Goal: Information Seeking & Learning: Learn about a topic

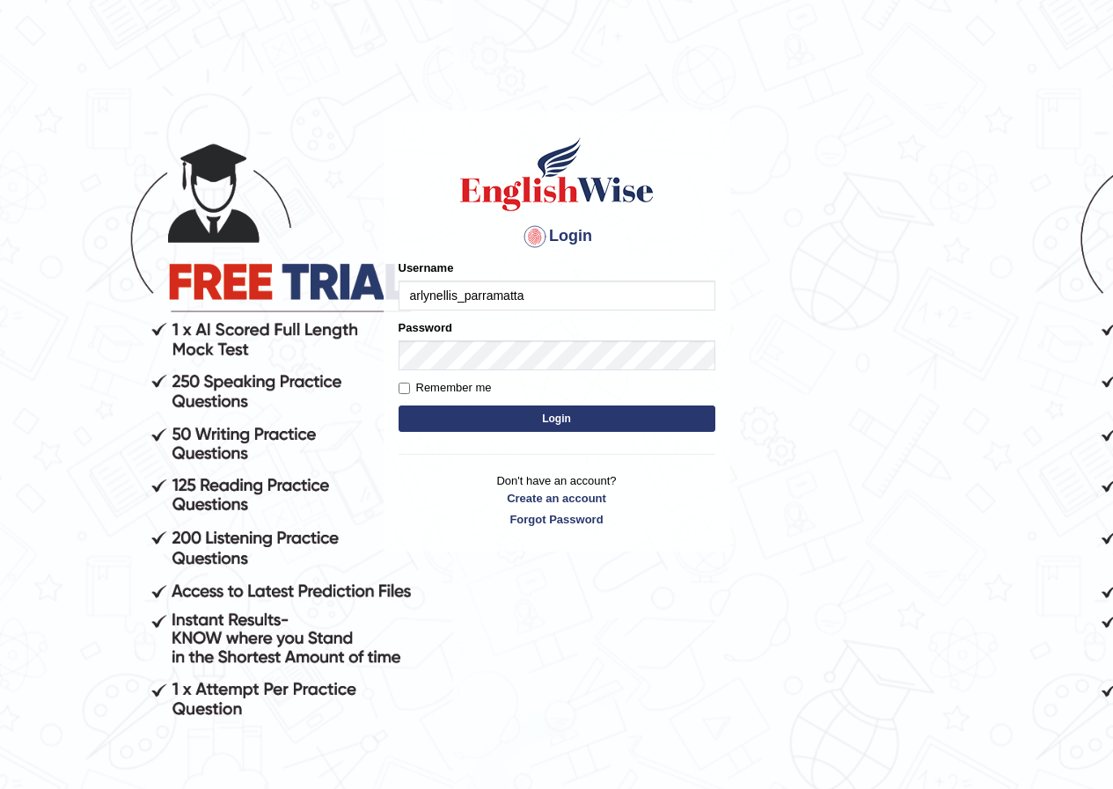
type input "arlynellis_parramatta"
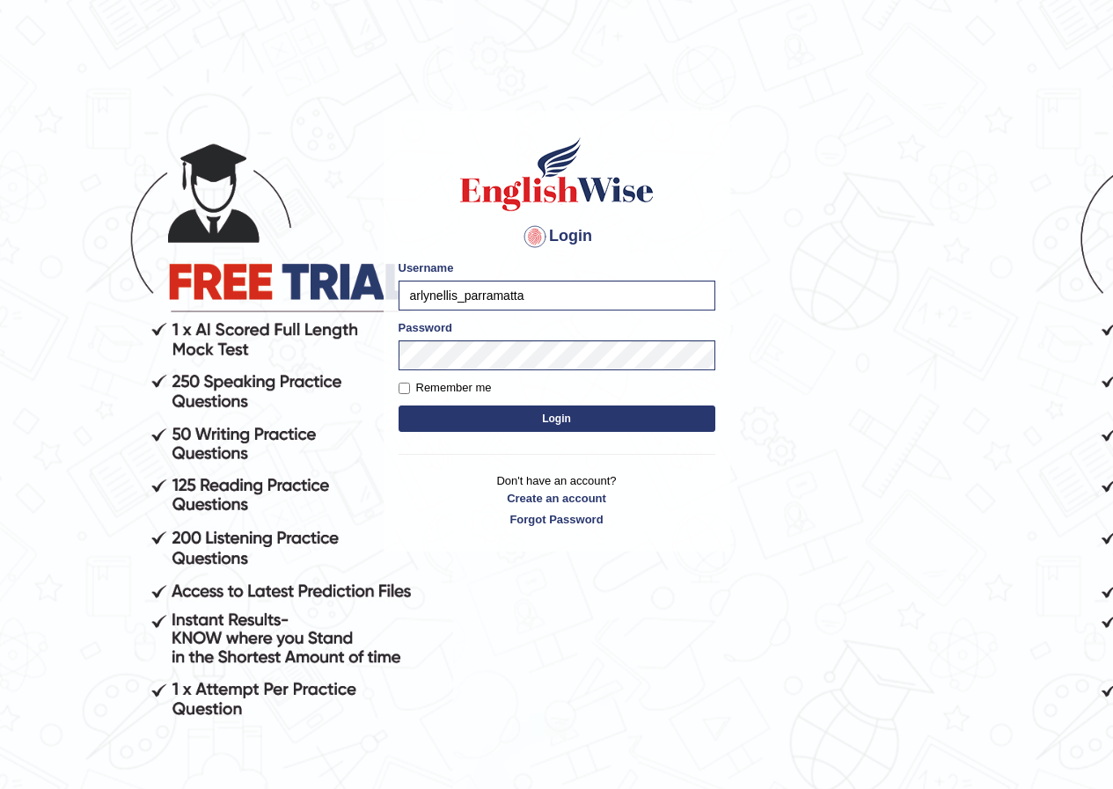
click at [460, 413] on button "Login" at bounding box center [556, 419] width 317 height 26
click at [551, 428] on button "Login" at bounding box center [556, 419] width 317 height 26
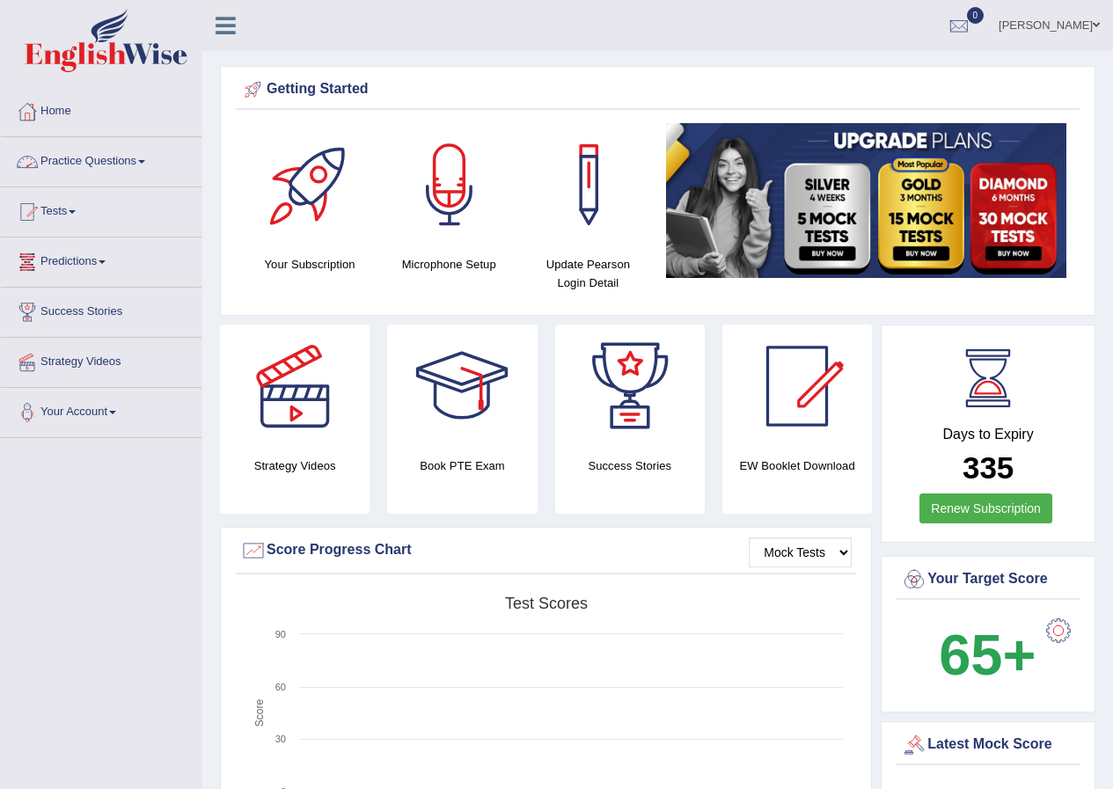
click at [145, 166] on link "Practice Questions" at bounding box center [101, 159] width 201 height 44
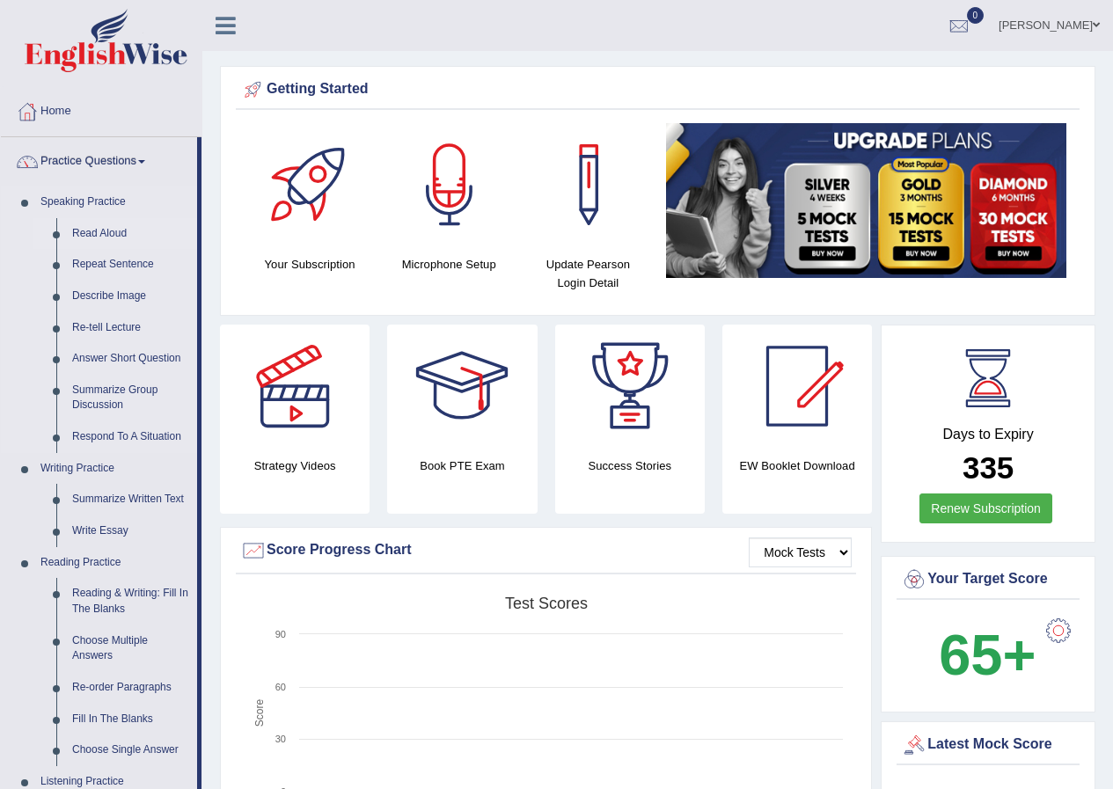
click at [136, 238] on link "Read Aloud" at bounding box center [130, 234] width 133 height 32
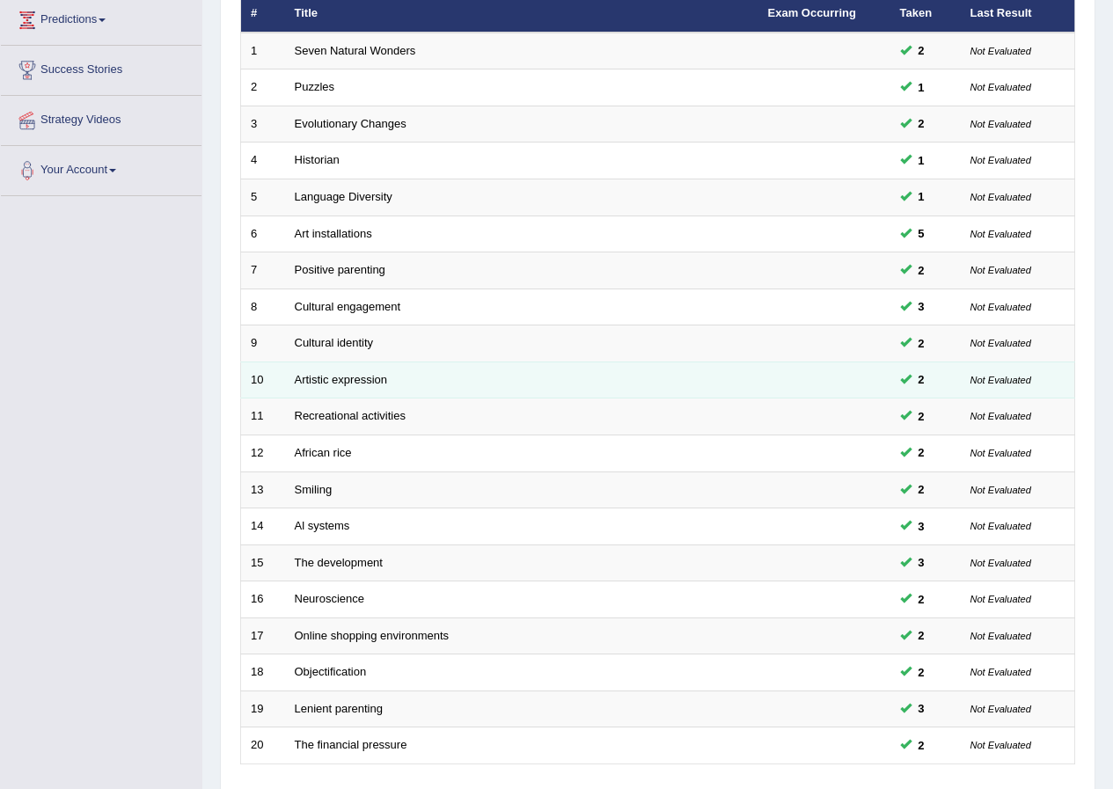
scroll to position [376, 0]
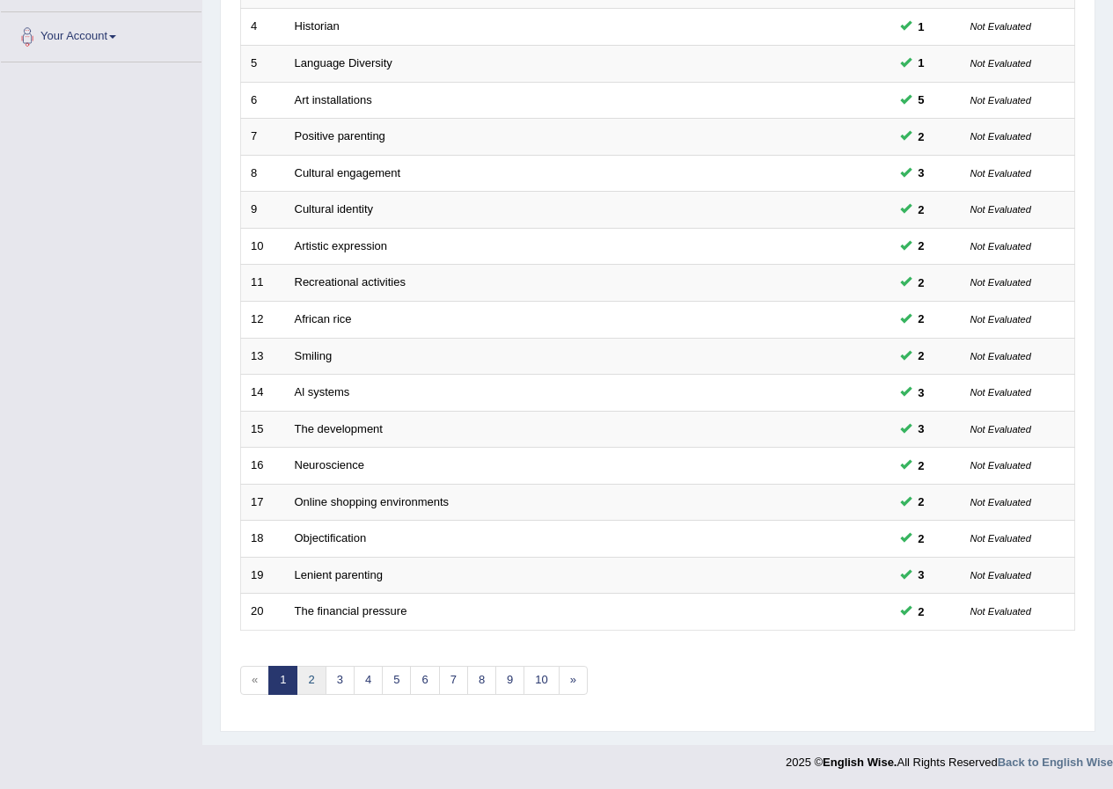
click at [308, 684] on link "2" at bounding box center [310, 680] width 29 height 29
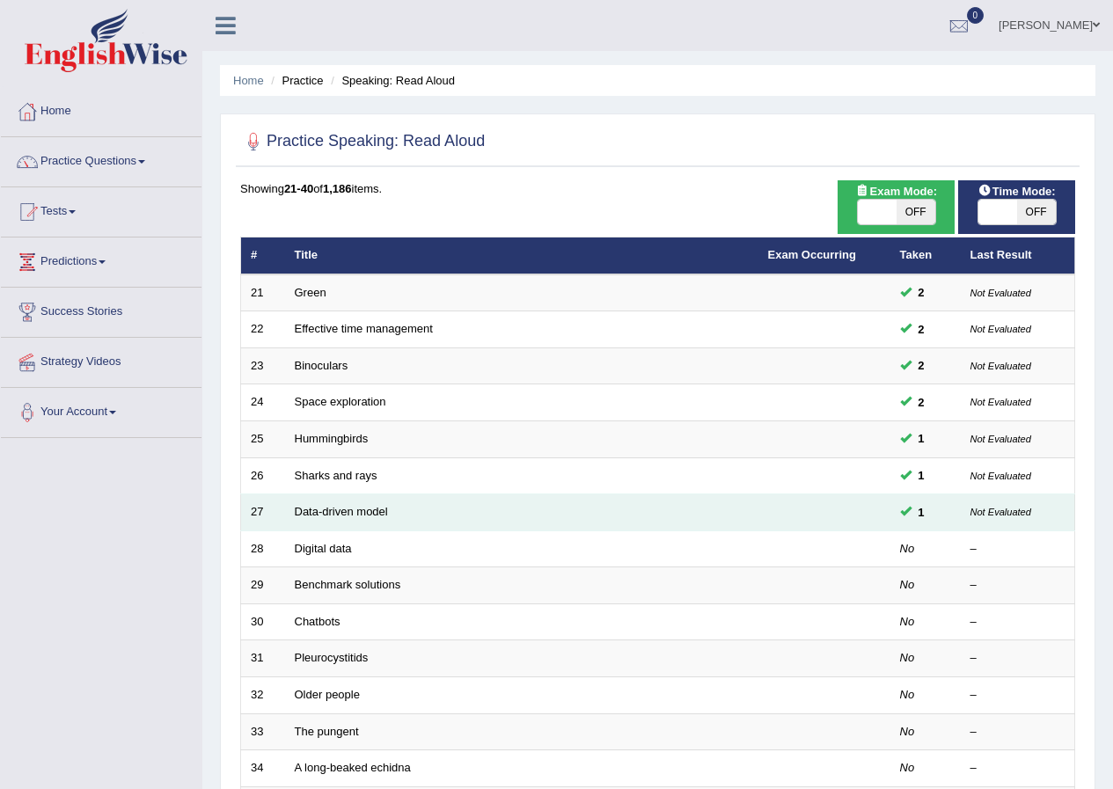
click at [402, 517] on td "Data-driven model" at bounding box center [521, 512] width 473 height 37
click at [361, 514] on link "Data-driven model" at bounding box center [341, 511] width 93 height 13
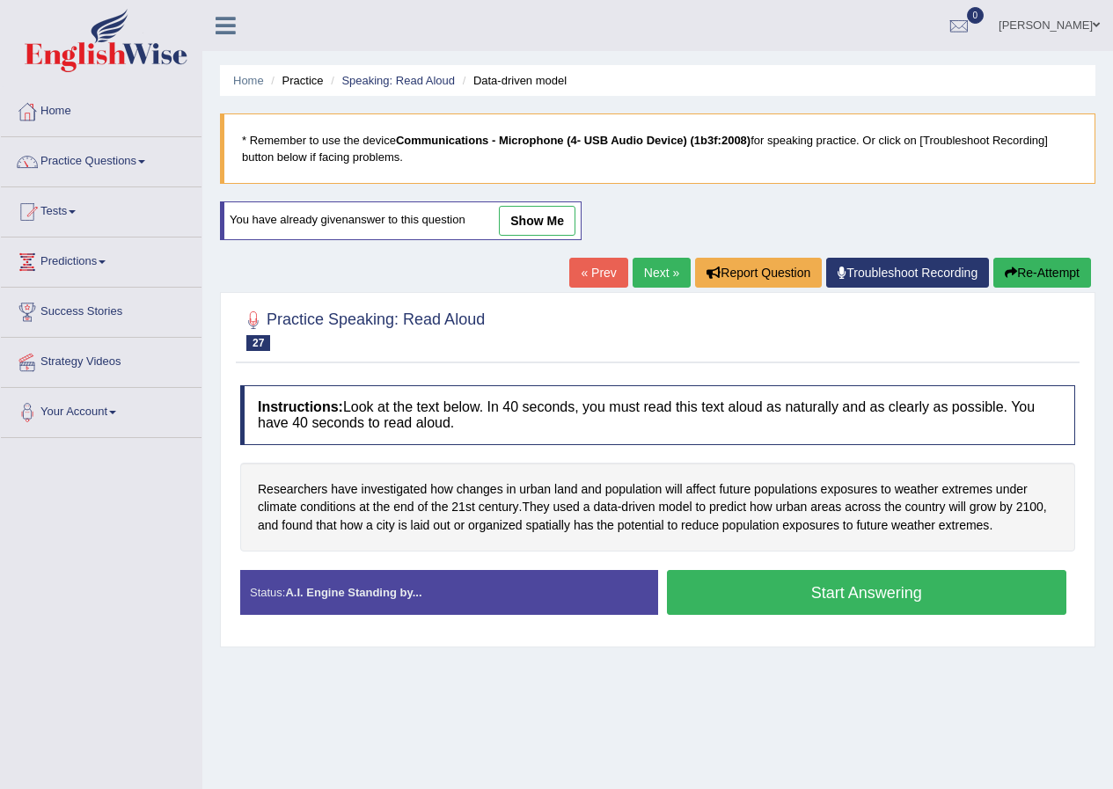
click at [860, 588] on button "Start Answering" at bounding box center [867, 592] width 400 height 45
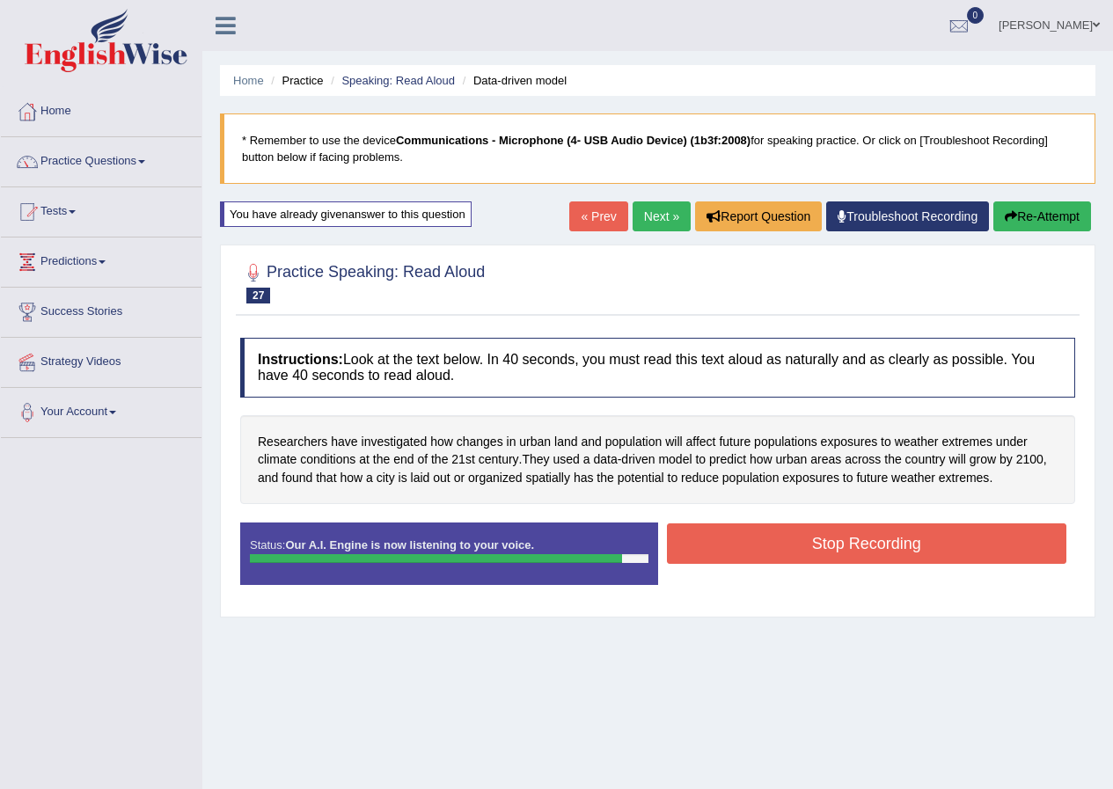
drag, startPoint x: 895, startPoint y: 551, endPoint x: 887, endPoint y: 540, distance: 13.7
click at [892, 543] on button "Stop Recording" at bounding box center [867, 543] width 400 height 40
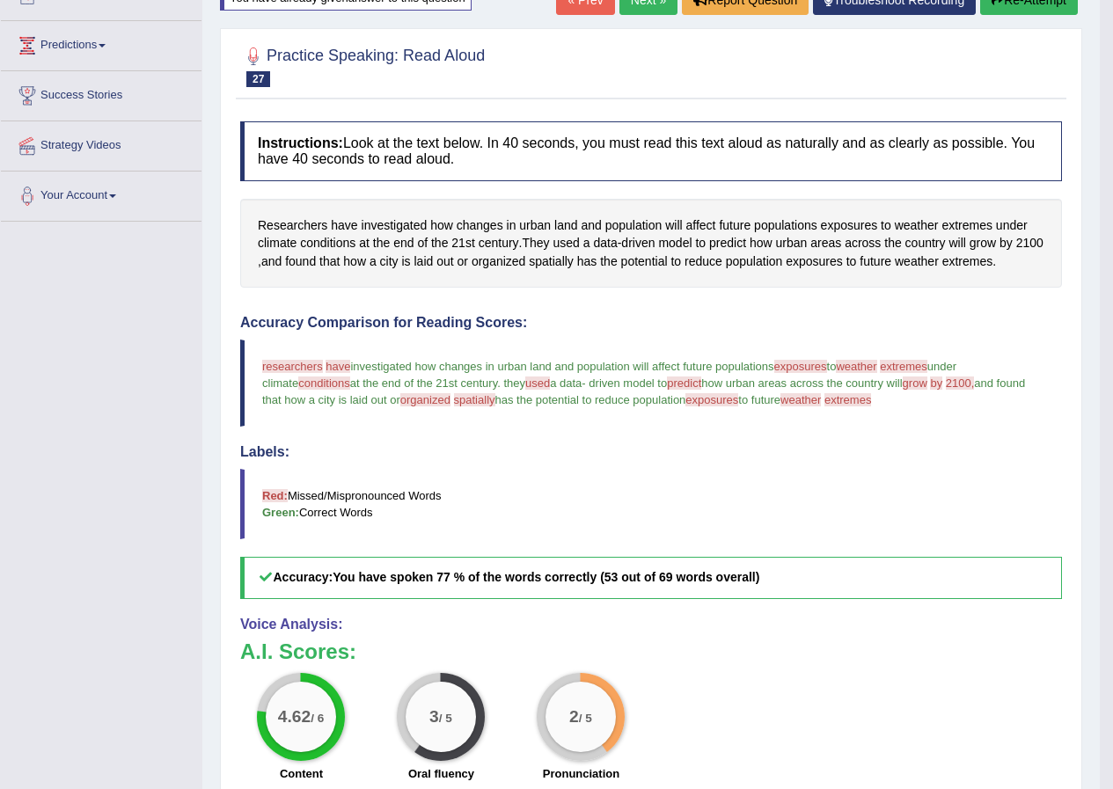
scroll to position [176, 0]
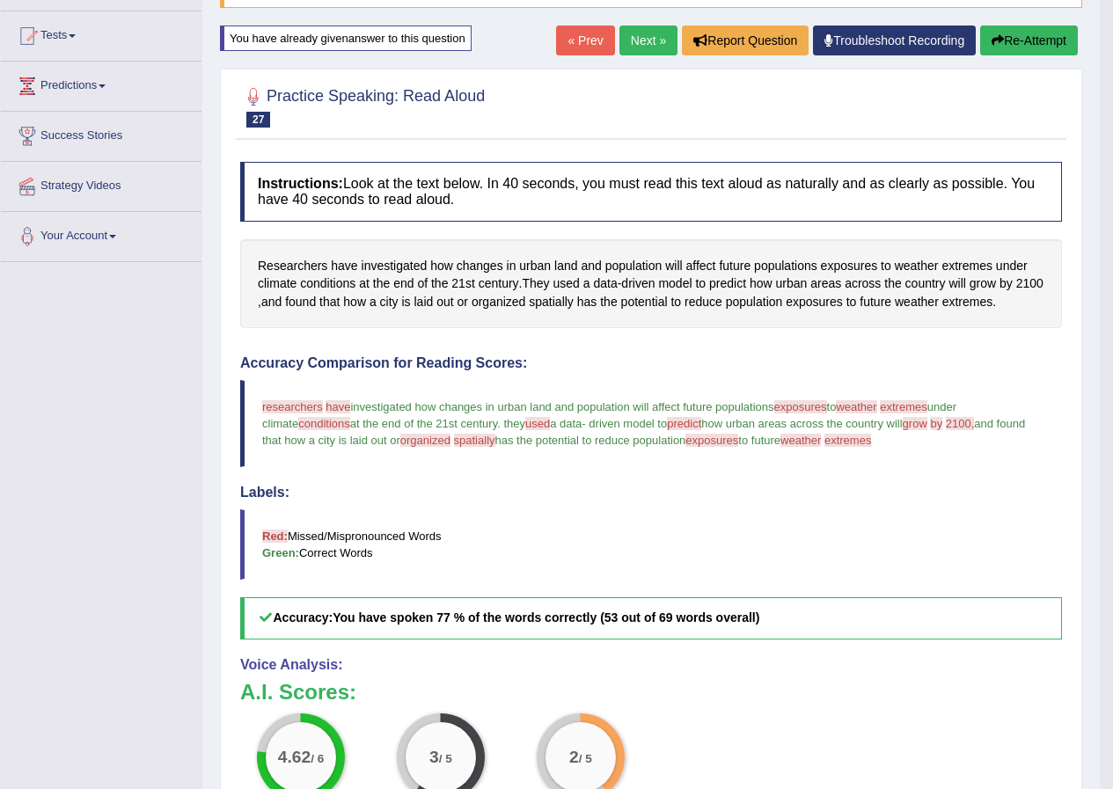
click at [1034, 37] on button "Re-Attempt" at bounding box center [1029, 41] width 98 height 30
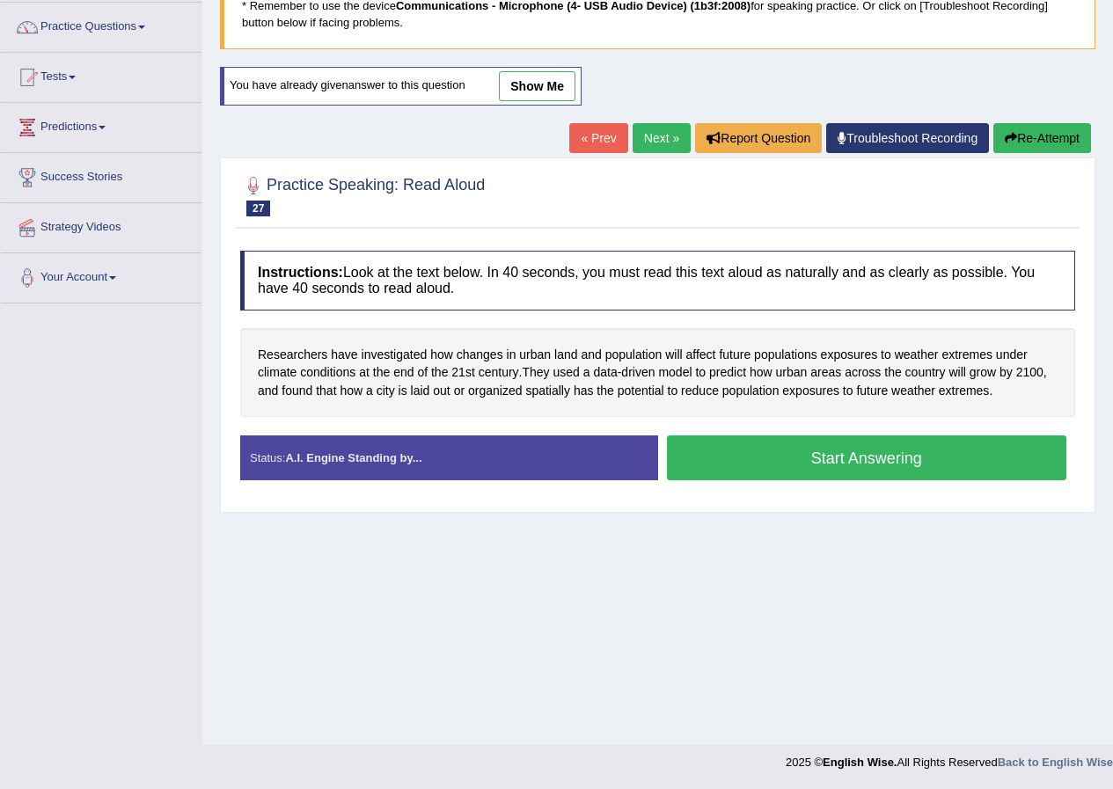
click at [866, 460] on button "Start Answering" at bounding box center [867, 457] width 400 height 45
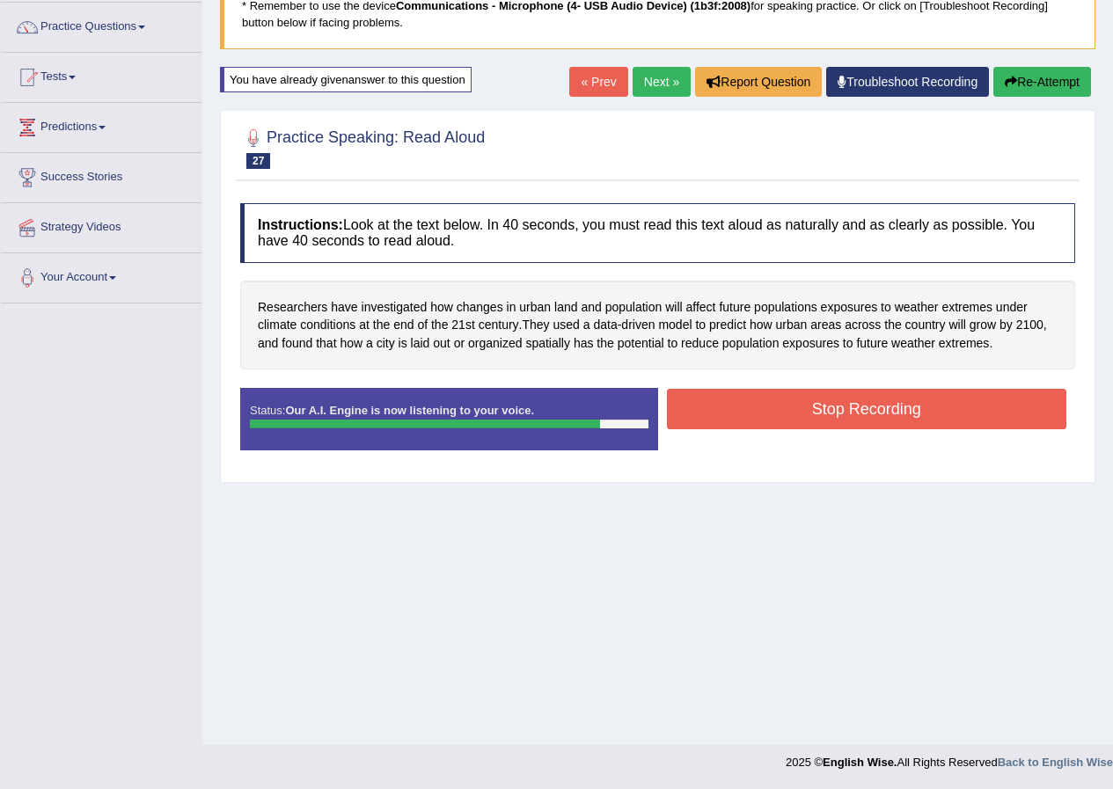
click at [895, 414] on button "Stop Recording" at bounding box center [867, 409] width 400 height 40
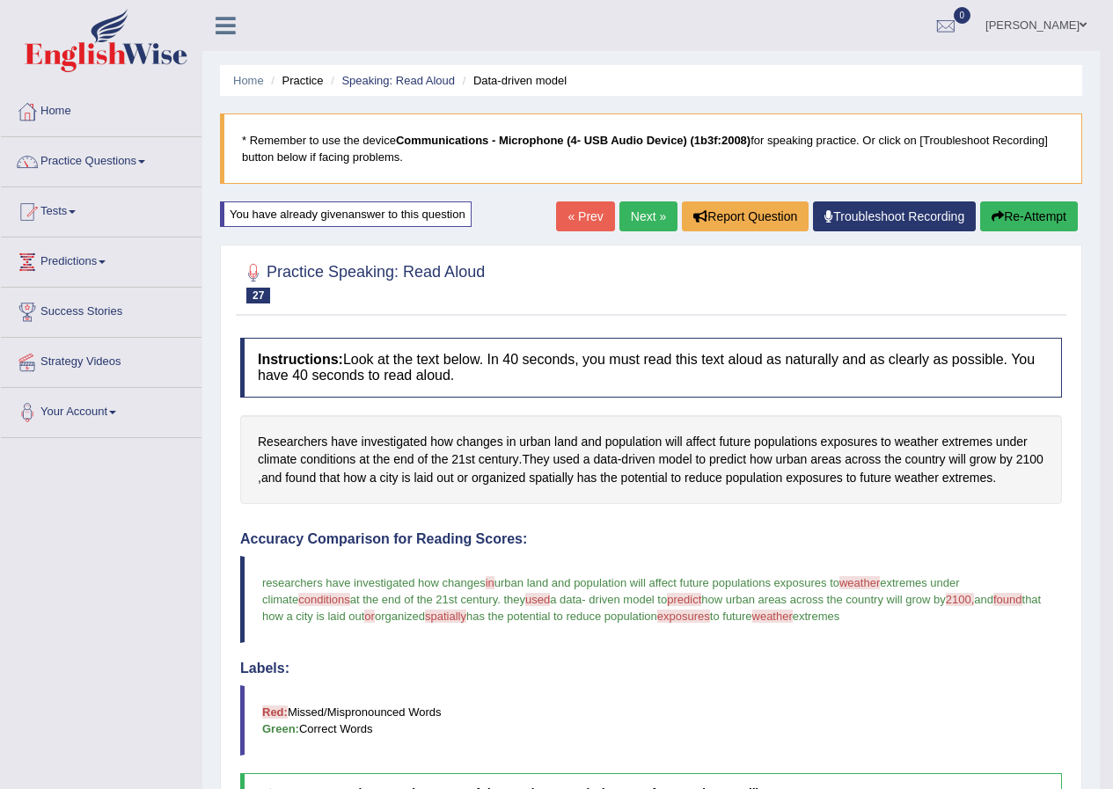
click at [638, 208] on link "Next »" at bounding box center [648, 216] width 58 height 30
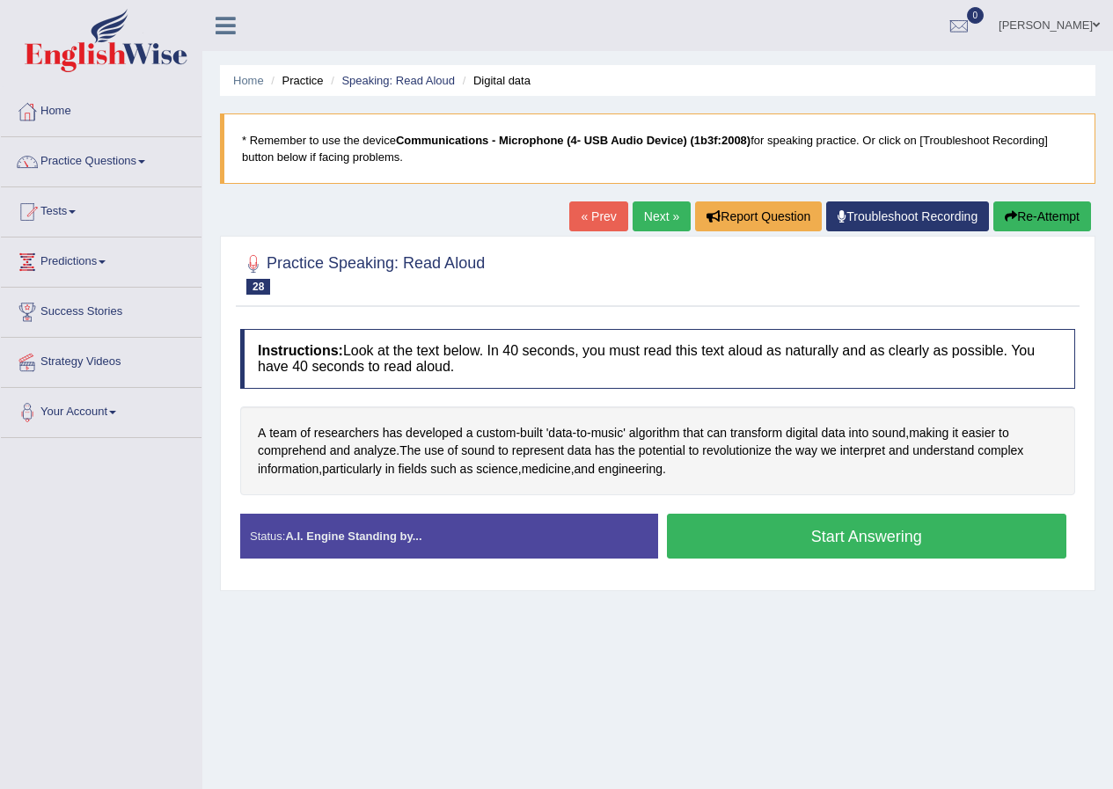
click at [842, 548] on button "Start Answering" at bounding box center [867, 536] width 400 height 45
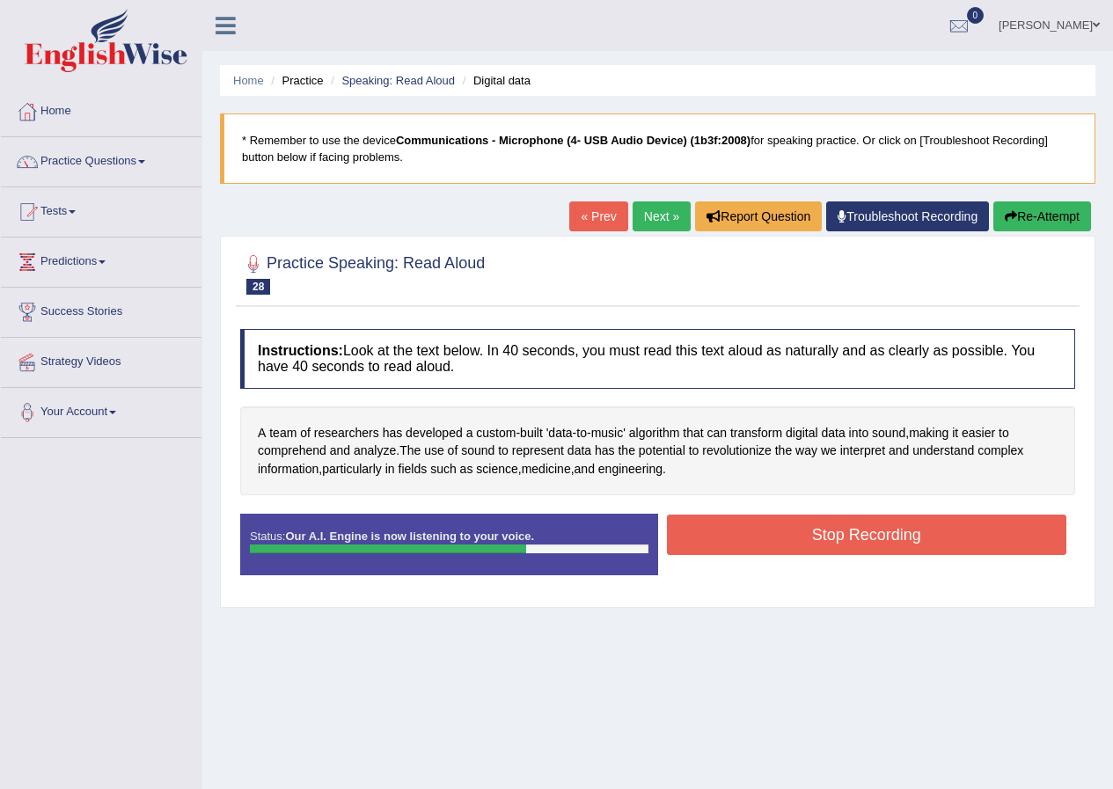
click at [847, 532] on button "Stop Recording" at bounding box center [867, 535] width 400 height 40
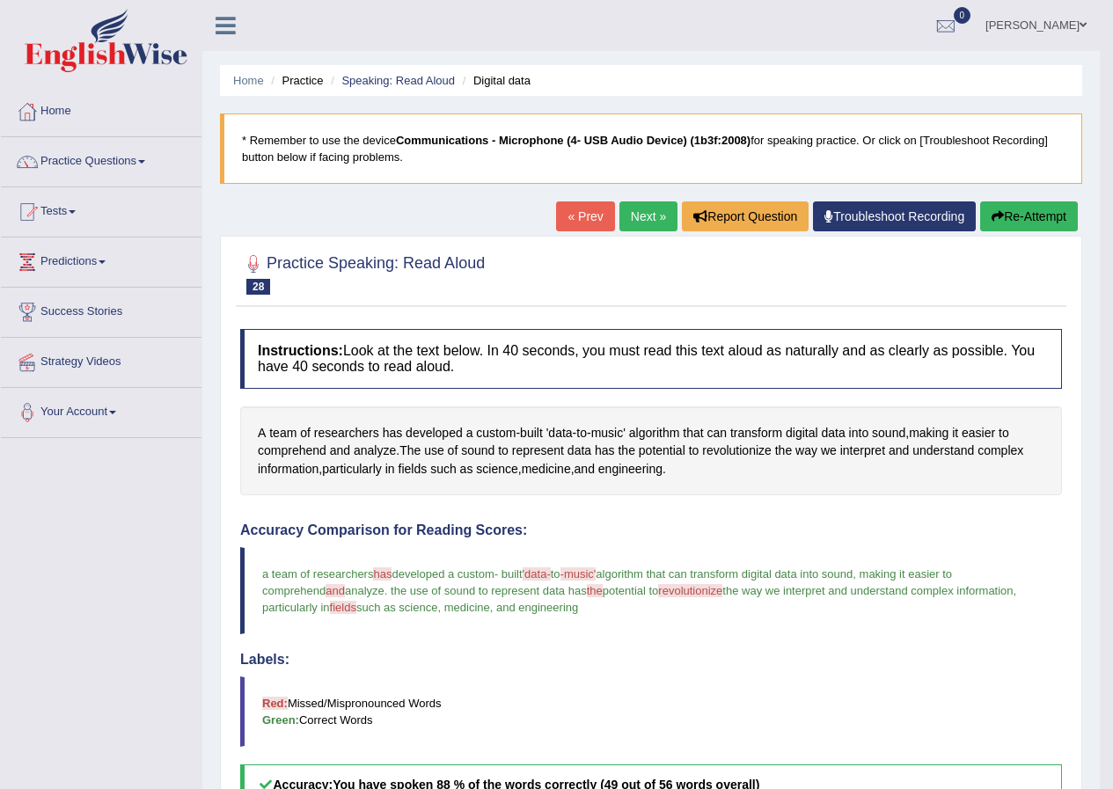
click at [640, 212] on link "Next »" at bounding box center [648, 216] width 58 height 30
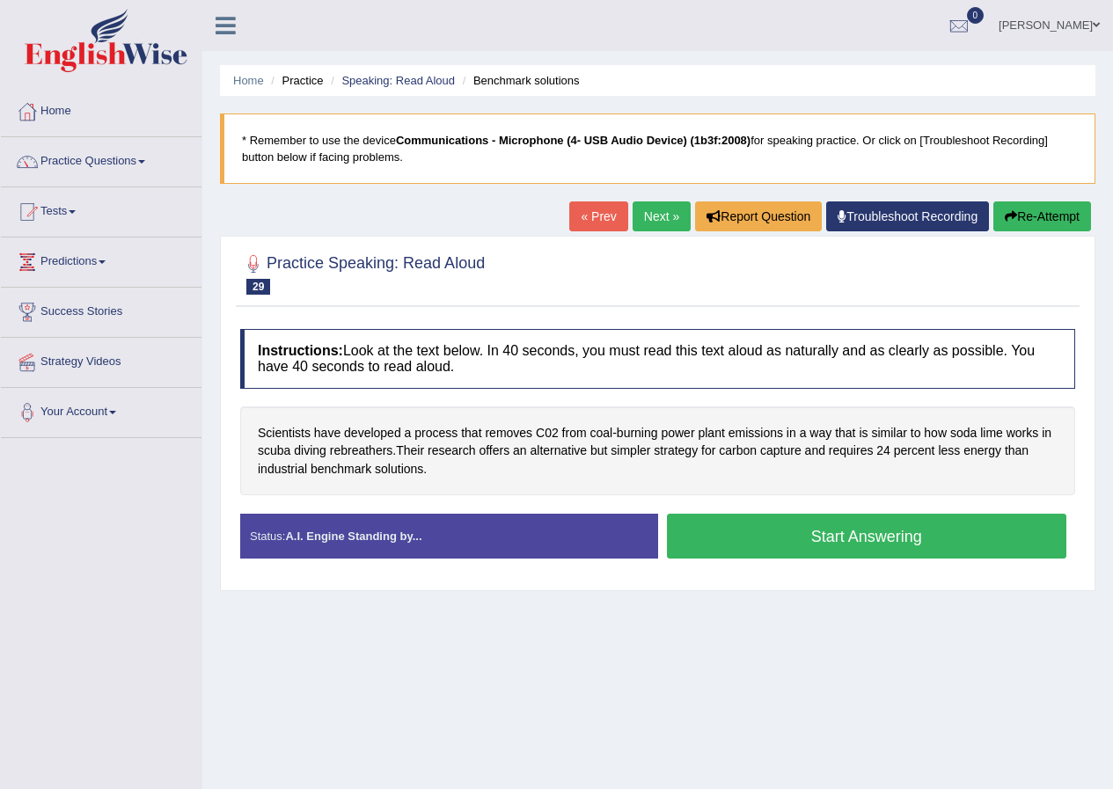
click at [884, 540] on button "Start Answering" at bounding box center [867, 536] width 400 height 45
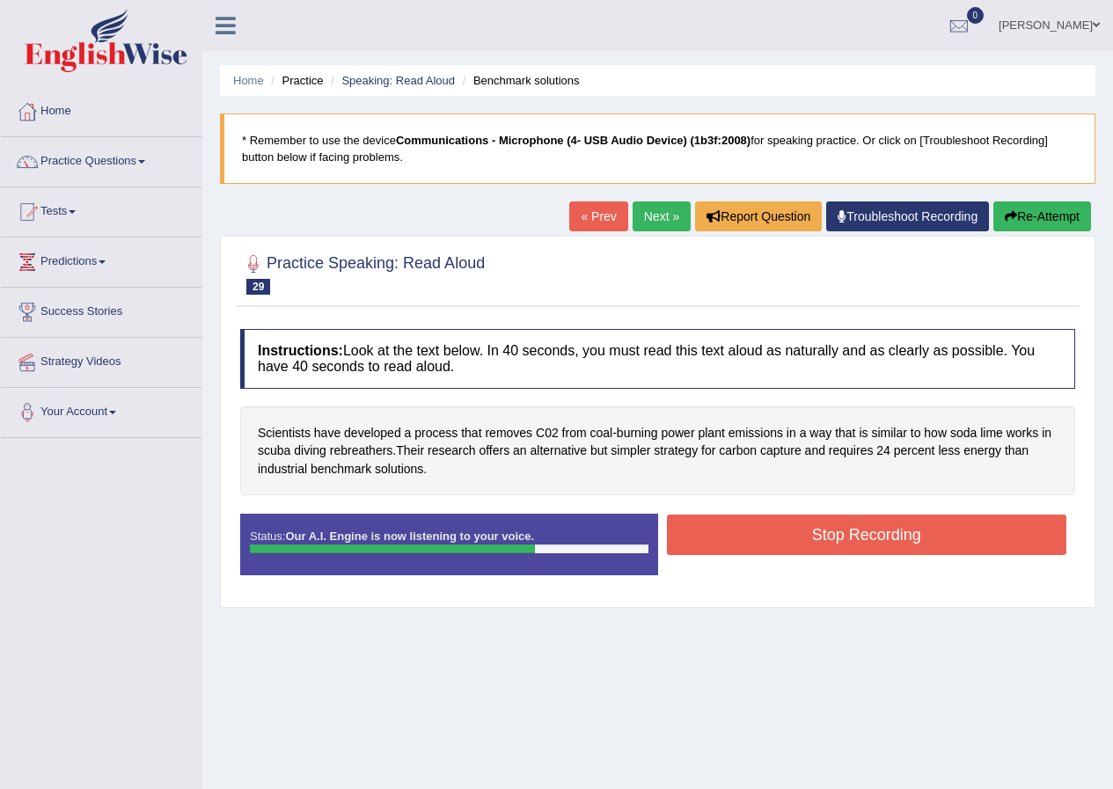
click at [813, 529] on button "Stop Recording" at bounding box center [867, 535] width 400 height 40
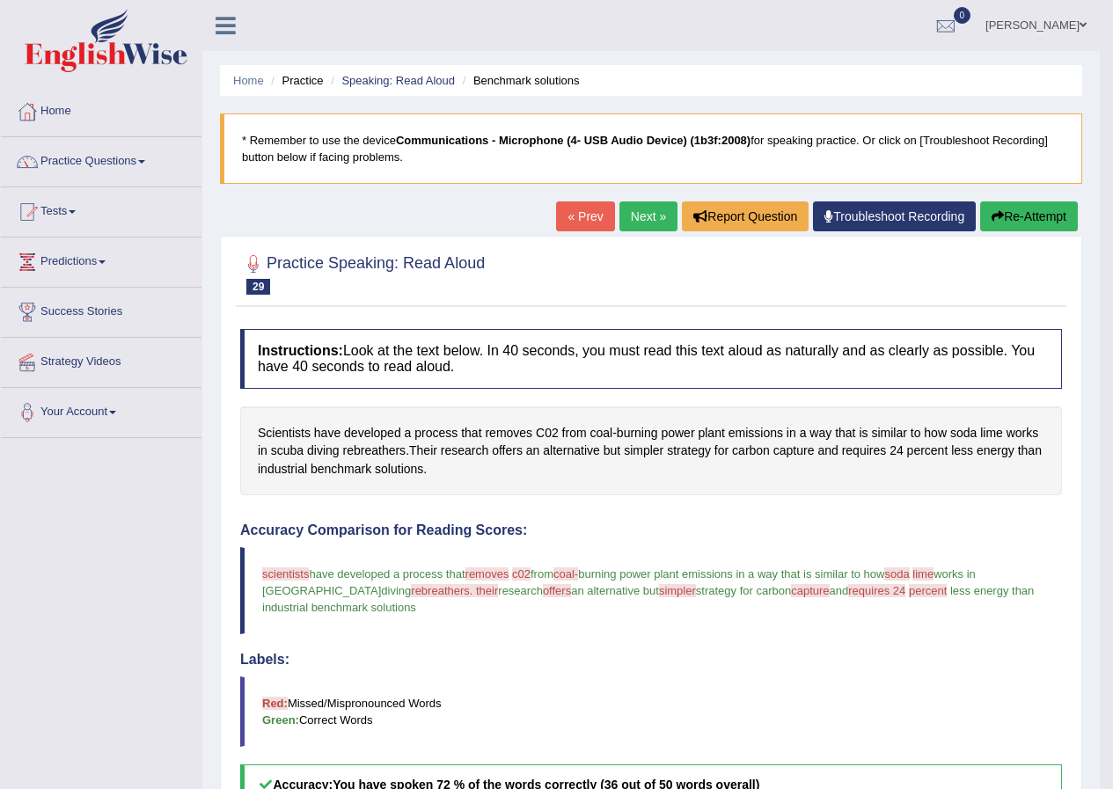
click at [1027, 221] on button "Re-Attempt" at bounding box center [1029, 216] width 98 height 30
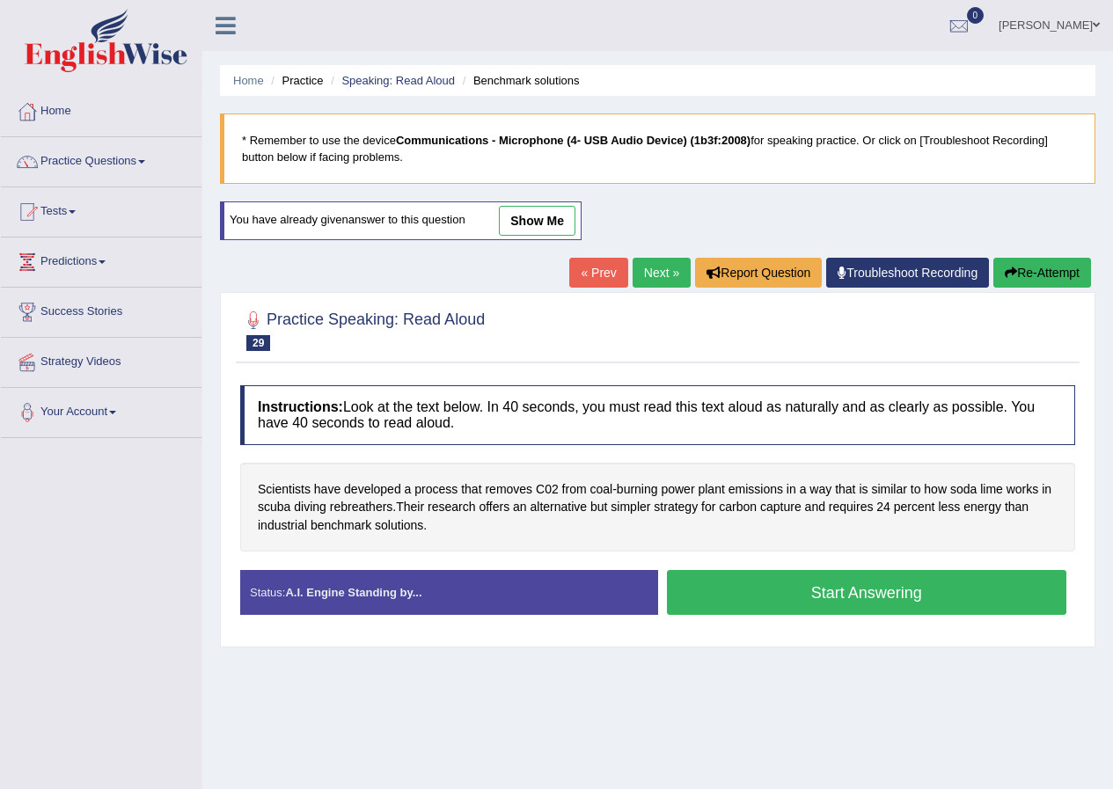
click at [890, 586] on button "Start Answering" at bounding box center [867, 592] width 400 height 45
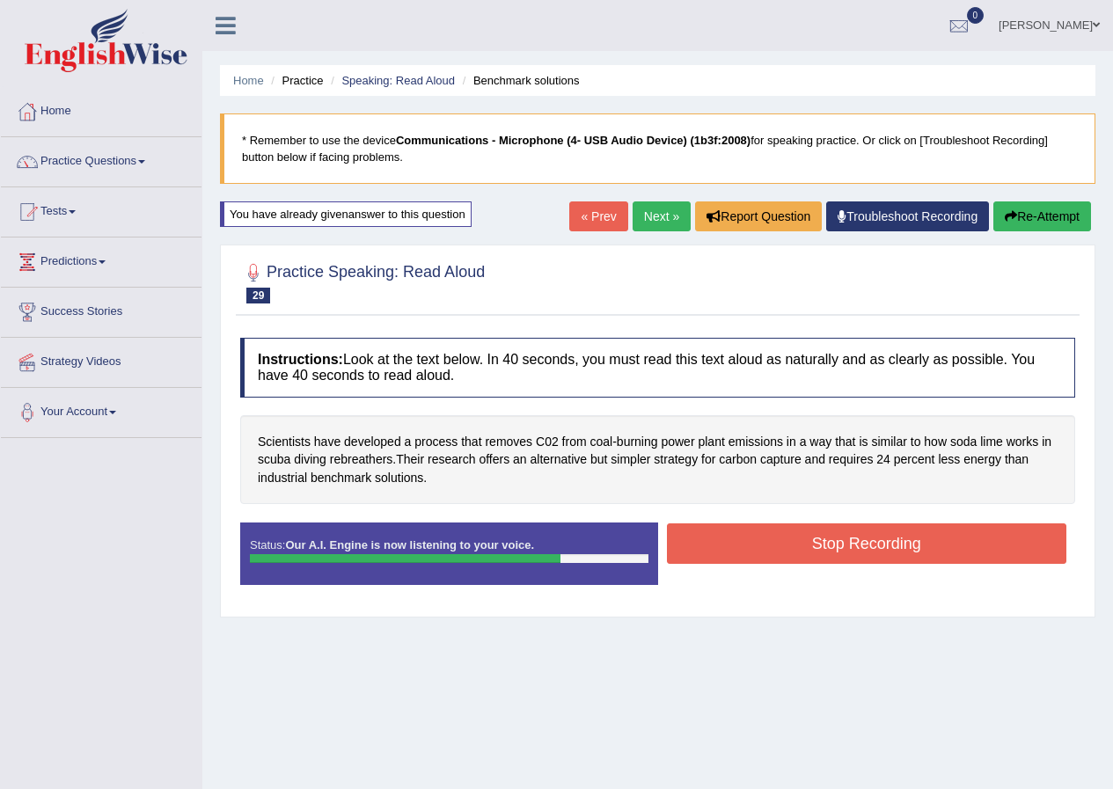
click at [867, 549] on button "Stop Recording" at bounding box center [867, 543] width 400 height 40
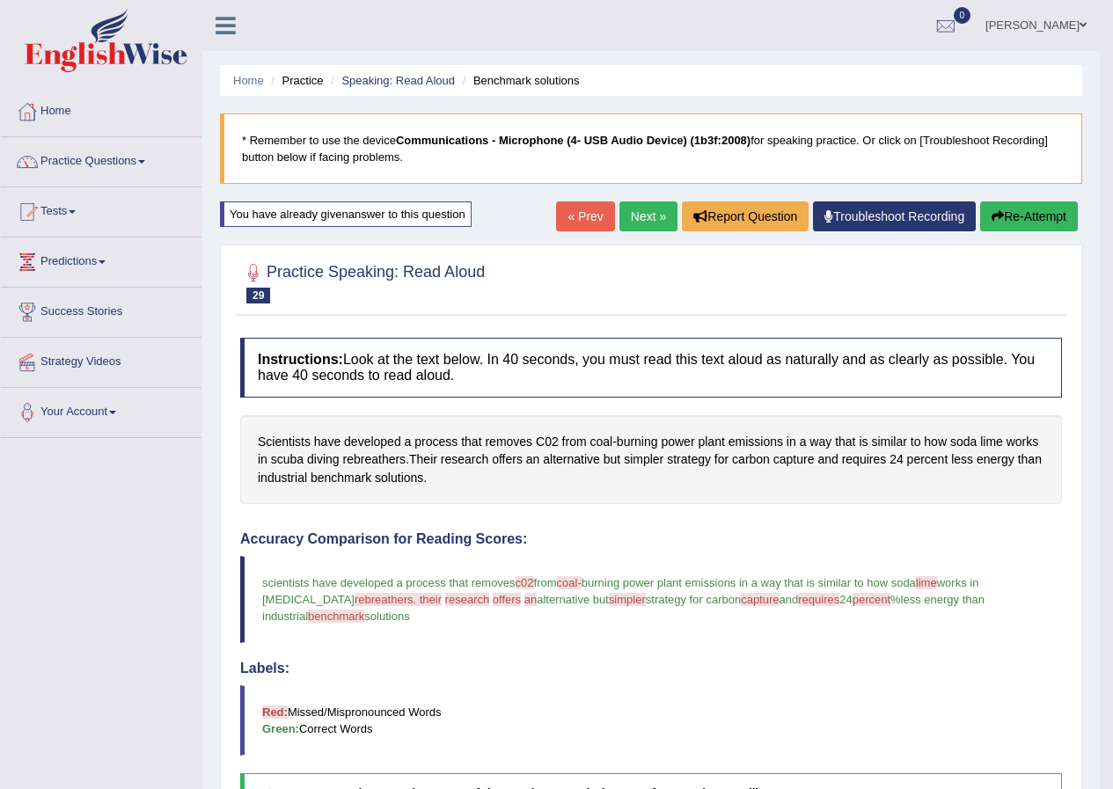
click at [1042, 206] on button "Re-Attempt" at bounding box center [1029, 216] width 98 height 30
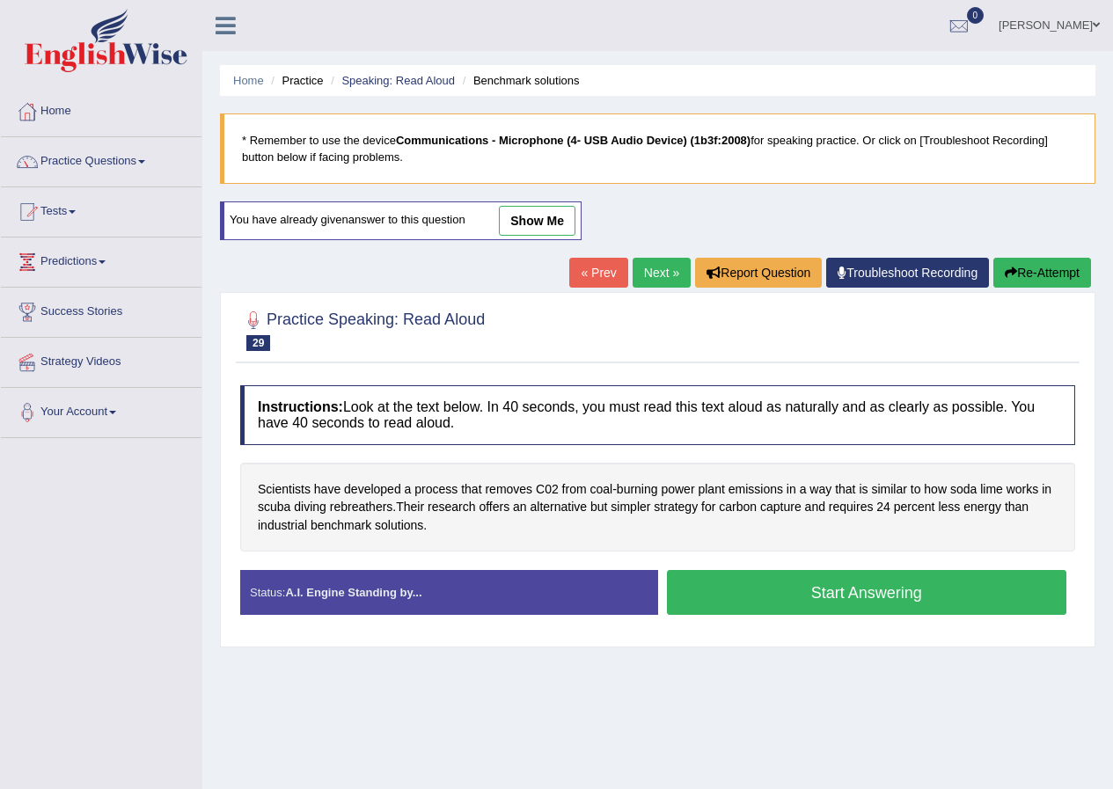
click at [857, 596] on button "Start Answering" at bounding box center [867, 592] width 400 height 45
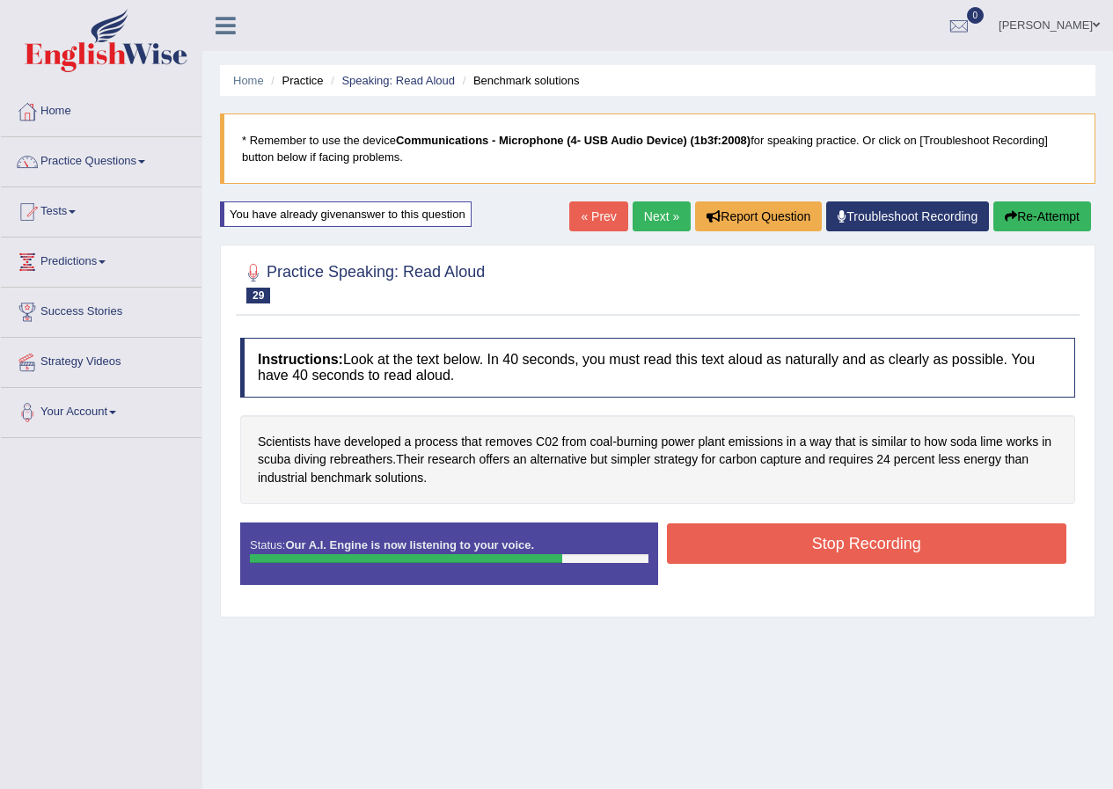
click at [883, 538] on button "Stop Recording" at bounding box center [867, 543] width 400 height 40
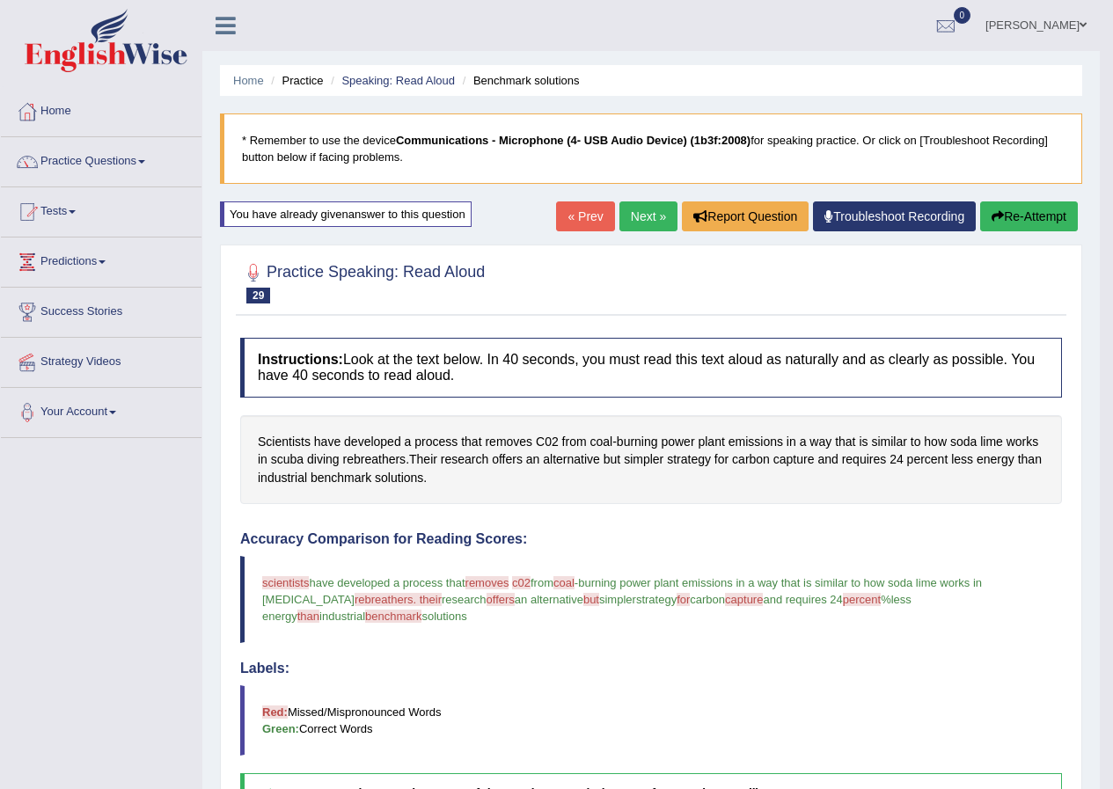
click at [1011, 216] on button "Re-Attempt" at bounding box center [1029, 216] width 98 height 30
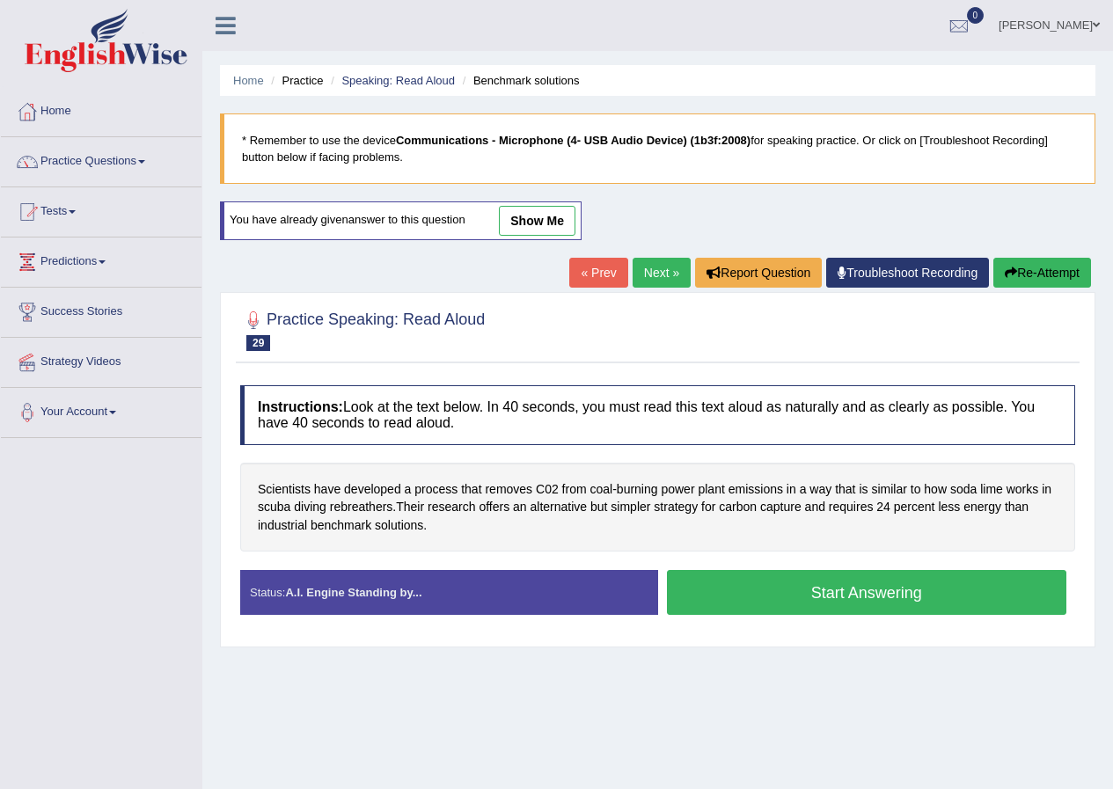
click at [870, 592] on button "Start Answering" at bounding box center [867, 592] width 400 height 45
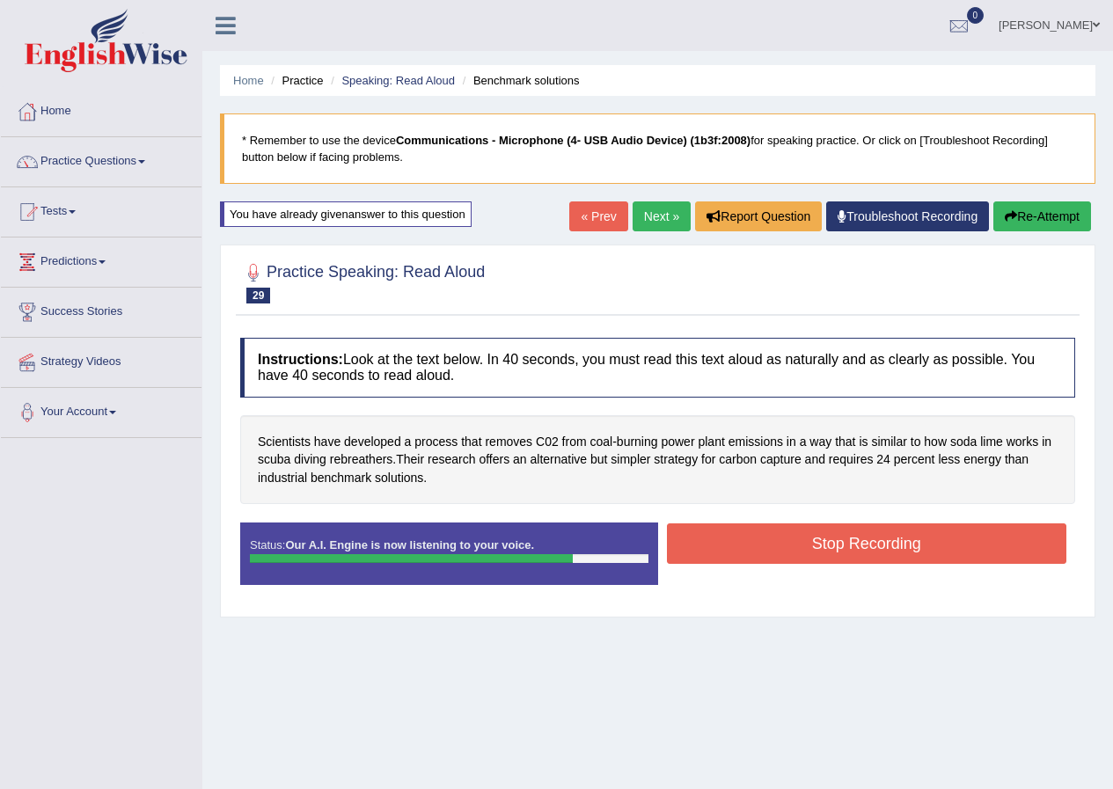
click at [873, 554] on button "Stop Recording" at bounding box center [867, 543] width 400 height 40
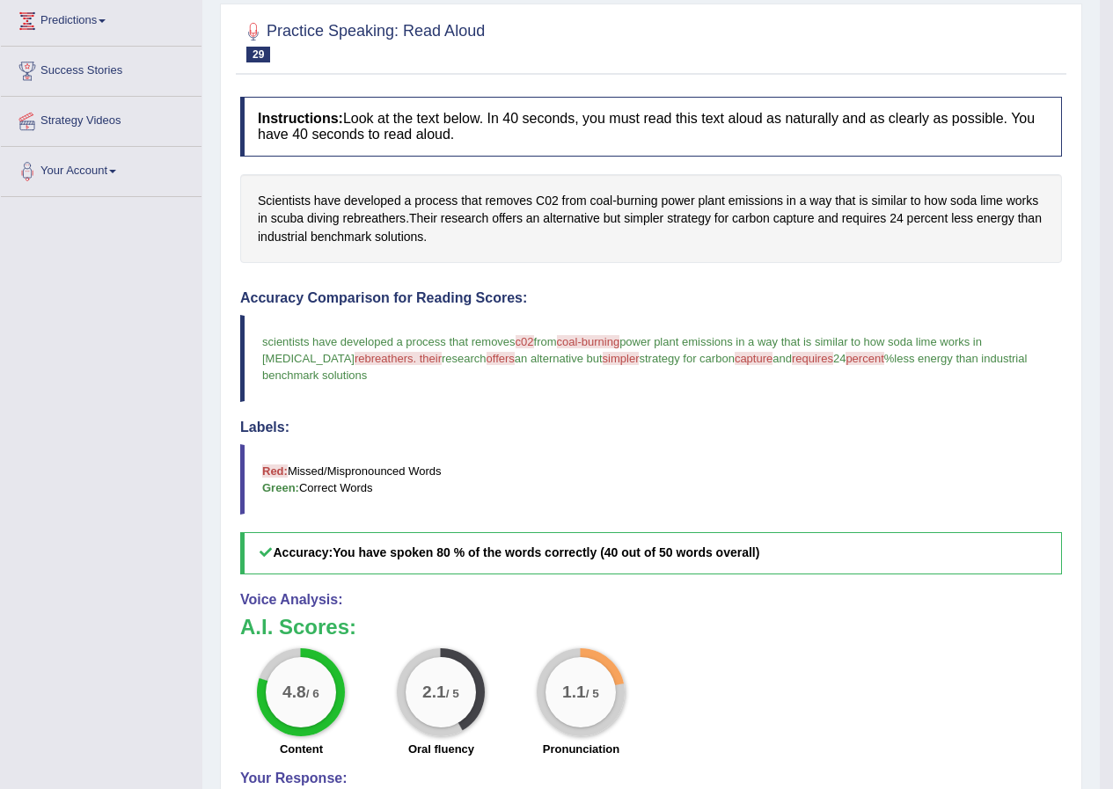
scroll to position [174, 0]
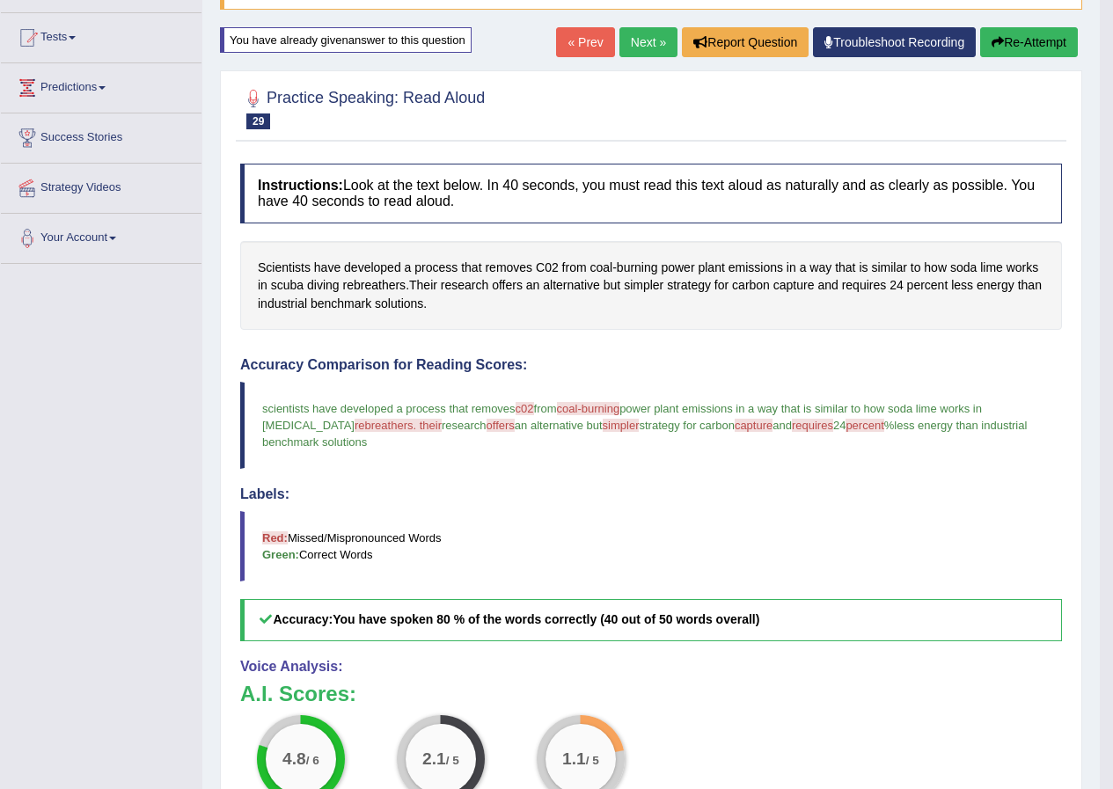
click at [1041, 40] on button "Re-Attempt" at bounding box center [1029, 42] width 98 height 30
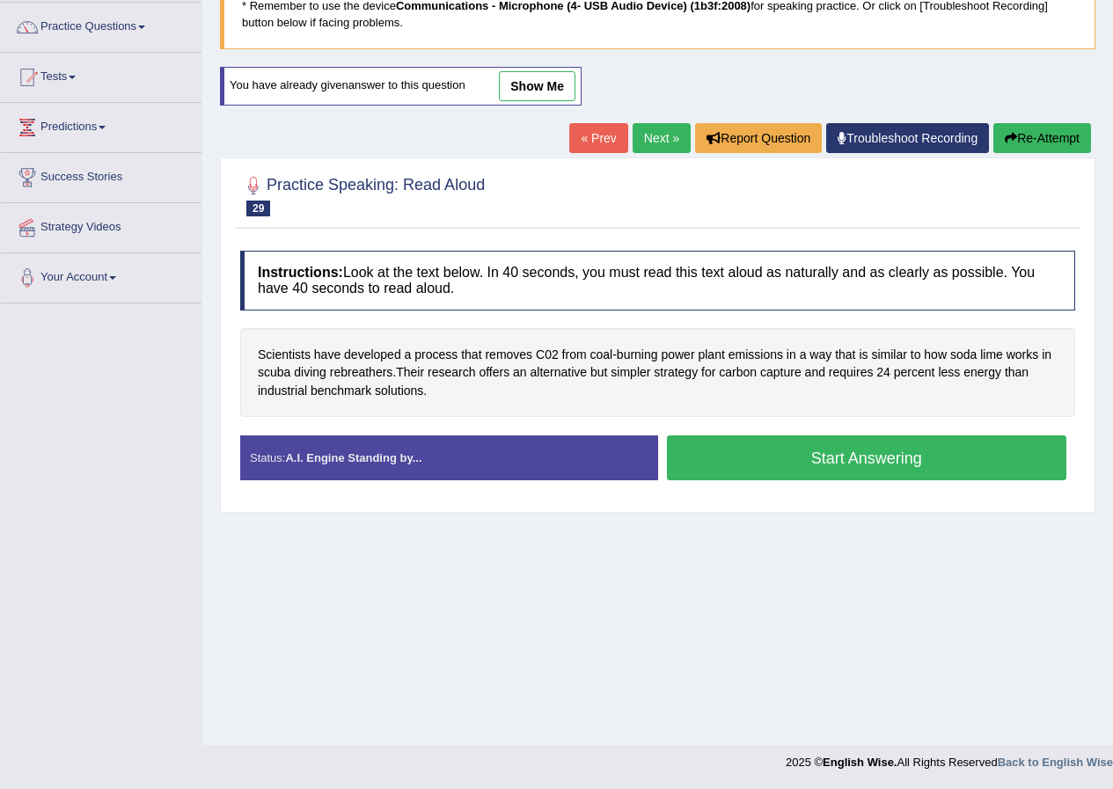
click at [907, 454] on button "Start Answering" at bounding box center [867, 457] width 400 height 45
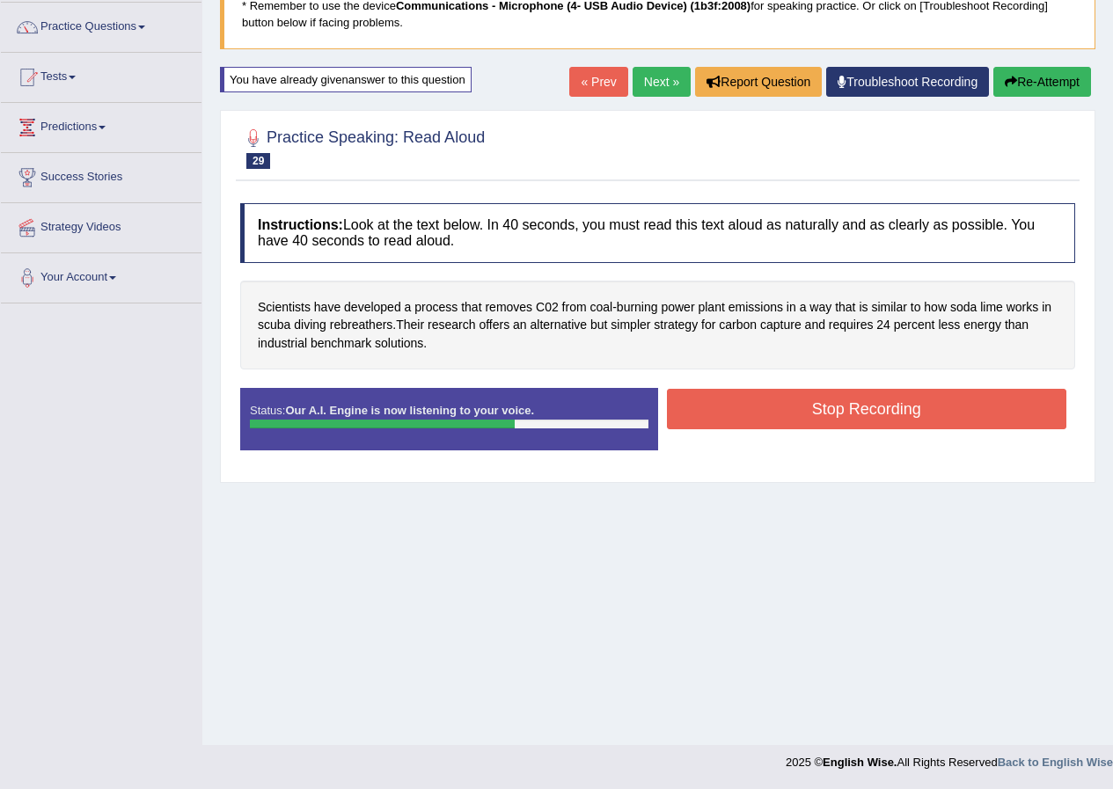
click at [915, 415] on button "Stop Recording" at bounding box center [867, 409] width 400 height 40
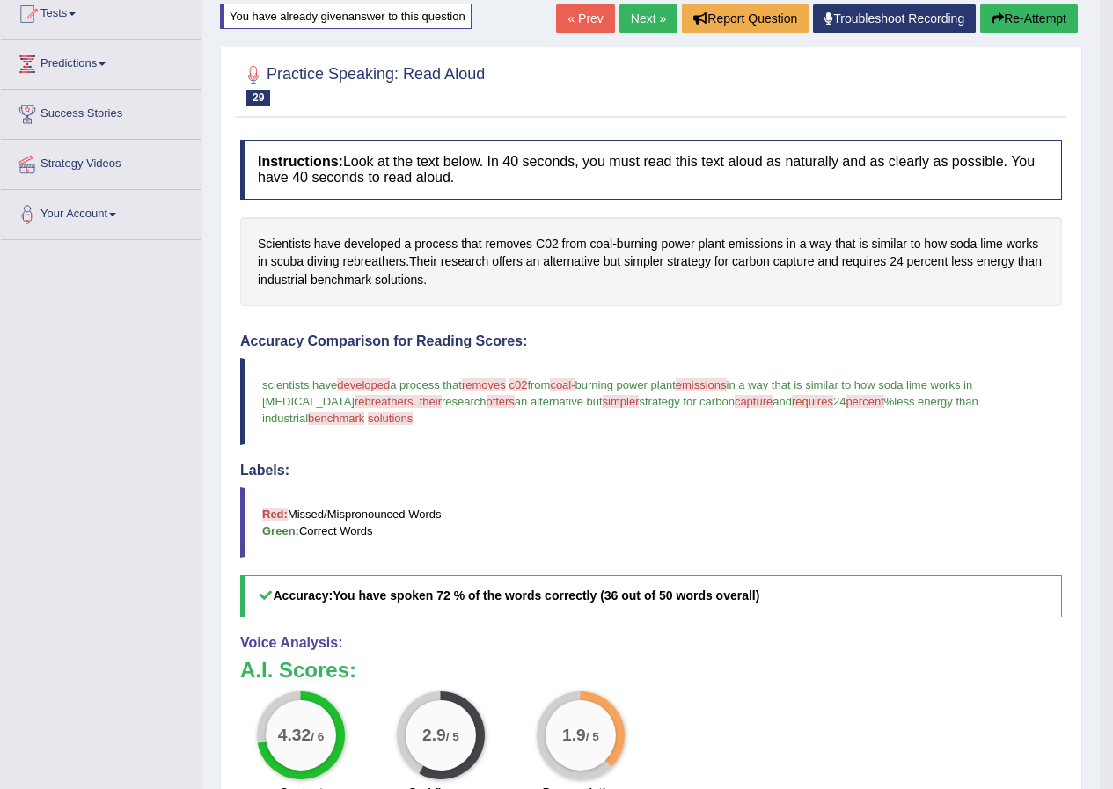
scroll to position [174, 0]
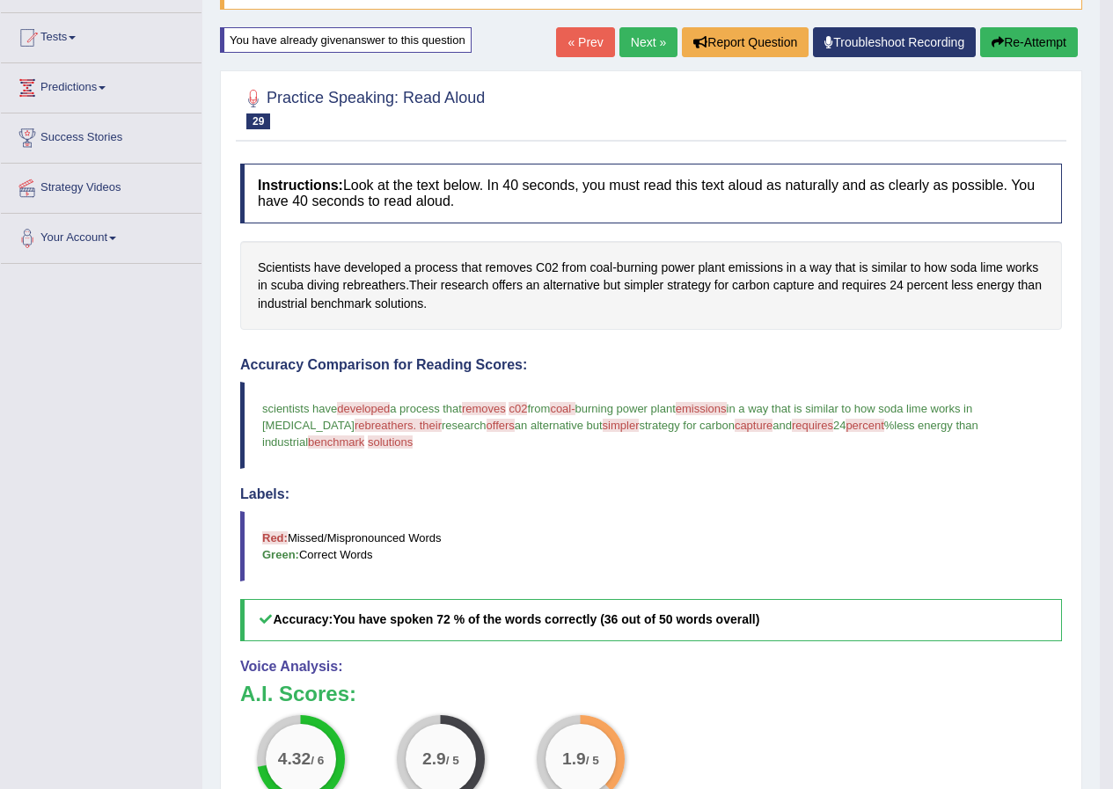
click at [1046, 40] on button "Re-Attempt" at bounding box center [1029, 42] width 98 height 30
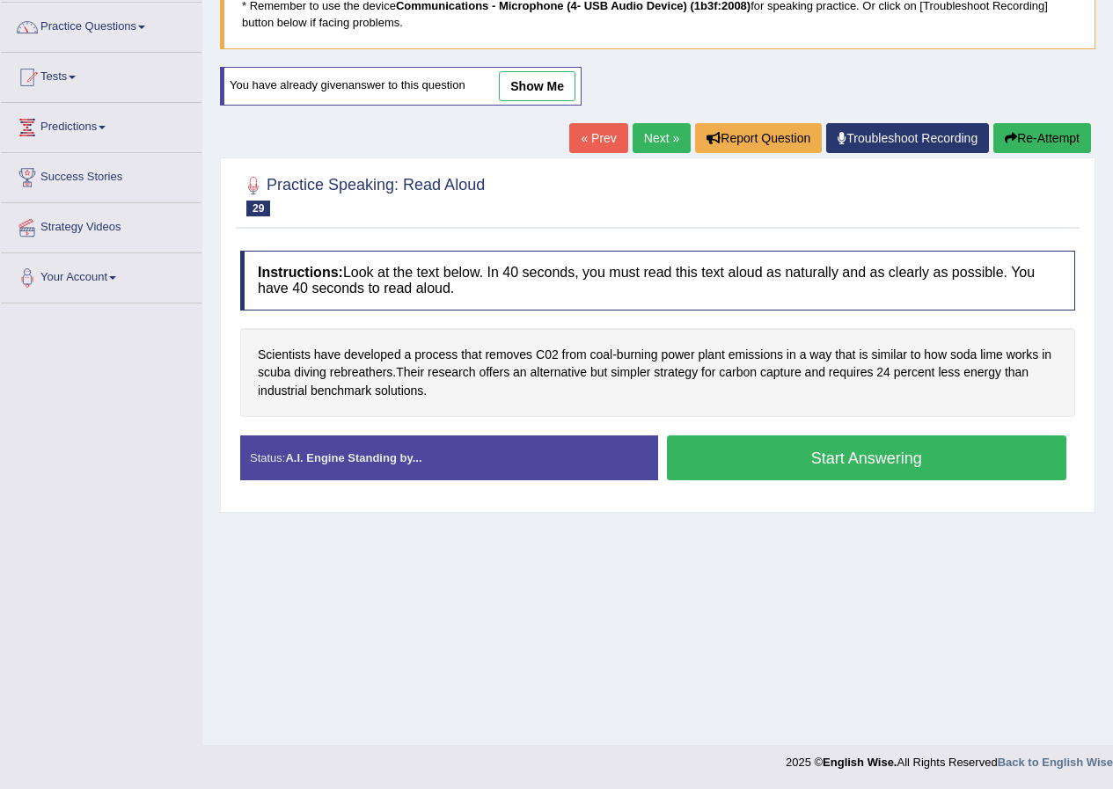
click at [878, 456] on button "Start Answering" at bounding box center [867, 457] width 400 height 45
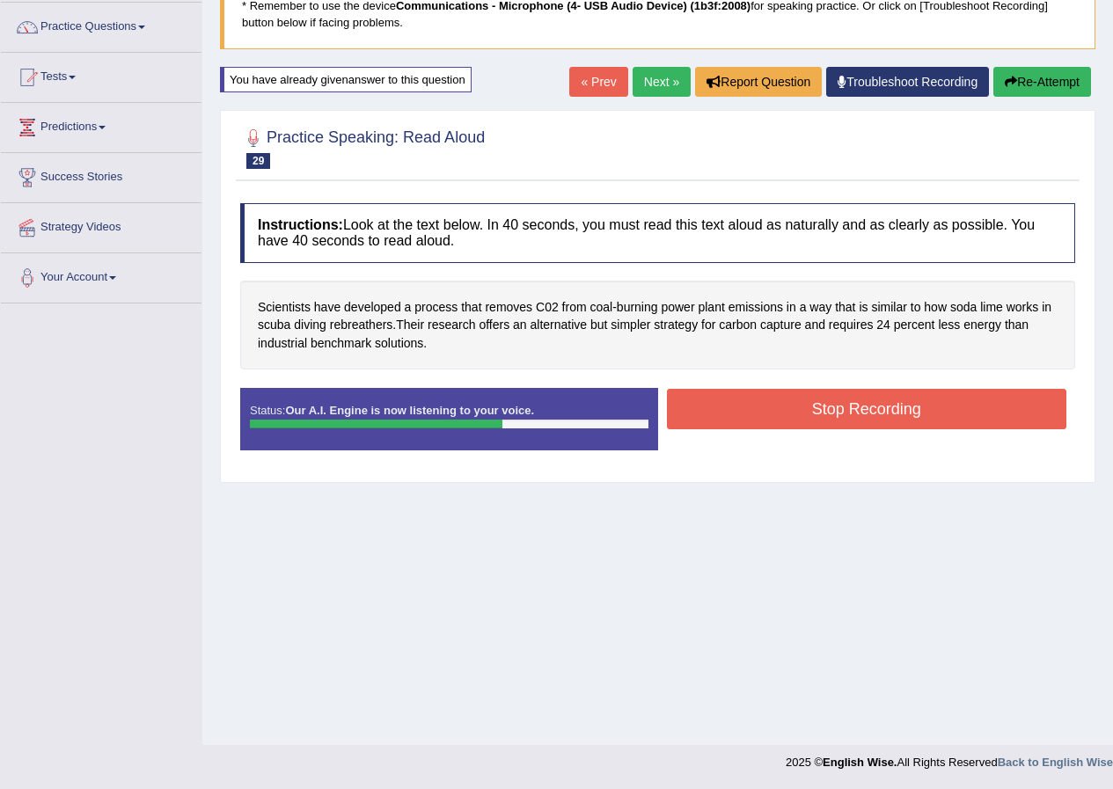
click at [780, 400] on button "Stop Recording" at bounding box center [867, 409] width 400 height 40
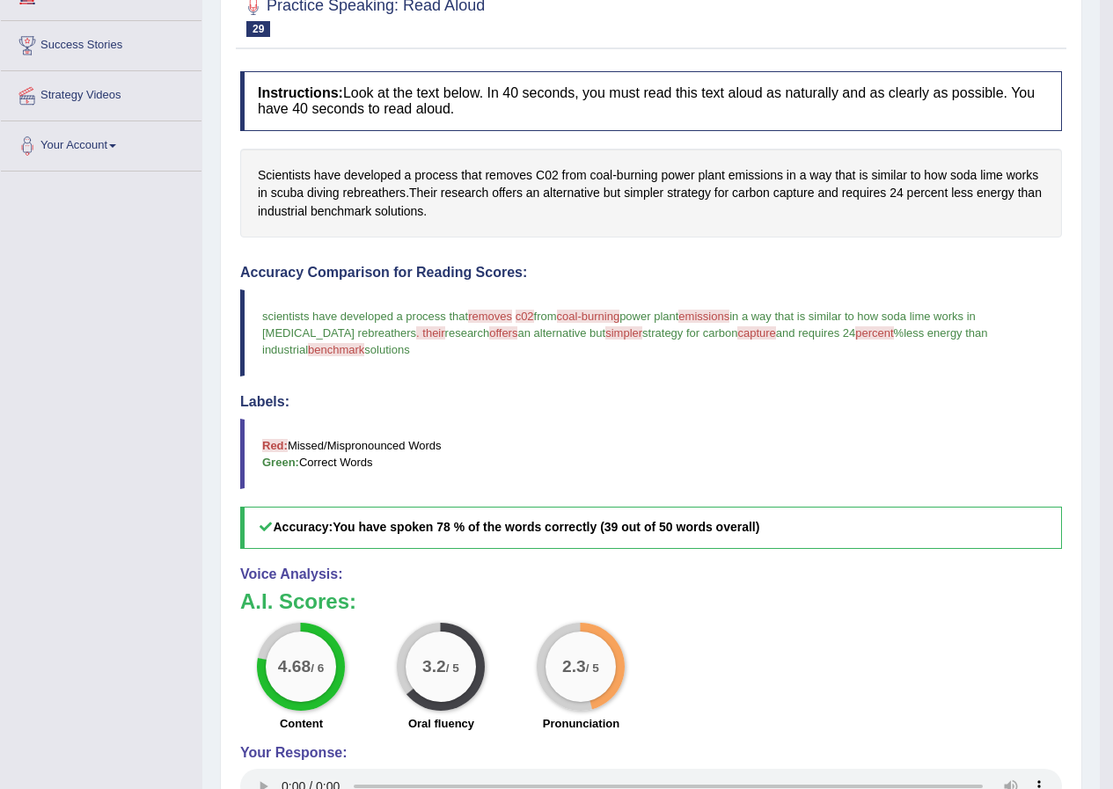
scroll to position [223, 0]
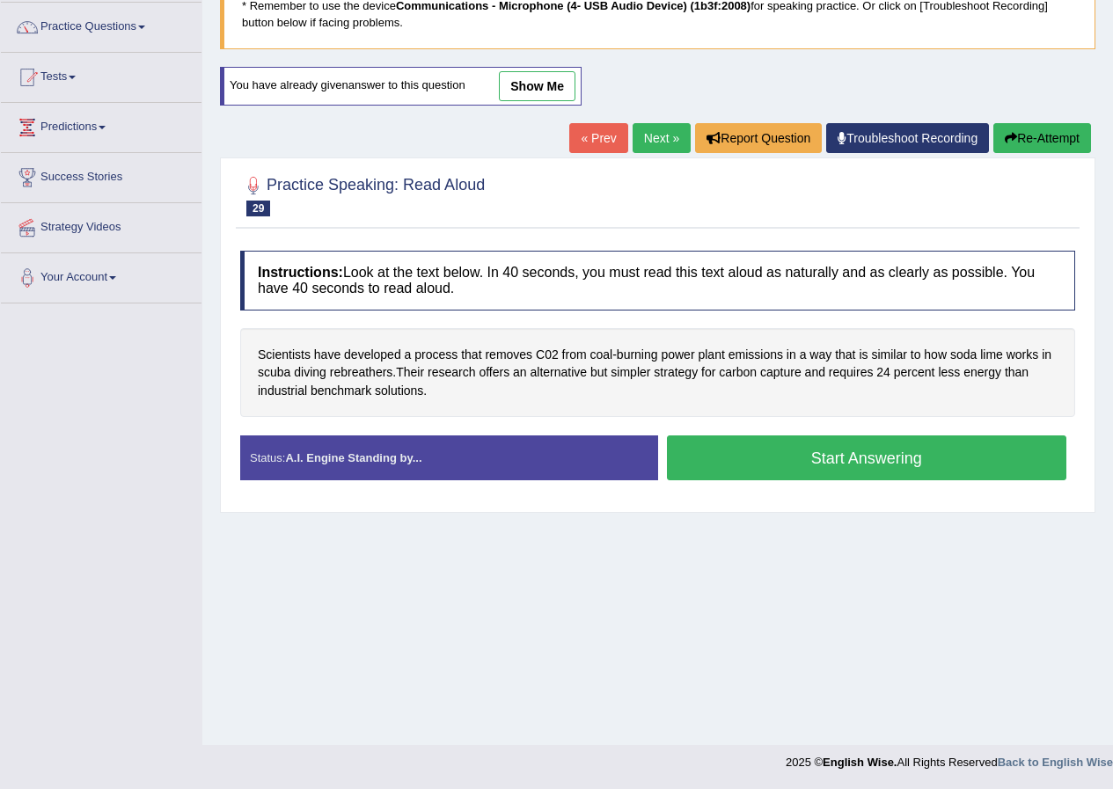
click at [893, 467] on button "Start Answering" at bounding box center [867, 457] width 400 height 45
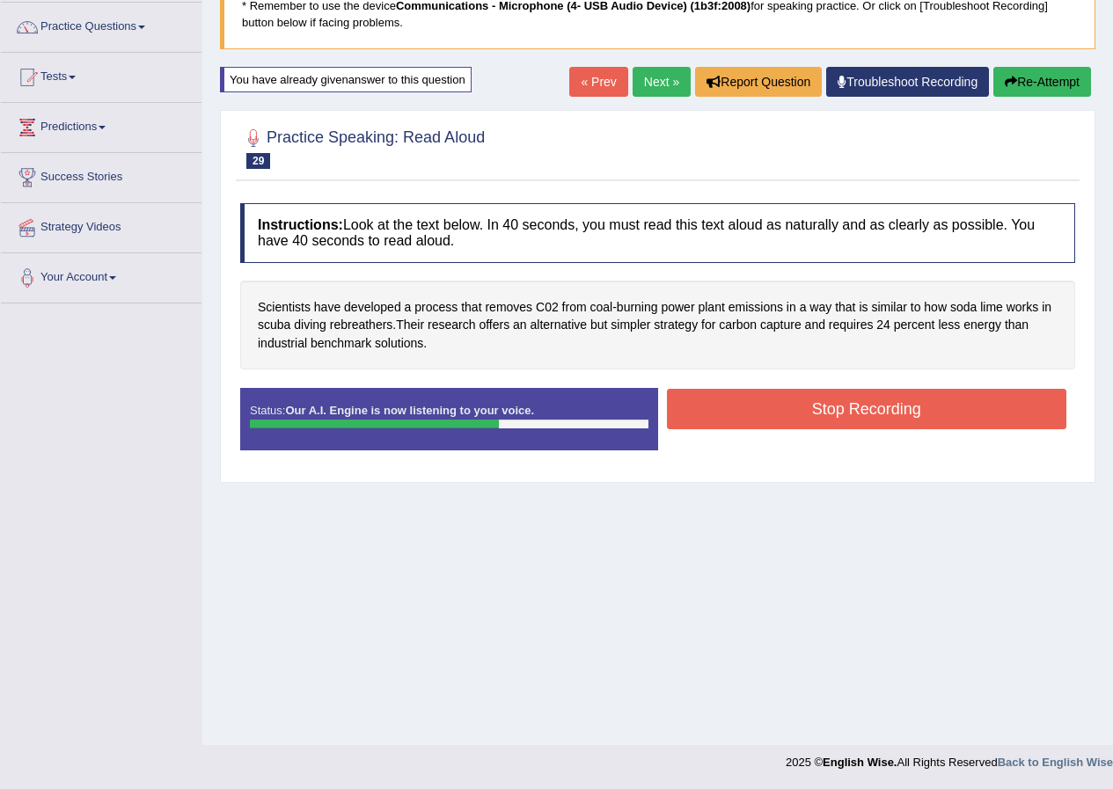
click at [855, 401] on button "Stop Recording" at bounding box center [867, 409] width 400 height 40
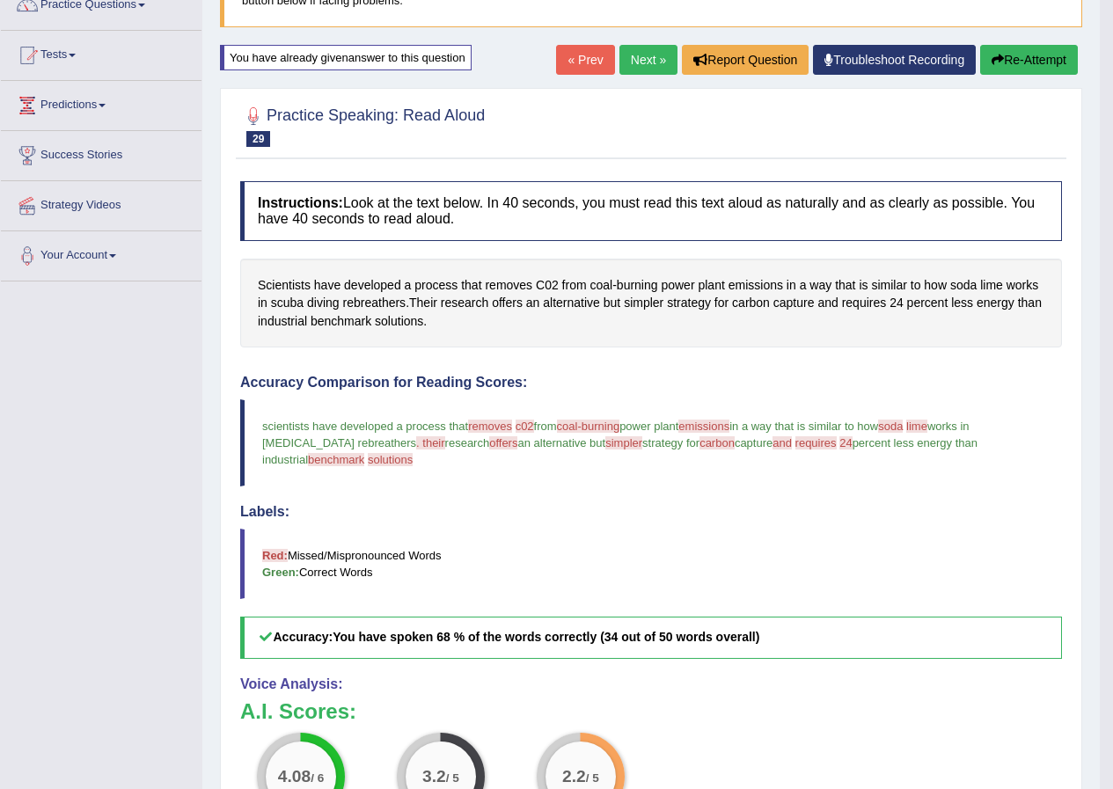
scroll to position [135, 0]
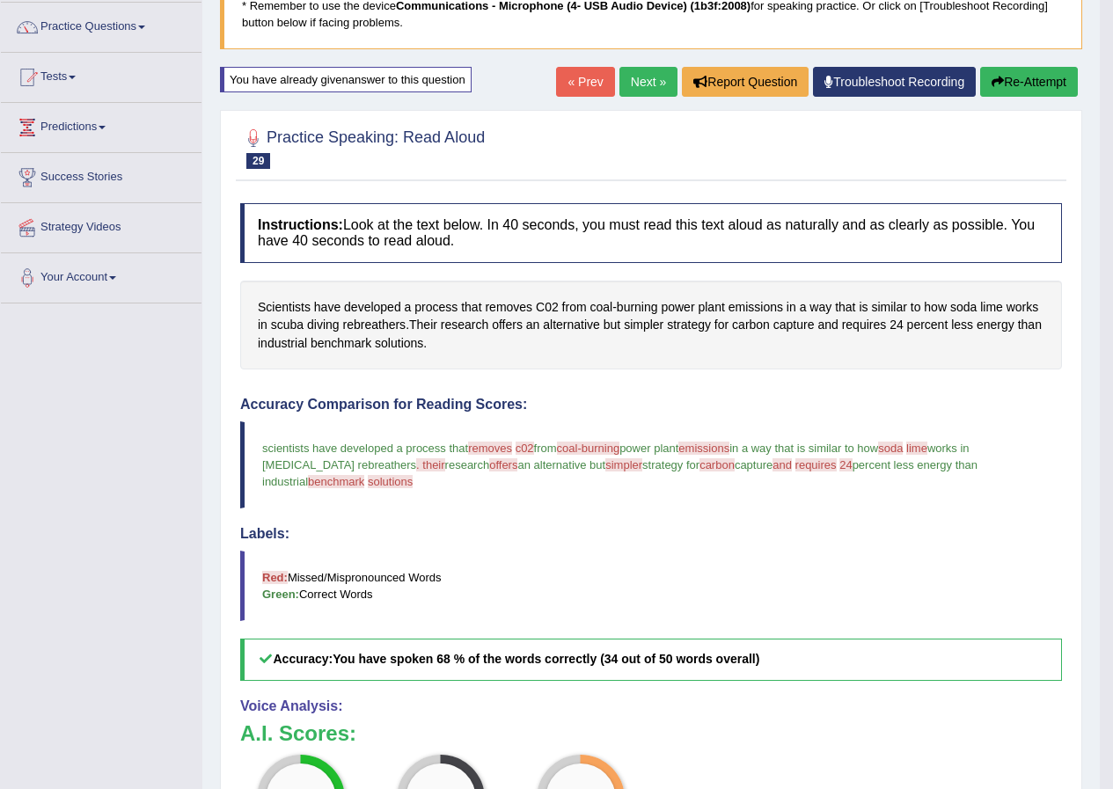
click at [1070, 77] on button "Re-Attempt" at bounding box center [1029, 82] width 98 height 30
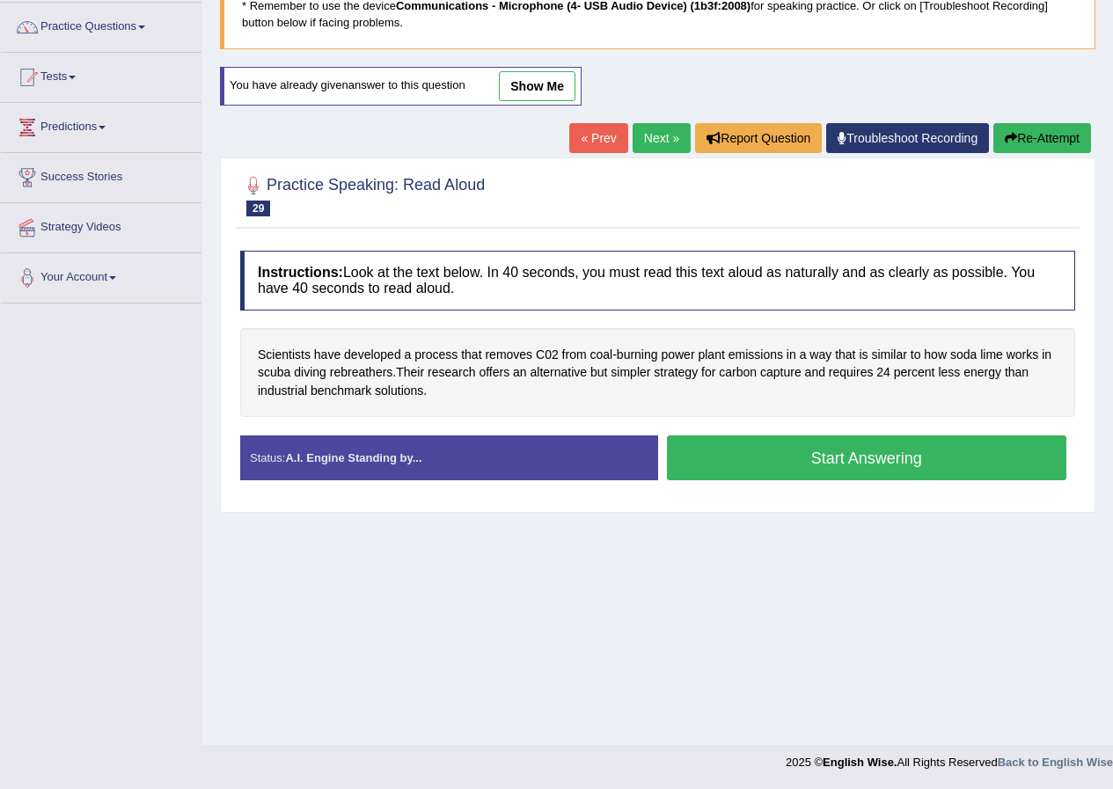
scroll to position [135, 0]
click at [871, 457] on button "Start Answering" at bounding box center [867, 457] width 400 height 45
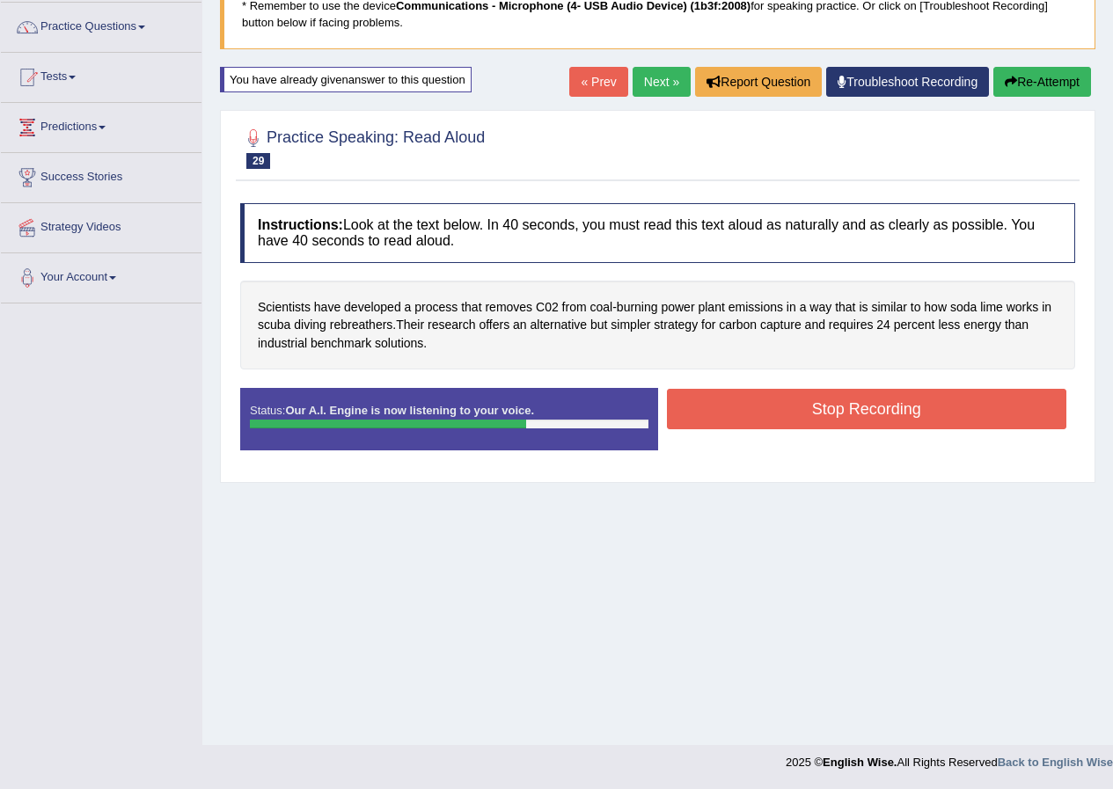
click at [870, 408] on button "Stop Recording" at bounding box center [867, 409] width 400 height 40
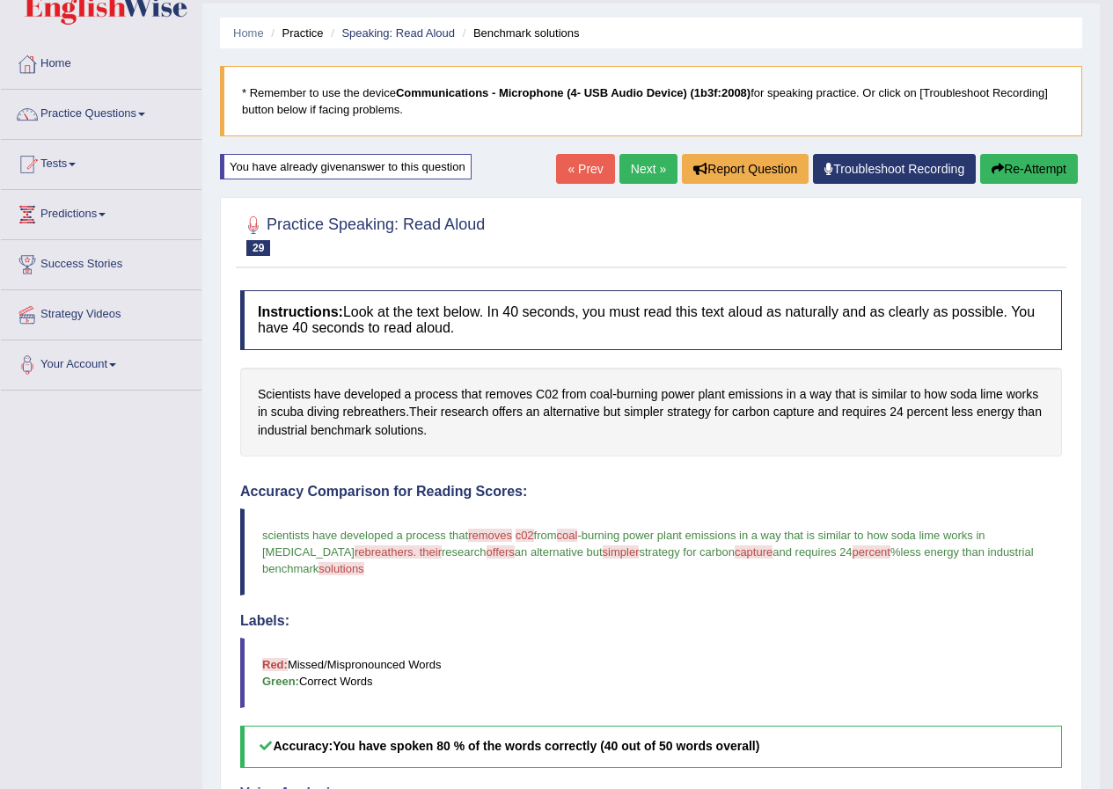
scroll to position [47, 0]
click at [1020, 174] on button "Re-Attempt" at bounding box center [1029, 170] width 98 height 30
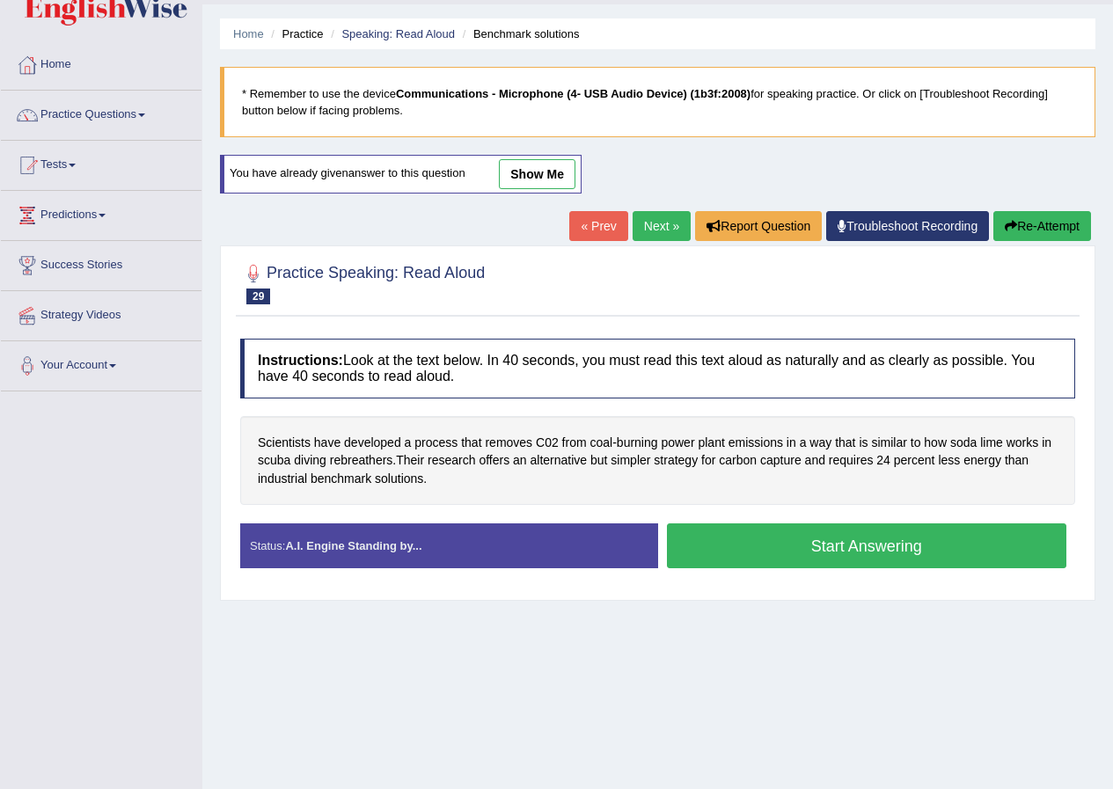
click at [875, 542] on button "Start Answering" at bounding box center [867, 545] width 400 height 45
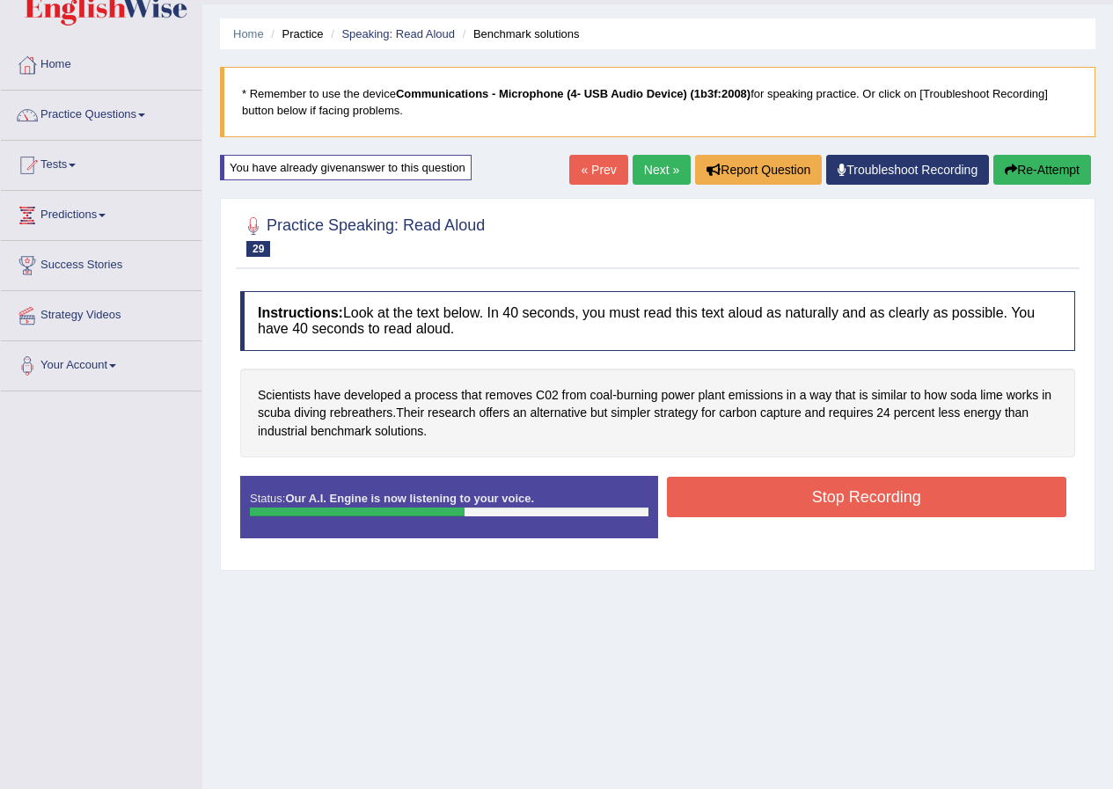
click at [897, 494] on button "Stop Recording" at bounding box center [867, 497] width 400 height 40
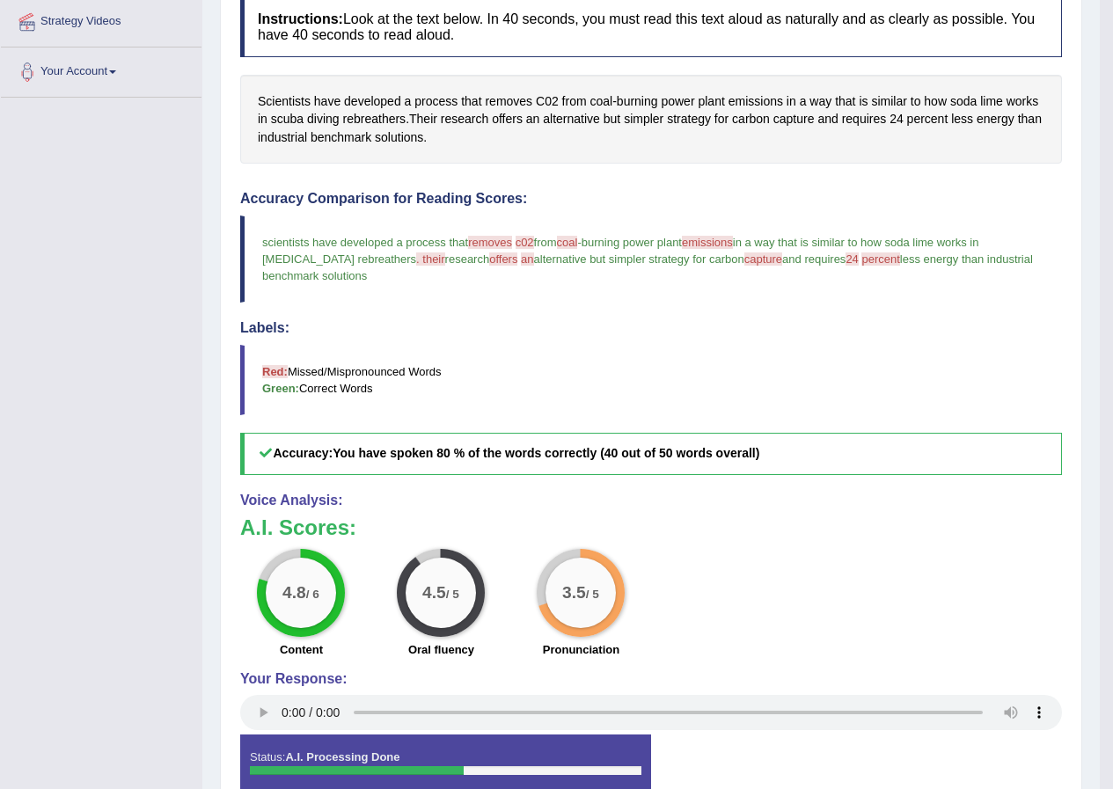
scroll to position [174, 0]
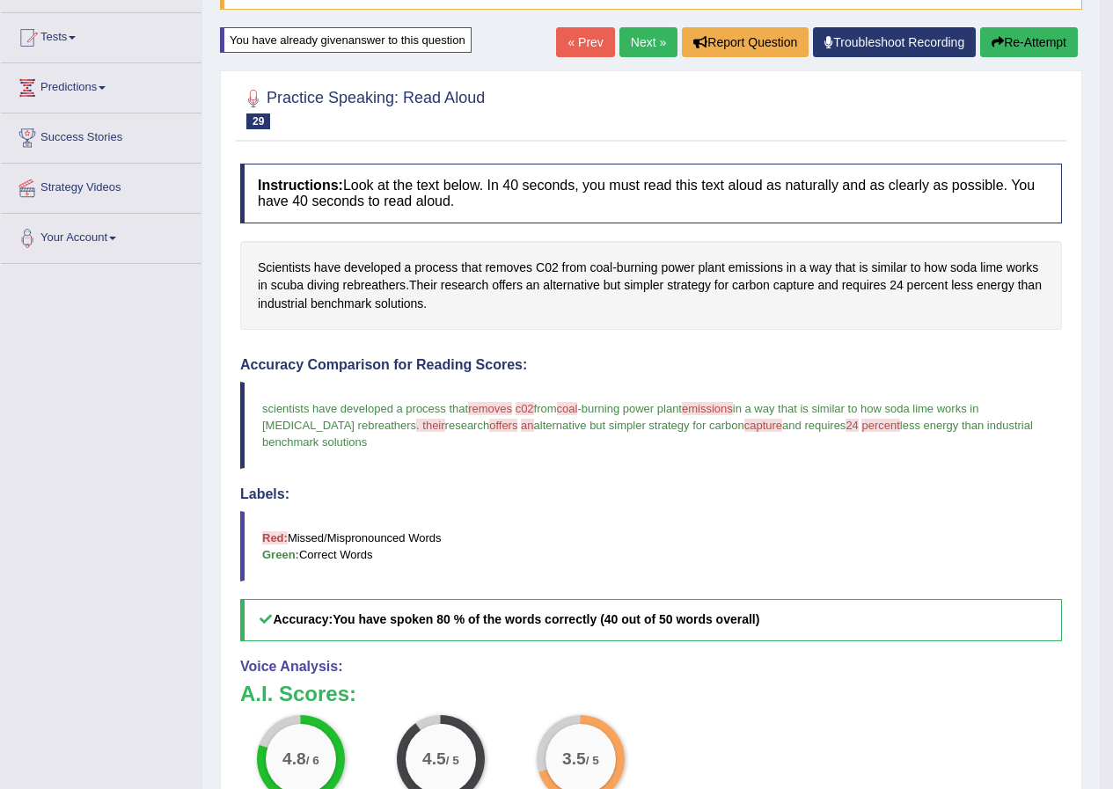
click at [634, 34] on link "Next »" at bounding box center [648, 42] width 58 height 30
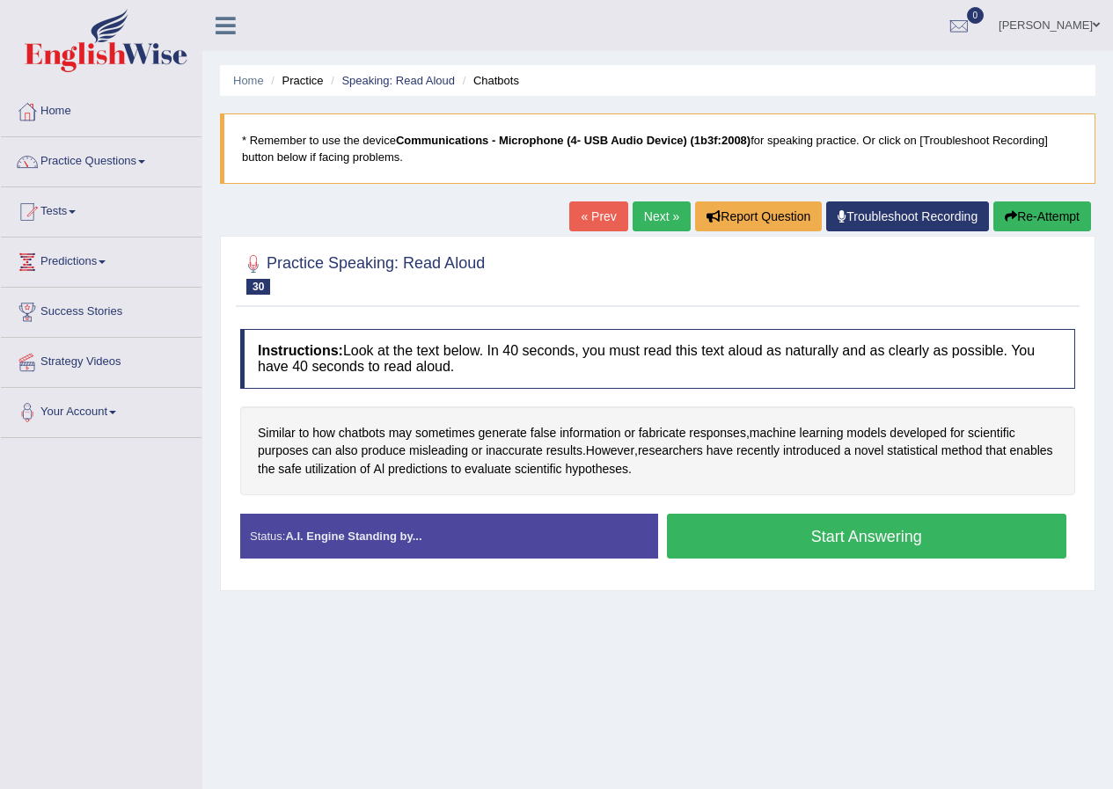
click at [871, 537] on button "Start Answering" at bounding box center [867, 536] width 400 height 45
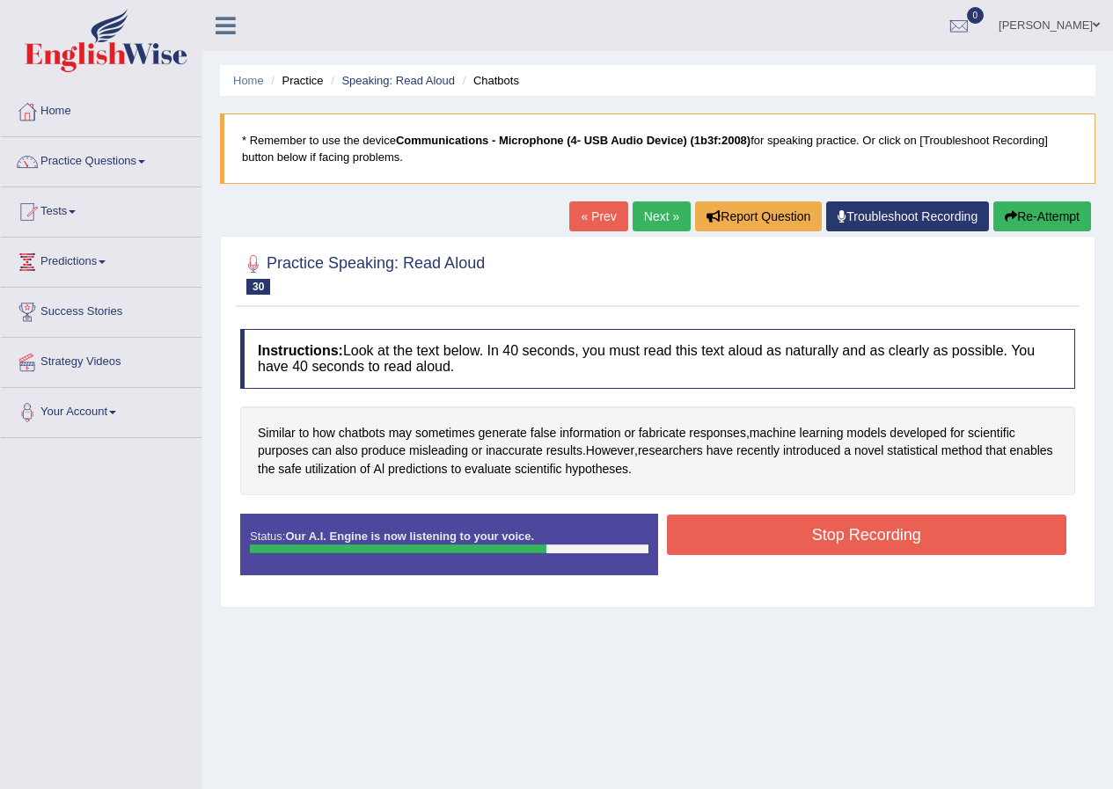
click at [872, 538] on button "Stop Recording" at bounding box center [867, 535] width 400 height 40
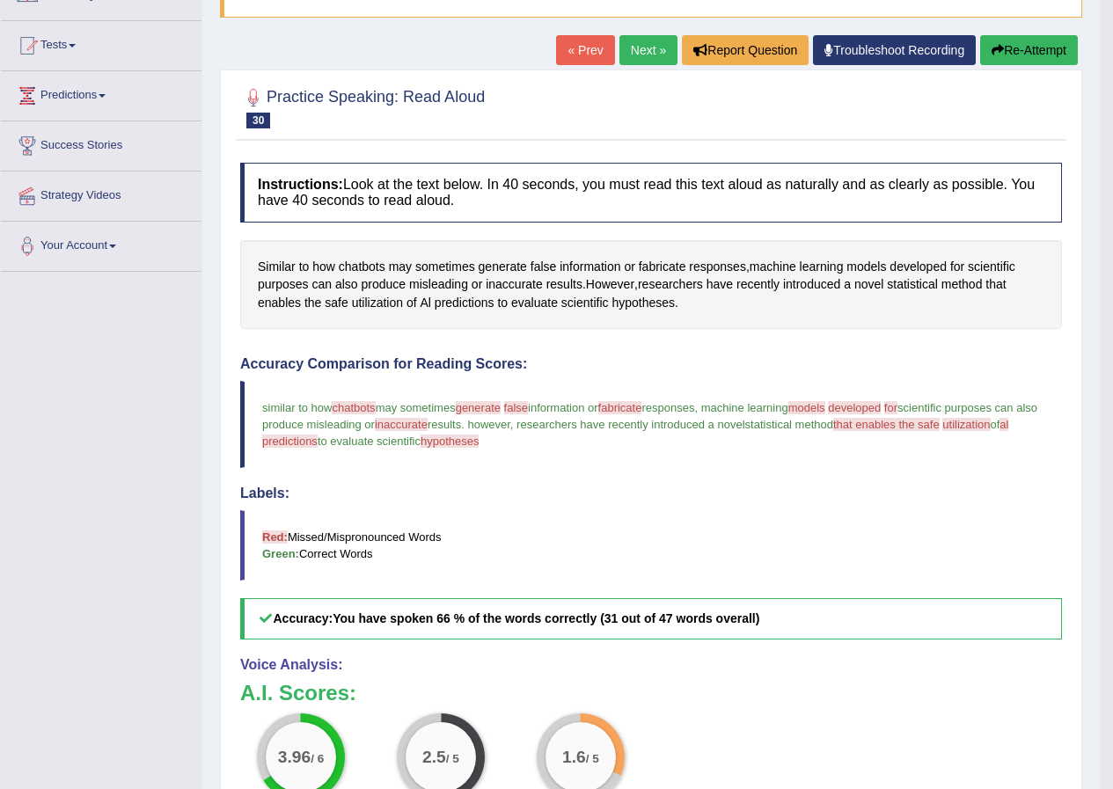
scroll to position [165, 0]
click at [1022, 48] on button "Re-Attempt" at bounding box center [1029, 51] width 98 height 30
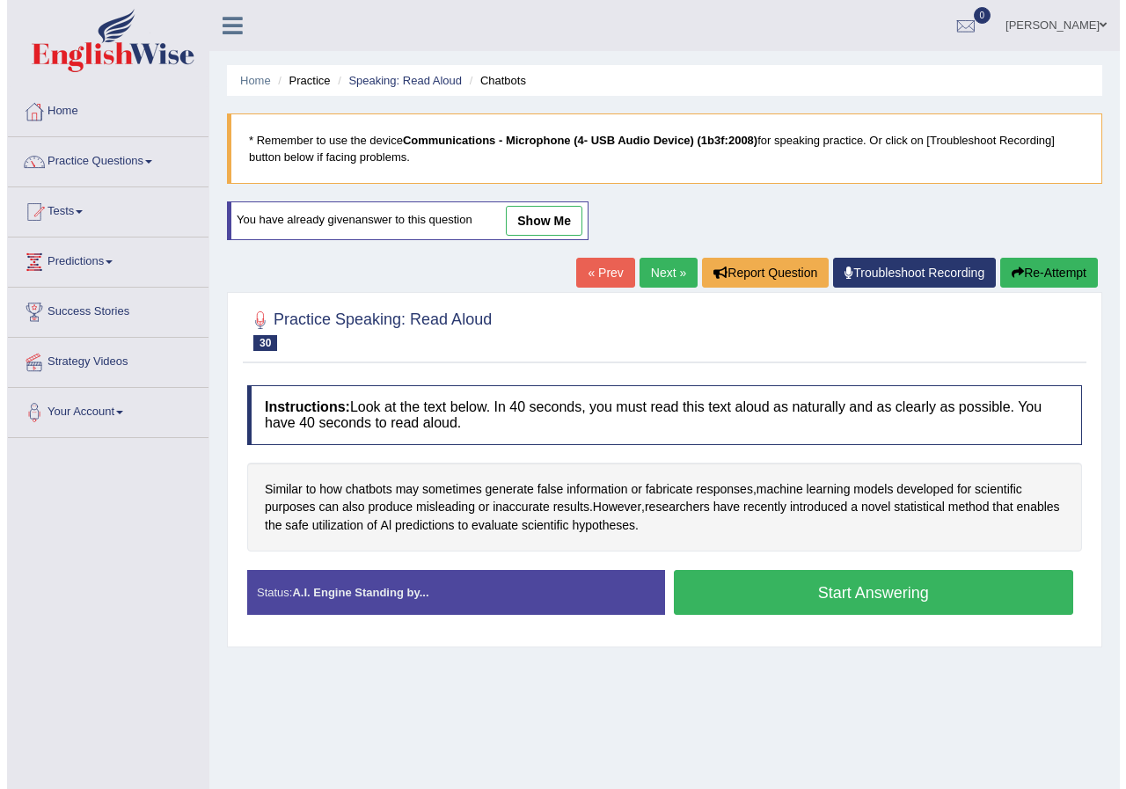
scroll to position [135, 0]
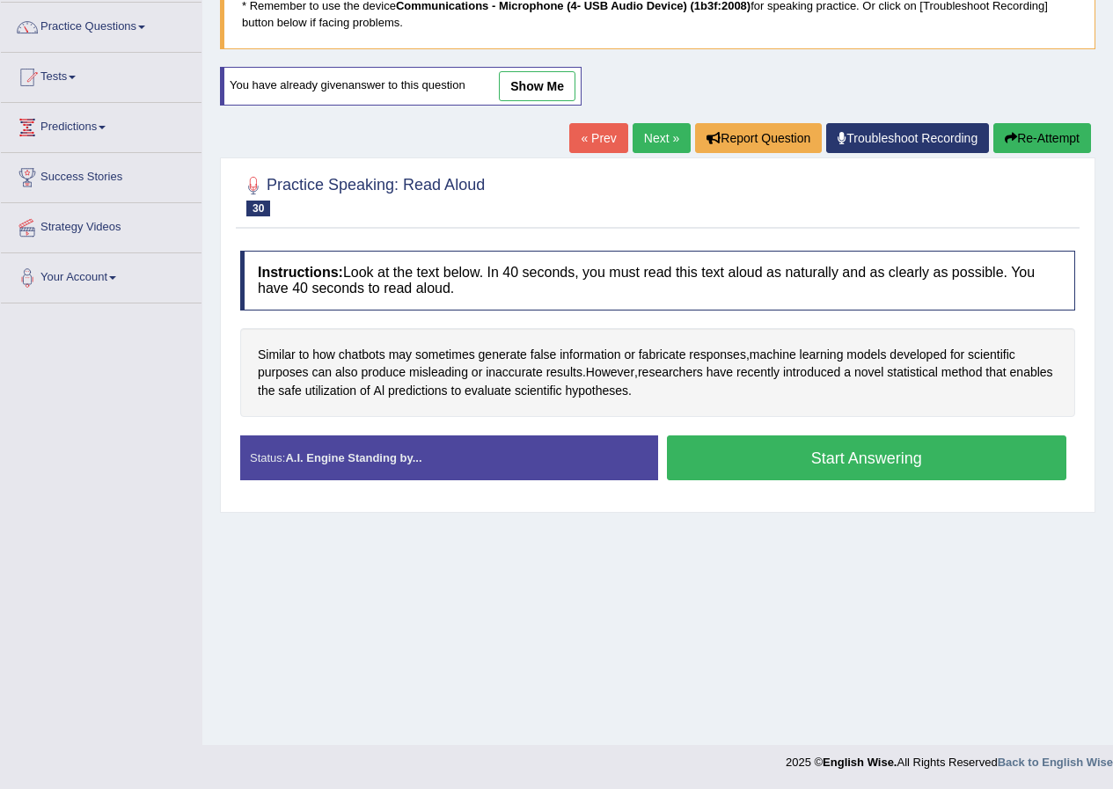
click at [899, 460] on button "Start Answering" at bounding box center [867, 457] width 400 height 45
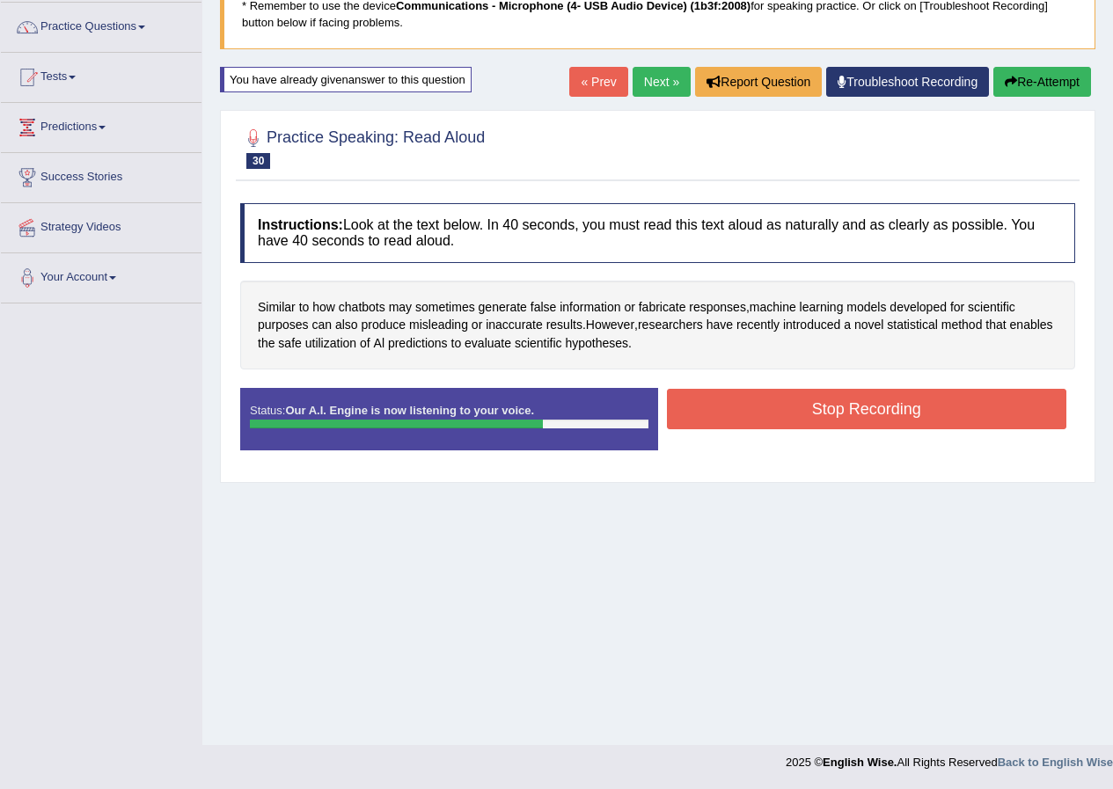
click at [848, 406] on button "Stop Recording" at bounding box center [867, 409] width 400 height 40
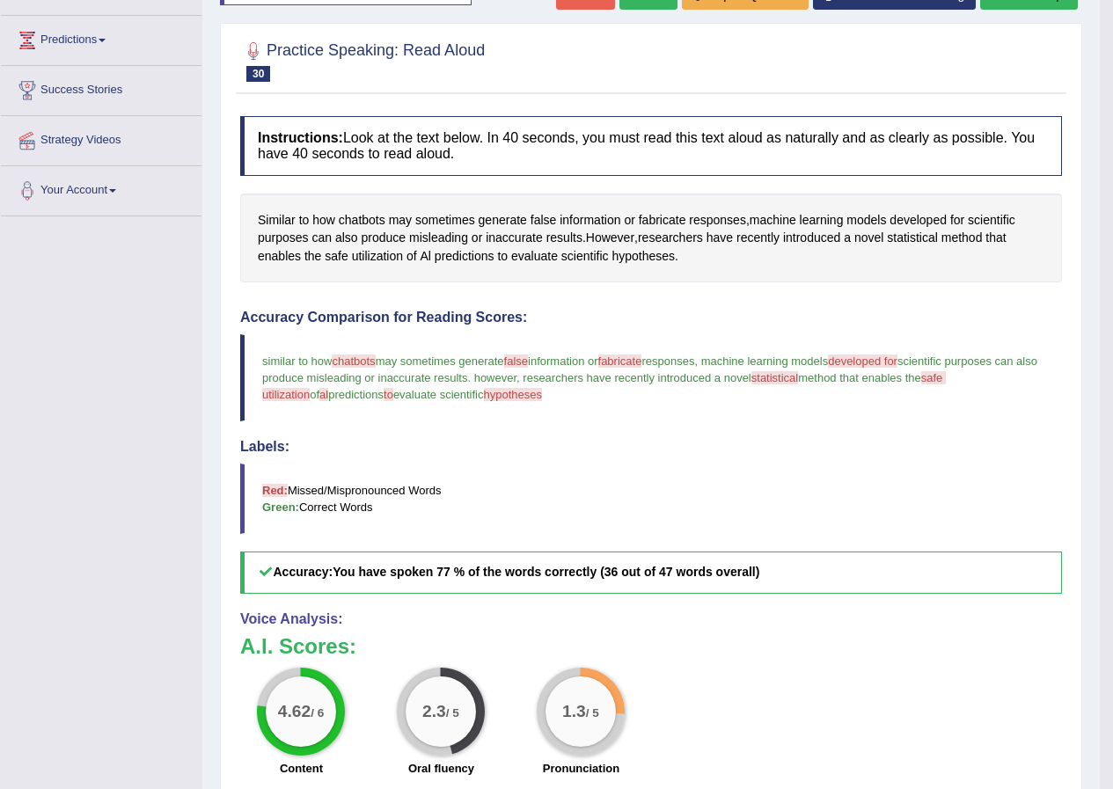
scroll to position [174, 0]
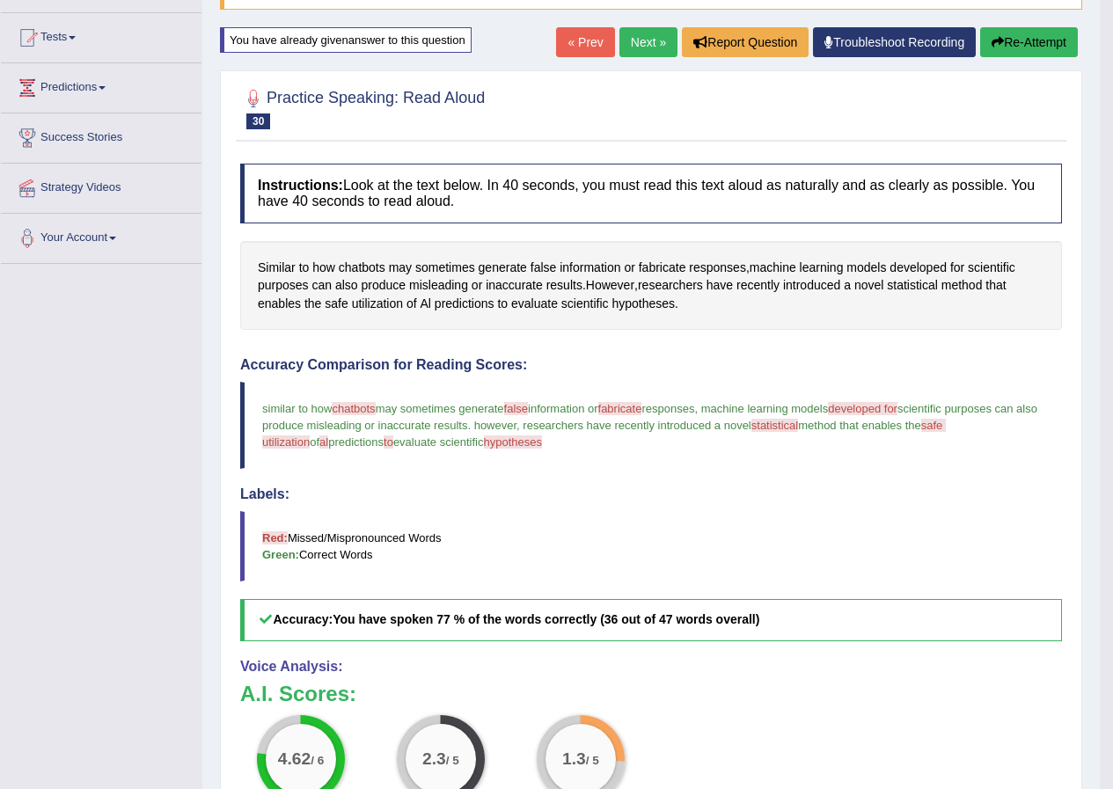
click at [1031, 40] on button "Re-Attempt" at bounding box center [1029, 42] width 98 height 30
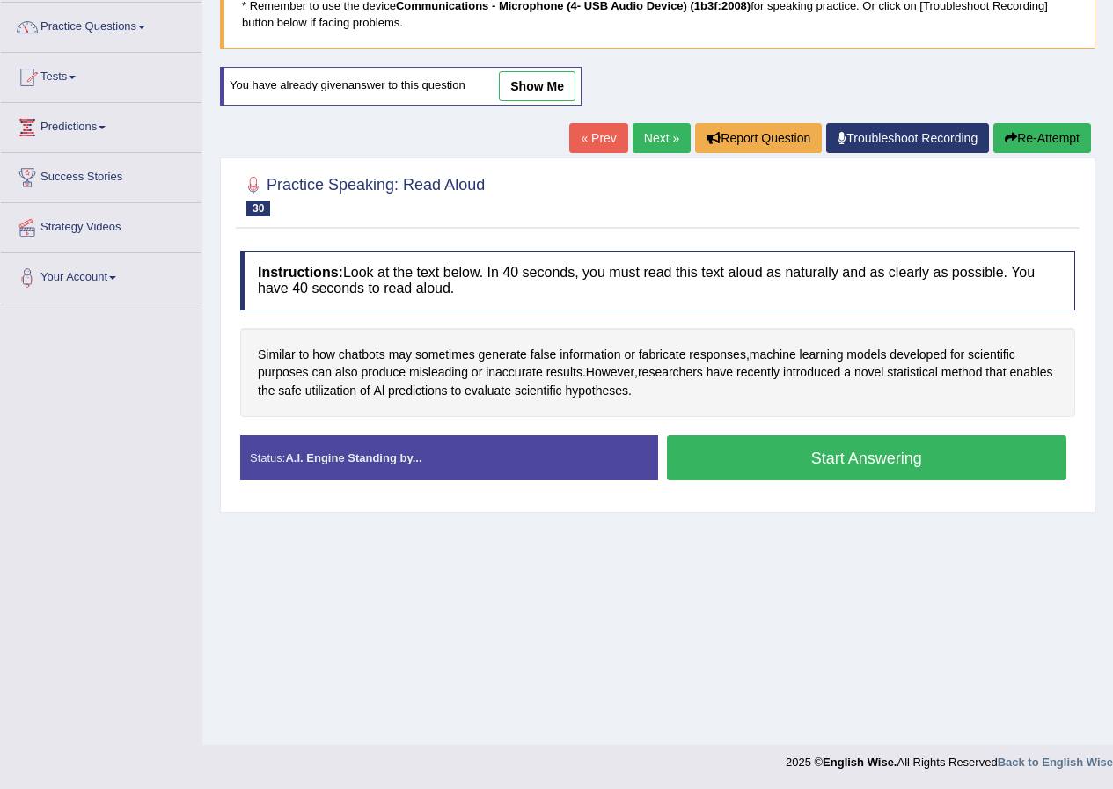
click at [880, 457] on button "Start Answering" at bounding box center [867, 457] width 400 height 45
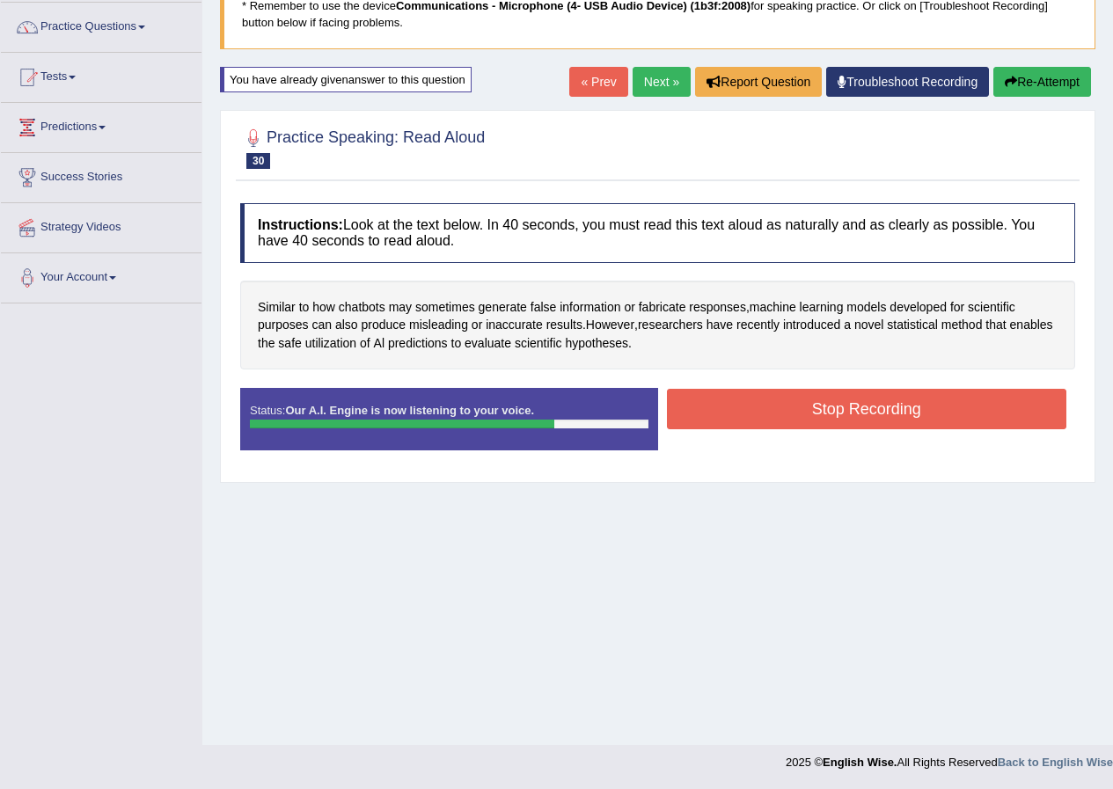
click at [912, 403] on button "Stop Recording" at bounding box center [867, 409] width 400 height 40
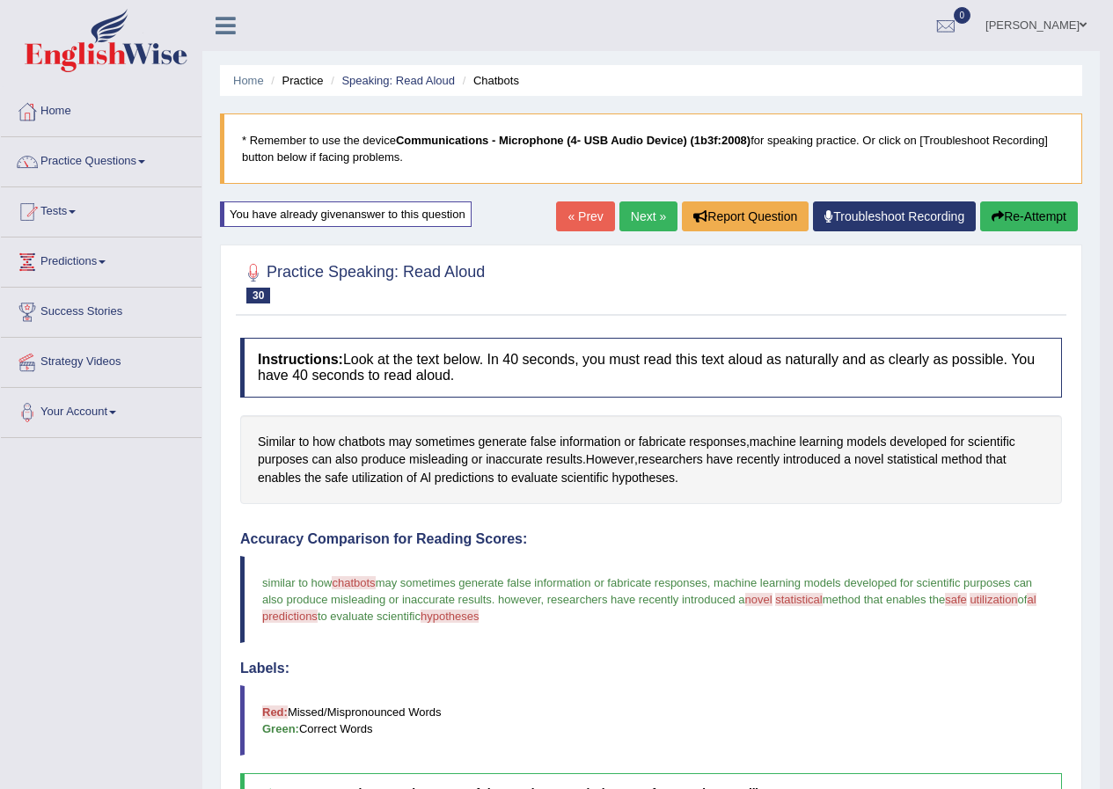
click at [647, 215] on link "Next »" at bounding box center [648, 216] width 58 height 30
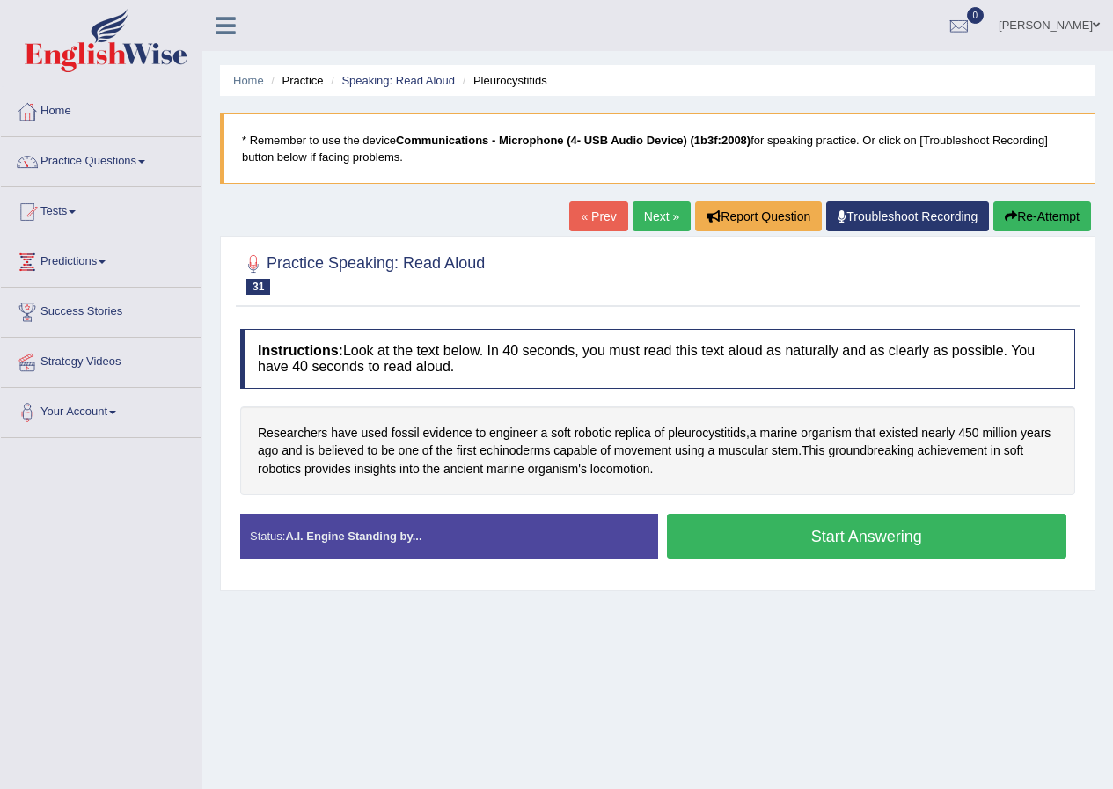
click at [880, 548] on button "Start Answering" at bounding box center [867, 536] width 400 height 45
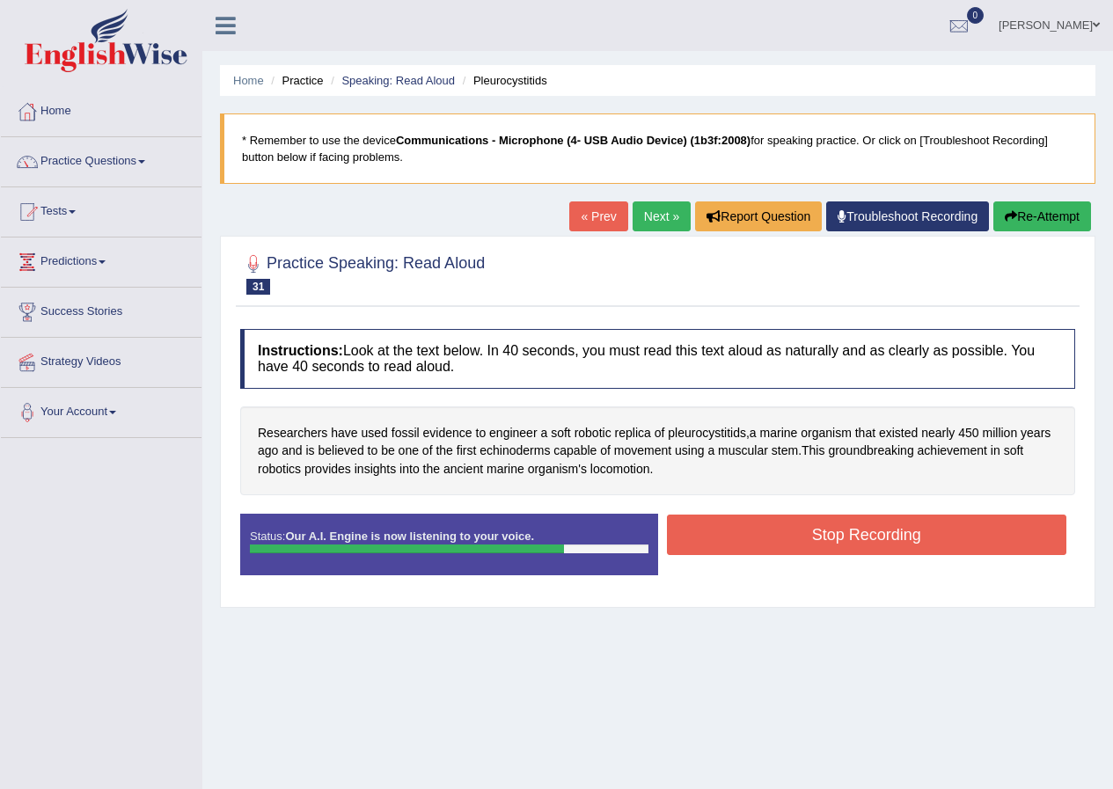
click at [888, 537] on button "Stop Recording" at bounding box center [867, 535] width 400 height 40
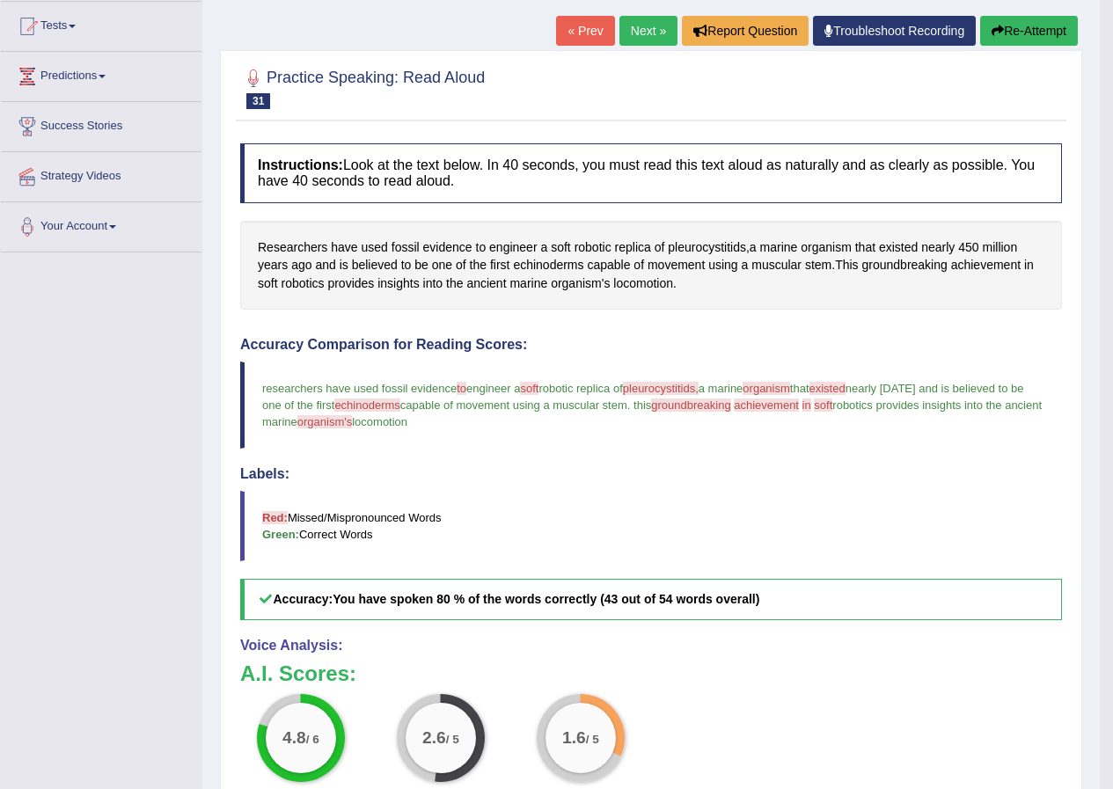
scroll to position [165, 0]
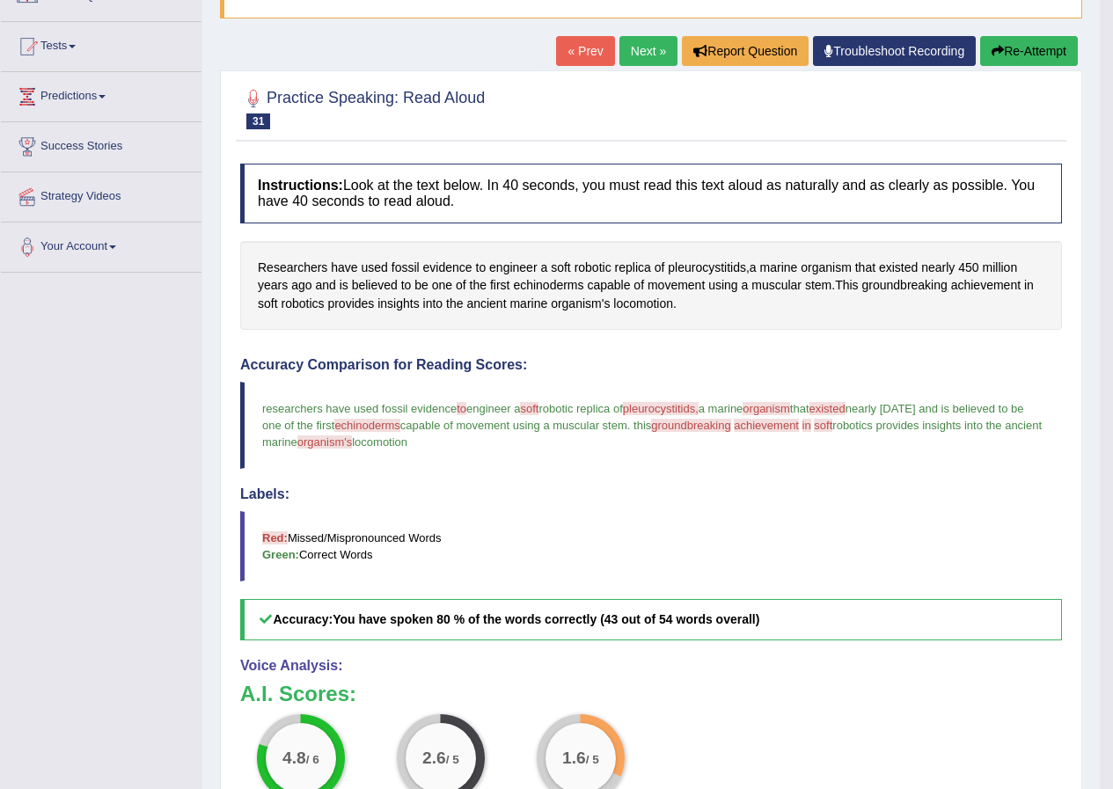
click at [666, 412] on span "pleurocystitids," at bounding box center [661, 408] width 76 height 13
click at [1053, 43] on button "Re-Attempt" at bounding box center [1029, 51] width 98 height 30
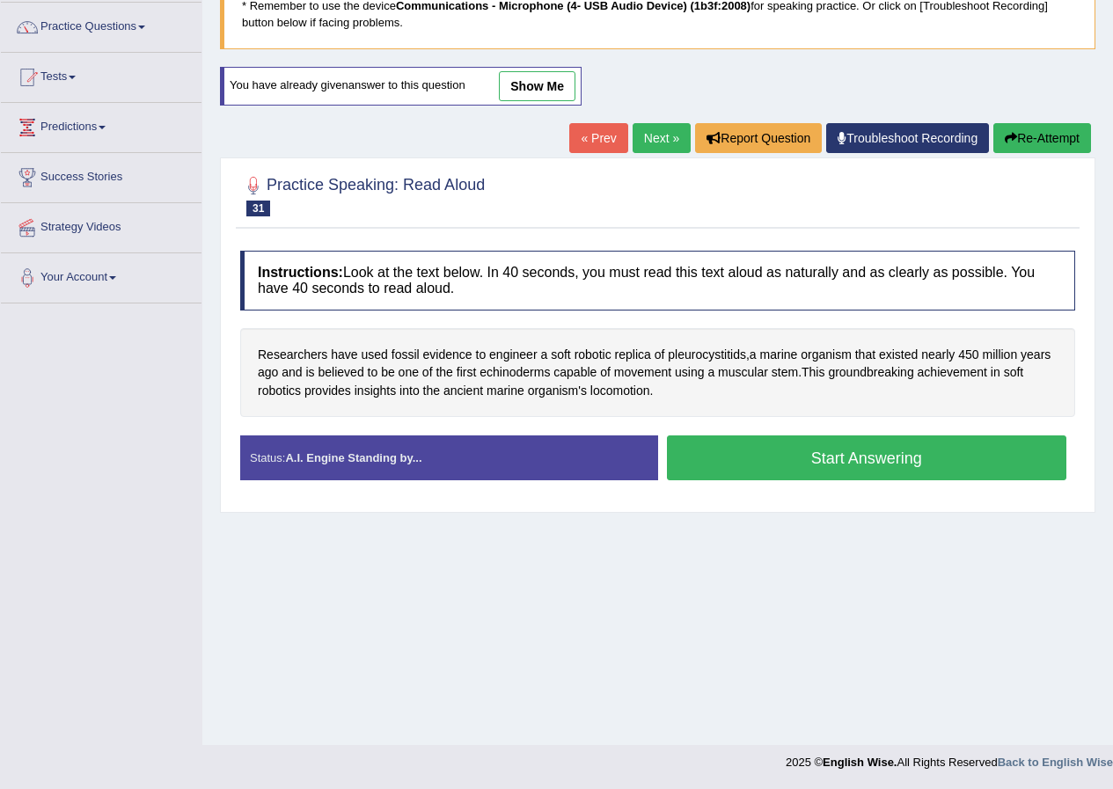
click at [866, 458] on button "Start Answering" at bounding box center [867, 457] width 400 height 45
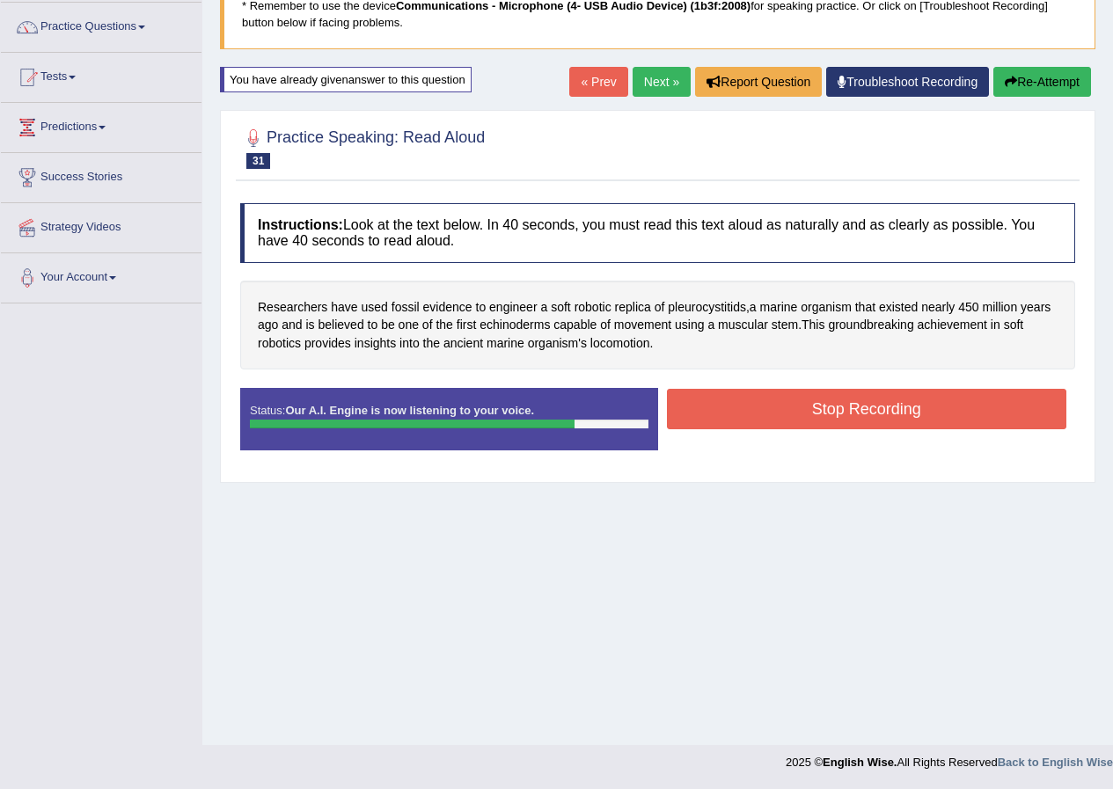
click at [855, 409] on button "Stop Recording" at bounding box center [867, 409] width 400 height 40
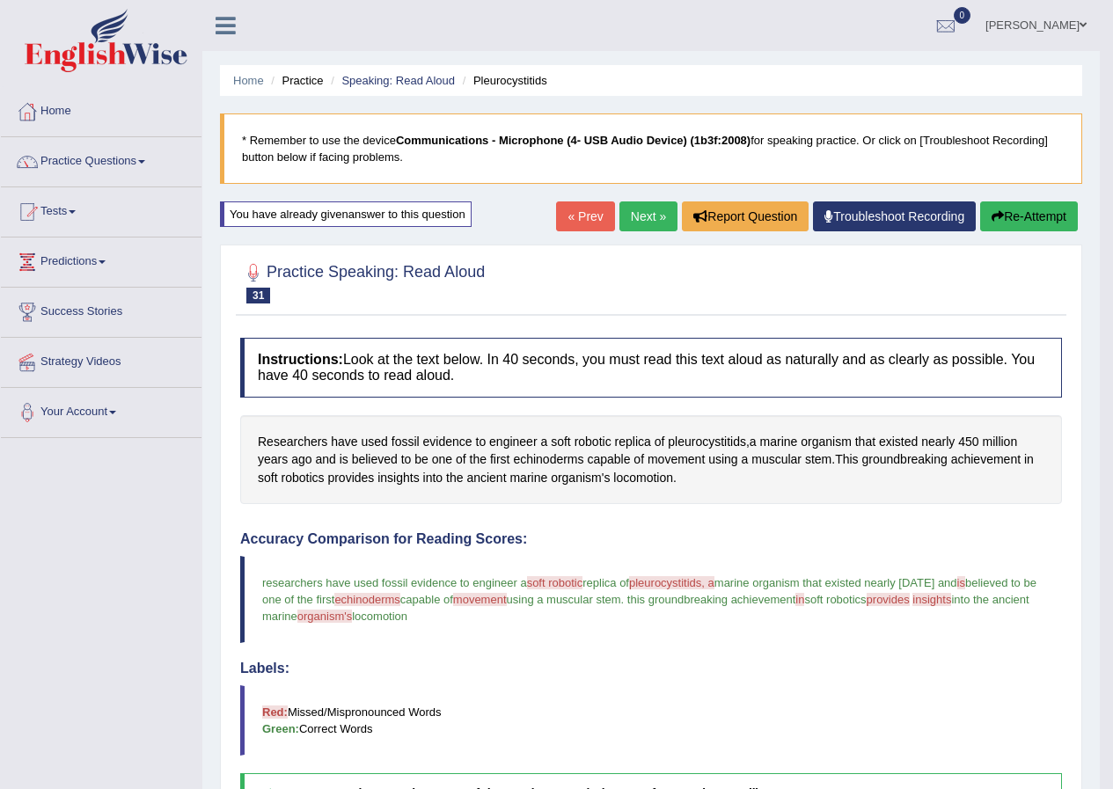
click at [1044, 208] on button "Re-Attempt" at bounding box center [1029, 216] width 98 height 30
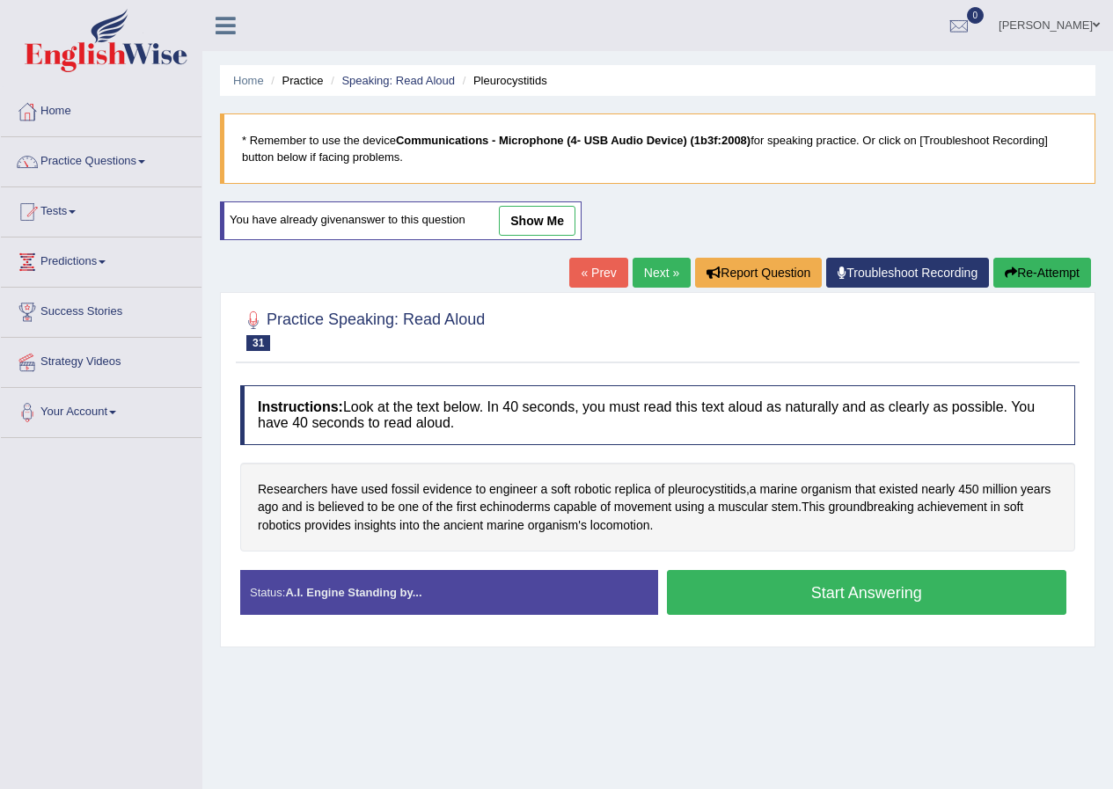
click at [874, 593] on button "Start Answering" at bounding box center [867, 592] width 400 height 45
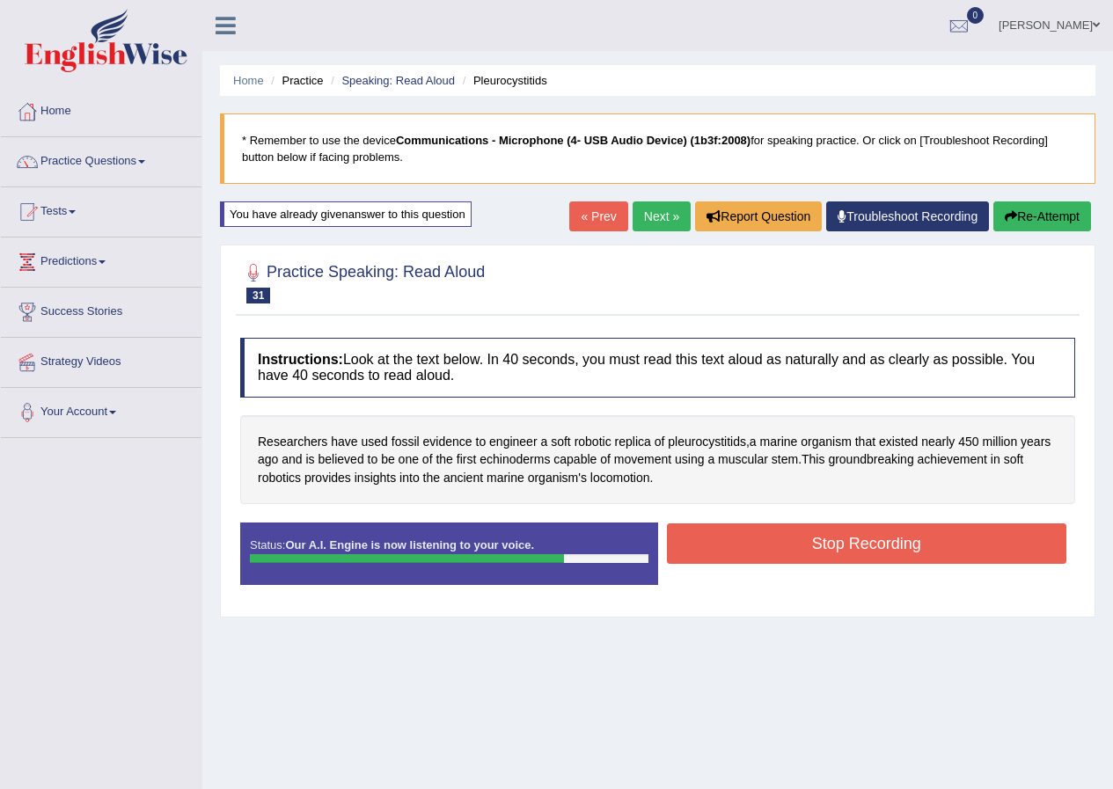
click at [911, 542] on button "Stop Recording" at bounding box center [867, 543] width 400 height 40
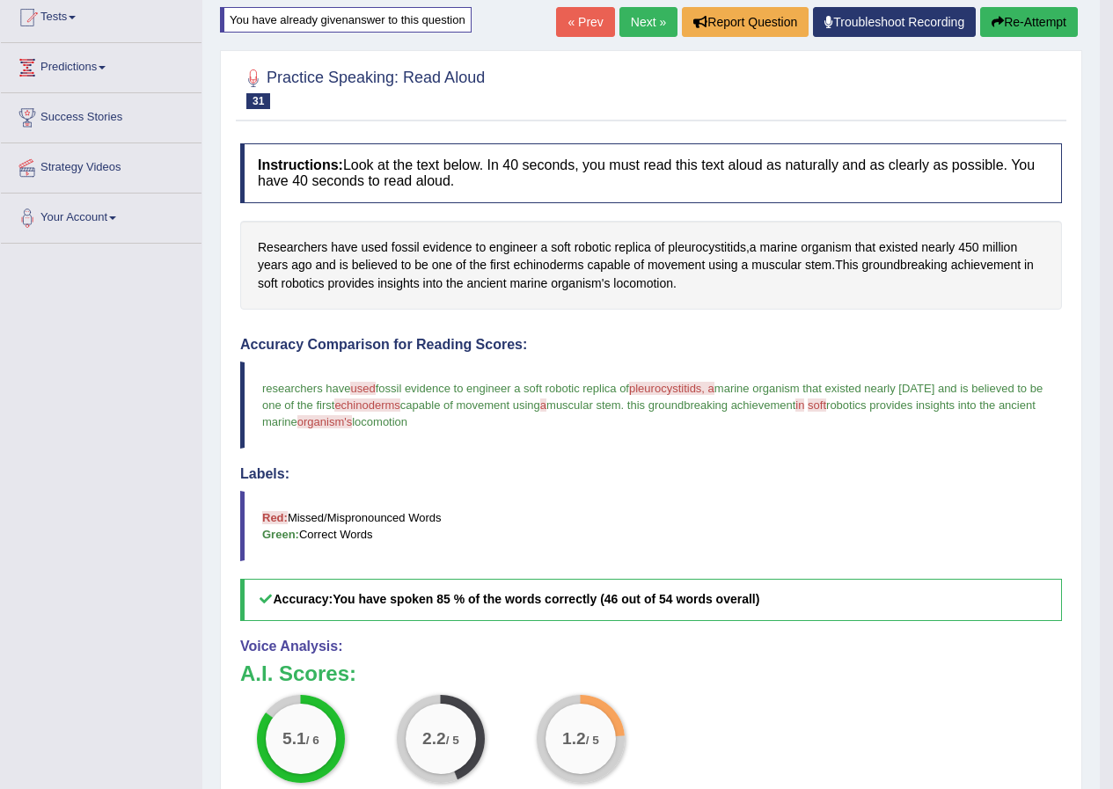
scroll to position [176, 0]
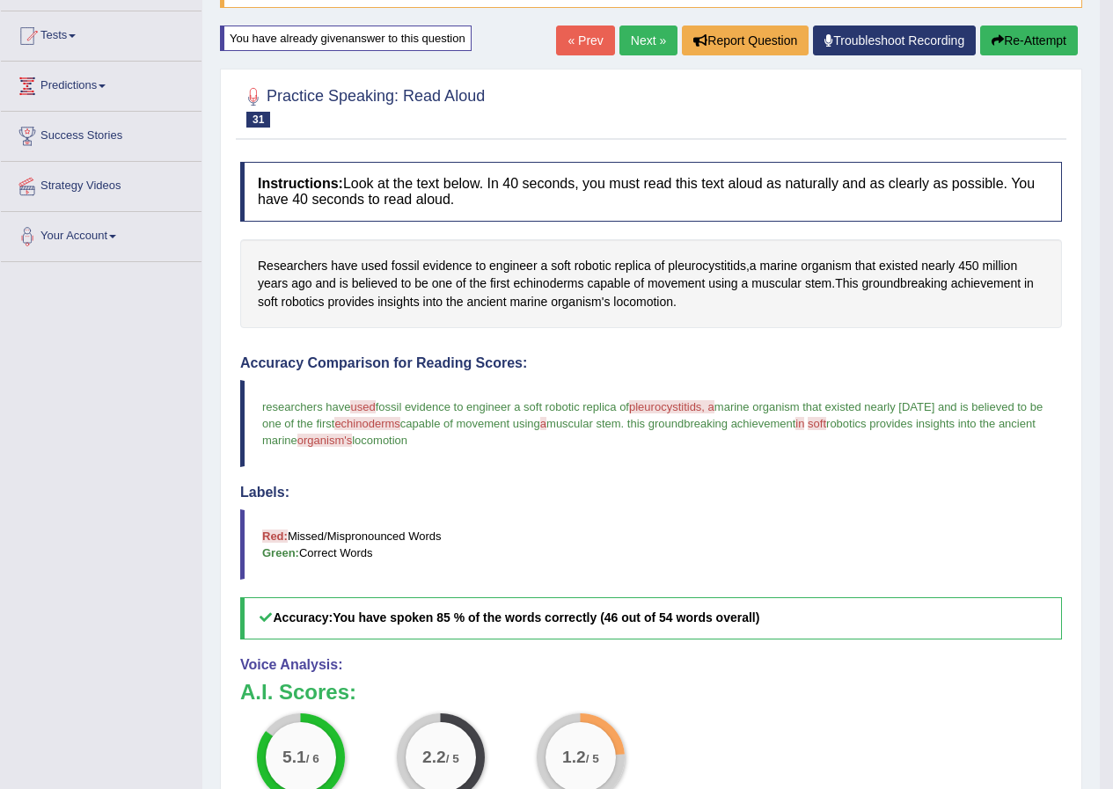
click at [1031, 42] on button "Re-Attempt" at bounding box center [1029, 41] width 98 height 30
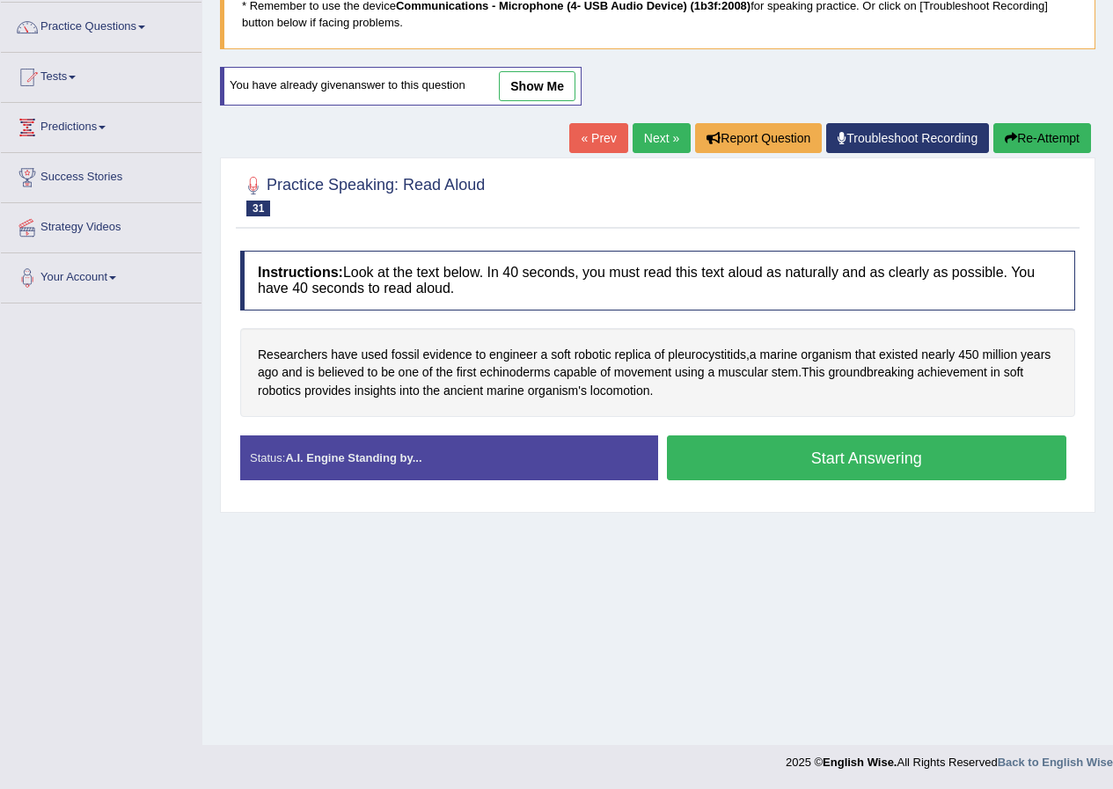
click at [858, 459] on button "Start Answering" at bounding box center [867, 457] width 400 height 45
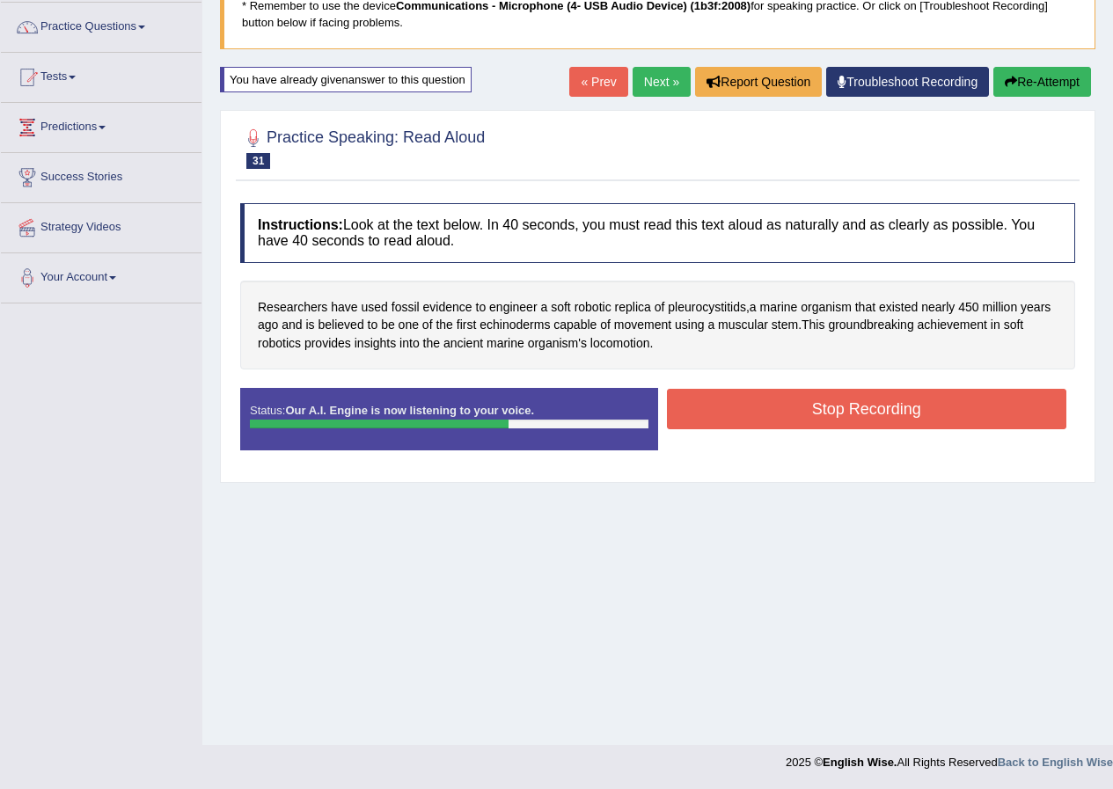
click at [898, 405] on button "Stop Recording" at bounding box center [867, 409] width 400 height 40
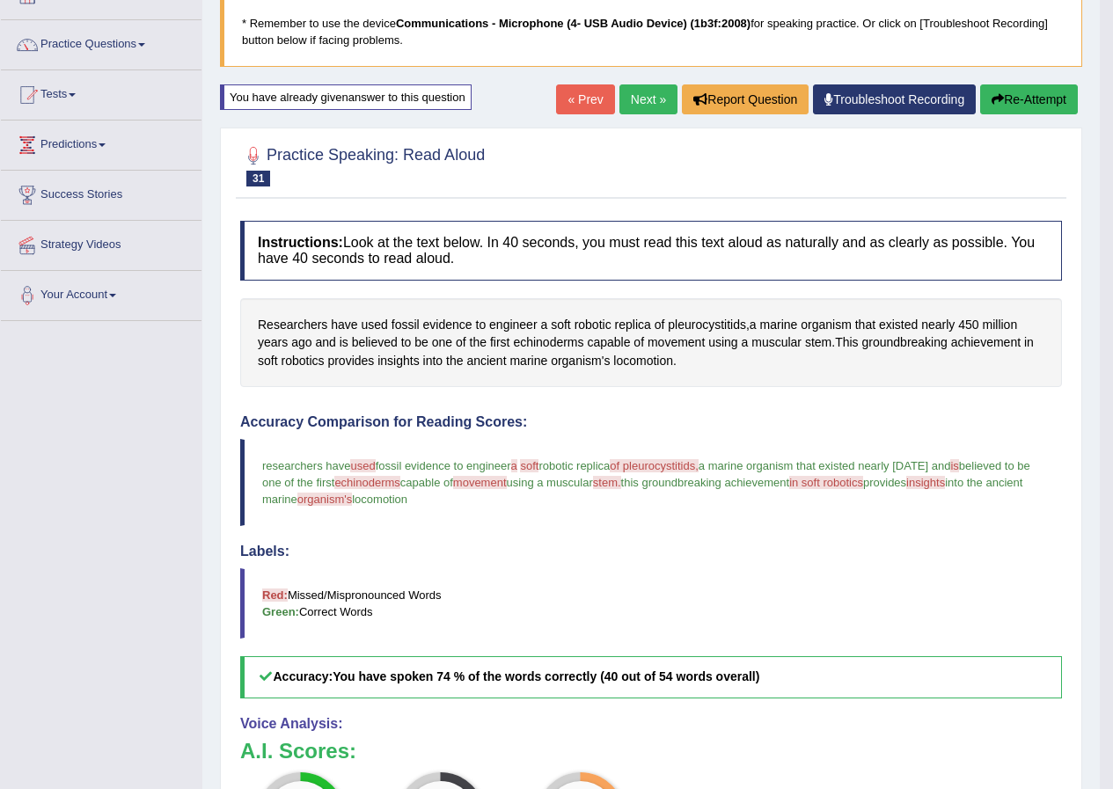
scroll to position [86, 0]
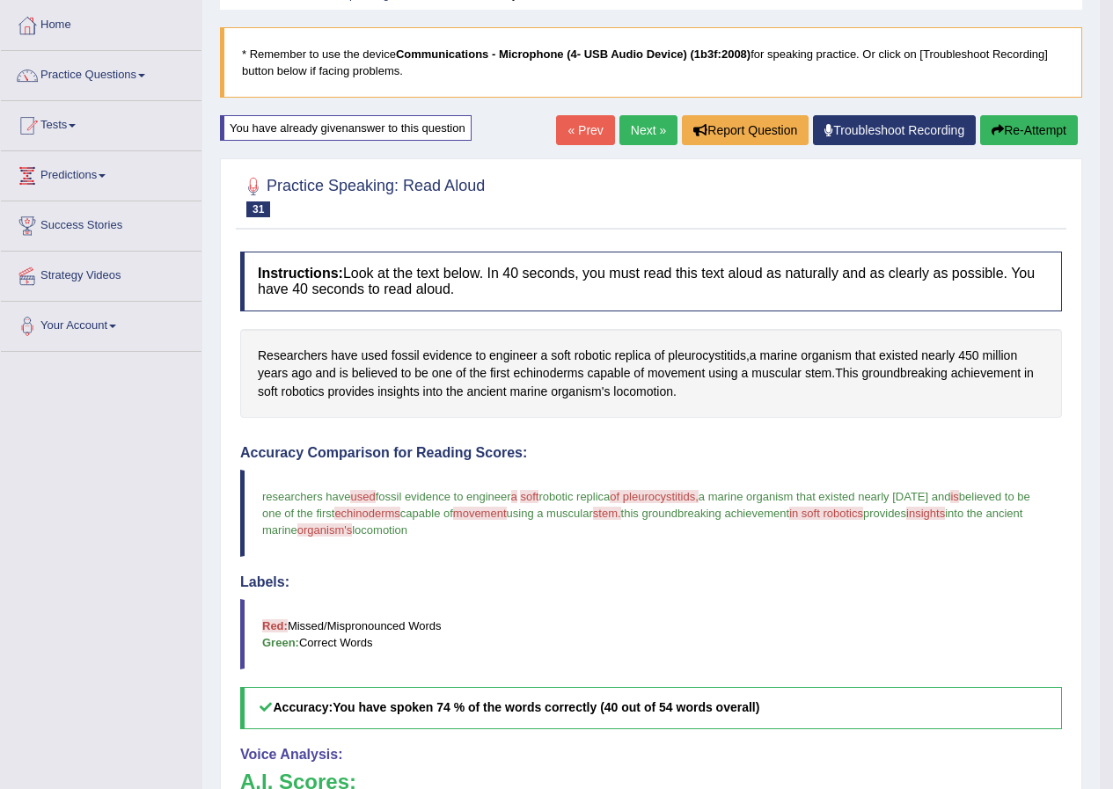
click at [1050, 132] on button "Re-Attempt" at bounding box center [1029, 130] width 98 height 30
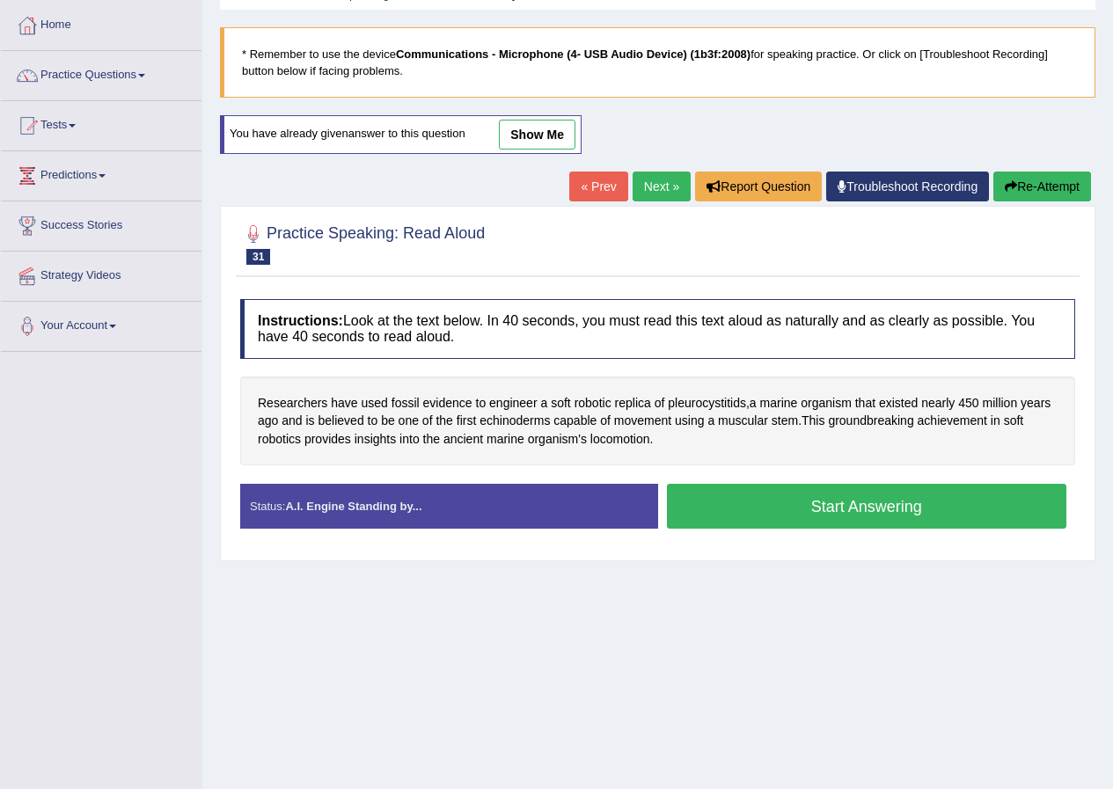
click at [874, 504] on button "Start Answering" at bounding box center [867, 506] width 400 height 45
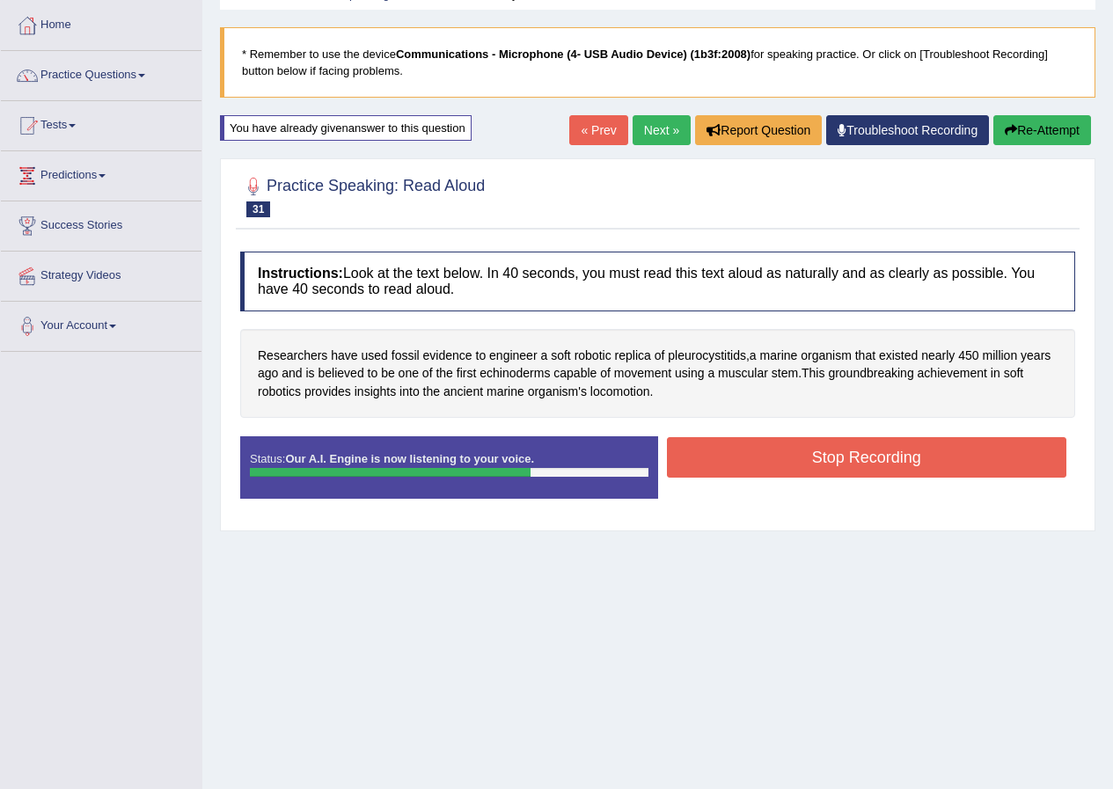
click at [860, 460] on button "Stop Recording" at bounding box center [867, 457] width 400 height 40
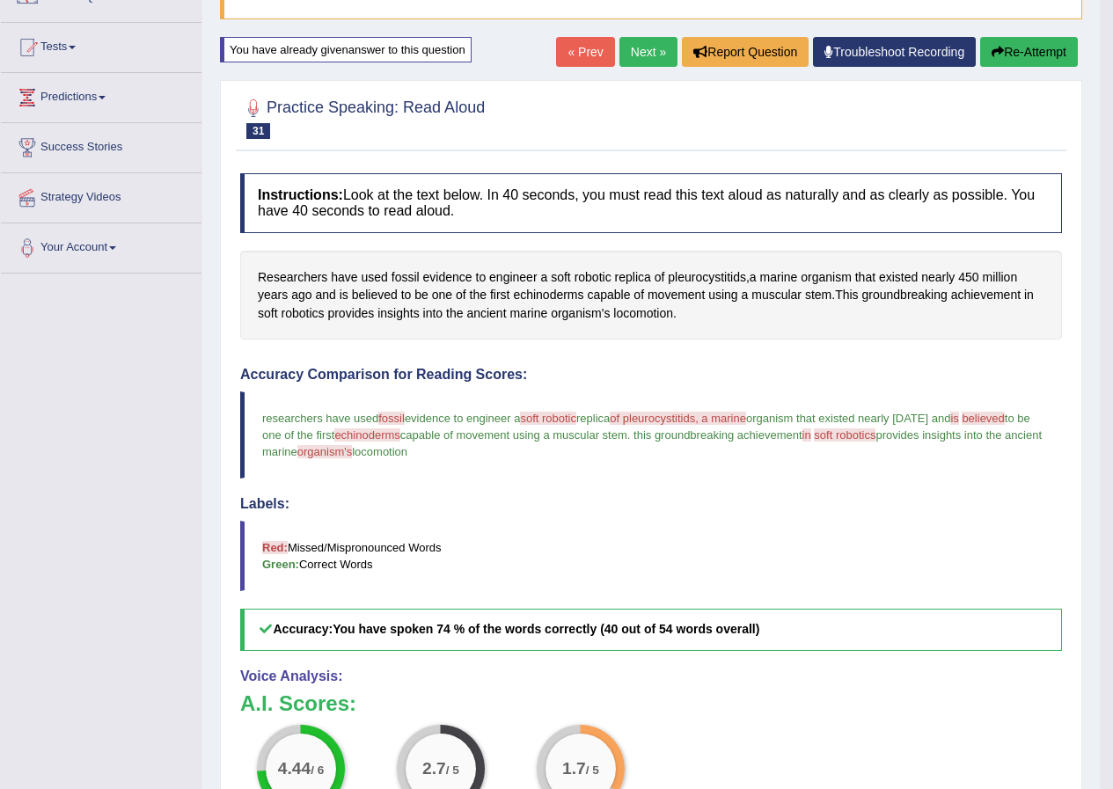
scroll to position [86, 0]
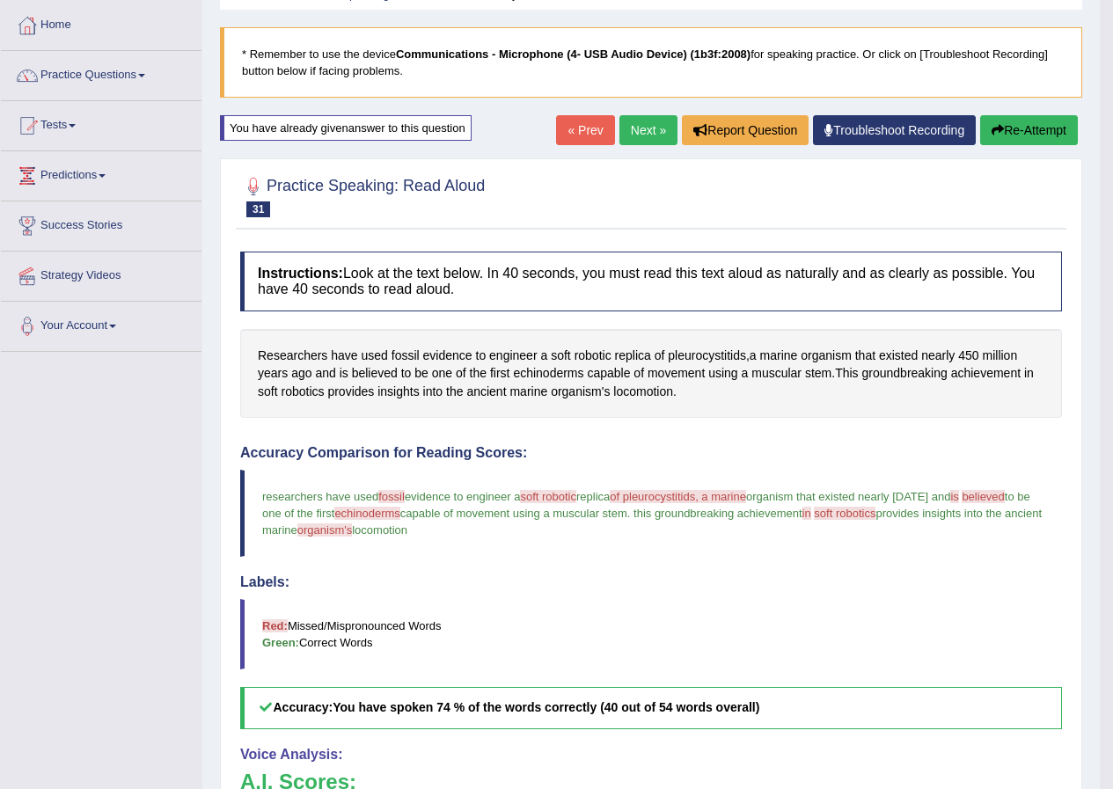
click at [1055, 121] on button "Re-Attempt" at bounding box center [1029, 130] width 98 height 30
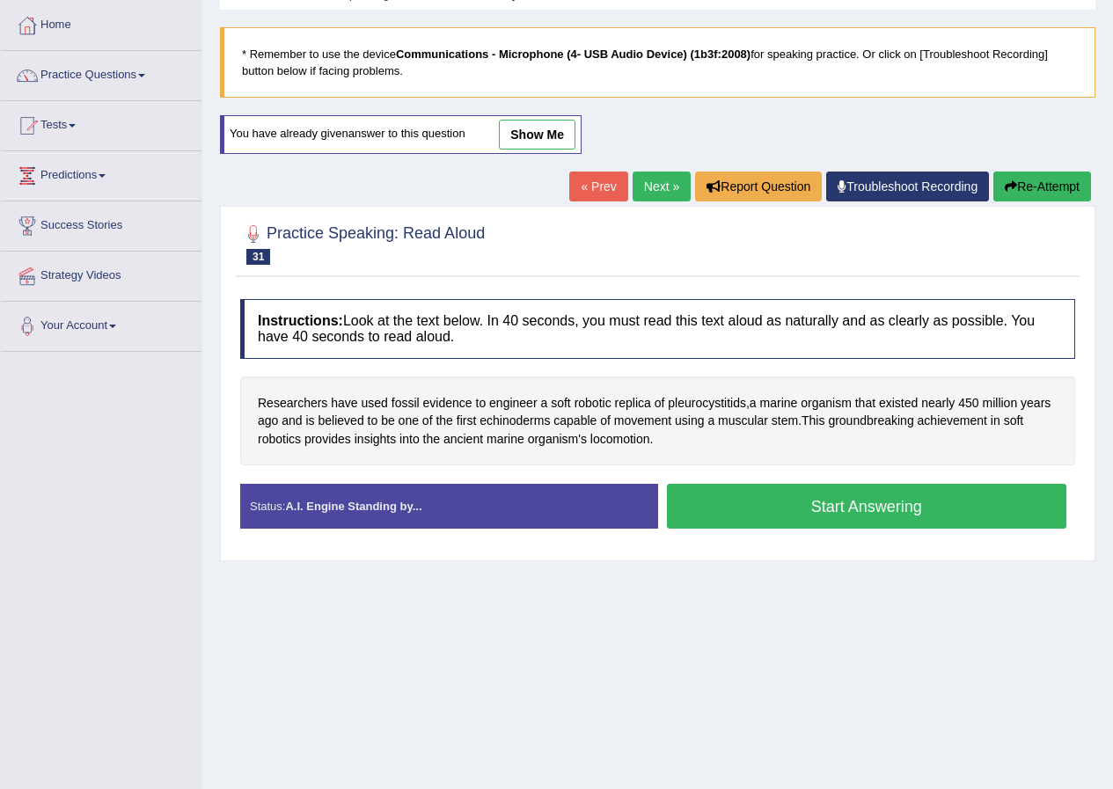
click at [840, 507] on button "Start Answering" at bounding box center [867, 506] width 400 height 45
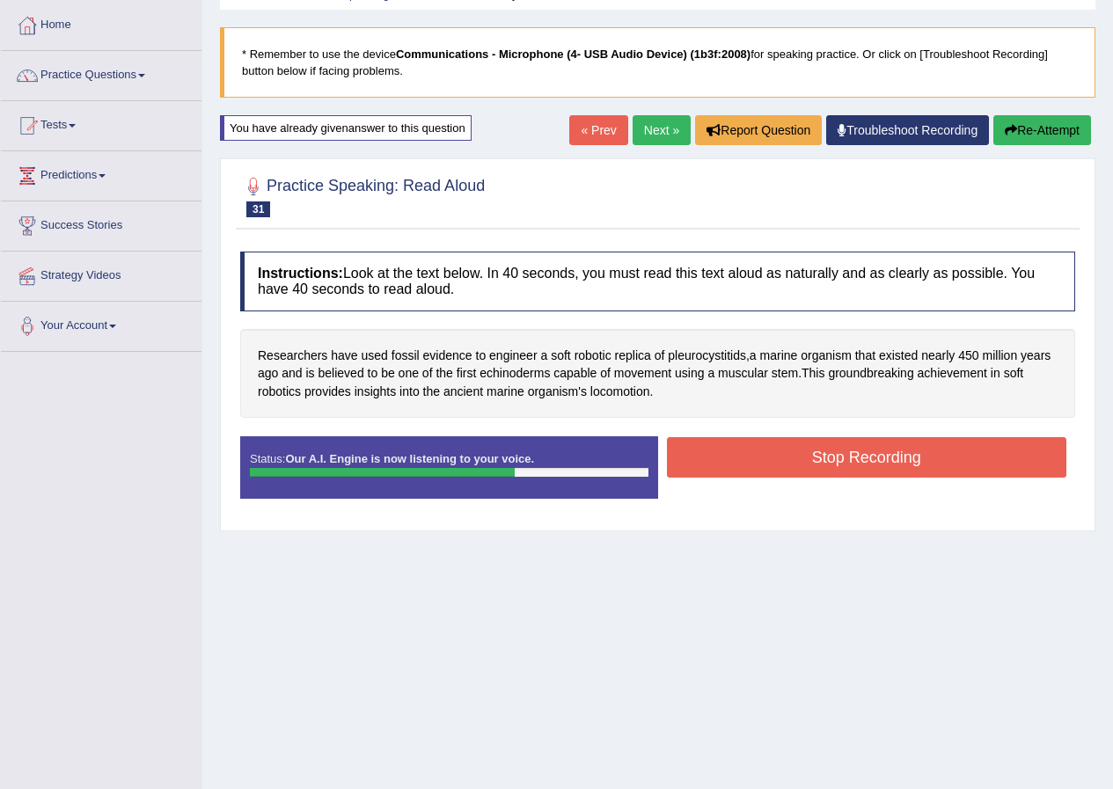
click at [939, 444] on button "Stop Recording" at bounding box center [867, 457] width 400 height 40
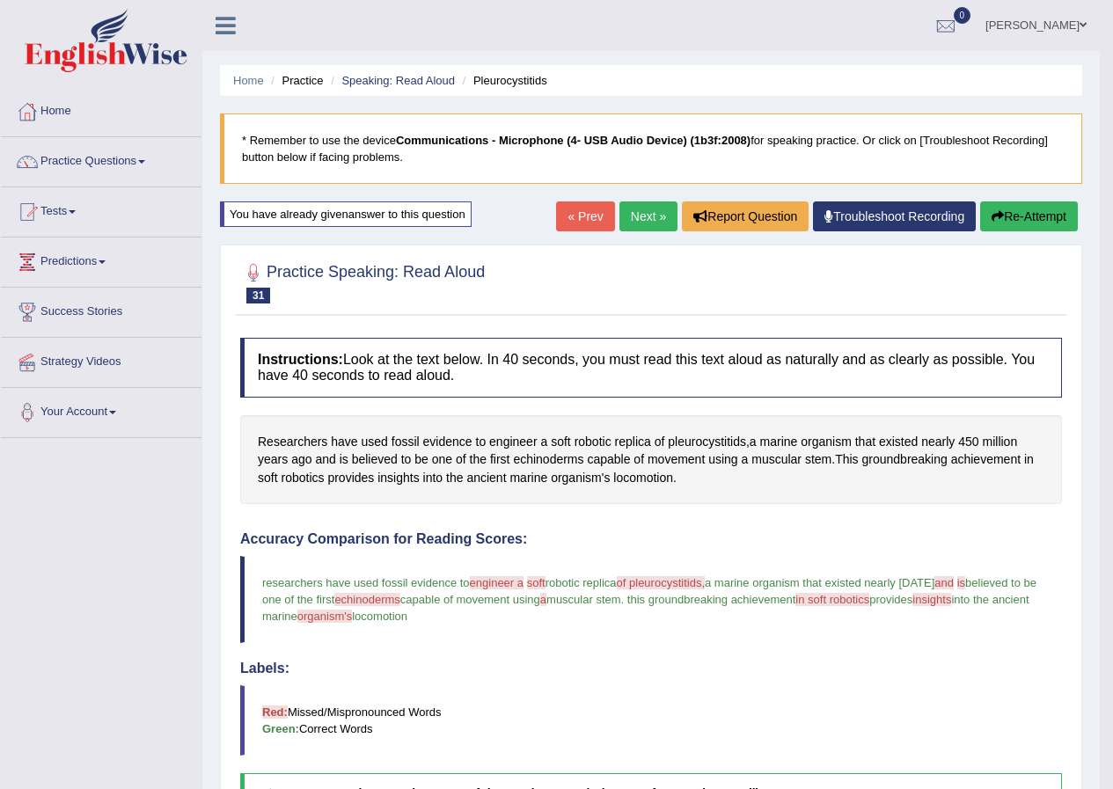
click at [1045, 208] on button "Re-Attempt" at bounding box center [1029, 216] width 98 height 30
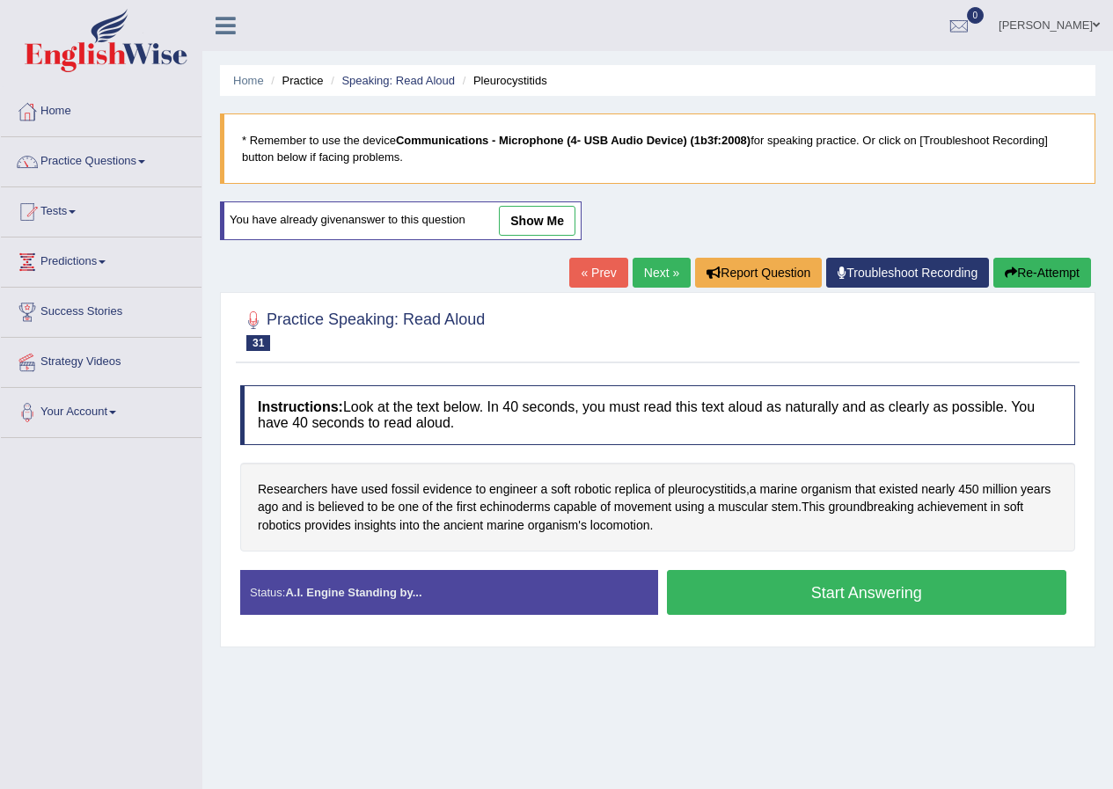
click at [918, 589] on button "Start Answering" at bounding box center [867, 592] width 400 height 45
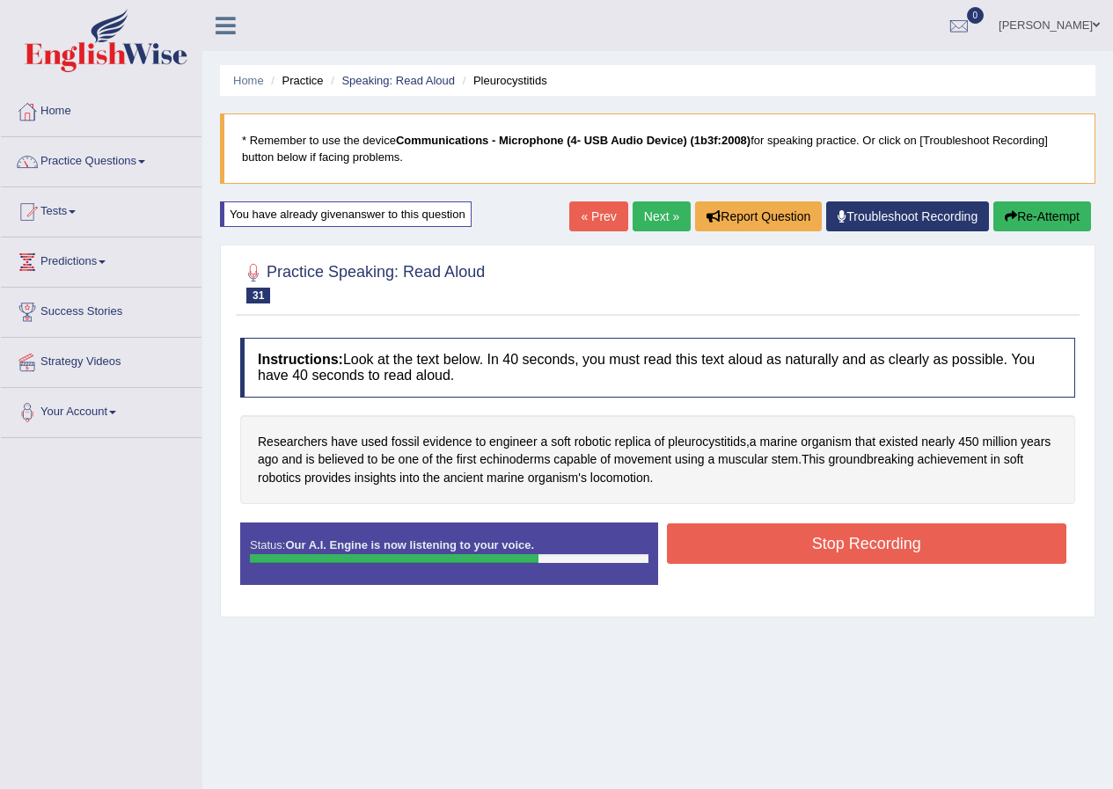
click at [901, 545] on button "Stop Recording" at bounding box center [867, 543] width 400 height 40
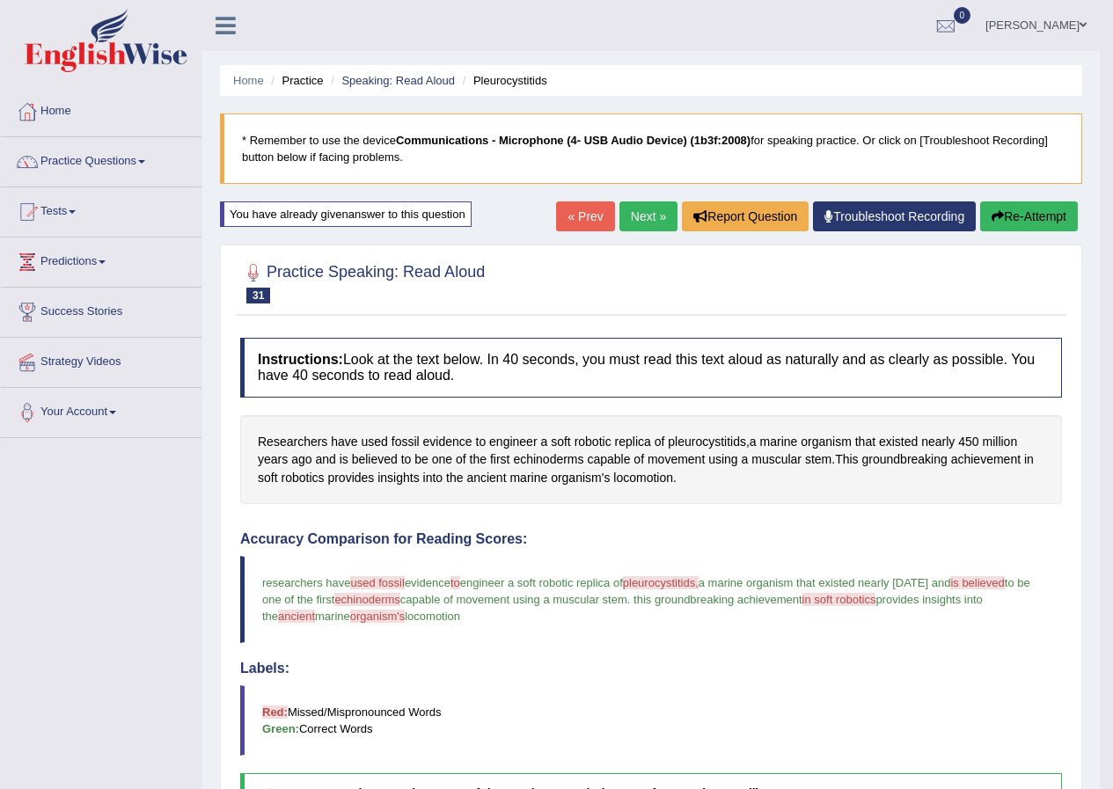
click at [632, 213] on link "Next »" at bounding box center [648, 216] width 58 height 30
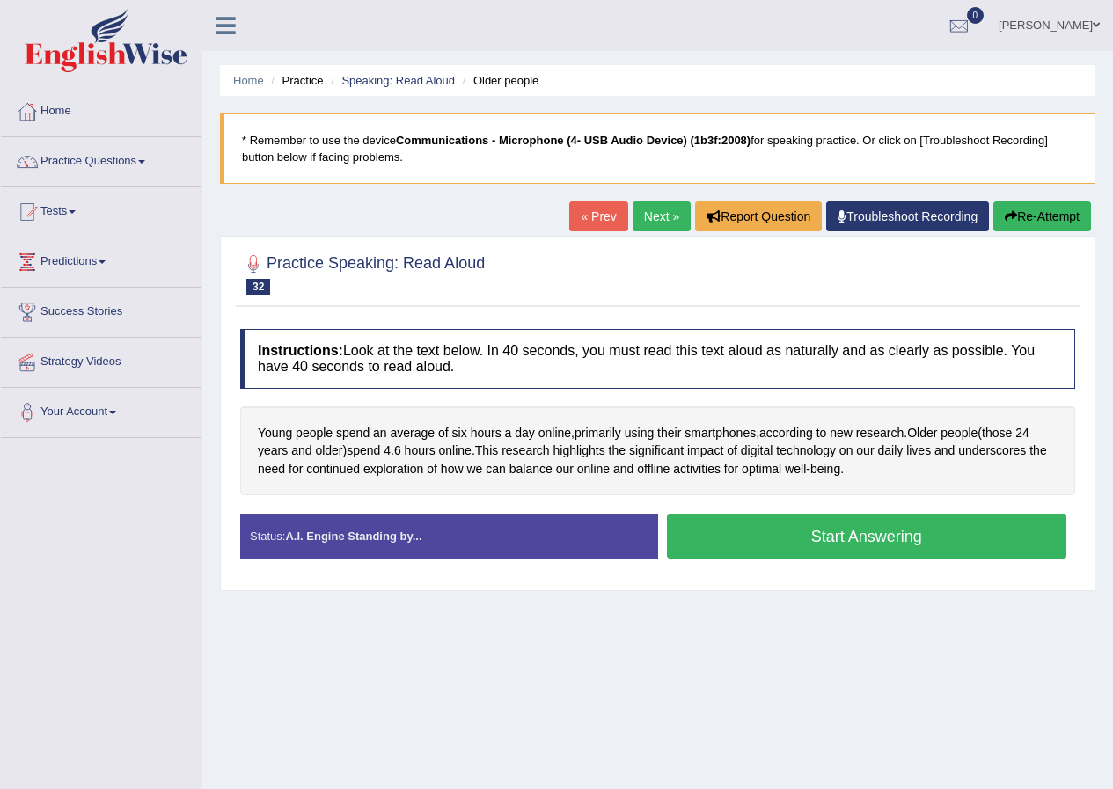
click at [871, 542] on button "Start Answering" at bounding box center [867, 536] width 400 height 45
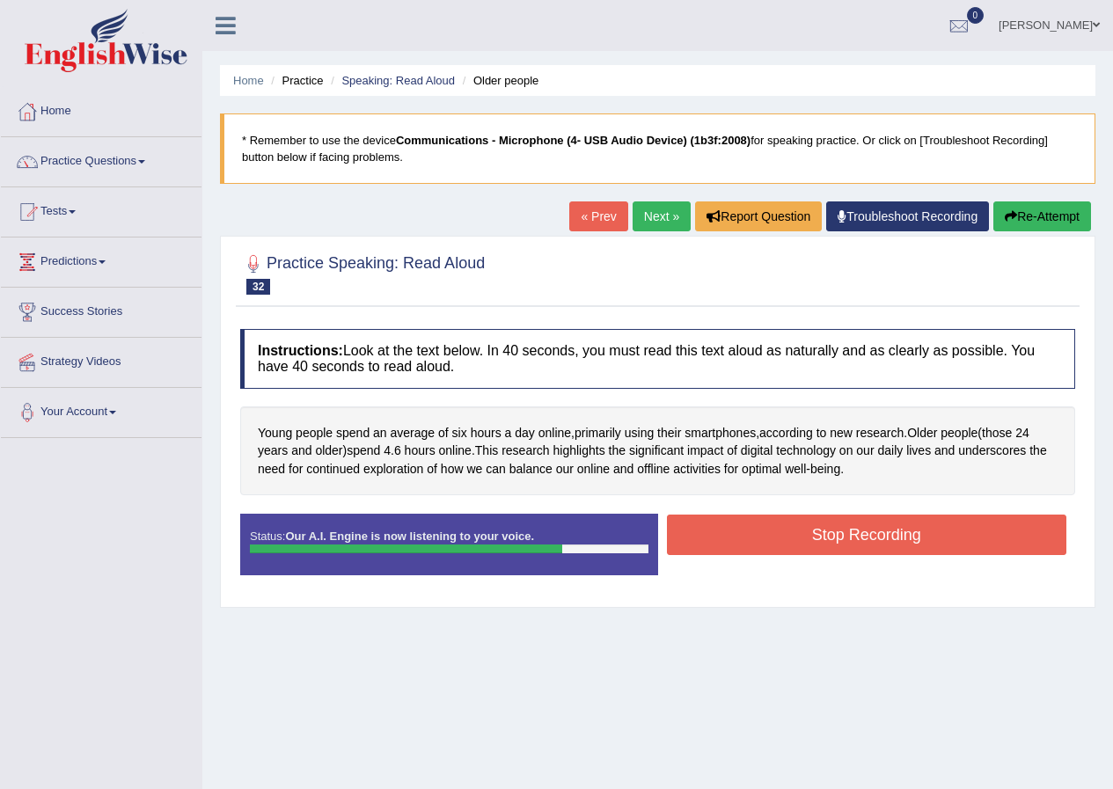
click at [872, 530] on button "Stop Recording" at bounding box center [867, 535] width 400 height 40
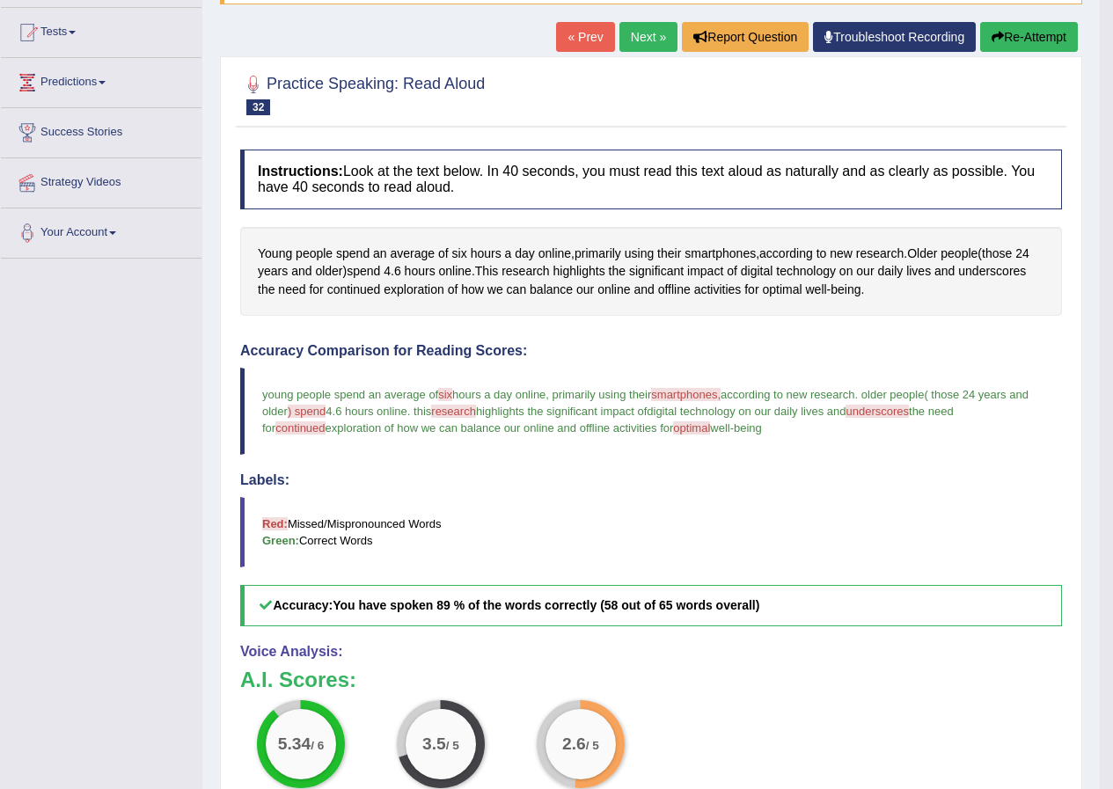
scroll to position [176, 0]
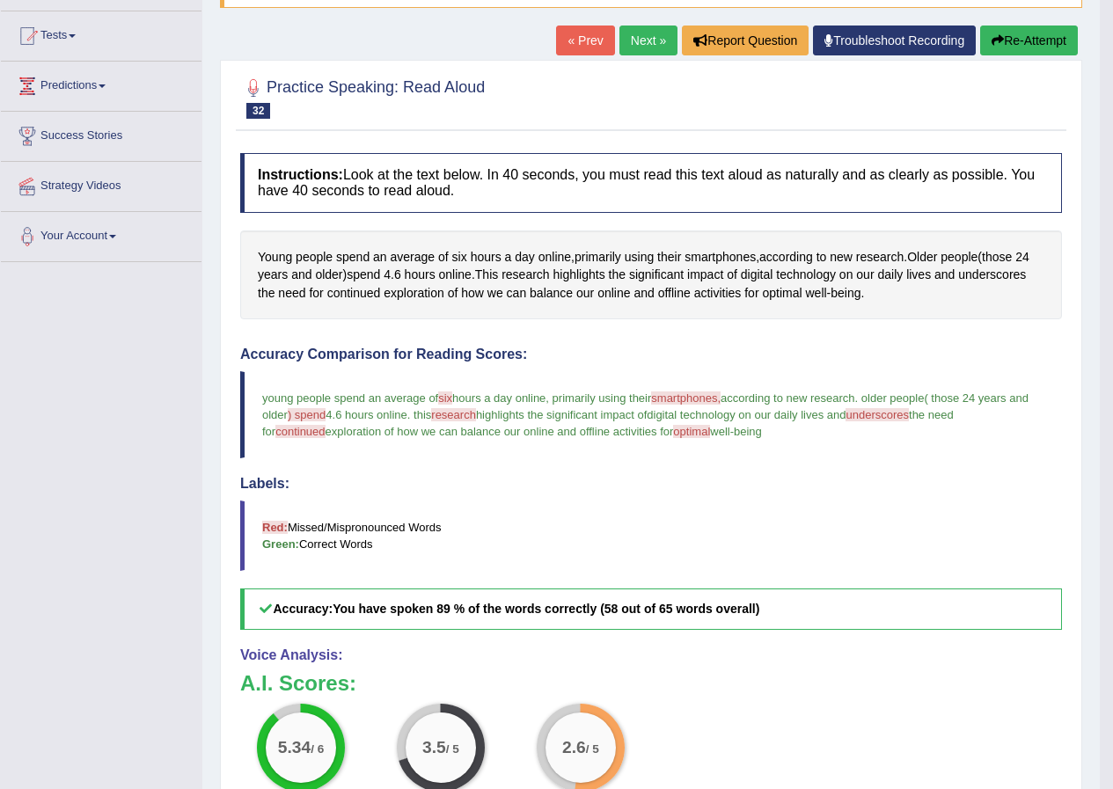
click at [1024, 48] on button "Re-Attempt" at bounding box center [1029, 41] width 98 height 30
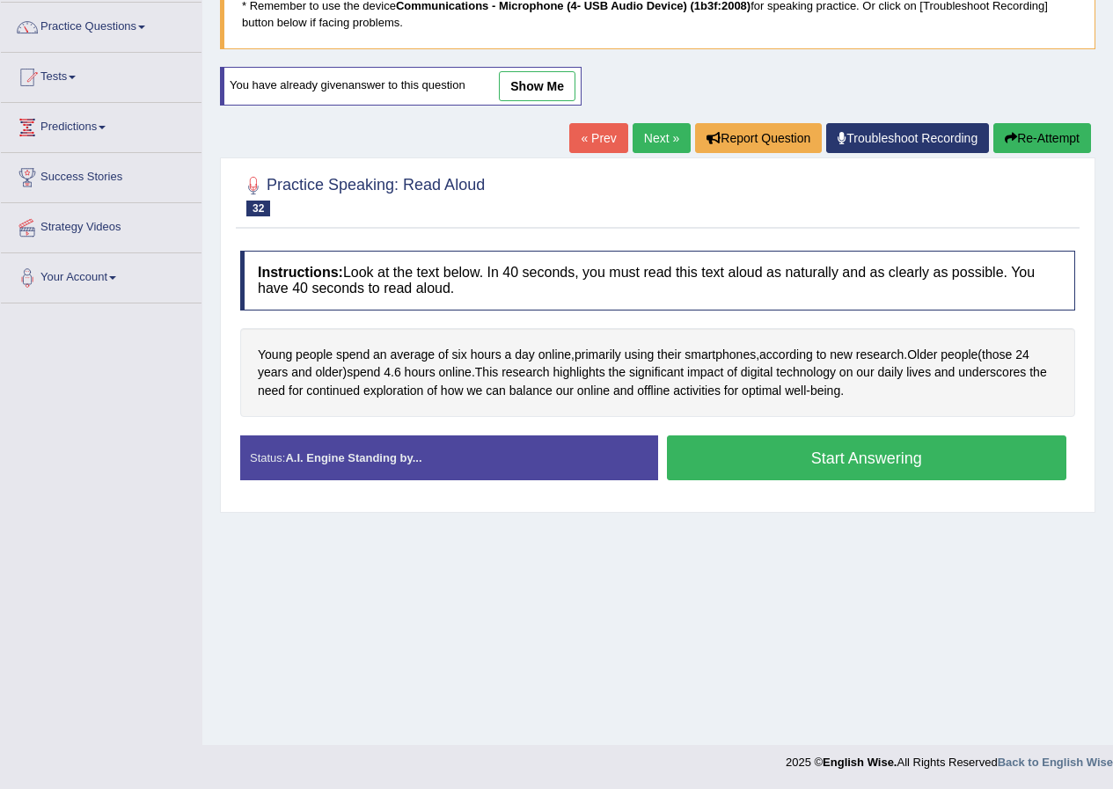
click at [908, 457] on button "Start Answering" at bounding box center [867, 457] width 400 height 45
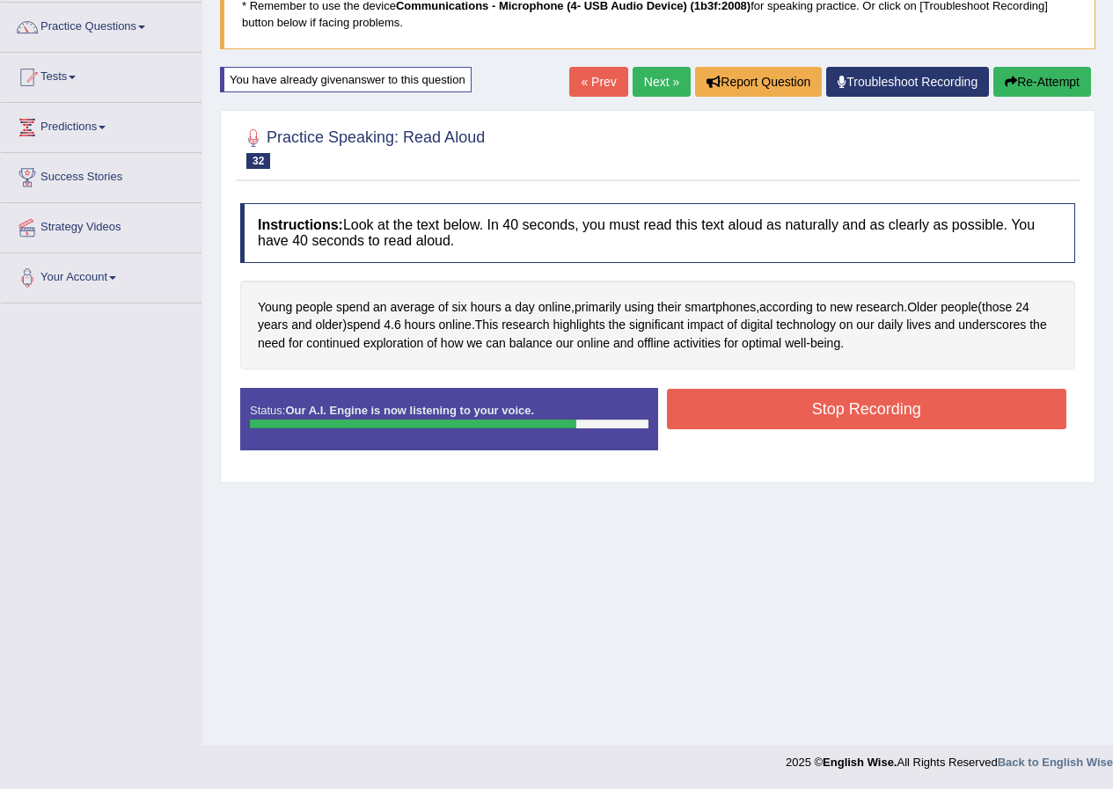
click at [877, 403] on button "Stop Recording" at bounding box center [867, 409] width 400 height 40
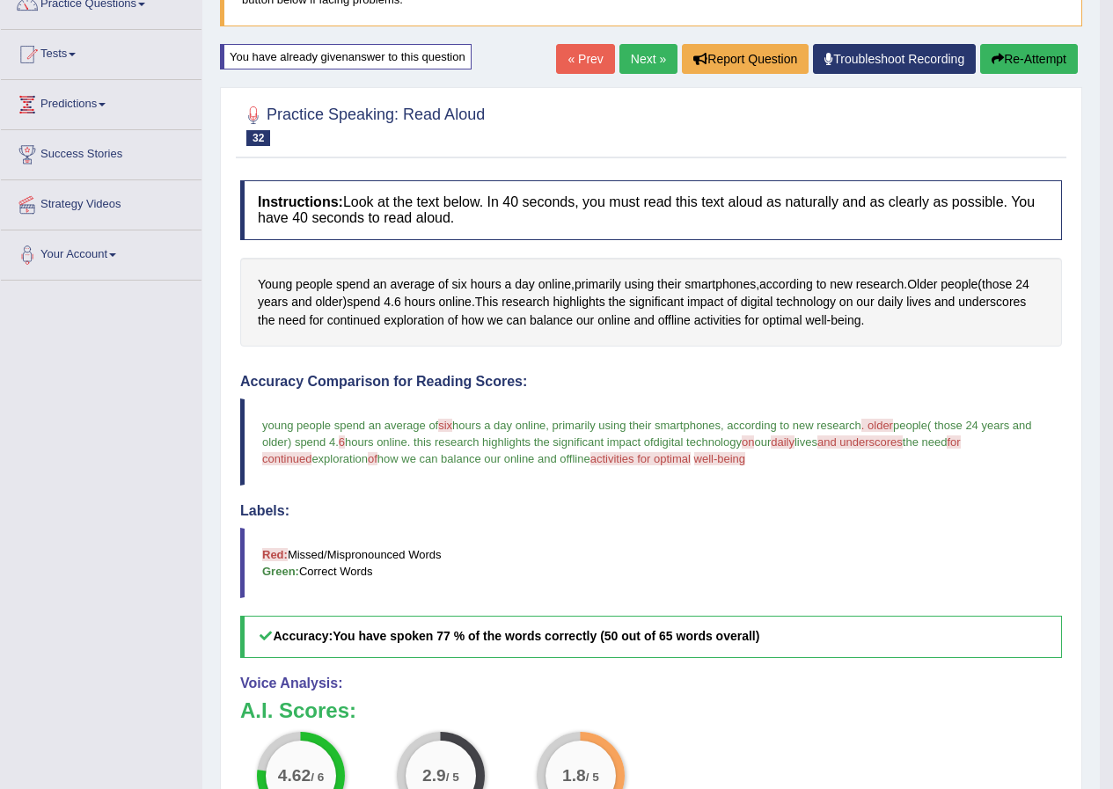
scroll to position [86, 0]
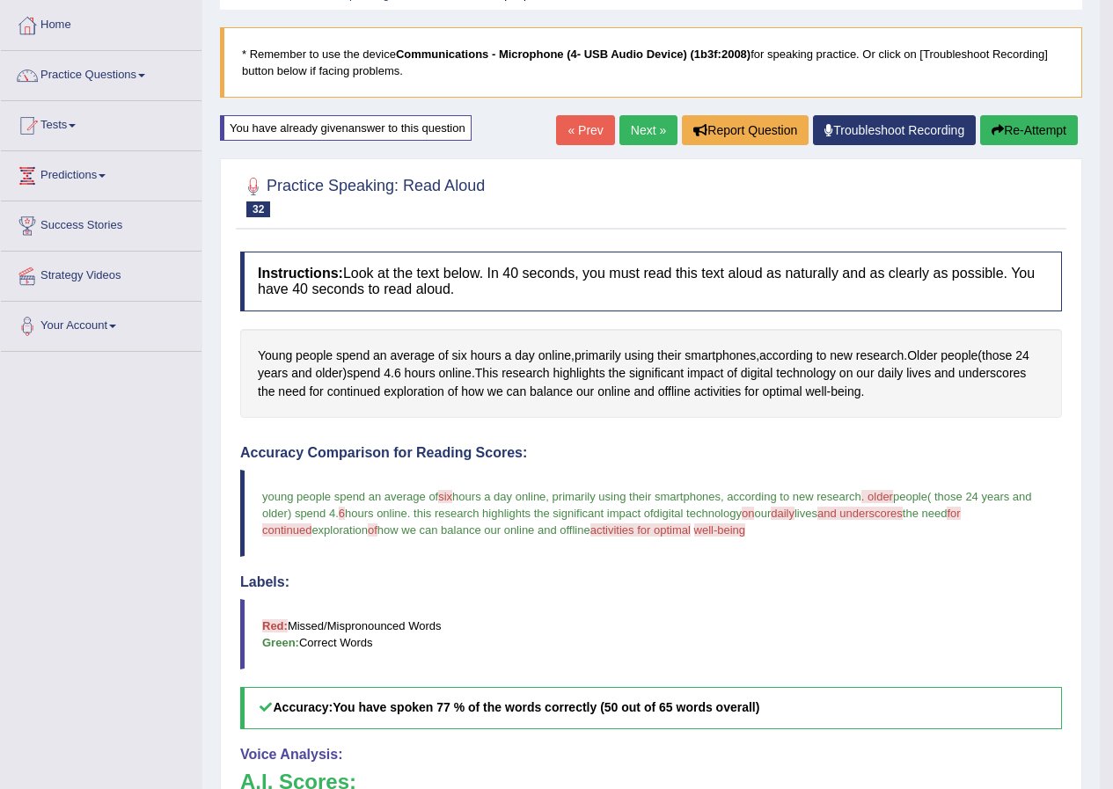
click at [1043, 126] on button "Re-Attempt" at bounding box center [1029, 130] width 98 height 30
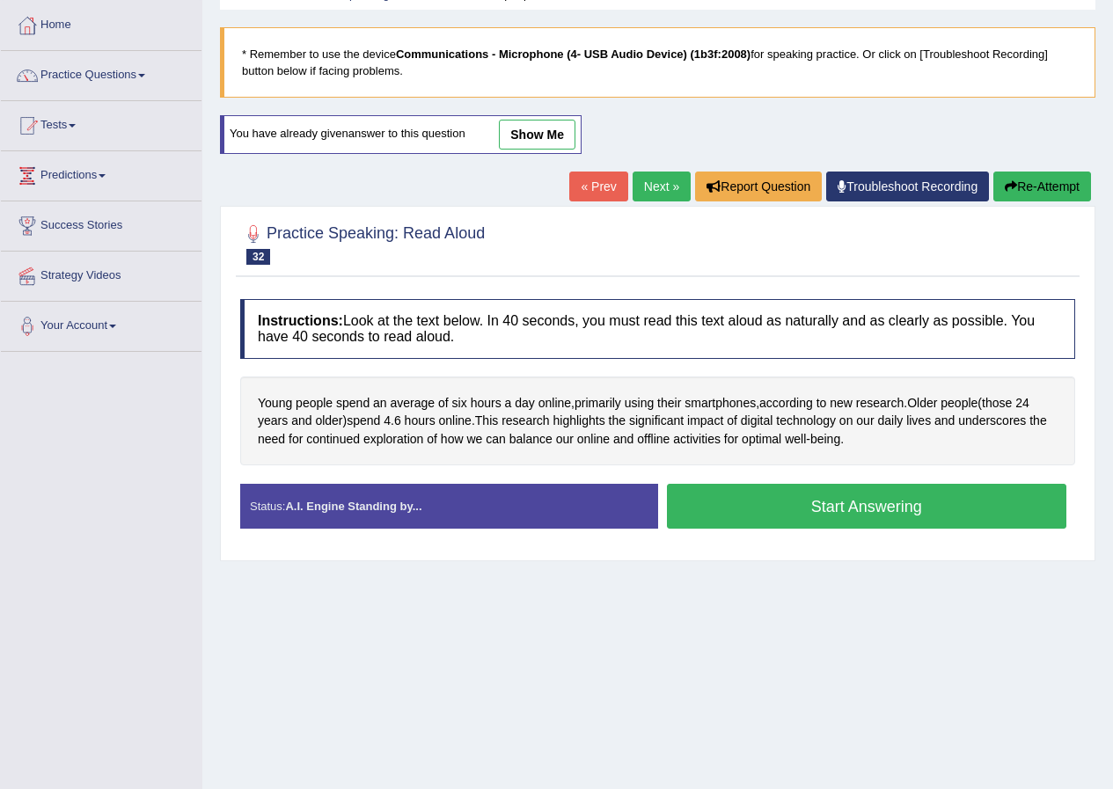
click at [861, 508] on button "Start Answering" at bounding box center [867, 506] width 400 height 45
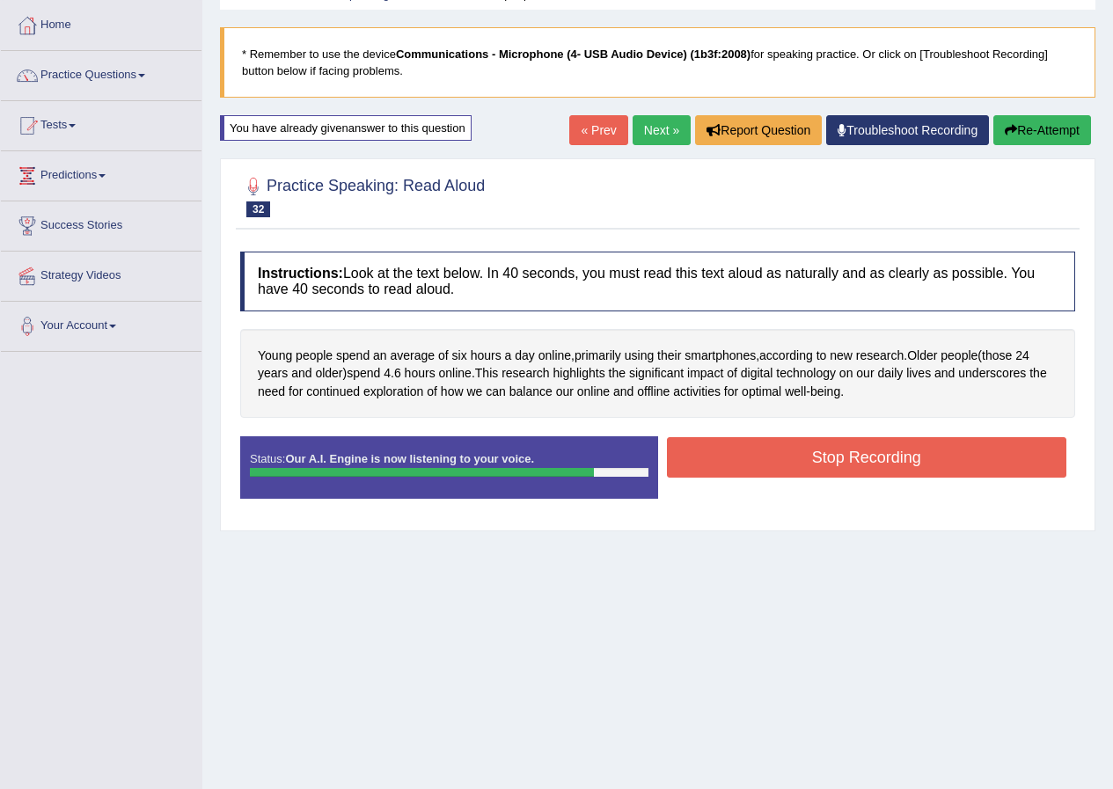
click at [862, 455] on button "Stop Recording" at bounding box center [867, 457] width 400 height 40
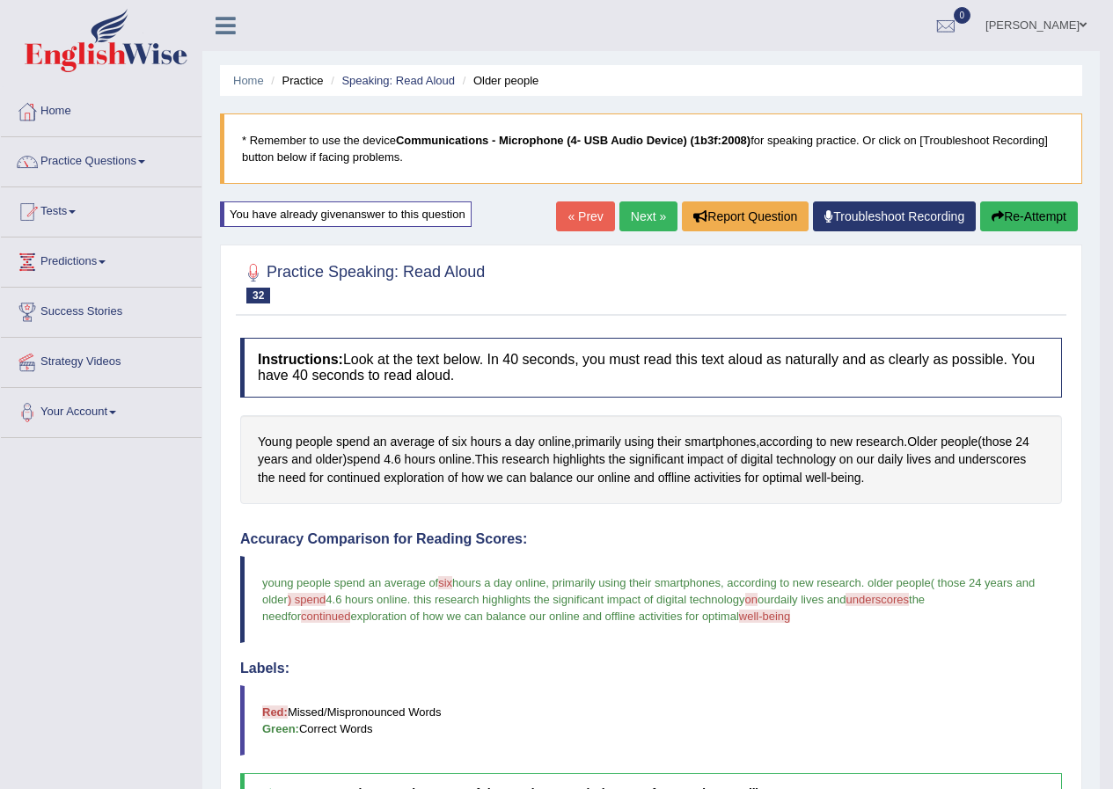
click at [633, 224] on link "Next »" at bounding box center [648, 216] width 58 height 30
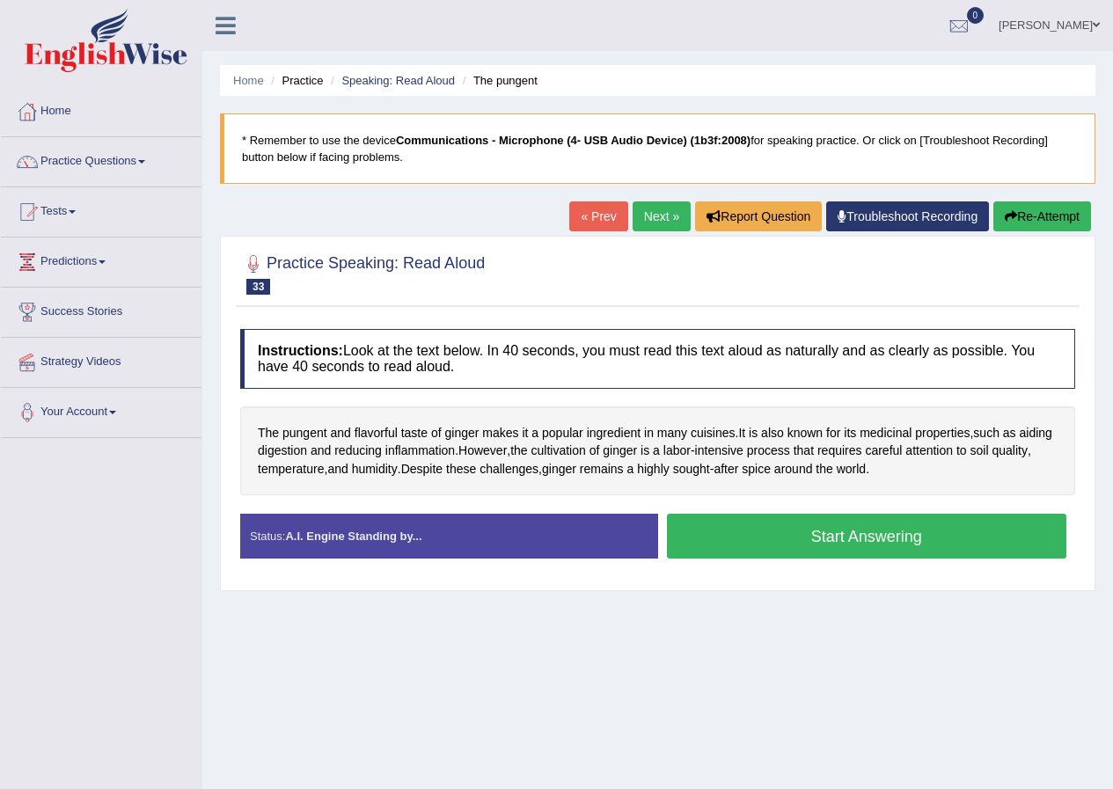
click at [833, 544] on button "Start Answering" at bounding box center [867, 536] width 400 height 45
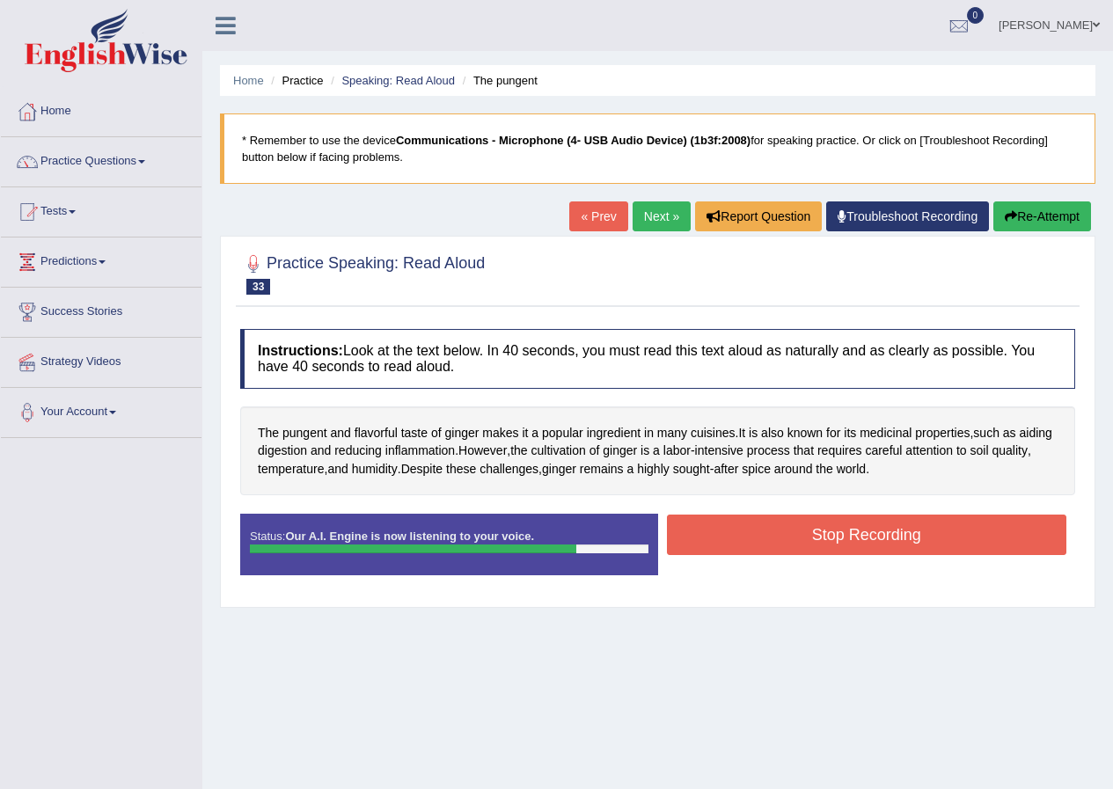
click at [846, 530] on button "Stop Recording" at bounding box center [867, 535] width 400 height 40
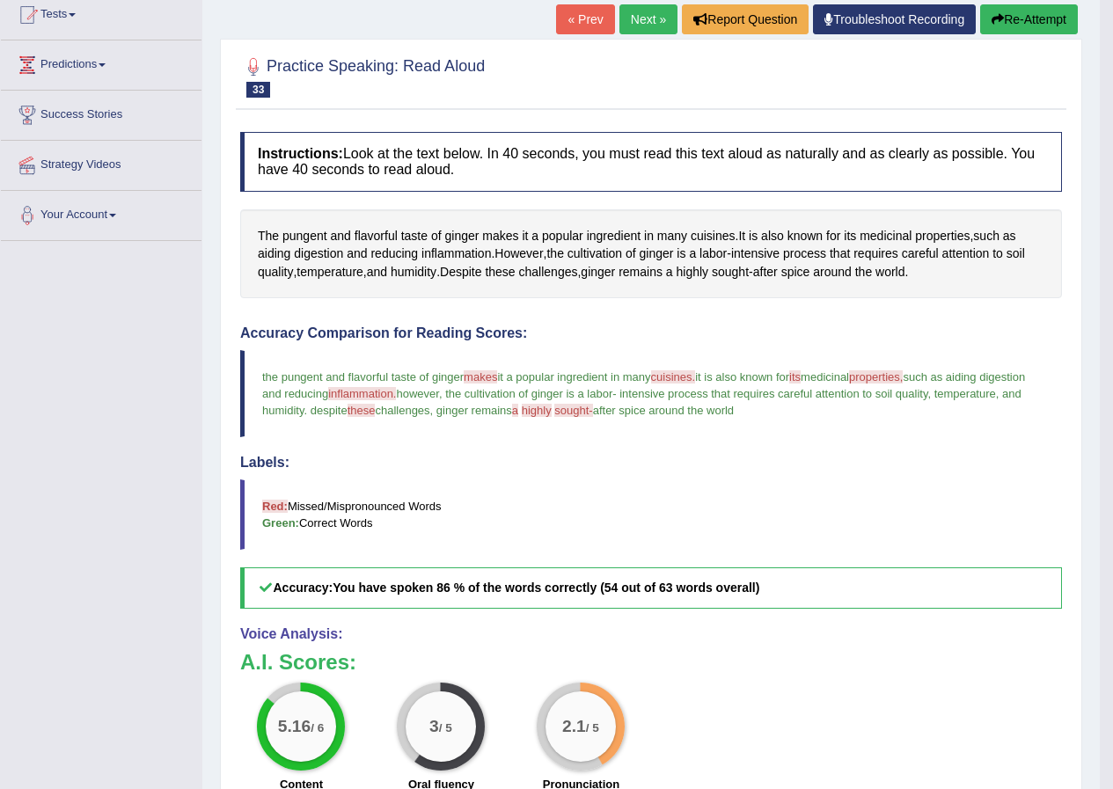
scroll to position [88, 0]
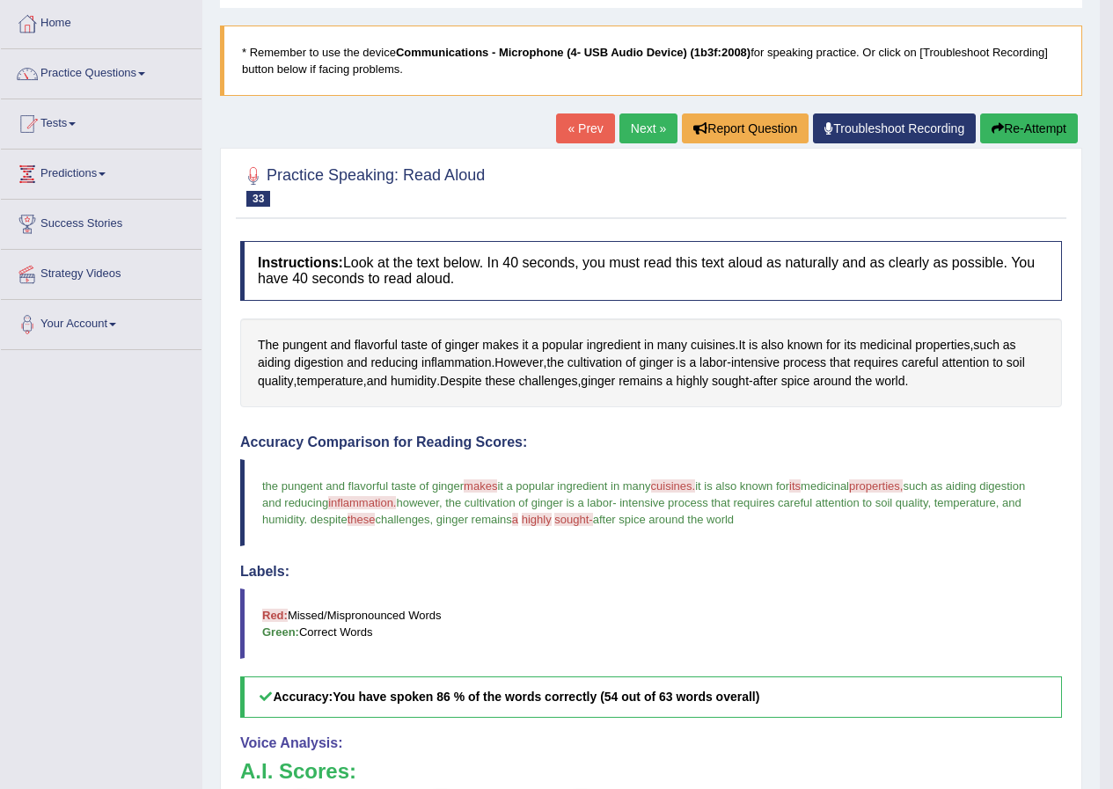
click at [1034, 121] on button "Re-Attempt" at bounding box center [1029, 128] width 98 height 30
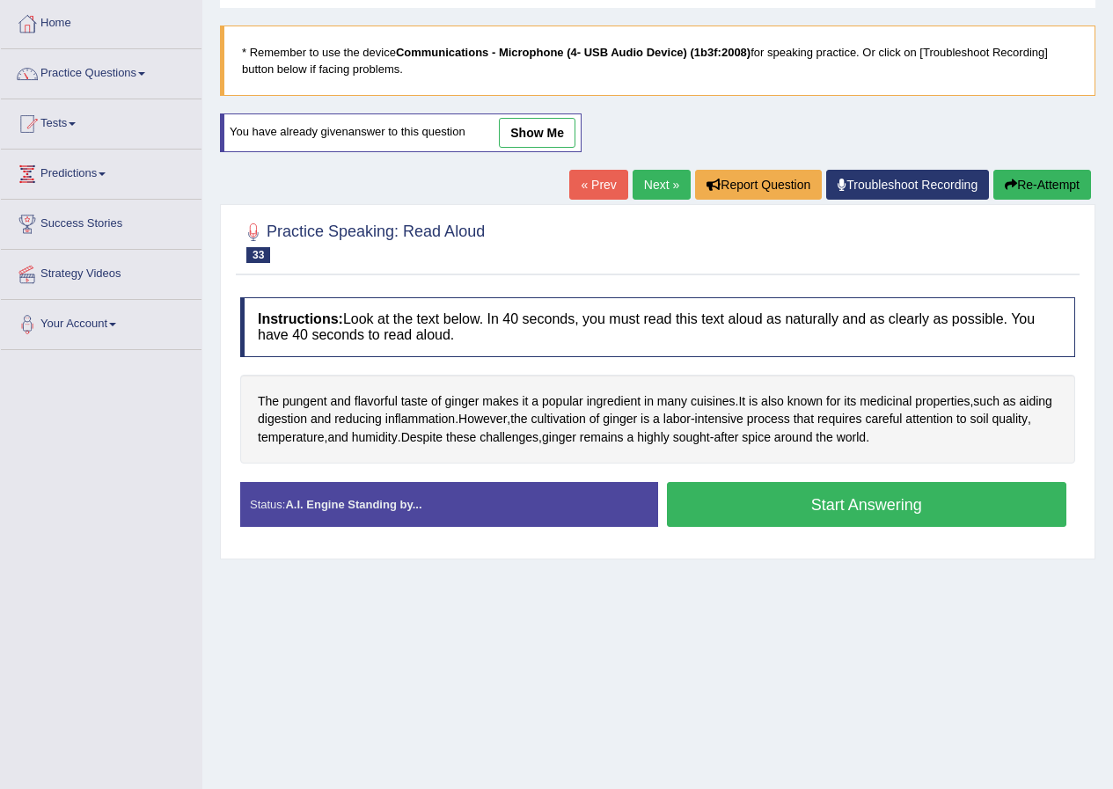
click at [862, 497] on button "Start Answering" at bounding box center [867, 504] width 400 height 45
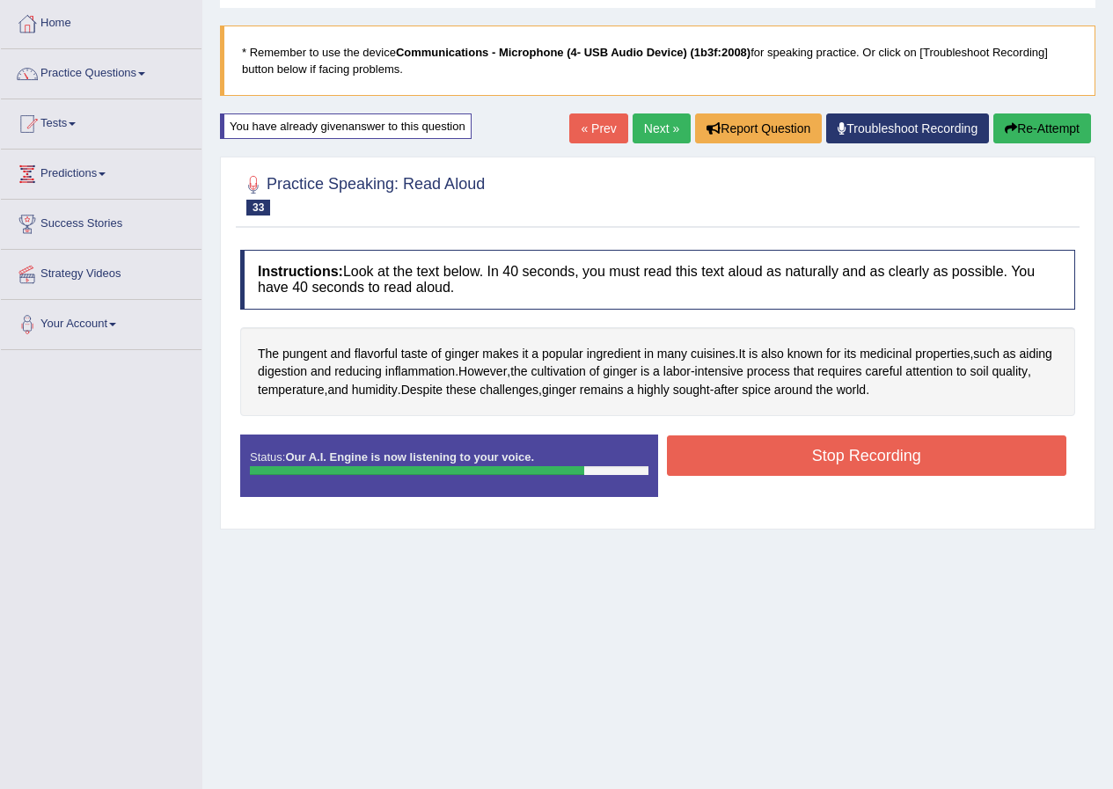
click at [875, 457] on button "Stop Recording" at bounding box center [867, 455] width 400 height 40
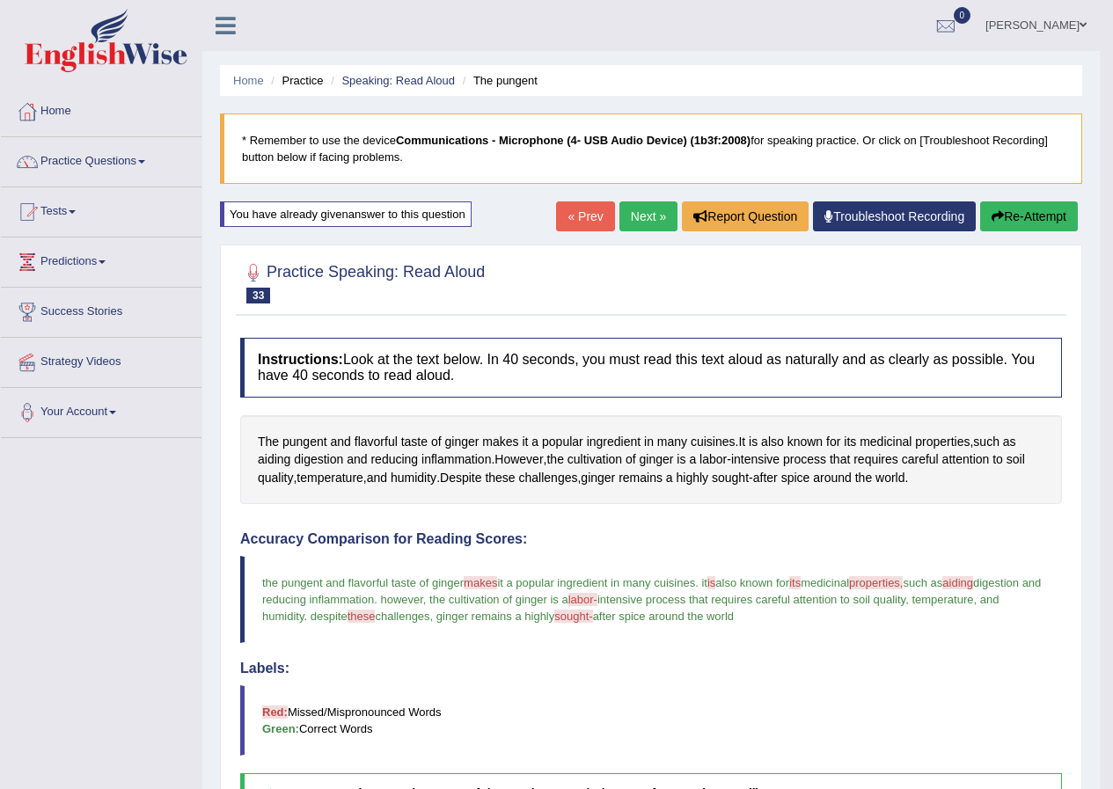
click at [639, 212] on link "Next »" at bounding box center [648, 216] width 58 height 30
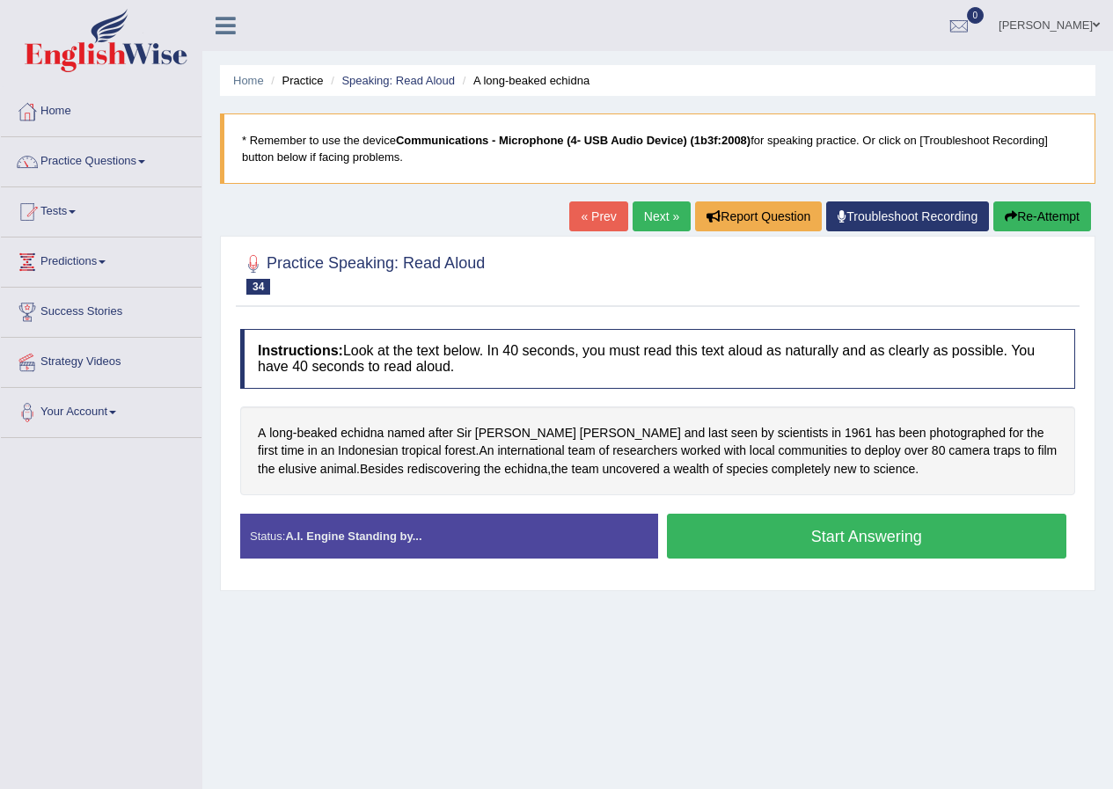
click at [844, 541] on button "Start Answering" at bounding box center [867, 536] width 400 height 45
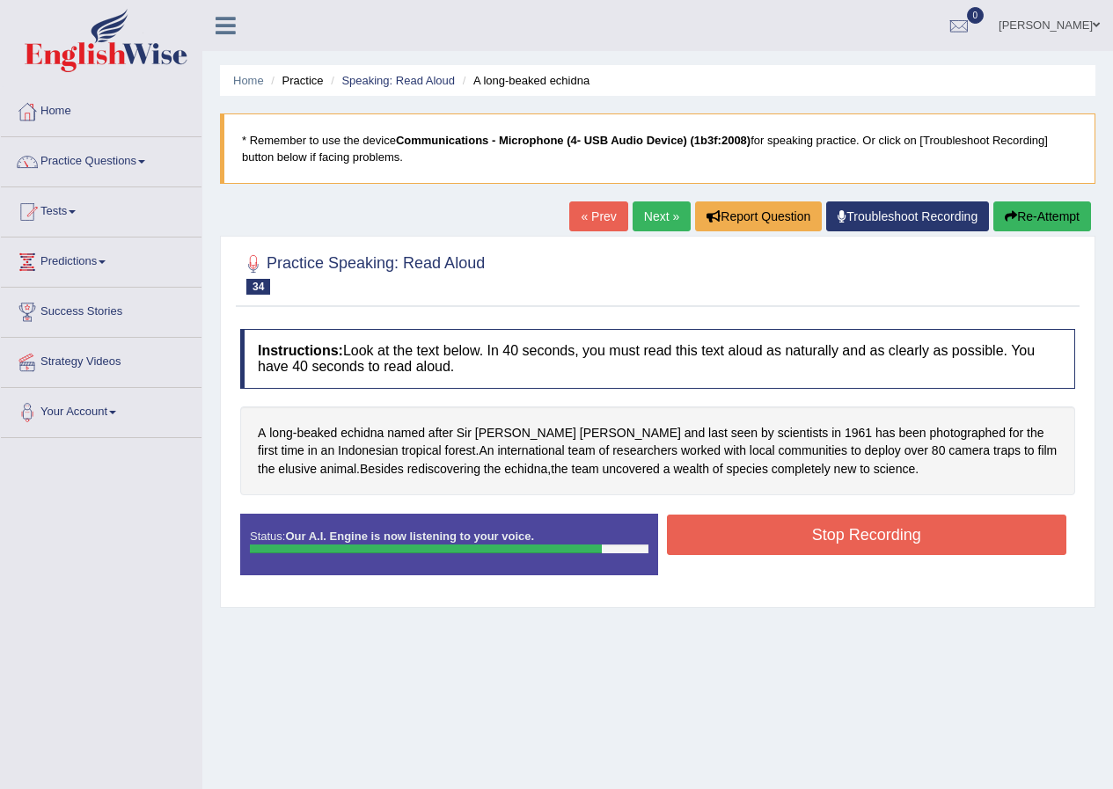
click at [852, 533] on button "Stop Recording" at bounding box center [867, 535] width 400 height 40
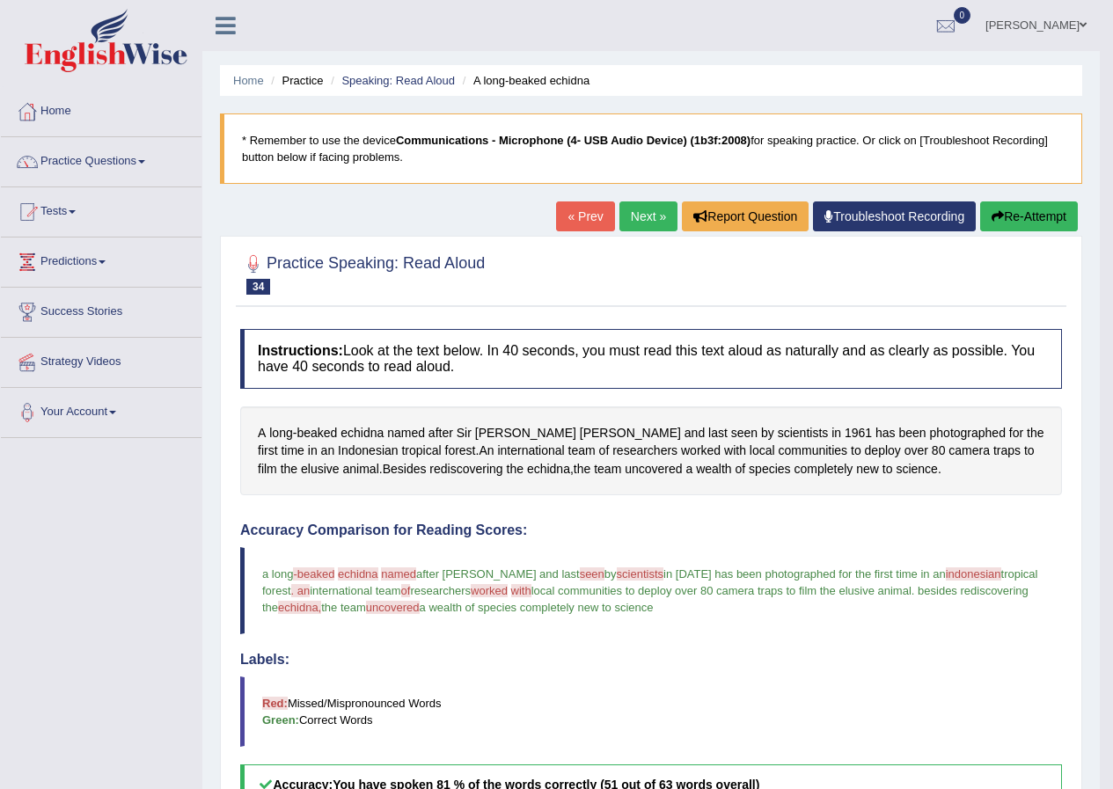
click at [1030, 216] on button "Re-Attempt" at bounding box center [1029, 216] width 98 height 30
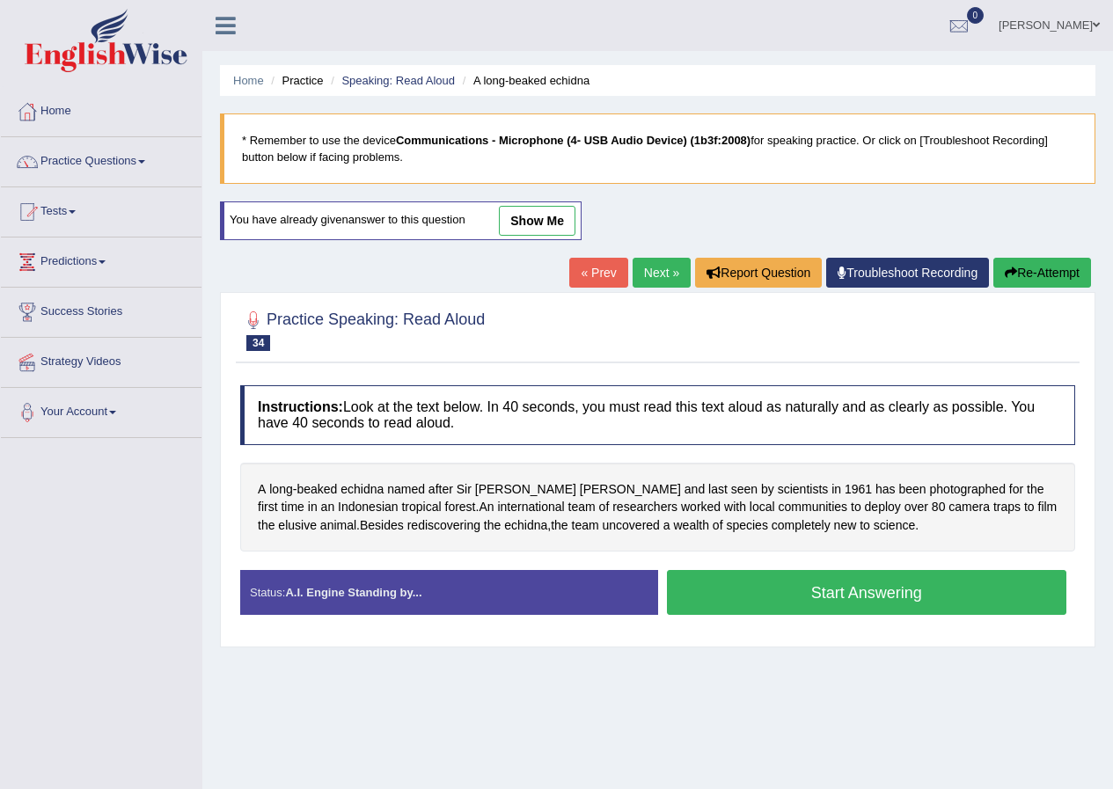
click at [888, 595] on button "Start Answering" at bounding box center [867, 592] width 400 height 45
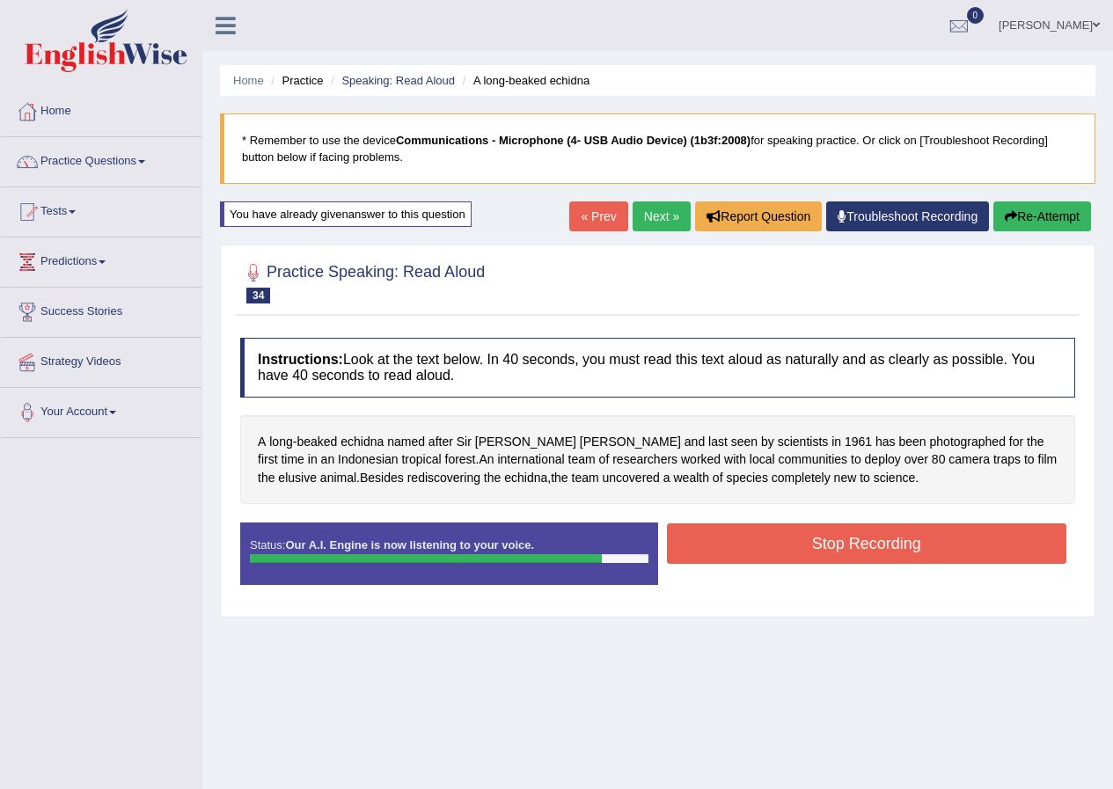
click at [893, 539] on button "Stop Recording" at bounding box center [867, 543] width 400 height 40
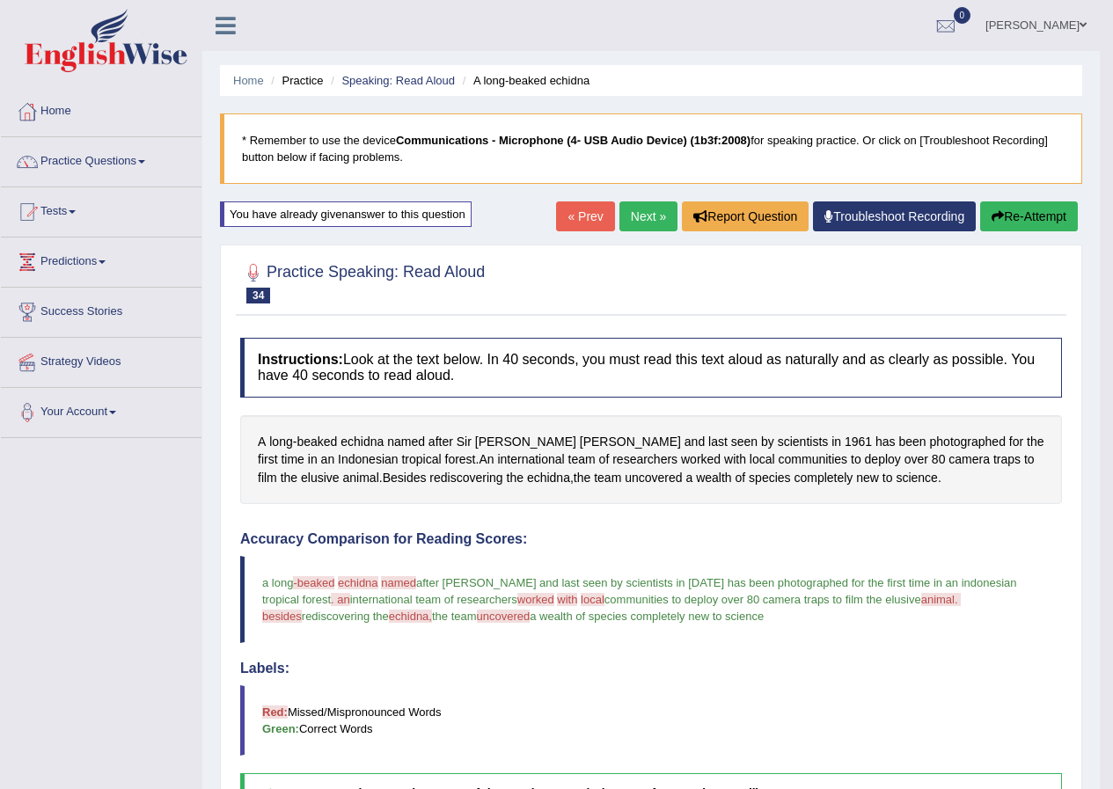
click at [635, 222] on link "Next »" at bounding box center [648, 216] width 58 height 30
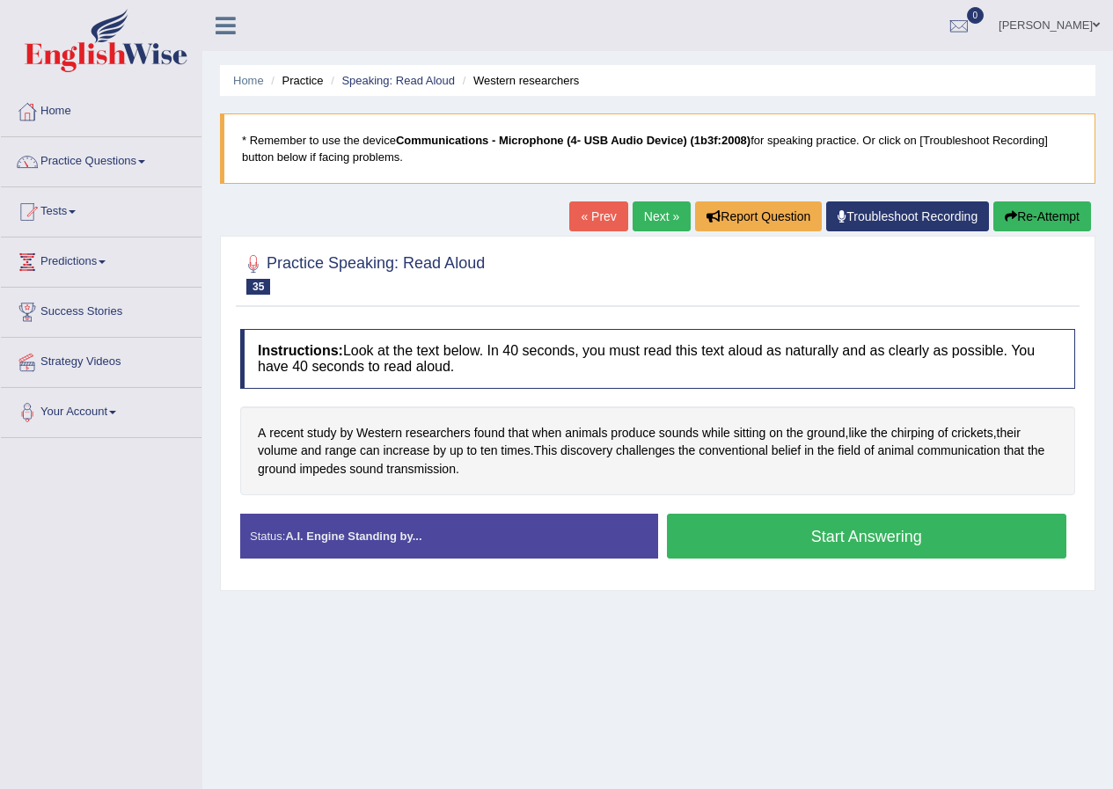
click at [870, 530] on button "Start Answering" at bounding box center [867, 536] width 400 height 45
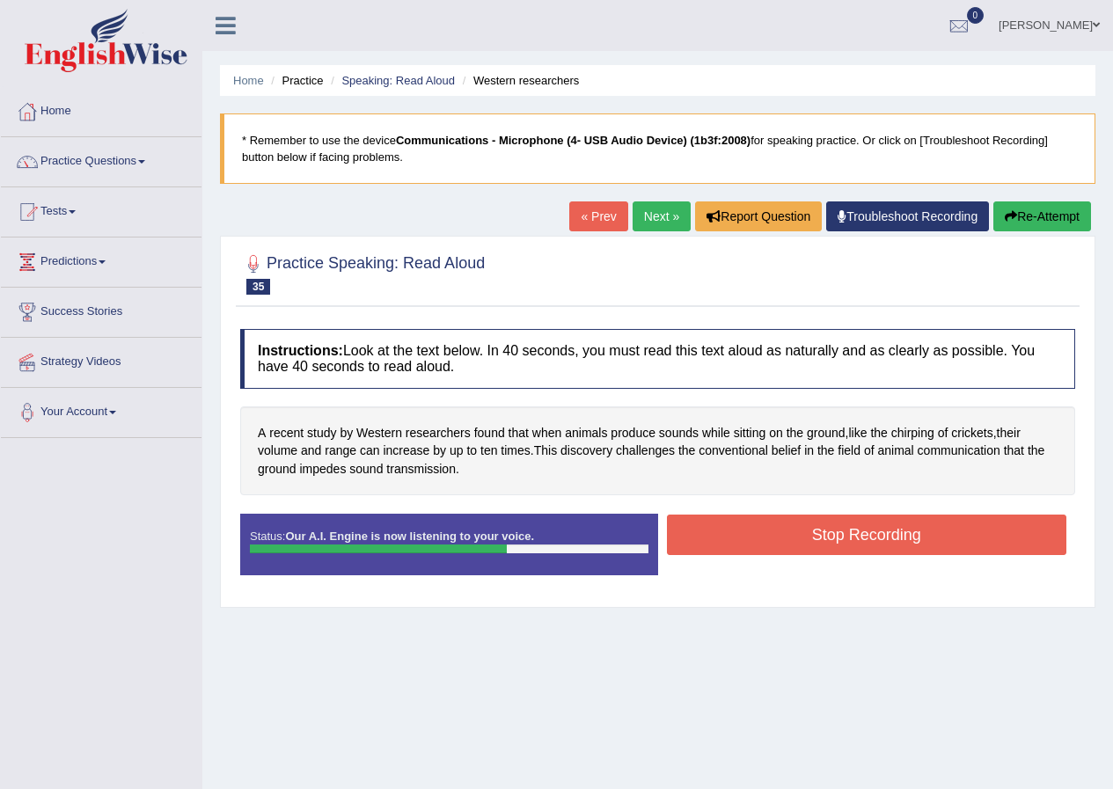
click at [895, 531] on button "Stop Recording" at bounding box center [867, 535] width 400 height 40
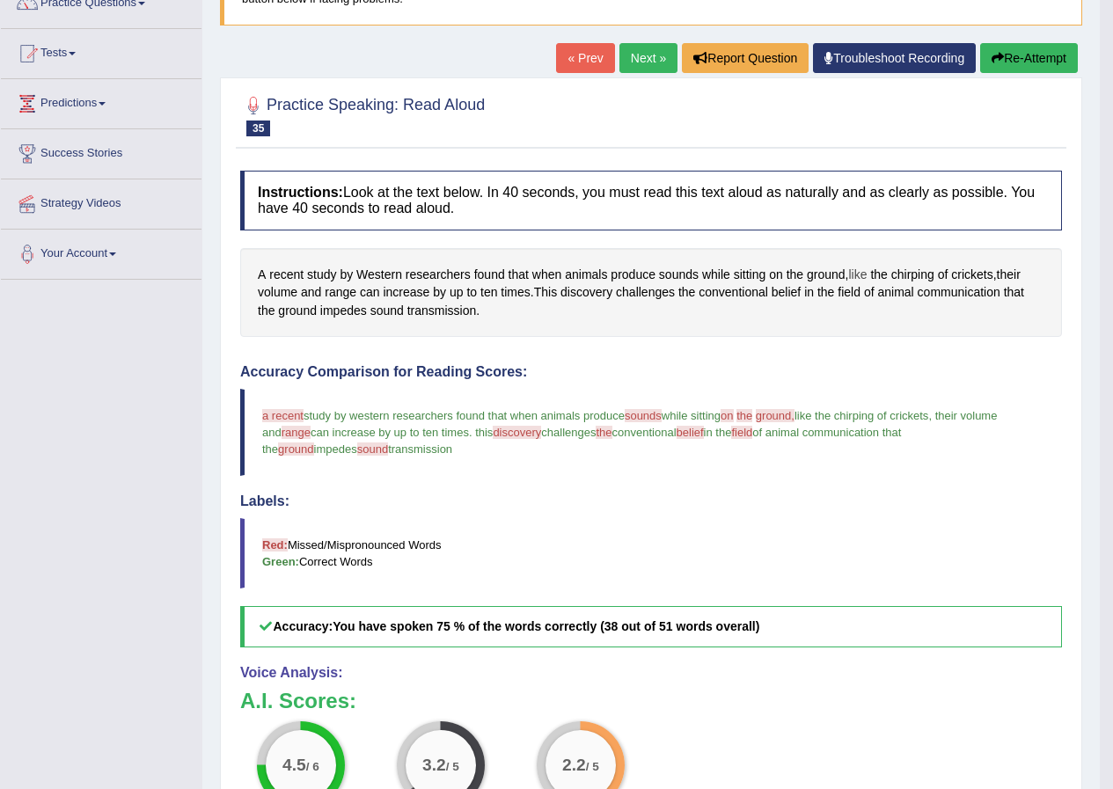
scroll to position [77, 0]
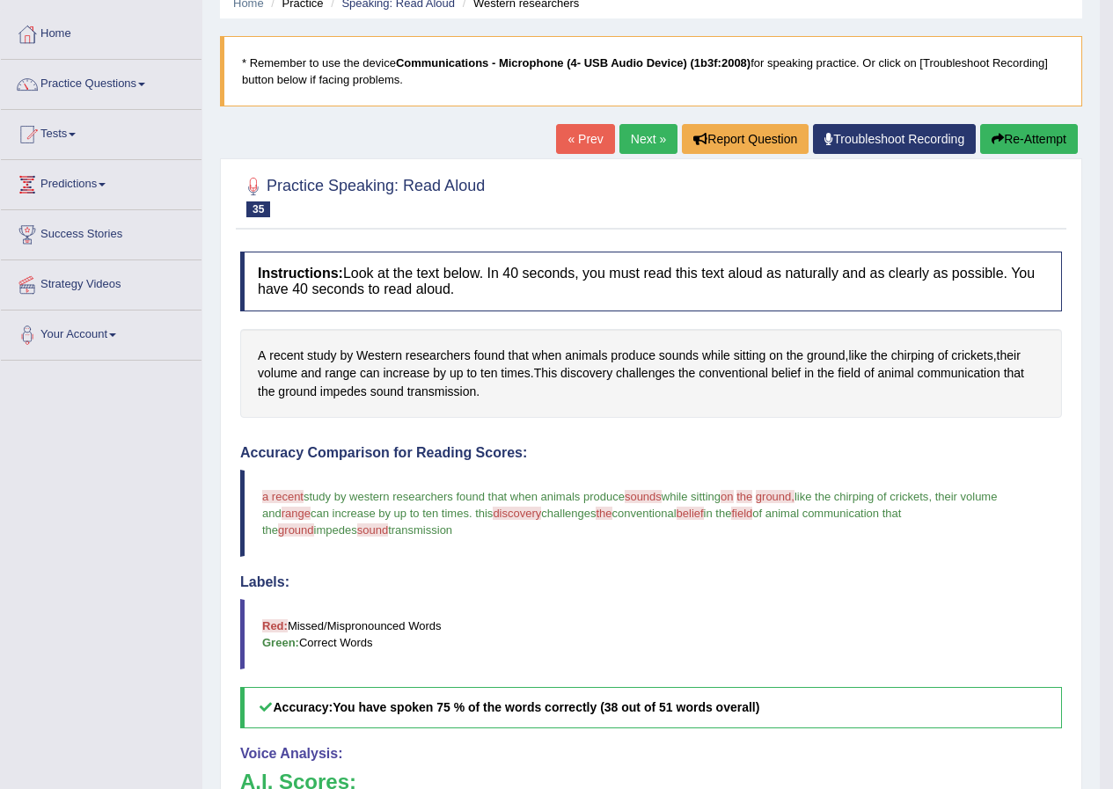
click at [1012, 137] on button "Re-Attempt" at bounding box center [1029, 139] width 98 height 30
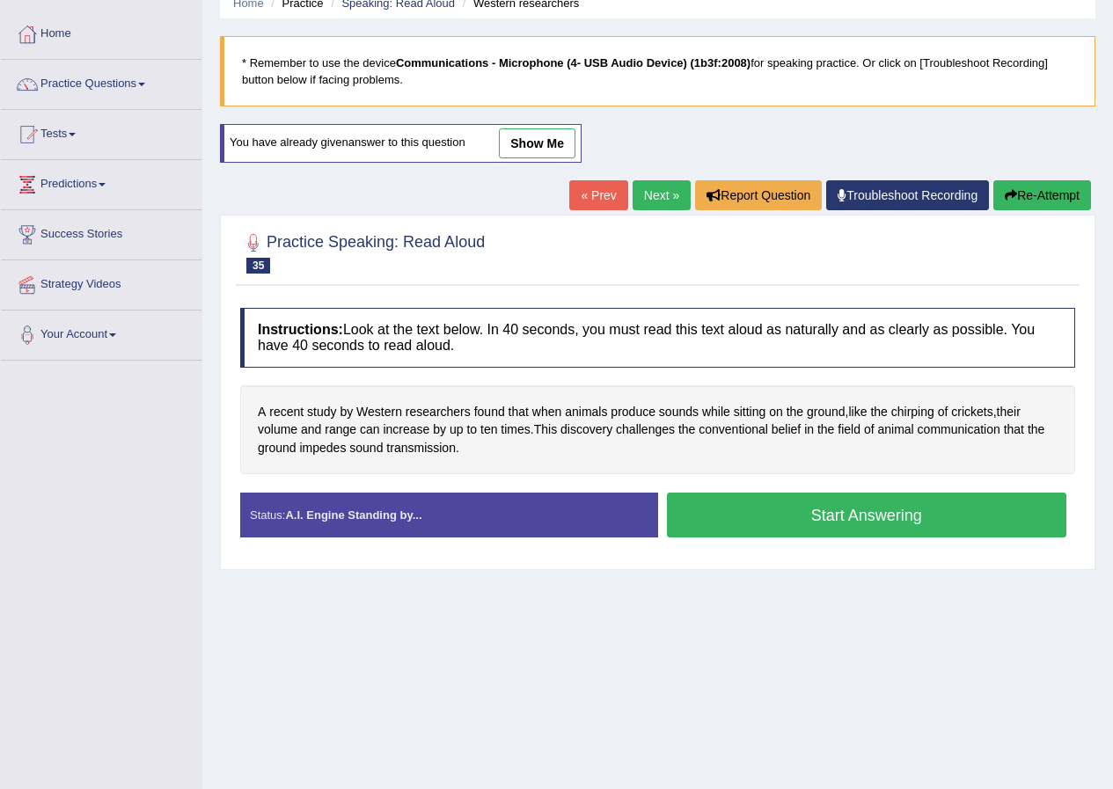
click at [849, 516] on button "Start Answering" at bounding box center [867, 515] width 400 height 45
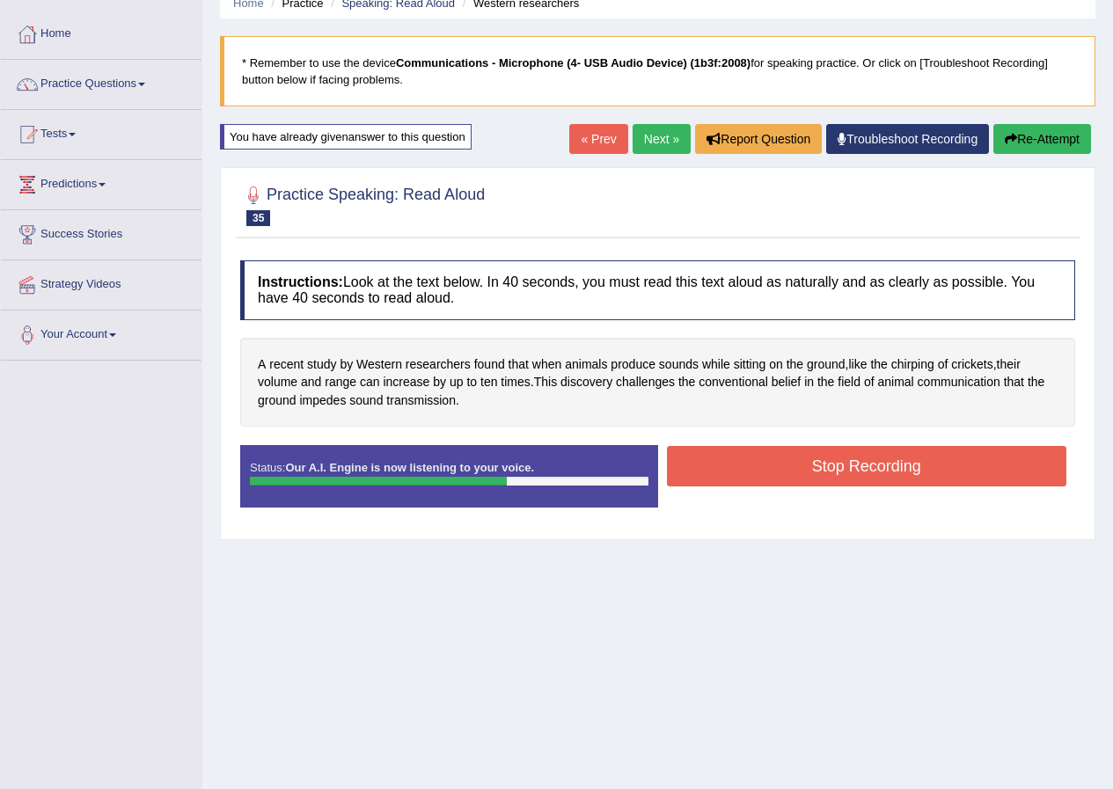
click at [881, 472] on button "Stop Recording" at bounding box center [867, 466] width 400 height 40
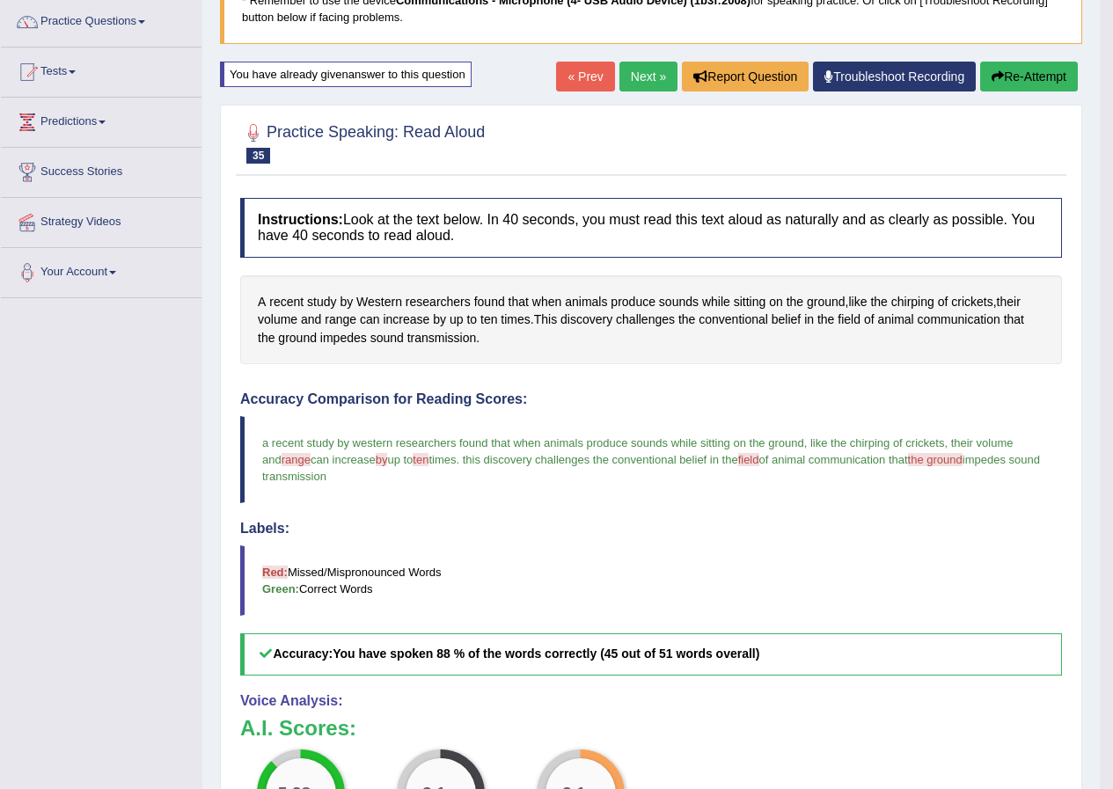
scroll to position [86, 0]
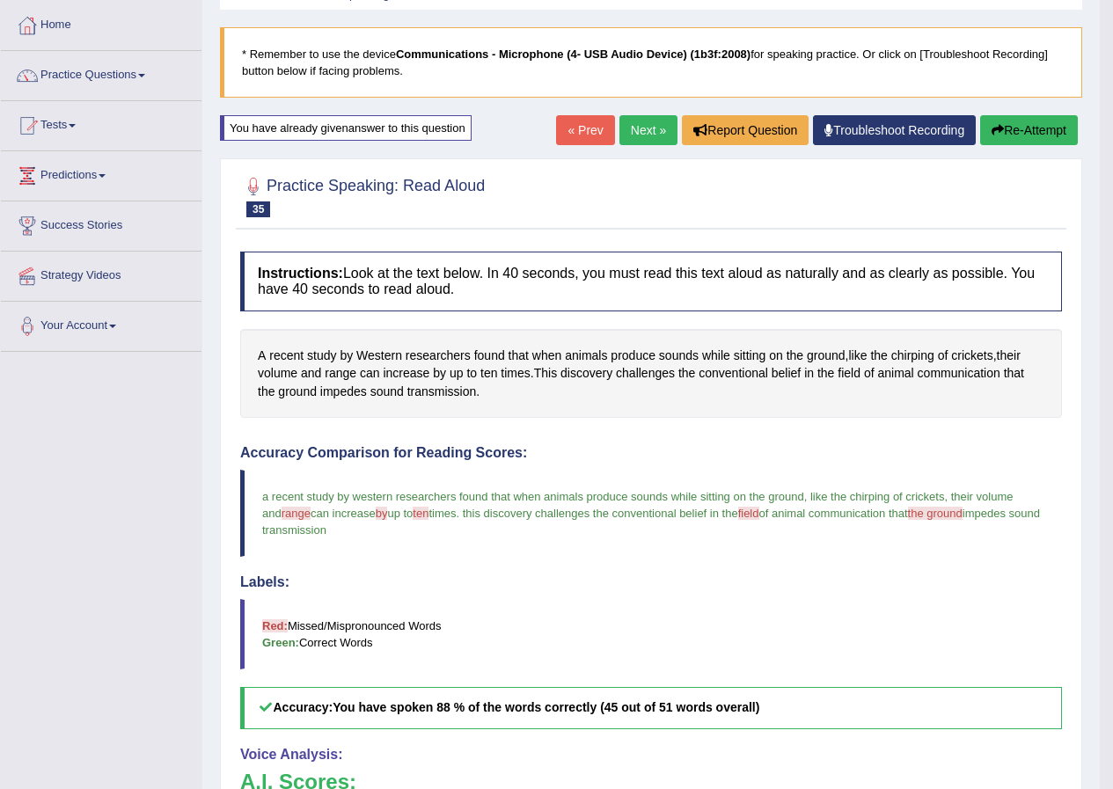
click at [649, 123] on link "Next »" at bounding box center [648, 130] width 58 height 30
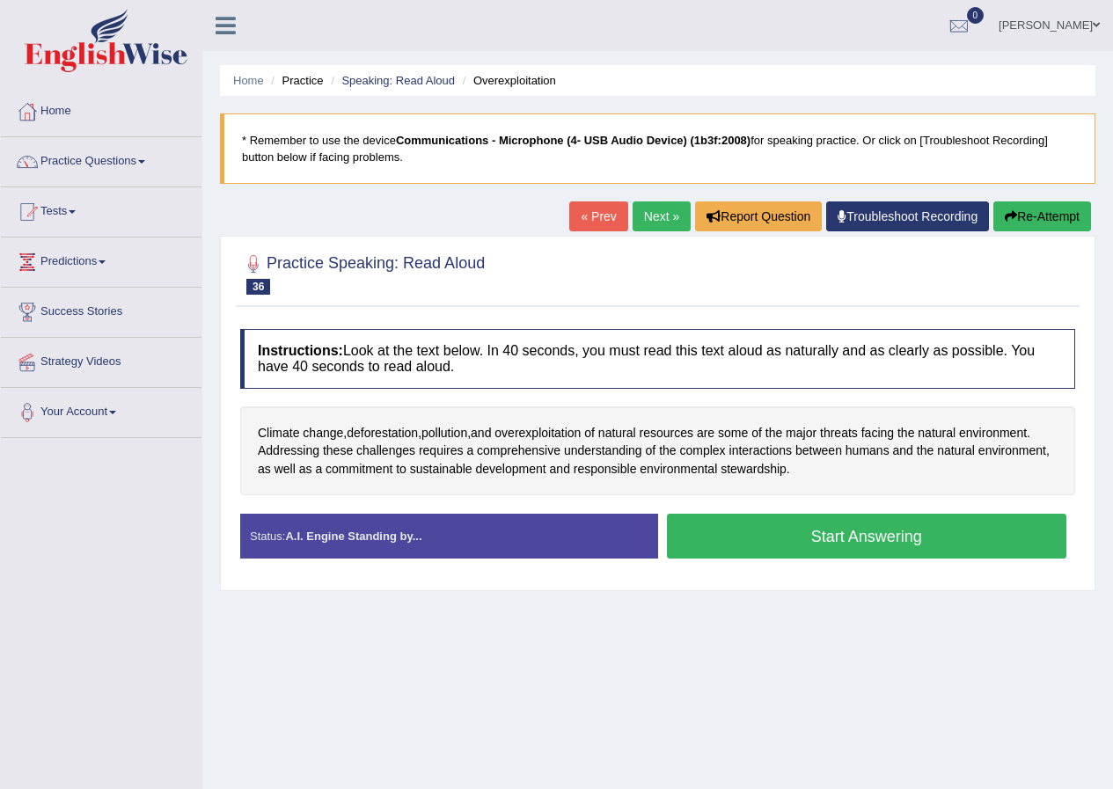
click at [846, 538] on button "Start Answering" at bounding box center [867, 536] width 400 height 45
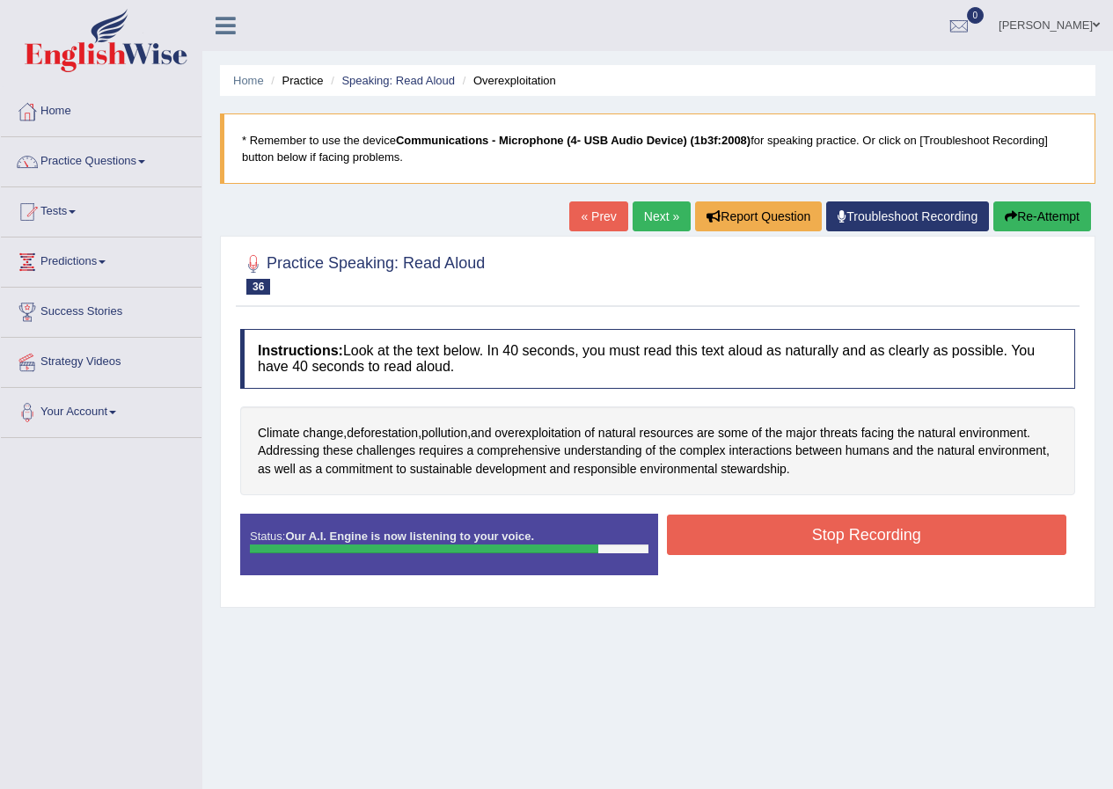
click at [830, 530] on button "Stop Recording" at bounding box center [867, 535] width 400 height 40
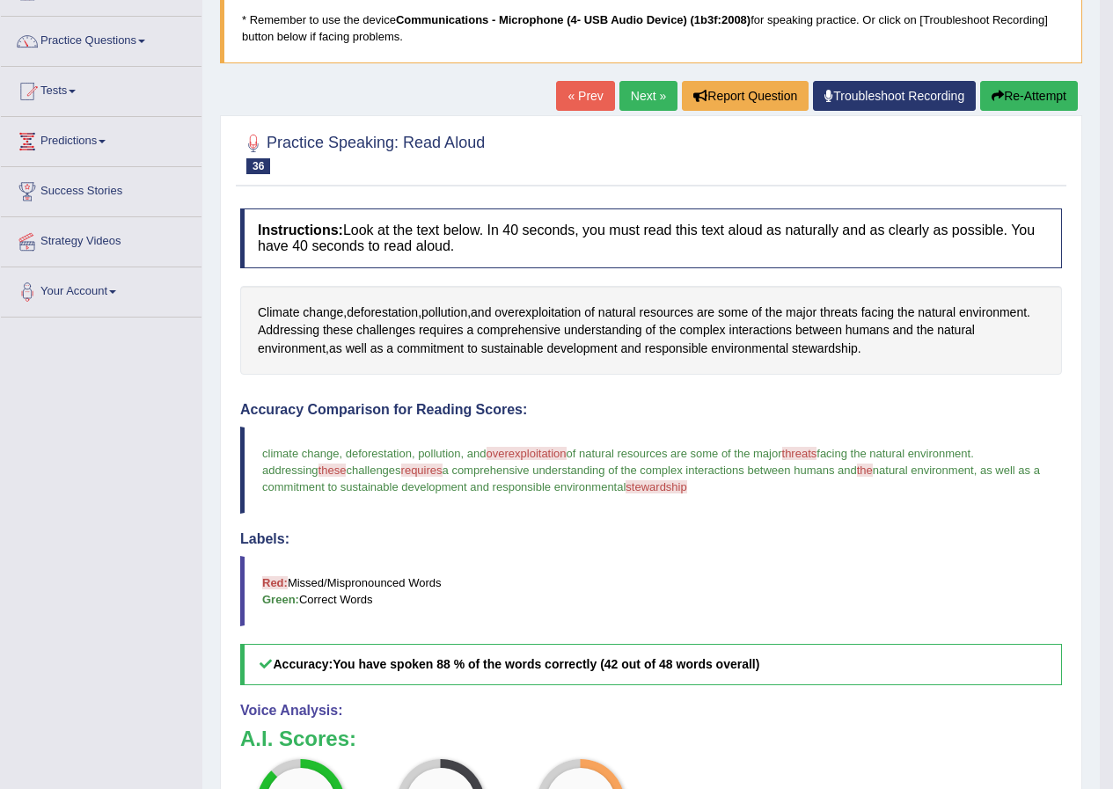
scroll to position [88, 0]
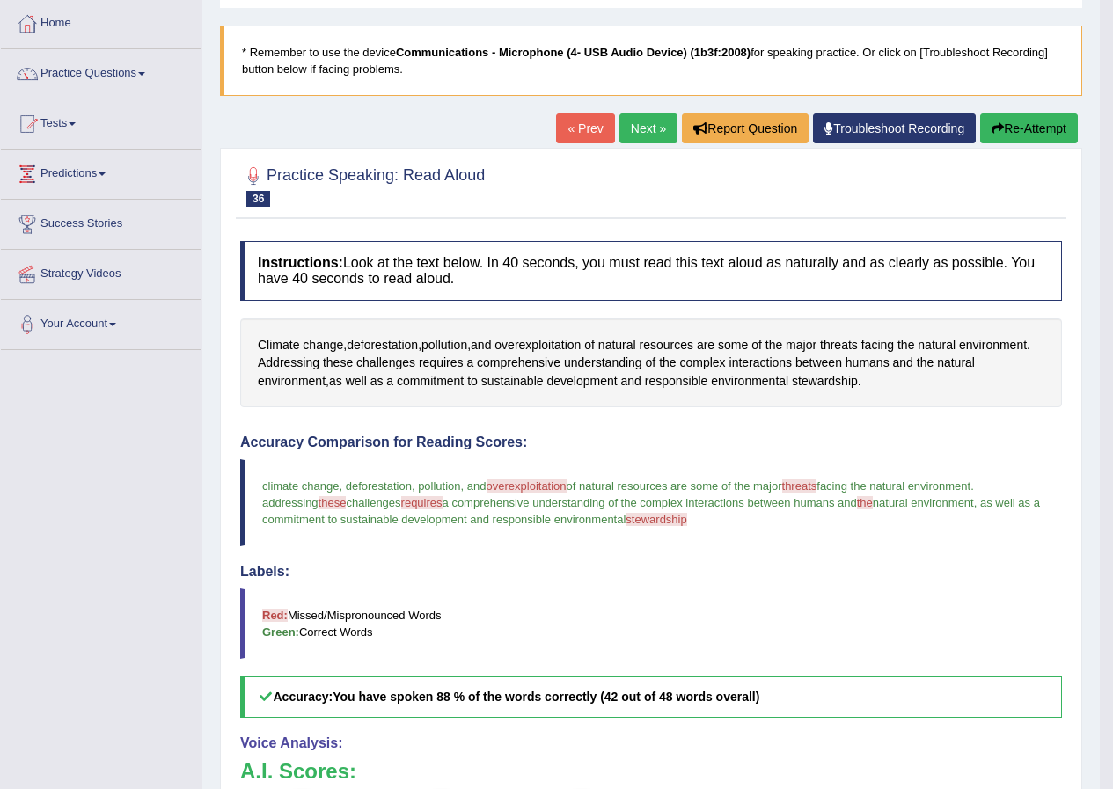
click at [1024, 138] on button "Re-Attempt" at bounding box center [1029, 128] width 98 height 30
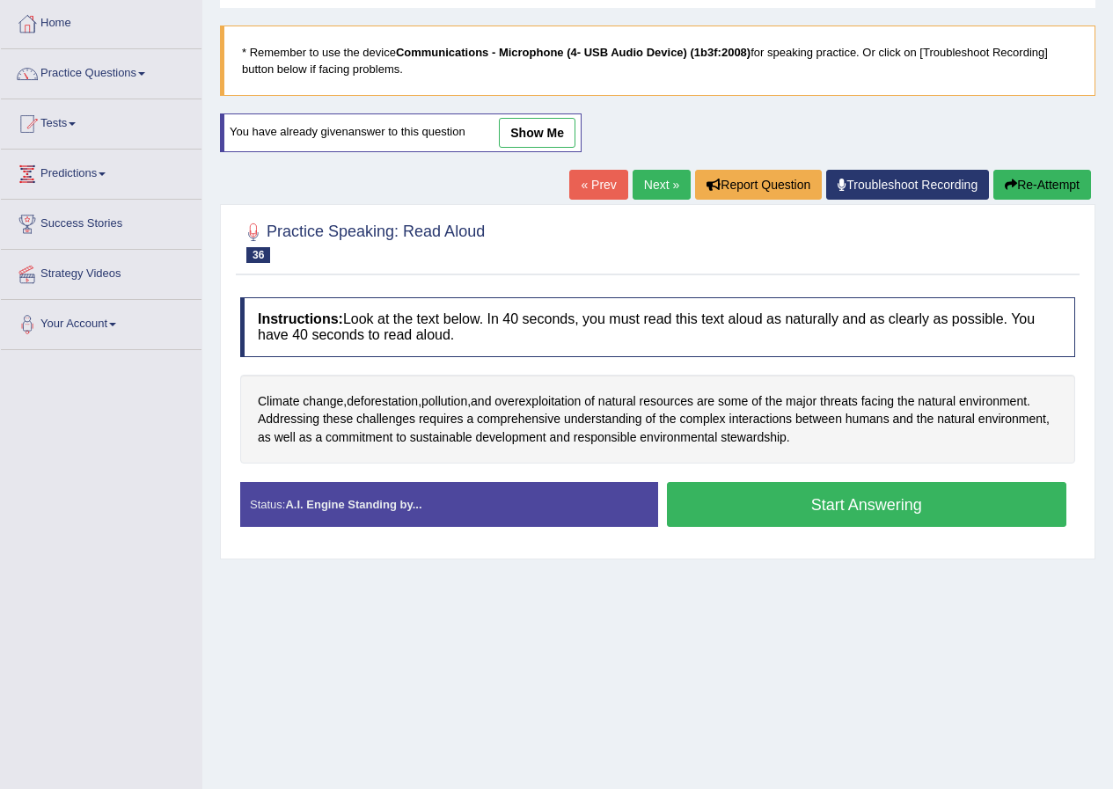
click at [849, 510] on button "Start Answering" at bounding box center [867, 504] width 400 height 45
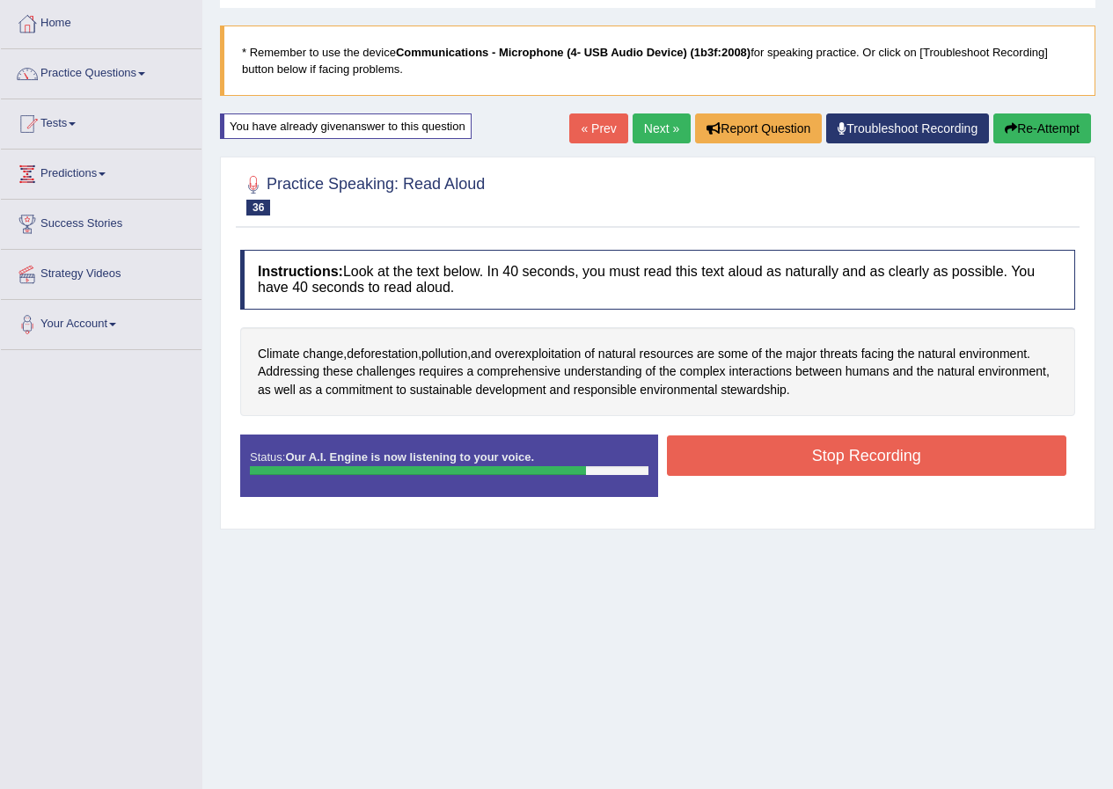
click at [881, 451] on button "Stop Recording" at bounding box center [867, 455] width 400 height 40
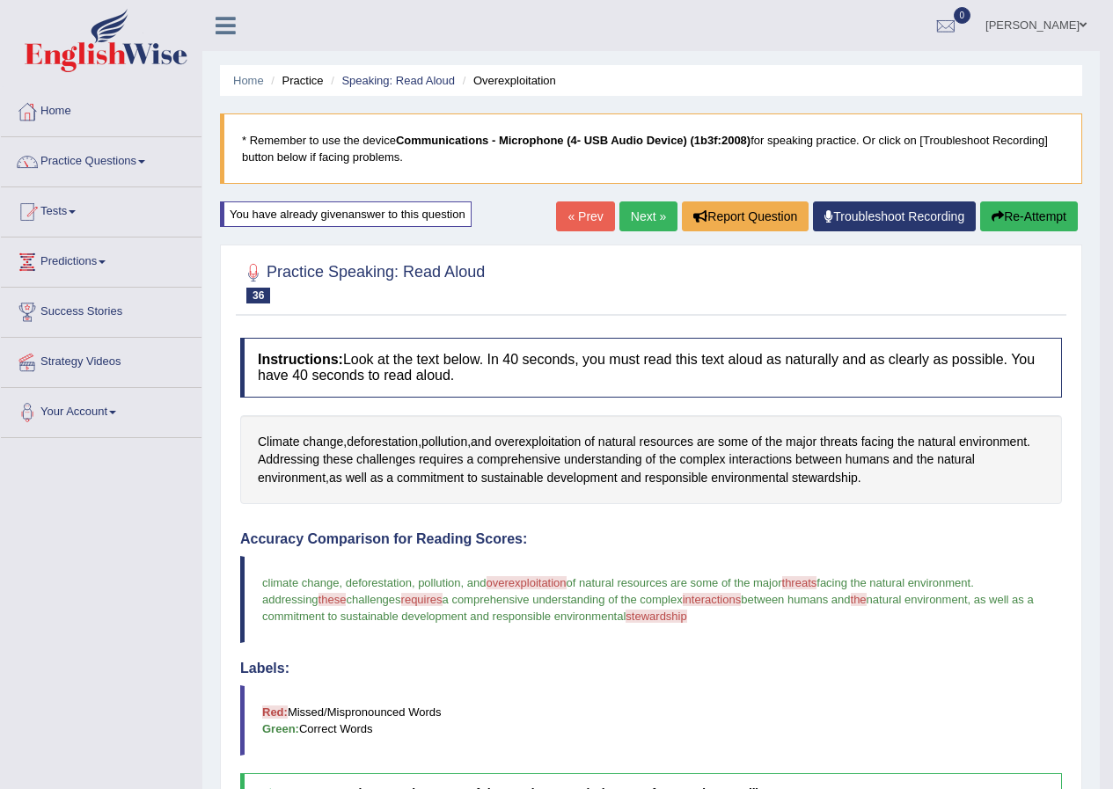
click at [649, 215] on link "Next »" at bounding box center [648, 216] width 58 height 30
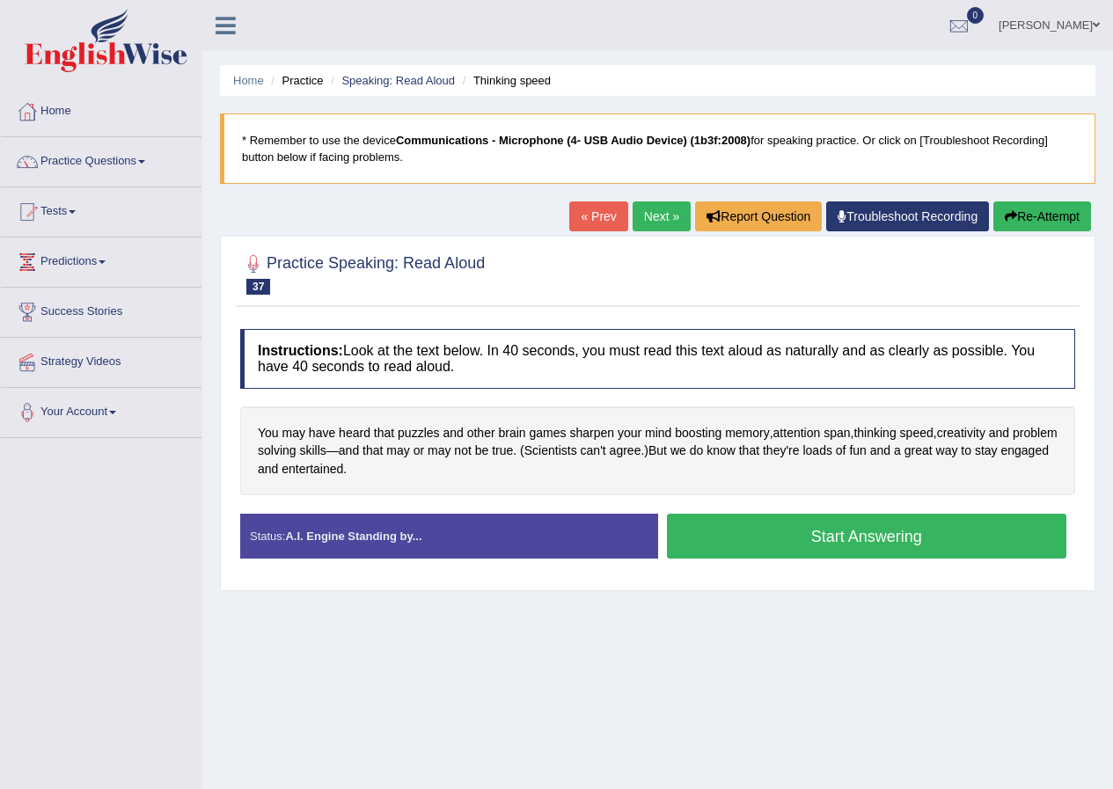
click at [901, 545] on button "Start Answering" at bounding box center [867, 536] width 400 height 45
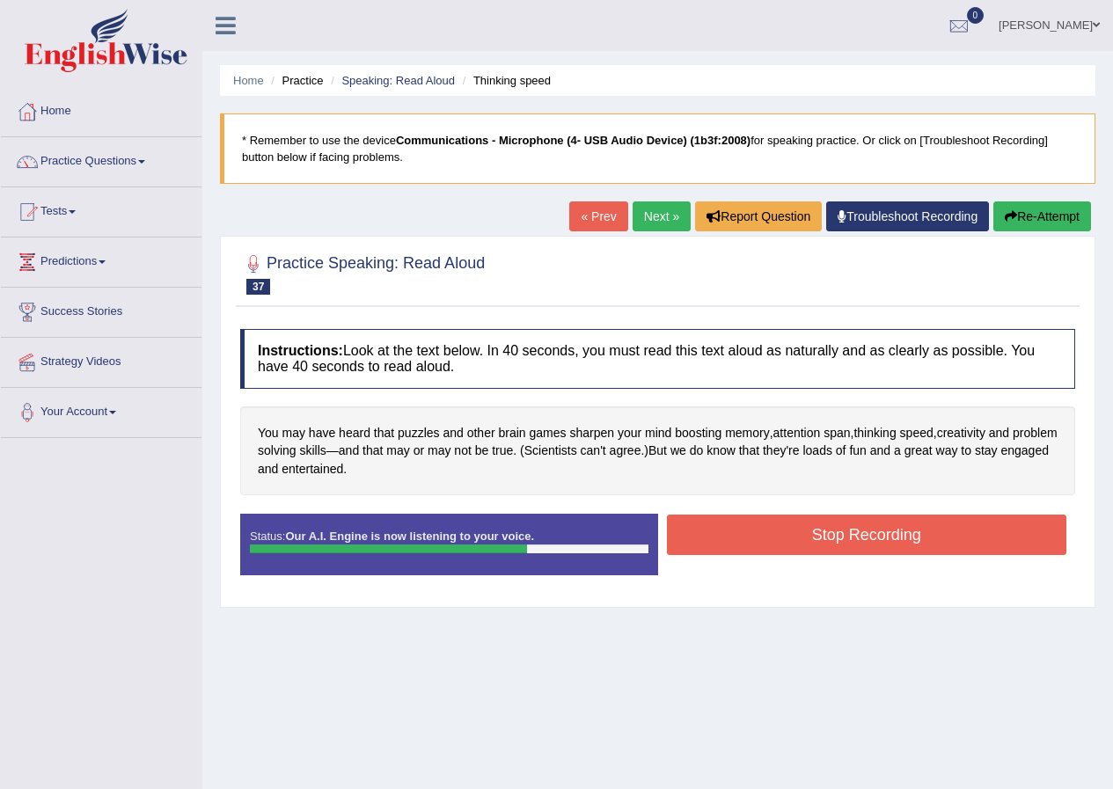
click at [903, 542] on button "Stop Recording" at bounding box center [867, 535] width 400 height 40
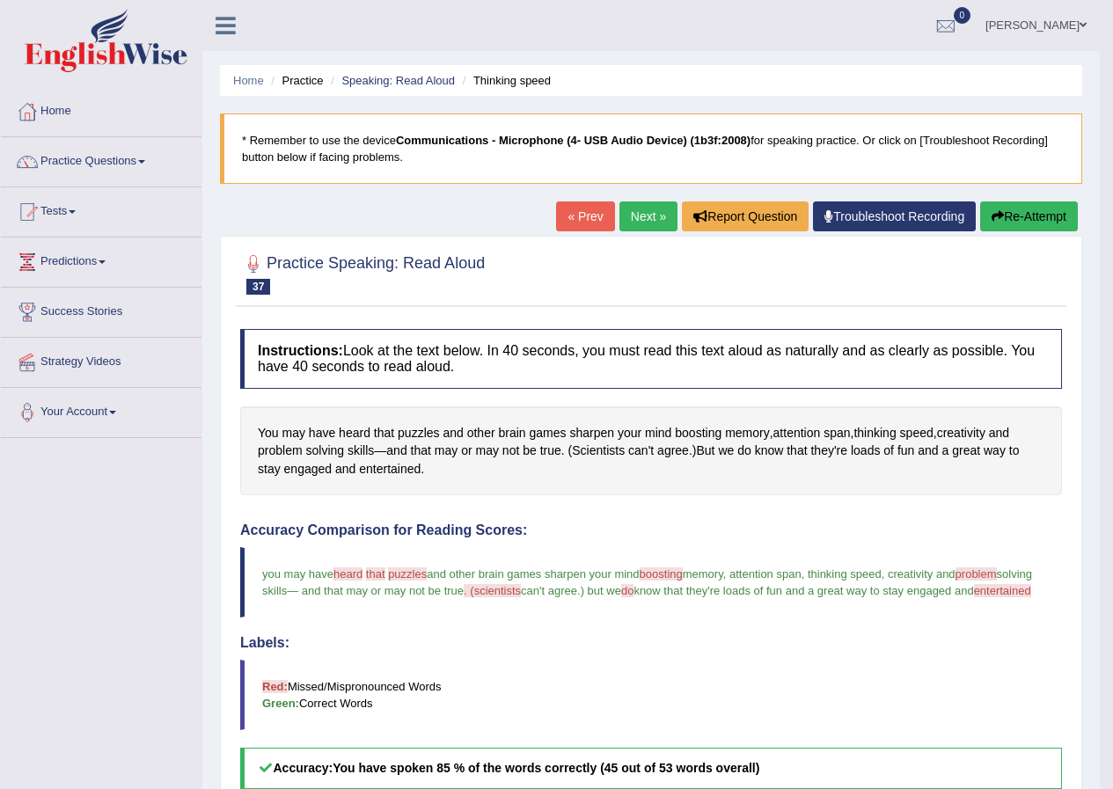
click at [1031, 216] on button "Re-Attempt" at bounding box center [1029, 216] width 98 height 30
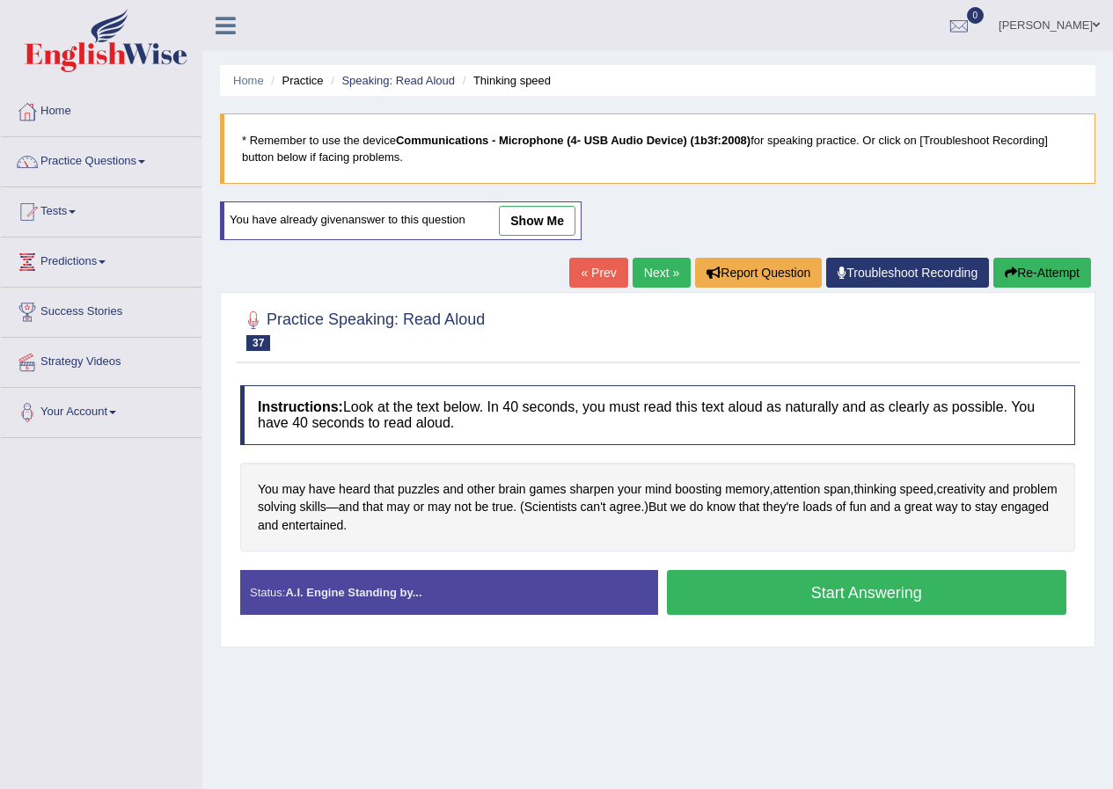
click at [913, 595] on button "Start Answering" at bounding box center [867, 592] width 400 height 45
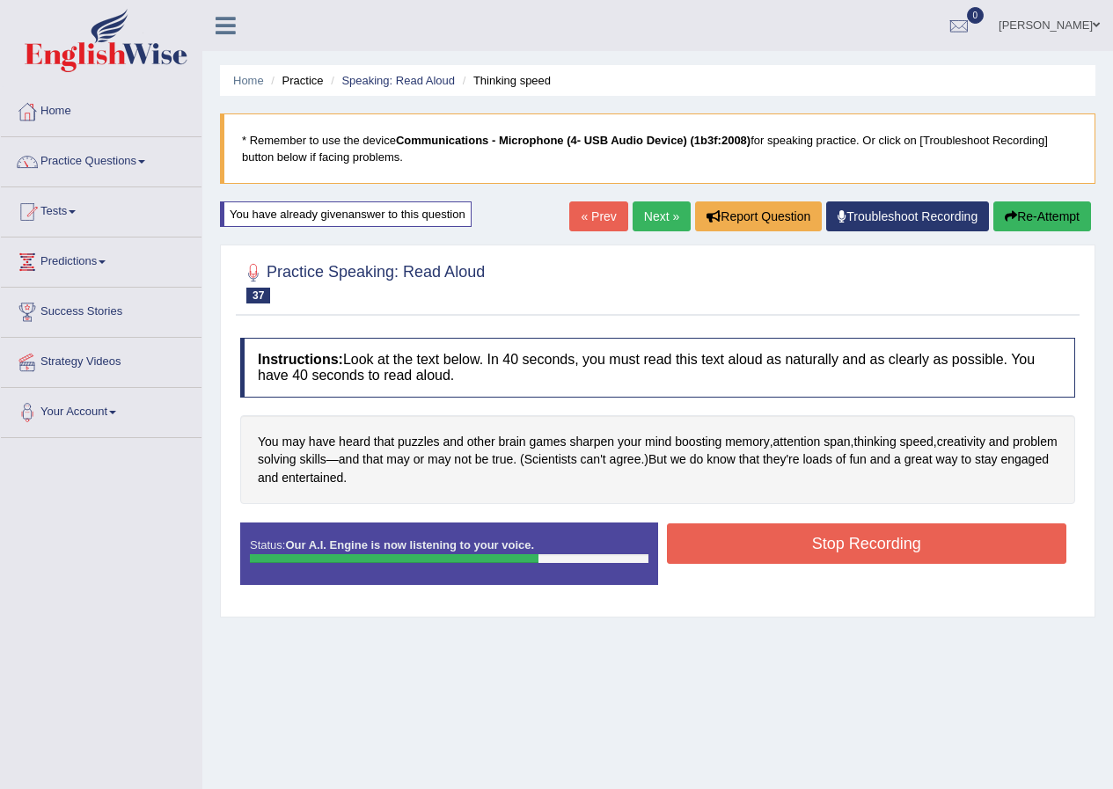
click at [913, 550] on button "Stop Recording" at bounding box center [867, 543] width 400 height 40
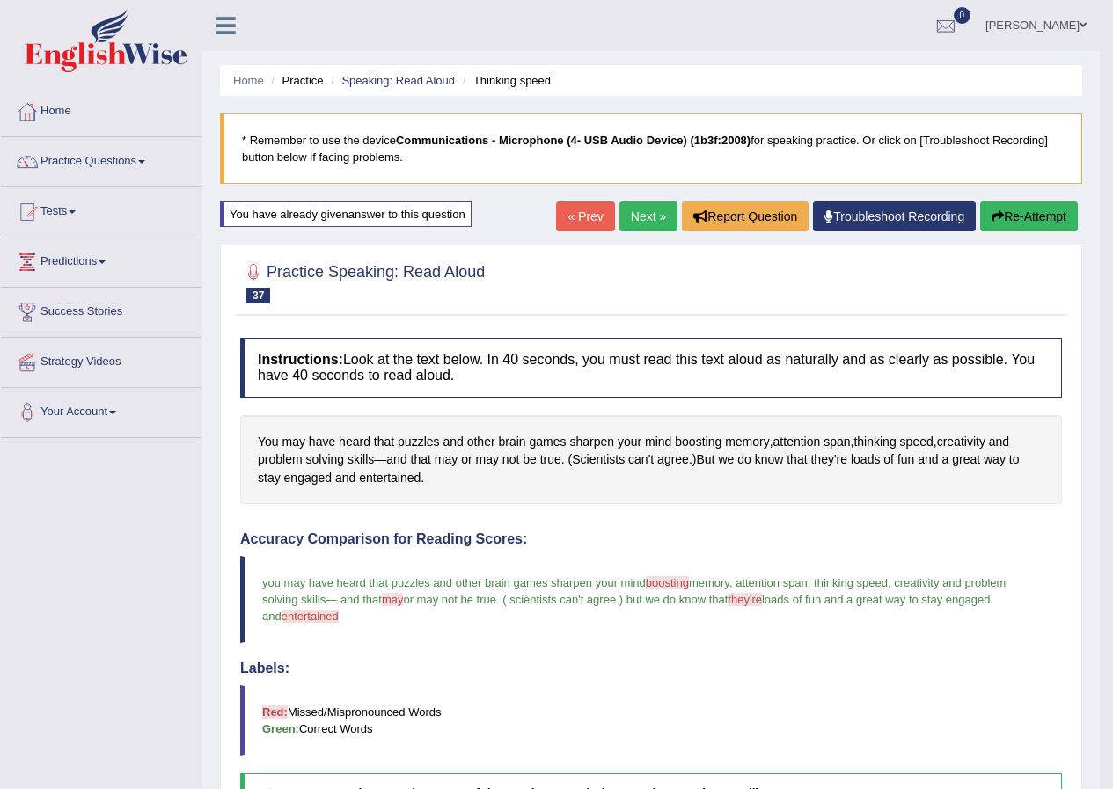
click at [646, 212] on link "Next »" at bounding box center [648, 216] width 58 height 30
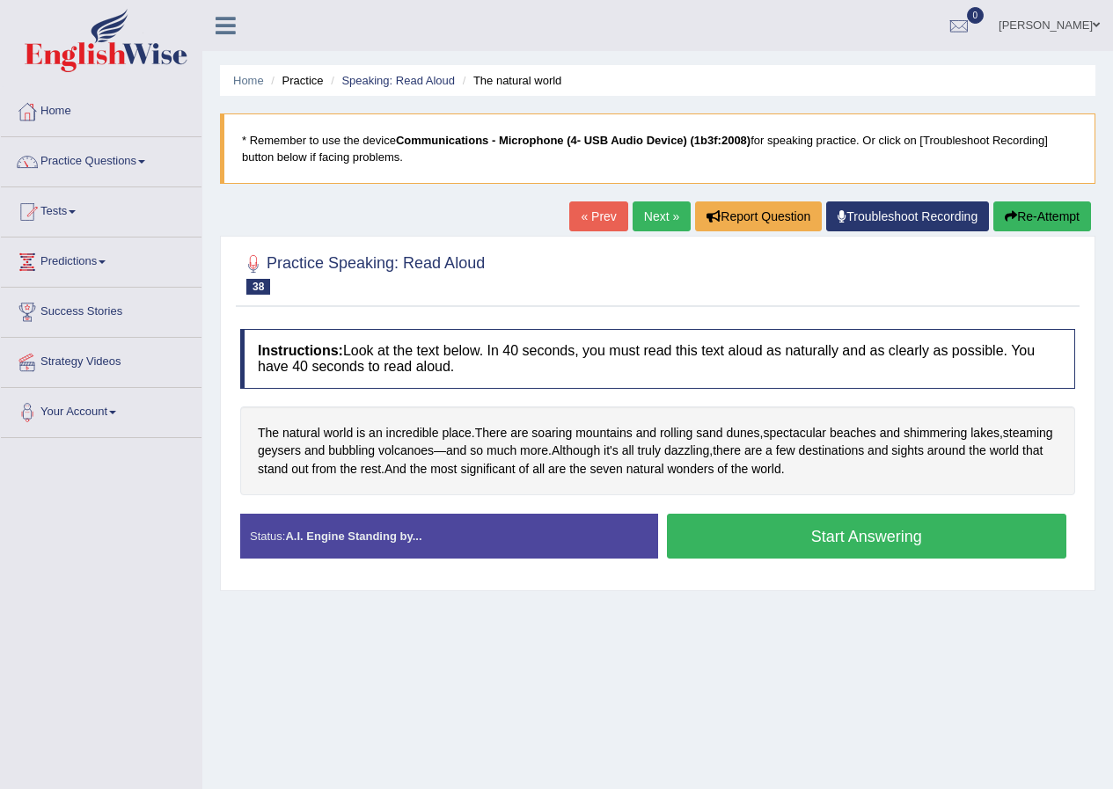
click at [831, 544] on button "Start Answering" at bounding box center [867, 536] width 400 height 45
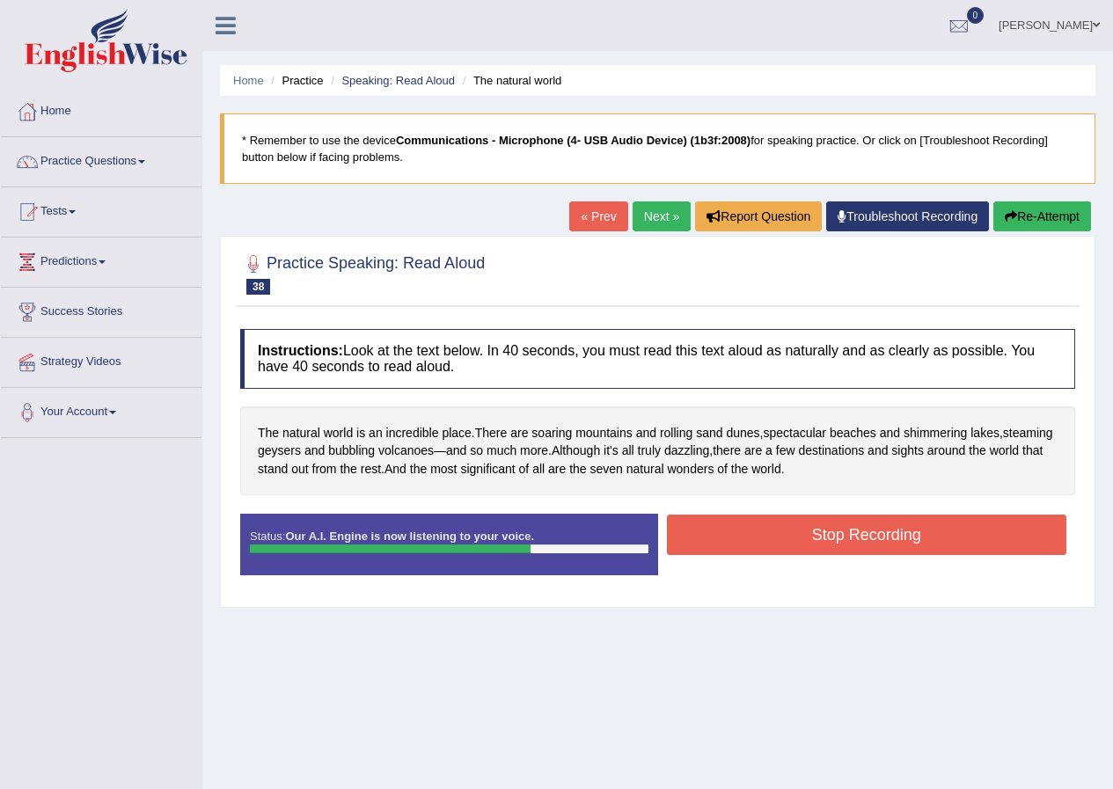
click at [830, 536] on button "Stop Recording" at bounding box center [867, 535] width 400 height 40
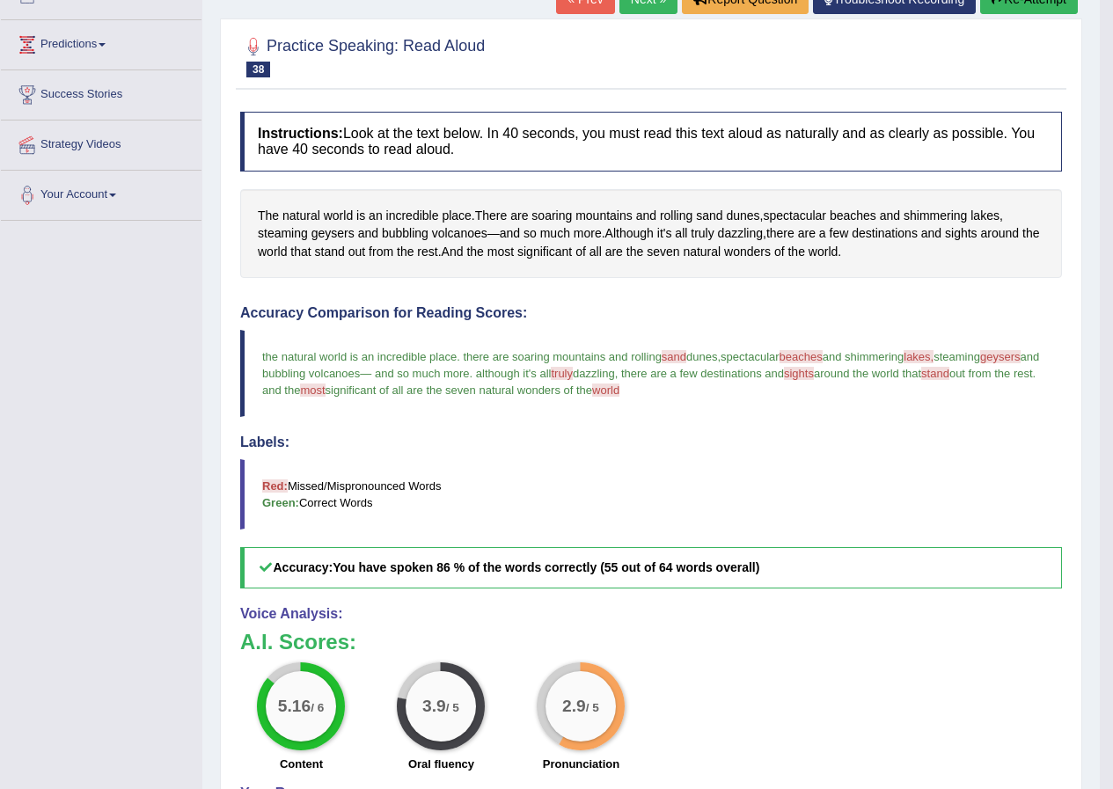
scroll to position [176, 0]
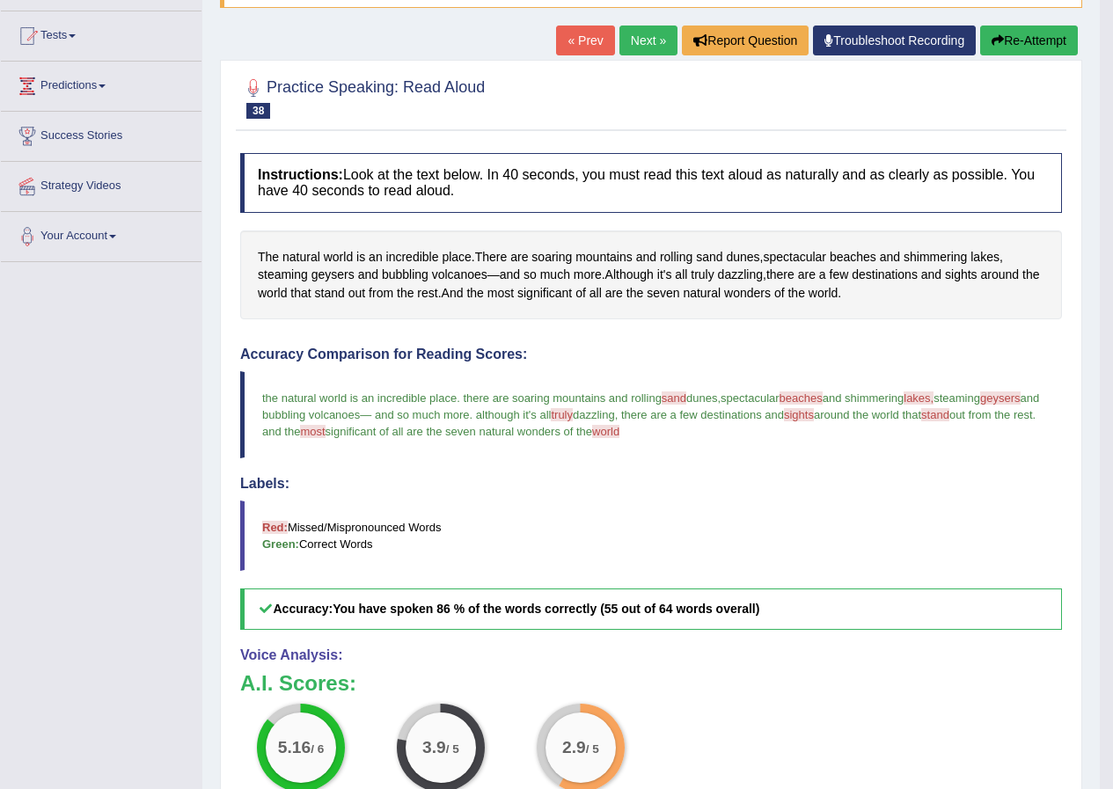
click at [1042, 27] on button "Re-Attempt" at bounding box center [1029, 41] width 98 height 30
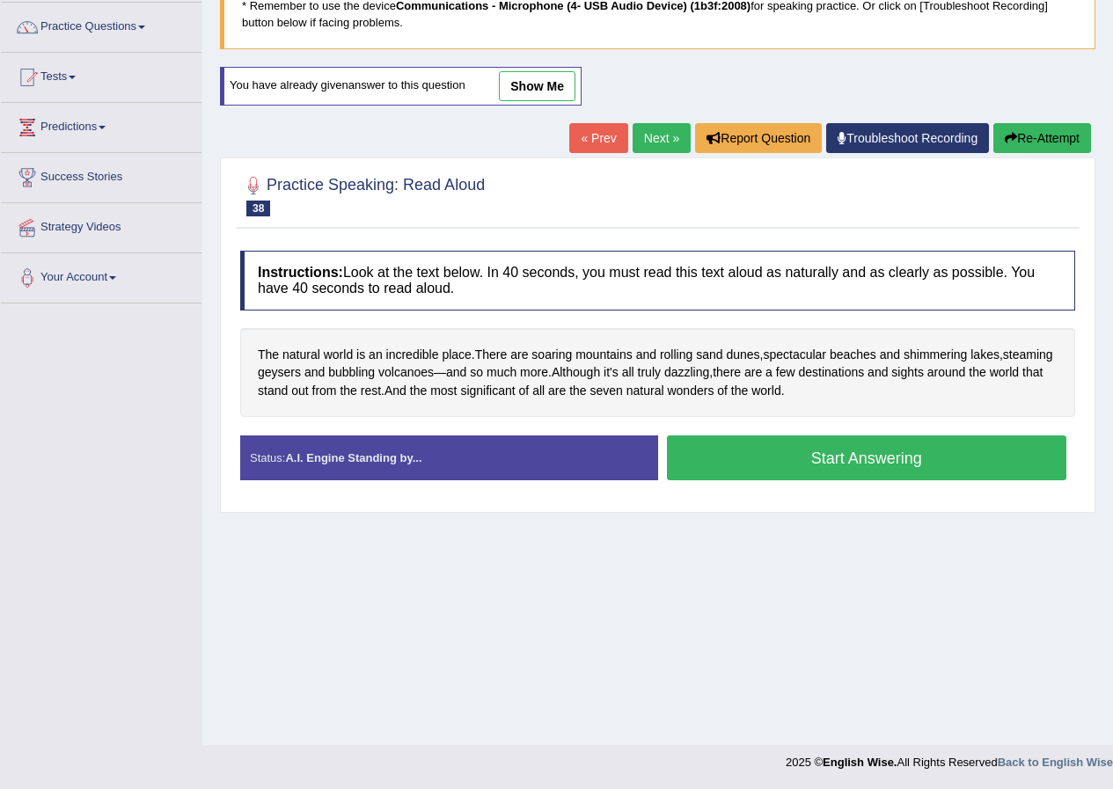
click at [957, 457] on button "Start Answering" at bounding box center [867, 457] width 400 height 45
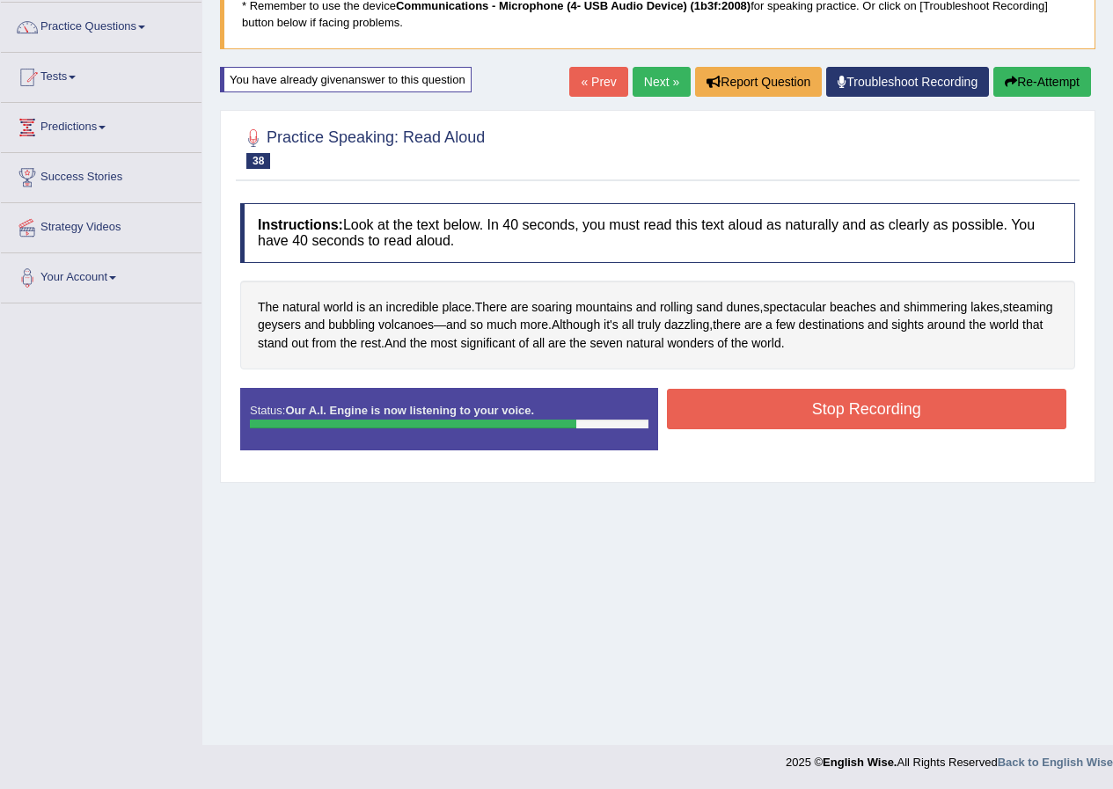
click at [927, 409] on button "Stop Recording" at bounding box center [867, 409] width 400 height 40
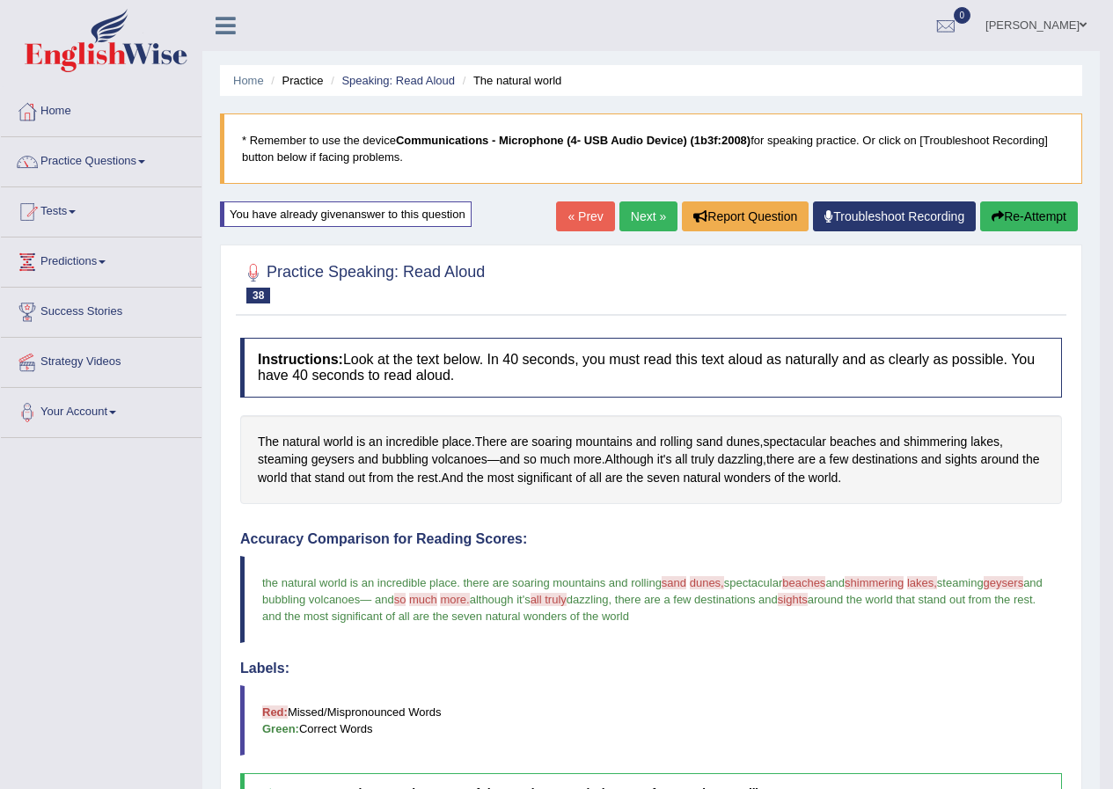
click at [1042, 222] on button "Re-Attempt" at bounding box center [1029, 216] width 98 height 30
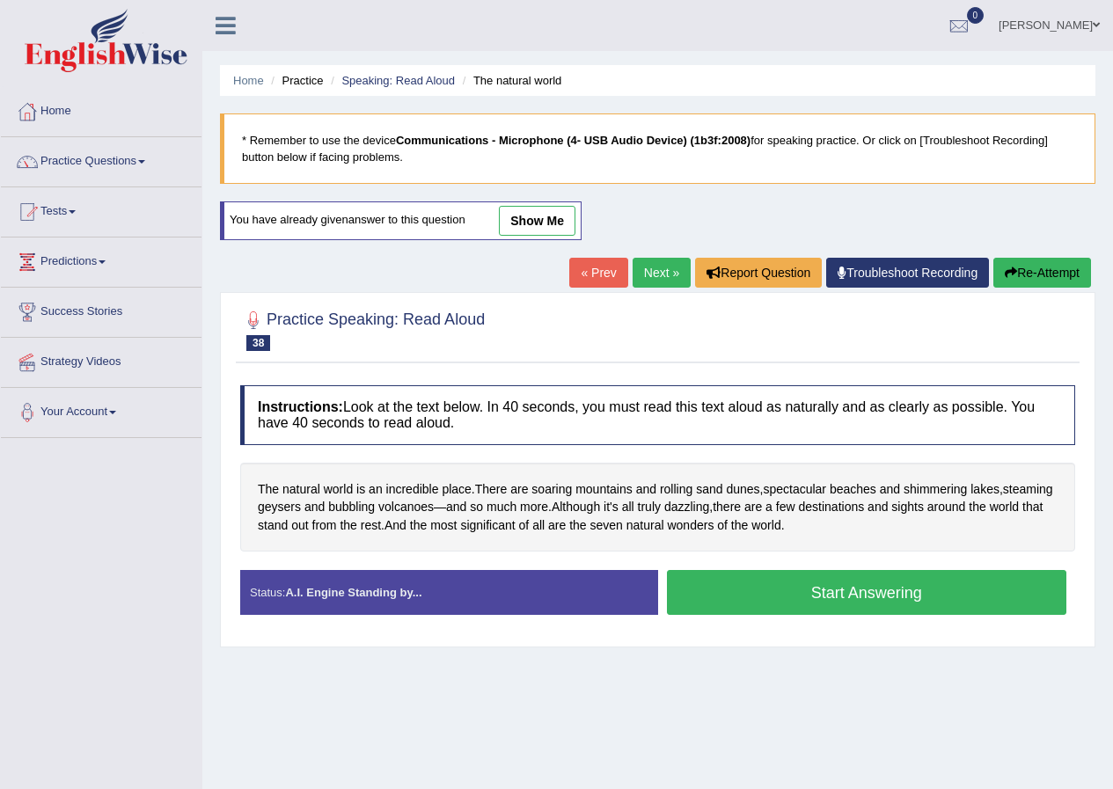
click at [894, 596] on button "Start Answering" at bounding box center [867, 592] width 400 height 45
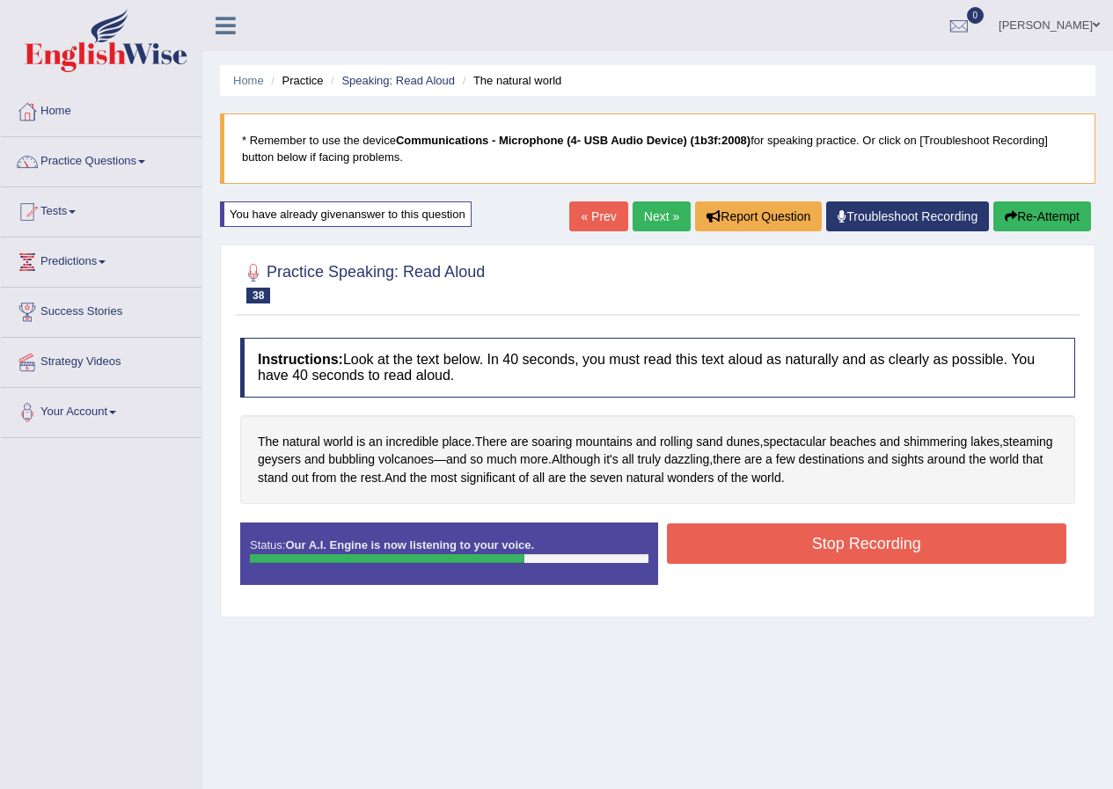
click at [869, 540] on button "Stop Recording" at bounding box center [867, 543] width 400 height 40
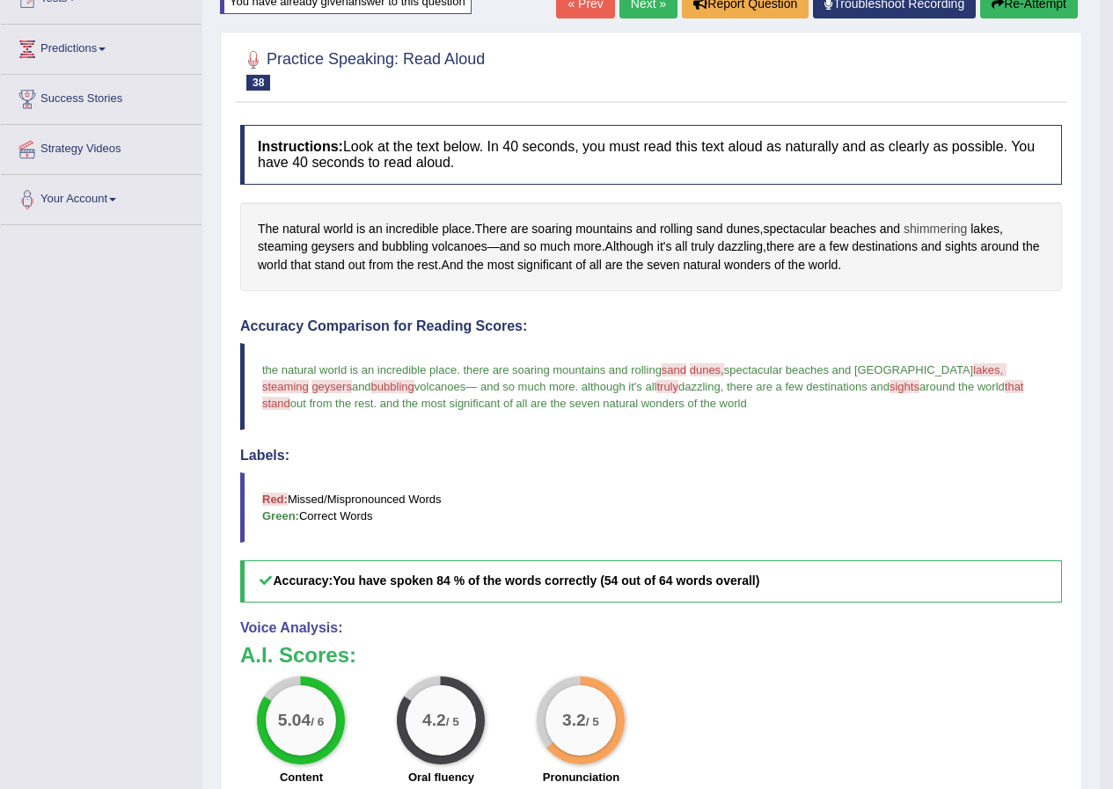
scroll to position [174, 0]
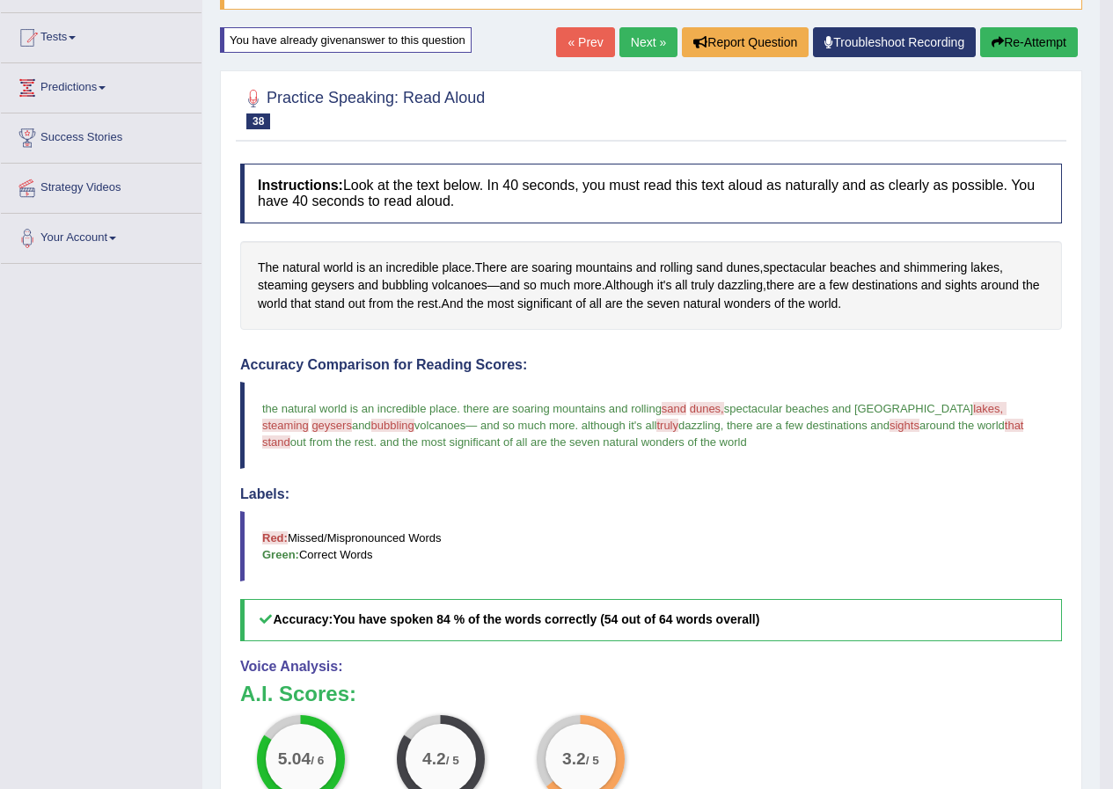
click at [635, 36] on link "Next »" at bounding box center [648, 42] width 58 height 30
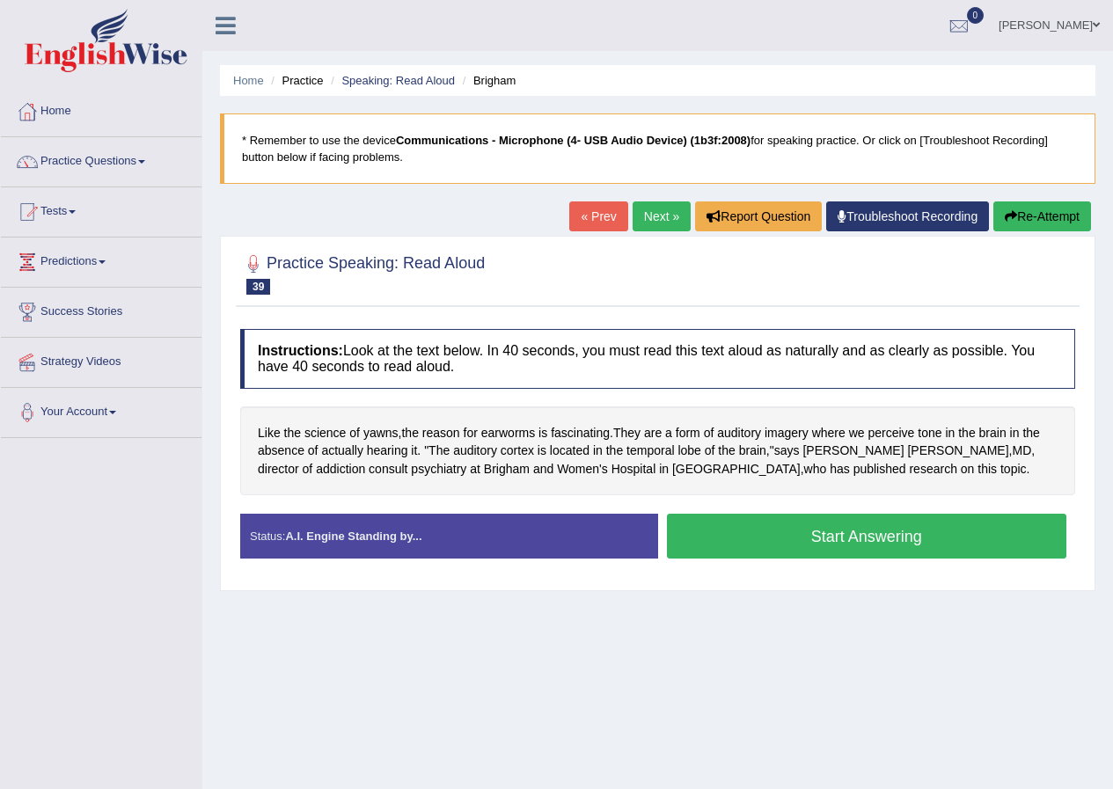
click at [853, 546] on button "Start Answering" at bounding box center [867, 536] width 400 height 45
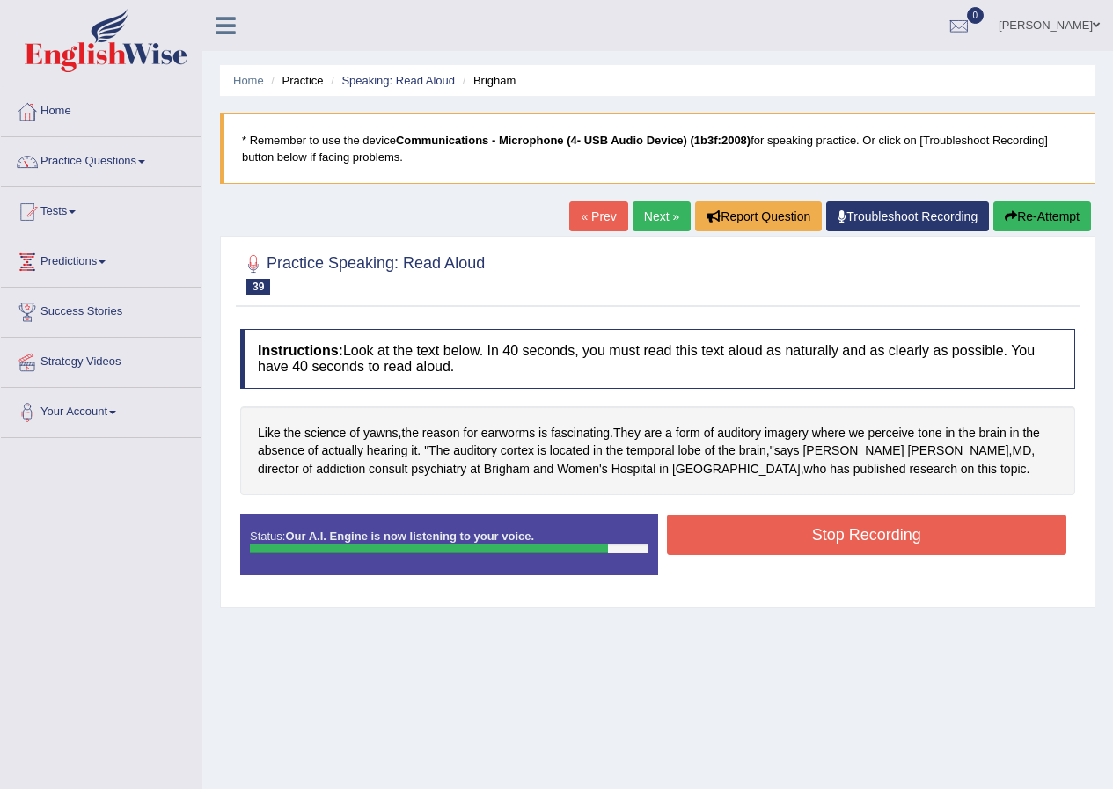
click at [916, 533] on button "Stop Recording" at bounding box center [867, 535] width 400 height 40
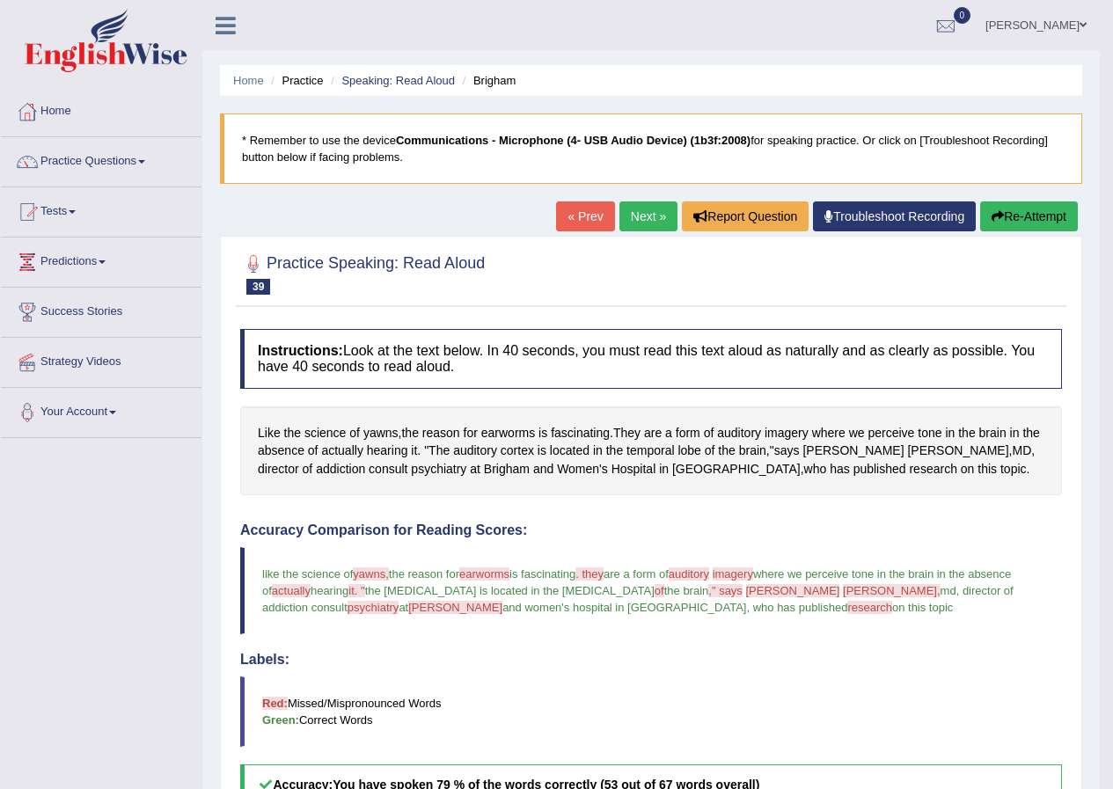
click at [1019, 217] on button "Re-Attempt" at bounding box center [1029, 216] width 98 height 30
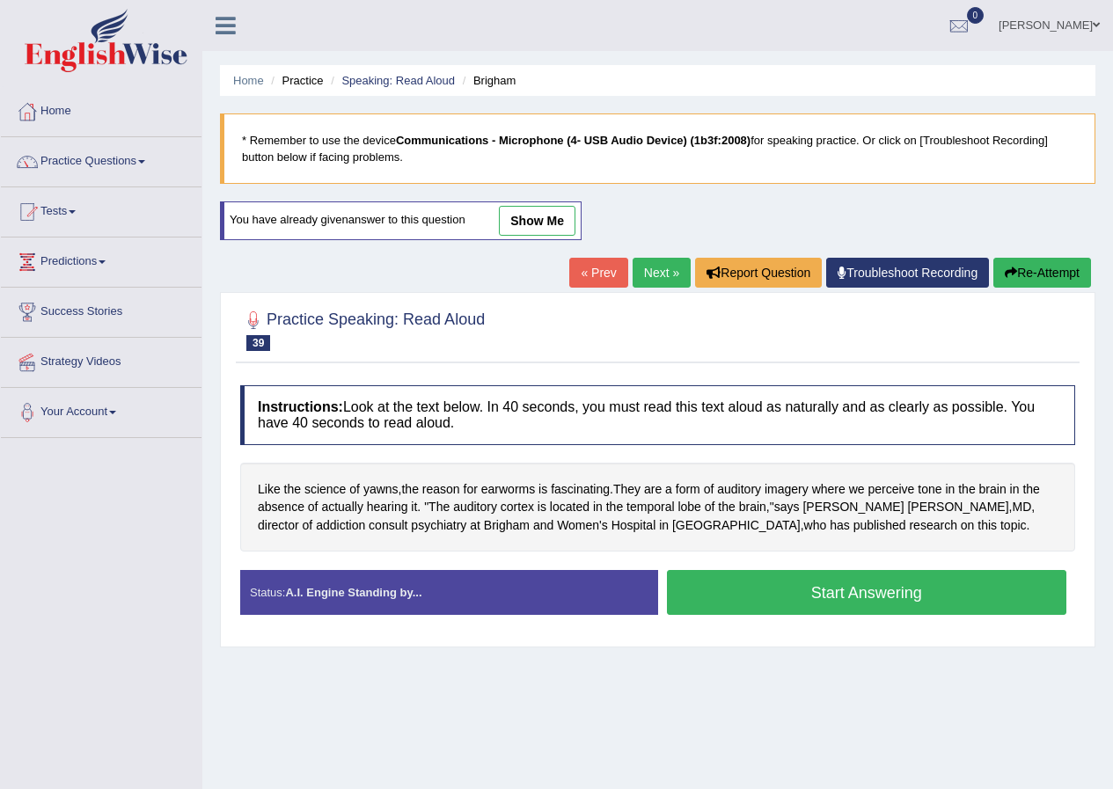
click at [888, 590] on button "Start Answering" at bounding box center [867, 592] width 400 height 45
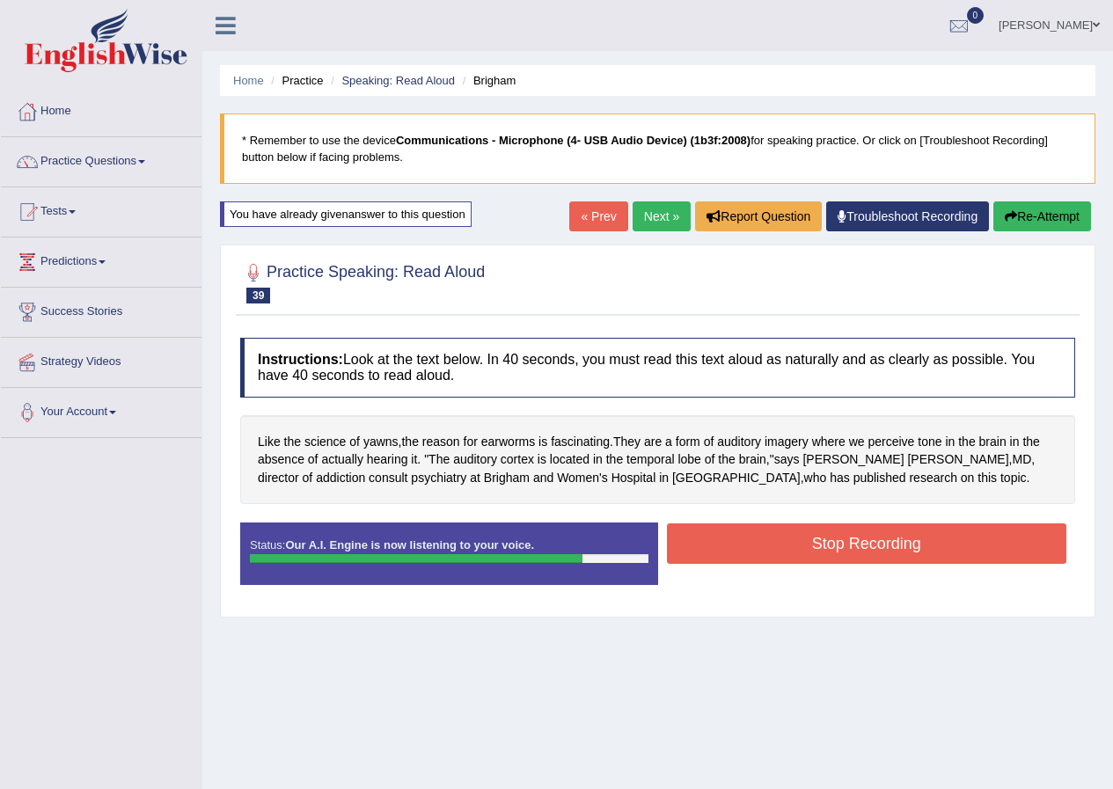
click at [906, 559] on button "Stop Recording" at bounding box center [867, 543] width 400 height 40
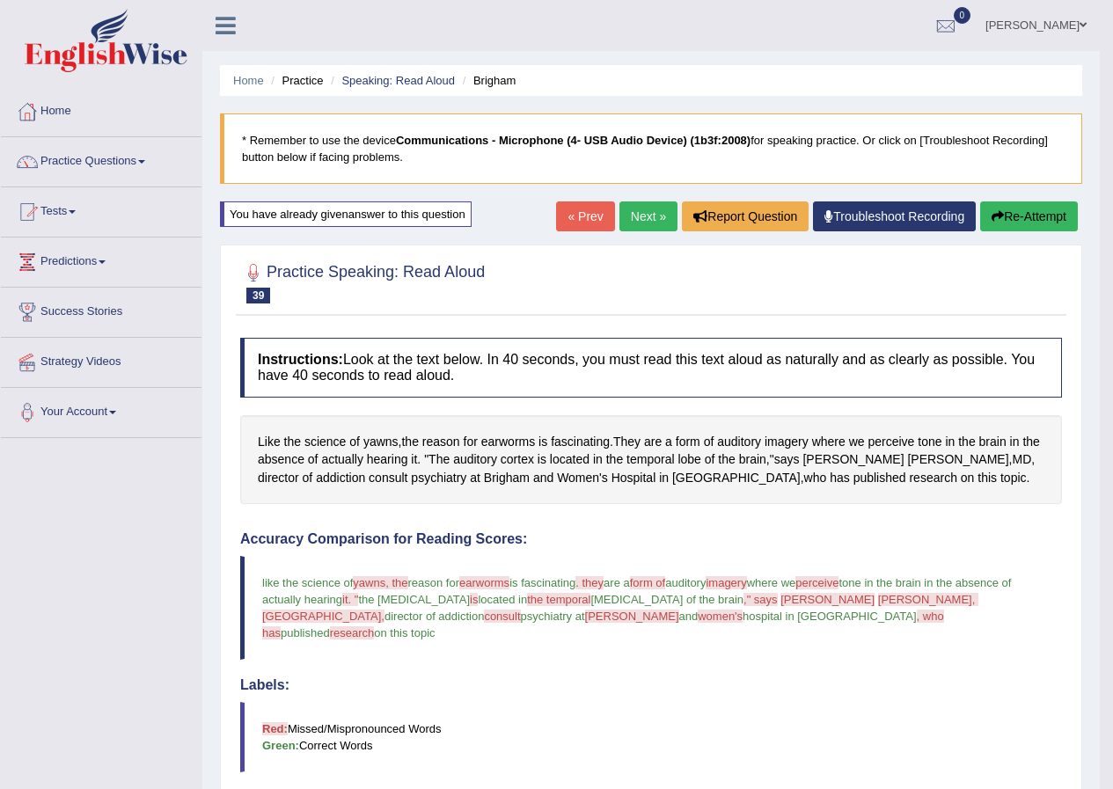
click at [1025, 209] on button "Re-Attempt" at bounding box center [1029, 216] width 98 height 30
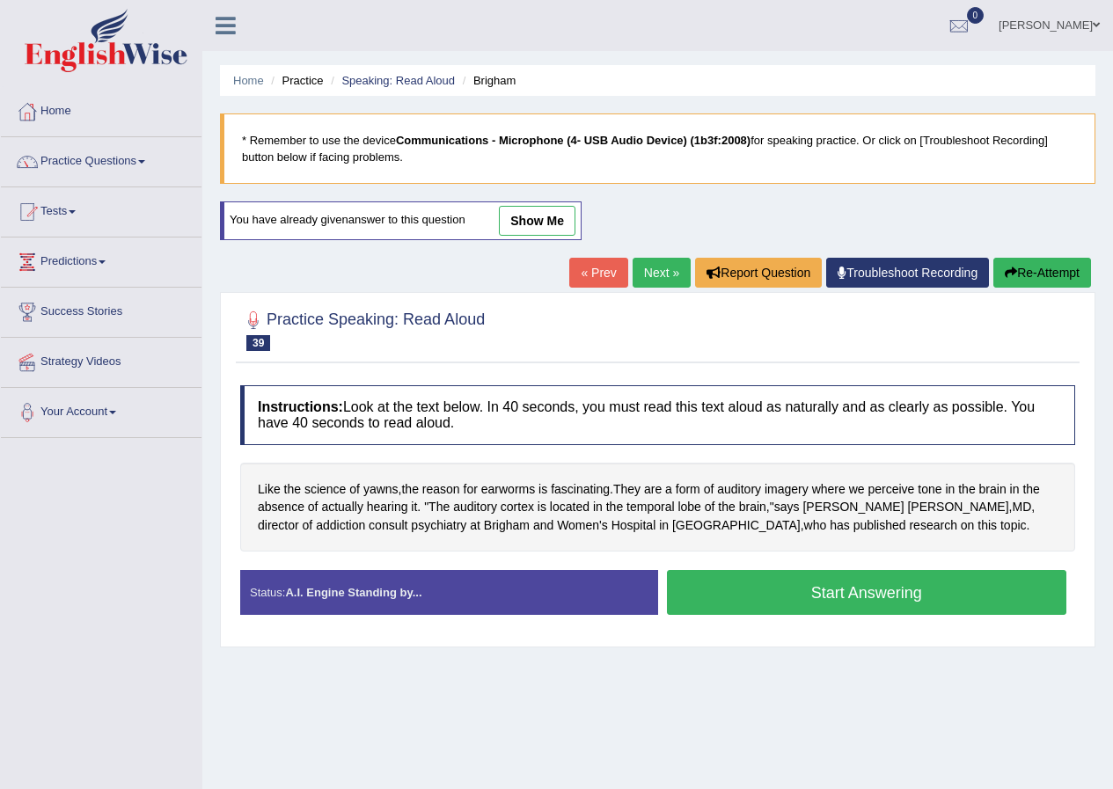
click at [875, 604] on button "Start Answering" at bounding box center [867, 592] width 400 height 45
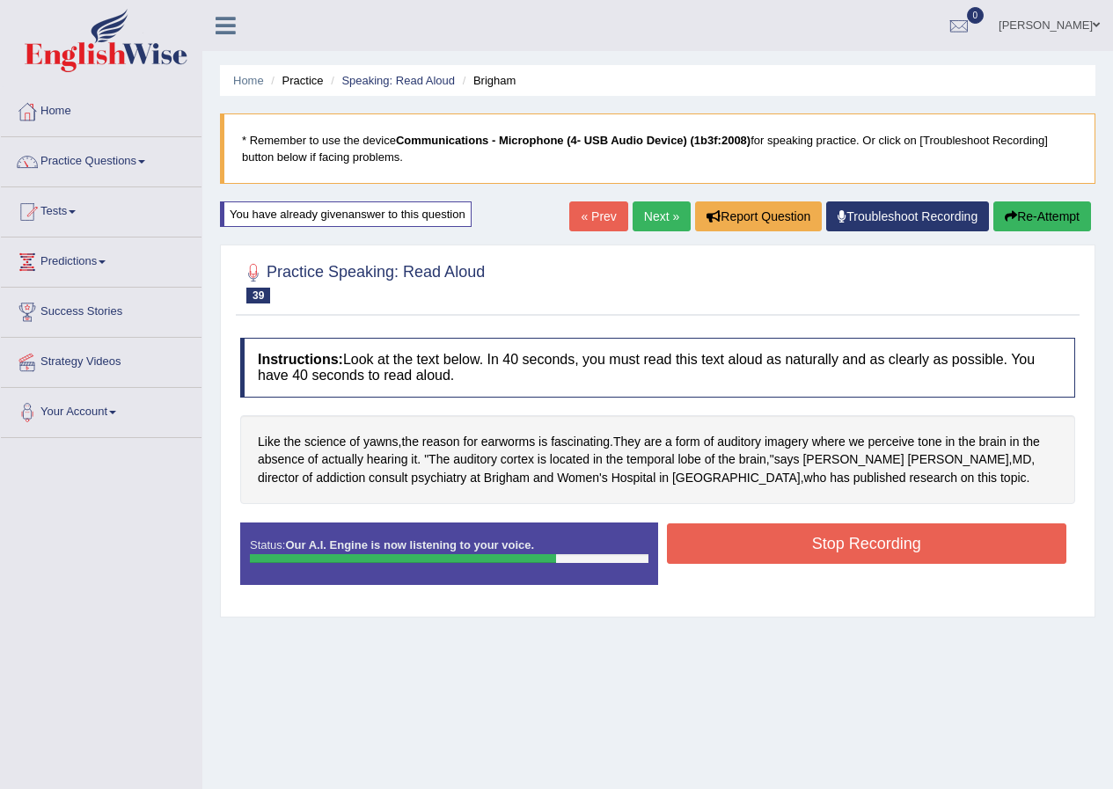
click at [916, 546] on button "Stop Recording" at bounding box center [867, 543] width 400 height 40
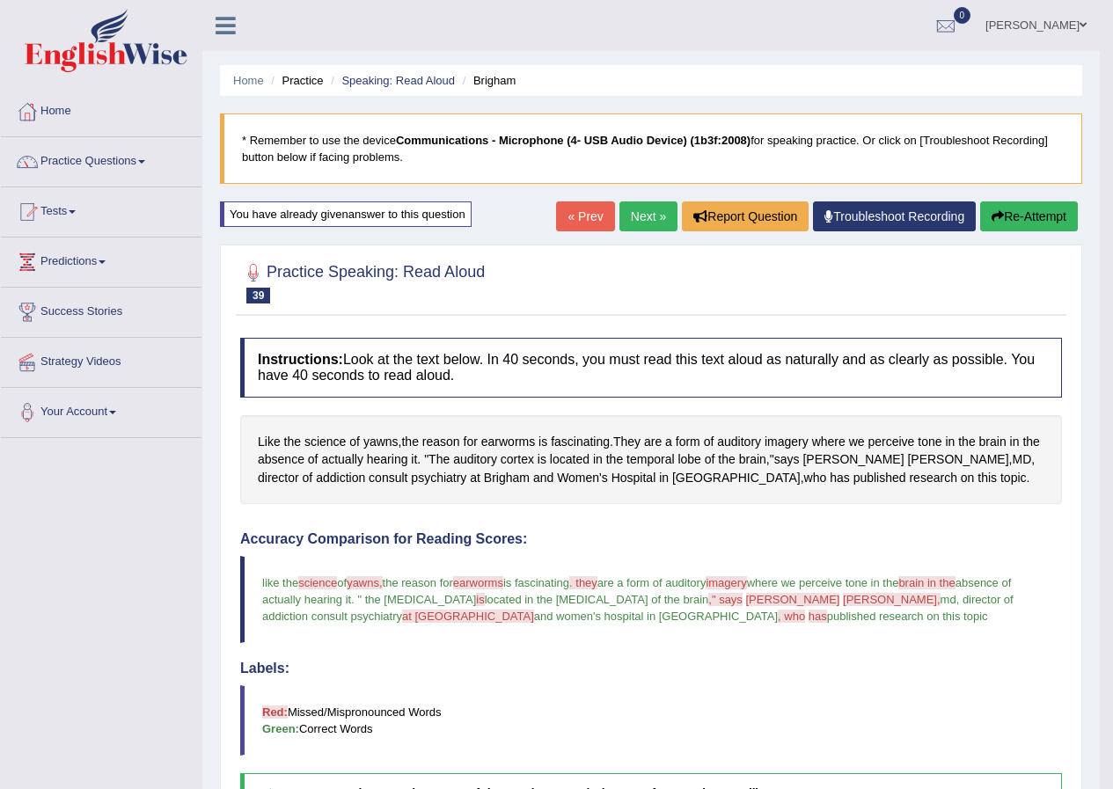
click at [146, 164] on link "Practice Questions" at bounding box center [101, 159] width 201 height 44
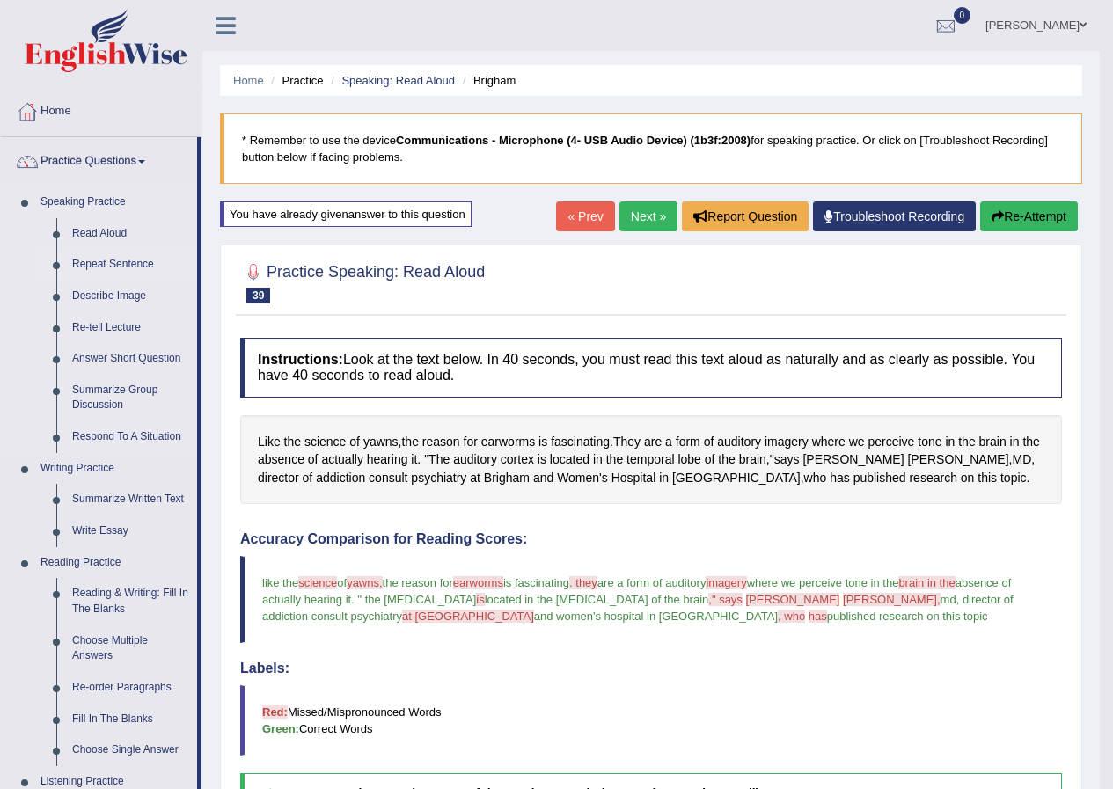
click at [134, 261] on link "Repeat Sentence" at bounding box center [130, 265] width 133 height 32
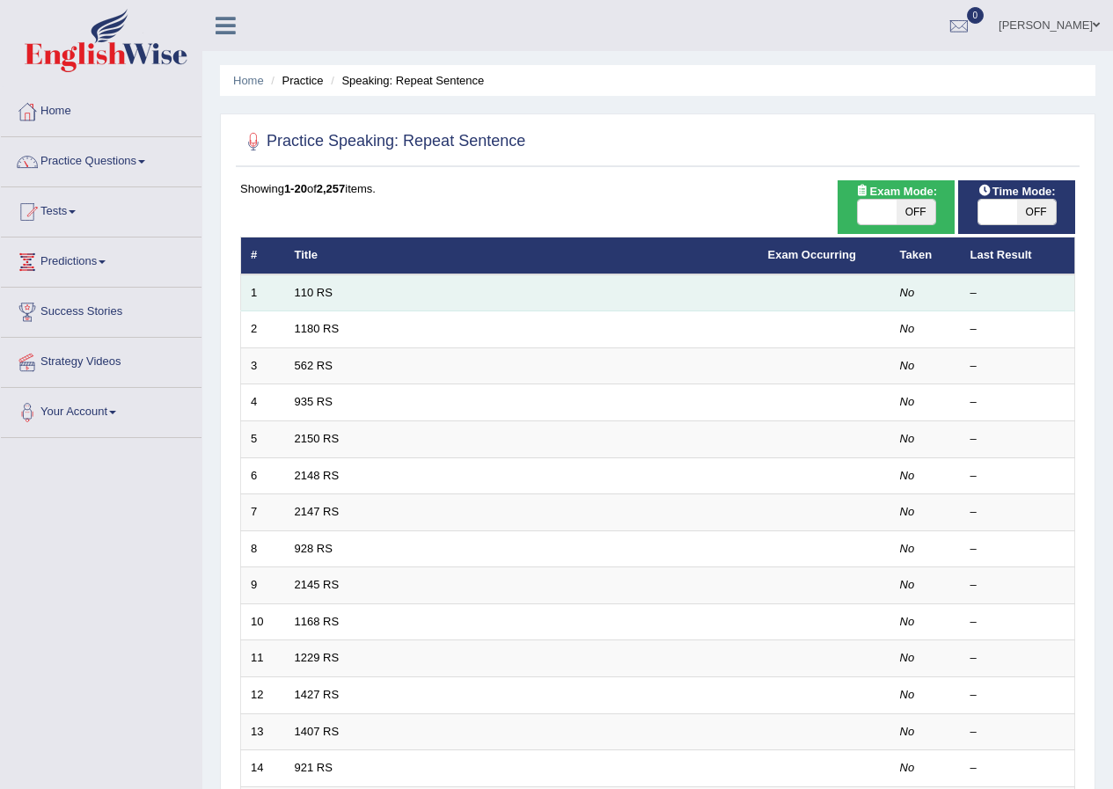
click at [306, 299] on td "110 RS" at bounding box center [521, 292] width 473 height 37
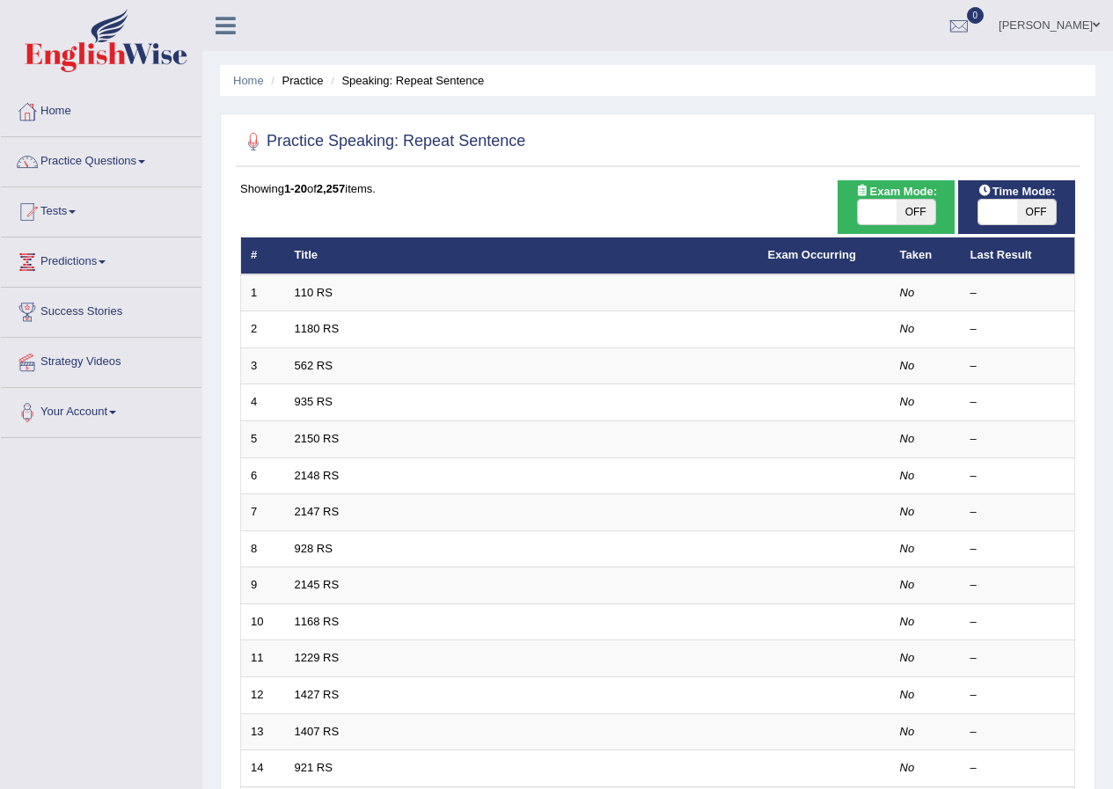
click at [909, 215] on span "OFF" at bounding box center [915, 212] width 39 height 25
checkbox input "true"
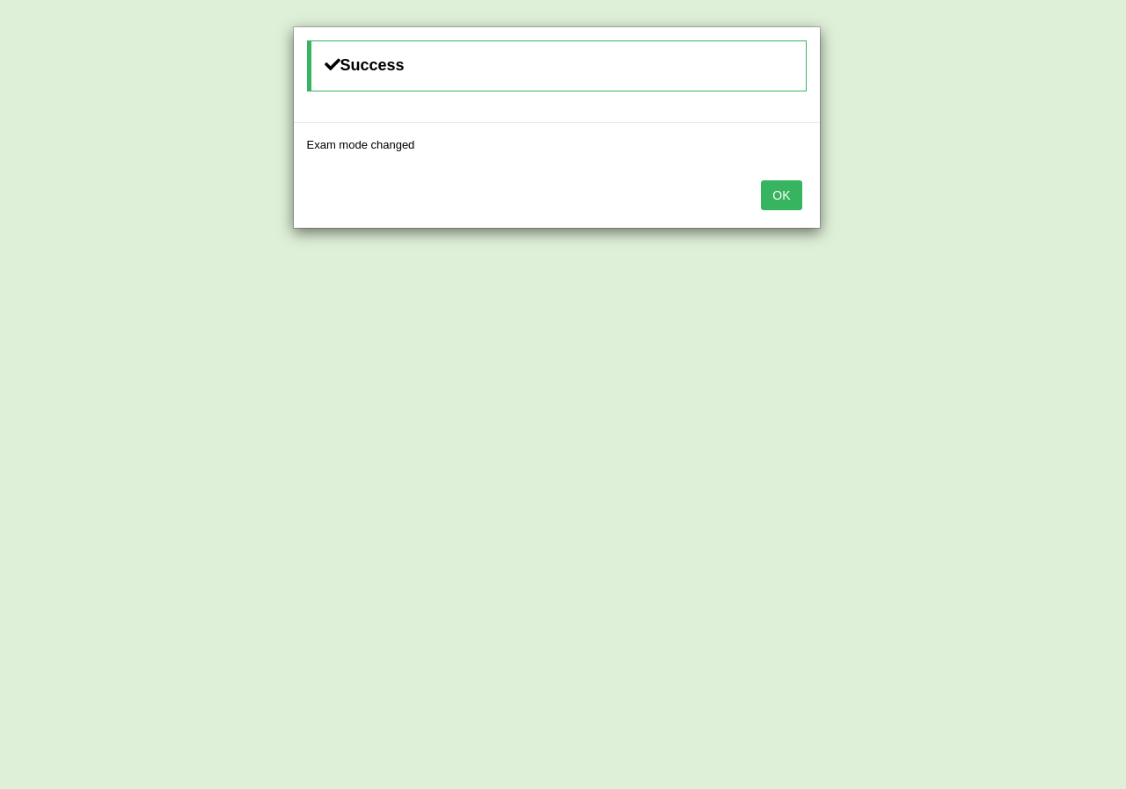
click at [793, 195] on button "OK" at bounding box center [781, 195] width 40 height 30
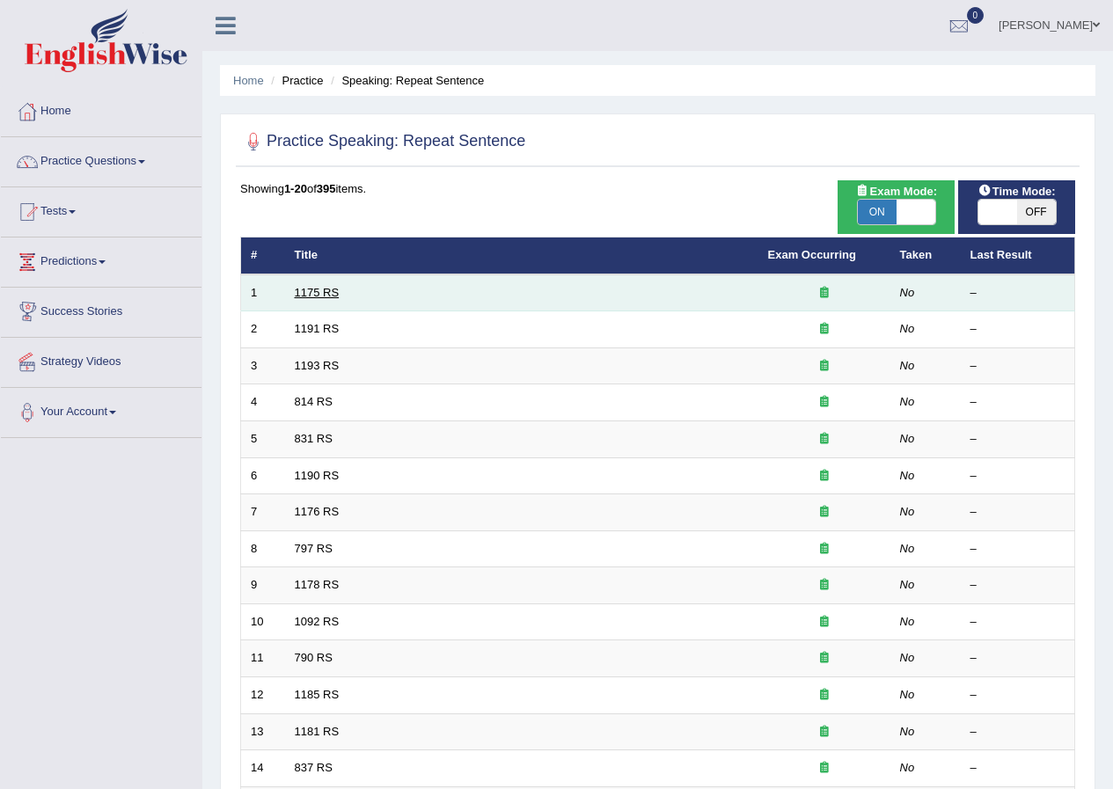
click at [329, 291] on link "1175 RS" at bounding box center [317, 292] width 45 height 13
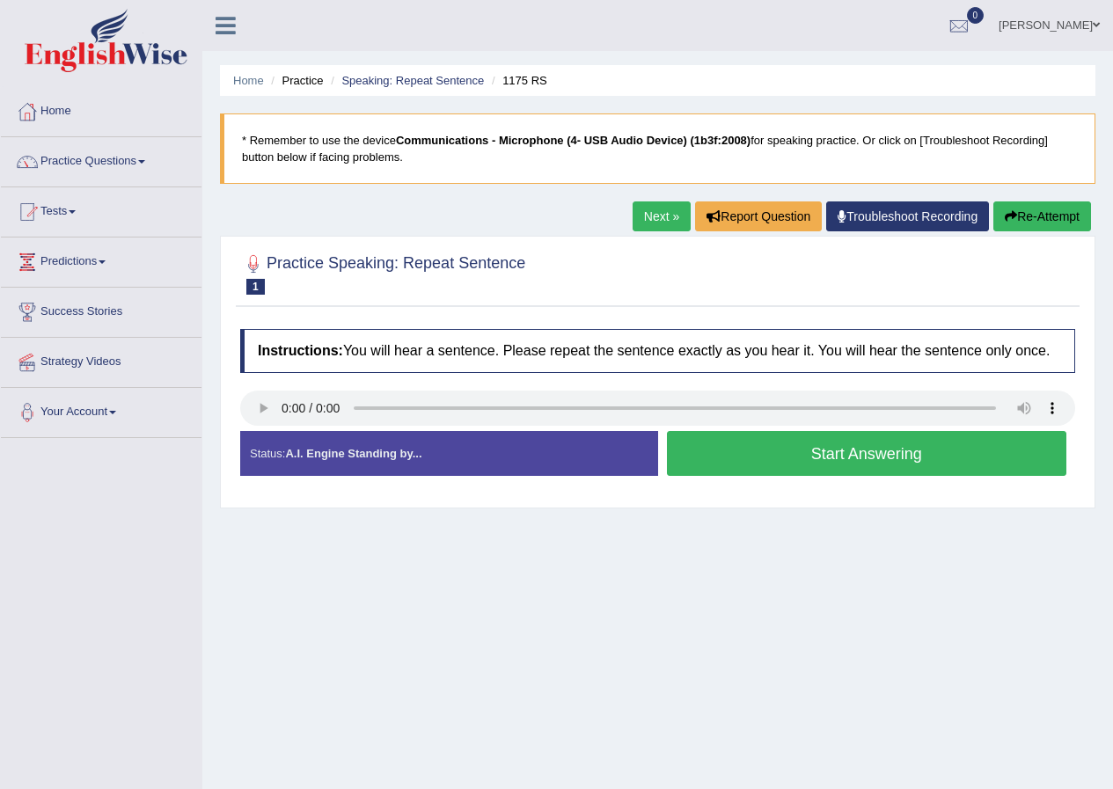
click at [876, 453] on button "Start Answering" at bounding box center [867, 453] width 400 height 45
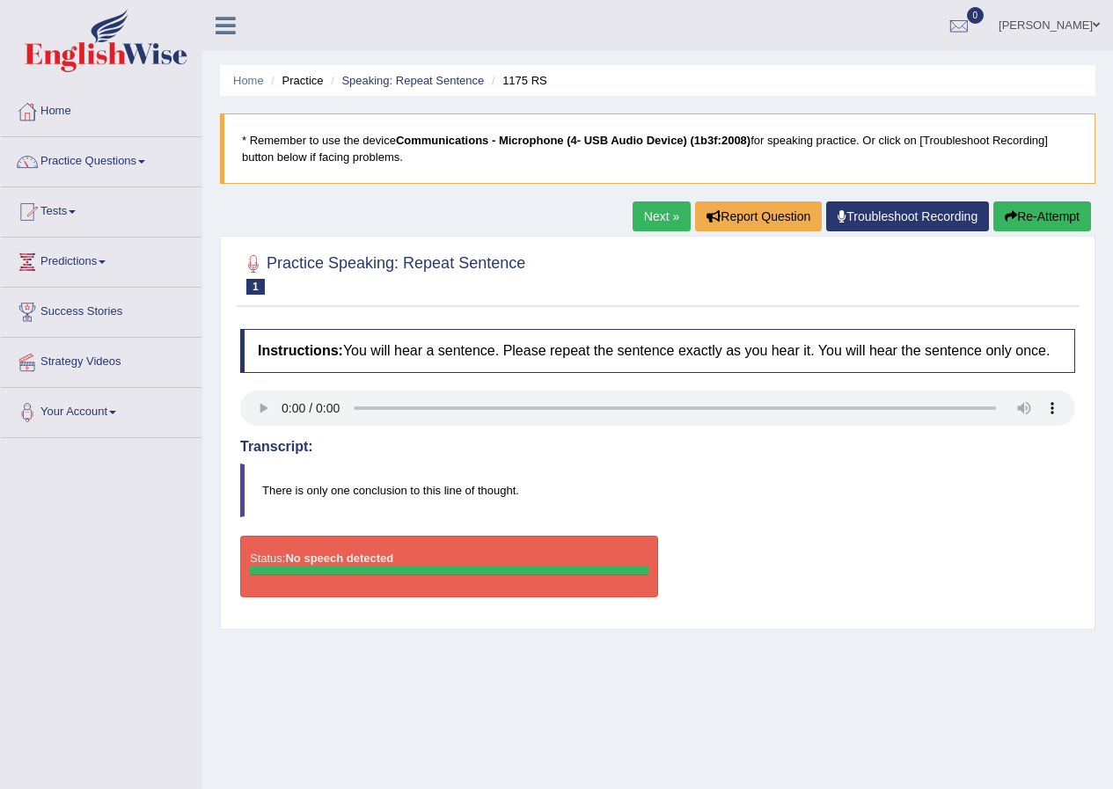
click at [1046, 213] on button "Re-Attempt" at bounding box center [1042, 216] width 98 height 30
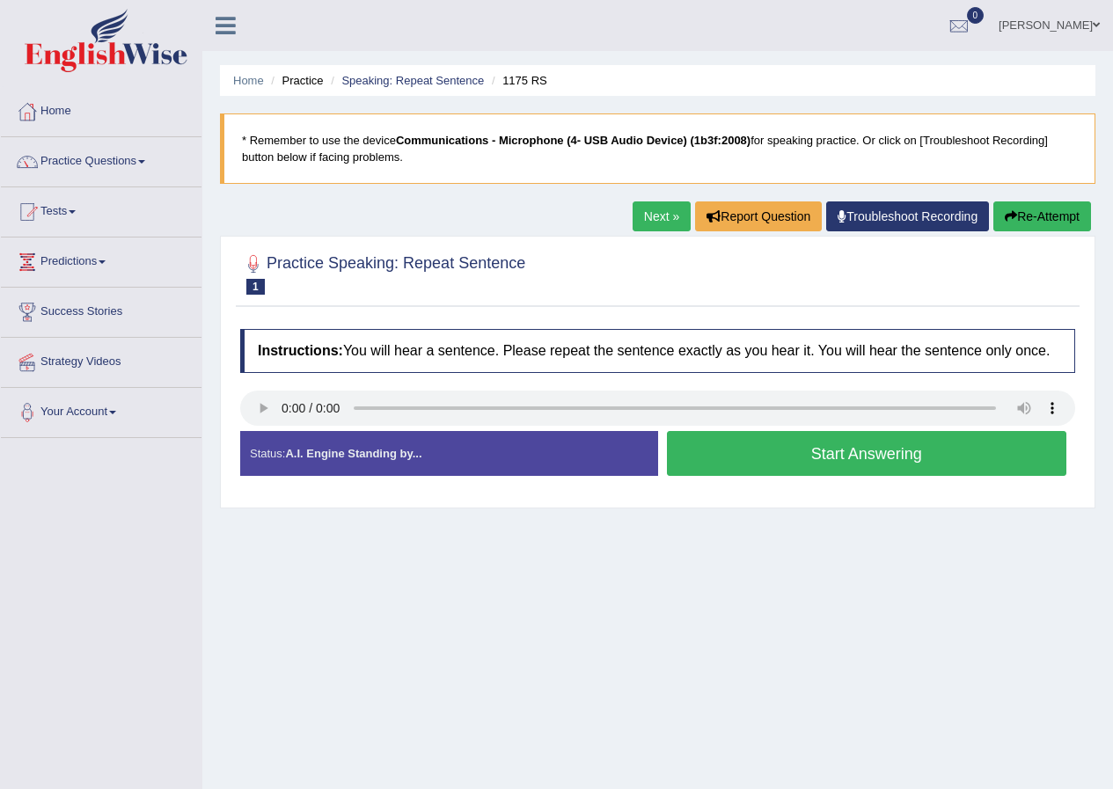
click at [886, 445] on button "Start Answering" at bounding box center [867, 453] width 400 height 45
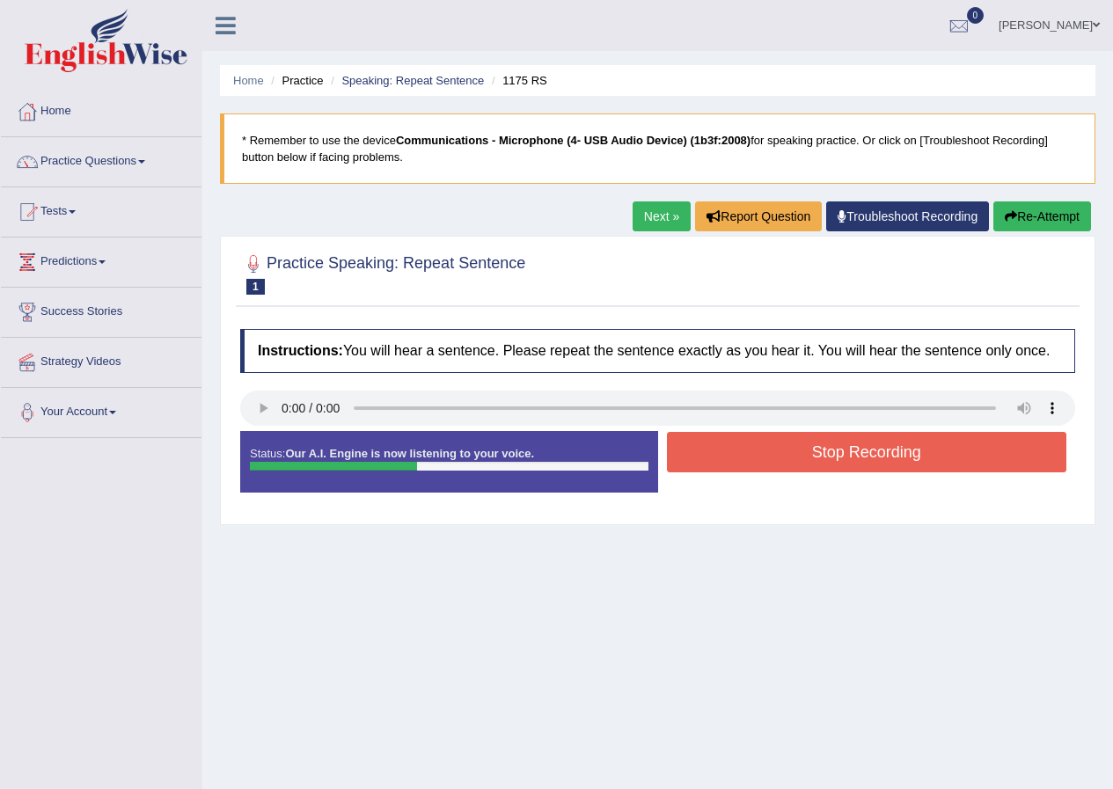
click at [884, 452] on button "Stop Recording" at bounding box center [867, 452] width 400 height 40
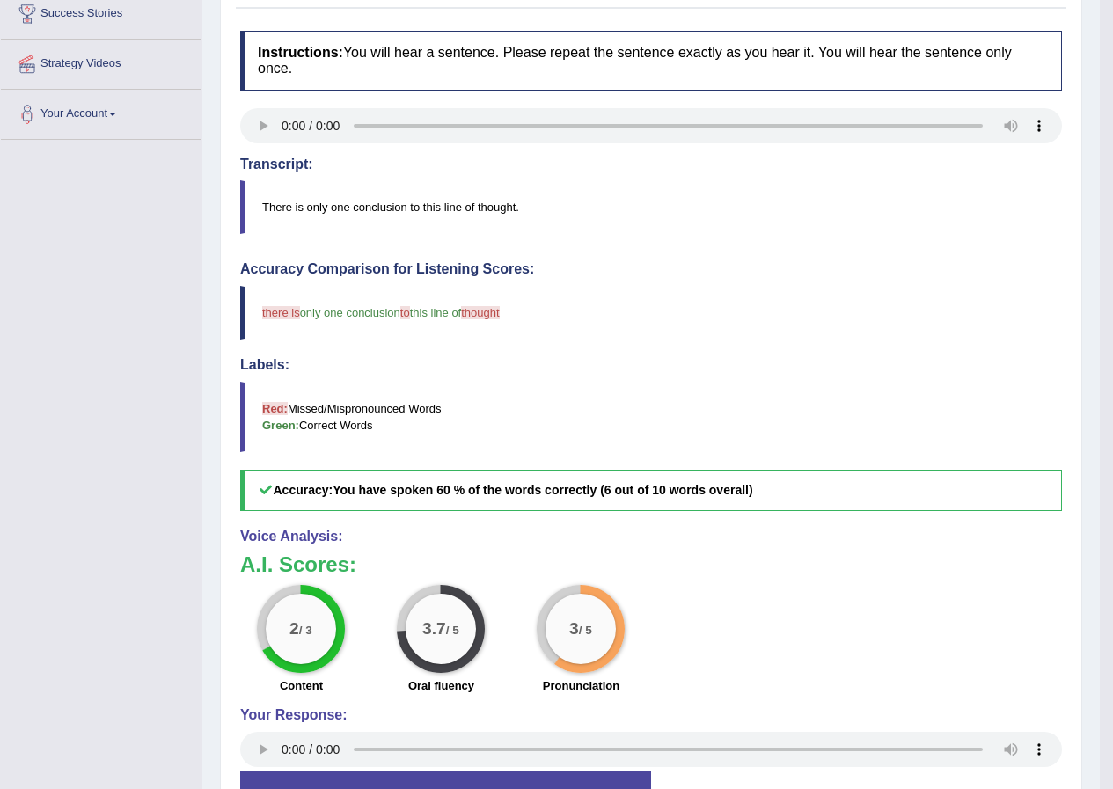
scroll to position [176, 0]
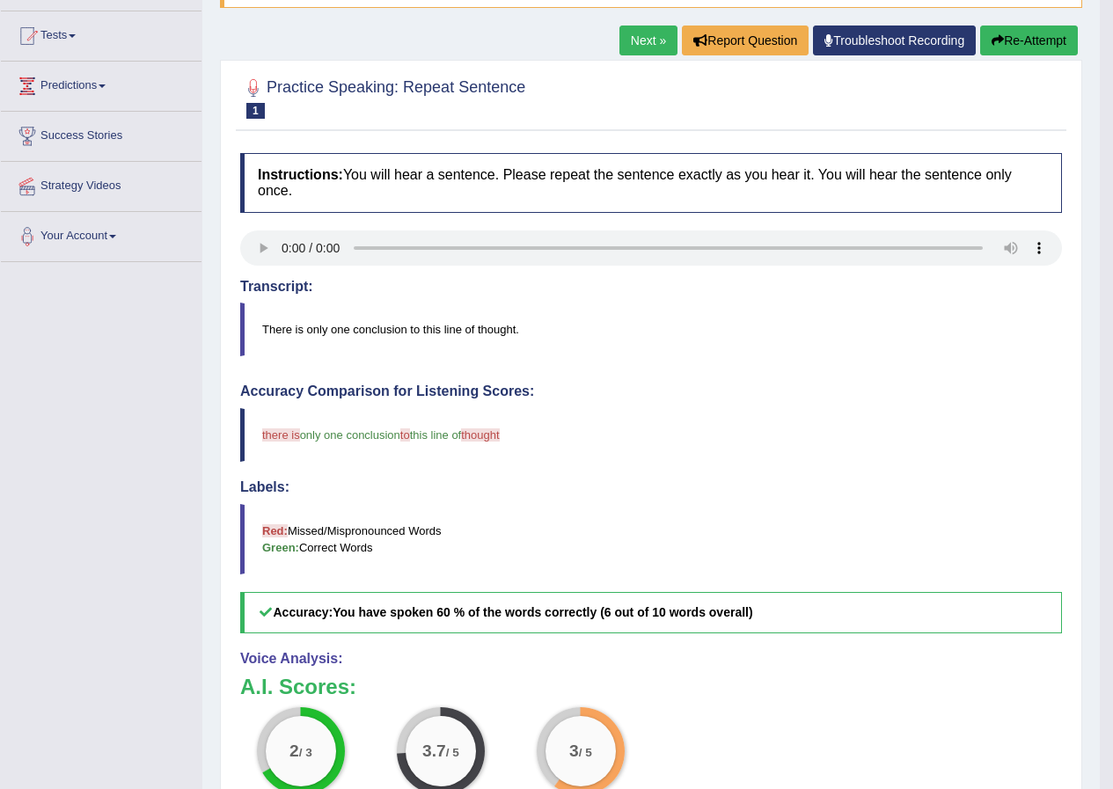
click at [631, 37] on link "Next »" at bounding box center [648, 41] width 58 height 30
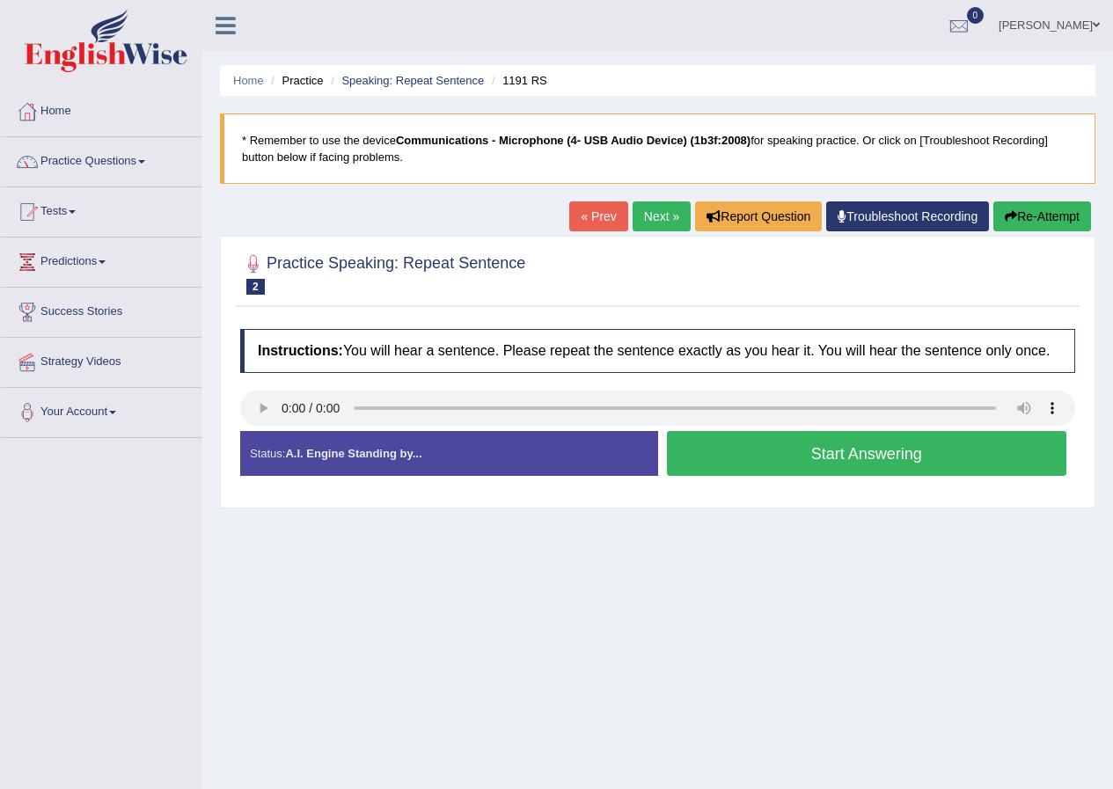
click at [900, 448] on button "Start Answering" at bounding box center [867, 453] width 400 height 45
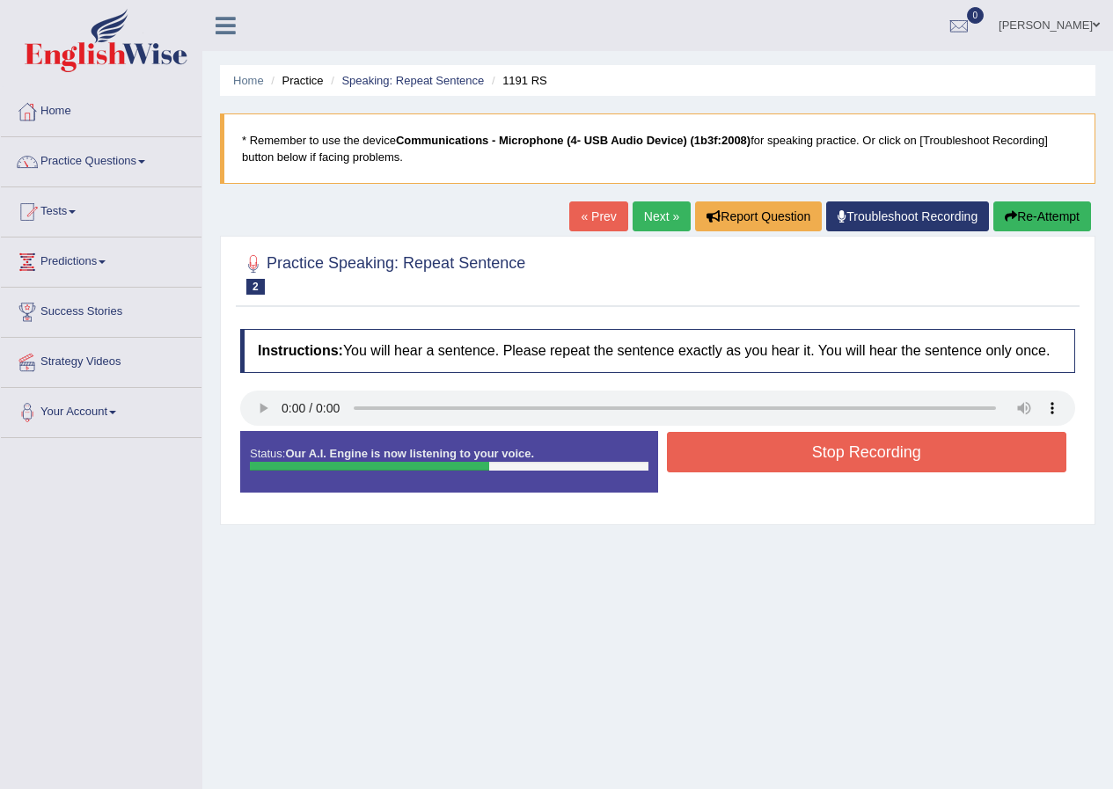
click at [883, 452] on button "Stop Recording" at bounding box center [867, 452] width 400 height 40
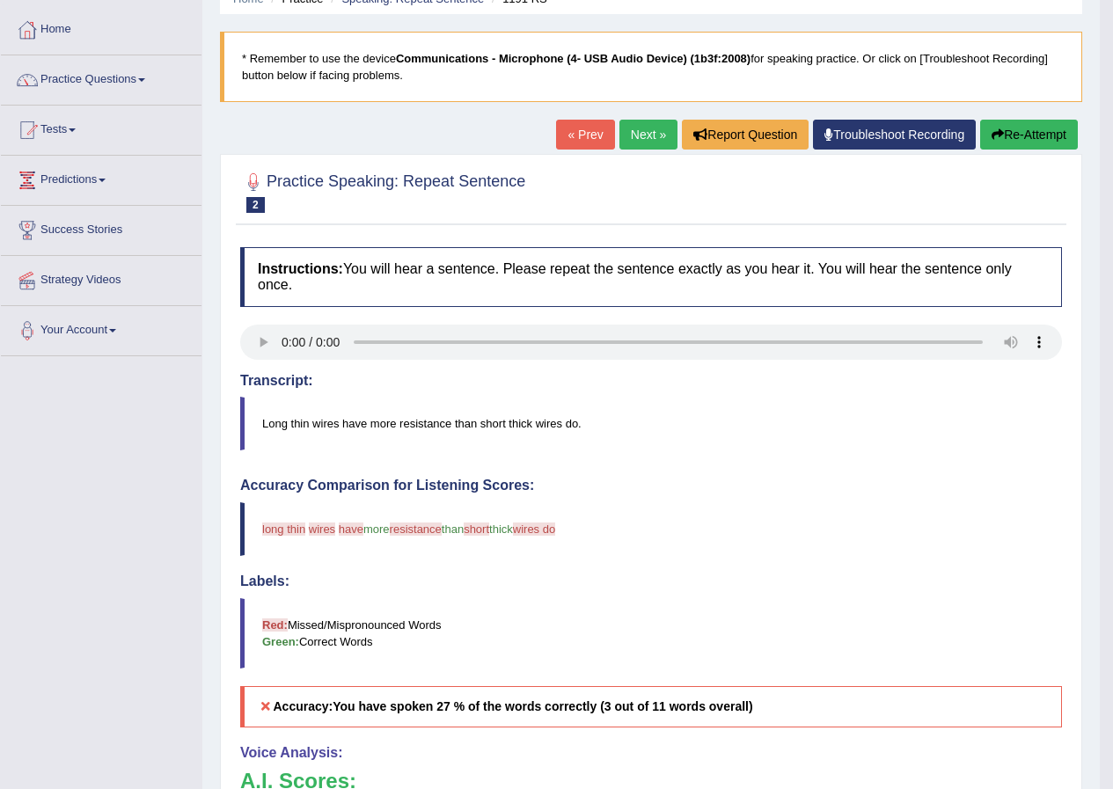
scroll to position [80, 0]
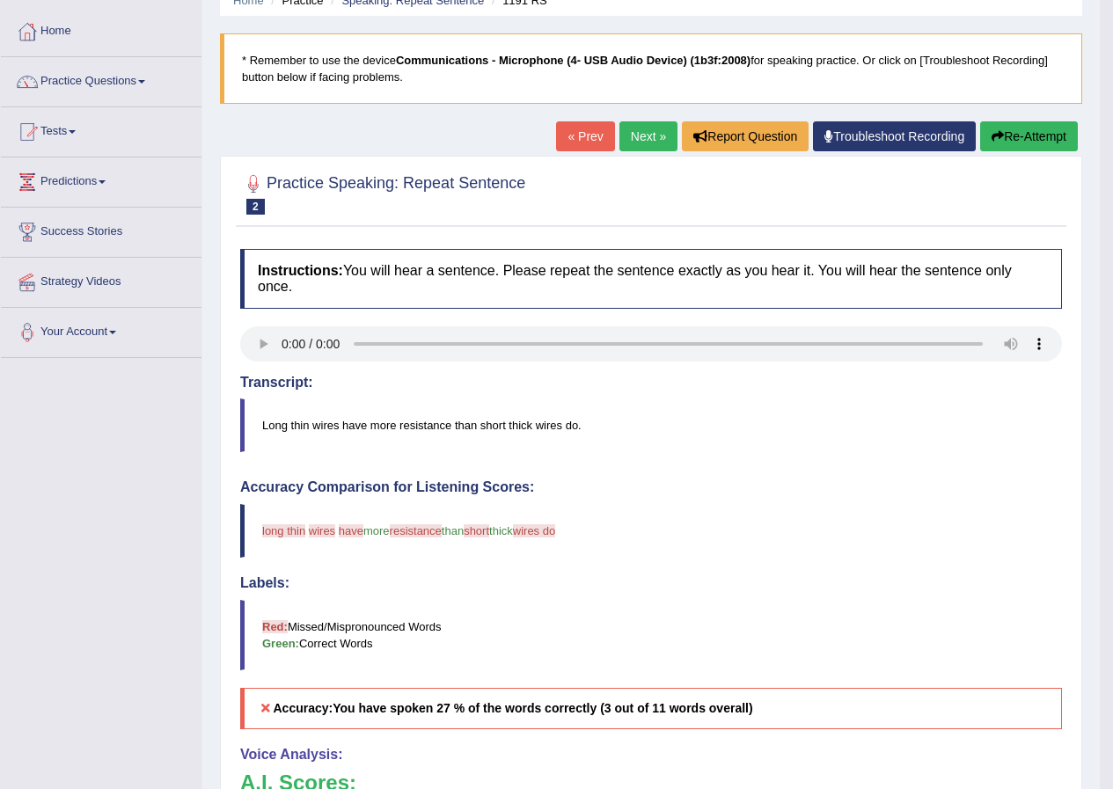
click at [1021, 136] on button "Re-Attempt" at bounding box center [1029, 136] width 98 height 30
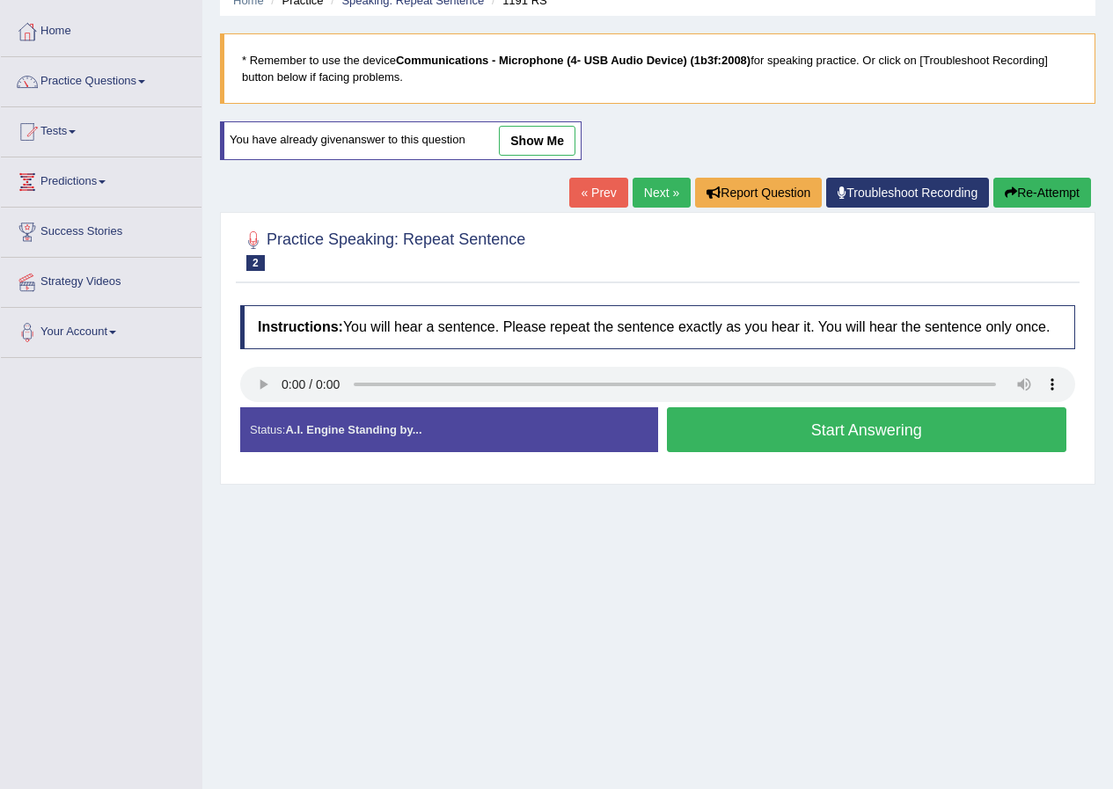
click at [896, 437] on button "Start Answering" at bounding box center [867, 429] width 400 height 45
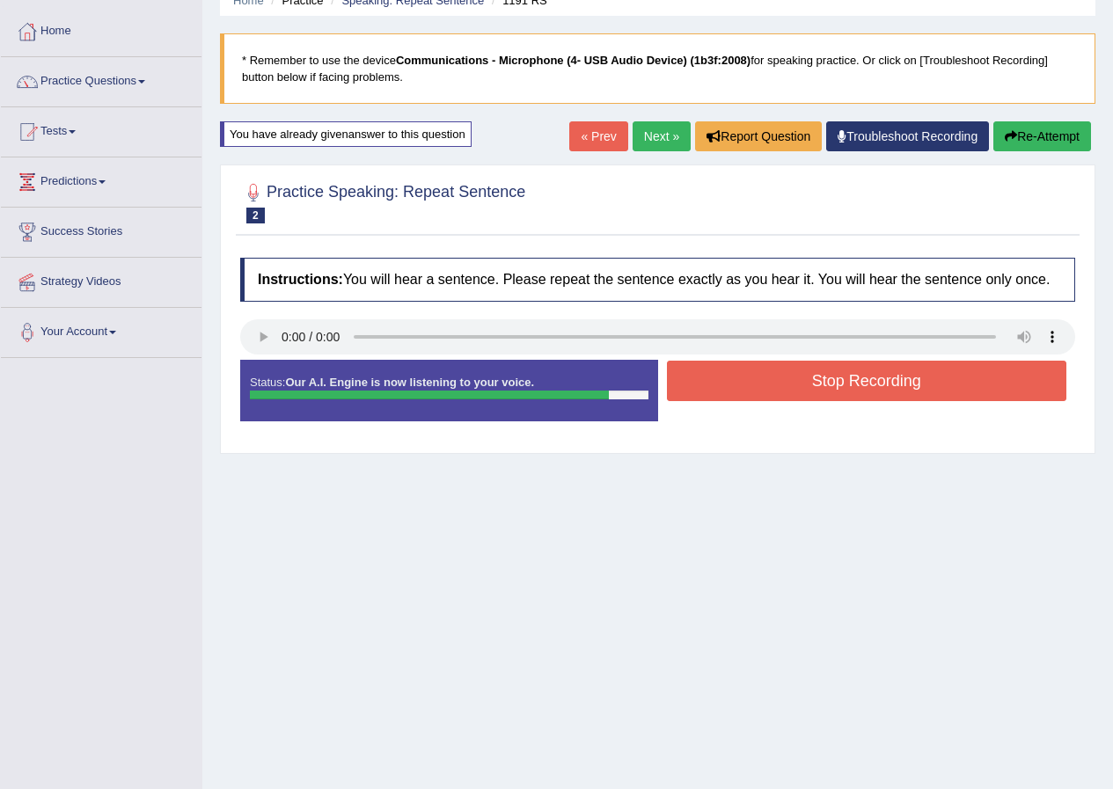
click at [897, 388] on button "Stop Recording" at bounding box center [867, 381] width 400 height 40
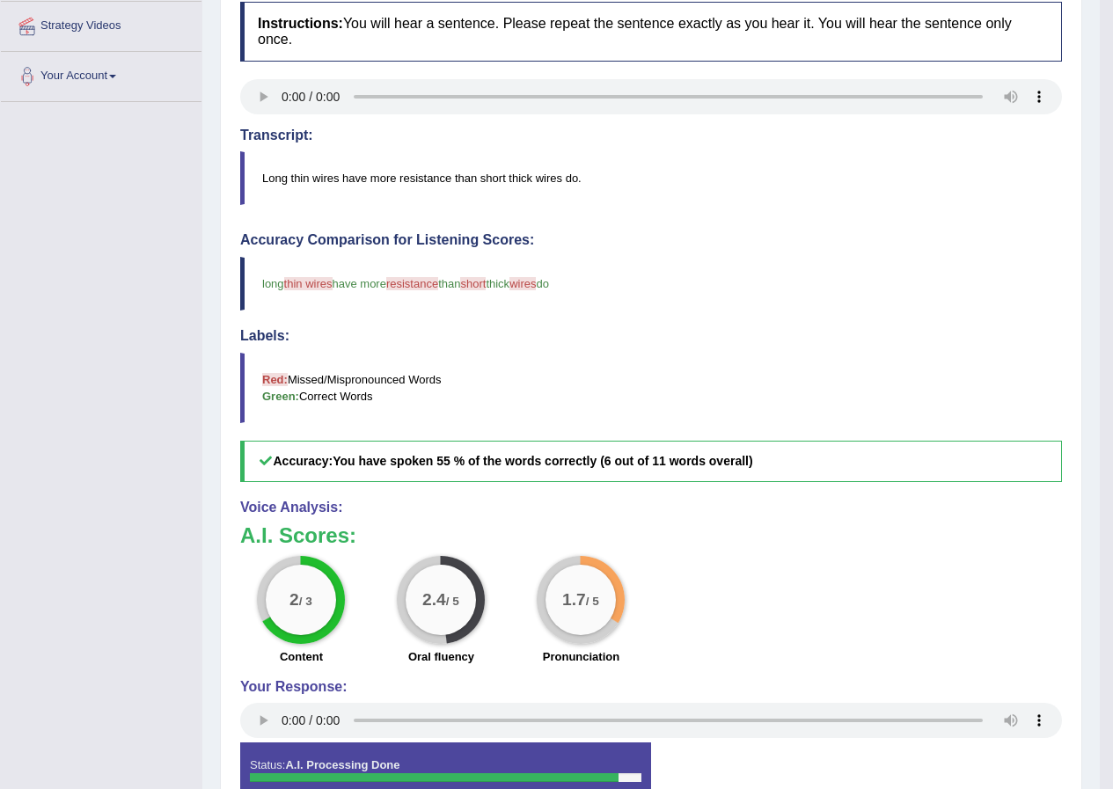
scroll to position [168, 0]
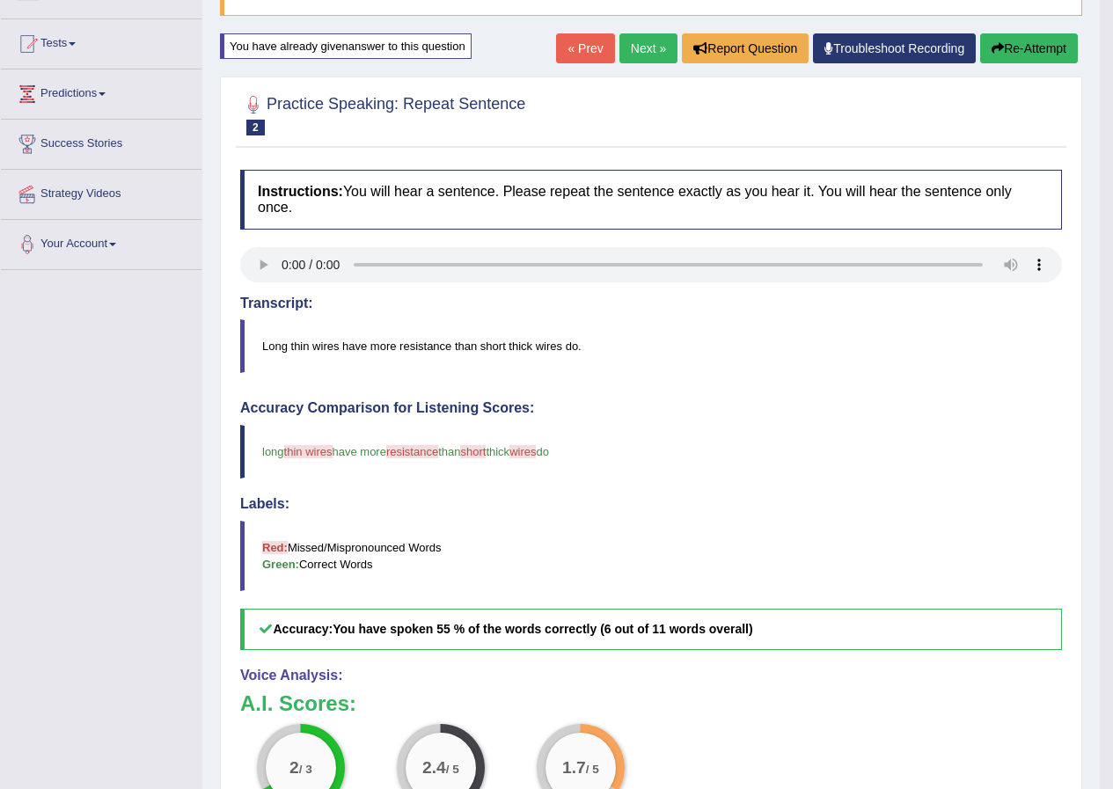
click at [627, 43] on link "Next »" at bounding box center [648, 48] width 58 height 30
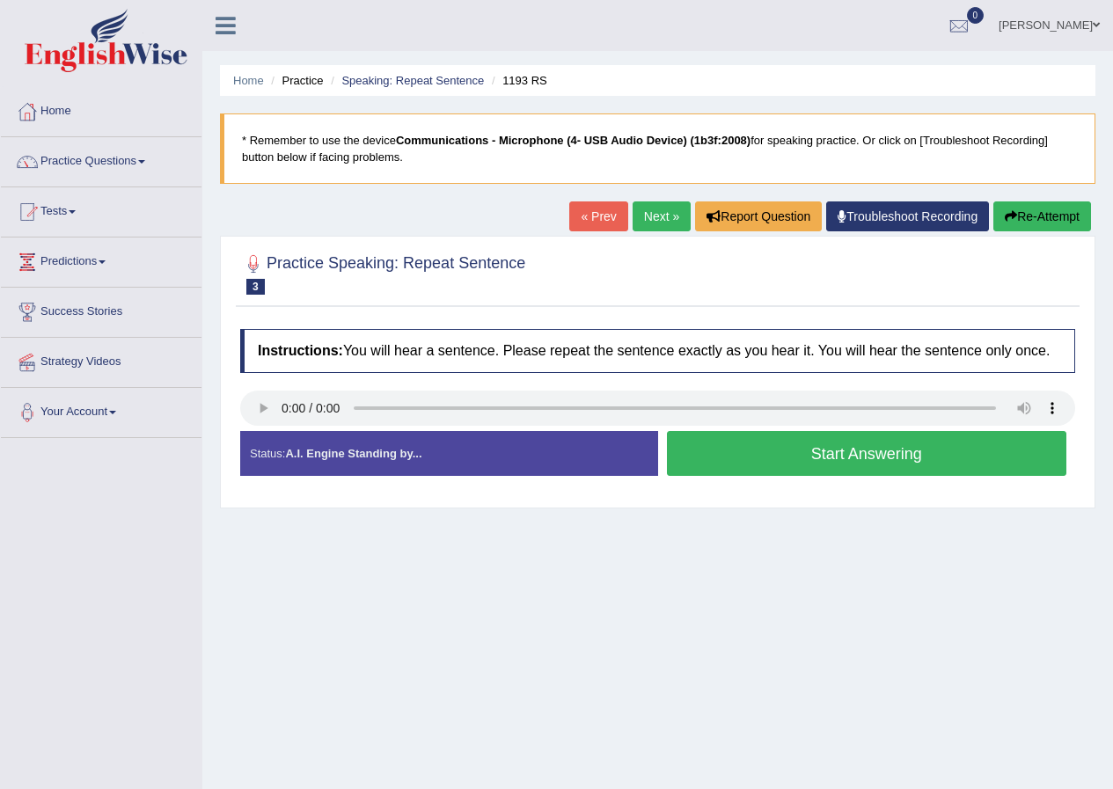
click at [912, 455] on button "Start Answering" at bounding box center [867, 453] width 400 height 45
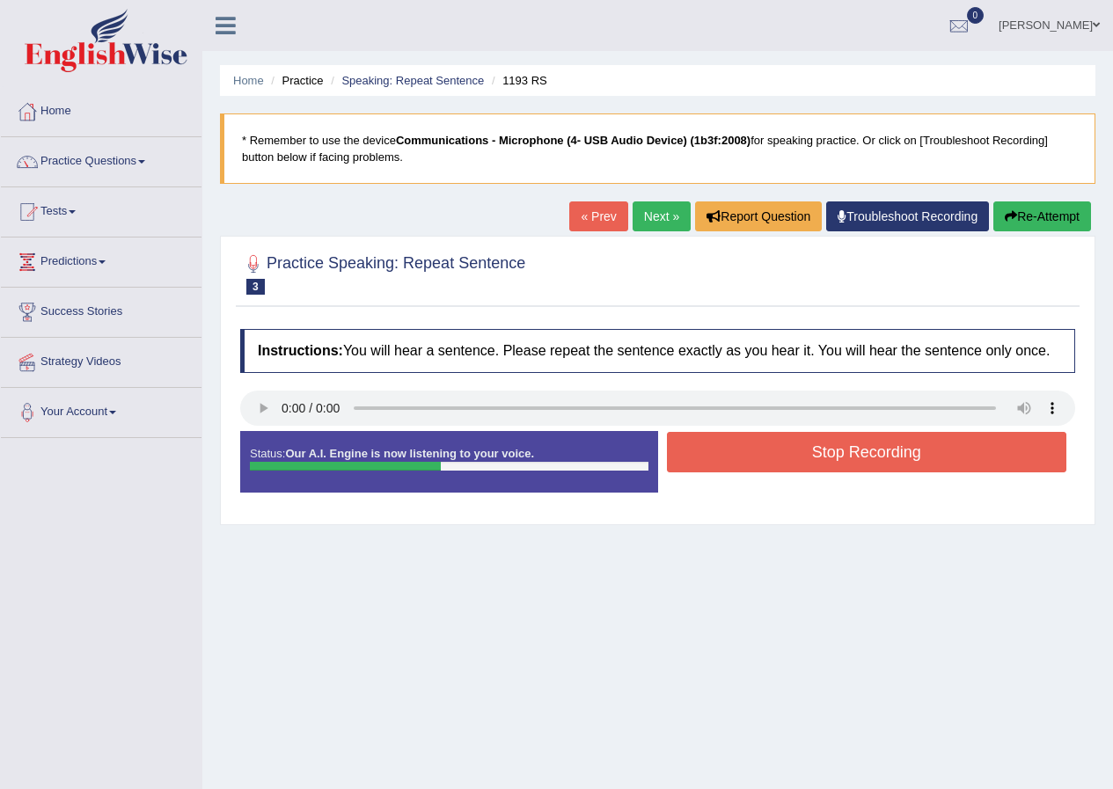
click at [912, 455] on button "Stop Recording" at bounding box center [867, 452] width 400 height 40
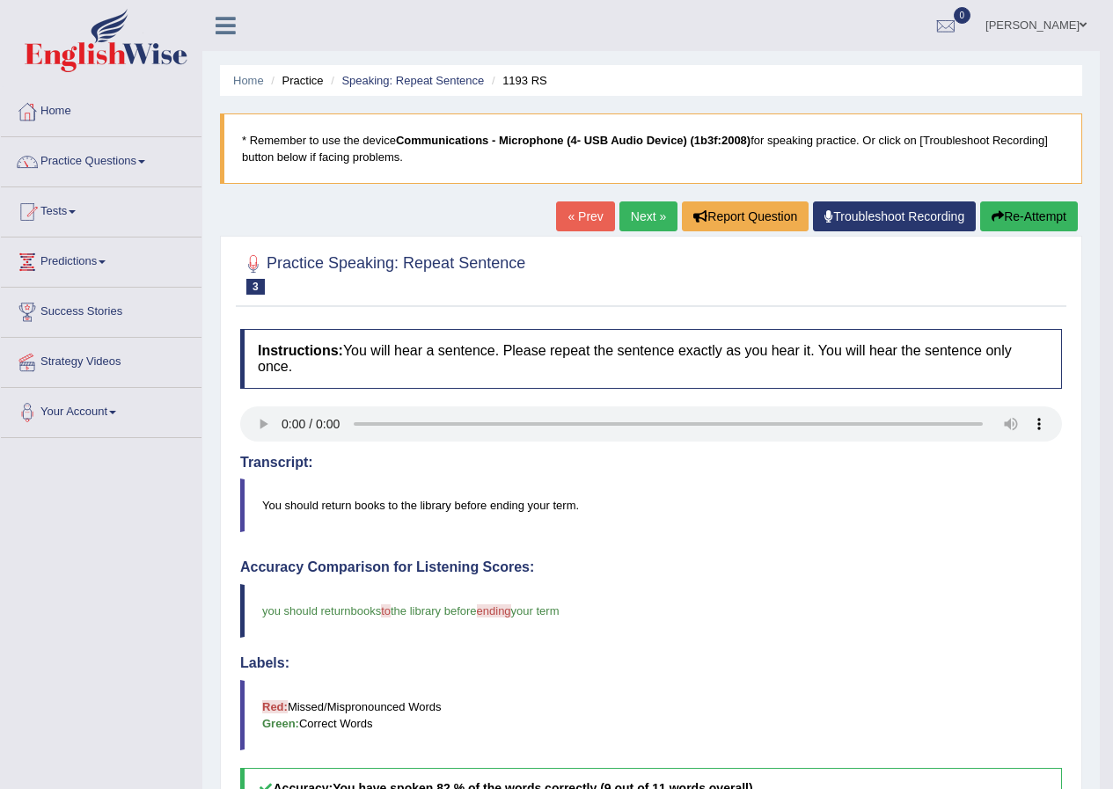
click at [652, 218] on link "Next »" at bounding box center [648, 216] width 58 height 30
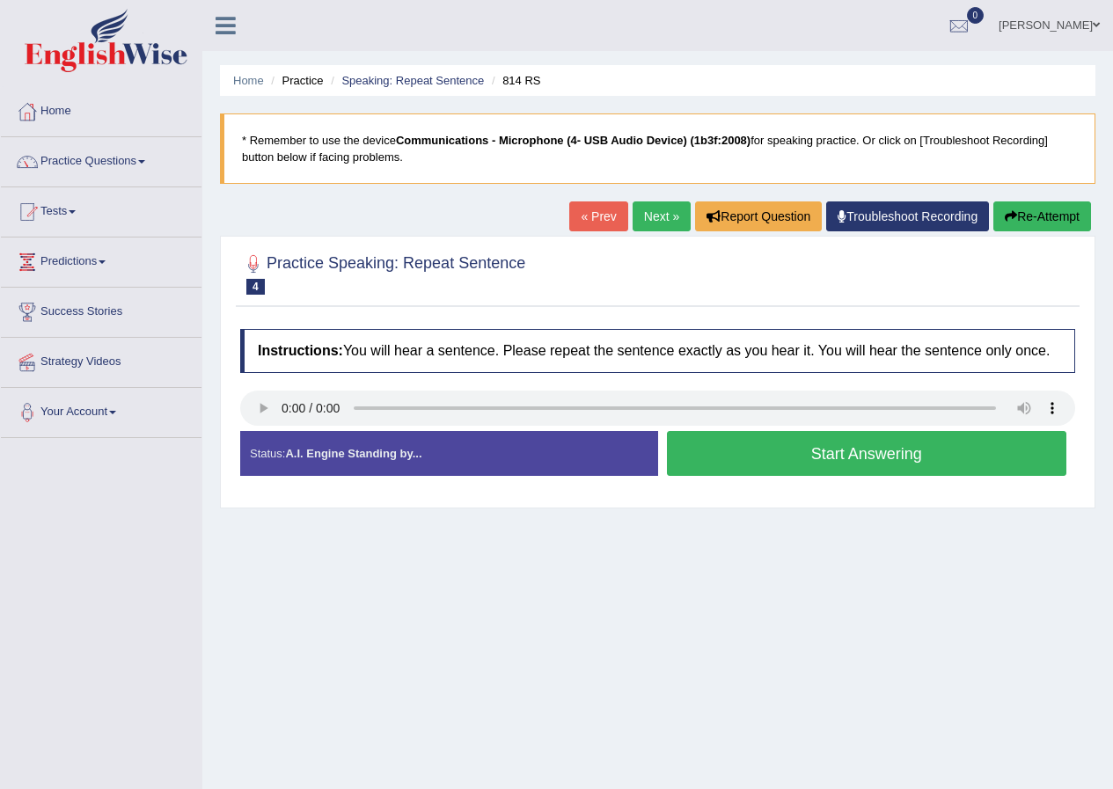
click at [846, 456] on button "Start Answering" at bounding box center [867, 453] width 400 height 45
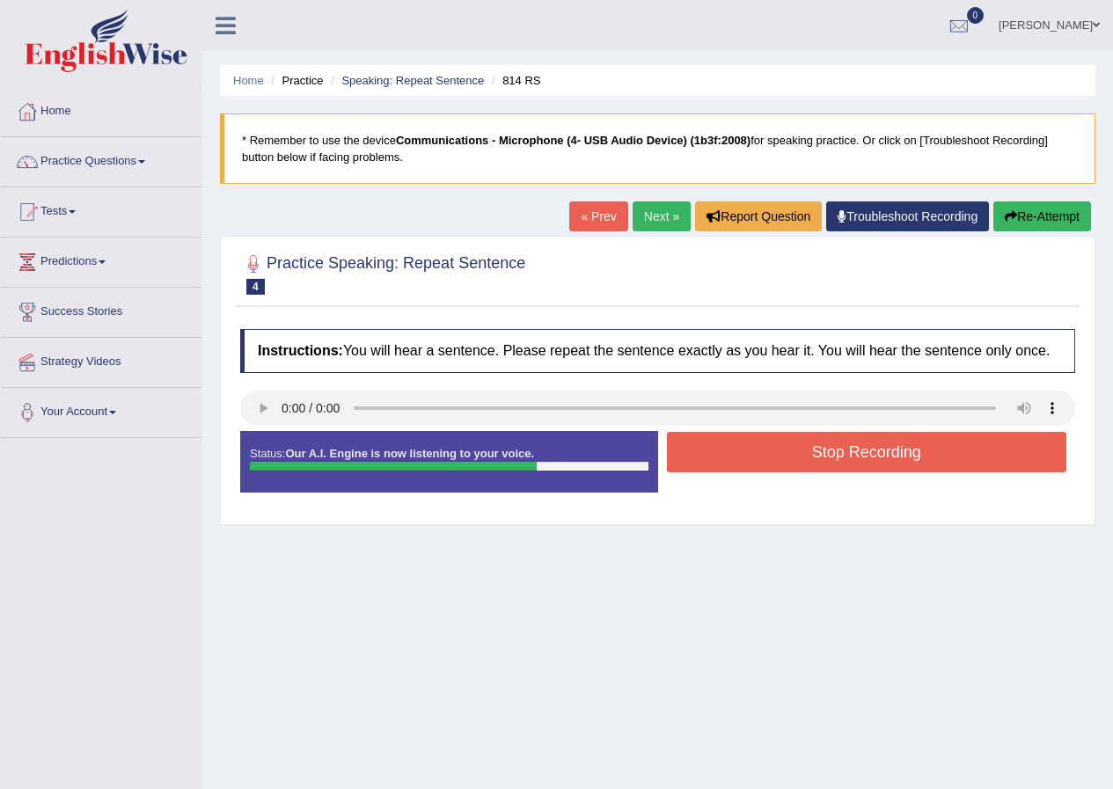
click at [870, 449] on button "Stop Recording" at bounding box center [867, 452] width 400 height 40
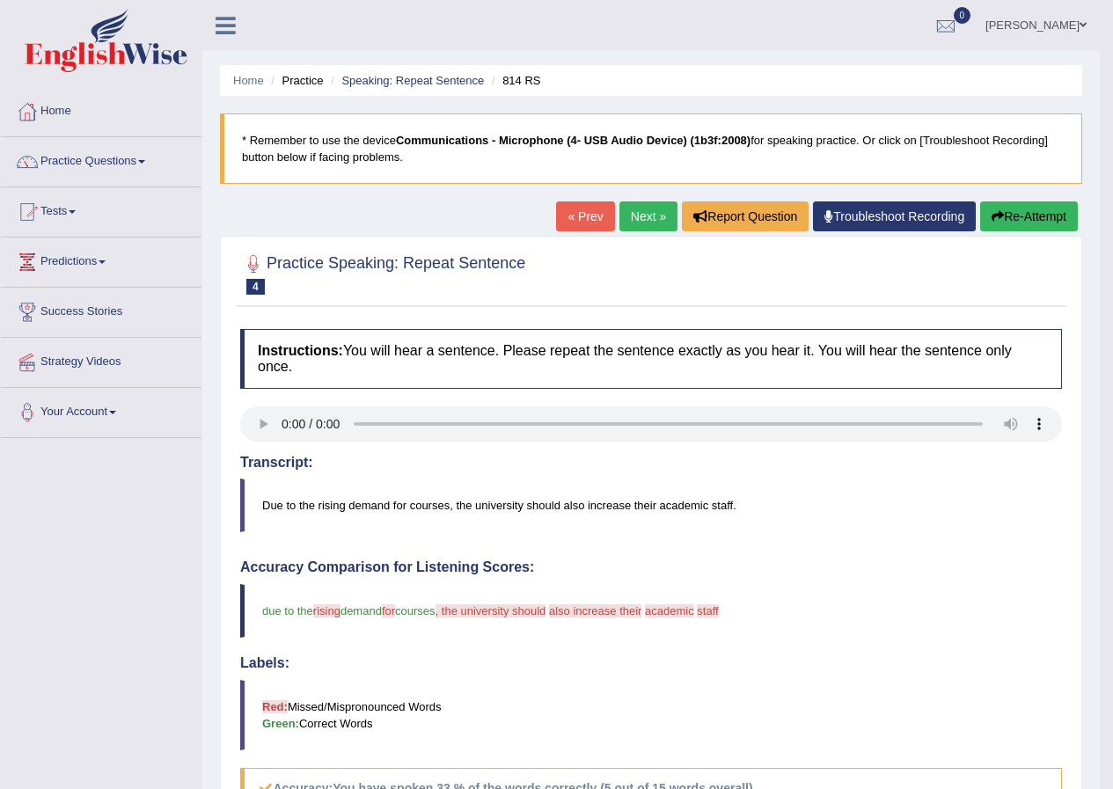
click at [1029, 221] on button "Re-Attempt" at bounding box center [1029, 216] width 98 height 30
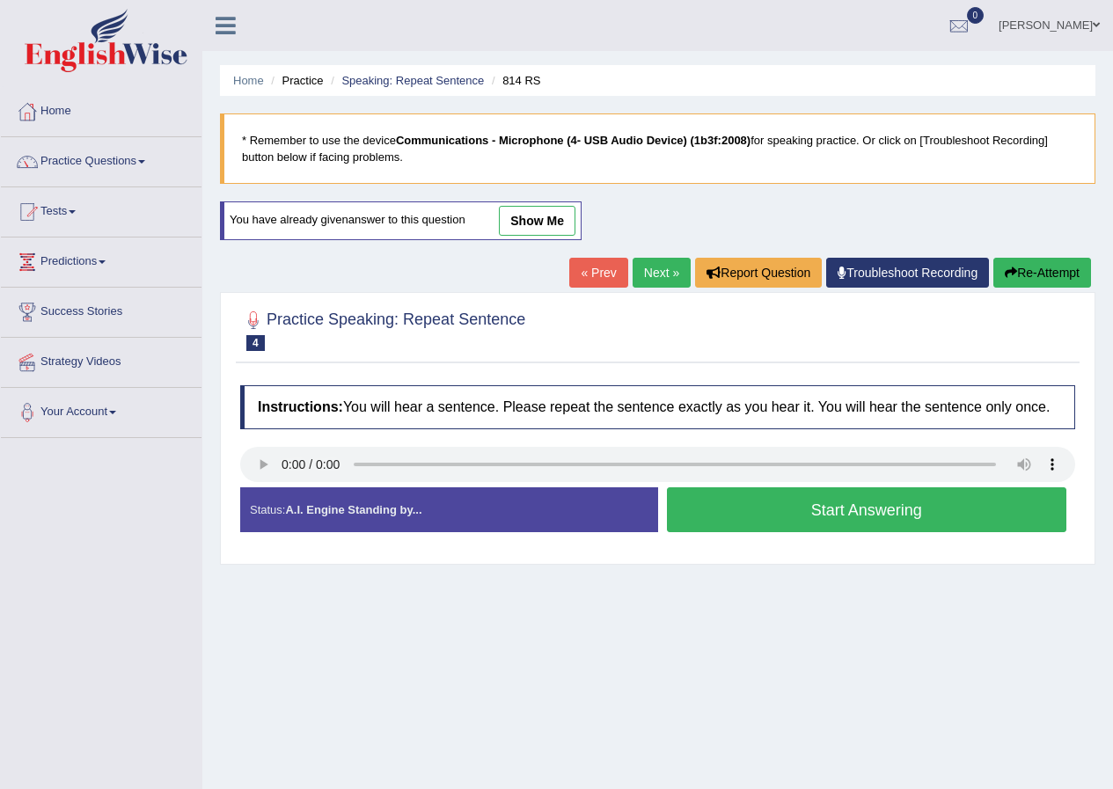
click at [925, 510] on button "Start Answering" at bounding box center [867, 509] width 400 height 45
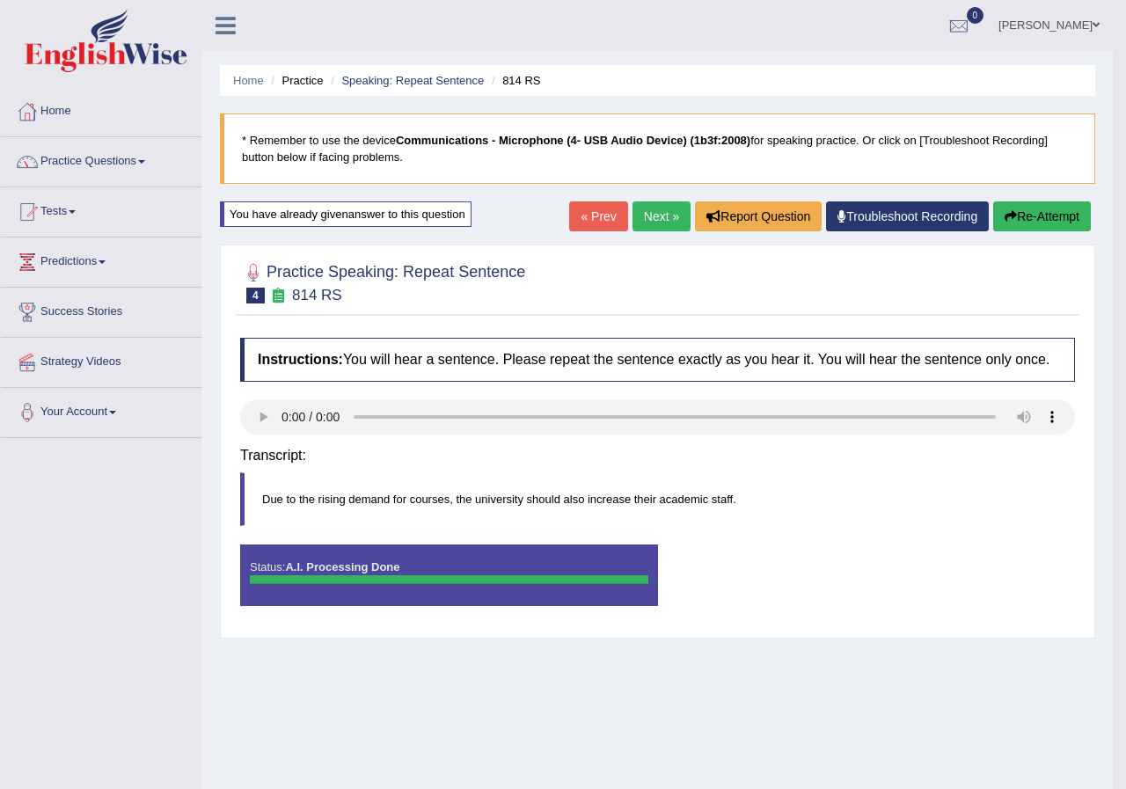
click at [917, 449] on div "Instructions: You will hear a sentence. Please repeat the sentence exactly as y…" at bounding box center [658, 479] width 844 height 300
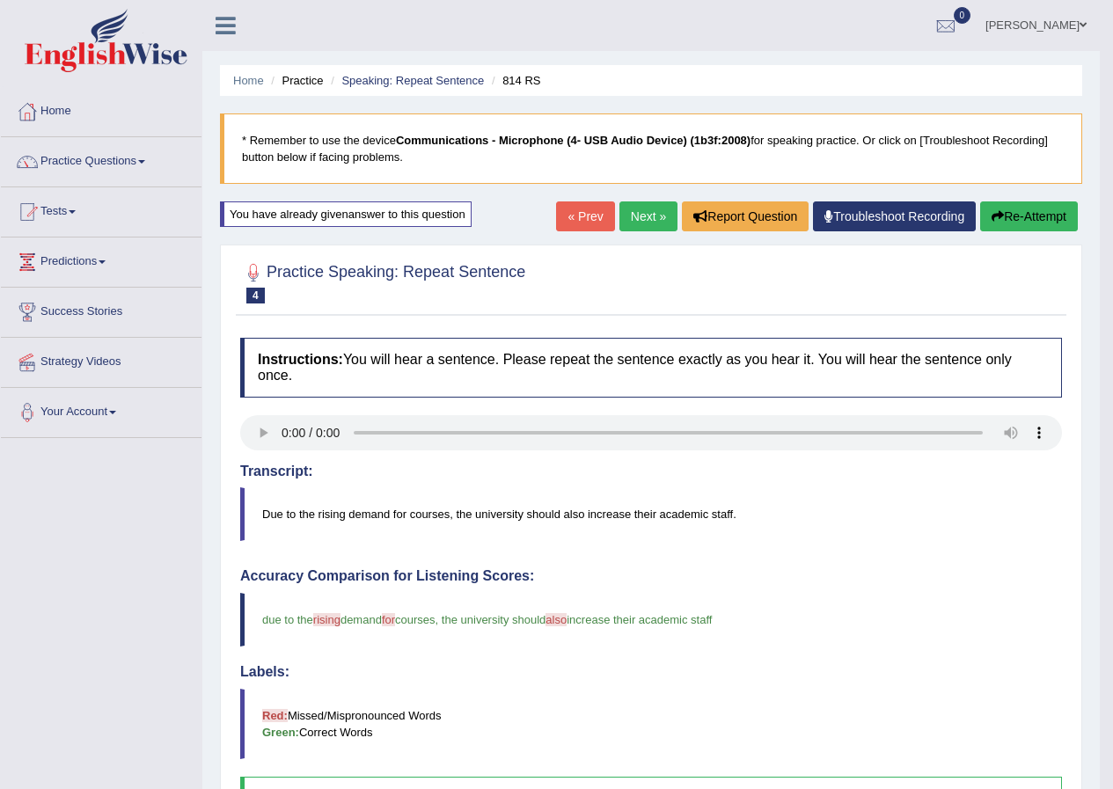
click at [633, 218] on link "Next »" at bounding box center [648, 216] width 58 height 30
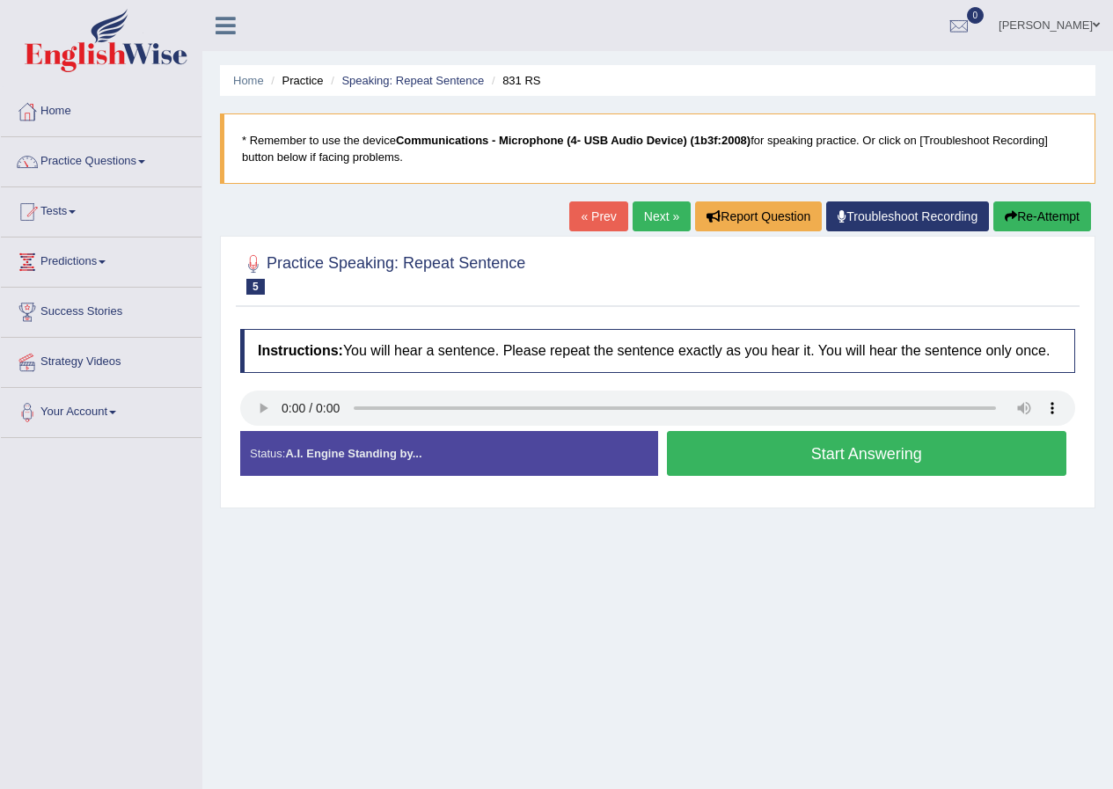
click at [838, 456] on button "Start Answering" at bounding box center [867, 453] width 400 height 45
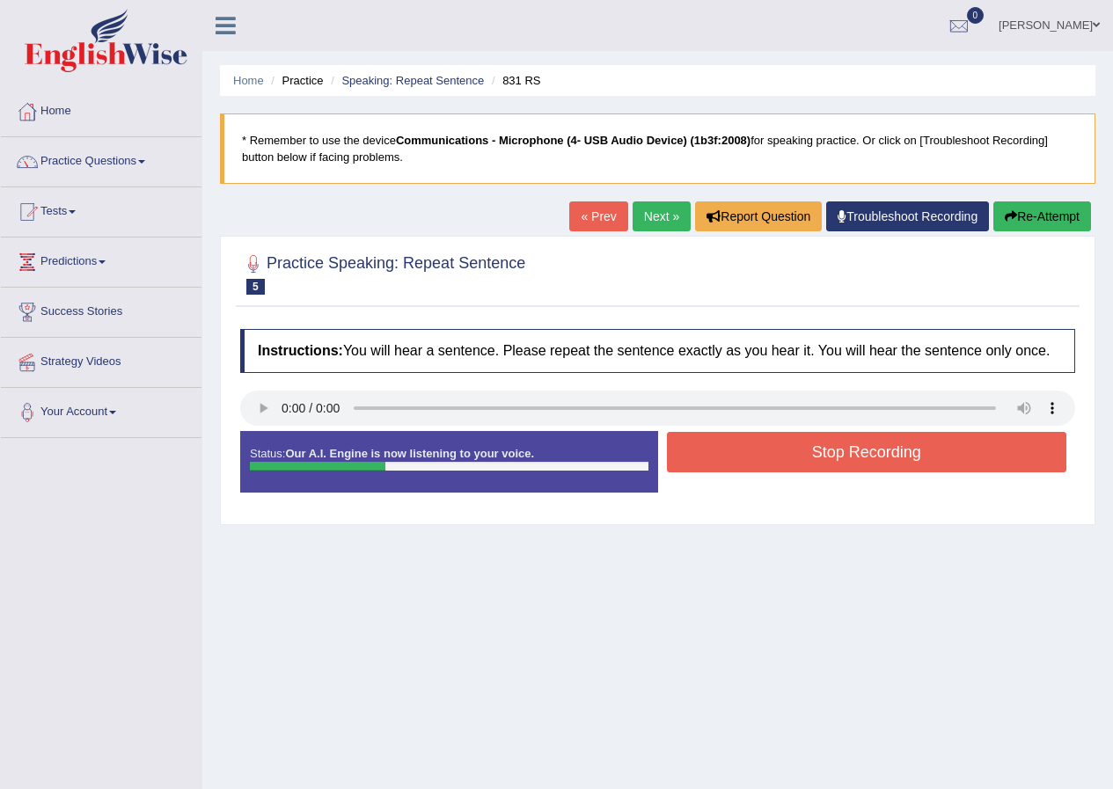
click at [844, 449] on button "Stop Recording" at bounding box center [867, 452] width 400 height 40
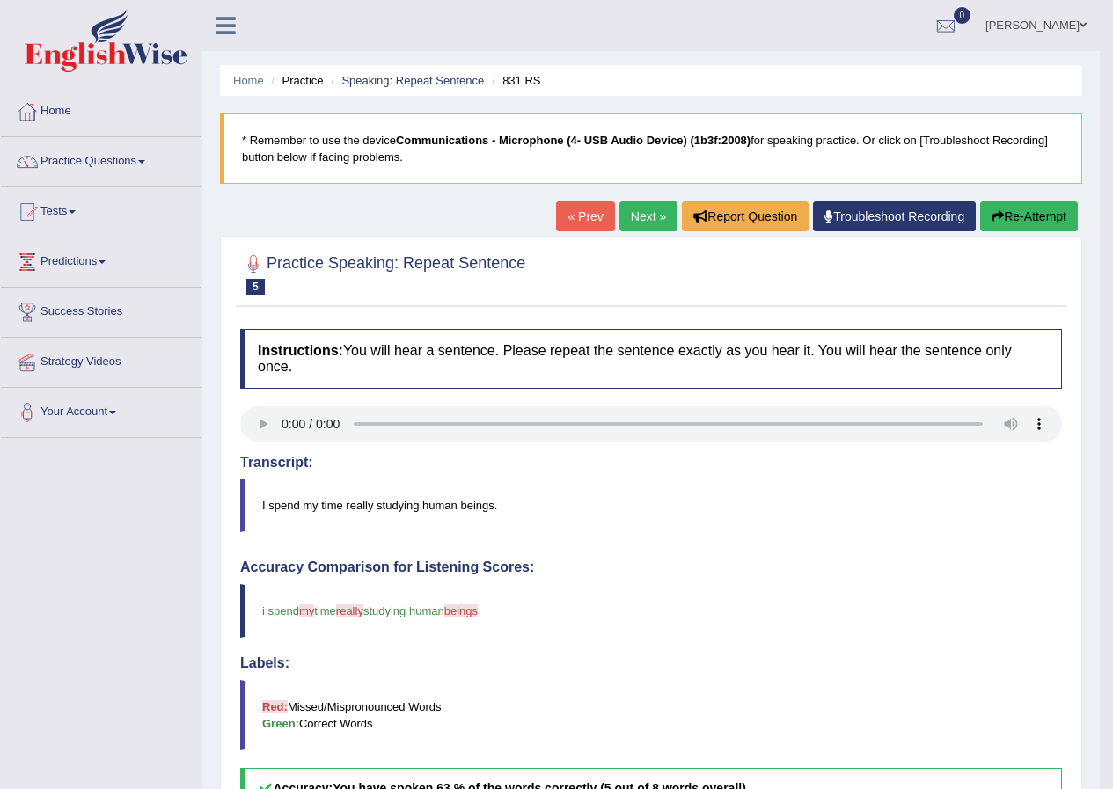
click at [637, 214] on link "Next »" at bounding box center [648, 216] width 58 height 30
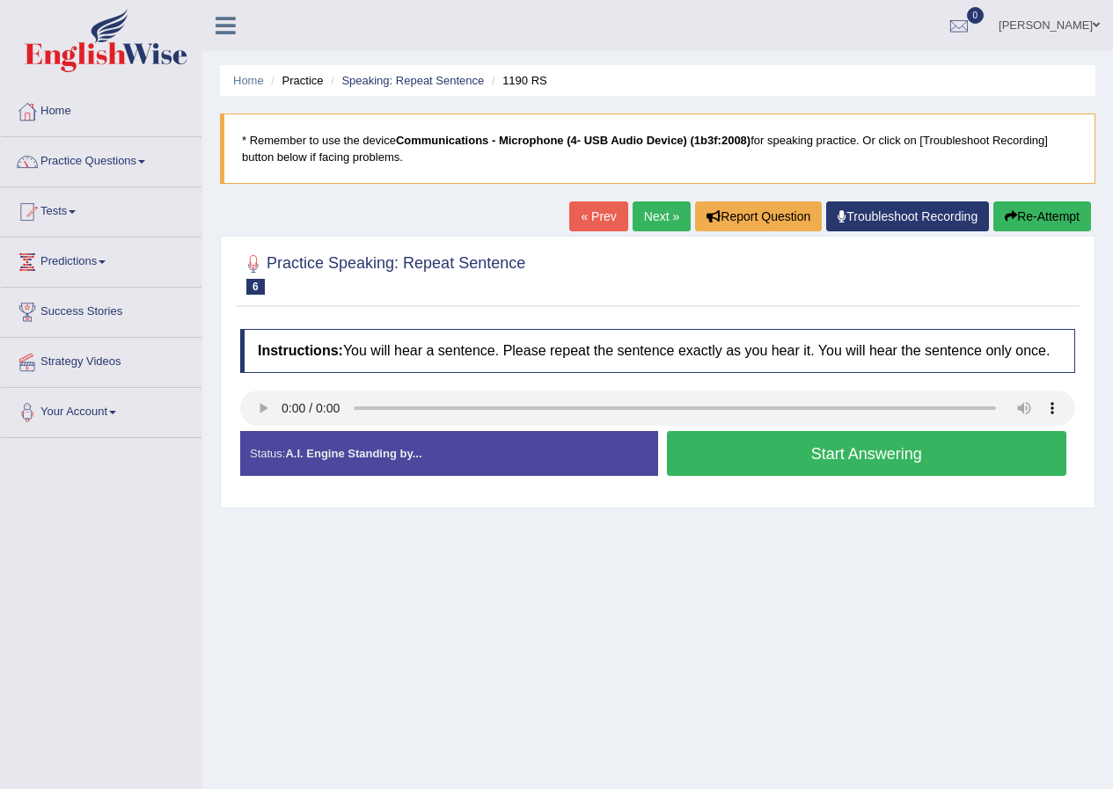
click at [867, 447] on button "Start Answering" at bounding box center [867, 453] width 400 height 45
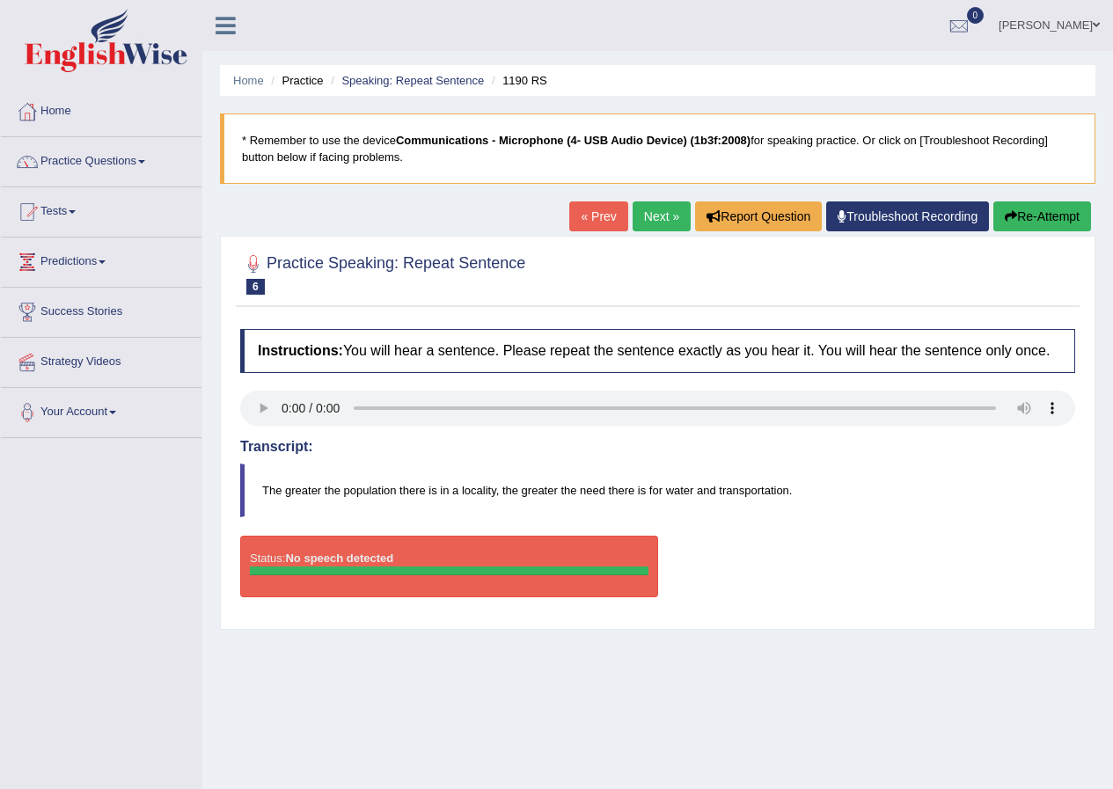
click at [1052, 208] on button "Re-Attempt" at bounding box center [1042, 216] width 98 height 30
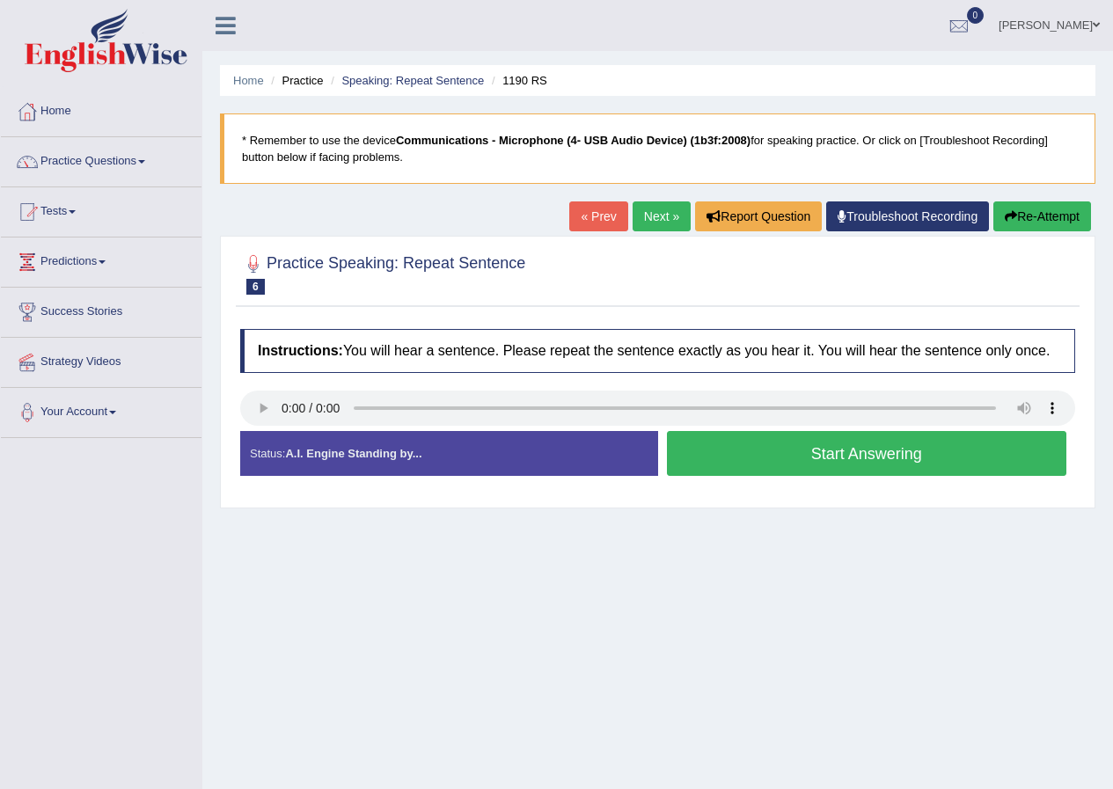
click at [881, 453] on button "Start Answering" at bounding box center [867, 453] width 400 height 45
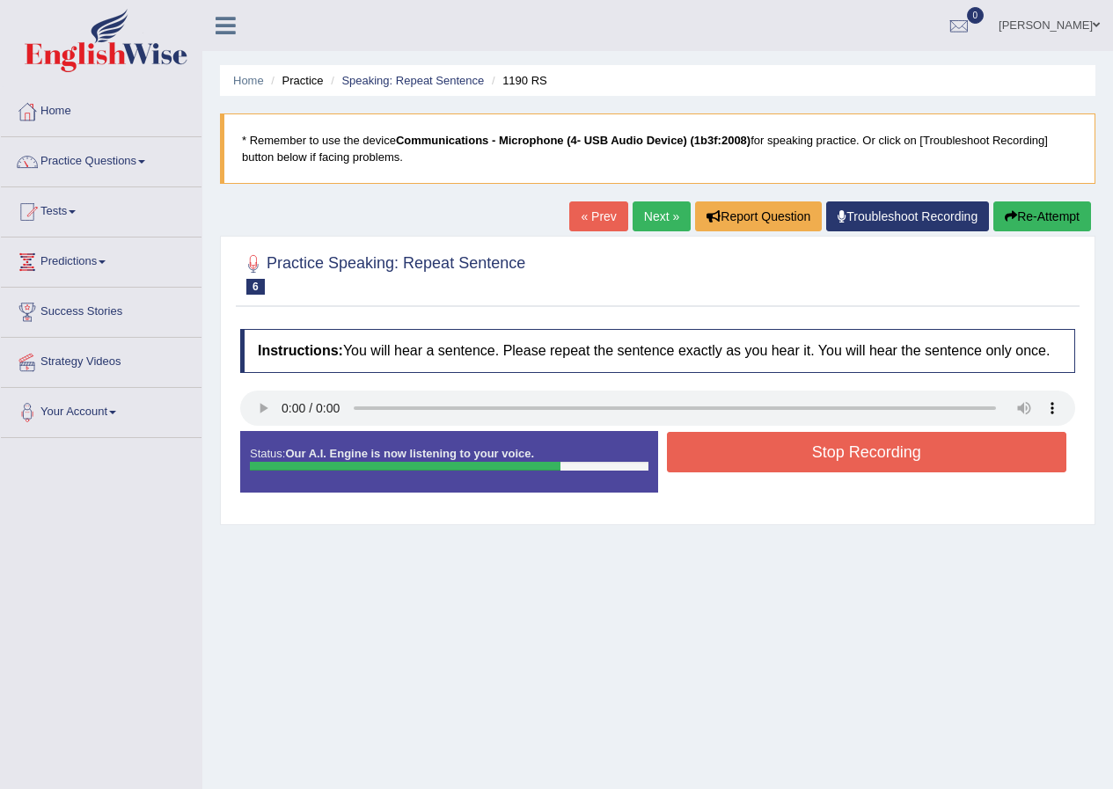
click at [880, 454] on button "Stop Recording" at bounding box center [867, 452] width 400 height 40
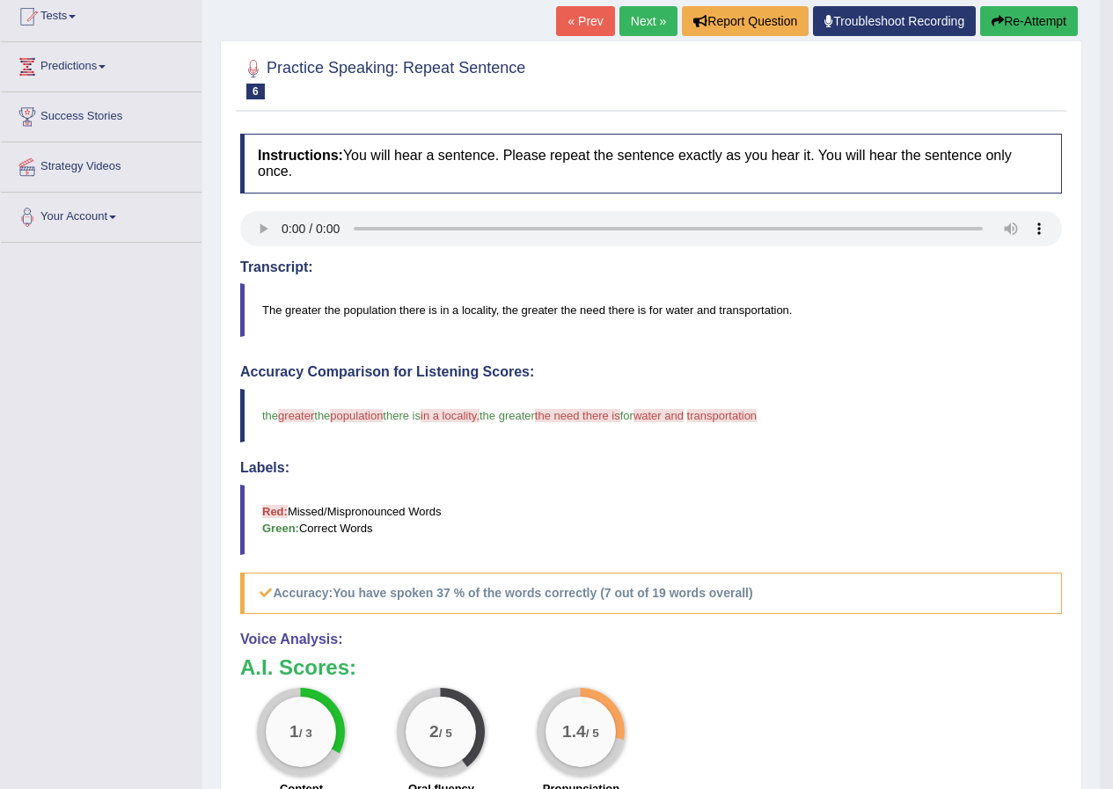
scroll to position [88, 0]
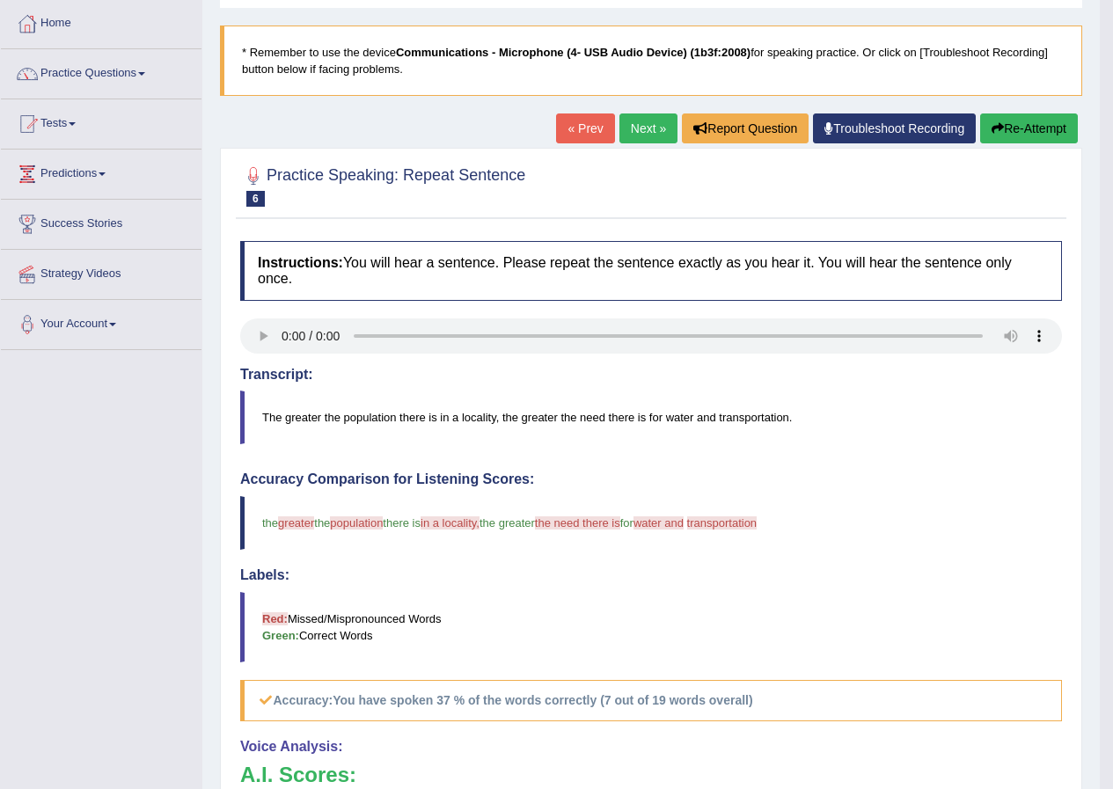
click at [985, 127] on button "Re-Attempt" at bounding box center [1029, 128] width 98 height 30
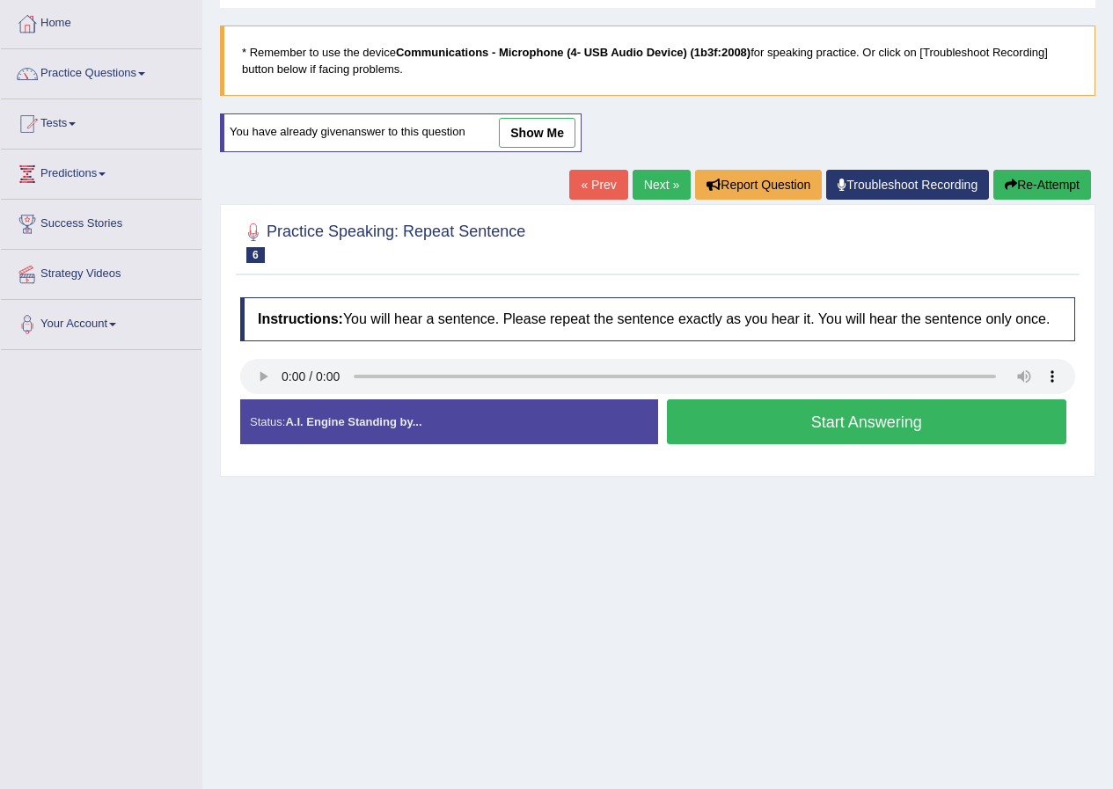
click at [905, 425] on button "Start Answering" at bounding box center [867, 421] width 400 height 45
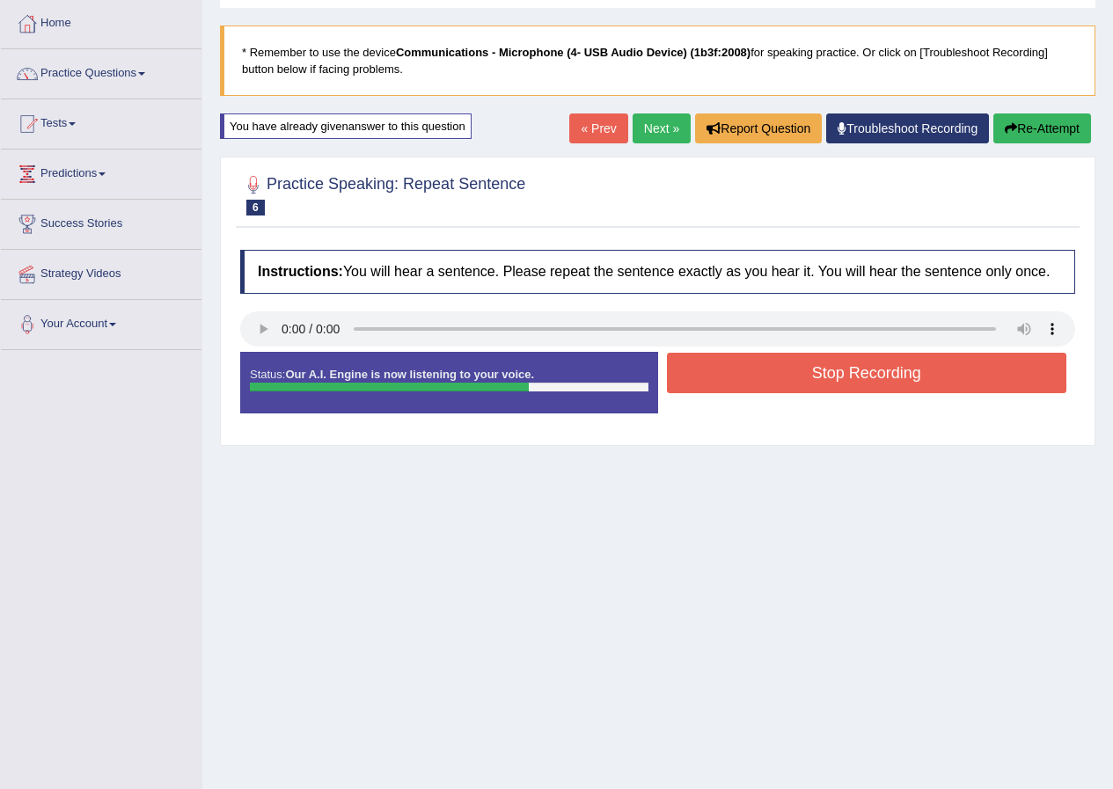
click at [944, 376] on button "Stop Recording" at bounding box center [867, 373] width 400 height 40
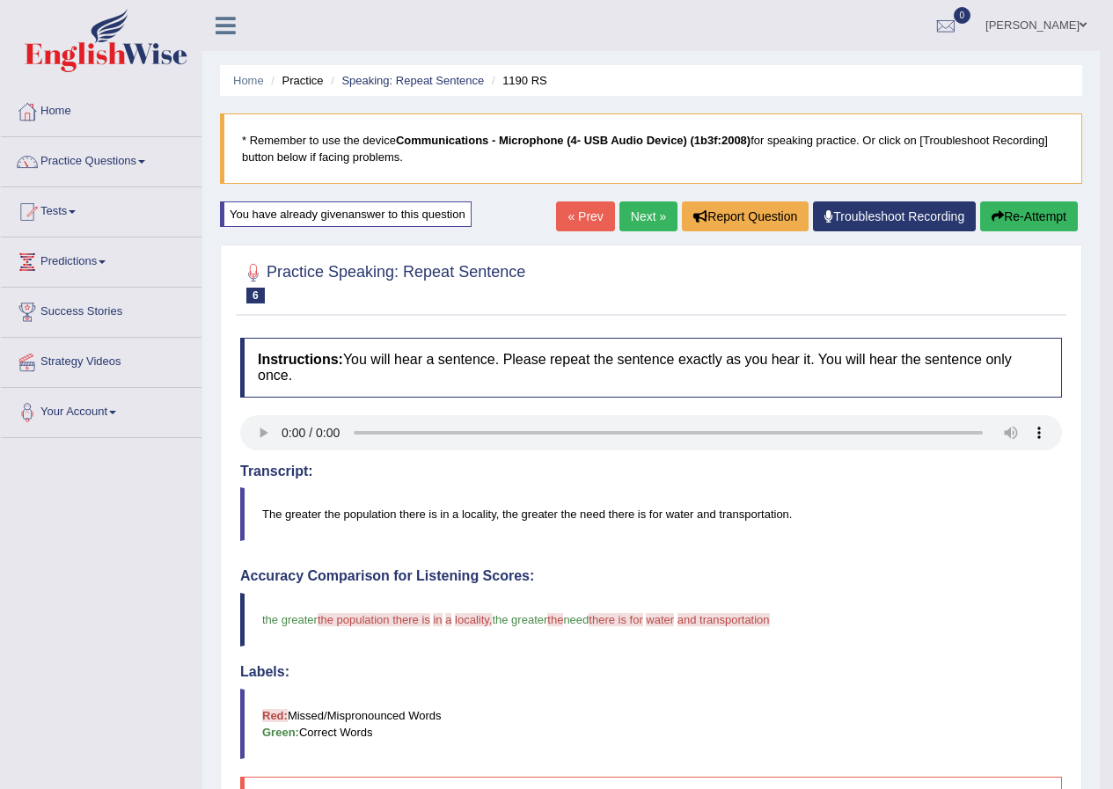
click at [636, 210] on link "Next »" at bounding box center [648, 216] width 58 height 30
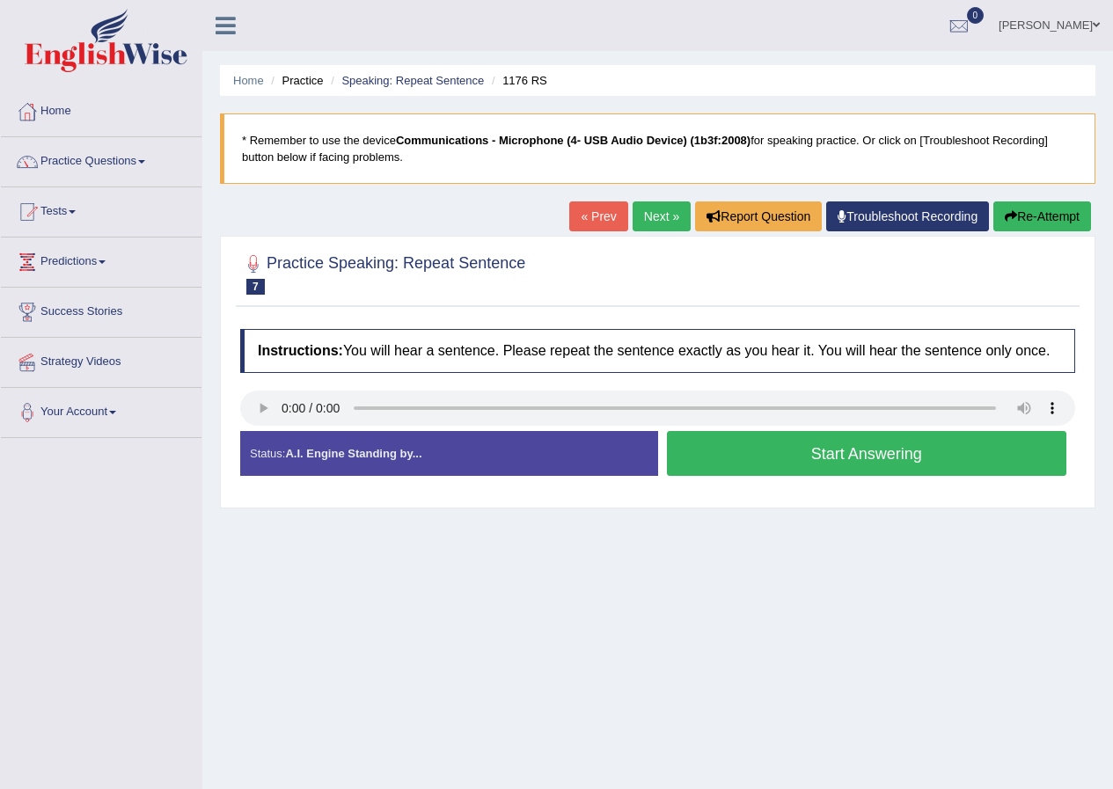
click at [928, 455] on button "Start Answering" at bounding box center [867, 453] width 400 height 45
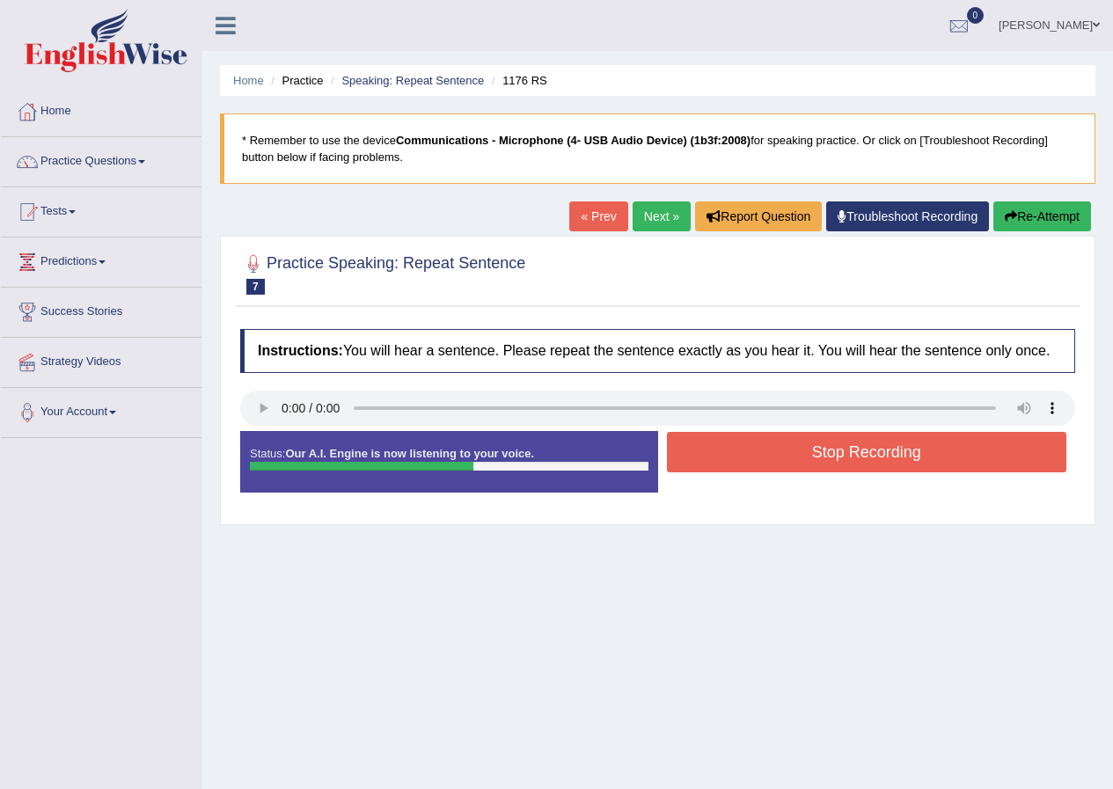
click at [928, 451] on button "Stop Recording" at bounding box center [867, 452] width 400 height 40
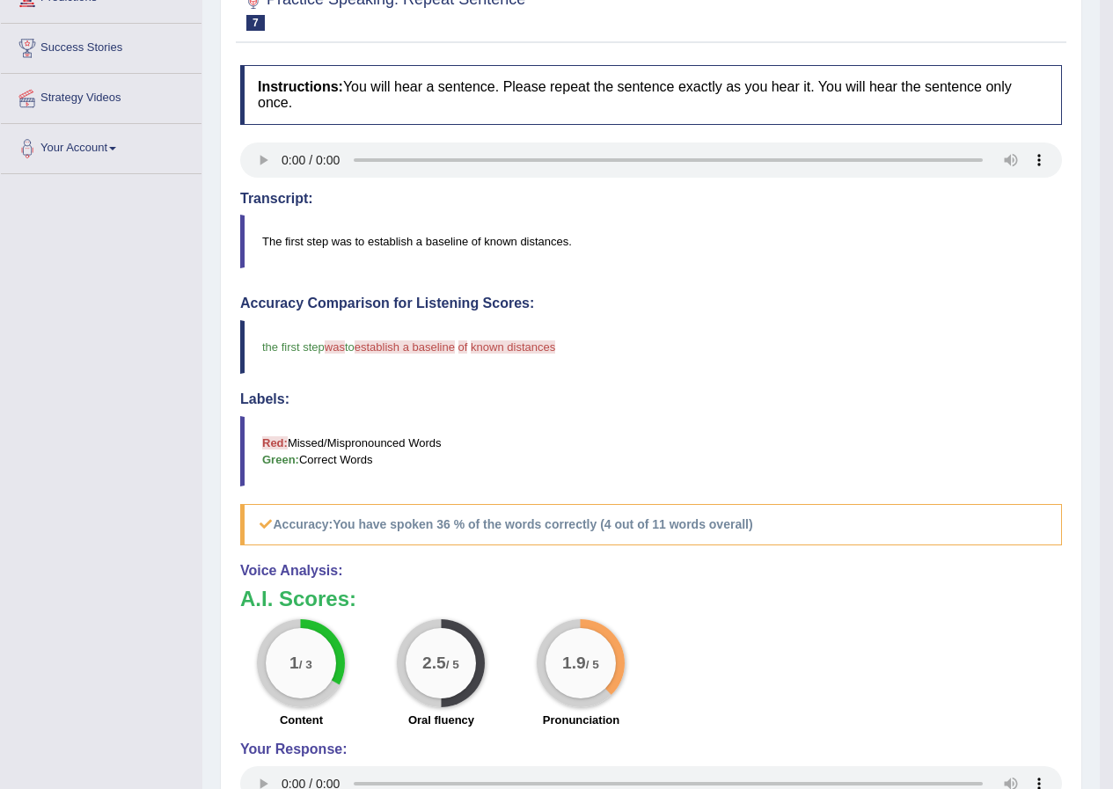
scroll to position [176, 0]
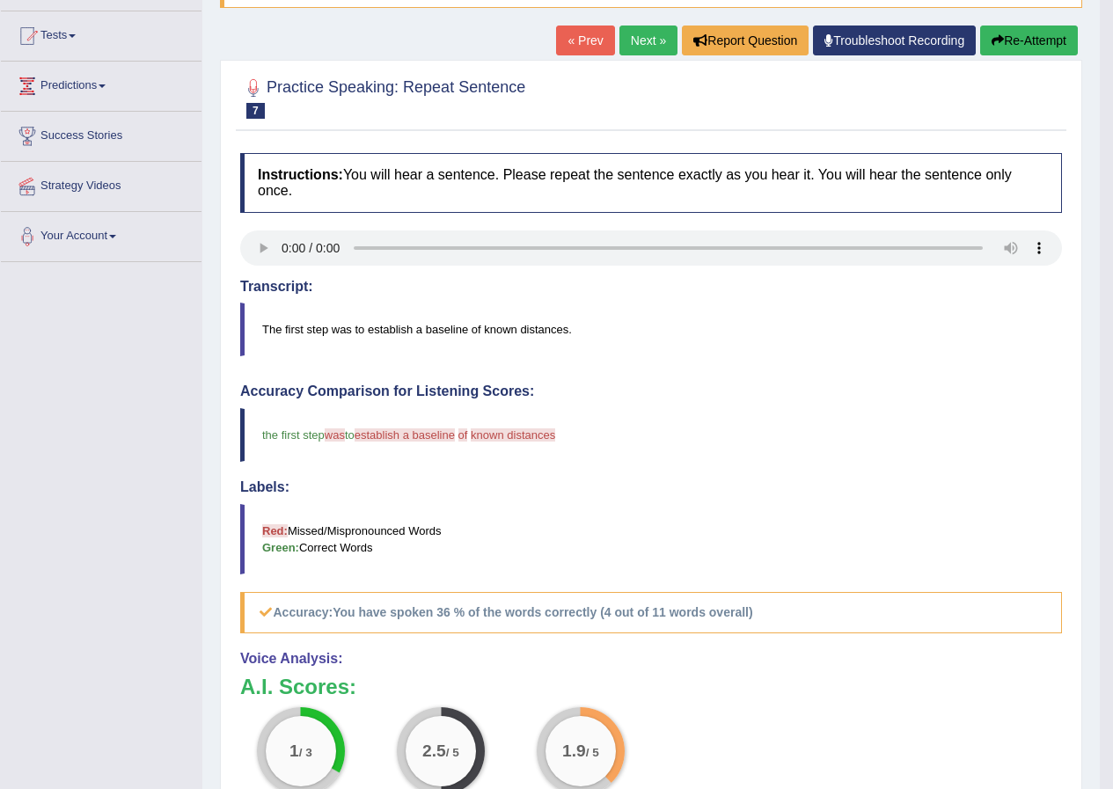
click at [1034, 34] on button "Re-Attempt" at bounding box center [1029, 41] width 98 height 30
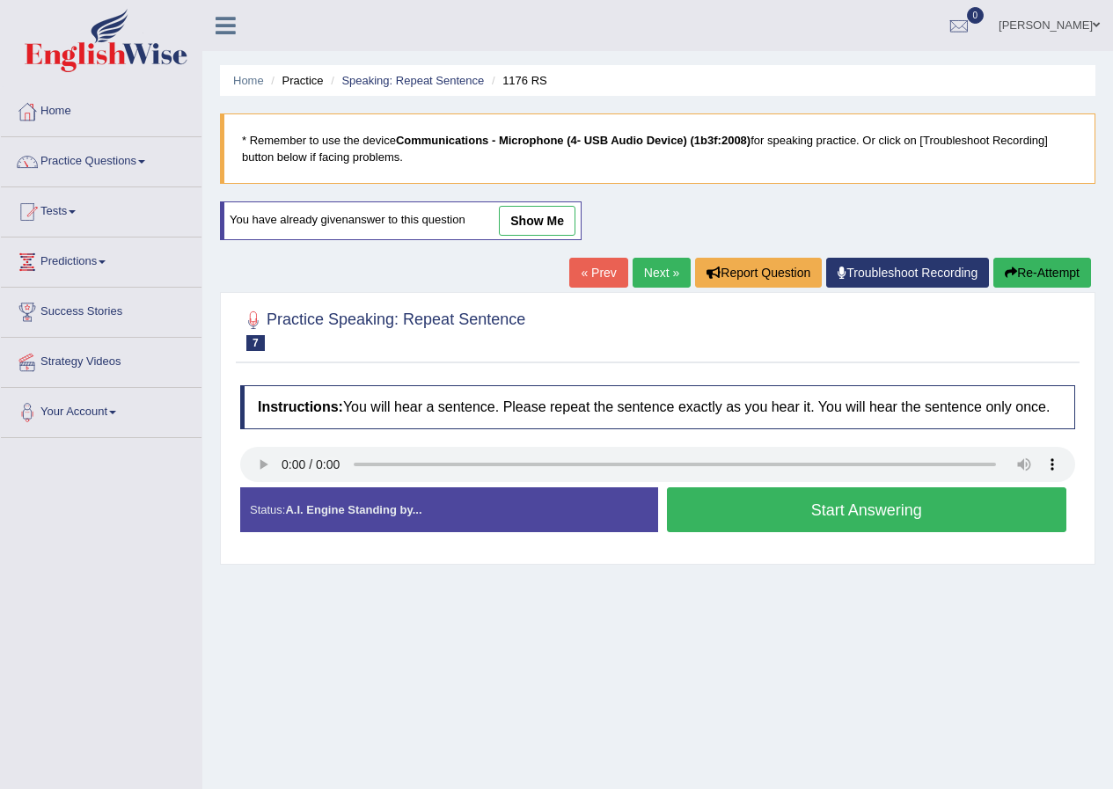
scroll to position [135, 0]
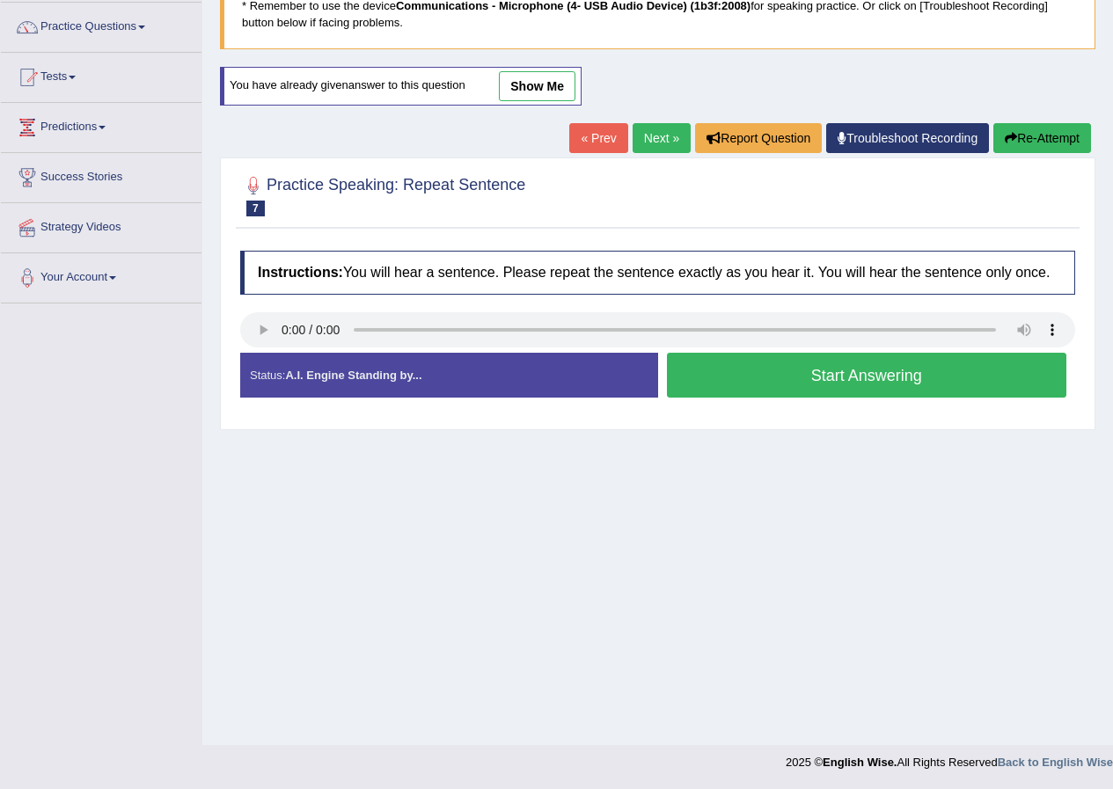
click at [903, 377] on button "Start Answering" at bounding box center [867, 375] width 400 height 45
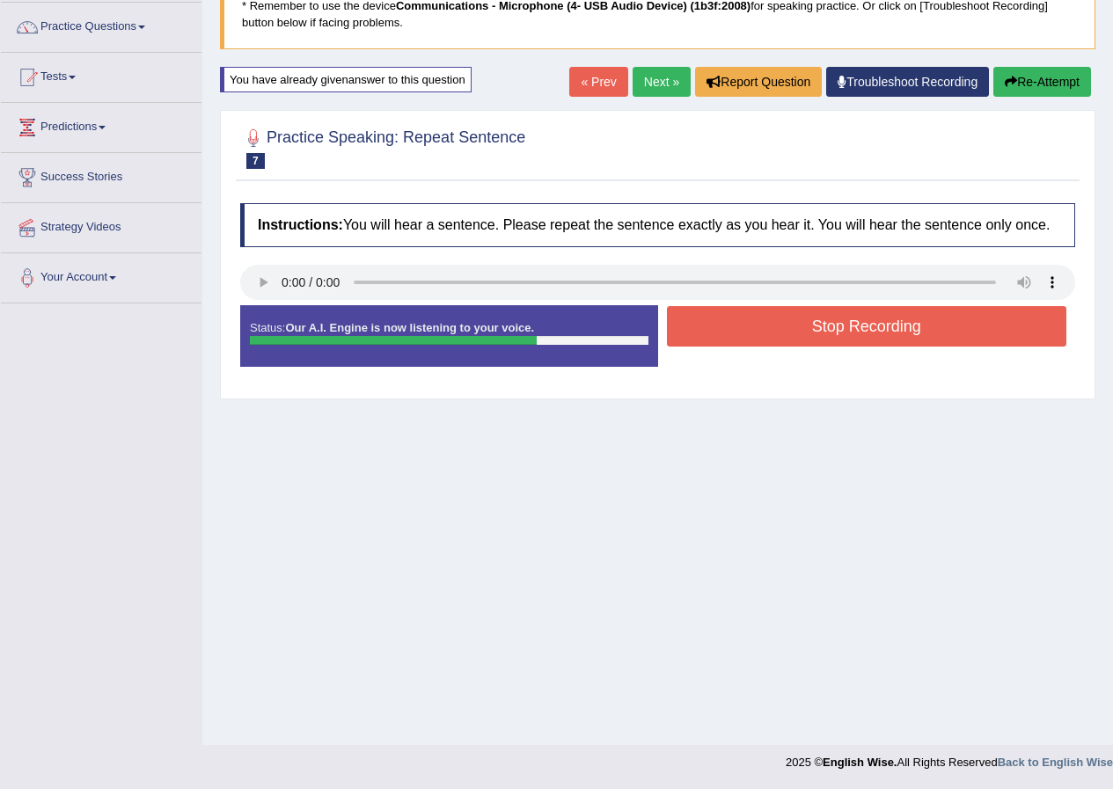
click at [895, 326] on button "Stop Recording" at bounding box center [867, 326] width 400 height 40
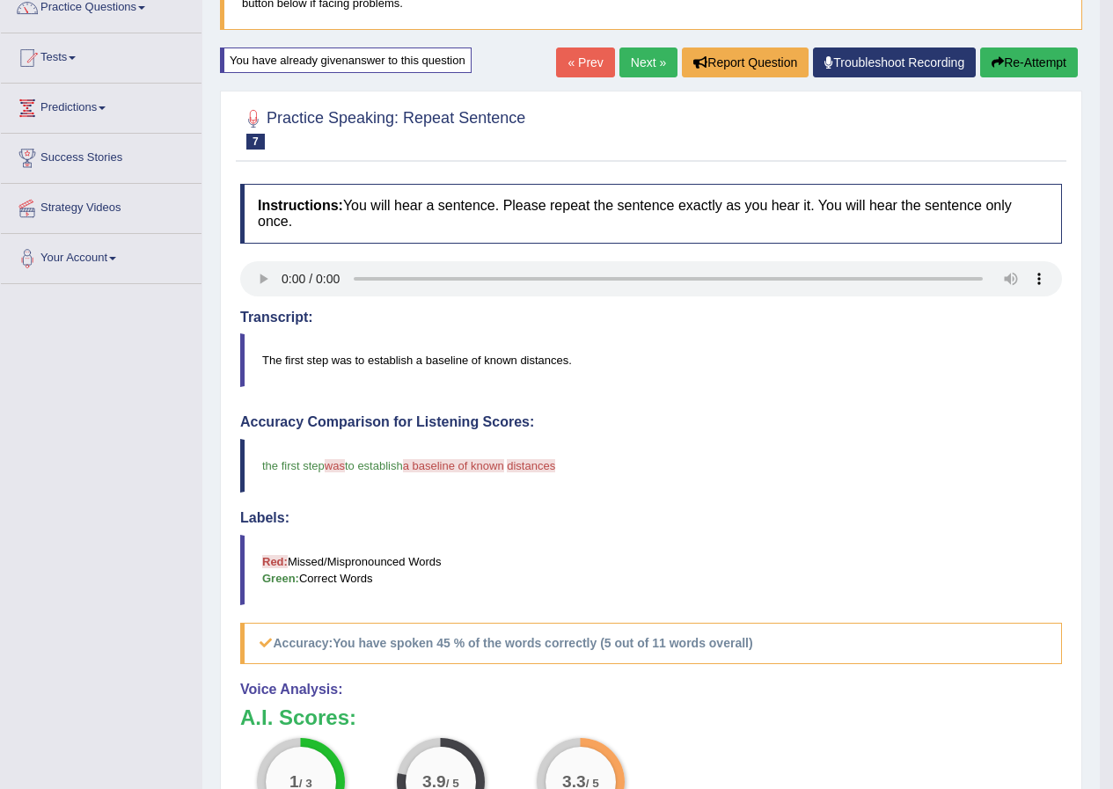
scroll to position [89, 0]
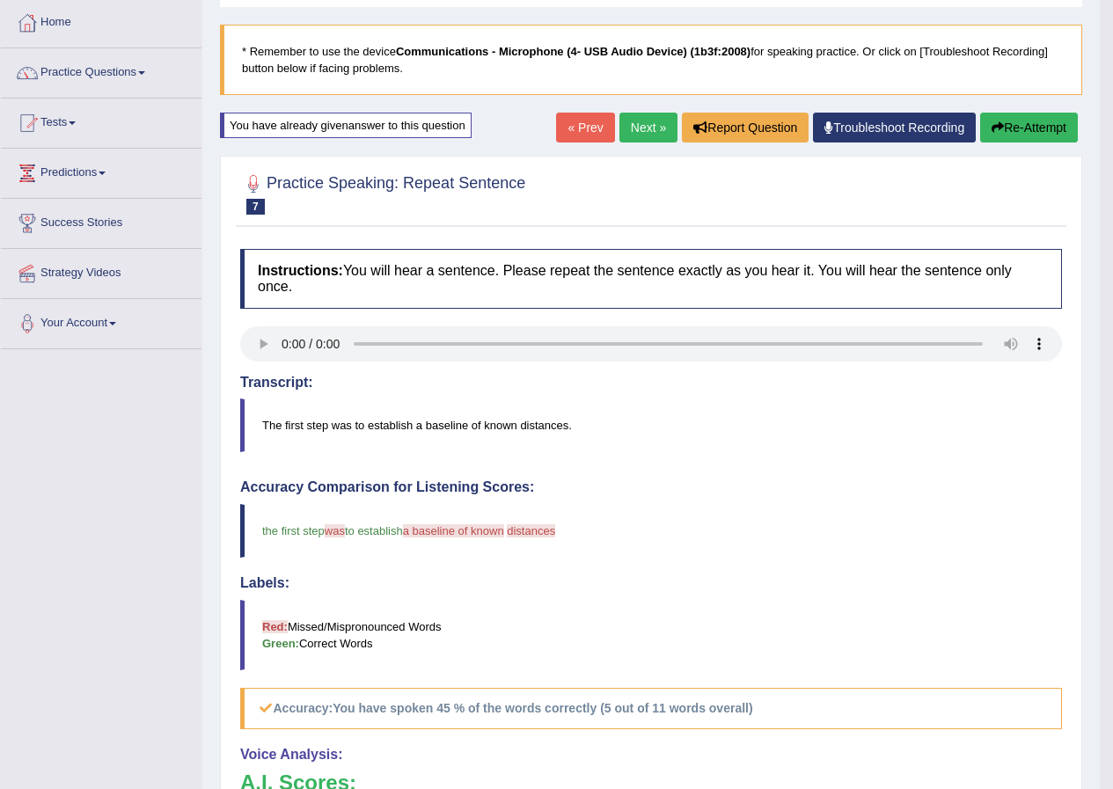
click at [635, 119] on link "Next »" at bounding box center [648, 128] width 58 height 30
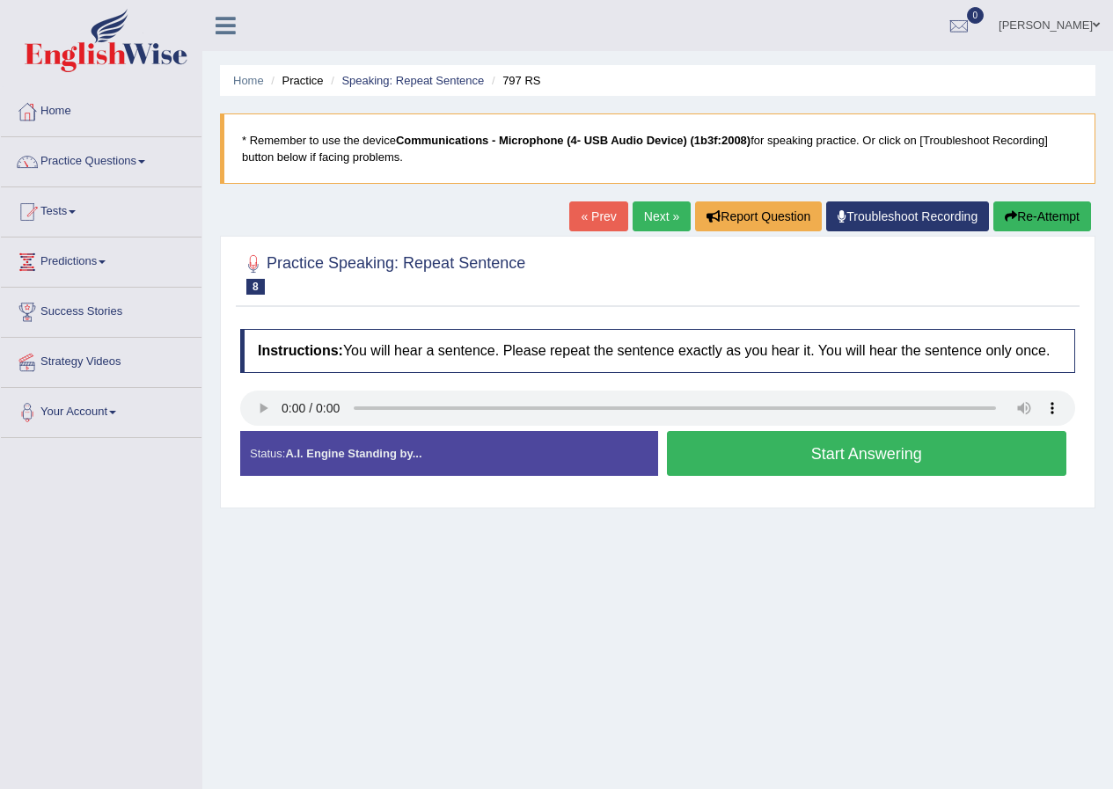
click at [871, 455] on button "Start Answering" at bounding box center [867, 453] width 400 height 45
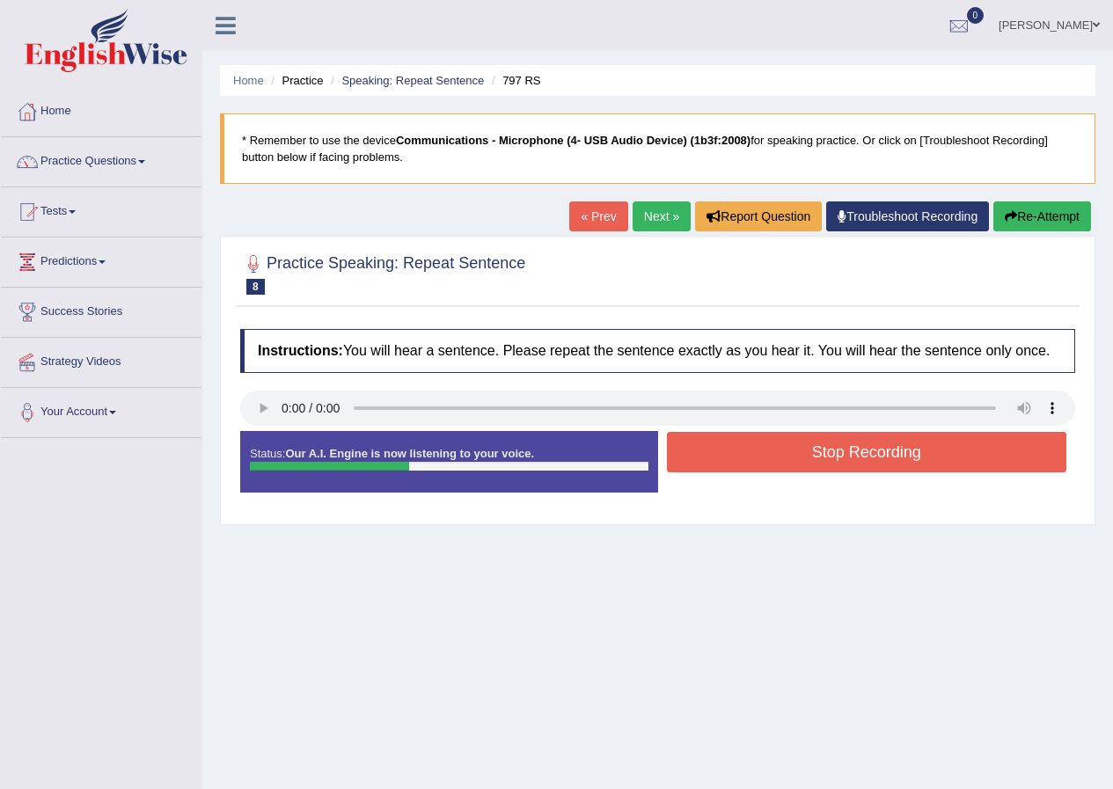
click at [874, 457] on button "Stop Recording" at bounding box center [867, 452] width 400 height 40
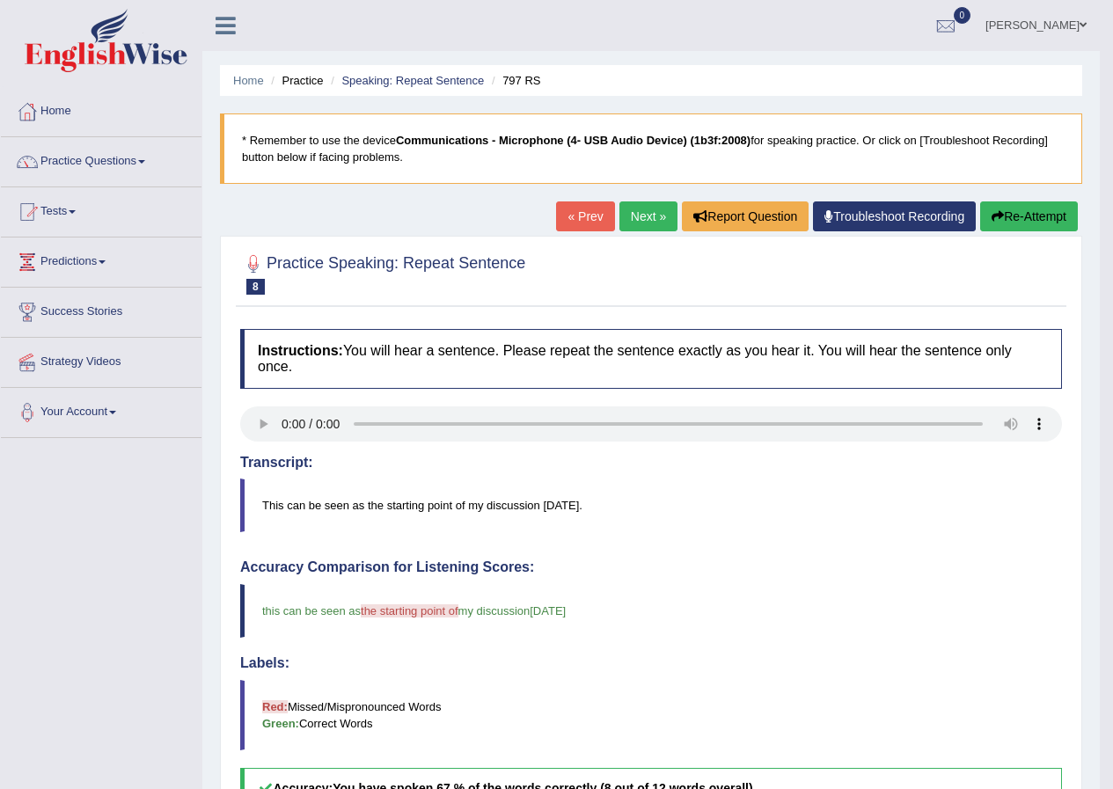
click at [635, 206] on link "Next »" at bounding box center [648, 216] width 58 height 30
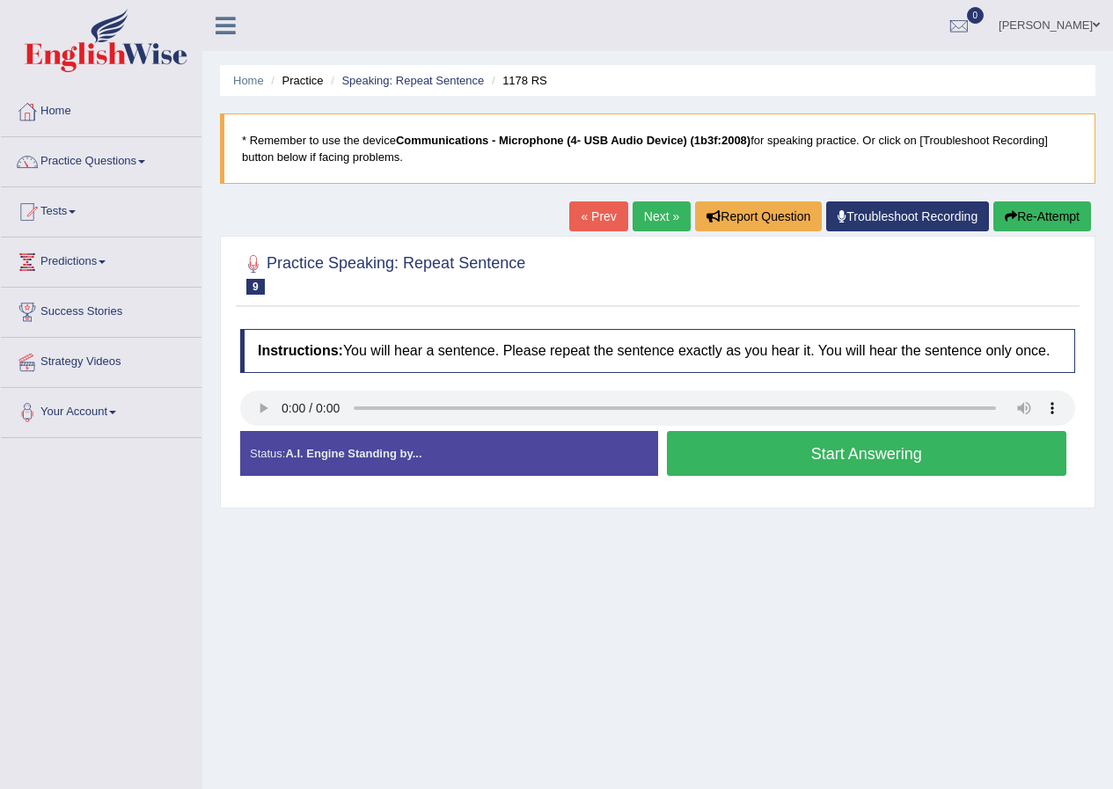
click at [896, 457] on button "Start Answering" at bounding box center [867, 453] width 400 height 45
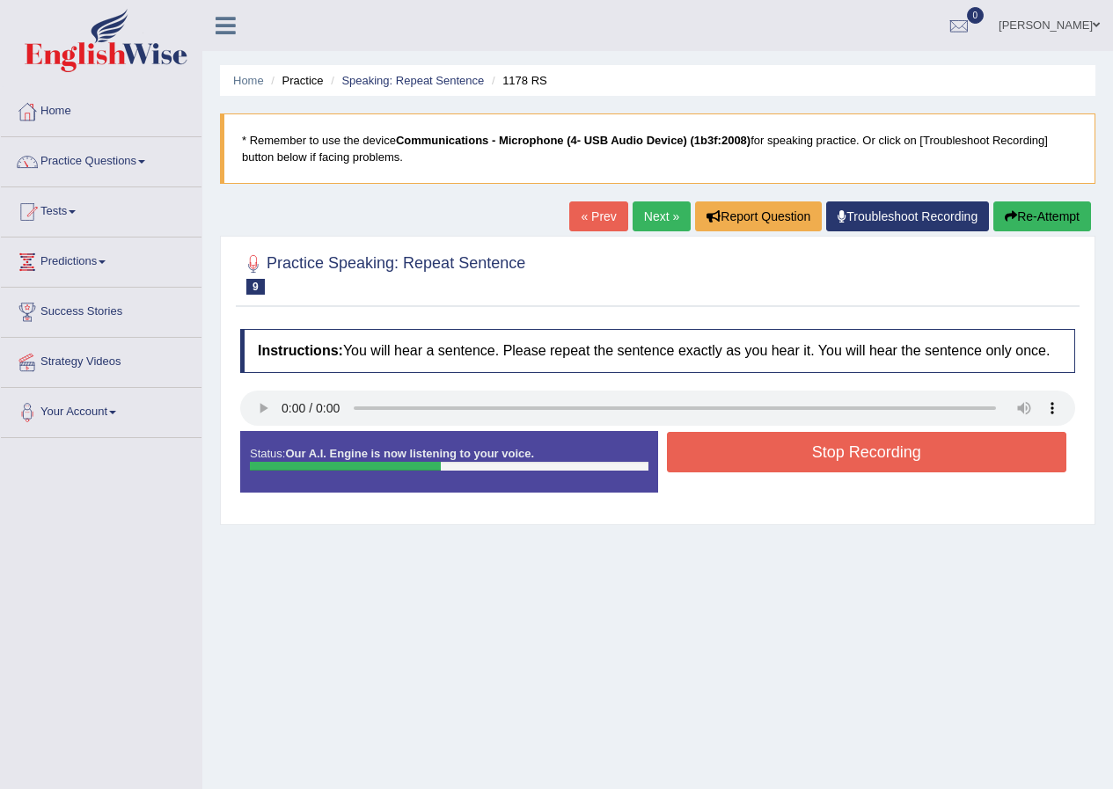
click at [888, 452] on button "Stop Recording" at bounding box center [867, 452] width 400 height 40
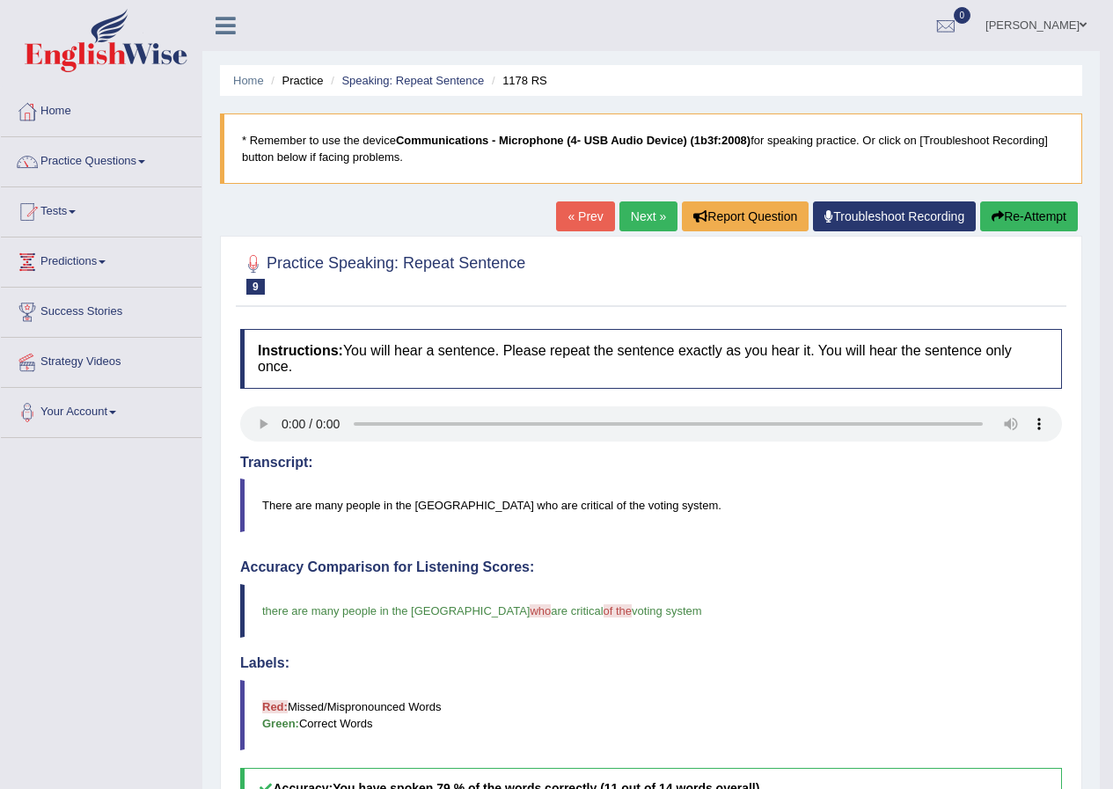
click at [653, 216] on link "Next »" at bounding box center [648, 216] width 58 height 30
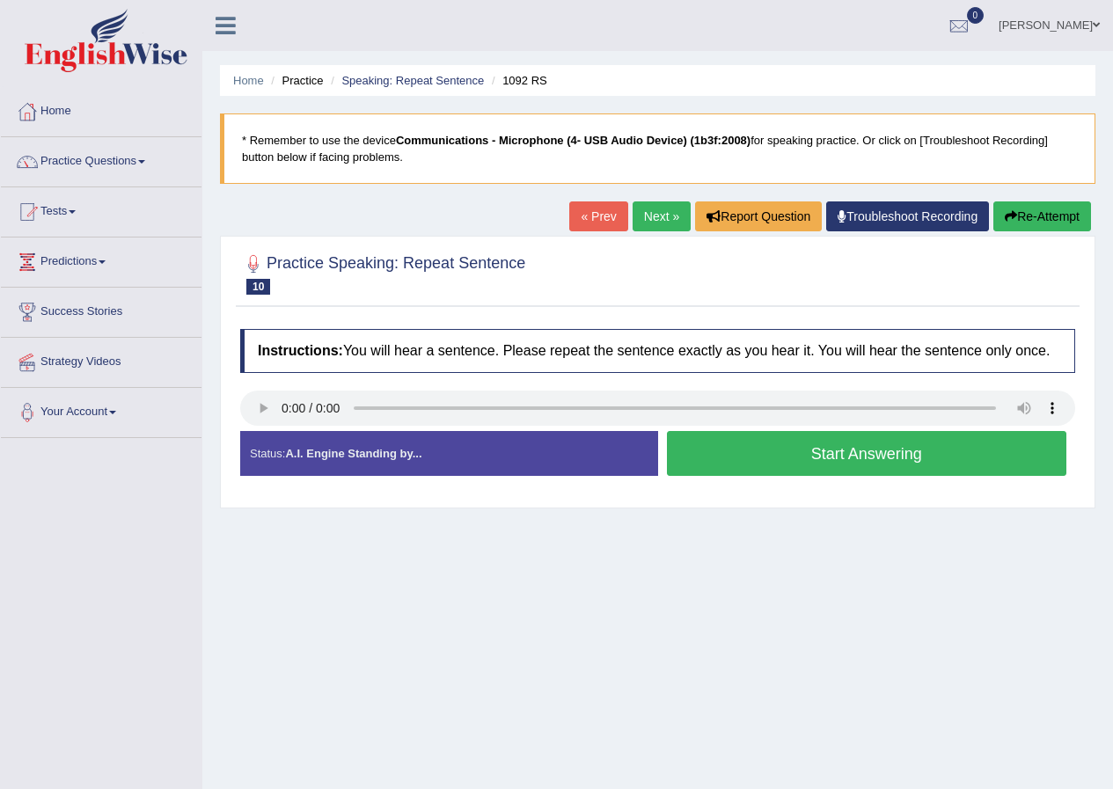
click at [866, 456] on button "Start Answering" at bounding box center [867, 453] width 400 height 45
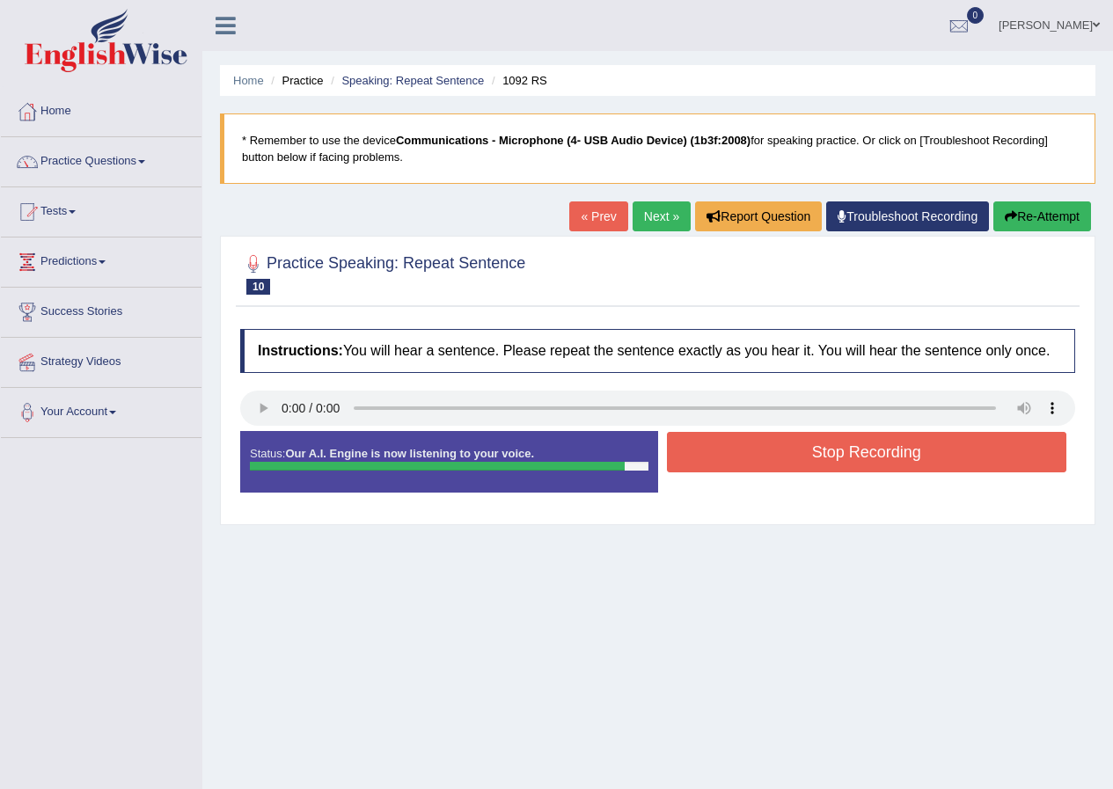
click at [841, 457] on button "Stop Recording" at bounding box center [867, 452] width 400 height 40
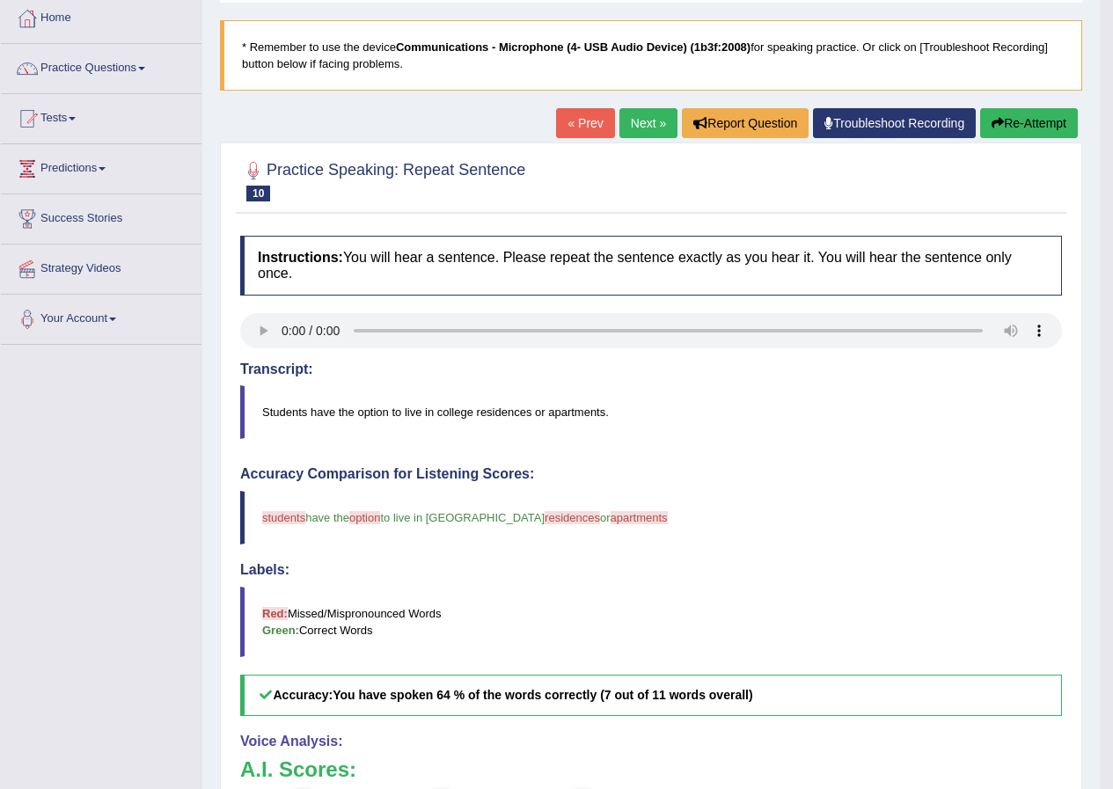
scroll to position [88, 0]
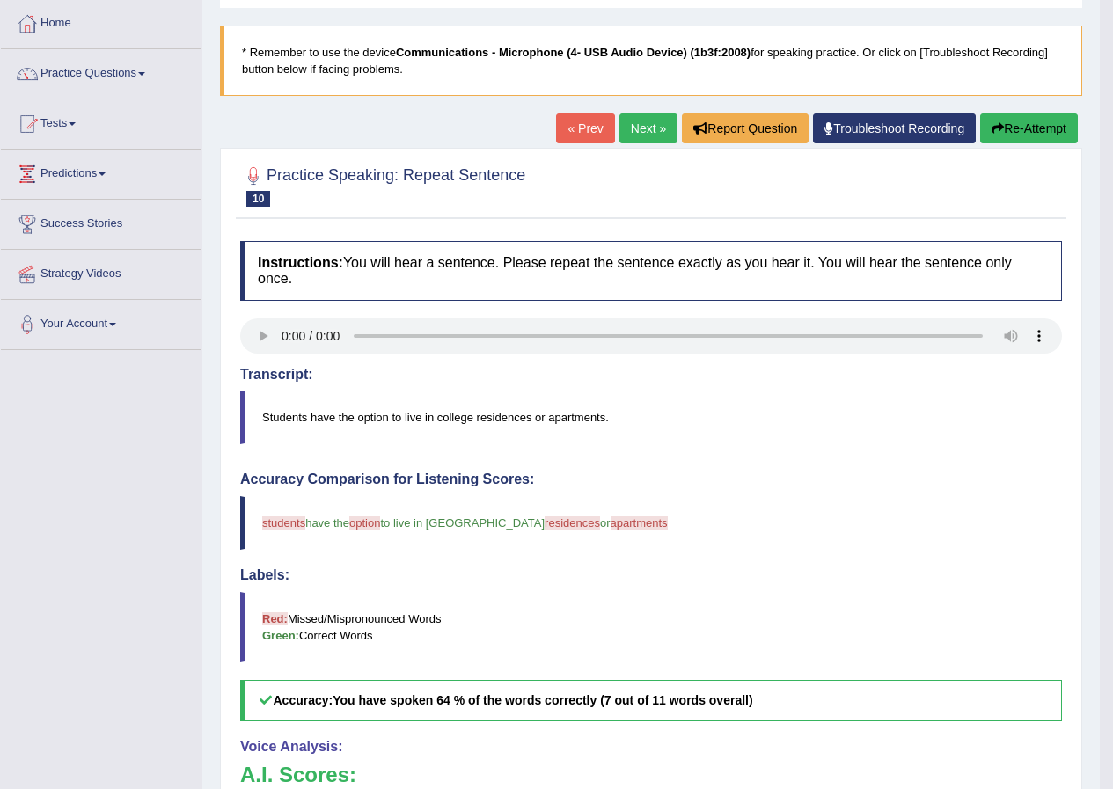
click at [1023, 121] on button "Re-Attempt" at bounding box center [1029, 128] width 98 height 30
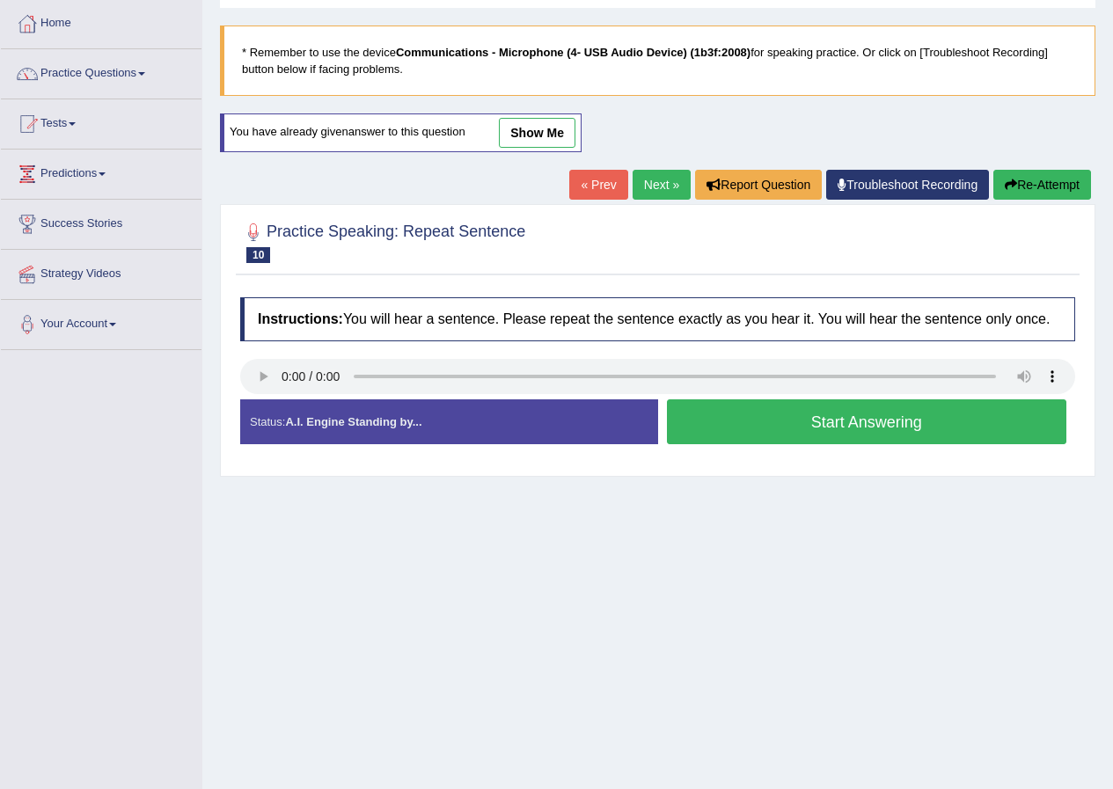
click at [853, 422] on button "Start Answering" at bounding box center [867, 421] width 400 height 45
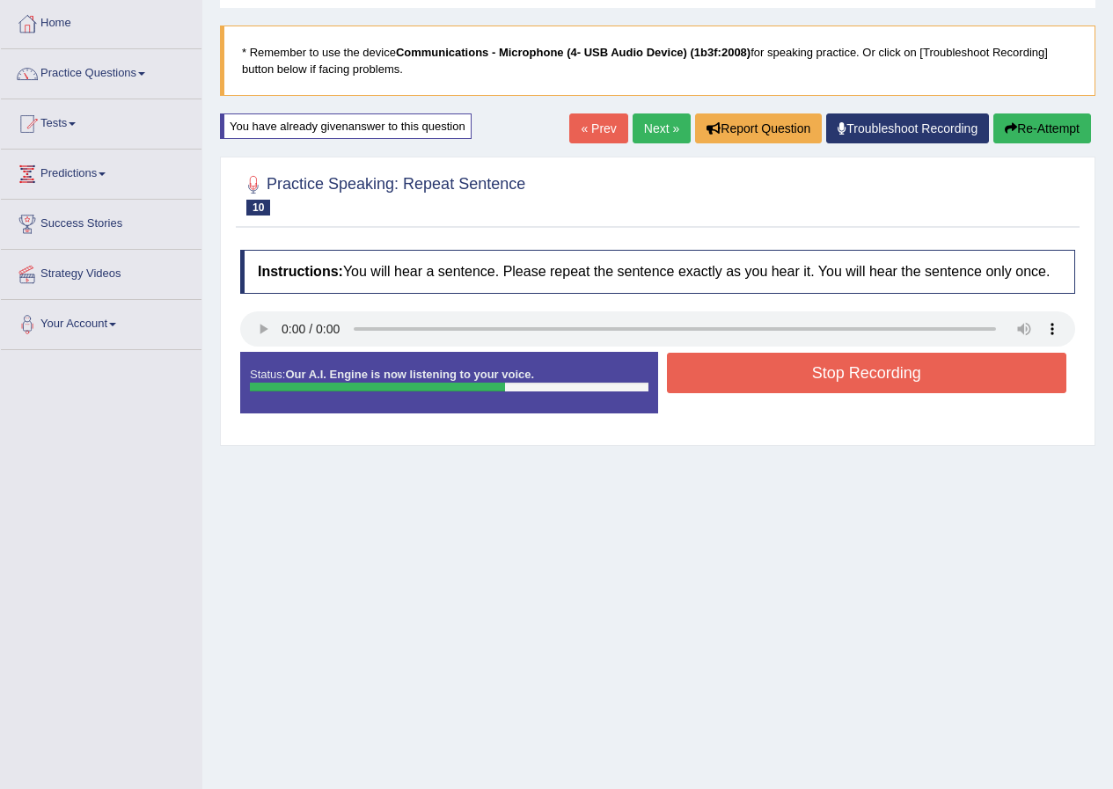
click at [877, 372] on button "Stop Recording" at bounding box center [867, 373] width 400 height 40
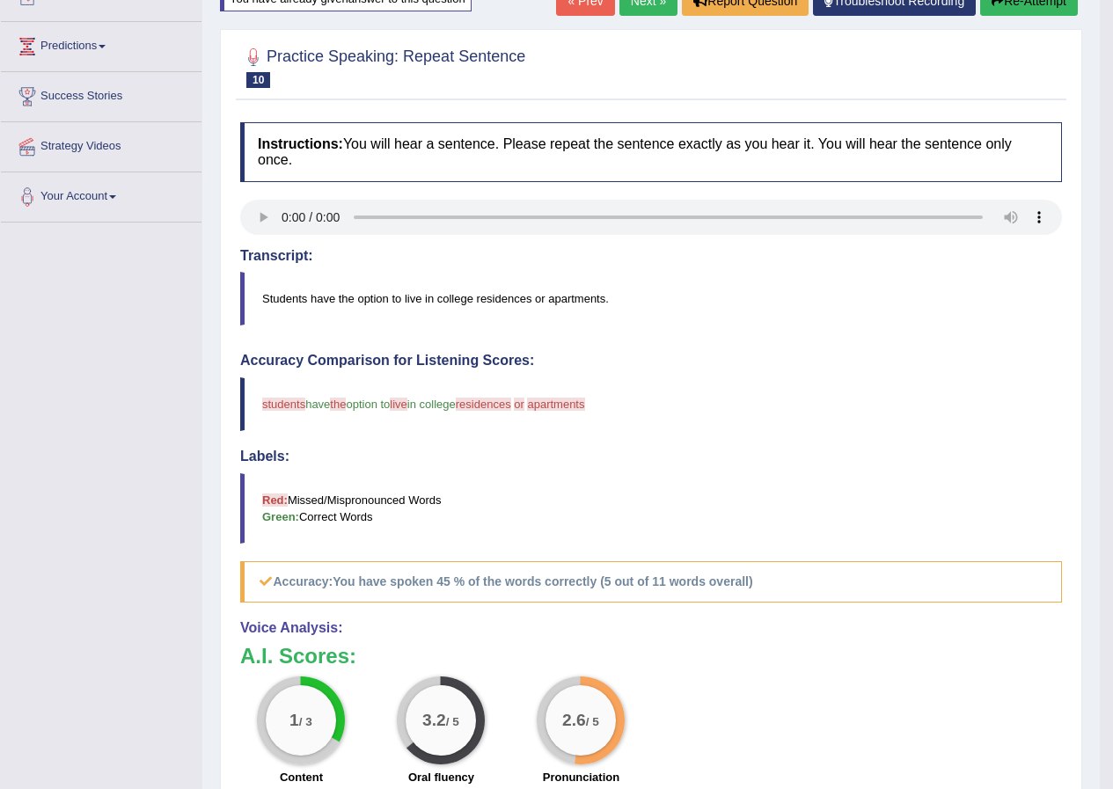
scroll to position [88, 0]
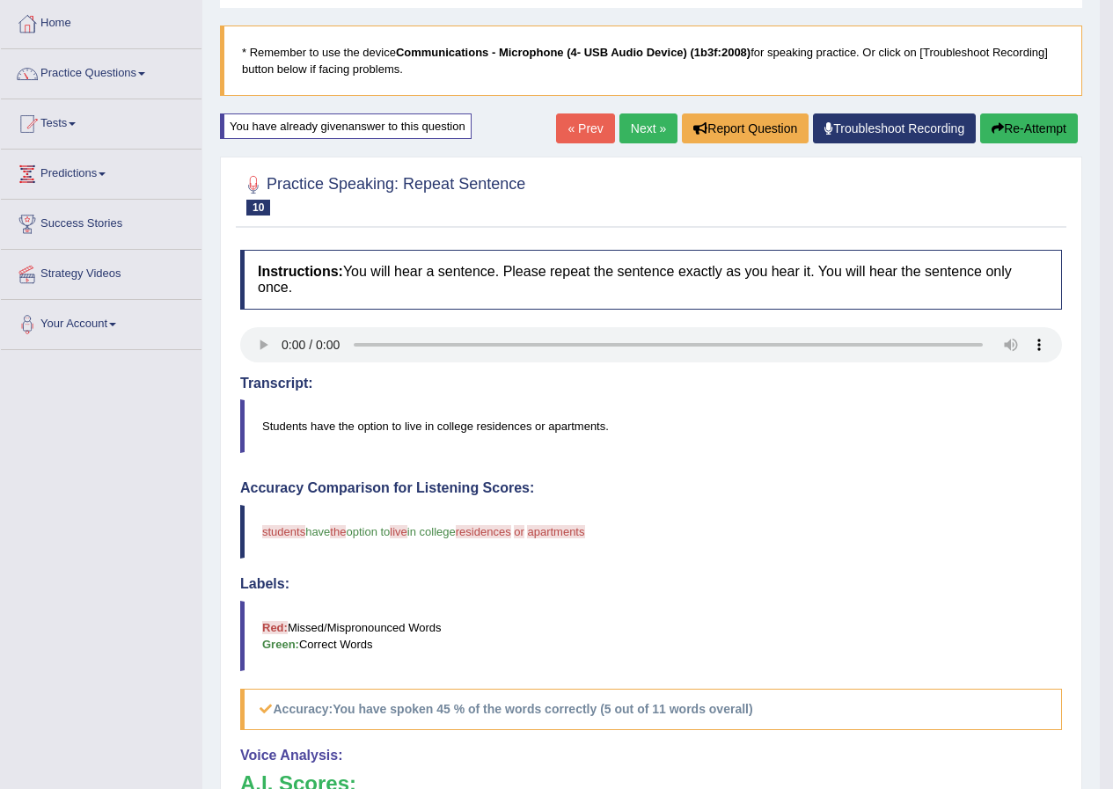
click at [643, 130] on link "Next »" at bounding box center [648, 128] width 58 height 30
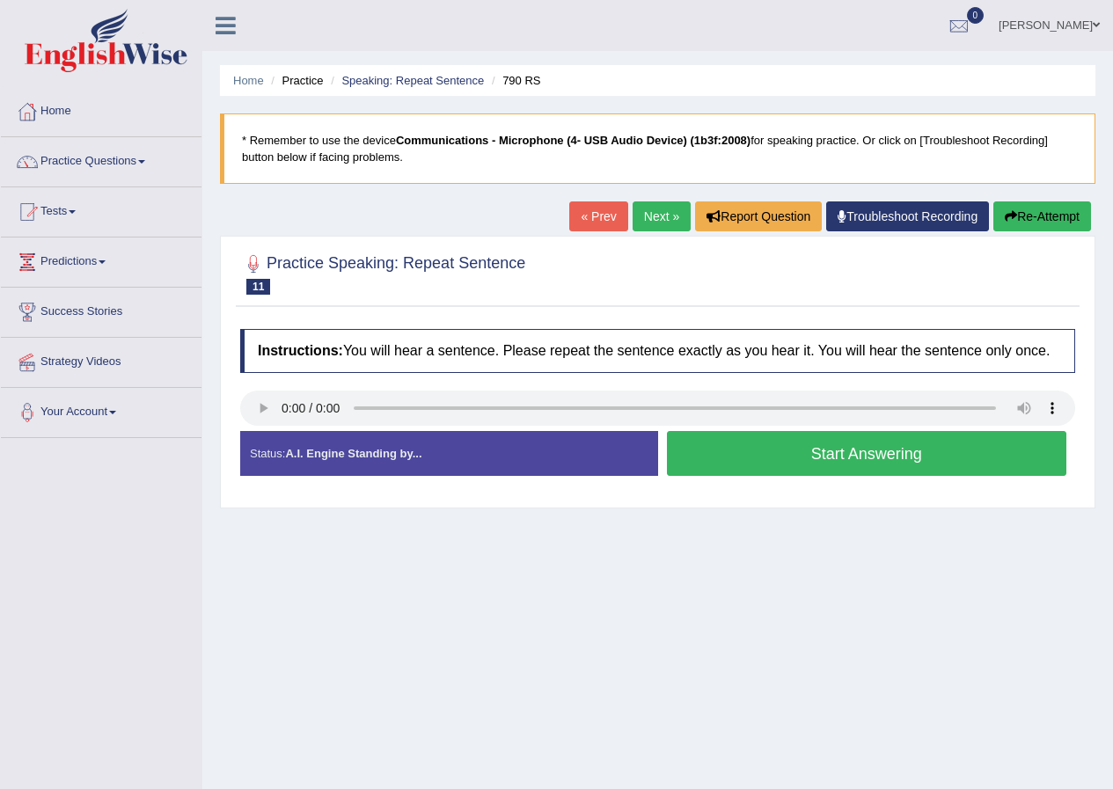
click at [830, 472] on button "Start Answering" at bounding box center [867, 453] width 400 height 45
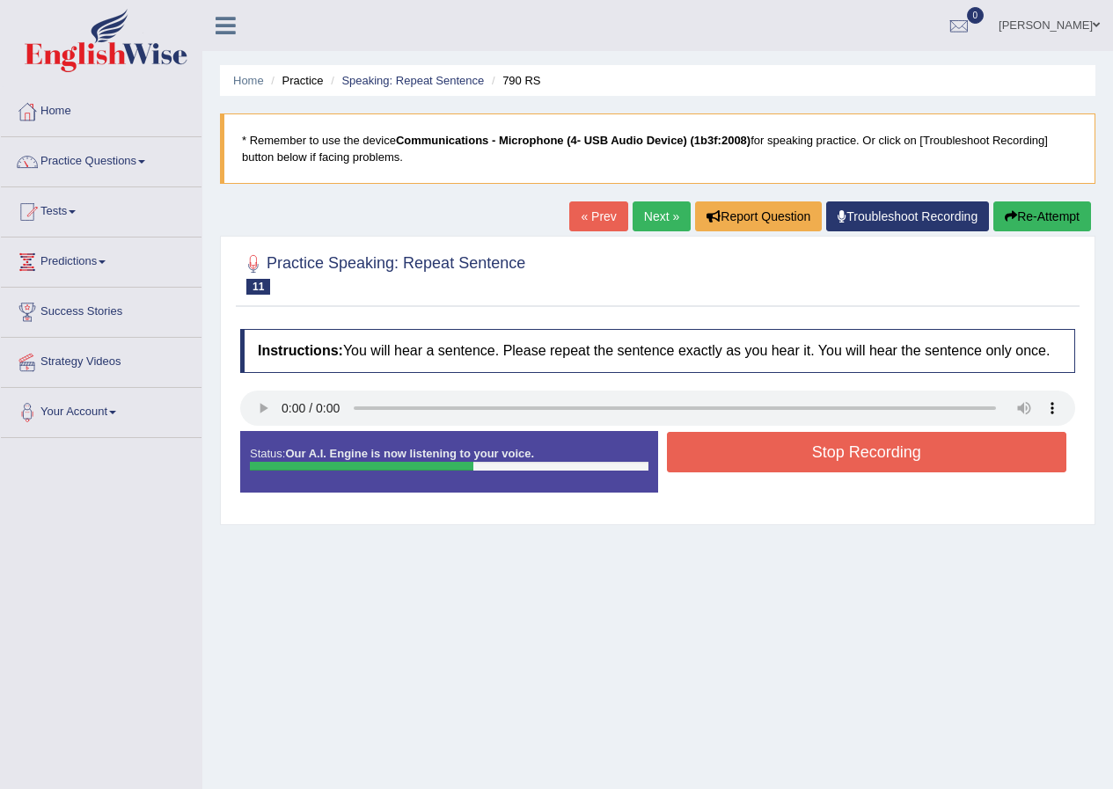
click at [876, 454] on button "Stop Recording" at bounding box center [867, 452] width 400 height 40
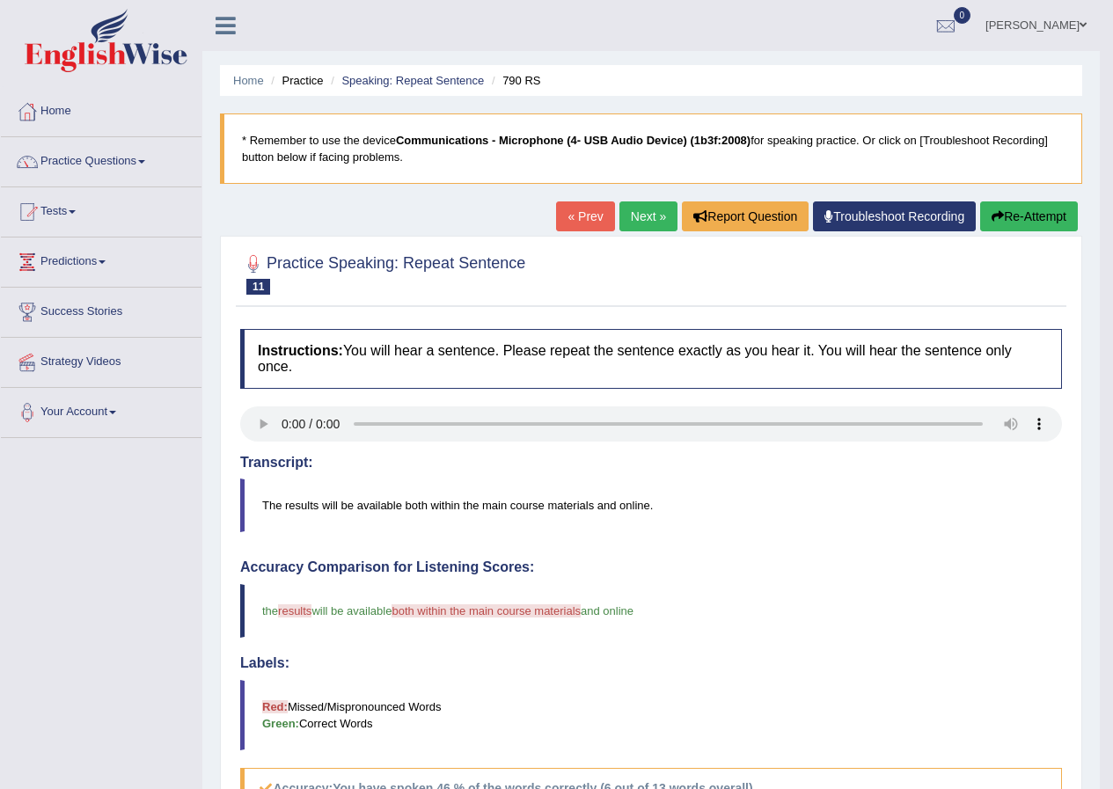
click at [1050, 218] on button "Re-Attempt" at bounding box center [1029, 216] width 98 height 30
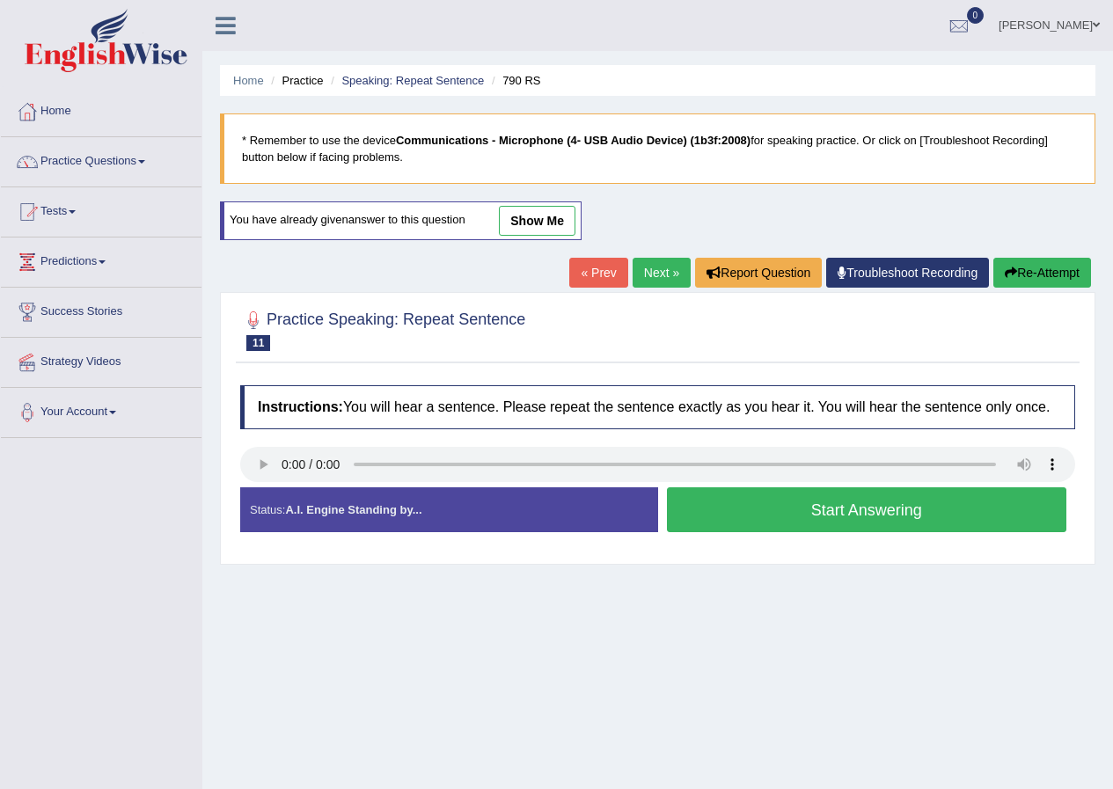
click at [860, 513] on button "Start Answering" at bounding box center [867, 509] width 400 height 45
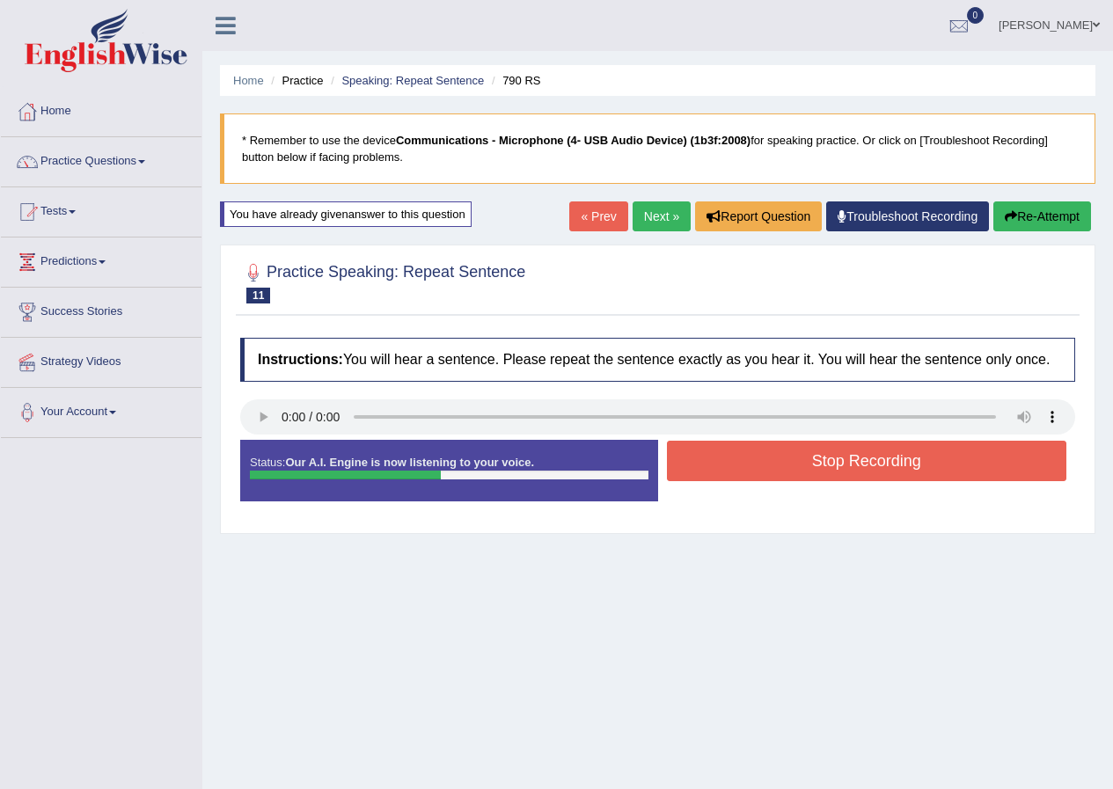
click at [856, 466] on button "Stop Recording" at bounding box center [867, 461] width 400 height 40
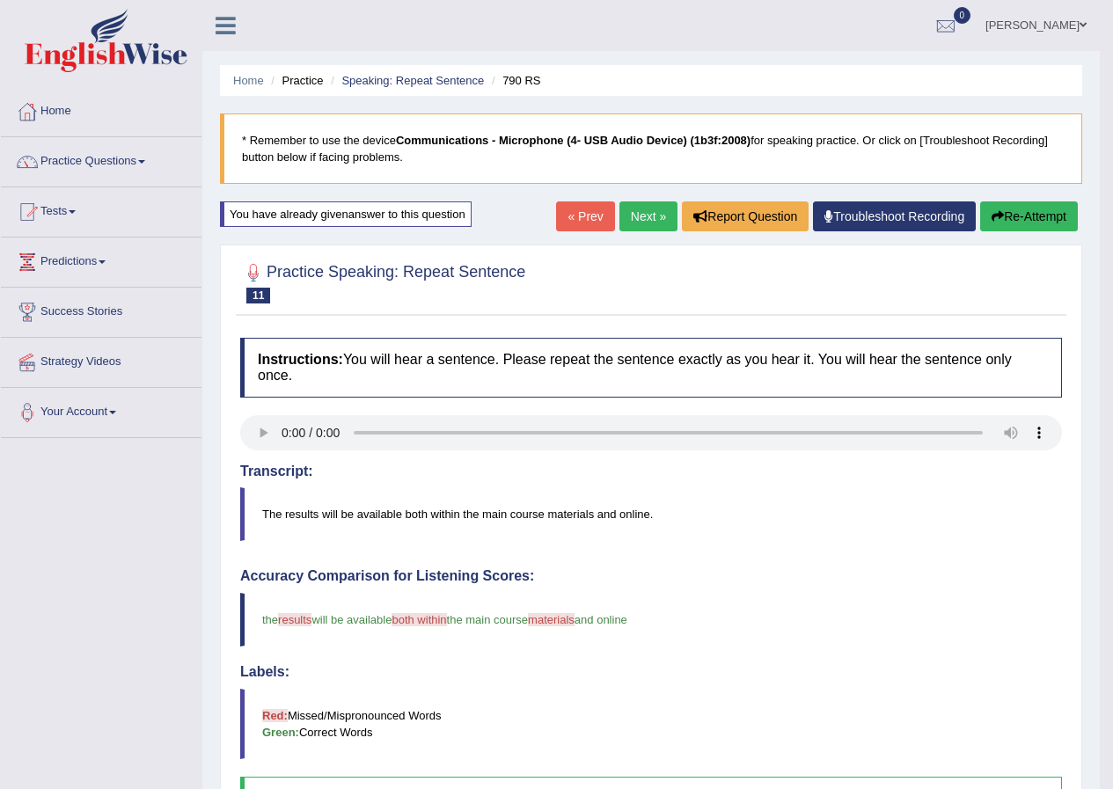
click at [624, 217] on link "Next »" at bounding box center [648, 216] width 58 height 30
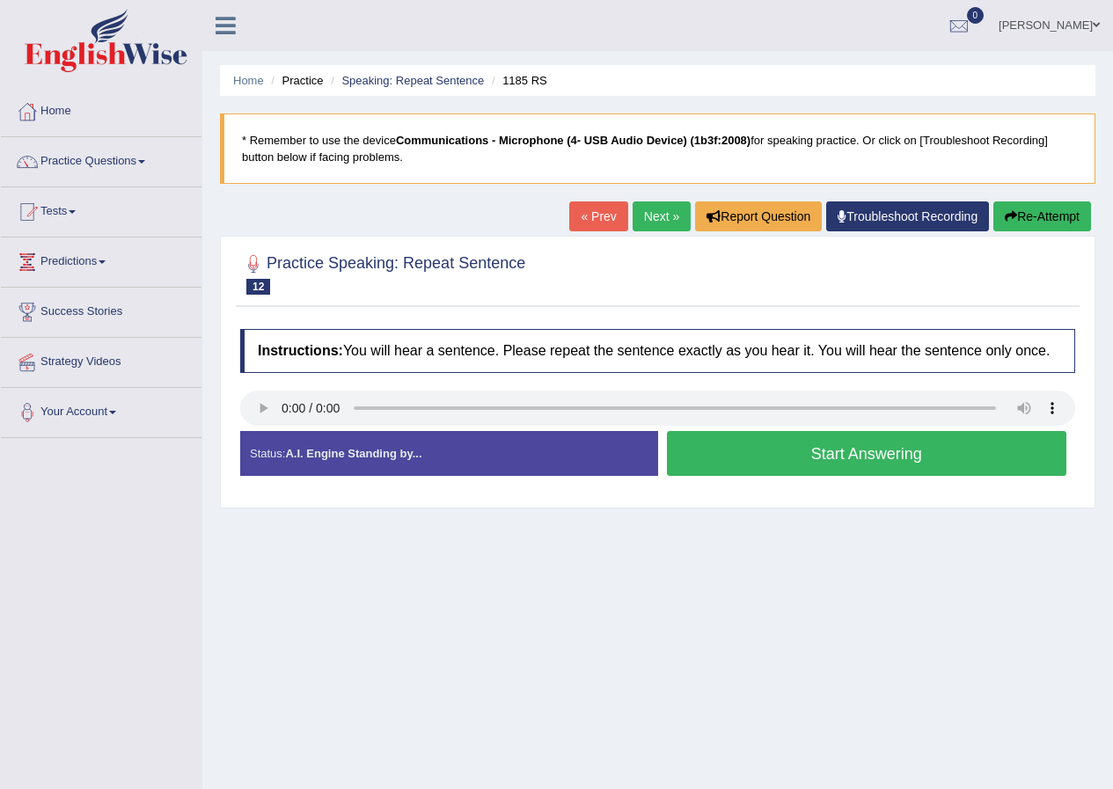
click at [881, 450] on button "Start Answering" at bounding box center [867, 453] width 400 height 45
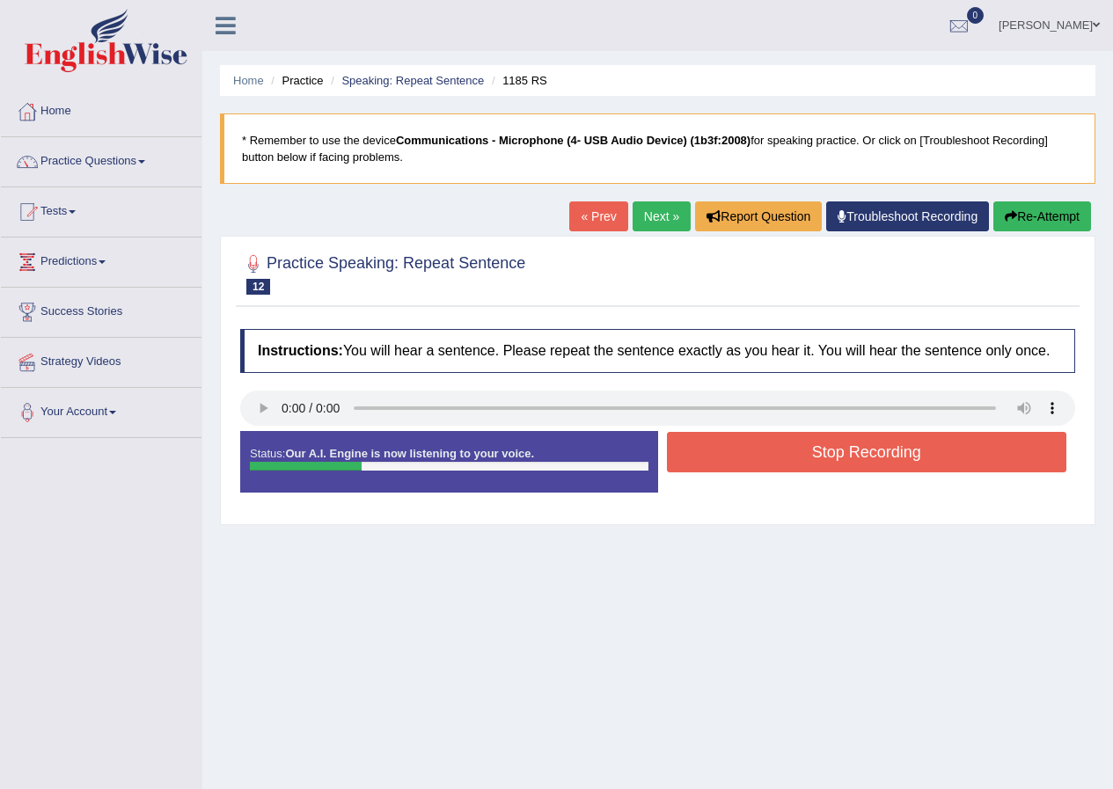
click at [845, 450] on button "Stop Recording" at bounding box center [867, 452] width 400 height 40
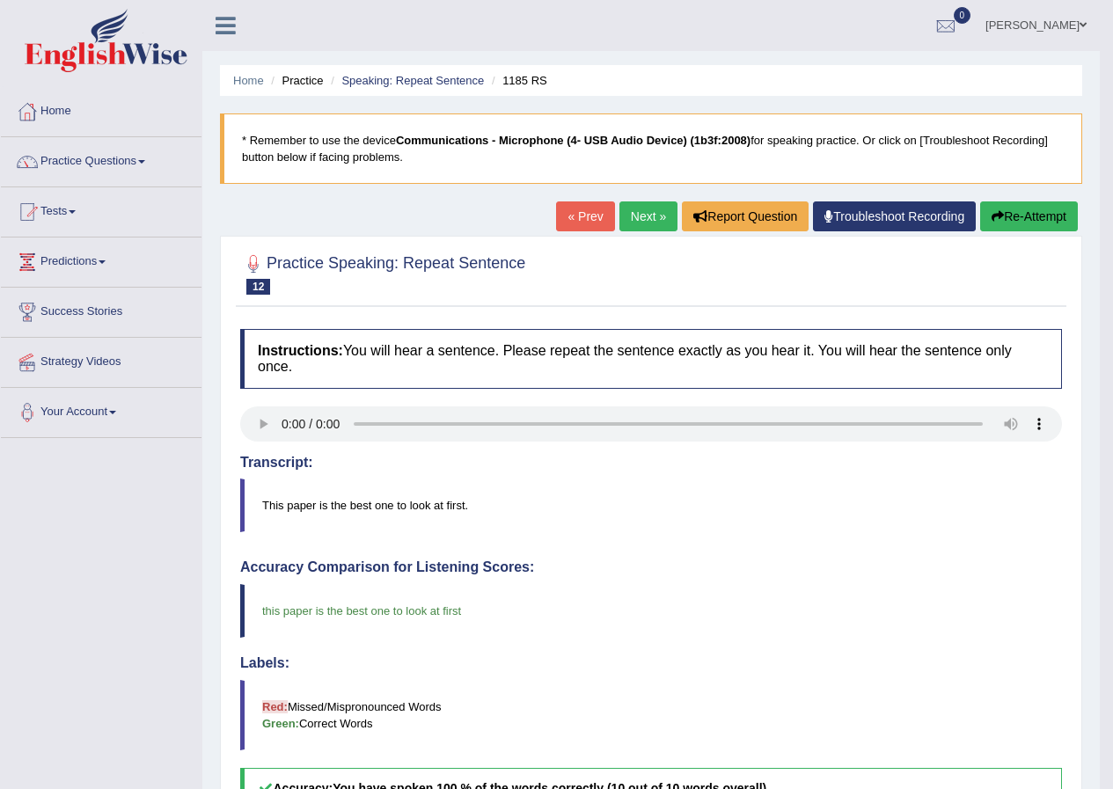
click at [632, 216] on link "Next »" at bounding box center [648, 216] width 58 height 30
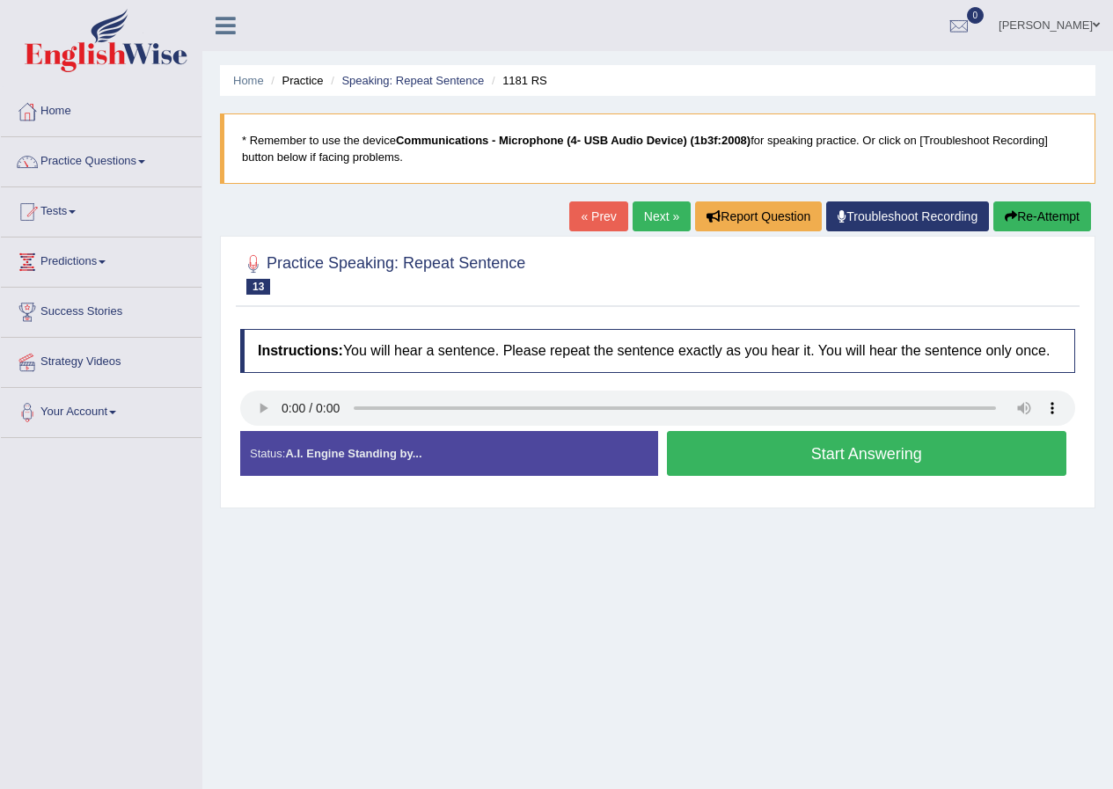
click at [917, 444] on button "Start Answering" at bounding box center [867, 453] width 400 height 45
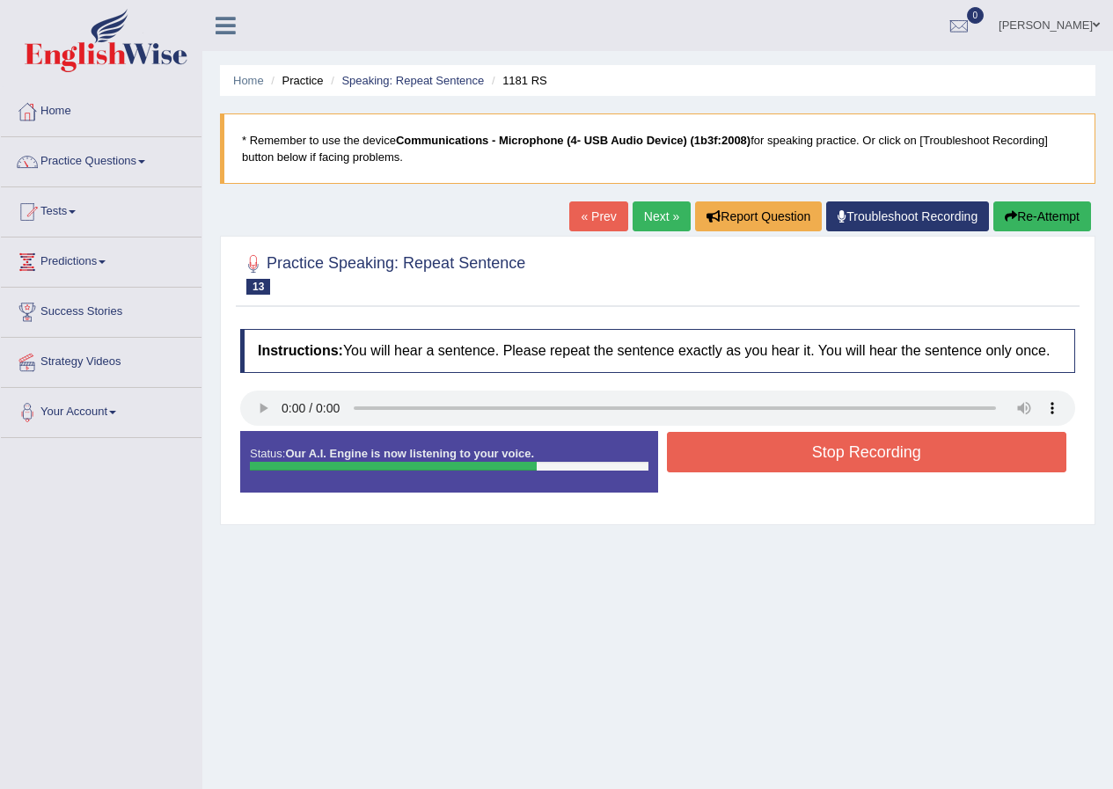
click at [923, 453] on button "Stop Recording" at bounding box center [867, 452] width 400 height 40
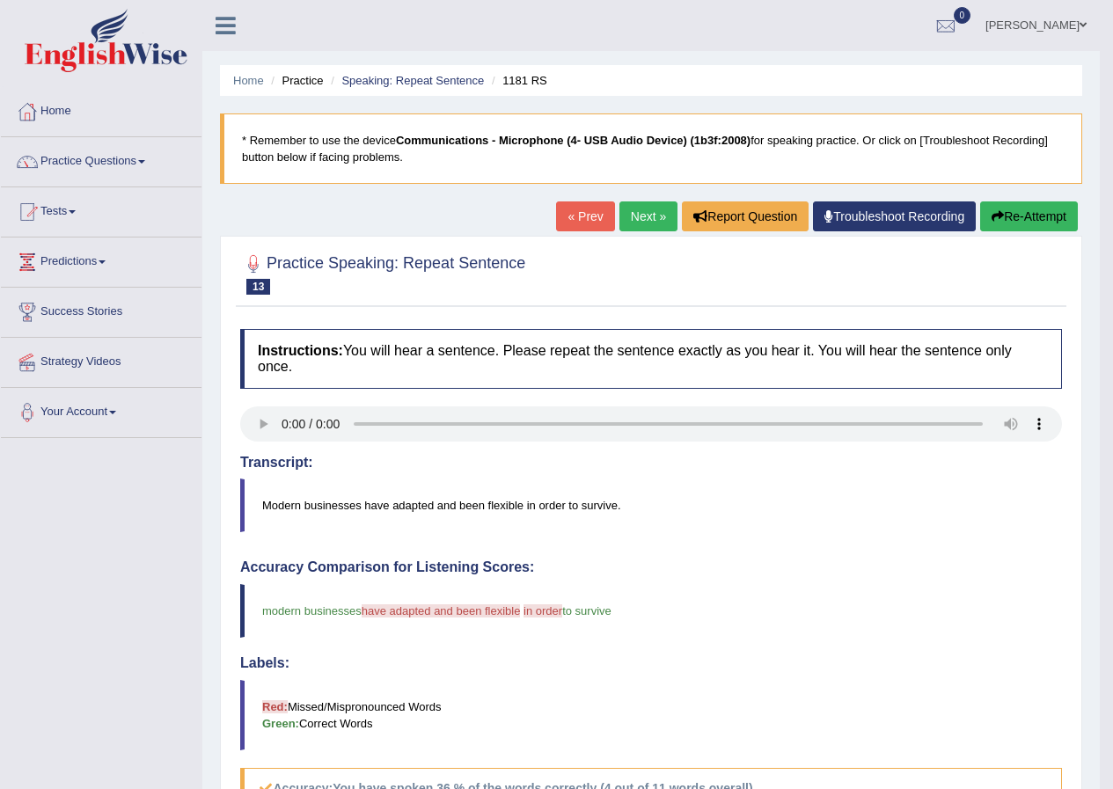
click at [1032, 215] on button "Re-Attempt" at bounding box center [1029, 216] width 98 height 30
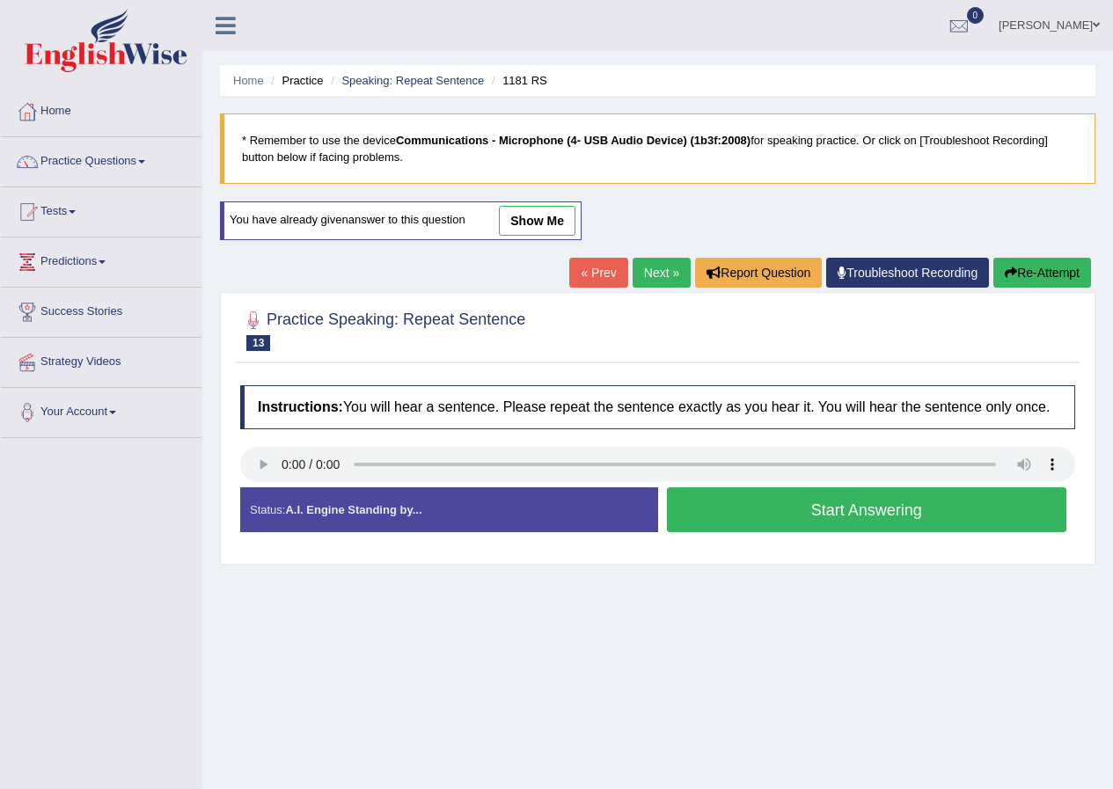
click at [883, 511] on button "Start Answering" at bounding box center [867, 509] width 400 height 45
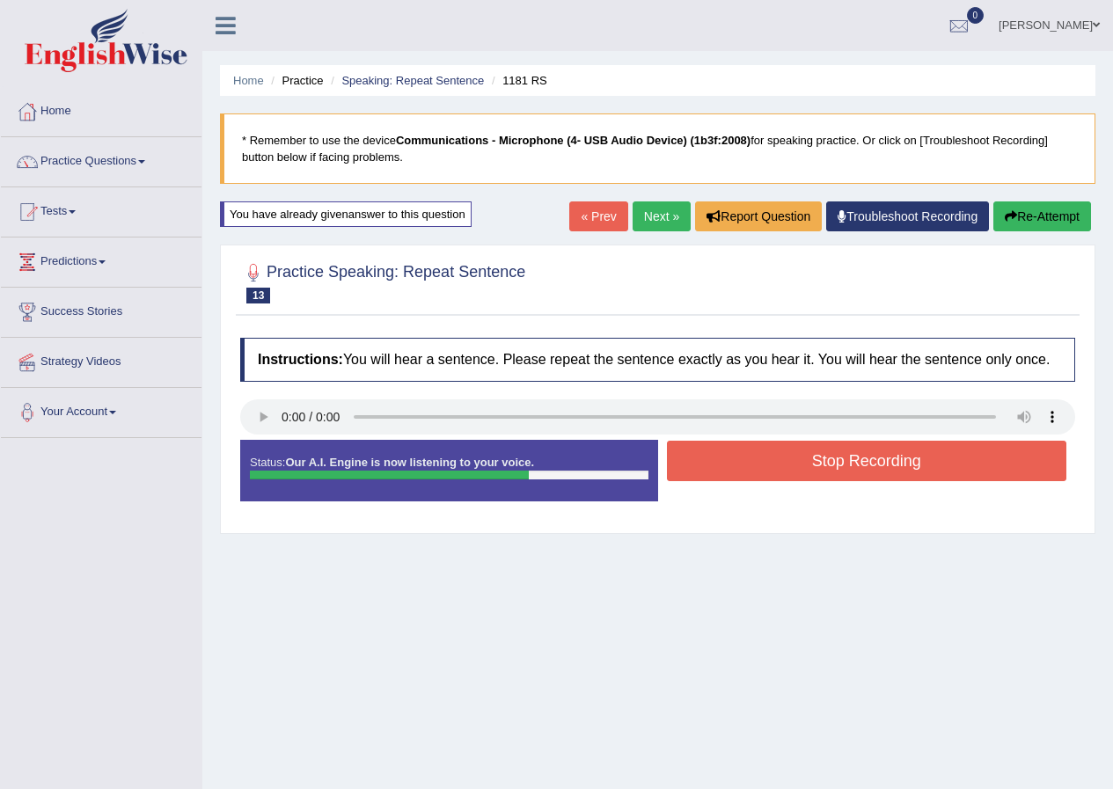
click at [881, 463] on button "Stop Recording" at bounding box center [867, 461] width 400 height 40
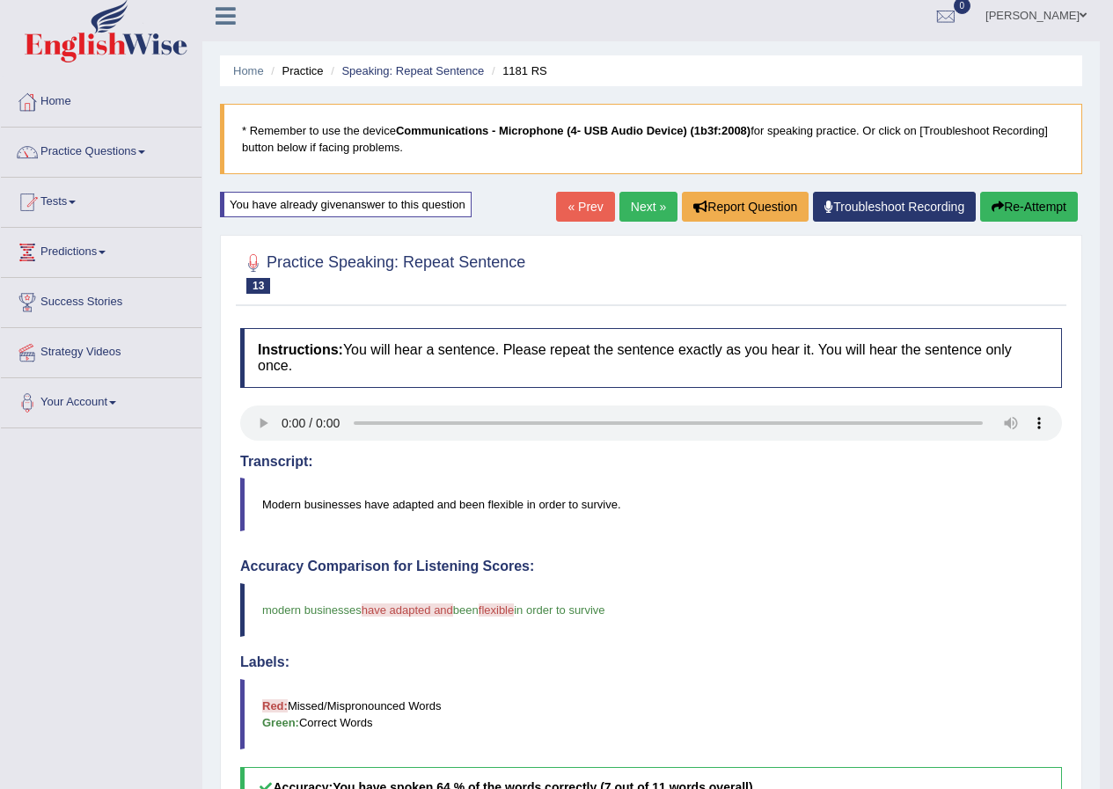
scroll to position [8, 0]
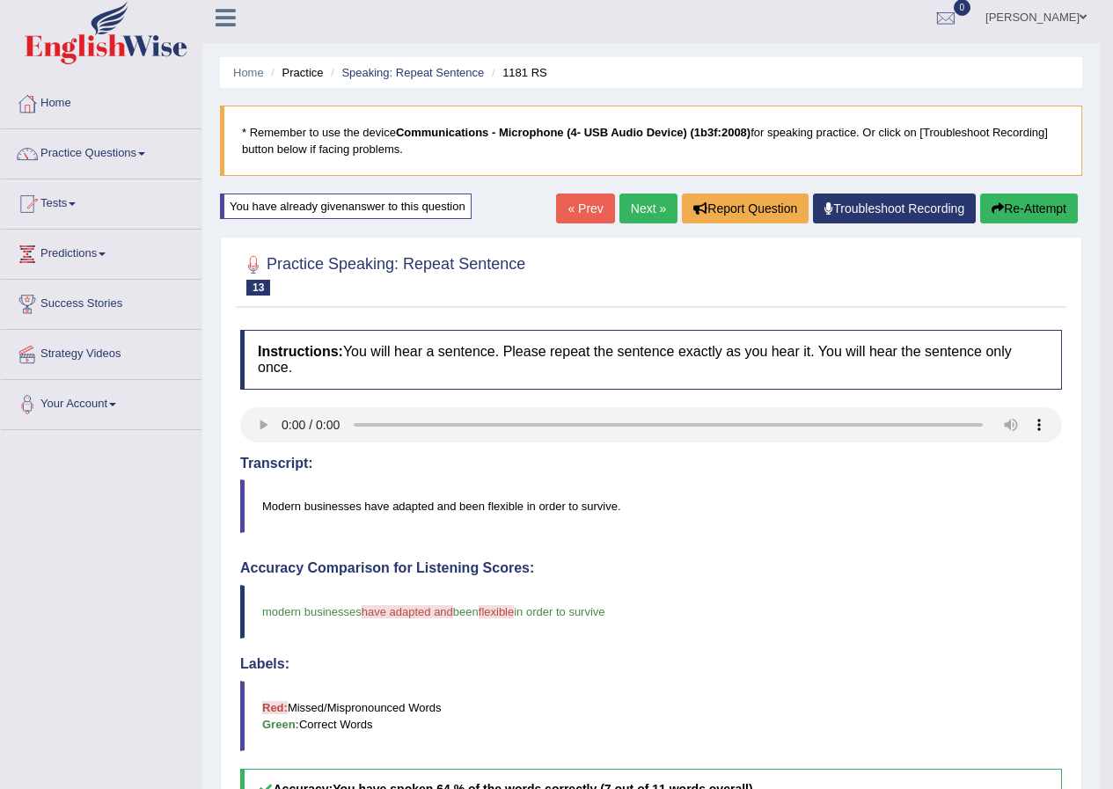
click at [1043, 201] on button "Re-Attempt" at bounding box center [1029, 209] width 98 height 30
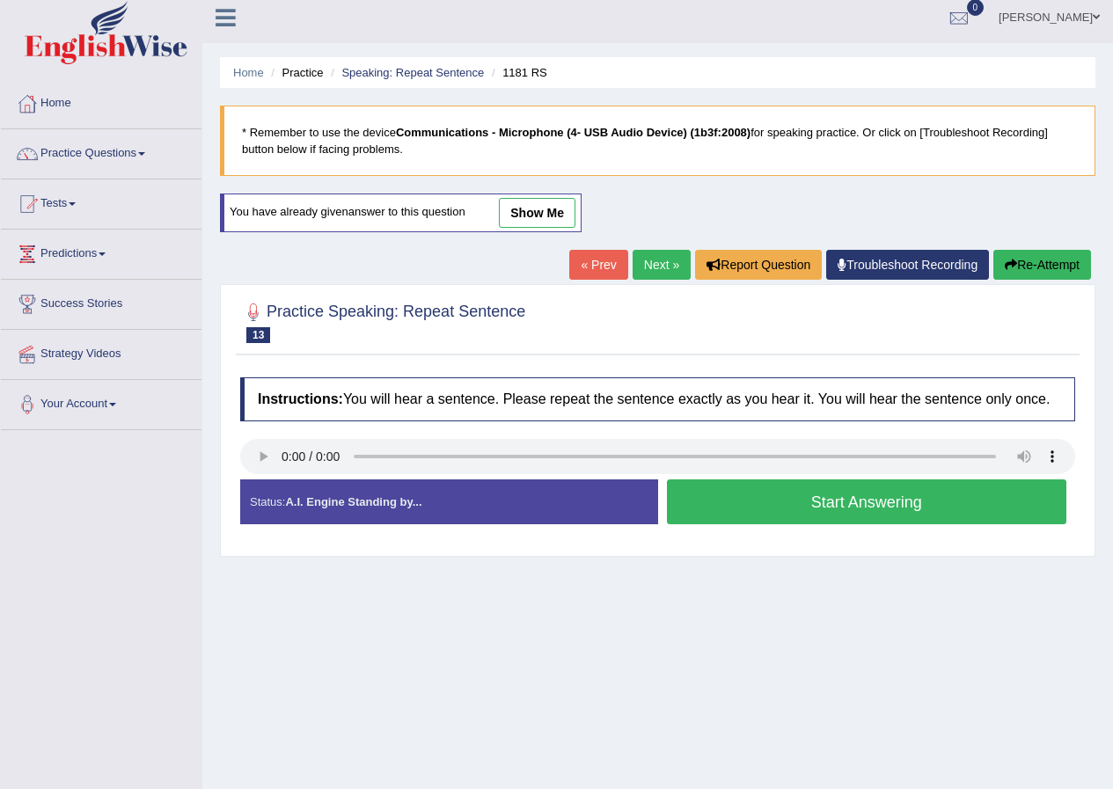
click at [858, 494] on button "Start Answering" at bounding box center [867, 501] width 400 height 45
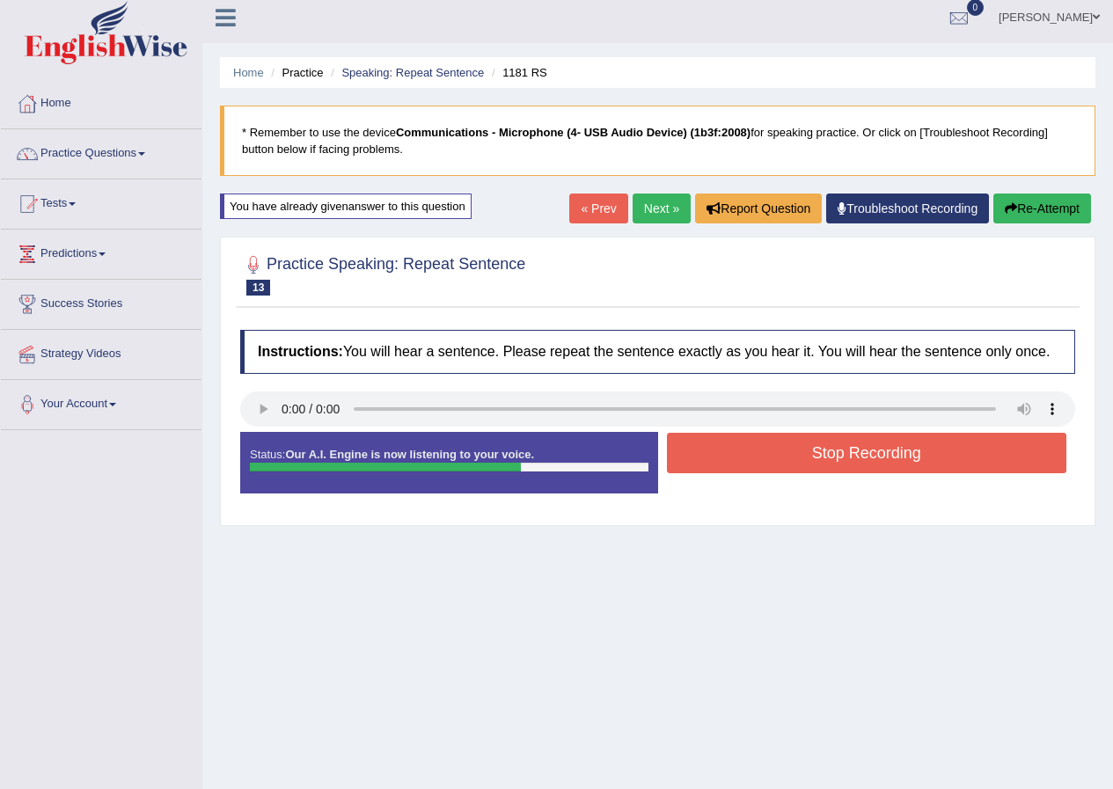
click at [870, 452] on button "Stop Recording" at bounding box center [867, 453] width 400 height 40
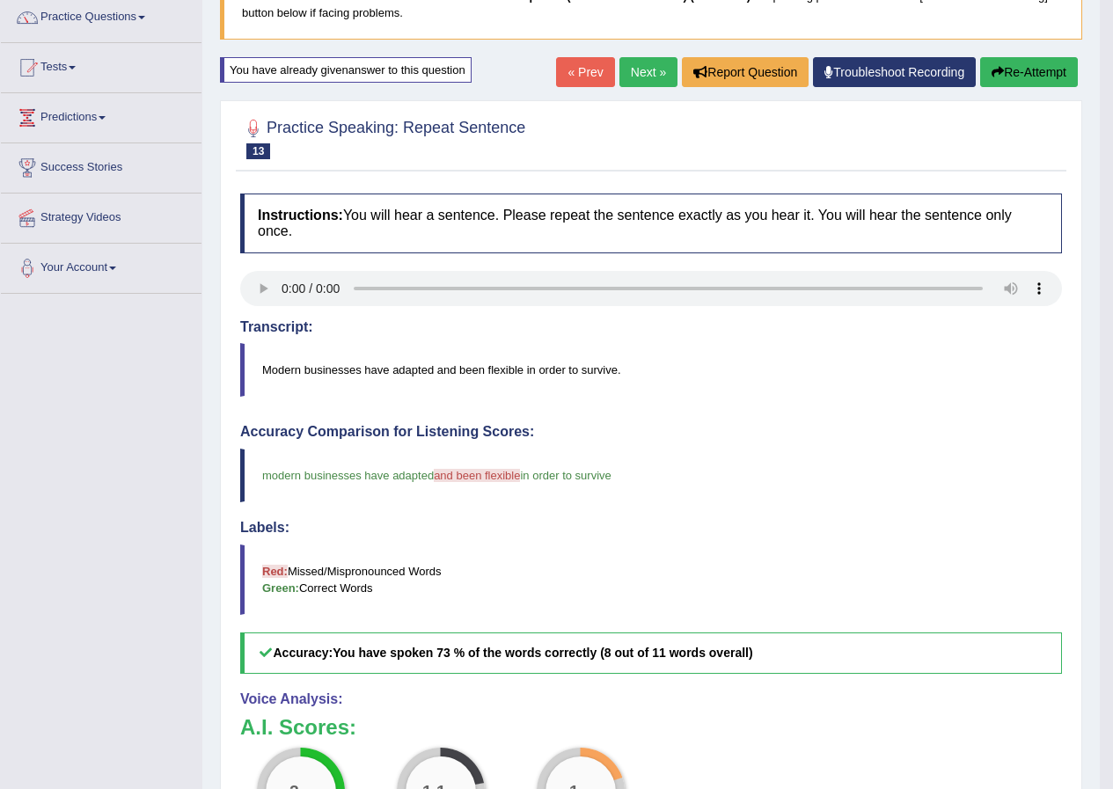
scroll to position [135, 0]
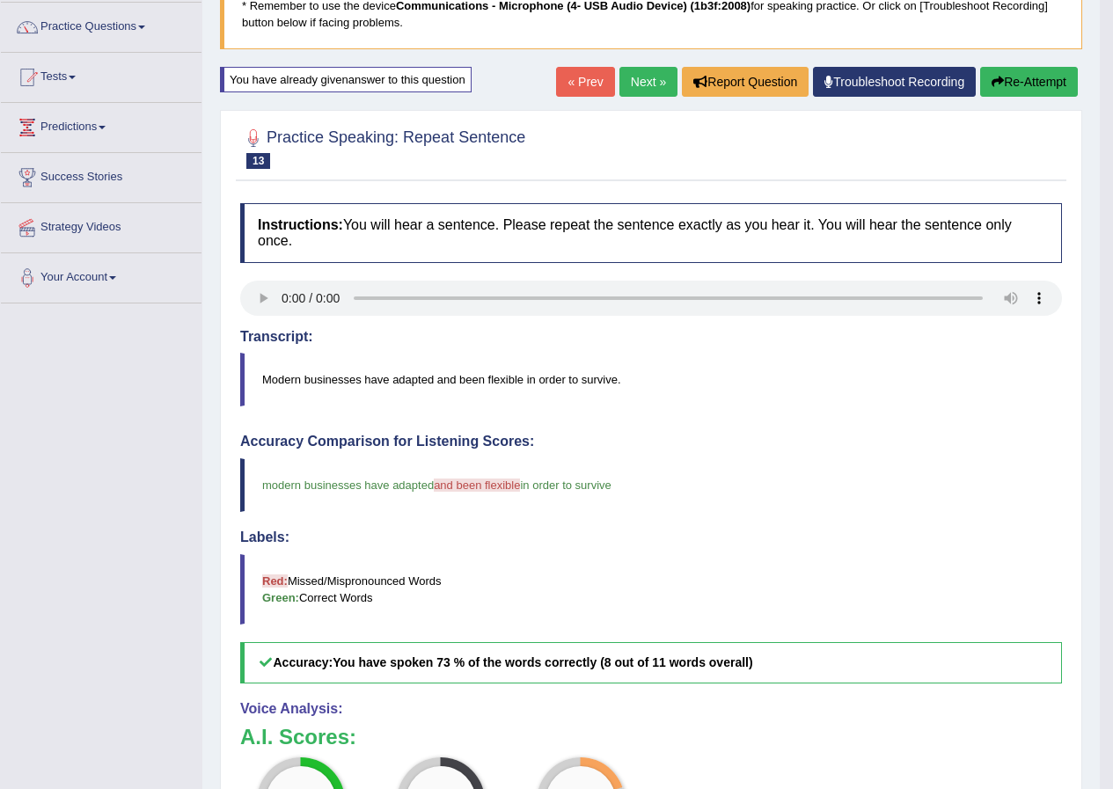
click at [992, 77] on icon "button" at bounding box center [997, 82] width 12 height 12
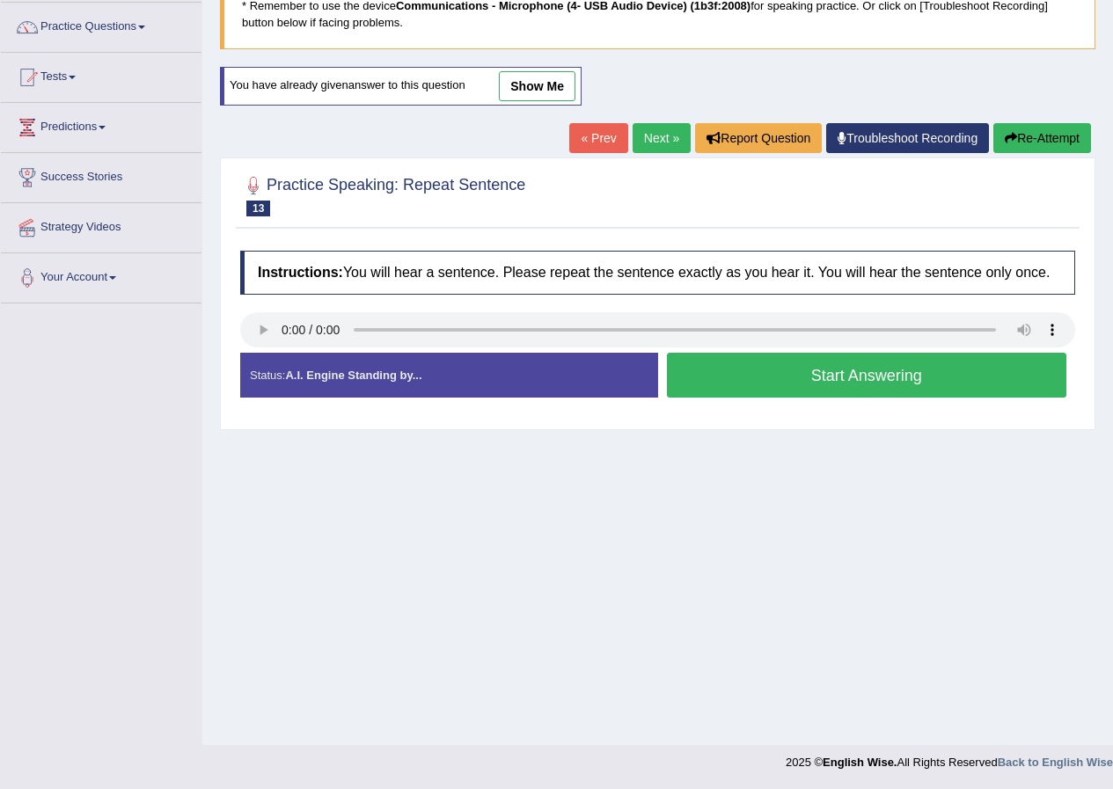
click at [886, 372] on button "Start Answering" at bounding box center [867, 375] width 400 height 45
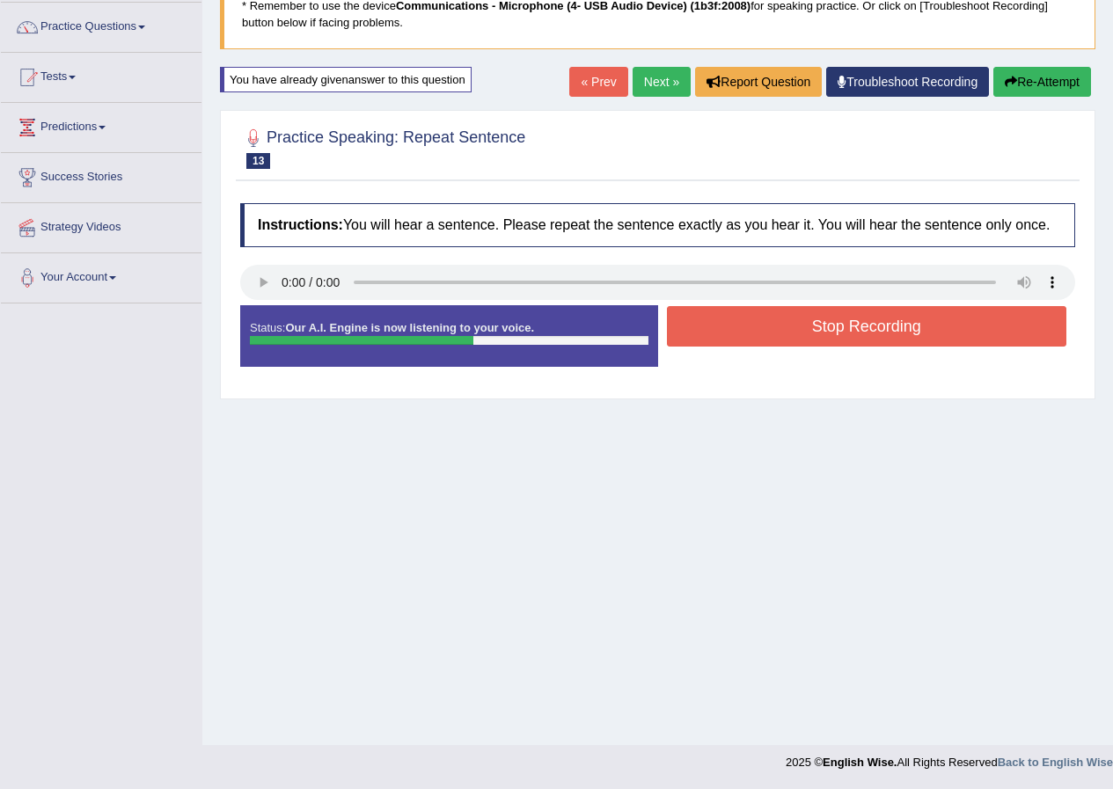
click at [895, 325] on button "Stop Recording" at bounding box center [867, 326] width 400 height 40
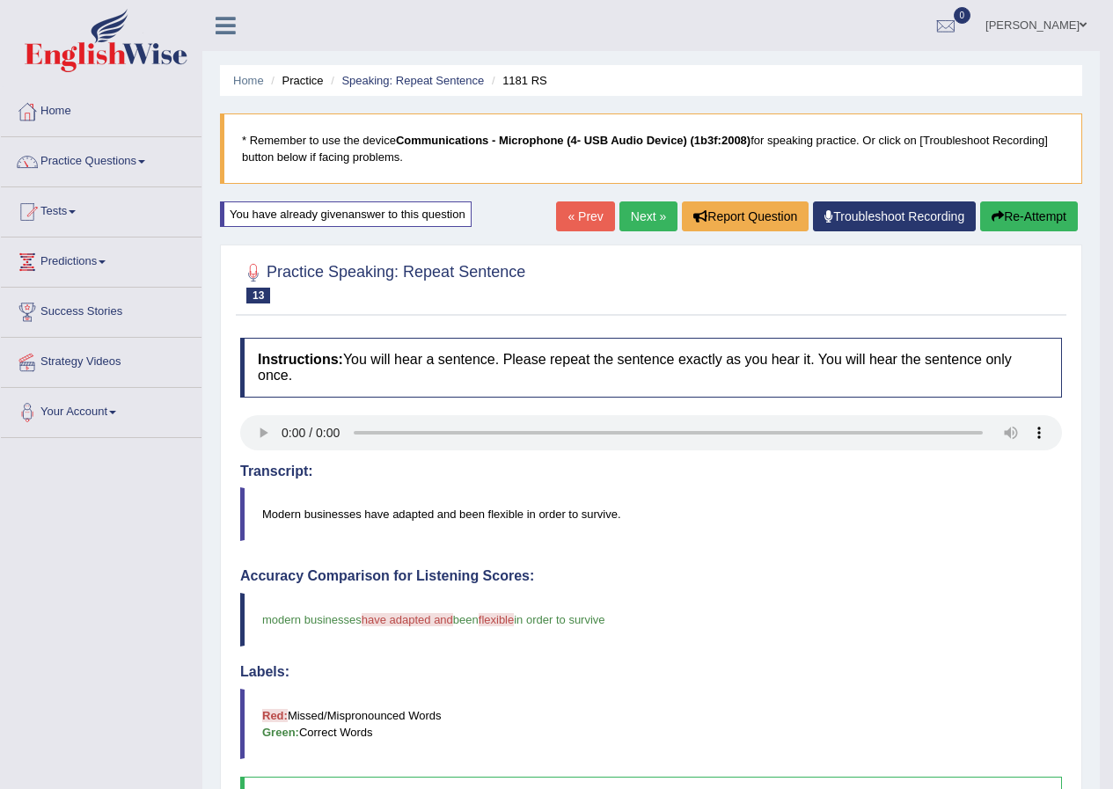
click at [632, 212] on link "Next »" at bounding box center [648, 216] width 58 height 30
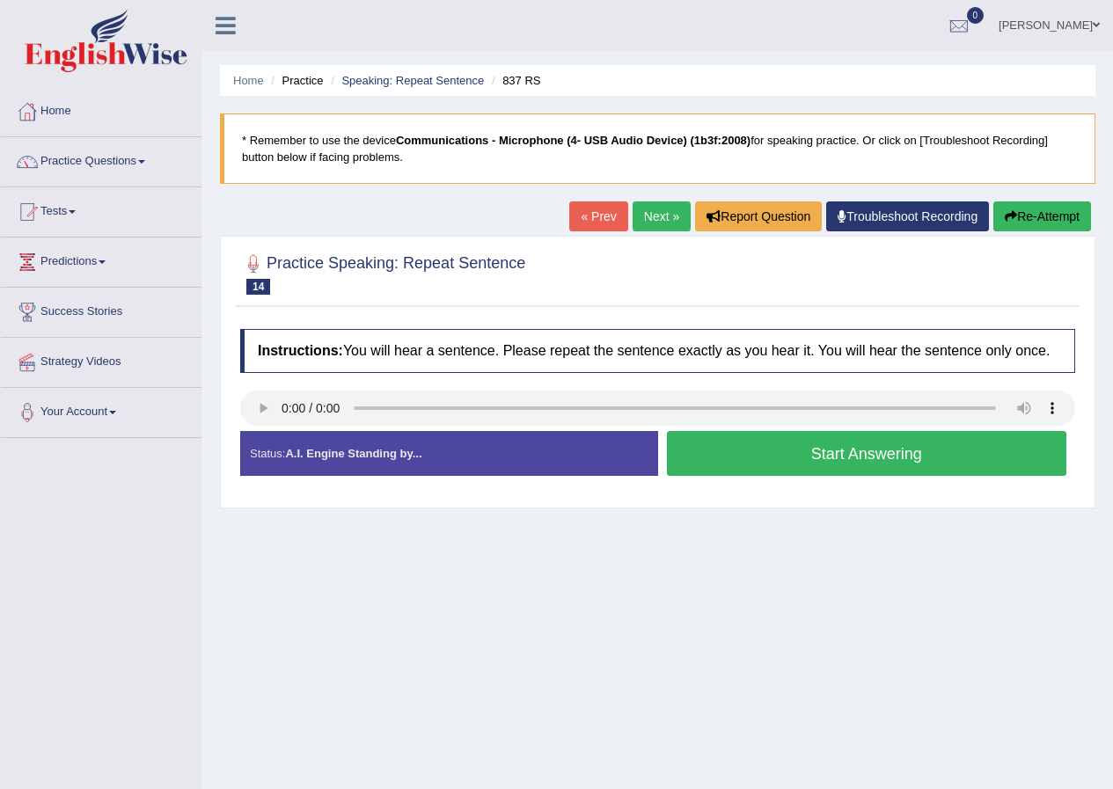
click at [841, 446] on button "Start Answering" at bounding box center [867, 453] width 400 height 45
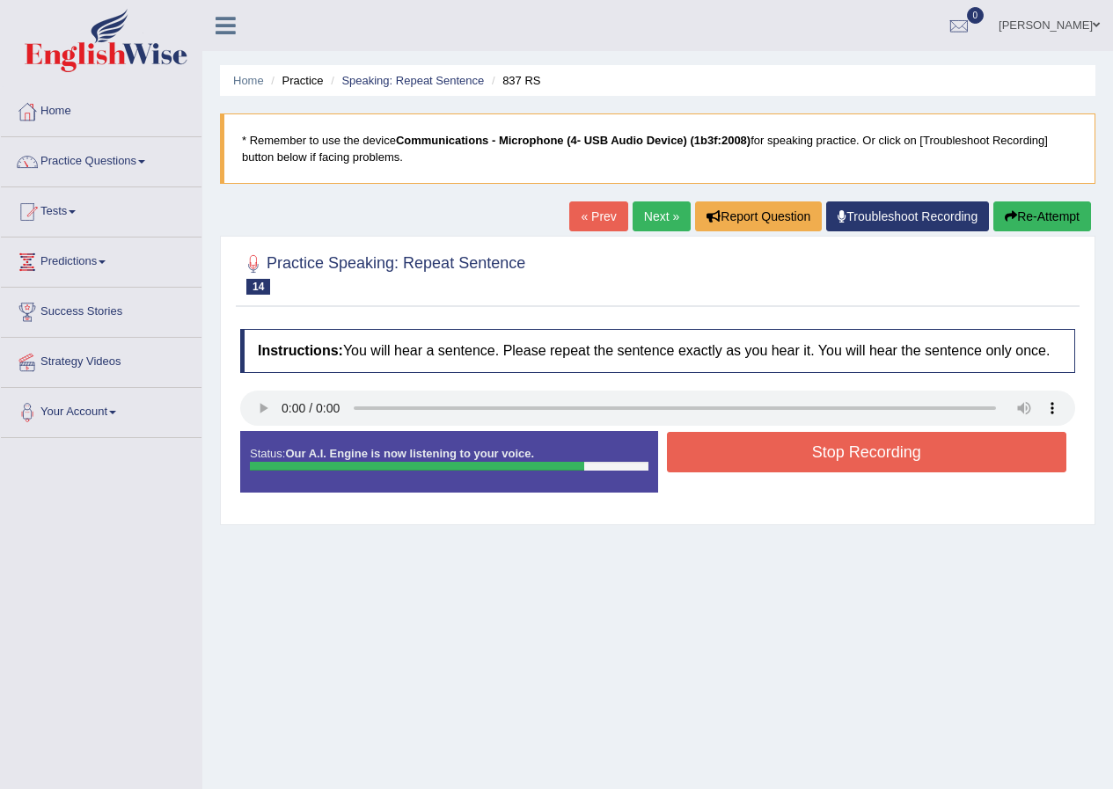
click at [844, 447] on button "Stop Recording" at bounding box center [867, 452] width 400 height 40
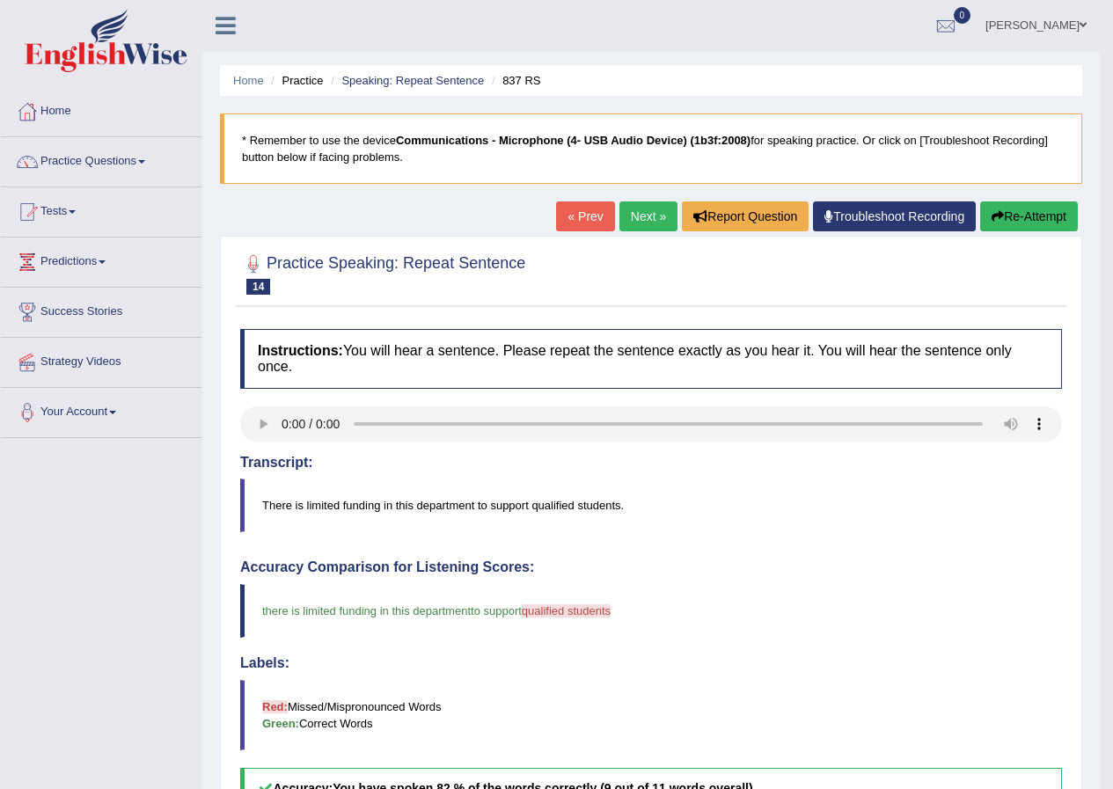
click at [647, 216] on link "Next »" at bounding box center [648, 216] width 58 height 30
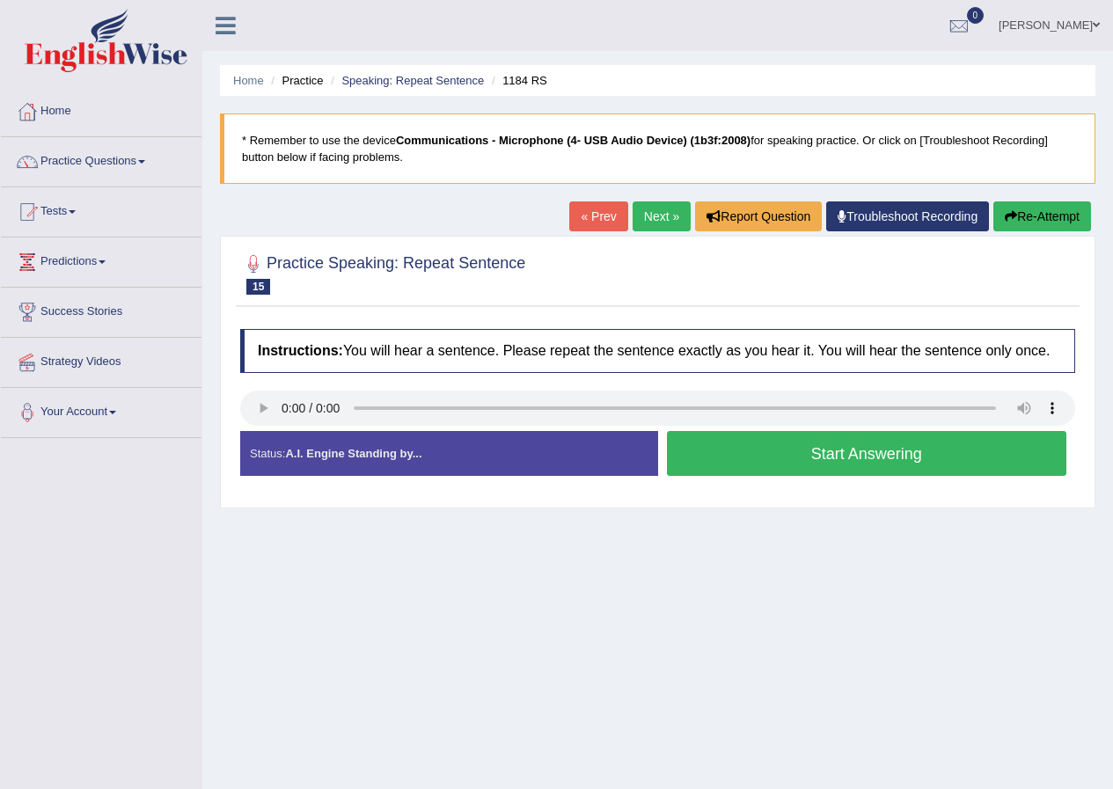
click at [824, 457] on button "Start Answering" at bounding box center [867, 453] width 400 height 45
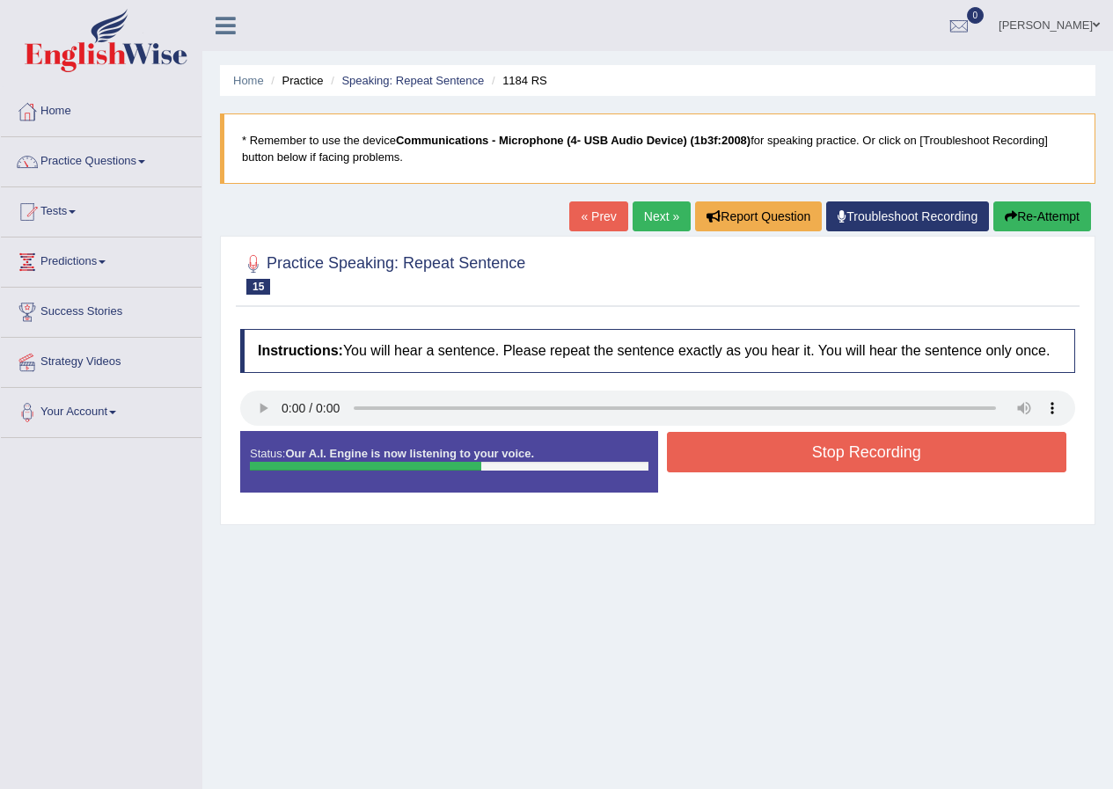
click at [839, 457] on button "Stop Recording" at bounding box center [867, 452] width 400 height 40
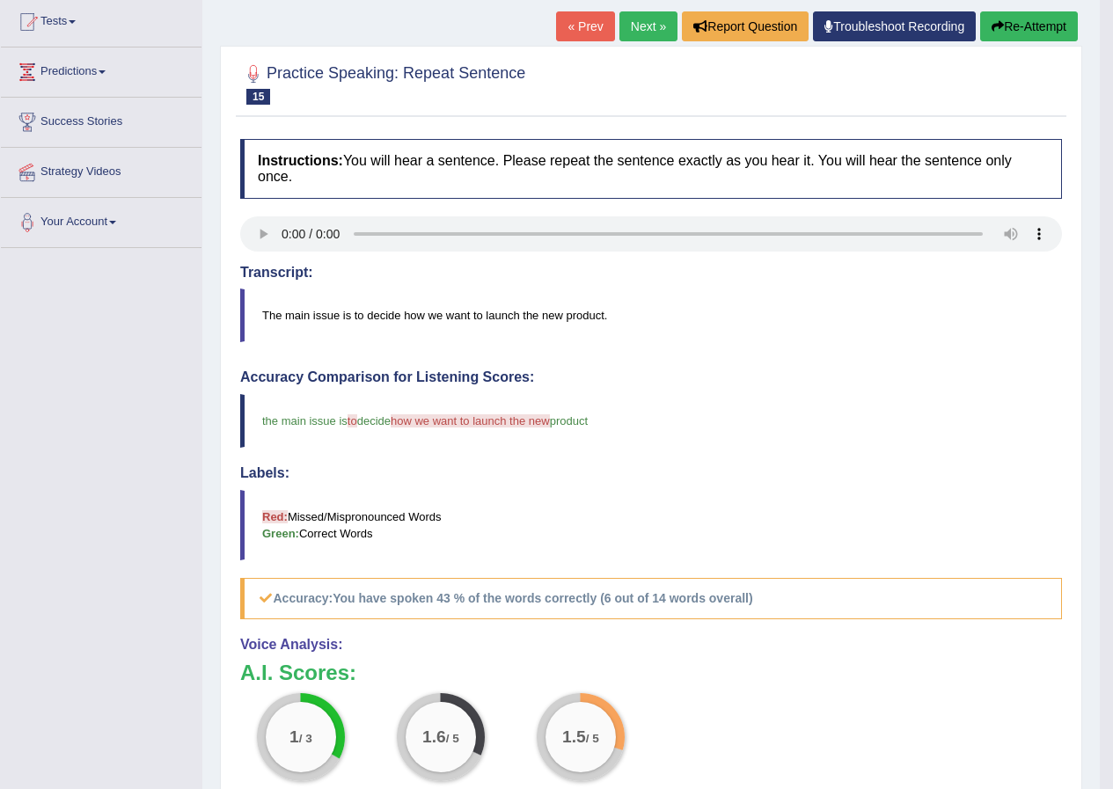
scroll to position [176, 0]
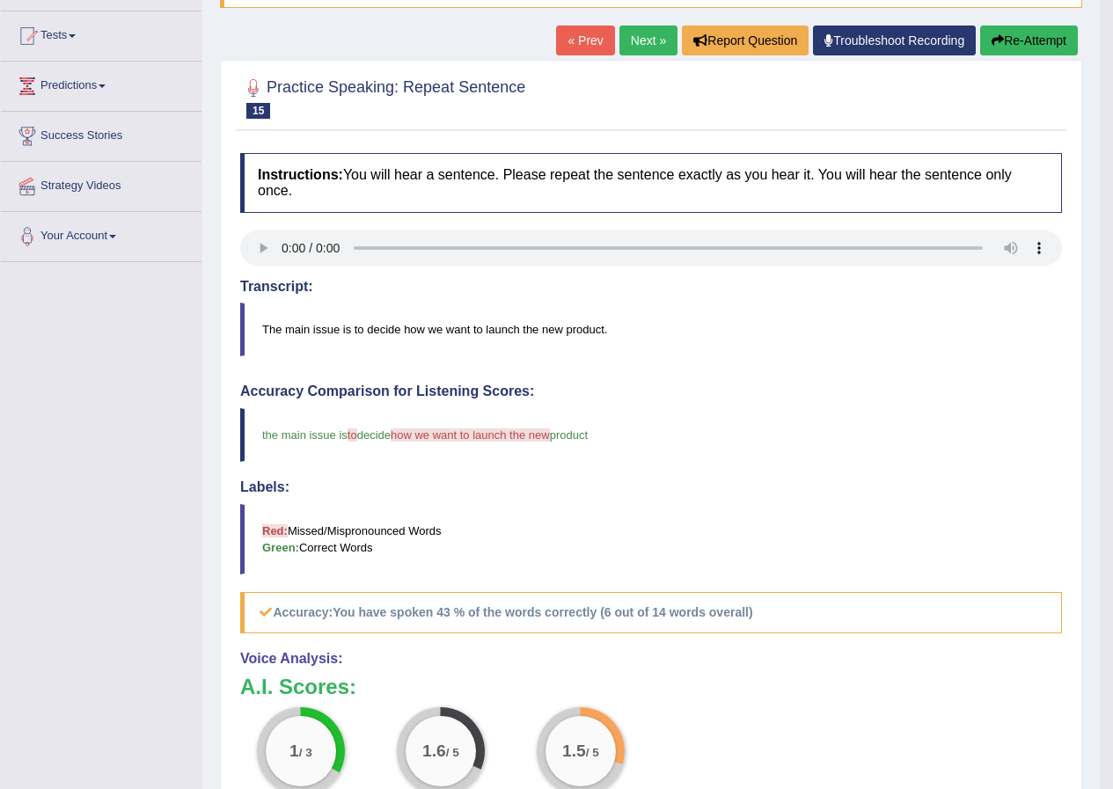
click at [1043, 37] on button "Re-Attempt" at bounding box center [1029, 41] width 98 height 30
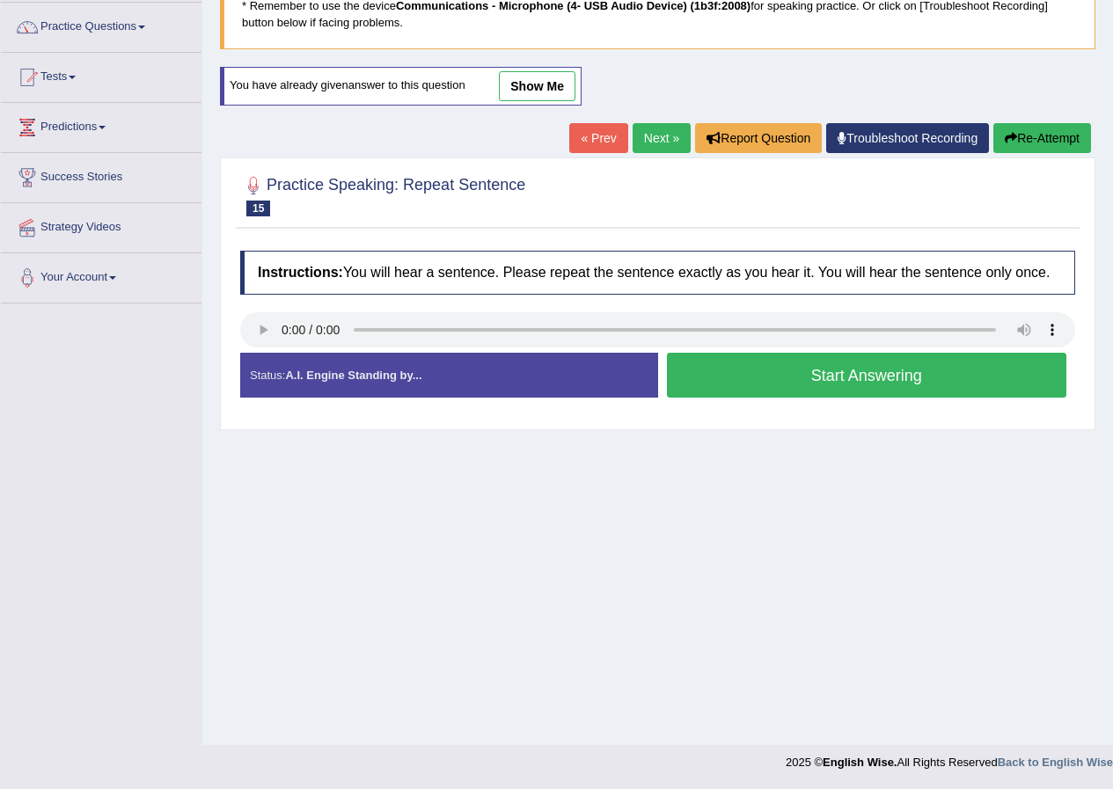
click at [899, 378] on button "Start Answering" at bounding box center [867, 375] width 400 height 45
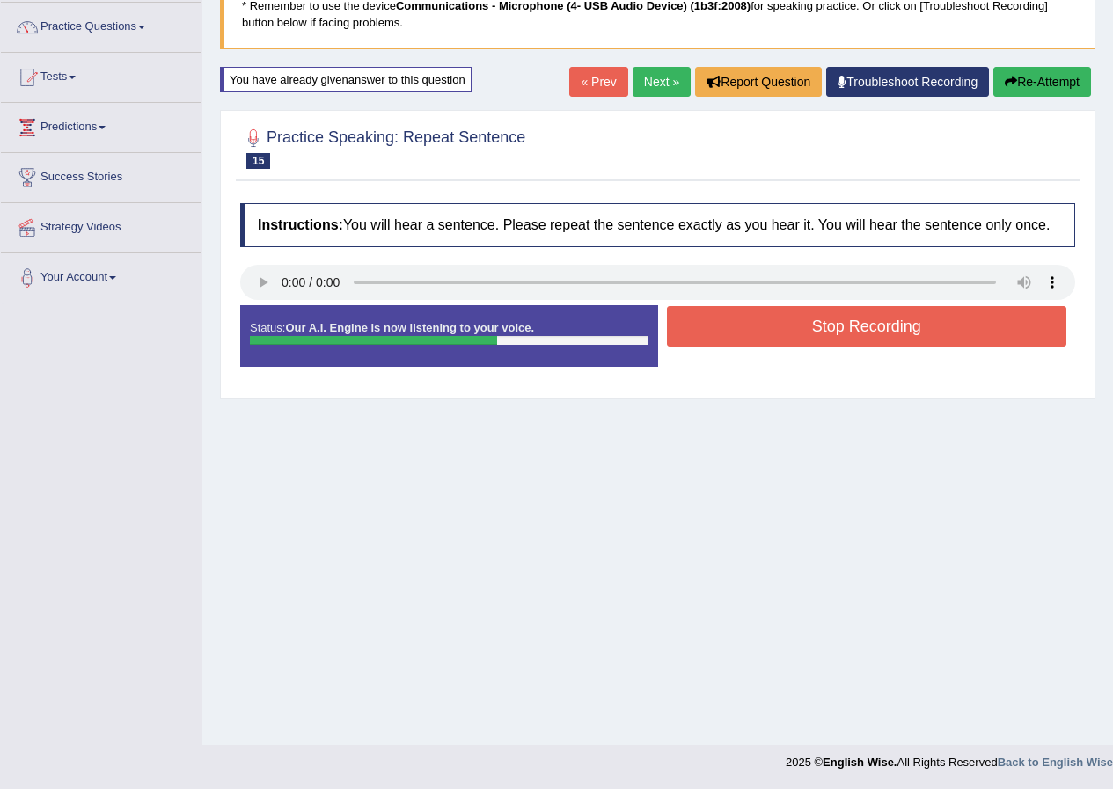
click at [887, 334] on button "Stop Recording" at bounding box center [867, 326] width 400 height 40
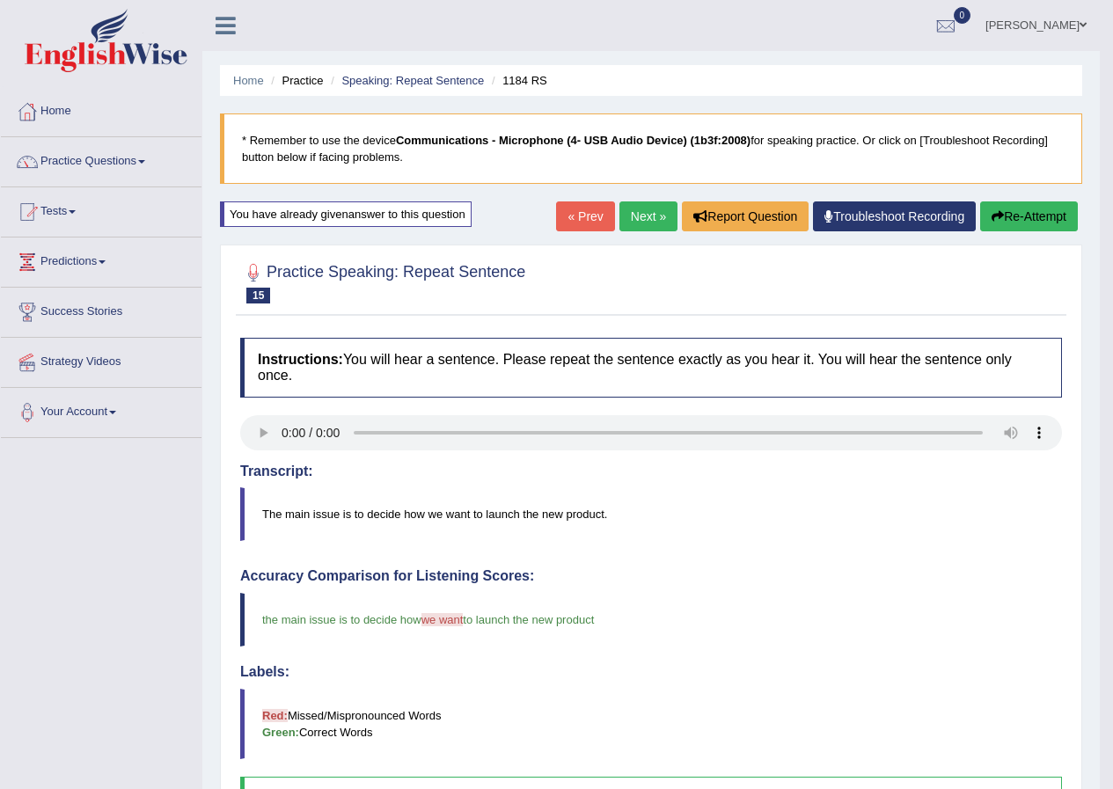
click at [647, 220] on link "Next »" at bounding box center [648, 216] width 58 height 30
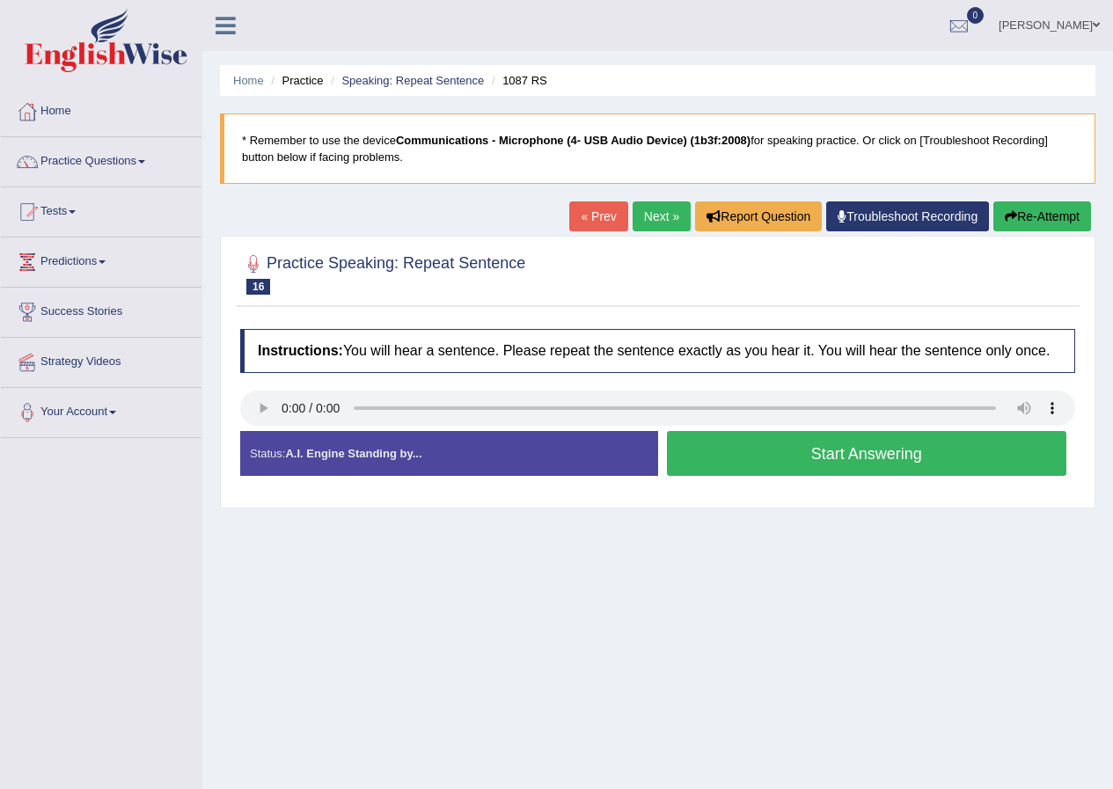
click at [862, 448] on button "Start Answering" at bounding box center [867, 453] width 400 height 45
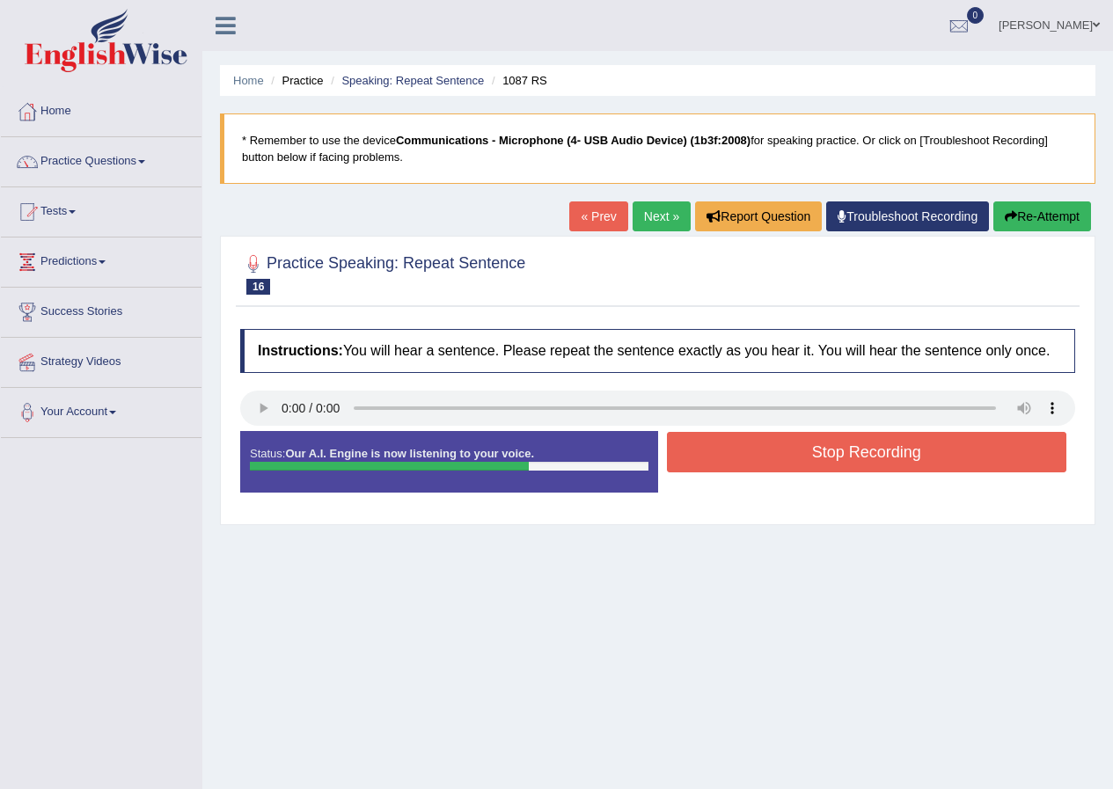
click at [861, 456] on button "Stop Recording" at bounding box center [867, 452] width 400 height 40
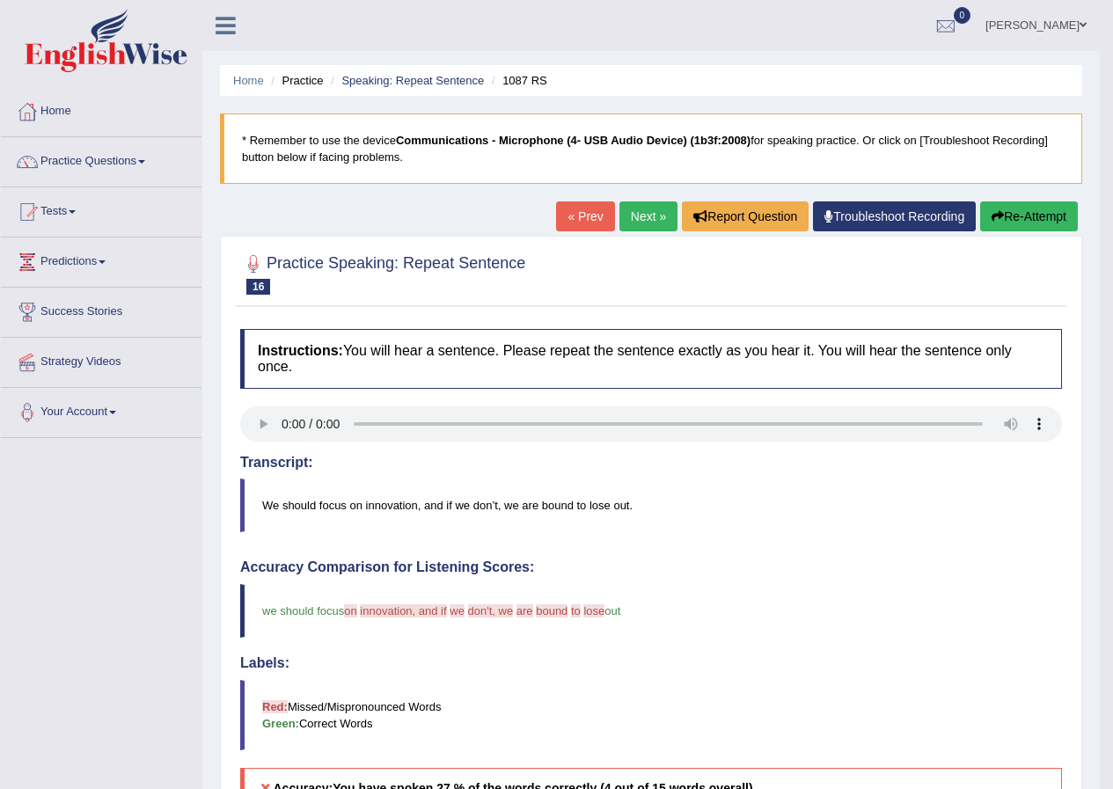
click at [1034, 223] on button "Re-Attempt" at bounding box center [1029, 216] width 98 height 30
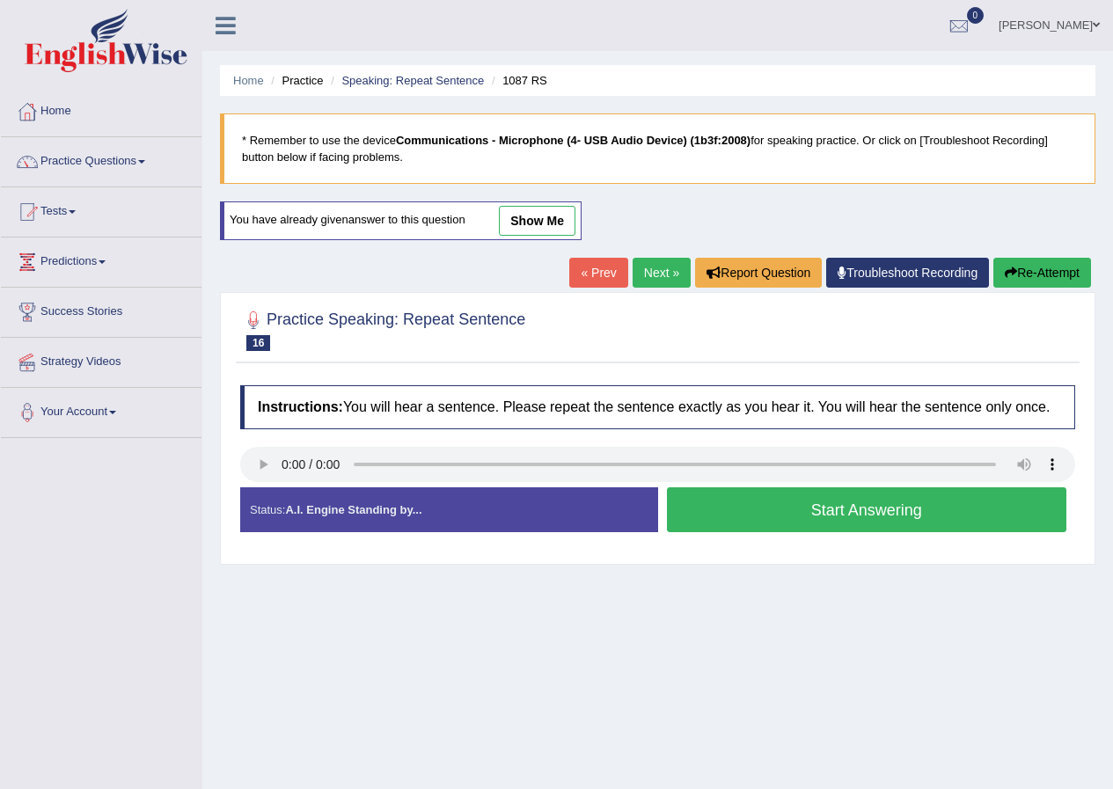
click at [886, 508] on button "Start Answering" at bounding box center [867, 509] width 400 height 45
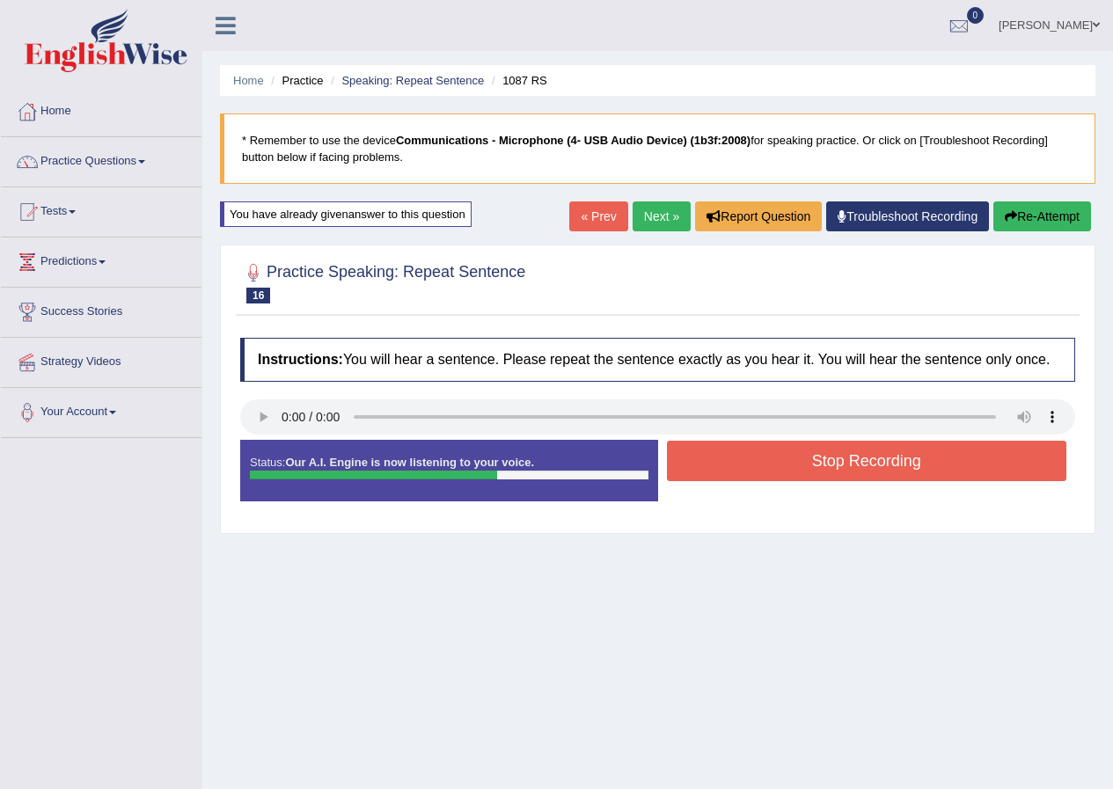
click at [876, 464] on button "Stop Recording" at bounding box center [867, 461] width 400 height 40
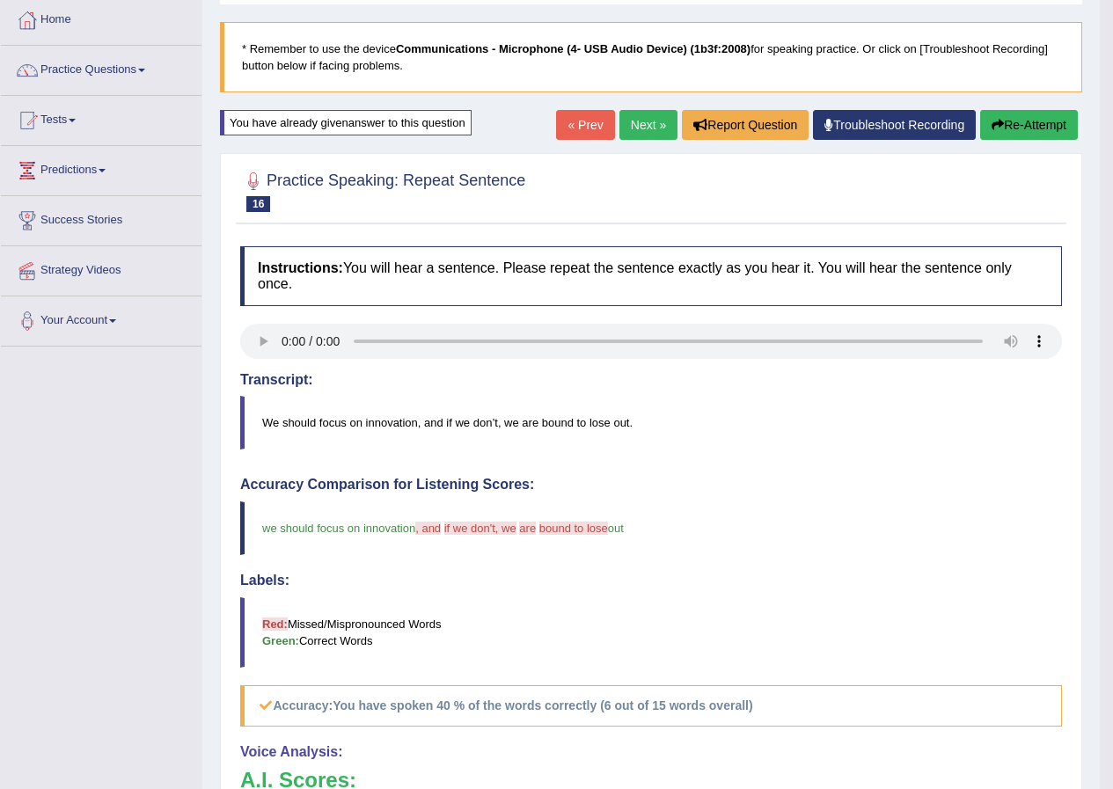
scroll to position [88, 0]
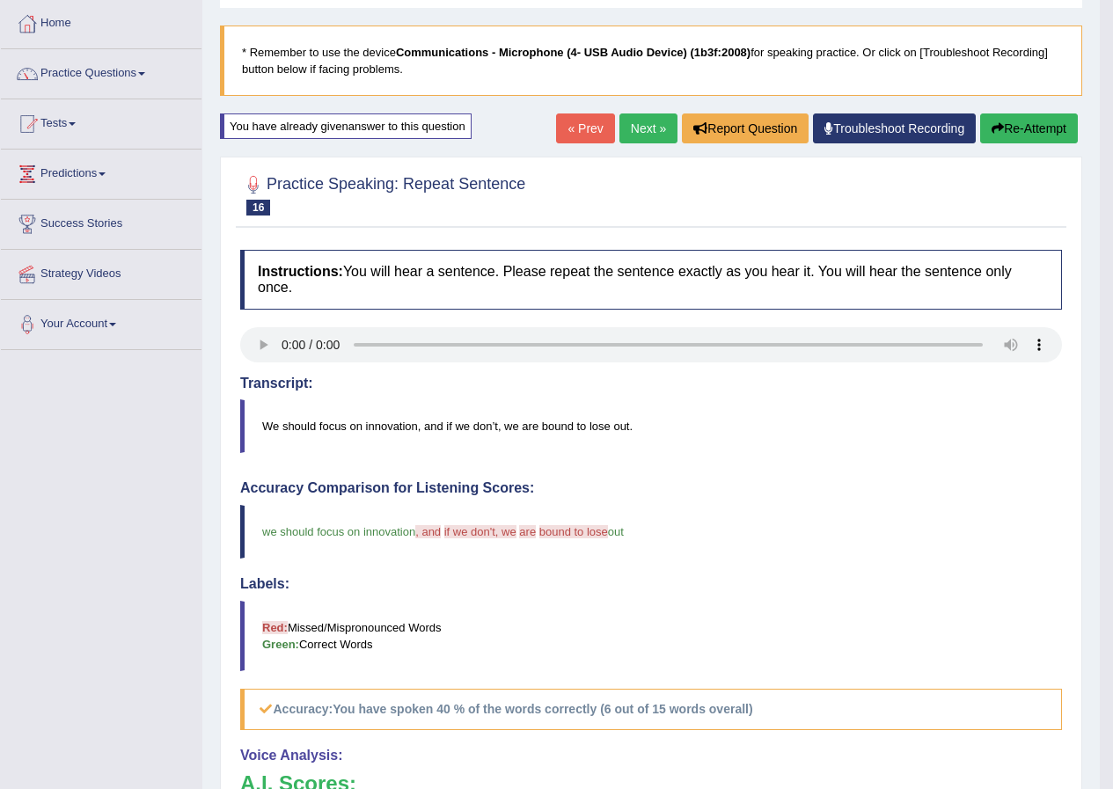
click at [1020, 126] on button "Re-Attempt" at bounding box center [1029, 128] width 98 height 30
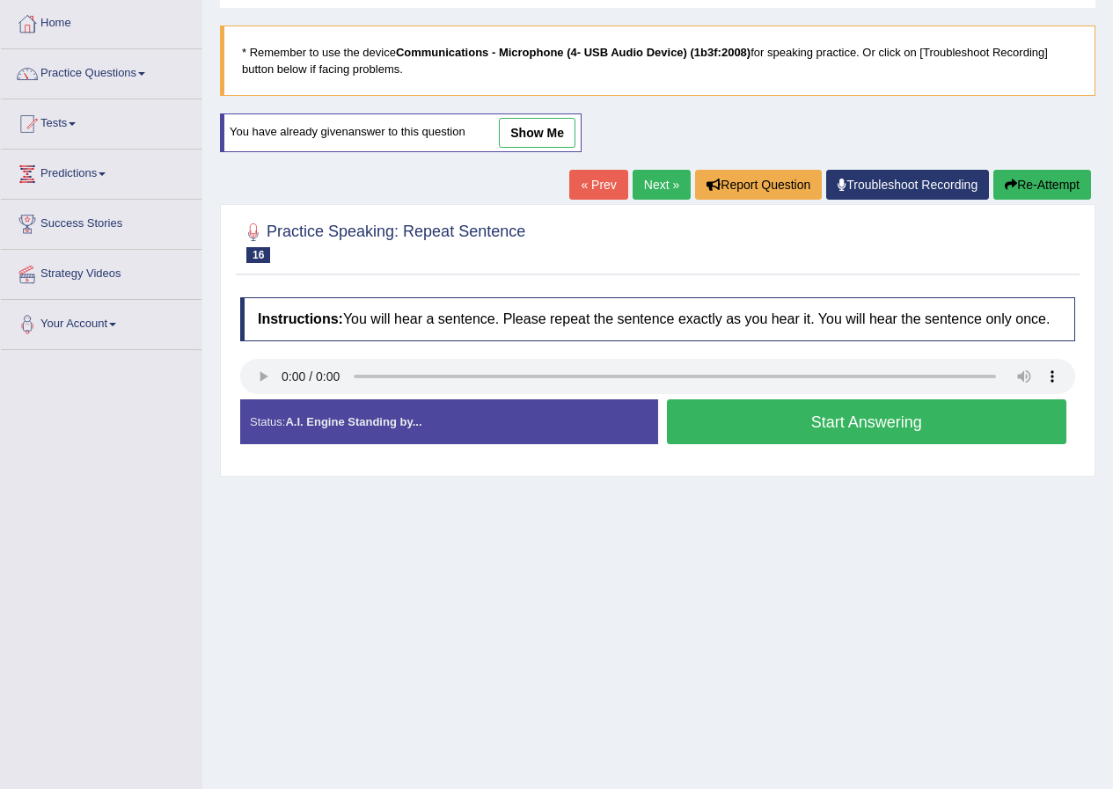
click at [857, 420] on button "Start Answering" at bounding box center [867, 421] width 400 height 45
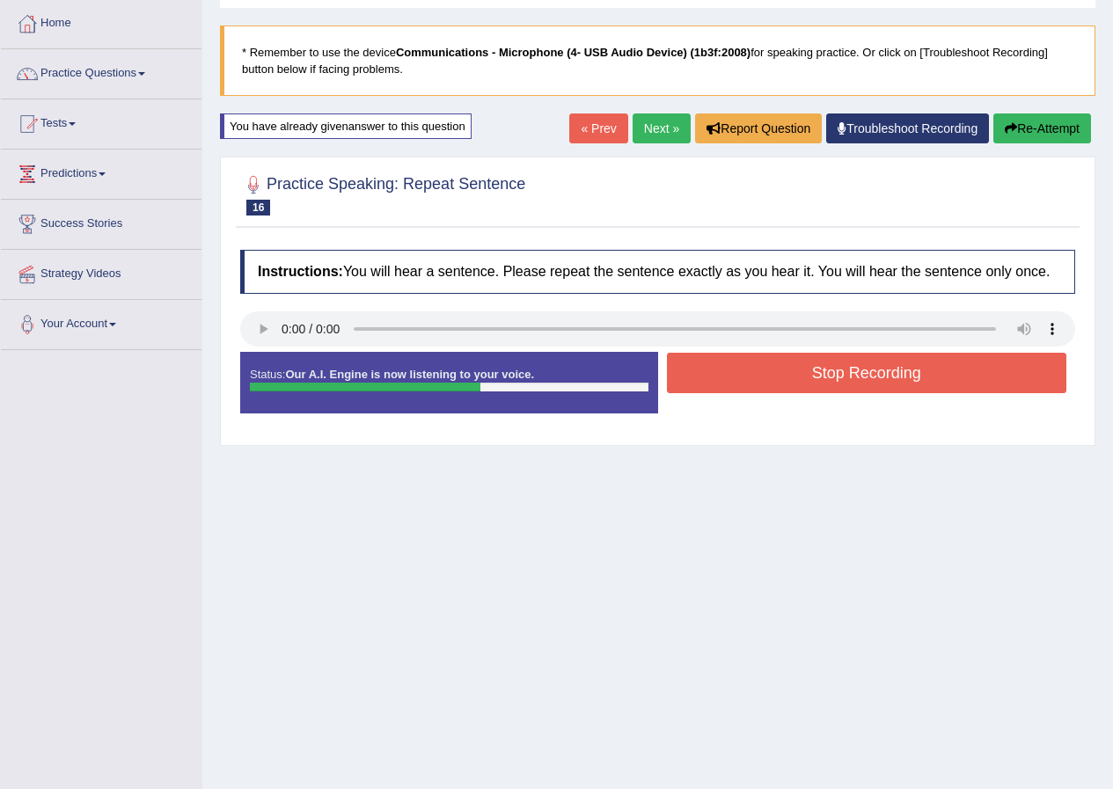
click at [862, 373] on button "Stop Recording" at bounding box center [867, 373] width 400 height 40
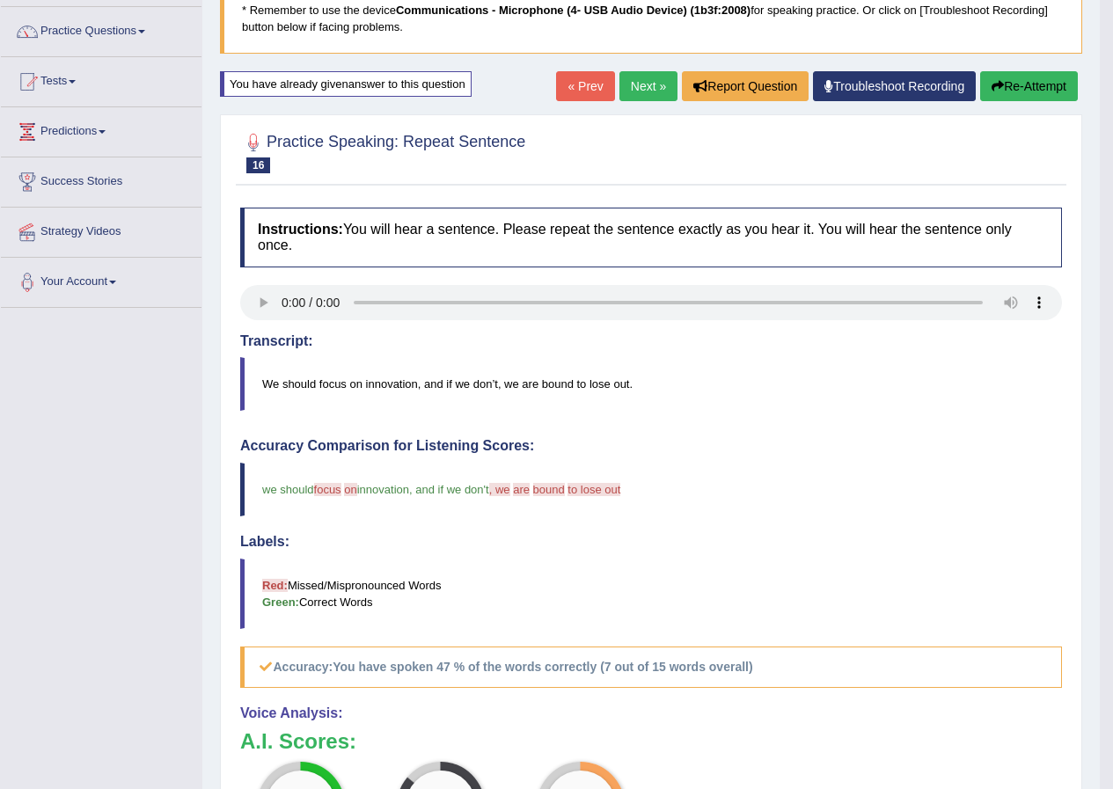
scroll to position [17, 0]
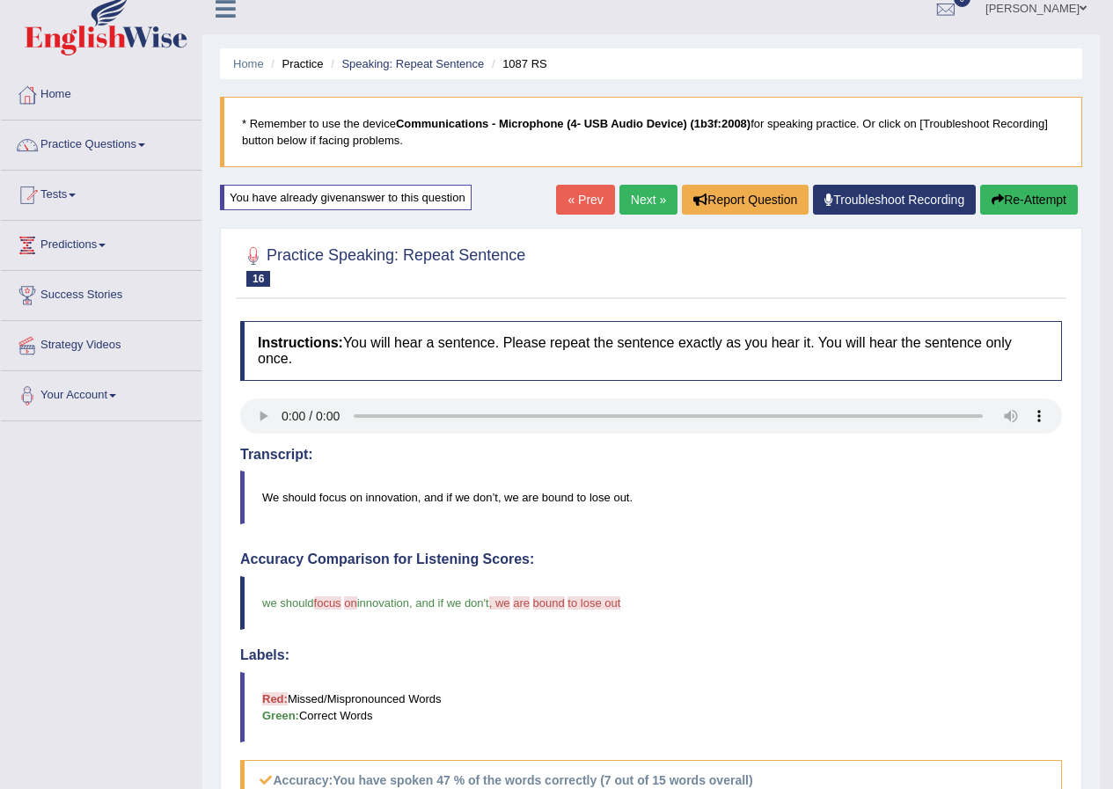
click at [634, 195] on link "Next »" at bounding box center [648, 200] width 58 height 30
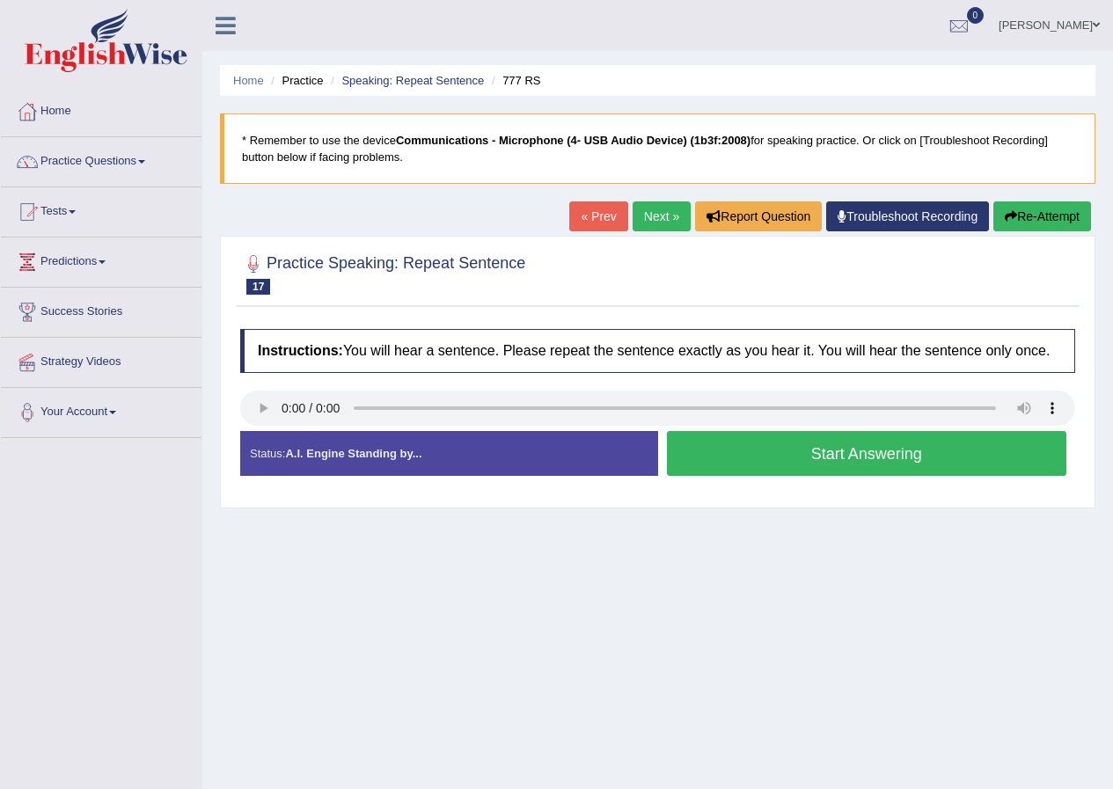
click at [876, 456] on button "Start Answering" at bounding box center [867, 453] width 400 height 45
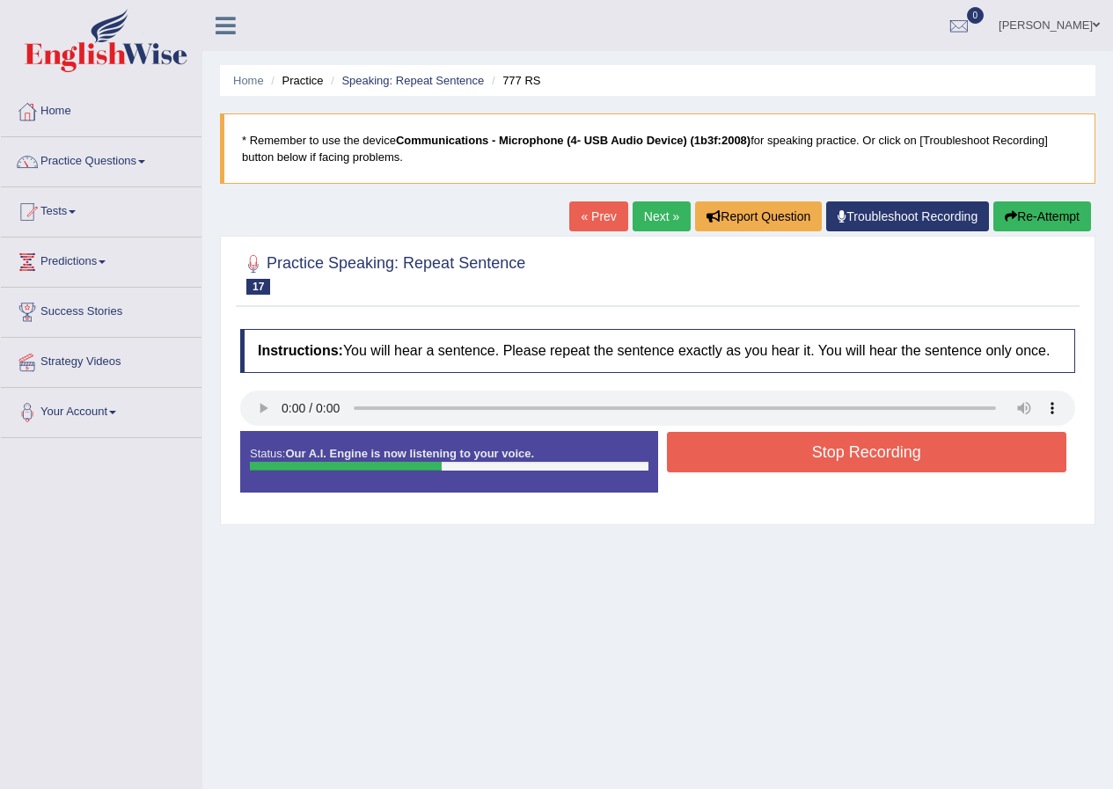
click at [884, 450] on button "Stop Recording" at bounding box center [867, 452] width 400 height 40
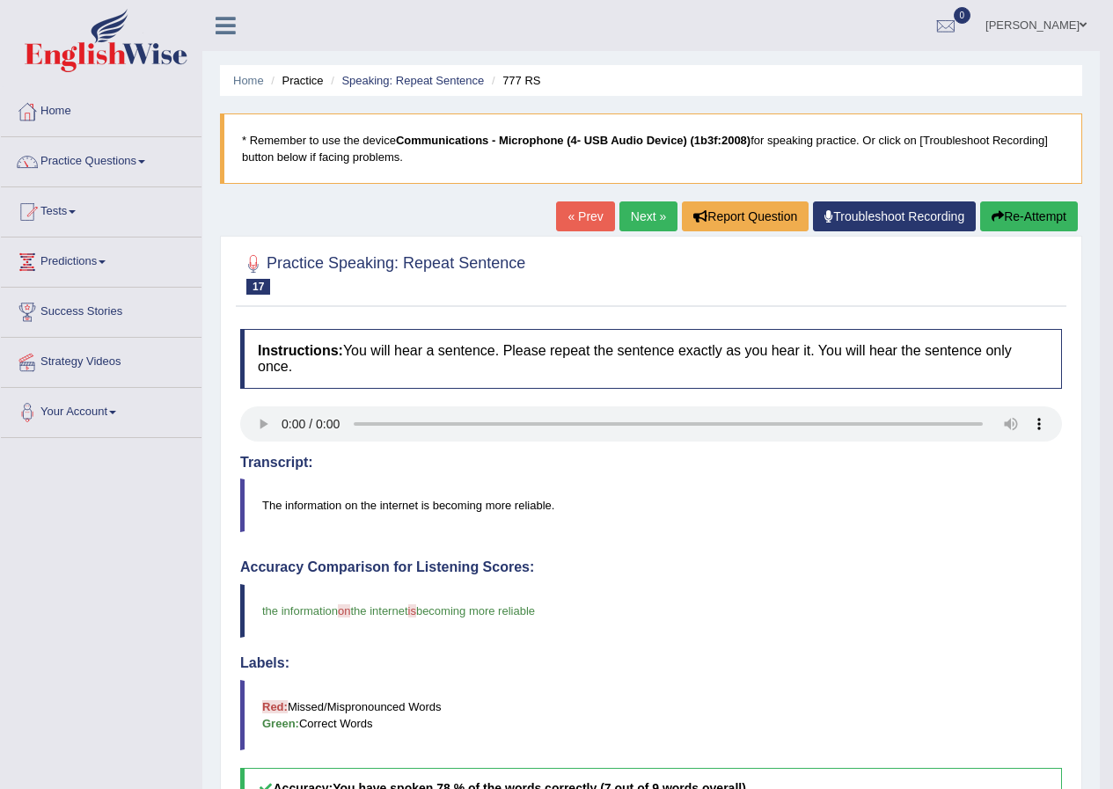
click at [630, 218] on link "Next »" at bounding box center [648, 216] width 58 height 30
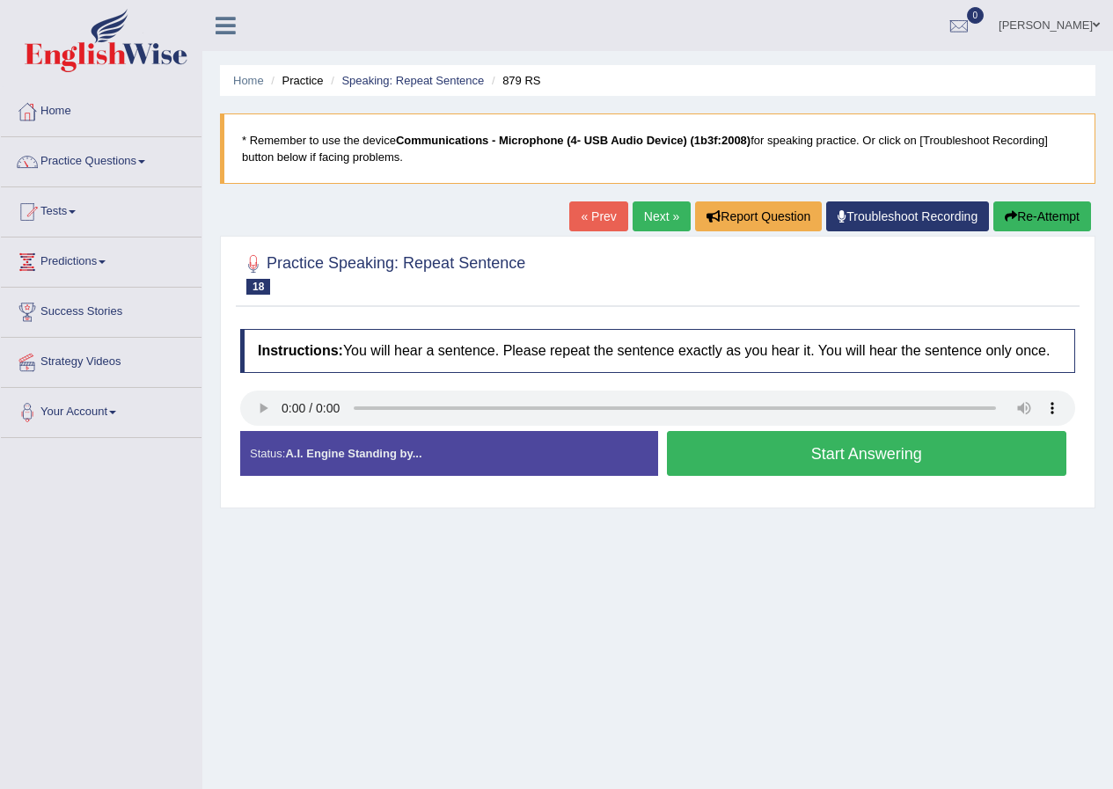
click at [859, 448] on button "Start Answering" at bounding box center [867, 453] width 400 height 45
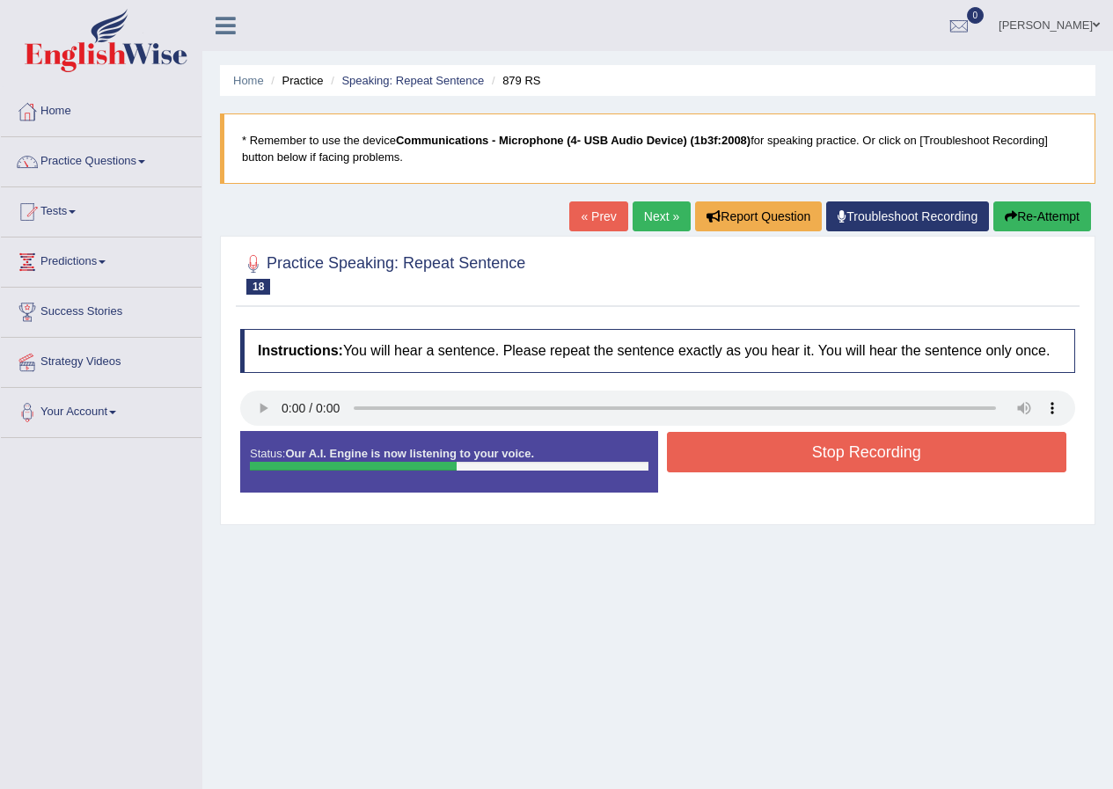
click at [861, 448] on button "Stop Recording" at bounding box center [867, 452] width 400 height 40
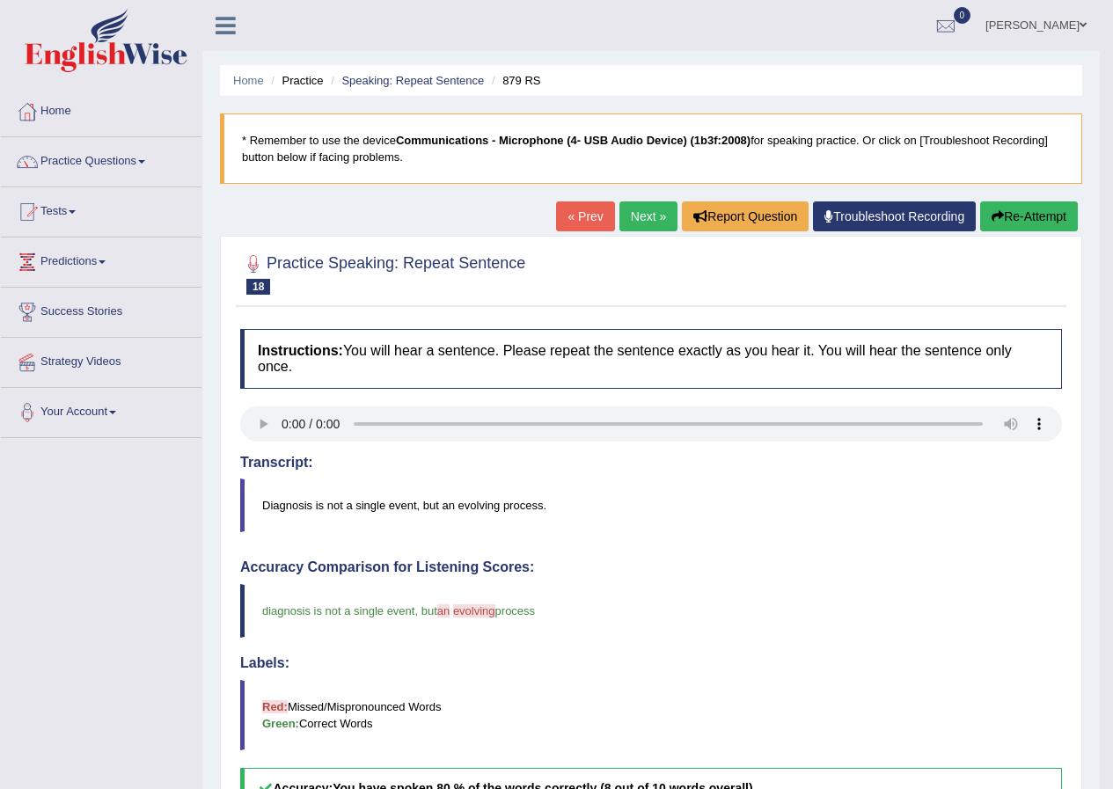
click at [648, 211] on link "Next »" at bounding box center [648, 216] width 58 height 30
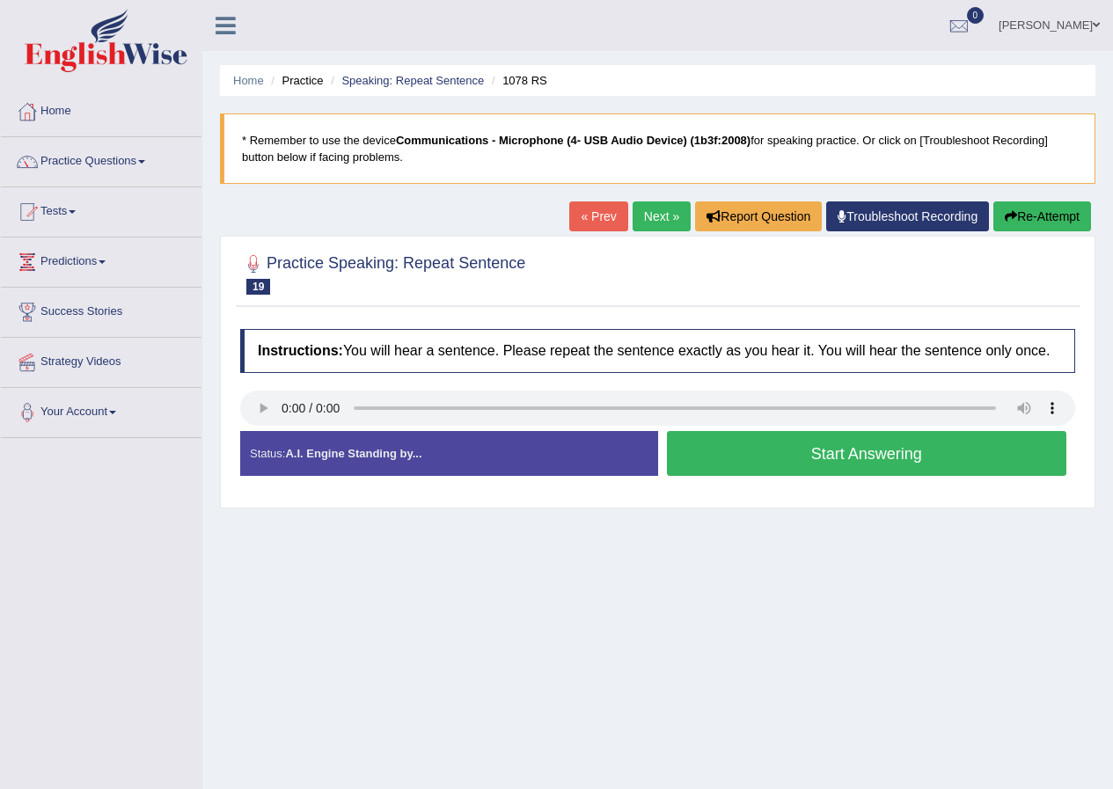
click at [925, 452] on button "Start Answering" at bounding box center [867, 453] width 400 height 45
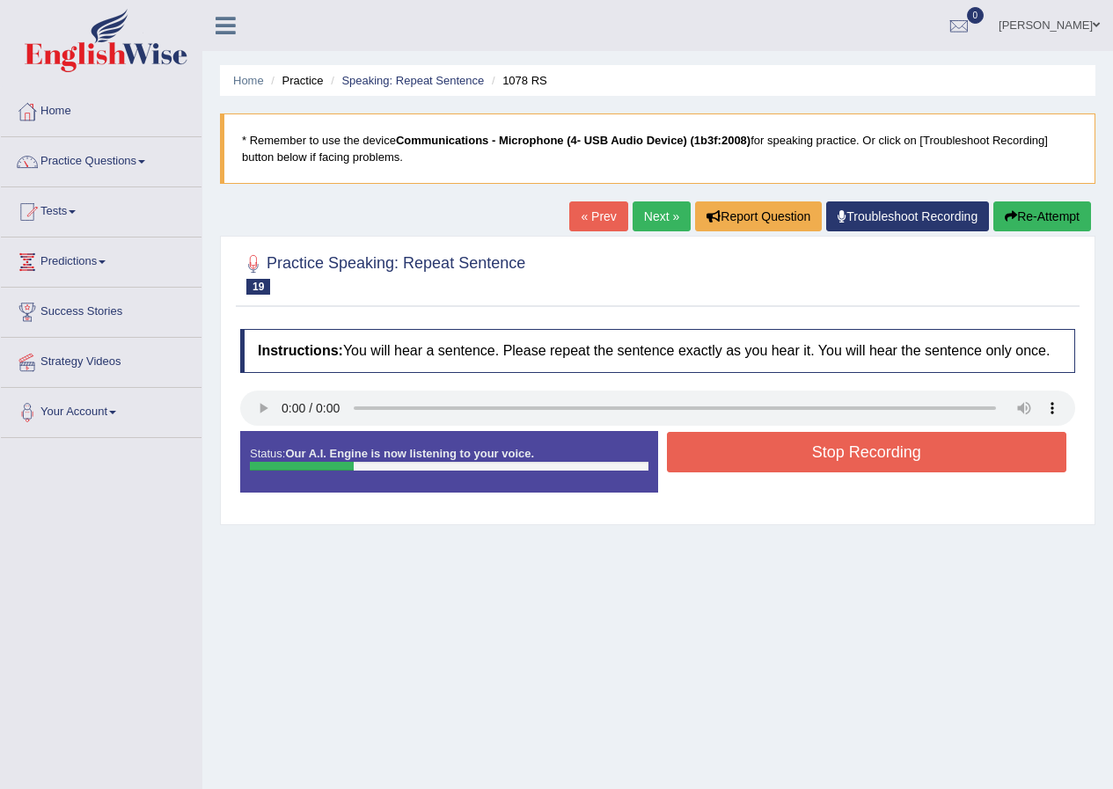
click at [926, 444] on button "Stop Recording" at bounding box center [867, 452] width 400 height 40
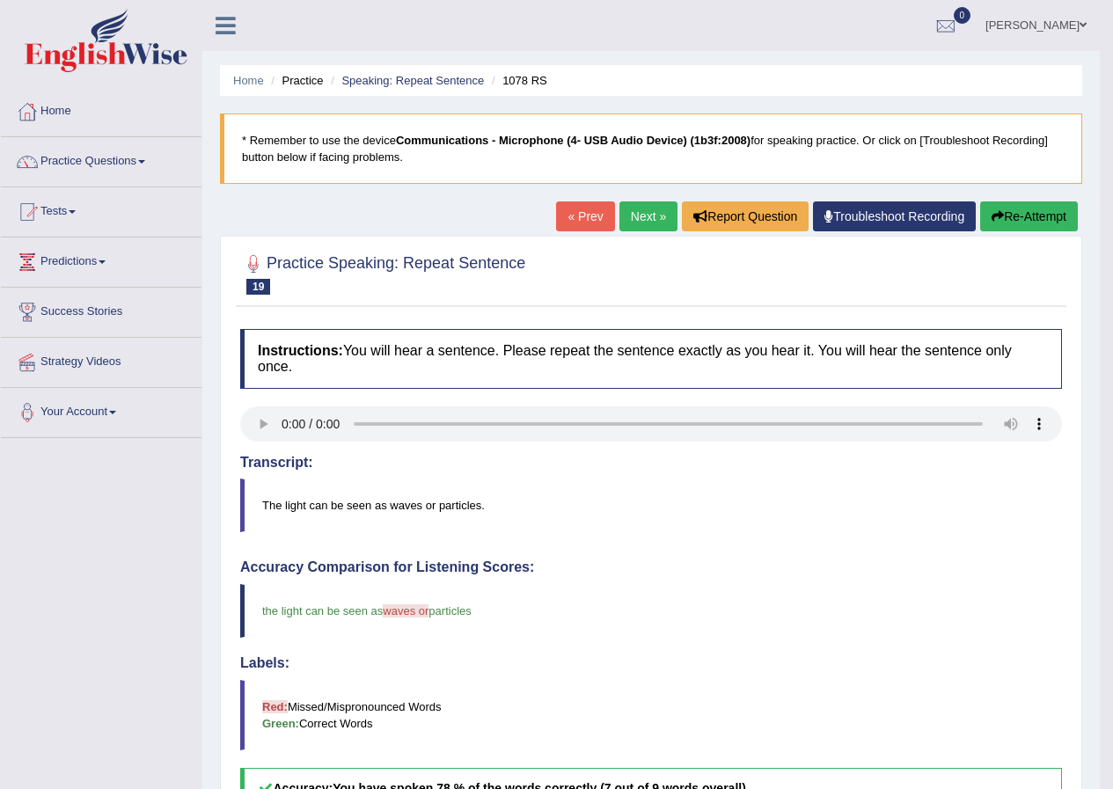
click at [640, 215] on link "Next »" at bounding box center [648, 216] width 58 height 30
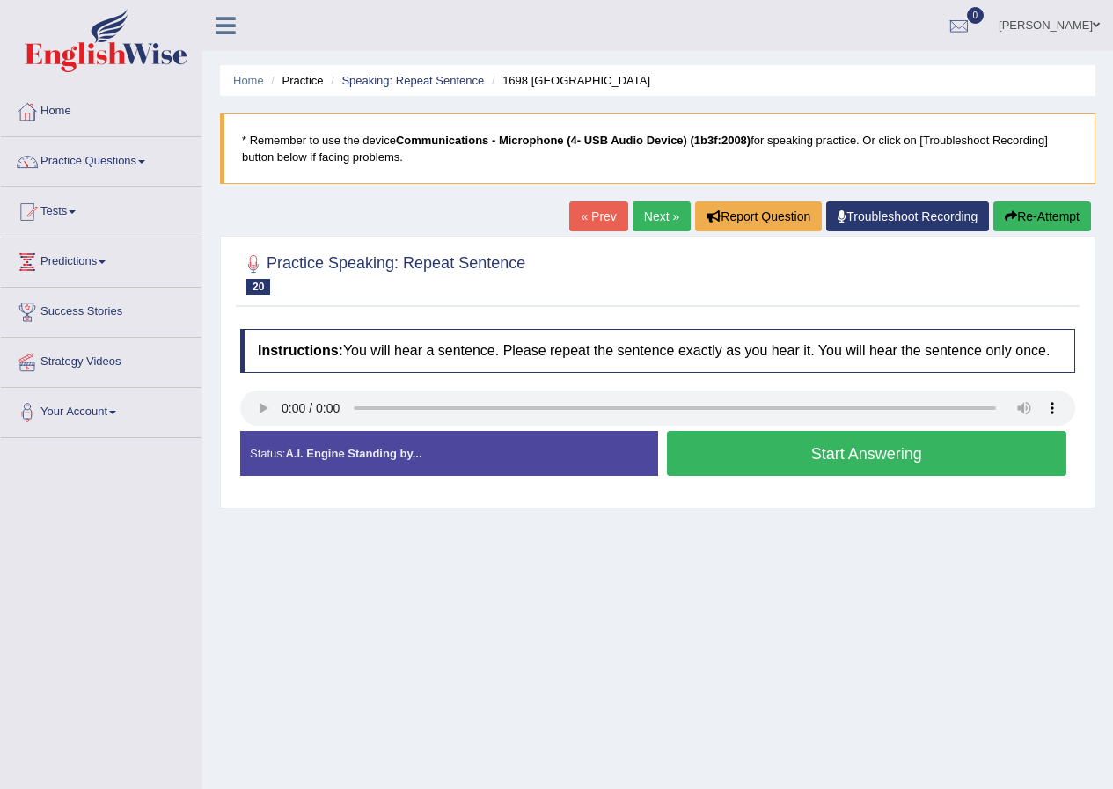
click at [899, 457] on button "Start Answering" at bounding box center [867, 453] width 400 height 45
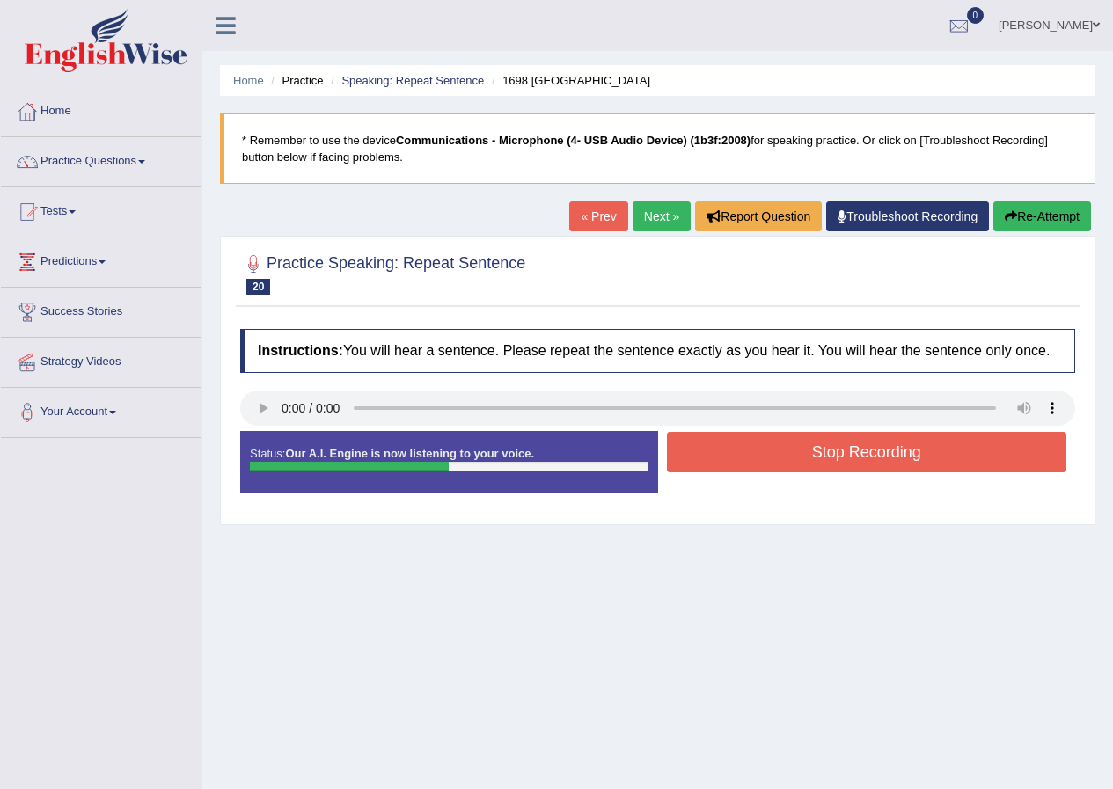
click at [898, 450] on button "Stop Recording" at bounding box center [867, 452] width 400 height 40
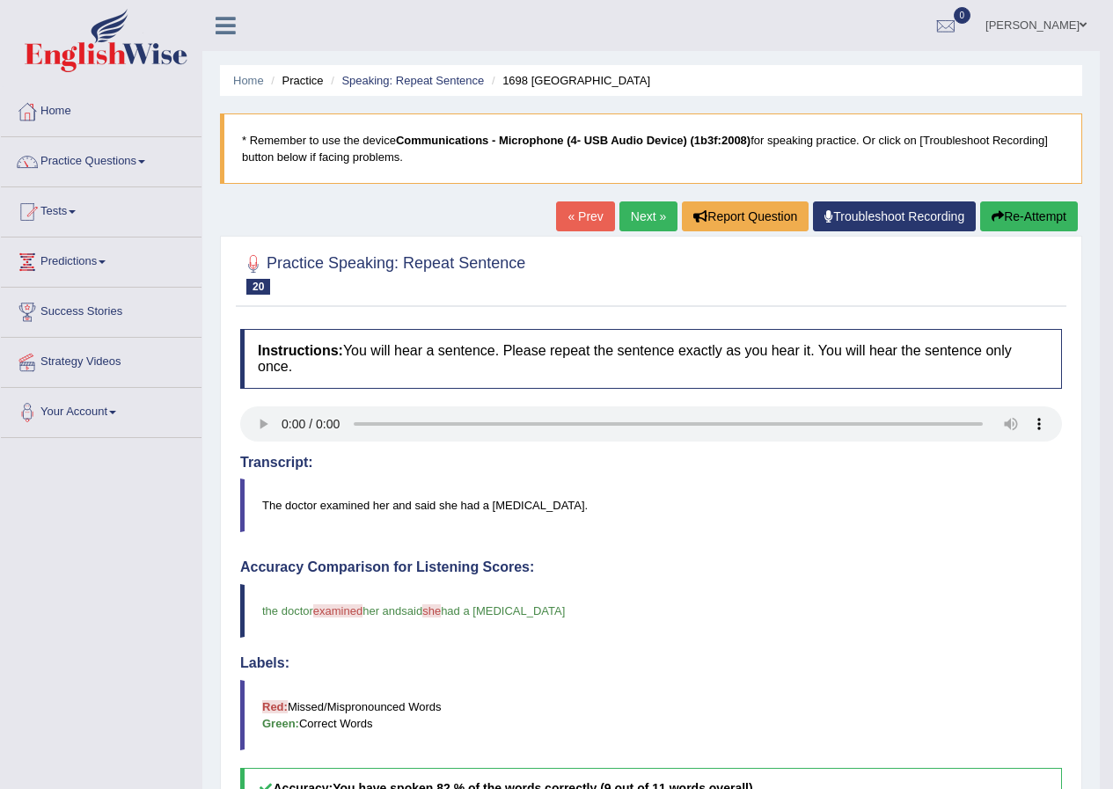
click at [632, 215] on link "Next »" at bounding box center [648, 216] width 58 height 30
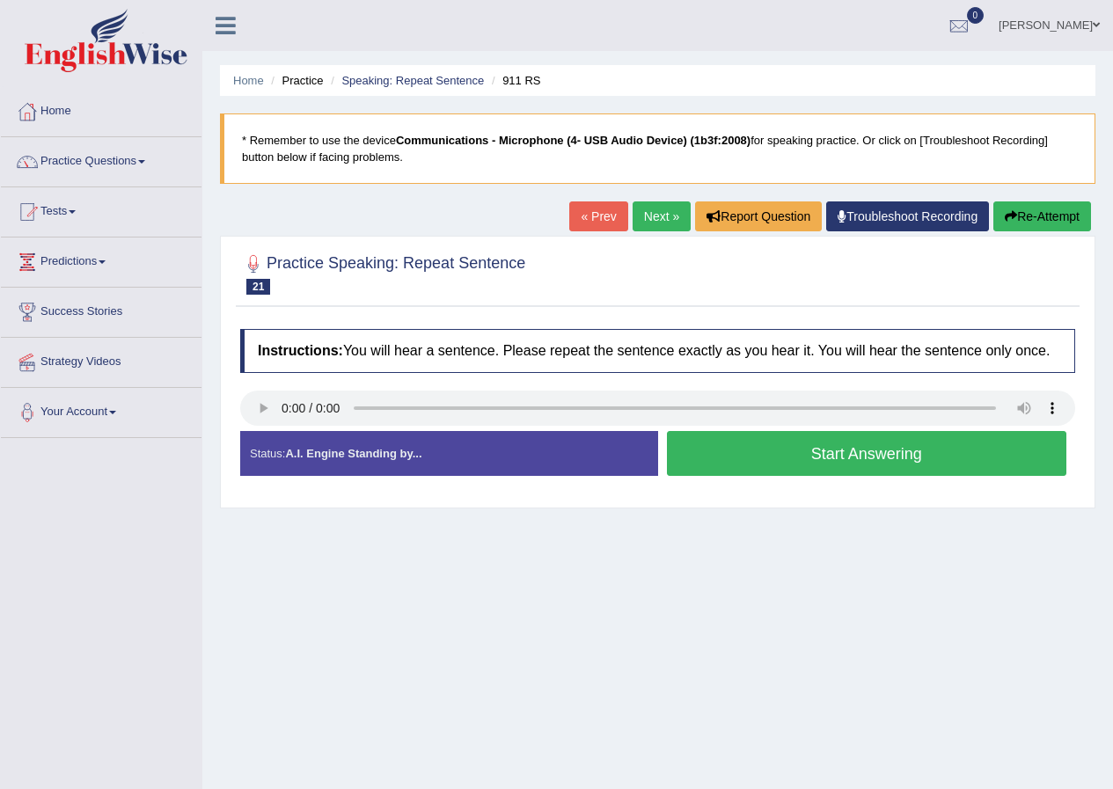
click at [843, 457] on button "Start Answering" at bounding box center [867, 453] width 400 height 45
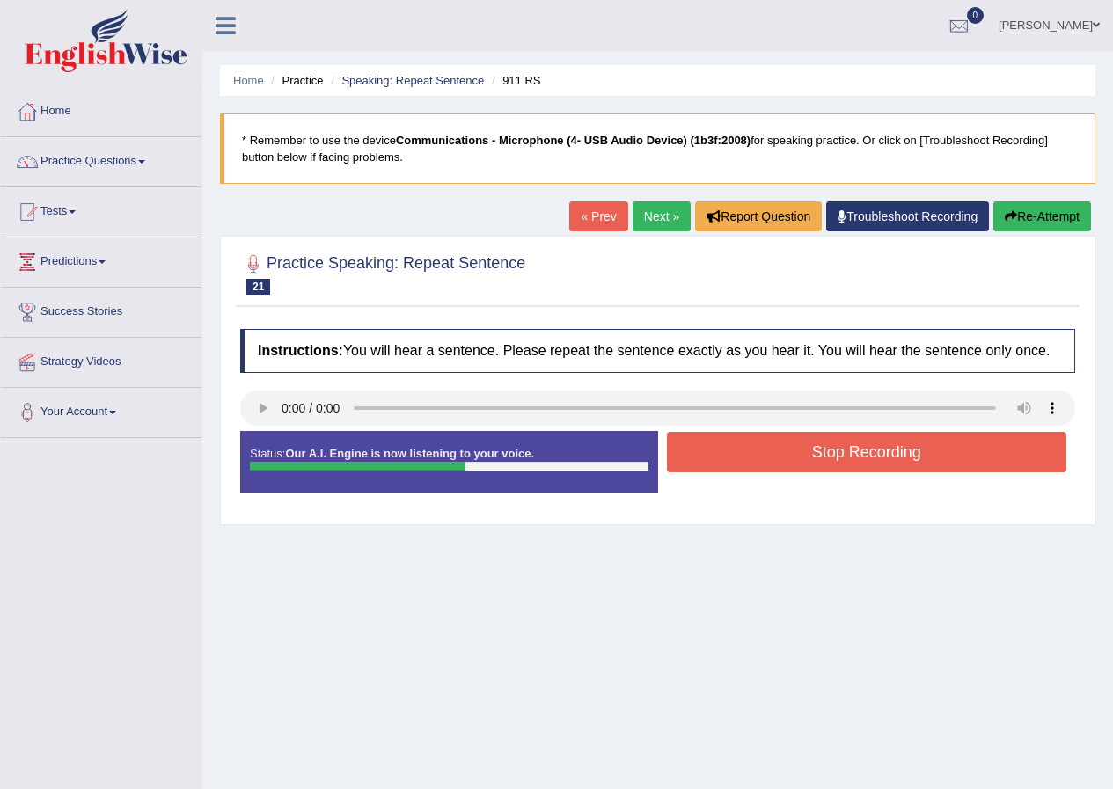
click at [850, 456] on button "Stop Recording" at bounding box center [867, 452] width 400 height 40
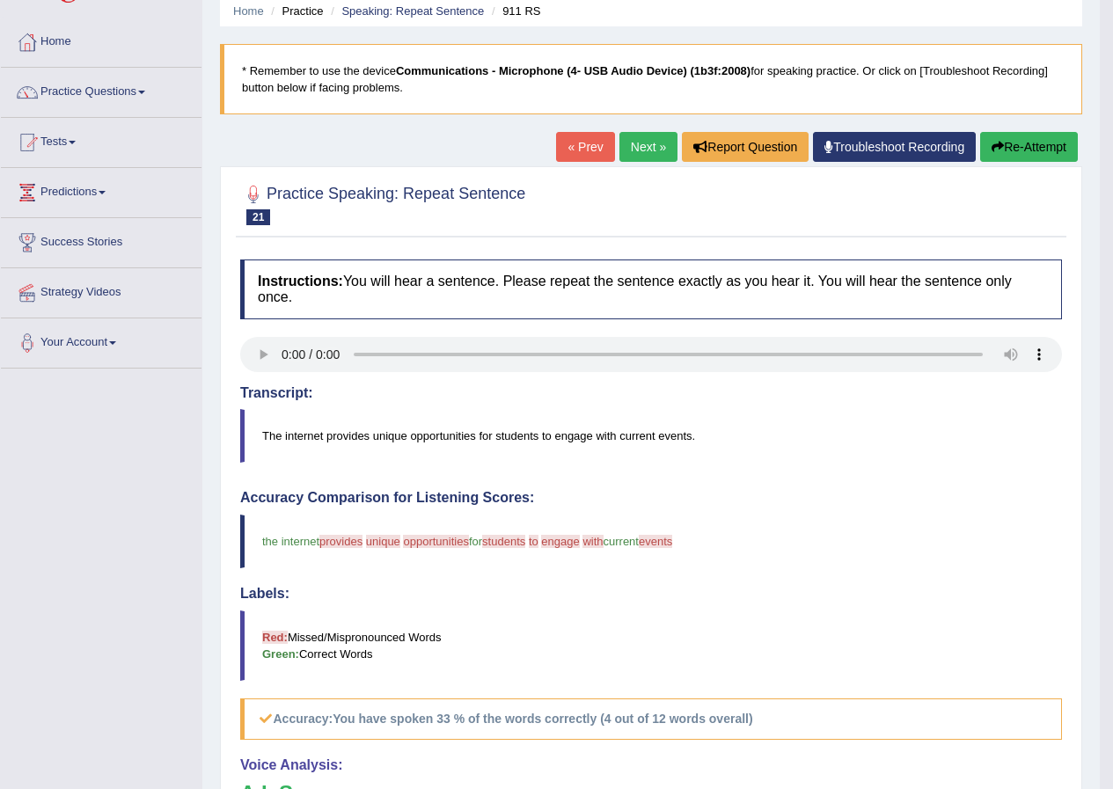
scroll to position [47, 0]
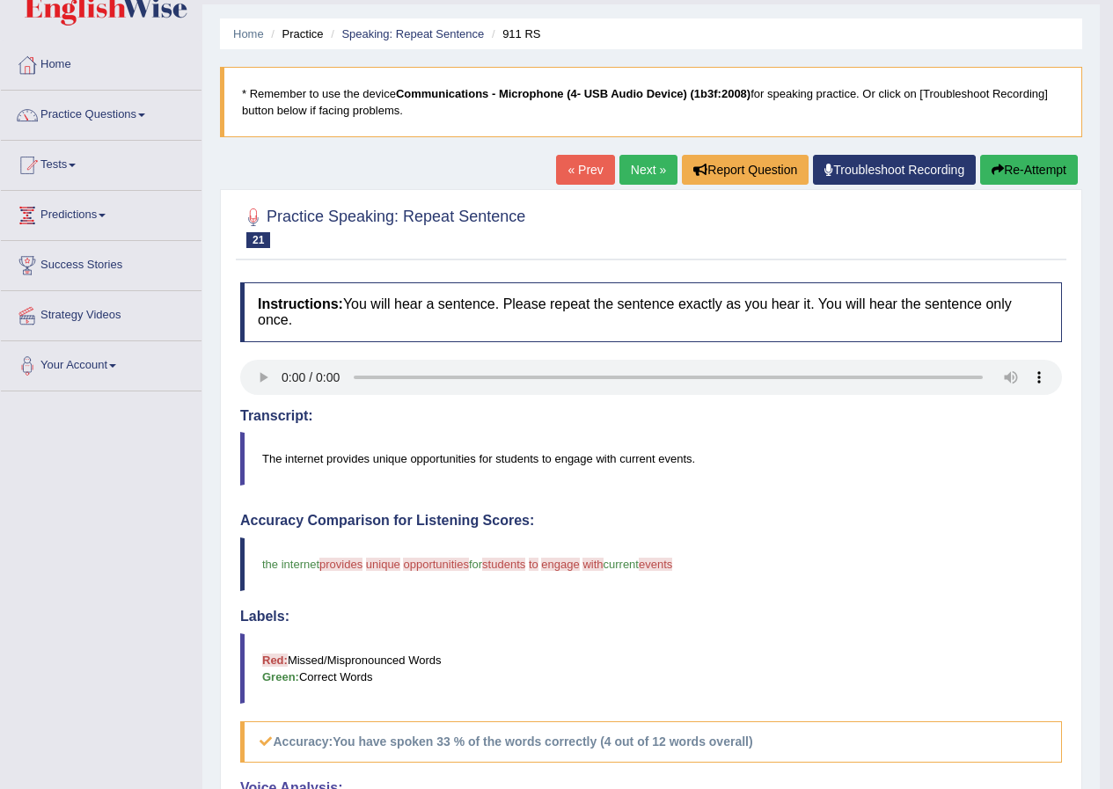
click at [647, 172] on link "Next »" at bounding box center [648, 170] width 58 height 30
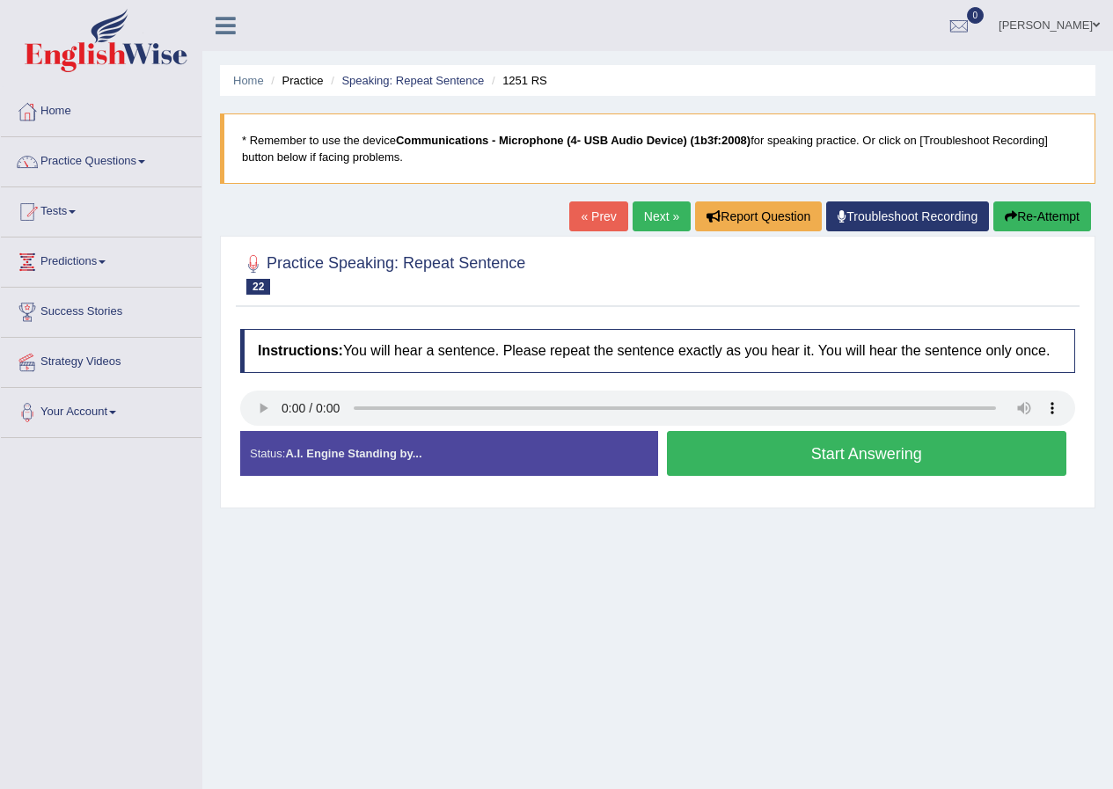
click at [905, 445] on button "Start Answering" at bounding box center [867, 453] width 400 height 45
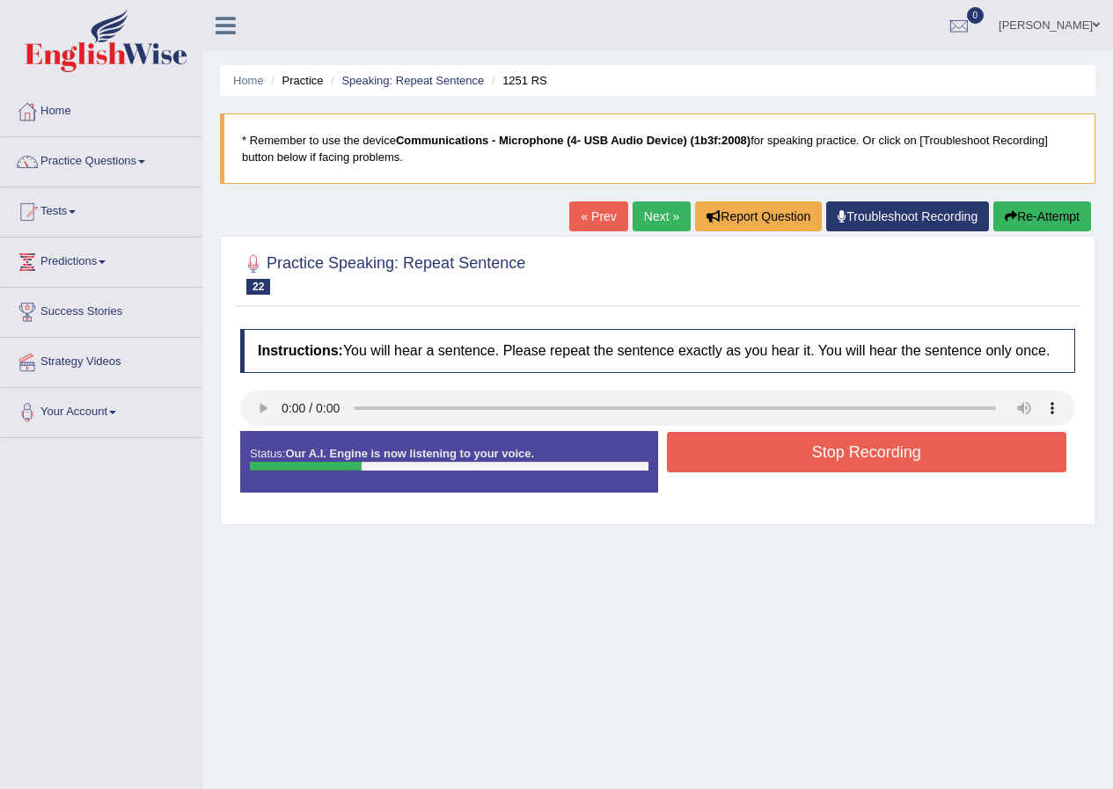
click at [902, 448] on button "Stop Recording" at bounding box center [867, 452] width 400 height 40
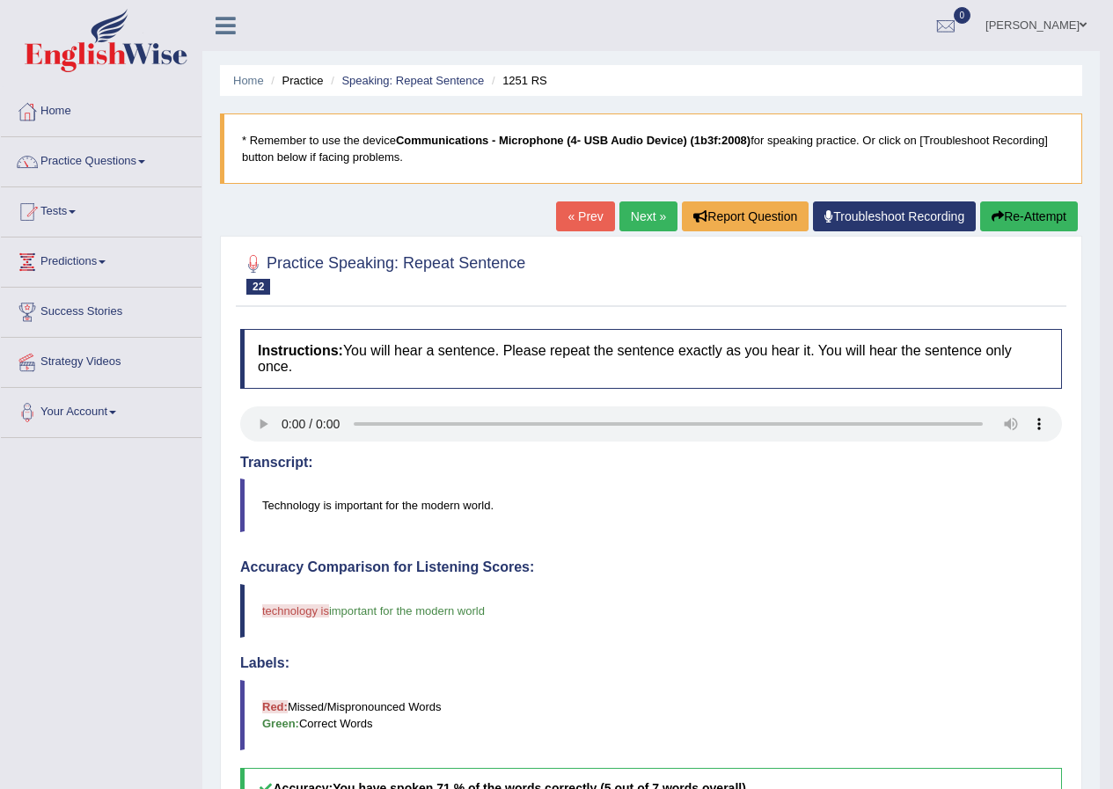
click at [642, 220] on link "Next »" at bounding box center [648, 216] width 58 height 30
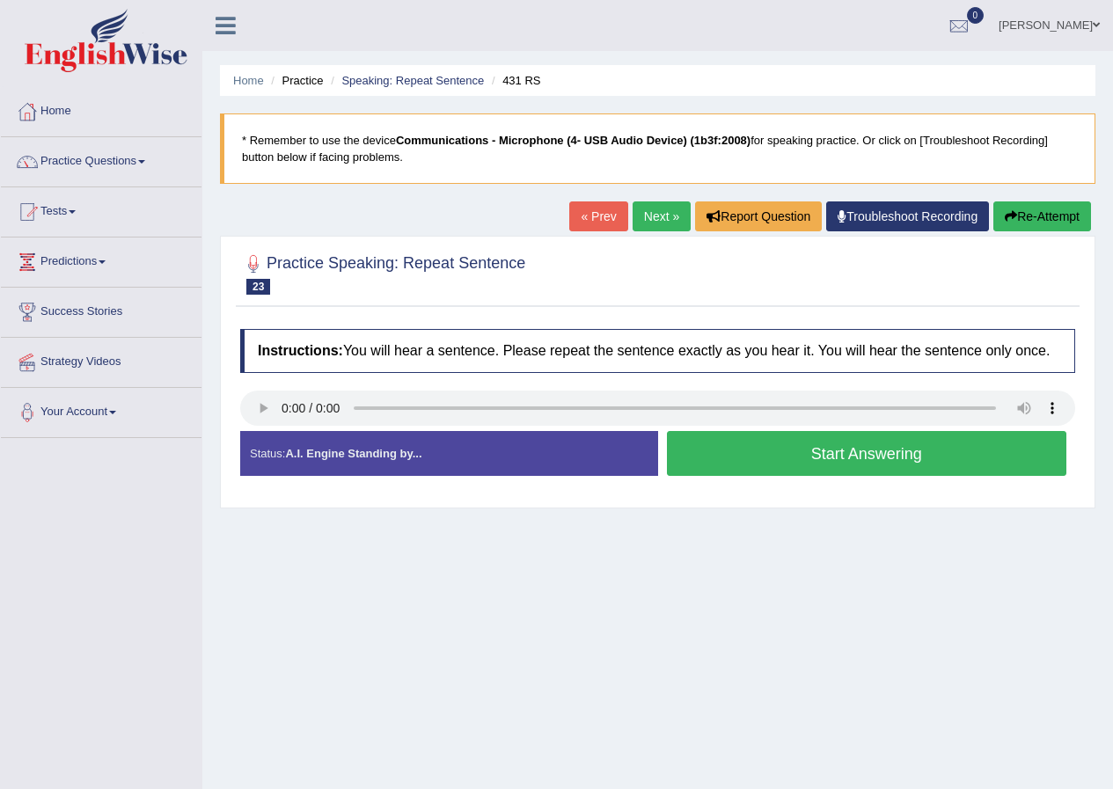
click at [845, 449] on button "Start Answering" at bounding box center [867, 453] width 400 height 45
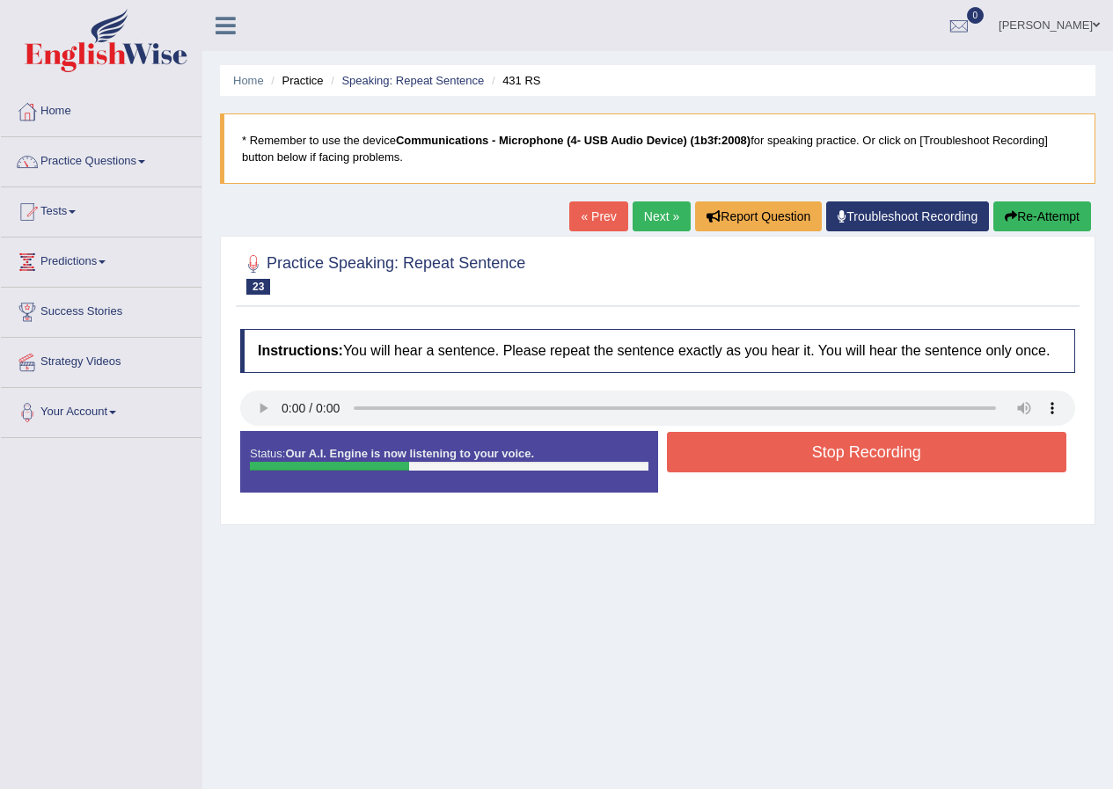
click at [845, 449] on button "Stop Recording" at bounding box center [867, 452] width 400 height 40
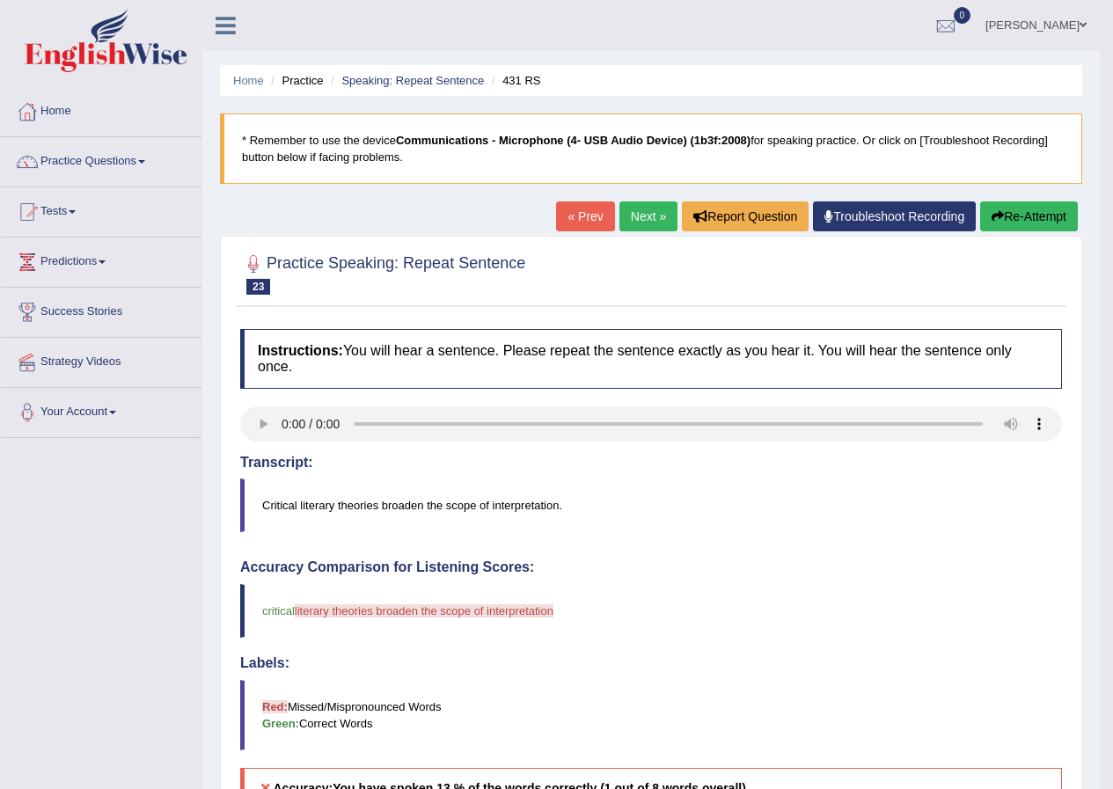
click at [1027, 216] on button "Re-Attempt" at bounding box center [1029, 216] width 98 height 30
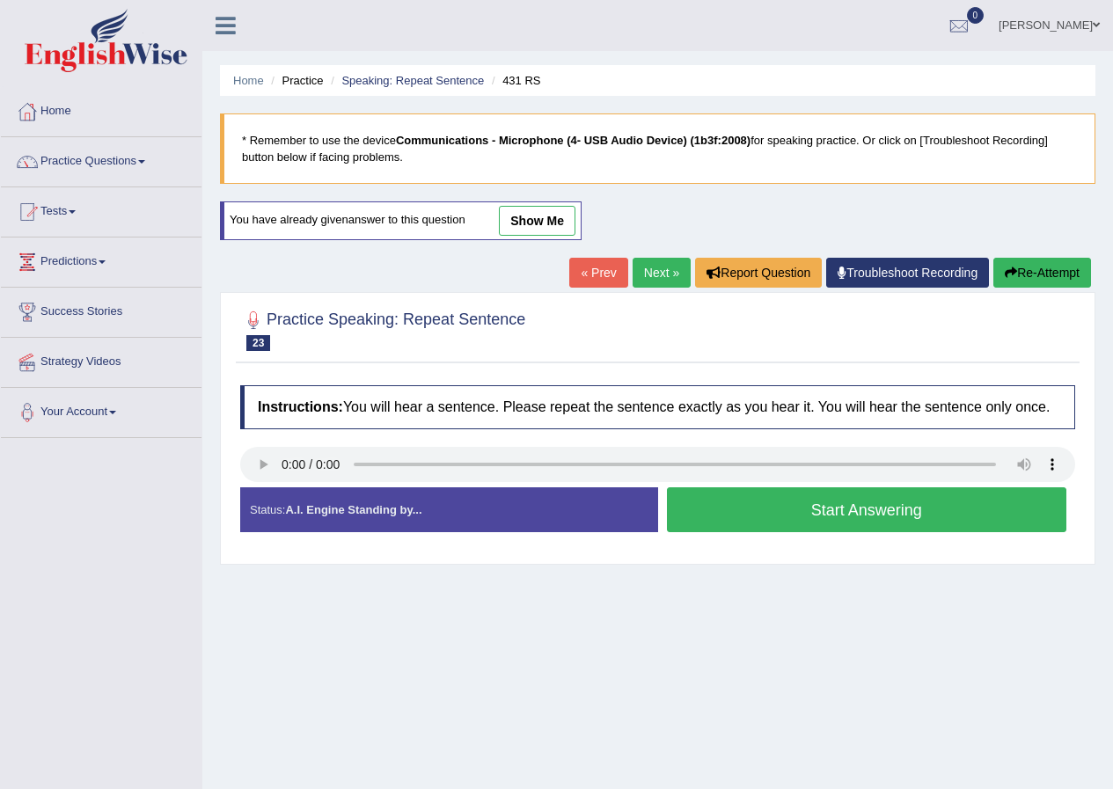
click at [876, 508] on button "Start Answering" at bounding box center [867, 509] width 400 height 45
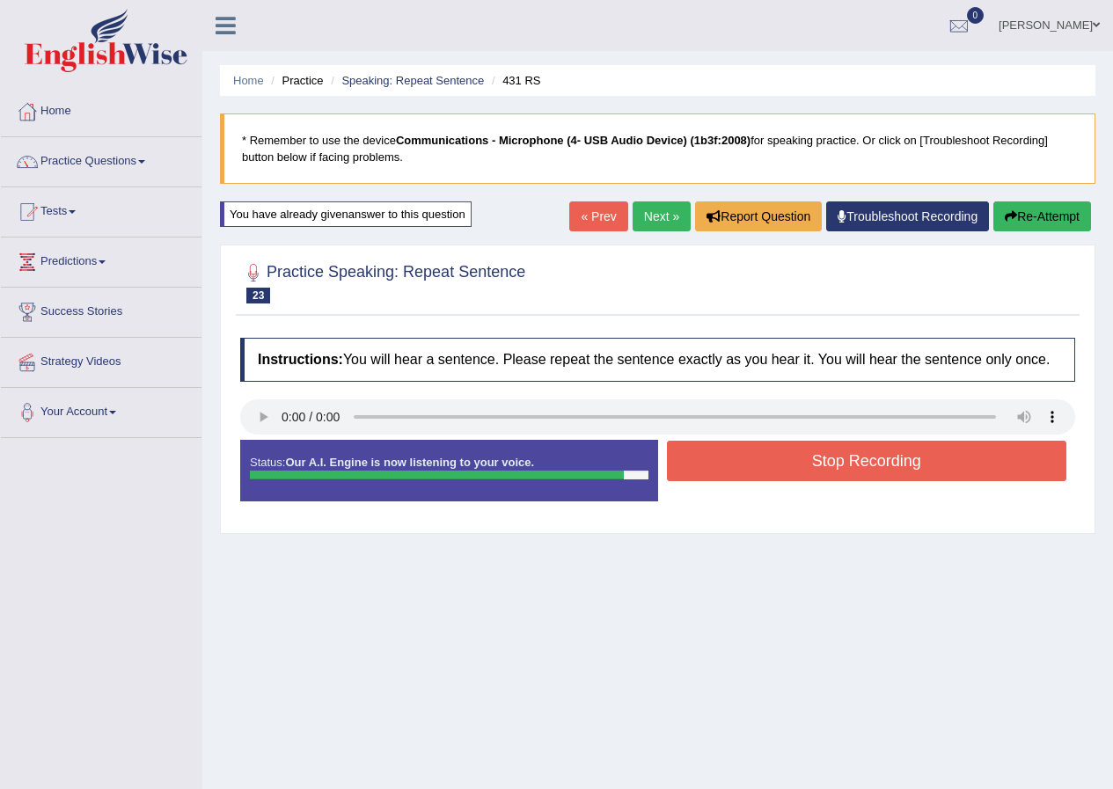
click at [868, 462] on button "Stop Recording" at bounding box center [867, 461] width 400 height 40
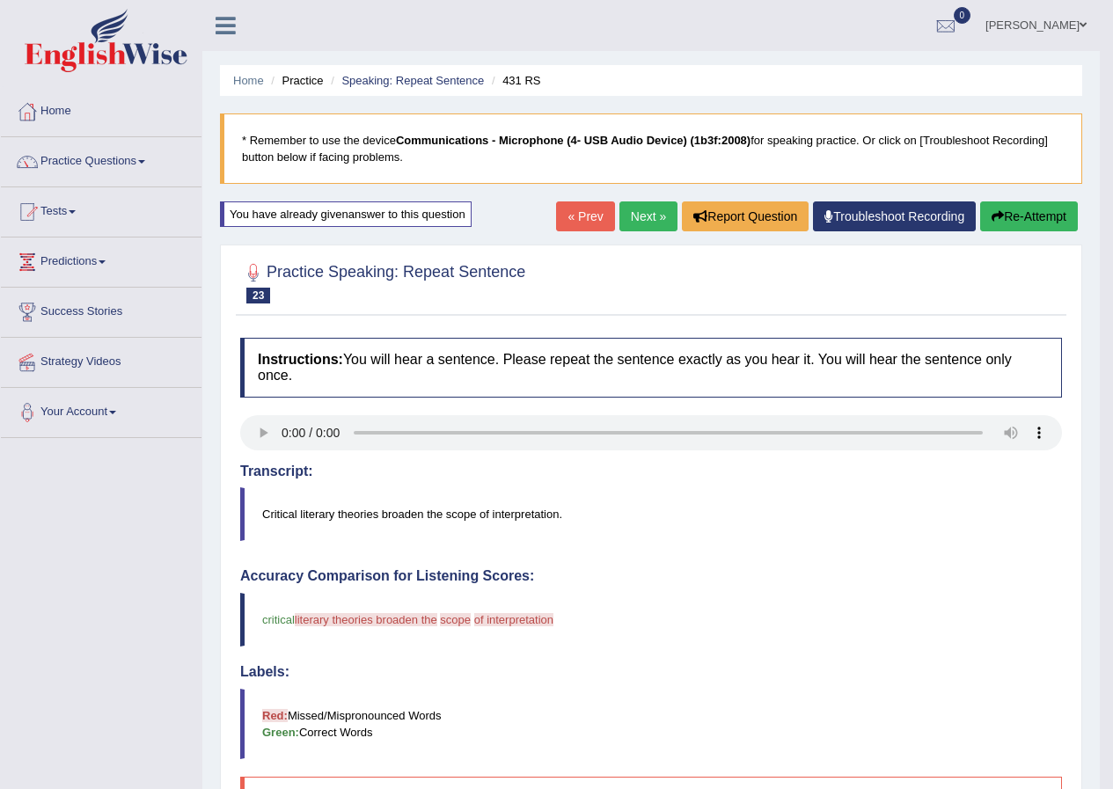
click at [1019, 213] on button "Re-Attempt" at bounding box center [1029, 216] width 98 height 30
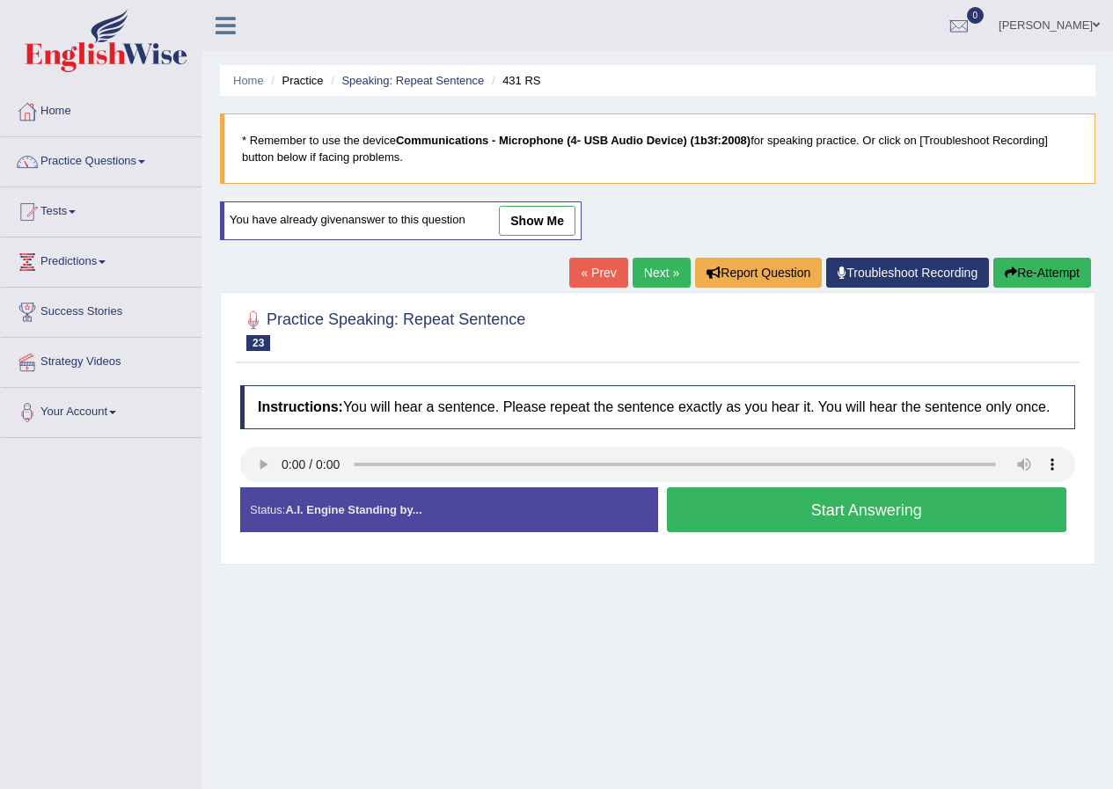
click at [895, 519] on button "Start Answering" at bounding box center [867, 509] width 400 height 45
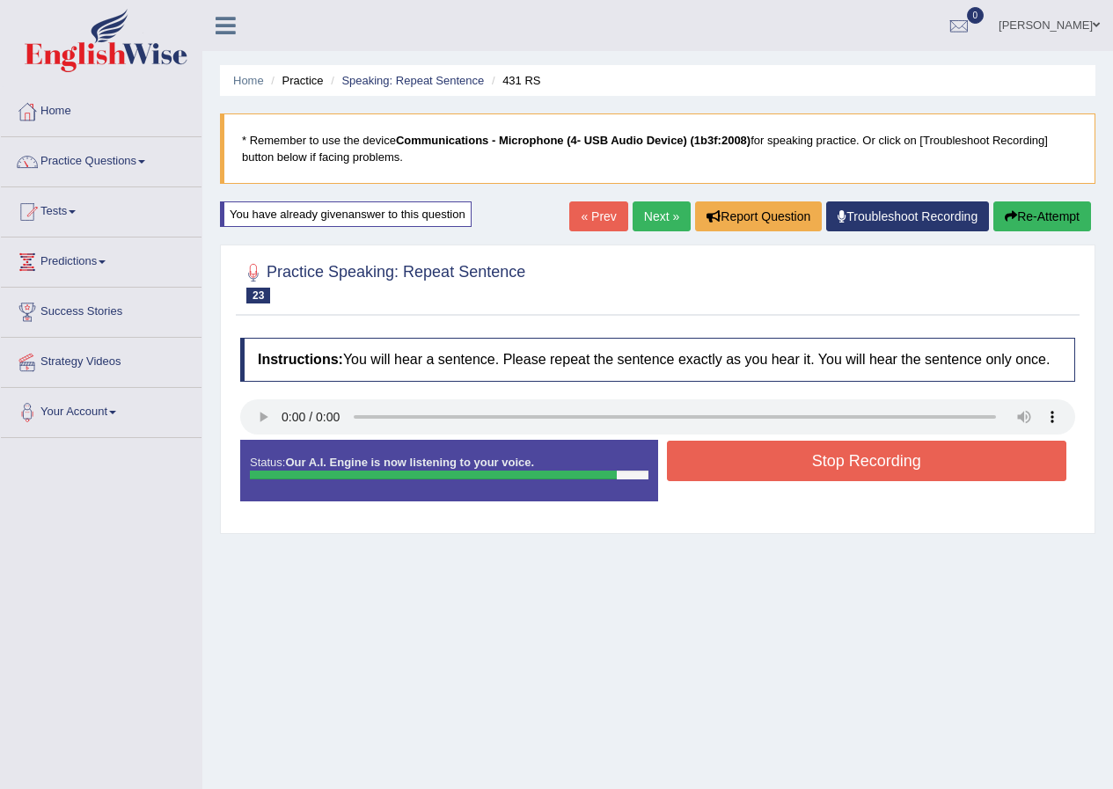
click at [875, 461] on button "Stop Recording" at bounding box center [867, 461] width 400 height 40
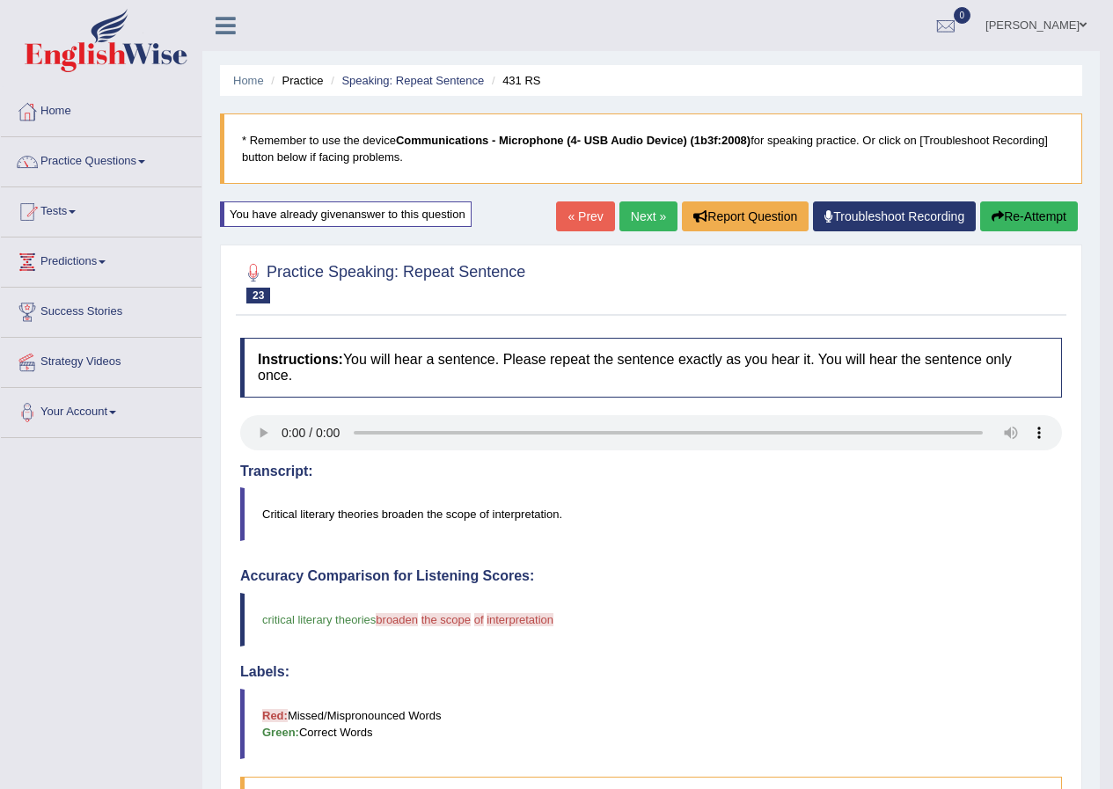
click at [1022, 211] on button "Re-Attempt" at bounding box center [1029, 216] width 98 height 30
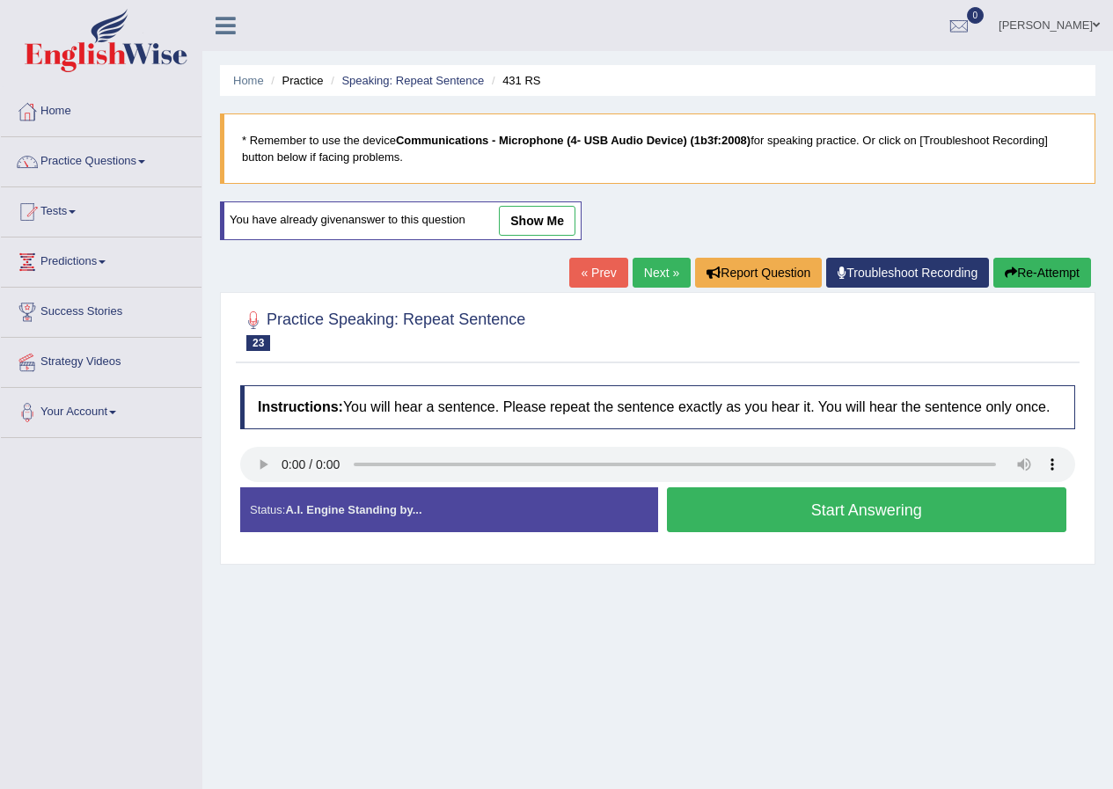
click at [839, 510] on button "Start Answering" at bounding box center [867, 509] width 400 height 45
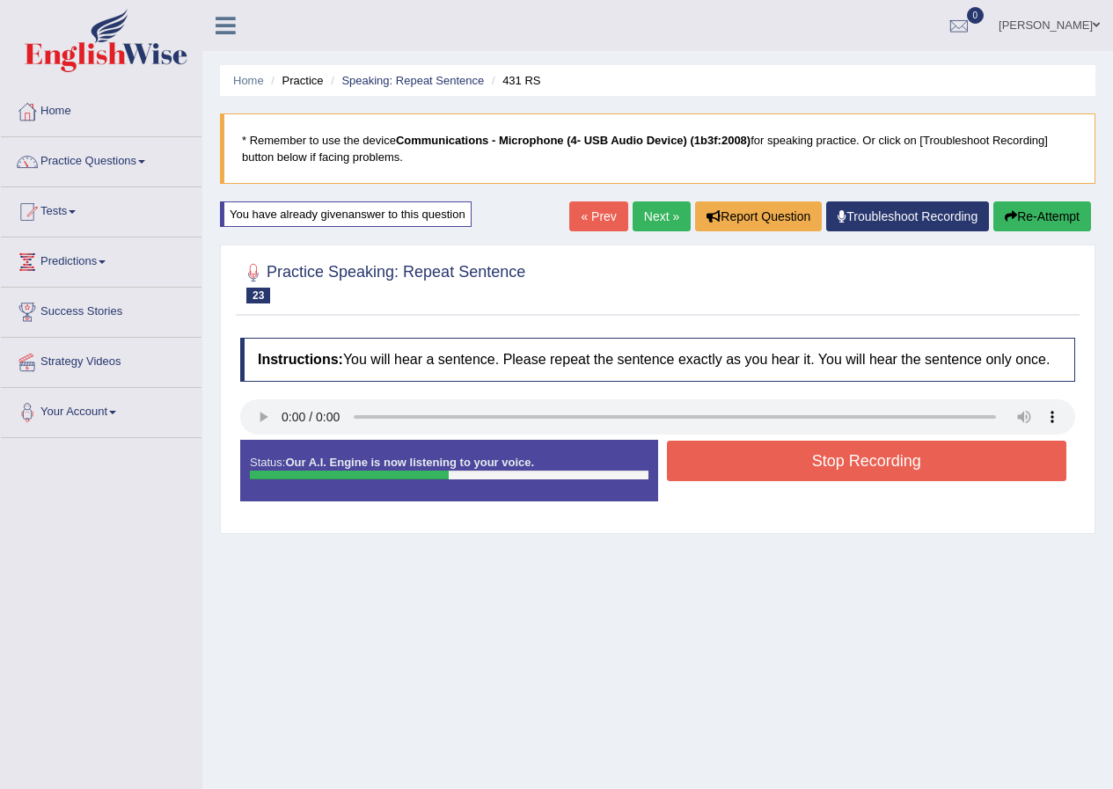
click at [852, 461] on button "Stop Recording" at bounding box center [867, 461] width 400 height 40
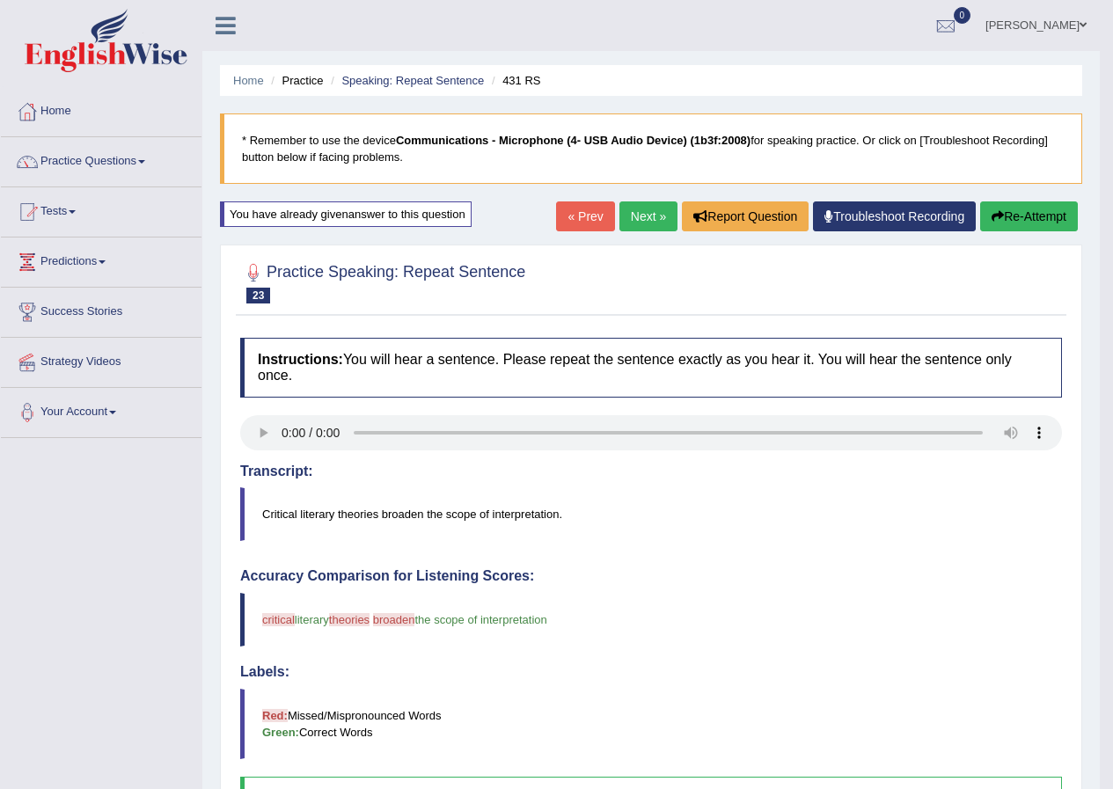
click at [634, 219] on link "Next »" at bounding box center [648, 216] width 58 height 30
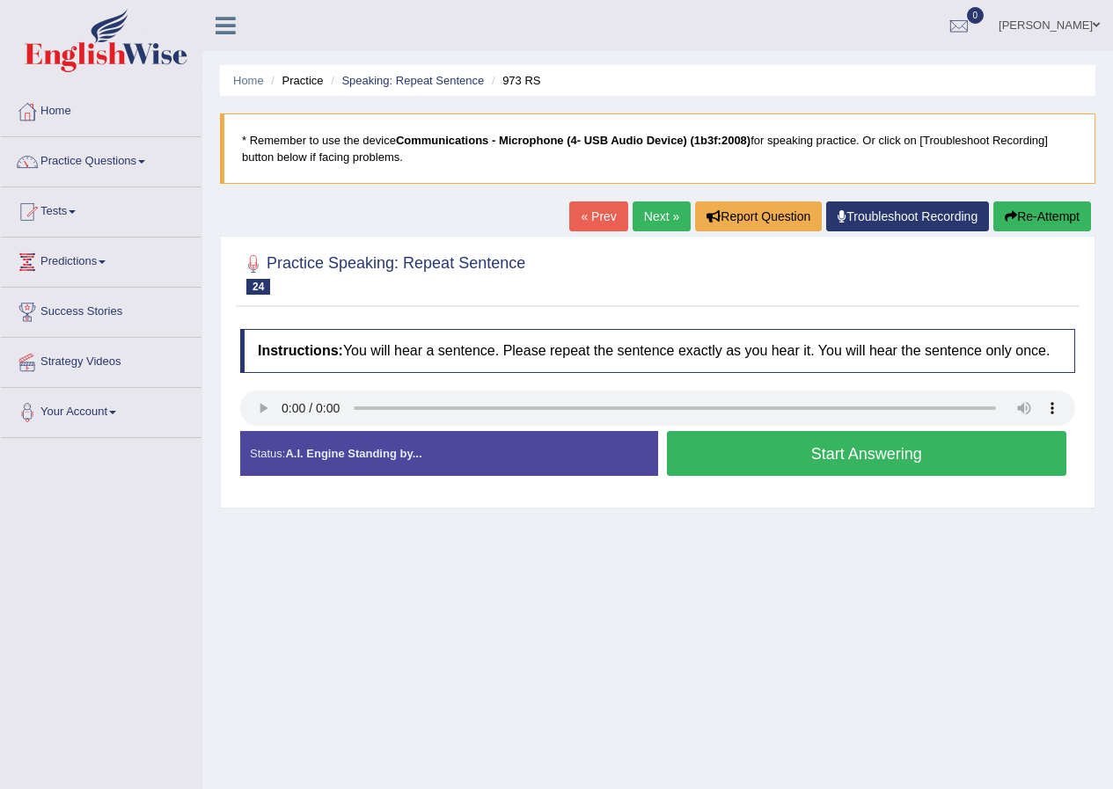
click at [833, 450] on button "Start Answering" at bounding box center [867, 453] width 400 height 45
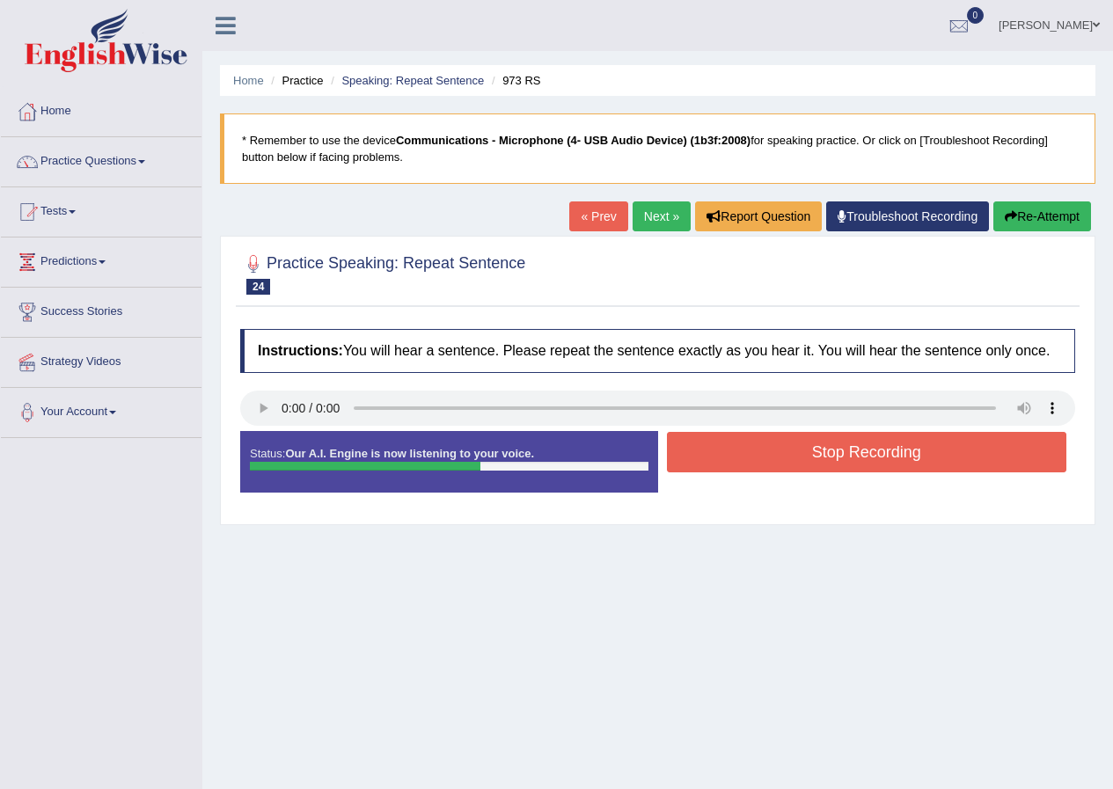
click at [847, 450] on button "Stop Recording" at bounding box center [867, 452] width 400 height 40
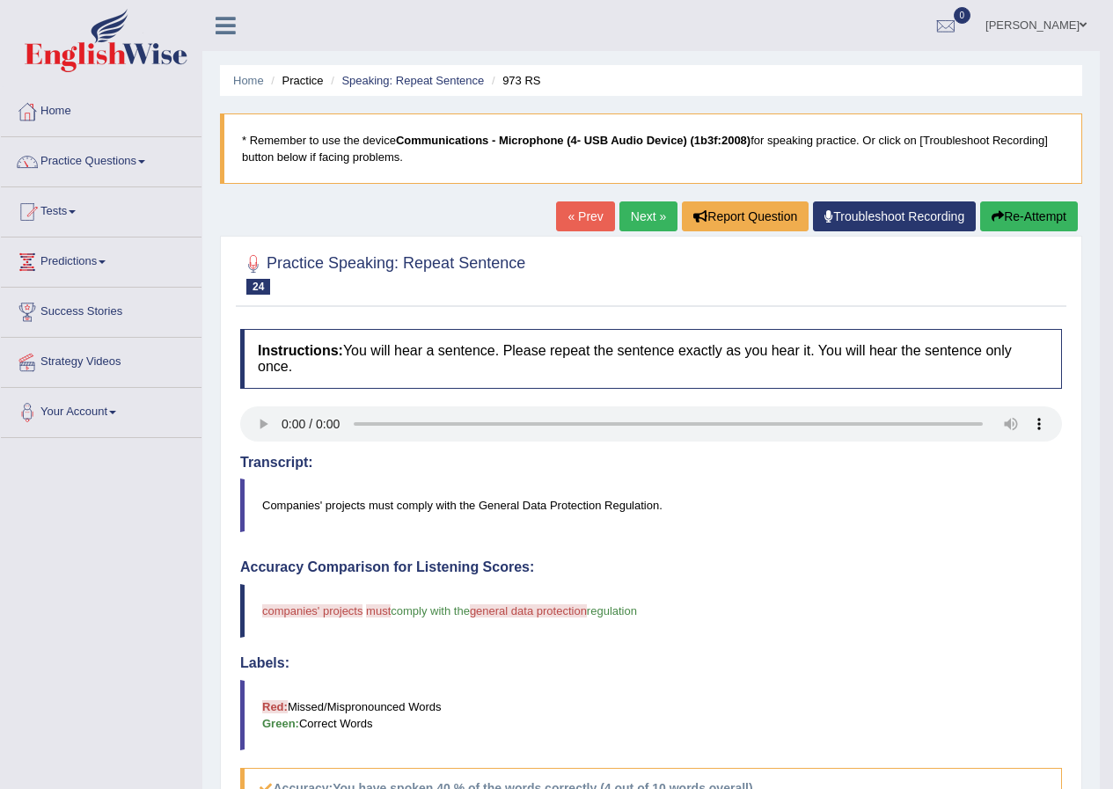
click at [1012, 211] on button "Re-Attempt" at bounding box center [1029, 216] width 98 height 30
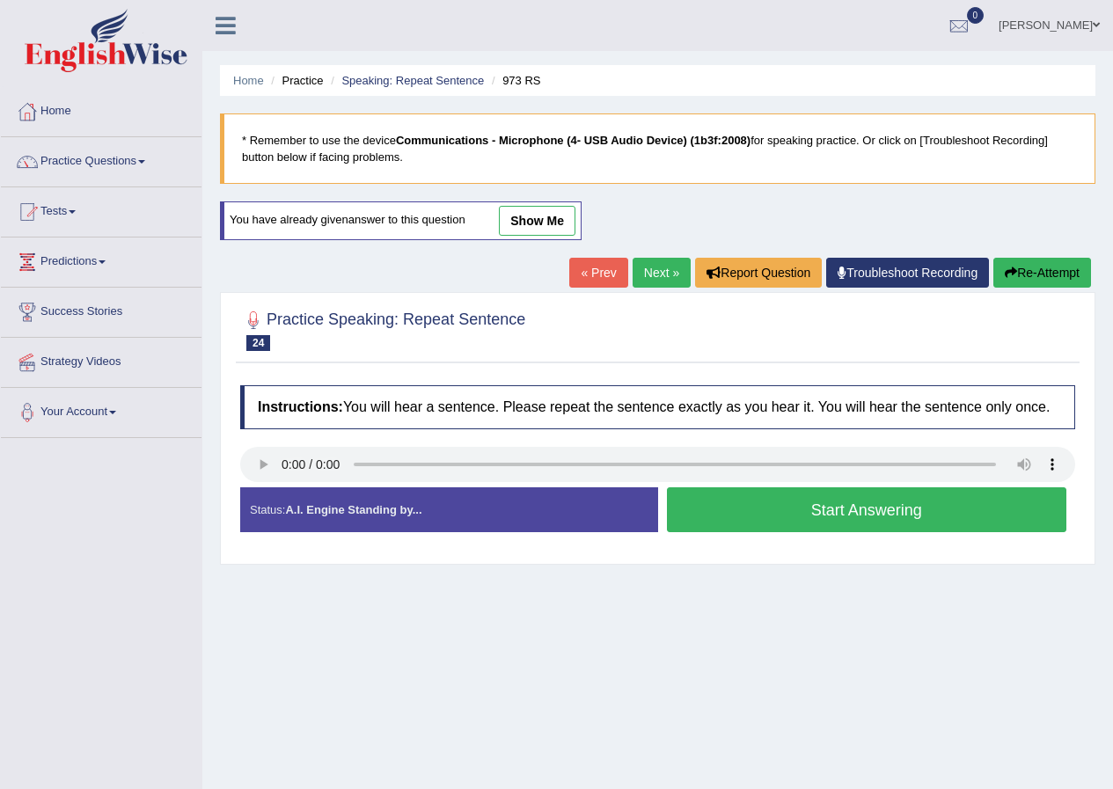
click at [854, 517] on button "Start Answering" at bounding box center [867, 509] width 400 height 45
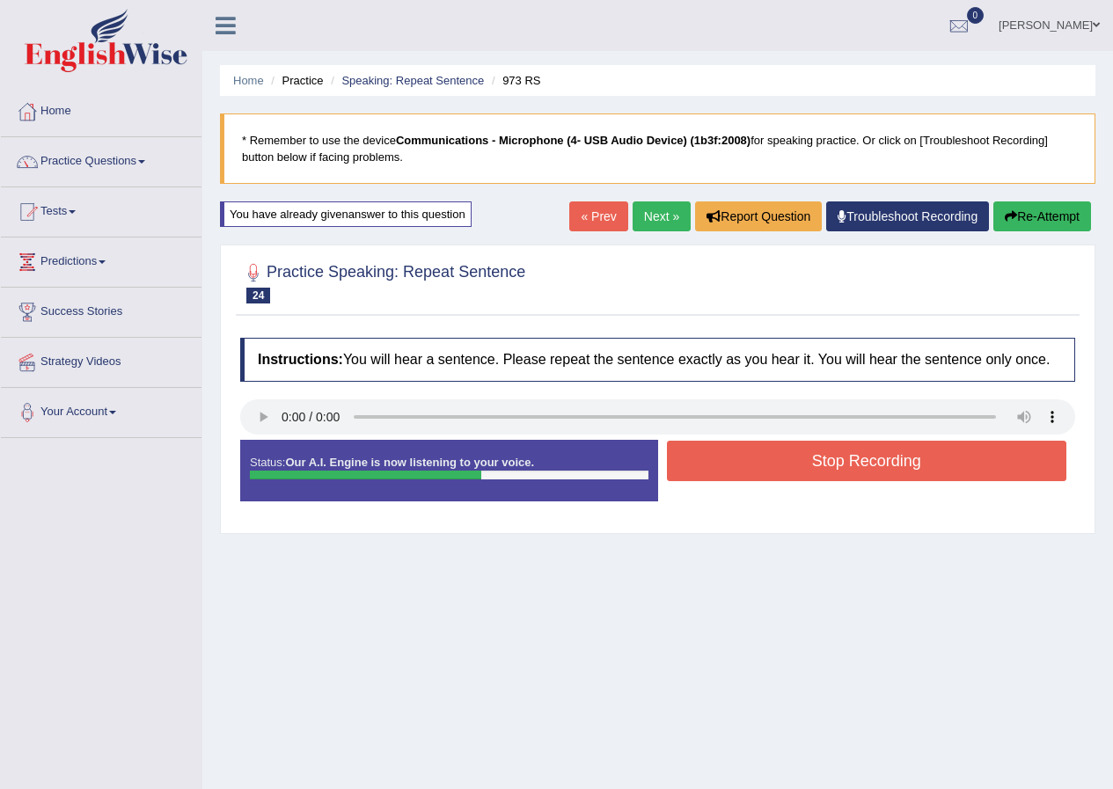
click at [888, 464] on button "Stop Recording" at bounding box center [867, 461] width 400 height 40
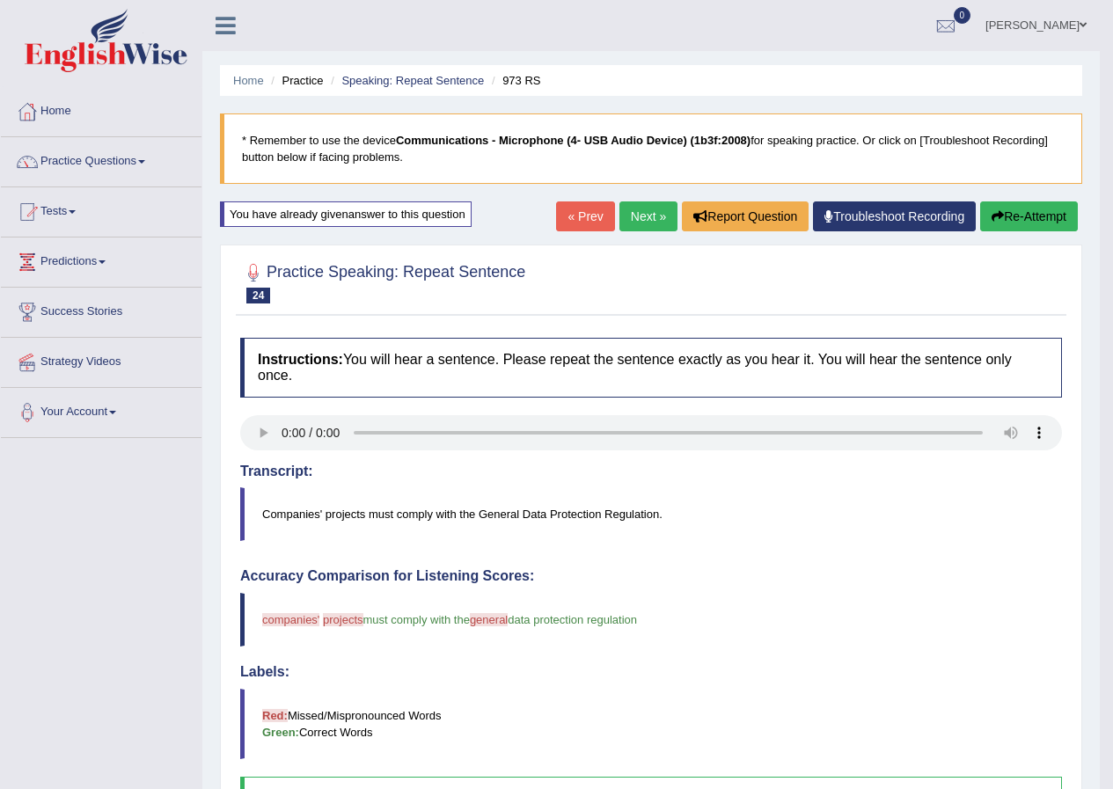
click at [649, 221] on link "Next »" at bounding box center [648, 216] width 58 height 30
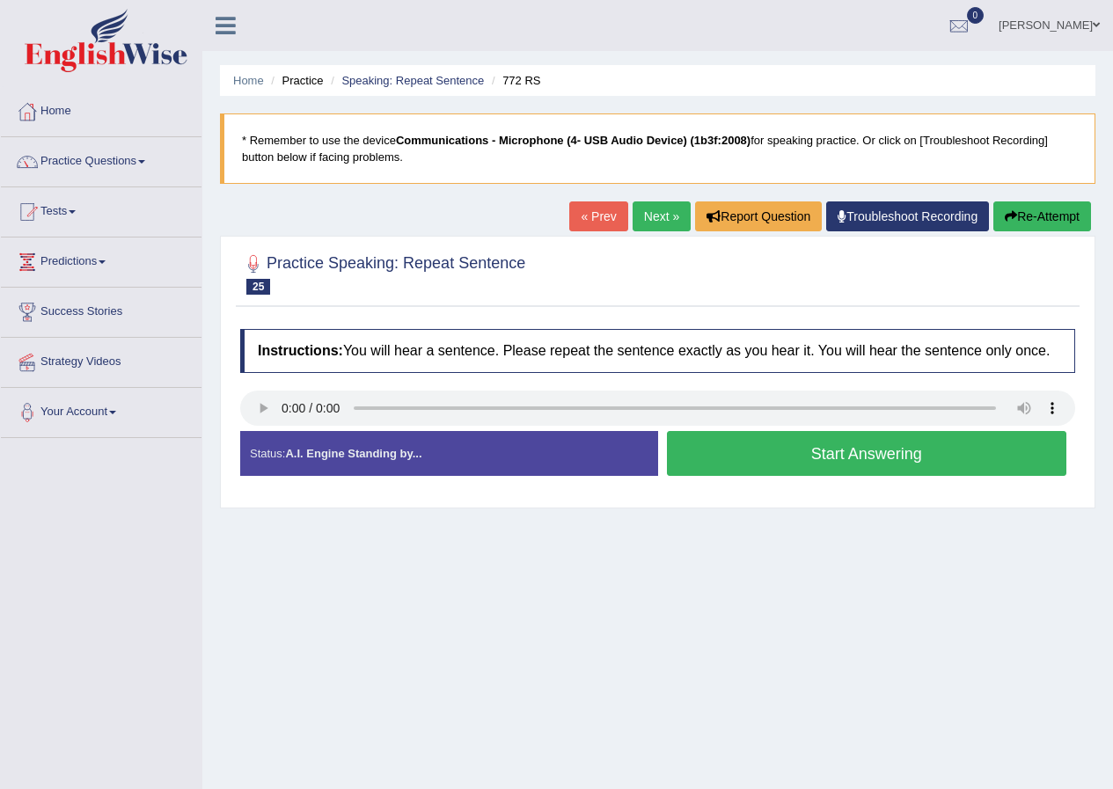
click at [865, 459] on button "Start Answering" at bounding box center [867, 453] width 400 height 45
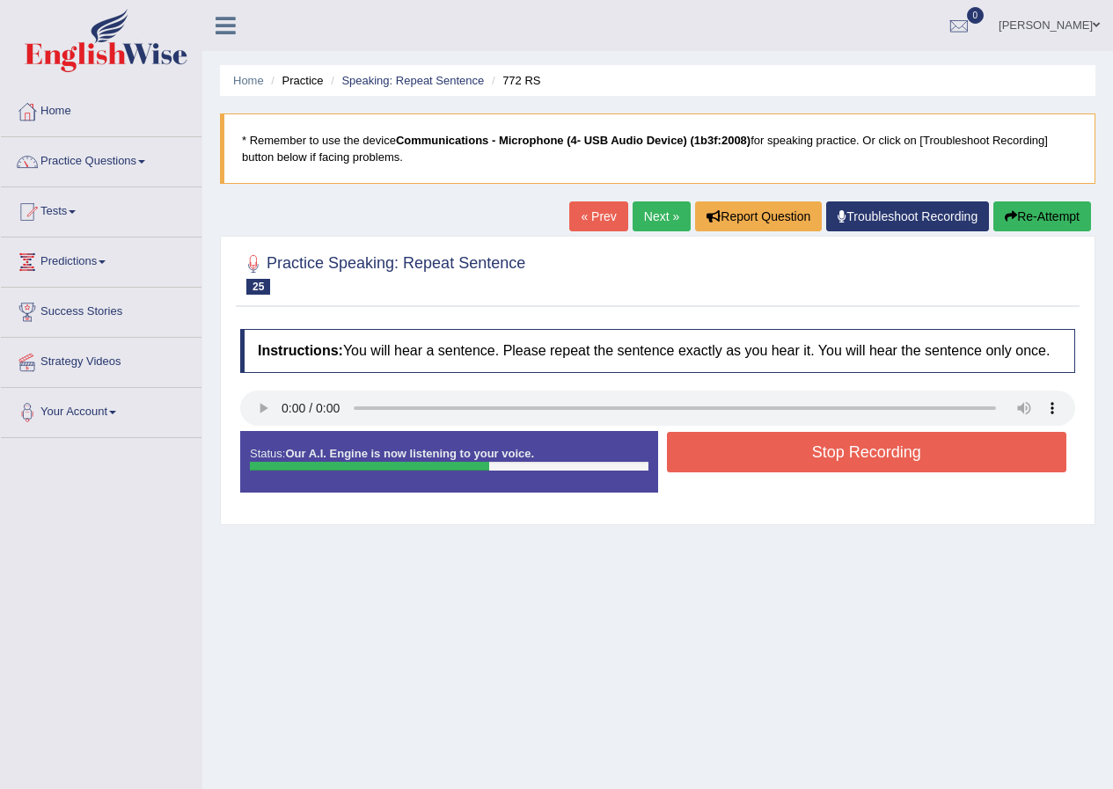
click at [888, 450] on button "Stop Recording" at bounding box center [867, 452] width 400 height 40
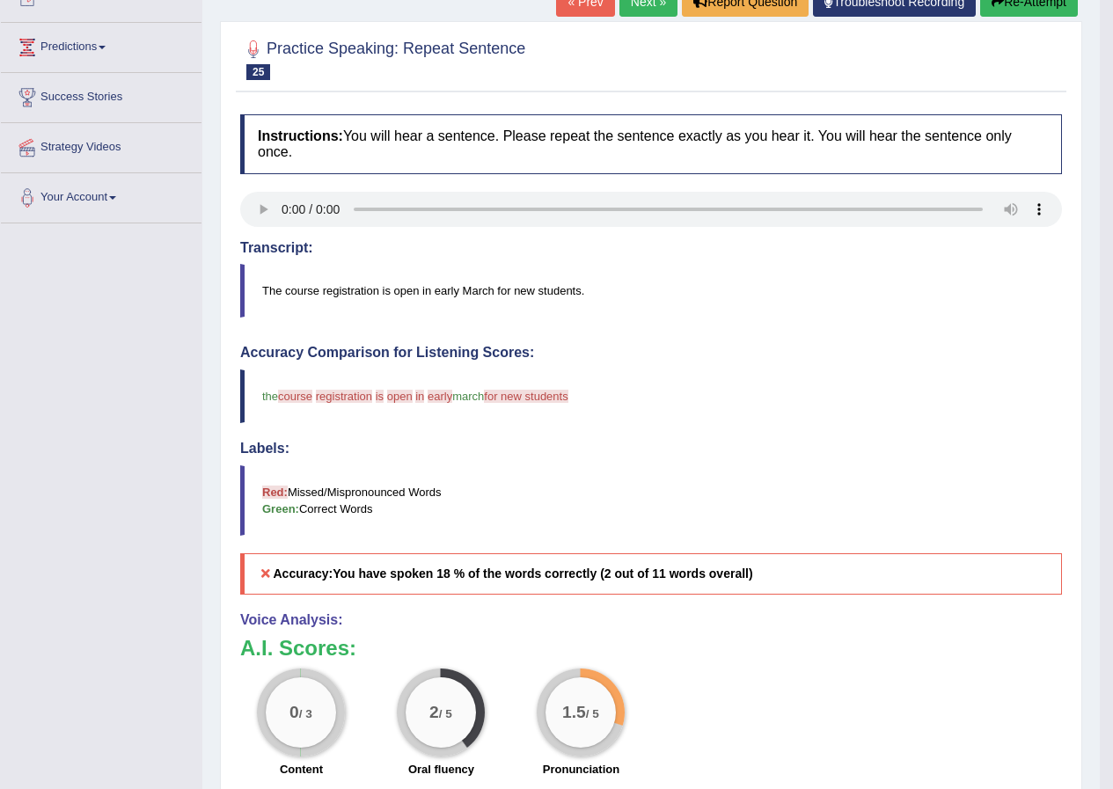
scroll to position [168, 0]
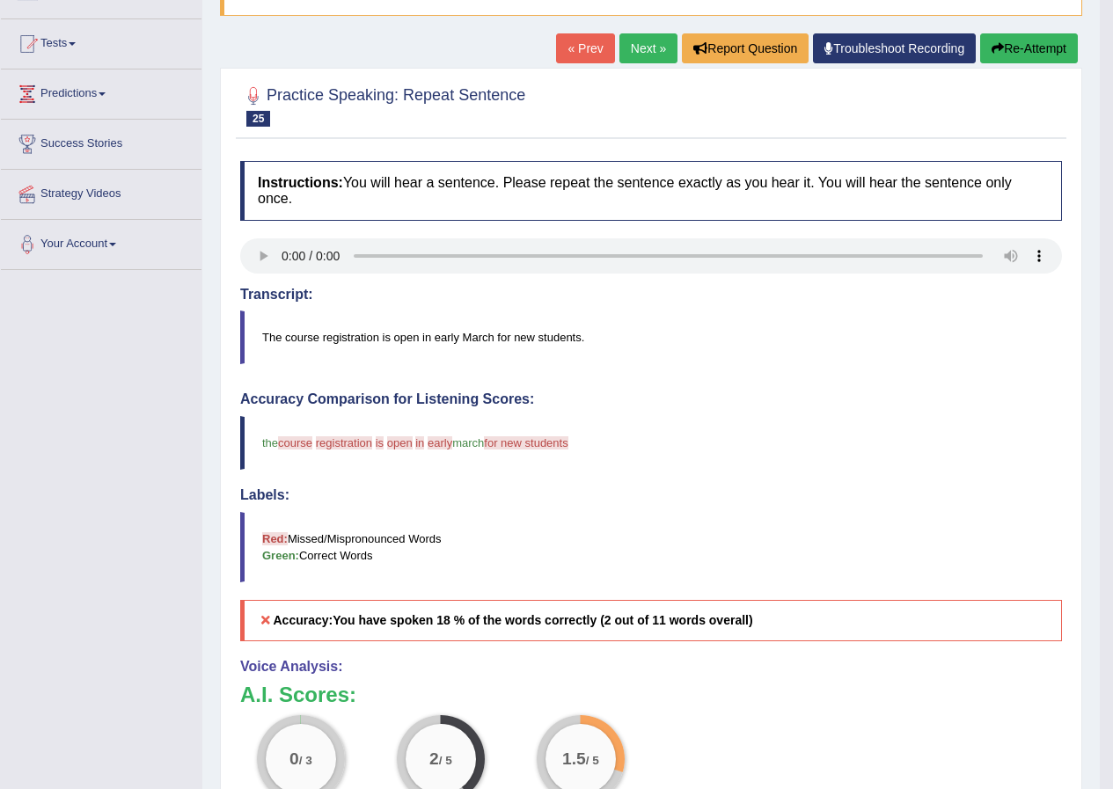
click at [1046, 49] on button "Re-Attempt" at bounding box center [1029, 48] width 98 height 30
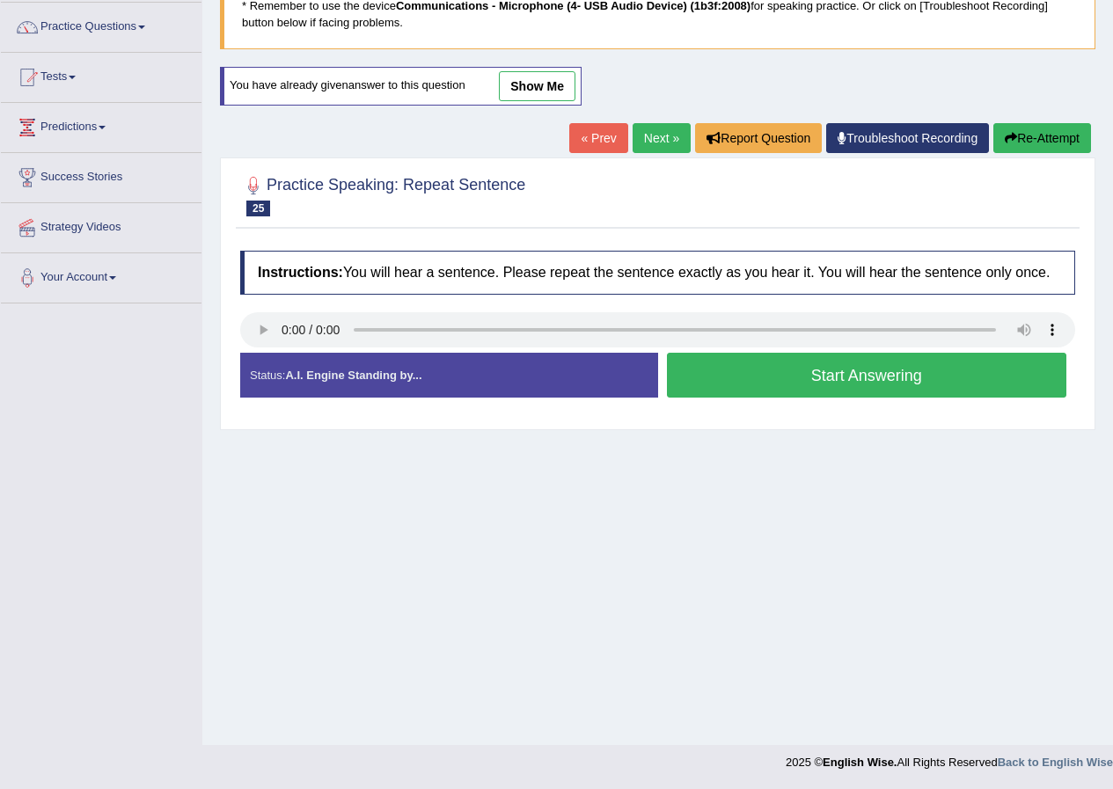
click at [864, 376] on button "Start Answering" at bounding box center [867, 375] width 400 height 45
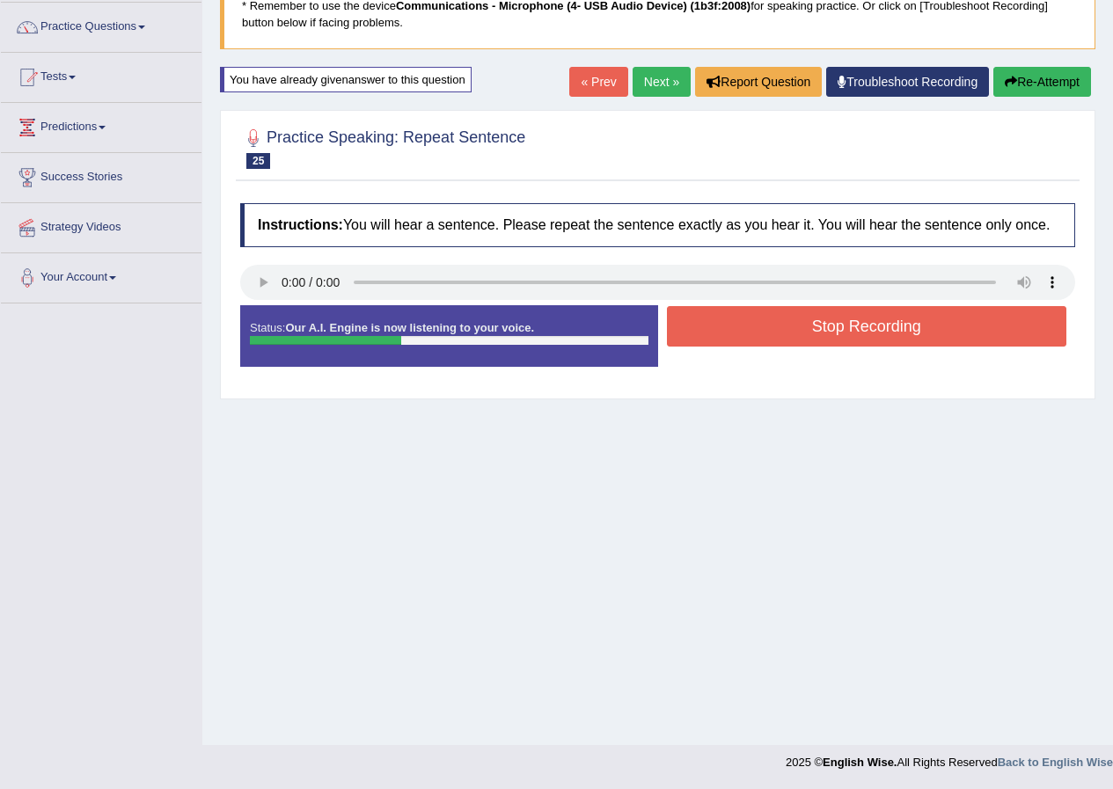
click at [870, 322] on button "Stop Recording" at bounding box center [867, 326] width 400 height 40
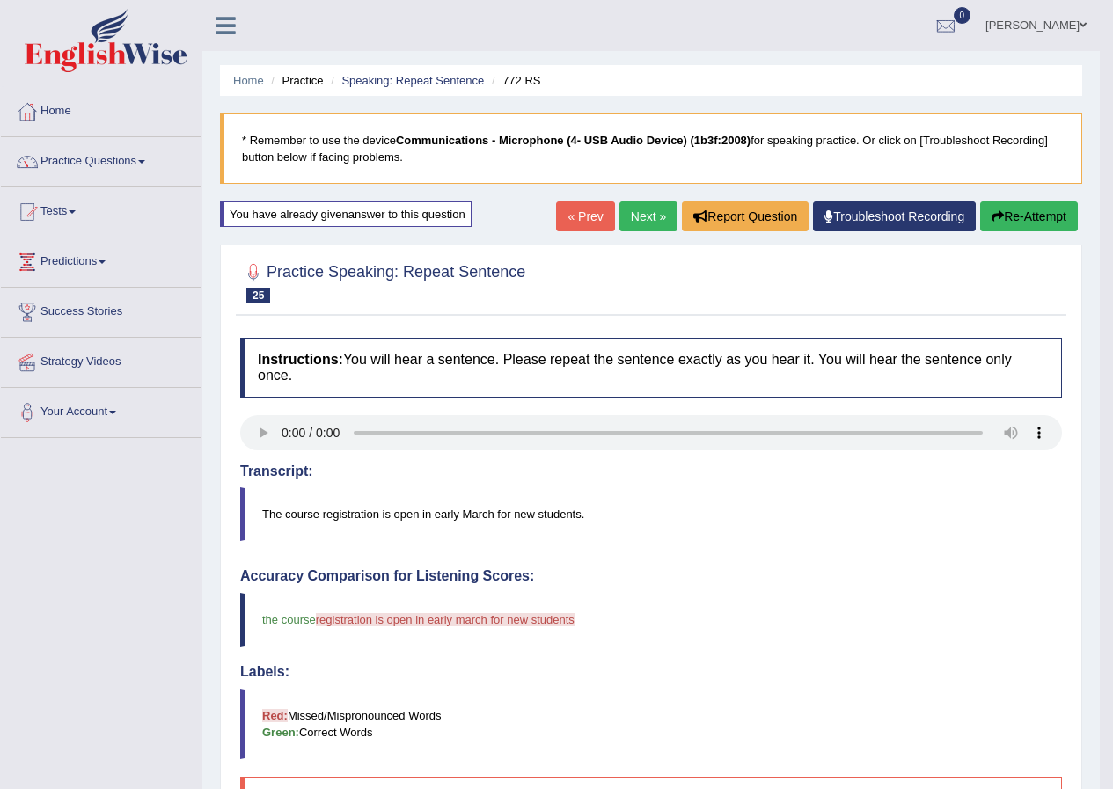
click at [1034, 223] on button "Re-Attempt" at bounding box center [1029, 216] width 98 height 30
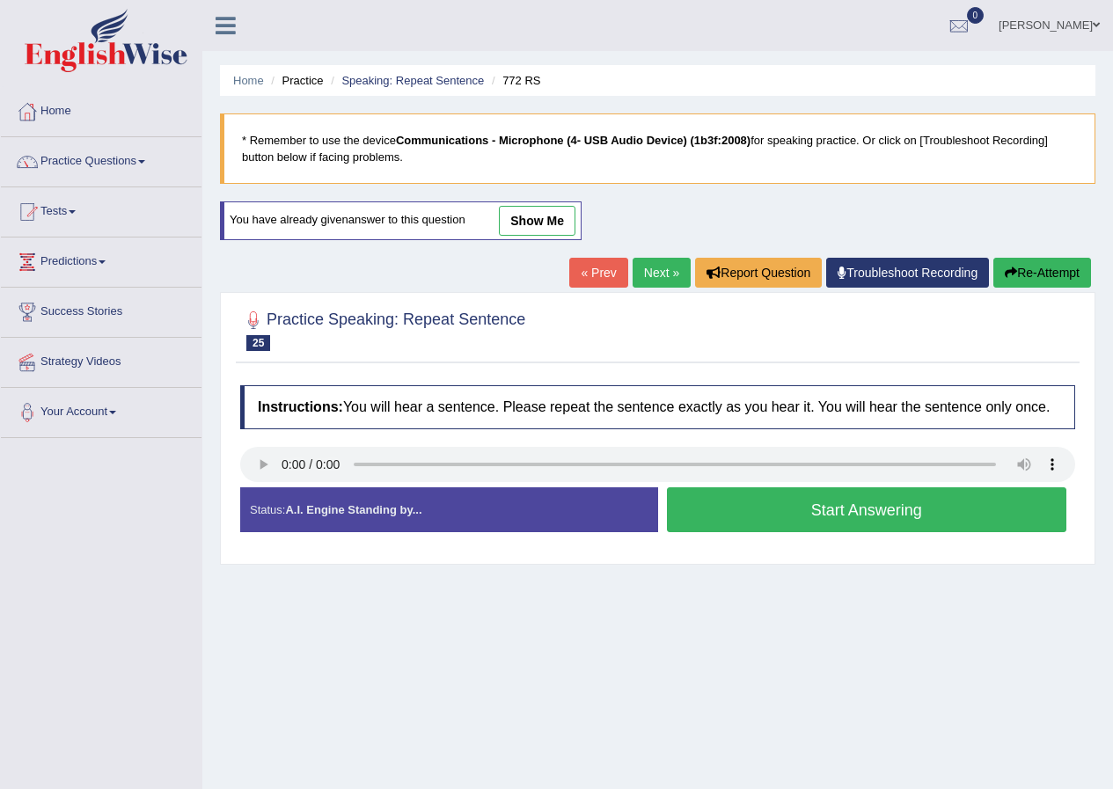
click at [877, 505] on button "Start Answering" at bounding box center [867, 509] width 400 height 45
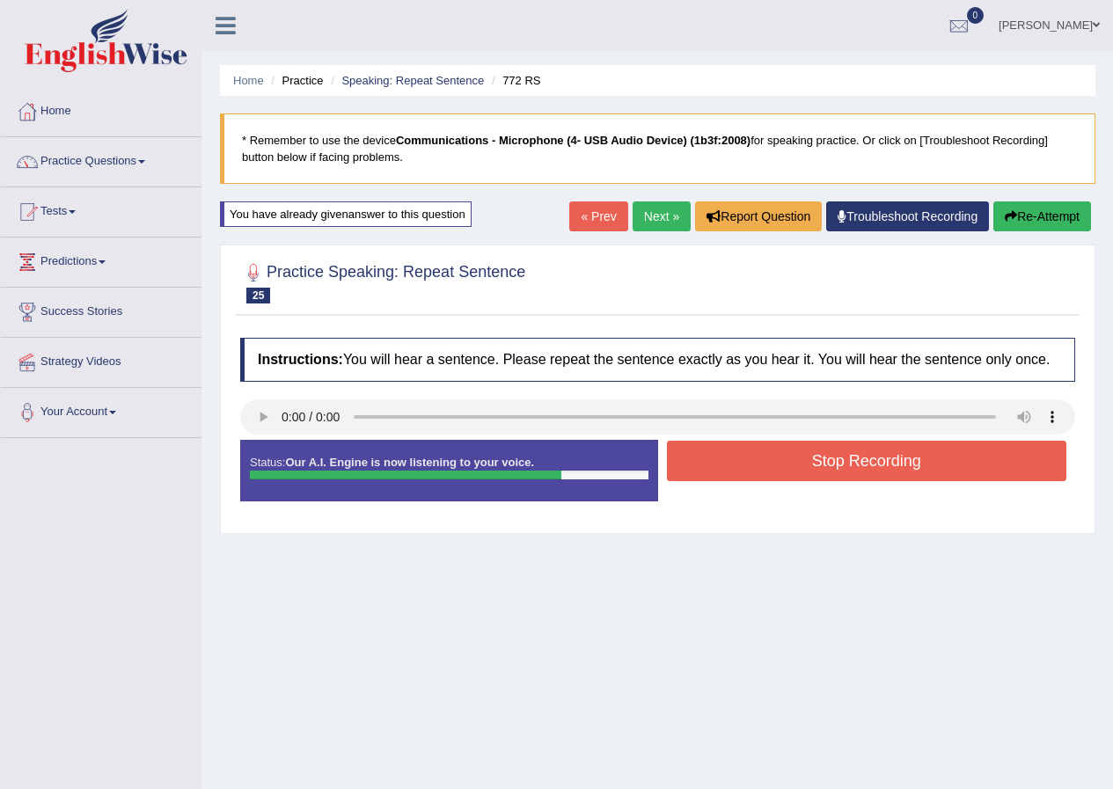
click at [891, 463] on button "Stop Recording" at bounding box center [867, 461] width 400 height 40
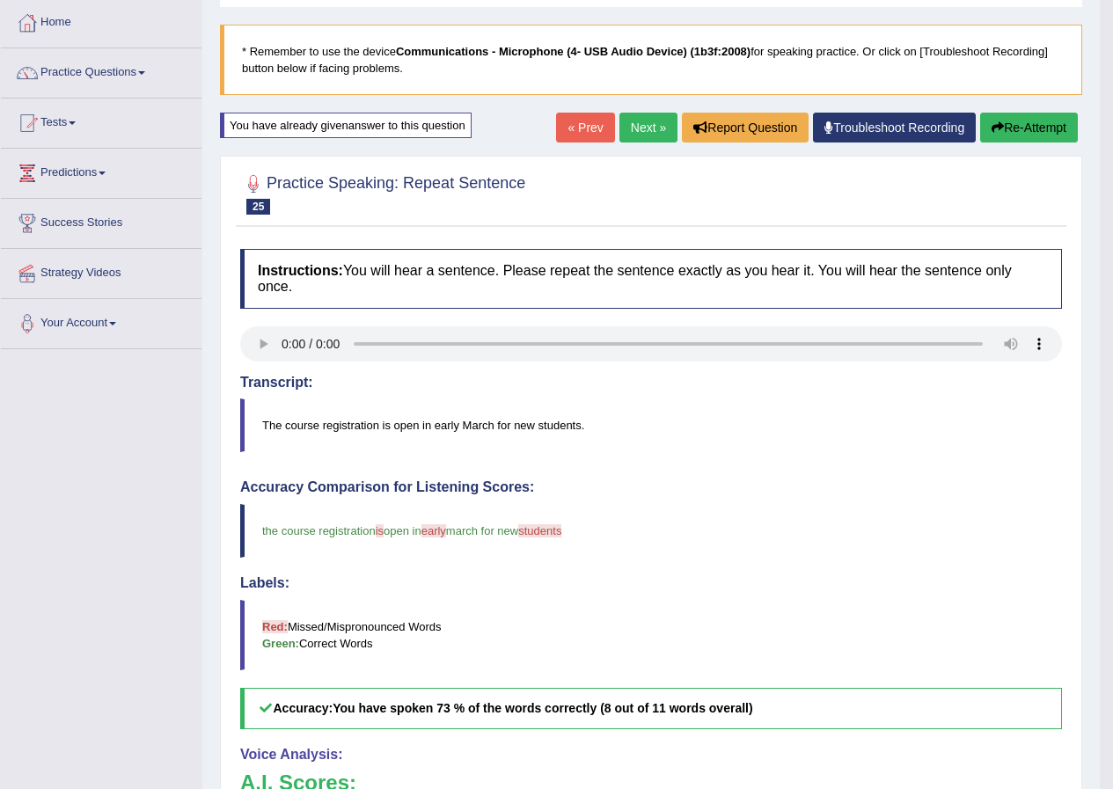
scroll to position [88, 0]
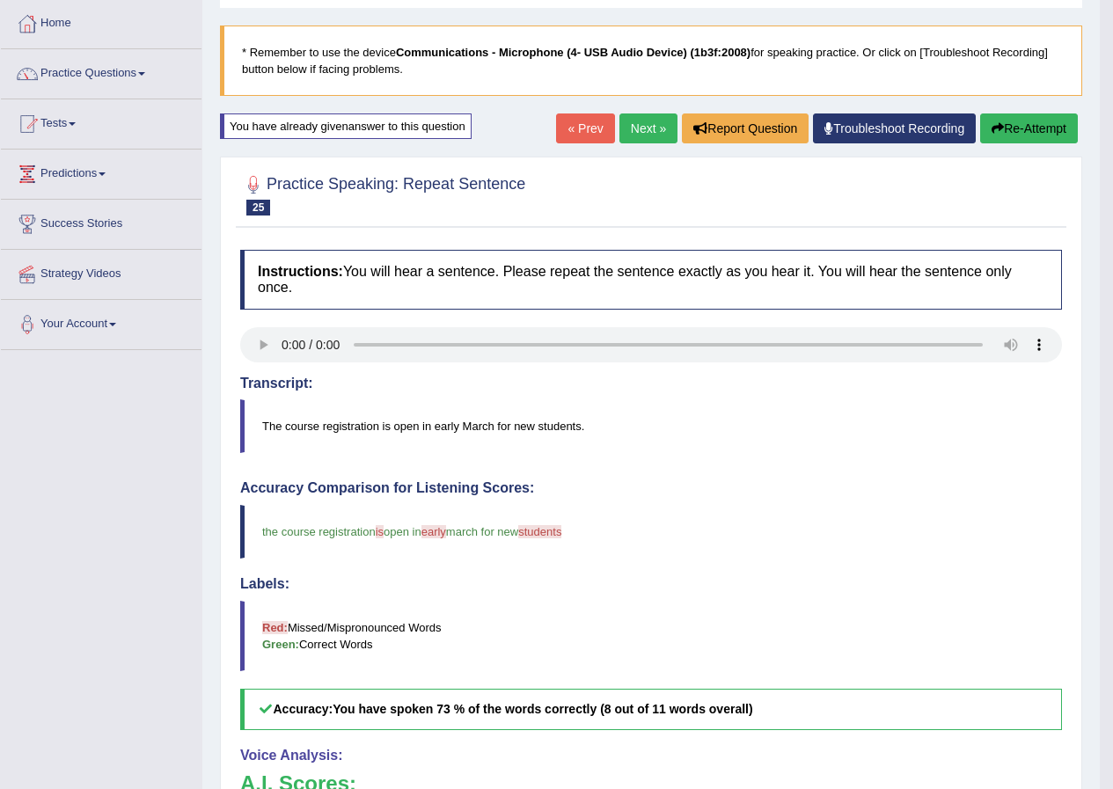
click at [631, 122] on link "Next »" at bounding box center [648, 128] width 58 height 30
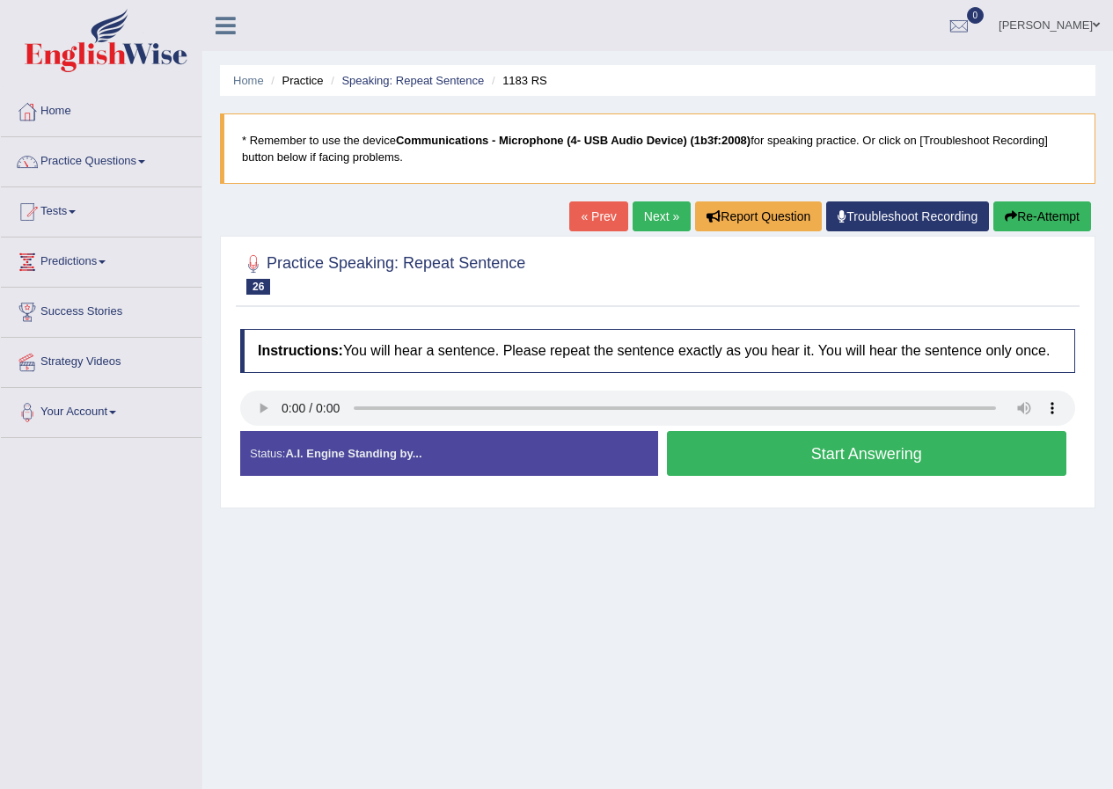
click at [844, 452] on button "Start Answering" at bounding box center [867, 453] width 400 height 45
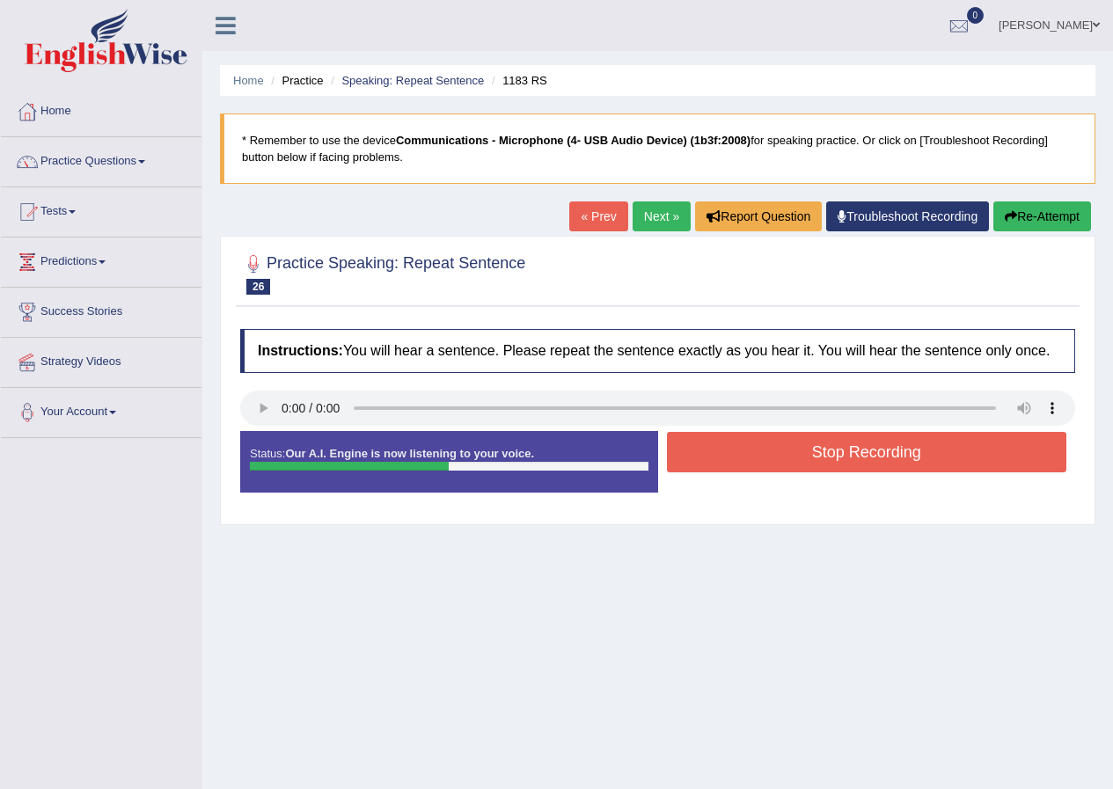
click at [848, 454] on button "Stop Recording" at bounding box center [867, 452] width 400 height 40
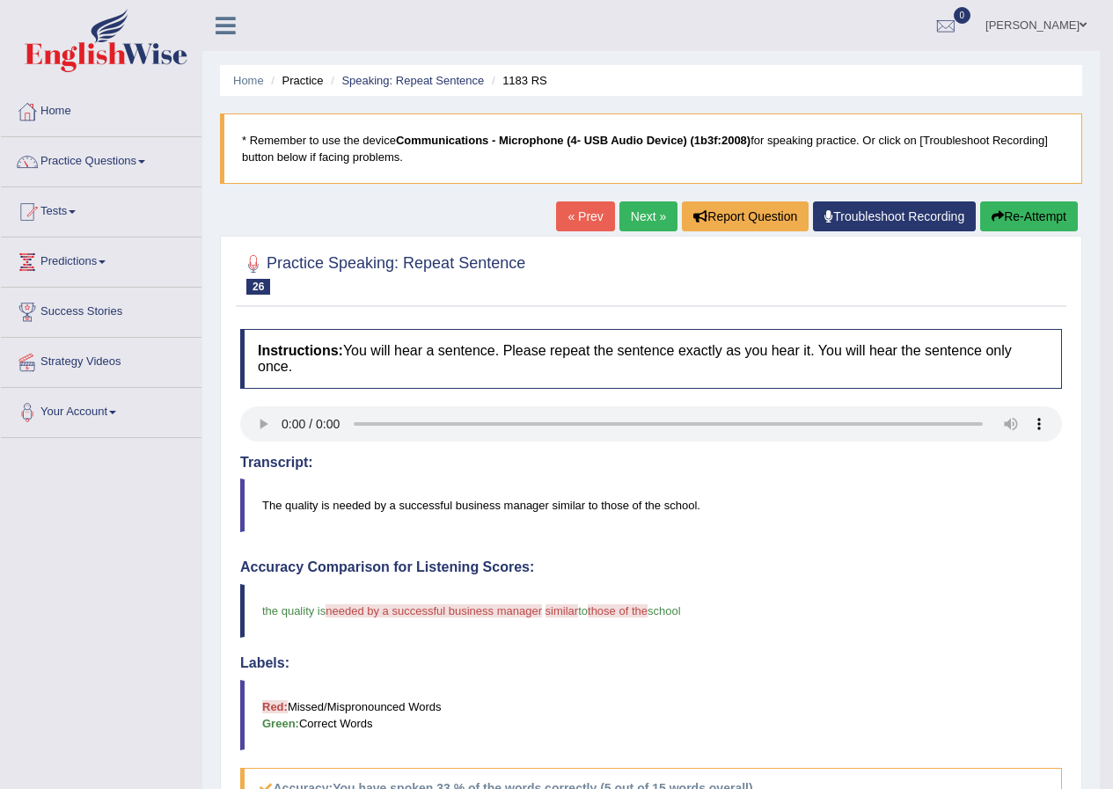
click at [1034, 212] on button "Re-Attempt" at bounding box center [1029, 216] width 98 height 30
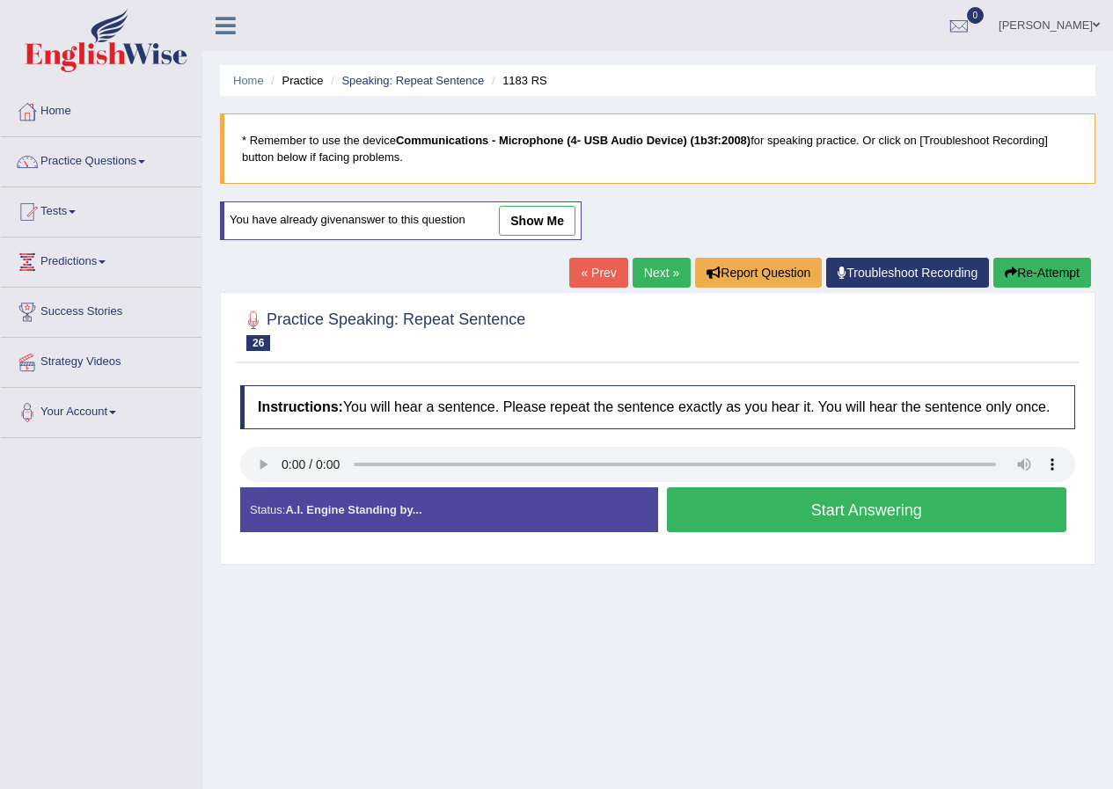
click at [872, 505] on button "Start Answering" at bounding box center [867, 509] width 400 height 45
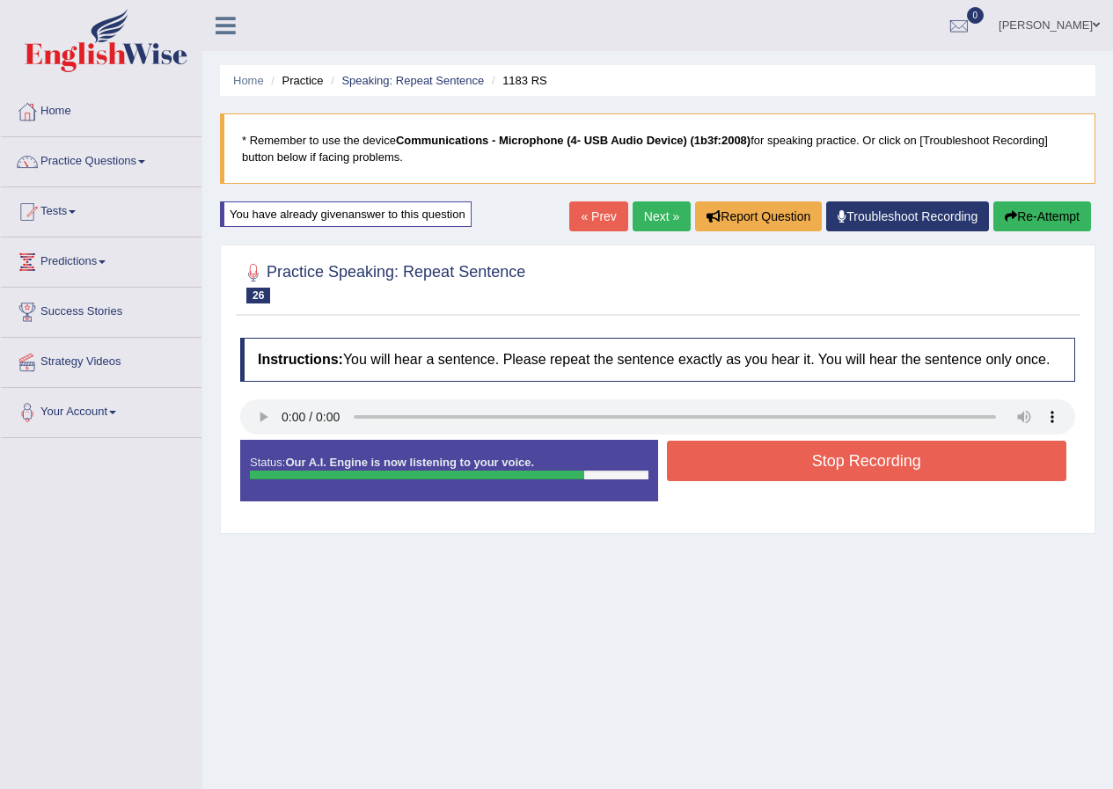
click at [907, 459] on button "Stop Recording" at bounding box center [867, 461] width 400 height 40
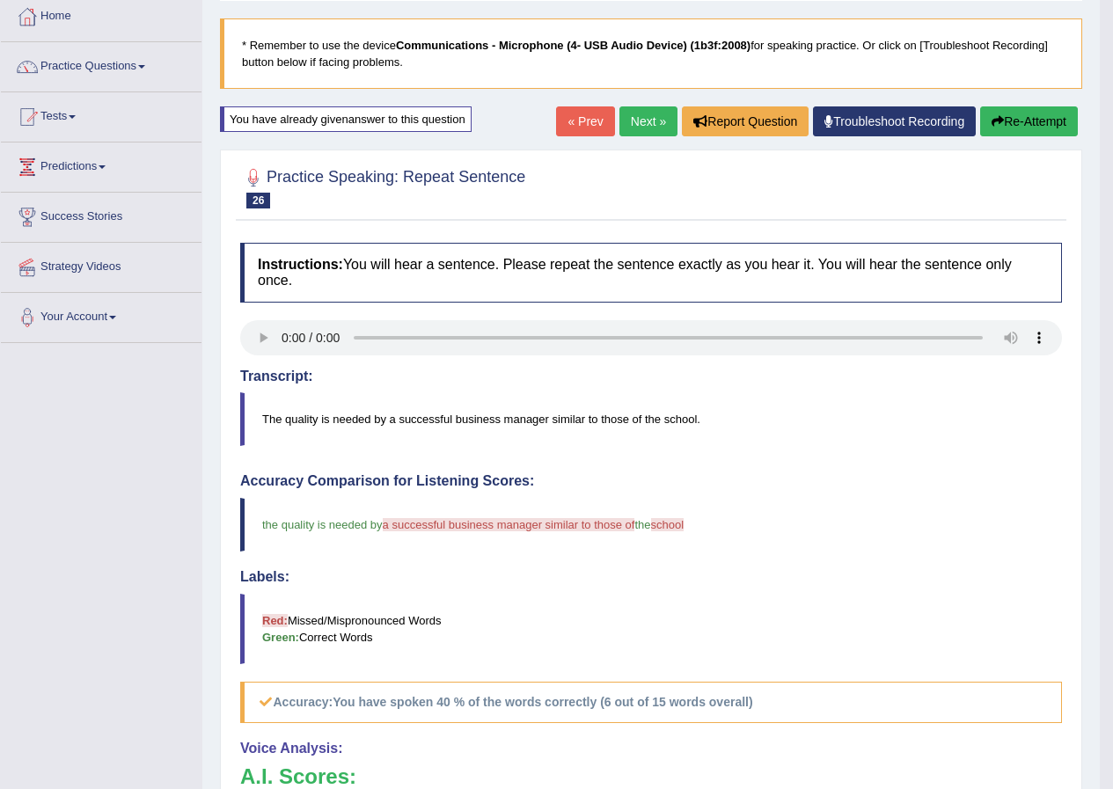
scroll to position [88, 0]
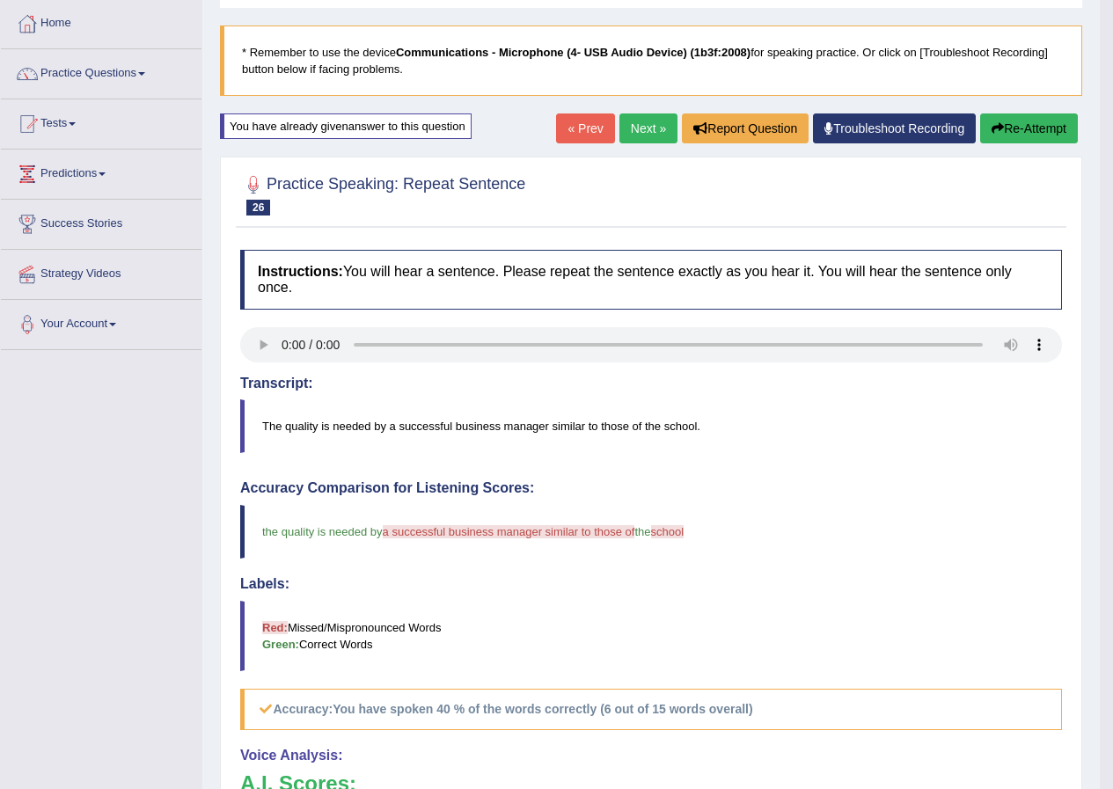
click at [1043, 129] on button "Re-Attempt" at bounding box center [1029, 128] width 98 height 30
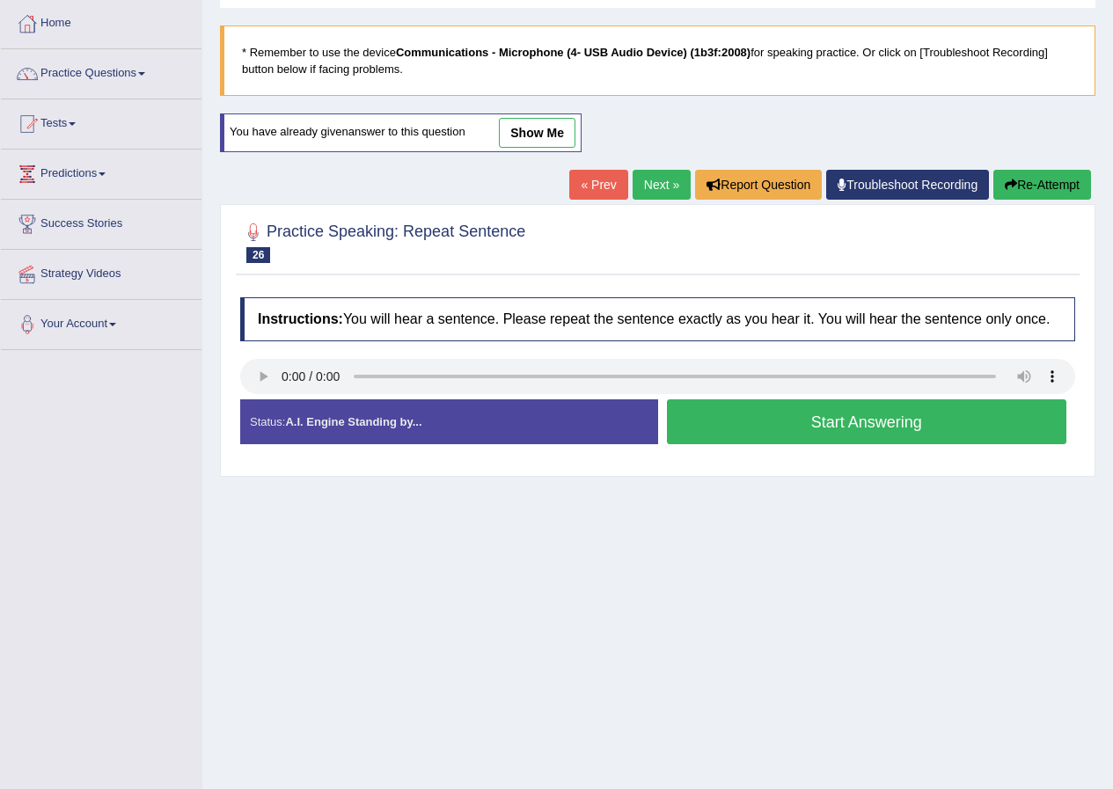
click at [893, 420] on button "Start Answering" at bounding box center [867, 421] width 400 height 45
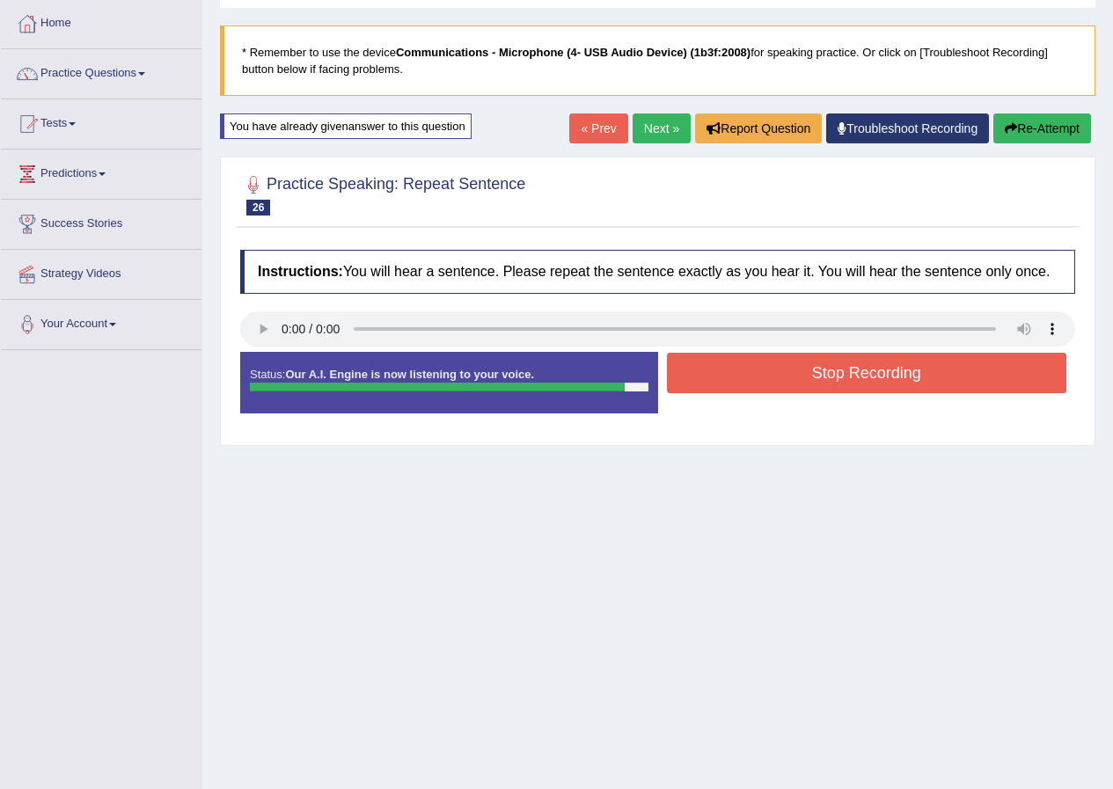
click at [855, 360] on button "Stop Recording" at bounding box center [867, 373] width 400 height 40
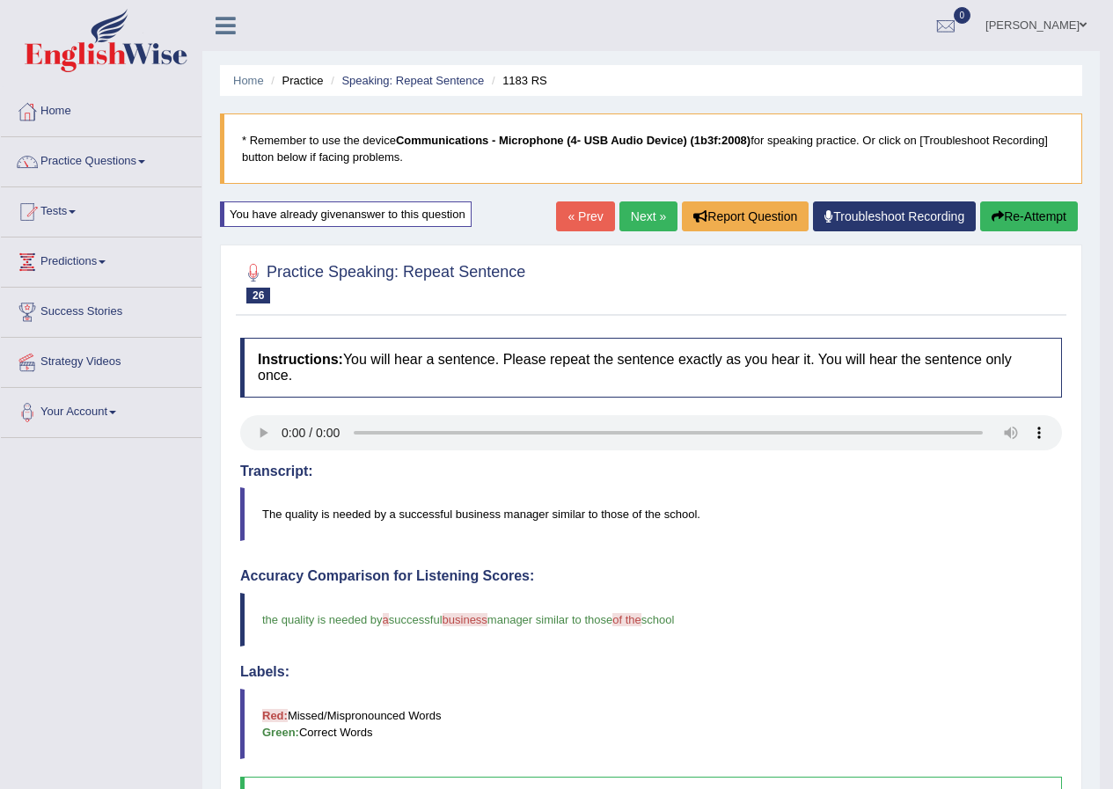
click at [634, 216] on link "Next »" at bounding box center [648, 216] width 58 height 30
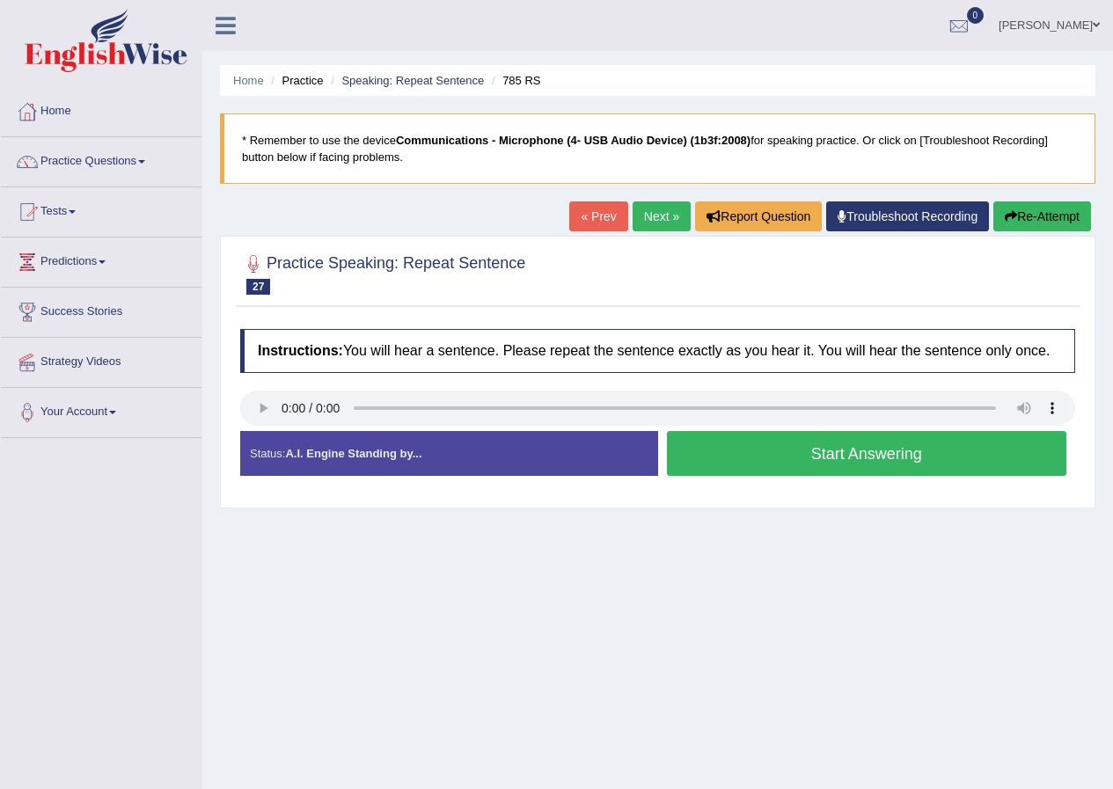
click at [829, 454] on button "Start Answering" at bounding box center [867, 453] width 400 height 45
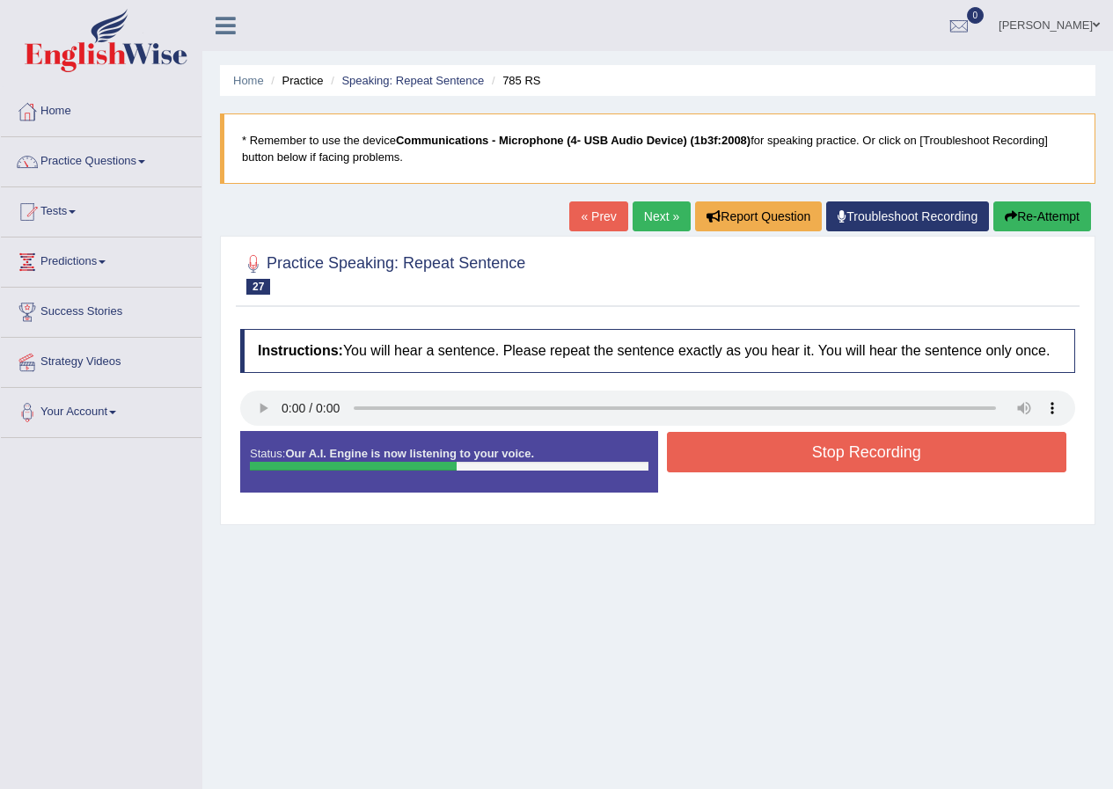
click at [817, 457] on button "Stop Recording" at bounding box center [867, 452] width 400 height 40
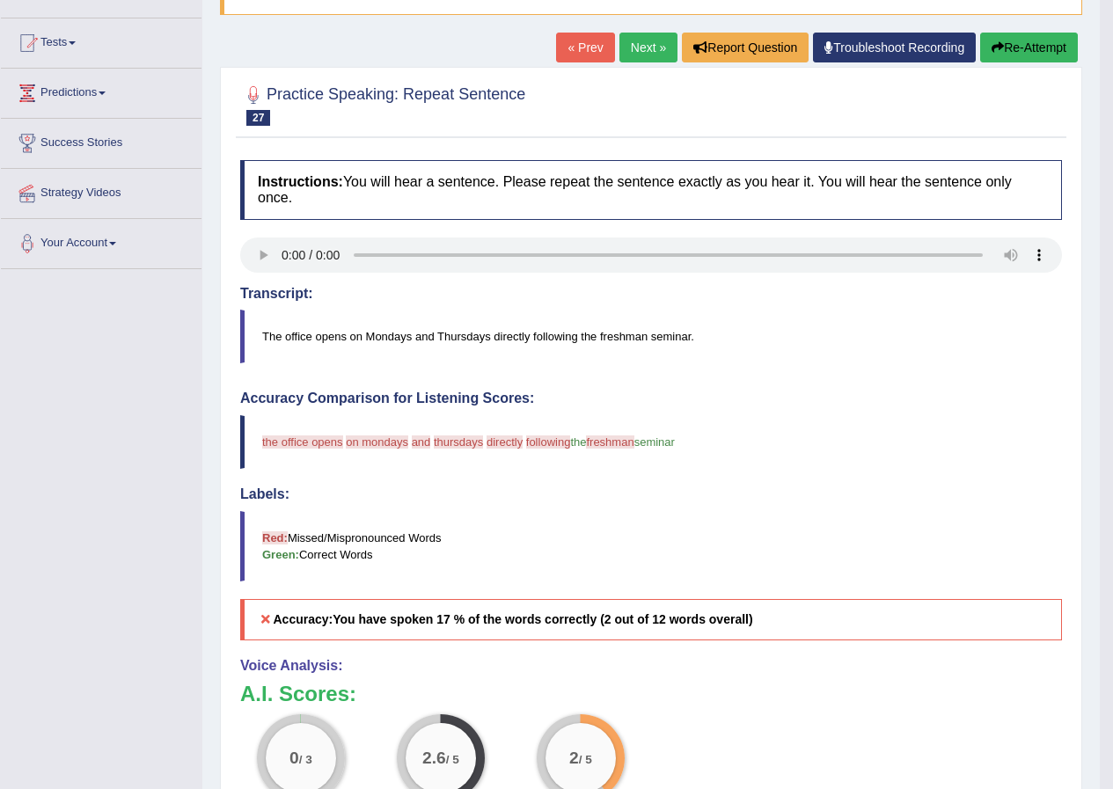
scroll to position [168, 0]
click at [1026, 47] on button "Re-Attempt" at bounding box center [1029, 48] width 98 height 30
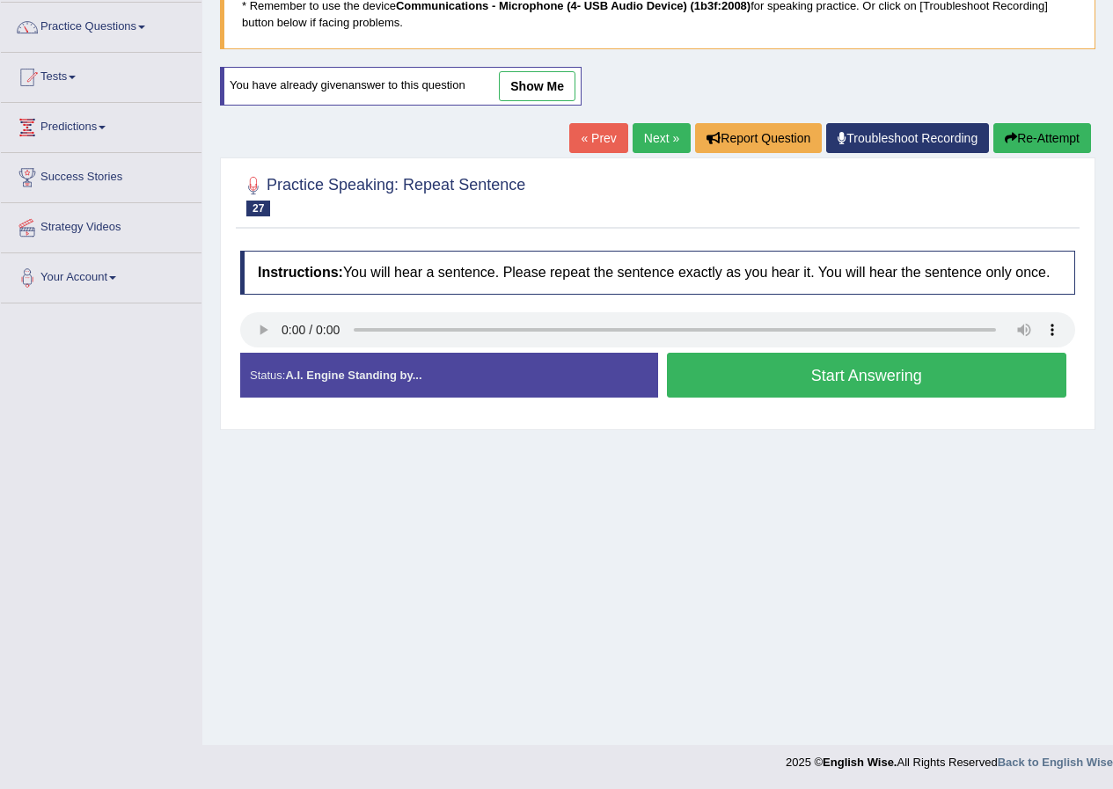
click at [828, 370] on button "Start Answering" at bounding box center [867, 375] width 400 height 45
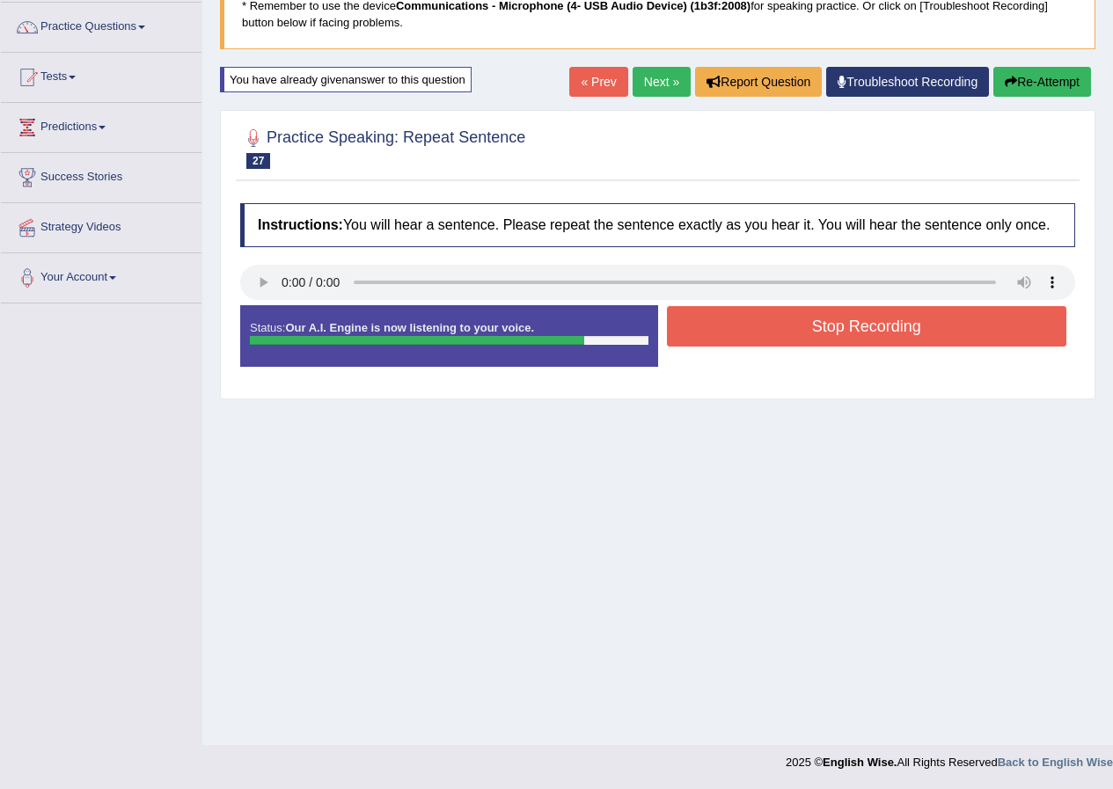
click at [844, 326] on button "Stop Recording" at bounding box center [867, 326] width 400 height 40
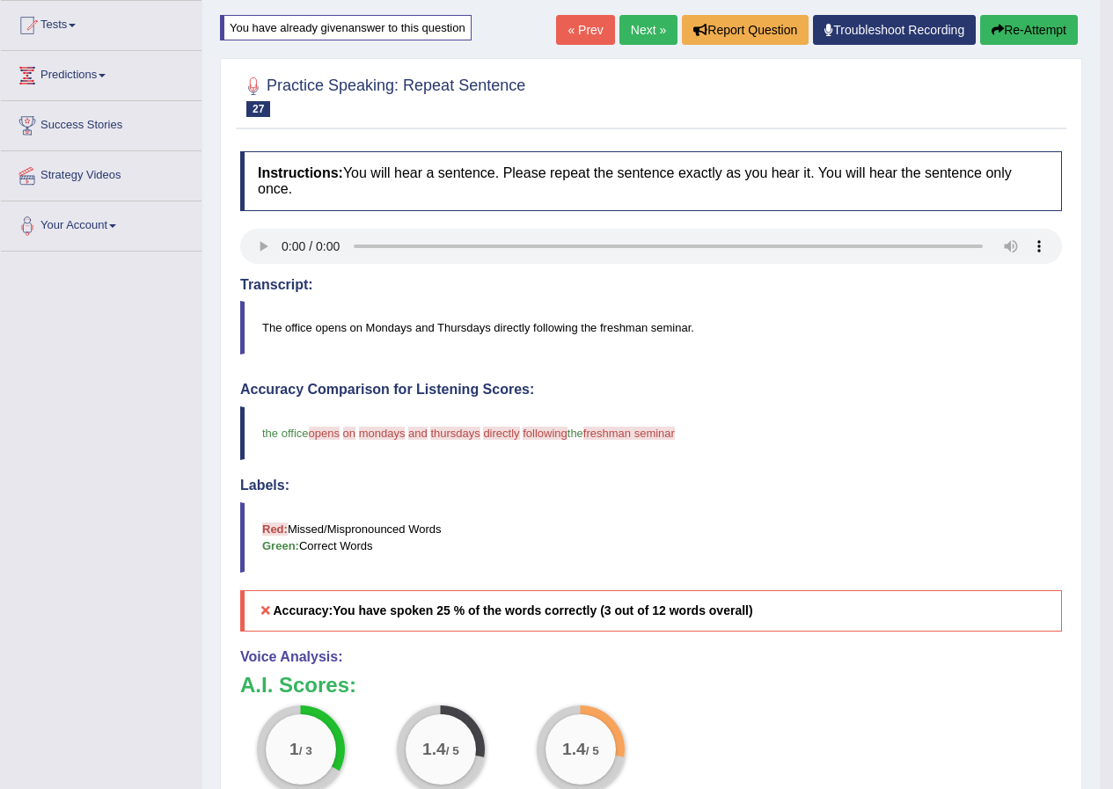
scroll to position [89, 0]
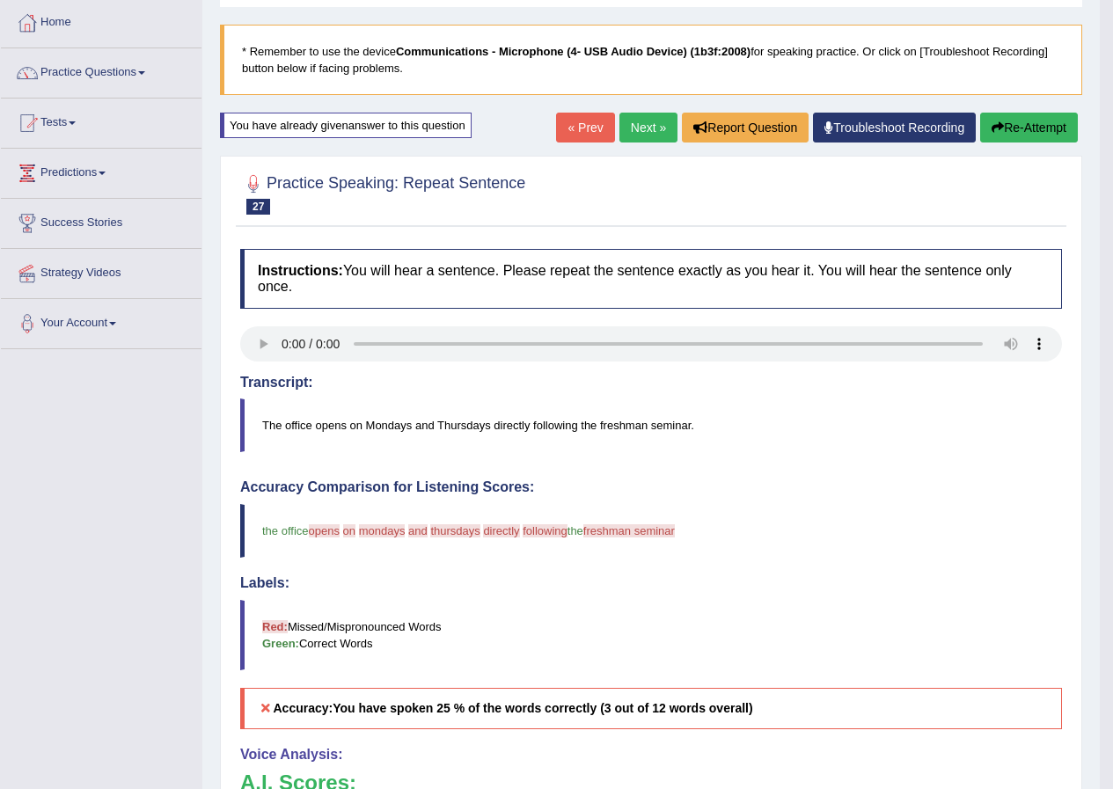
click at [1017, 123] on button "Re-Attempt" at bounding box center [1029, 128] width 98 height 30
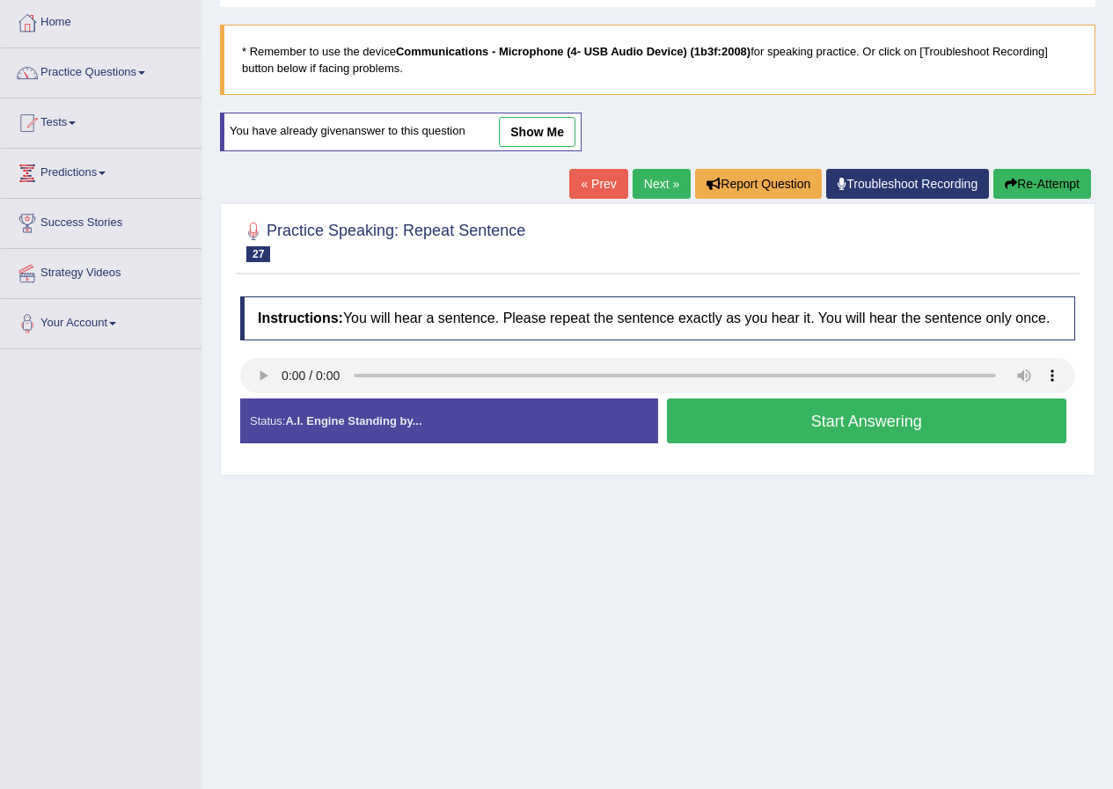
click at [844, 422] on button "Start Answering" at bounding box center [867, 420] width 400 height 45
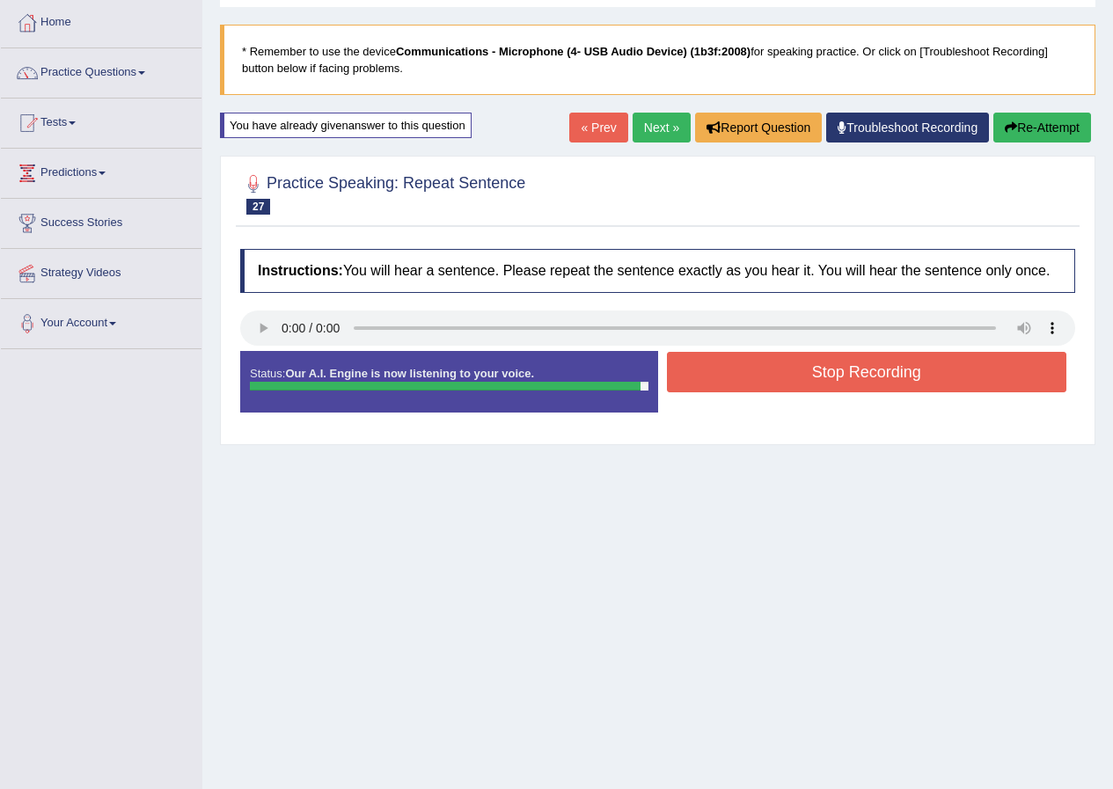
click at [869, 369] on button "Stop Recording" at bounding box center [867, 372] width 400 height 40
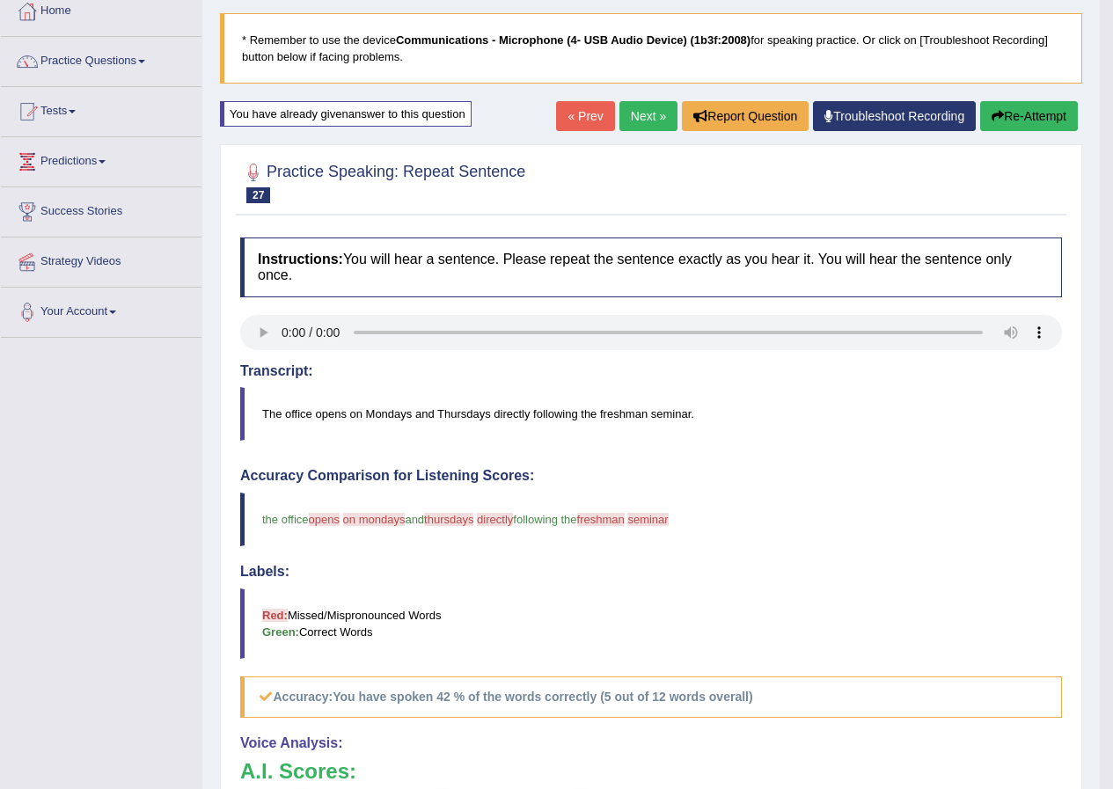
scroll to position [89, 0]
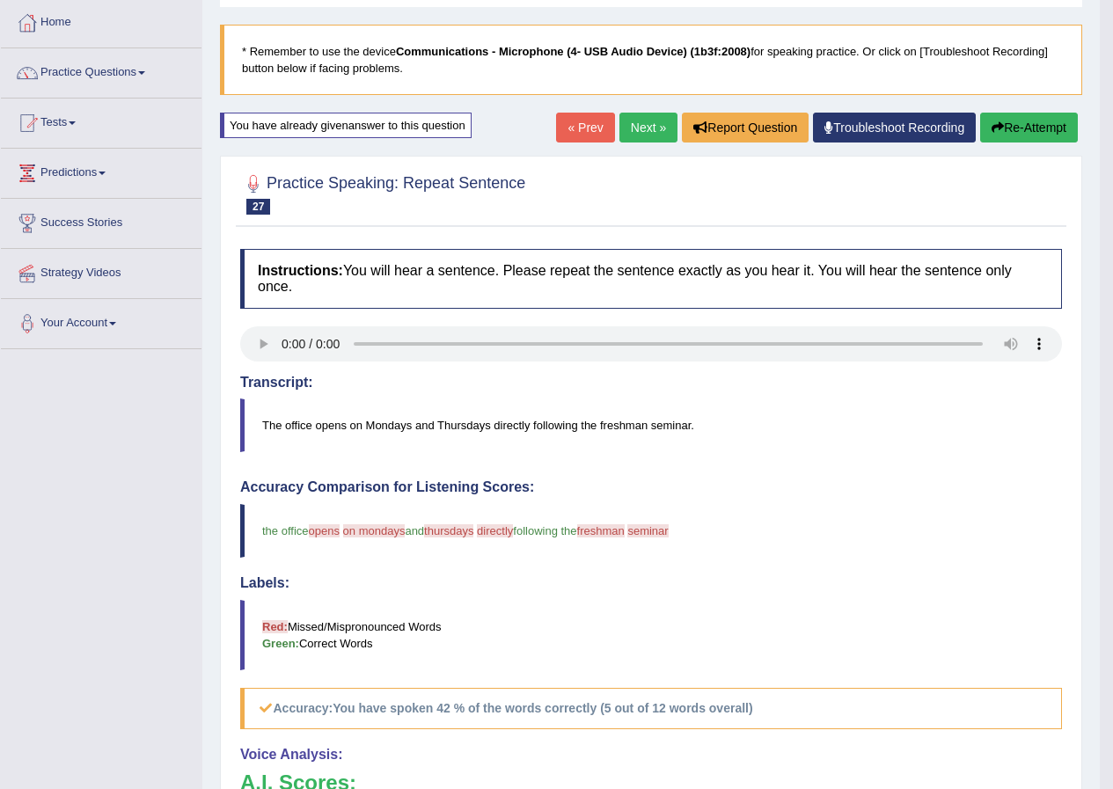
click at [1048, 117] on button "Re-Attempt" at bounding box center [1029, 128] width 98 height 30
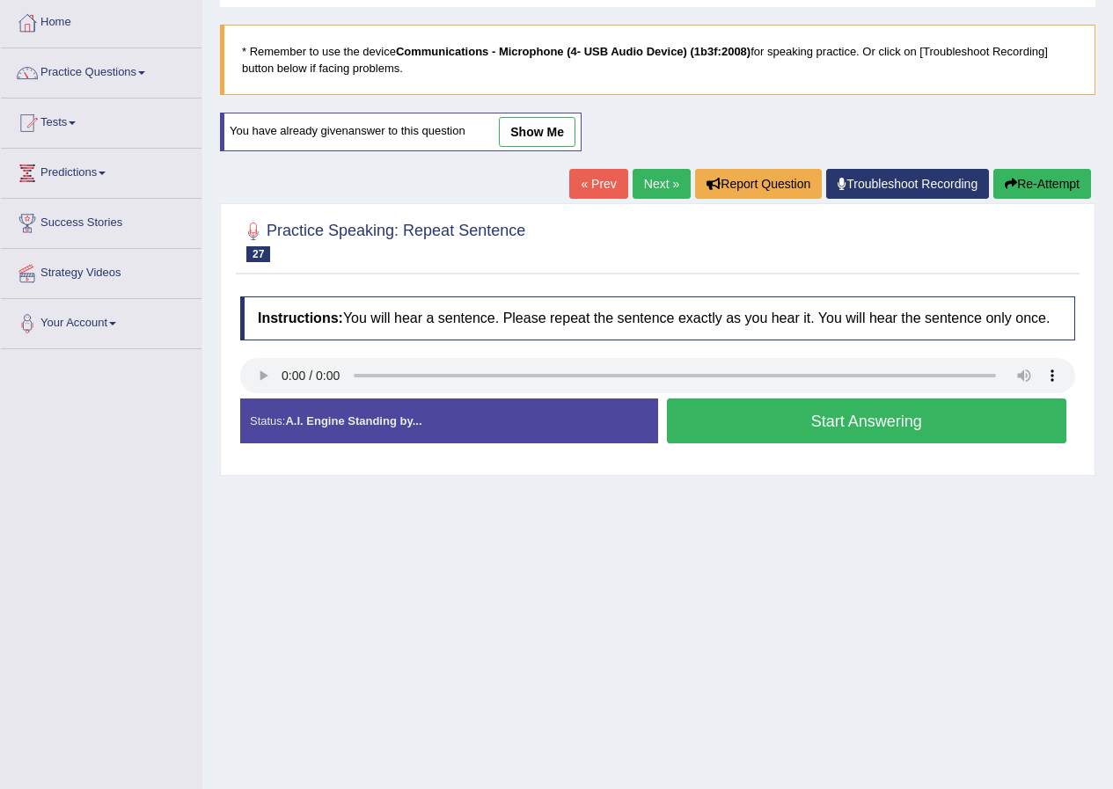
click at [887, 420] on button "Start Answering" at bounding box center [867, 420] width 400 height 45
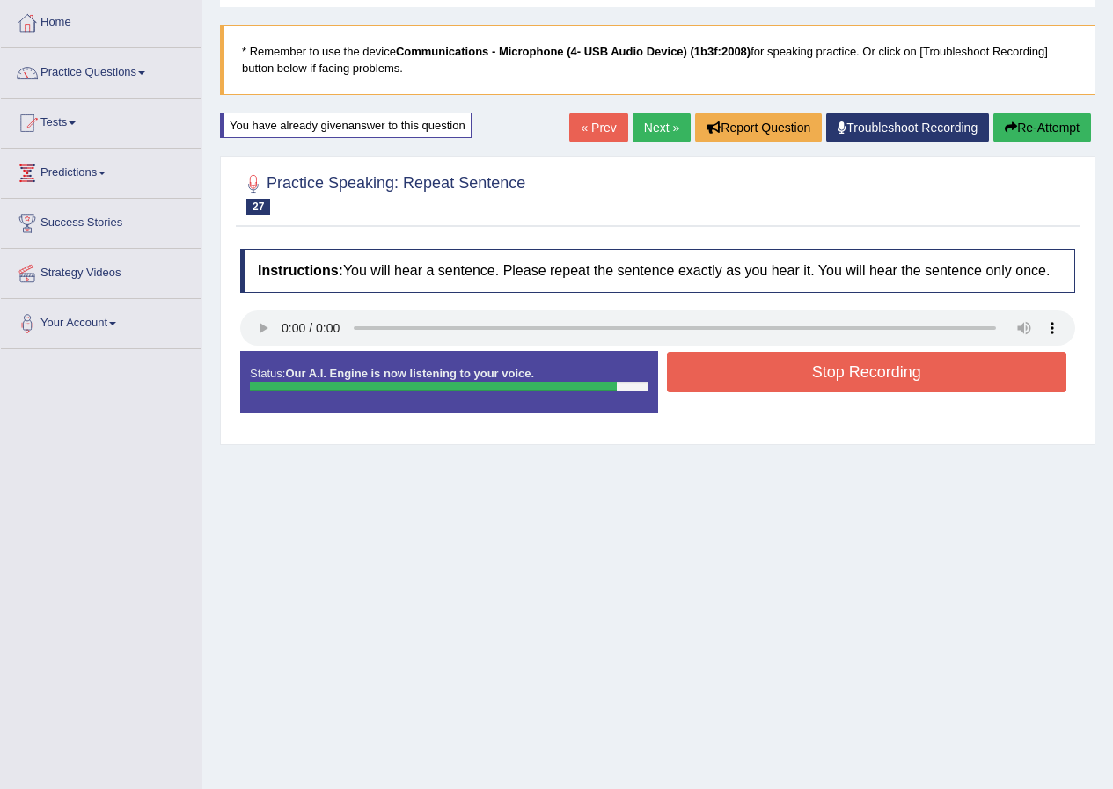
click at [898, 376] on button "Stop Recording" at bounding box center [867, 372] width 400 height 40
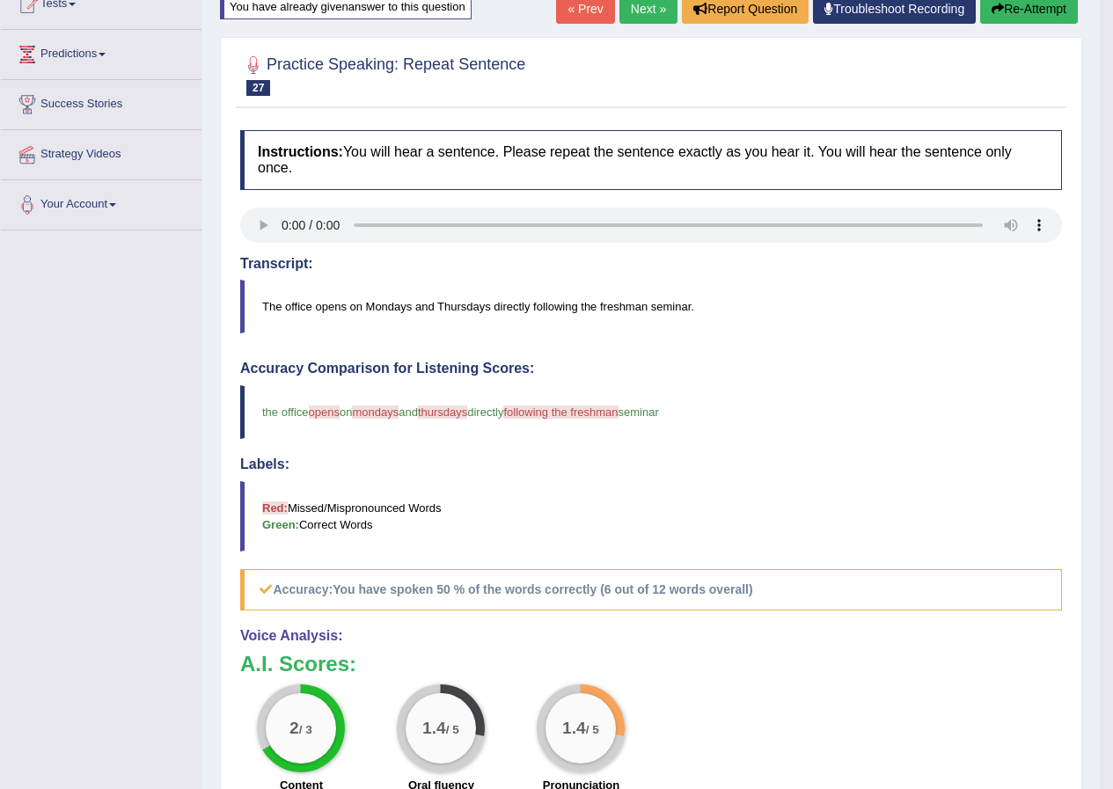
scroll to position [177, 0]
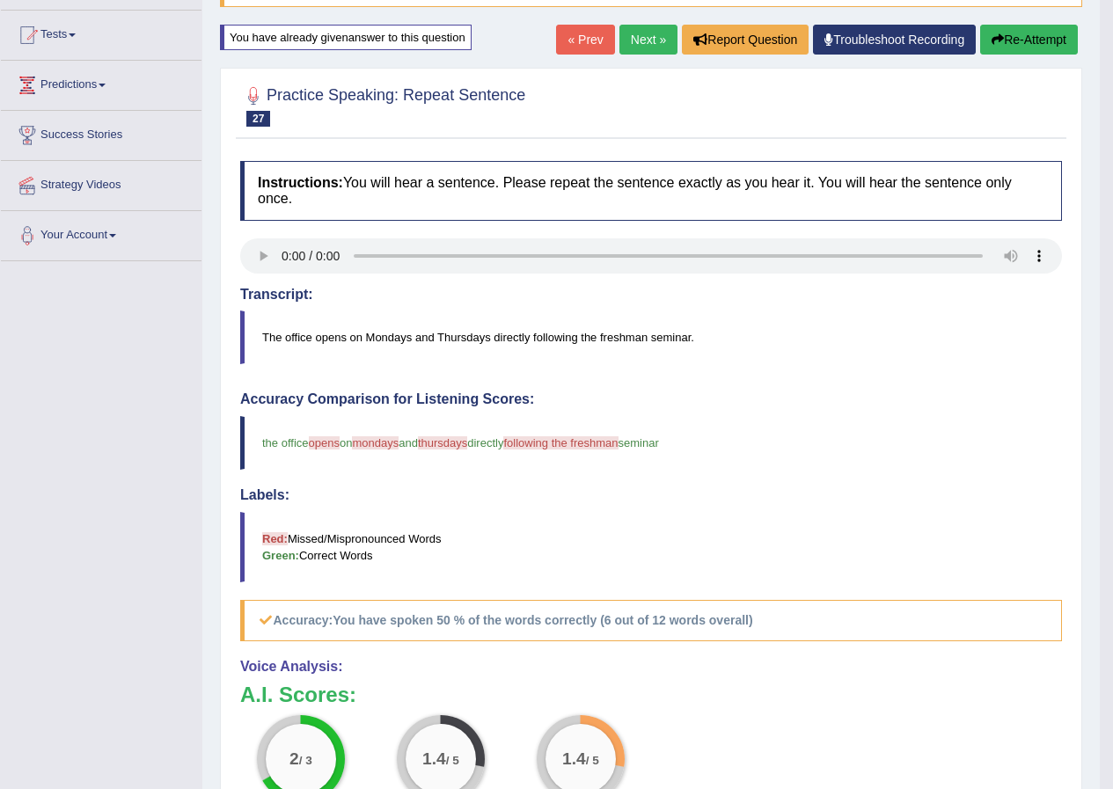
click at [629, 38] on link "Next »" at bounding box center [648, 40] width 58 height 30
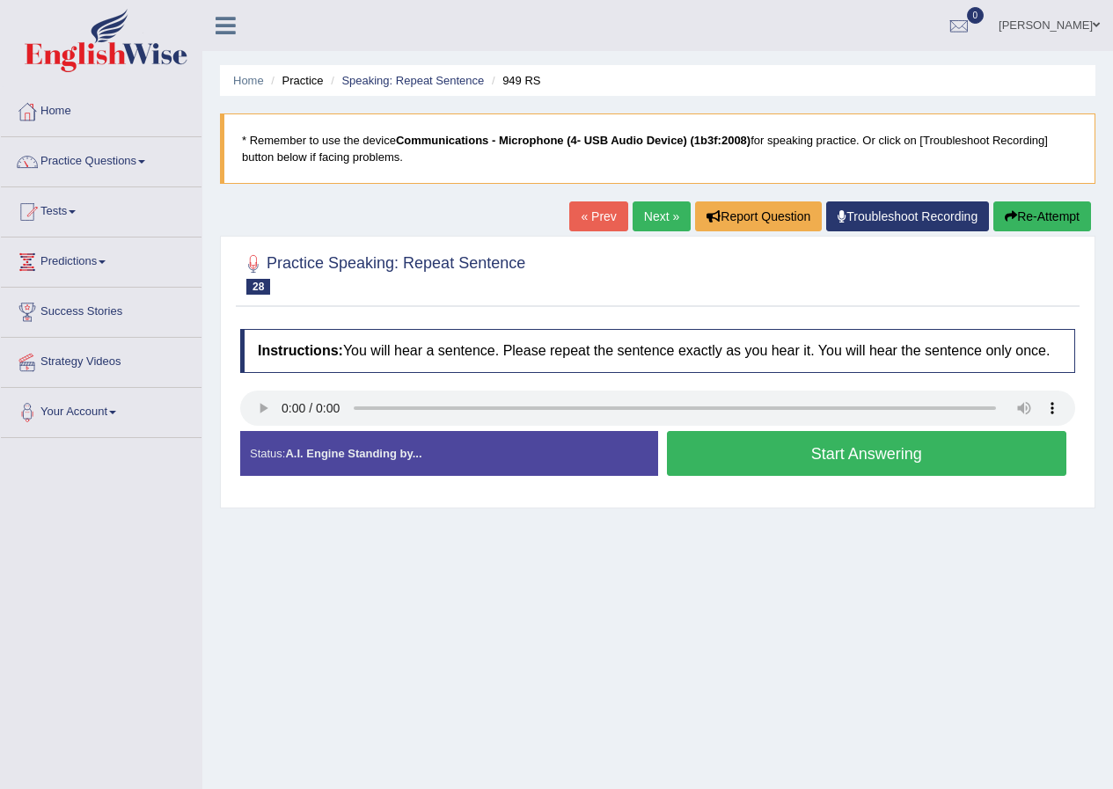
click at [860, 453] on button "Start Answering" at bounding box center [867, 453] width 400 height 45
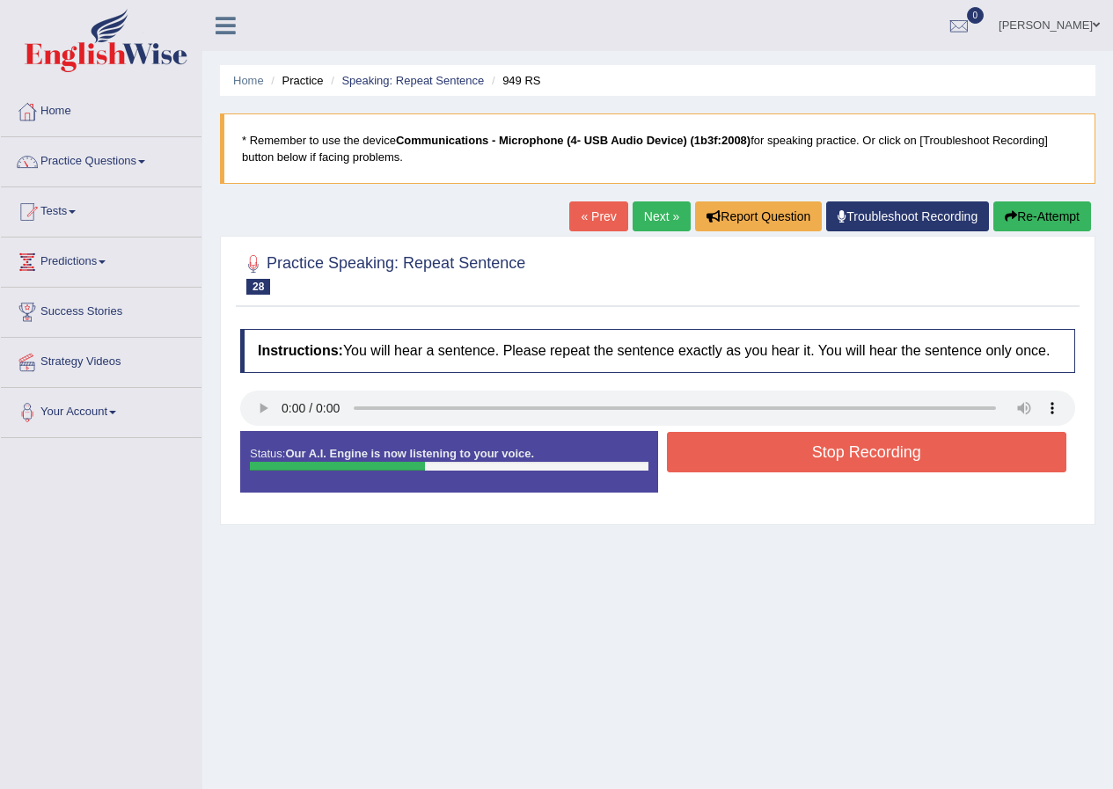
click at [876, 452] on button "Stop Recording" at bounding box center [867, 452] width 400 height 40
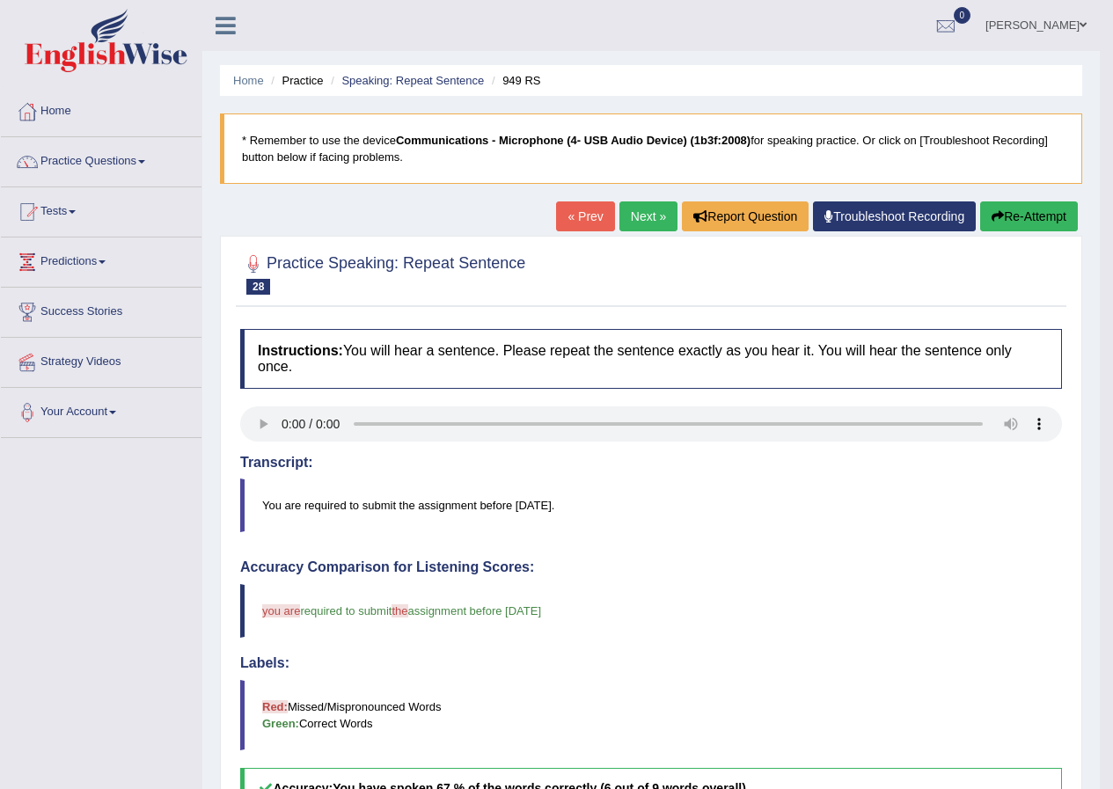
click at [1042, 209] on button "Re-Attempt" at bounding box center [1029, 216] width 98 height 30
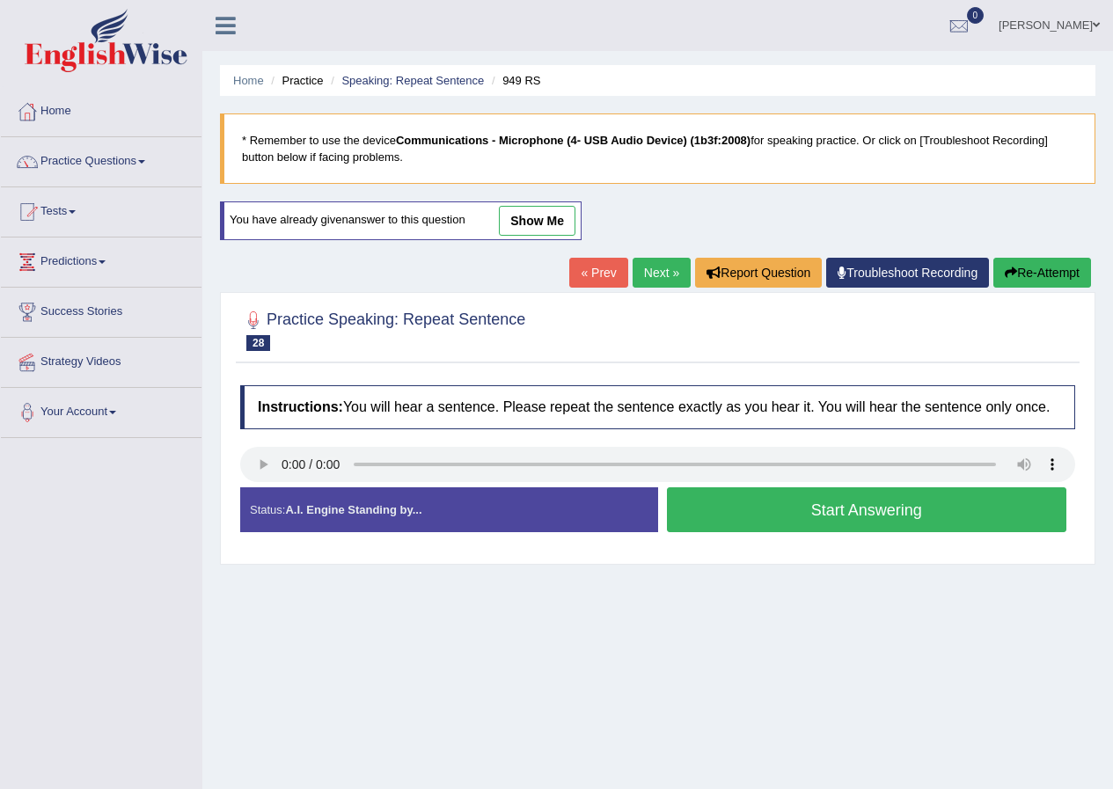
click at [847, 508] on button "Start Answering" at bounding box center [867, 509] width 400 height 45
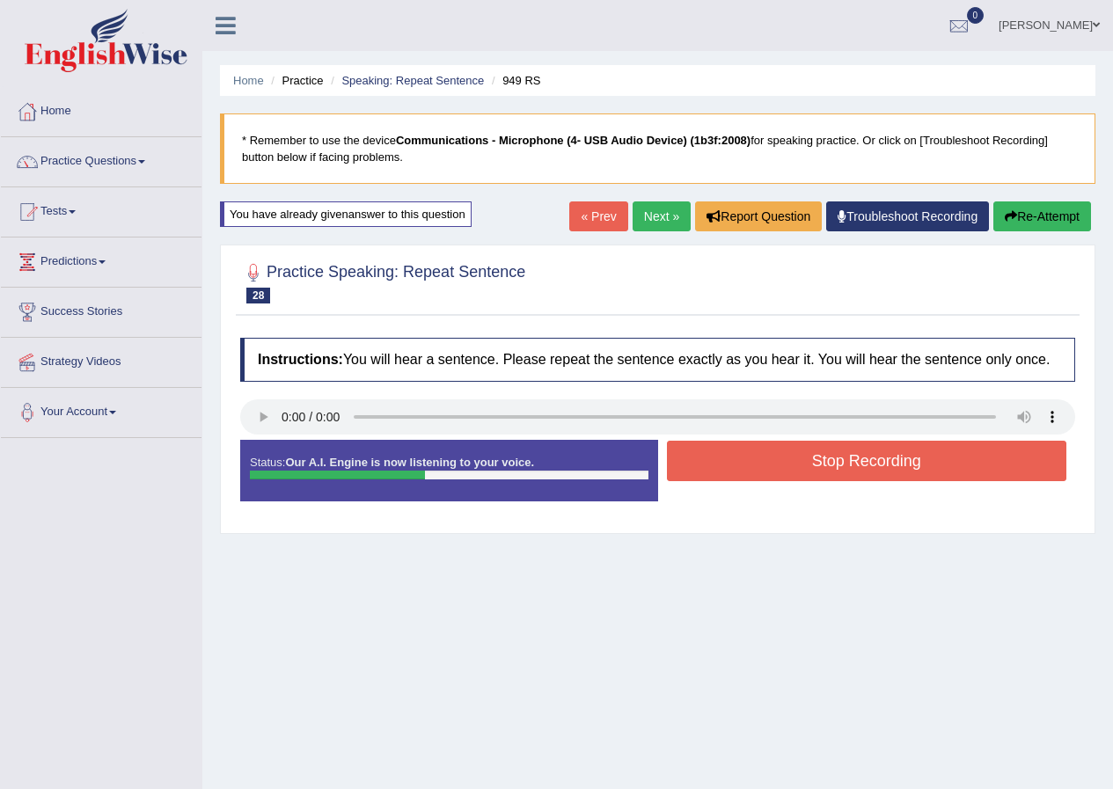
click at [870, 456] on button "Stop Recording" at bounding box center [867, 461] width 400 height 40
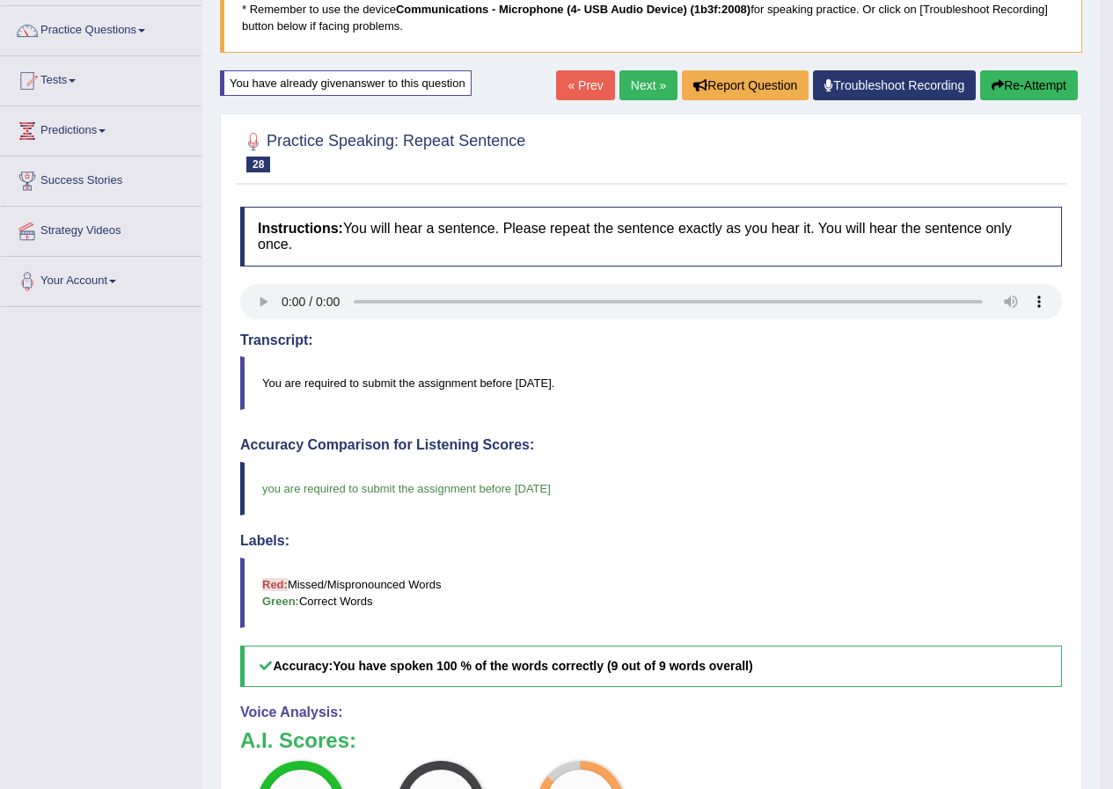
scroll to position [88, 0]
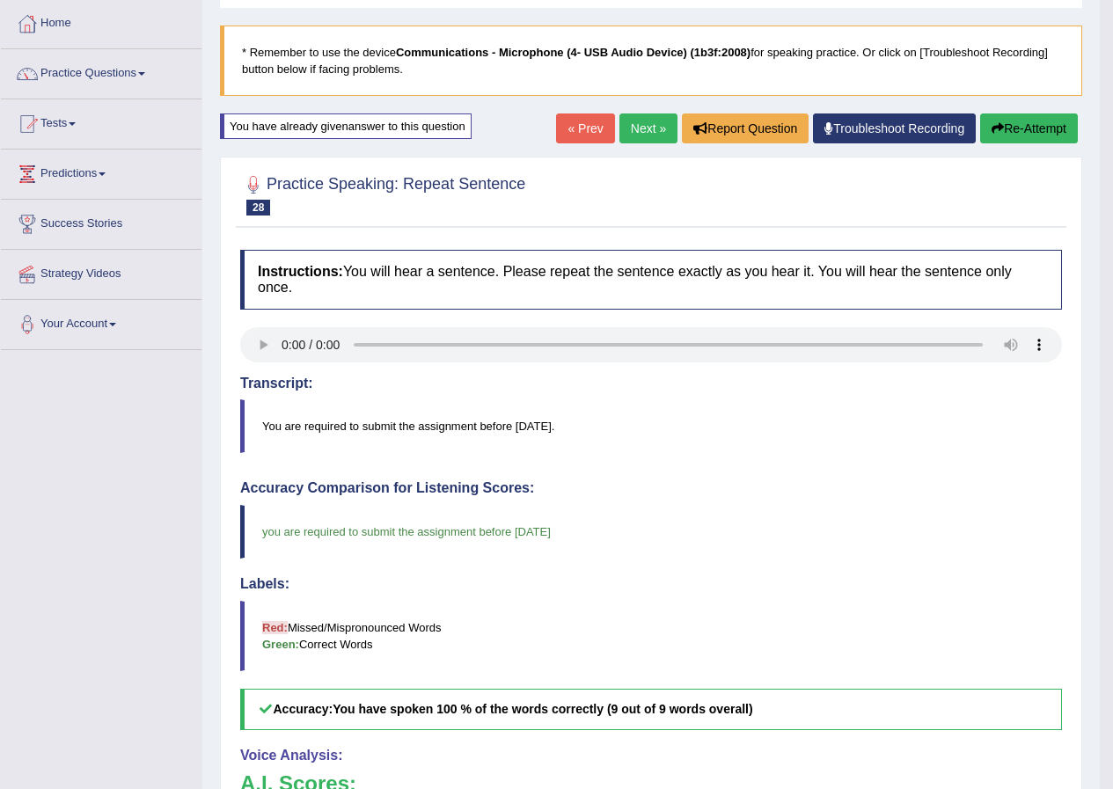
click at [655, 126] on link "Next »" at bounding box center [648, 128] width 58 height 30
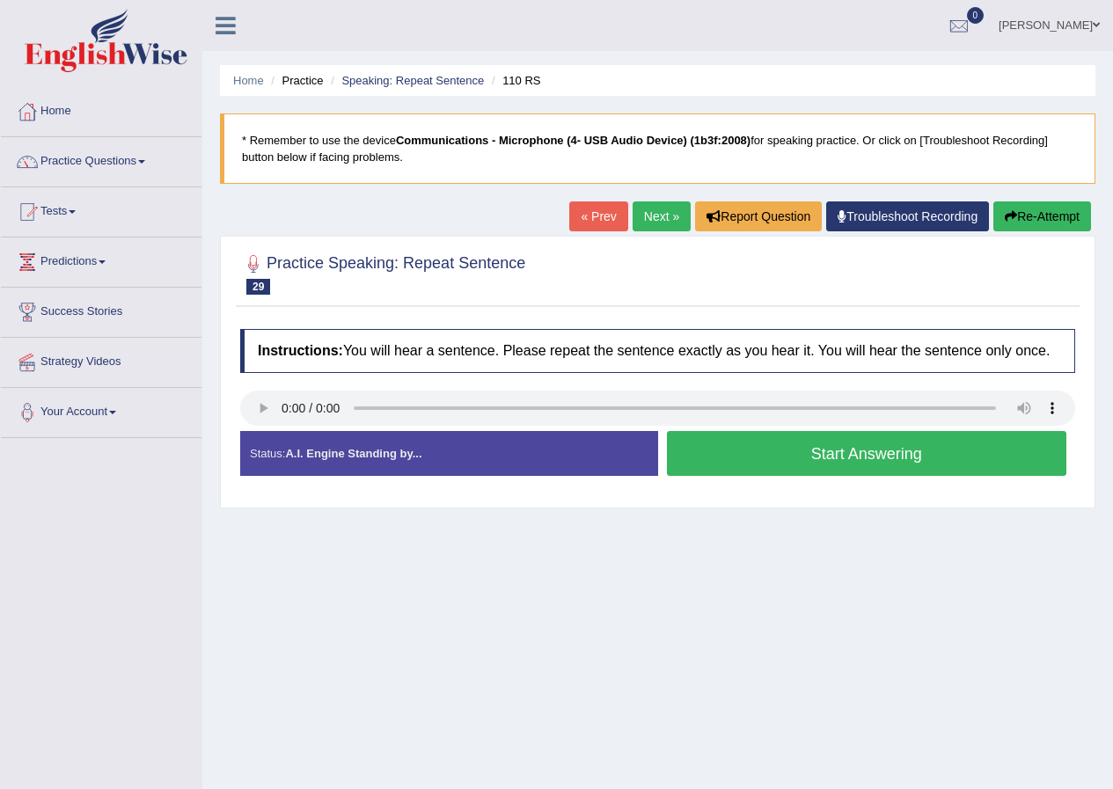
click at [834, 452] on button "Start Answering" at bounding box center [867, 453] width 400 height 45
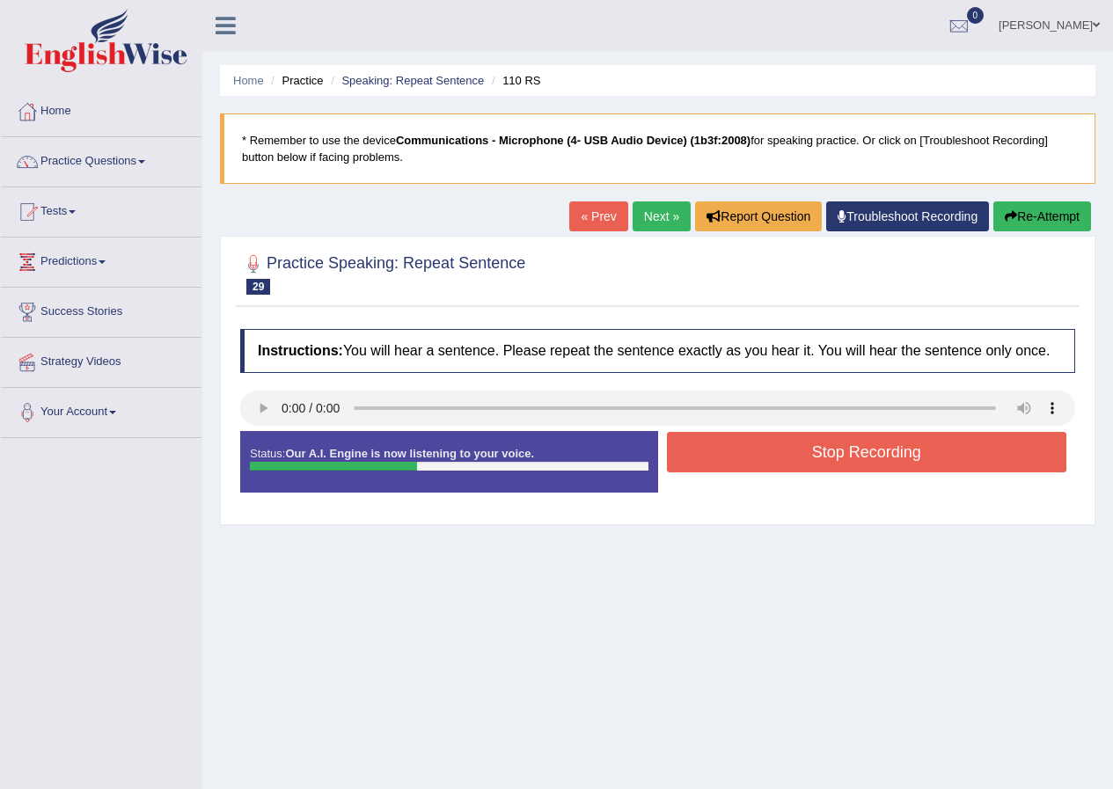
click at [834, 452] on button "Stop Recording" at bounding box center [867, 452] width 400 height 40
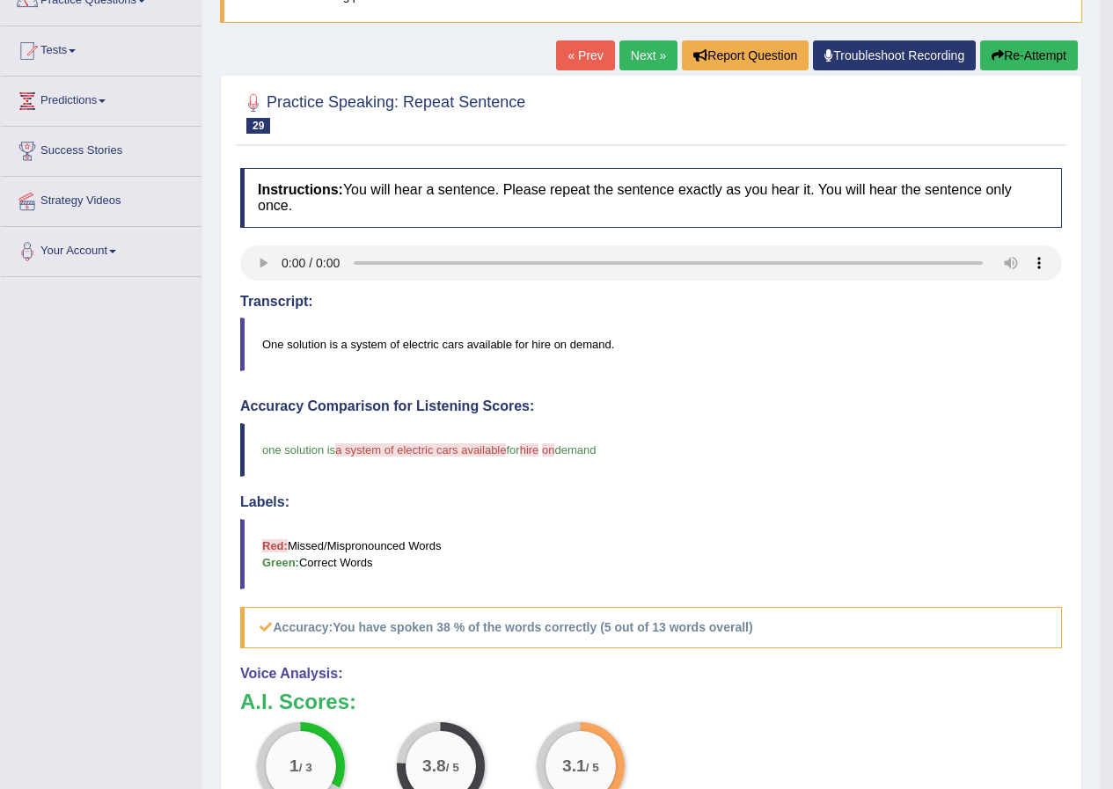
scroll to position [88, 0]
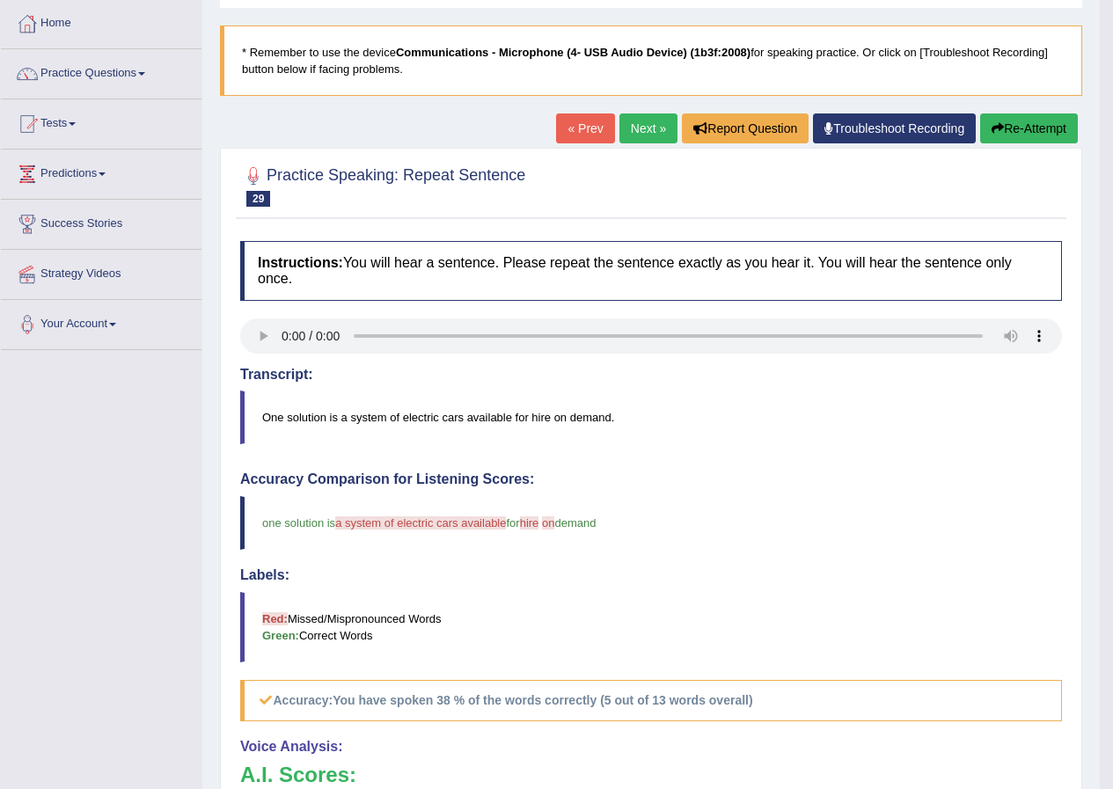
click at [629, 135] on link "Next »" at bounding box center [648, 128] width 58 height 30
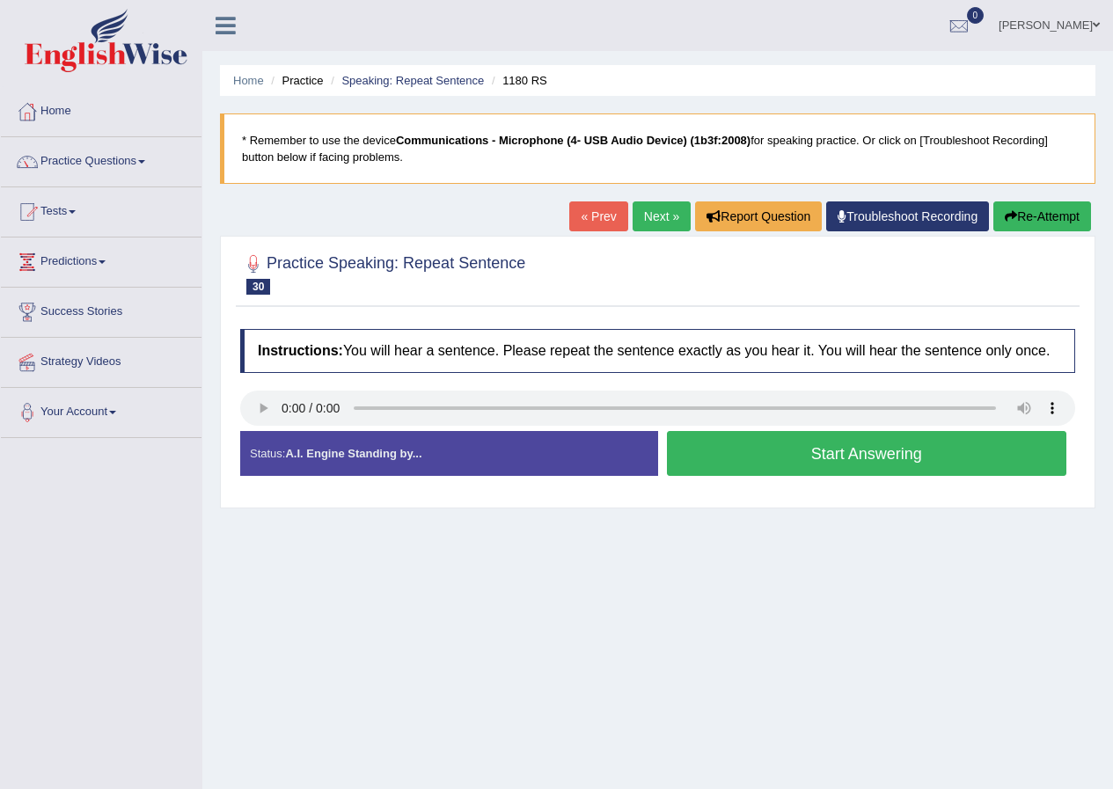
click at [865, 457] on button "Start Answering" at bounding box center [867, 453] width 400 height 45
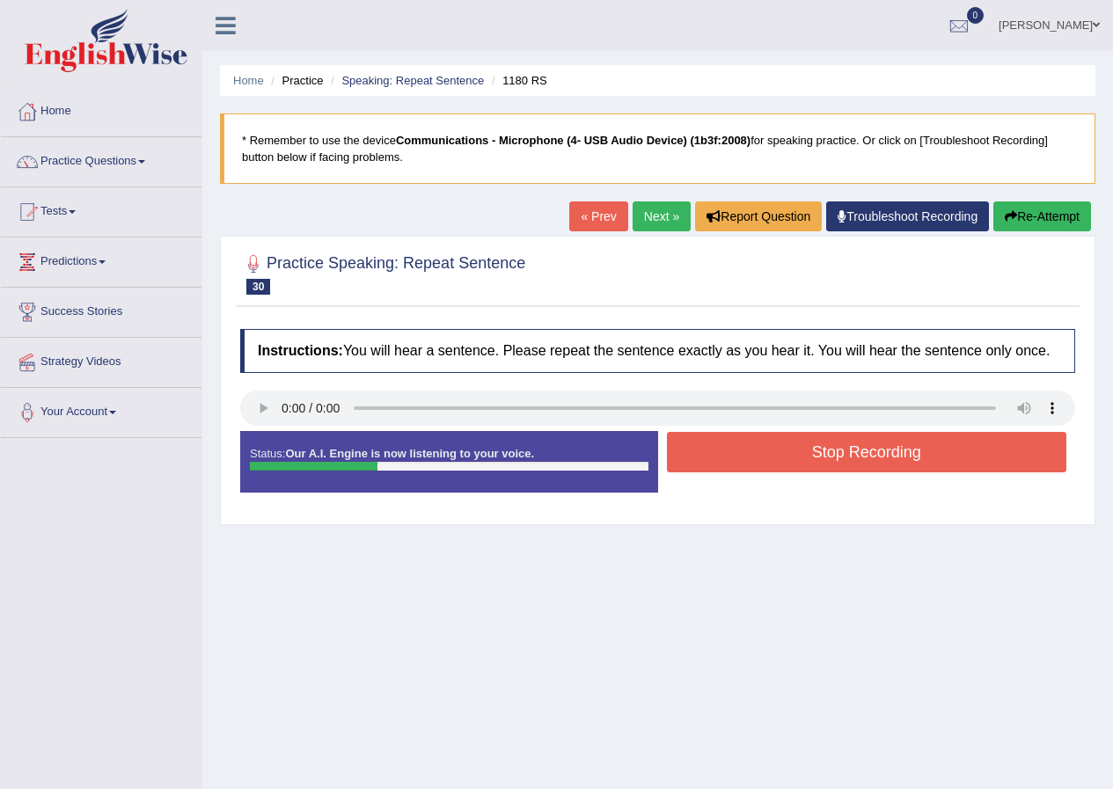
click at [829, 450] on button "Stop Recording" at bounding box center [867, 452] width 400 height 40
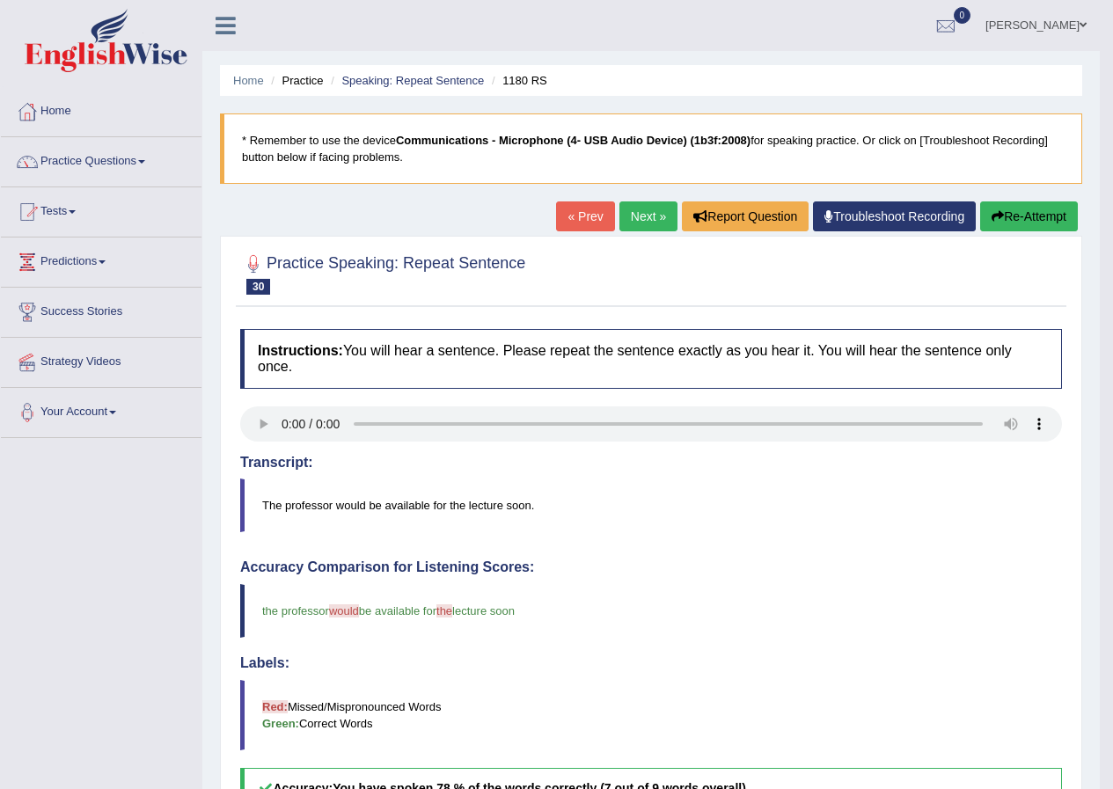
click at [647, 216] on link "Next »" at bounding box center [648, 216] width 58 height 30
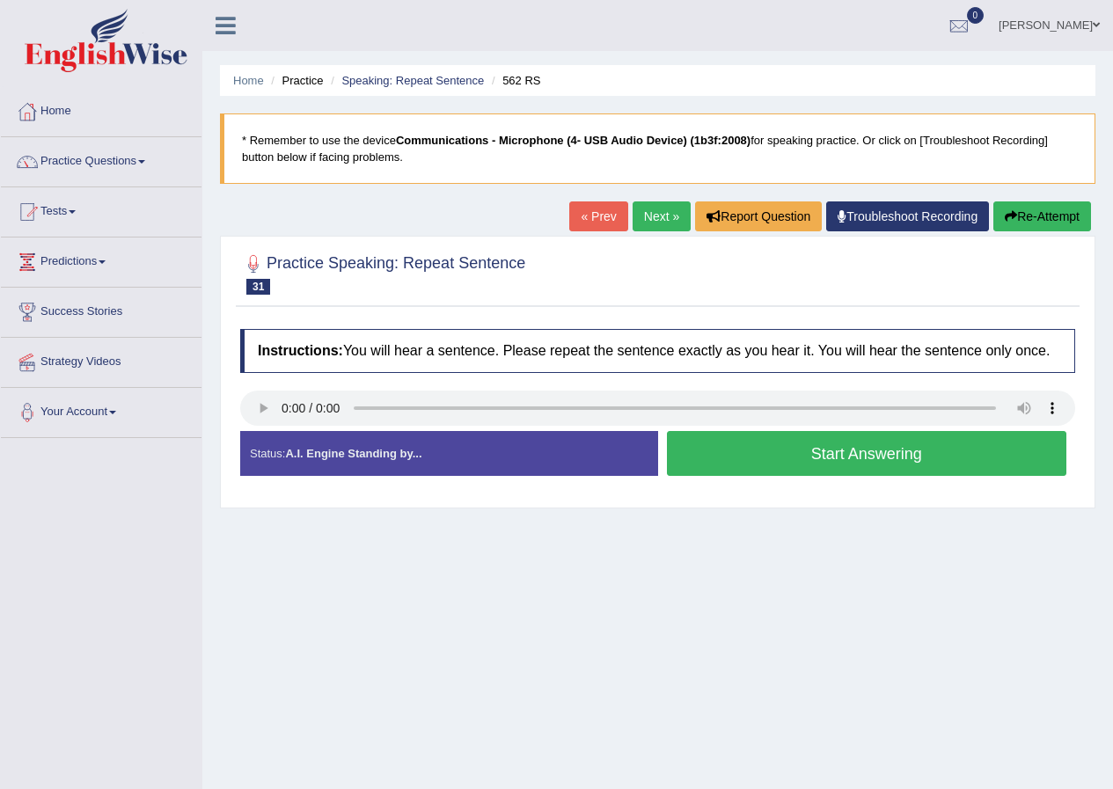
click at [875, 455] on button "Start Answering" at bounding box center [867, 453] width 400 height 45
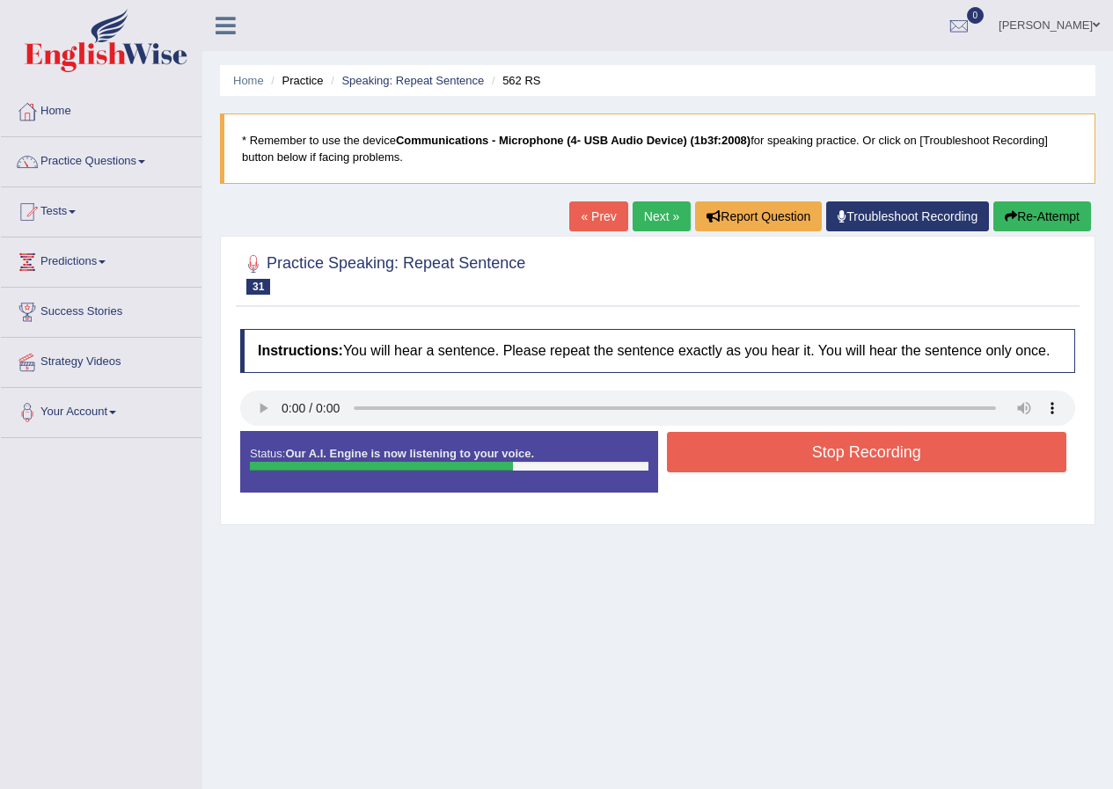
click at [870, 455] on button "Stop Recording" at bounding box center [867, 452] width 400 height 40
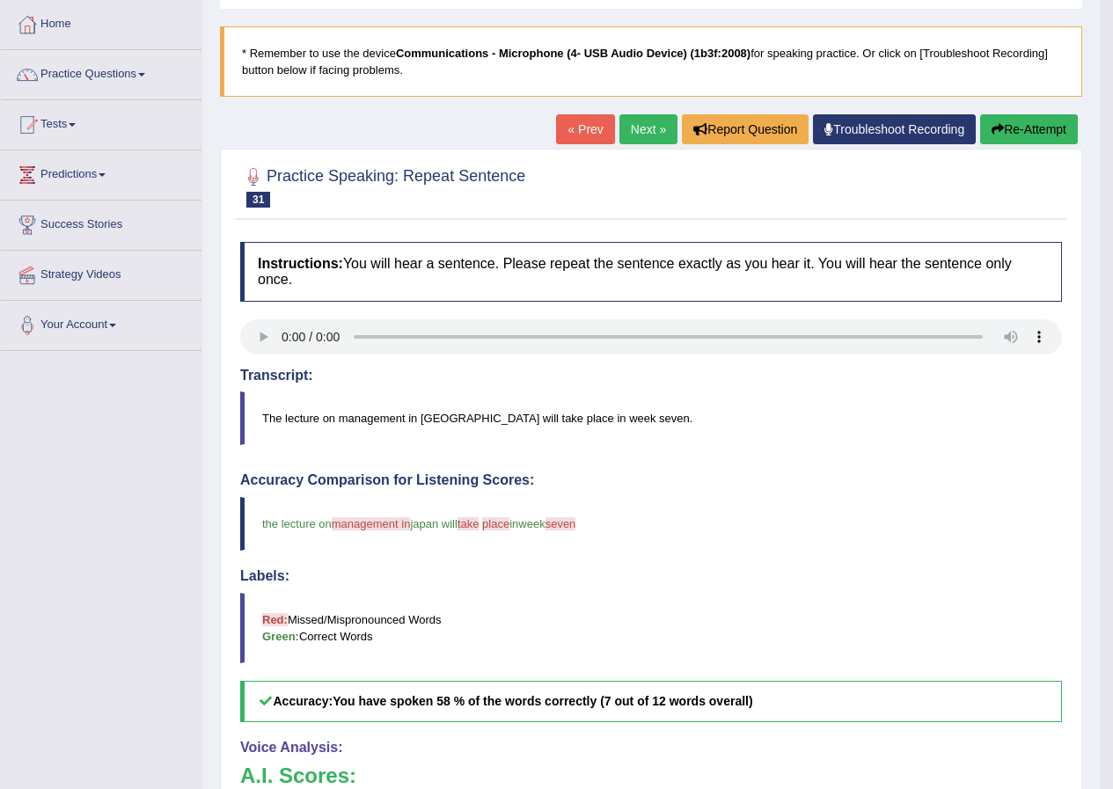
scroll to position [13, 0]
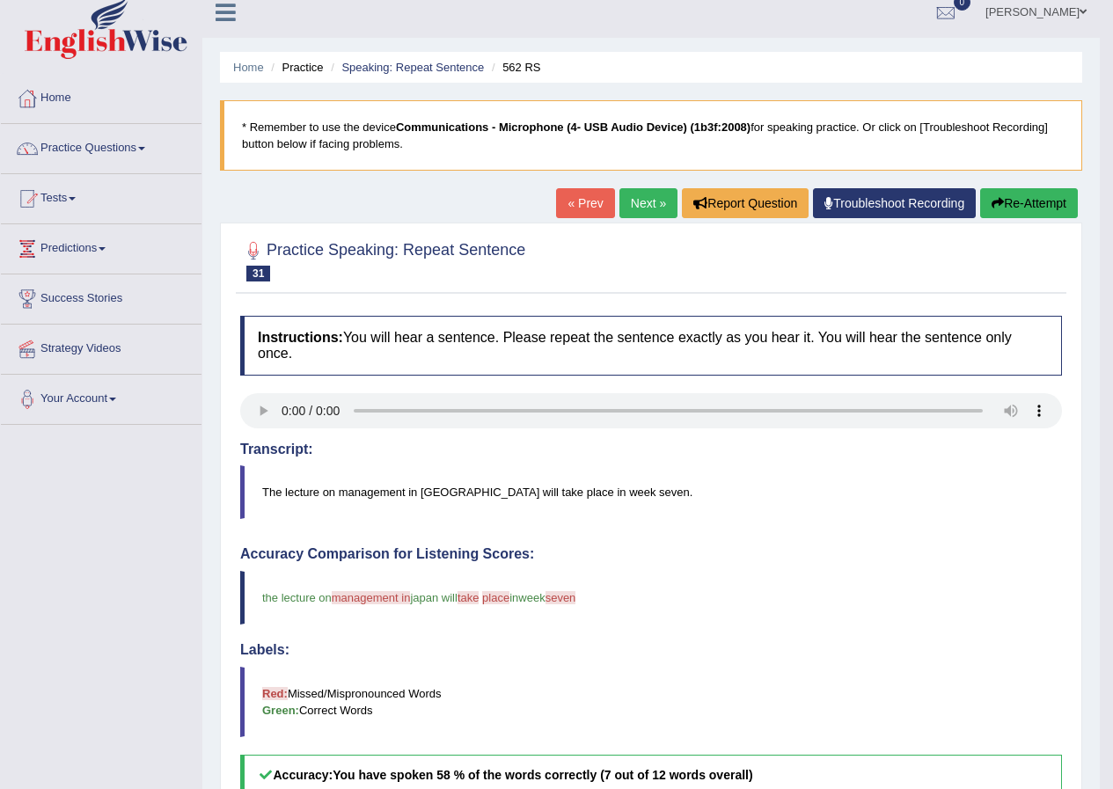
click at [650, 208] on link "Next »" at bounding box center [648, 203] width 58 height 30
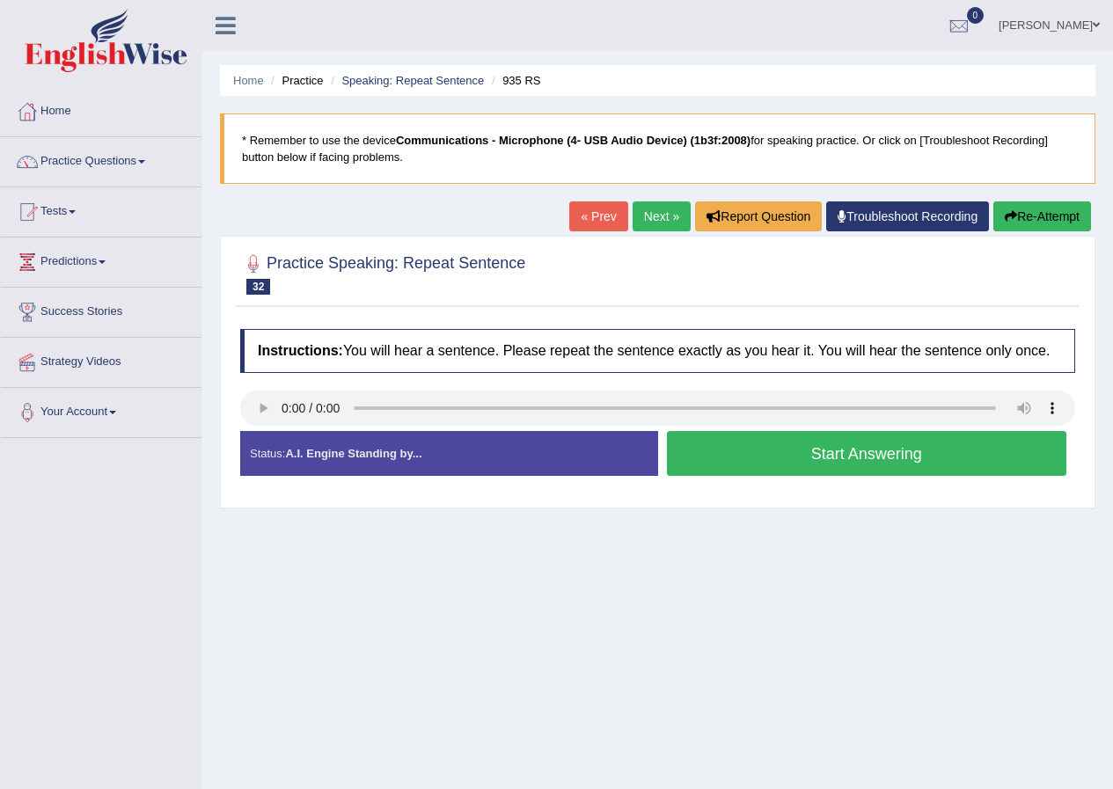
click at [810, 451] on button "Start Answering" at bounding box center [867, 453] width 400 height 45
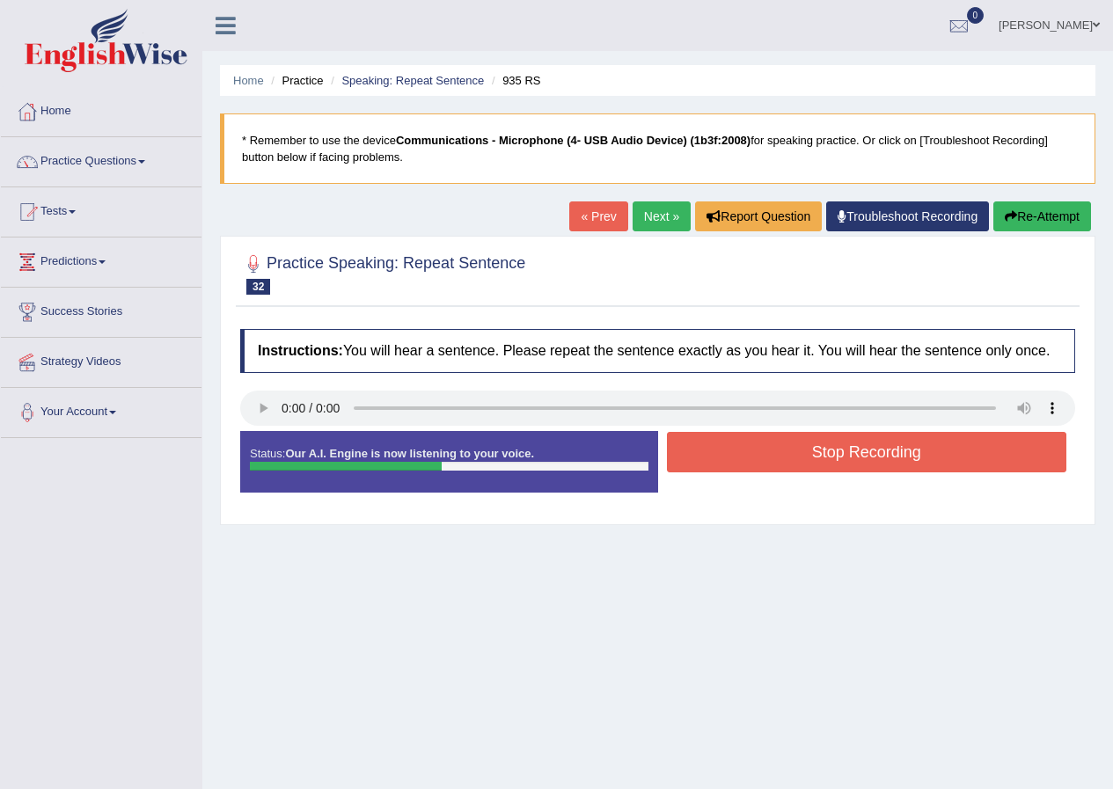
click at [803, 450] on button "Stop Recording" at bounding box center [867, 452] width 400 height 40
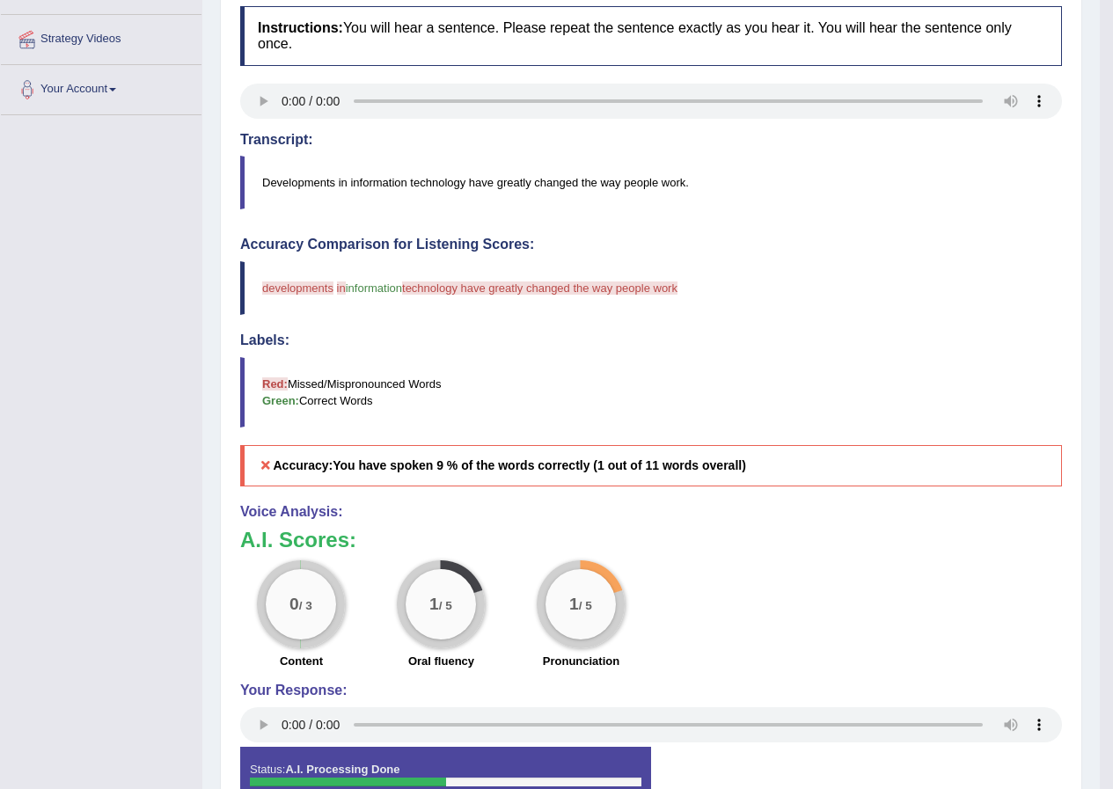
scroll to position [80, 0]
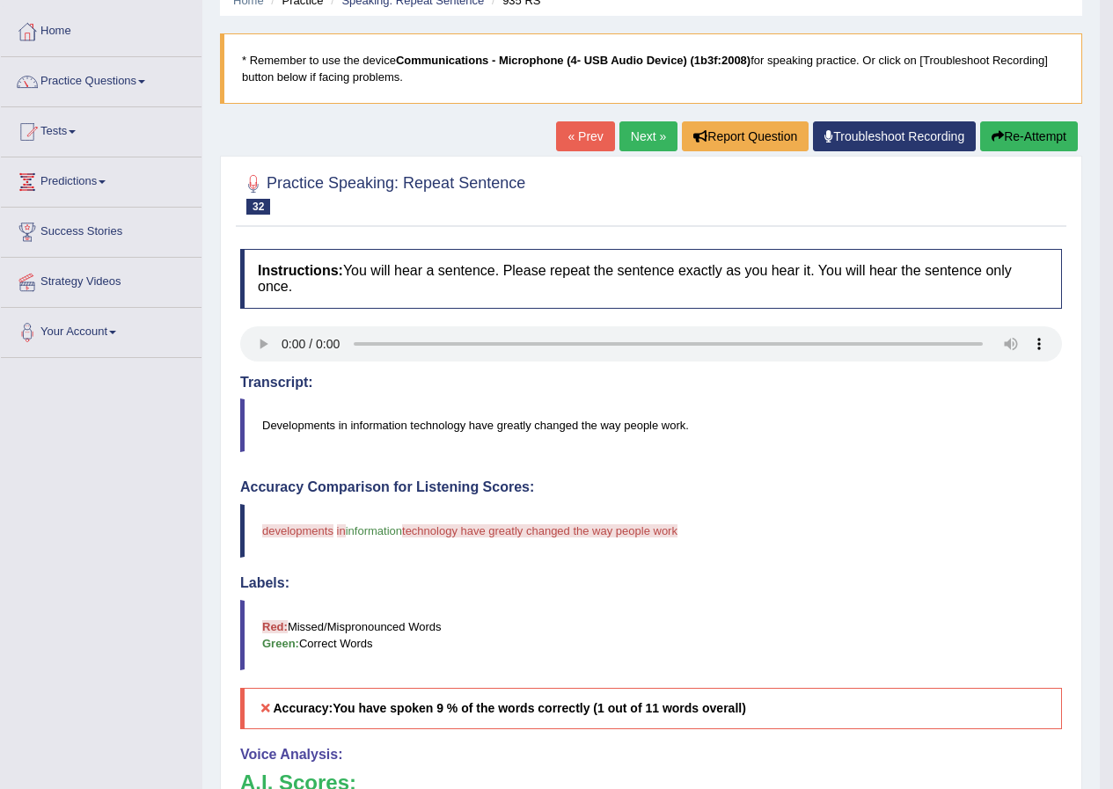
click at [1018, 129] on button "Re-Attempt" at bounding box center [1029, 136] width 98 height 30
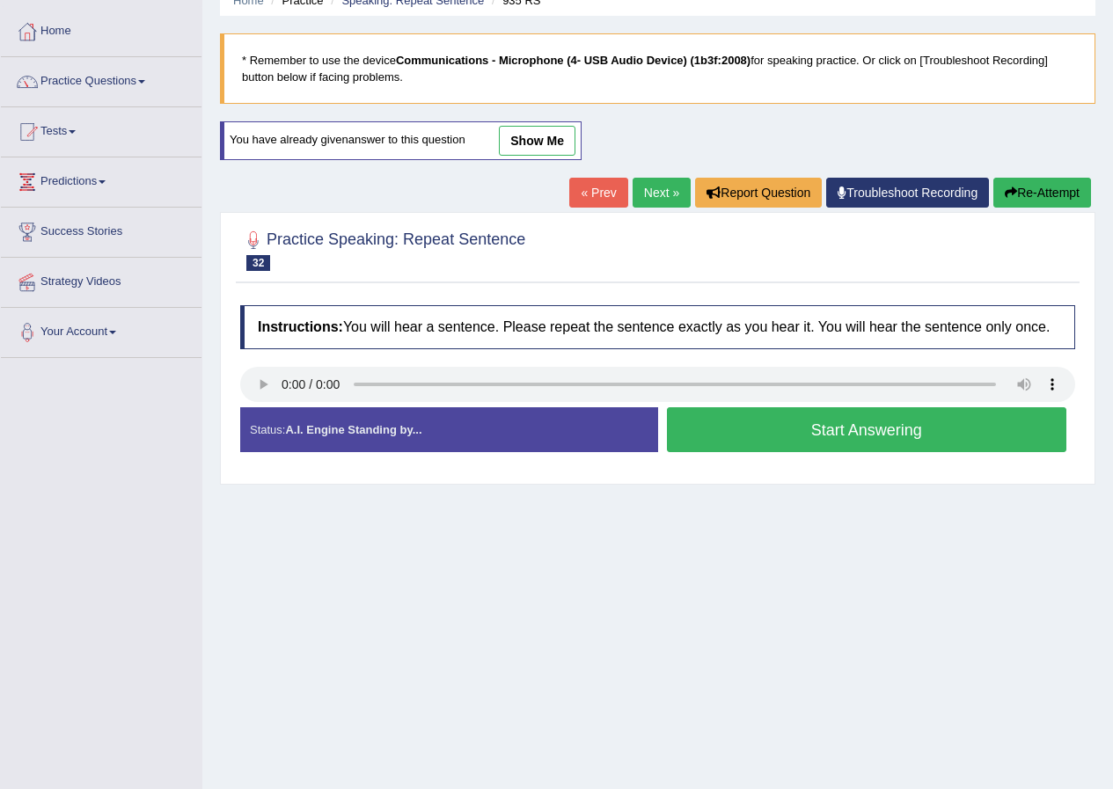
click at [954, 430] on button "Start Answering" at bounding box center [867, 429] width 400 height 45
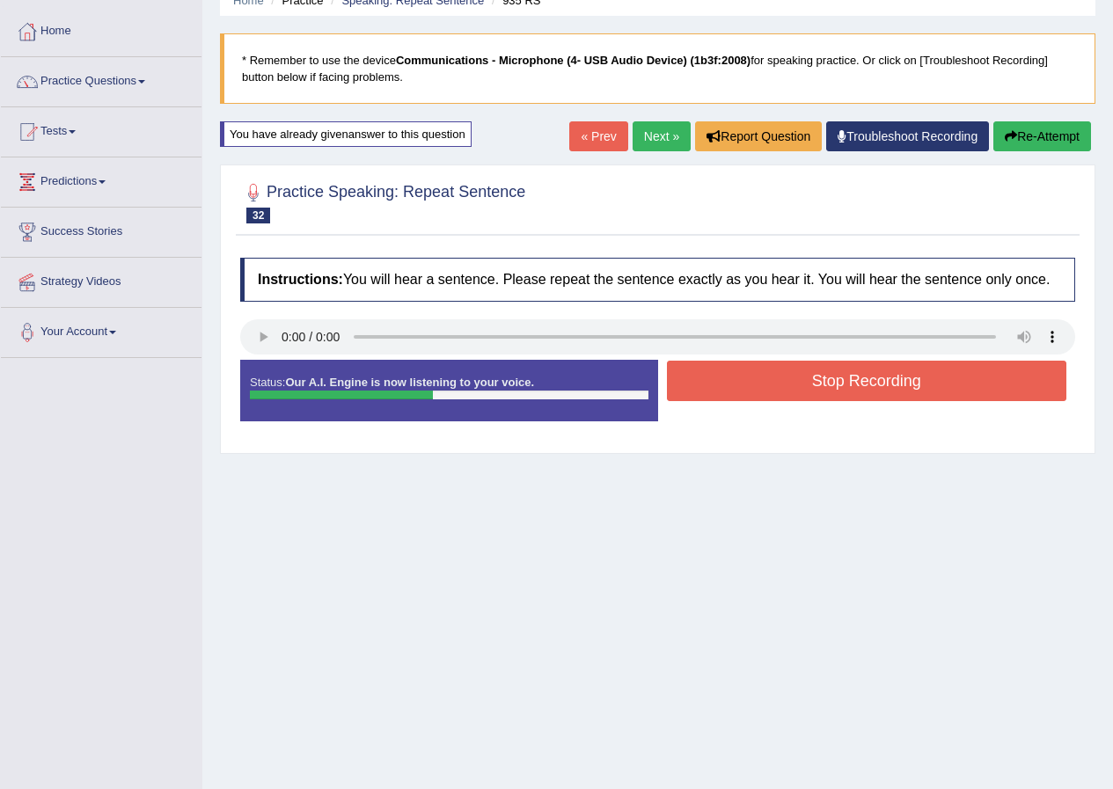
click at [893, 378] on button "Stop Recording" at bounding box center [867, 381] width 400 height 40
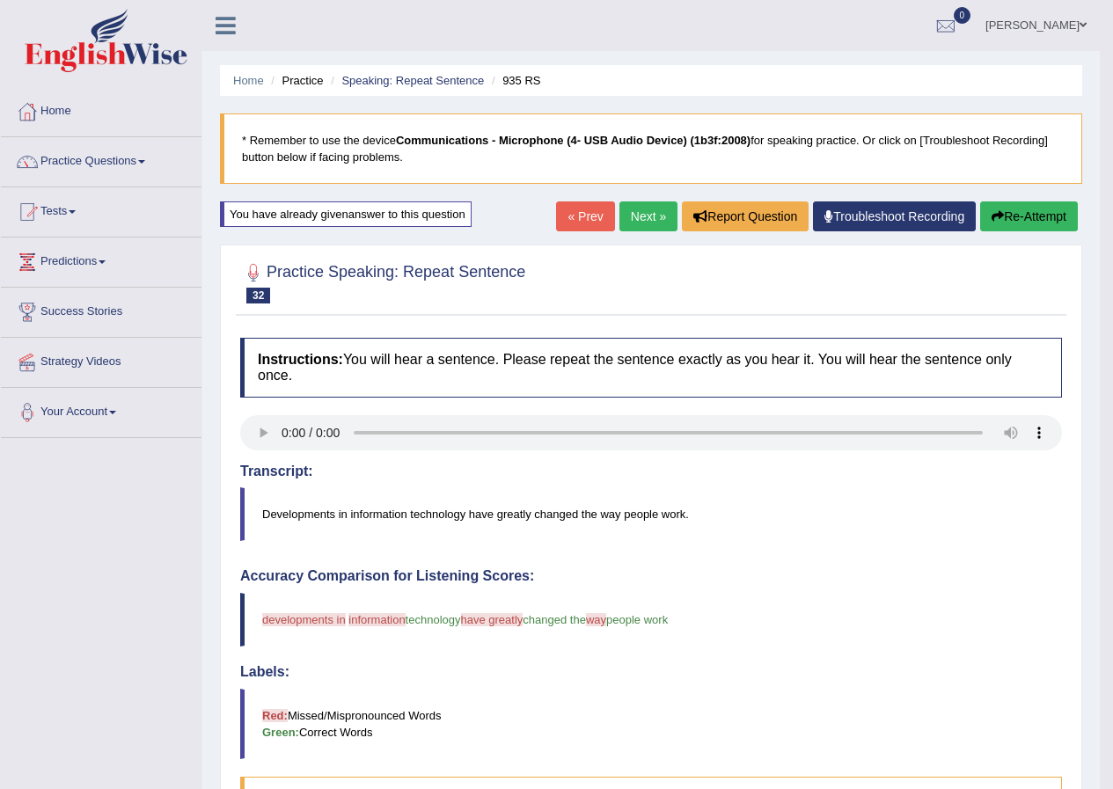
click at [1034, 216] on button "Re-Attempt" at bounding box center [1029, 216] width 98 height 30
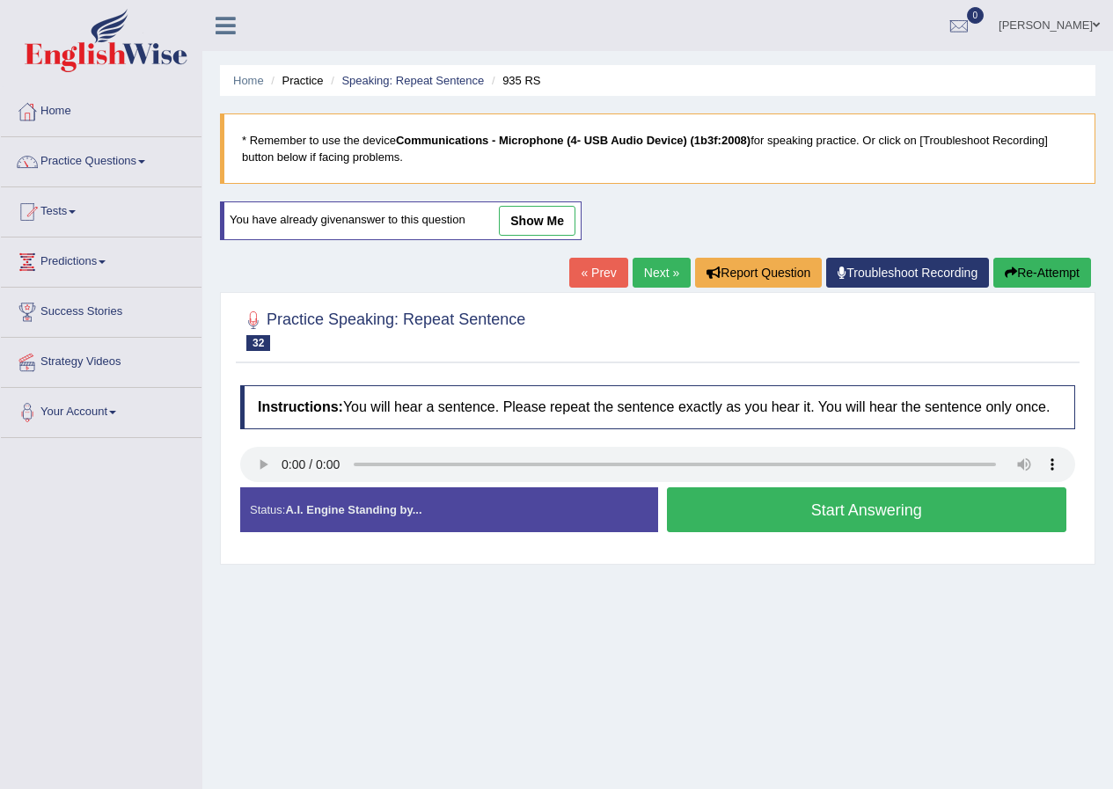
click at [883, 508] on button "Start Answering" at bounding box center [867, 509] width 400 height 45
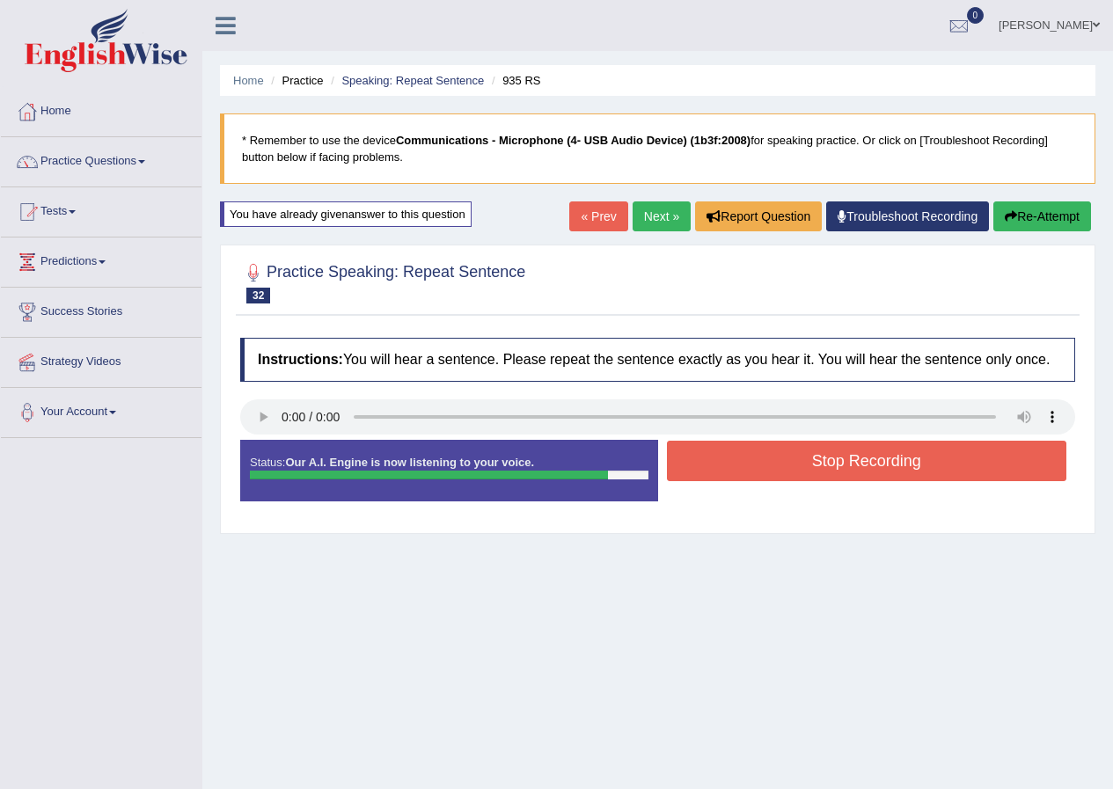
click at [906, 447] on button "Stop Recording" at bounding box center [867, 461] width 400 height 40
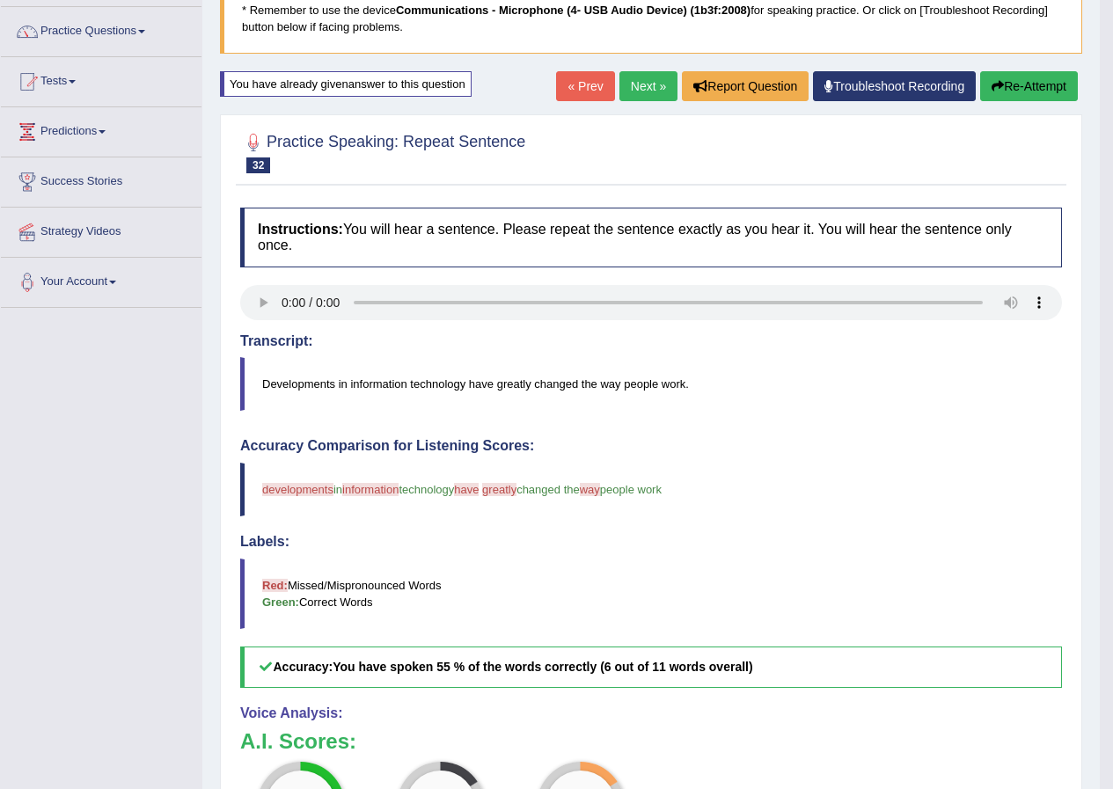
scroll to position [89, 0]
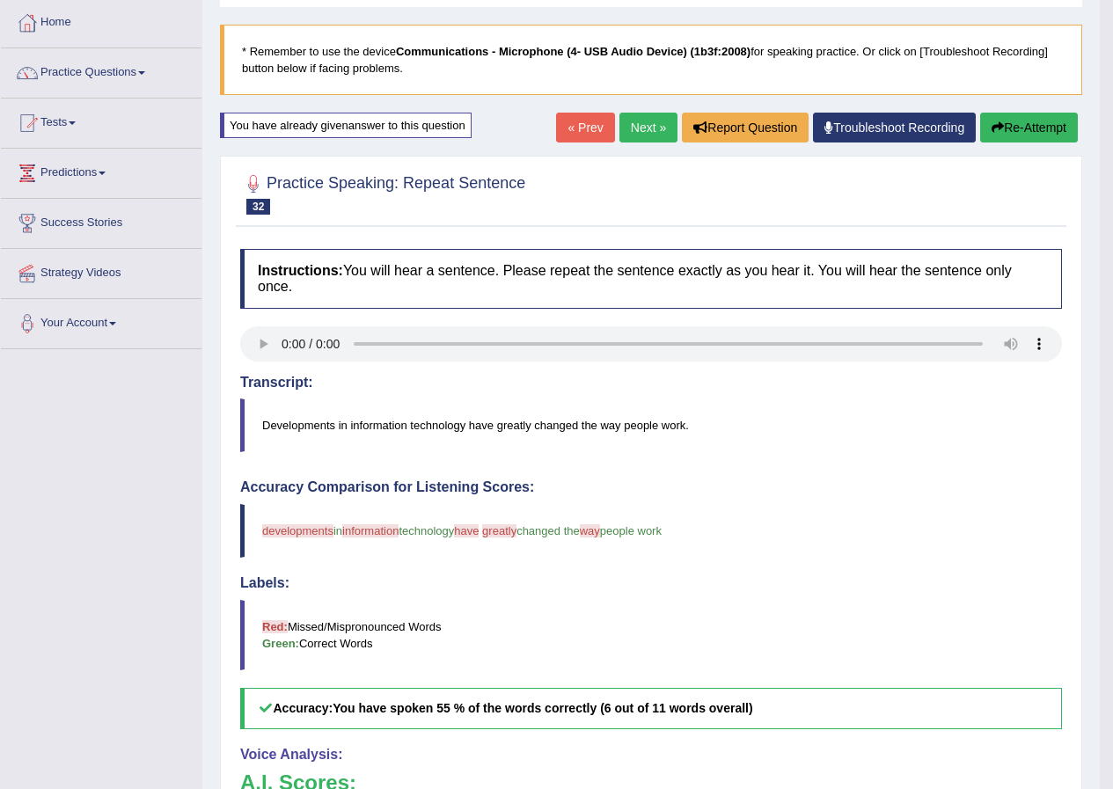
click at [1012, 123] on button "Re-Attempt" at bounding box center [1029, 128] width 98 height 30
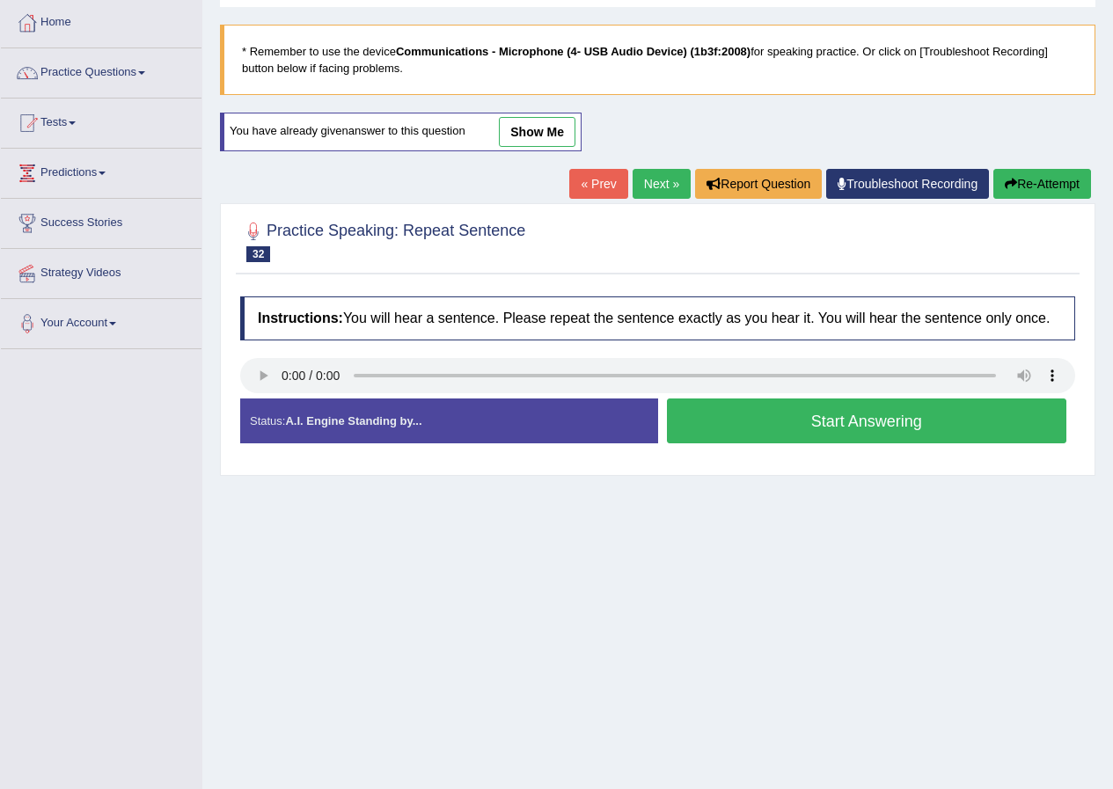
click at [829, 421] on button "Start Answering" at bounding box center [867, 420] width 400 height 45
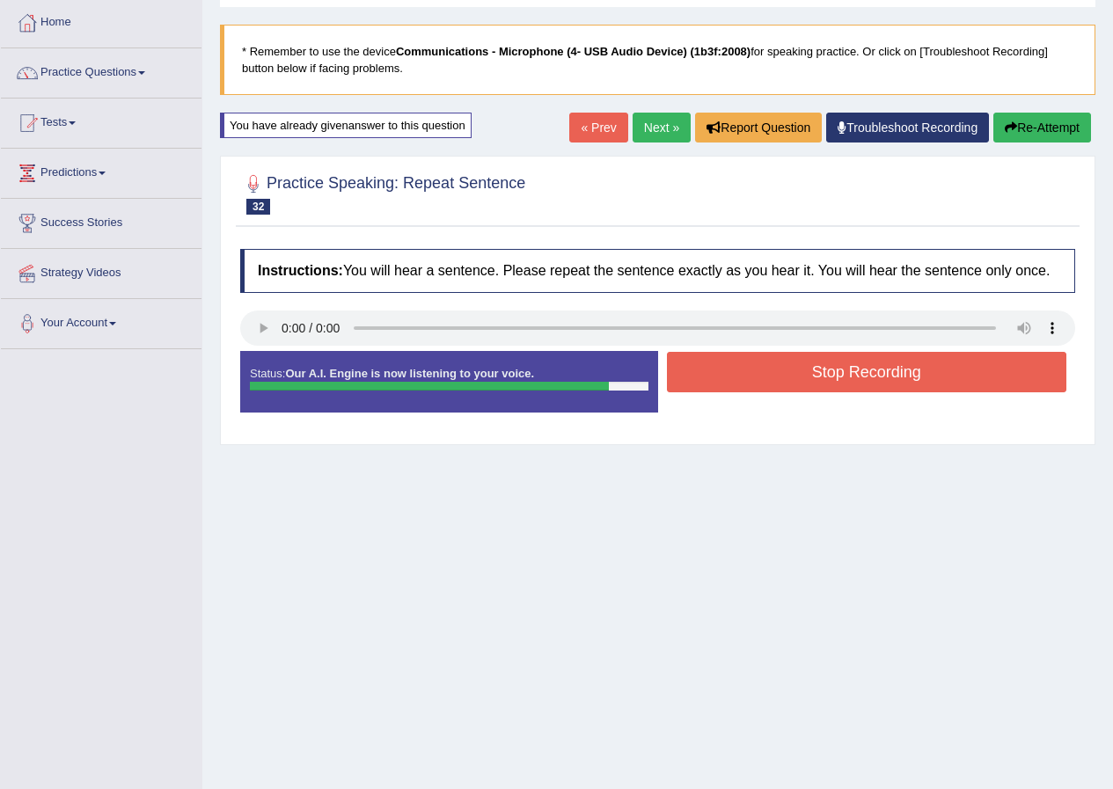
click at [862, 372] on button "Stop Recording" at bounding box center [867, 372] width 400 height 40
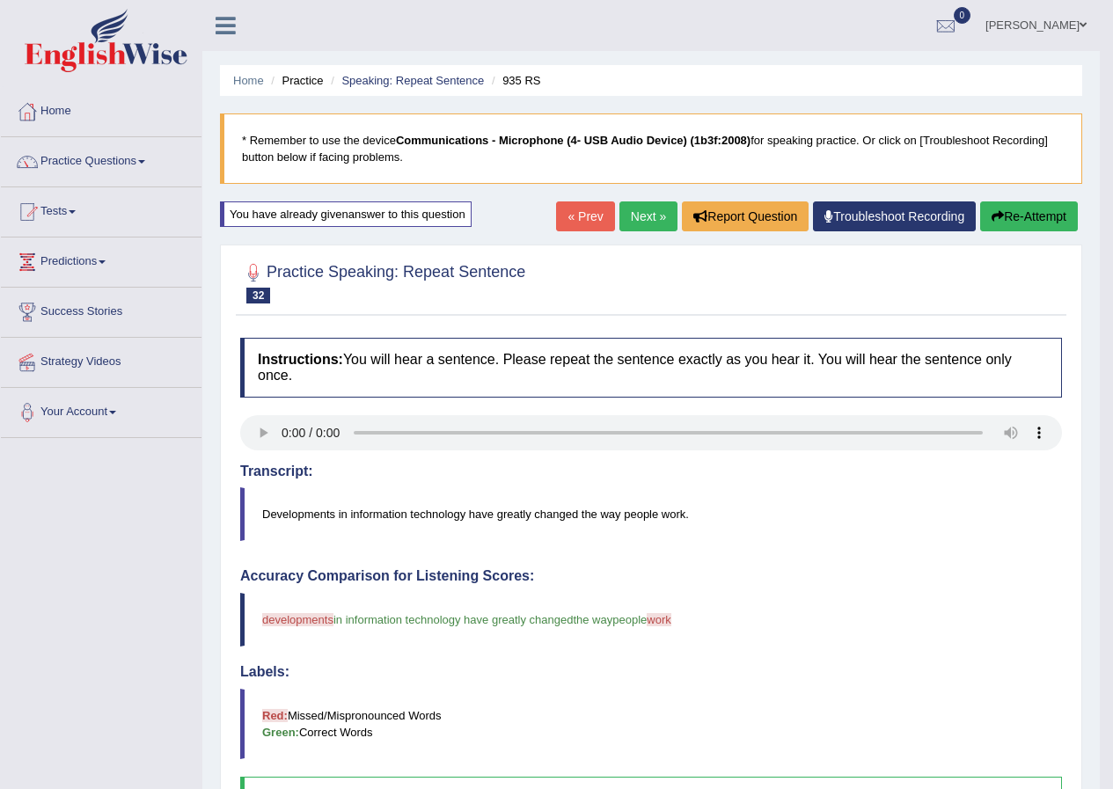
click at [640, 218] on link "Next »" at bounding box center [648, 216] width 58 height 30
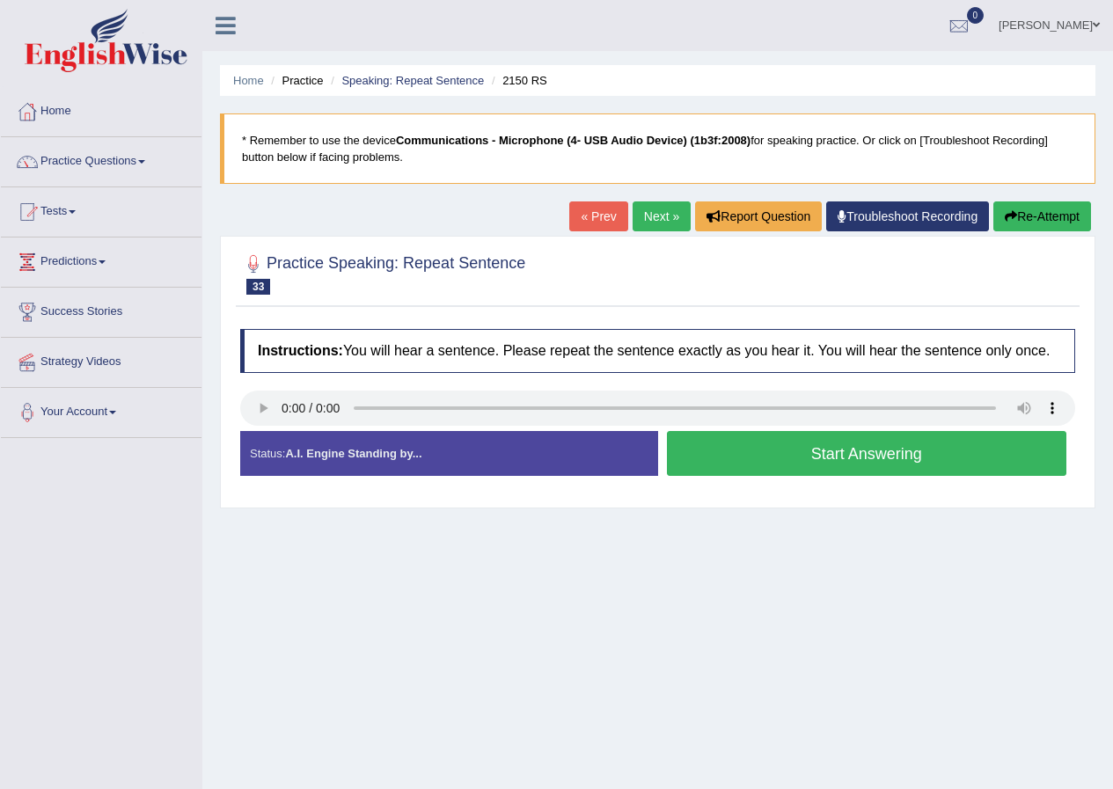
click at [835, 454] on button "Start Answering" at bounding box center [867, 453] width 400 height 45
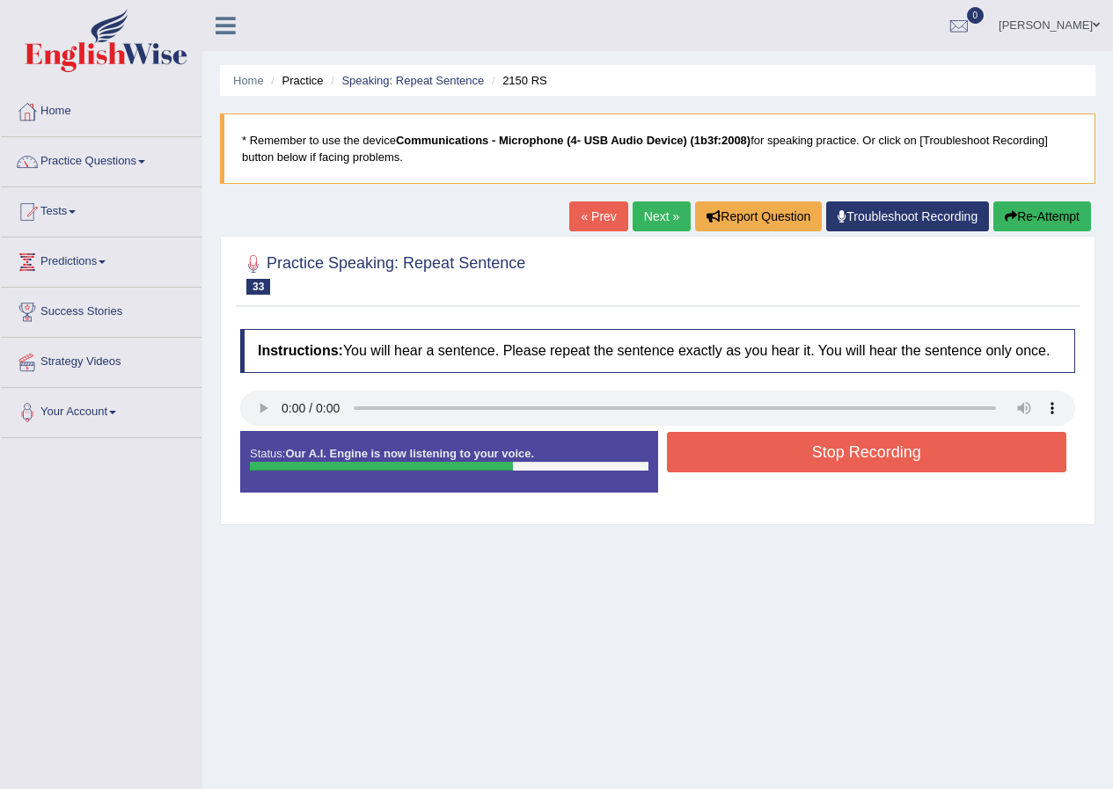
click at [822, 451] on button "Stop Recording" at bounding box center [867, 452] width 400 height 40
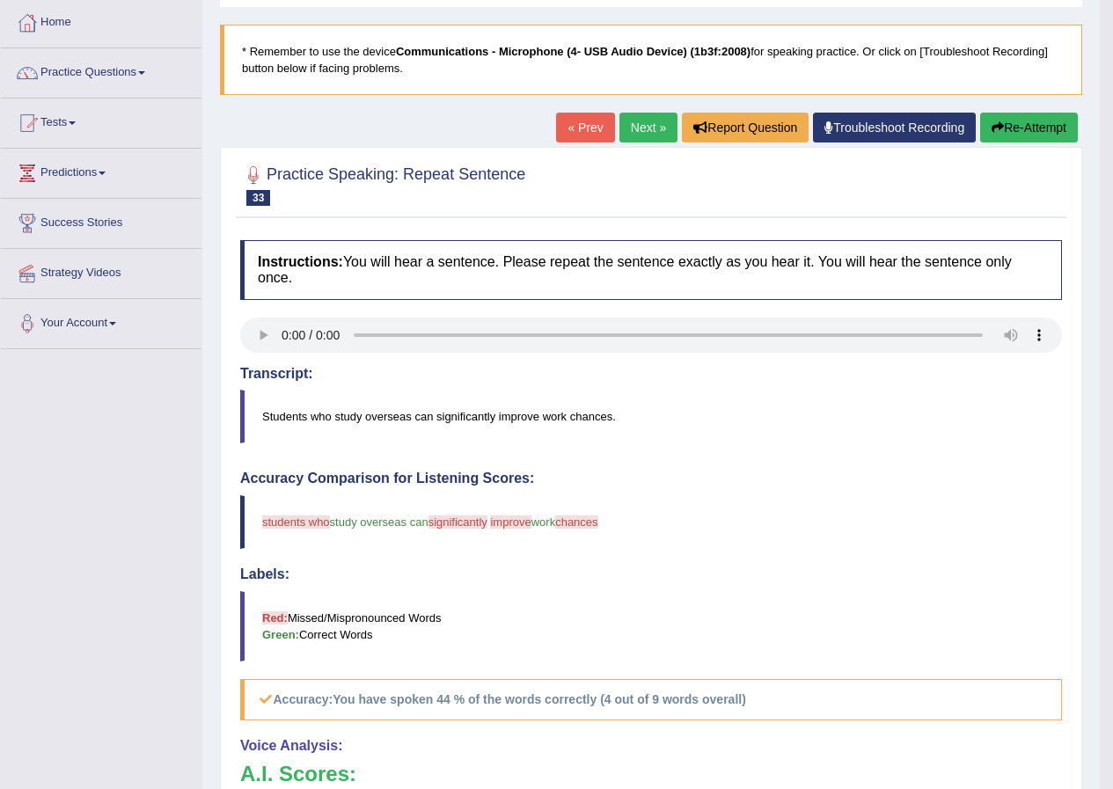
scroll to position [80, 0]
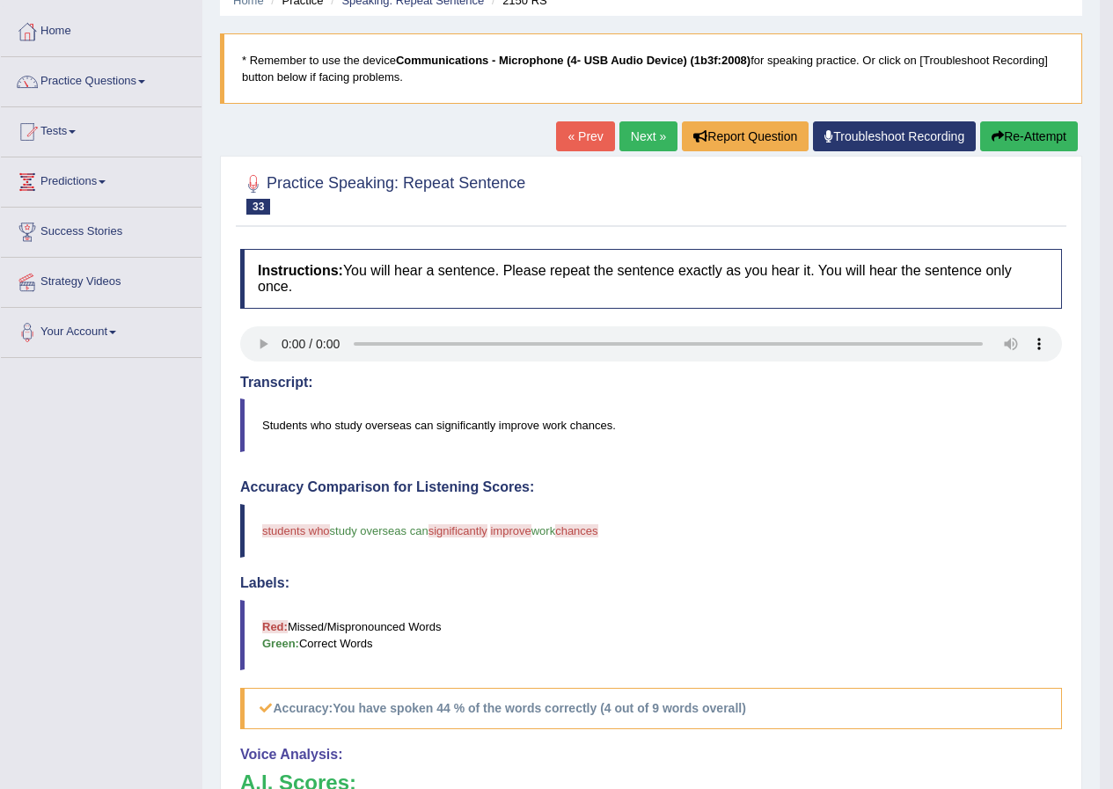
click at [1028, 142] on button "Re-Attempt" at bounding box center [1029, 136] width 98 height 30
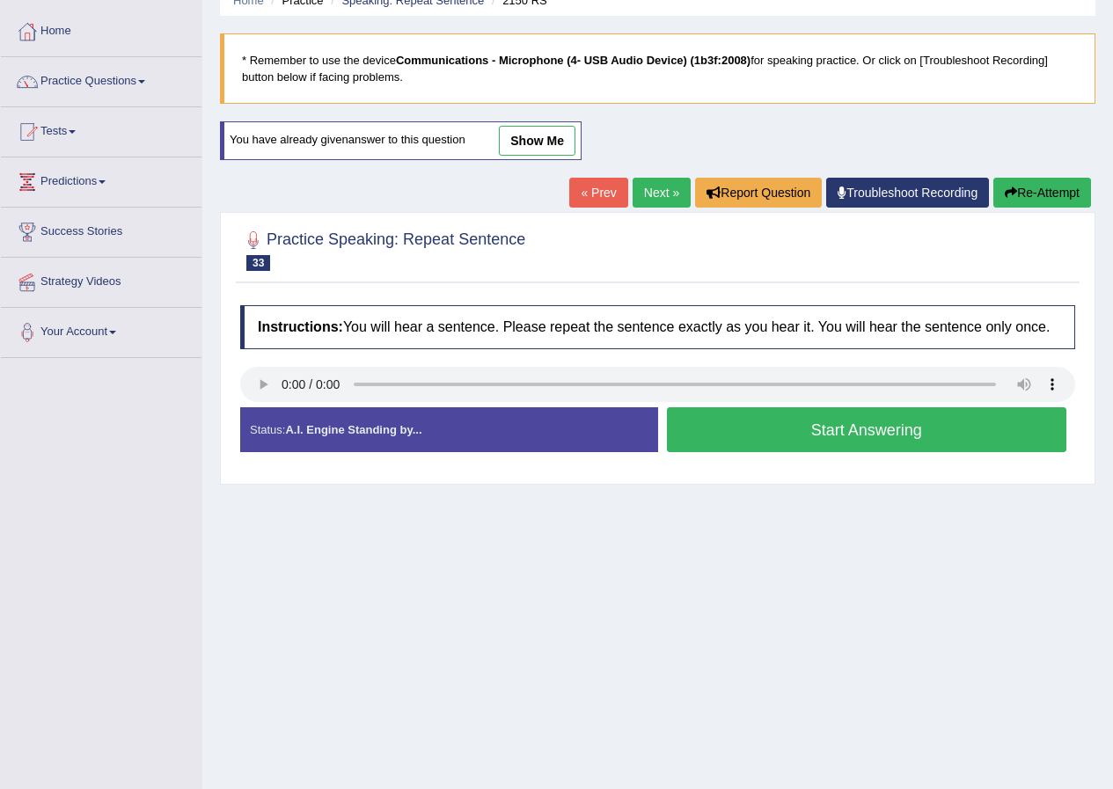
click at [892, 433] on button "Start Answering" at bounding box center [867, 429] width 400 height 45
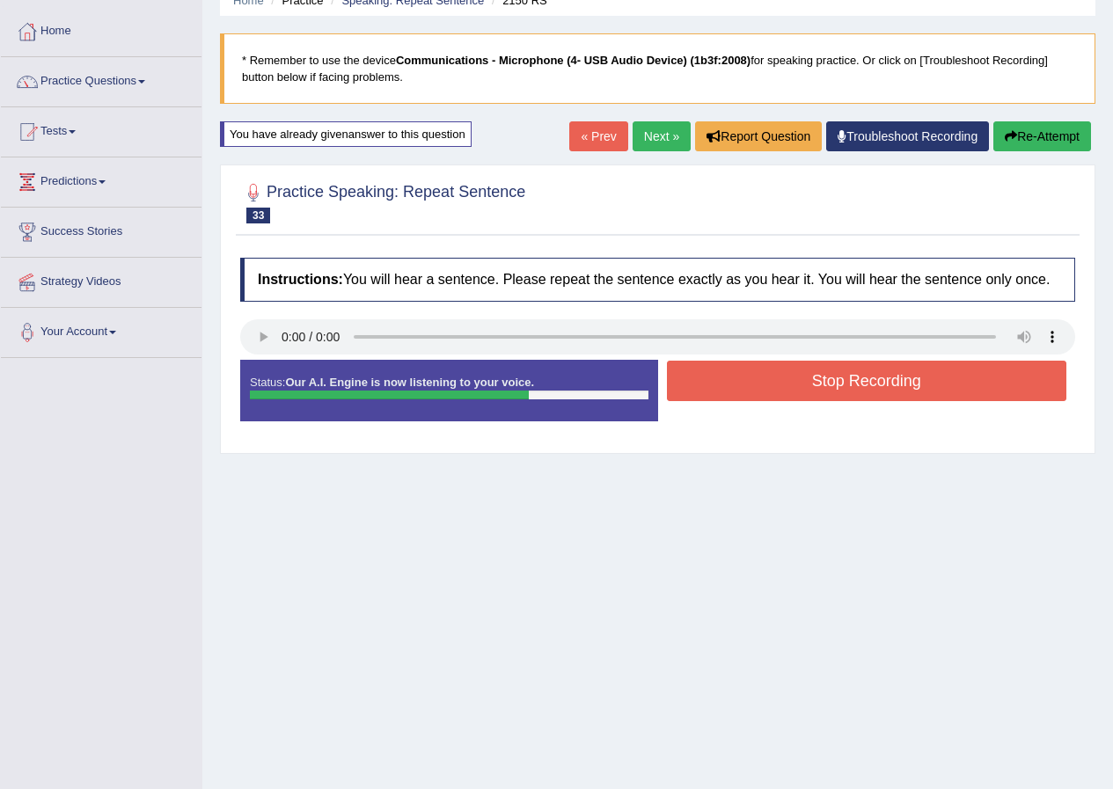
click at [894, 384] on button "Stop Recording" at bounding box center [867, 381] width 400 height 40
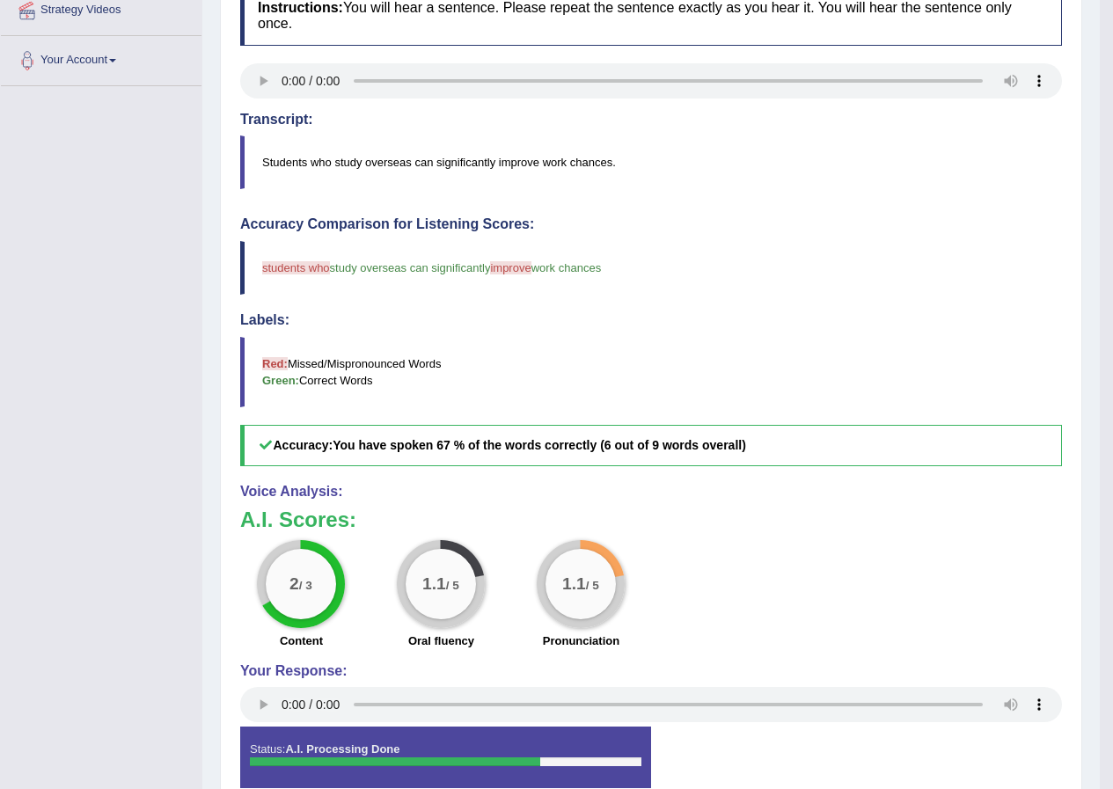
scroll to position [88, 0]
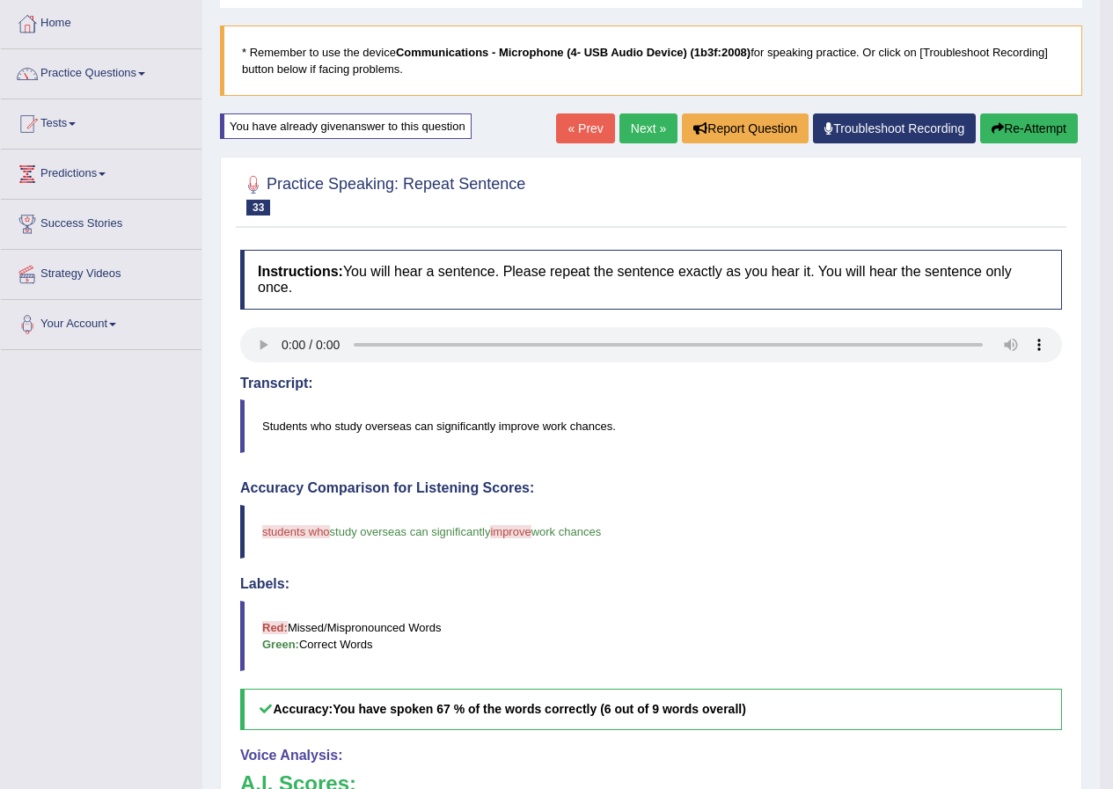
click at [1049, 127] on button "Re-Attempt" at bounding box center [1029, 128] width 98 height 30
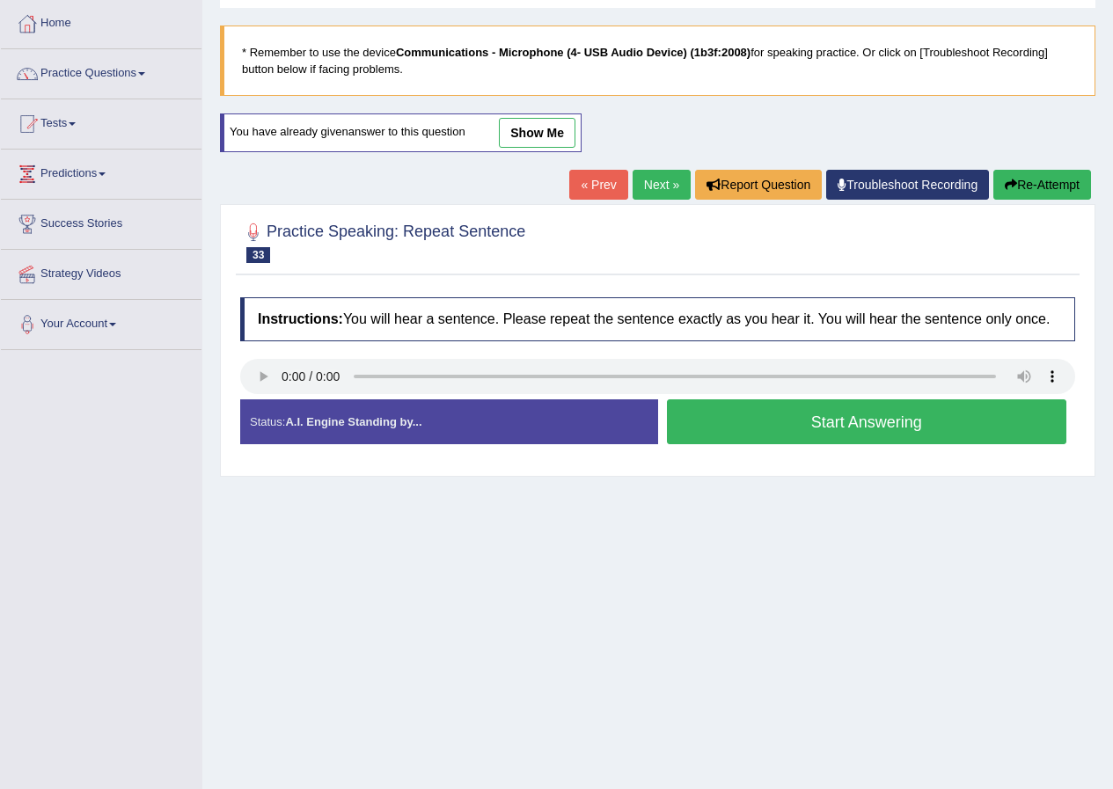
click at [881, 419] on button "Start Answering" at bounding box center [867, 421] width 400 height 45
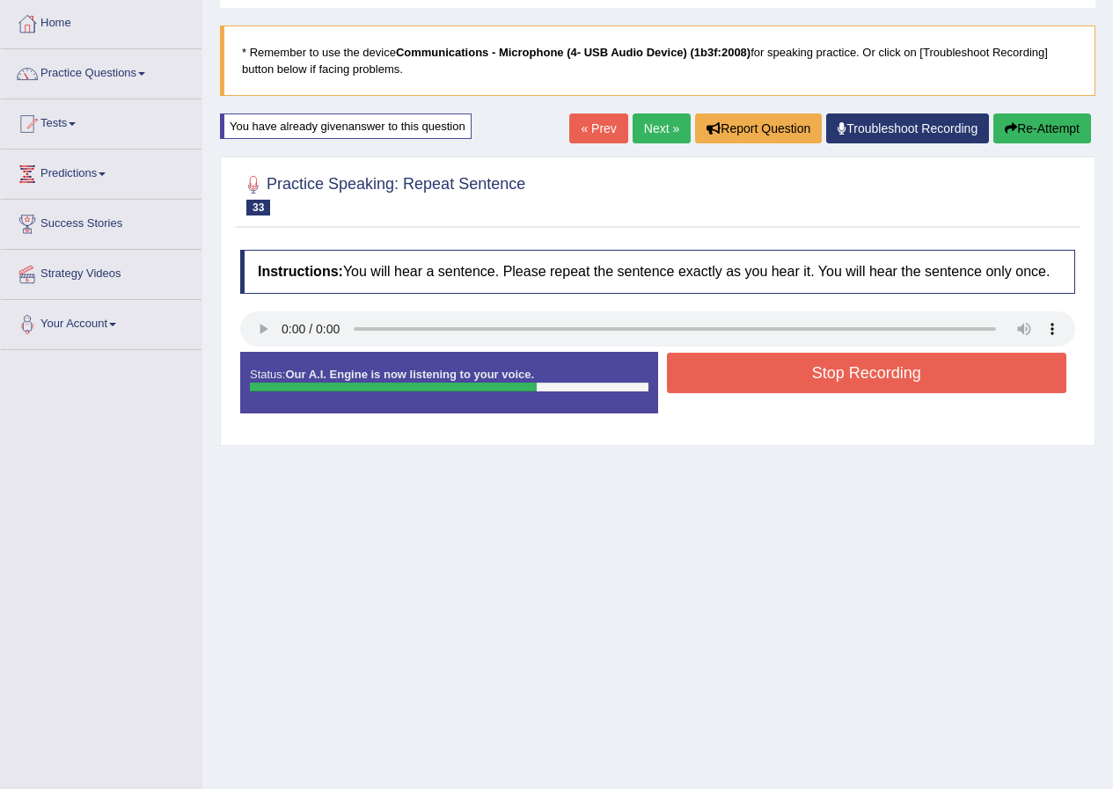
click at [864, 369] on button "Stop Recording" at bounding box center [867, 373] width 400 height 40
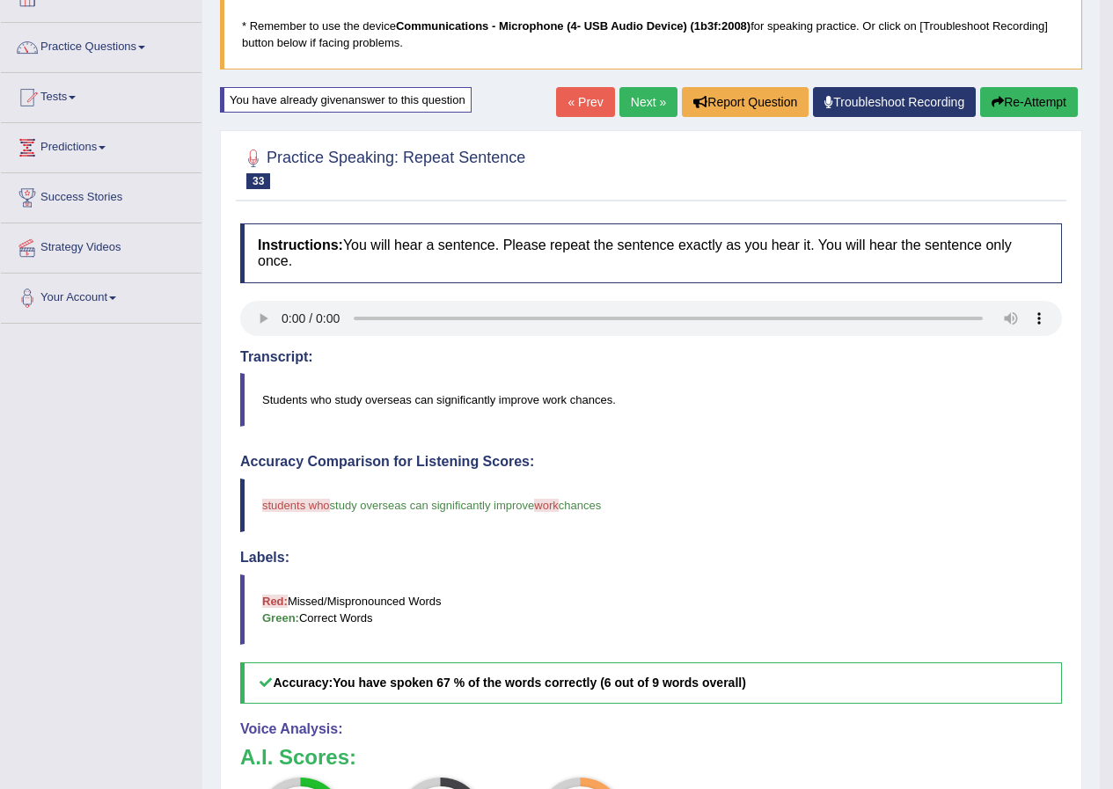
scroll to position [89, 0]
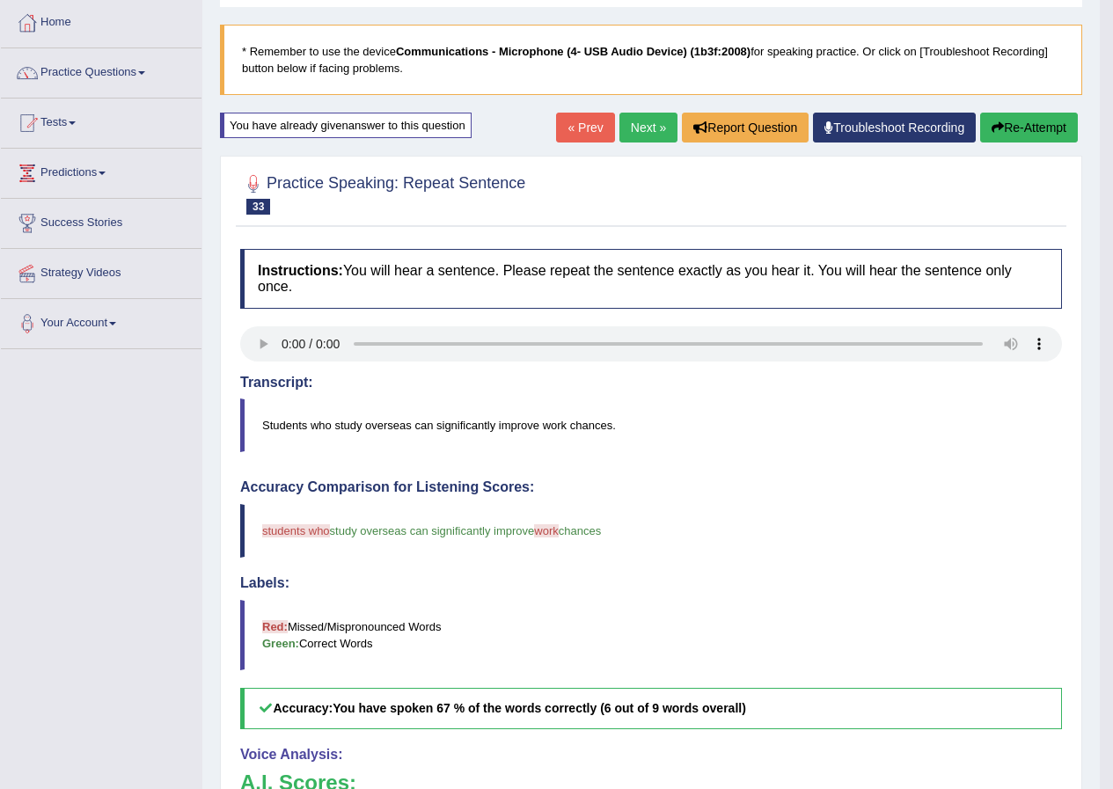
click at [1024, 131] on button "Re-Attempt" at bounding box center [1029, 128] width 98 height 30
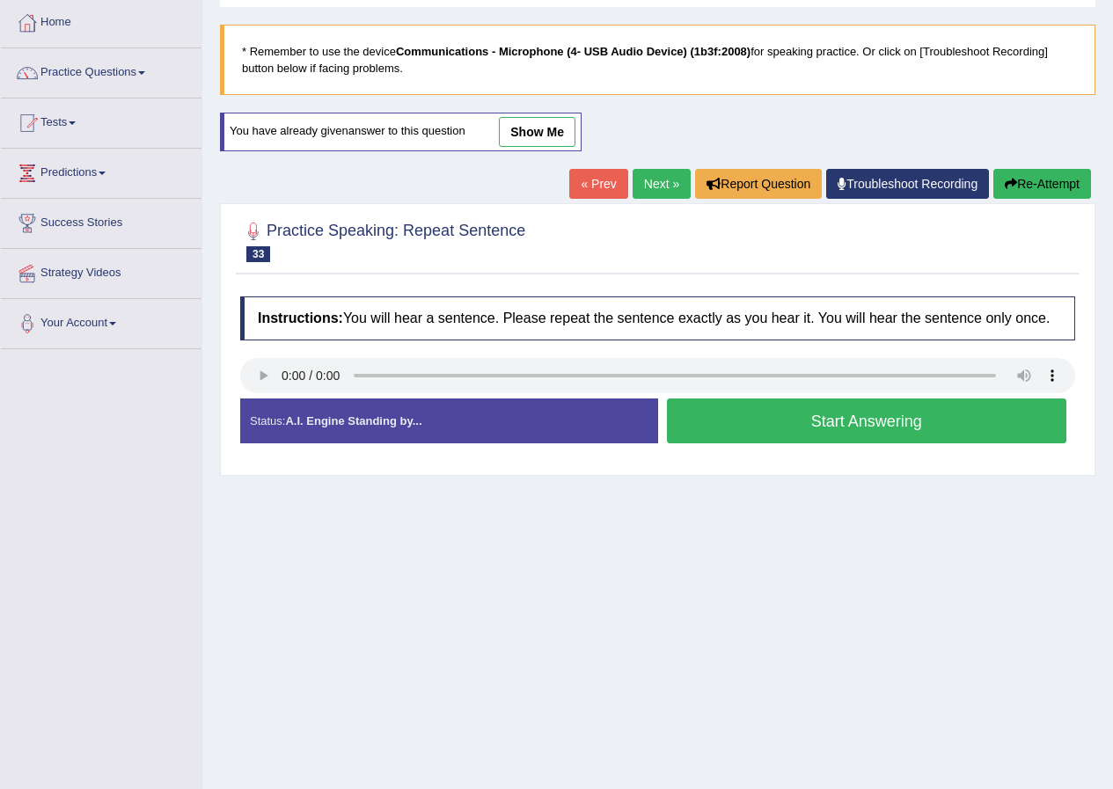
click at [913, 419] on button "Start Answering" at bounding box center [867, 420] width 400 height 45
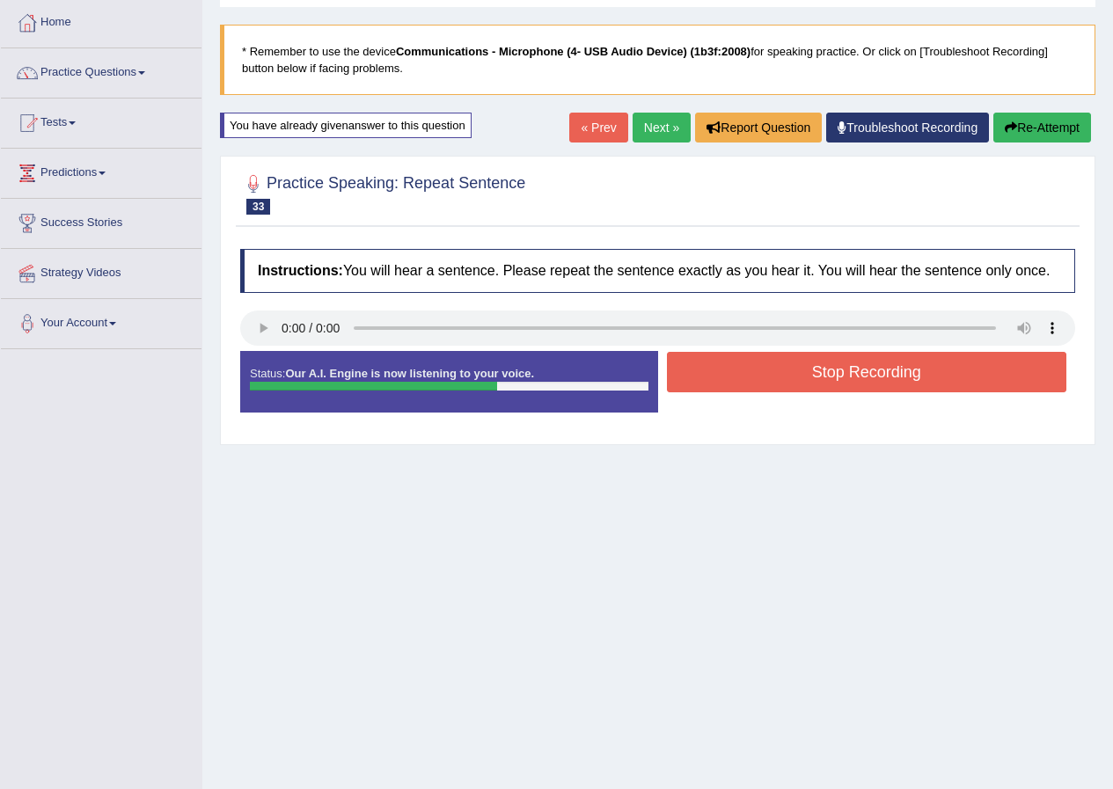
click at [910, 378] on button "Stop Recording" at bounding box center [867, 372] width 400 height 40
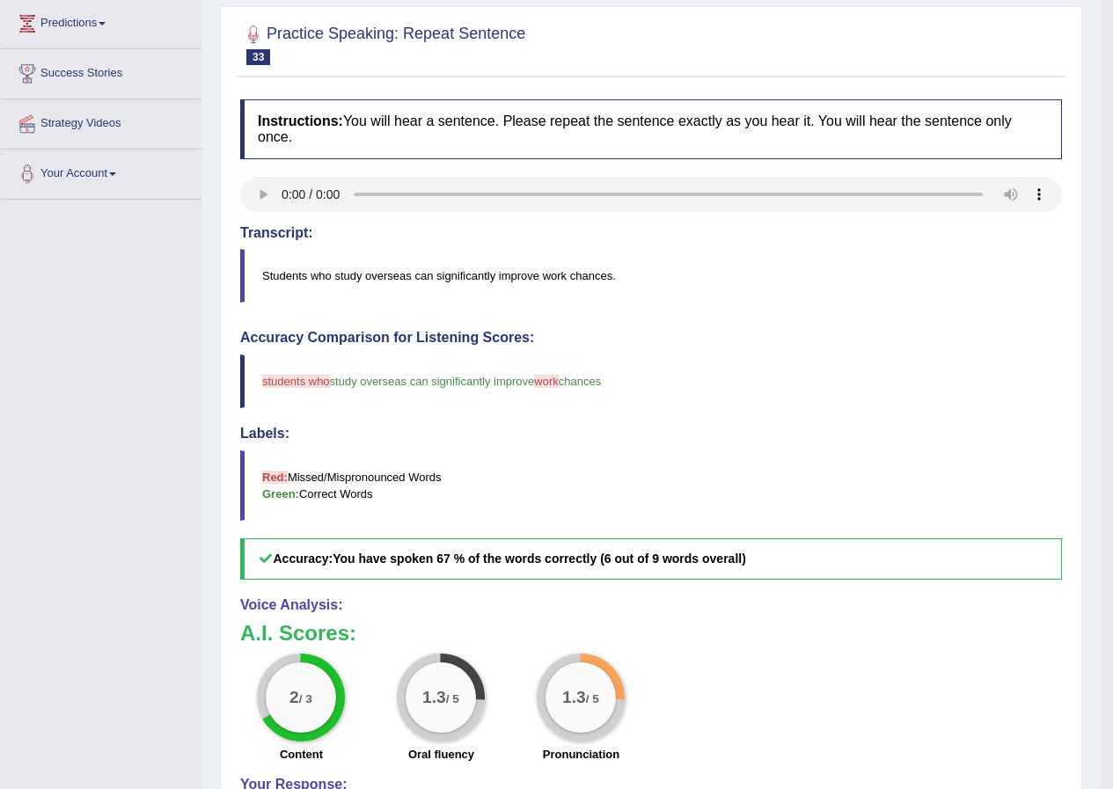
scroll to position [1, 0]
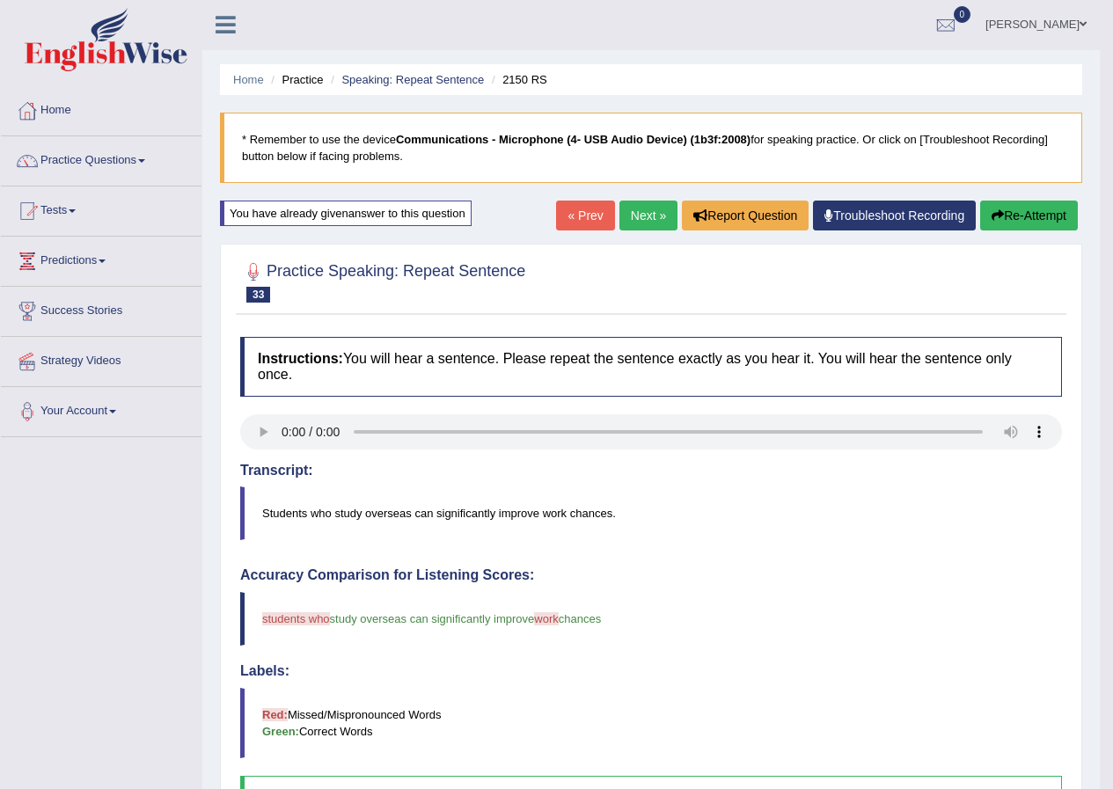
click at [662, 215] on link "Next »" at bounding box center [648, 216] width 58 height 30
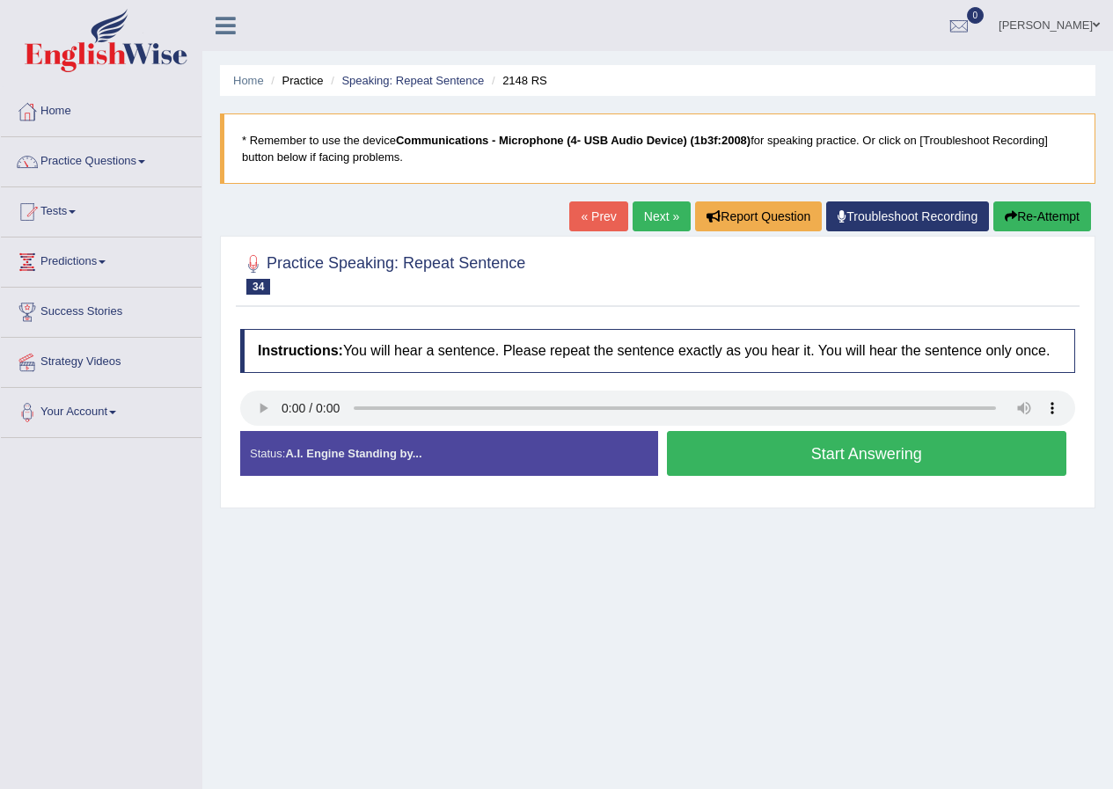
click at [927, 453] on button "Start Answering" at bounding box center [867, 453] width 400 height 45
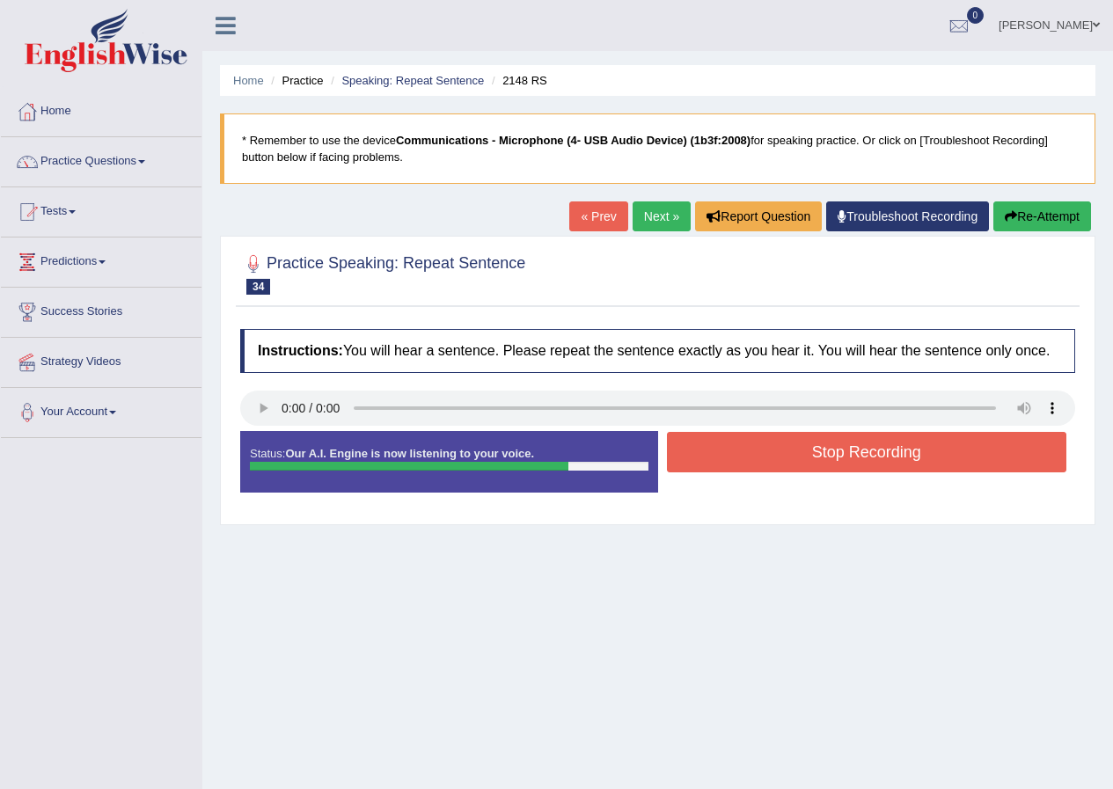
click at [844, 454] on button "Stop Recording" at bounding box center [867, 452] width 400 height 40
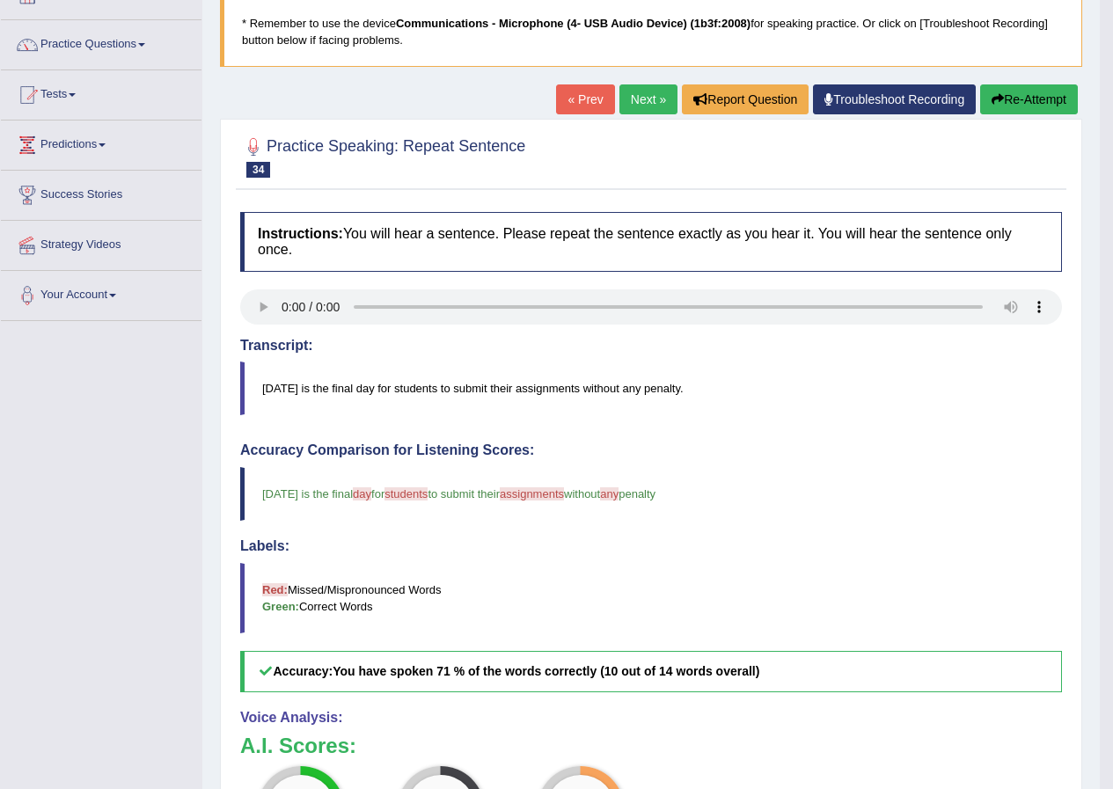
scroll to position [80, 0]
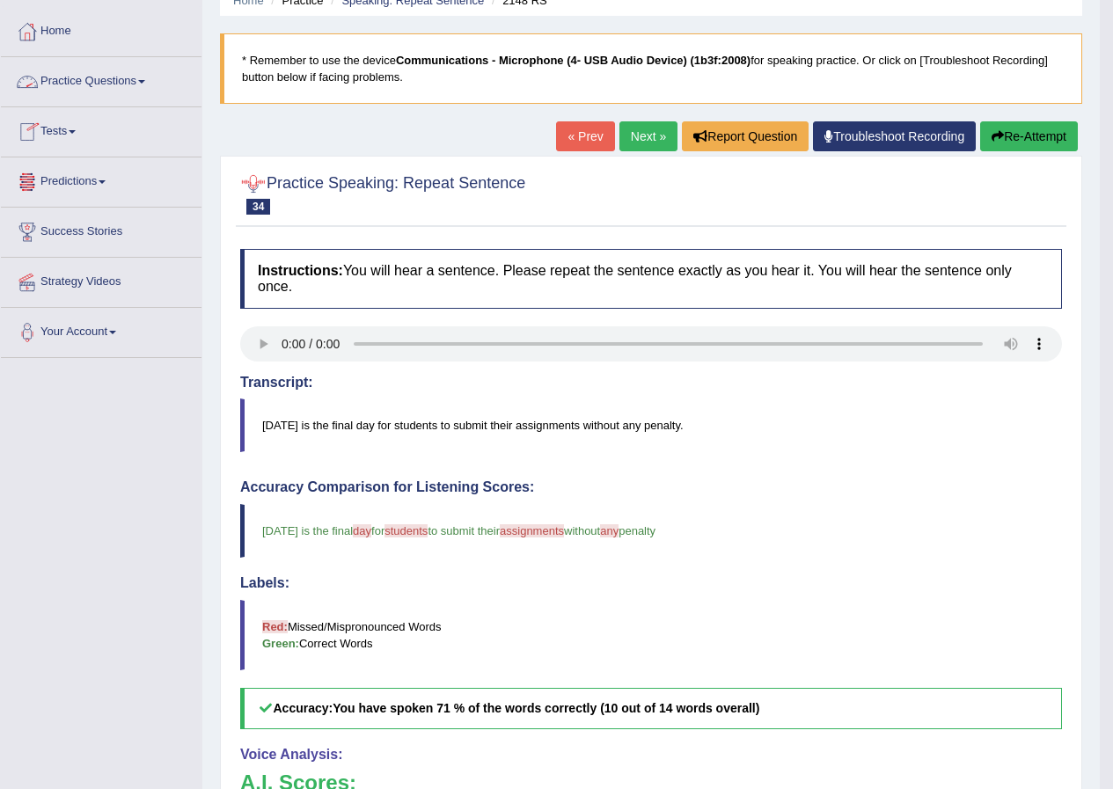
click at [145, 81] on span at bounding box center [141, 82] width 7 height 4
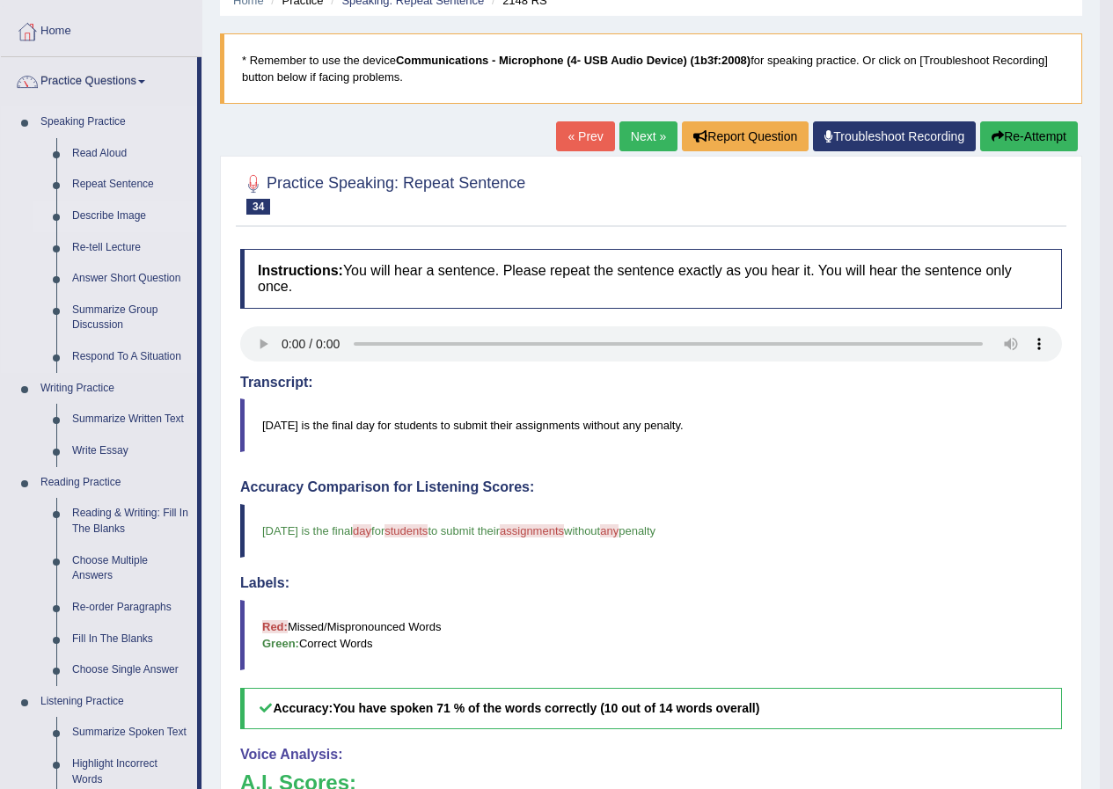
click at [139, 212] on link "Describe Image" at bounding box center [130, 217] width 133 height 32
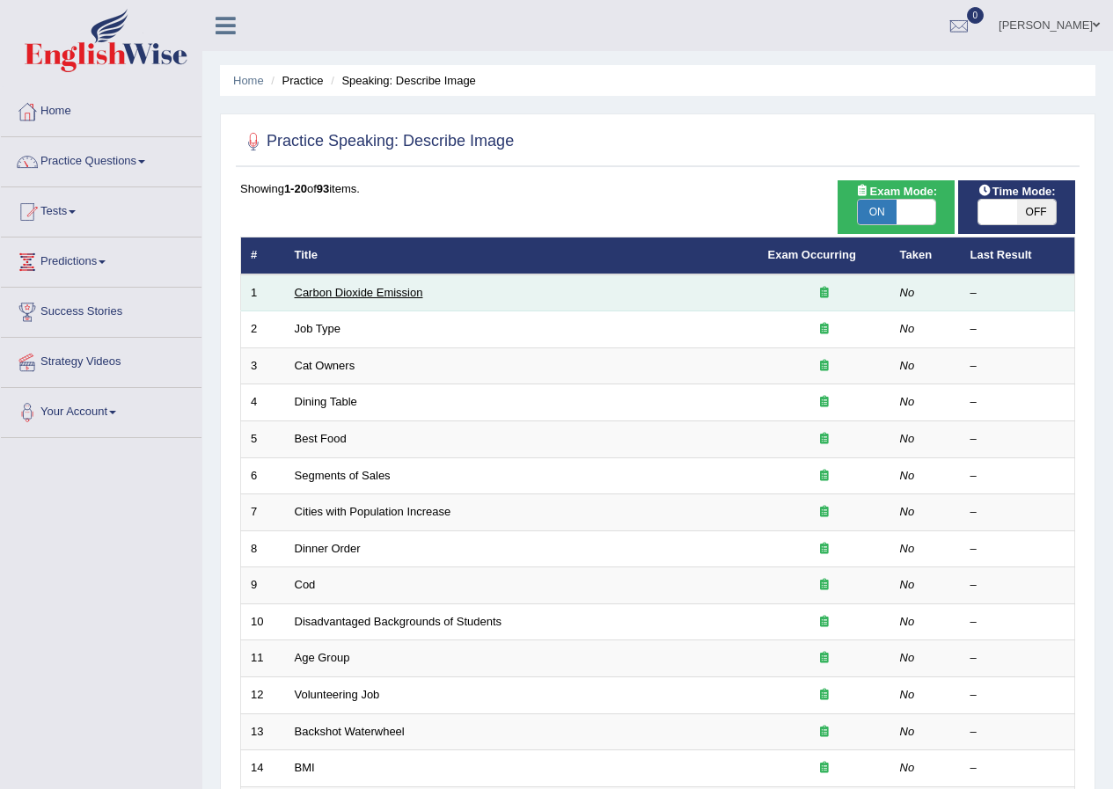
click at [366, 297] on link "Carbon Dioxide Emission" at bounding box center [359, 292] width 128 height 13
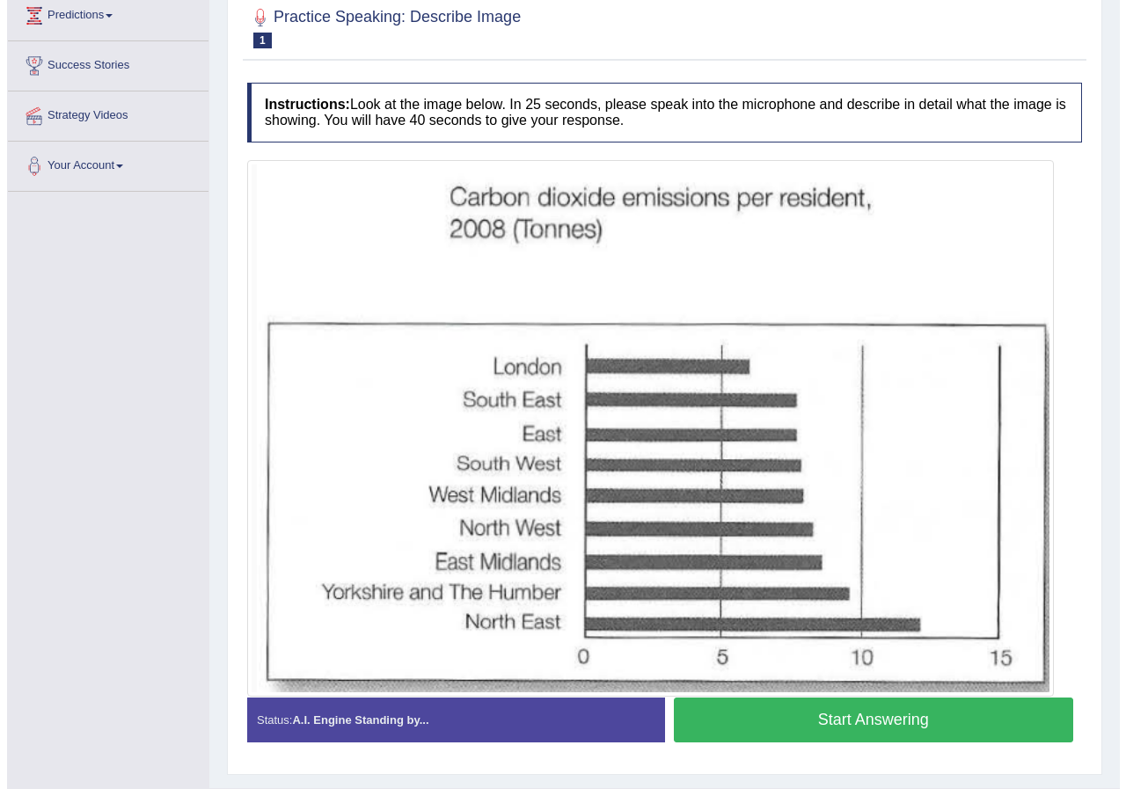
scroll to position [289, 0]
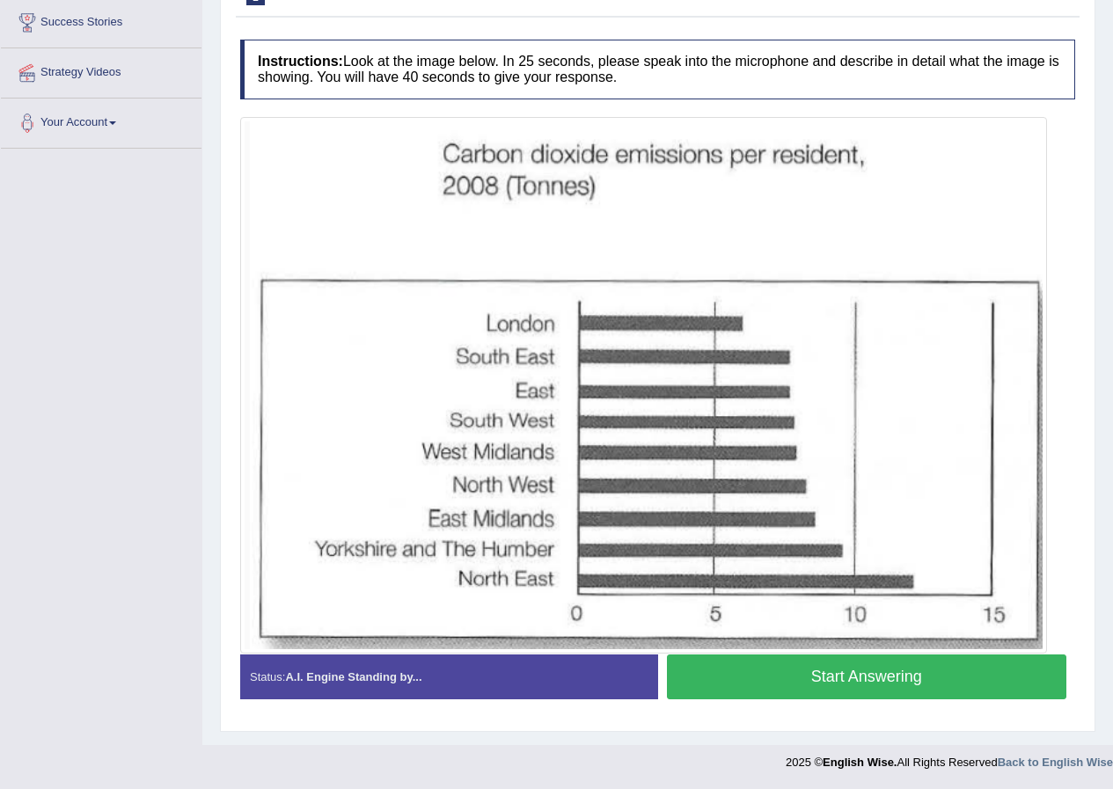
click at [874, 682] on button "Start Answering" at bounding box center [867, 676] width 400 height 45
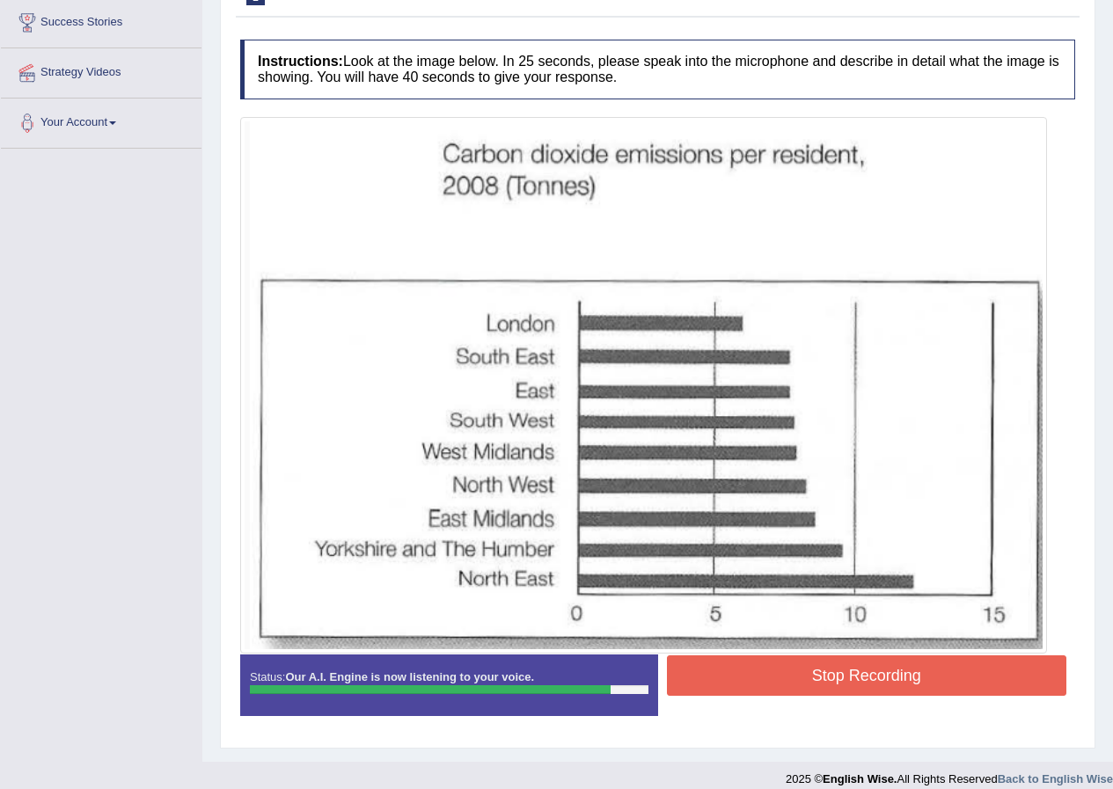
click at [850, 679] on button "Stop Recording" at bounding box center [867, 675] width 400 height 40
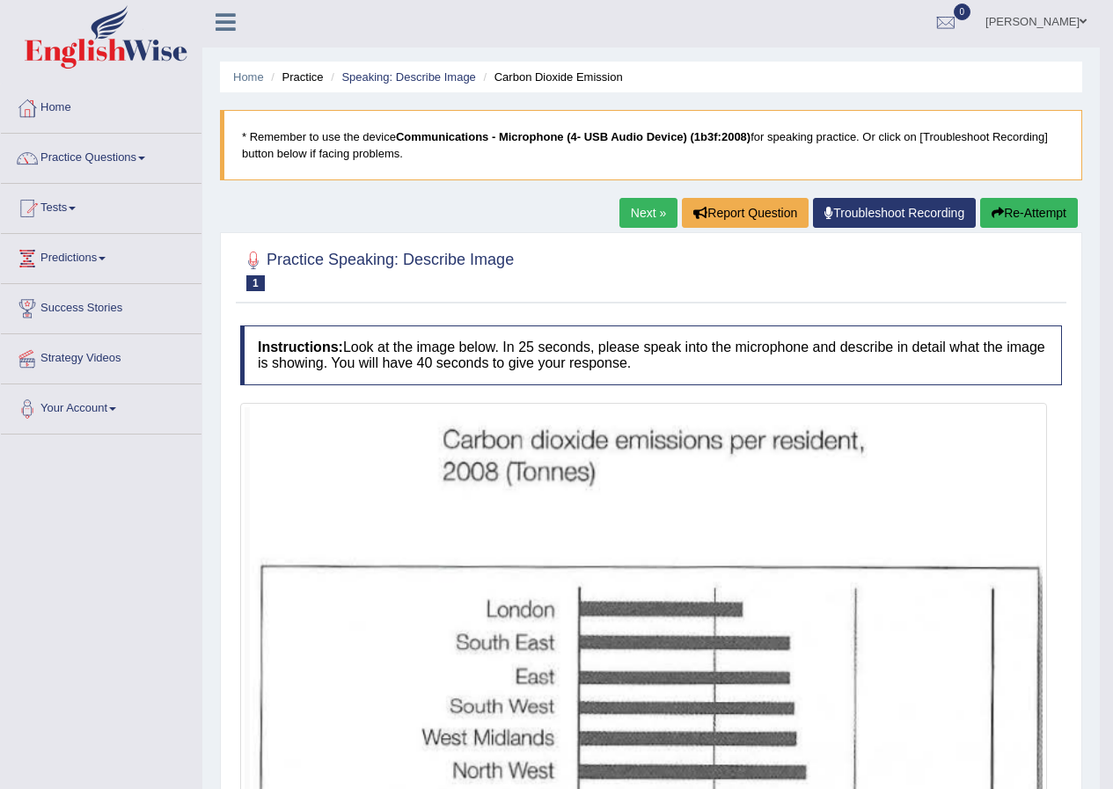
scroll to position [0, 0]
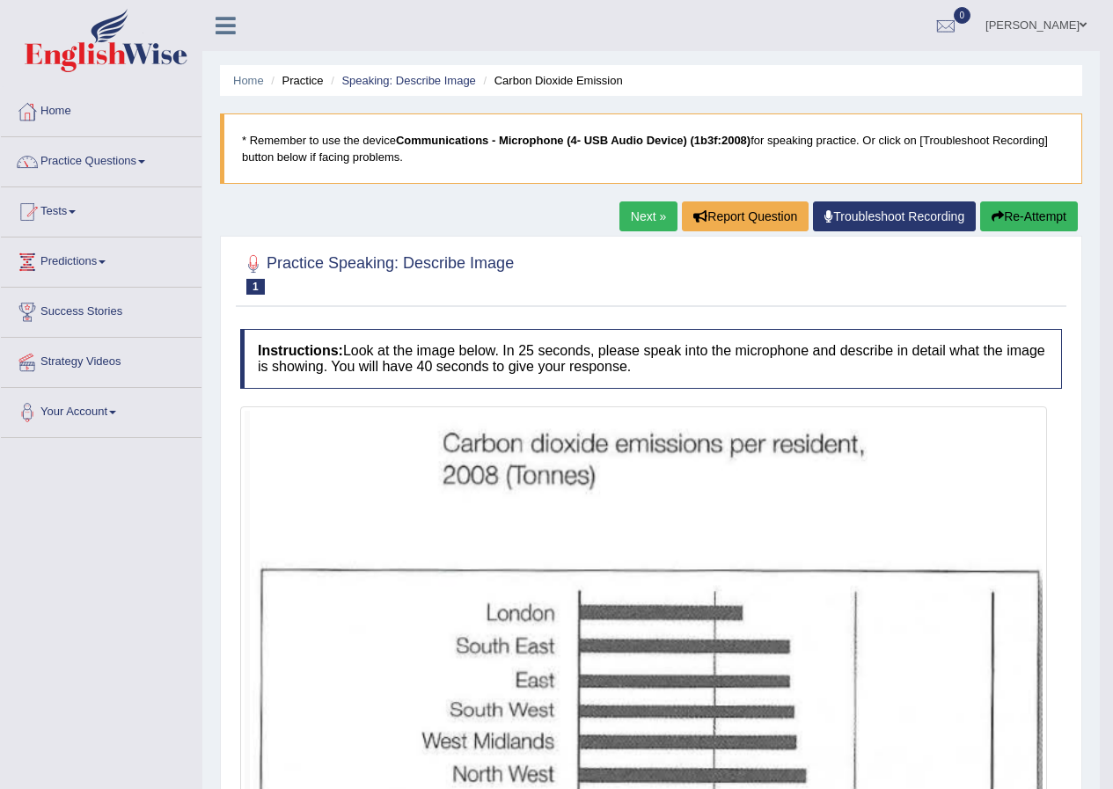
click at [1034, 214] on button "Re-Attempt" at bounding box center [1029, 216] width 98 height 30
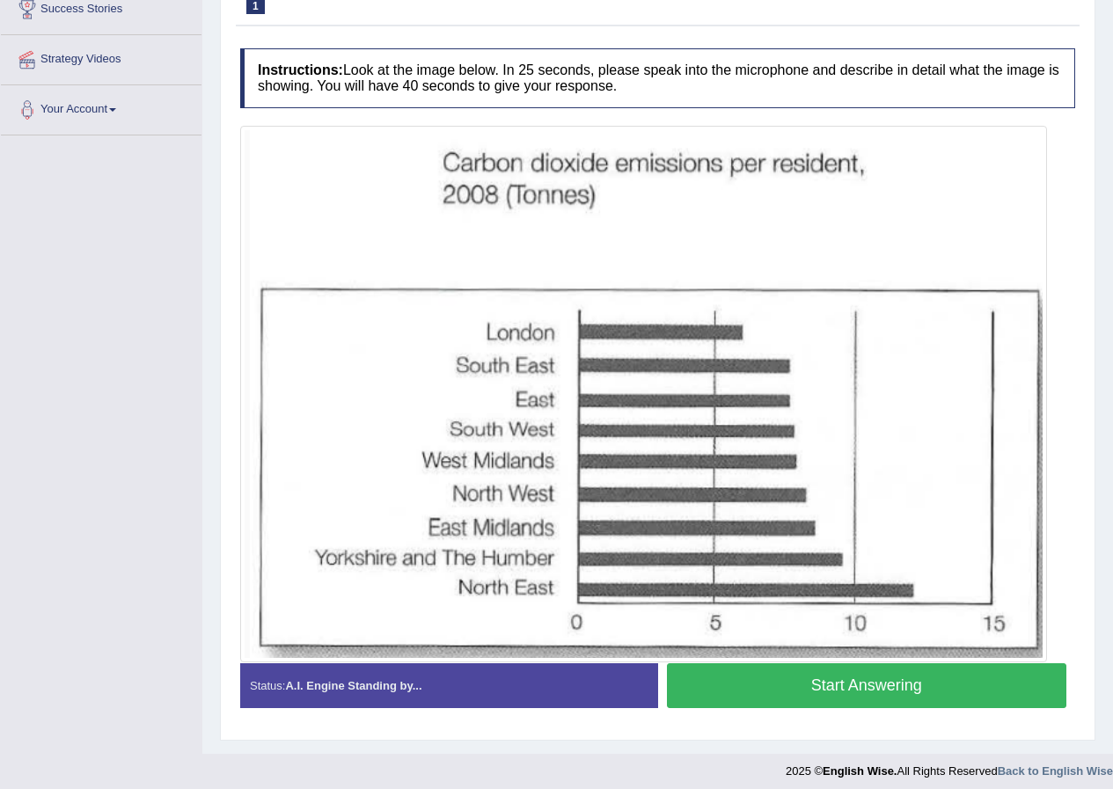
scroll to position [311, 0]
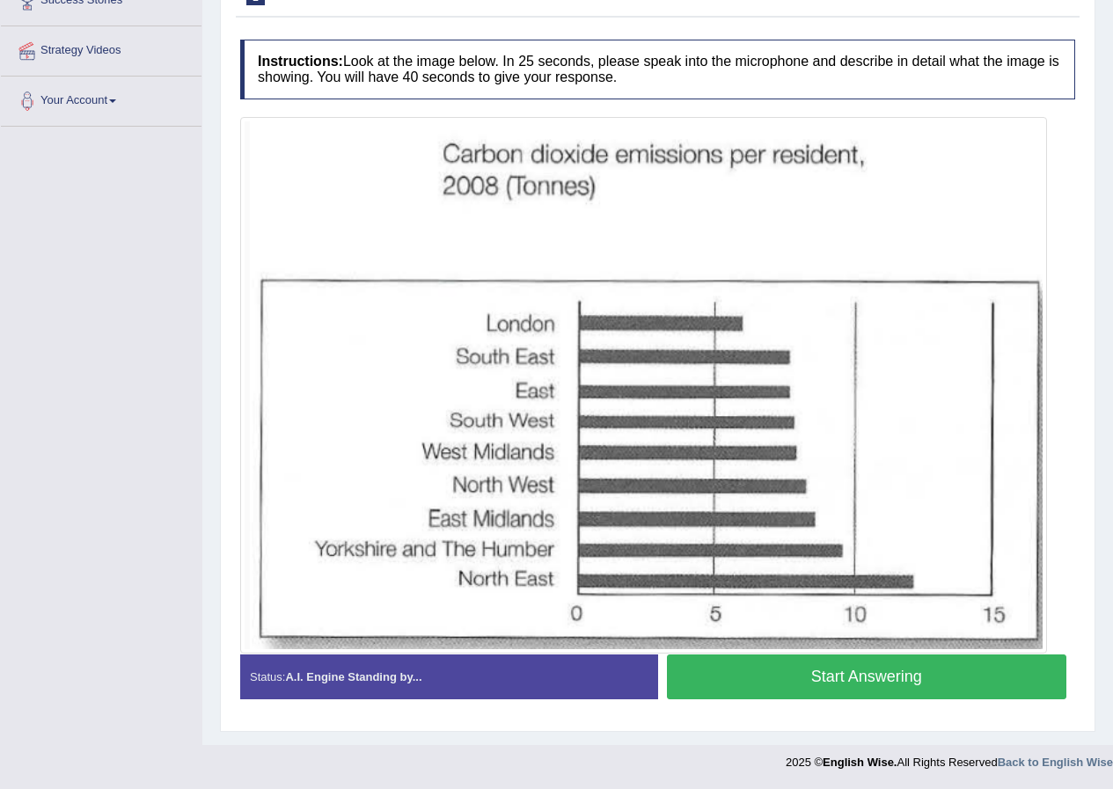
click at [861, 676] on button "Start Answering" at bounding box center [867, 676] width 400 height 45
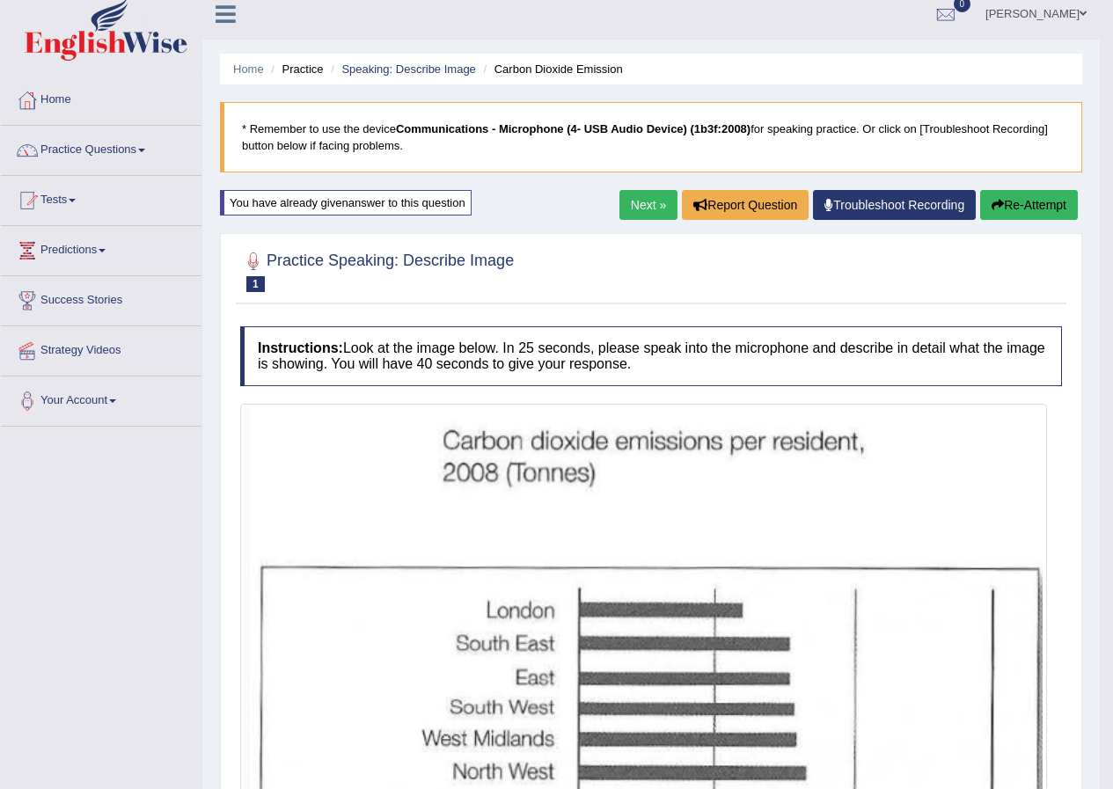
scroll to position [0, 0]
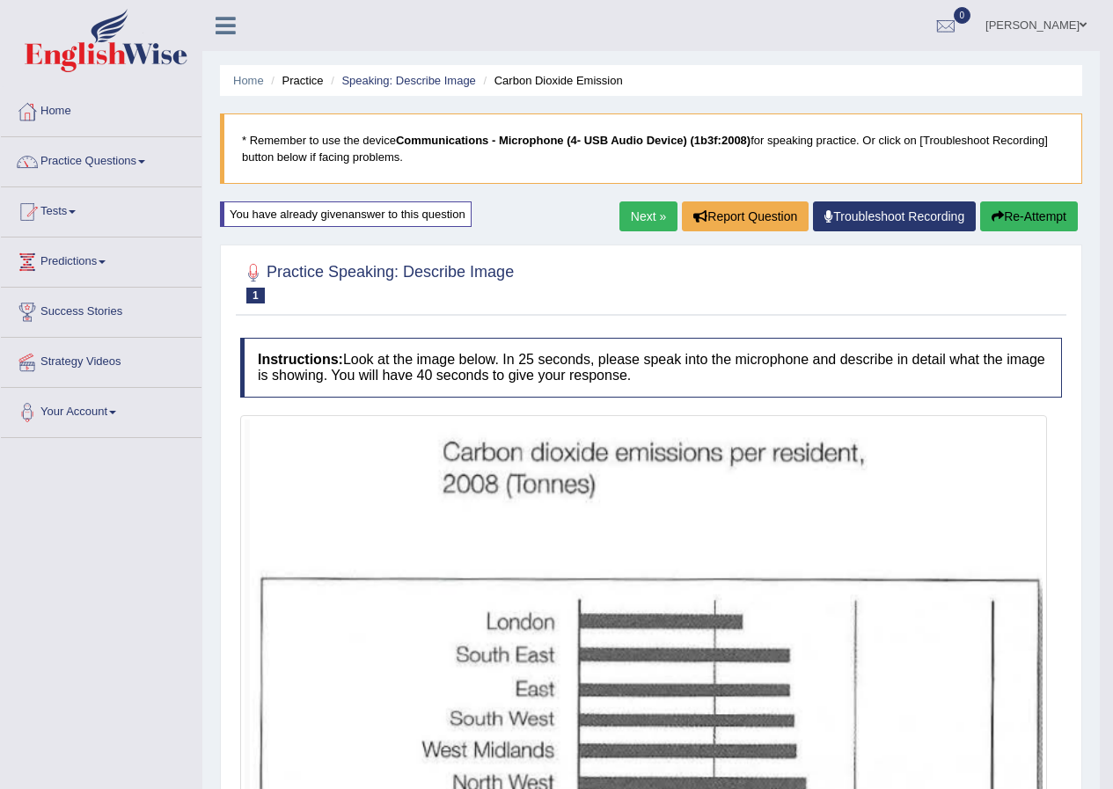
click at [1026, 210] on button "Re-Attempt" at bounding box center [1029, 216] width 98 height 30
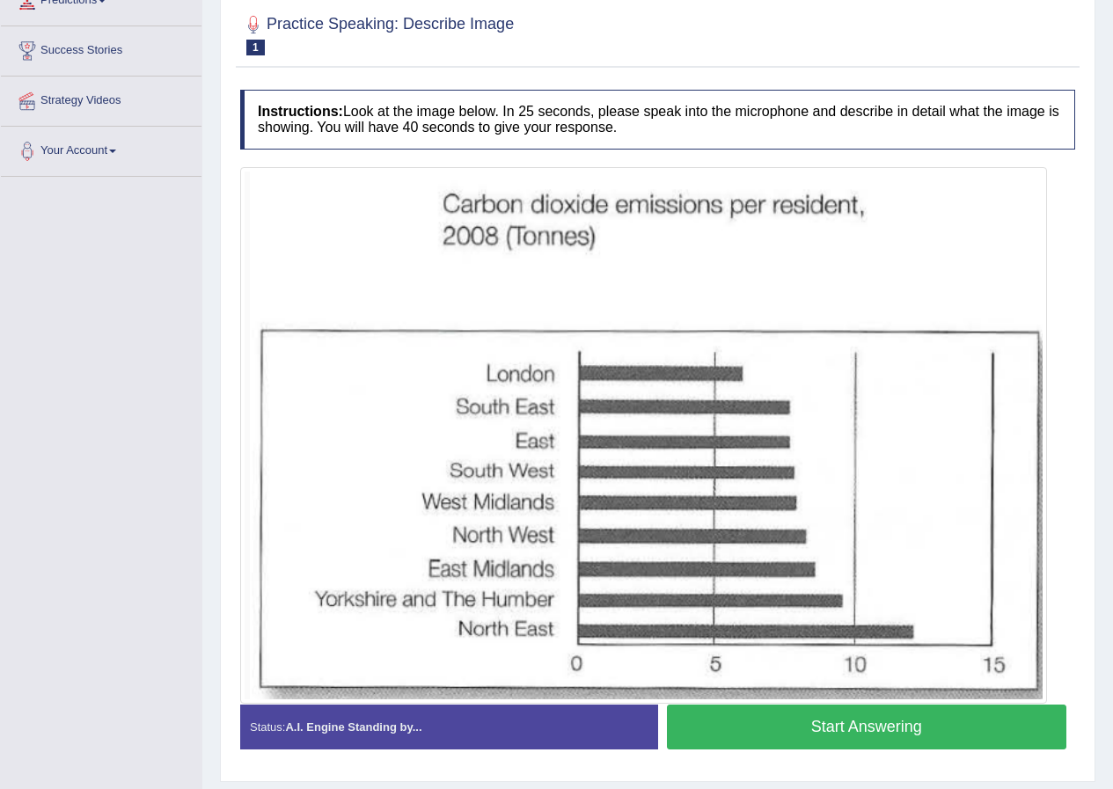
scroll to position [311, 0]
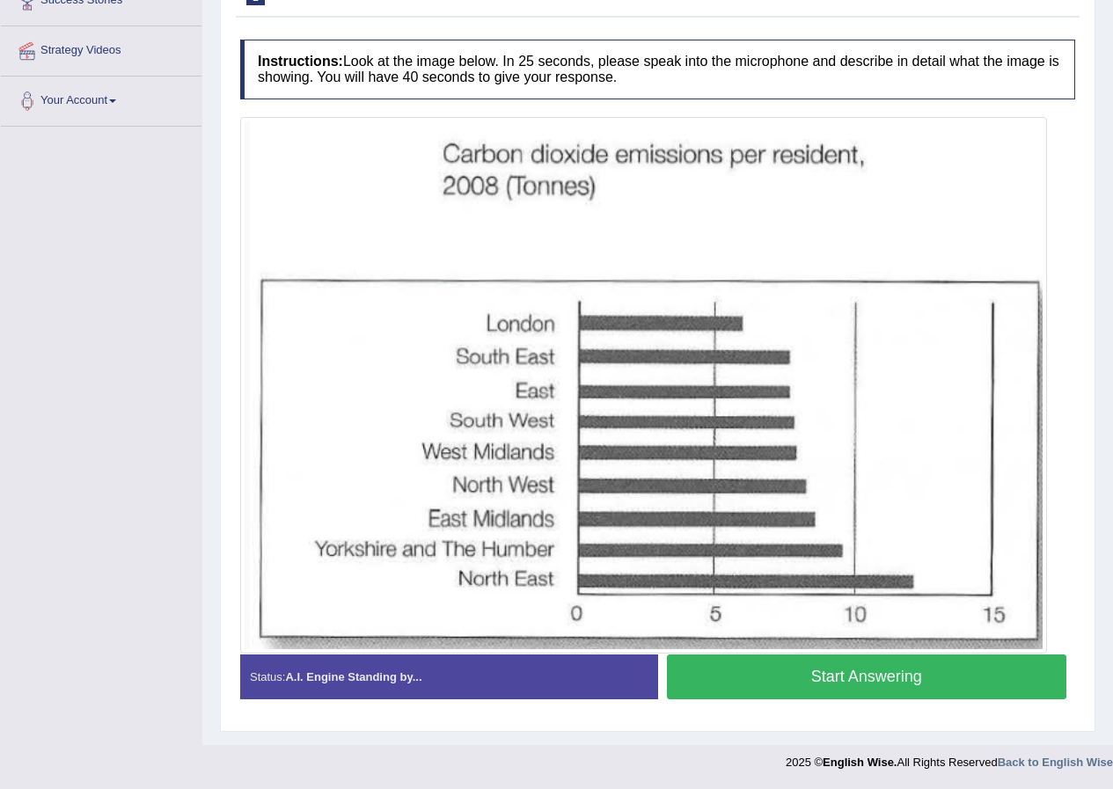
click at [919, 678] on button "Start Answering" at bounding box center [867, 676] width 400 height 45
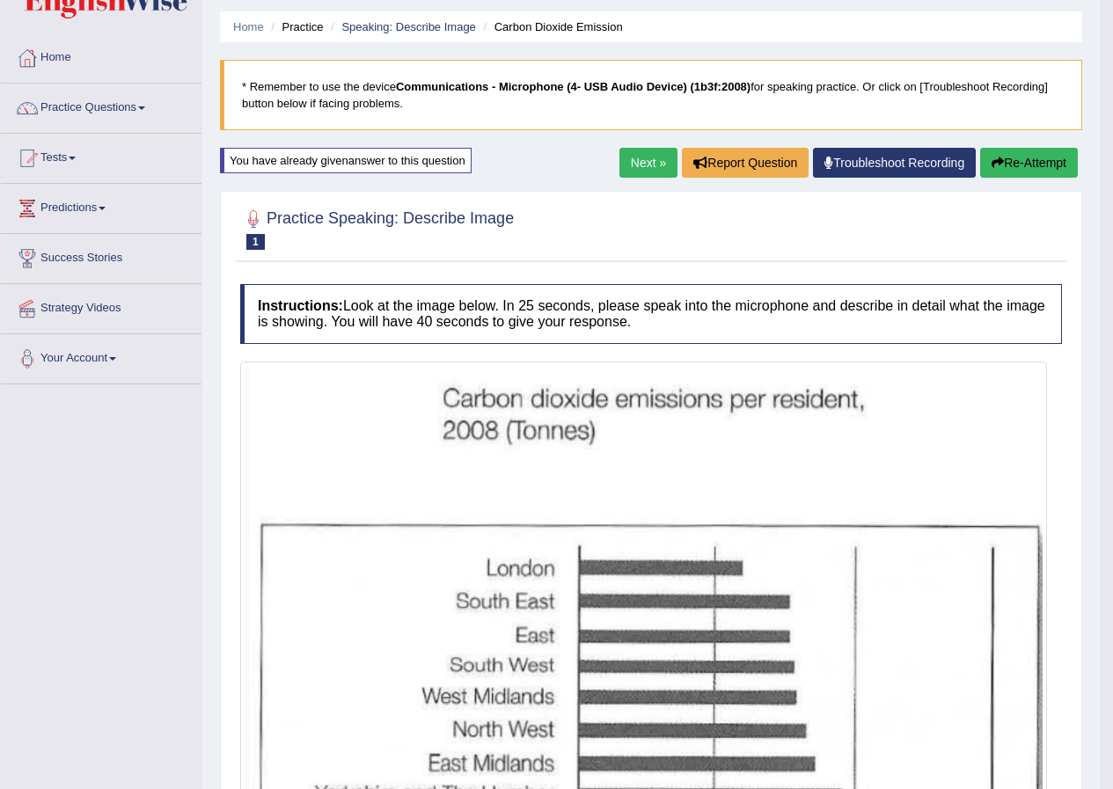
scroll to position [0, 0]
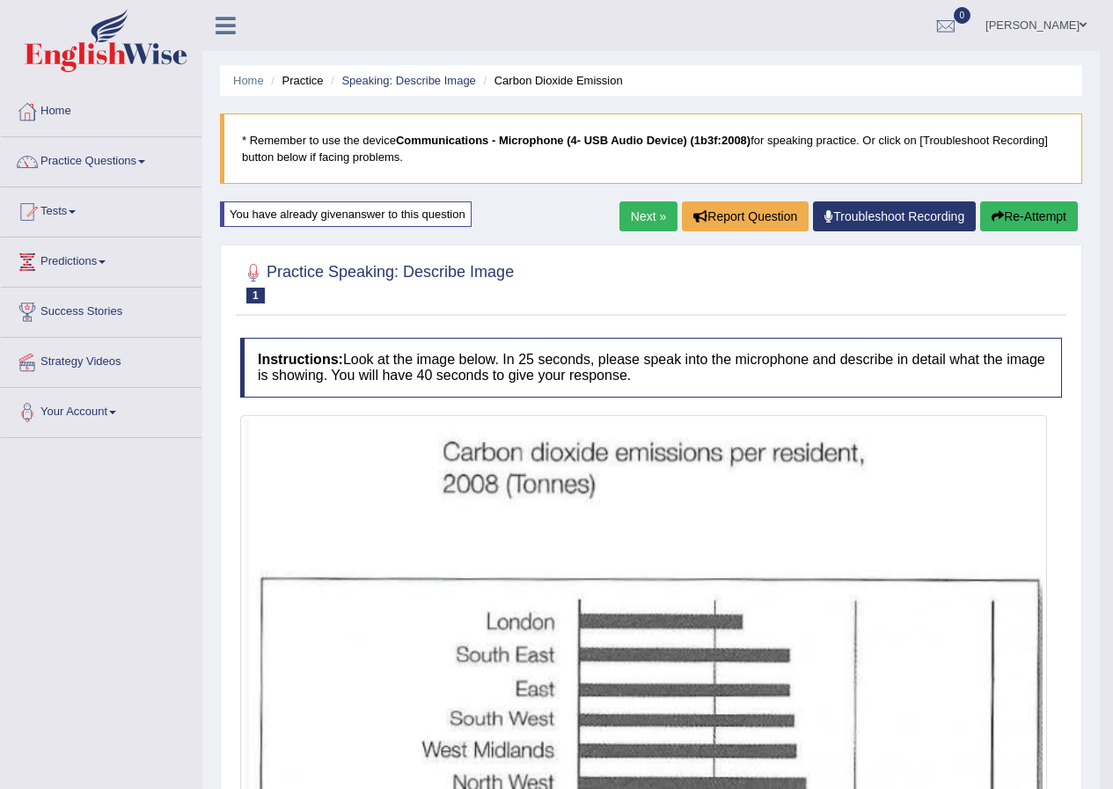
click at [1024, 224] on button "Re-Attempt" at bounding box center [1029, 216] width 98 height 30
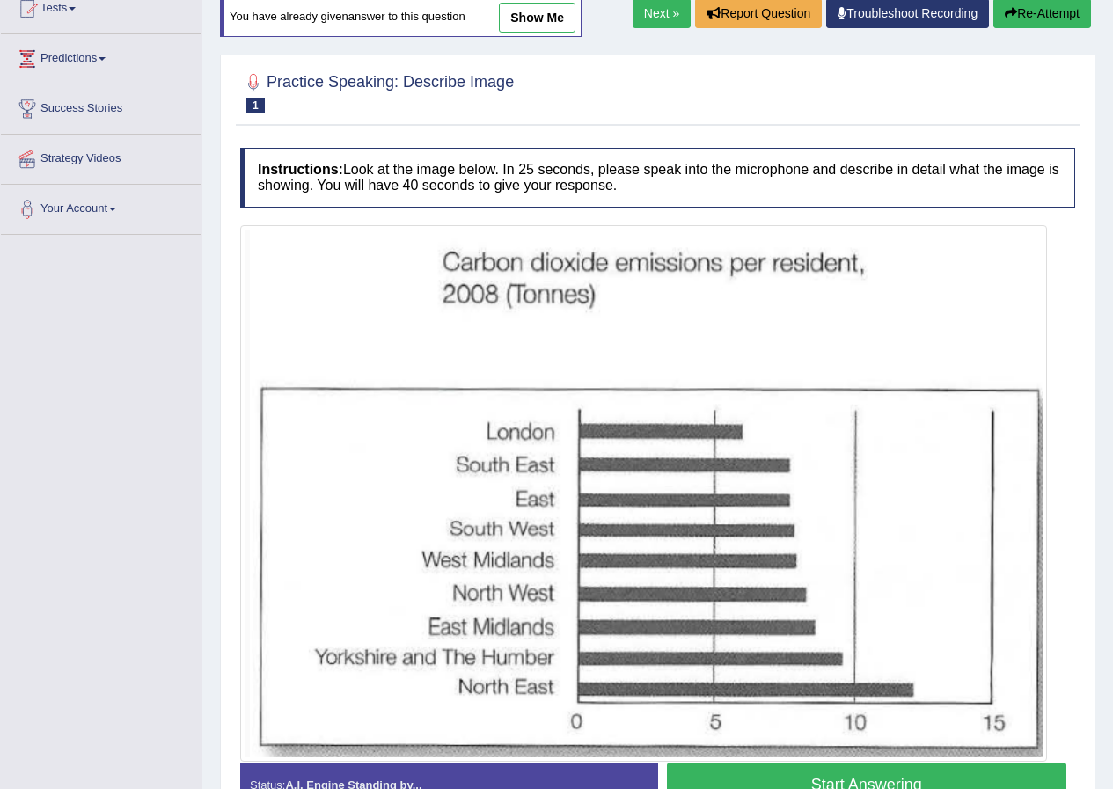
scroll to position [264, 0]
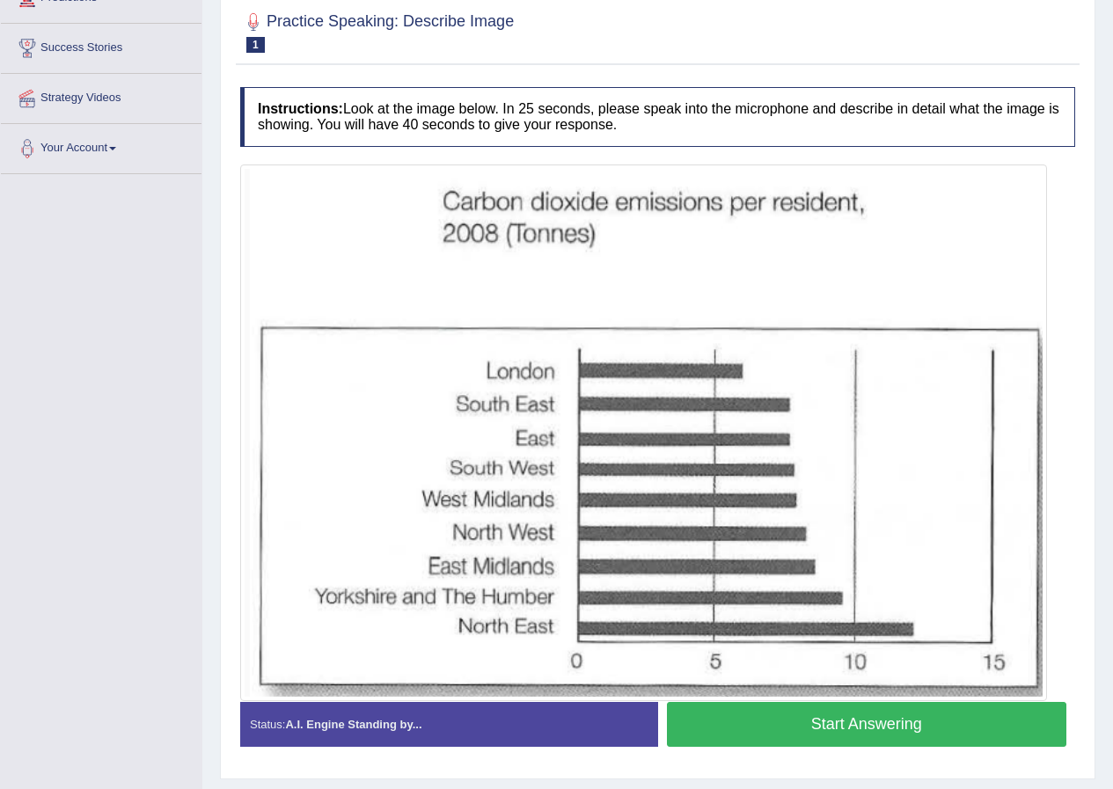
click at [871, 720] on button "Start Answering" at bounding box center [867, 724] width 400 height 45
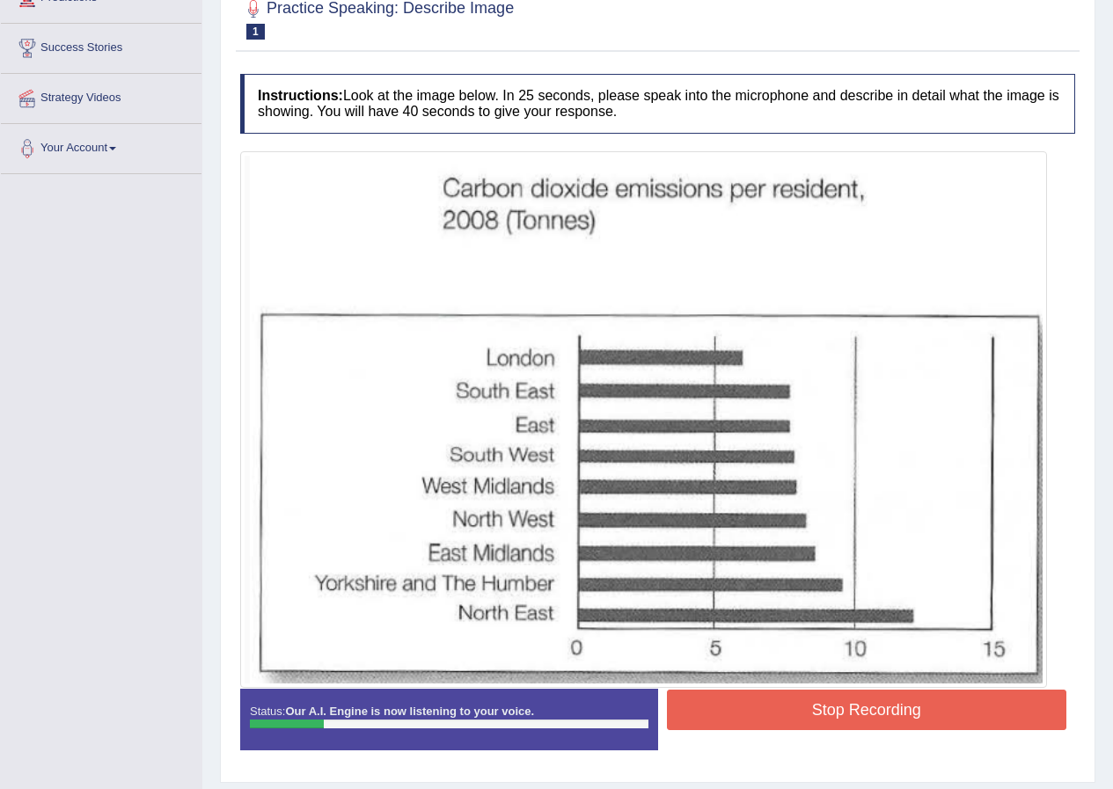
click at [844, 706] on button "Stop Recording" at bounding box center [867, 710] width 400 height 40
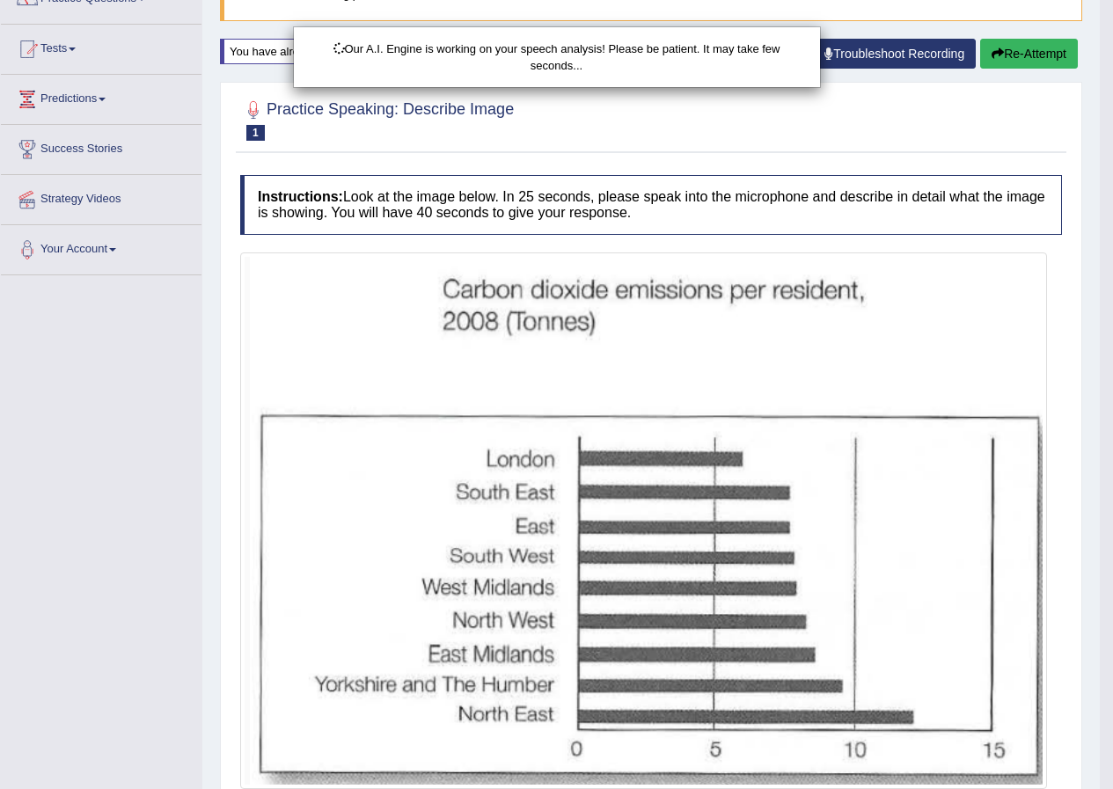
scroll to position [0, 0]
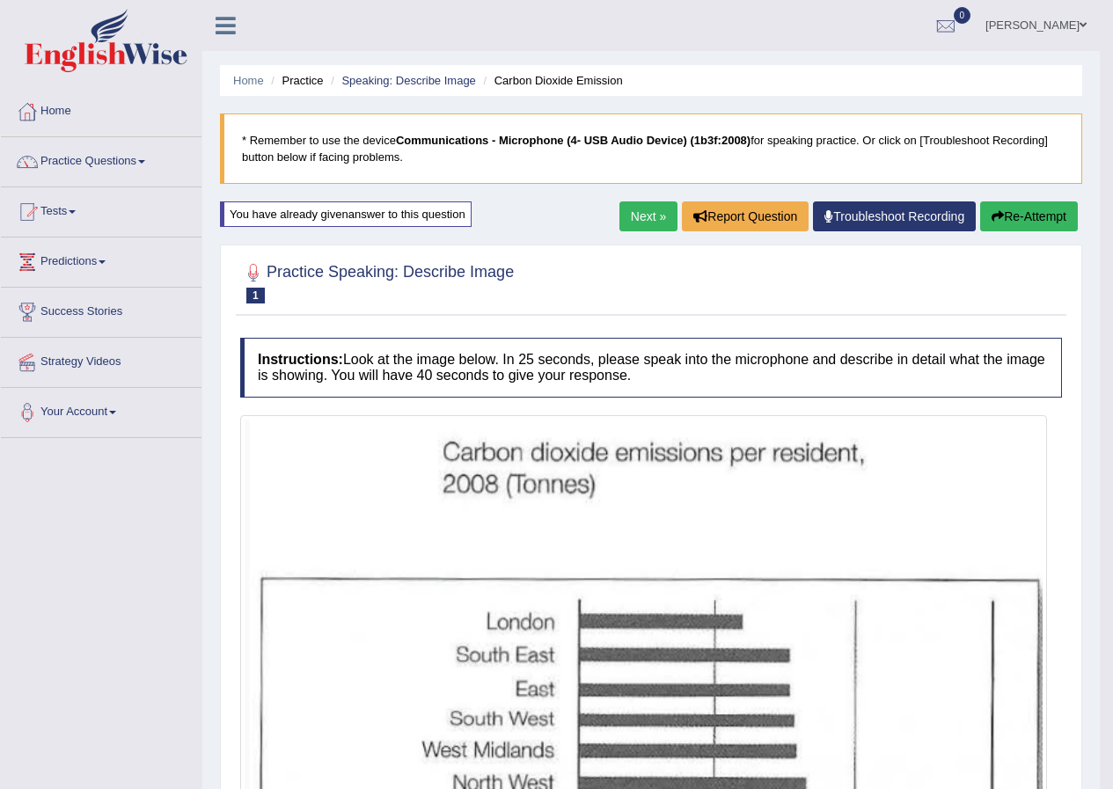
click at [1034, 216] on button "Re-Attempt" at bounding box center [1029, 216] width 98 height 30
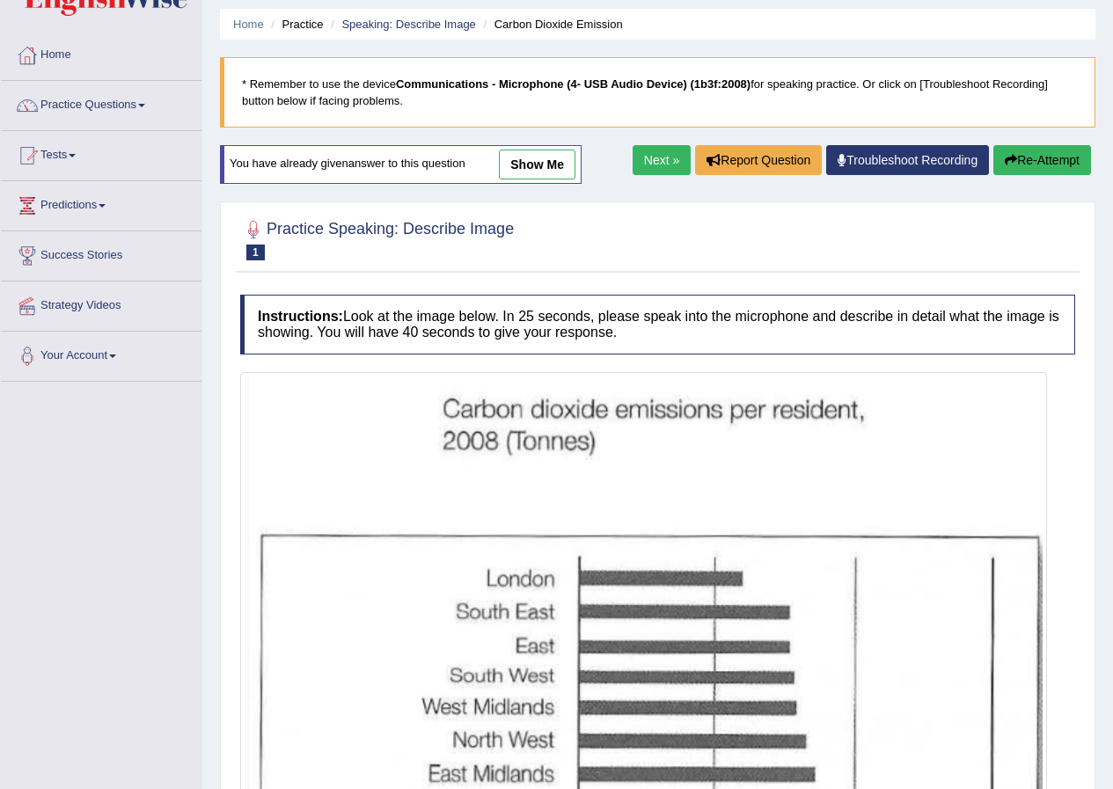
scroll to position [264, 0]
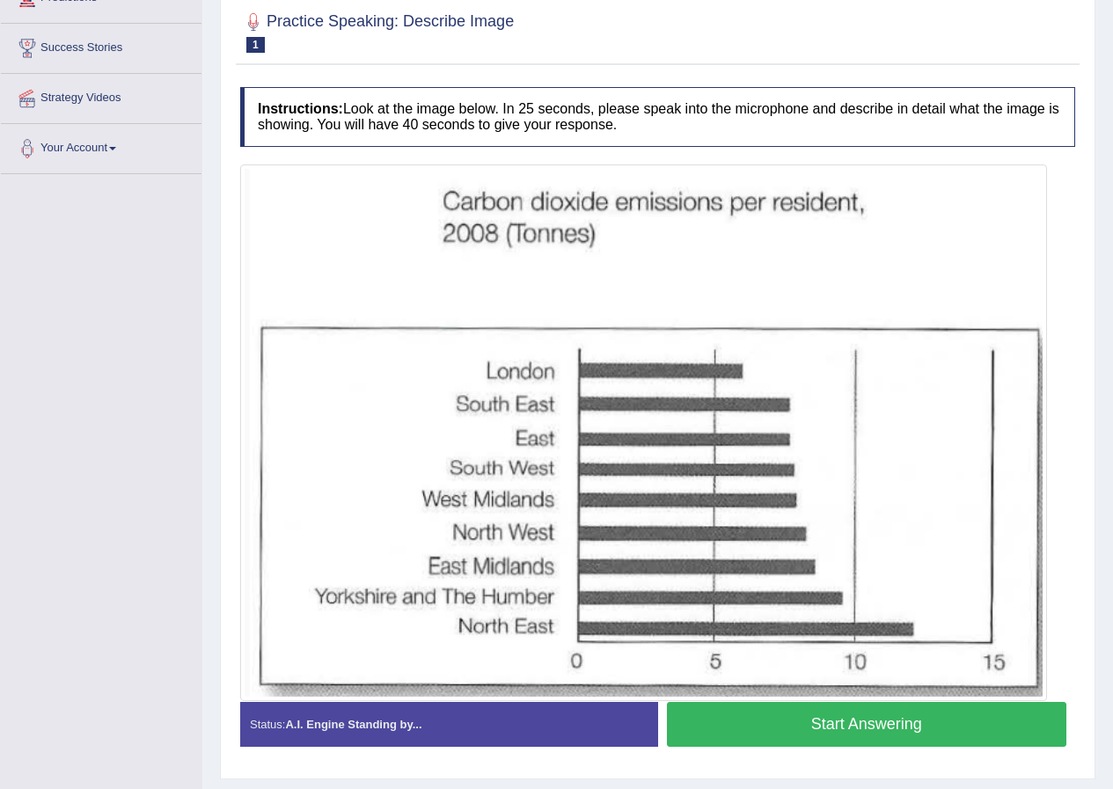
click at [888, 728] on button "Start Answering" at bounding box center [867, 724] width 400 height 45
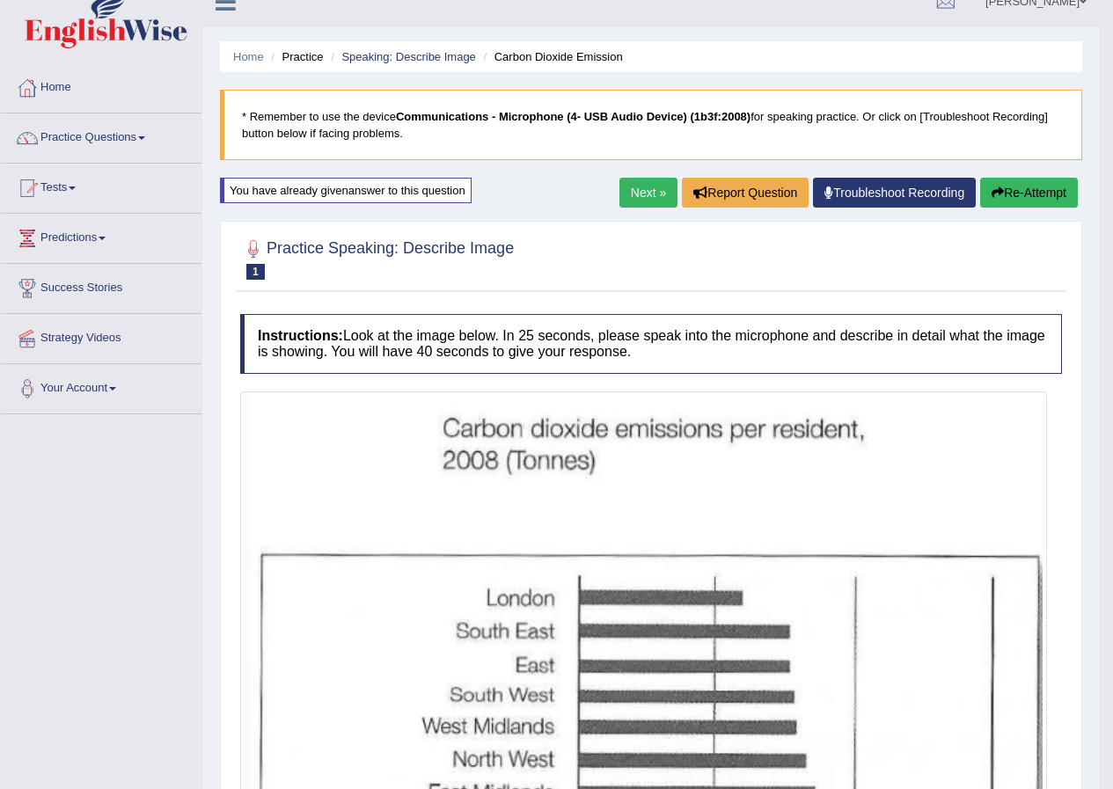
scroll to position [0, 0]
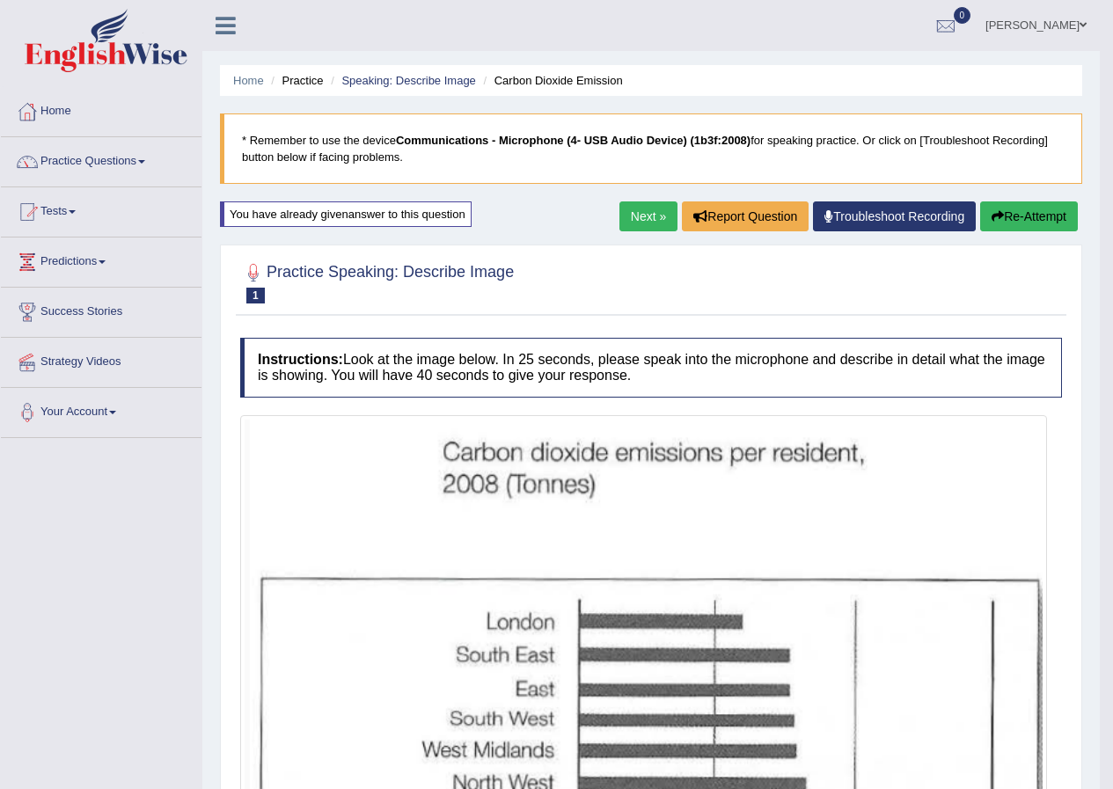
click at [1062, 212] on button "Re-Attempt" at bounding box center [1029, 216] width 98 height 30
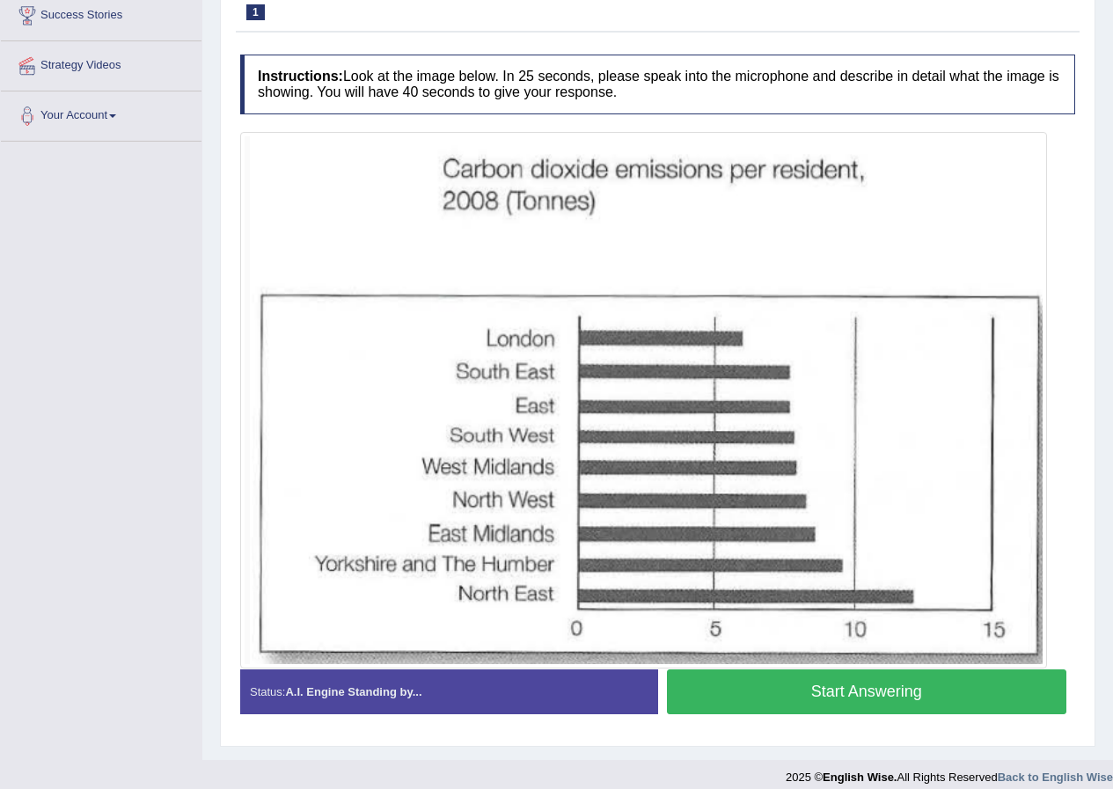
scroll to position [311, 0]
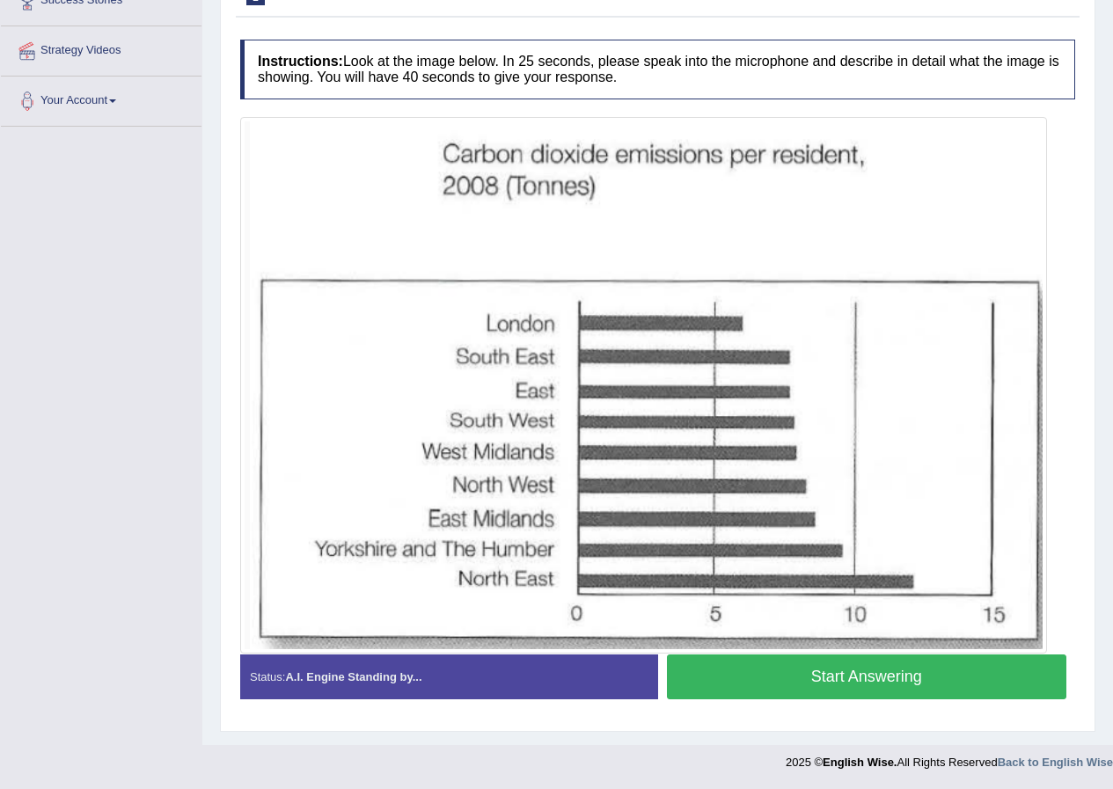
click at [869, 681] on button "Start Answering" at bounding box center [867, 676] width 400 height 45
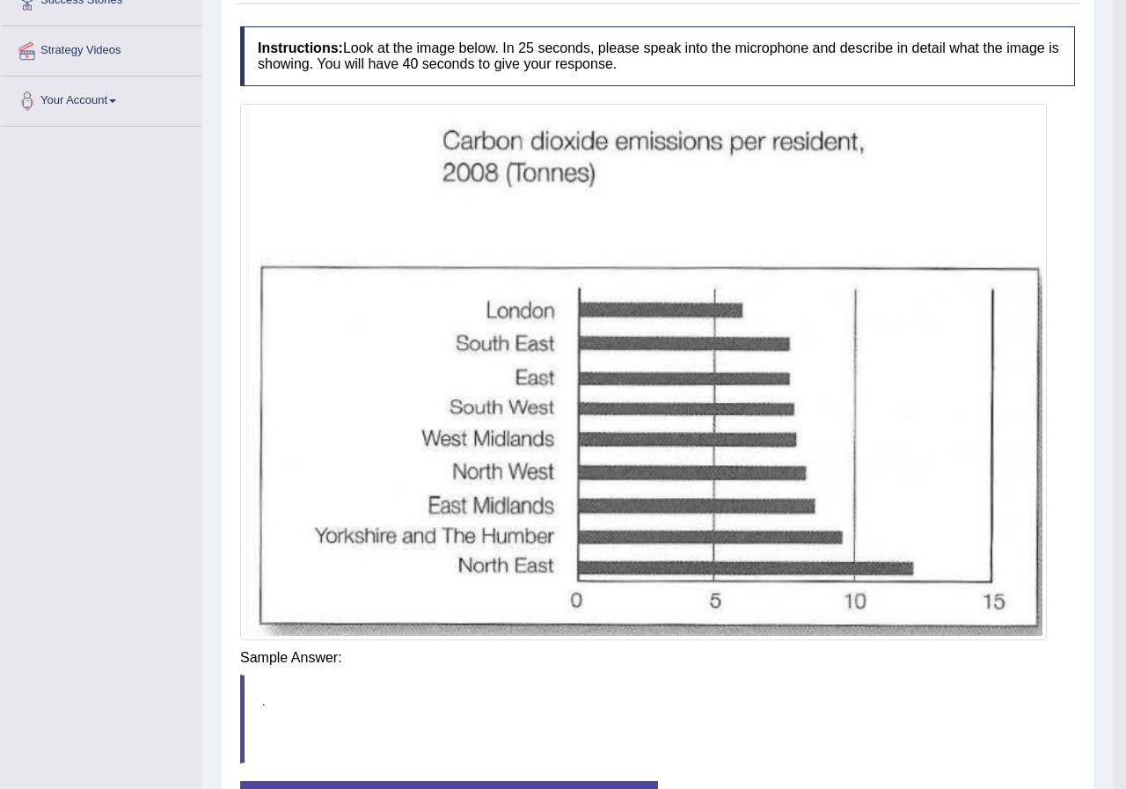
click at [829, 647] on div "Instructions: Look at the image below. In 25 seconds, please speak into the mic…" at bounding box center [658, 441] width 844 height 847
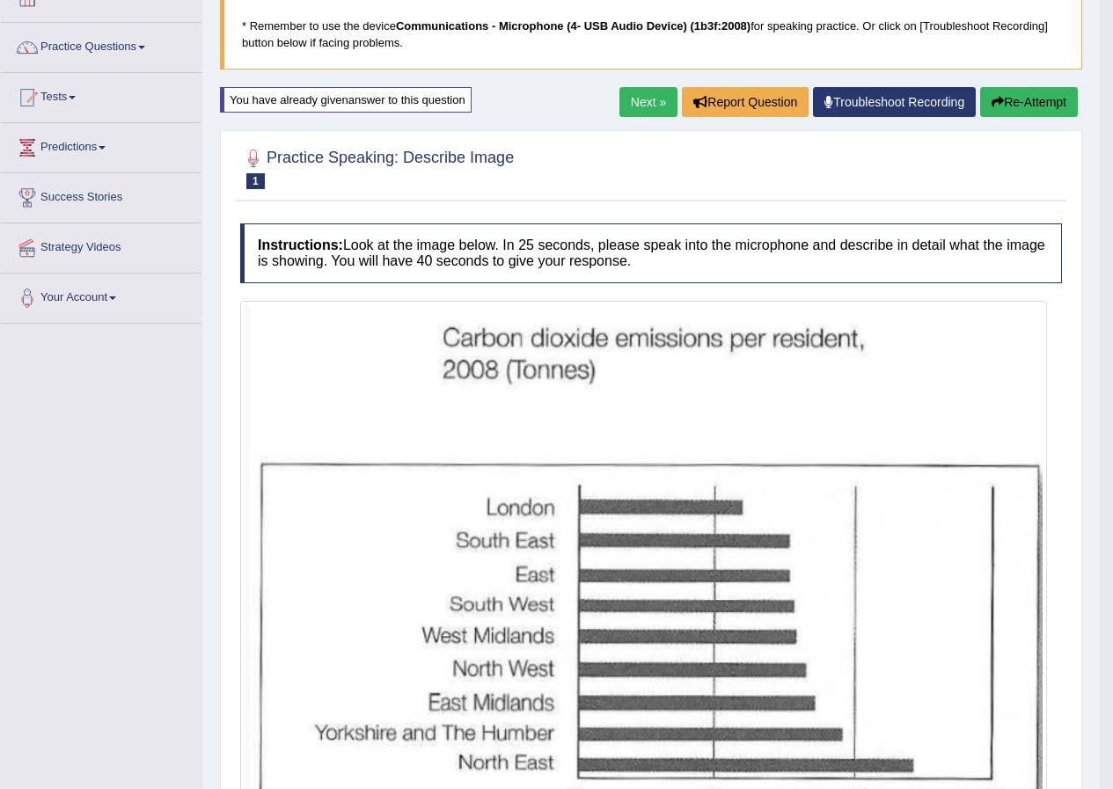
scroll to position [0, 0]
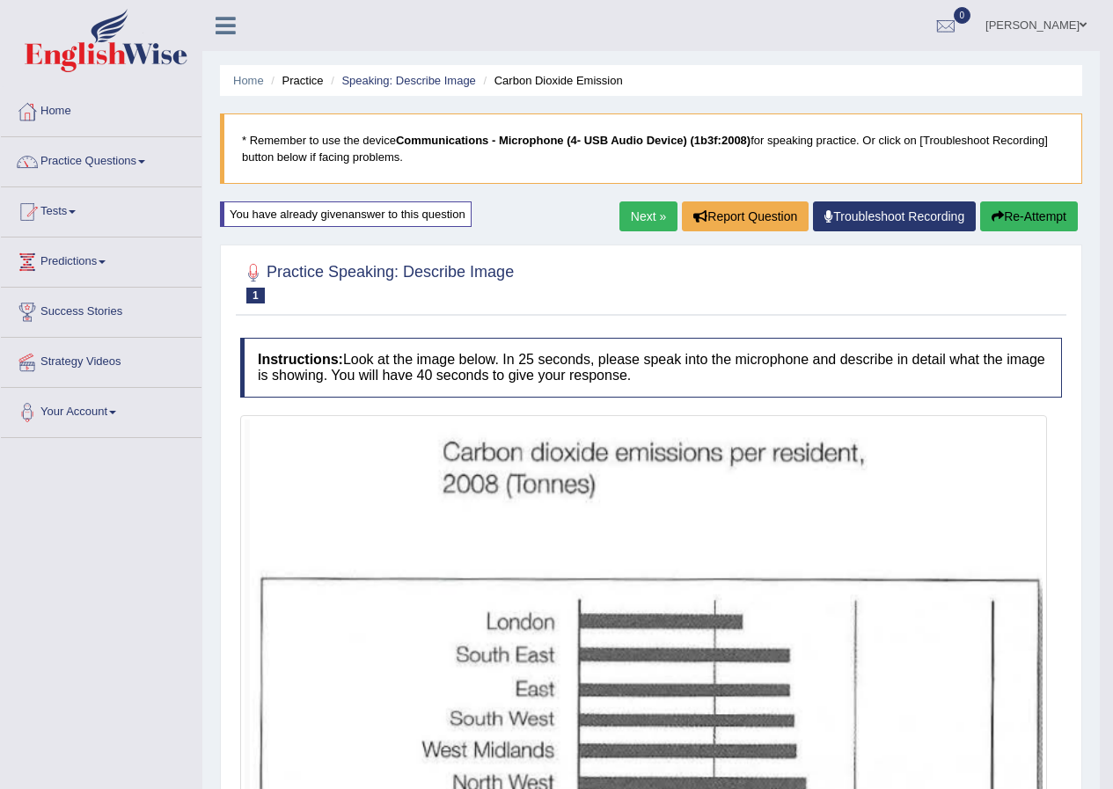
click at [1004, 211] on button "Re-Attempt" at bounding box center [1029, 216] width 98 height 30
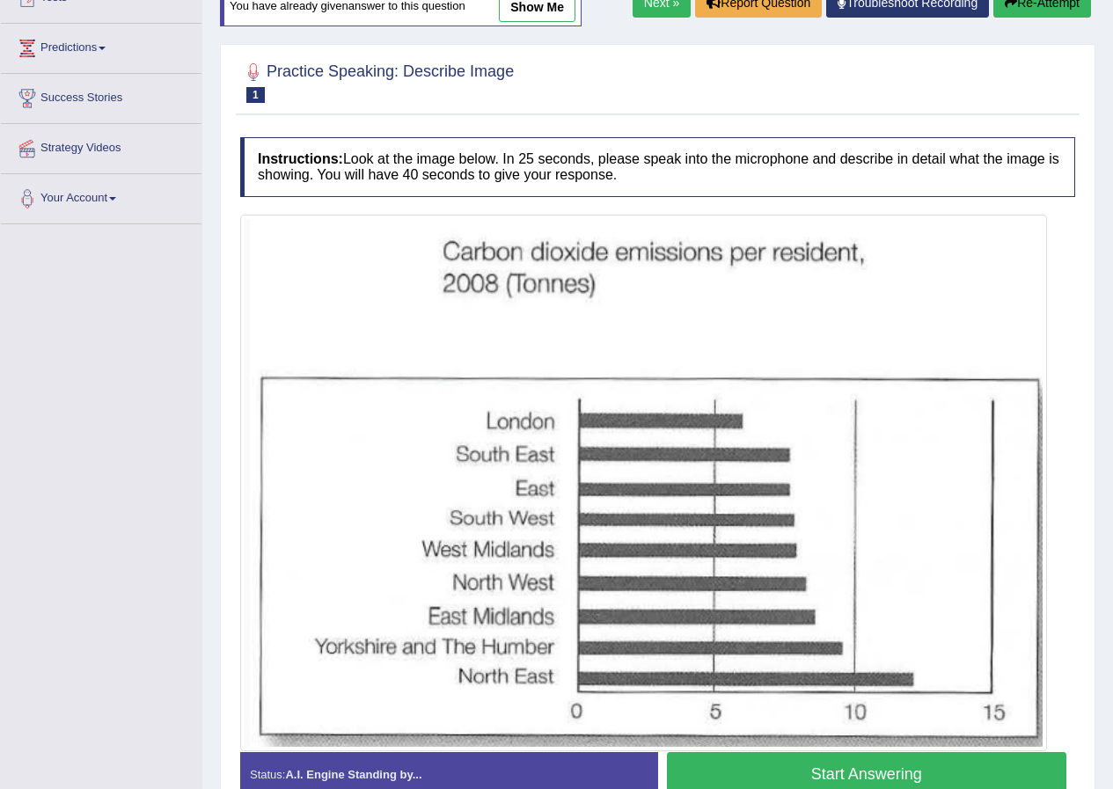
scroll to position [311, 0]
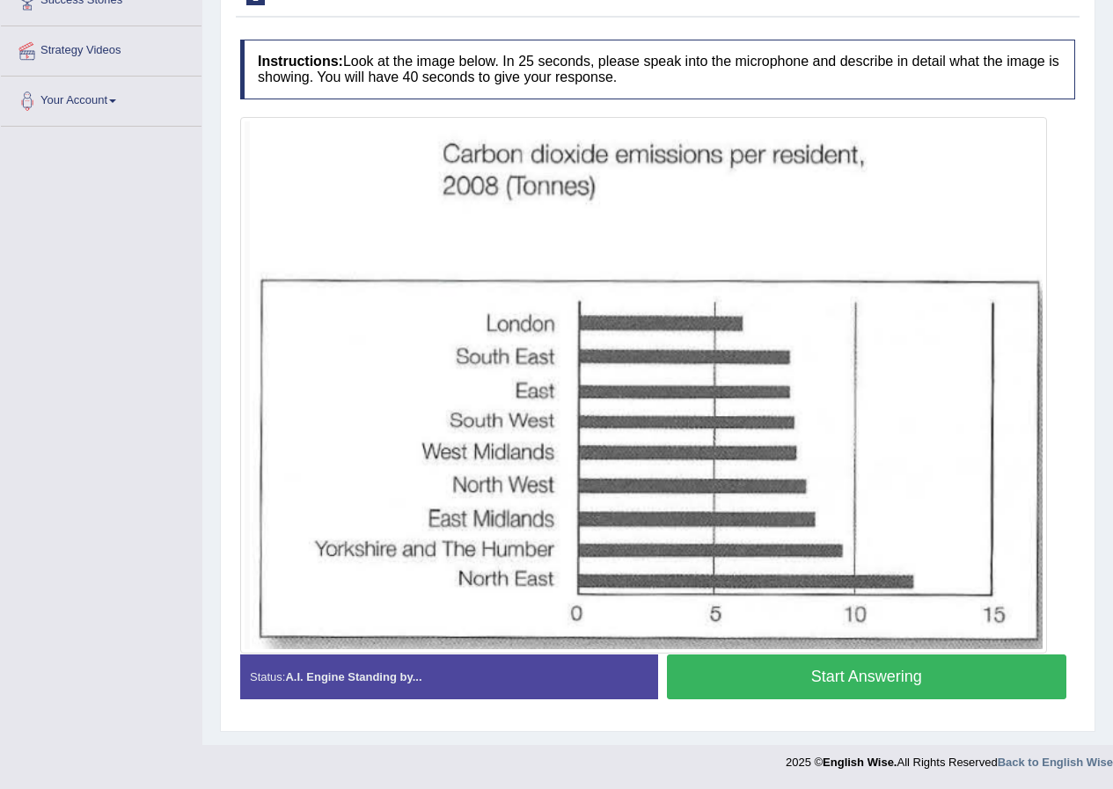
click at [857, 676] on button "Start Answering" at bounding box center [867, 676] width 400 height 45
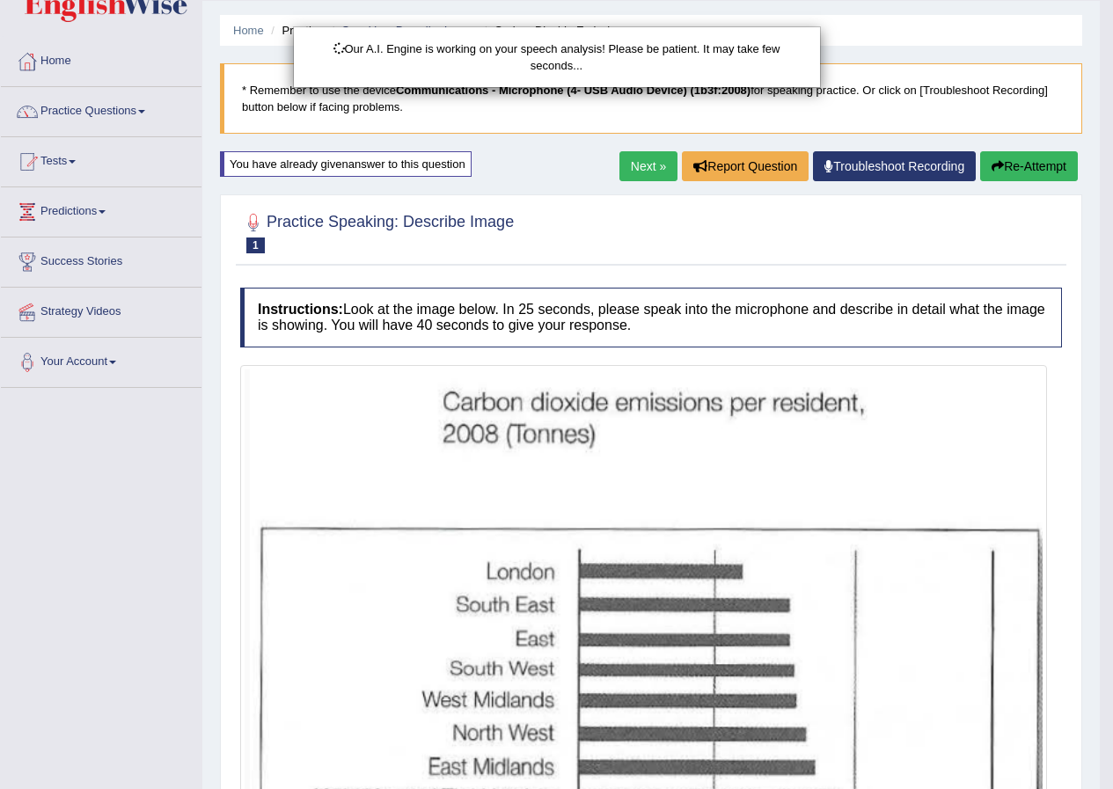
scroll to position [0, 0]
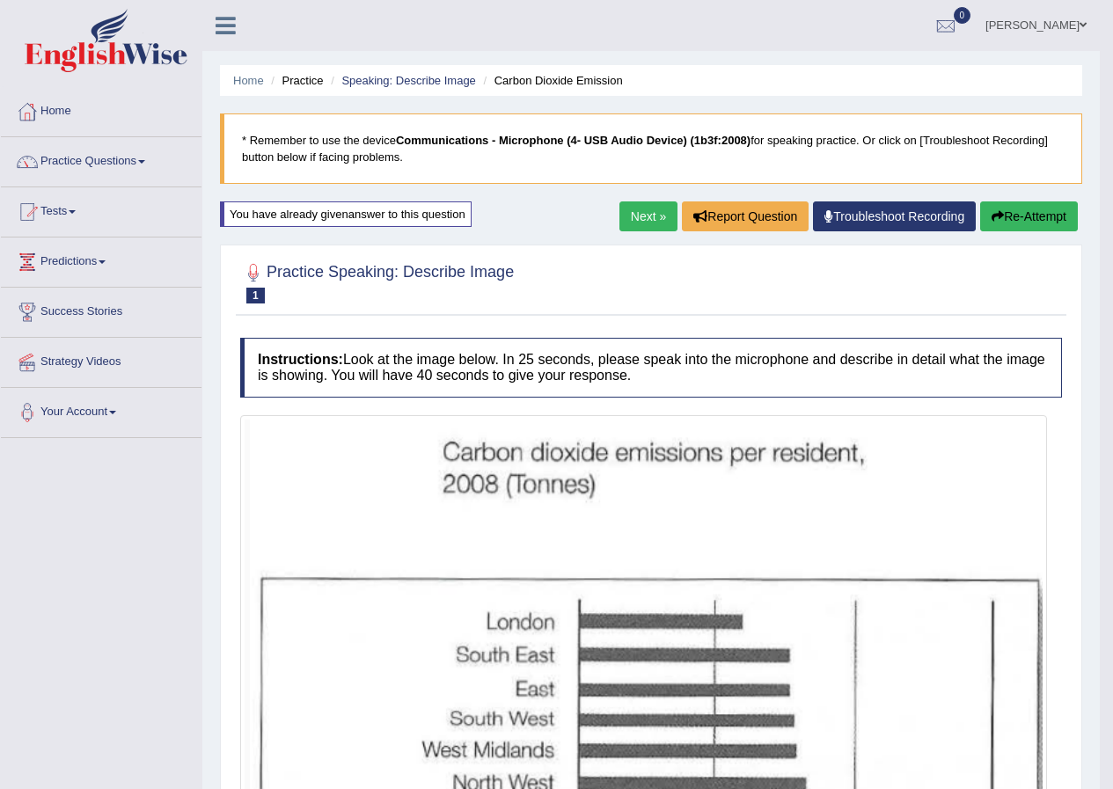
click at [1040, 215] on button "Re-Attempt" at bounding box center [1029, 216] width 98 height 30
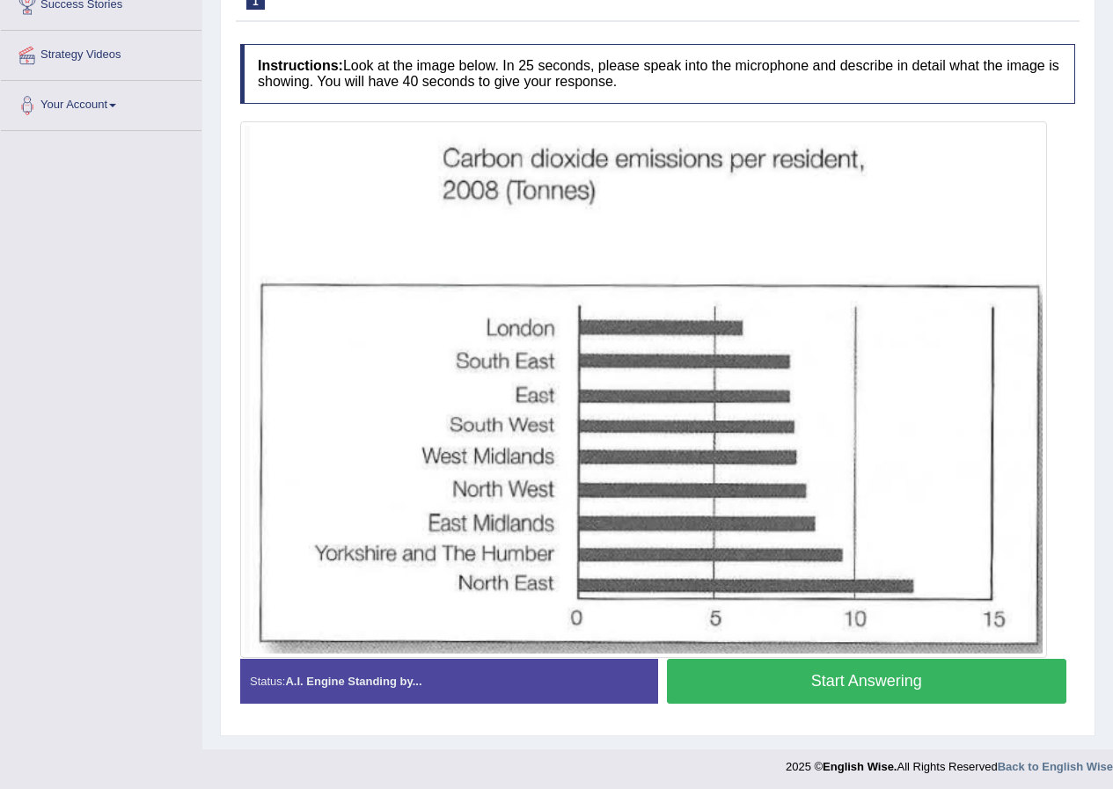
scroll to position [311, 0]
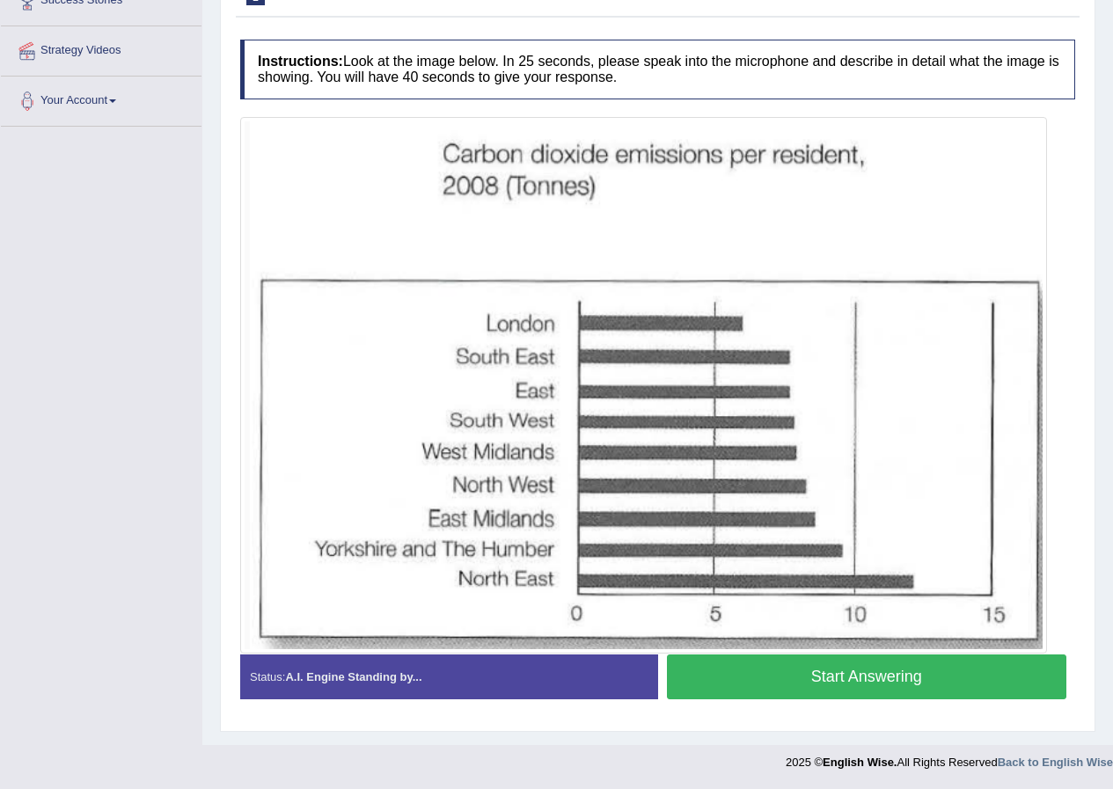
click at [881, 687] on button "Start Answering" at bounding box center [867, 676] width 400 height 45
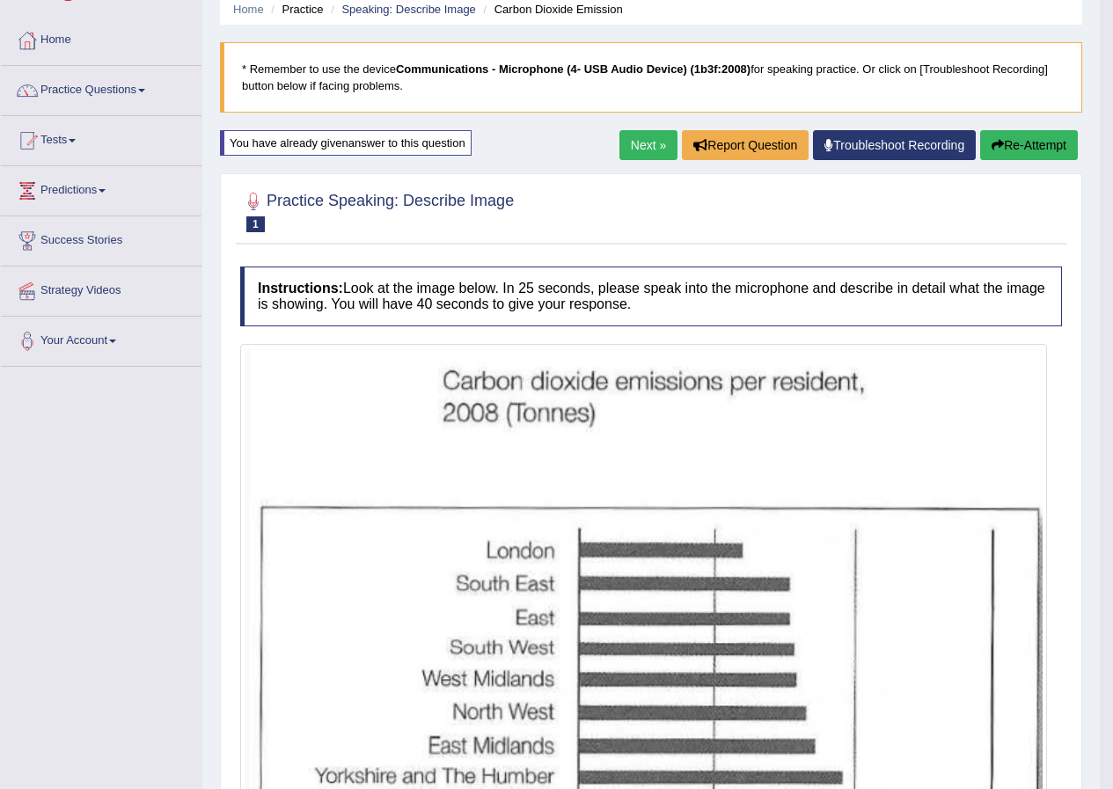
scroll to position [55, 0]
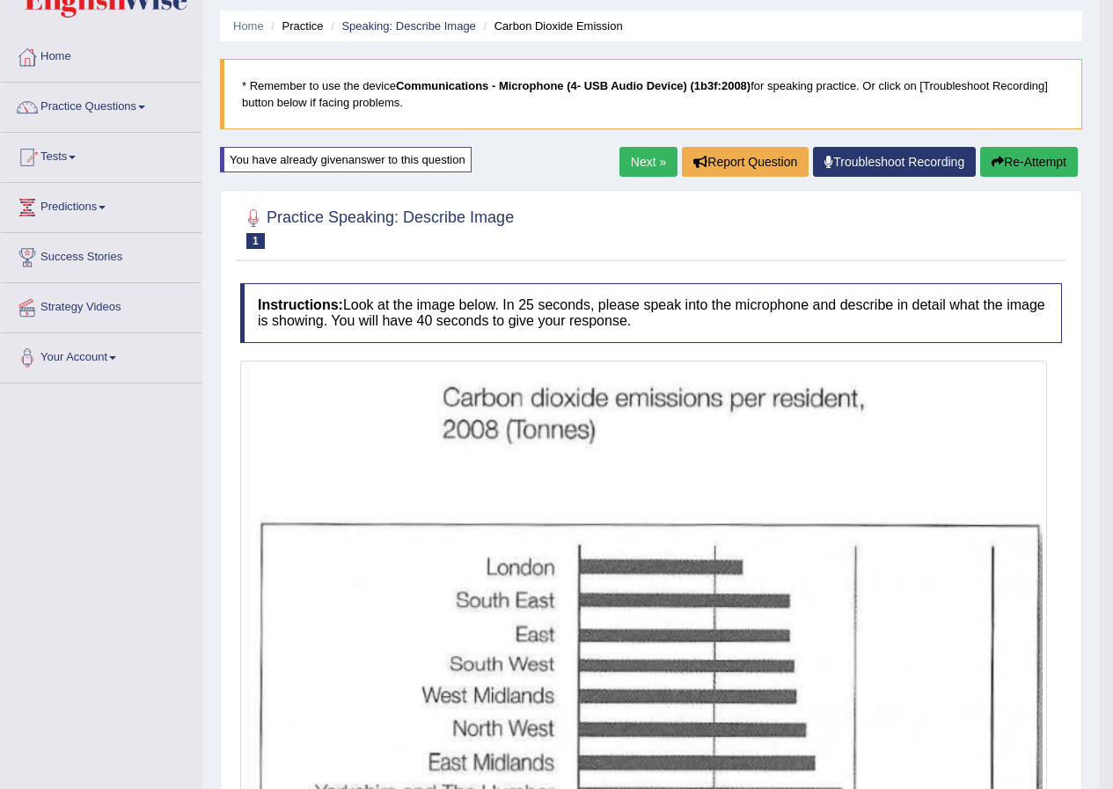
click at [1038, 160] on button "Re-Attempt" at bounding box center [1029, 162] width 98 height 30
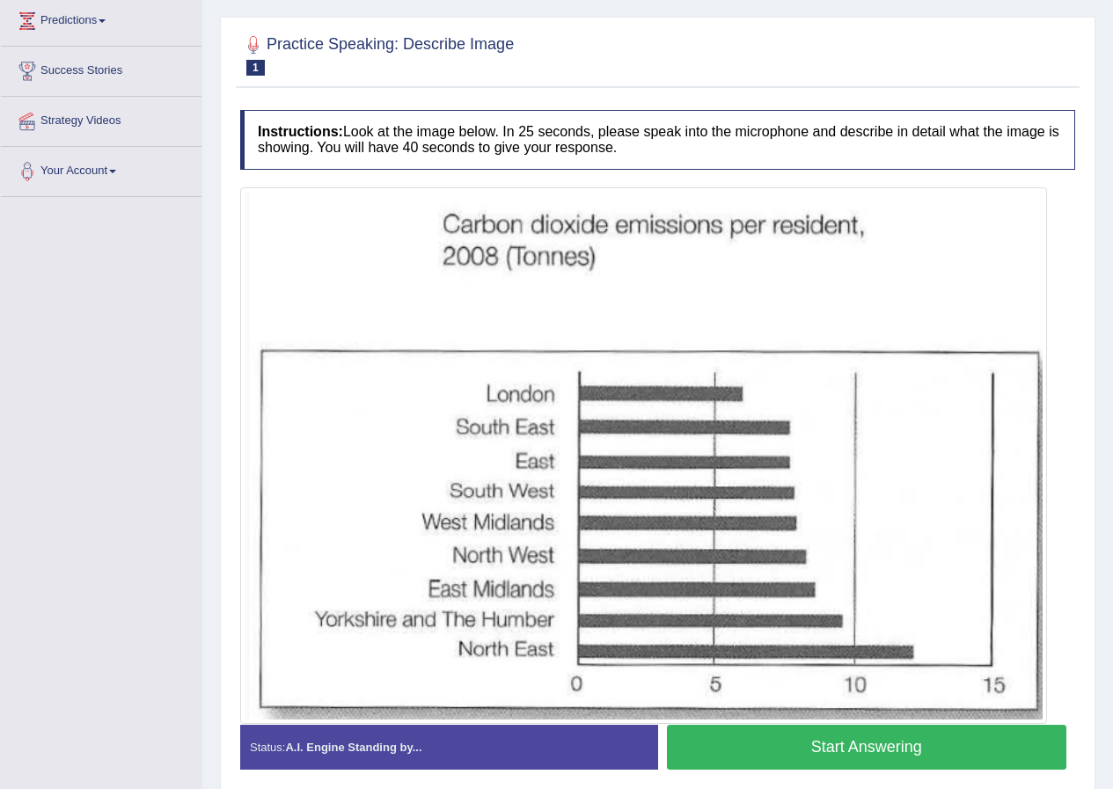
scroll to position [311, 0]
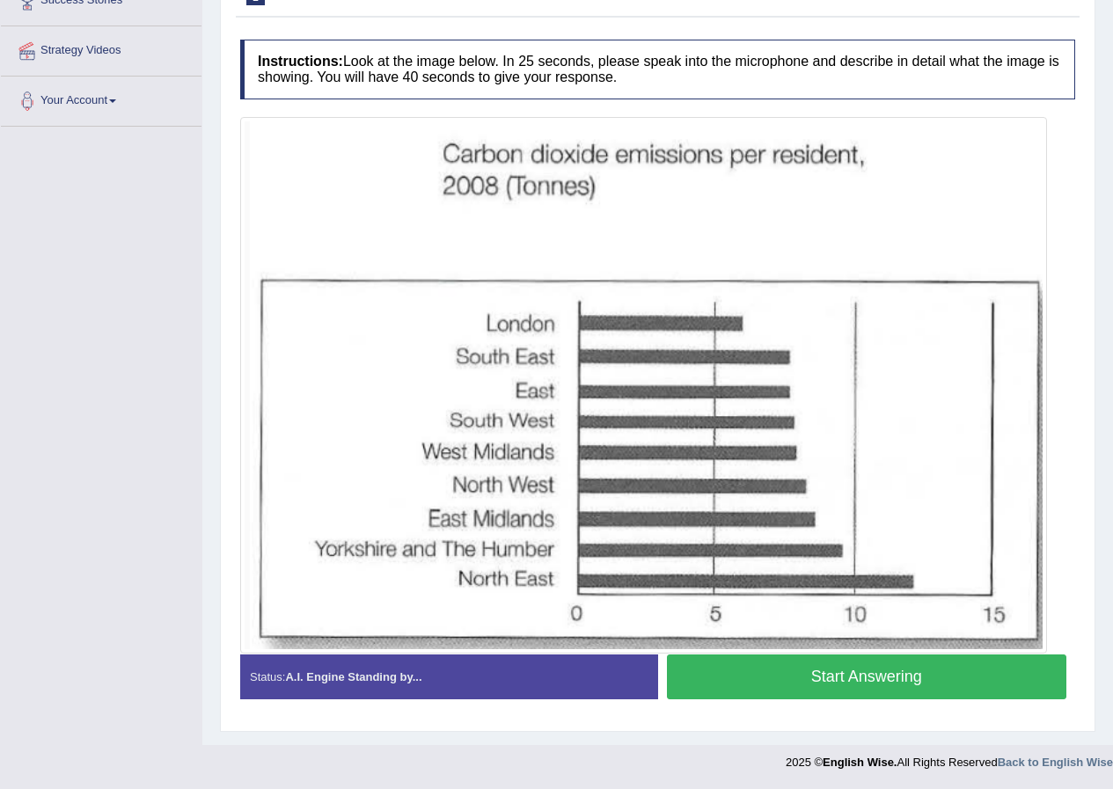
click at [860, 681] on button "Start Answering" at bounding box center [867, 676] width 400 height 45
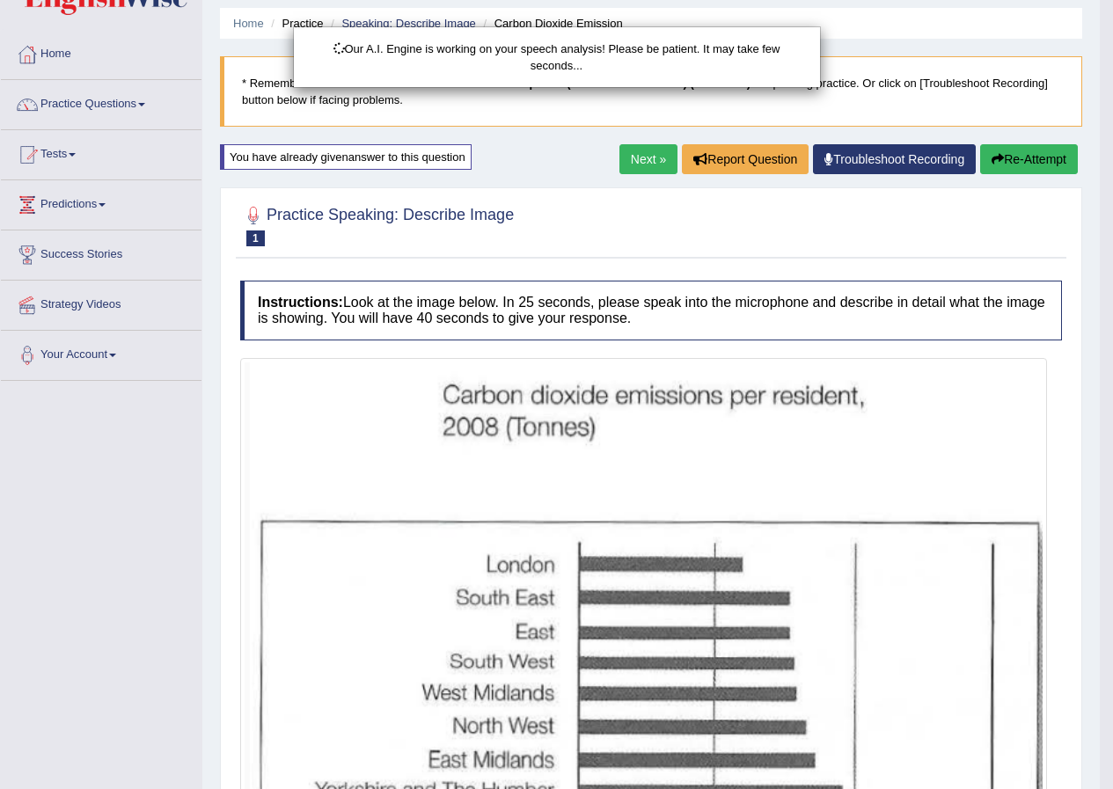
scroll to position [0, 0]
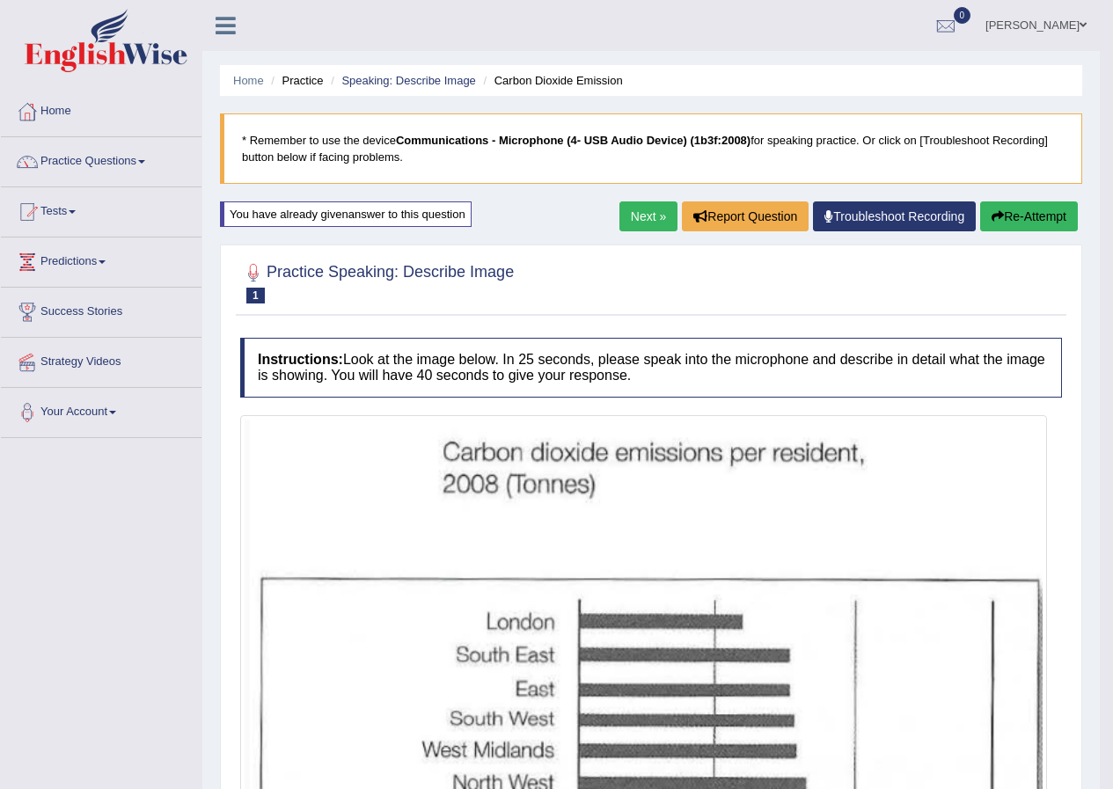
click at [1041, 212] on button "Re-Attempt" at bounding box center [1029, 216] width 98 height 30
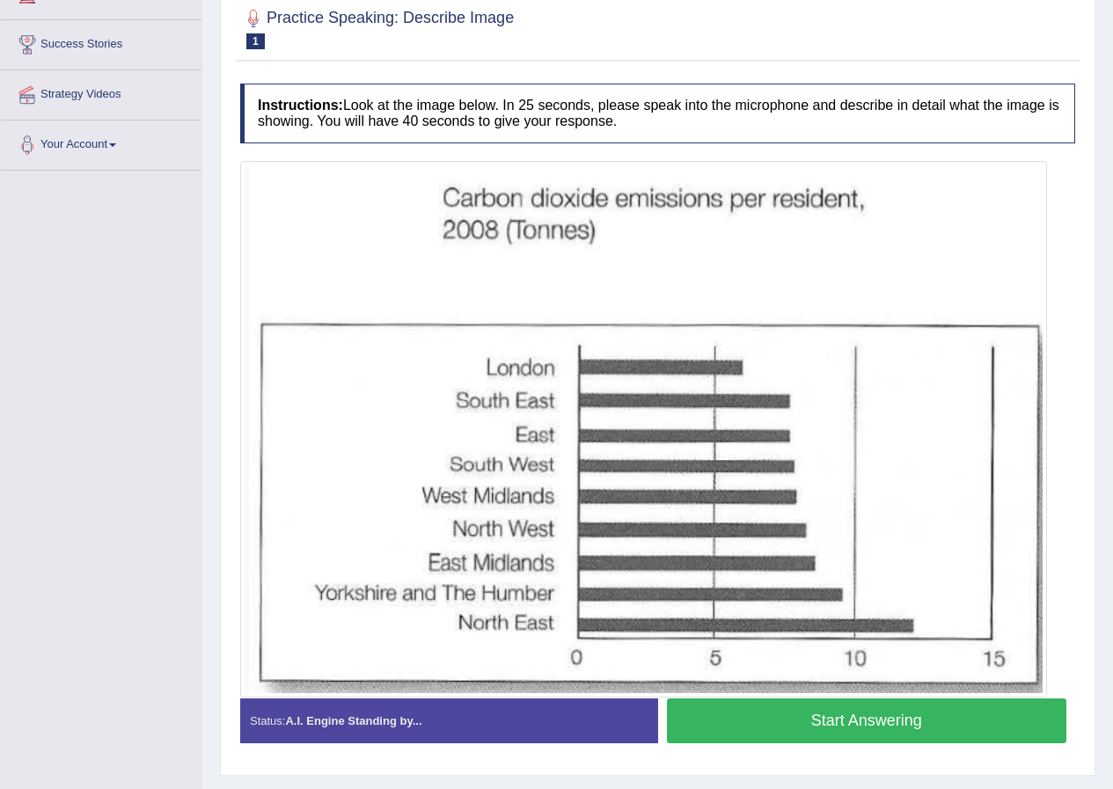
scroll to position [311, 0]
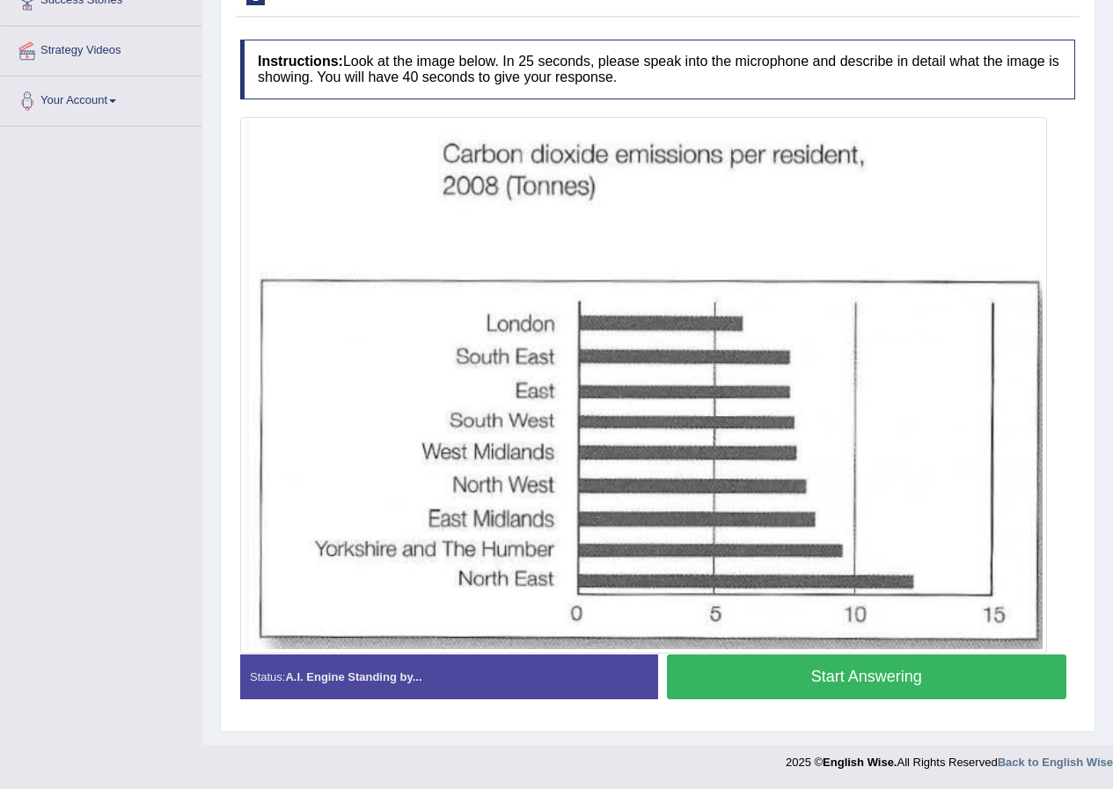
click at [880, 675] on button "Start Answering" at bounding box center [867, 676] width 400 height 45
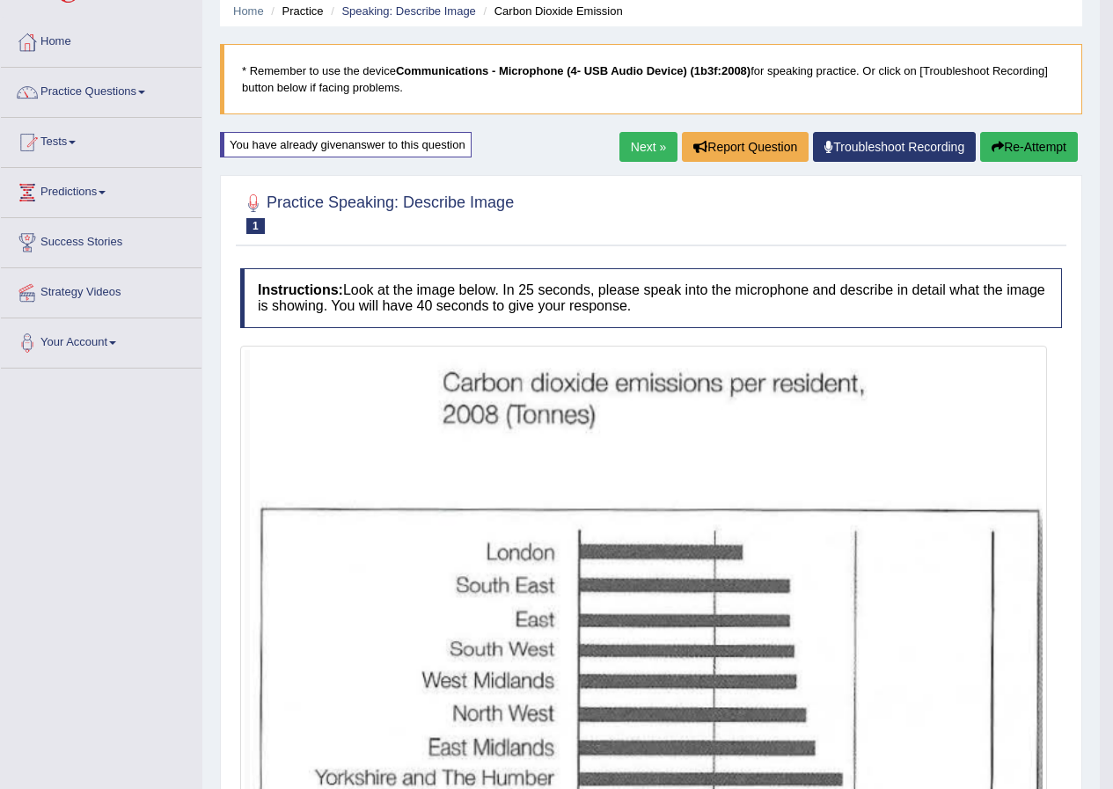
scroll to position [0, 0]
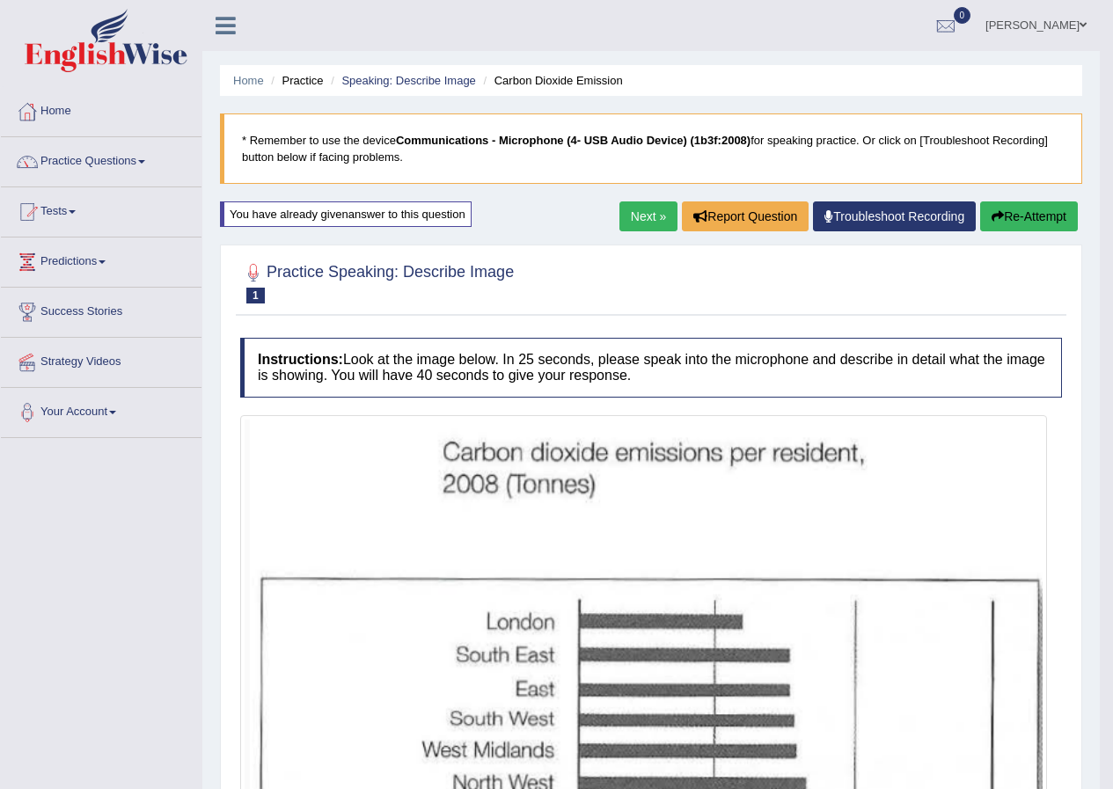
click at [1021, 224] on button "Re-Attempt" at bounding box center [1029, 216] width 98 height 30
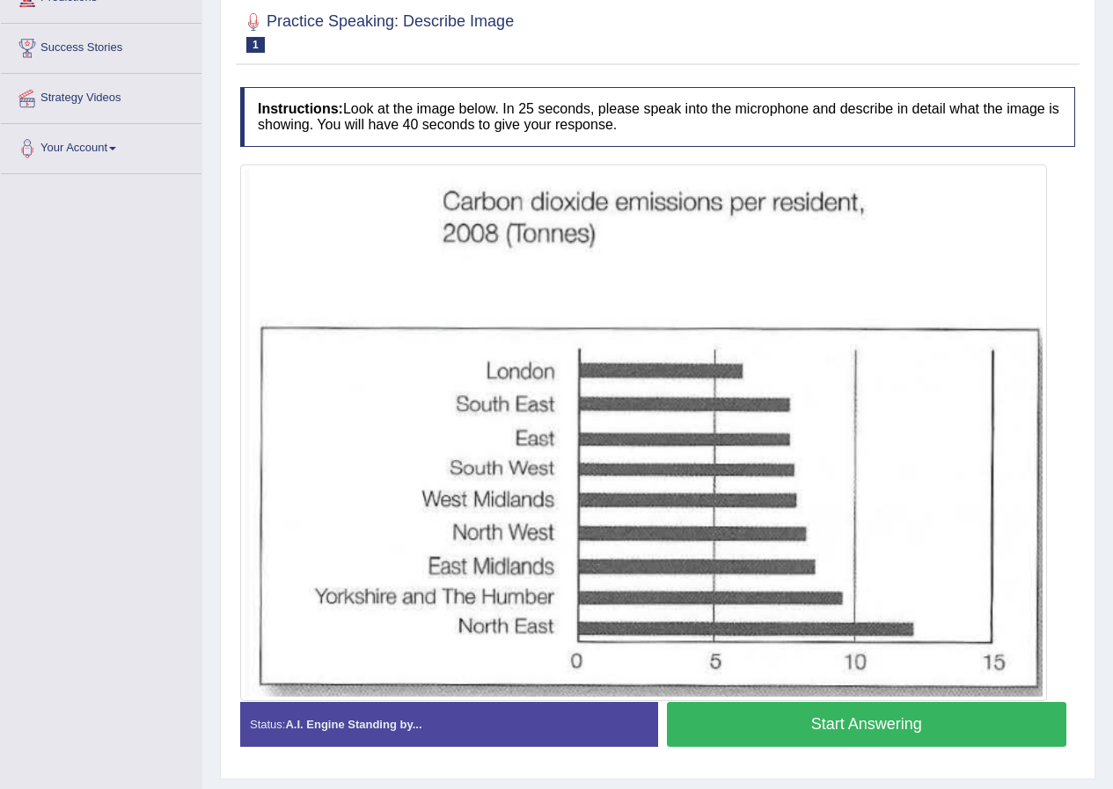
click at [921, 741] on button "Start Answering" at bounding box center [867, 724] width 400 height 45
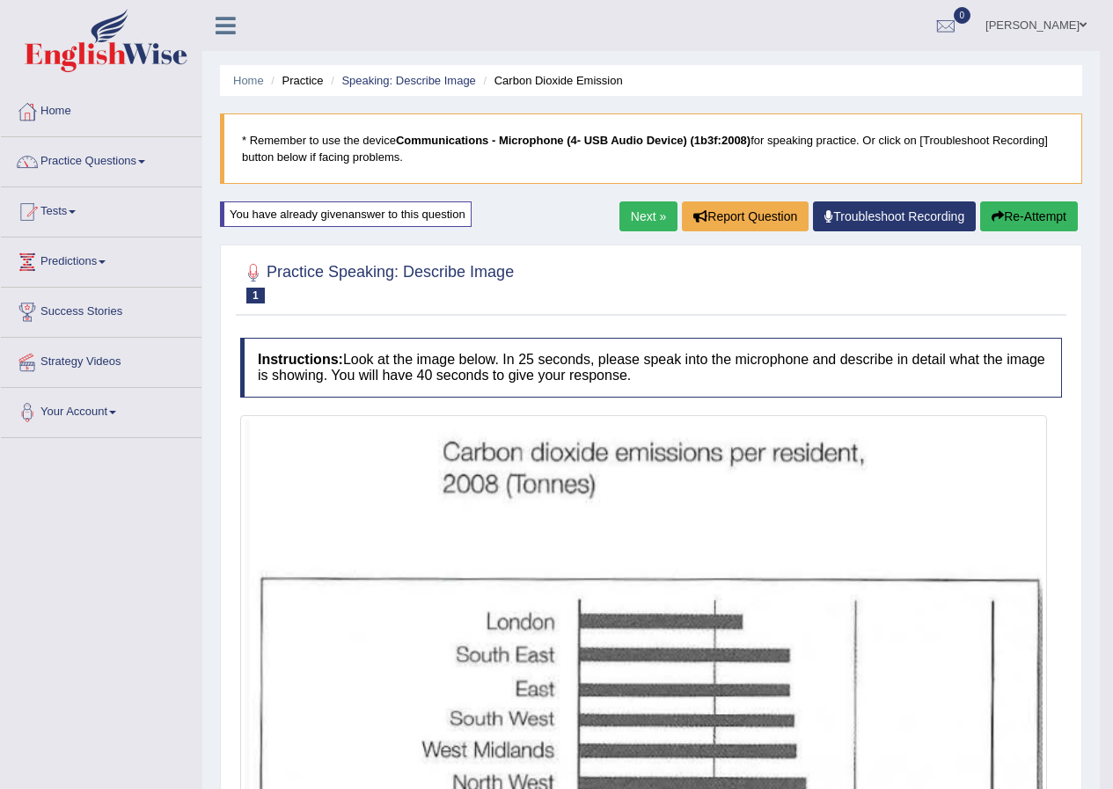
click at [1028, 212] on button "Re-Attempt" at bounding box center [1029, 216] width 98 height 30
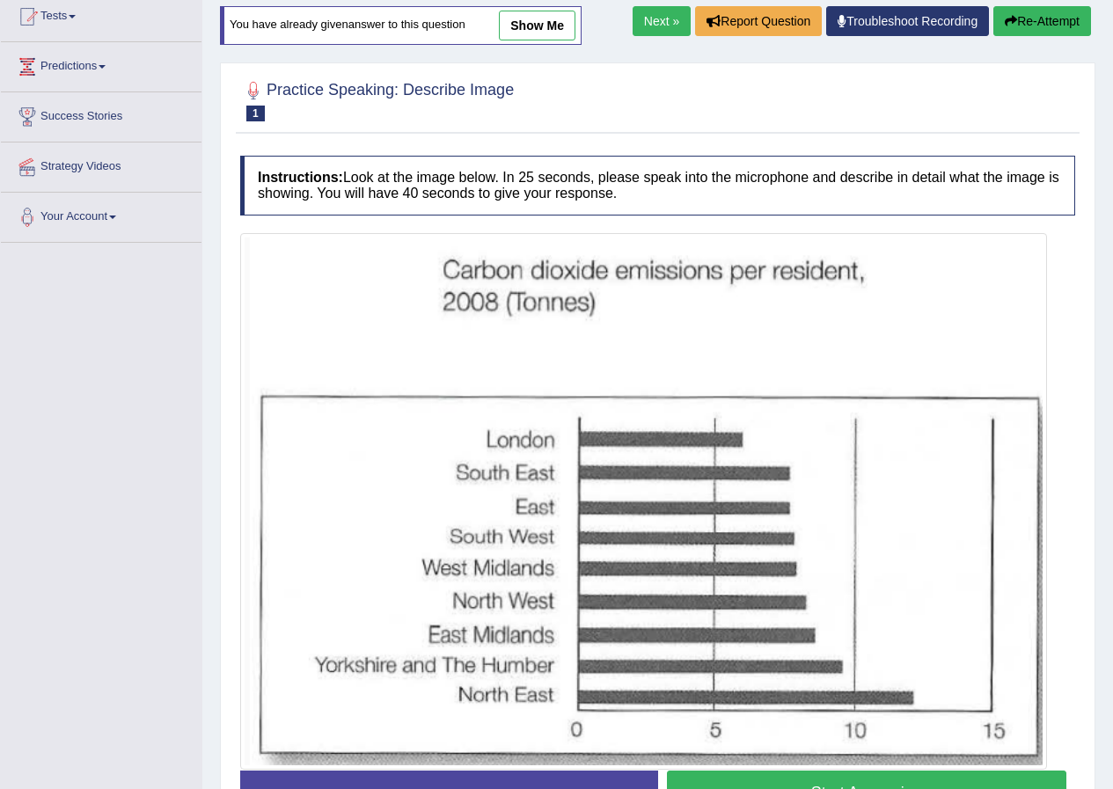
scroll to position [264, 0]
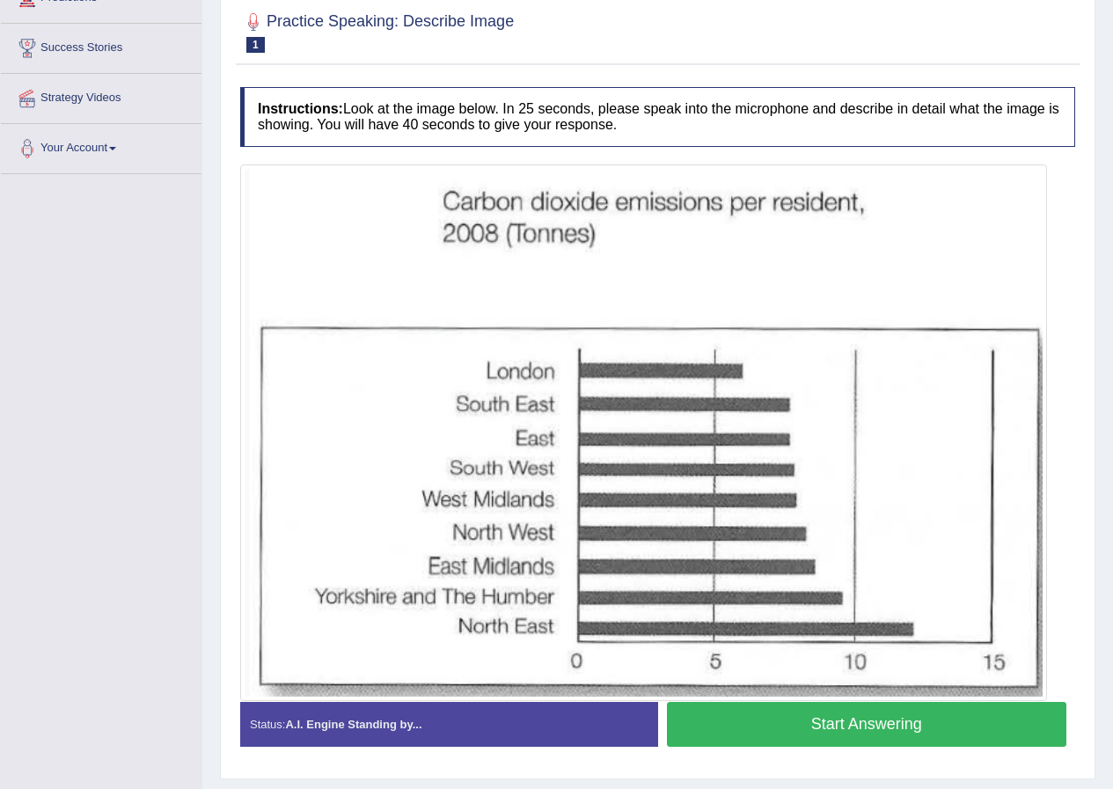
click at [839, 720] on button "Start Answering" at bounding box center [867, 724] width 400 height 45
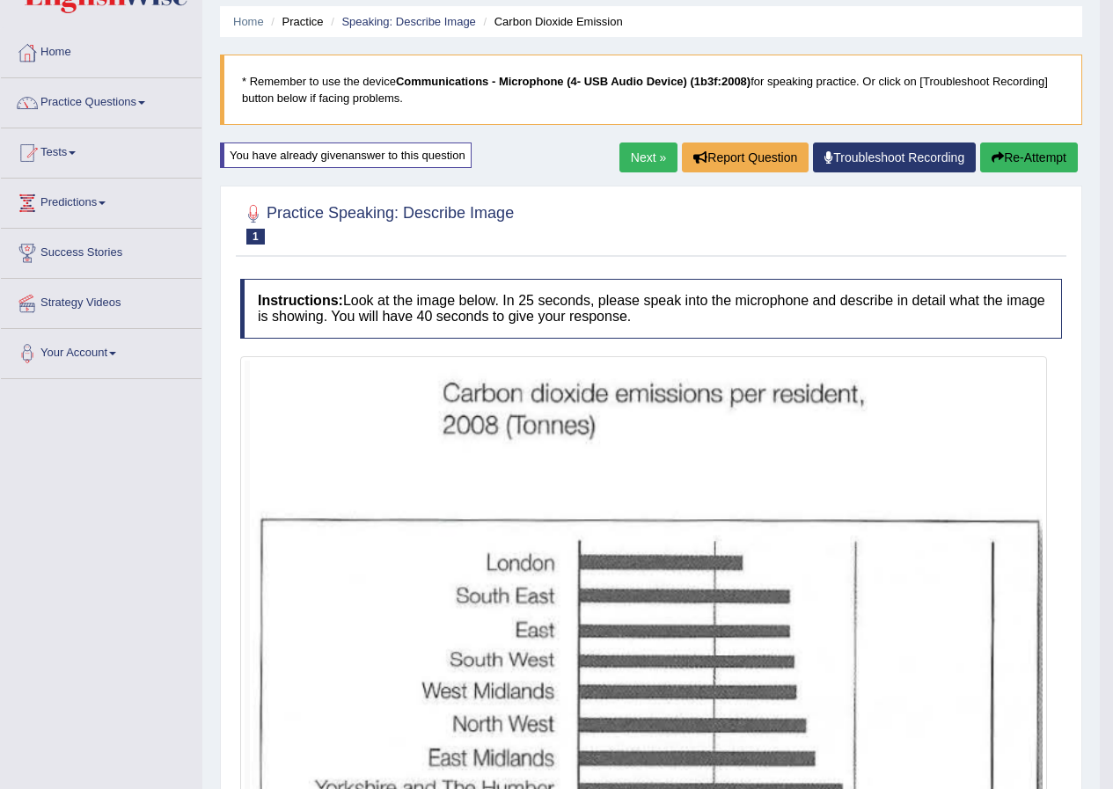
scroll to position [55, 0]
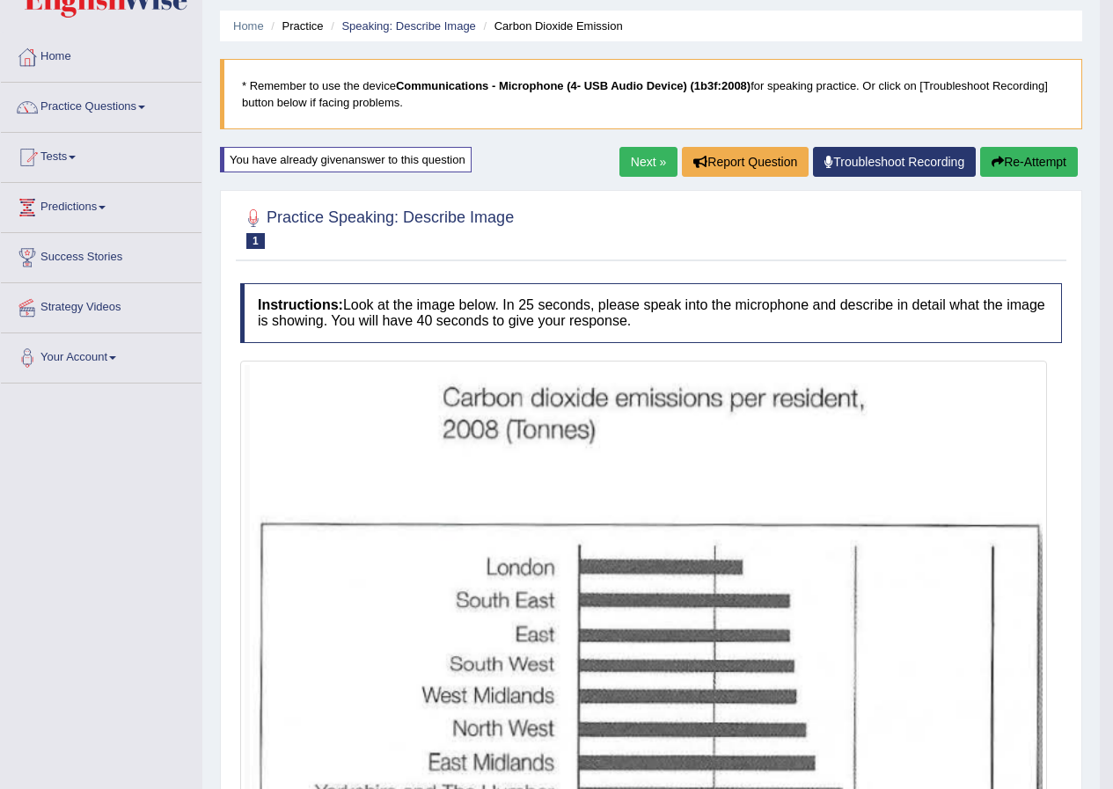
click at [1028, 166] on button "Re-Attempt" at bounding box center [1029, 162] width 98 height 30
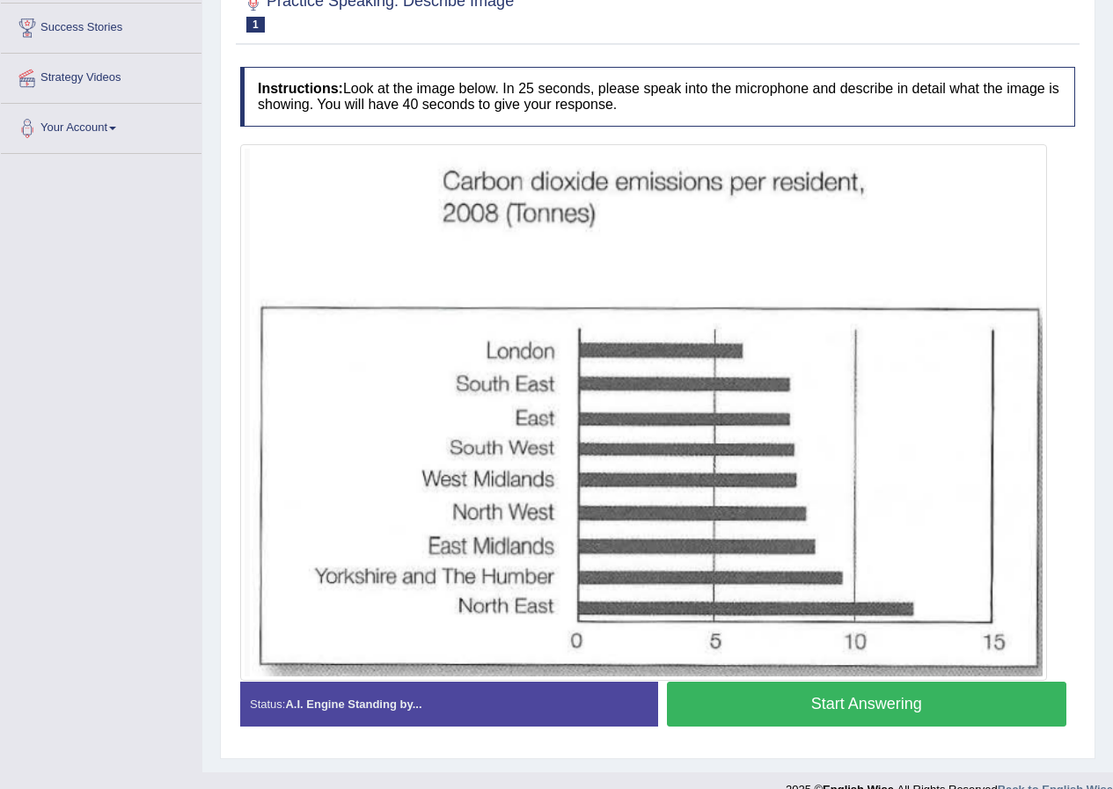
scroll to position [311, 0]
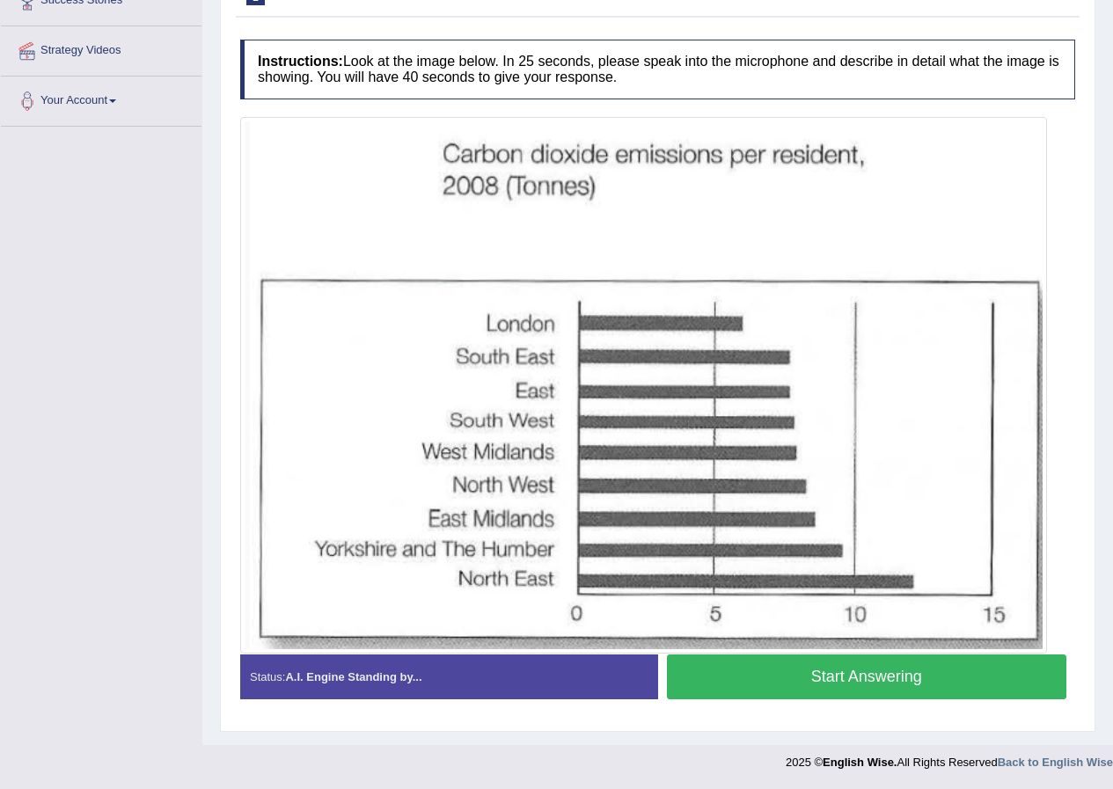
click at [889, 679] on button "Start Answering" at bounding box center [867, 676] width 400 height 45
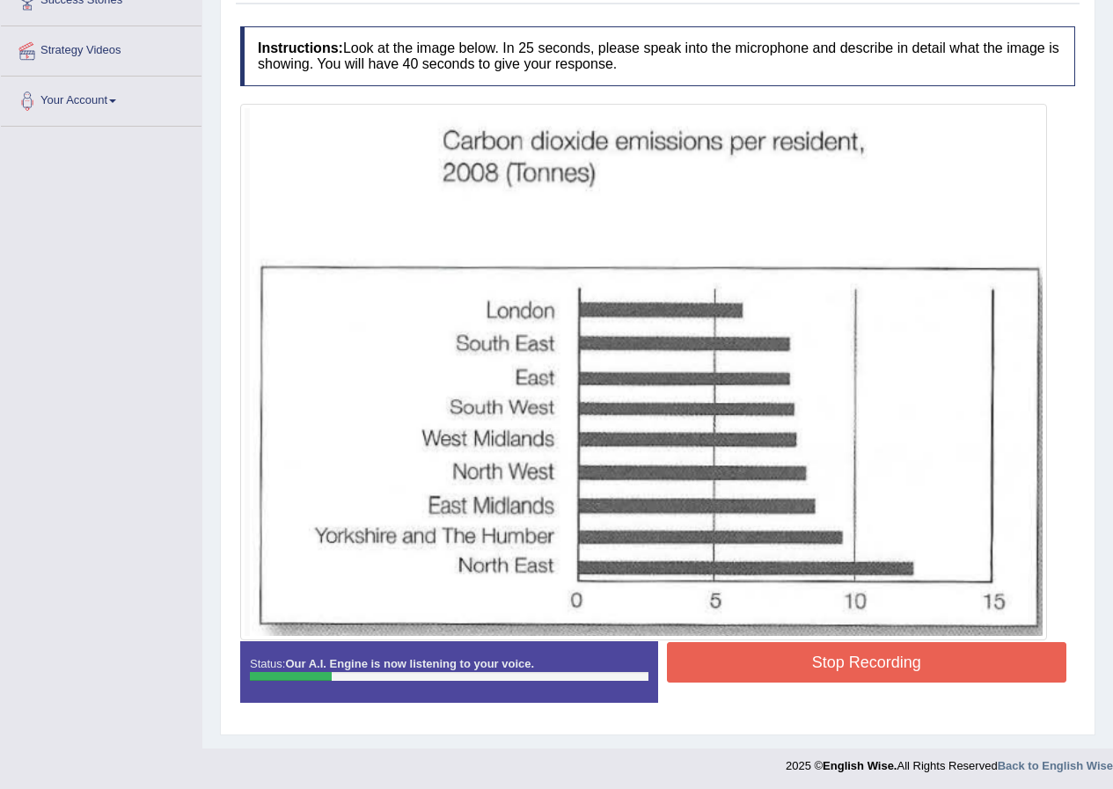
click at [852, 654] on button "Stop Recording" at bounding box center [867, 662] width 400 height 40
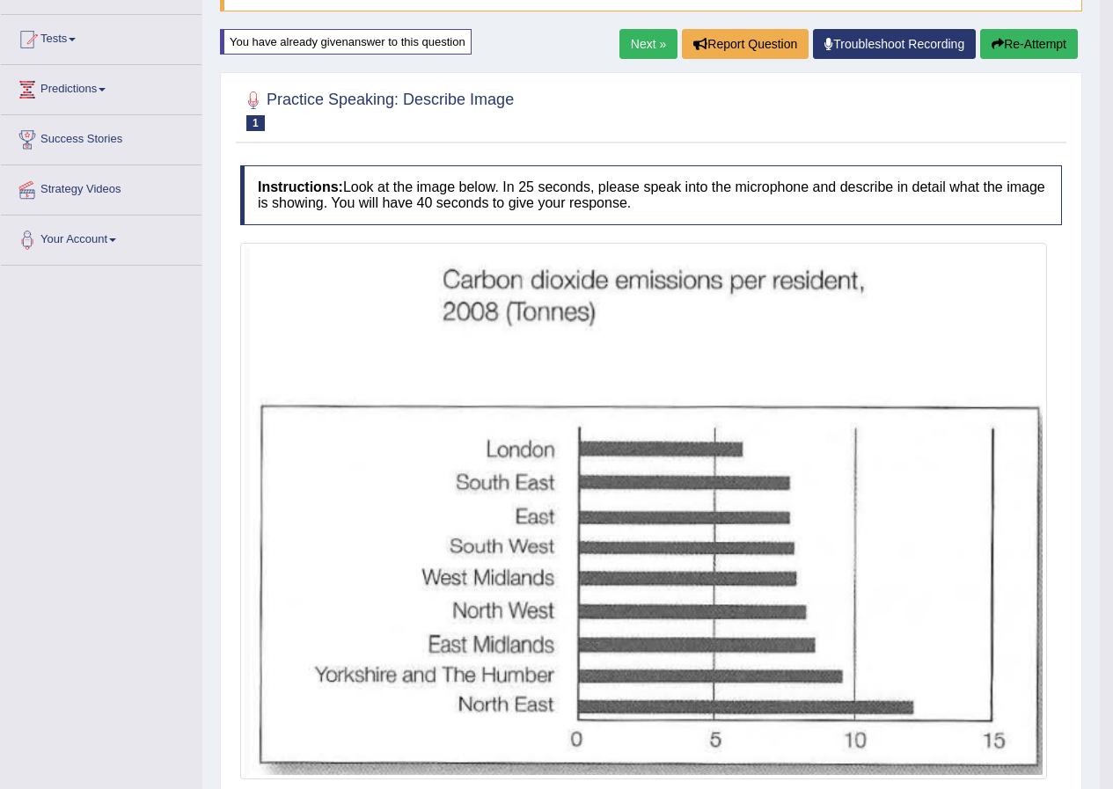
scroll to position [156, 0]
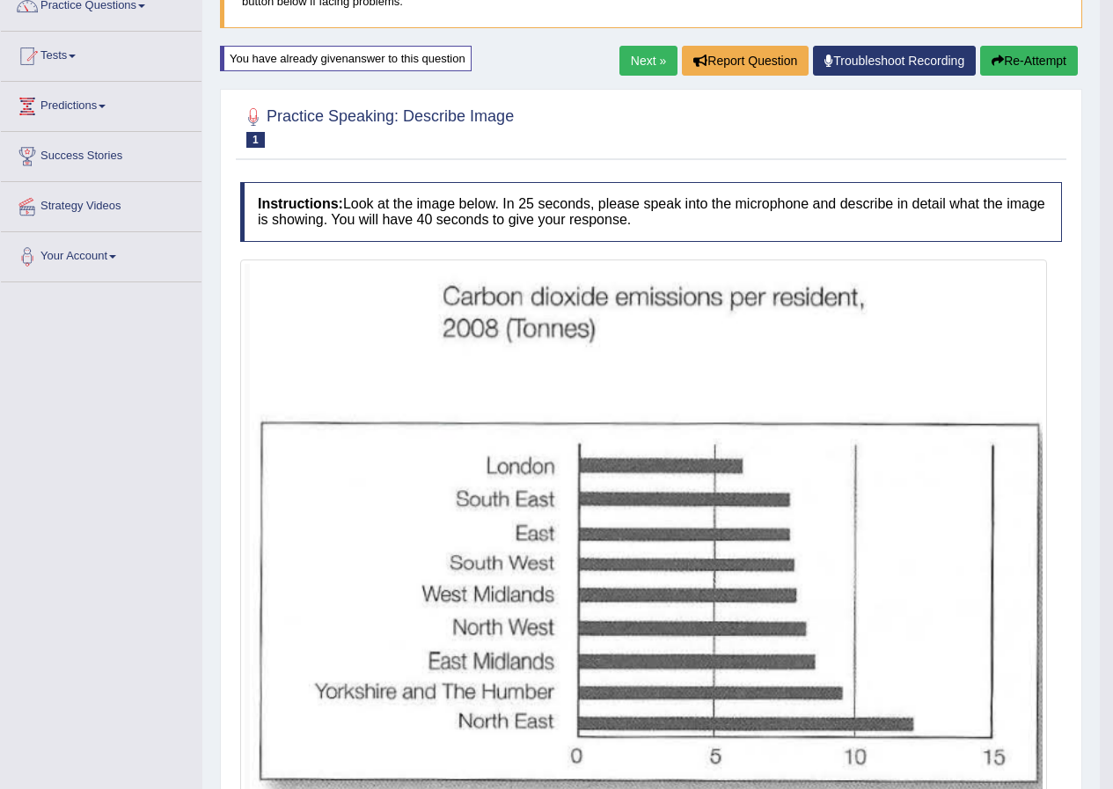
click at [1043, 57] on button "Re-Attempt" at bounding box center [1029, 61] width 98 height 30
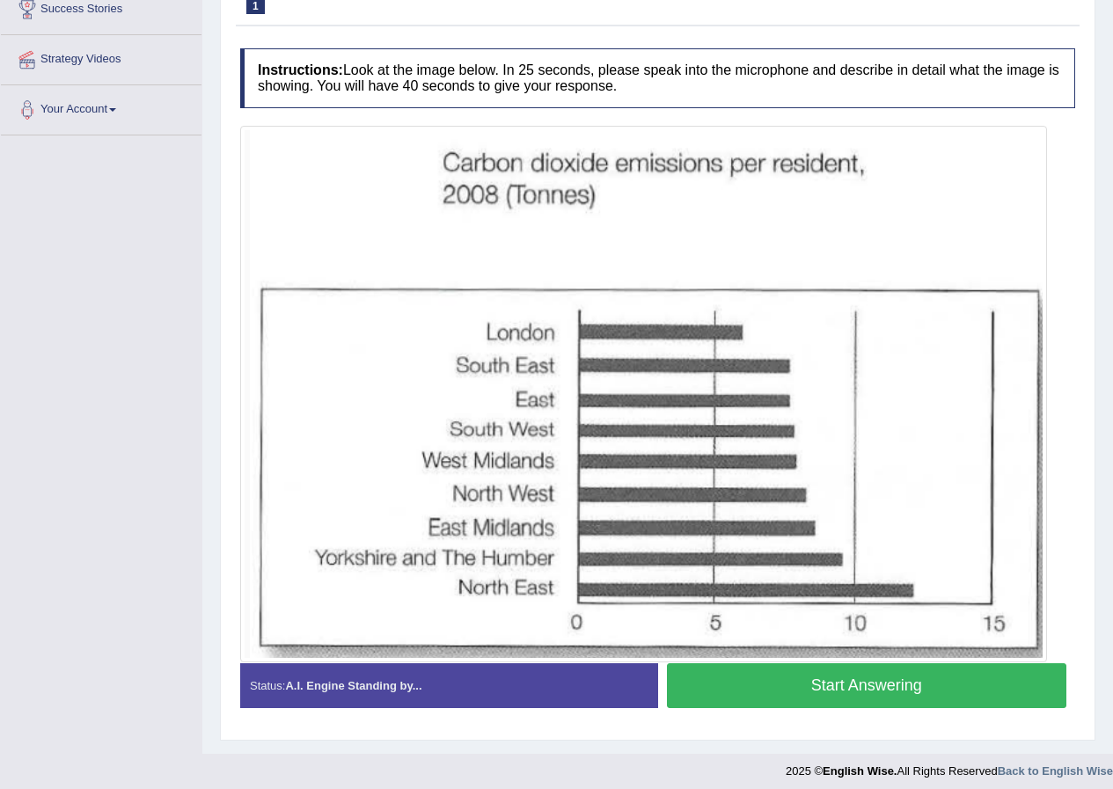
scroll to position [311, 0]
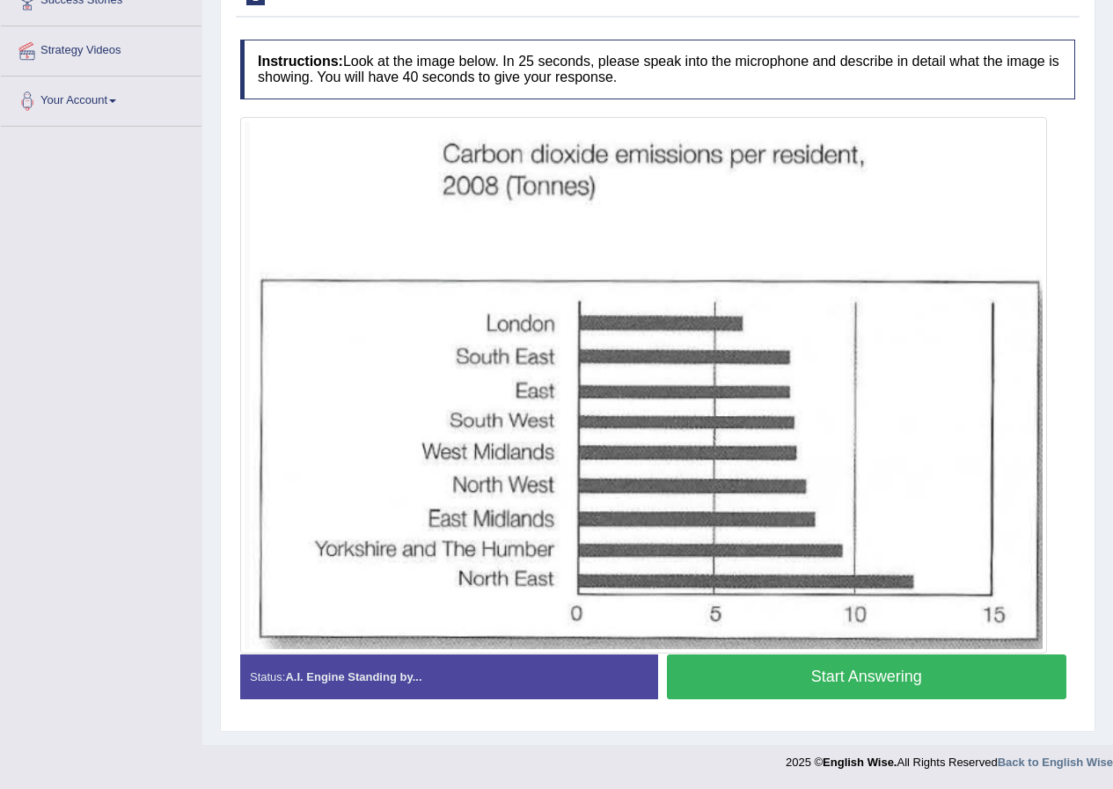
click at [832, 673] on button "Start Answering" at bounding box center [867, 676] width 400 height 45
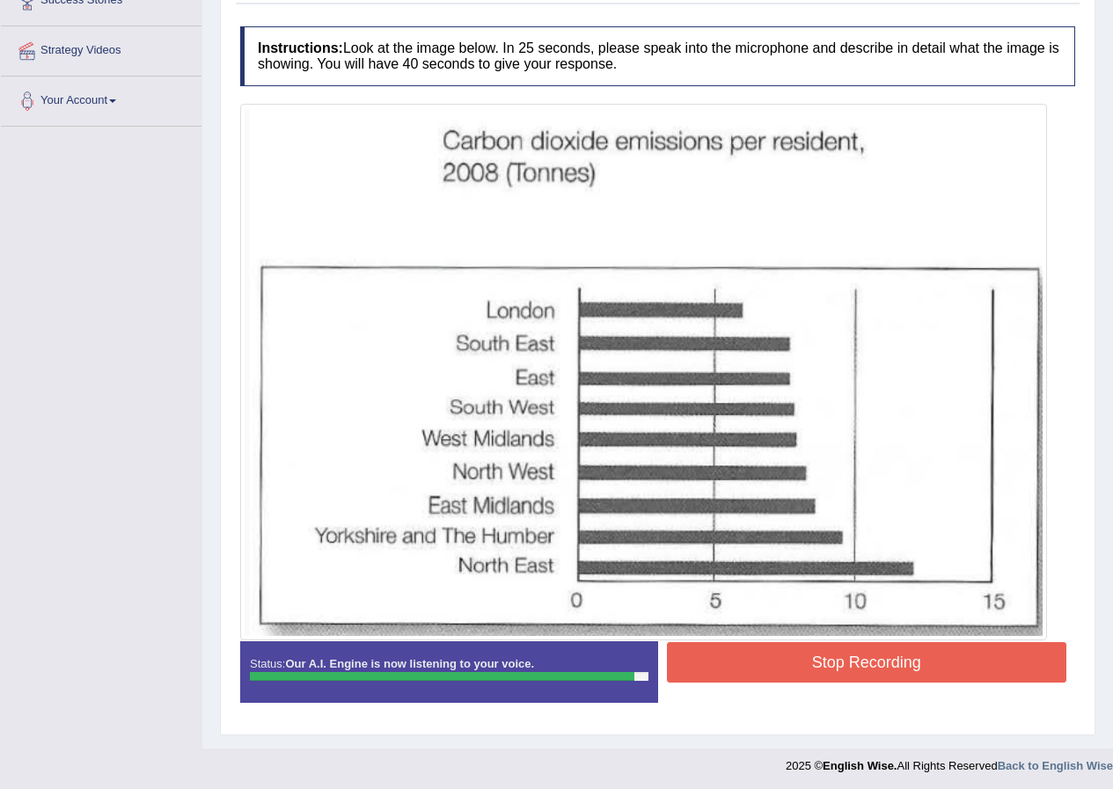
click at [800, 659] on button "Stop Recording" at bounding box center [867, 662] width 400 height 40
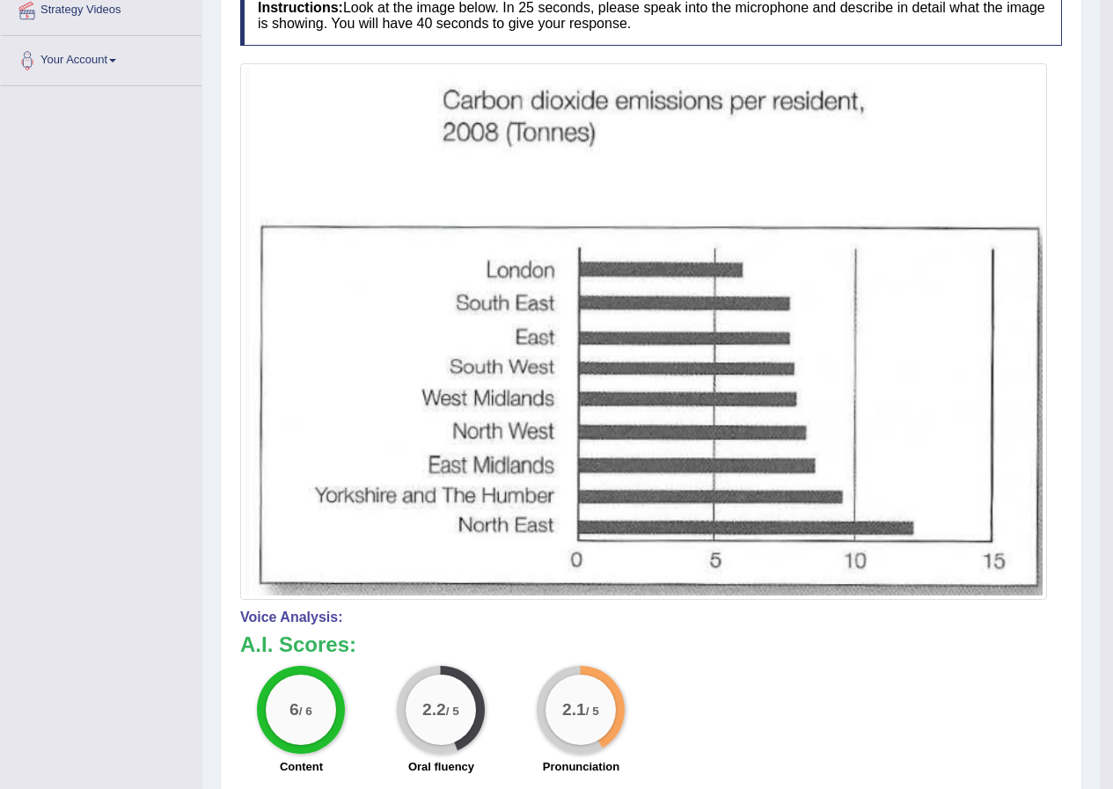
scroll to position [0, 0]
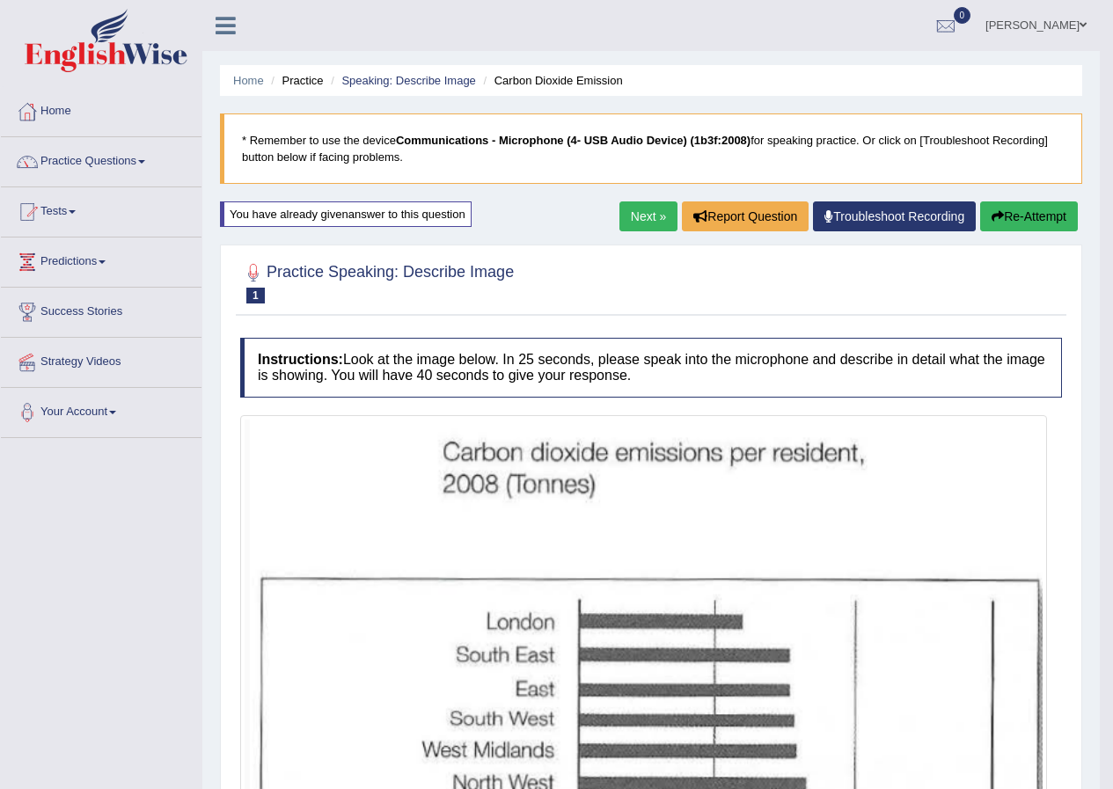
click at [635, 207] on link "Next »" at bounding box center [648, 216] width 58 height 30
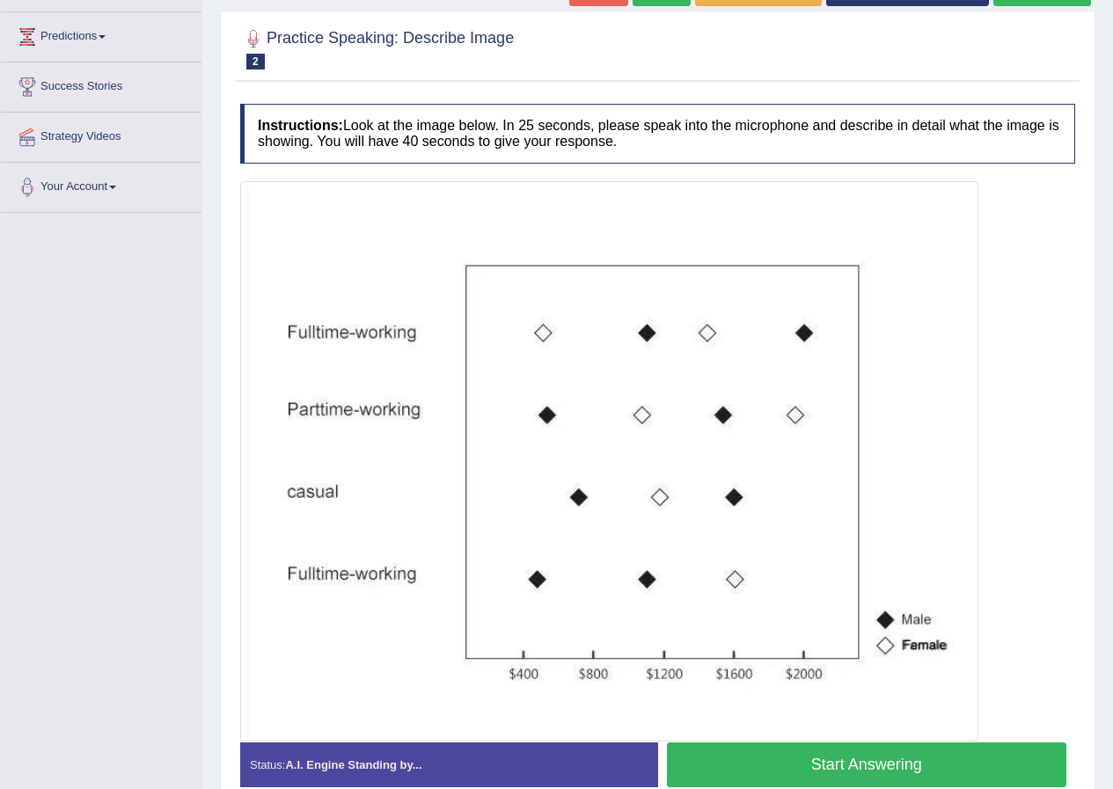
scroll to position [313, 0]
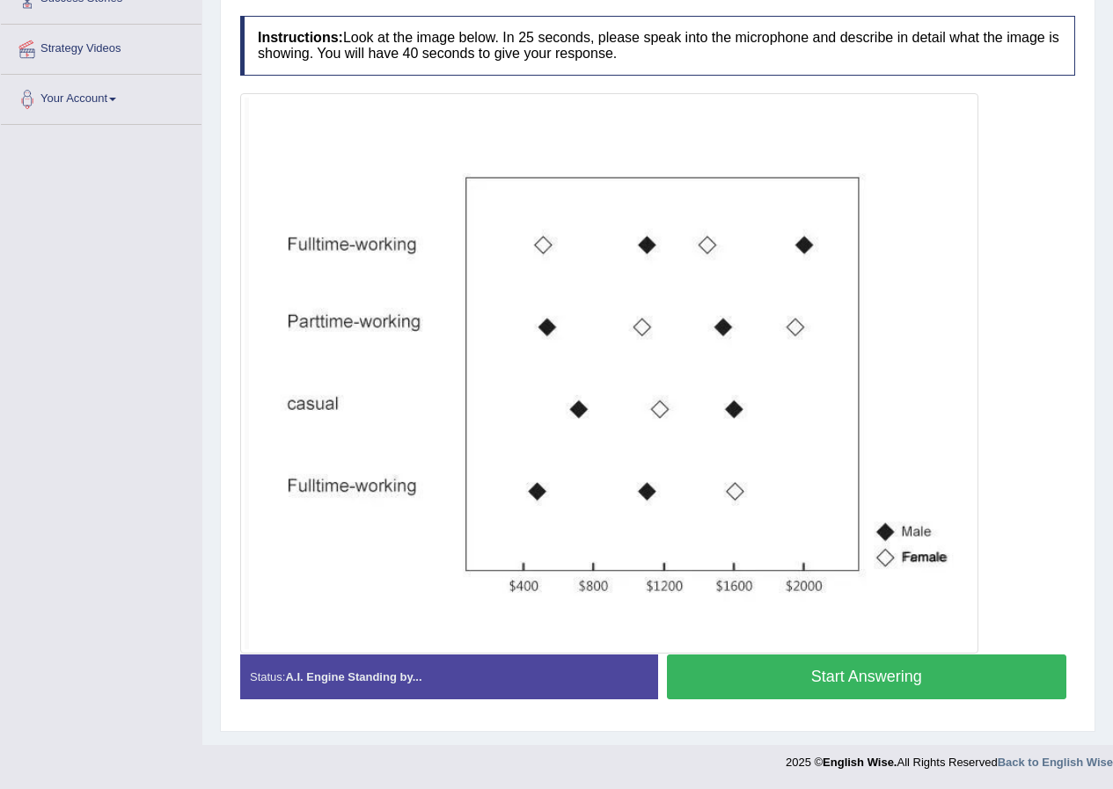
click at [837, 679] on button "Start Answering" at bounding box center [867, 676] width 400 height 45
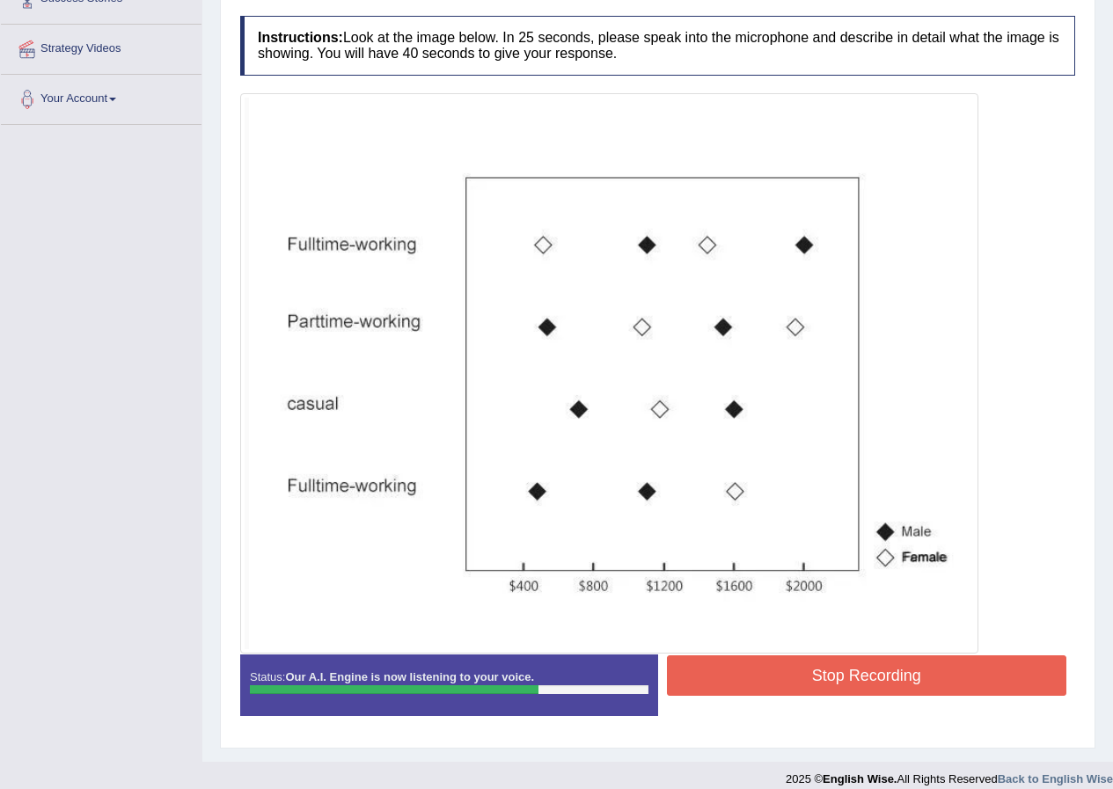
click at [869, 676] on button "Stop Recording" at bounding box center [867, 675] width 400 height 40
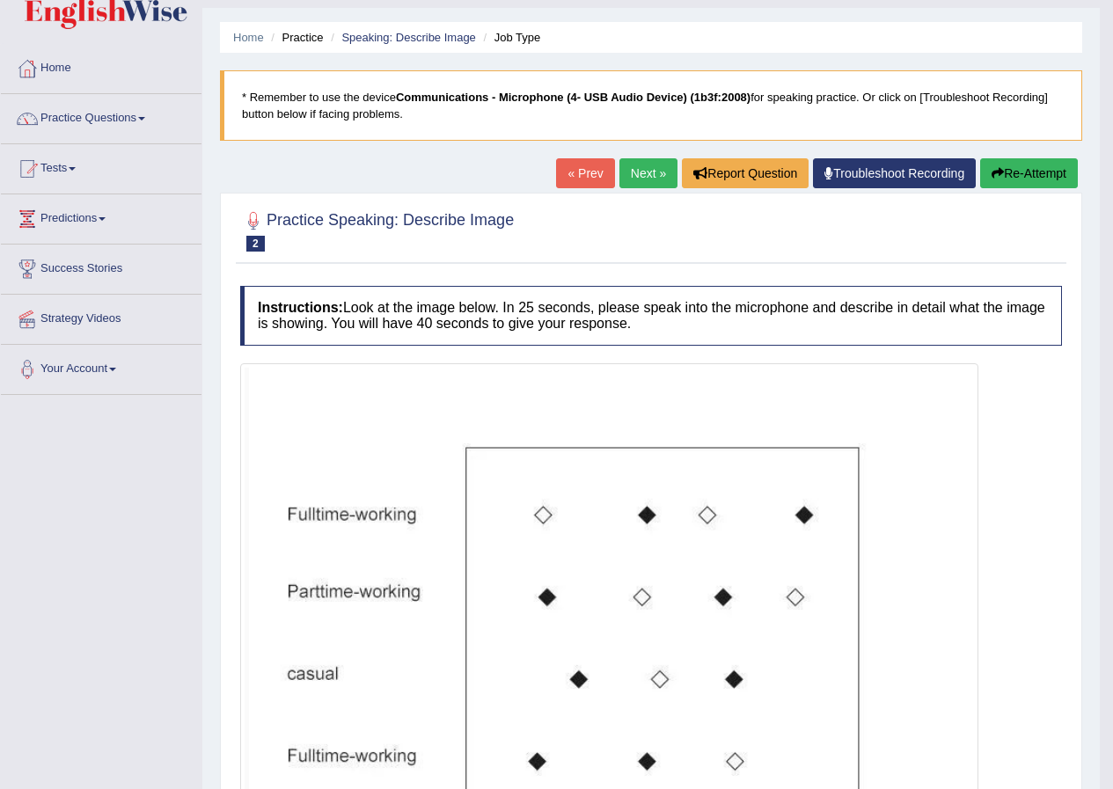
scroll to position [0, 0]
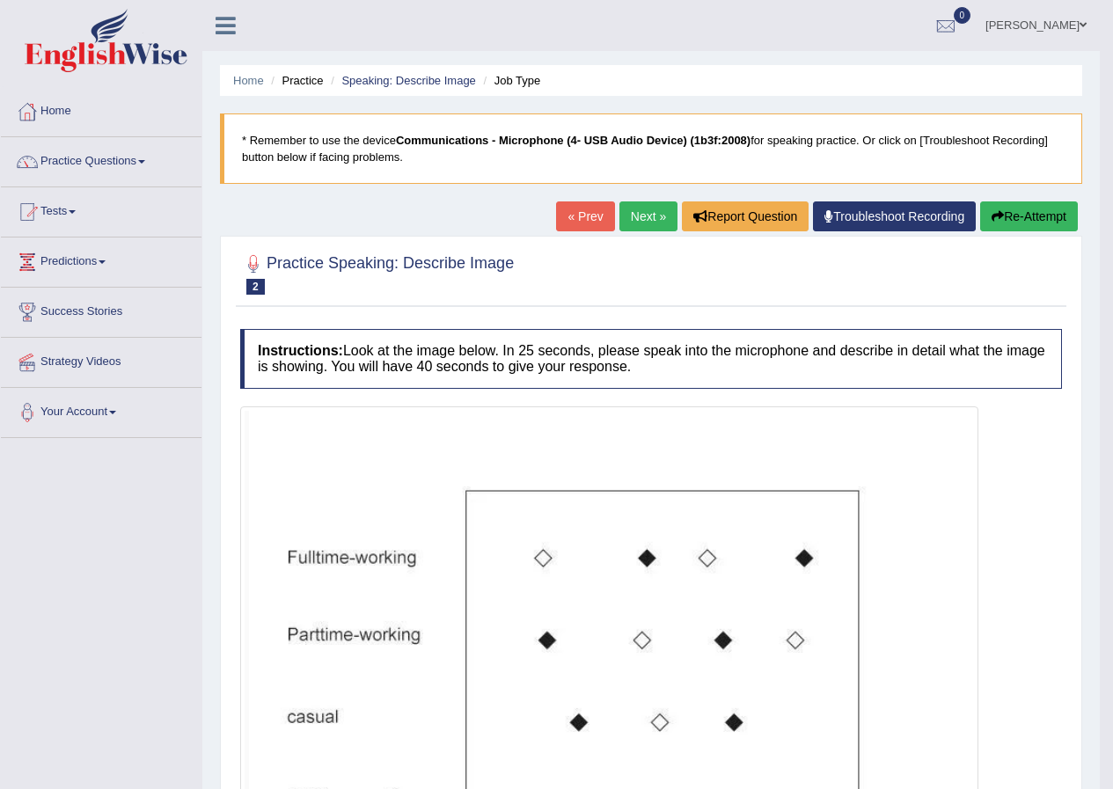
click at [1038, 213] on button "Re-Attempt" at bounding box center [1029, 216] width 98 height 30
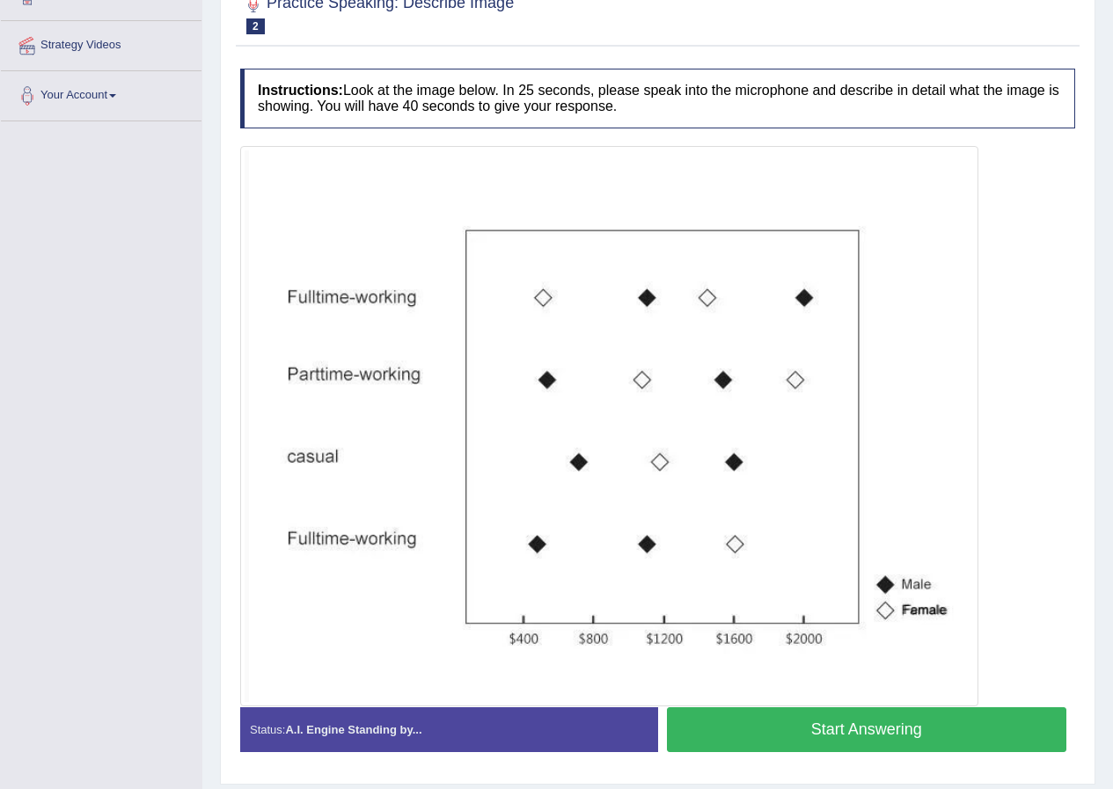
scroll to position [352, 0]
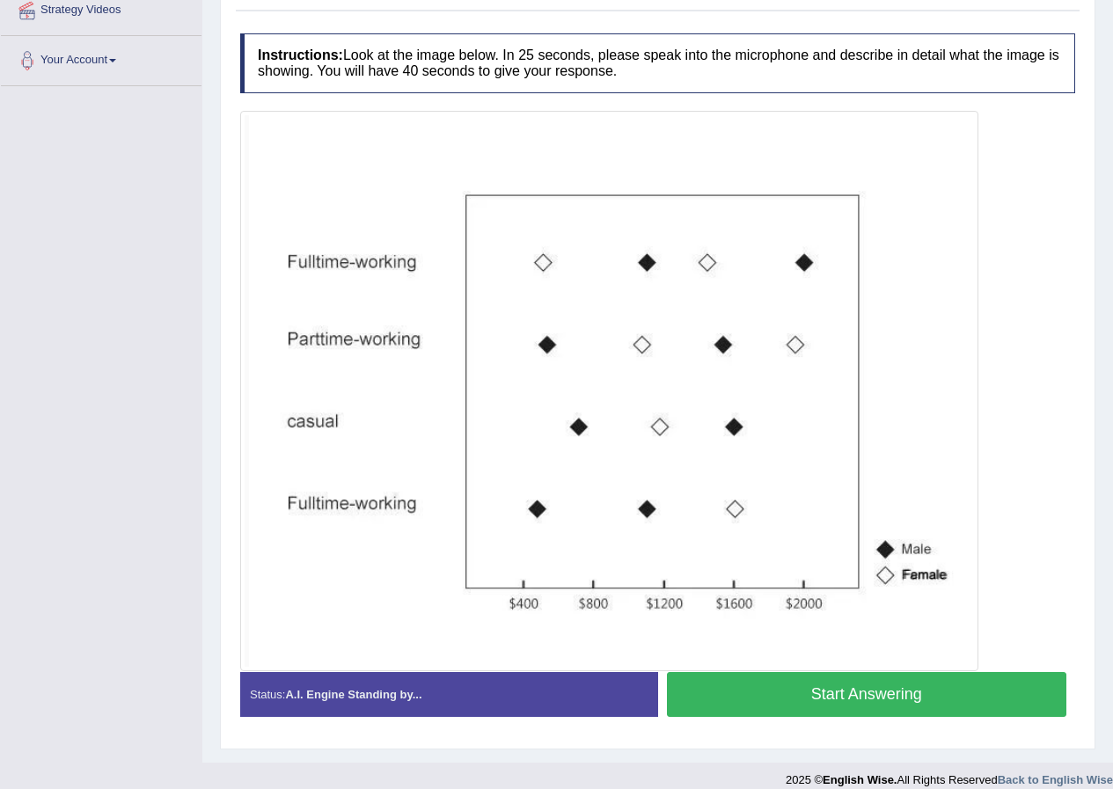
click at [877, 691] on button "Start Answering" at bounding box center [867, 694] width 400 height 45
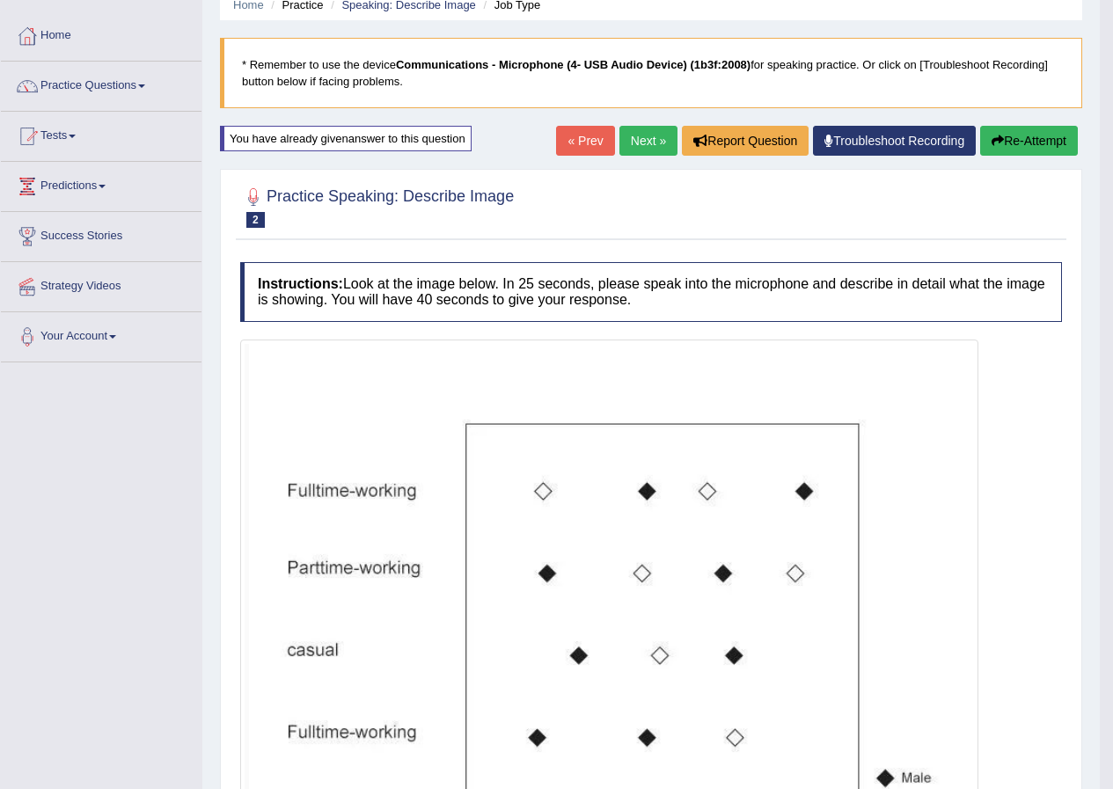
scroll to position [75, 0]
click at [1025, 134] on button "Re-Attempt" at bounding box center [1029, 142] width 98 height 30
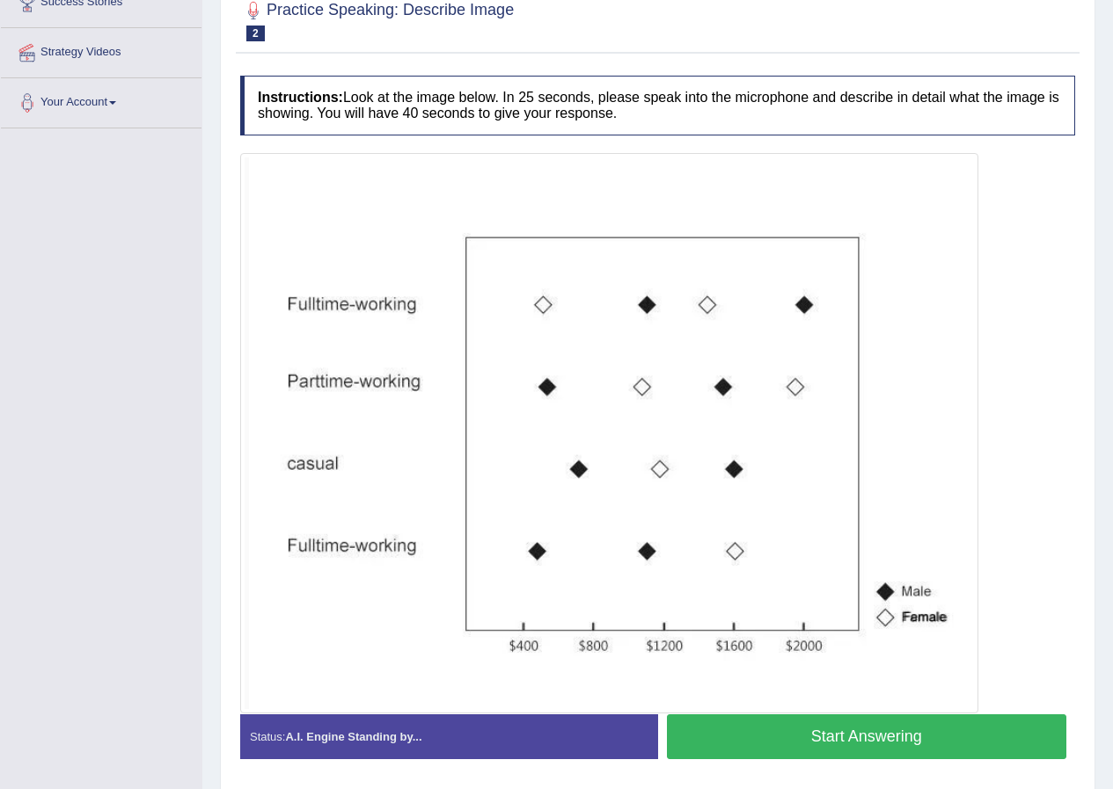
scroll to position [339, 0]
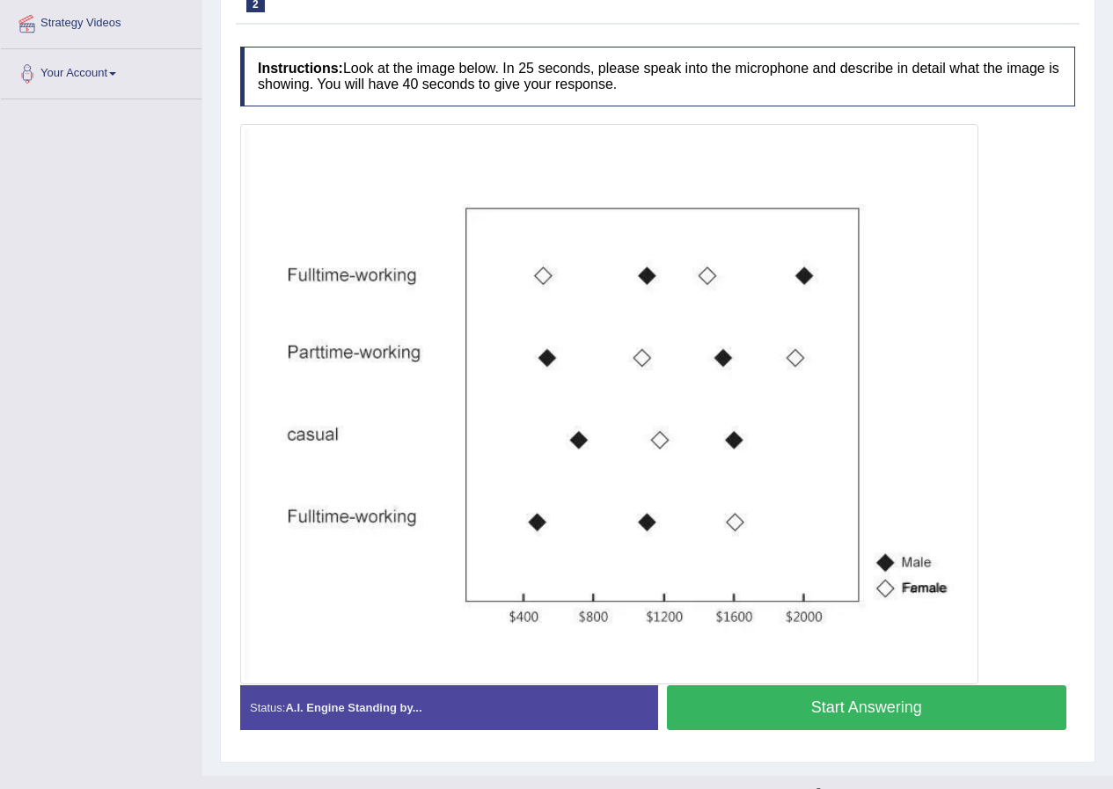
click at [868, 705] on button "Start Answering" at bounding box center [867, 707] width 400 height 45
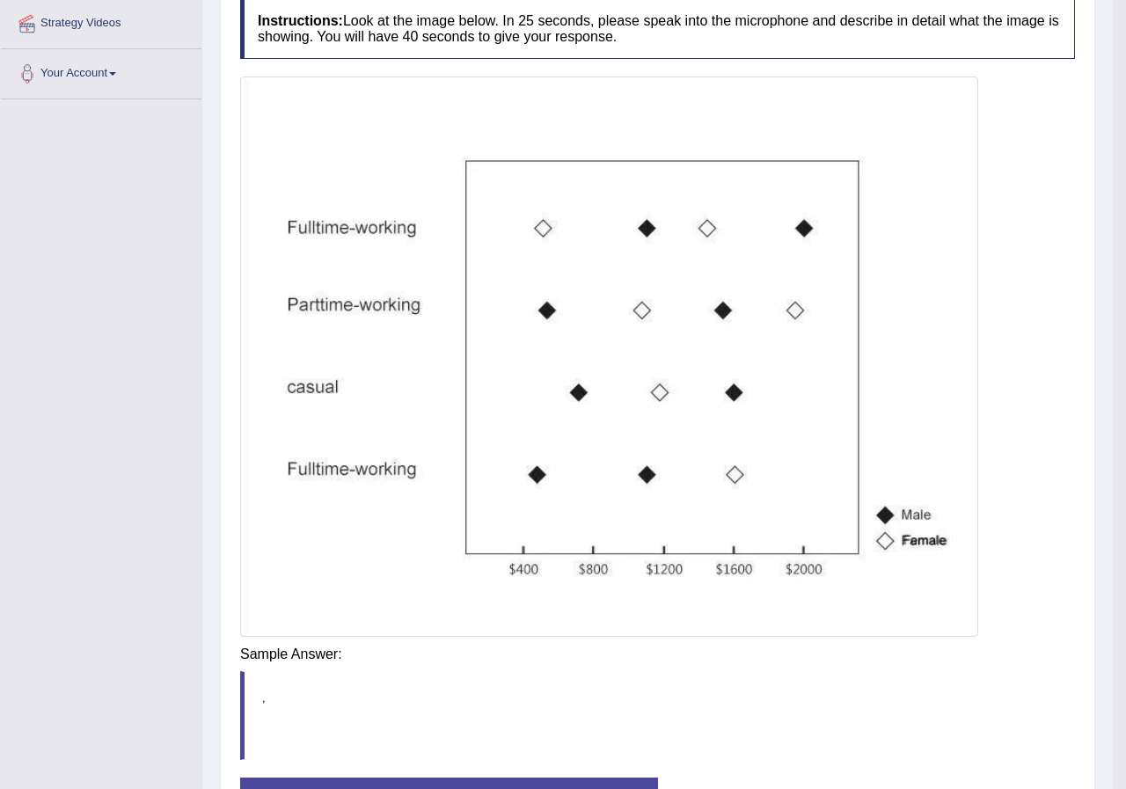
click at [834, 450] on body "Toggle navigation Home Practice Questions Speaking Practice Read Aloud Repeat S…" at bounding box center [563, 55] width 1126 height 789
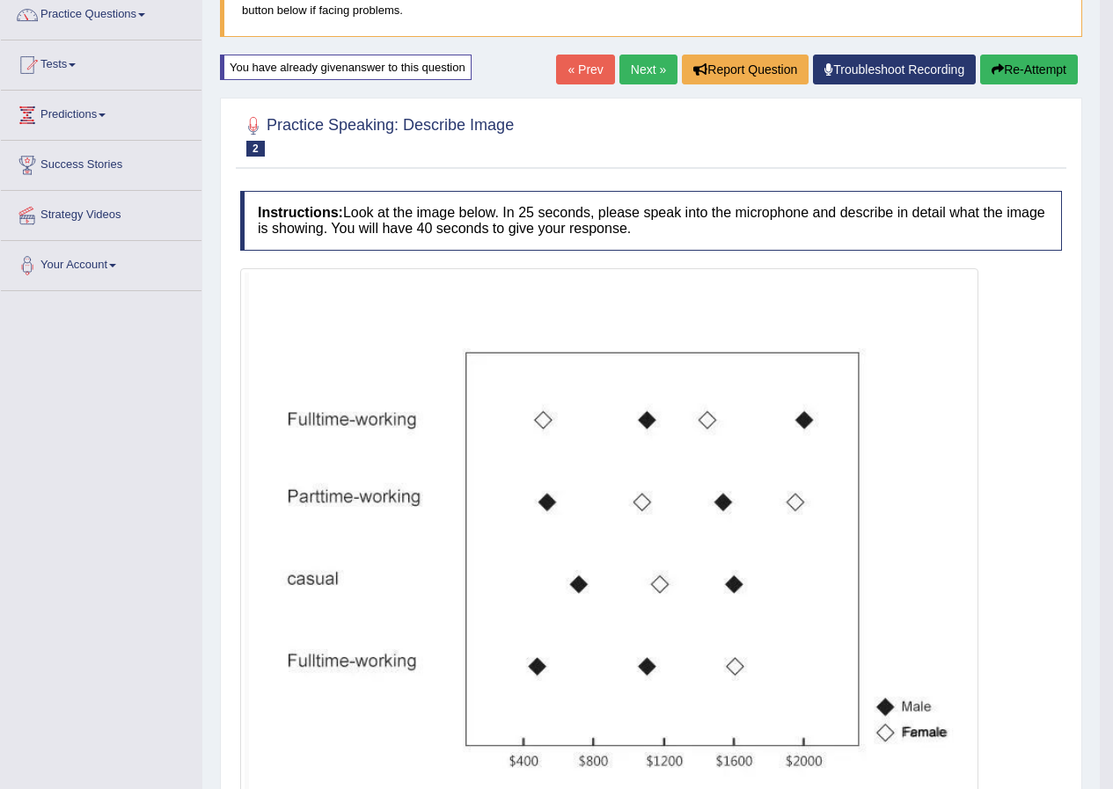
scroll to position [78, 0]
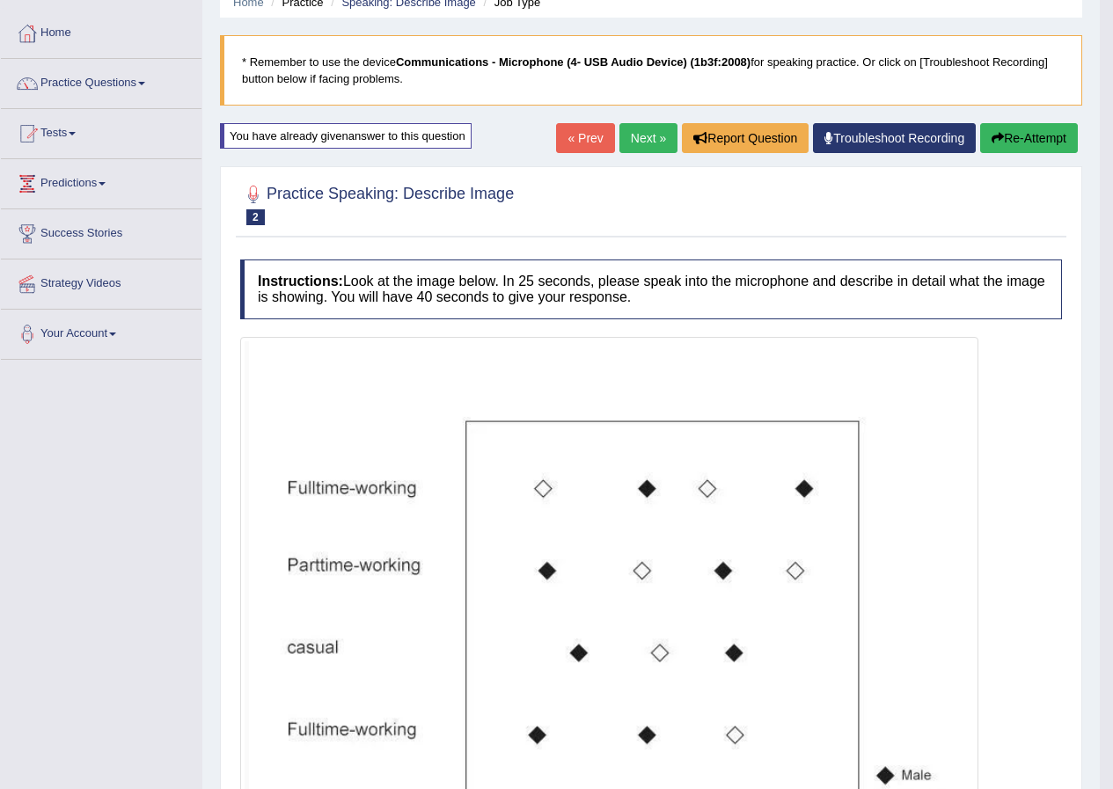
click at [1027, 133] on button "Re-Attempt" at bounding box center [1029, 138] width 98 height 30
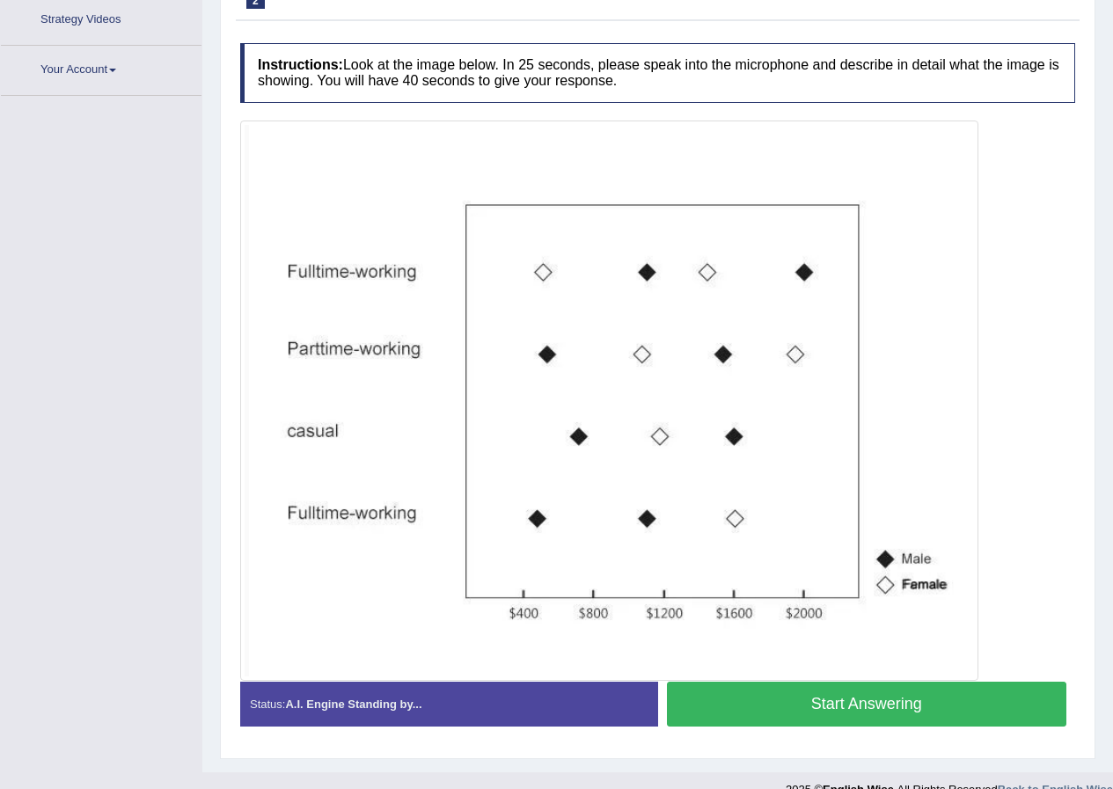
scroll to position [369, 0]
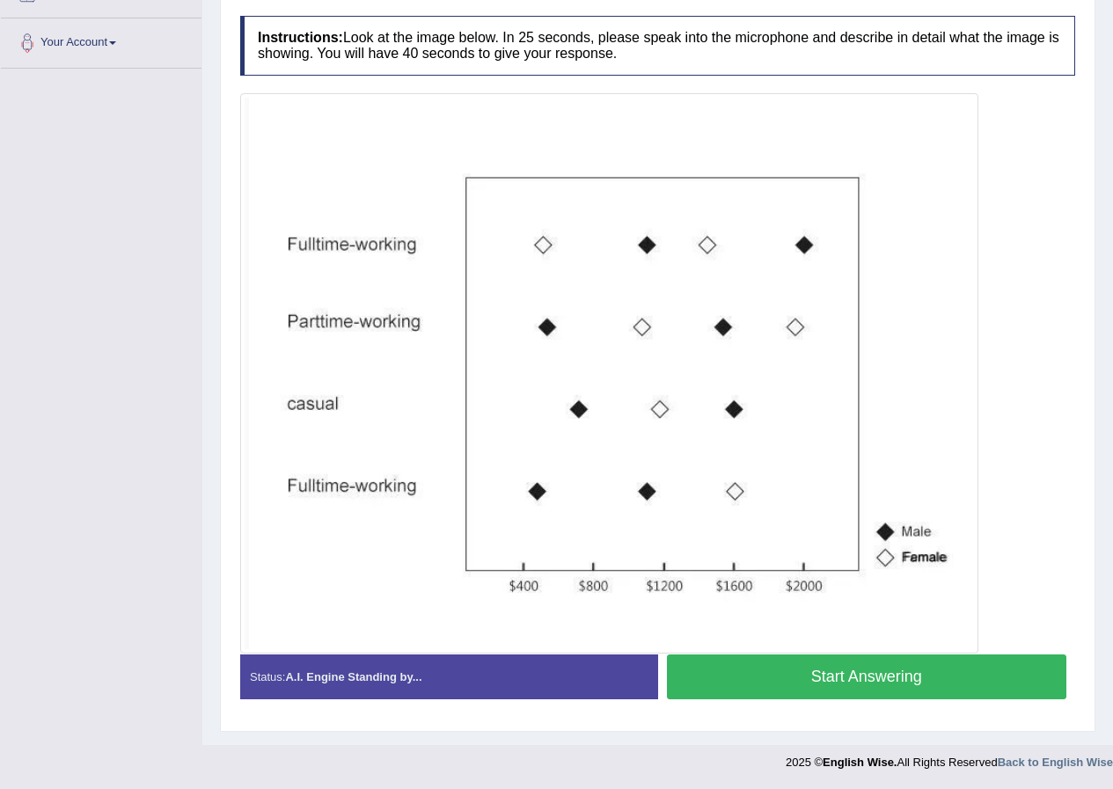
click at [903, 670] on button "Start Answering" at bounding box center [867, 676] width 400 height 45
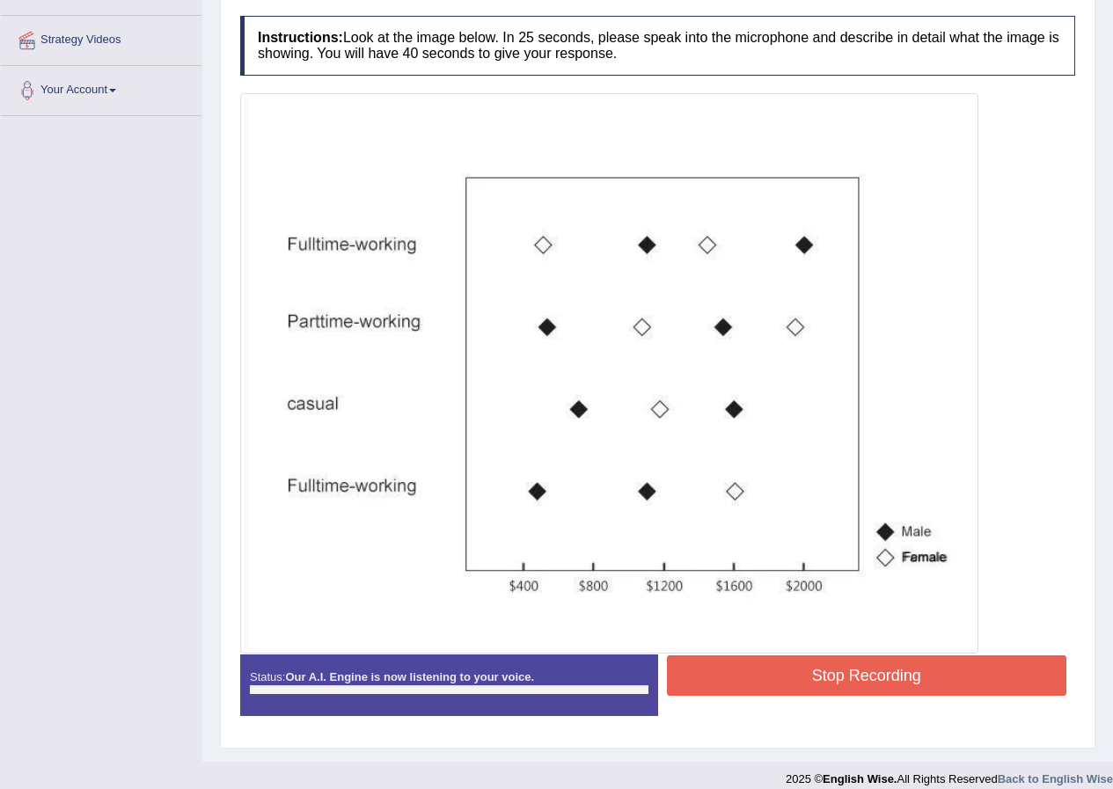
scroll to position [339, 0]
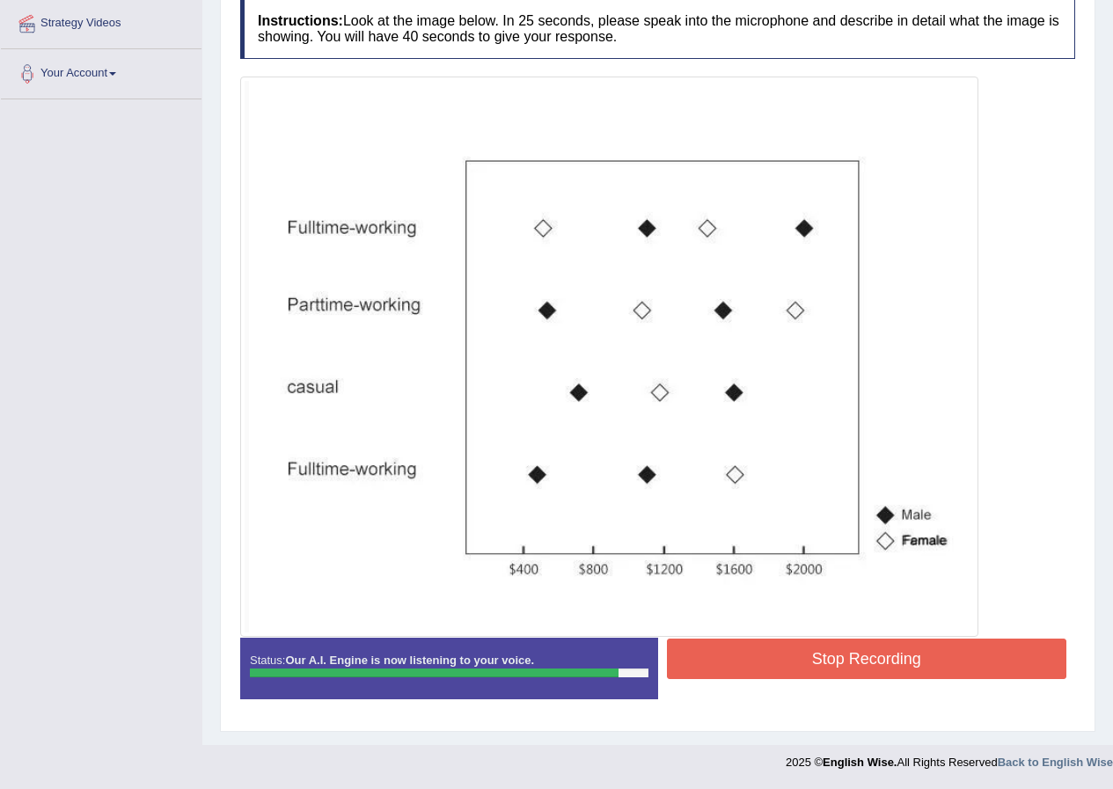
click at [868, 658] on button "Stop Recording" at bounding box center [867, 659] width 400 height 40
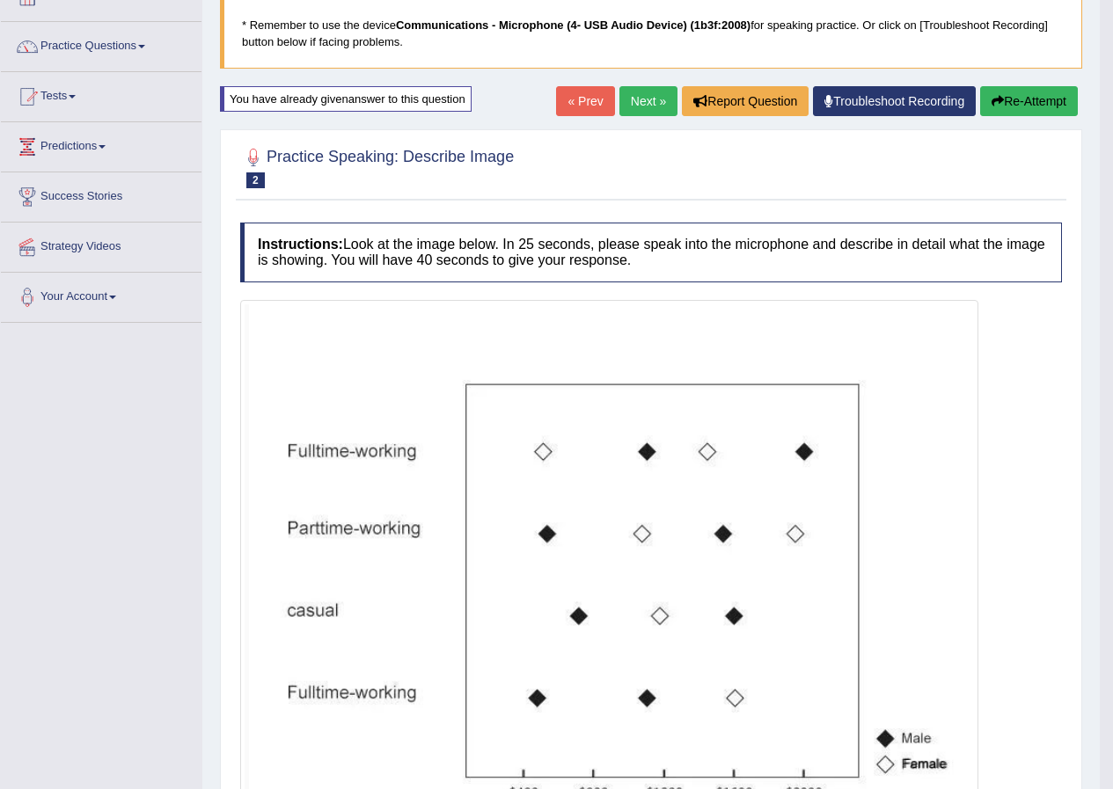
scroll to position [91, 0]
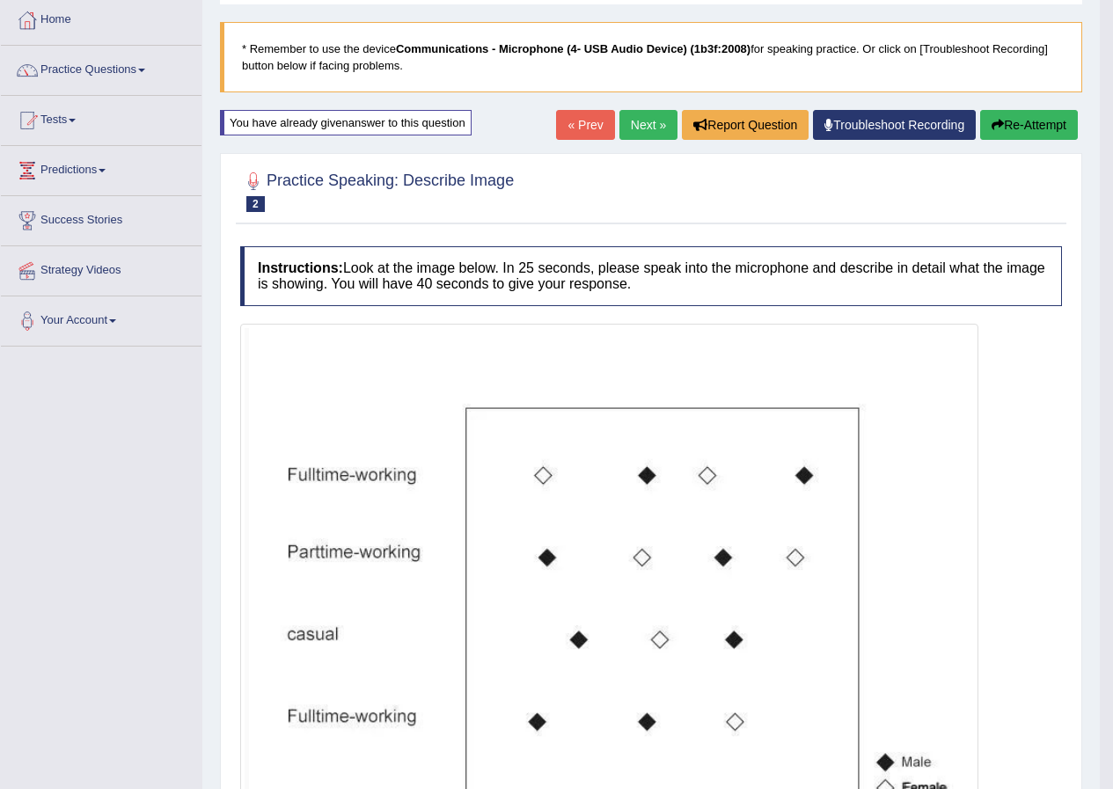
click at [1047, 113] on button "Re-Attempt" at bounding box center [1029, 125] width 98 height 30
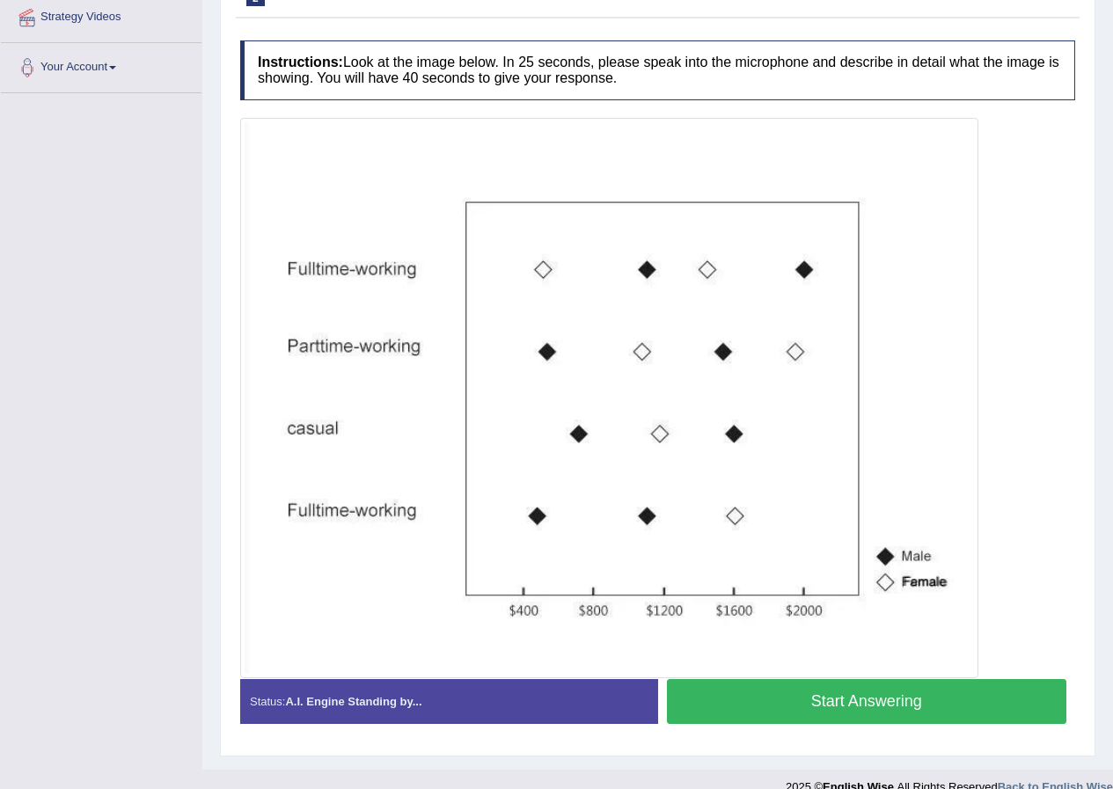
scroll to position [355, 0]
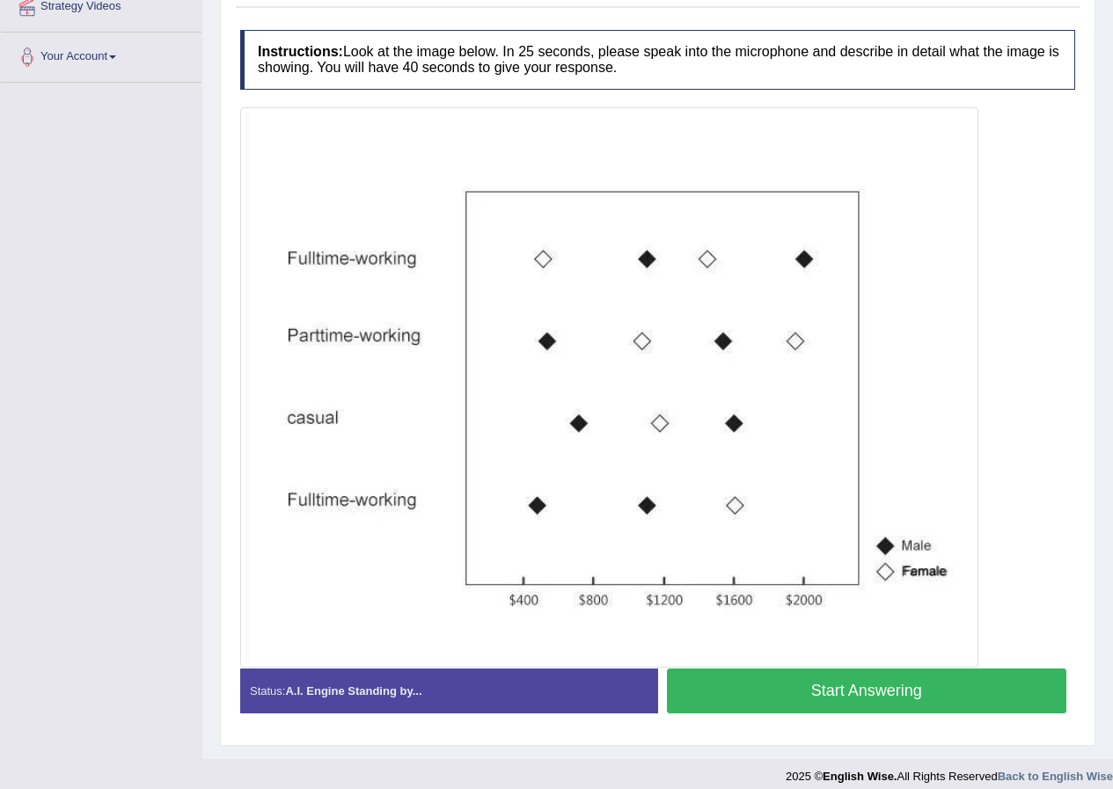
click at [874, 690] on button "Start Answering" at bounding box center [867, 691] width 400 height 45
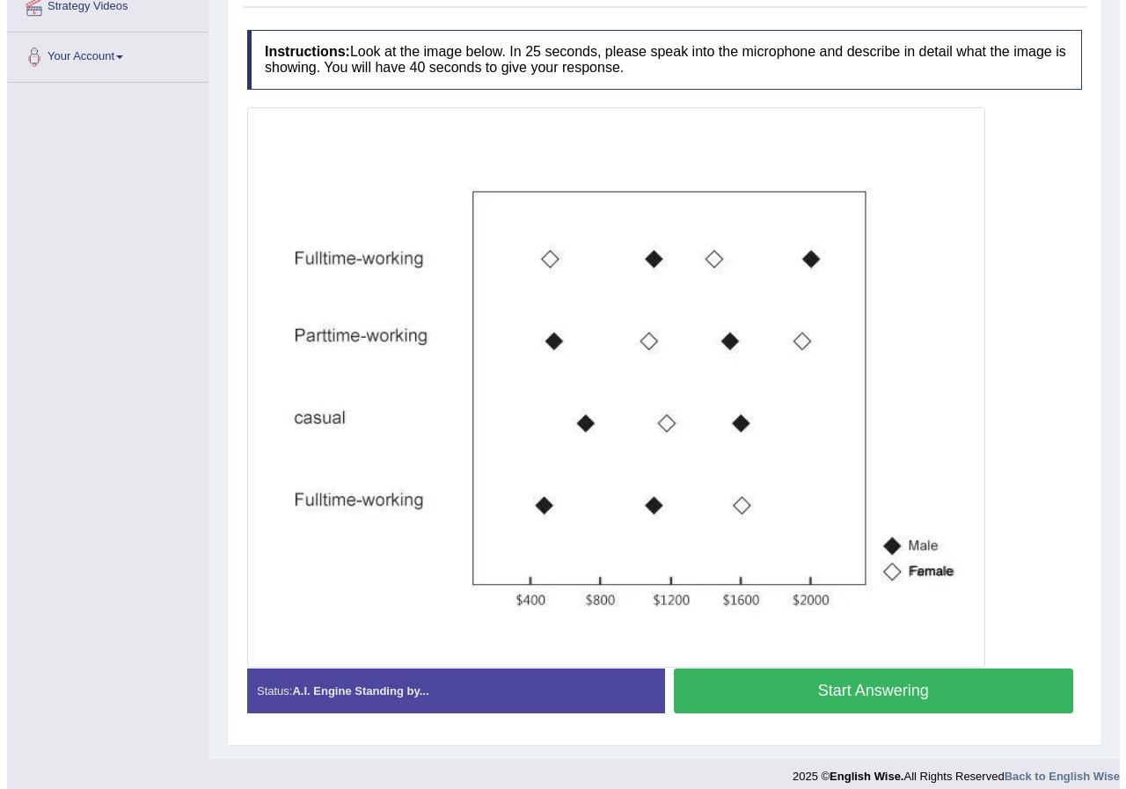
scroll to position [322, 0]
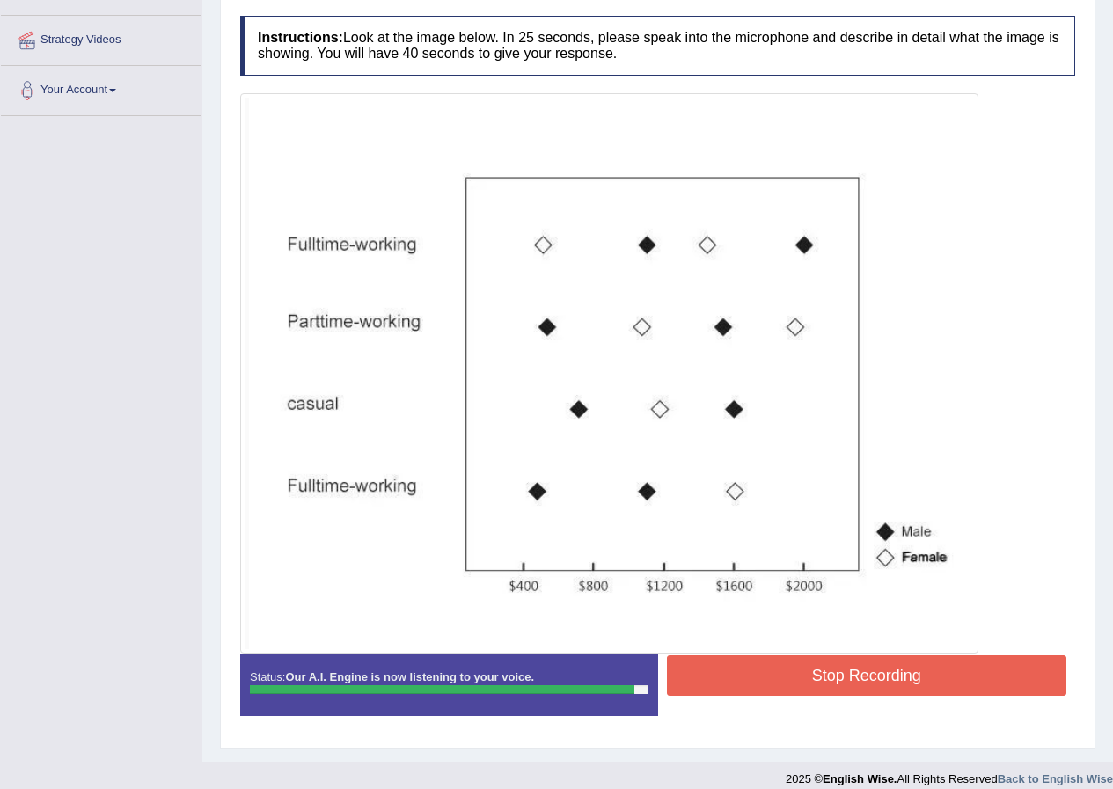
click at [884, 676] on button "Stop Recording" at bounding box center [867, 675] width 400 height 40
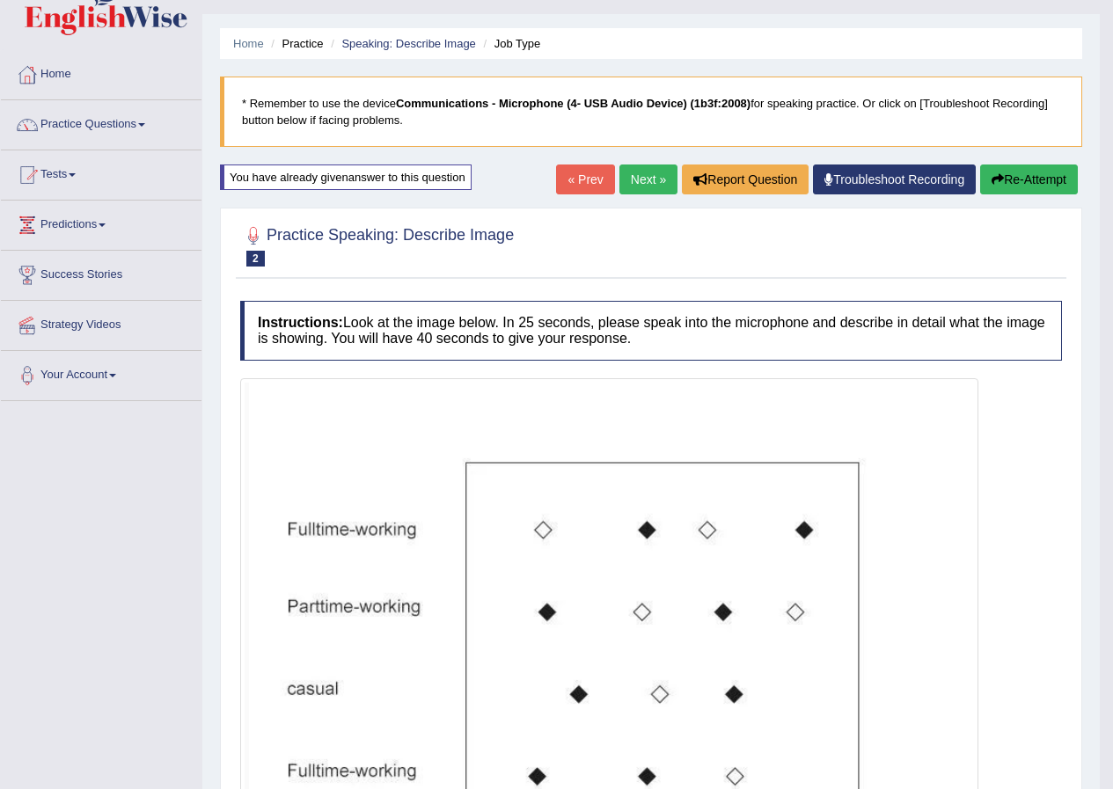
scroll to position [0, 0]
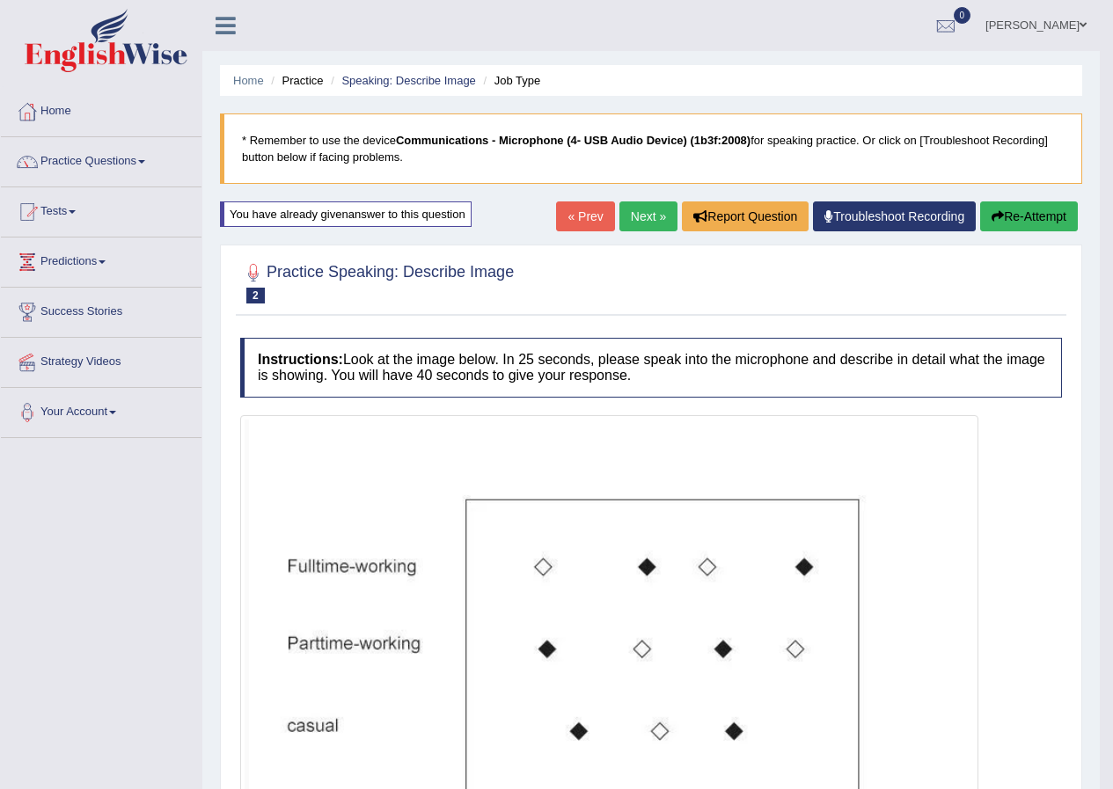
click at [1027, 216] on button "Re-Attempt" at bounding box center [1029, 216] width 98 height 30
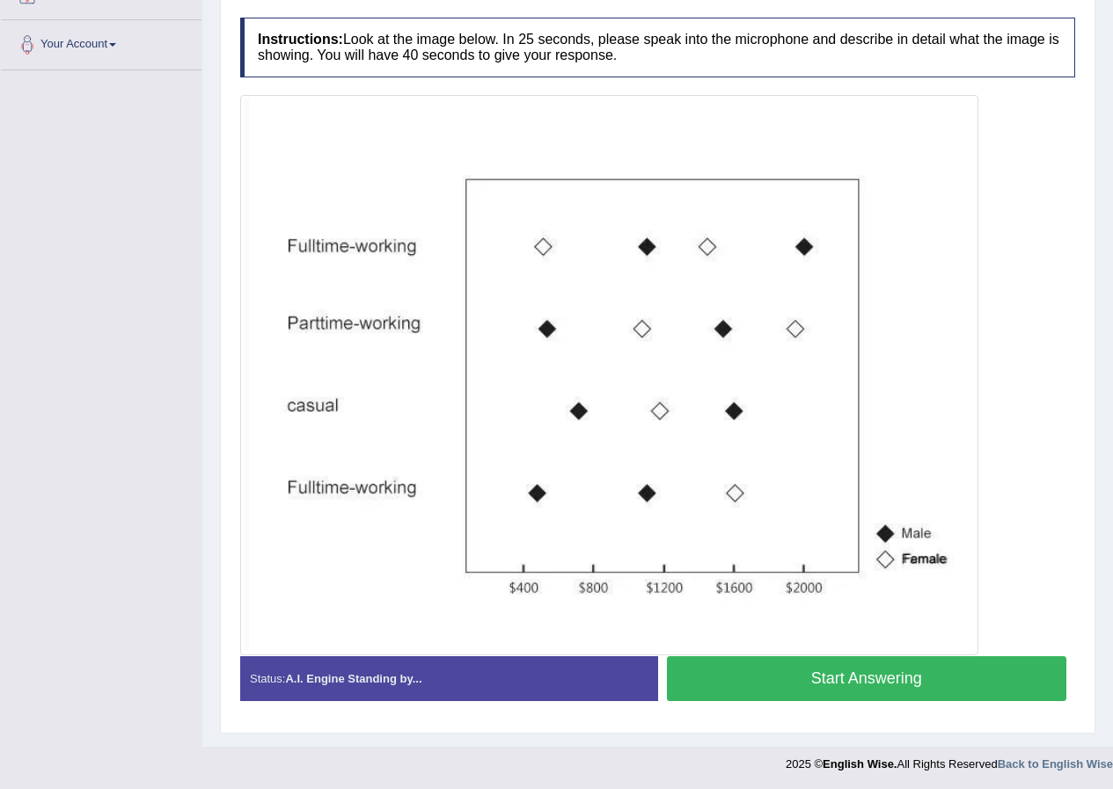
scroll to position [369, 0]
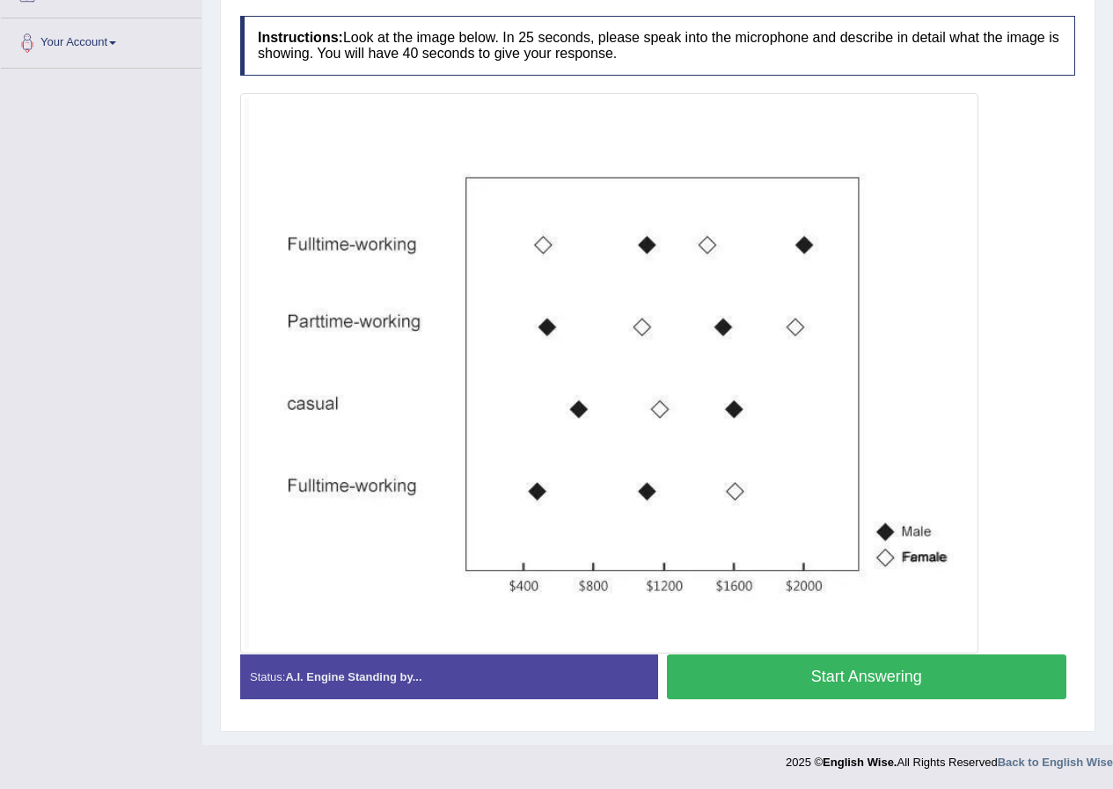
click at [857, 681] on button "Start Answering" at bounding box center [867, 676] width 400 height 45
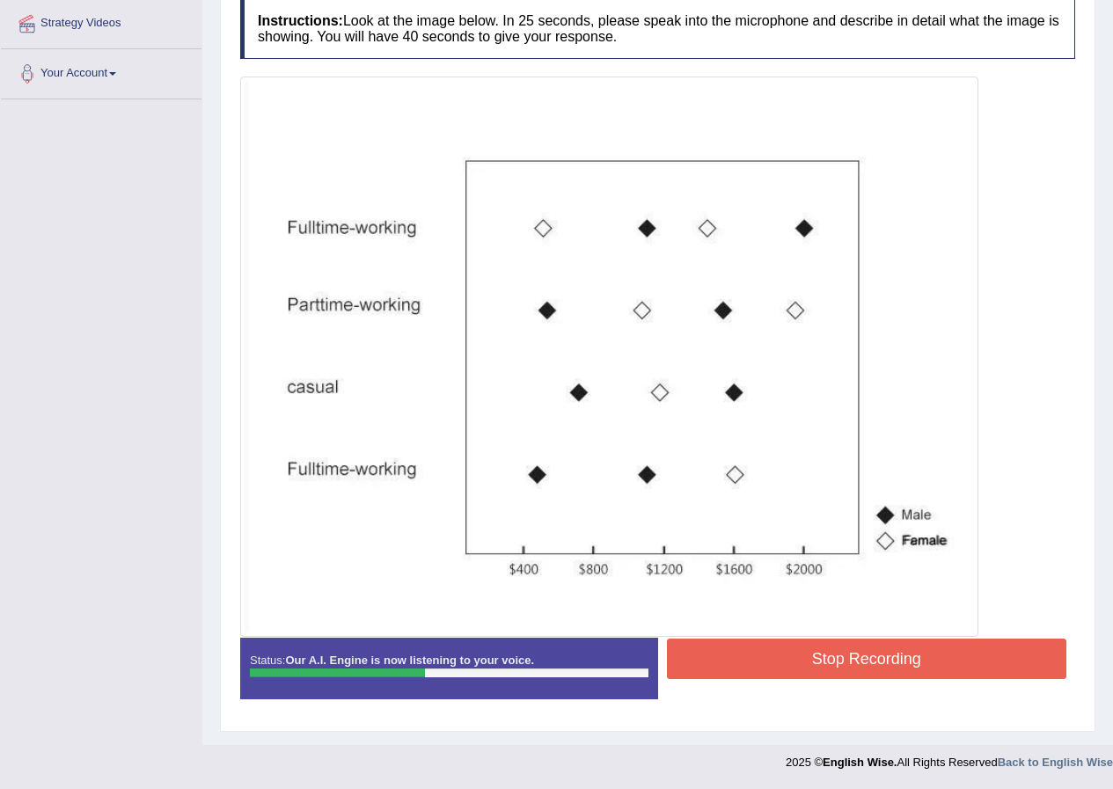
click at [864, 662] on button "Stop Recording" at bounding box center [867, 659] width 400 height 40
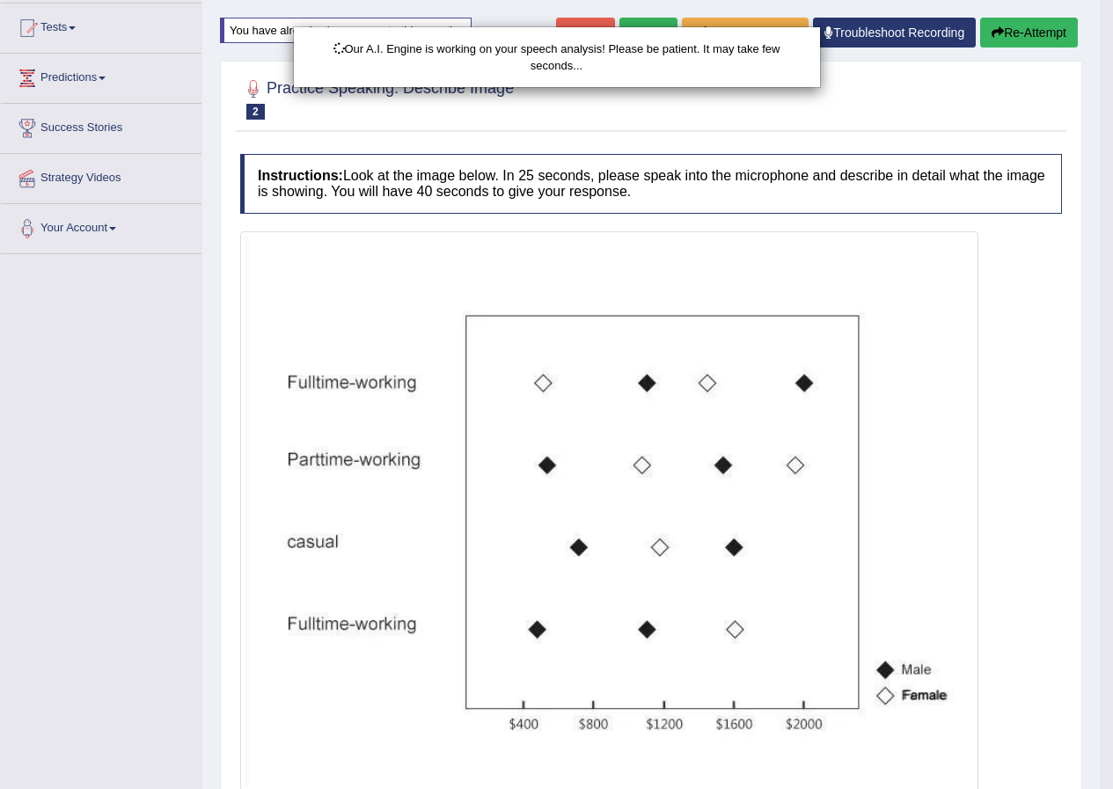
scroll to position [0, 0]
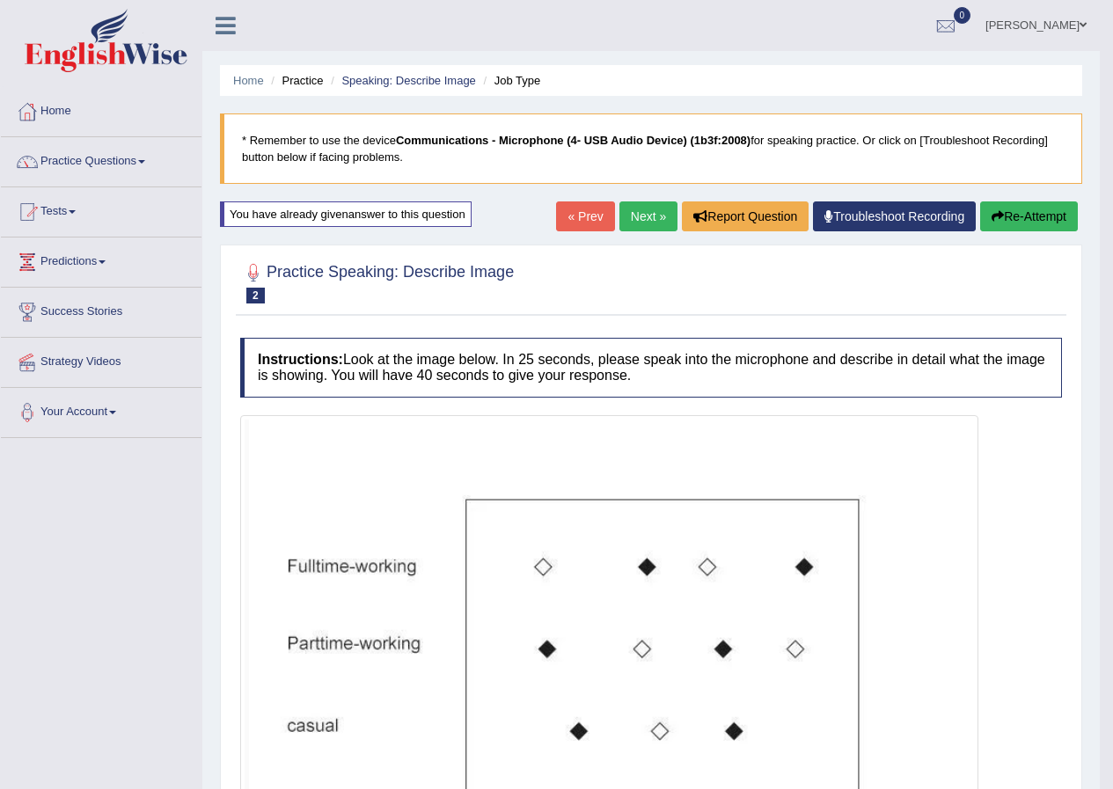
click at [1048, 224] on button "Re-Attempt" at bounding box center [1029, 216] width 98 height 30
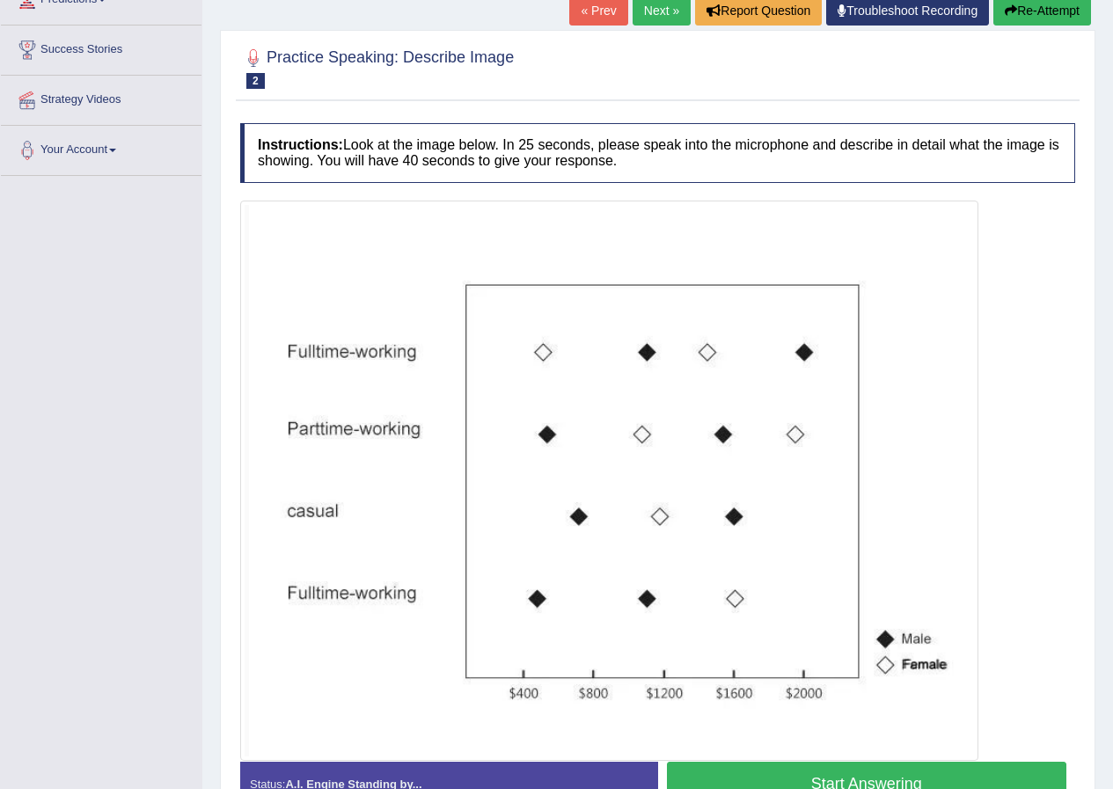
scroll to position [369, 0]
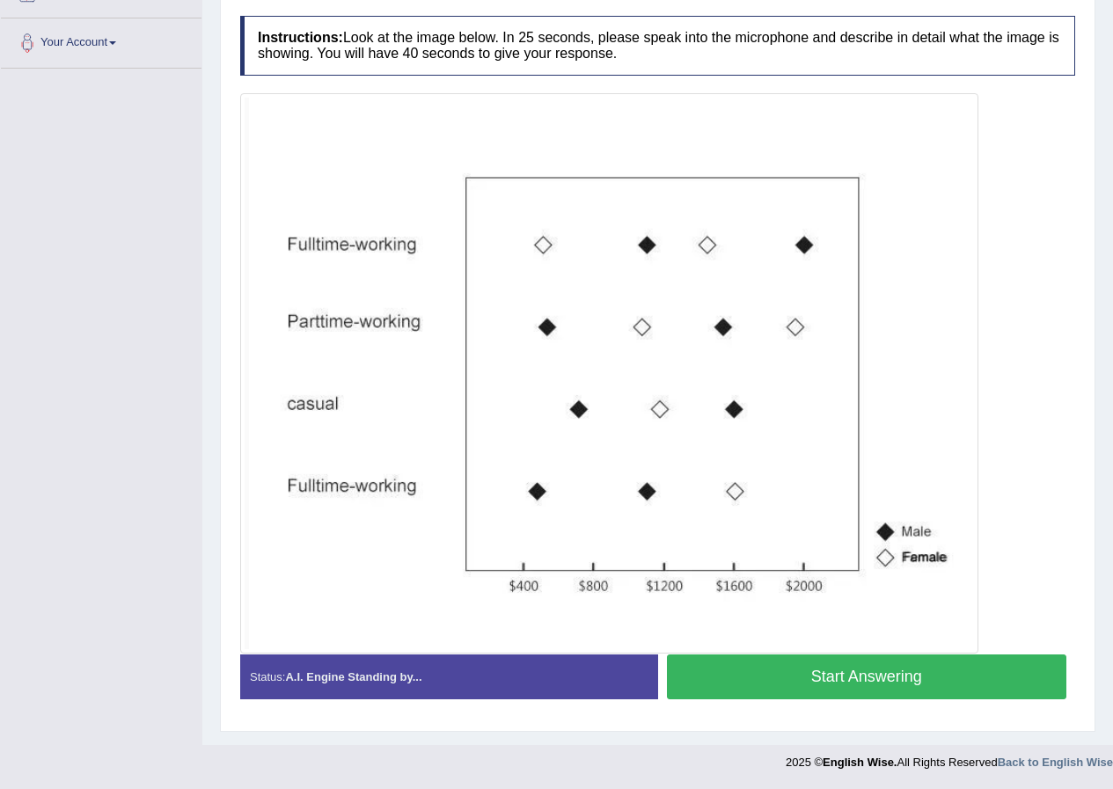
click at [880, 670] on button "Start Answering" at bounding box center [867, 676] width 400 height 45
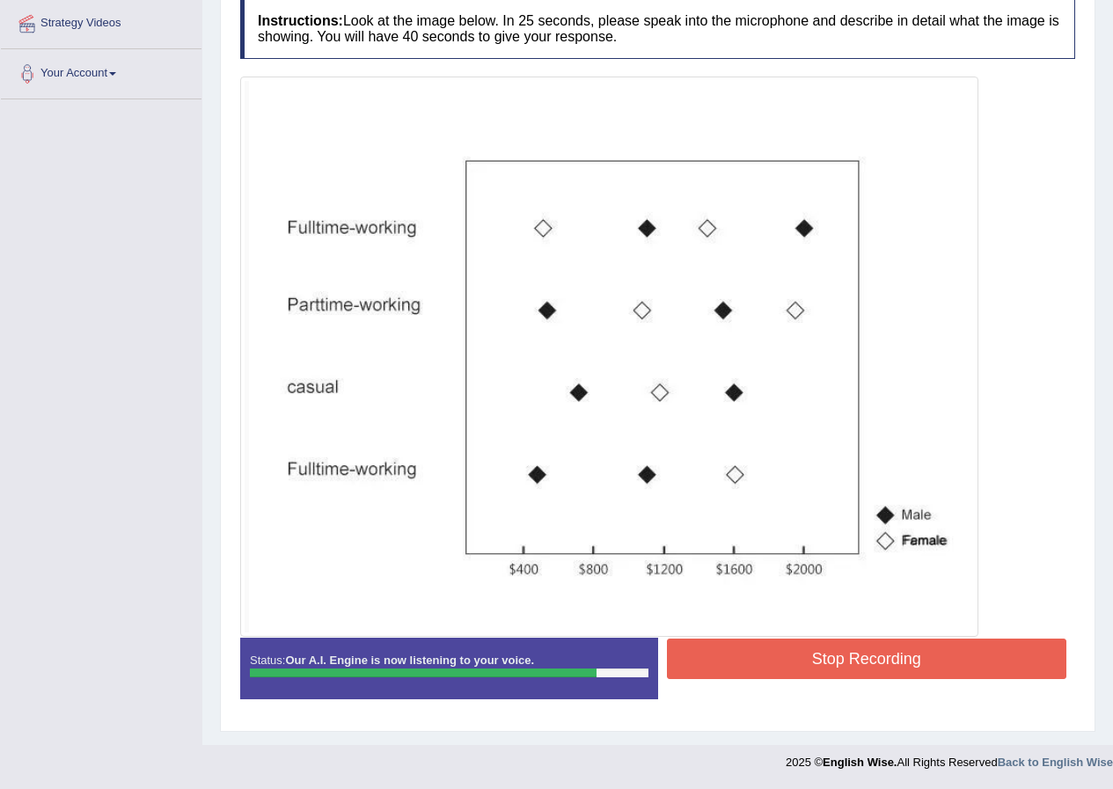
click at [881, 654] on button "Stop Recording" at bounding box center [867, 659] width 400 height 40
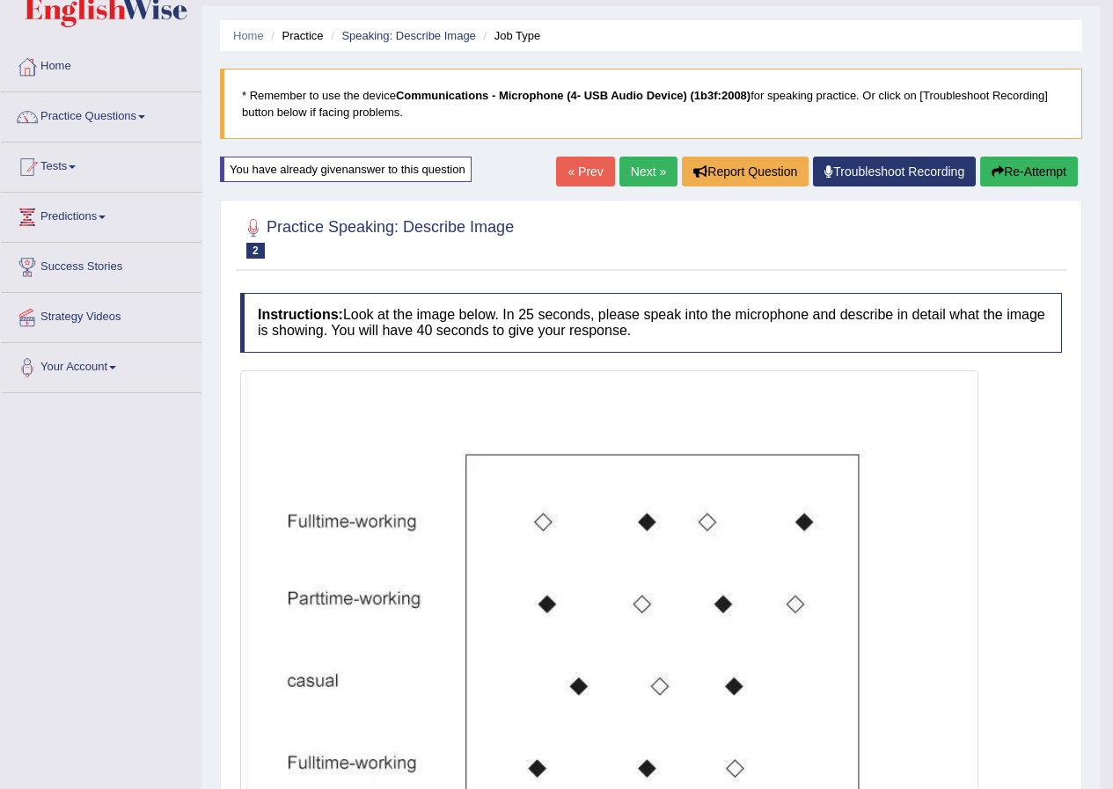
scroll to position [88, 0]
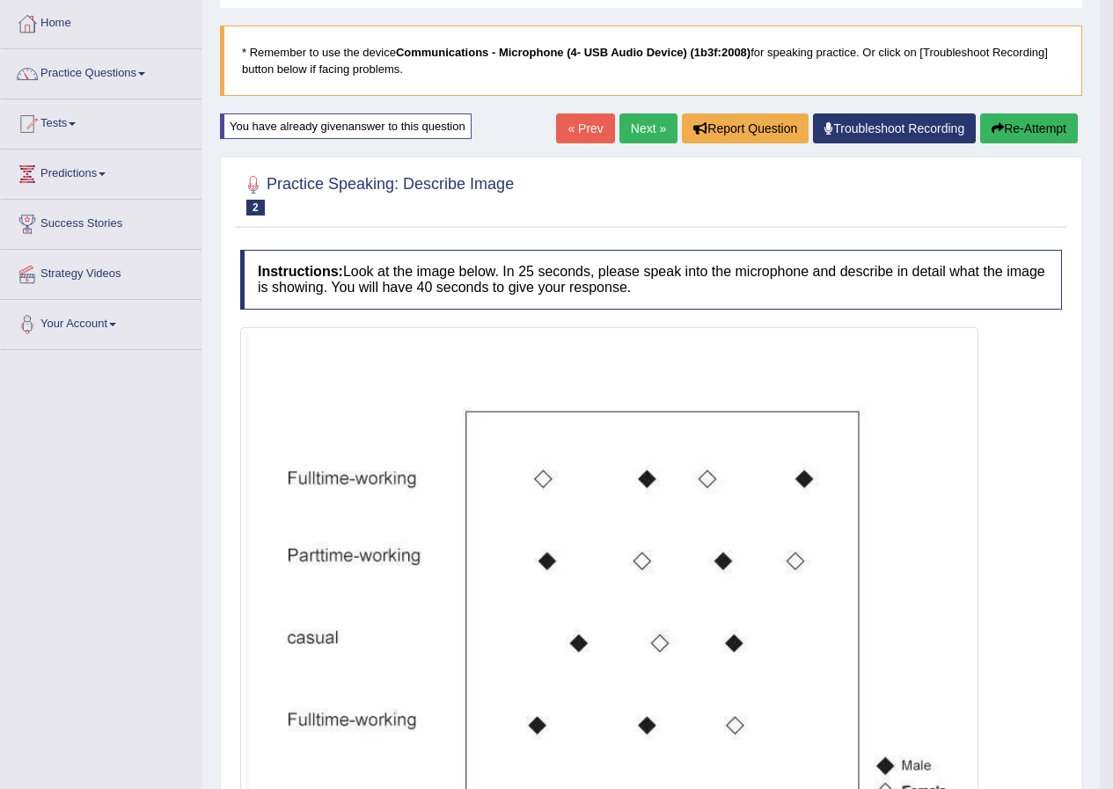
click at [1029, 128] on button "Re-Attempt" at bounding box center [1029, 128] width 98 height 30
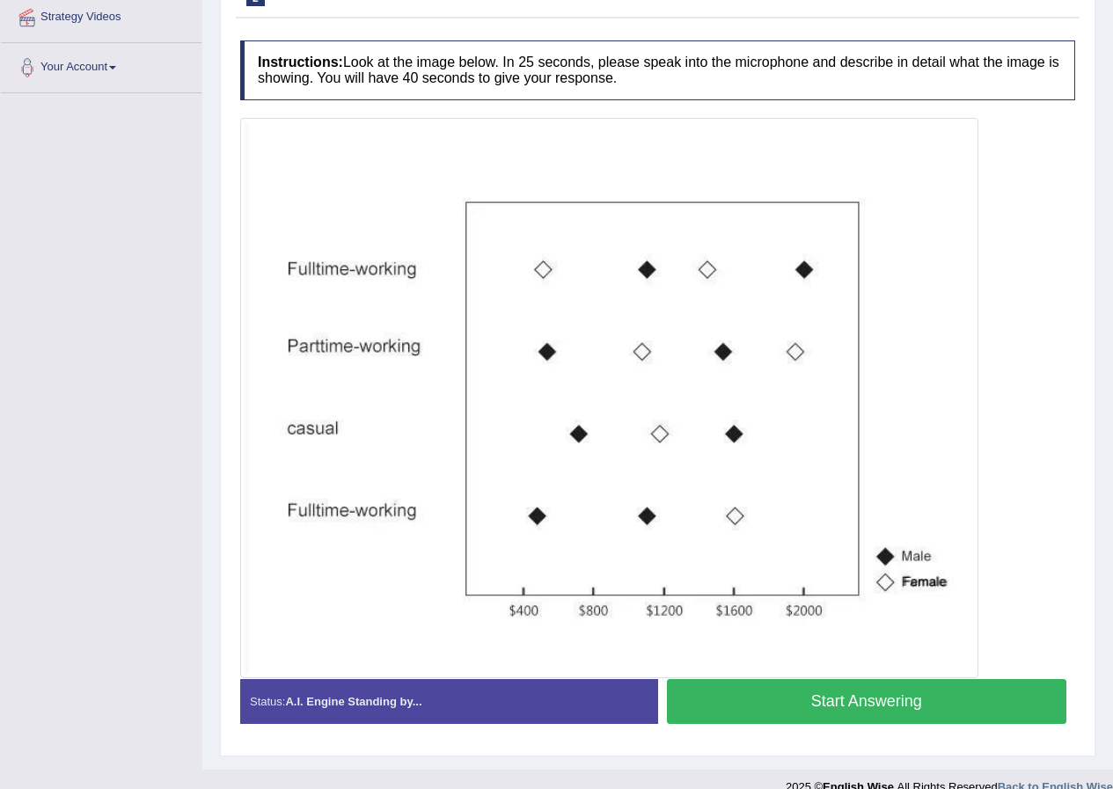
scroll to position [352, 0]
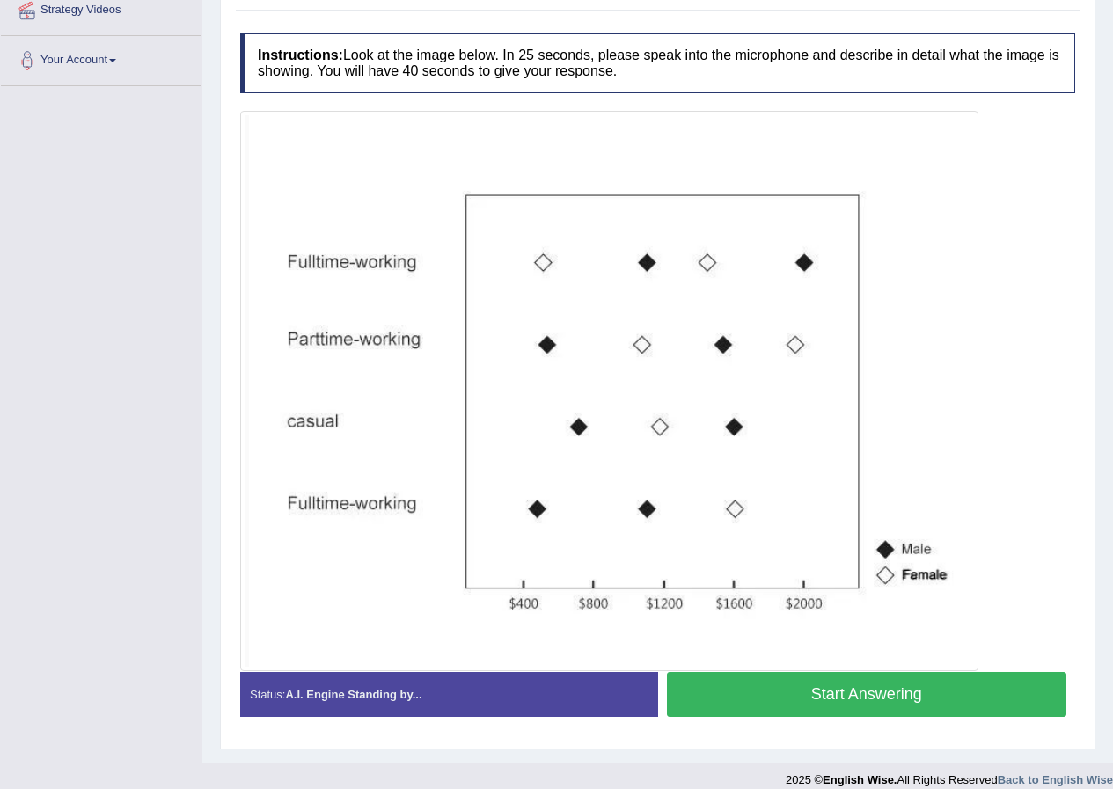
click at [881, 694] on button "Start Answering" at bounding box center [867, 694] width 400 height 45
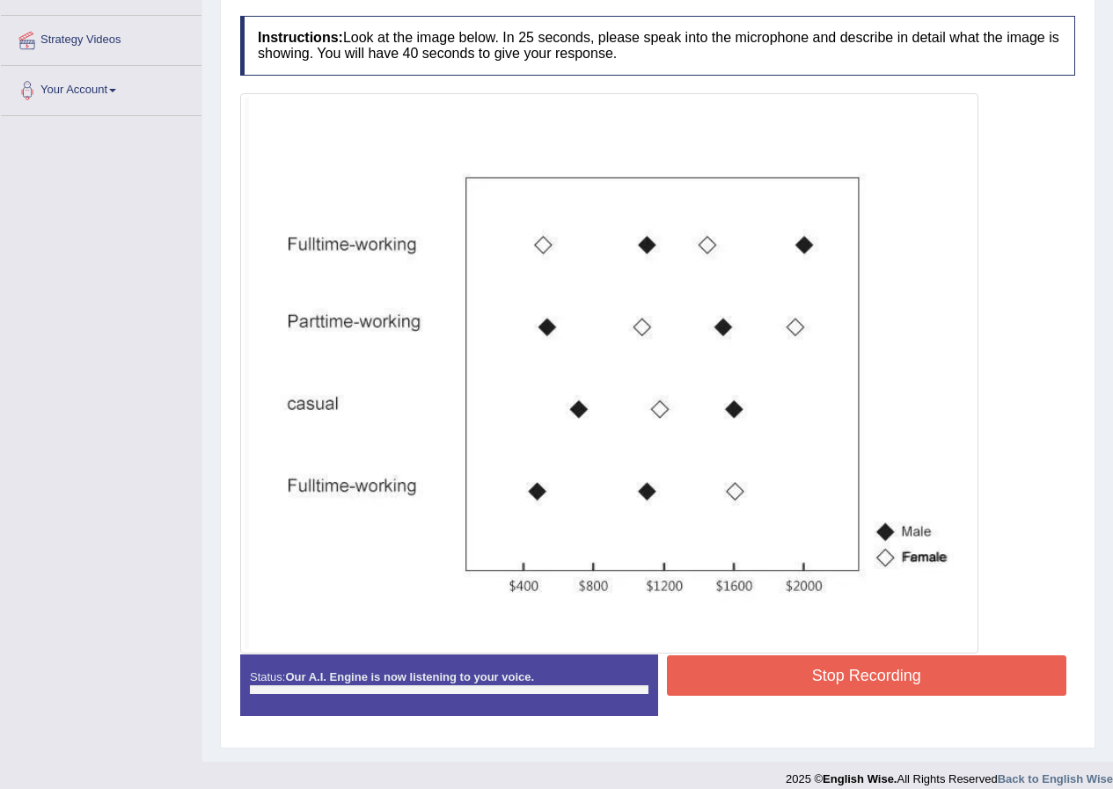
scroll to position [339, 0]
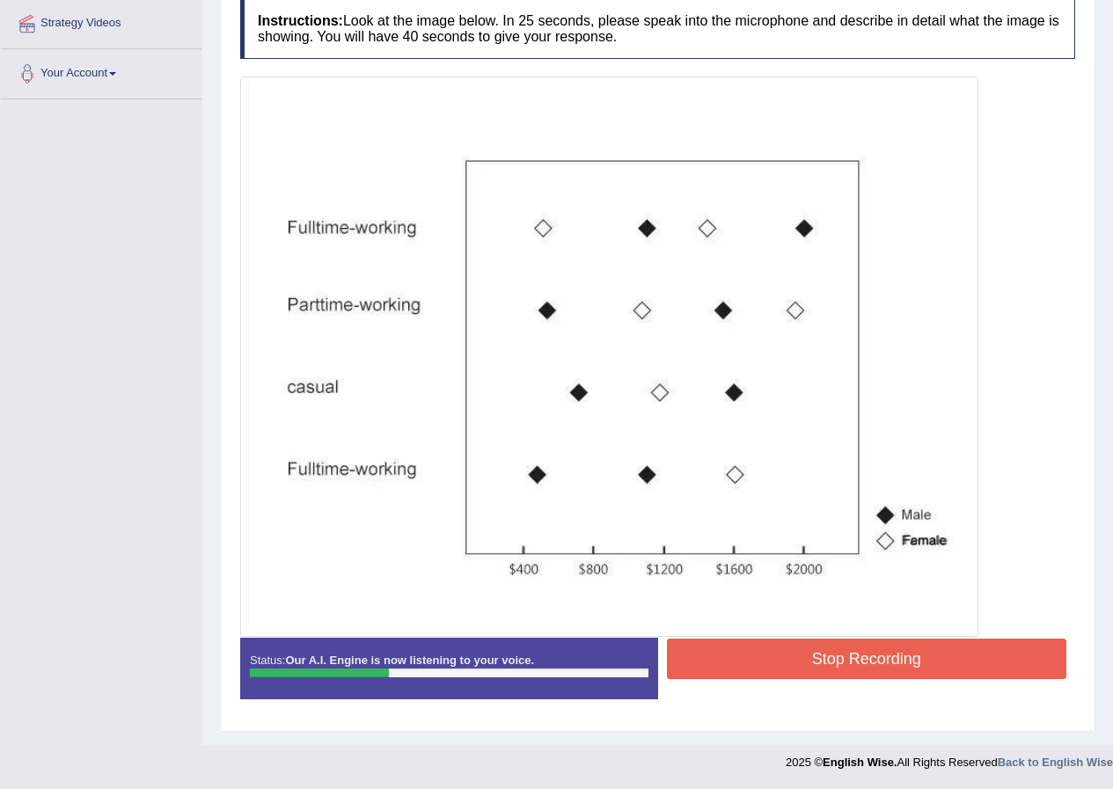
click at [835, 661] on button "Stop Recording" at bounding box center [867, 659] width 400 height 40
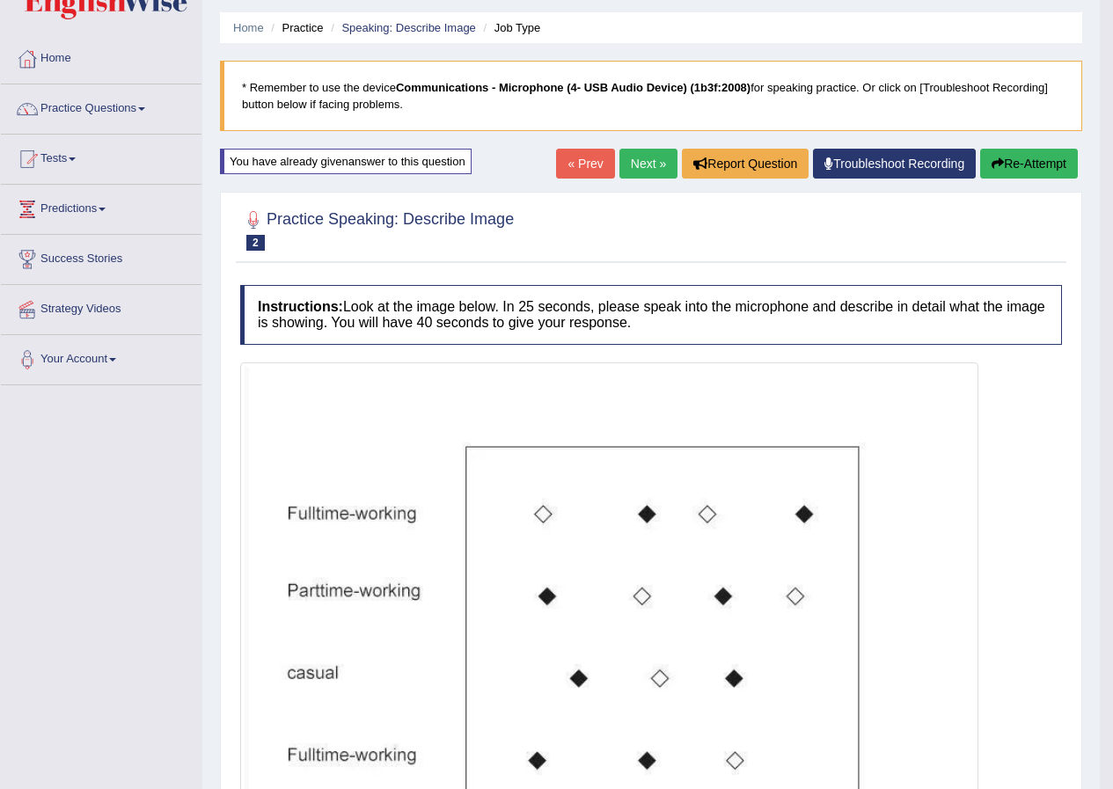
scroll to position [0, 0]
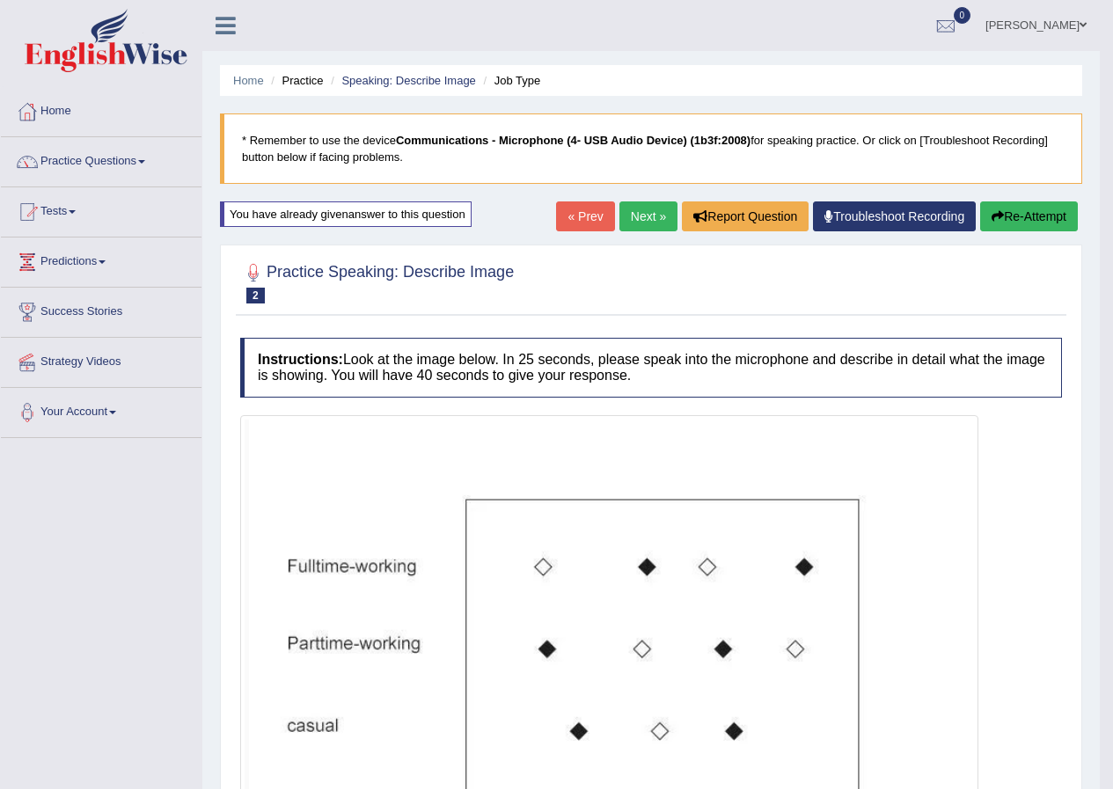
click at [1048, 216] on button "Re-Attempt" at bounding box center [1029, 216] width 98 height 30
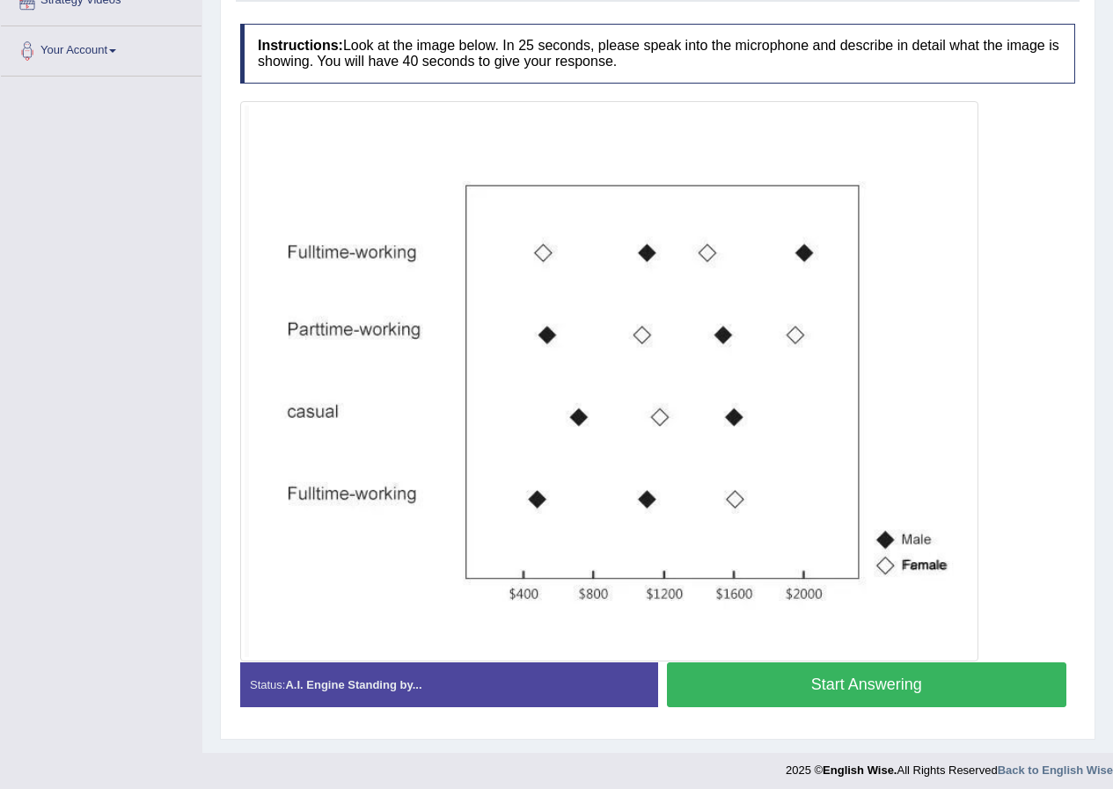
scroll to position [369, 0]
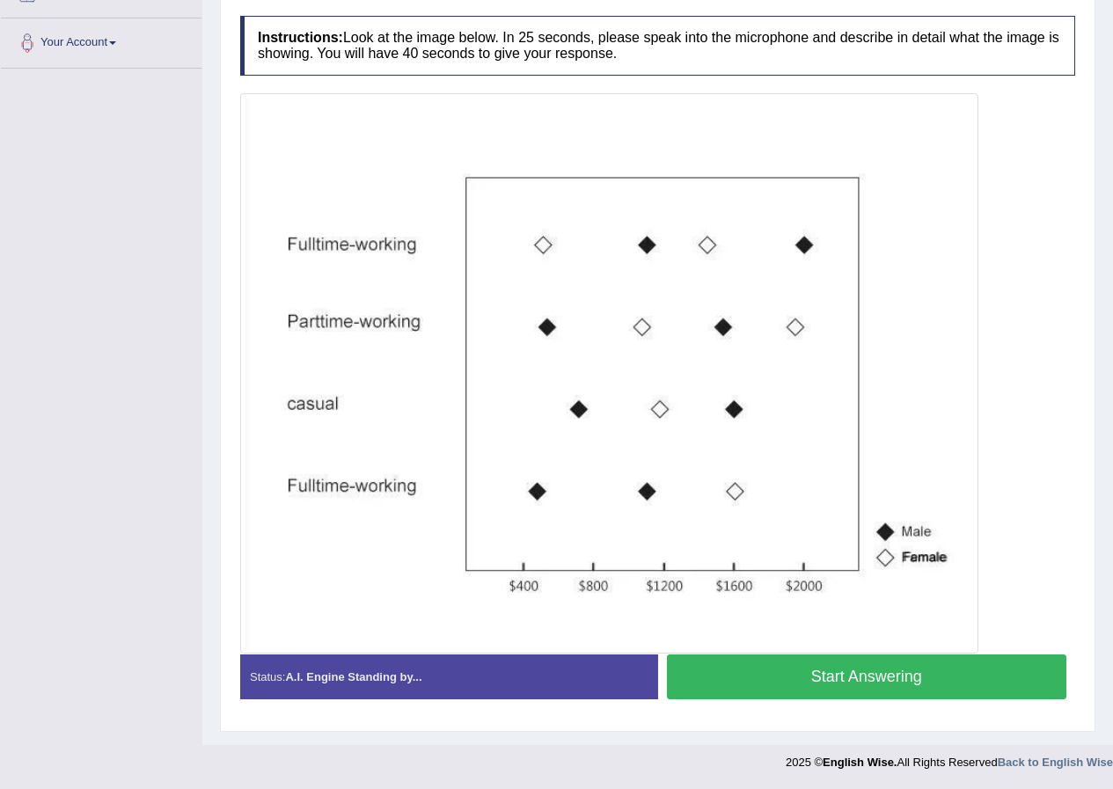
click at [864, 668] on button "Start Answering" at bounding box center [867, 676] width 400 height 45
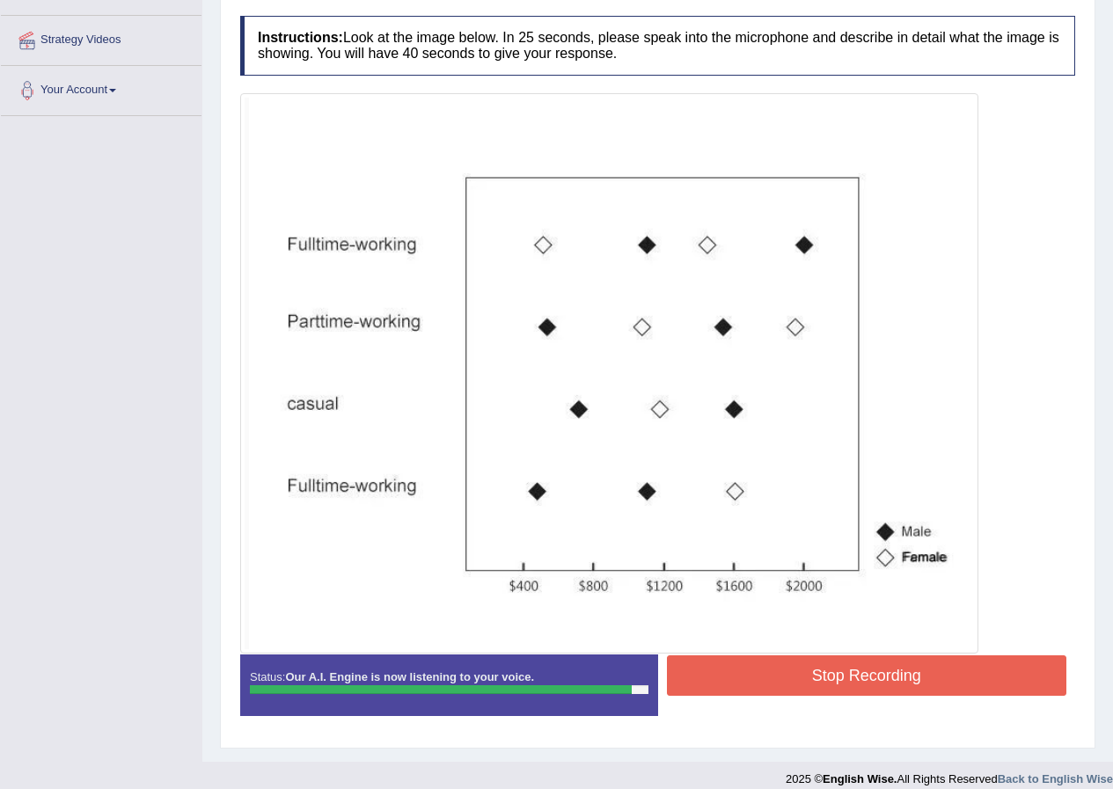
click at [847, 670] on button "Stop Recording" at bounding box center [867, 675] width 400 height 40
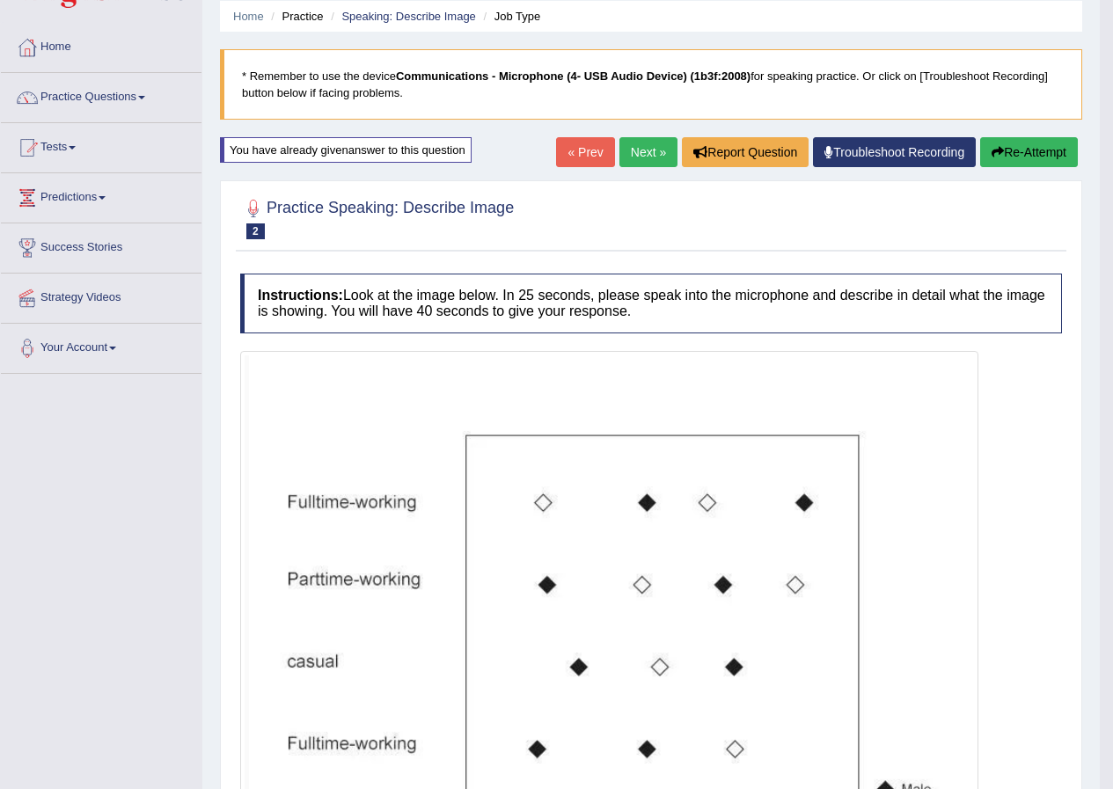
scroll to position [0, 0]
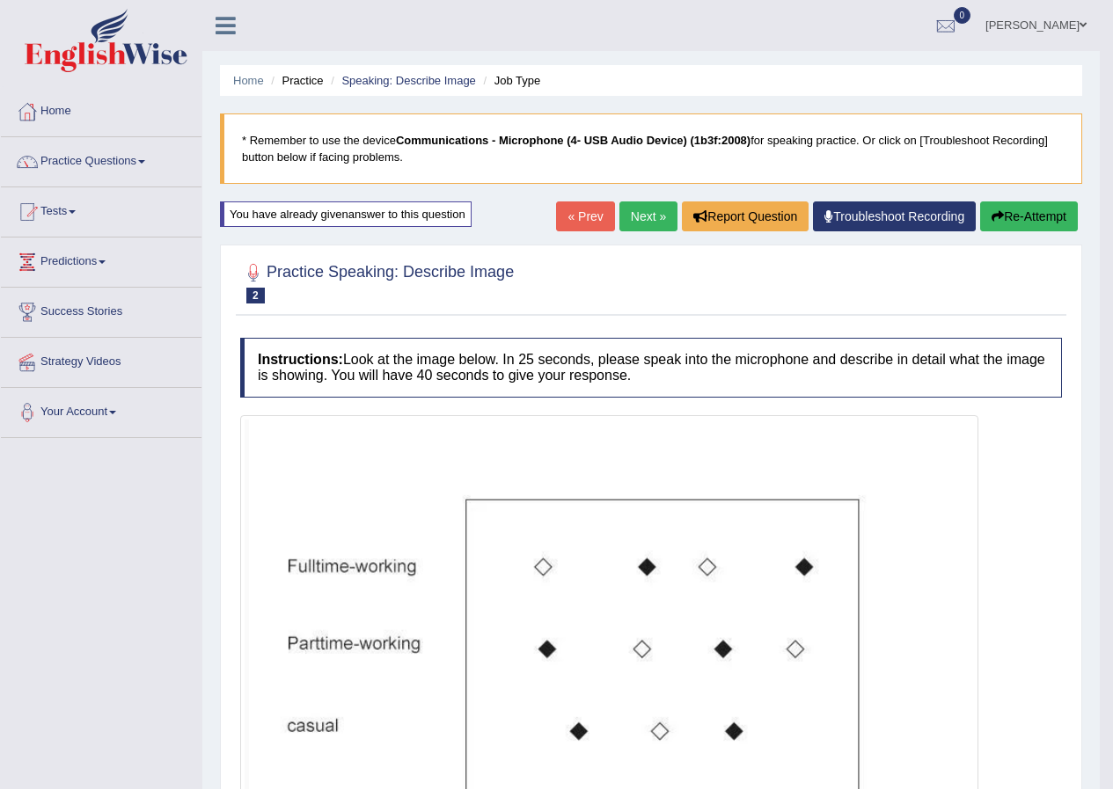
click at [660, 218] on link "Next »" at bounding box center [648, 216] width 58 height 30
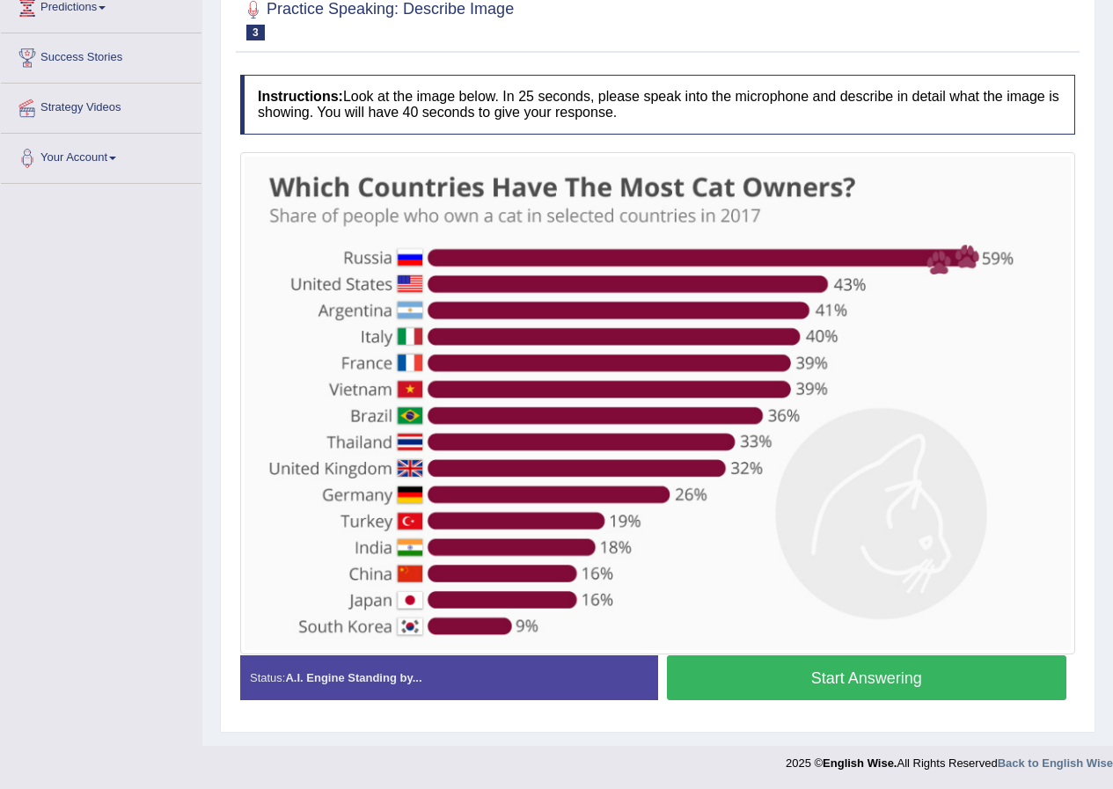
scroll to position [255, 0]
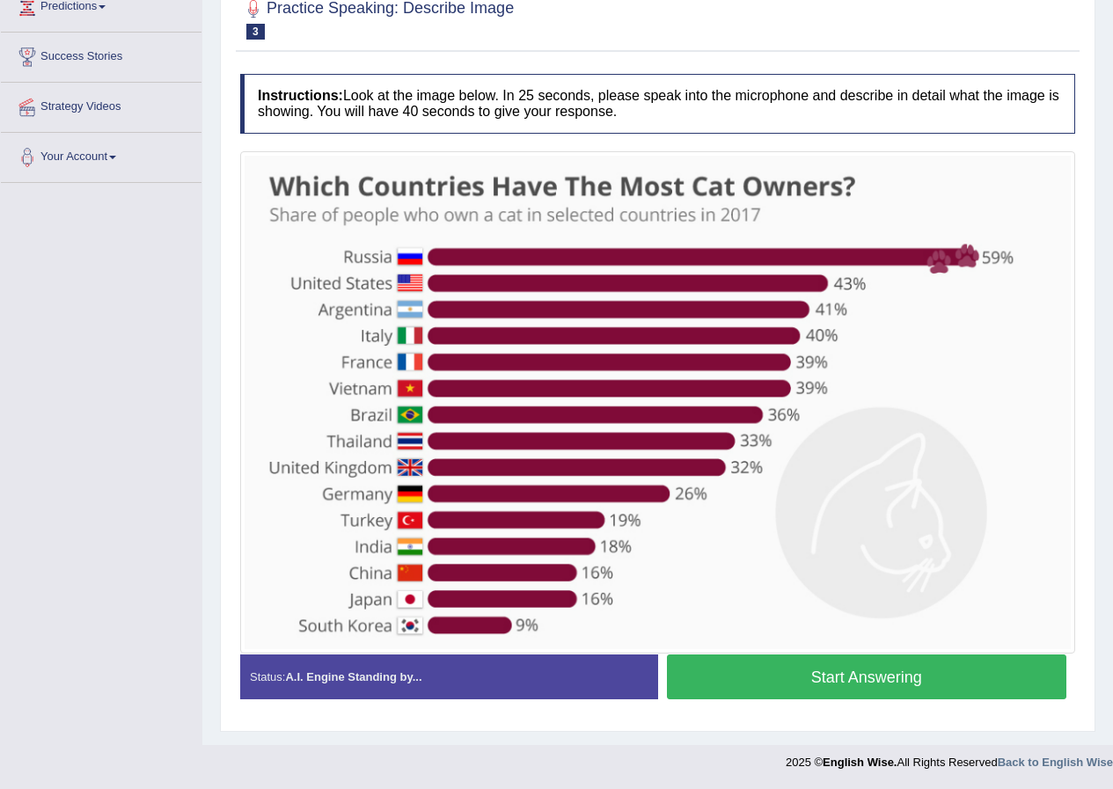
click at [790, 683] on button "Start Answering" at bounding box center [867, 676] width 400 height 45
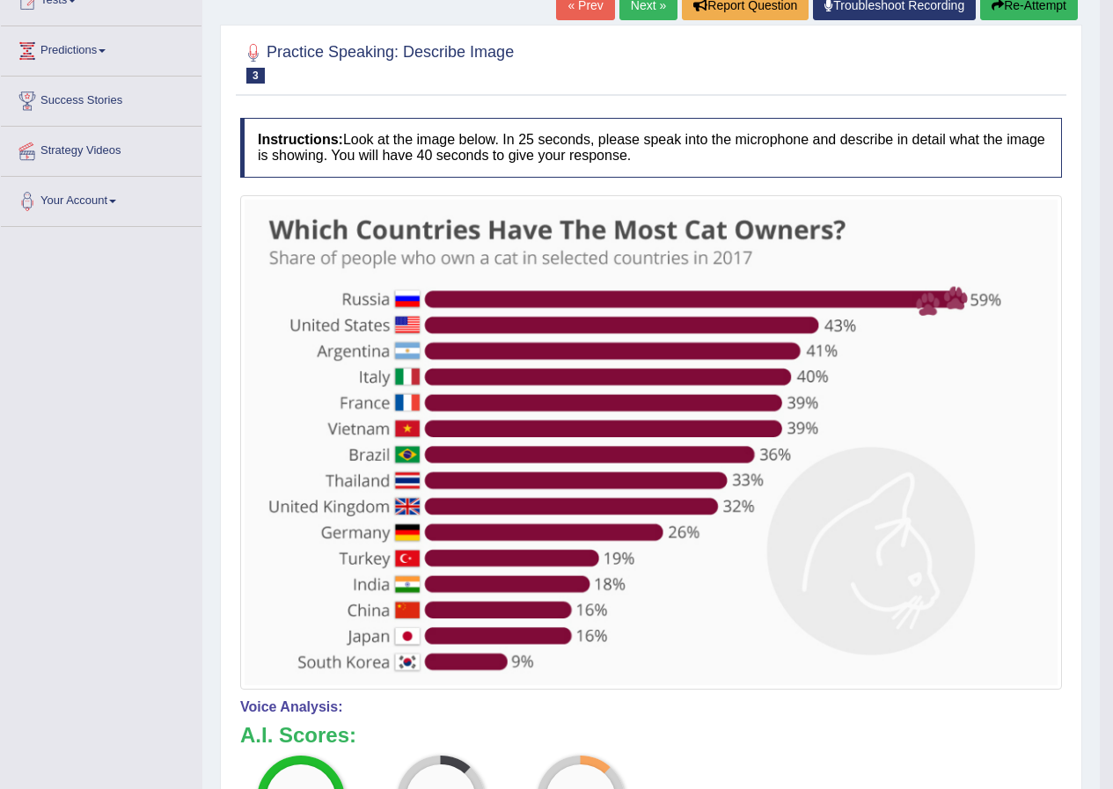
scroll to position [176, 0]
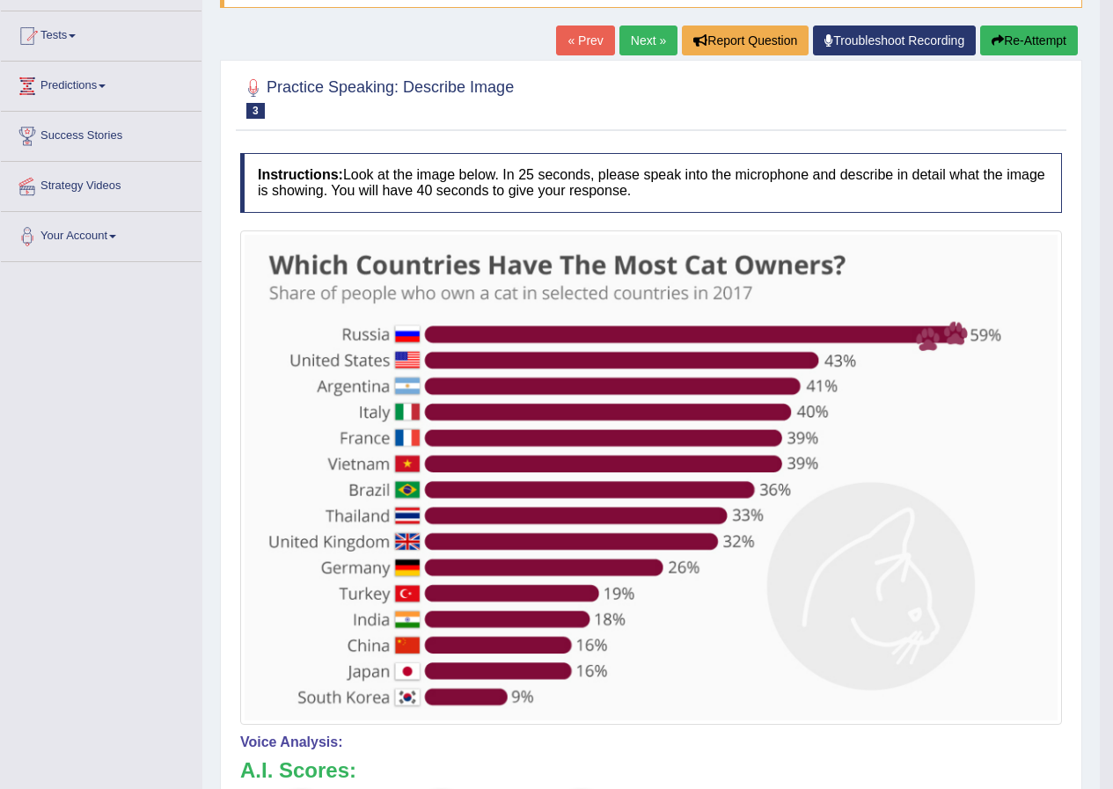
click at [1010, 47] on button "Re-Attempt" at bounding box center [1029, 41] width 98 height 30
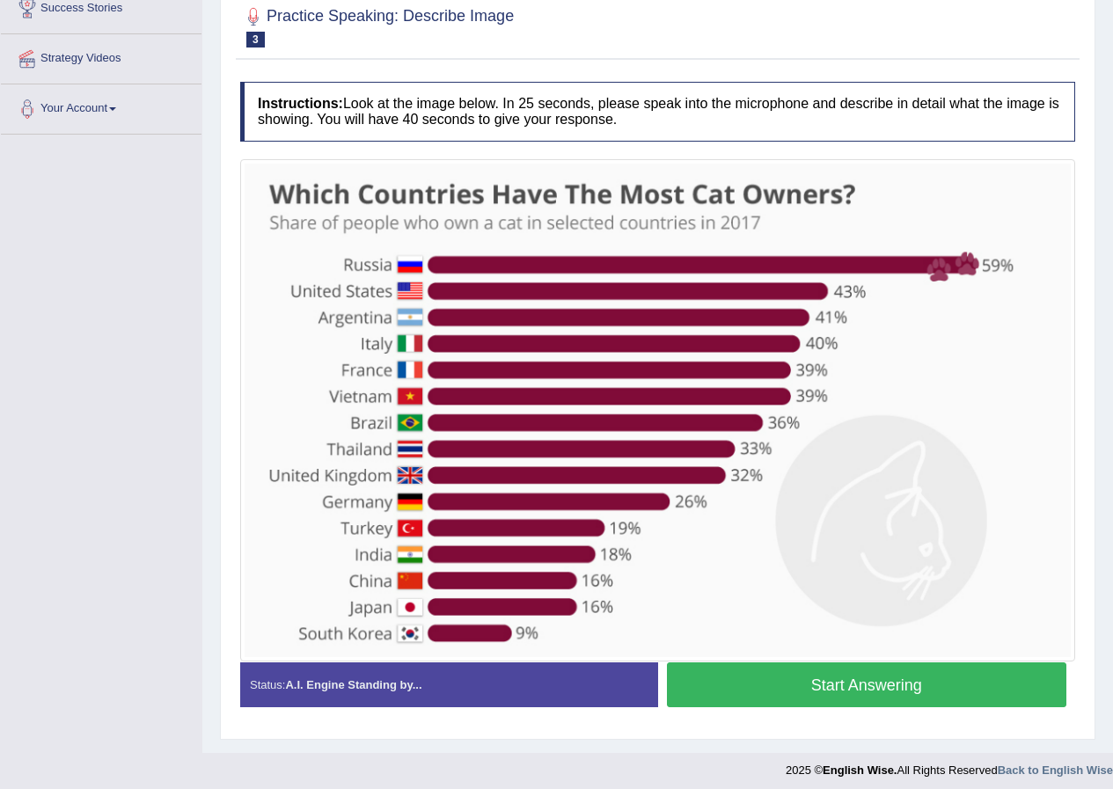
scroll to position [311, 0]
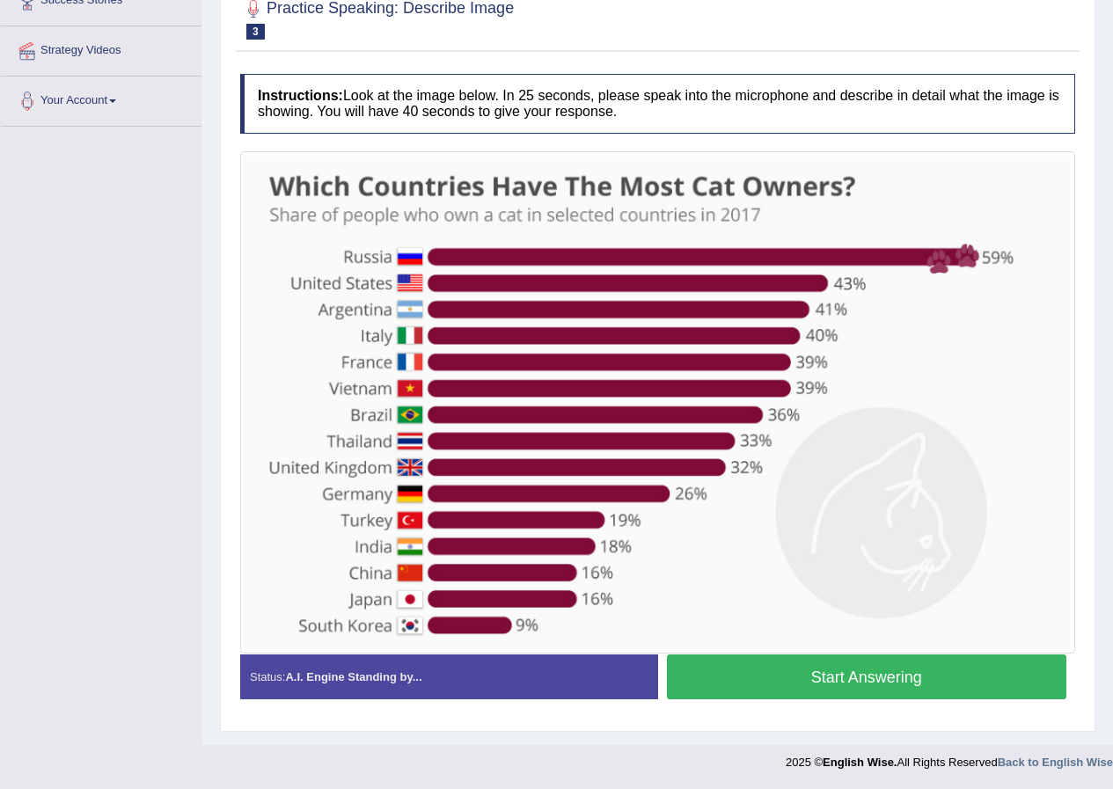
click at [875, 672] on button "Start Answering" at bounding box center [867, 676] width 400 height 45
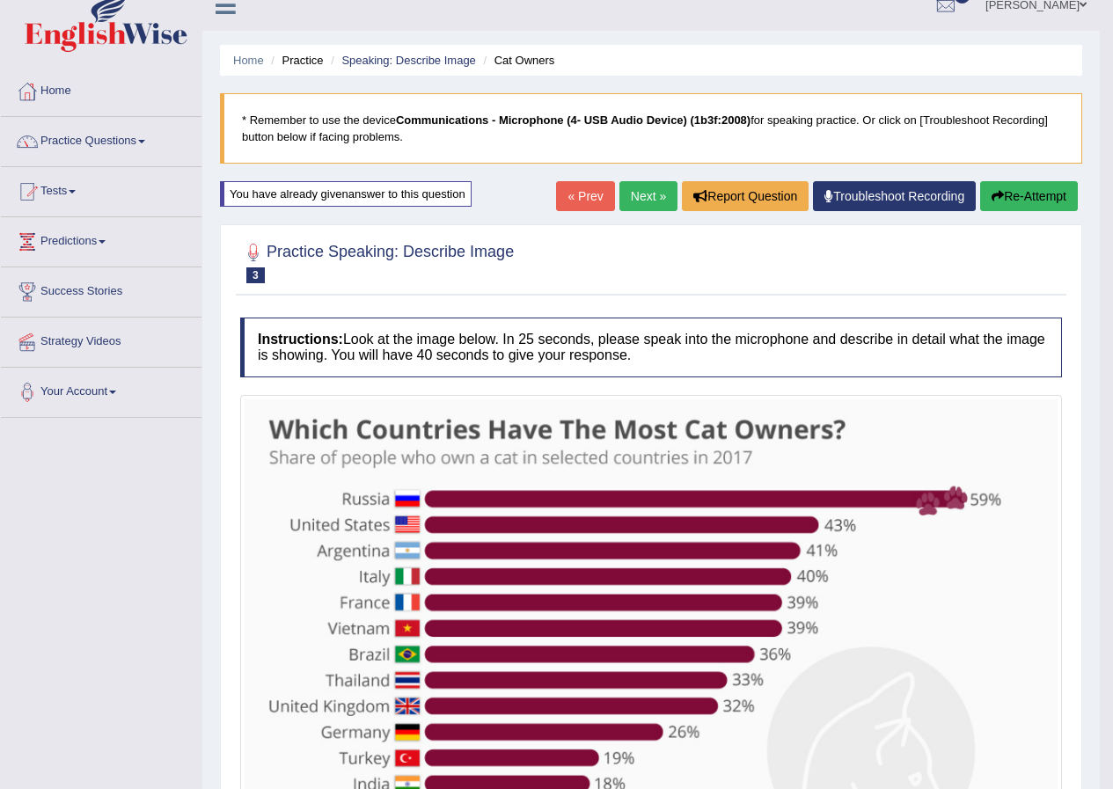
scroll to position [0, 0]
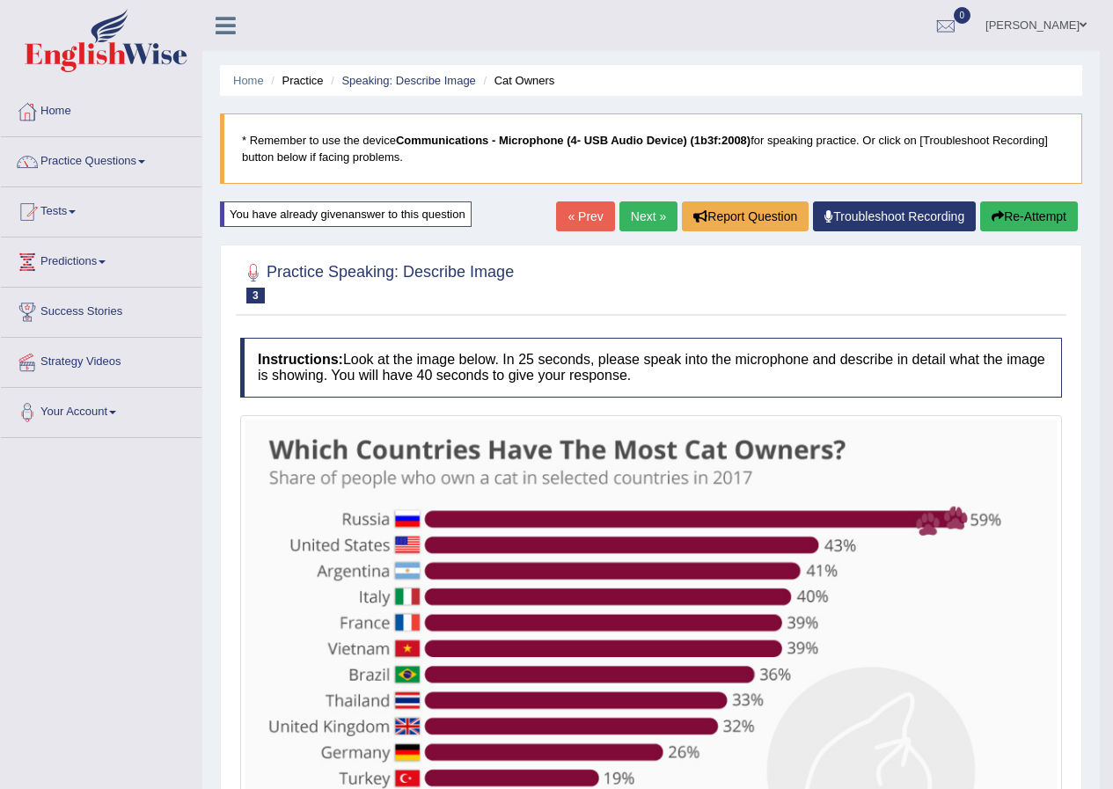
click at [1017, 218] on button "Re-Attempt" at bounding box center [1029, 216] width 98 height 30
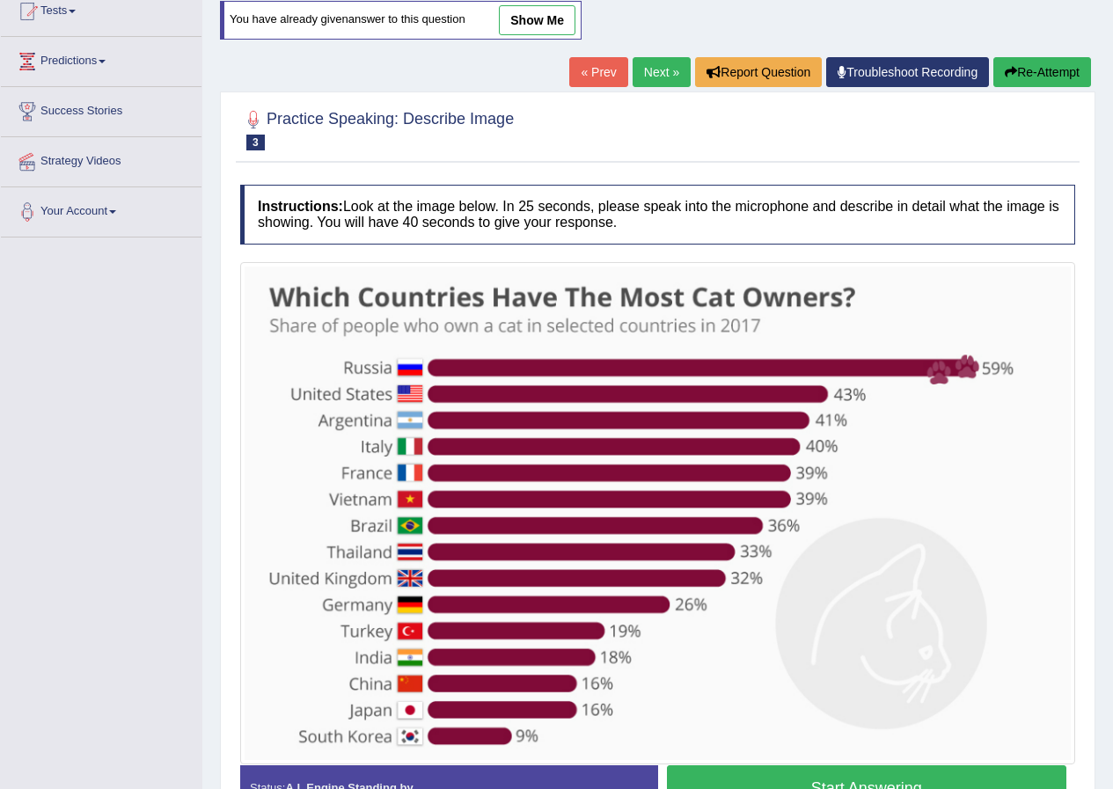
scroll to position [264, 0]
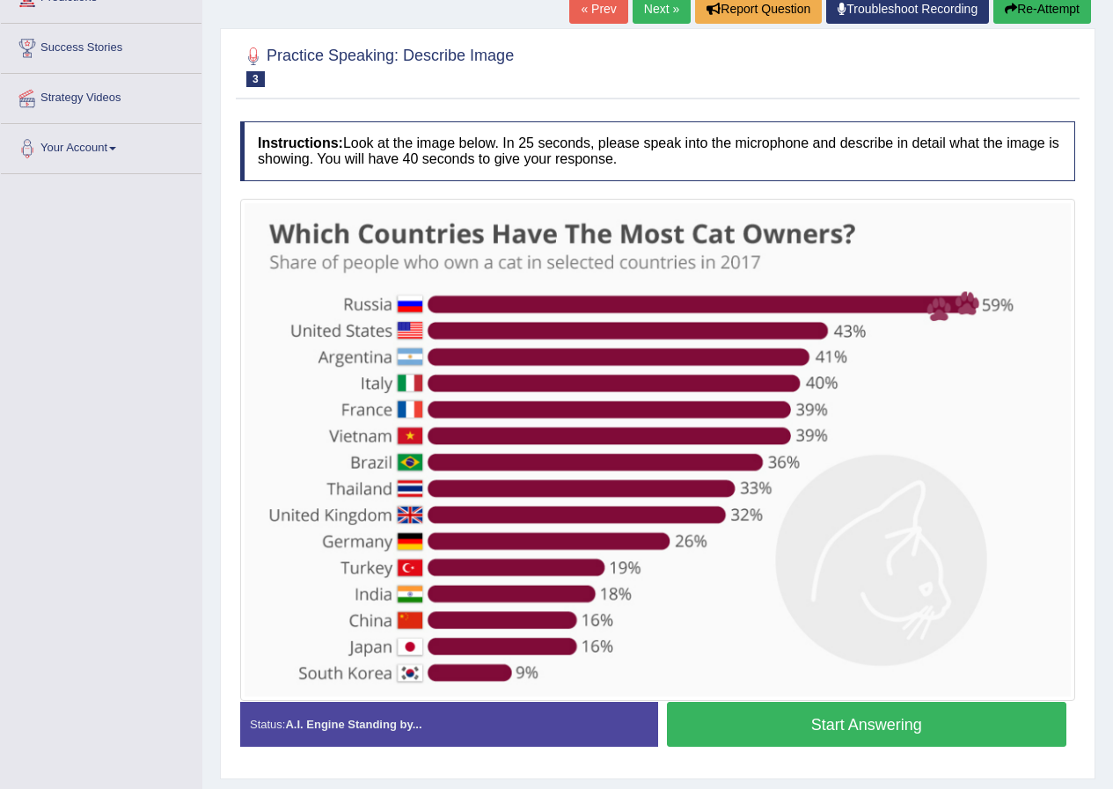
click at [854, 722] on button "Start Answering" at bounding box center [867, 724] width 400 height 45
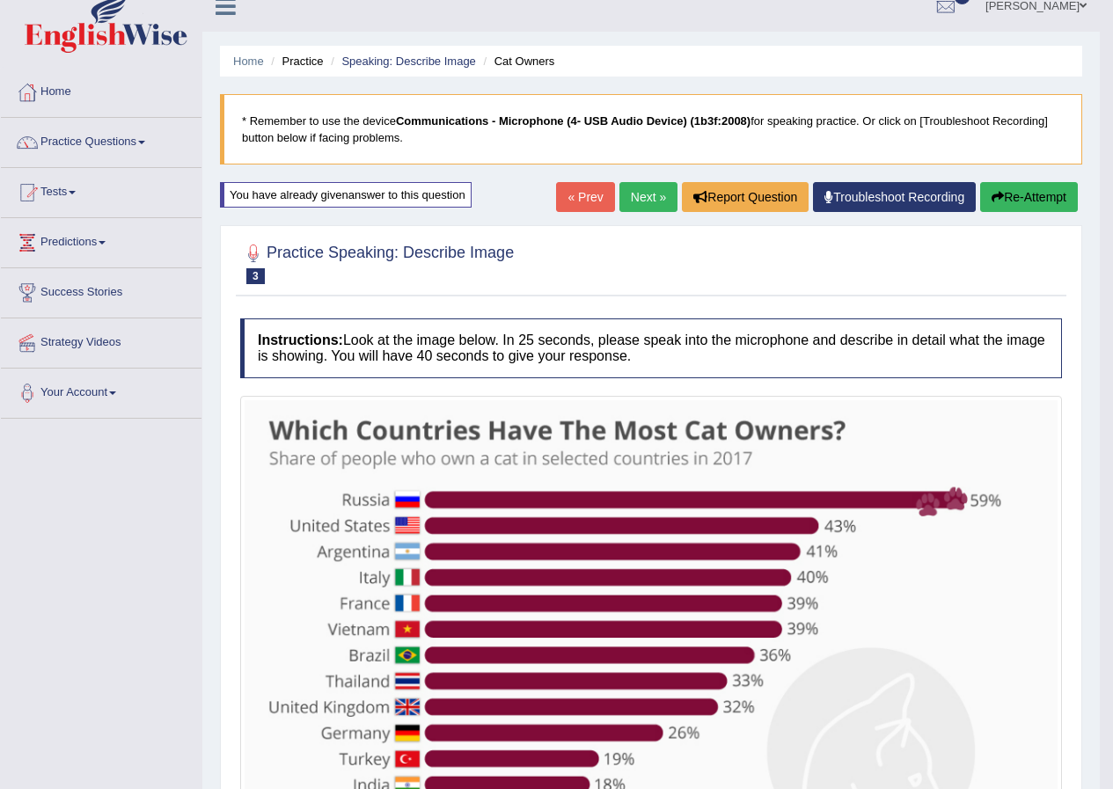
scroll to position [0, 0]
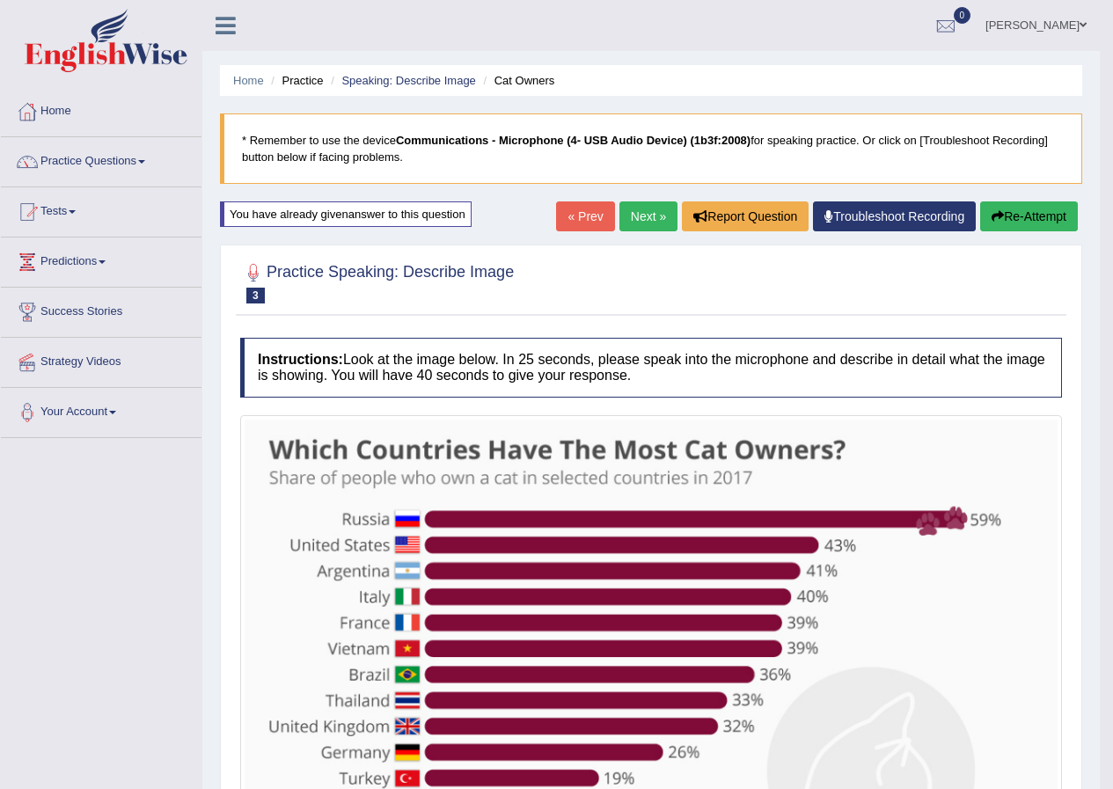
click at [1005, 210] on button "Re-Attempt" at bounding box center [1029, 216] width 98 height 30
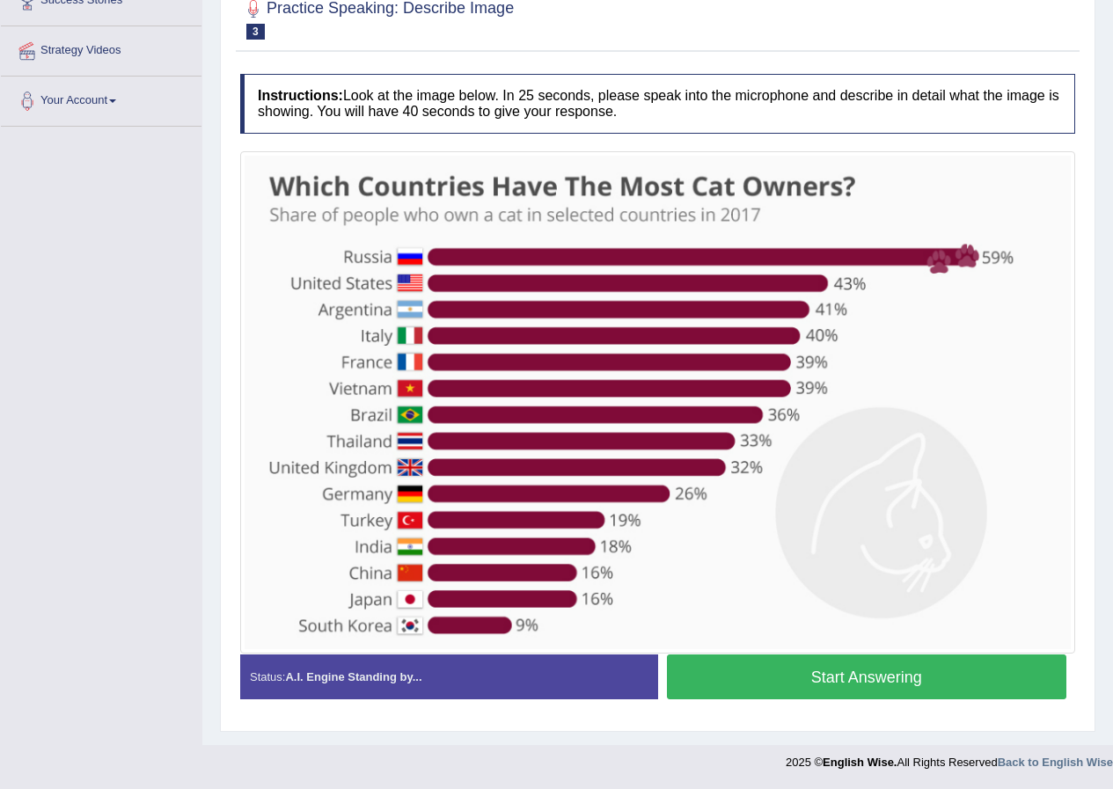
click at [795, 668] on button "Start Answering" at bounding box center [867, 676] width 400 height 45
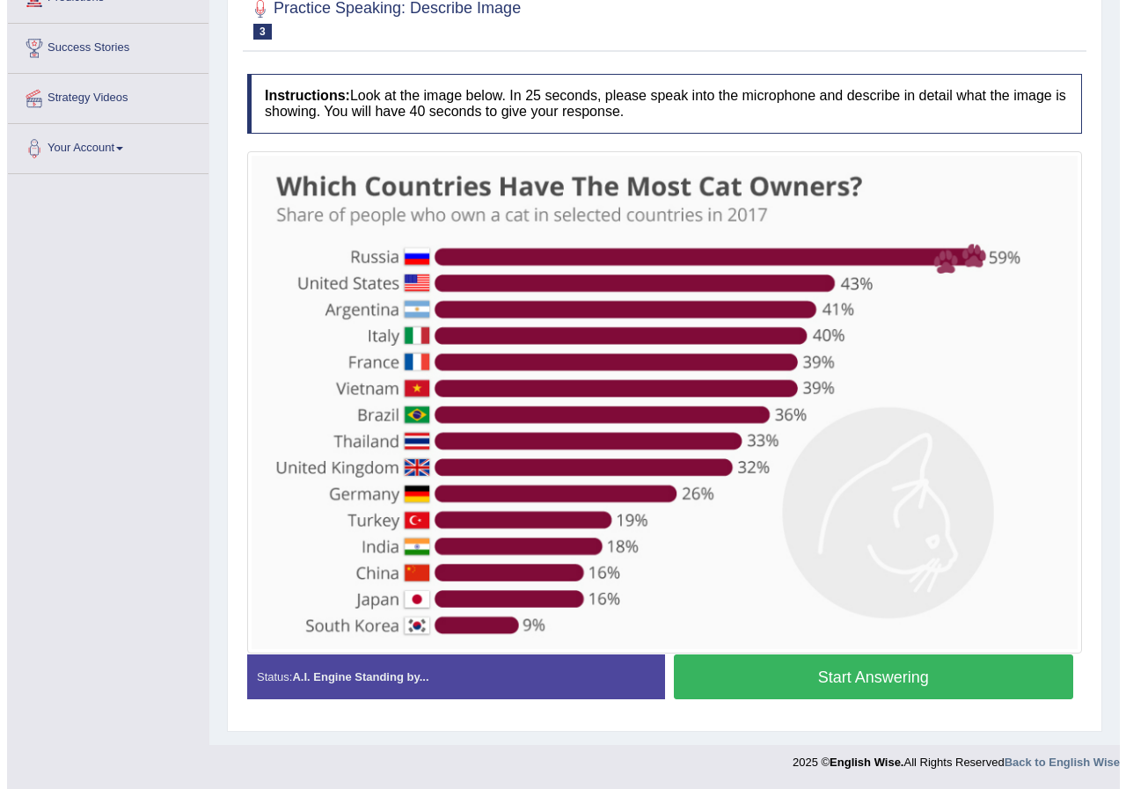
scroll to position [281, 0]
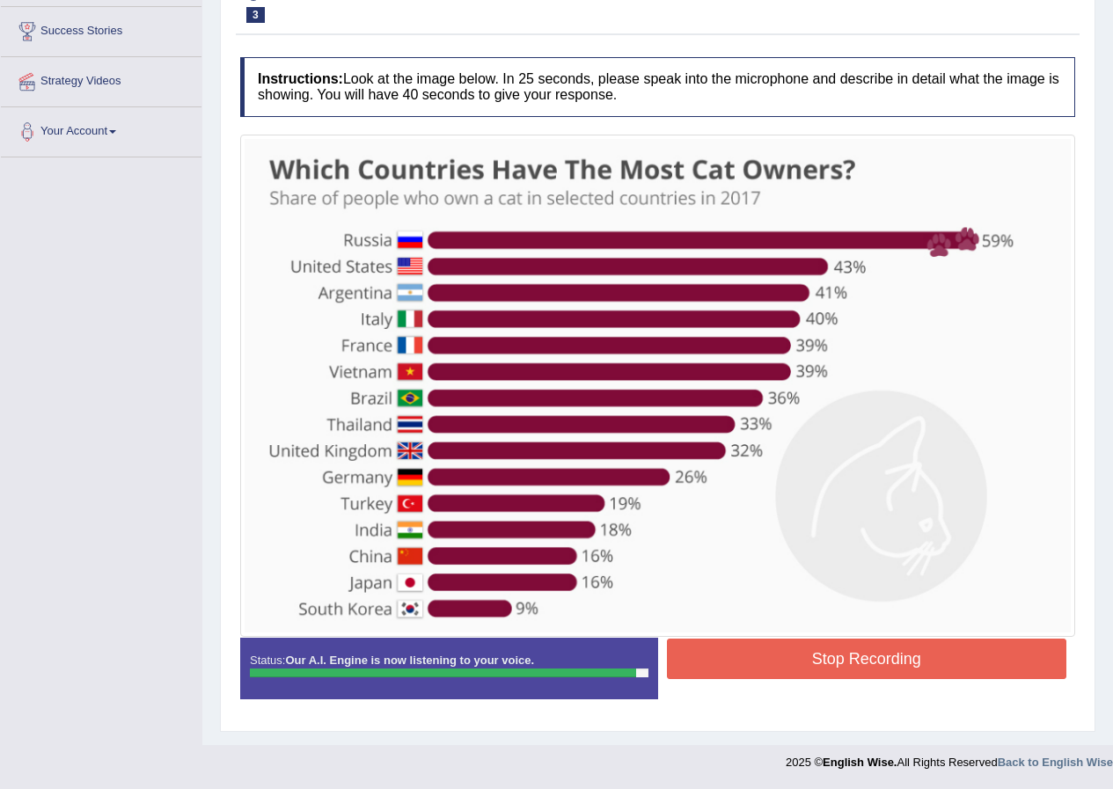
click at [824, 646] on button "Stop Recording" at bounding box center [867, 659] width 400 height 40
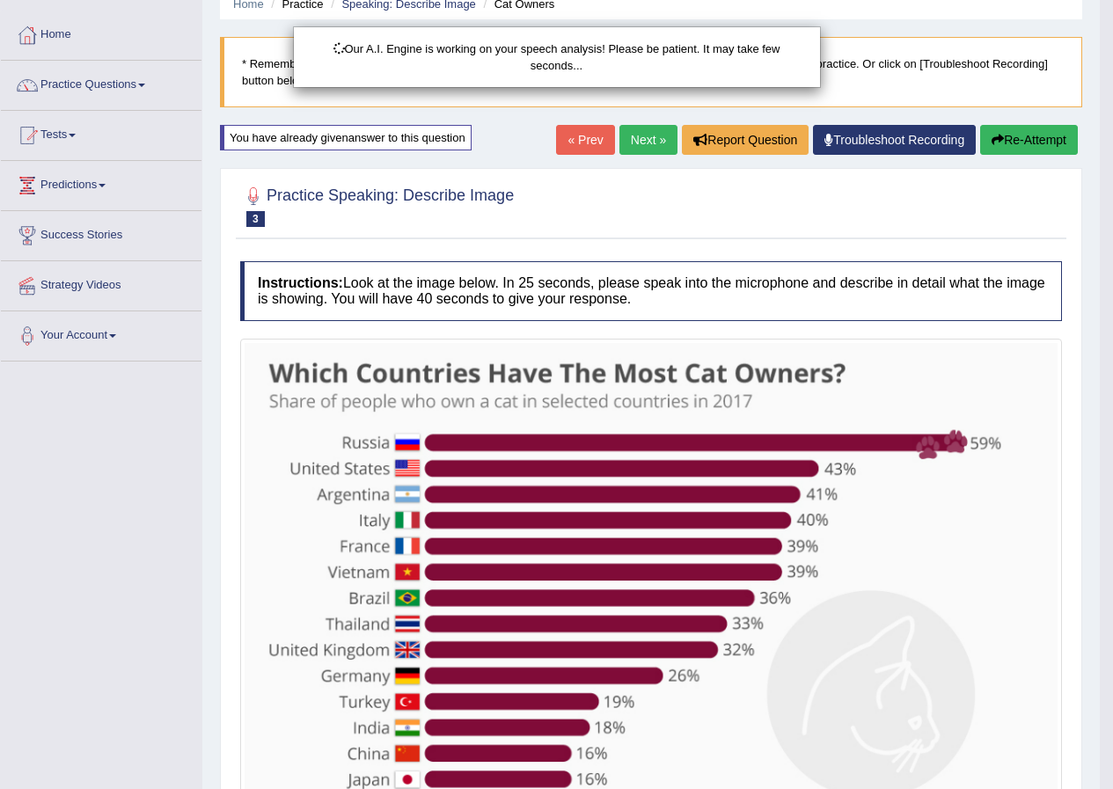
scroll to position [17, 0]
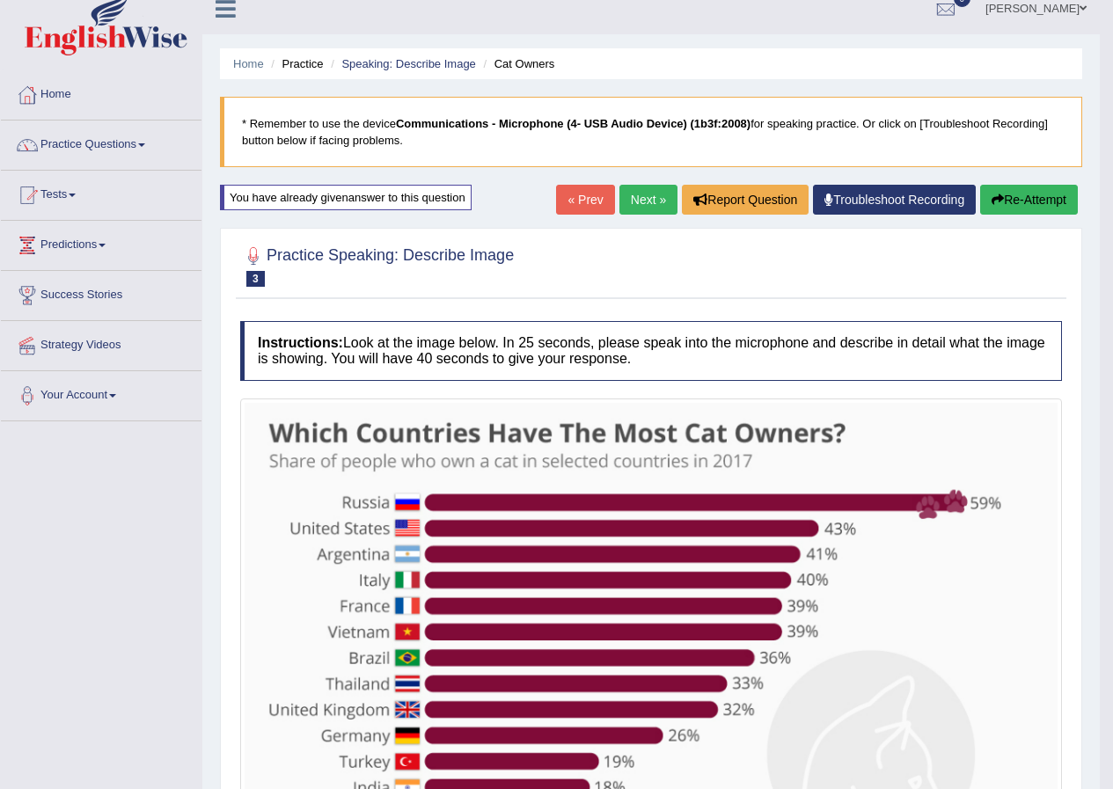
click at [1021, 198] on button "Re-Attempt" at bounding box center [1029, 200] width 98 height 30
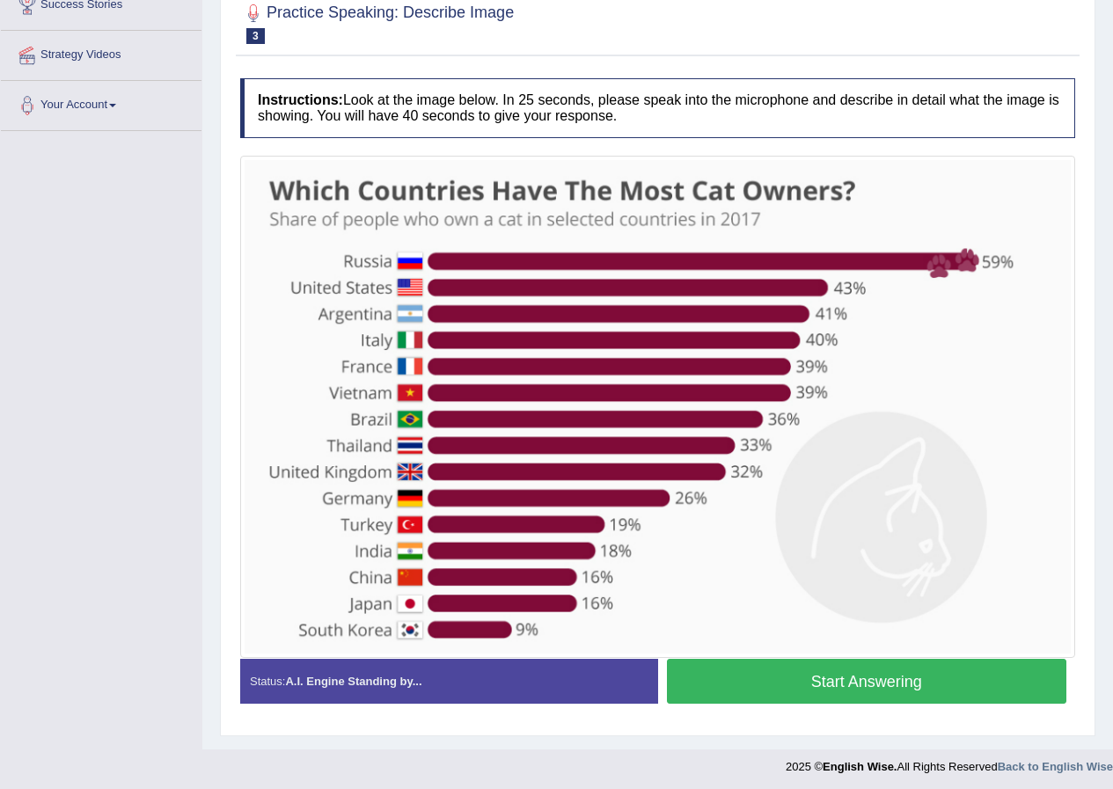
scroll to position [311, 0]
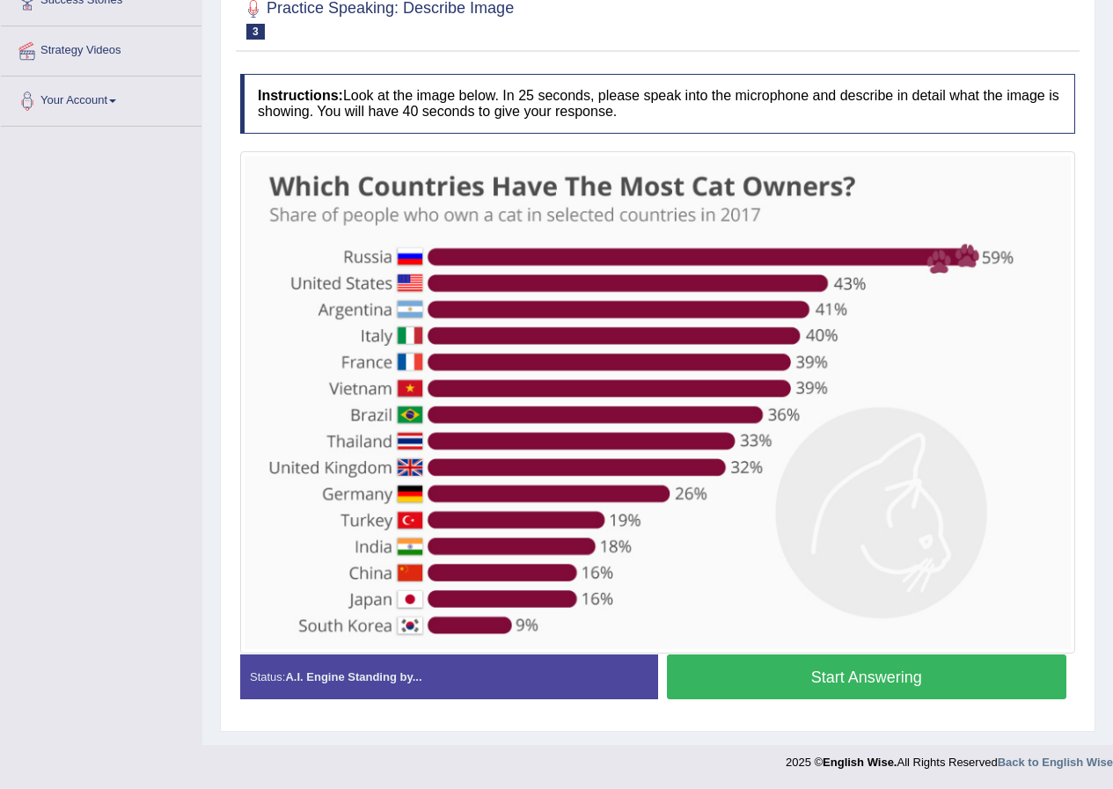
click at [837, 670] on button "Start Answering" at bounding box center [867, 676] width 400 height 45
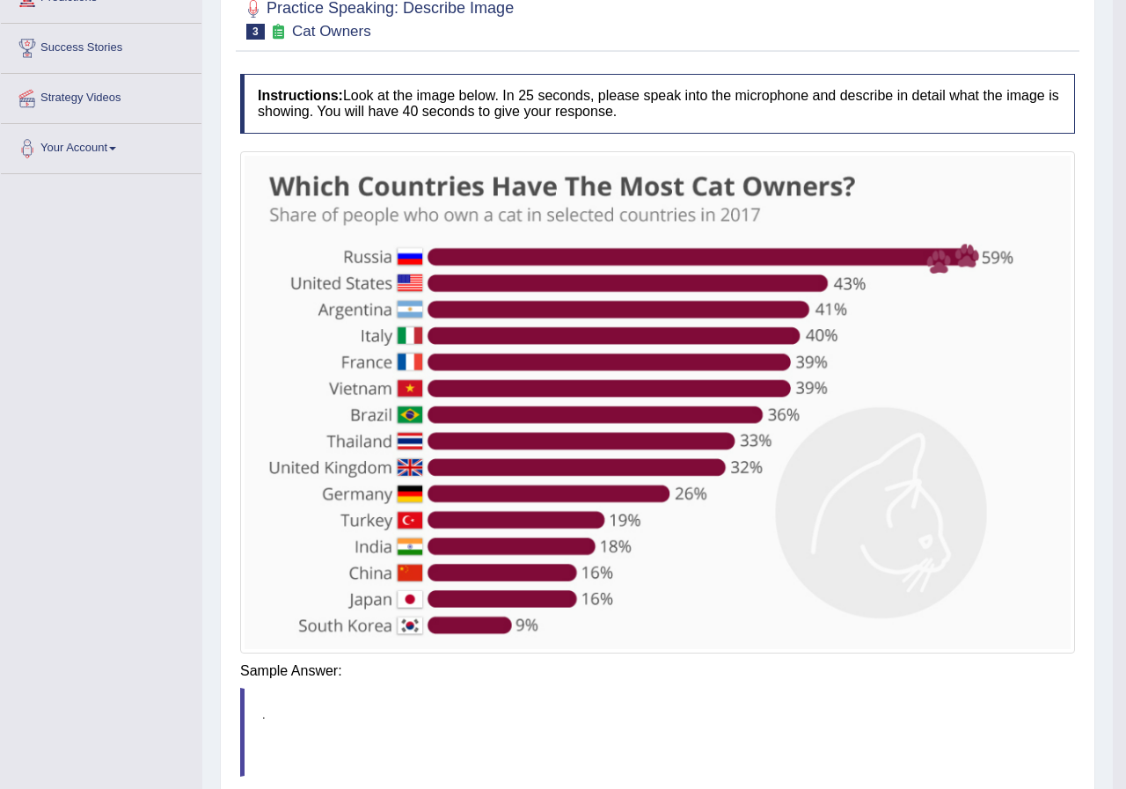
click at [878, 676] on div "Instructions: Look at the image below. In 25 seconds, please speak into the mic…" at bounding box center [658, 472] width 844 height 814
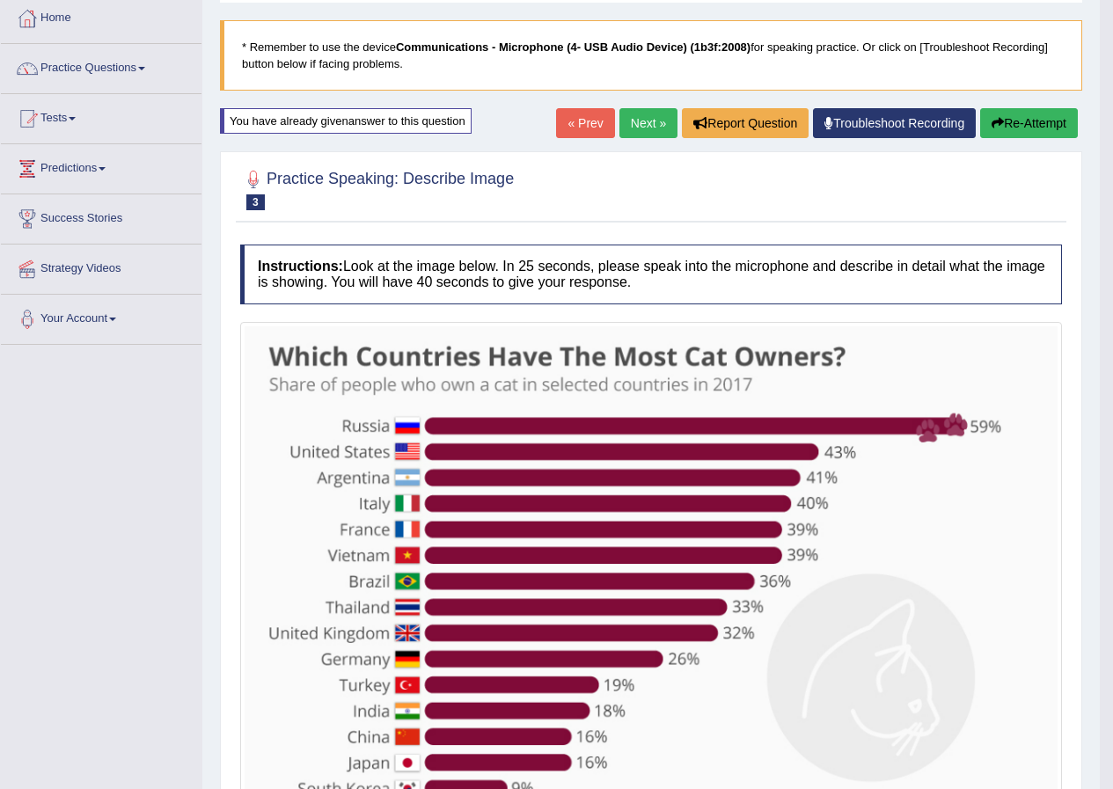
scroll to position [88, 0]
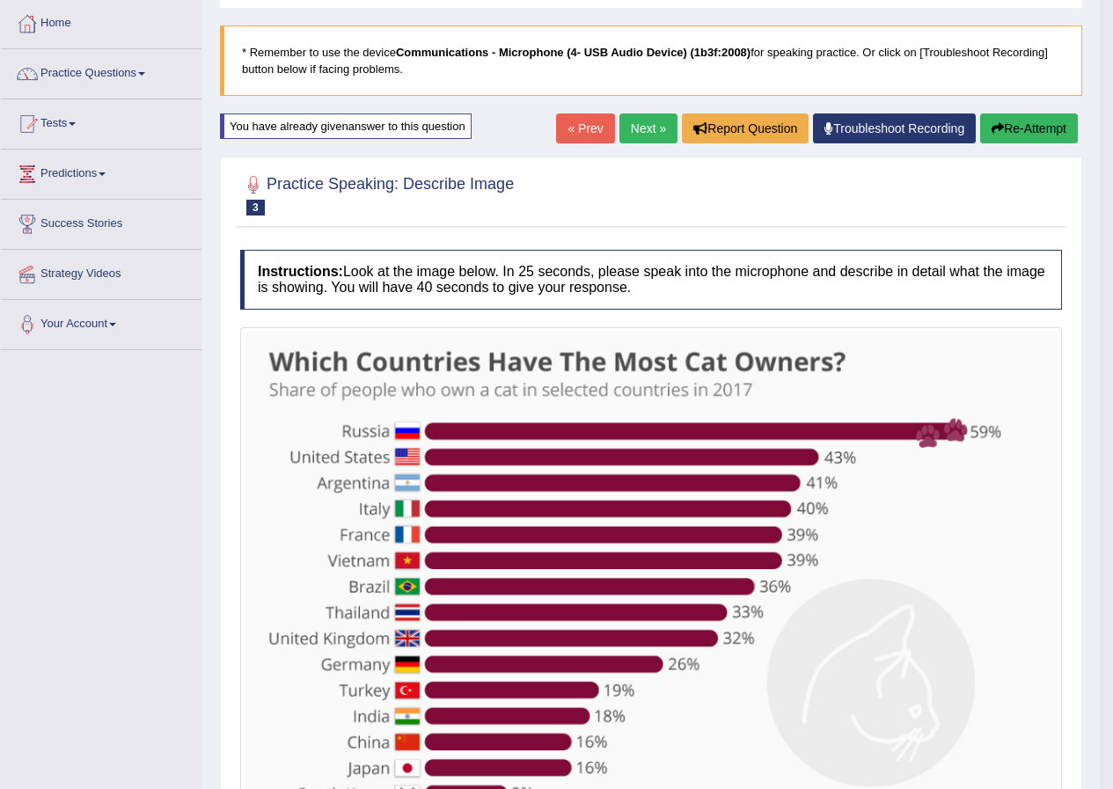
click at [1020, 125] on button "Re-Attempt" at bounding box center [1029, 128] width 98 height 30
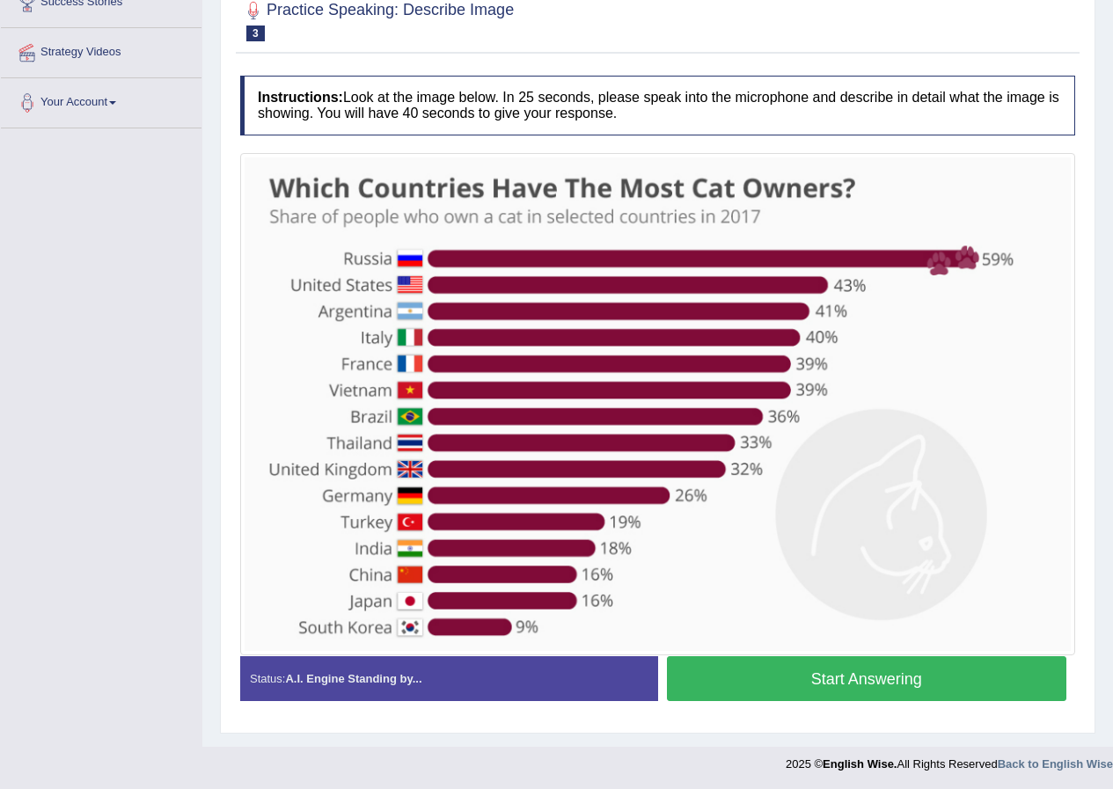
scroll to position [311, 0]
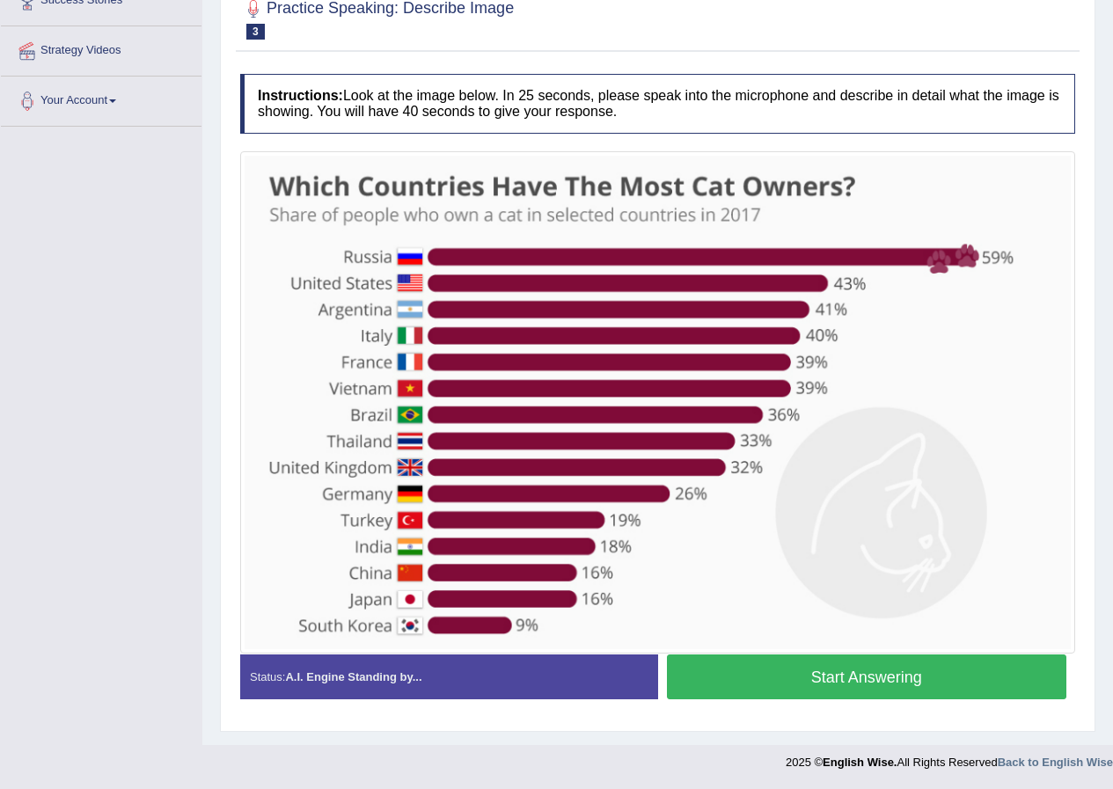
click at [870, 682] on button "Start Answering" at bounding box center [867, 676] width 400 height 45
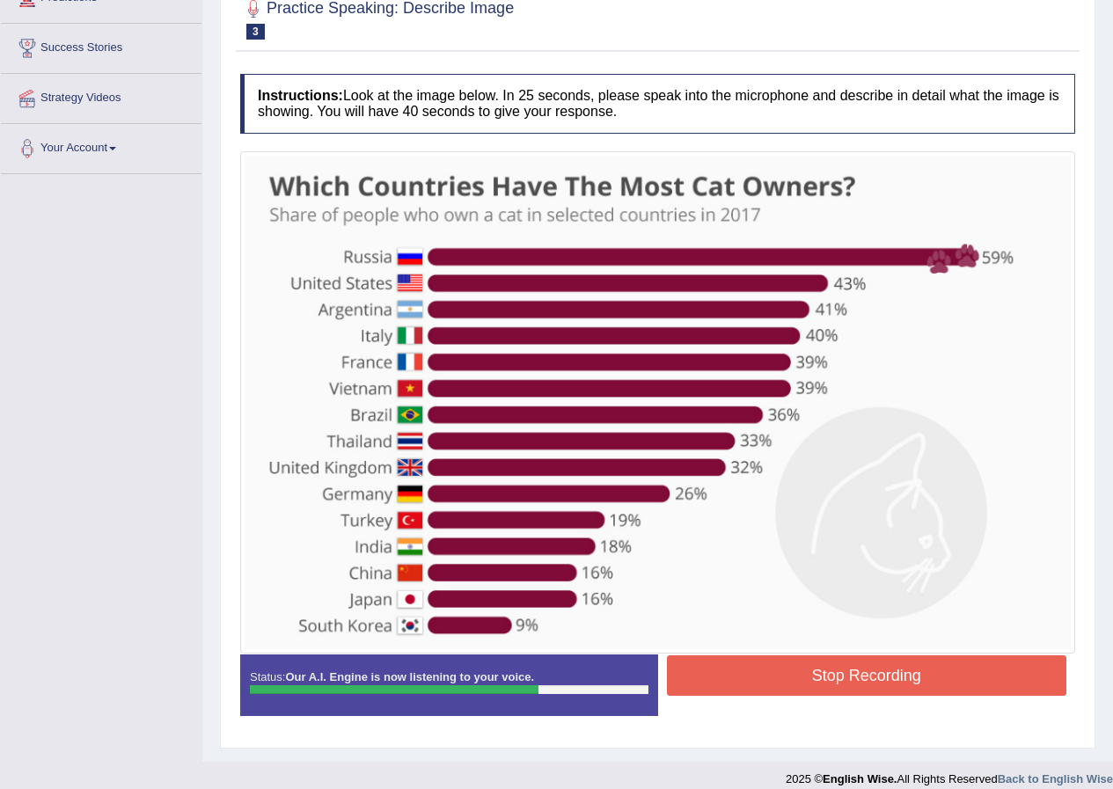
click at [861, 681] on button "Stop Recording" at bounding box center [867, 675] width 400 height 40
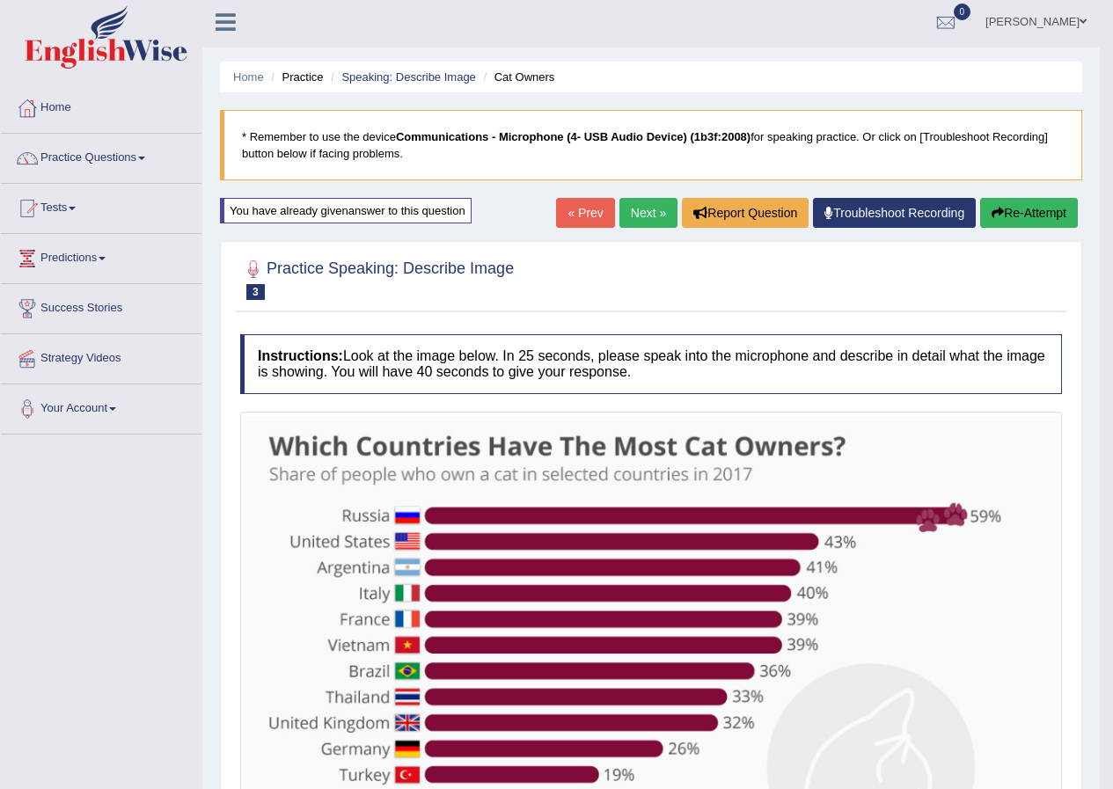
scroll to position [0, 0]
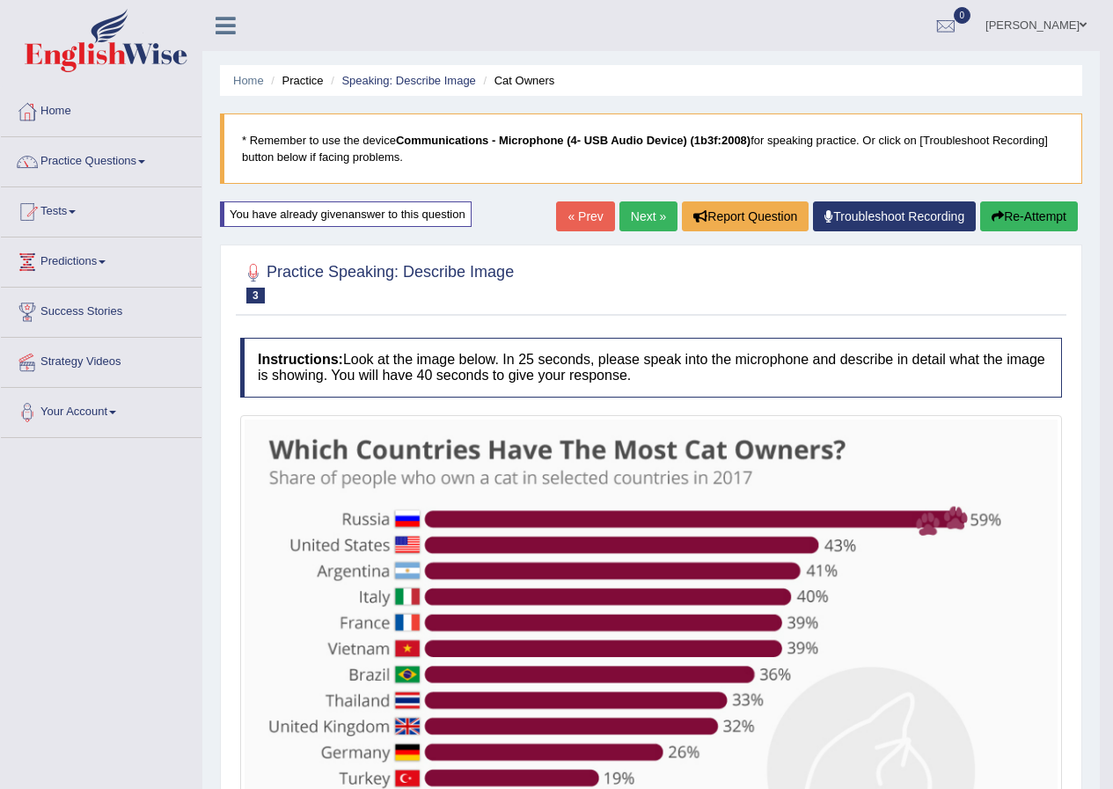
click at [1036, 221] on button "Re-Attempt" at bounding box center [1029, 216] width 98 height 30
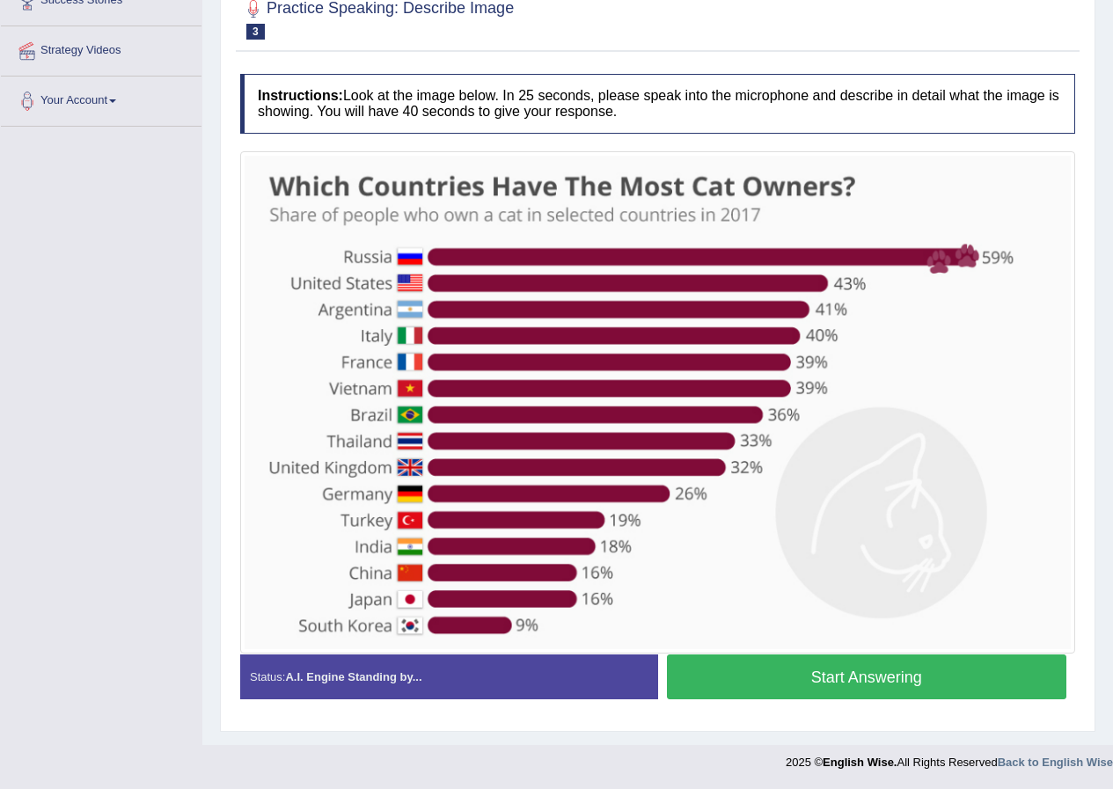
scroll to position [311, 0]
click at [897, 669] on button "Start Answering" at bounding box center [867, 676] width 400 height 45
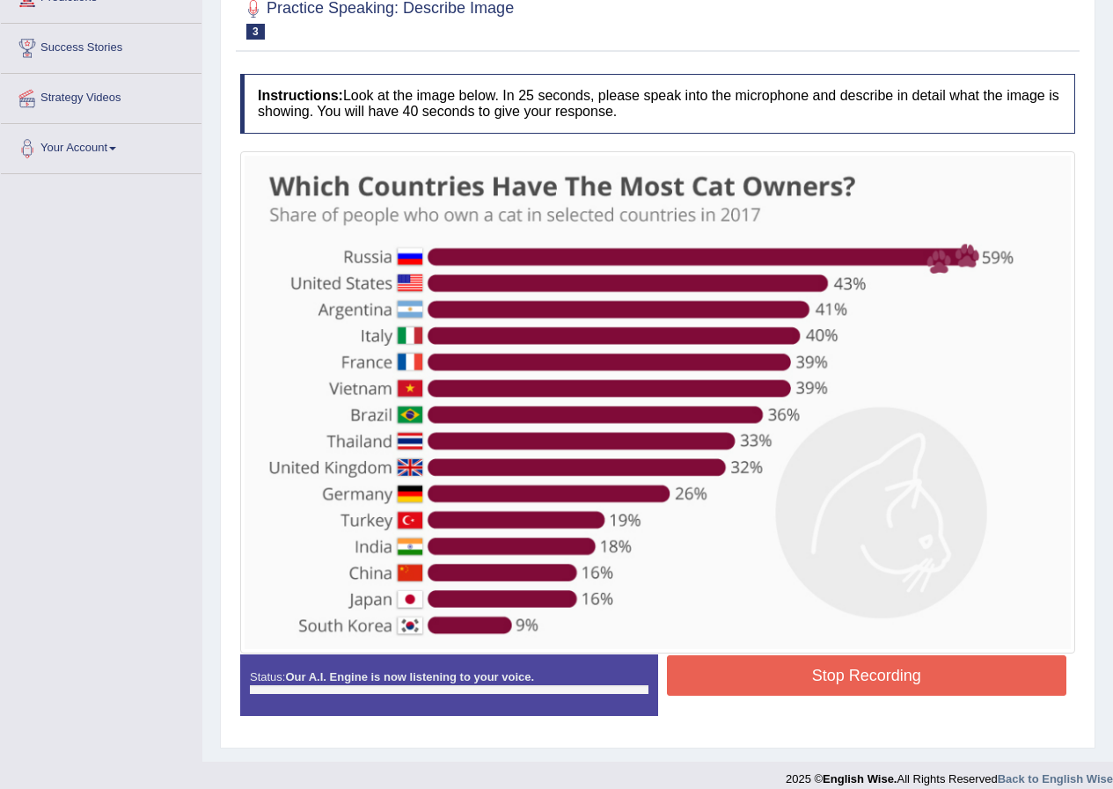
scroll to position [281, 0]
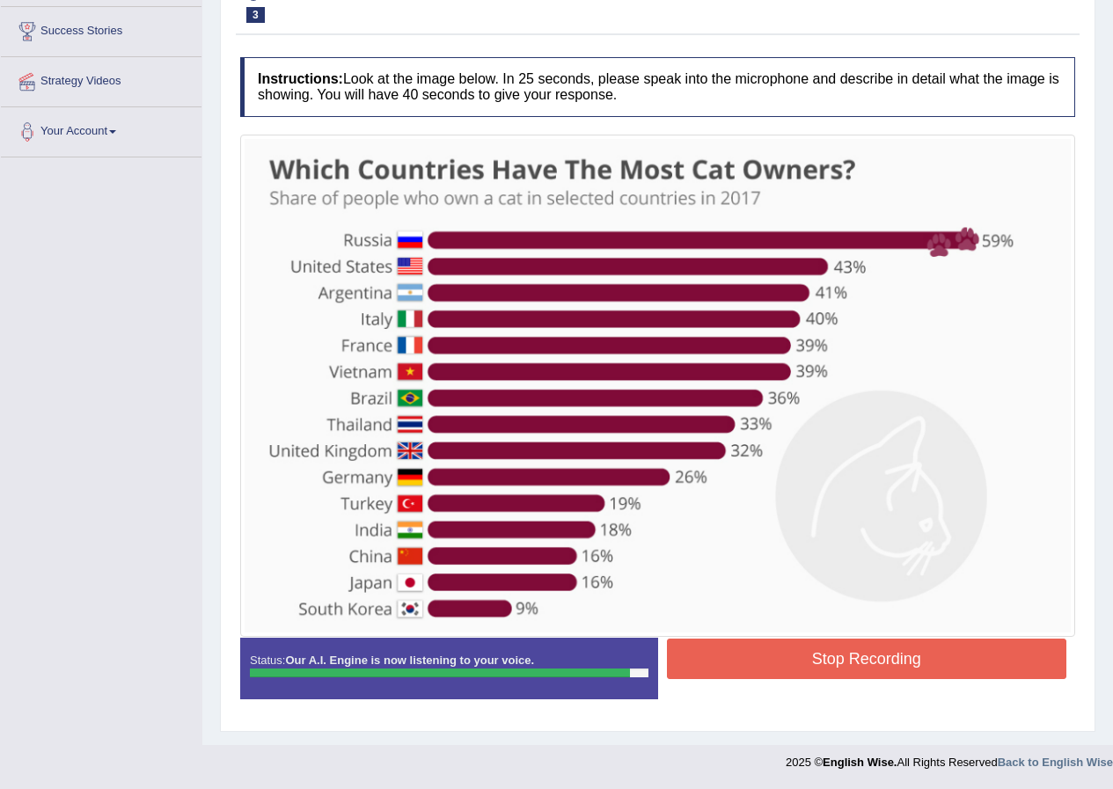
click at [881, 654] on button "Stop Recording" at bounding box center [867, 659] width 400 height 40
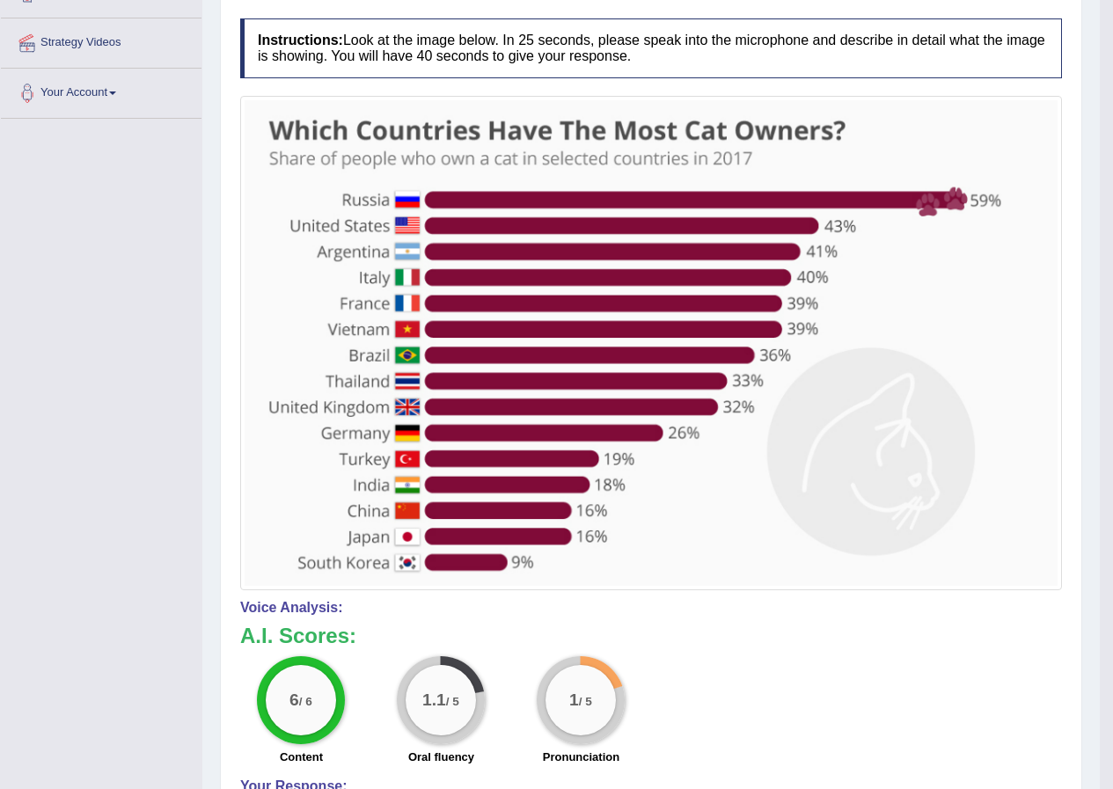
scroll to position [113, 0]
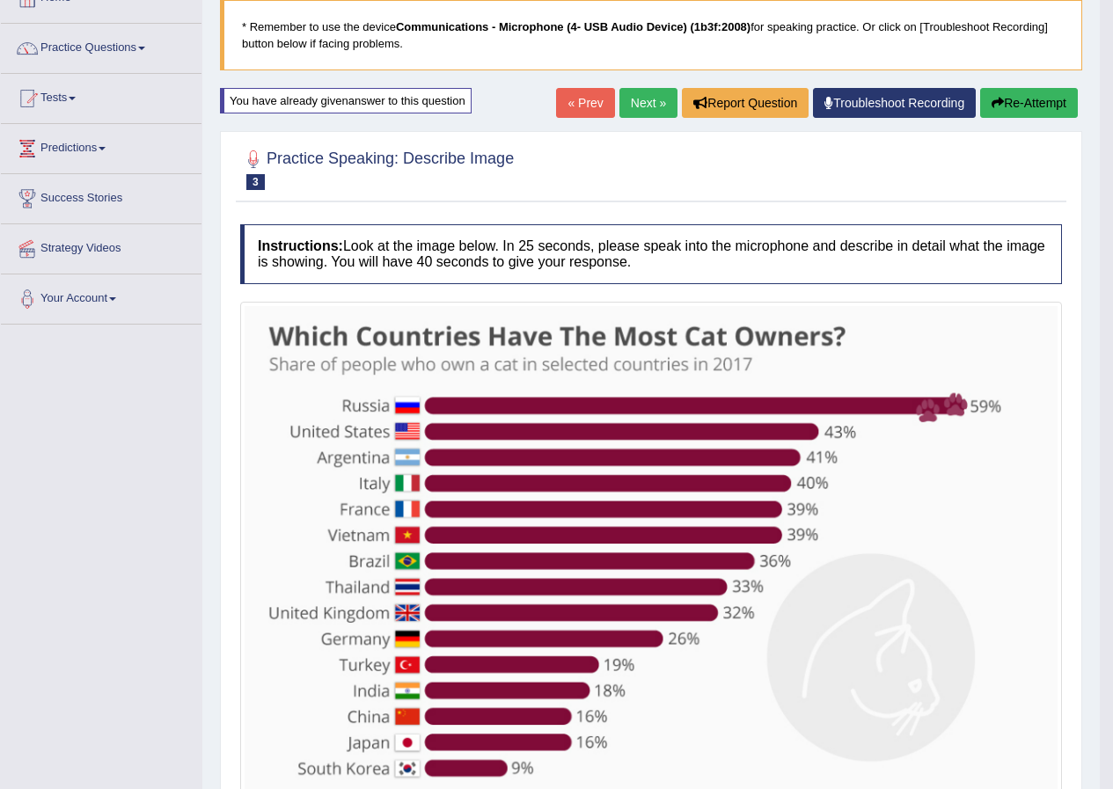
click at [1032, 105] on button "Re-Attempt" at bounding box center [1029, 103] width 98 height 30
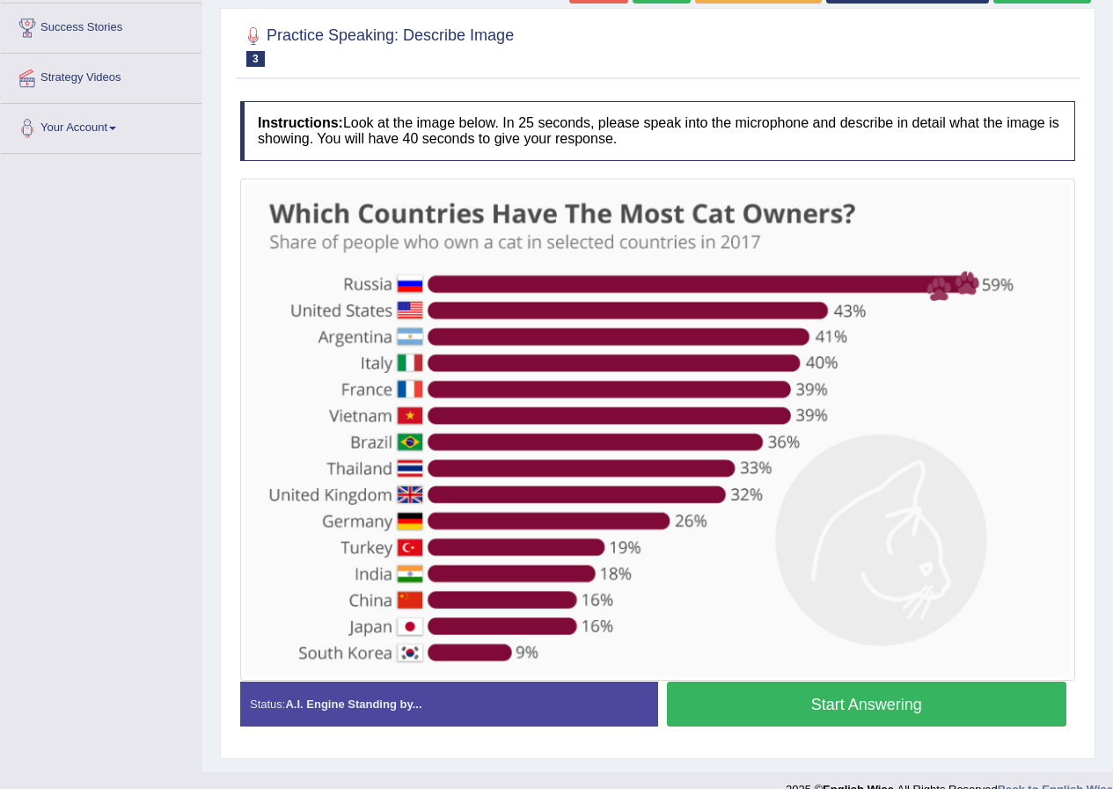
scroll to position [311, 0]
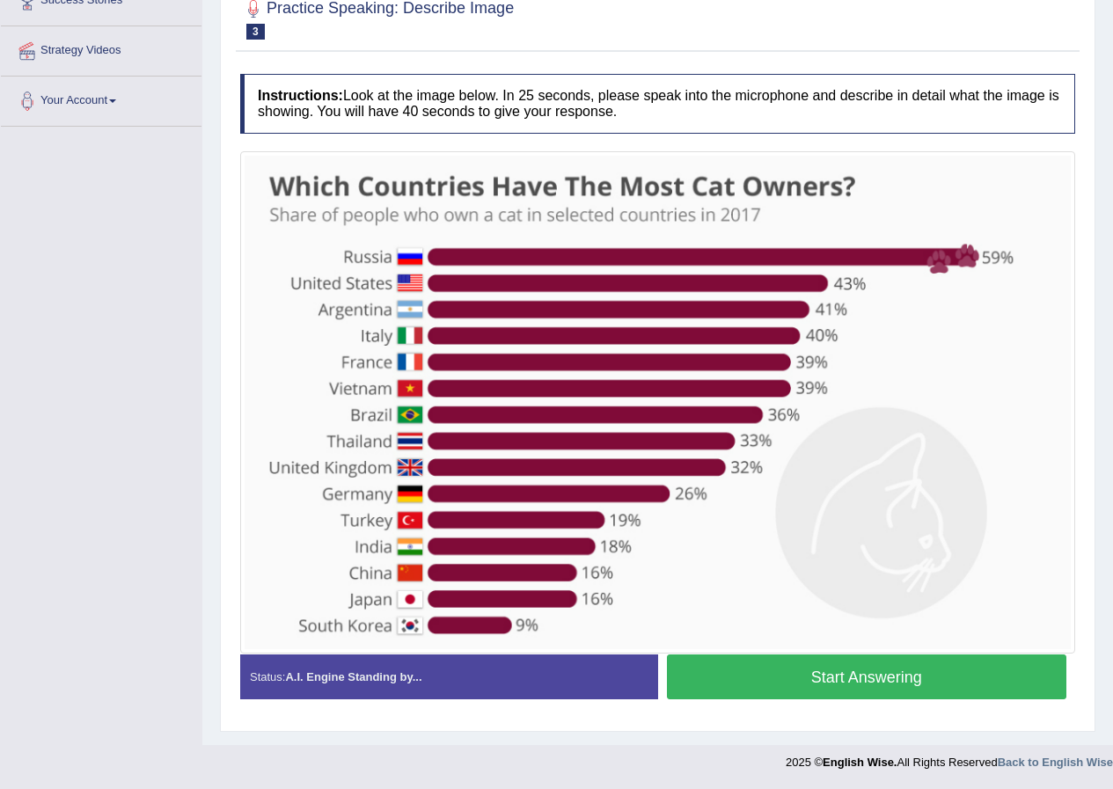
click at [866, 685] on button "Start Answering" at bounding box center [867, 676] width 400 height 45
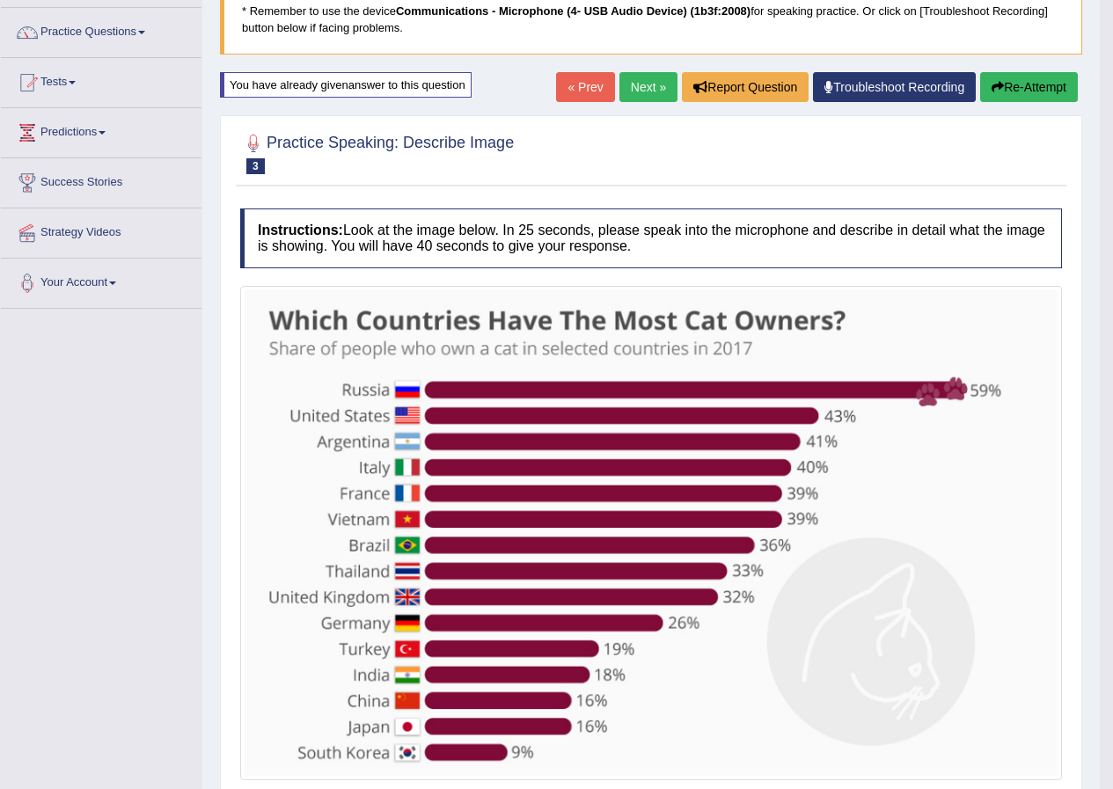
scroll to position [0, 0]
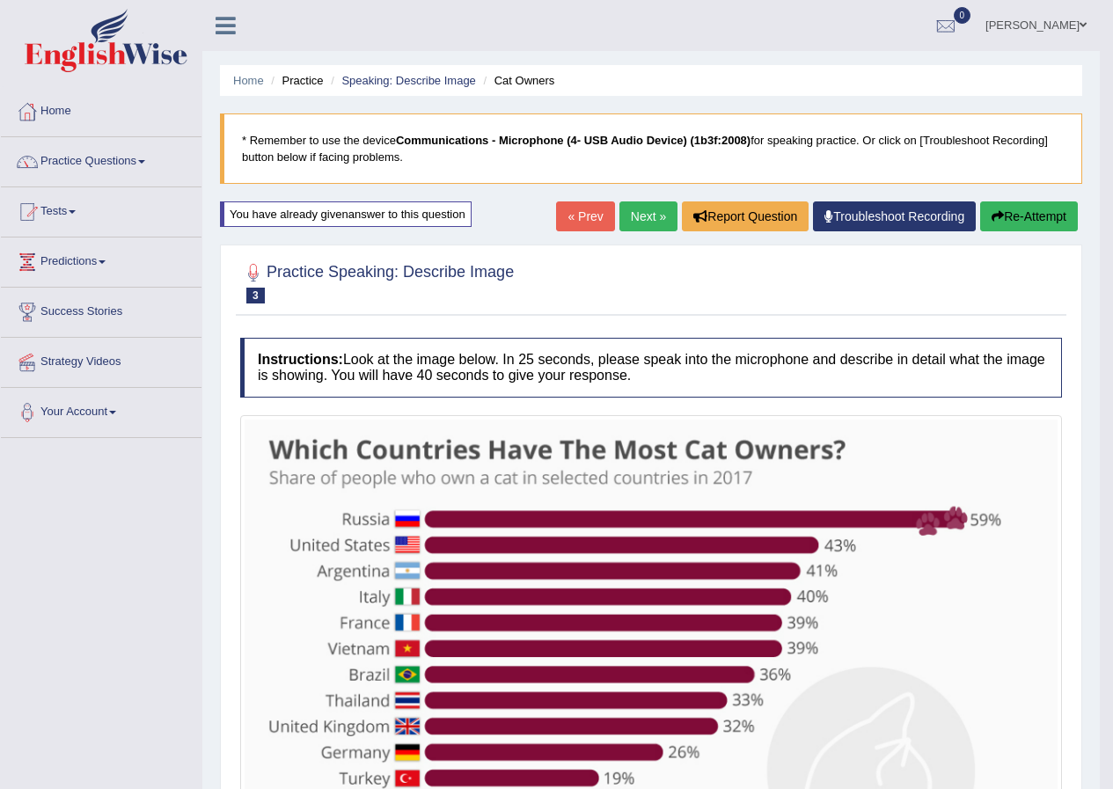
click at [1012, 223] on button "Re-Attempt" at bounding box center [1029, 216] width 98 height 30
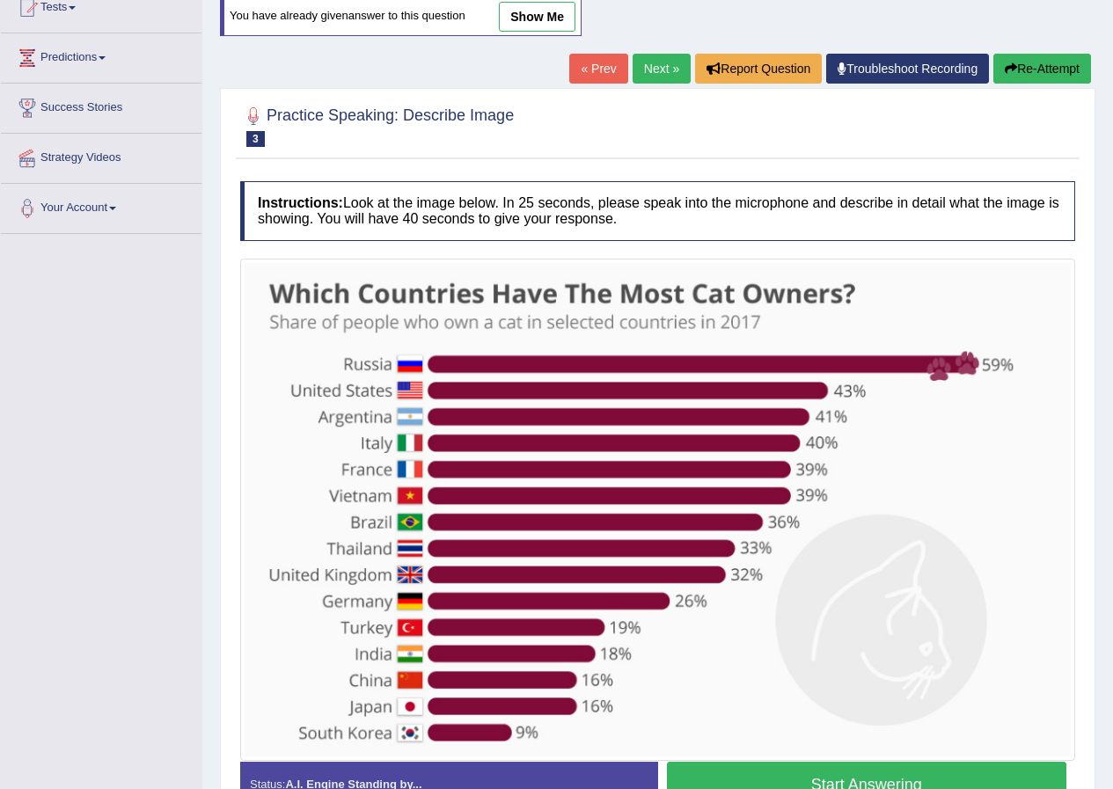
scroll to position [264, 0]
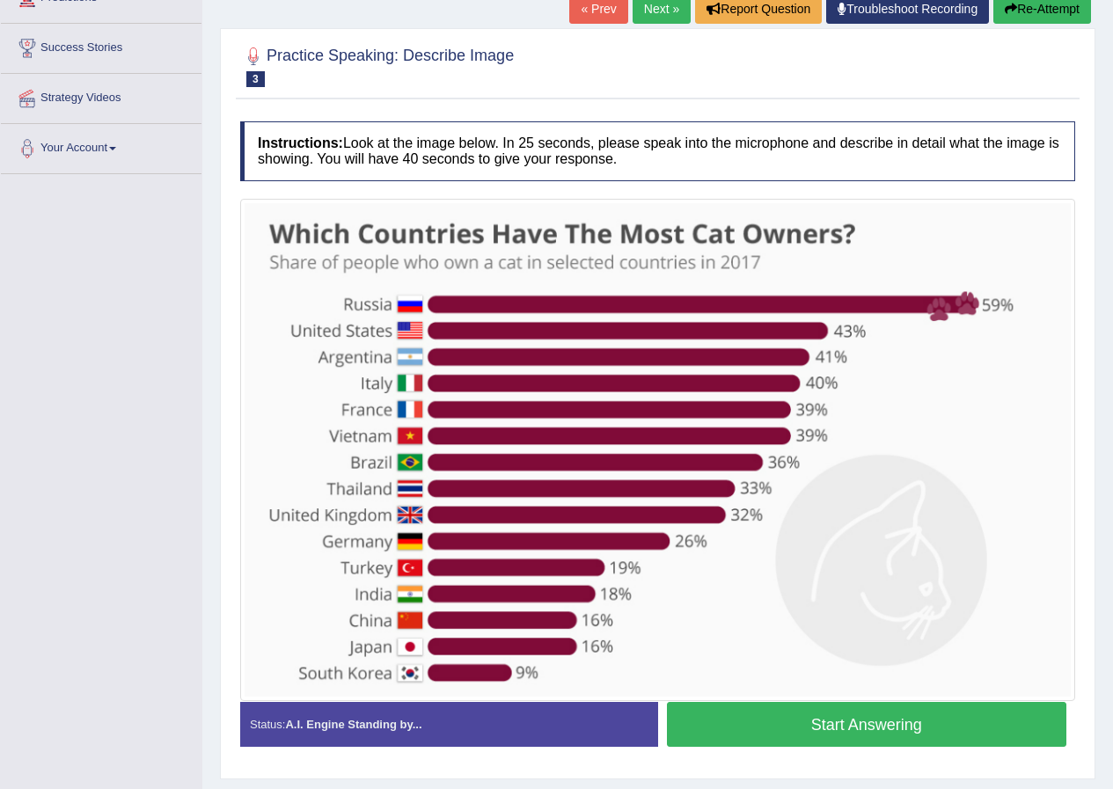
click at [859, 734] on button "Start Answering" at bounding box center [867, 724] width 400 height 45
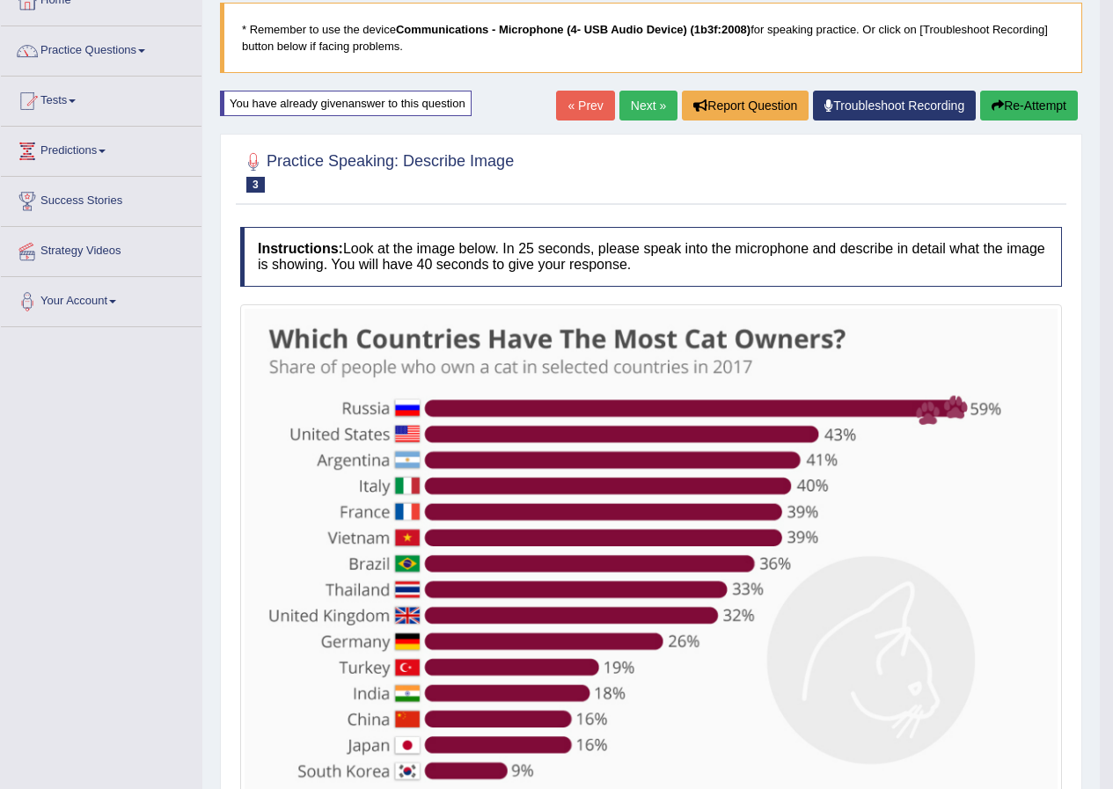
scroll to position [0, 0]
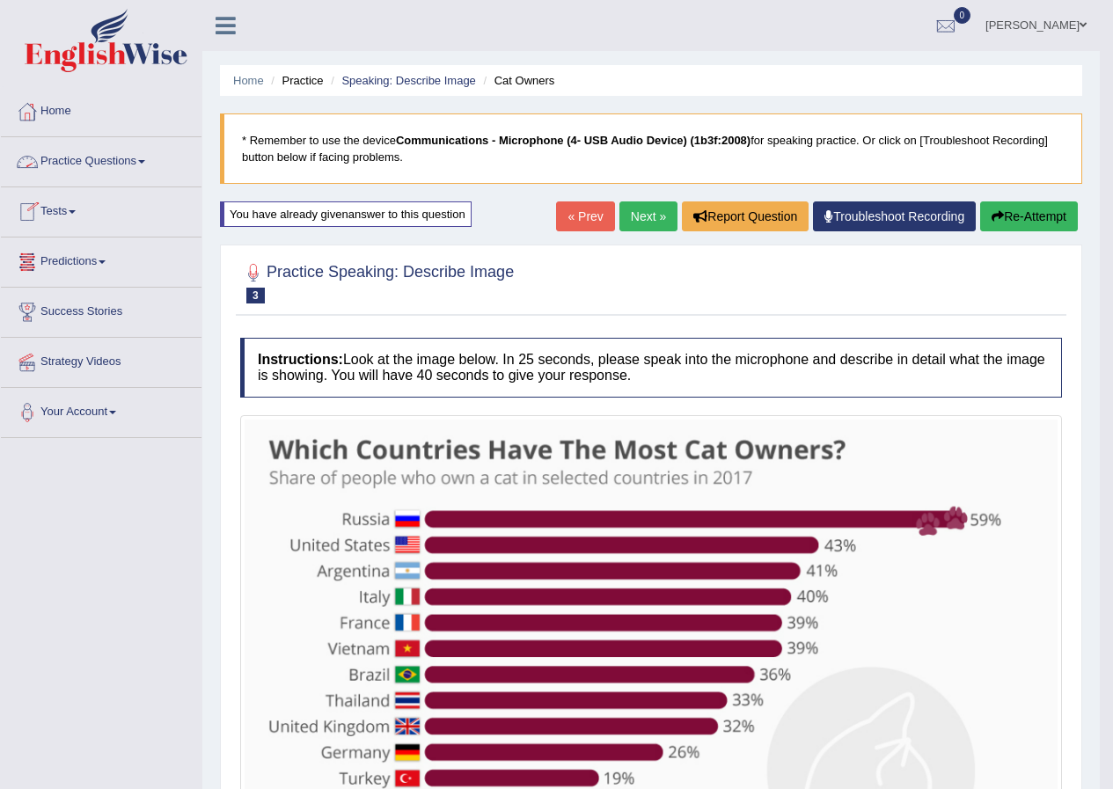
click at [147, 165] on link "Practice Questions" at bounding box center [101, 159] width 201 height 44
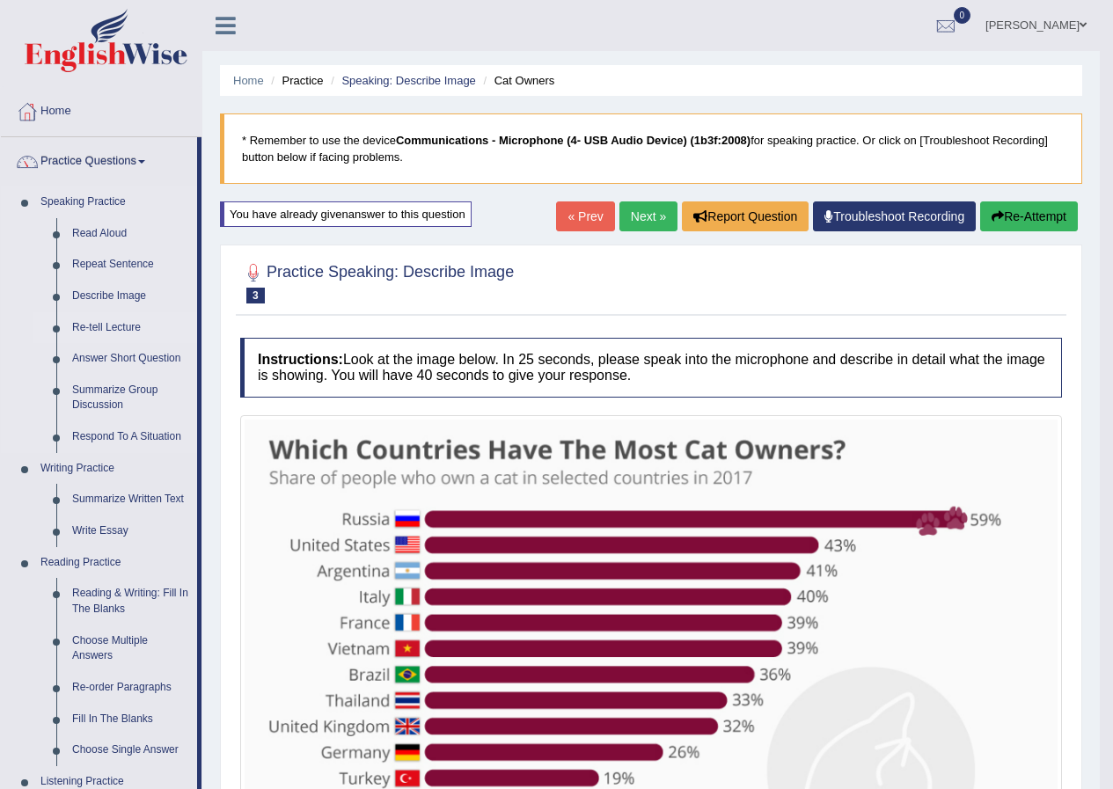
click at [113, 325] on link "Re-tell Lecture" at bounding box center [130, 328] width 133 height 32
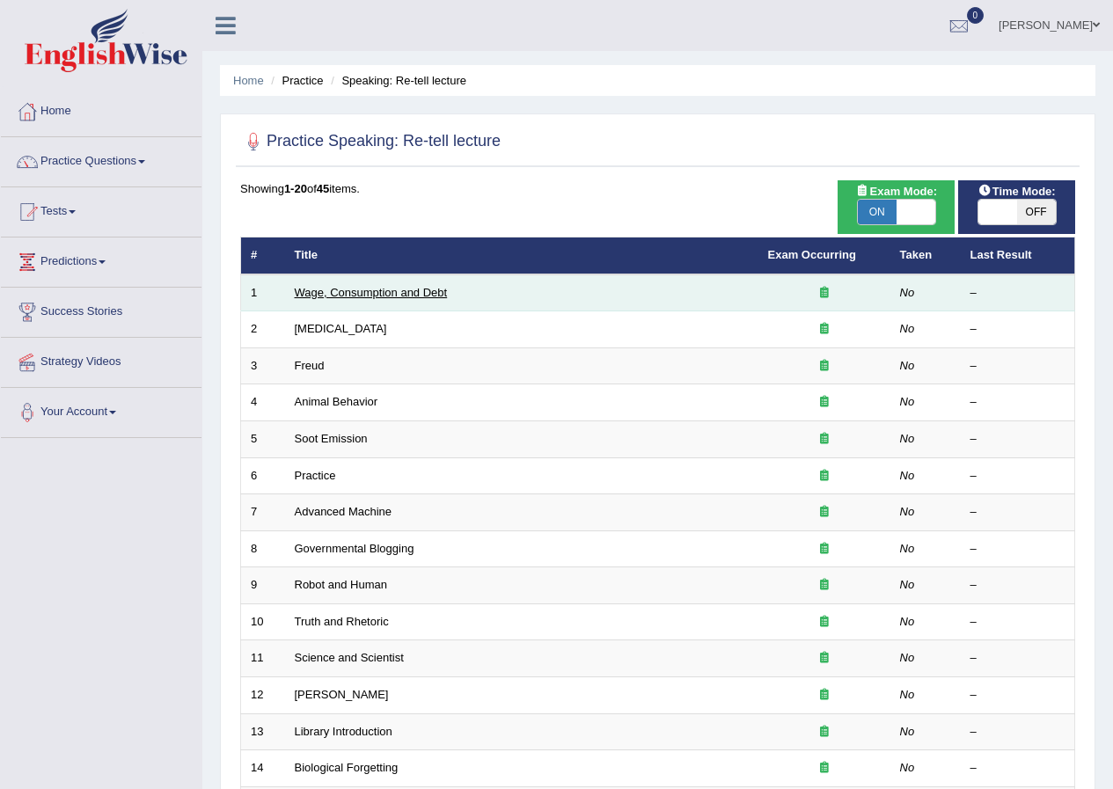
click at [339, 289] on link "Wage, Consumption and Debt" at bounding box center [371, 292] width 153 height 13
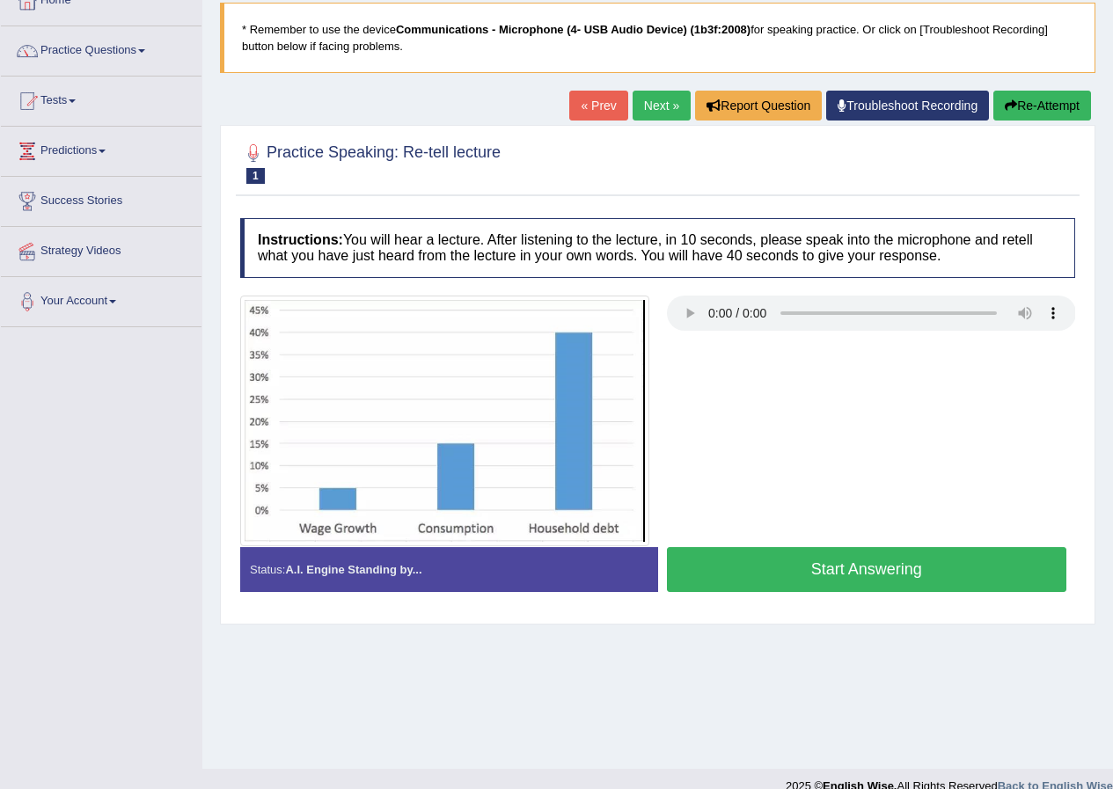
scroll to position [135, 0]
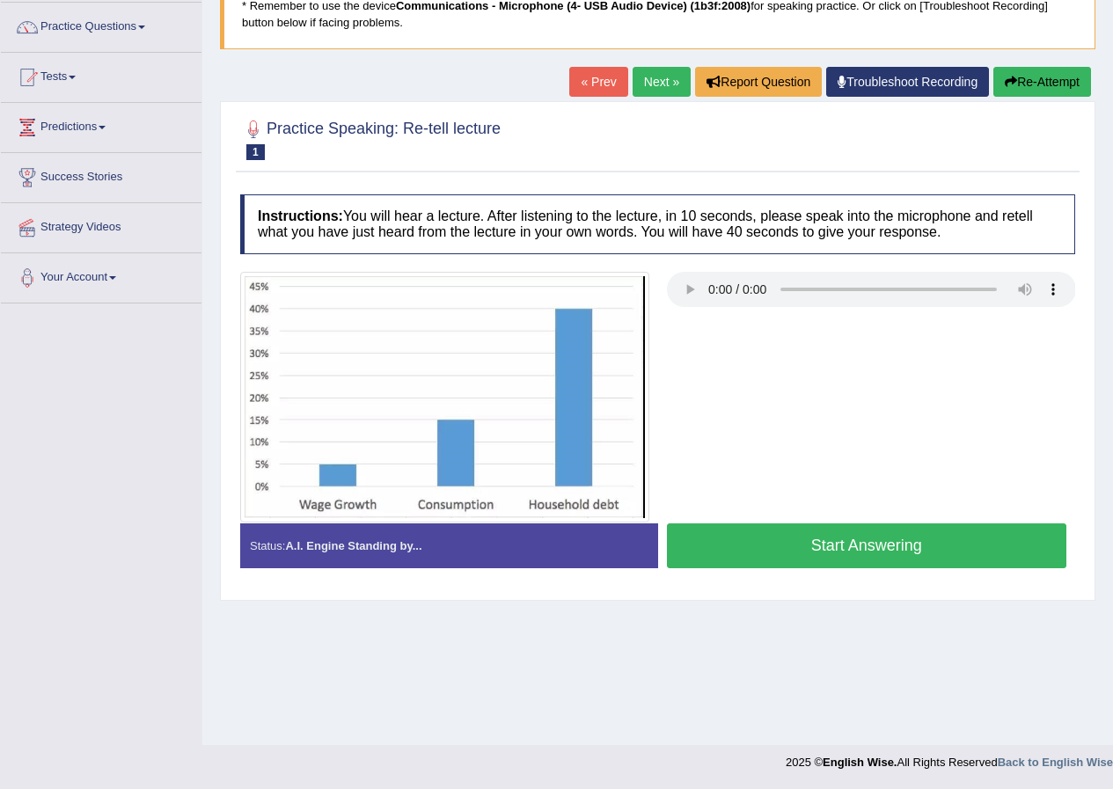
click at [858, 537] on button "Start Answering" at bounding box center [867, 545] width 400 height 45
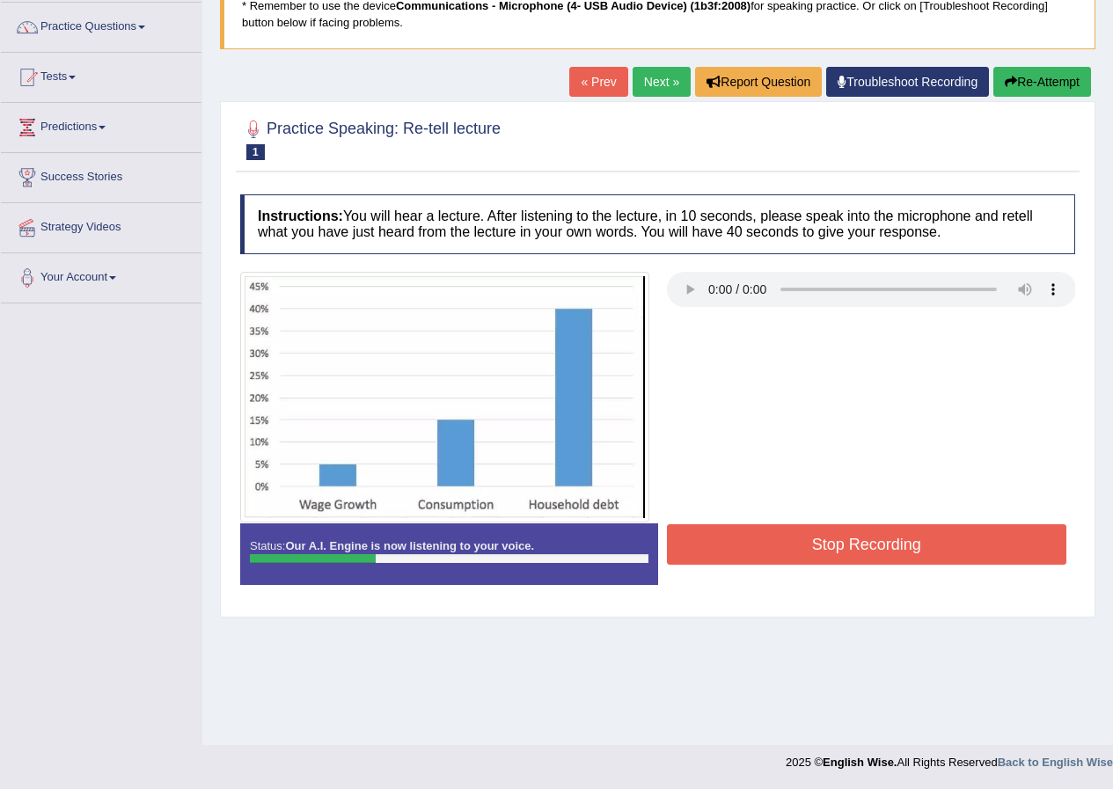
click at [858, 538] on button "Stop Recording" at bounding box center [867, 544] width 400 height 40
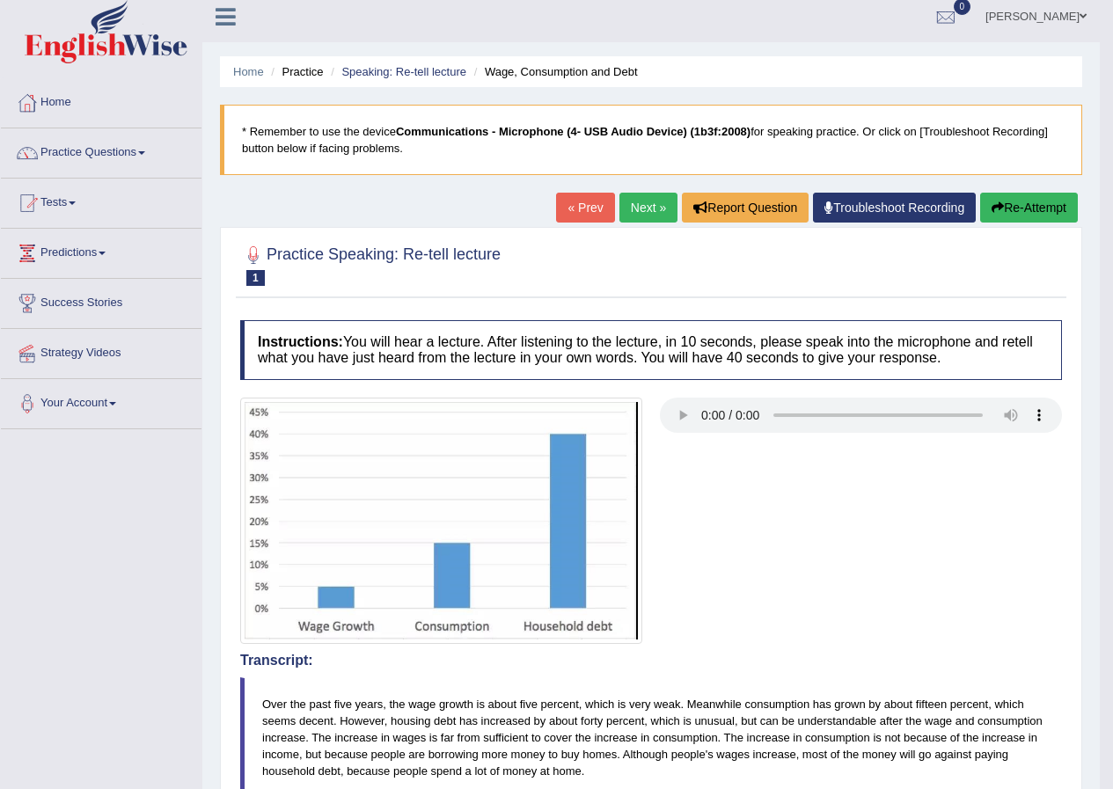
scroll to position [0, 0]
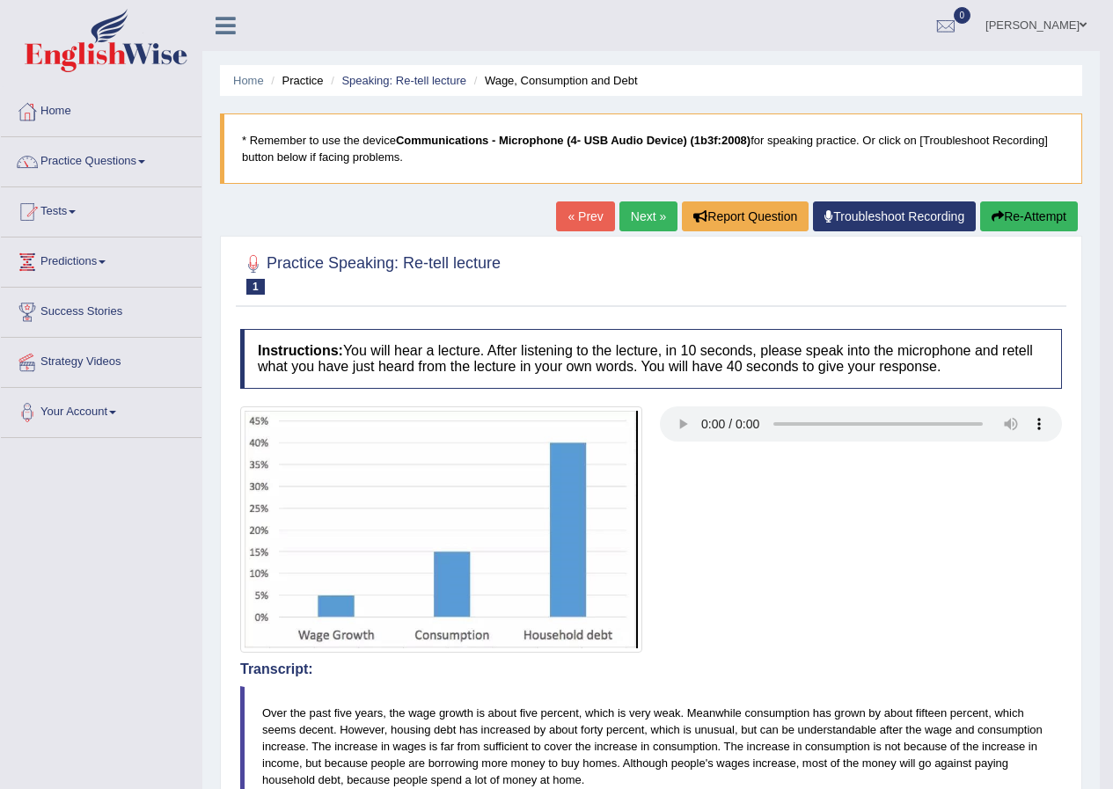
click at [1027, 208] on button "Re-Attempt" at bounding box center [1029, 216] width 98 height 30
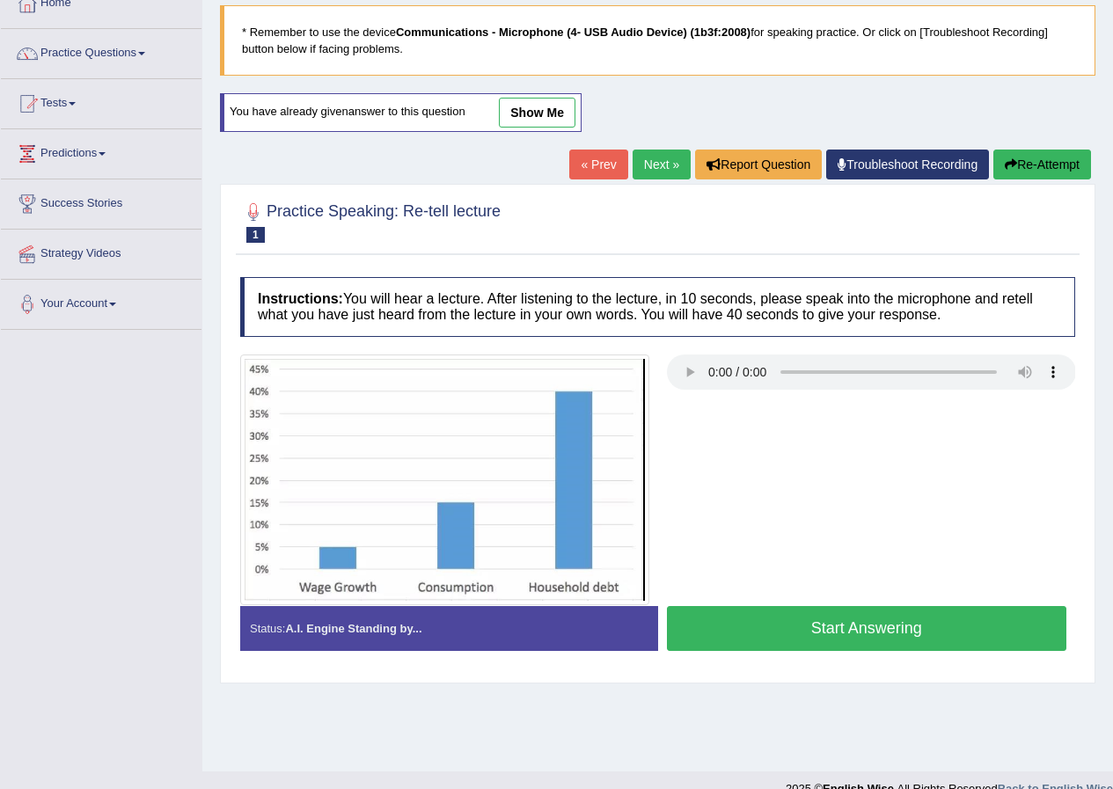
scroll to position [135, 0]
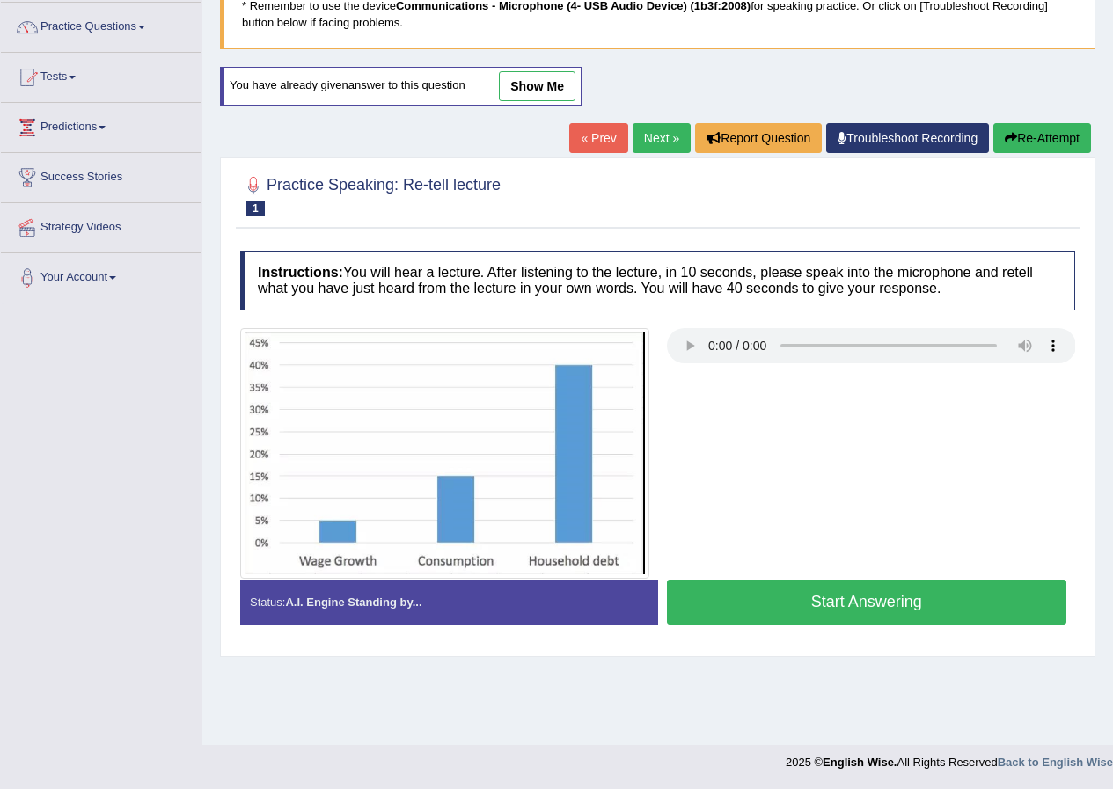
click at [875, 604] on button "Start Answering" at bounding box center [867, 602] width 400 height 45
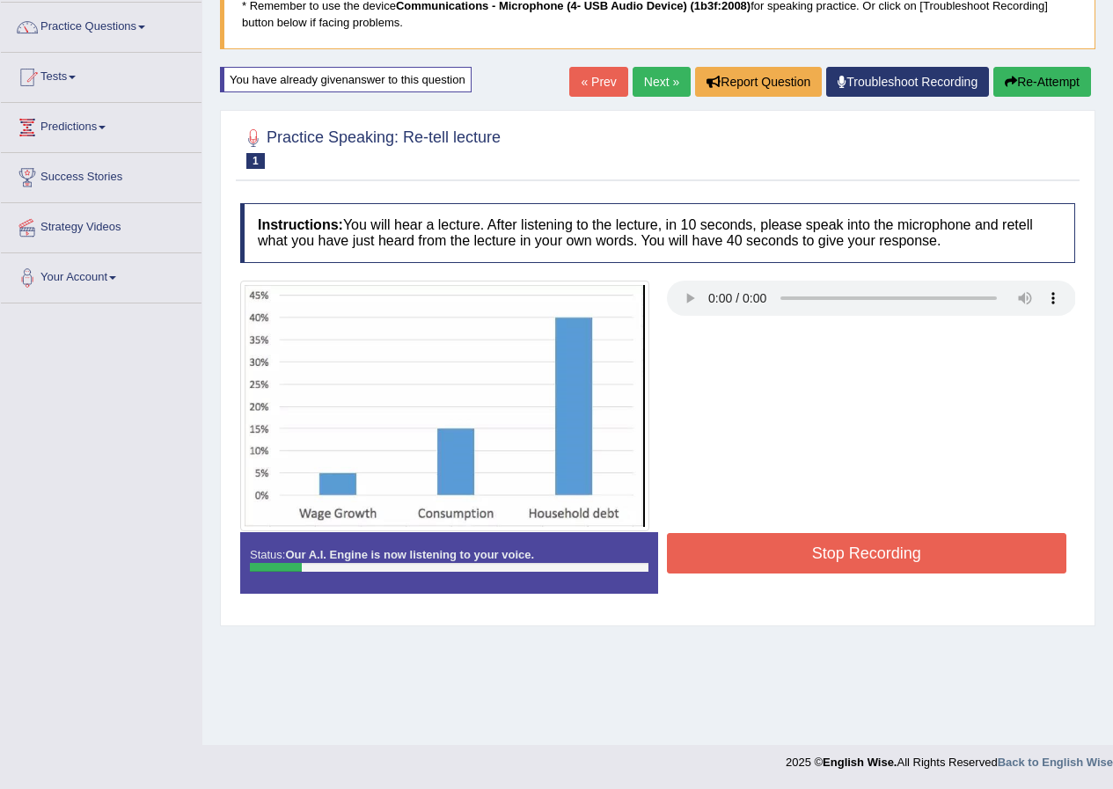
click at [1050, 81] on button "Re-Attempt" at bounding box center [1042, 82] width 98 height 30
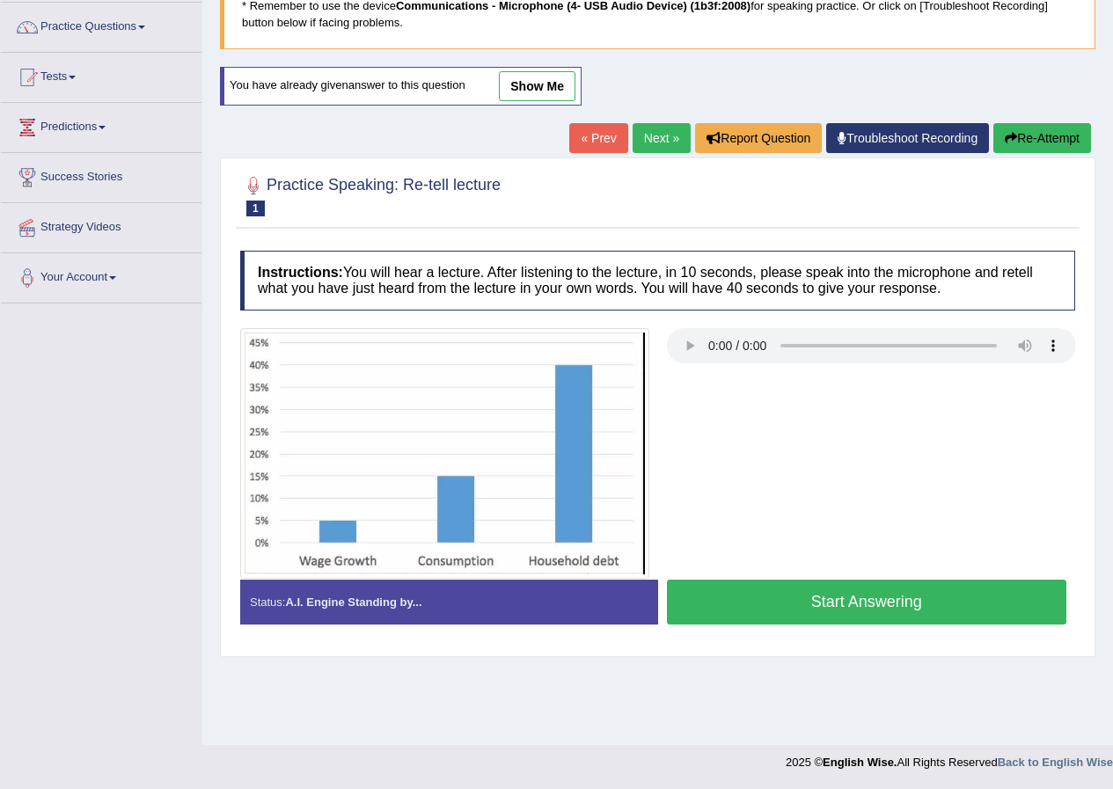
click at [916, 602] on button "Start Answering" at bounding box center [867, 602] width 400 height 45
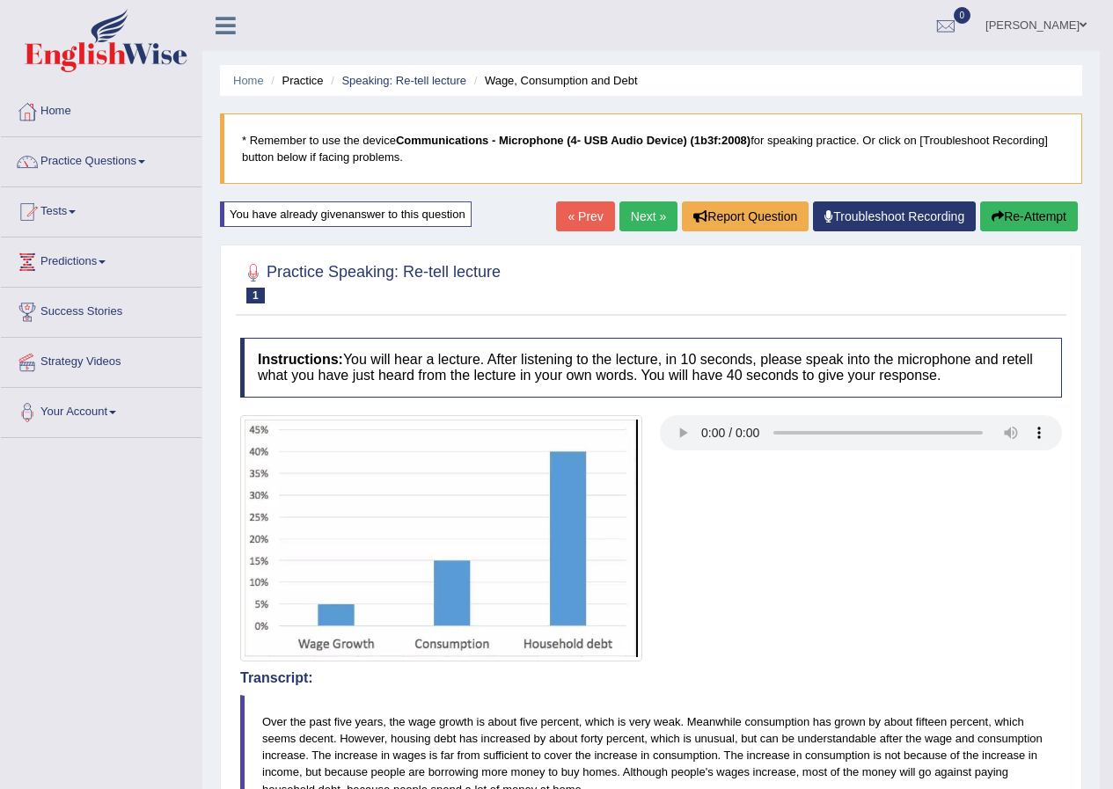
click at [1032, 210] on button "Re-Attempt" at bounding box center [1029, 216] width 98 height 30
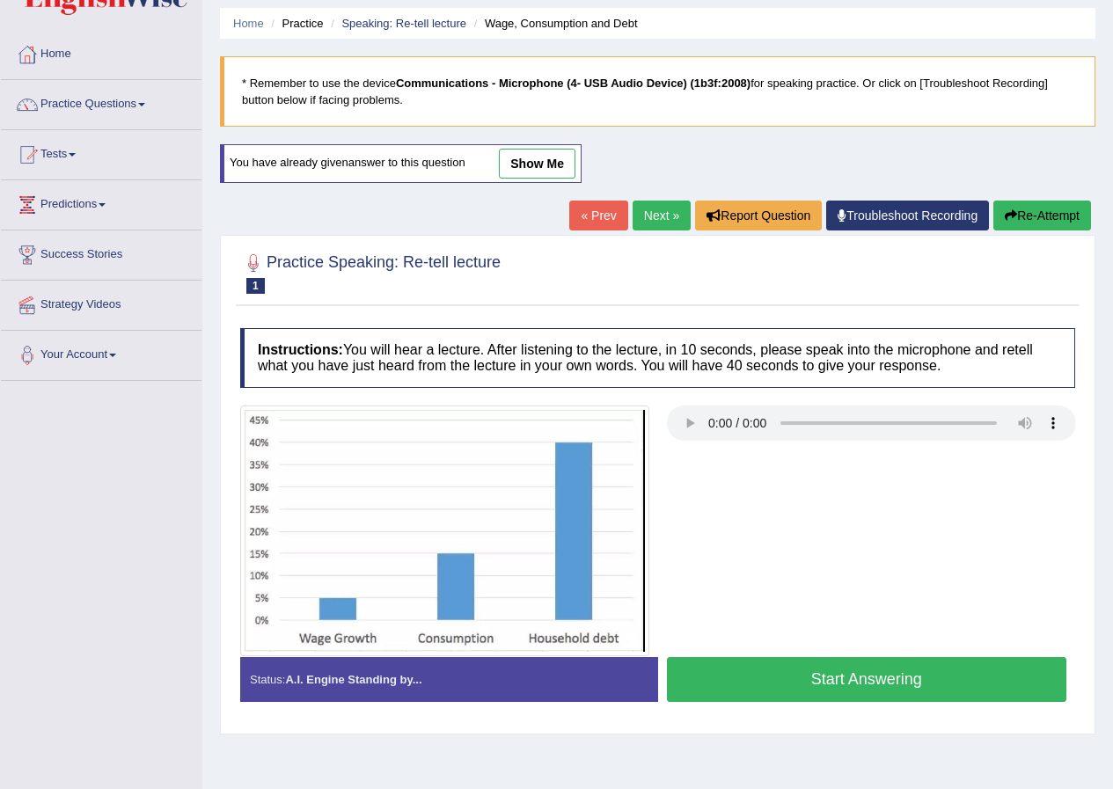
scroll to position [88, 0]
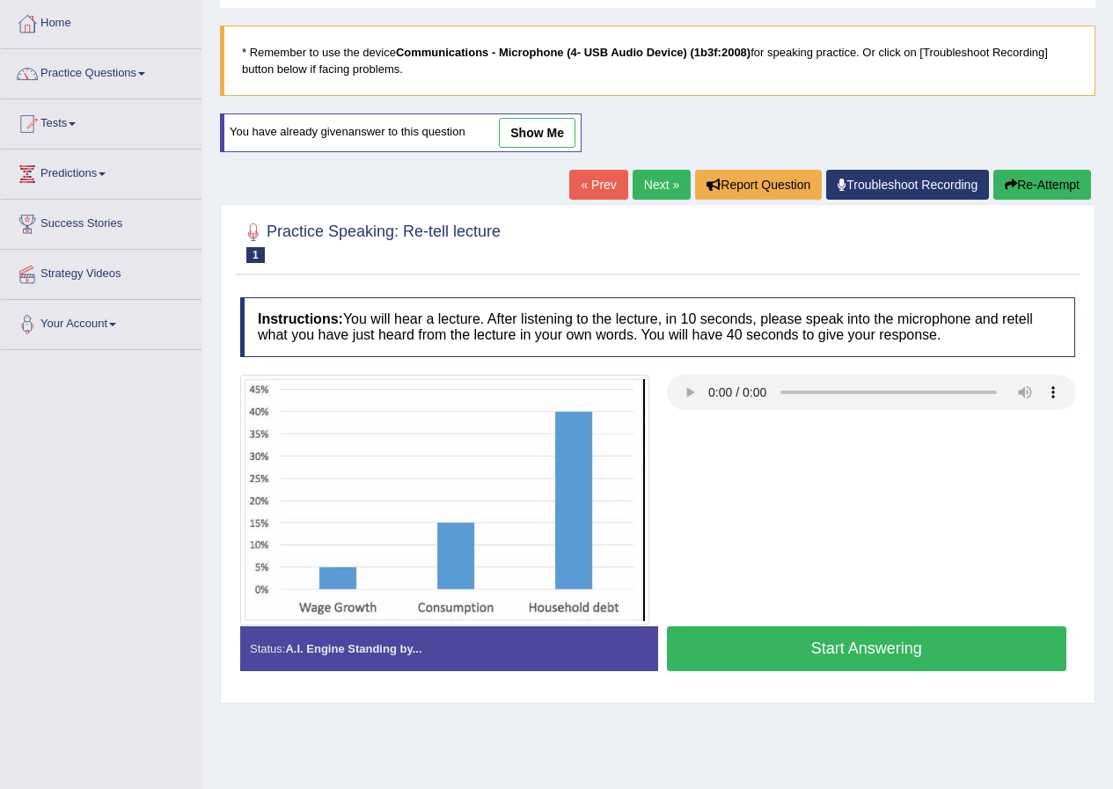
click at [915, 640] on button "Start Answering" at bounding box center [867, 648] width 400 height 45
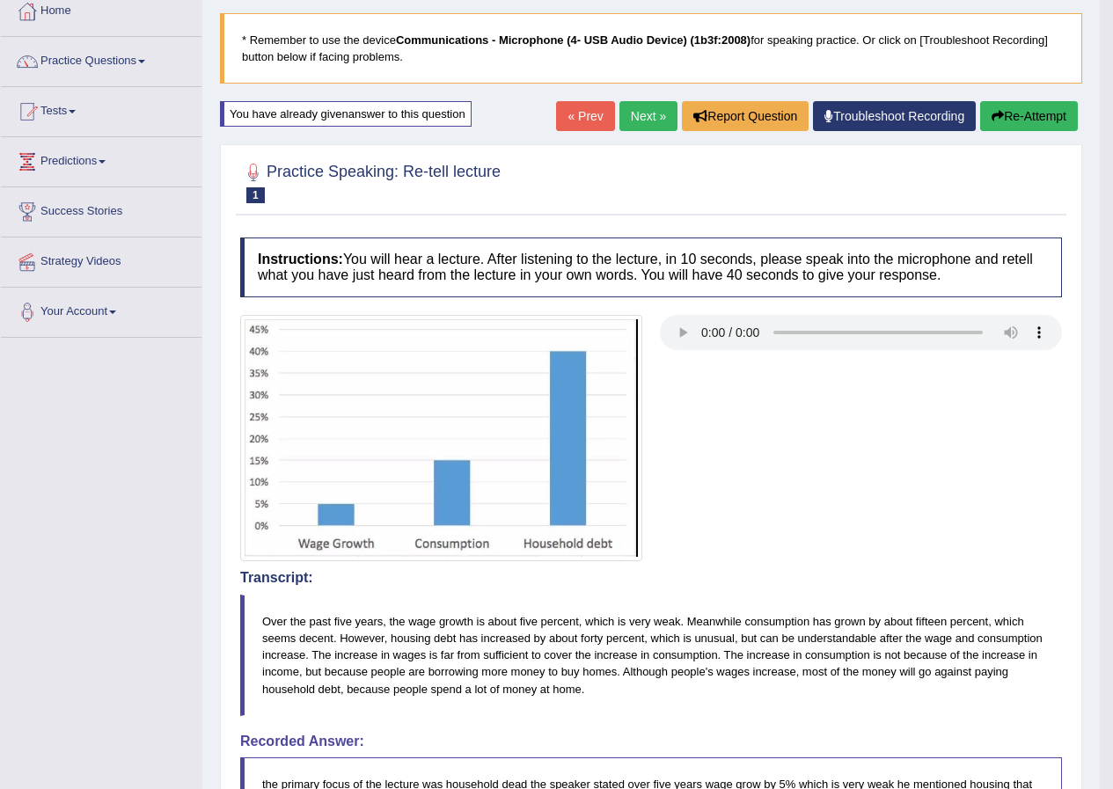
scroll to position [0, 0]
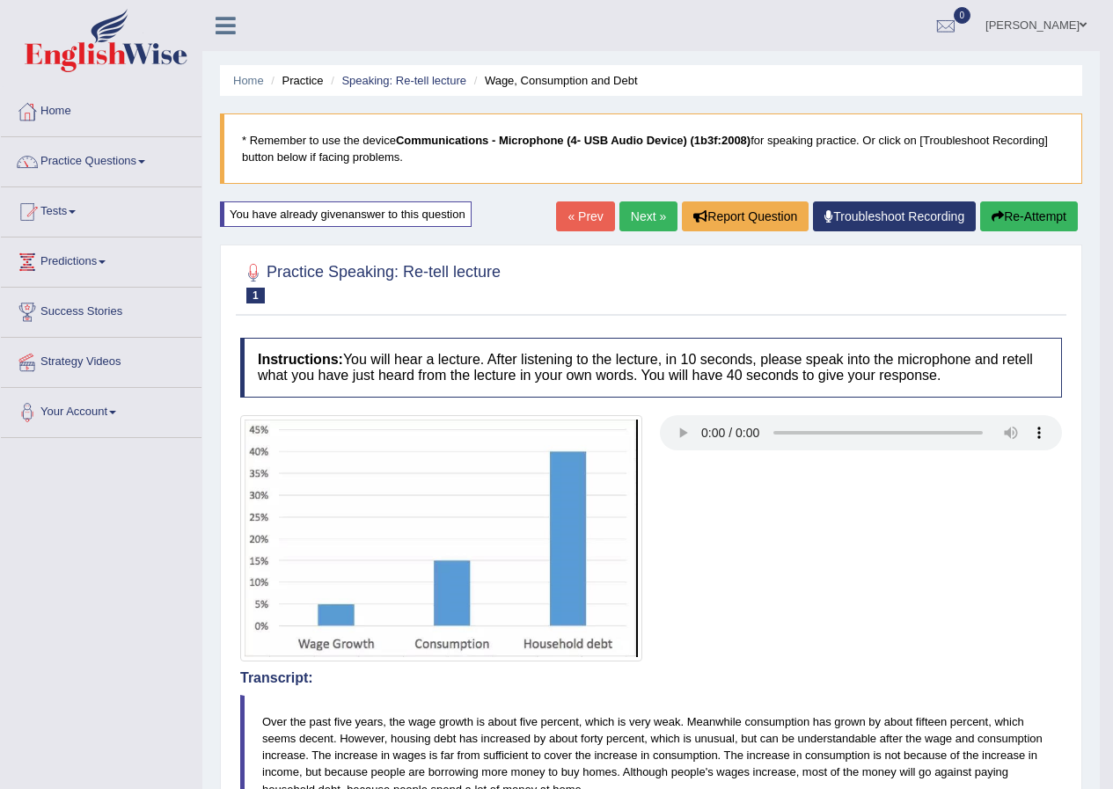
click at [1046, 213] on button "Re-Attempt" at bounding box center [1029, 216] width 98 height 30
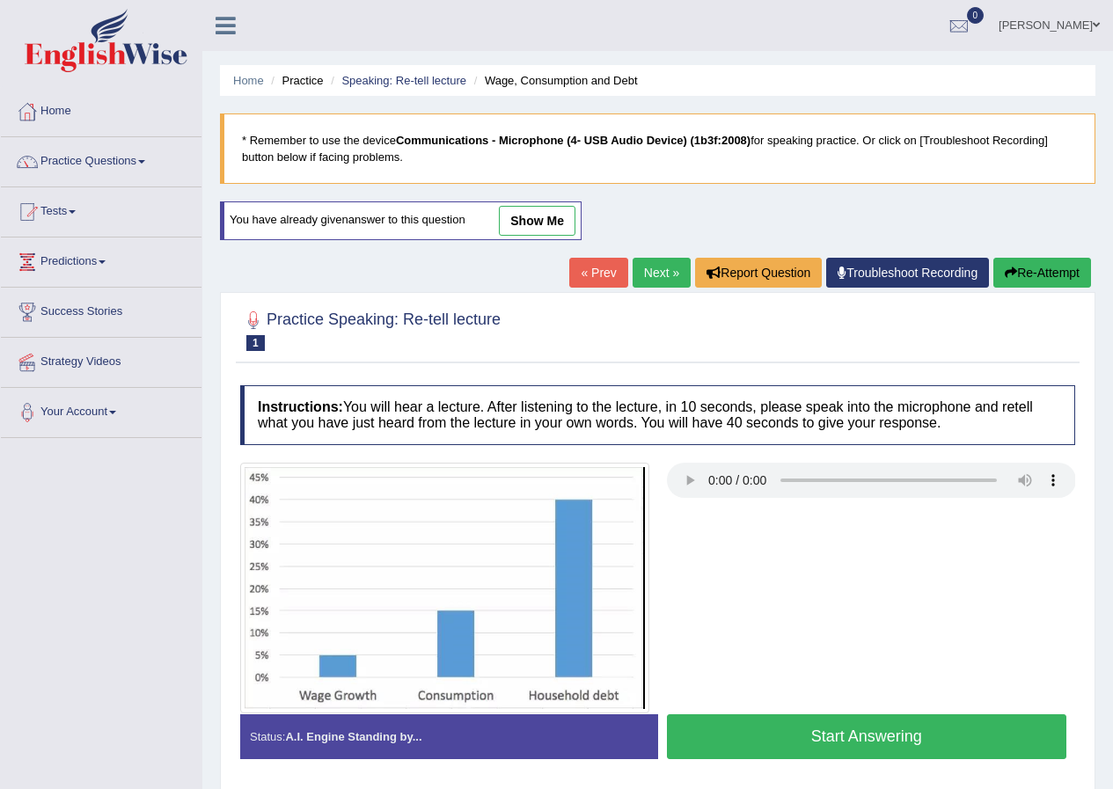
click at [882, 741] on button "Start Answering" at bounding box center [867, 736] width 400 height 45
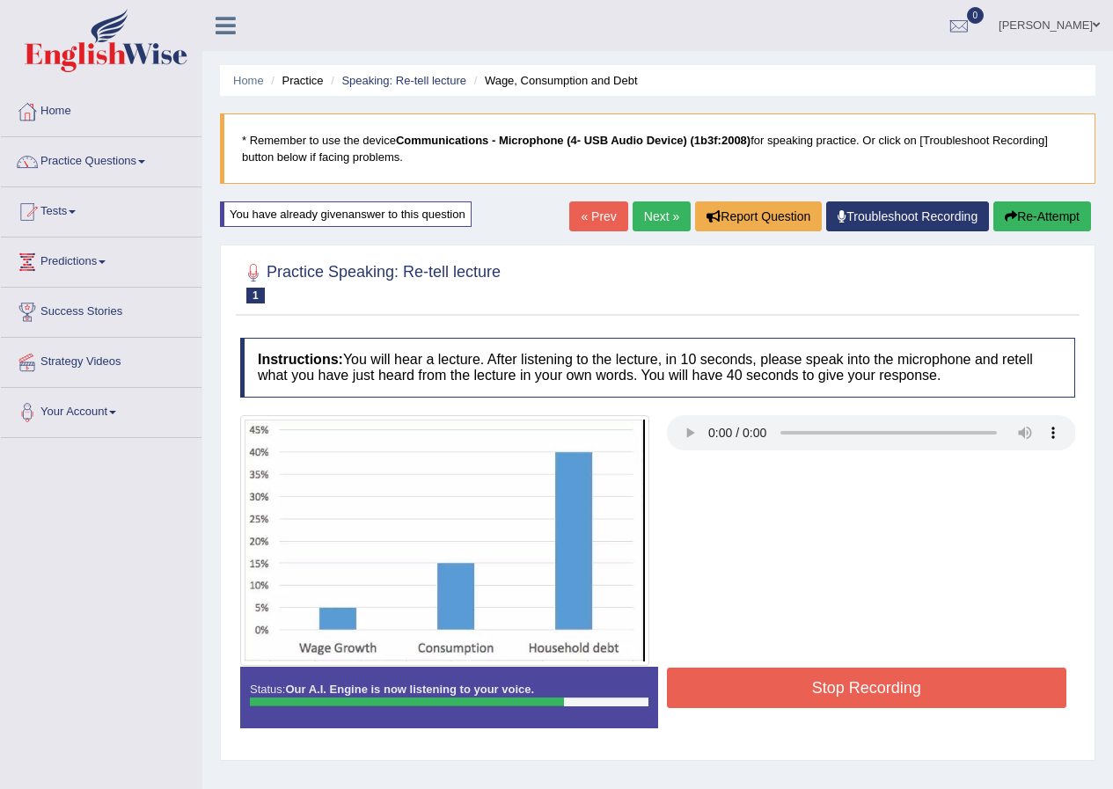
click at [934, 698] on button "Stop Recording" at bounding box center [867, 688] width 400 height 40
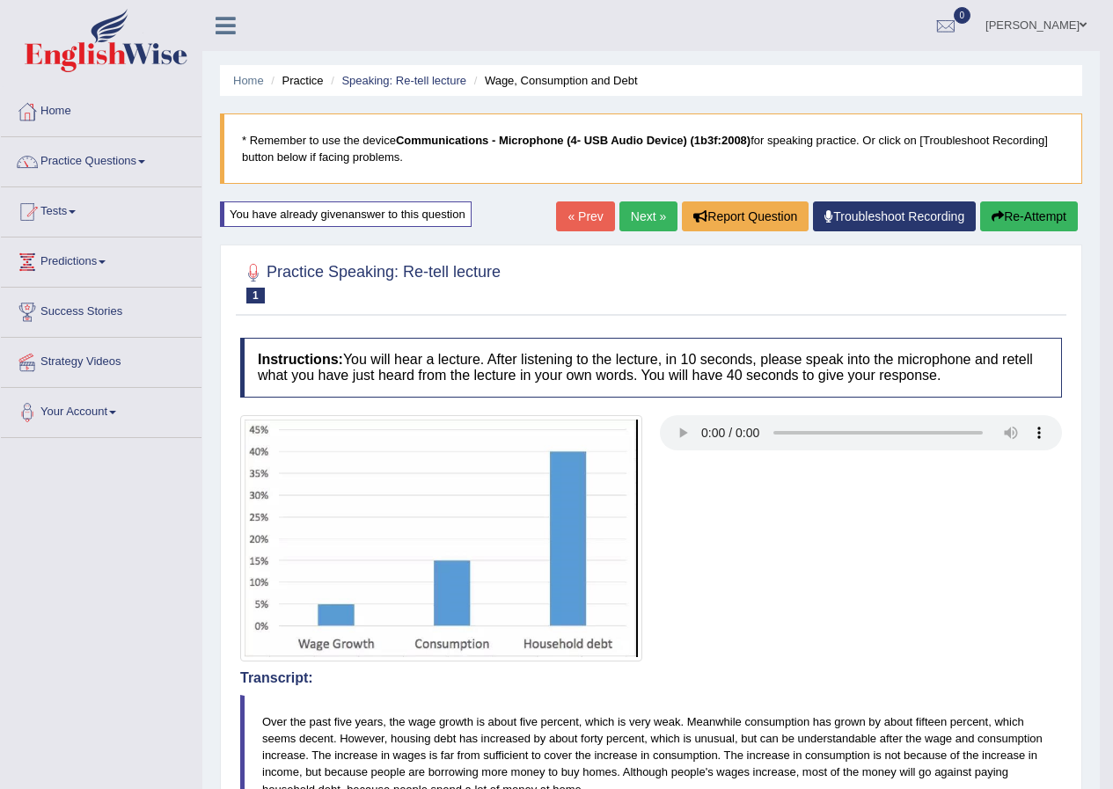
click at [645, 220] on link "Next »" at bounding box center [648, 216] width 58 height 30
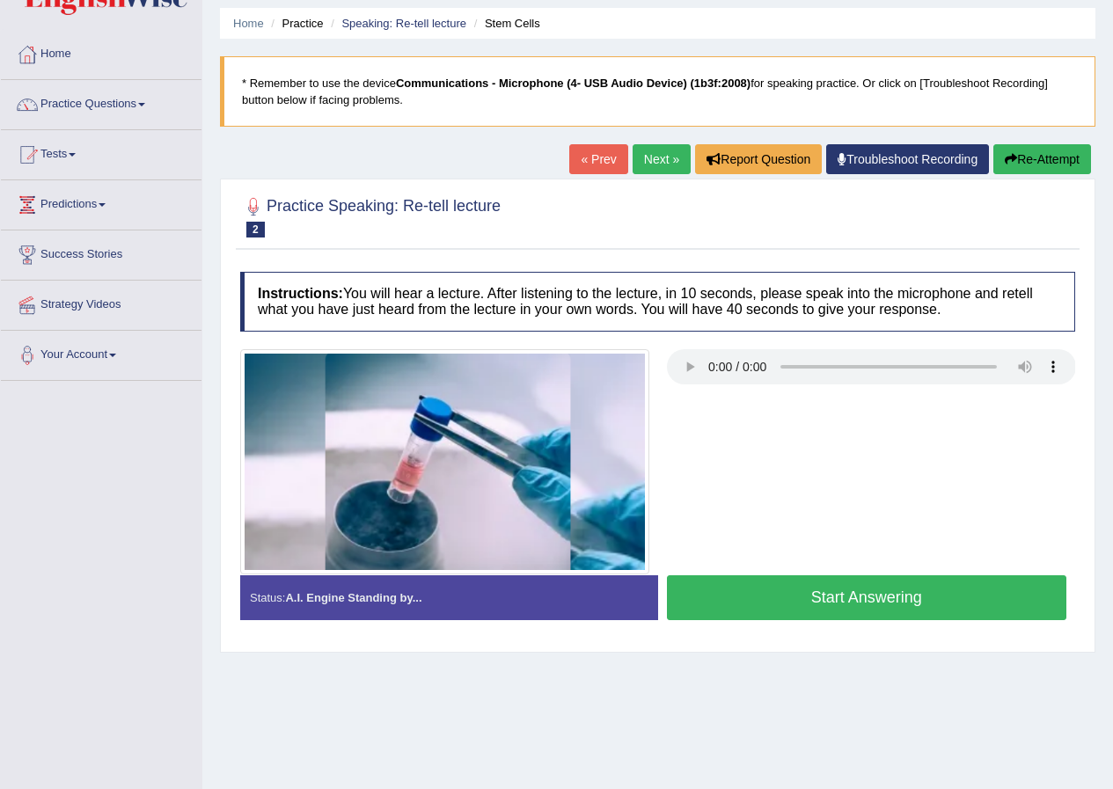
scroll to position [88, 0]
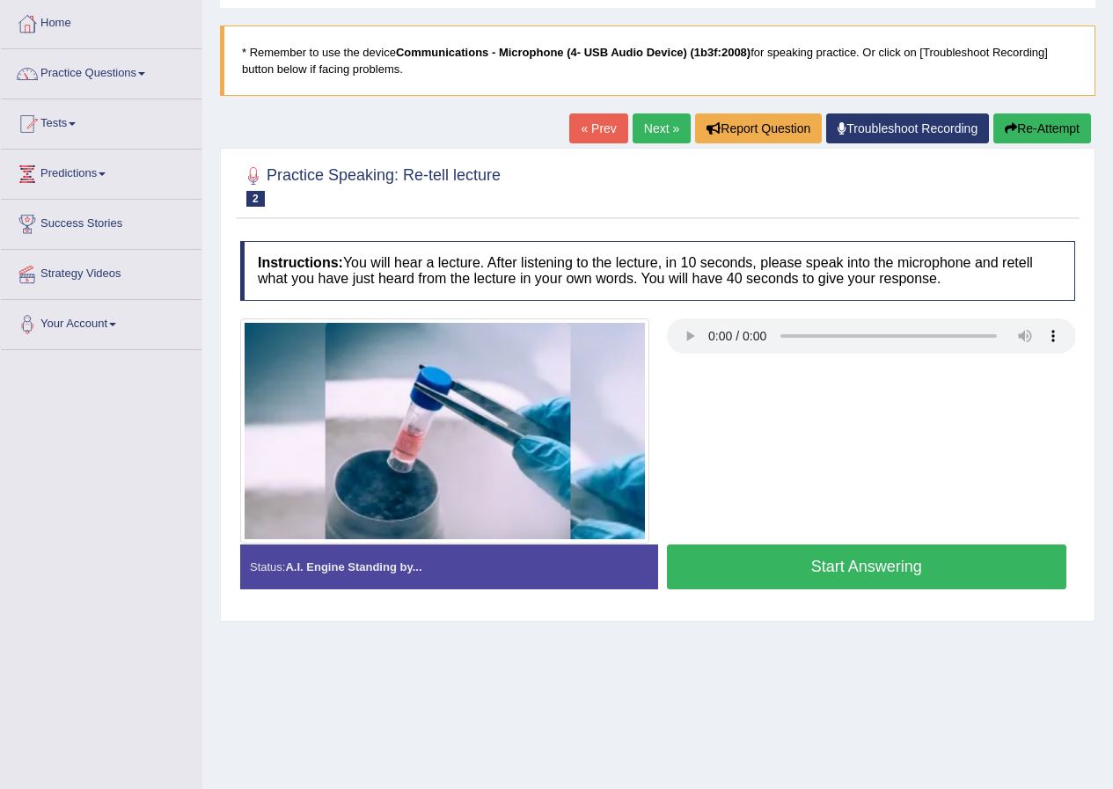
click at [826, 564] on button "Start Answering" at bounding box center [867, 567] width 400 height 45
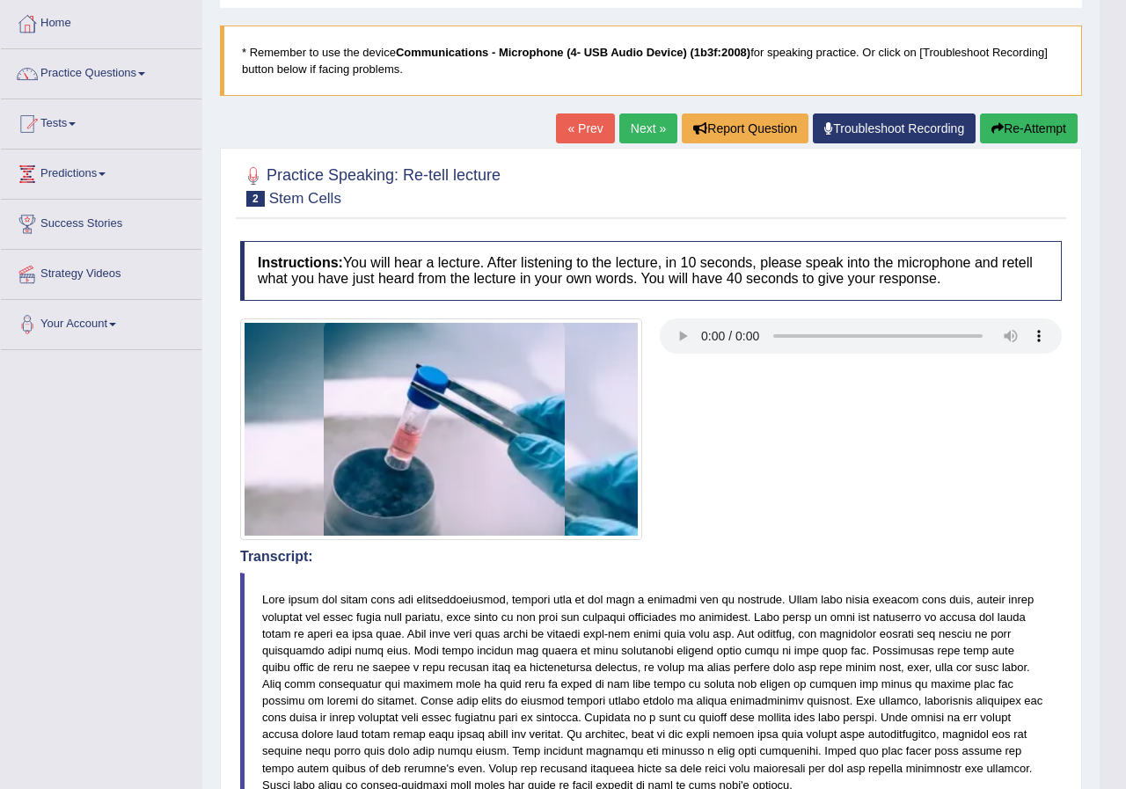
click at [706, 342] on body "Toggle navigation Home Practice Questions Speaking Practice Read Aloud Repeat S…" at bounding box center [563, 306] width 1126 height 789
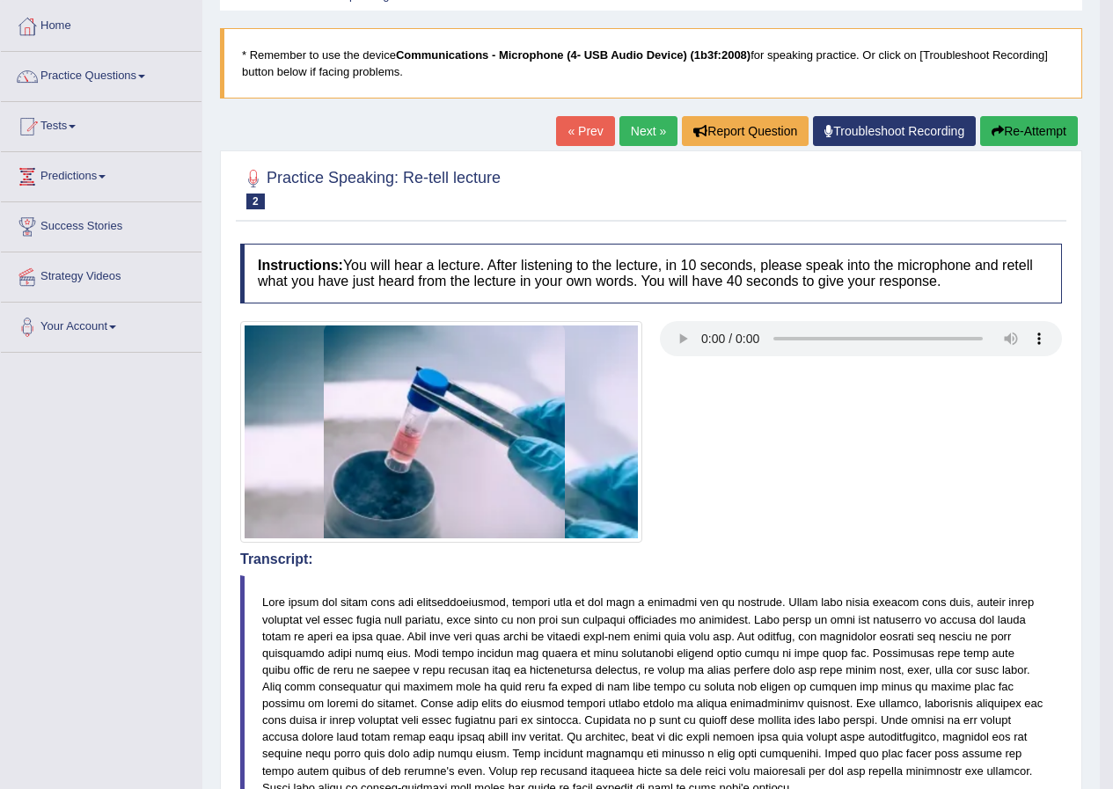
scroll to position [0, 0]
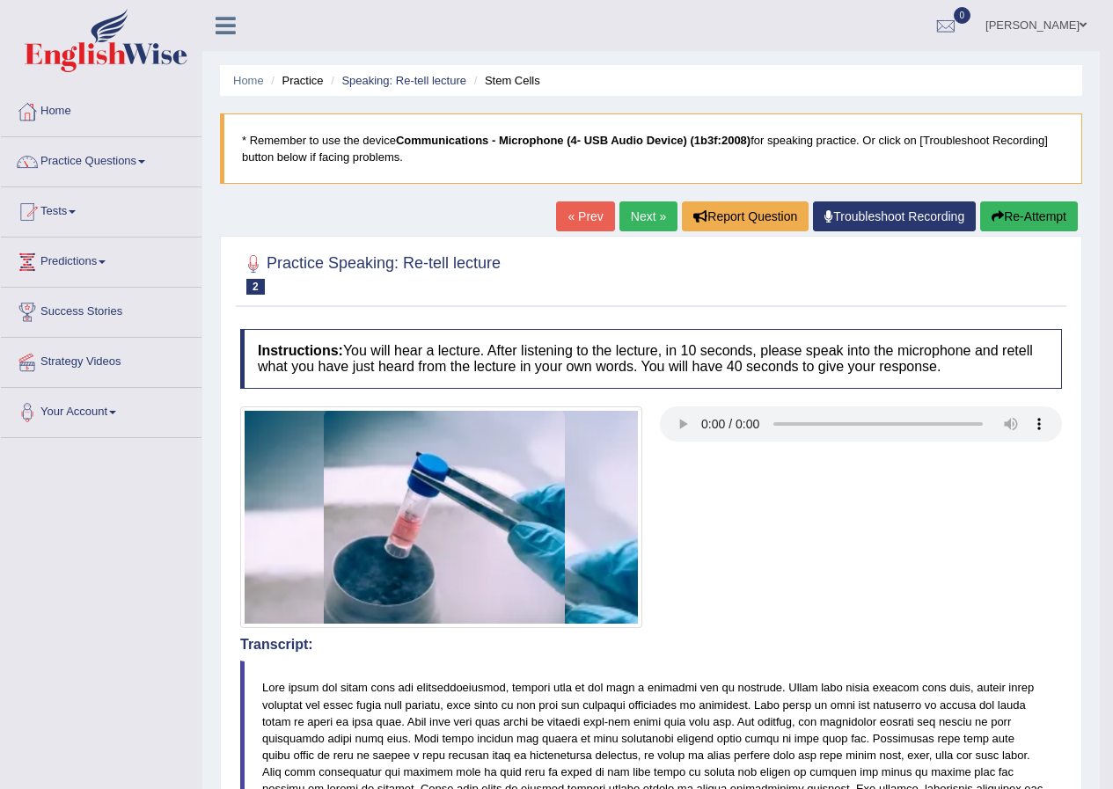
click at [1047, 219] on button "Re-Attempt" at bounding box center [1029, 216] width 98 height 30
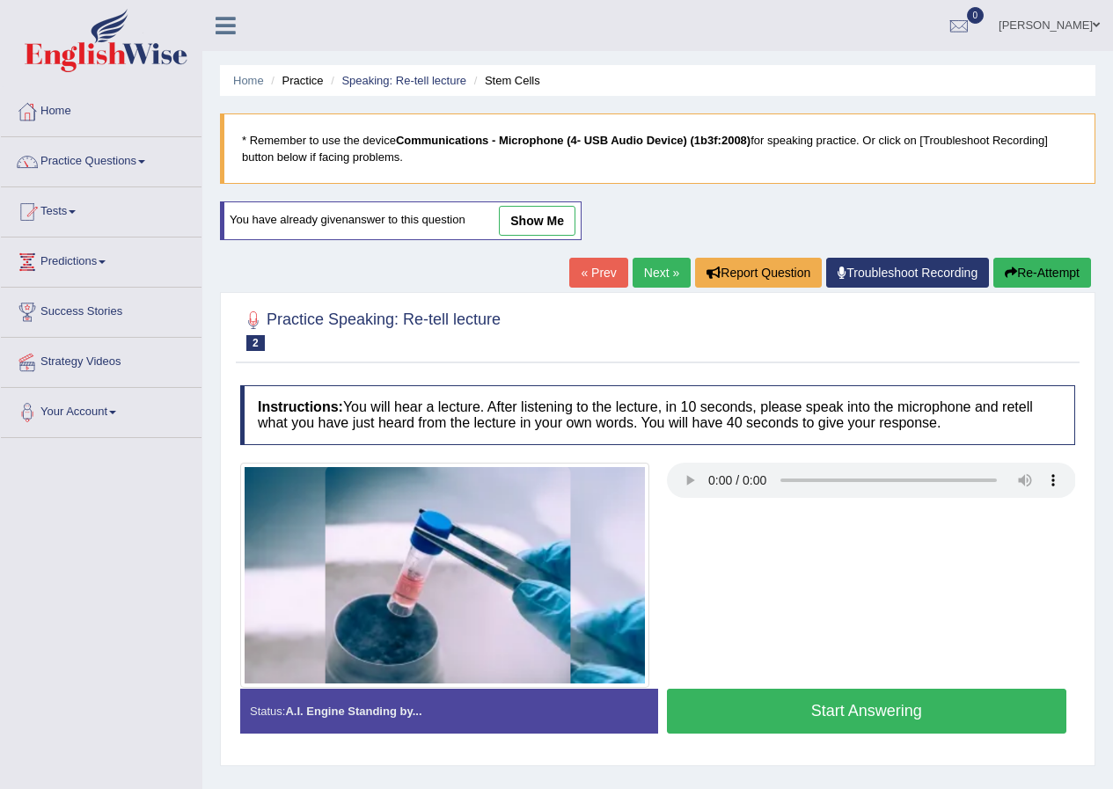
click at [871, 707] on button "Start Answering" at bounding box center [867, 711] width 400 height 45
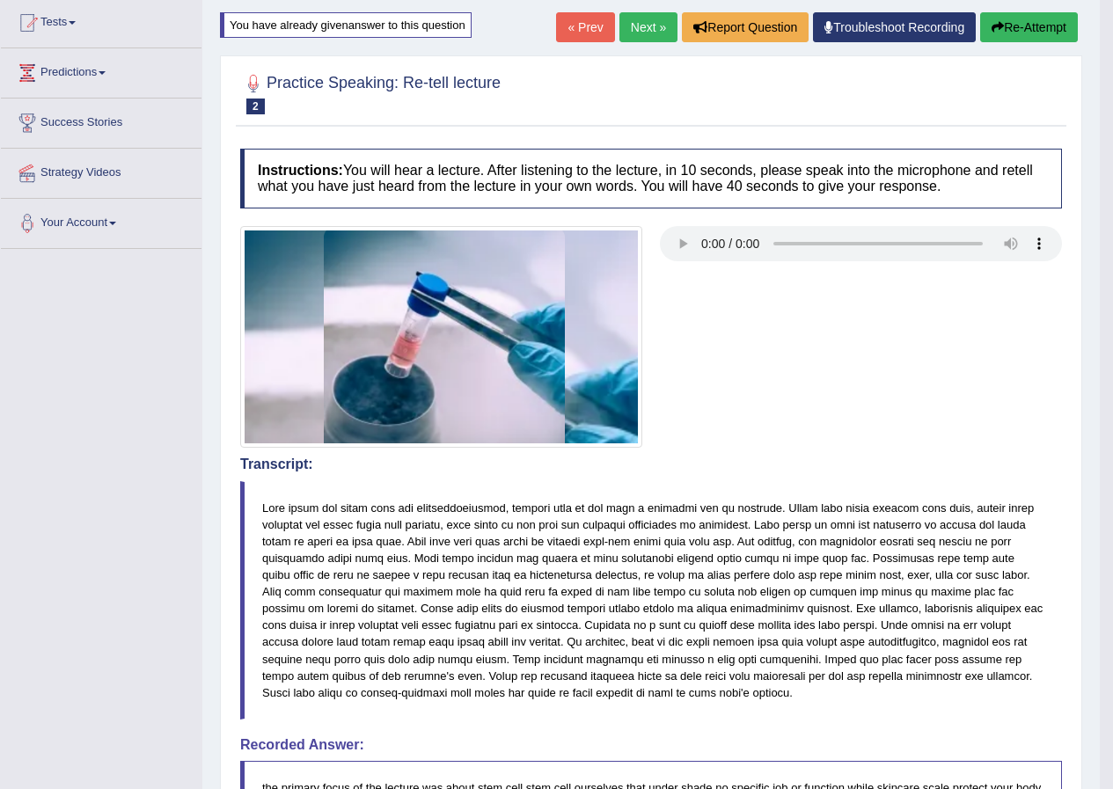
scroll to position [88, 0]
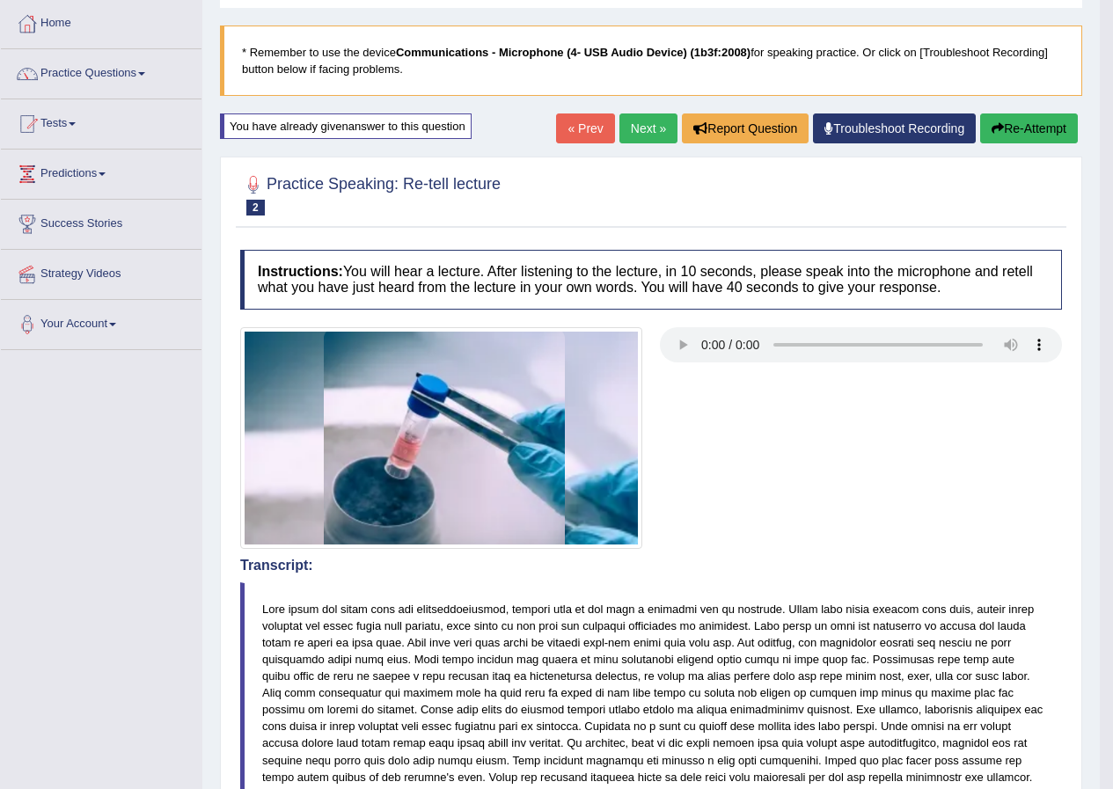
click at [1033, 129] on button "Re-Attempt" at bounding box center [1029, 128] width 98 height 30
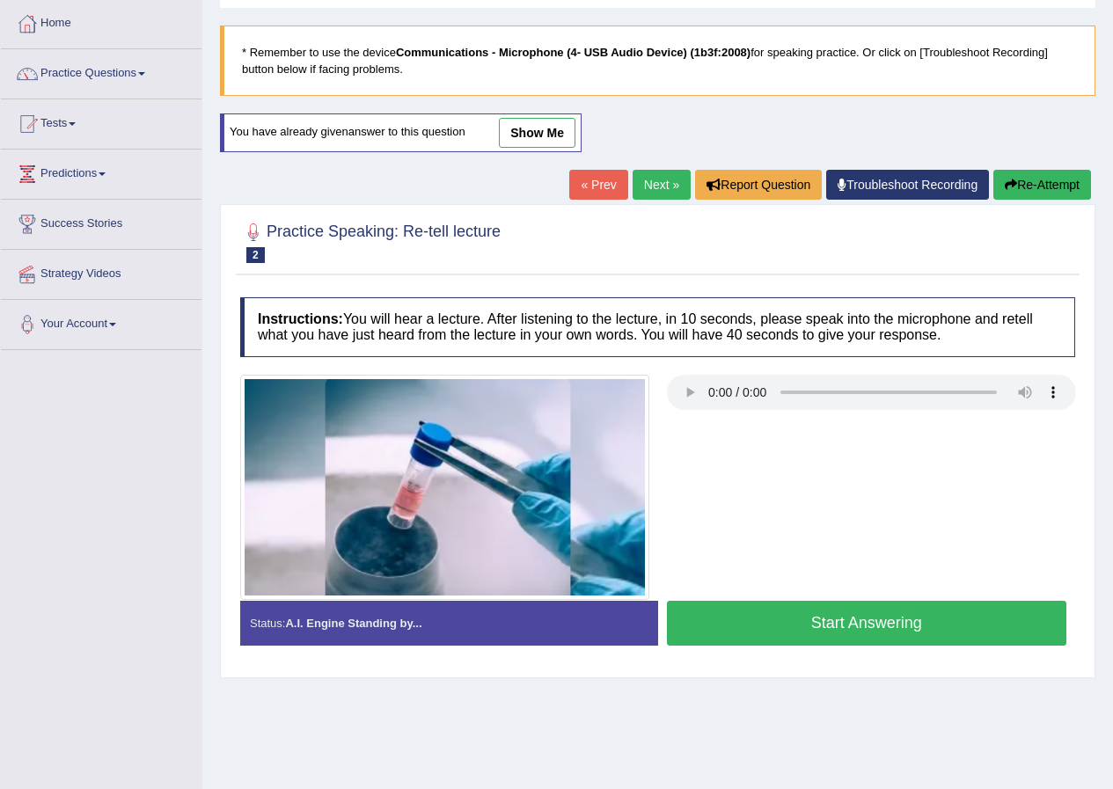
click at [831, 610] on button "Start Answering" at bounding box center [867, 623] width 400 height 45
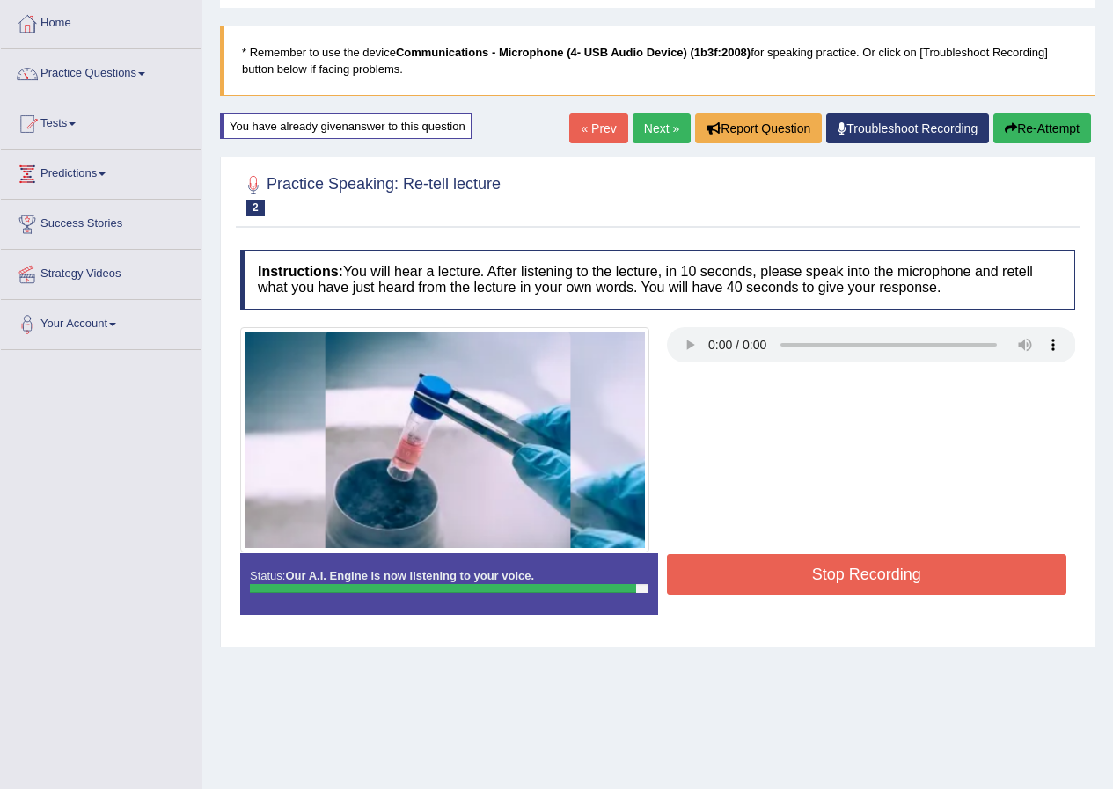
click at [830, 562] on button "Stop Recording" at bounding box center [867, 574] width 400 height 40
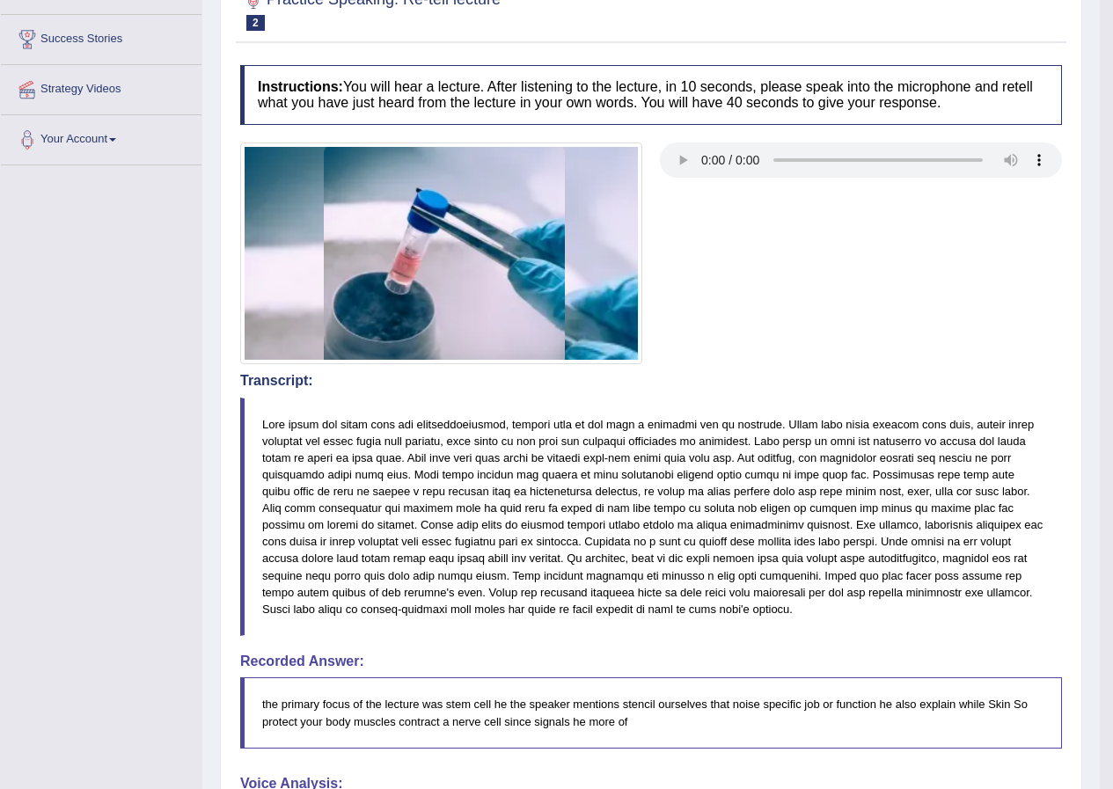
scroll to position [176, 0]
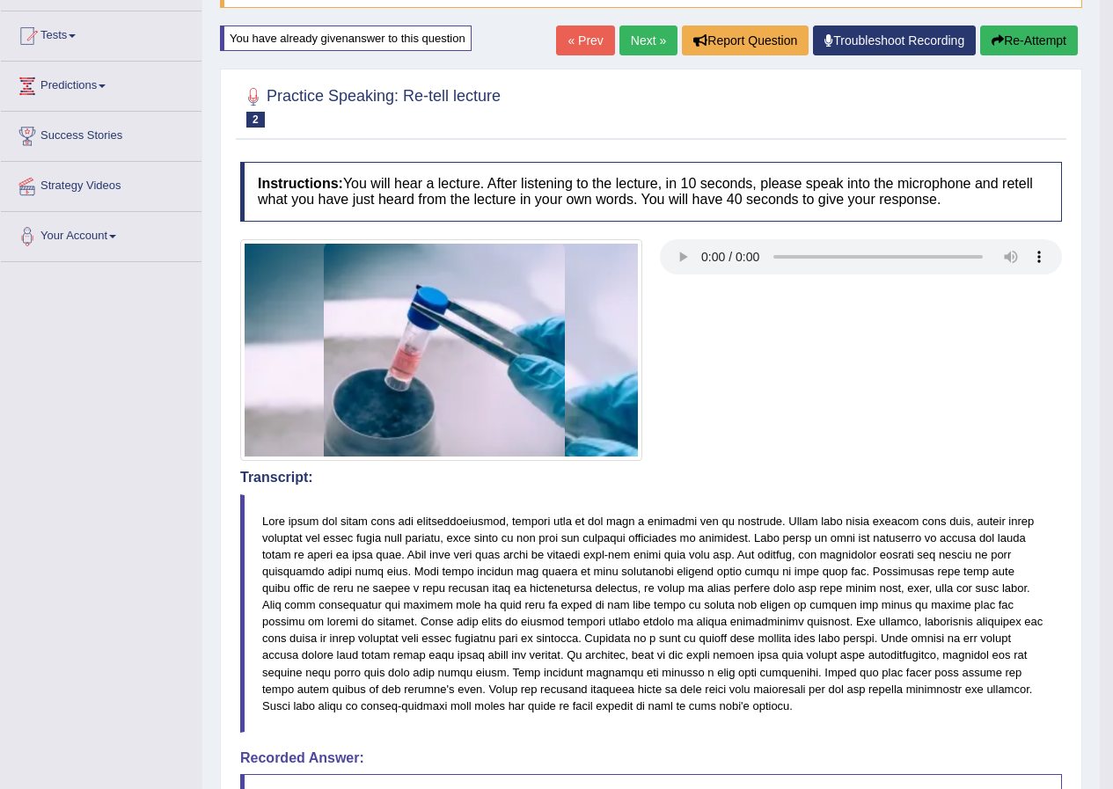
click at [1051, 35] on button "Re-Attempt" at bounding box center [1029, 41] width 98 height 30
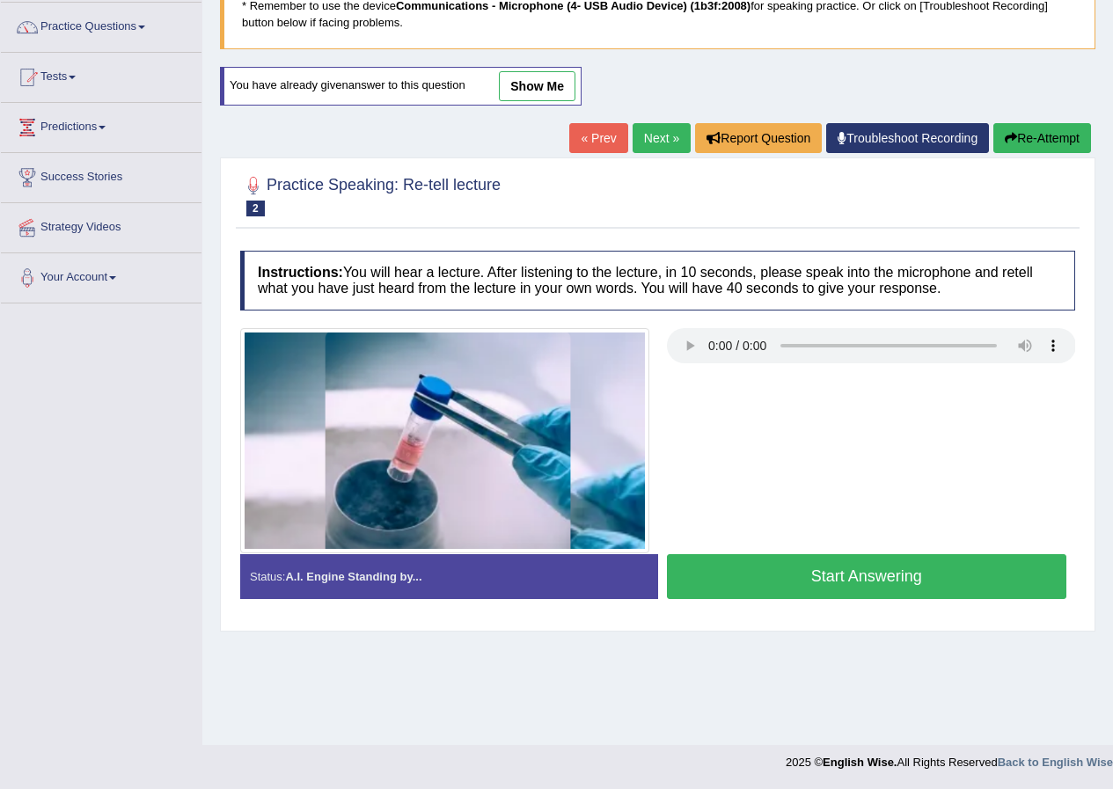
scroll to position [135, 0]
click at [870, 579] on button "Start Answering" at bounding box center [867, 576] width 400 height 45
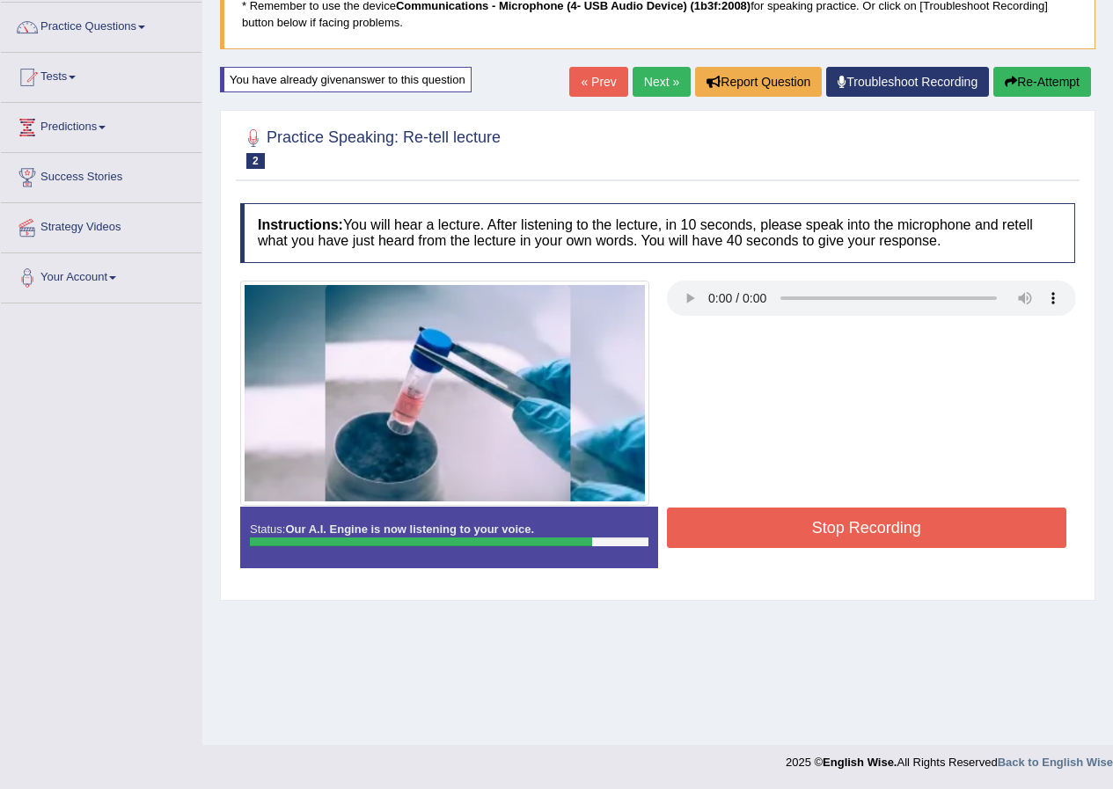
click at [880, 515] on button "Stop Recording" at bounding box center [867, 528] width 400 height 40
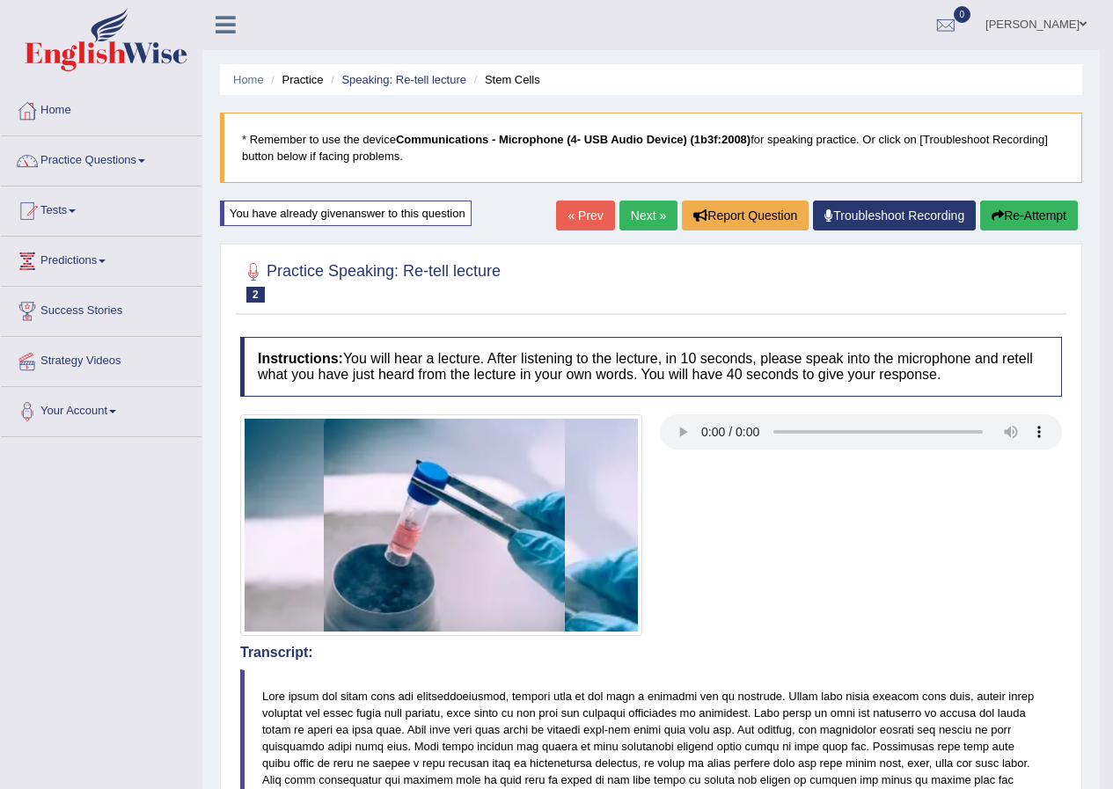
scroll to position [0, 0]
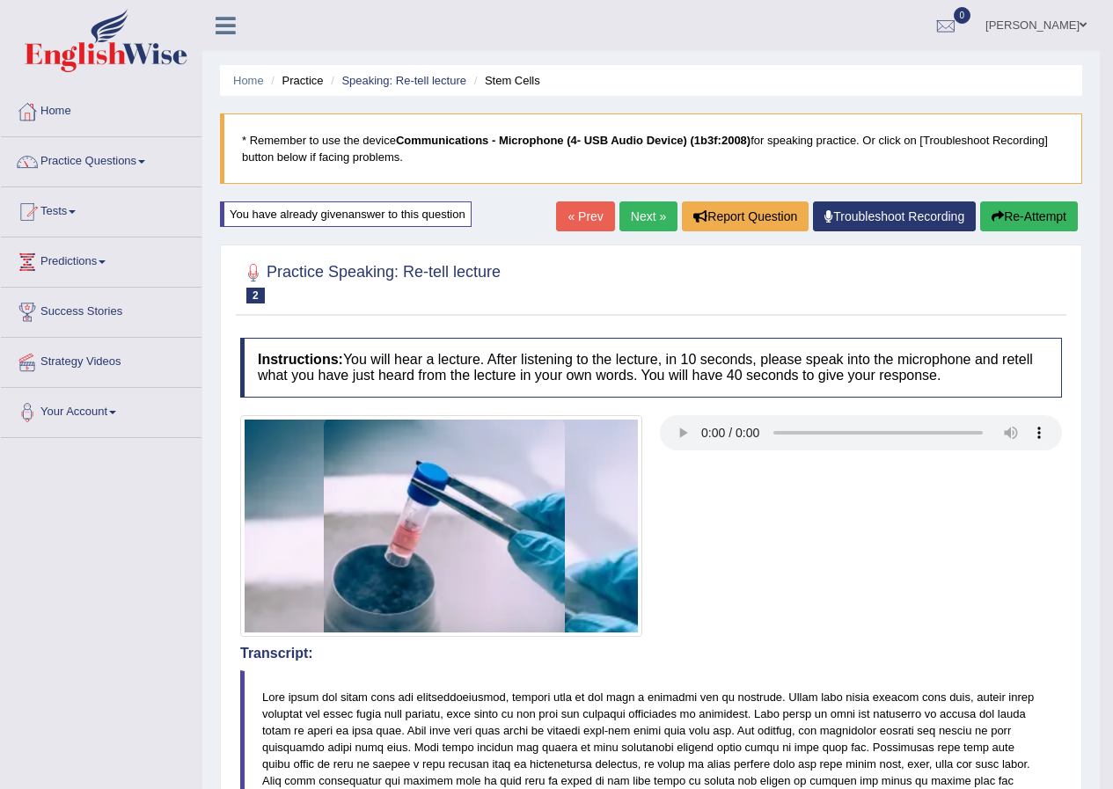
click at [640, 216] on link "Next »" at bounding box center [648, 216] width 58 height 30
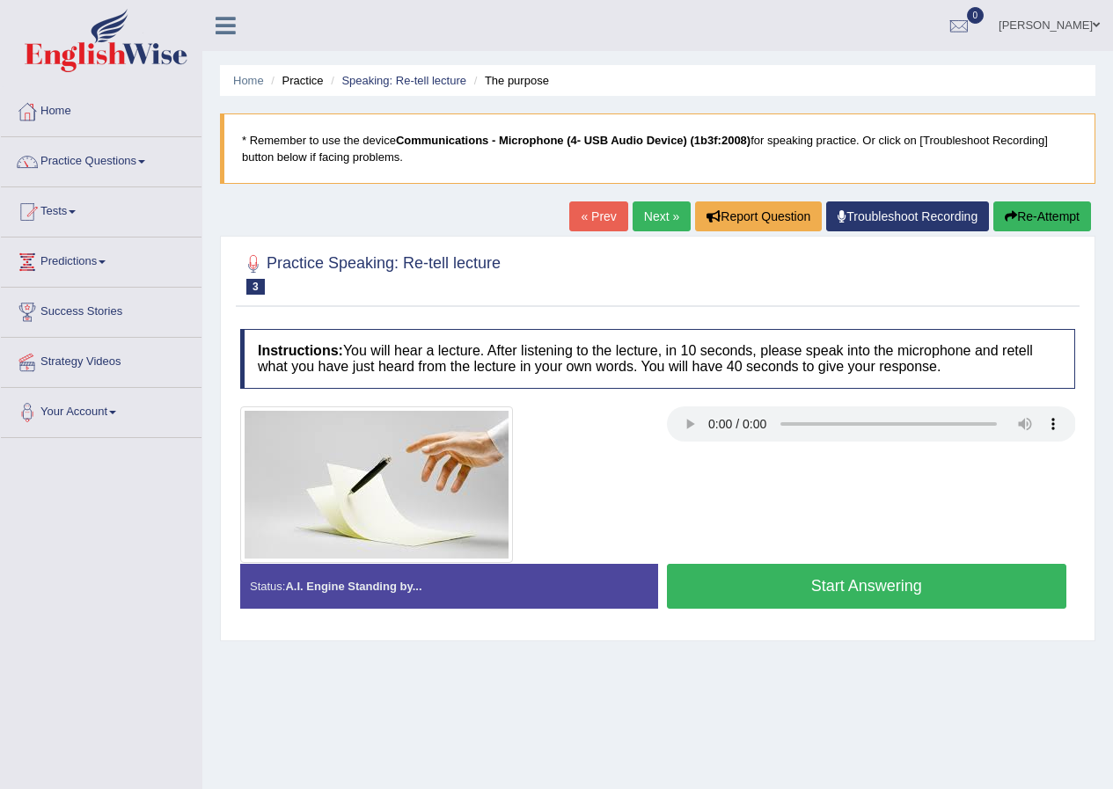
click at [860, 581] on button "Start Answering" at bounding box center [867, 586] width 400 height 45
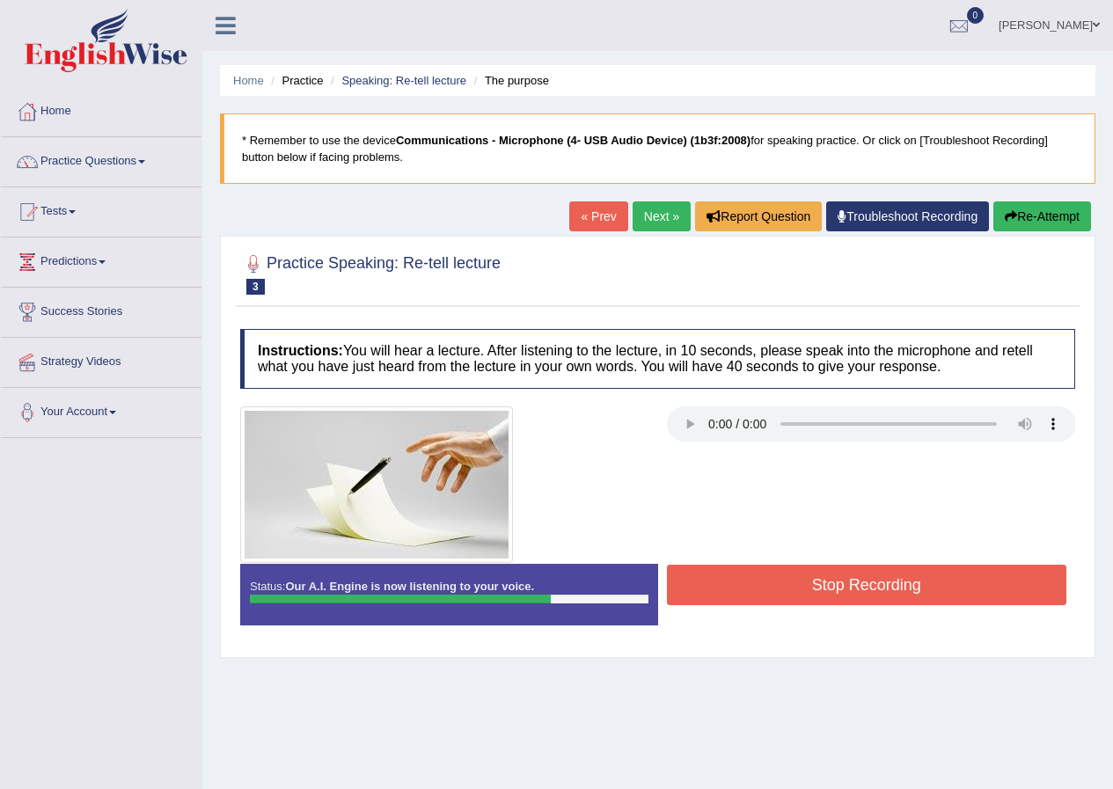
click at [863, 582] on button "Stop Recording" at bounding box center [867, 585] width 400 height 40
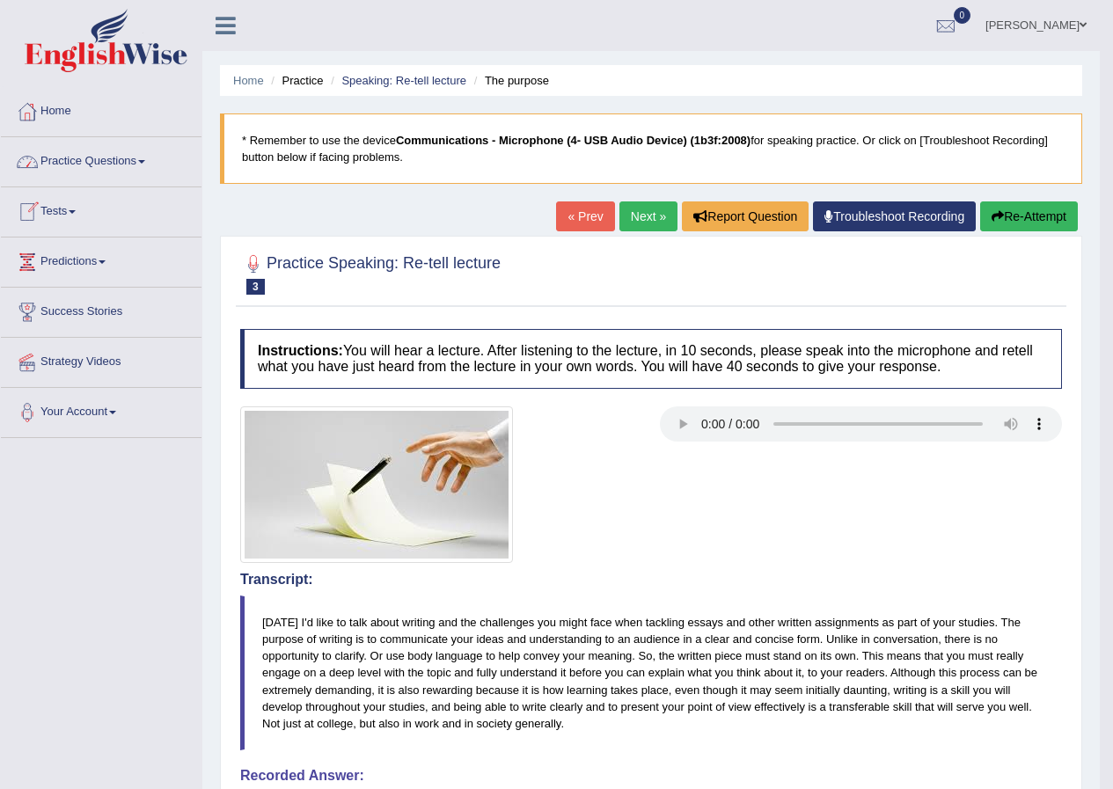
click at [146, 164] on link "Practice Questions" at bounding box center [101, 159] width 201 height 44
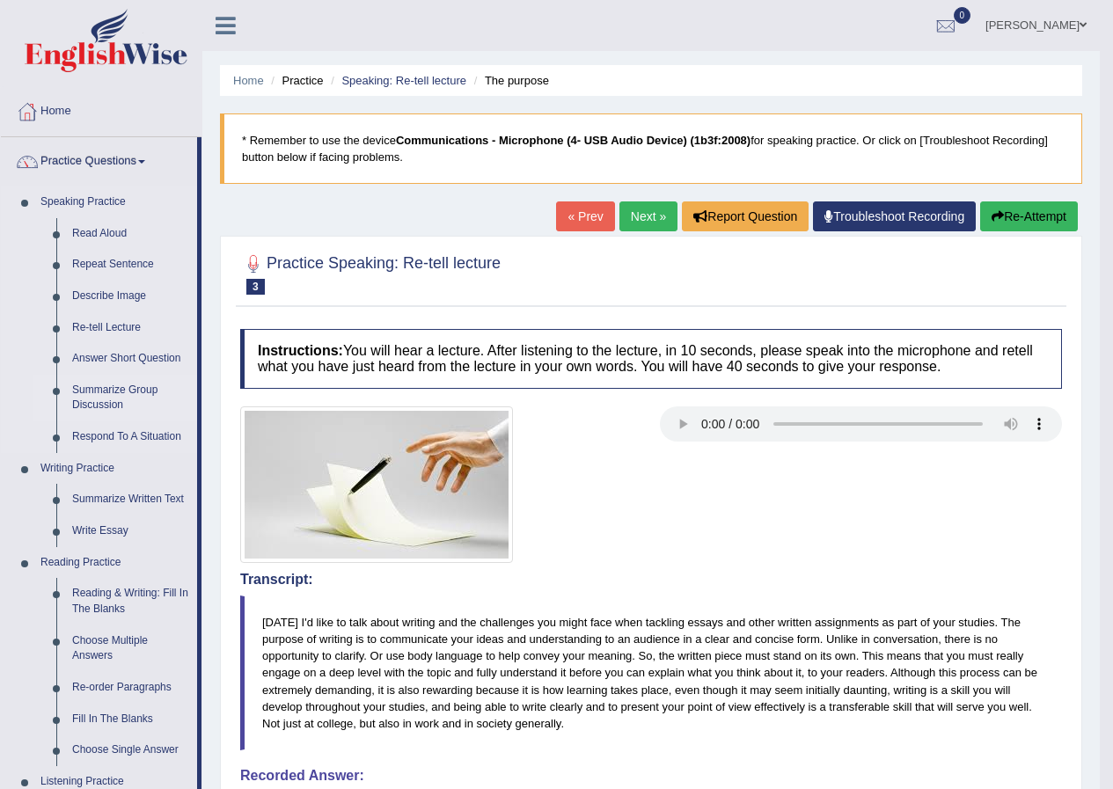
click at [133, 391] on link "Summarize Group Discussion" at bounding box center [130, 398] width 133 height 47
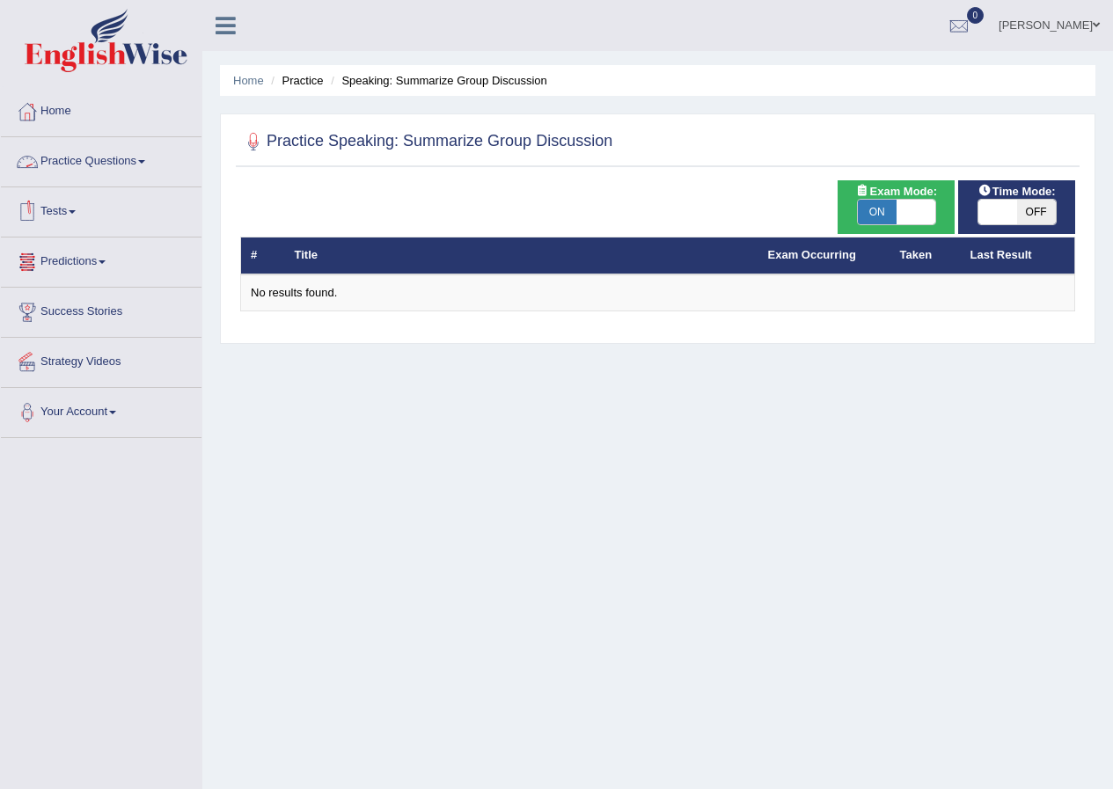
click at [145, 161] on span at bounding box center [141, 162] width 7 height 4
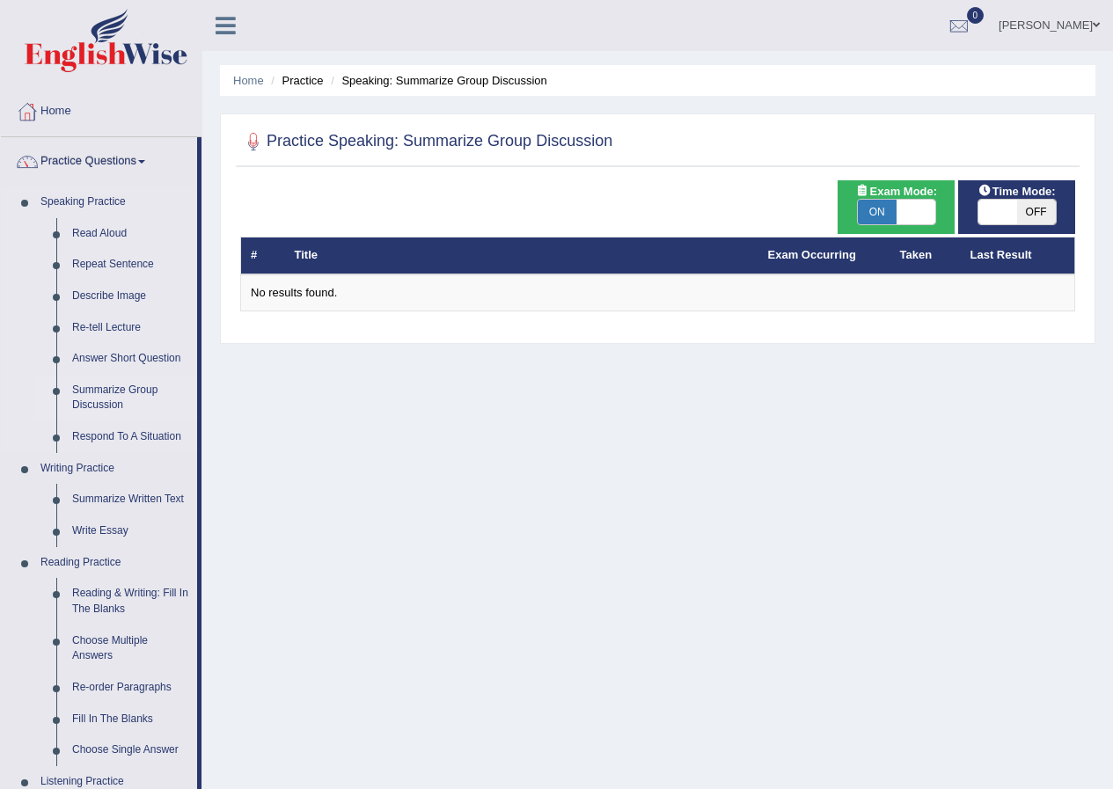
click at [147, 391] on link "Summarize Group Discussion" at bounding box center [130, 398] width 133 height 47
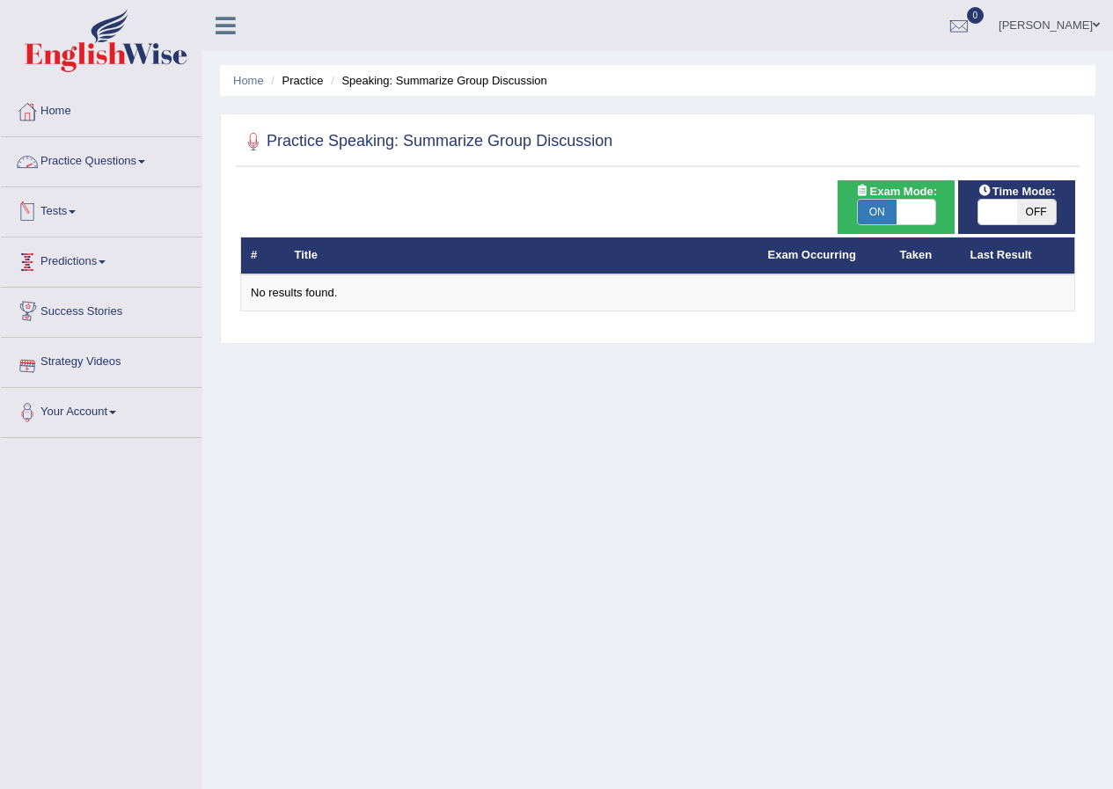
click at [147, 159] on link "Practice Questions" at bounding box center [101, 159] width 201 height 44
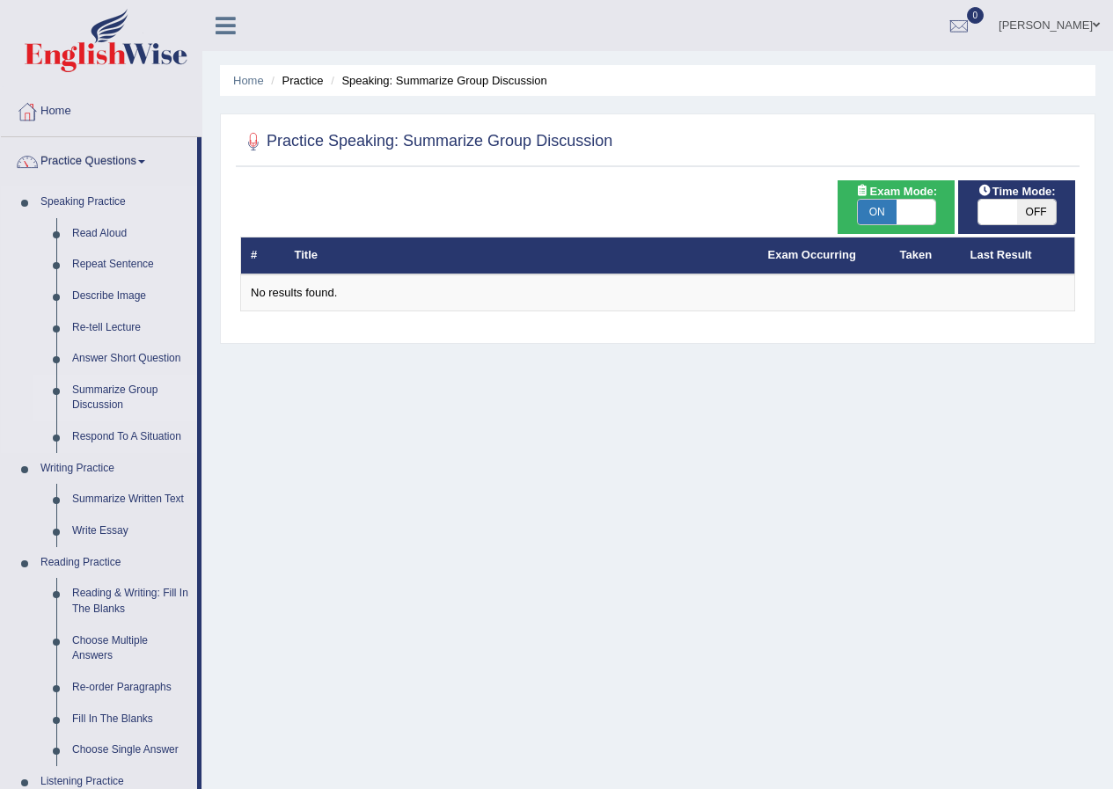
click at [86, 392] on link "Summarize Group Discussion" at bounding box center [130, 398] width 133 height 47
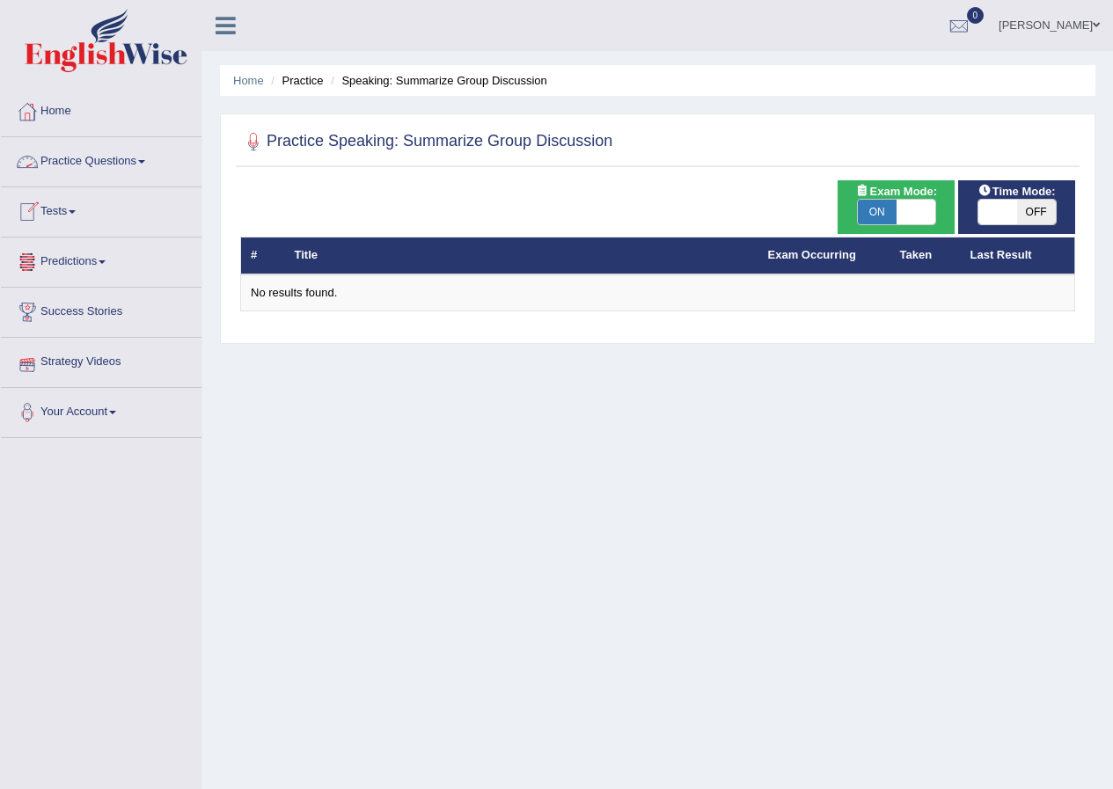
click at [145, 162] on span at bounding box center [141, 162] width 7 height 4
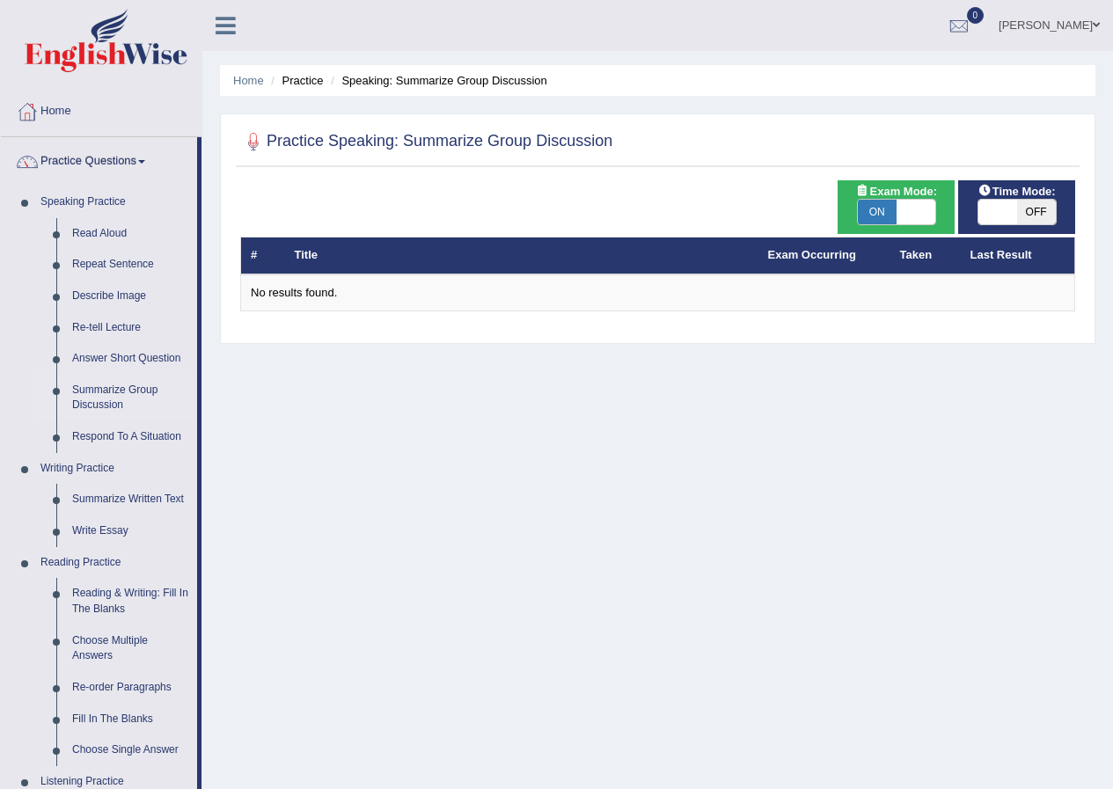
click at [920, 199] on div "ON OFF" at bounding box center [896, 212] width 79 height 26
click at [897, 212] on span at bounding box center [915, 212] width 39 height 25
checkbox input "false"
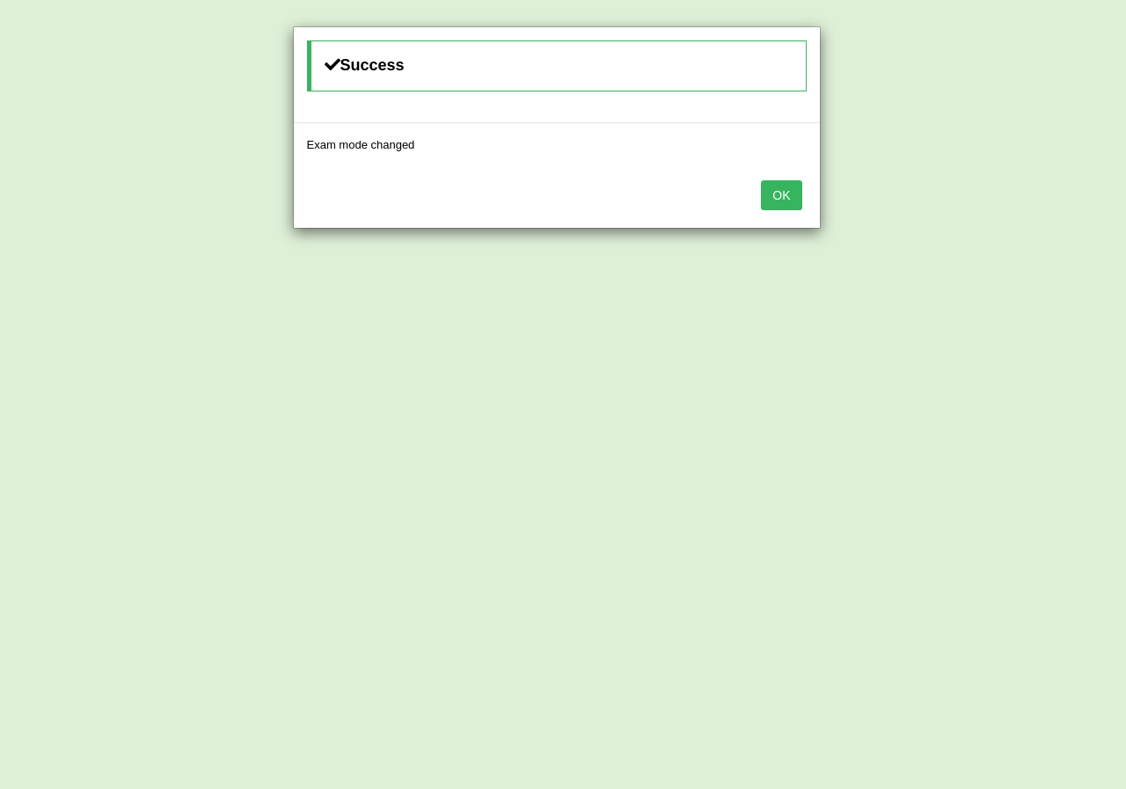
click at [791, 197] on button "OK" at bounding box center [781, 195] width 40 height 30
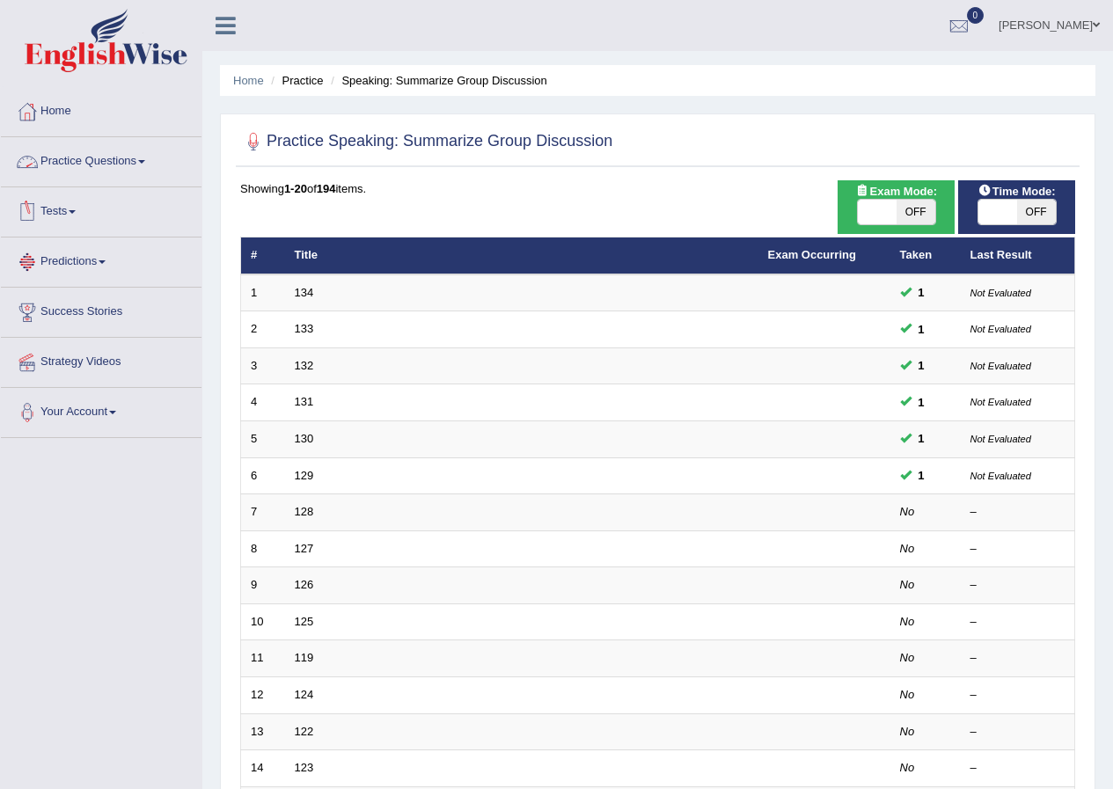
click at [147, 164] on link "Practice Questions" at bounding box center [101, 159] width 201 height 44
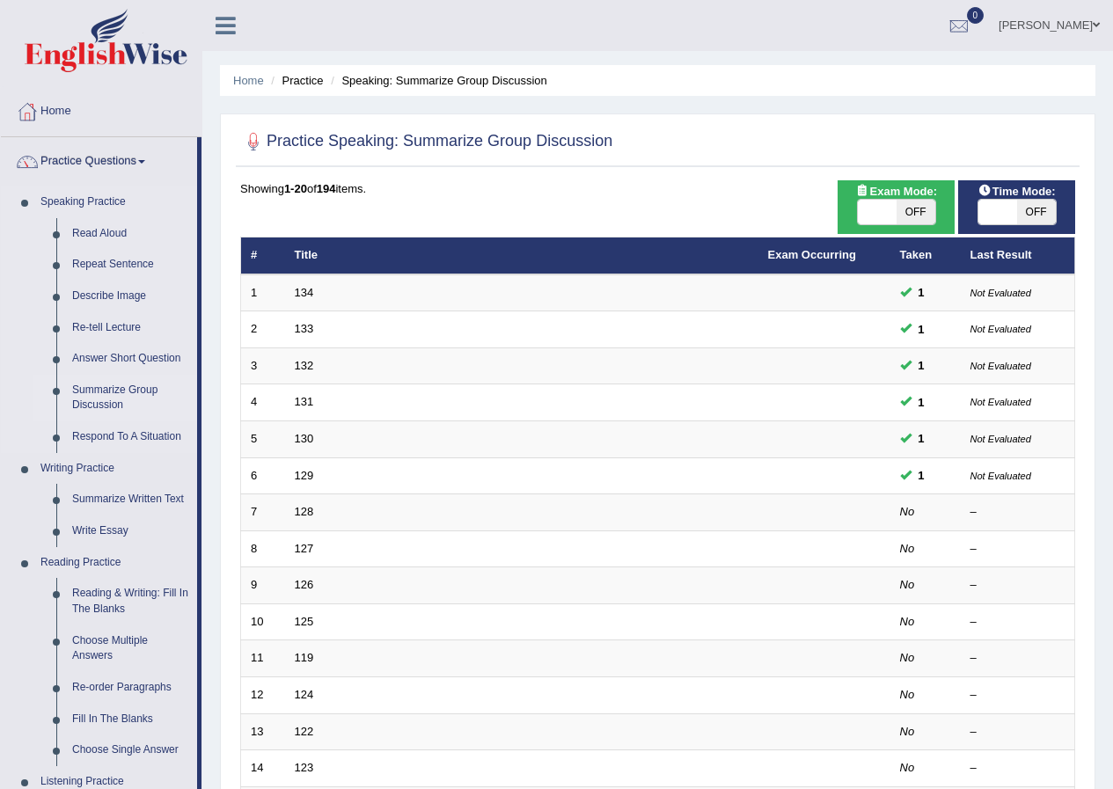
click at [126, 397] on link "Summarize Group Discussion" at bounding box center [130, 398] width 133 height 47
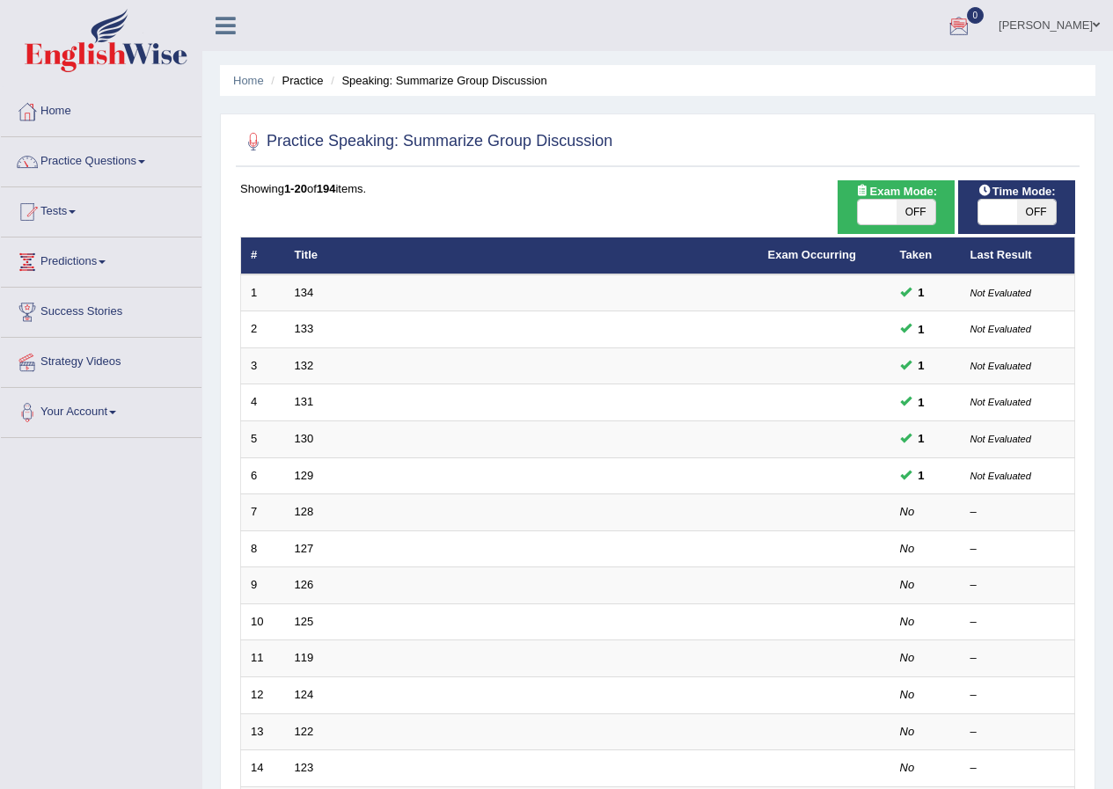
click at [916, 208] on span "OFF" at bounding box center [915, 212] width 39 height 25
checkbox input "true"
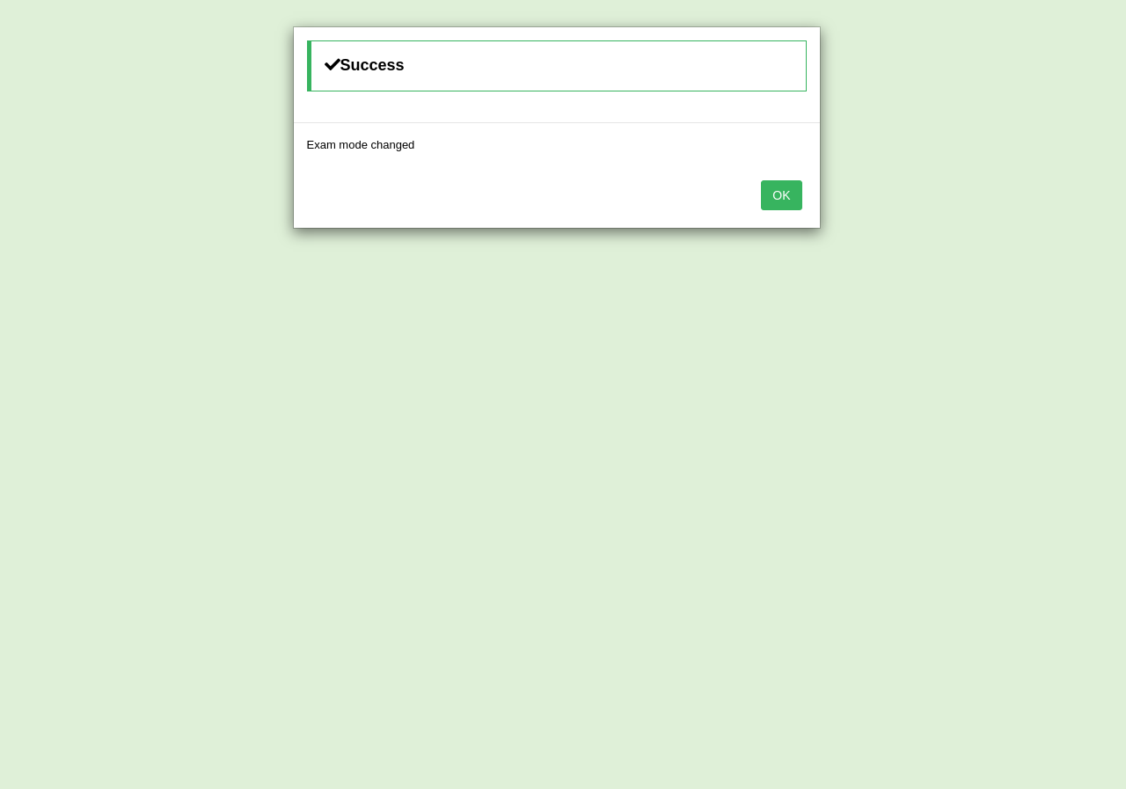
click at [779, 208] on button "OK" at bounding box center [781, 195] width 40 height 30
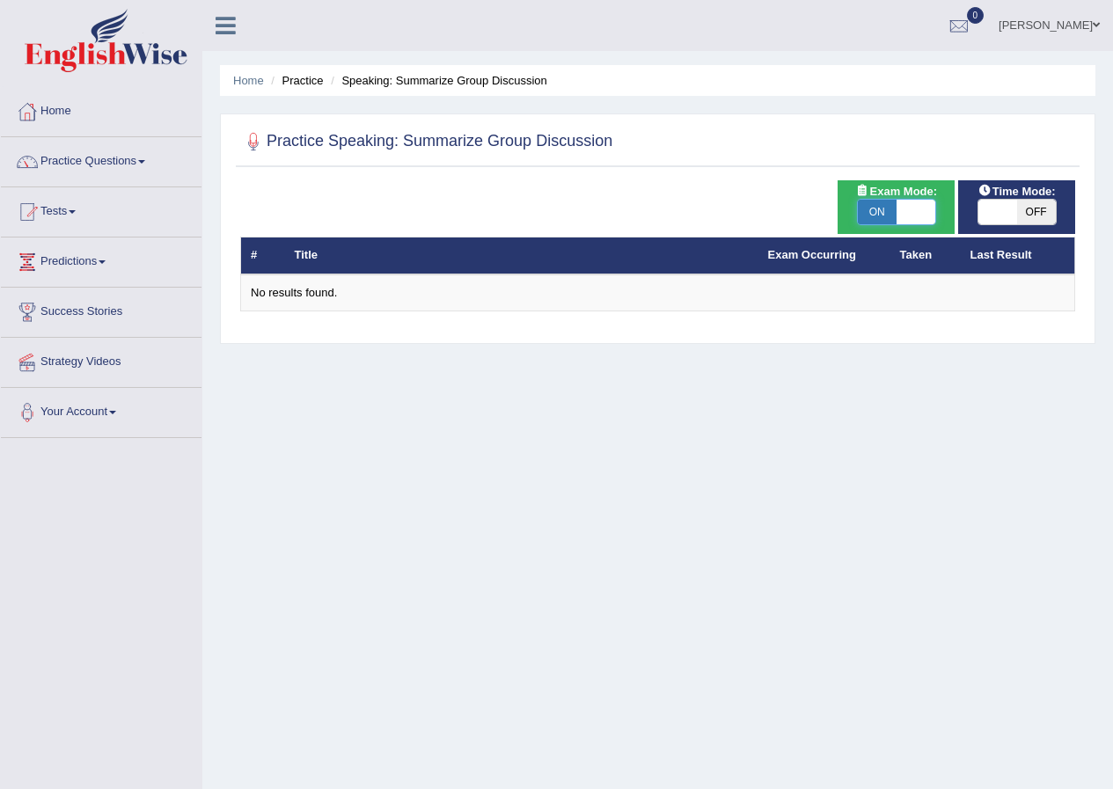
click at [908, 213] on span at bounding box center [915, 212] width 39 height 25
checkbox input "false"
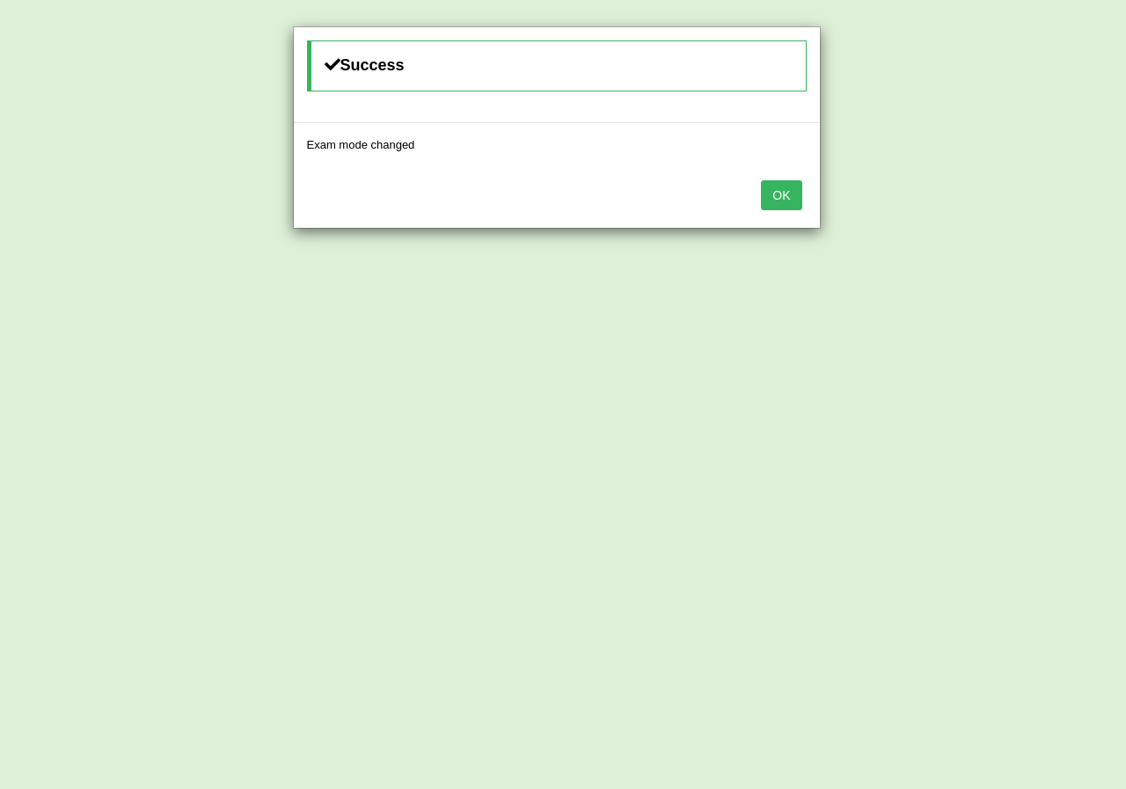
click at [795, 201] on button "OK" at bounding box center [781, 195] width 40 height 30
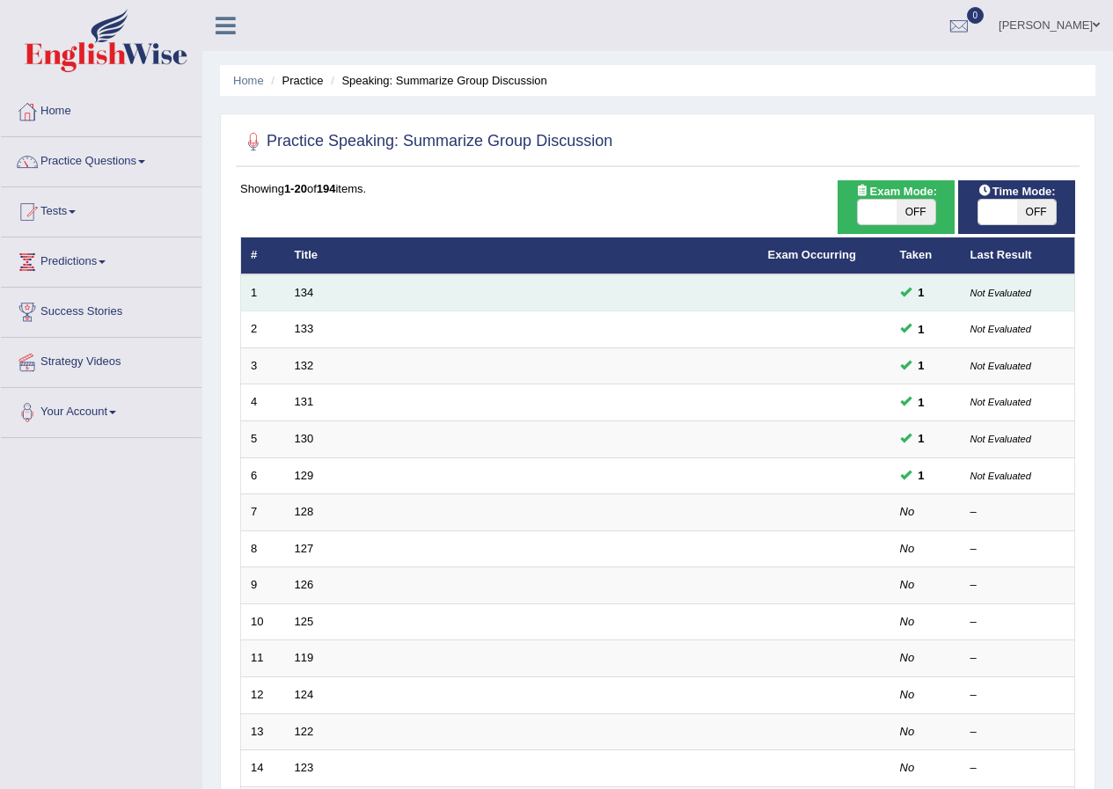
click at [325, 297] on td "134" at bounding box center [521, 292] width 473 height 37
click at [311, 296] on link "134" at bounding box center [304, 292] width 19 height 13
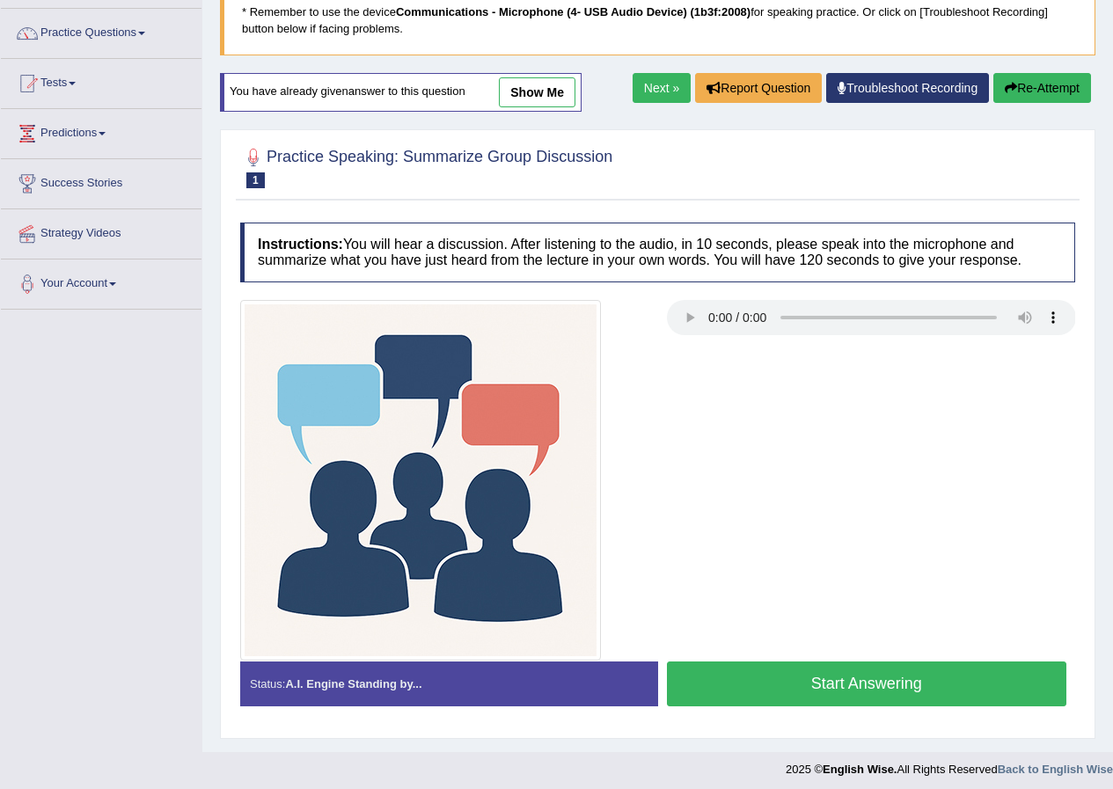
scroll to position [135, 0]
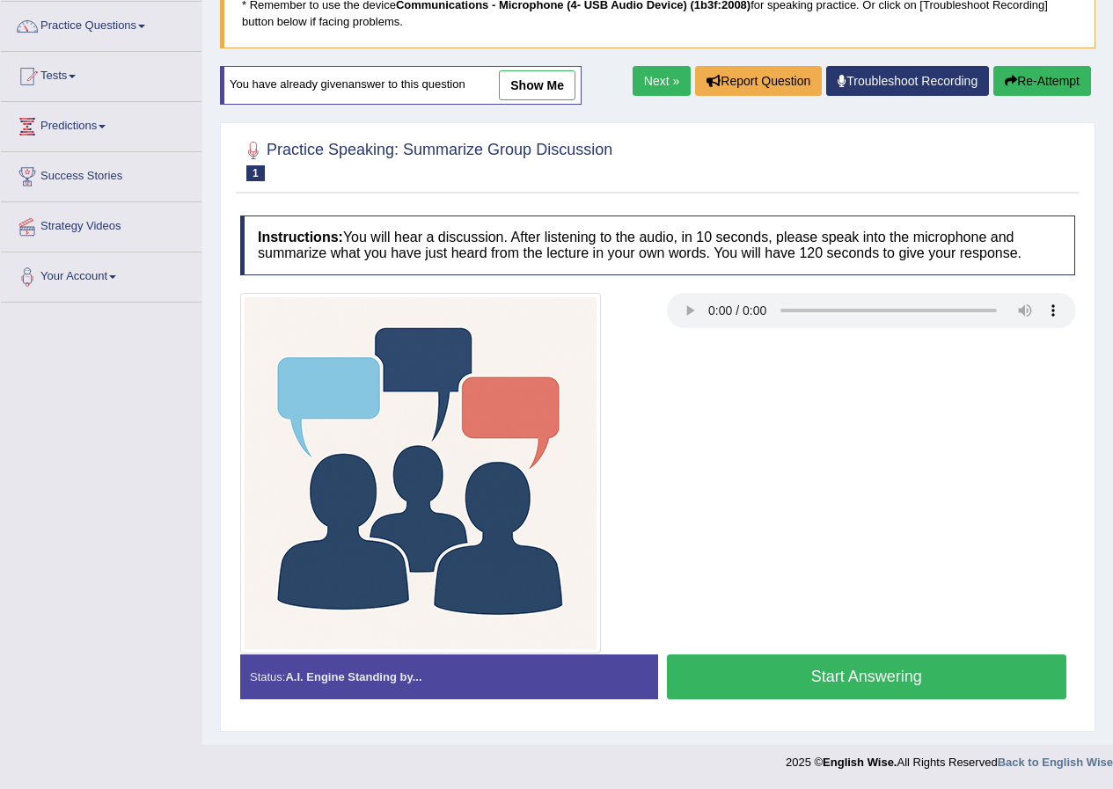
click at [892, 666] on button "Start Answering" at bounding box center [867, 676] width 400 height 45
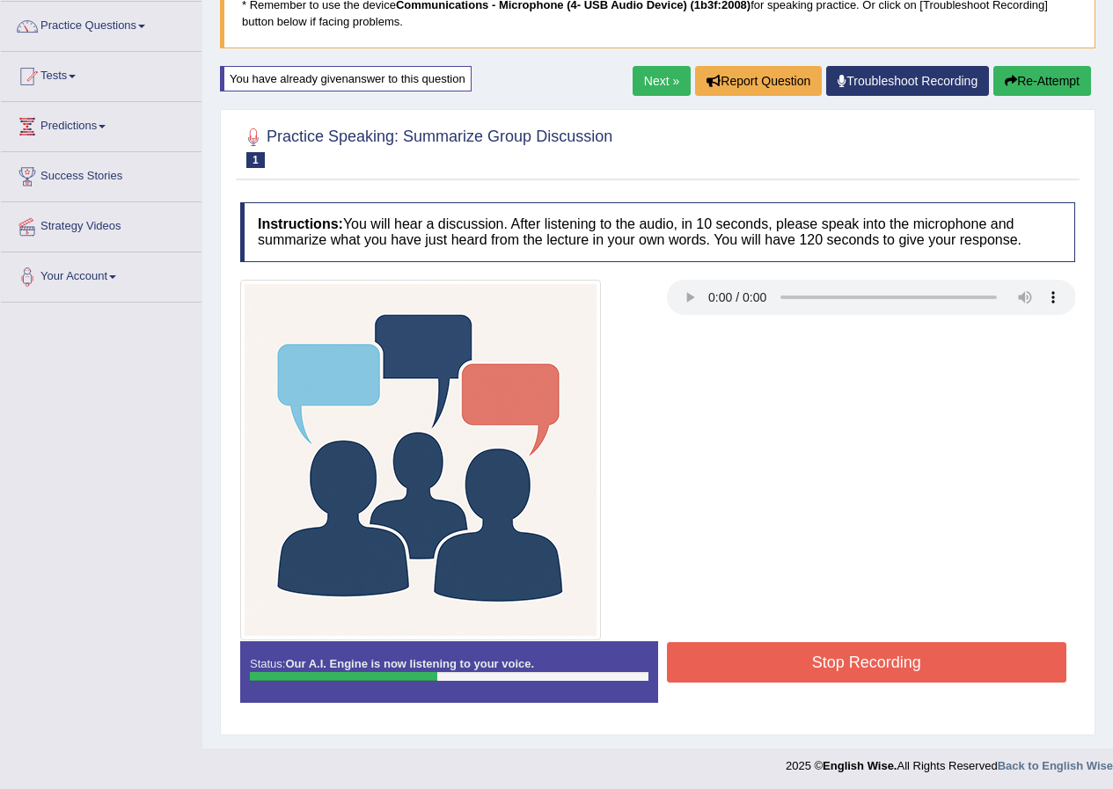
drag, startPoint x: 891, startPoint y: 669, endPoint x: 880, endPoint y: 680, distance: 16.2
click at [886, 676] on button "Stop Recording" at bounding box center [867, 662] width 400 height 40
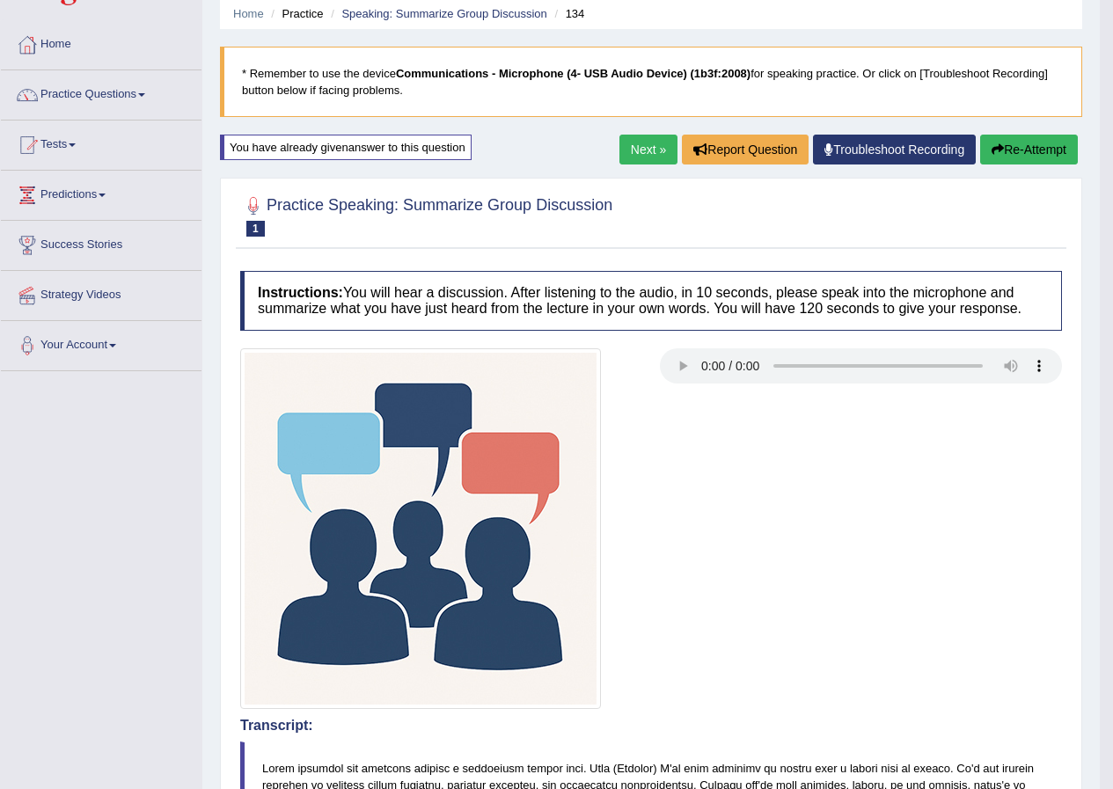
scroll to position [48, 0]
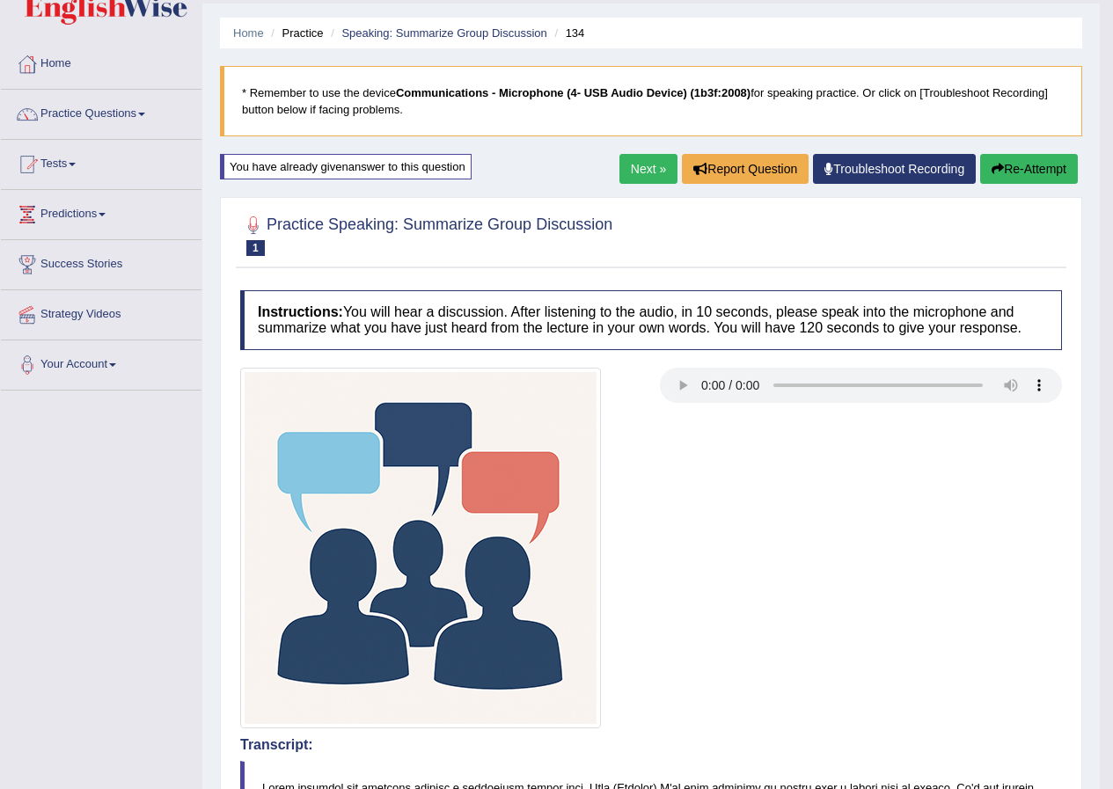
click at [645, 165] on link "Next »" at bounding box center [648, 169] width 58 height 30
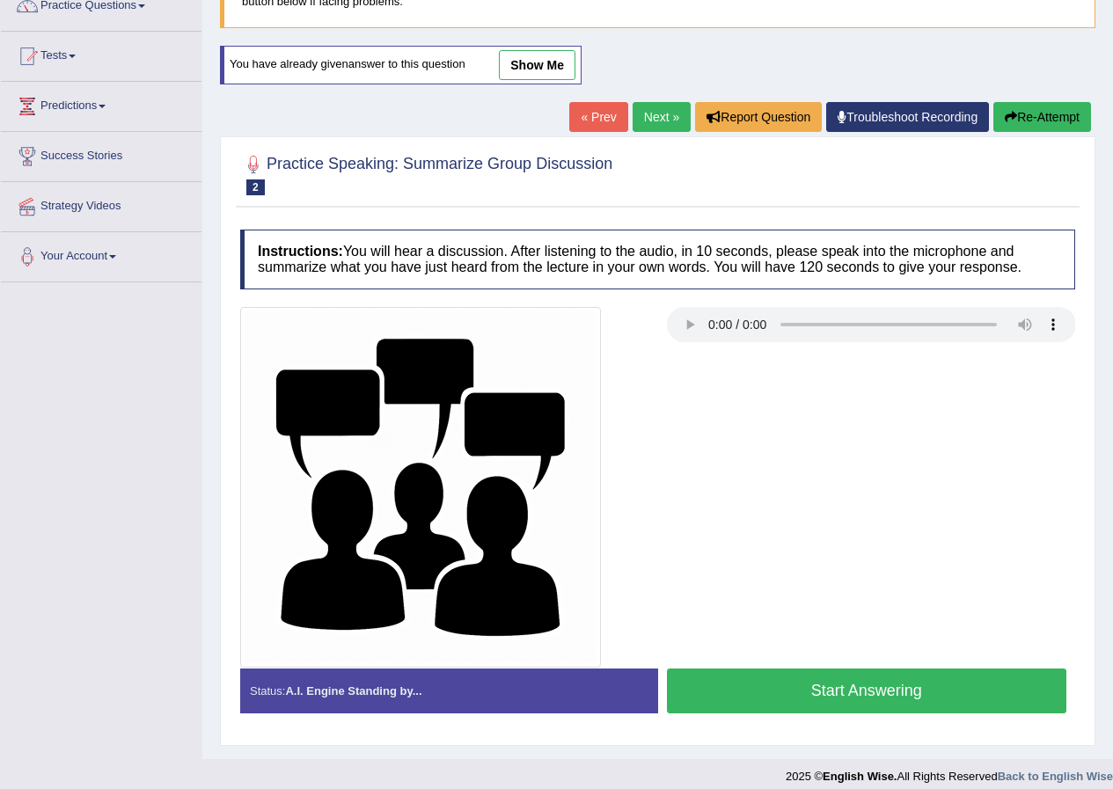
scroll to position [170, 0]
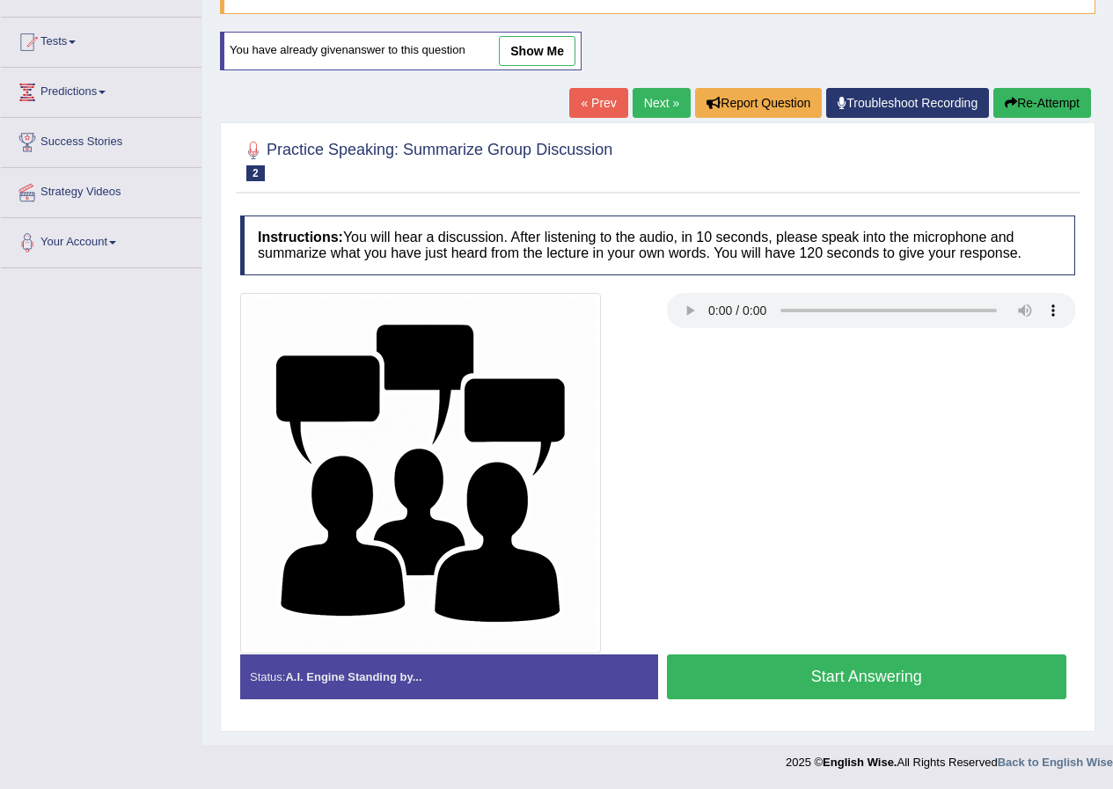
click at [1112, 619] on html "Toggle navigation Home Practice Questions Speaking Practice Read Aloud Repeat S…" at bounding box center [556, 224] width 1113 height 789
click at [842, 673] on button "Start Answering" at bounding box center [867, 676] width 400 height 45
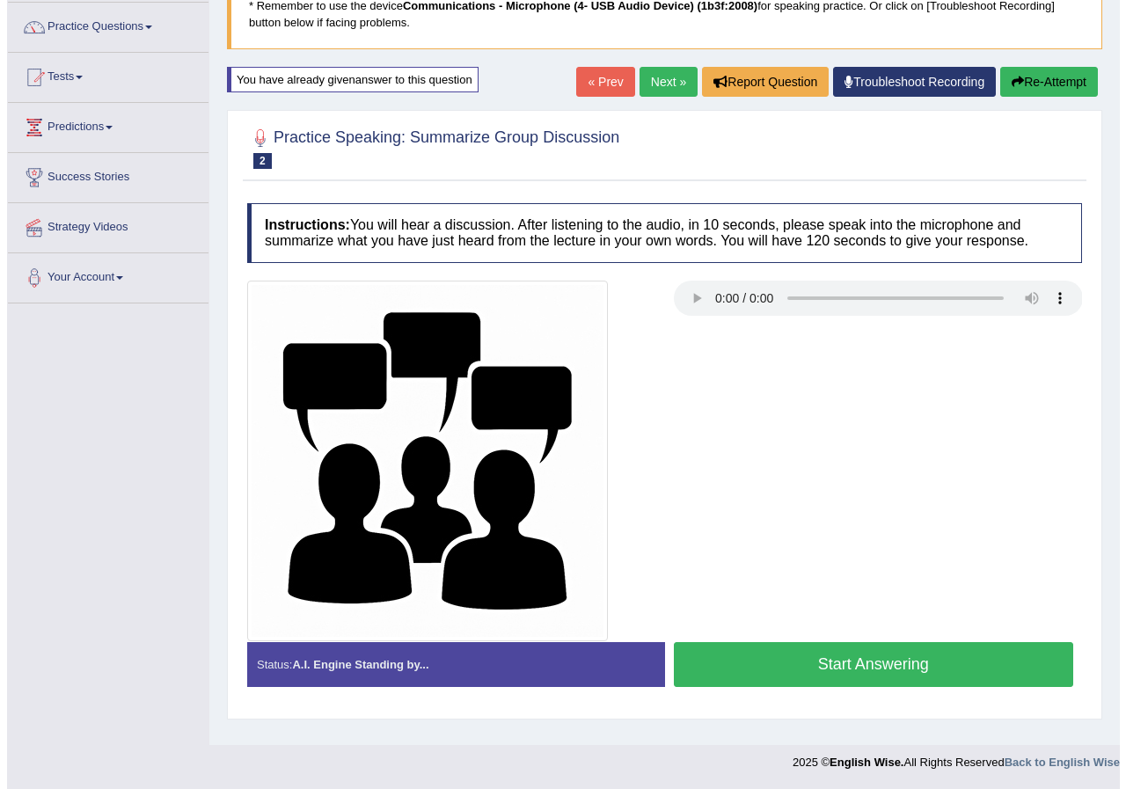
scroll to position [135, 0]
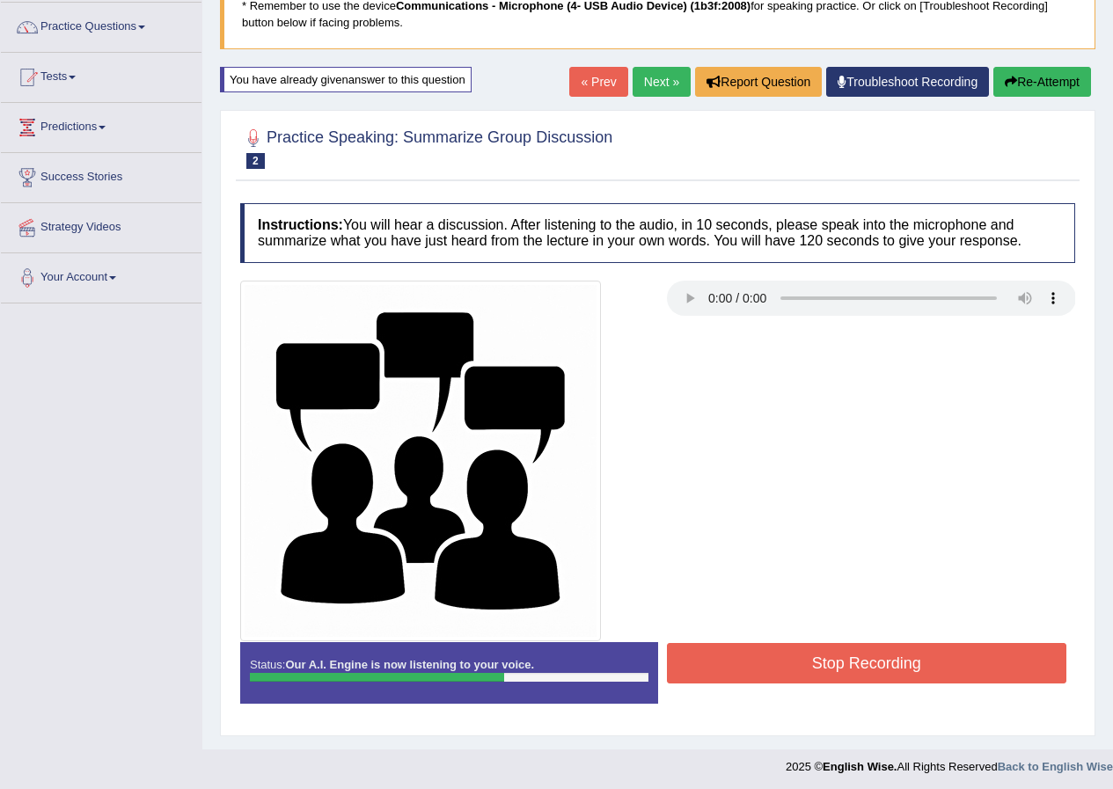
click at [842, 673] on button "Stop Recording" at bounding box center [867, 663] width 400 height 40
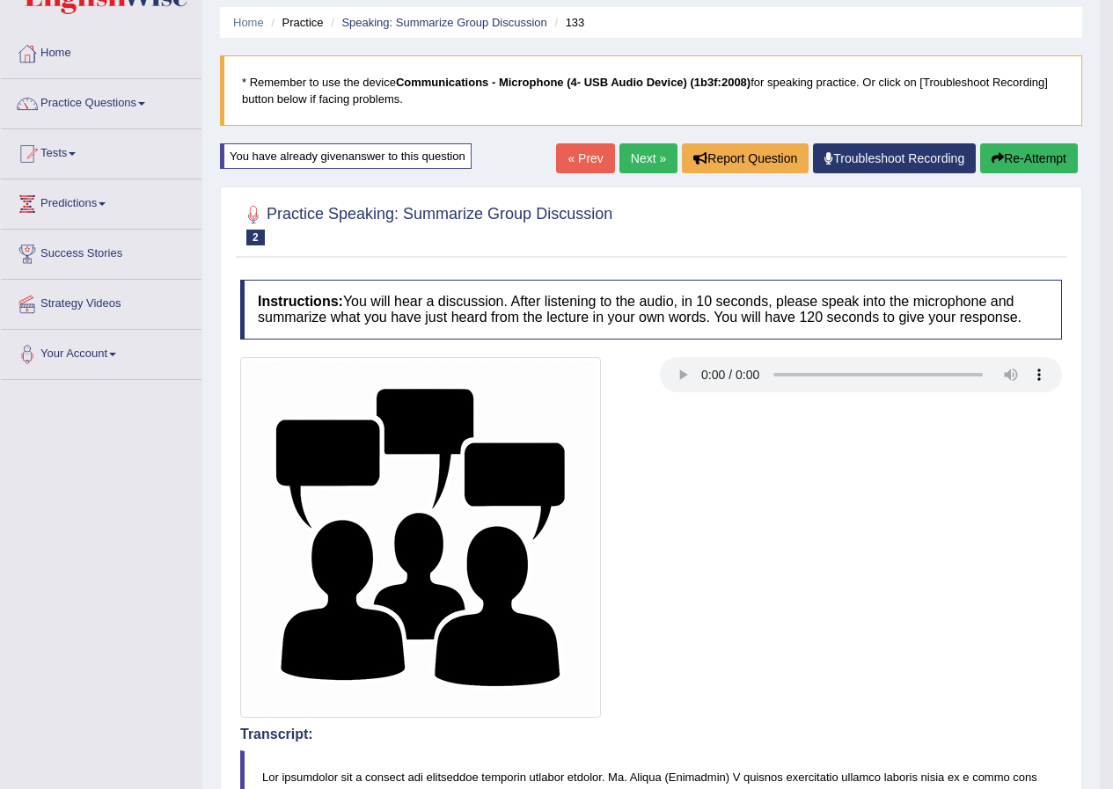
scroll to position [0, 0]
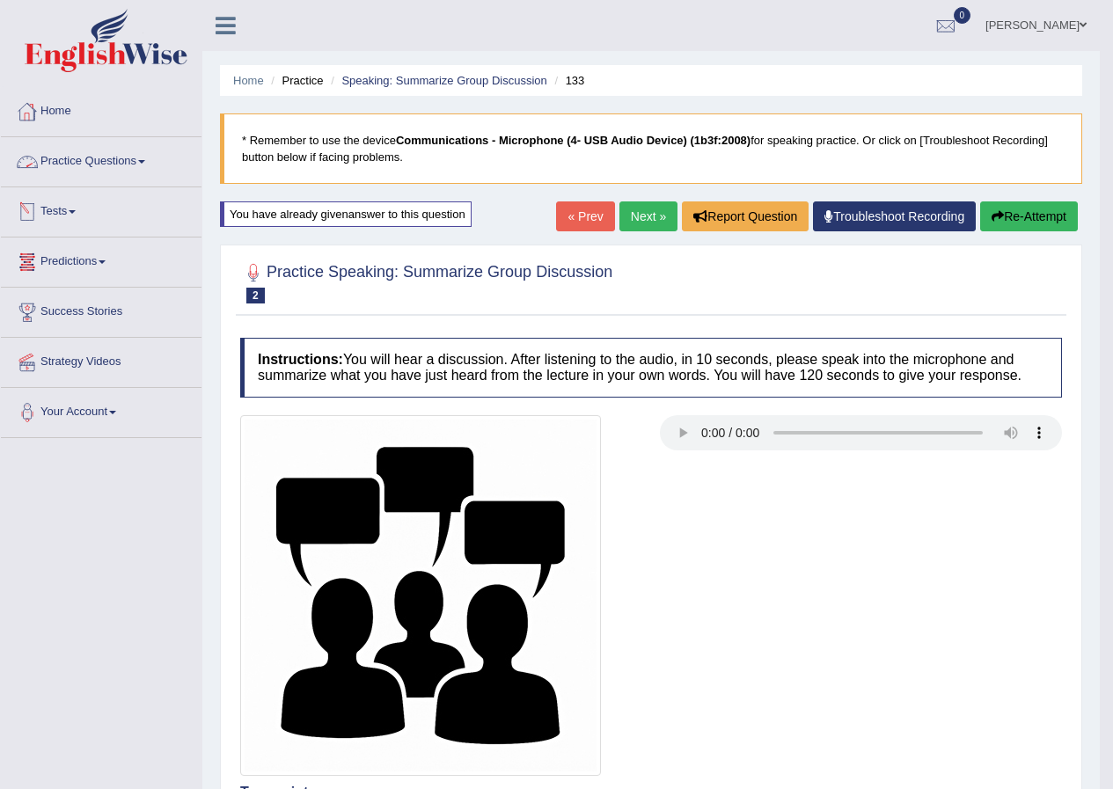
click at [146, 166] on link "Practice Questions" at bounding box center [101, 159] width 201 height 44
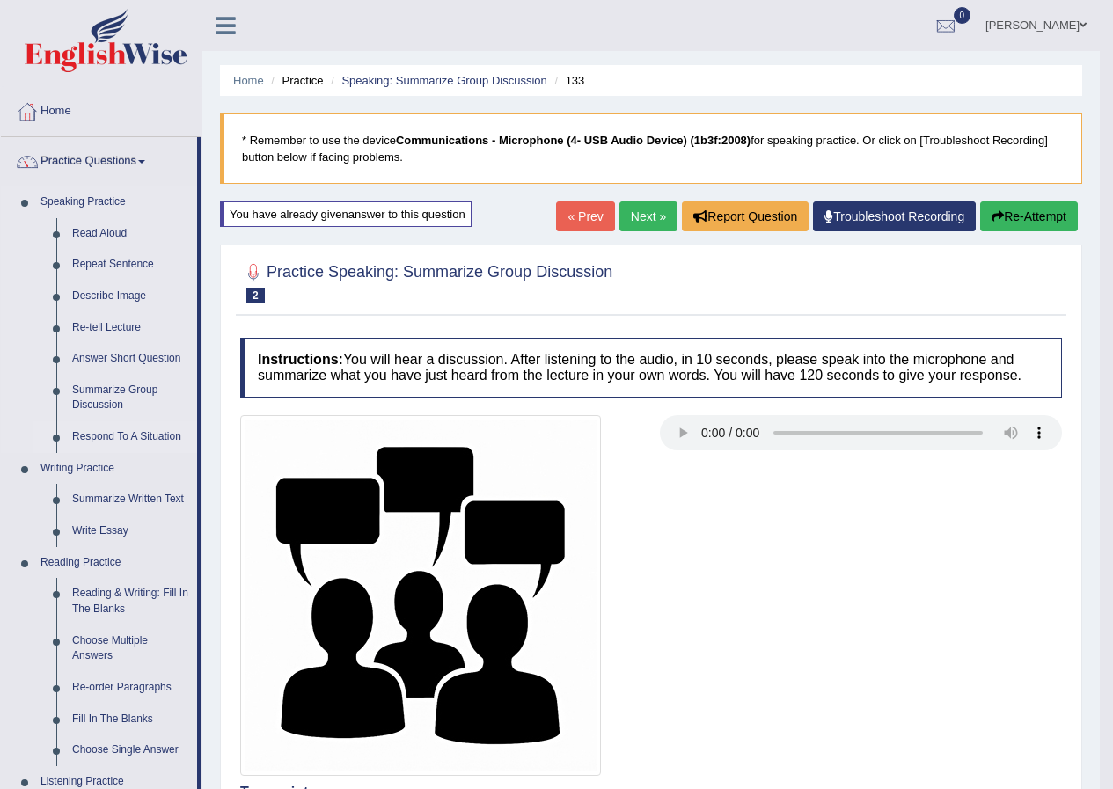
click at [108, 435] on link "Respond To A Situation" at bounding box center [130, 437] width 133 height 32
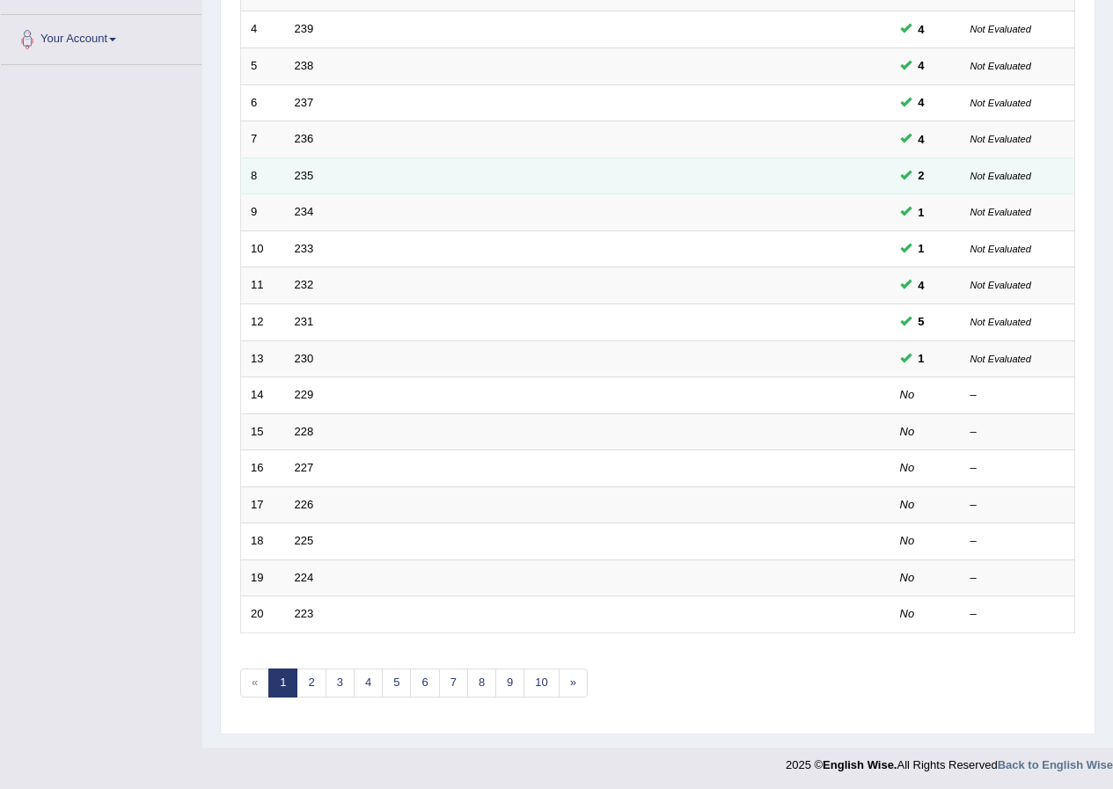
scroll to position [376, 0]
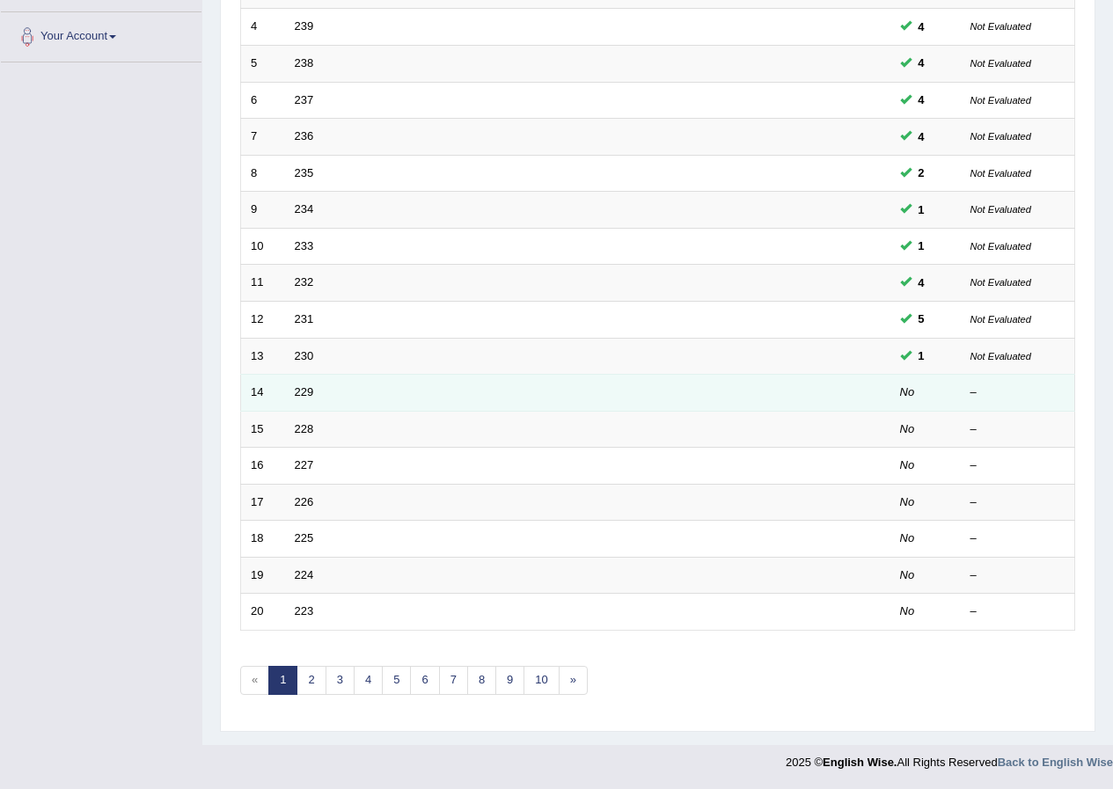
click at [316, 384] on td "229" at bounding box center [521, 393] width 473 height 37
click at [298, 388] on link "229" at bounding box center [304, 391] width 19 height 13
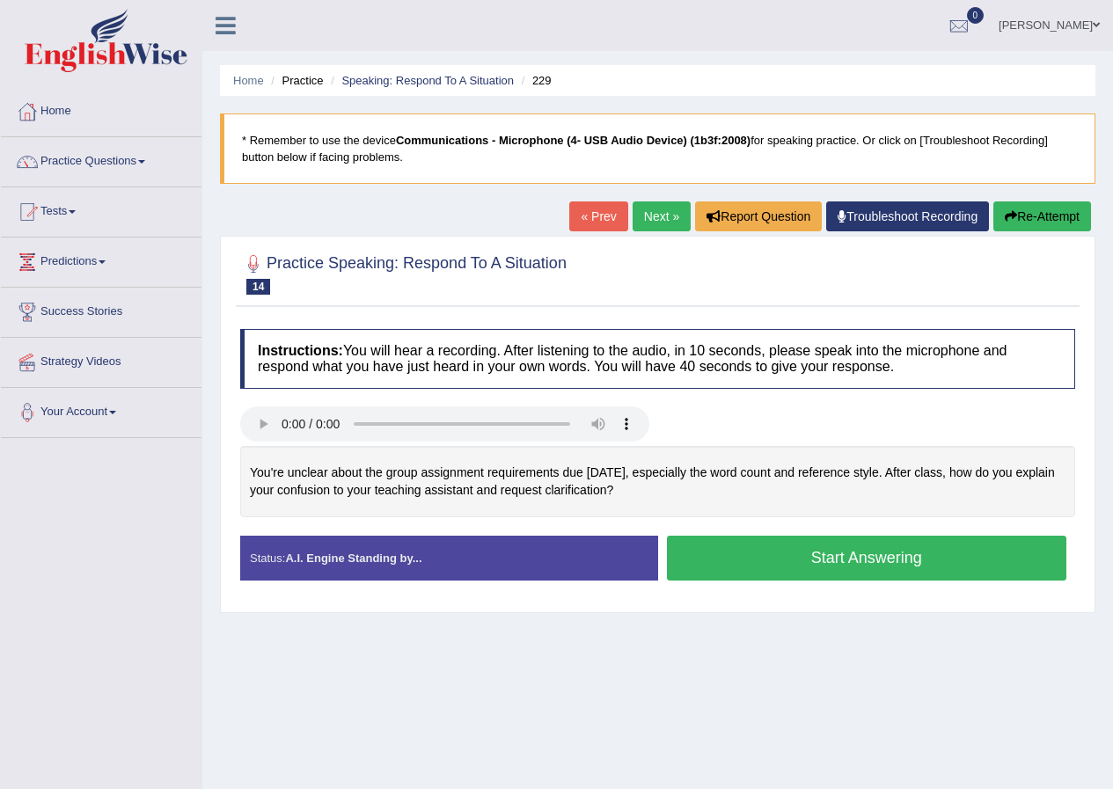
click at [831, 552] on button "Start Answering" at bounding box center [867, 558] width 400 height 45
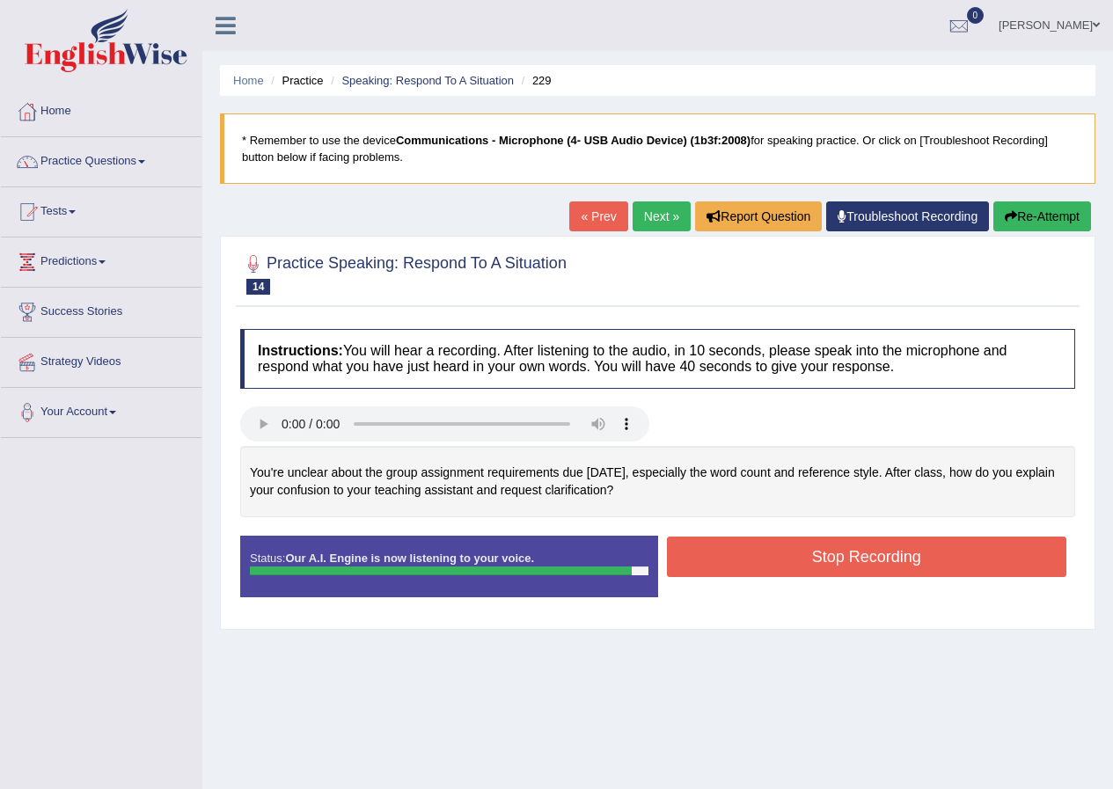
click at [837, 554] on button "Stop Recording" at bounding box center [867, 557] width 400 height 40
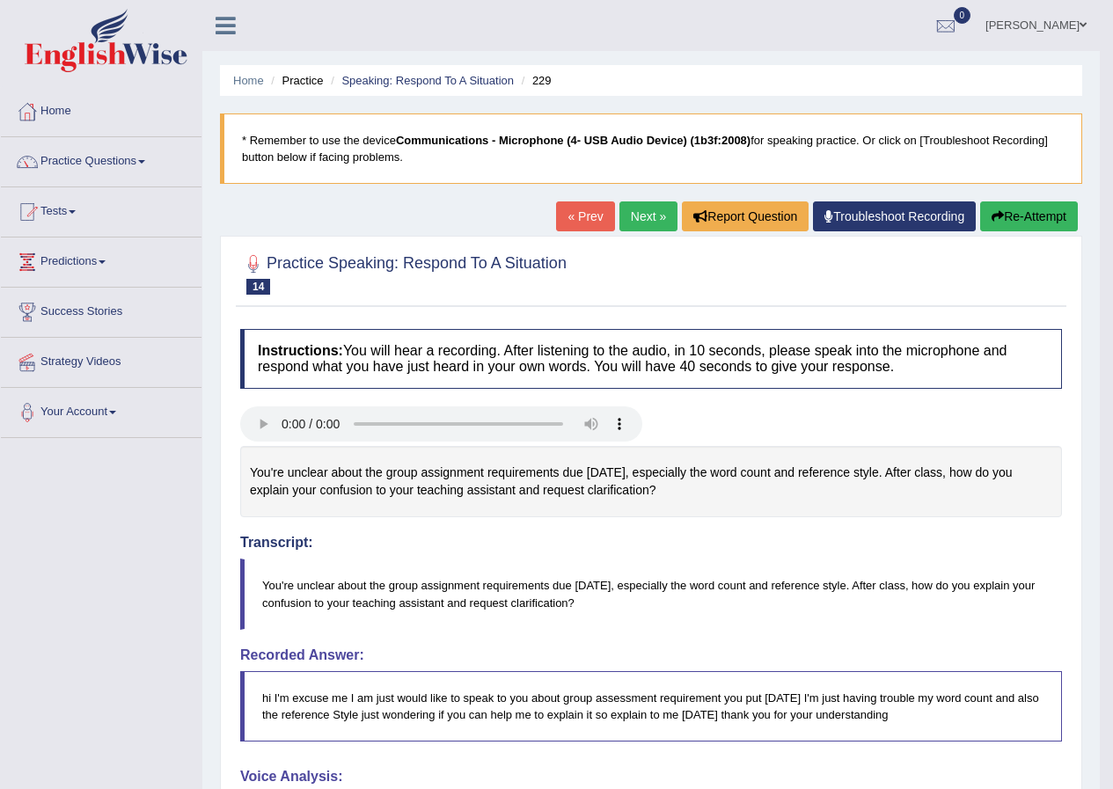
click at [638, 217] on link "Next »" at bounding box center [648, 216] width 58 height 30
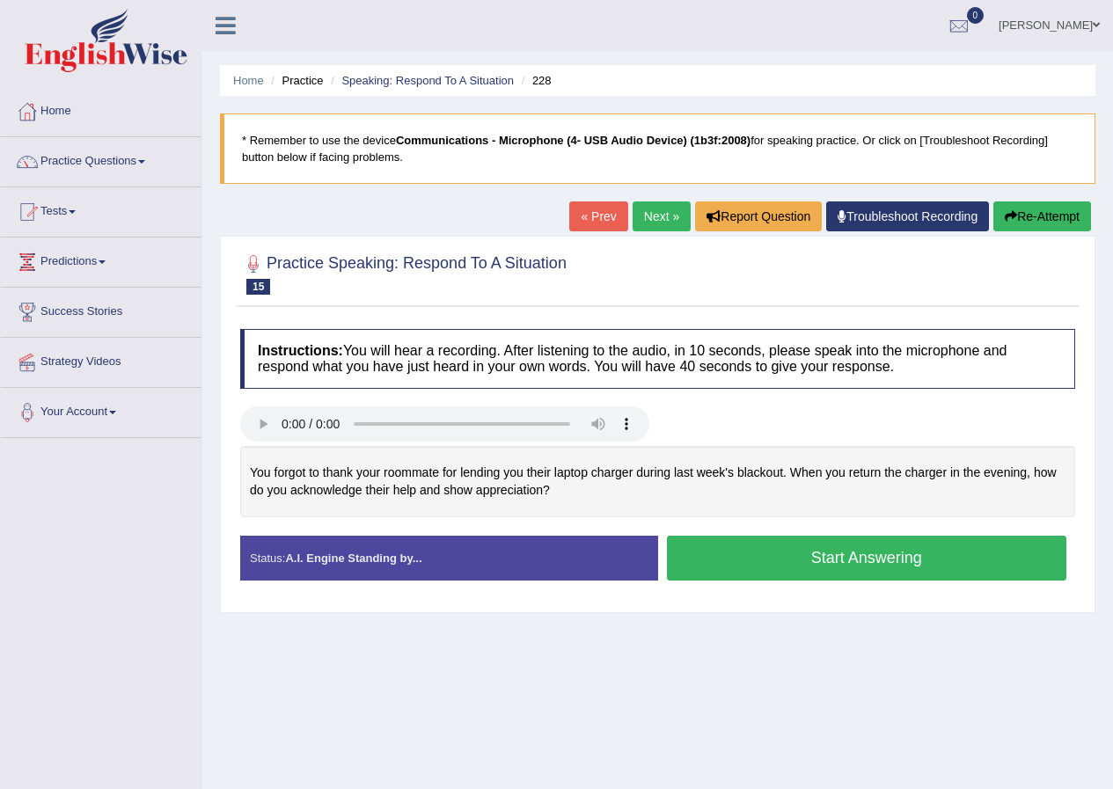
click at [825, 561] on button "Start Answering" at bounding box center [867, 558] width 400 height 45
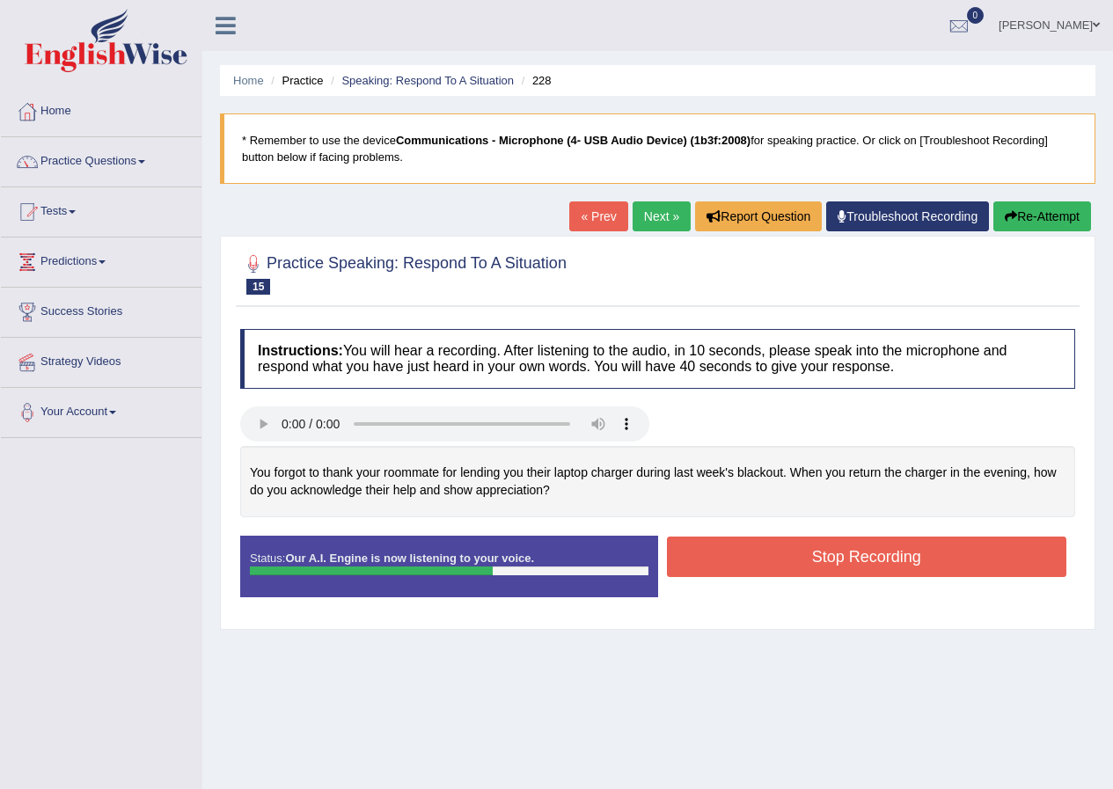
click at [869, 551] on button "Stop Recording" at bounding box center [867, 557] width 400 height 40
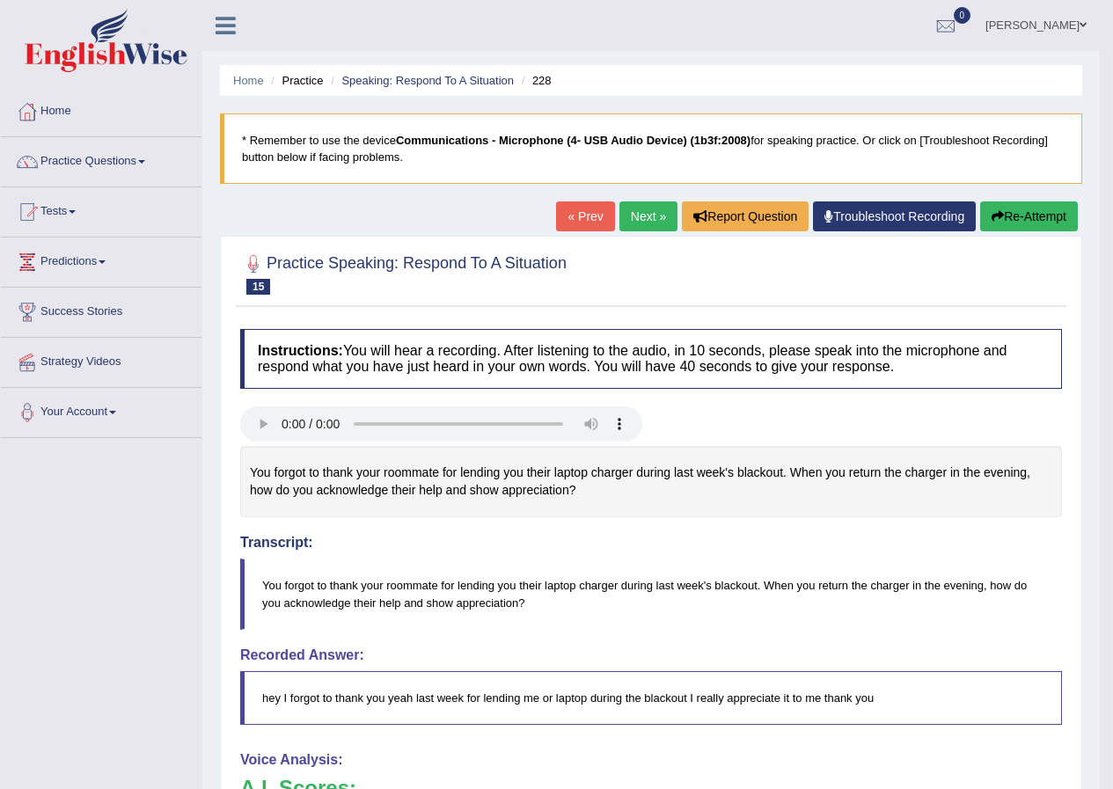
click at [632, 219] on link "Next »" at bounding box center [648, 216] width 58 height 30
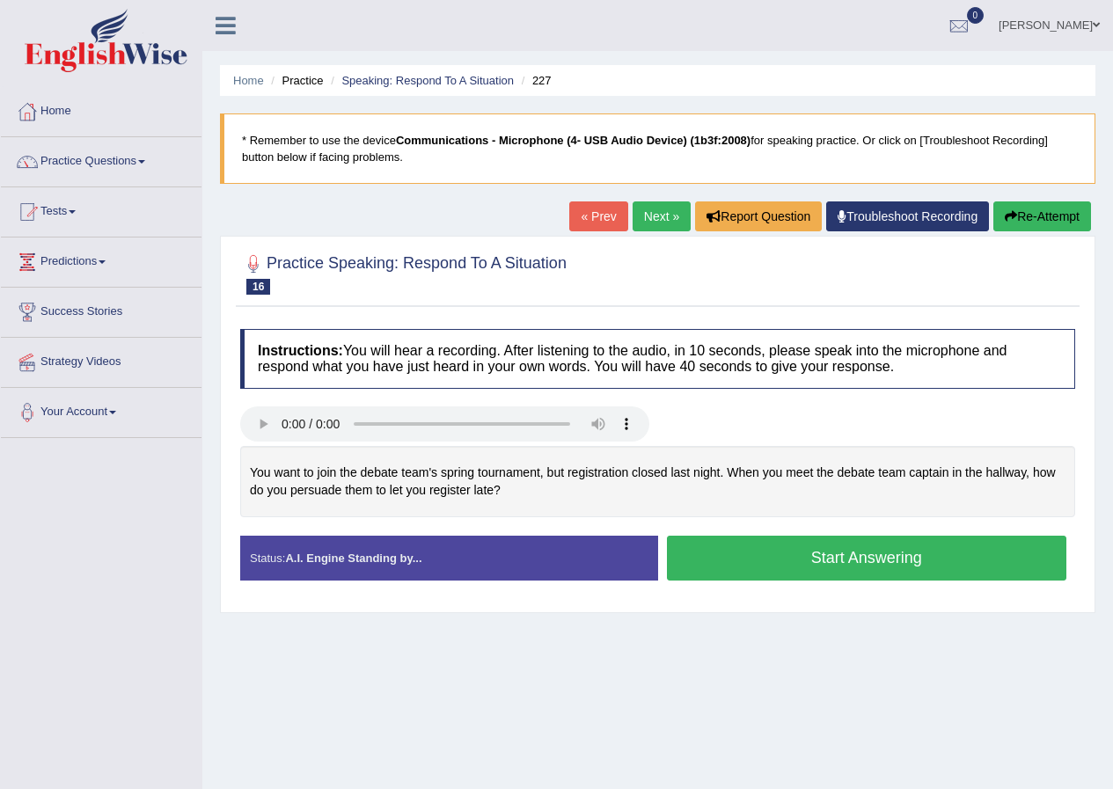
click at [838, 561] on button "Start Answering" at bounding box center [867, 558] width 400 height 45
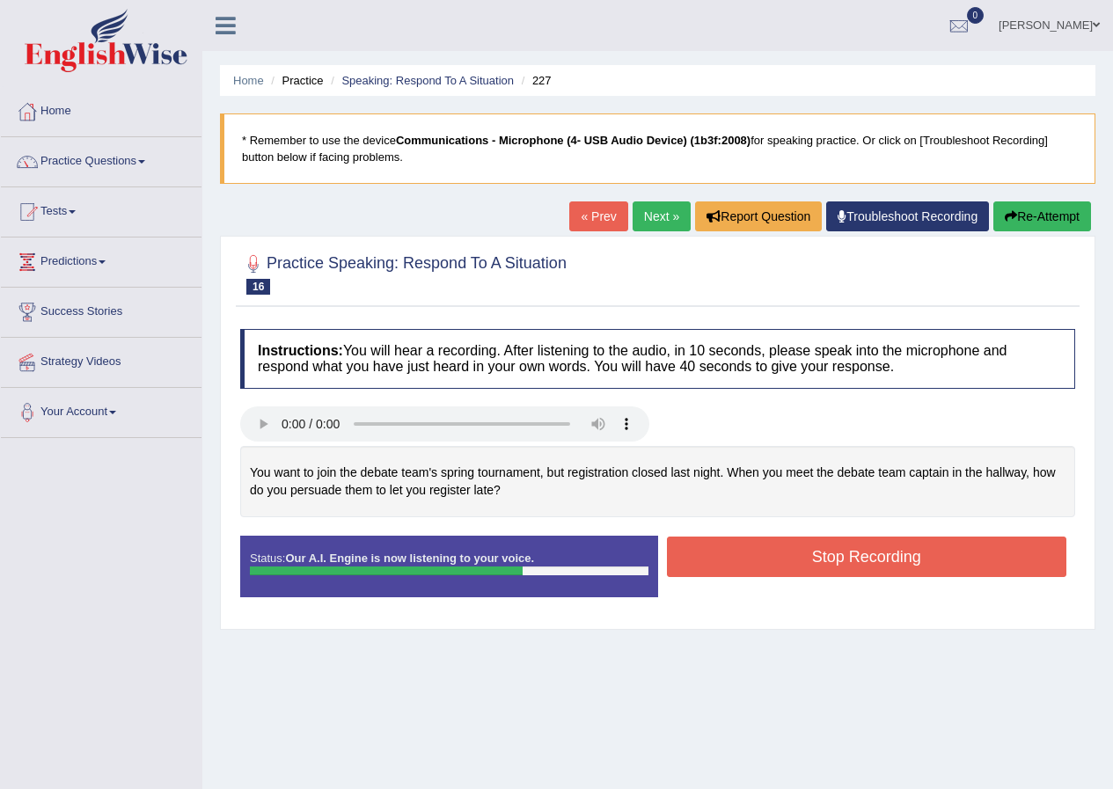
click at [833, 558] on button "Stop Recording" at bounding box center [867, 557] width 400 height 40
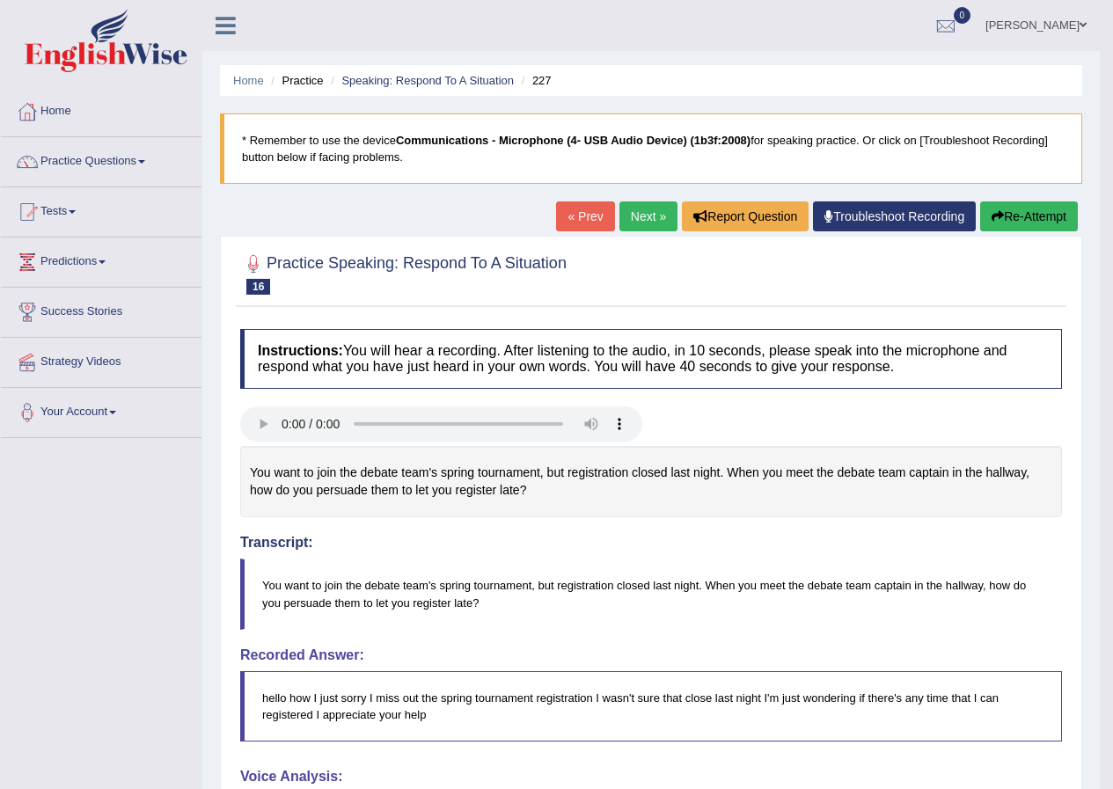
click at [1063, 216] on button "Re-Attempt" at bounding box center [1029, 216] width 98 height 30
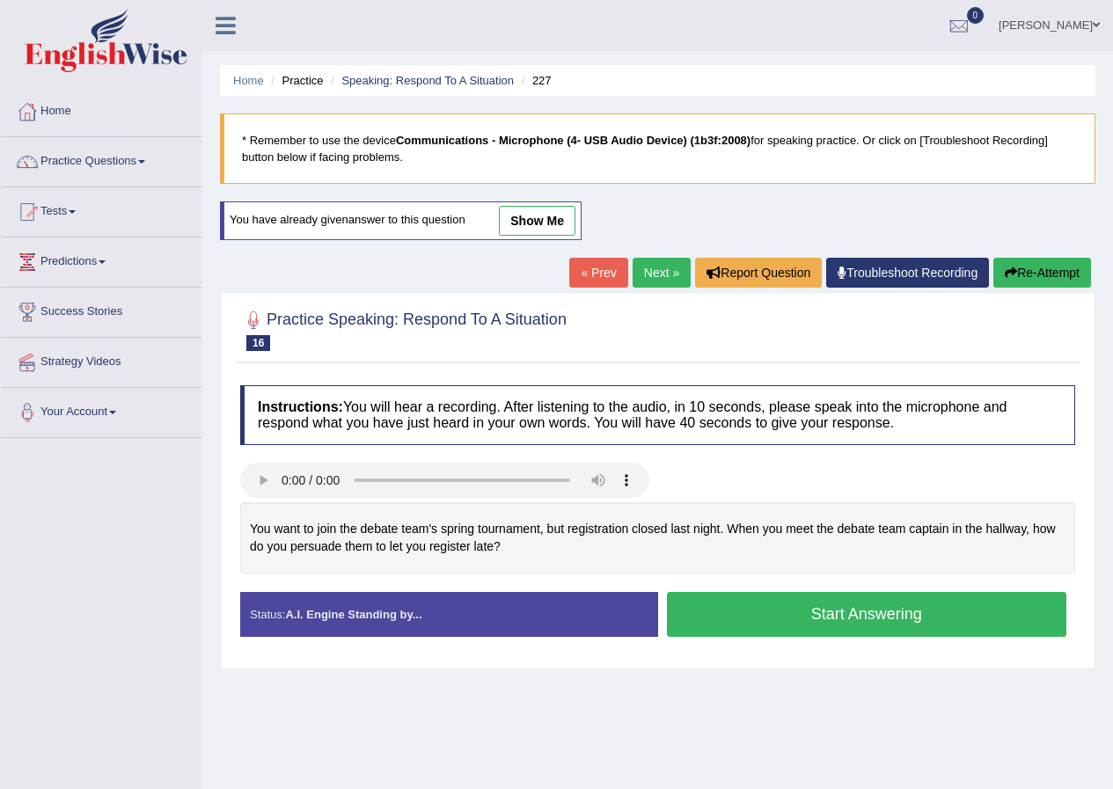
click at [814, 614] on button "Start Answering" at bounding box center [867, 614] width 400 height 45
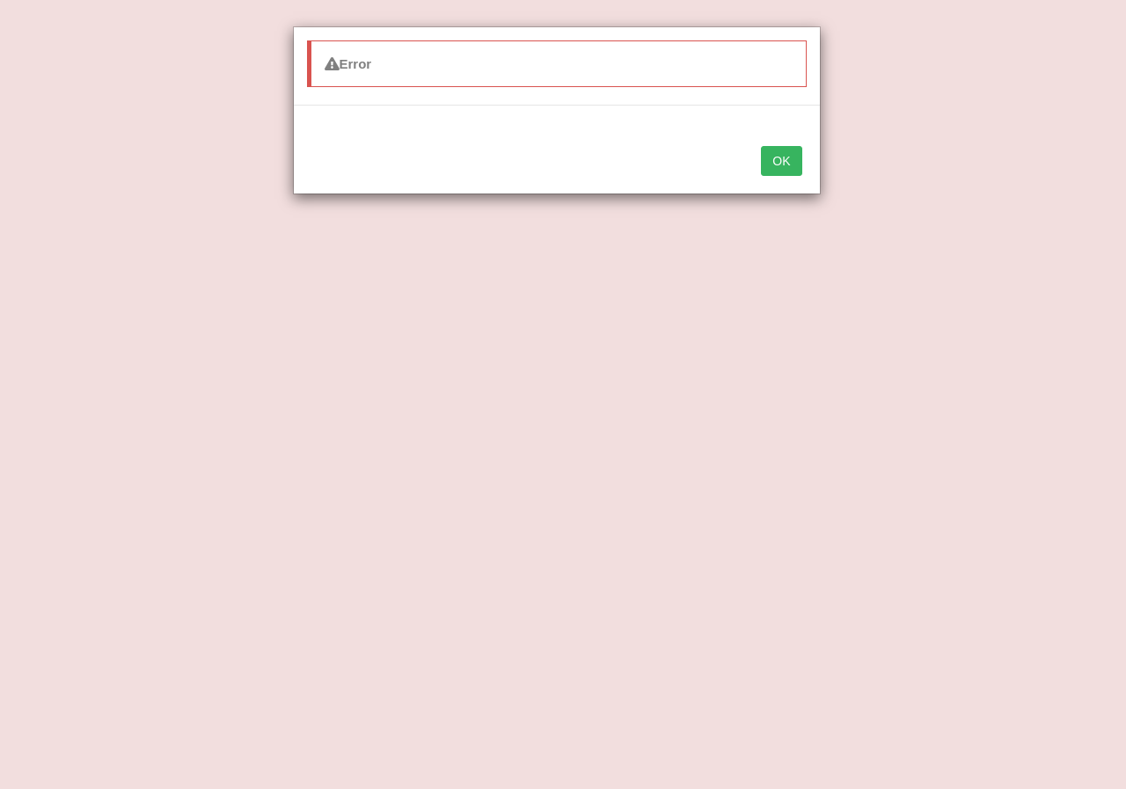
click at [784, 167] on button "OK" at bounding box center [781, 161] width 40 height 30
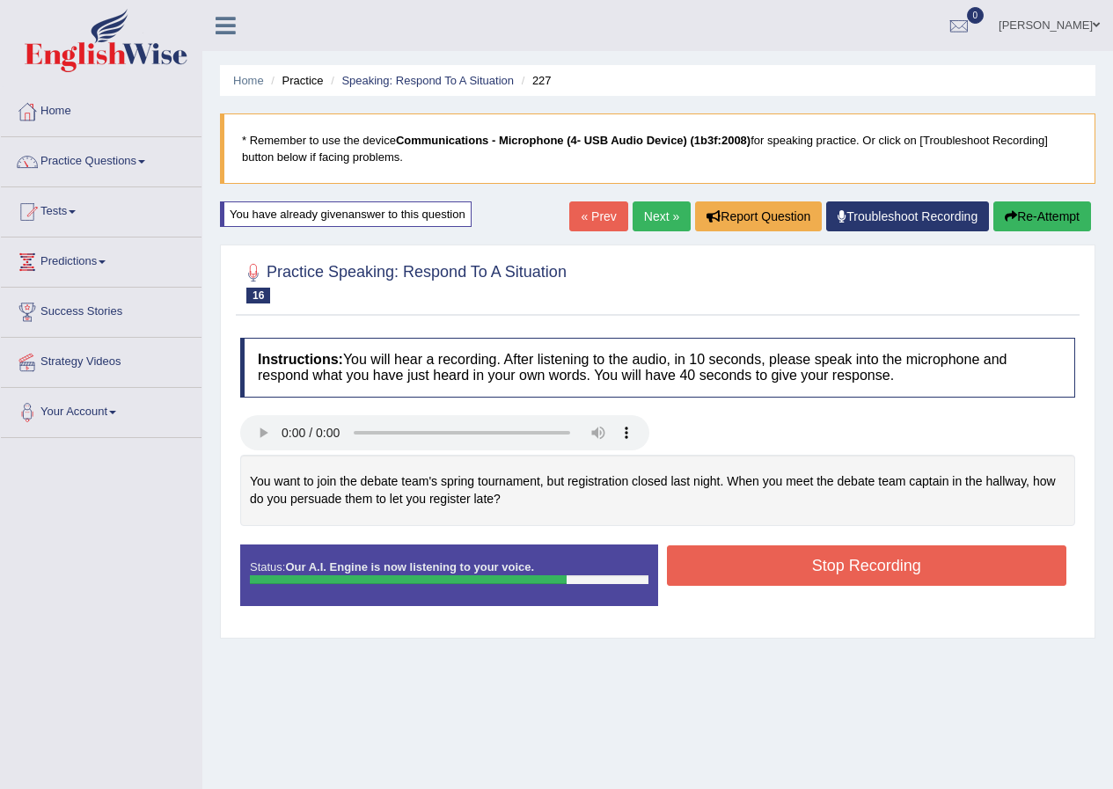
click at [805, 563] on button "Stop Recording" at bounding box center [867, 565] width 400 height 40
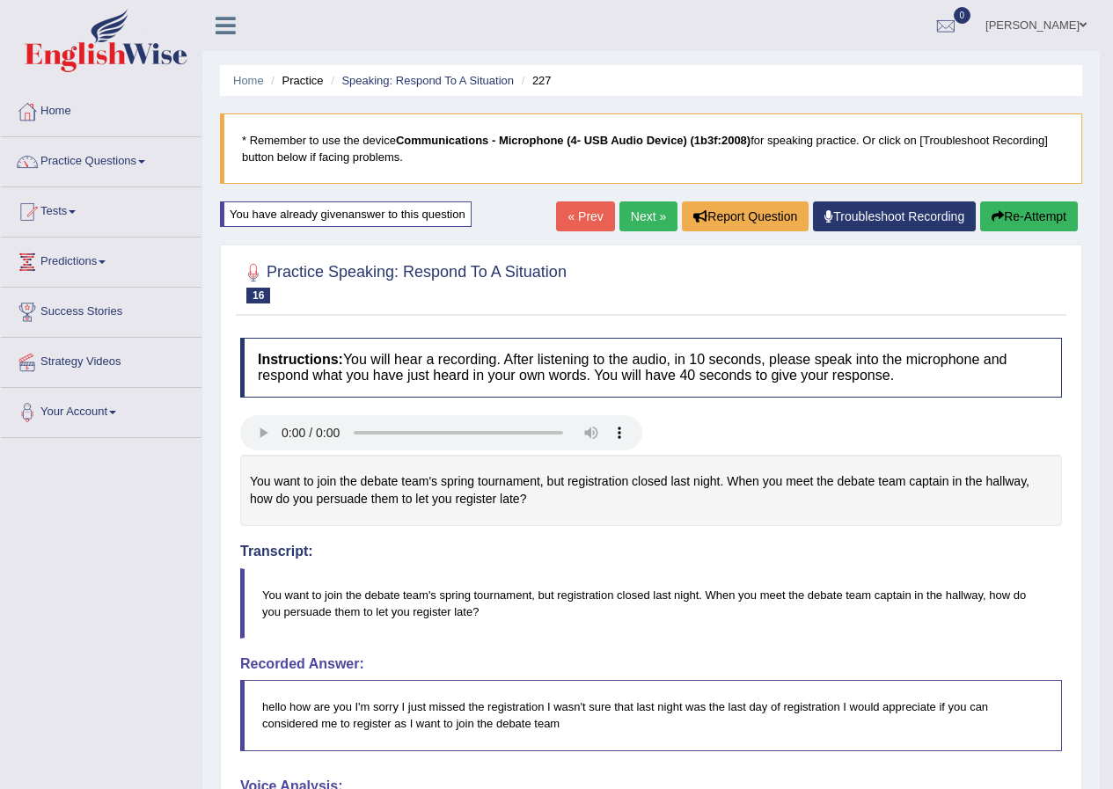
click at [634, 218] on link "Next »" at bounding box center [648, 216] width 58 height 30
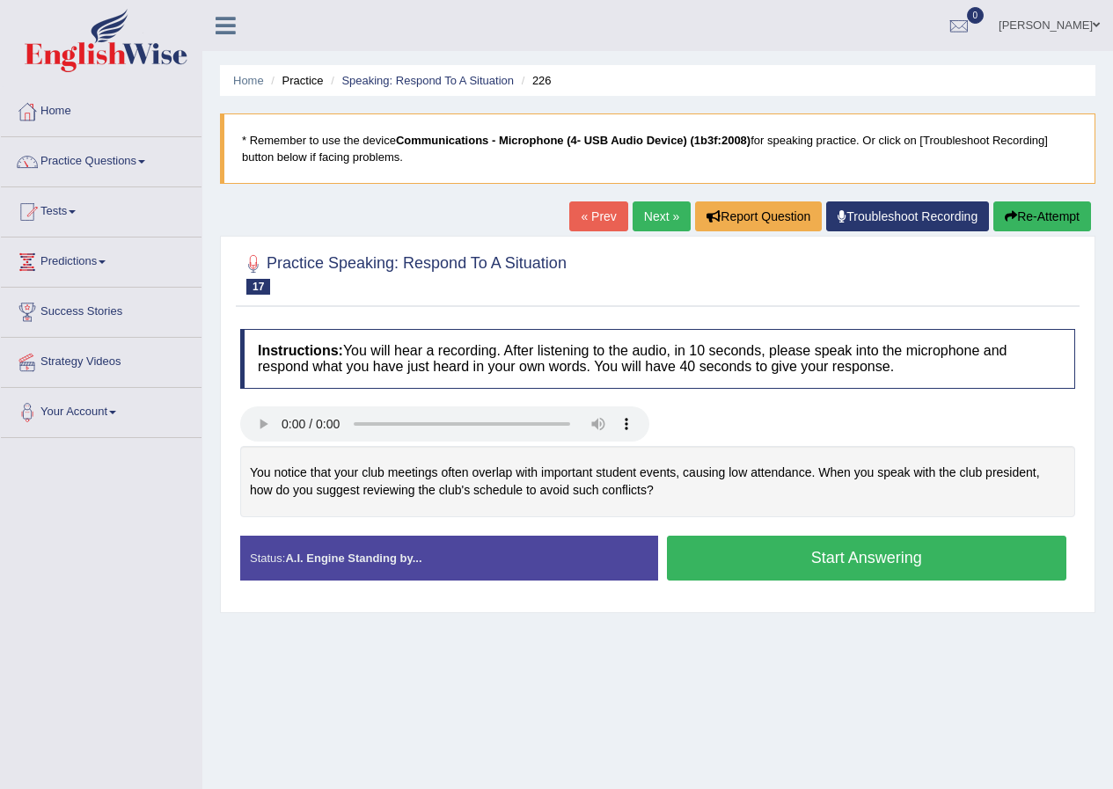
click at [844, 564] on button "Start Answering" at bounding box center [867, 558] width 400 height 45
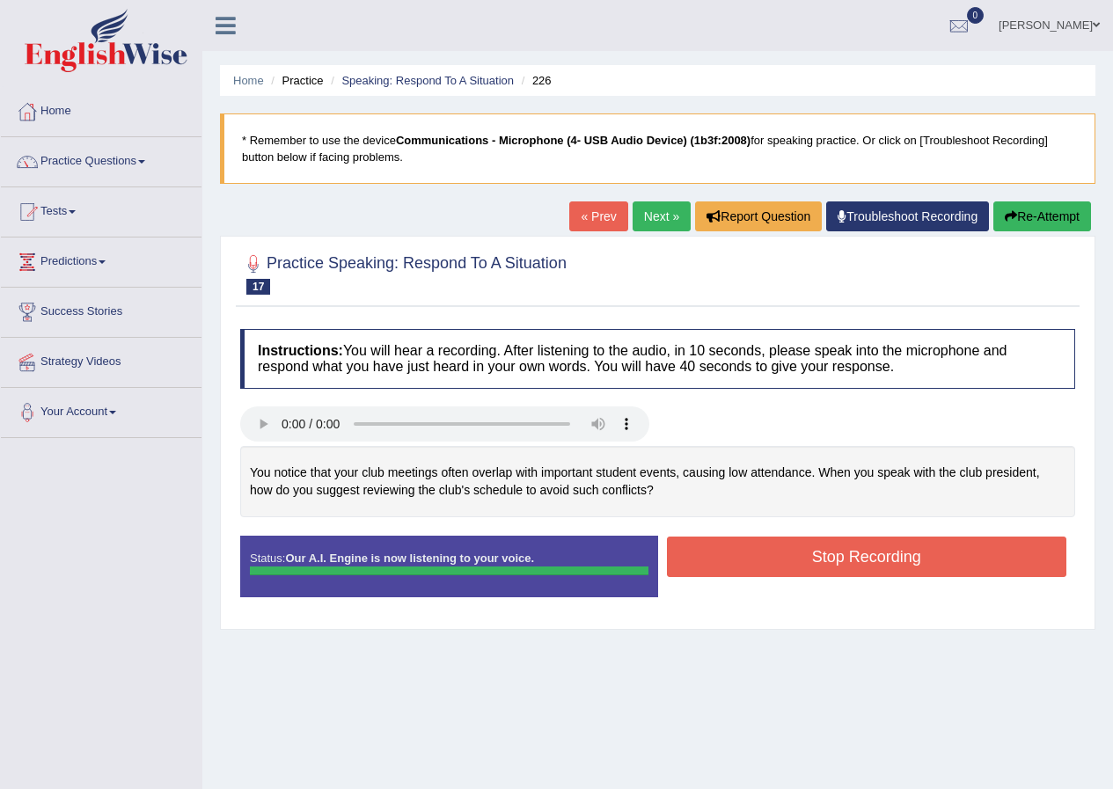
click at [841, 550] on div "Instructions: You will hear a recording. After listening to the audio, in 10 se…" at bounding box center [658, 470] width 844 height 300
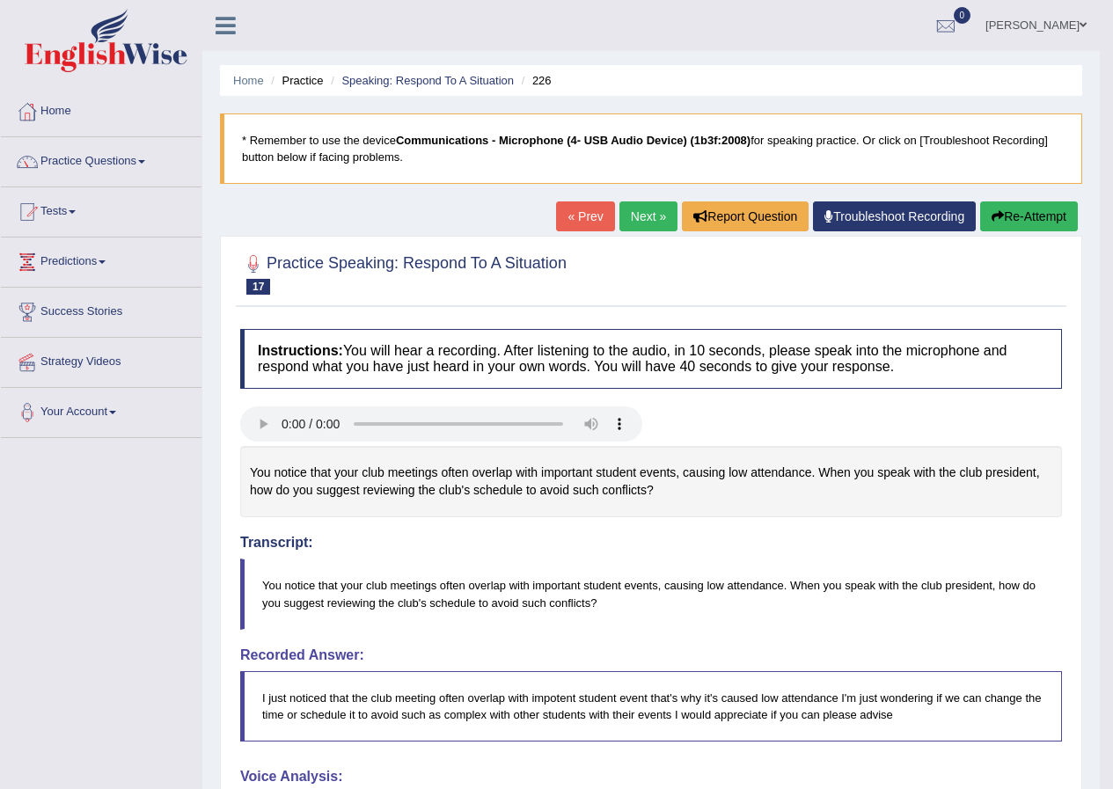
click at [650, 220] on link "Next »" at bounding box center [648, 216] width 58 height 30
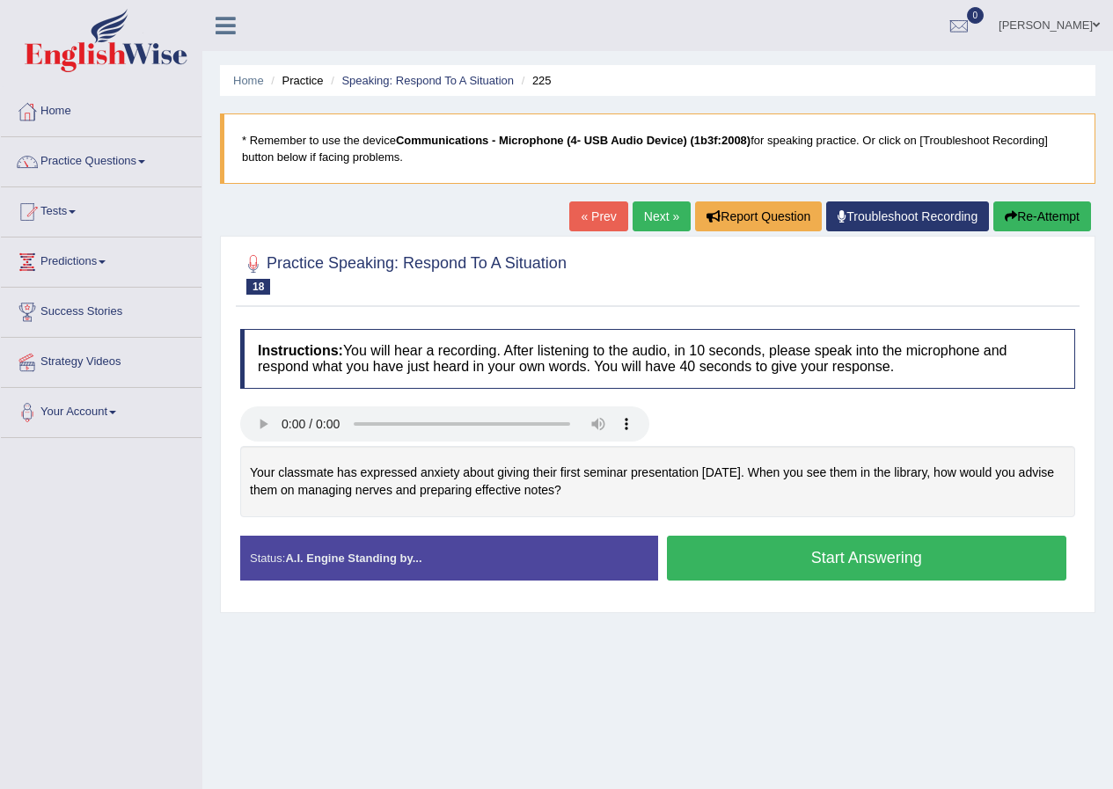
click at [907, 559] on button "Start Answering" at bounding box center [867, 558] width 400 height 45
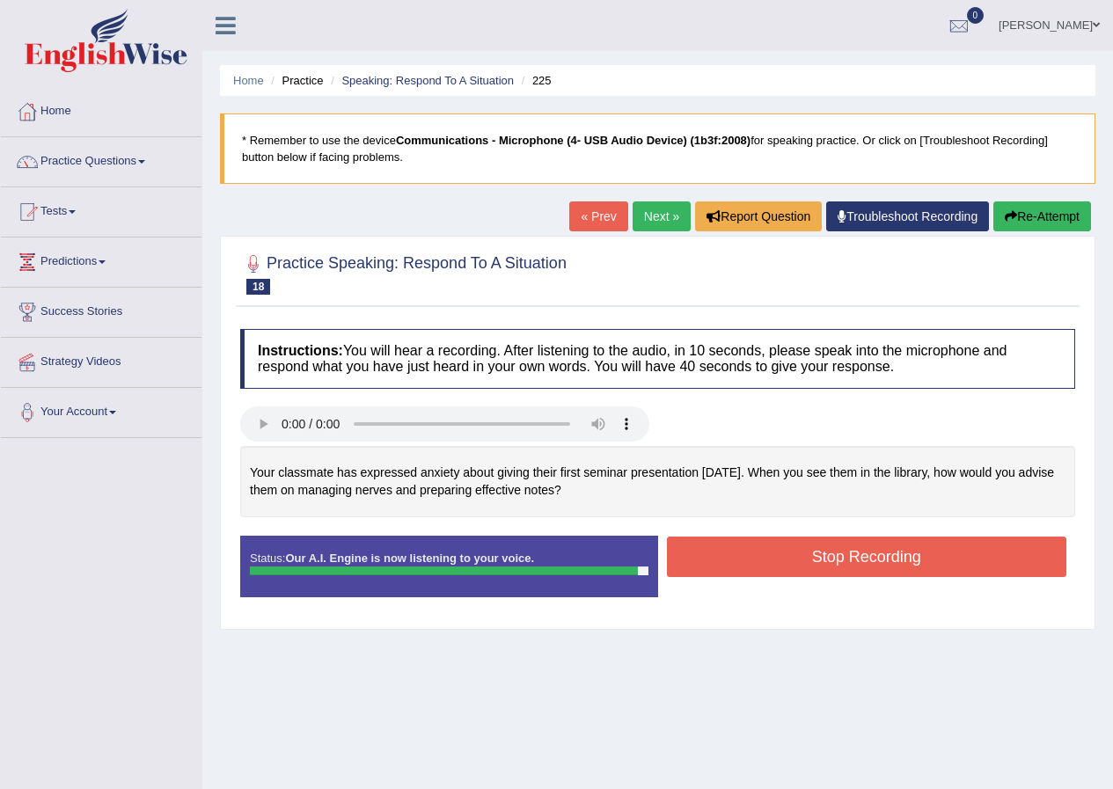
click at [902, 565] on button "Stop Recording" at bounding box center [867, 557] width 400 height 40
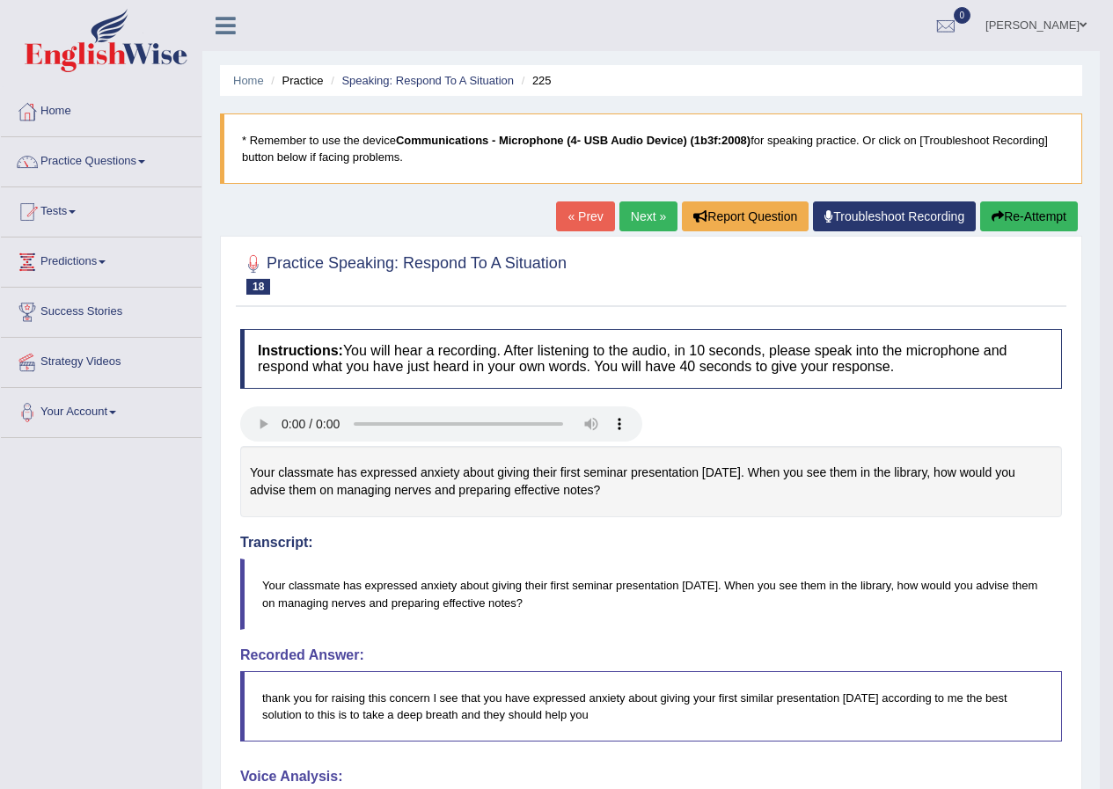
click at [1016, 217] on button "Re-Attempt" at bounding box center [1029, 216] width 98 height 30
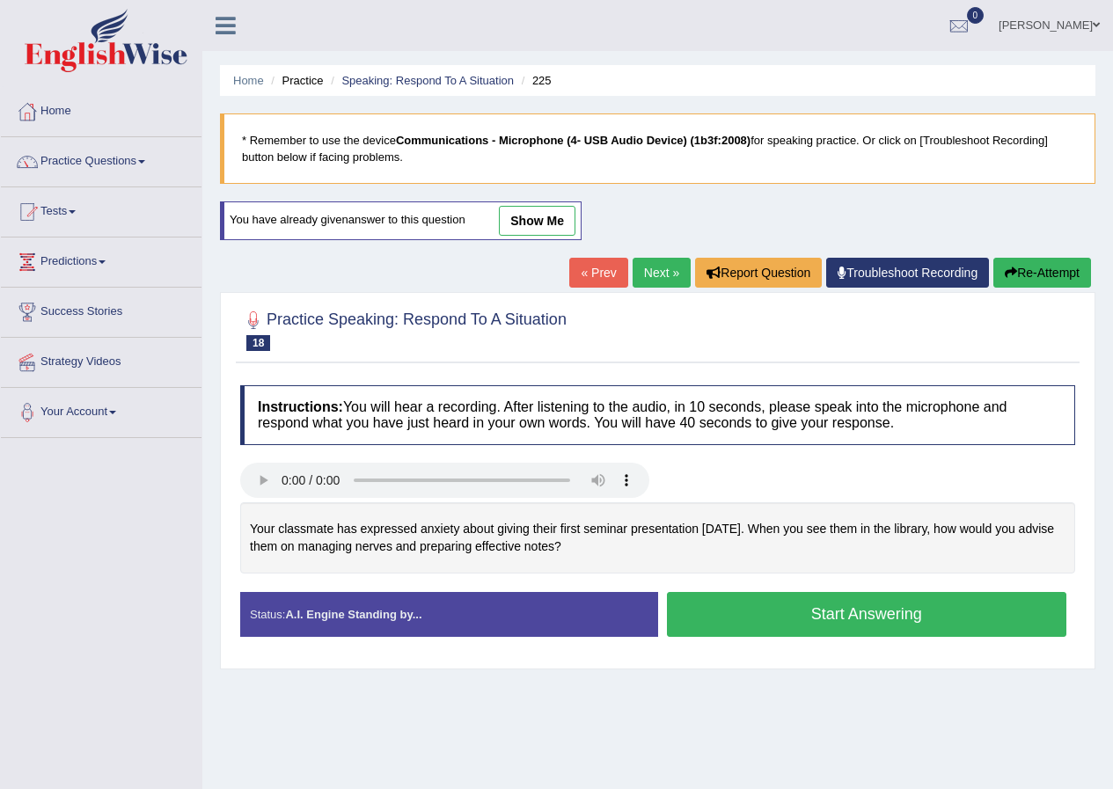
click at [849, 608] on button "Start Answering" at bounding box center [867, 614] width 400 height 45
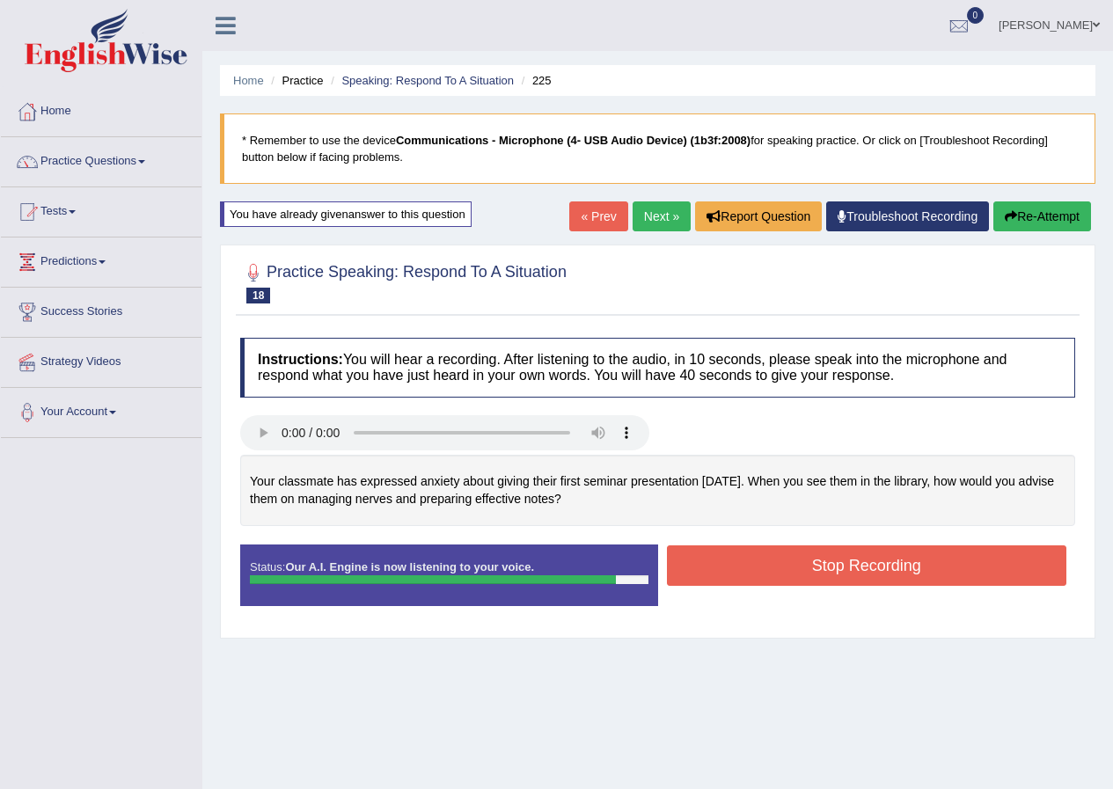
click at [840, 567] on button "Stop Recording" at bounding box center [867, 565] width 400 height 40
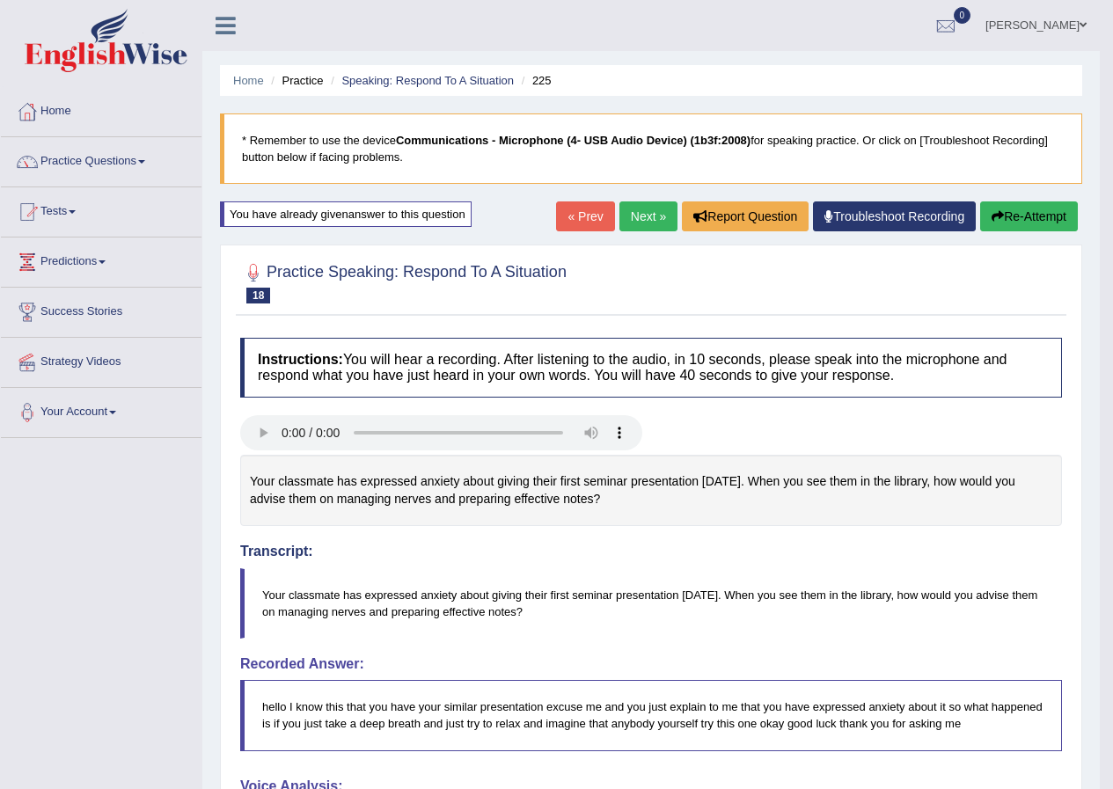
click at [1009, 218] on button "Re-Attempt" at bounding box center [1029, 216] width 98 height 30
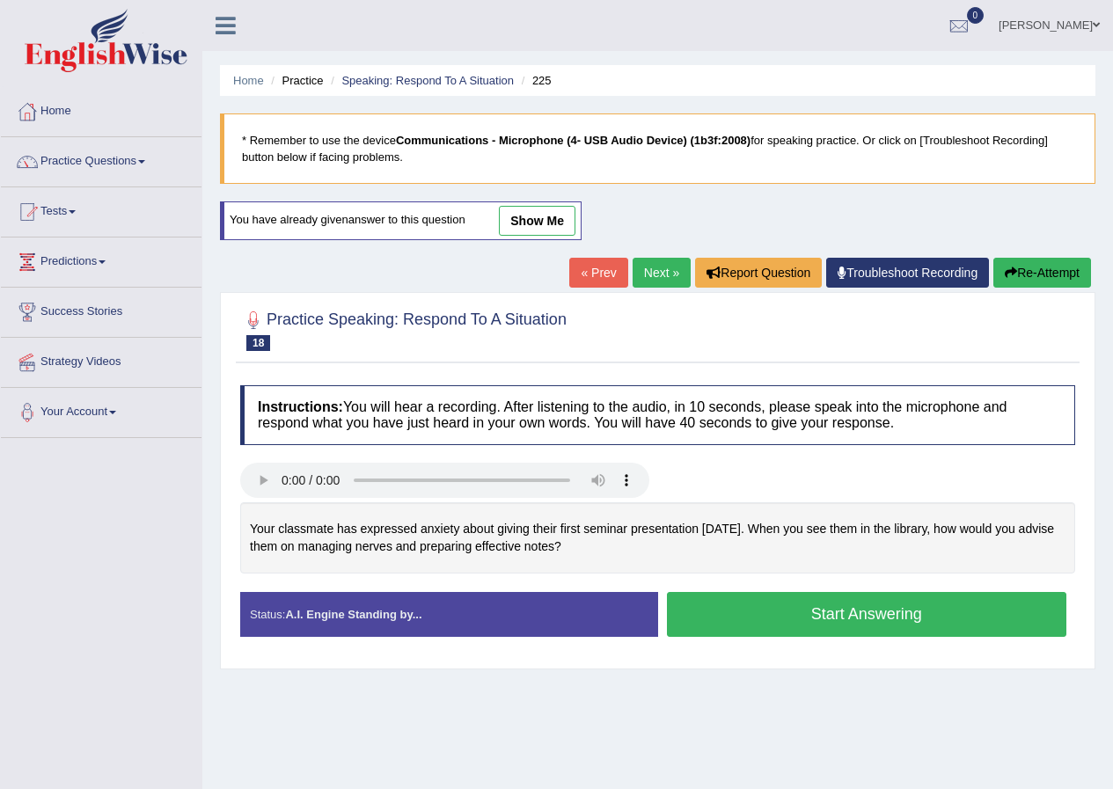
click at [805, 610] on button "Start Answering" at bounding box center [867, 614] width 400 height 45
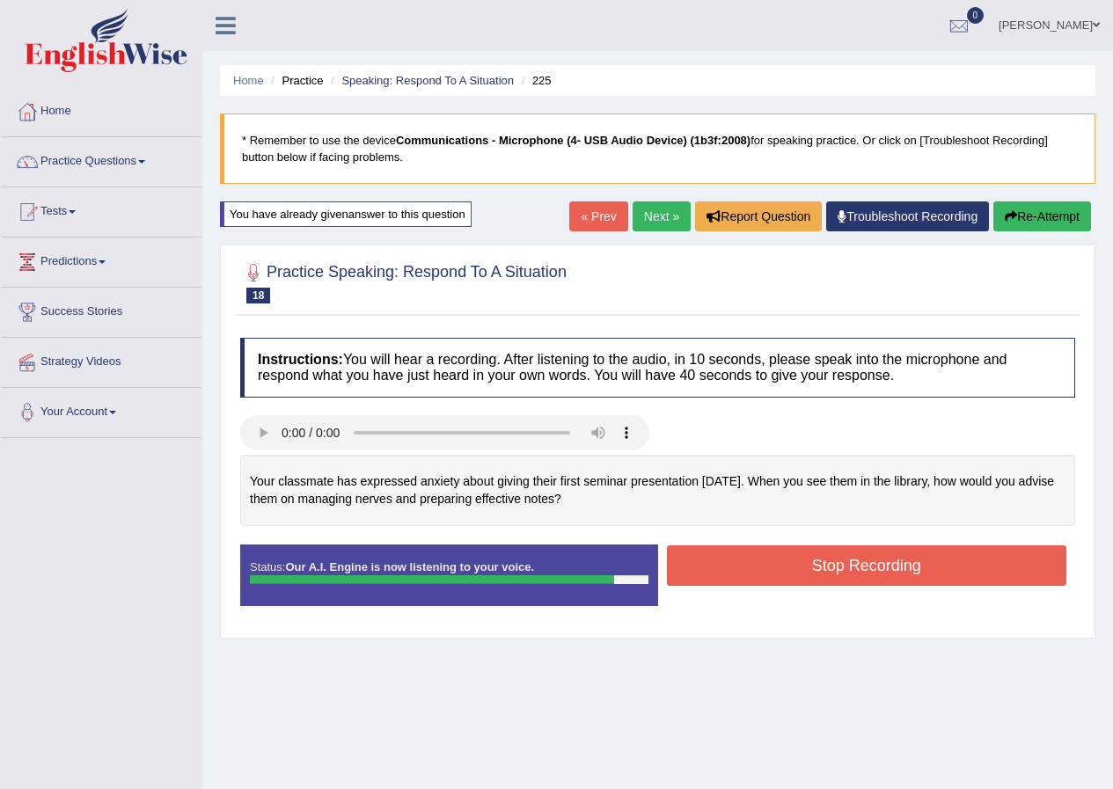
click at [838, 562] on button "Stop Recording" at bounding box center [867, 565] width 400 height 40
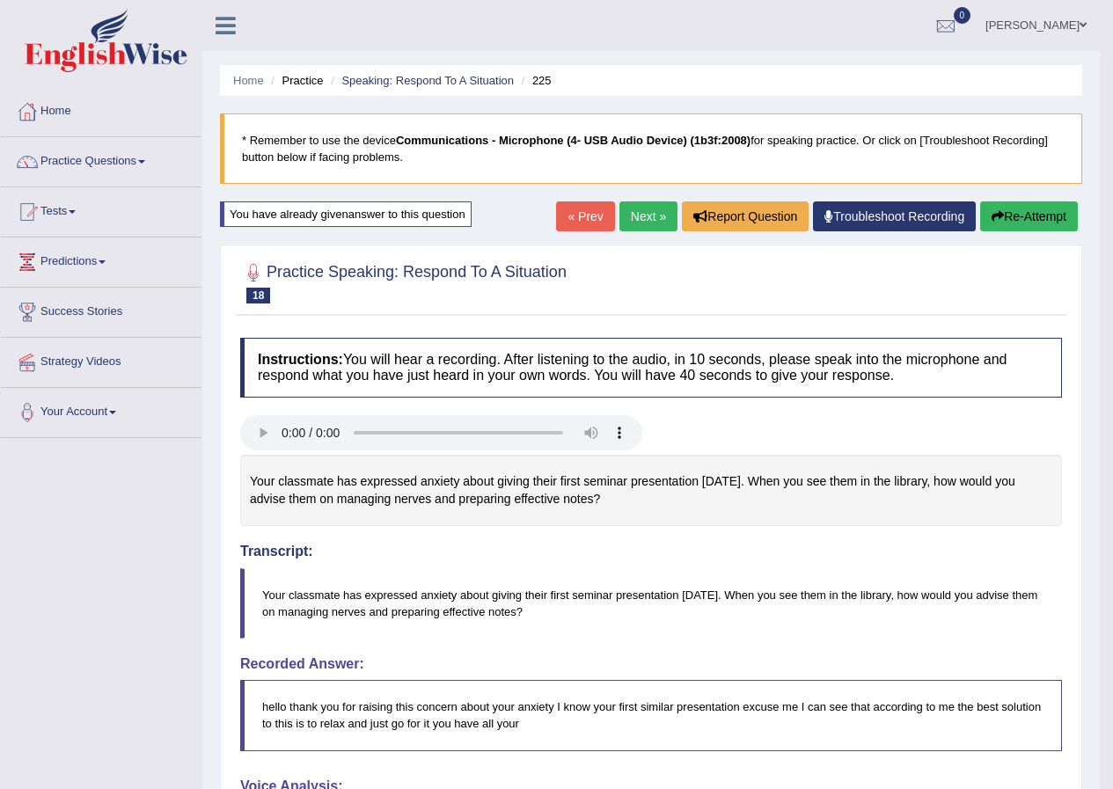
click at [1020, 212] on button "Re-Attempt" at bounding box center [1029, 216] width 98 height 30
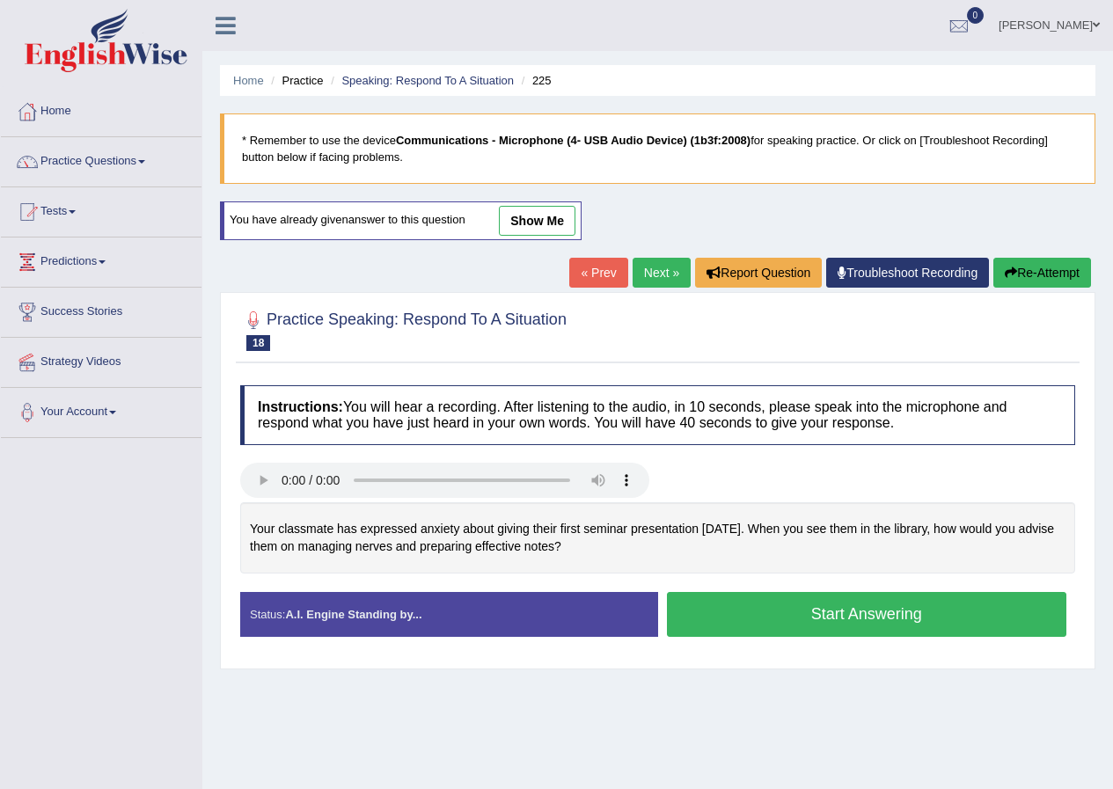
click at [853, 618] on button "Start Answering" at bounding box center [867, 614] width 400 height 45
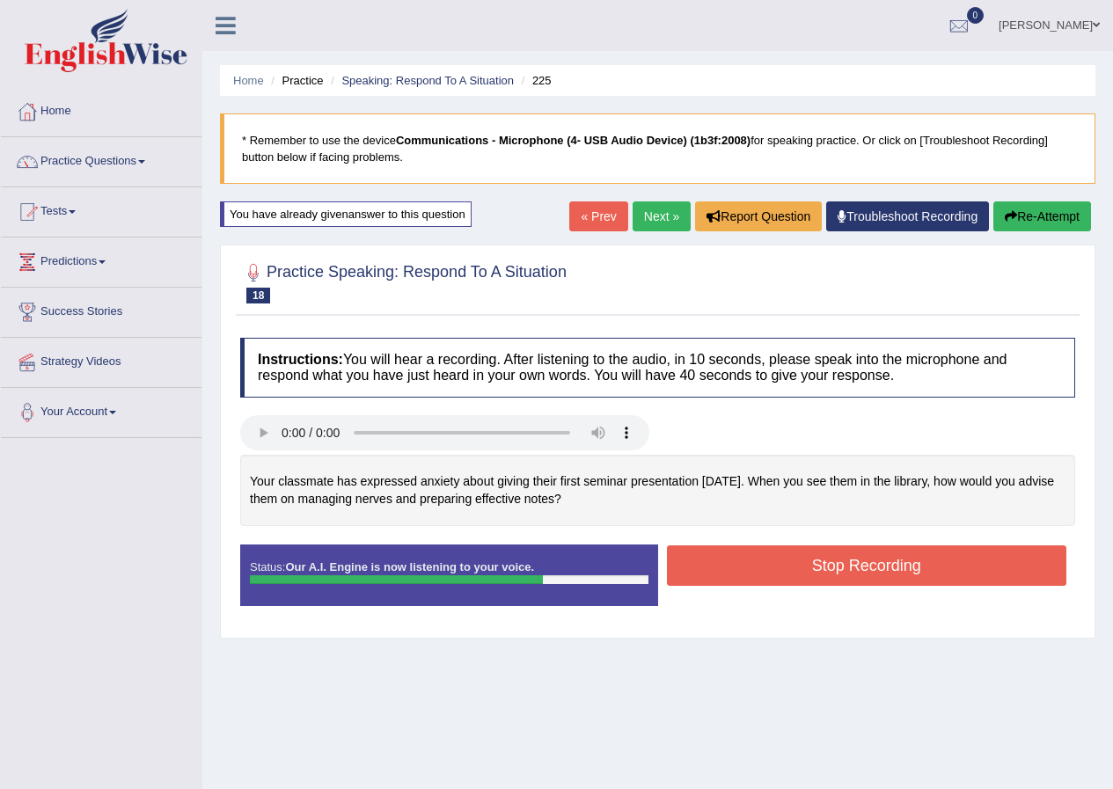
click at [860, 566] on button "Stop Recording" at bounding box center [867, 565] width 400 height 40
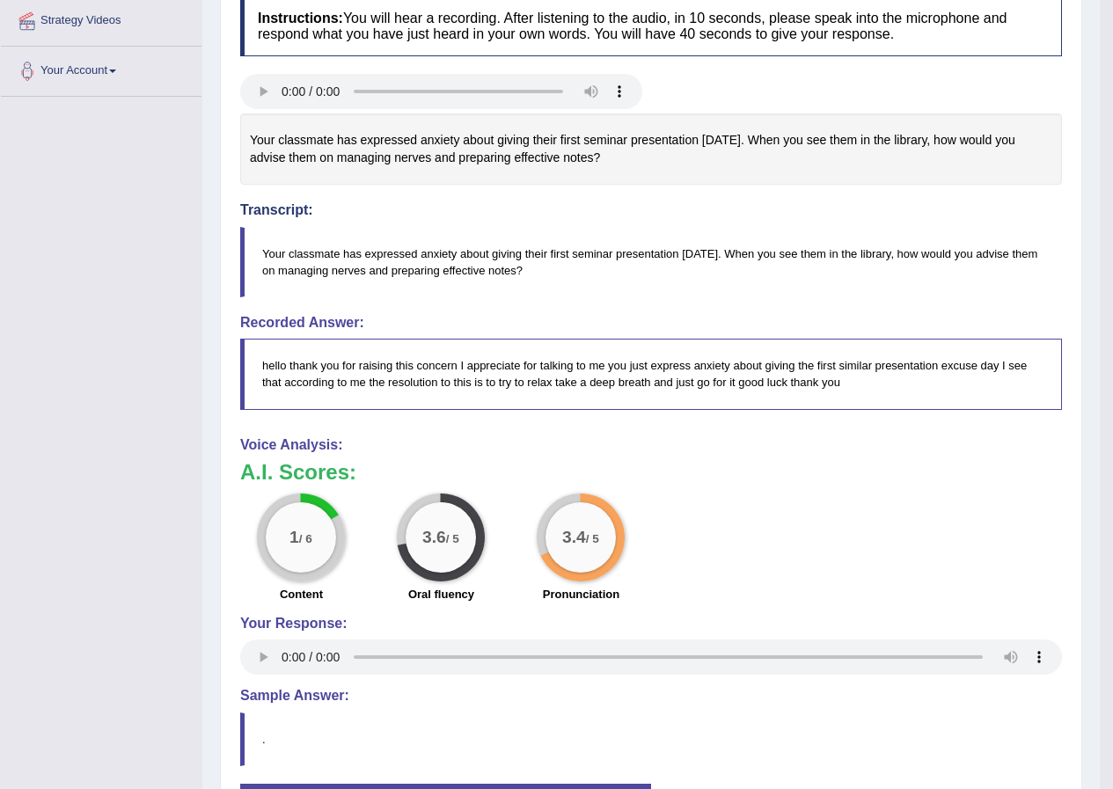
scroll to position [148, 0]
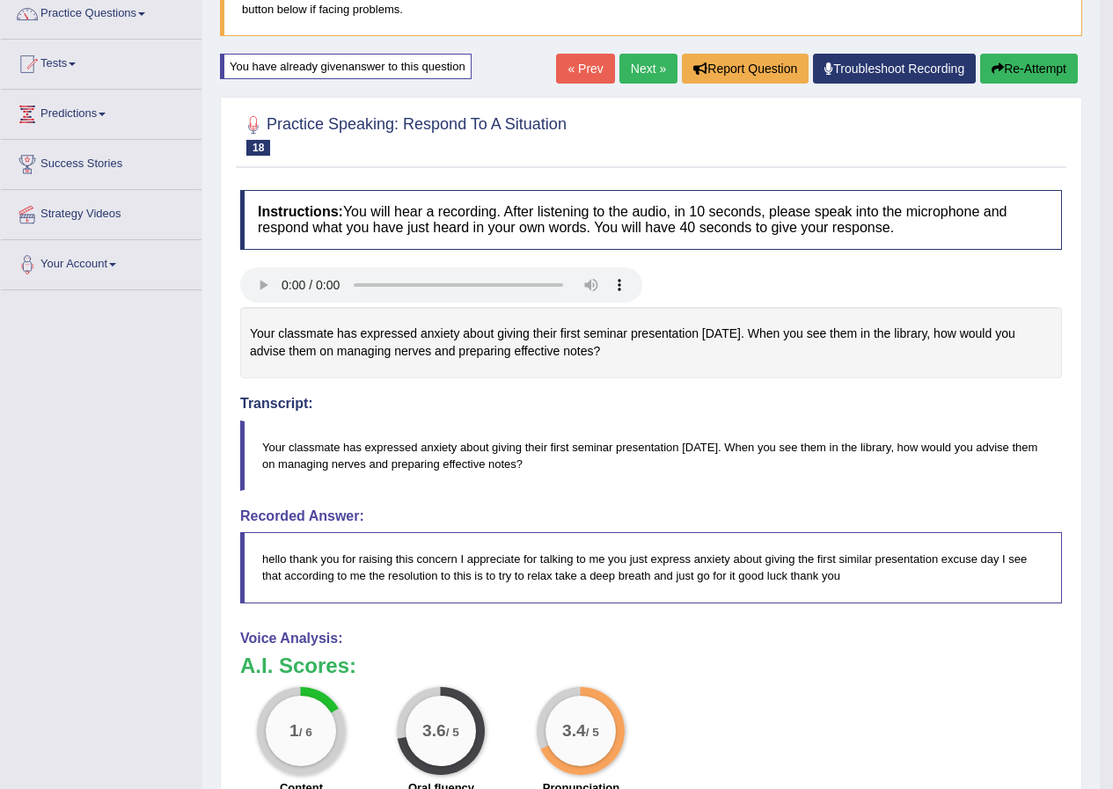
click at [654, 61] on link "Next »" at bounding box center [648, 69] width 58 height 30
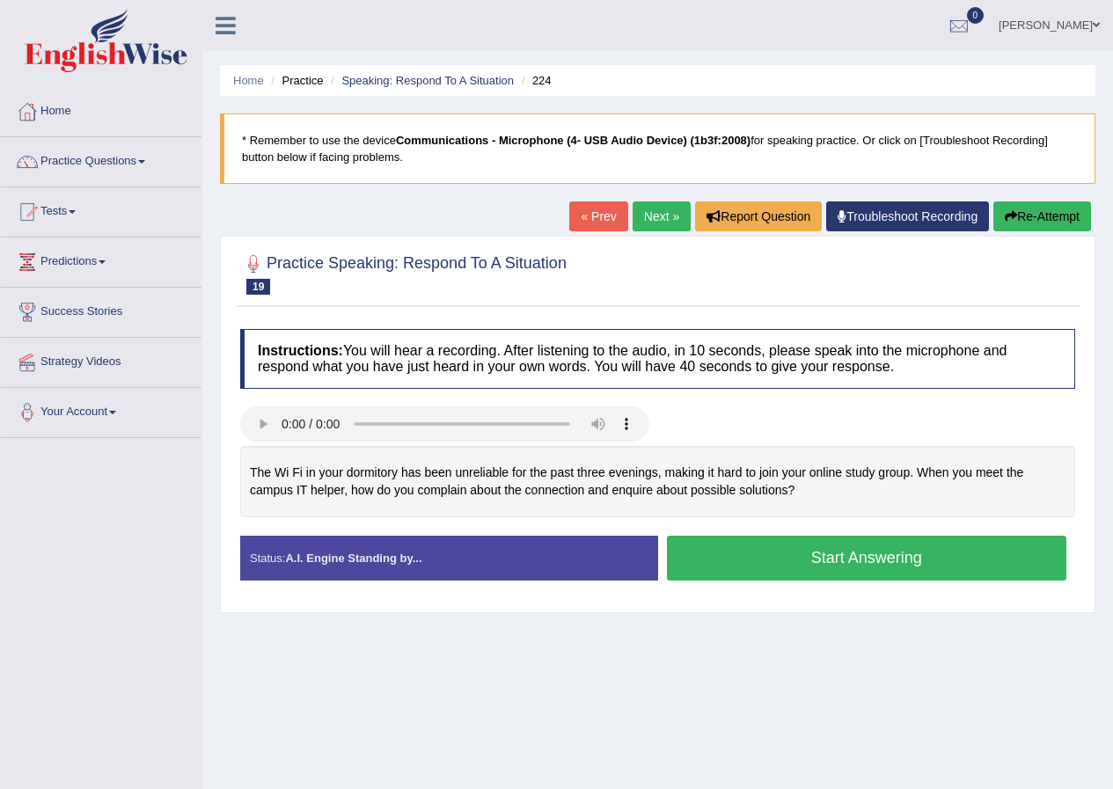
click at [932, 563] on button "Start Answering" at bounding box center [867, 558] width 400 height 45
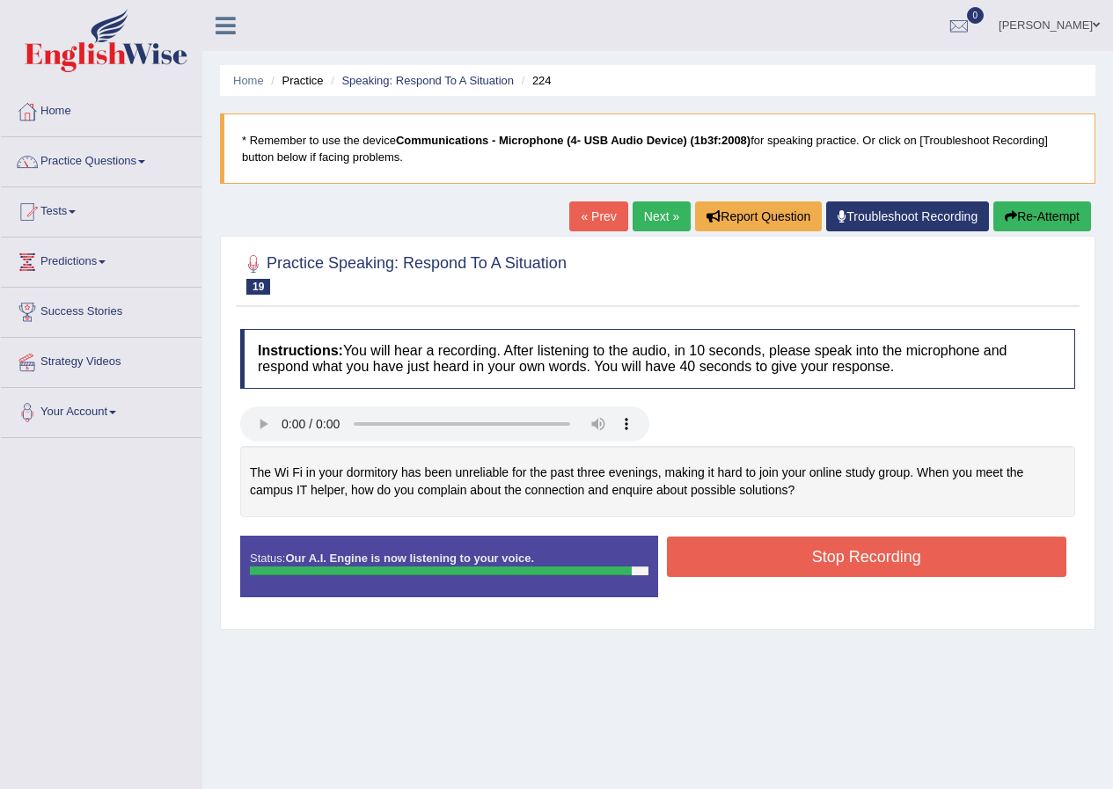
click at [934, 559] on button "Stop Recording" at bounding box center [867, 557] width 400 height 40
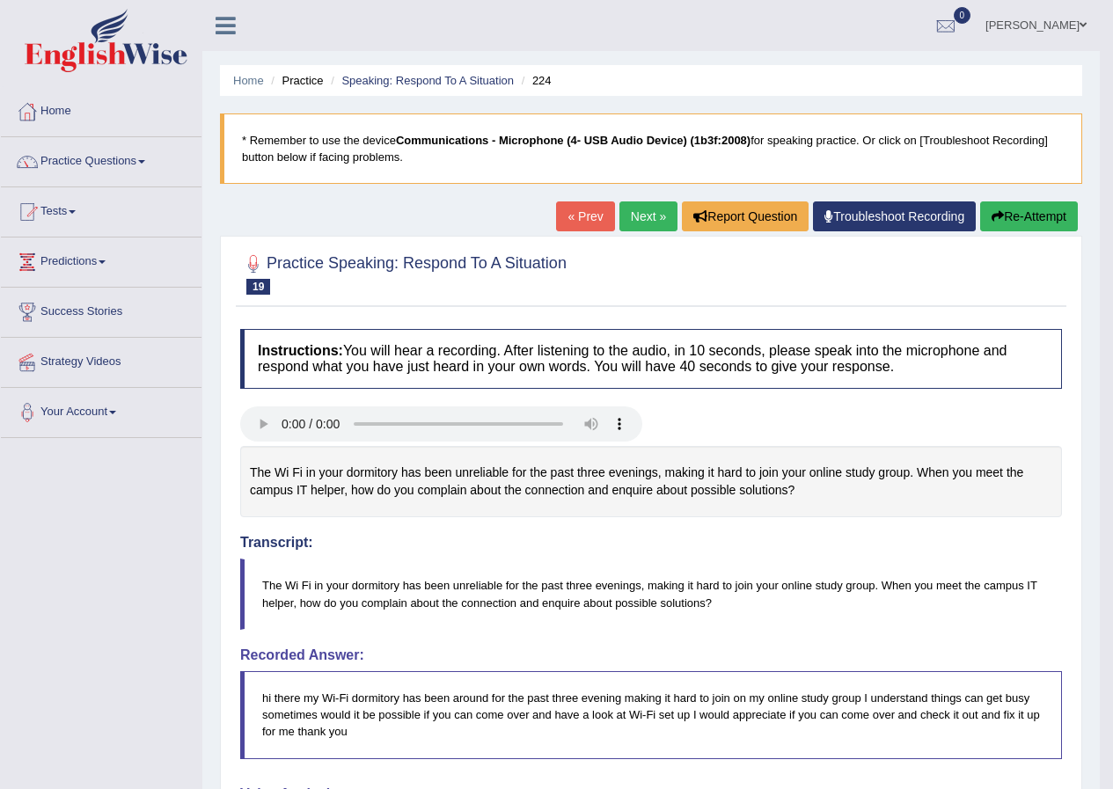
click at [643, 219] on link "Next »" at bounding box center [648, 216] width 58 height 30
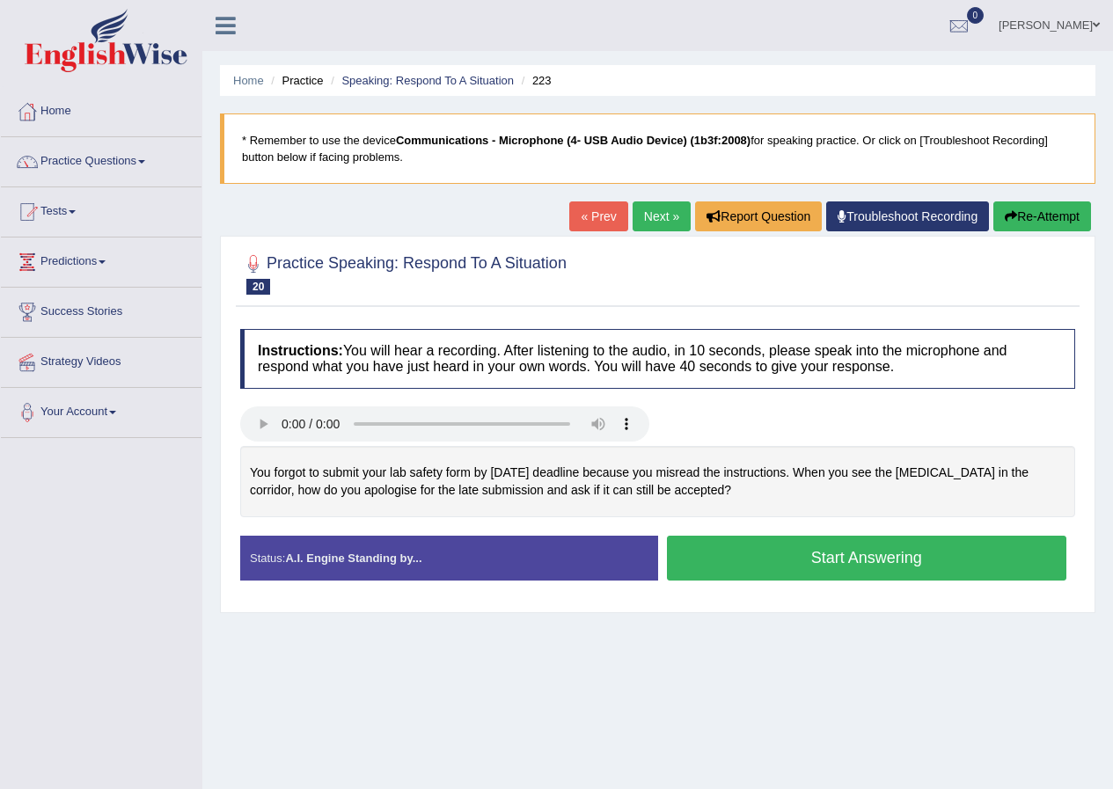
click at [909, 563] on button "Start Answering" at bounding box center [867, 558] width 400 height 45
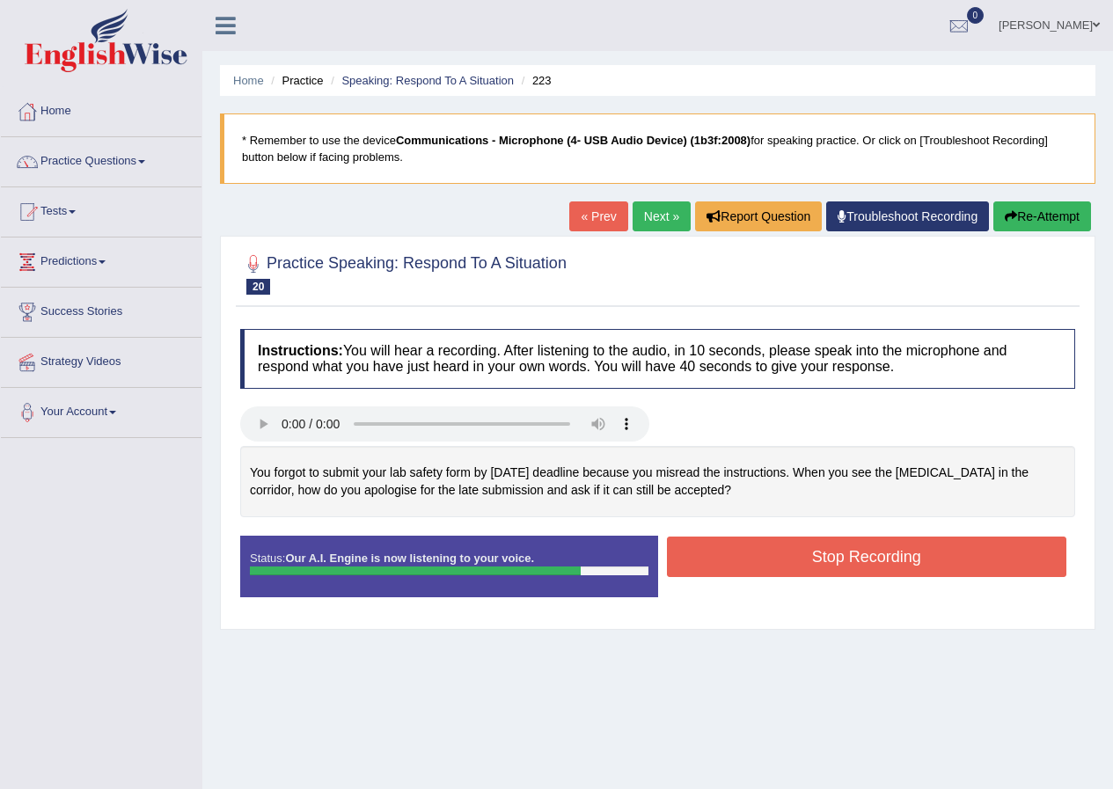
click at [905, 559] on button "Stop Recording" at bounding box center [867, 557] width 400 height 40
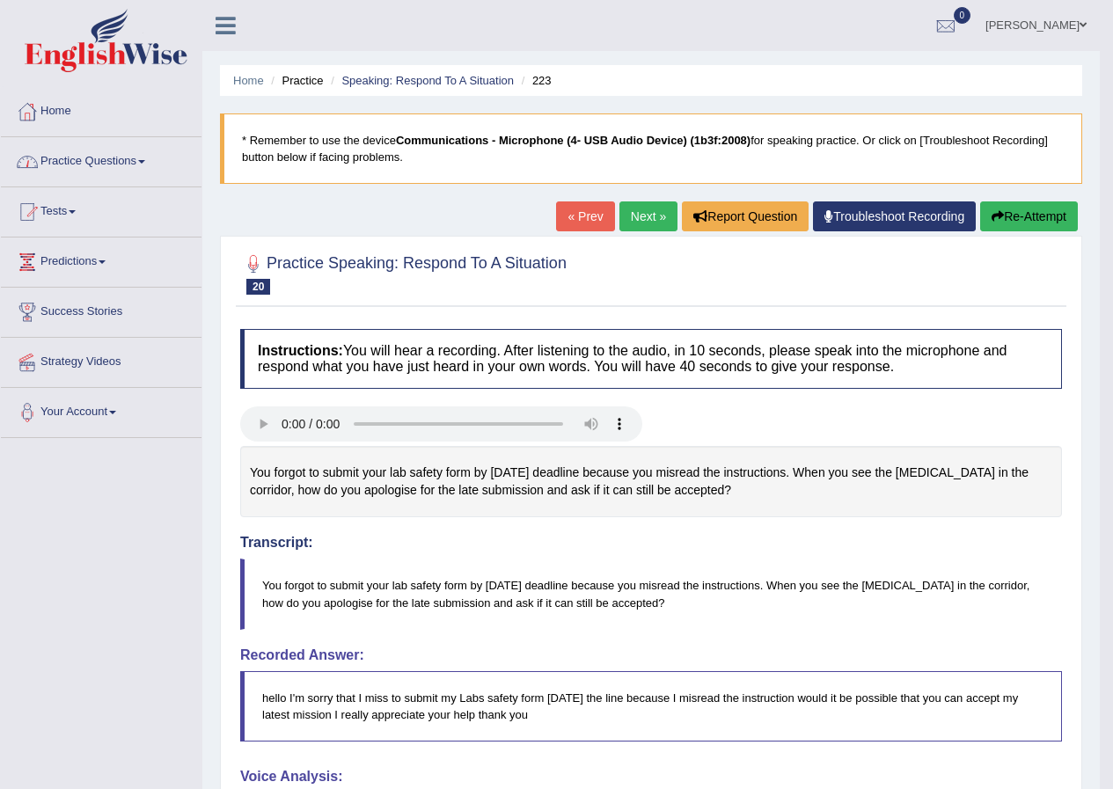
click at [638, 208] on link "Next »" at bounding box center [648, 216] width 58 height 30
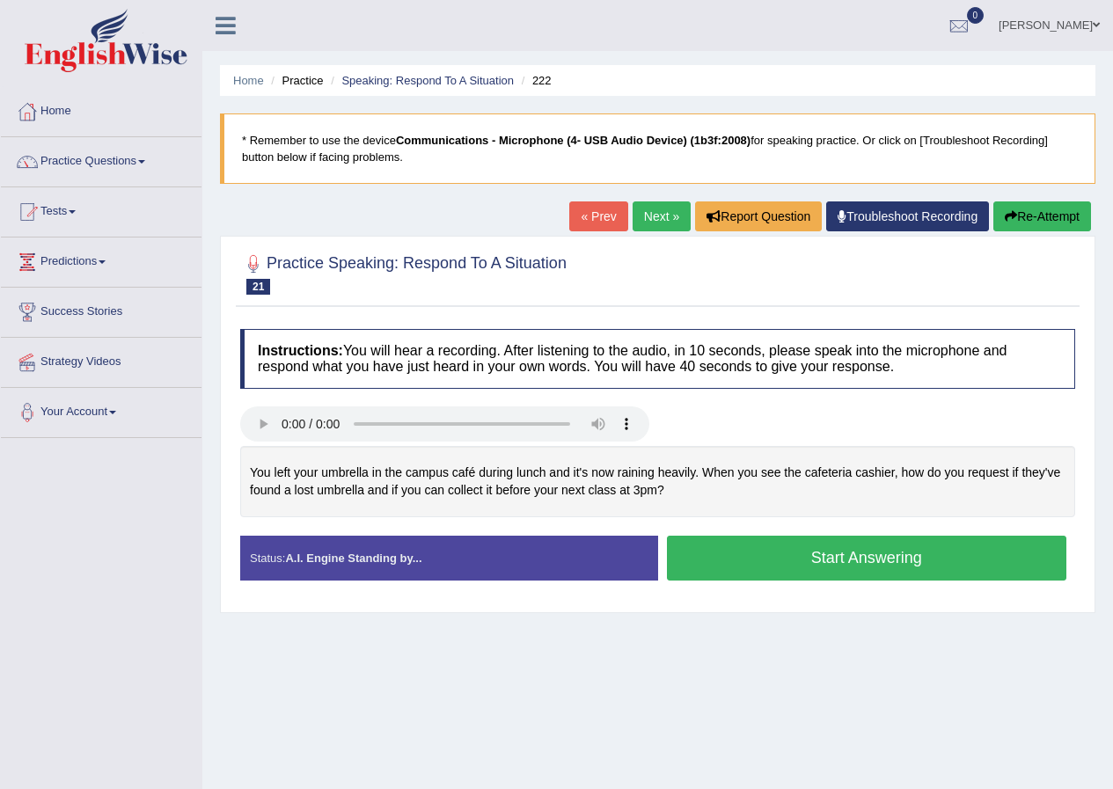
click at [851, 560] on button "Start Answering" at bounding box center [867, 558] width 400 height 45
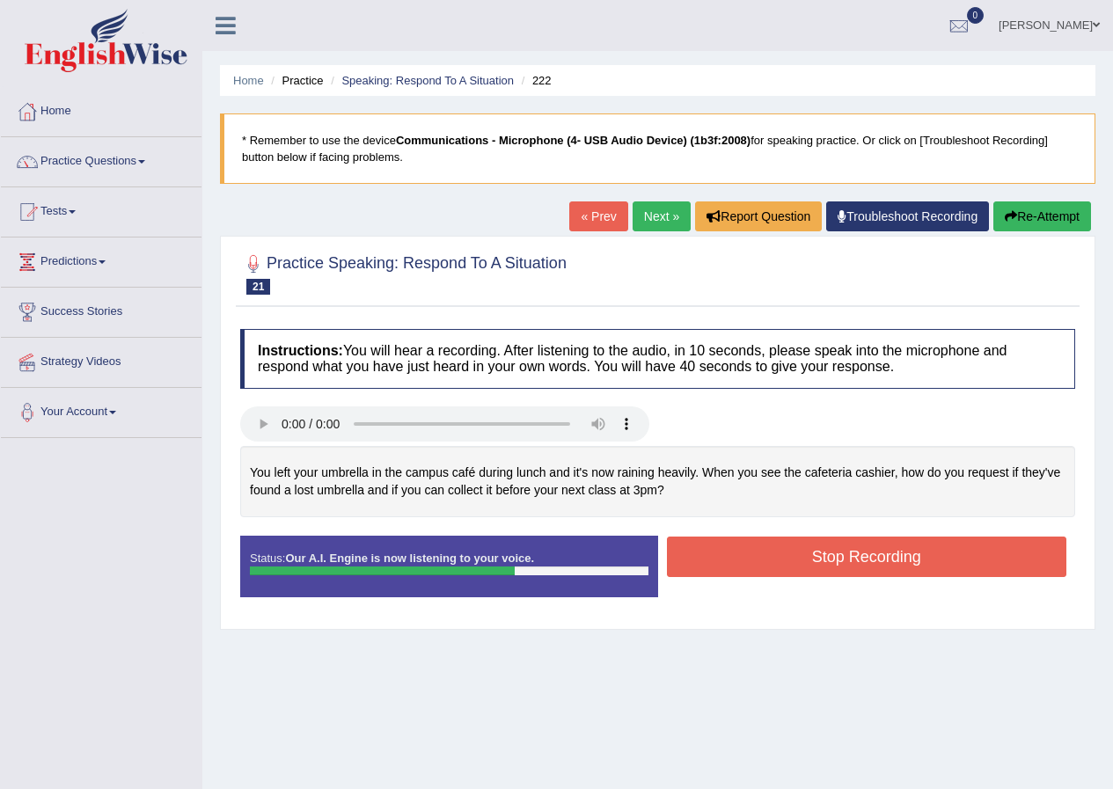
click at [849, 563] on button "Stop Recording" at bounding box center [867, 557] width 400 height 40
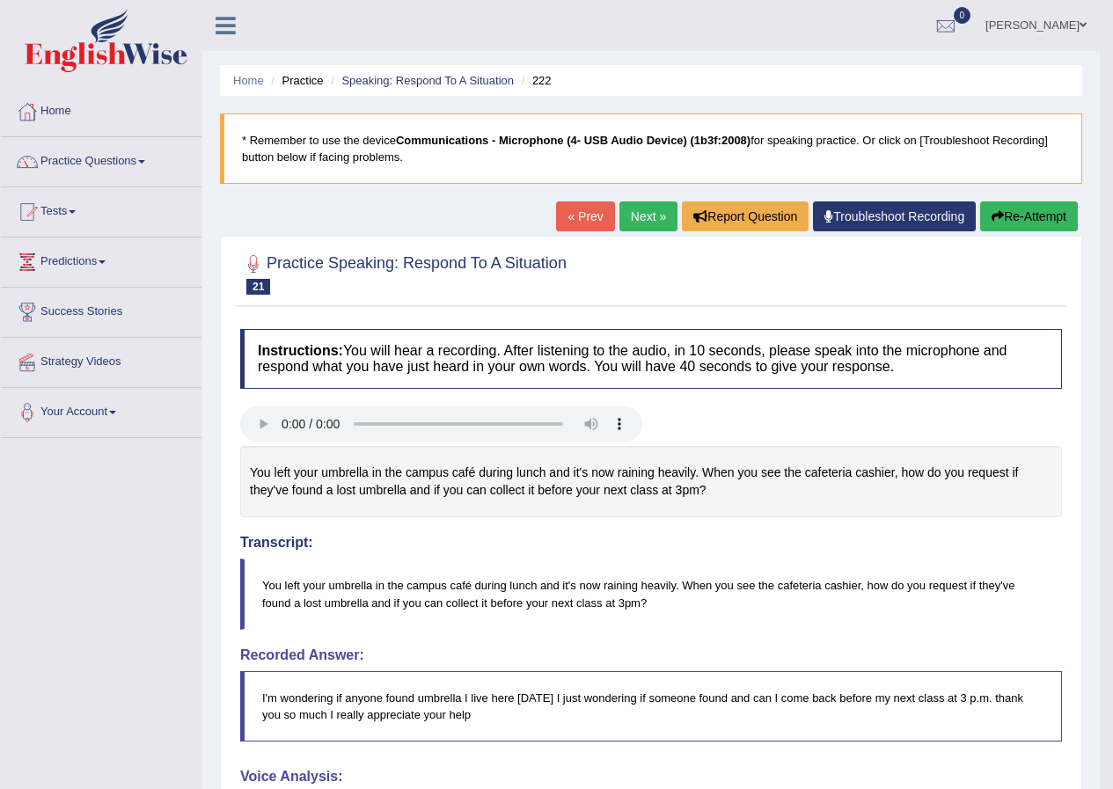
click at [1029, 216] on button "Re-Attempt" at bounding box center [1029, 216] width 98 height 30
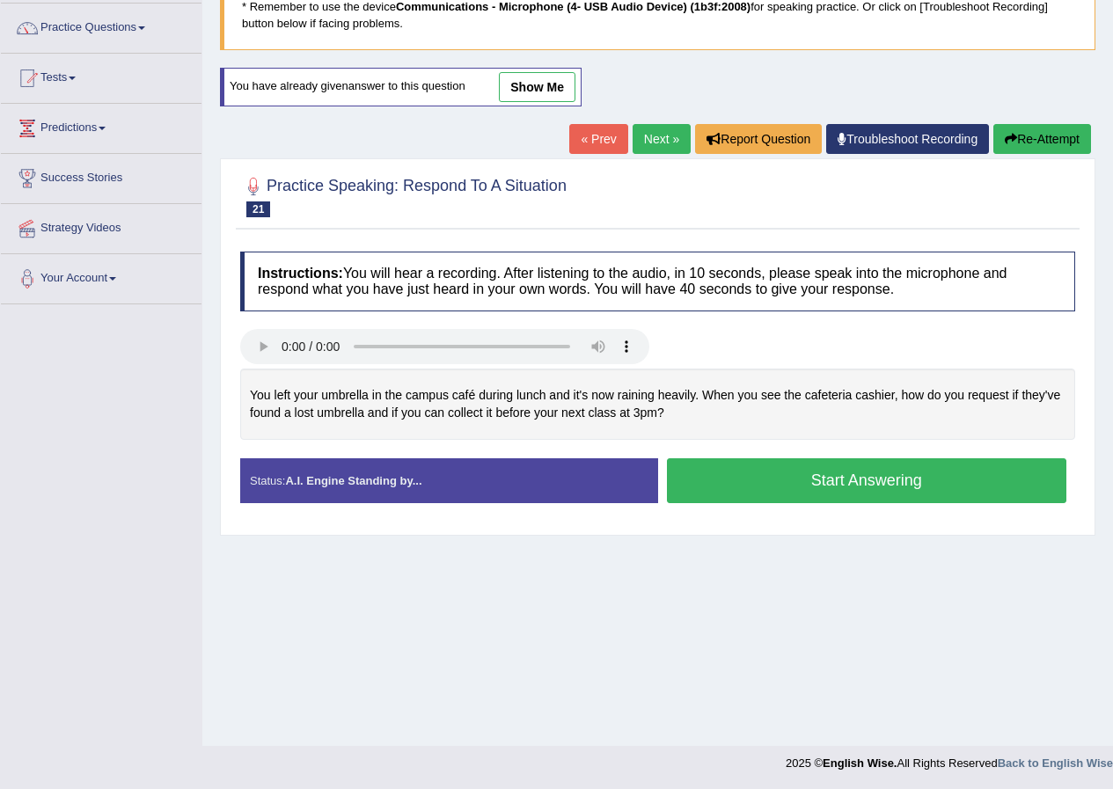
scroll to position [135, 0]
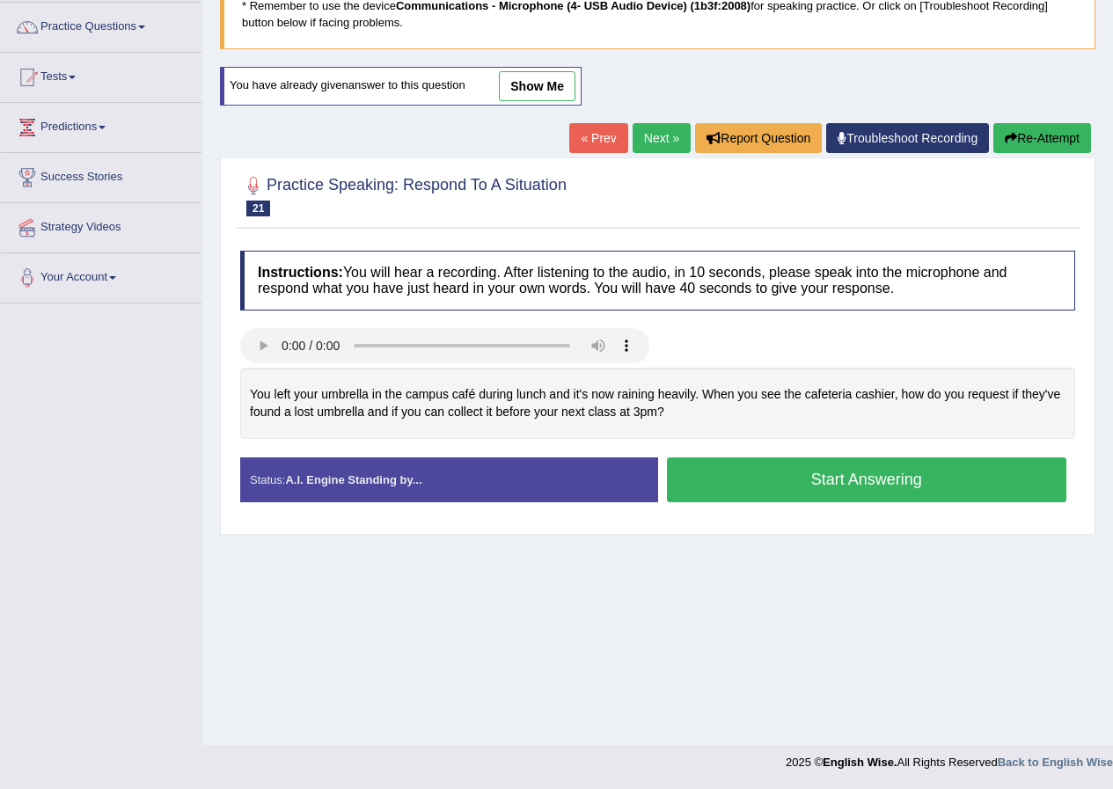
click at [865, 481] on button "Start Answering" at bounding box center [867, 479] width 400 height 45
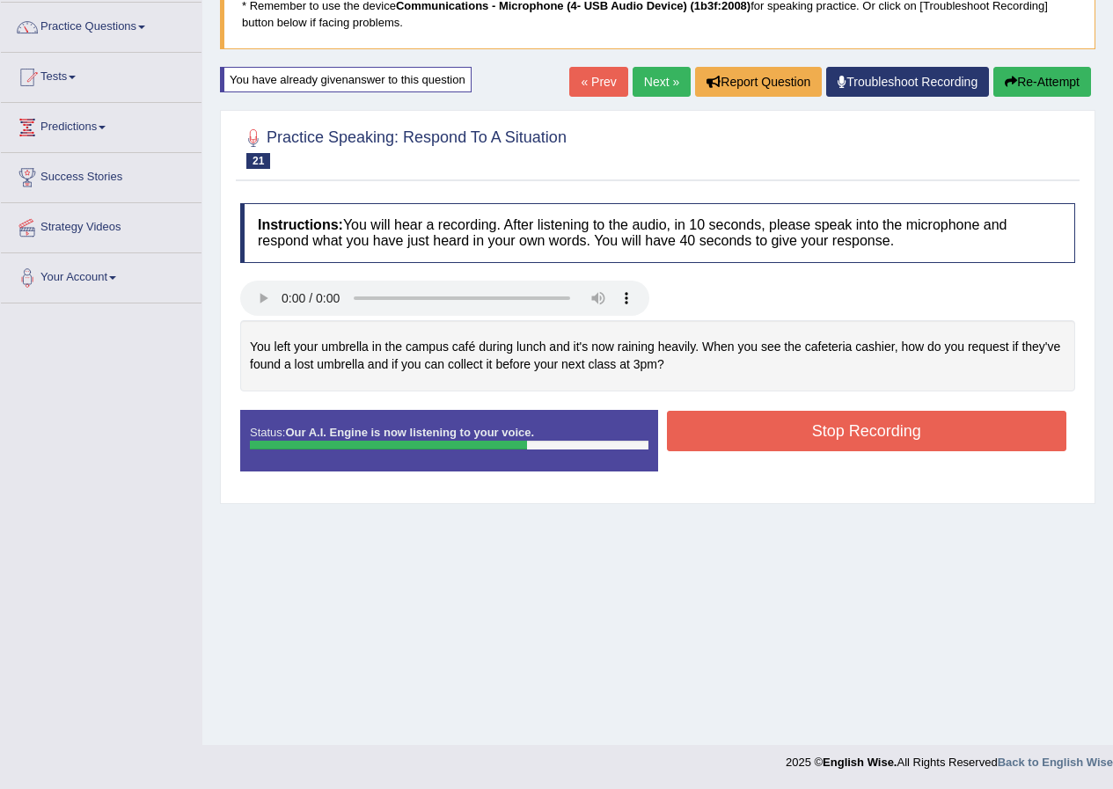
click at [865, 428] on button "Stop Recording" at bounding box center [867, 431] width 400 height 40
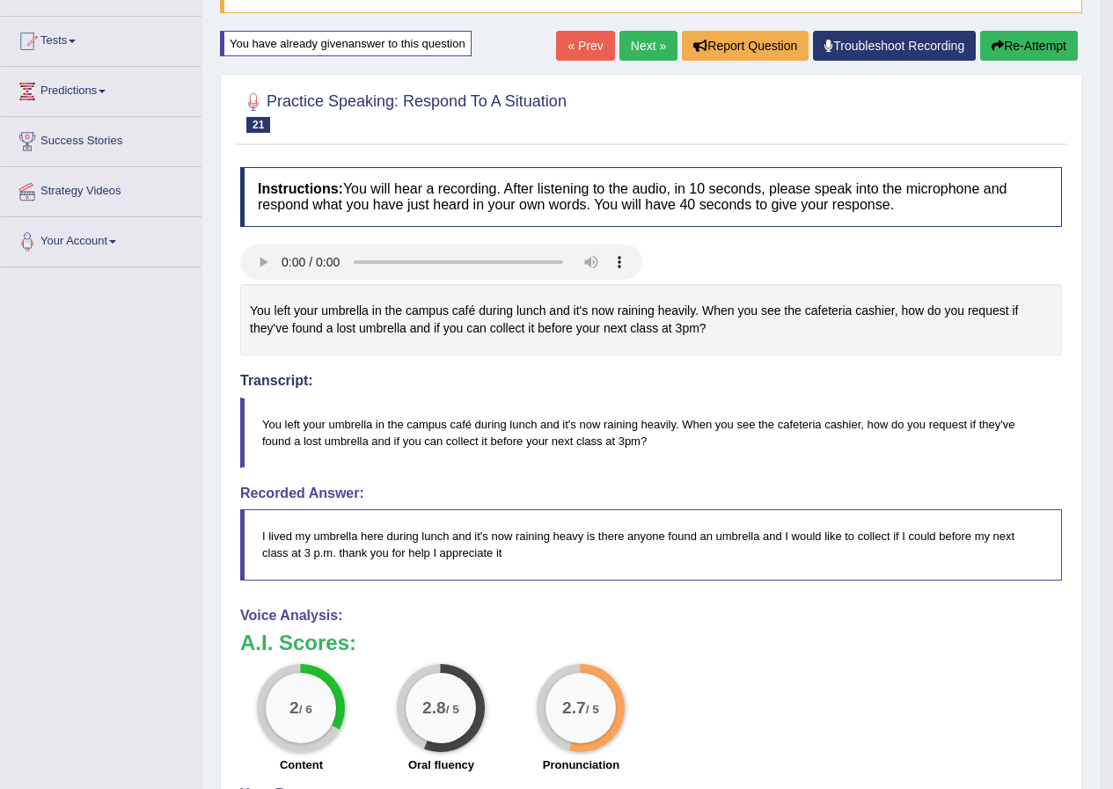
scroll to position [135, 0]
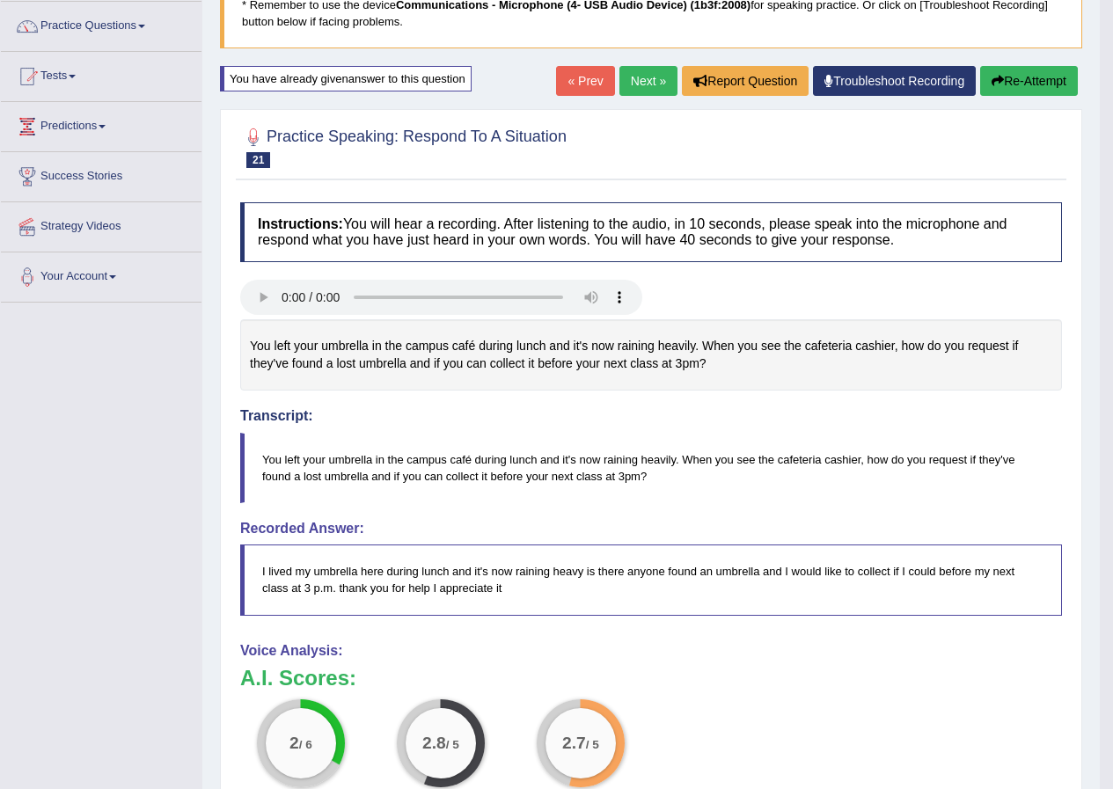
click at [637, 87] on link "Next »" at bounding box center [648, 81] width 58 height 30
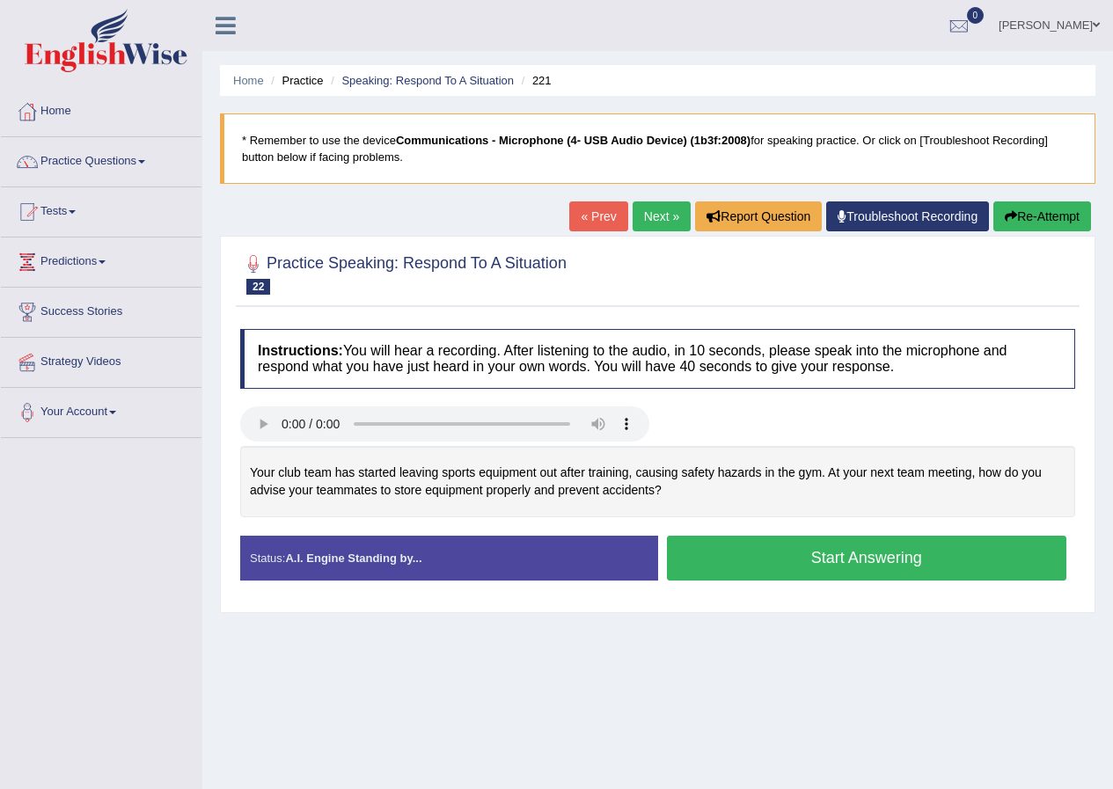
click at [827, 549] on button "Start Answering" at bounding box center [867, 558] width 400 height 45
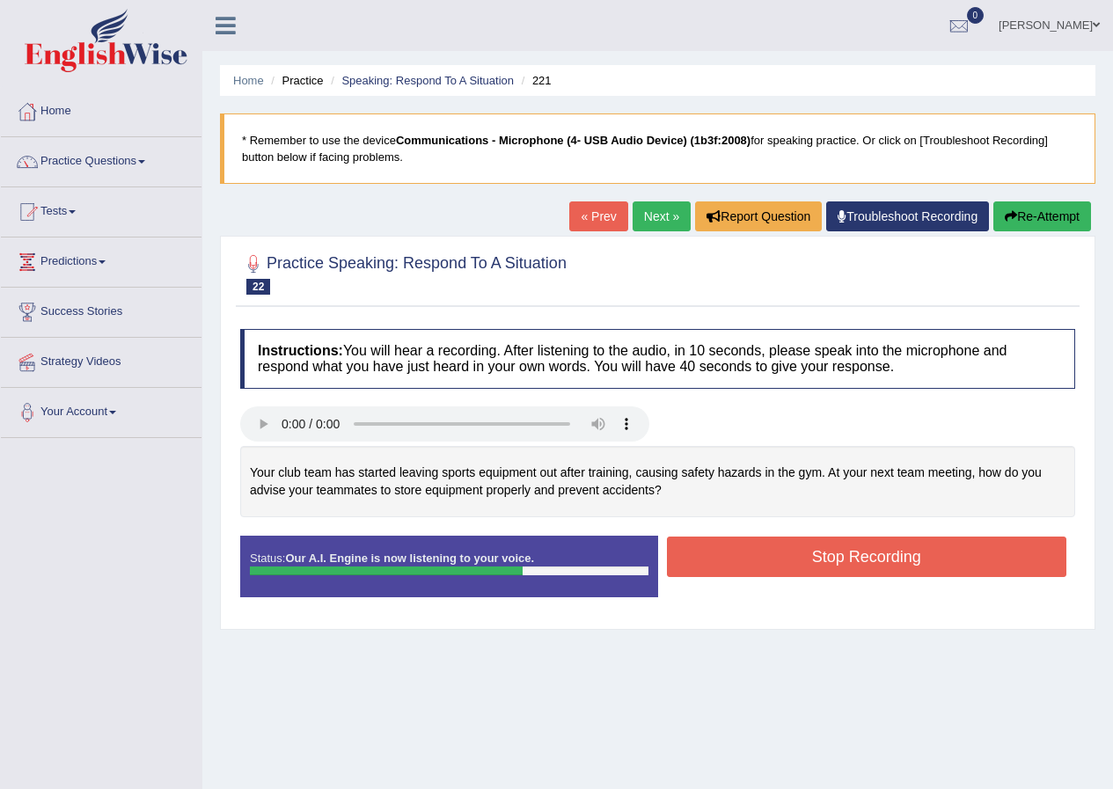
click at [834, 550] on button "Stop Recording" at bounding box center [867, 557] width 400 height 40
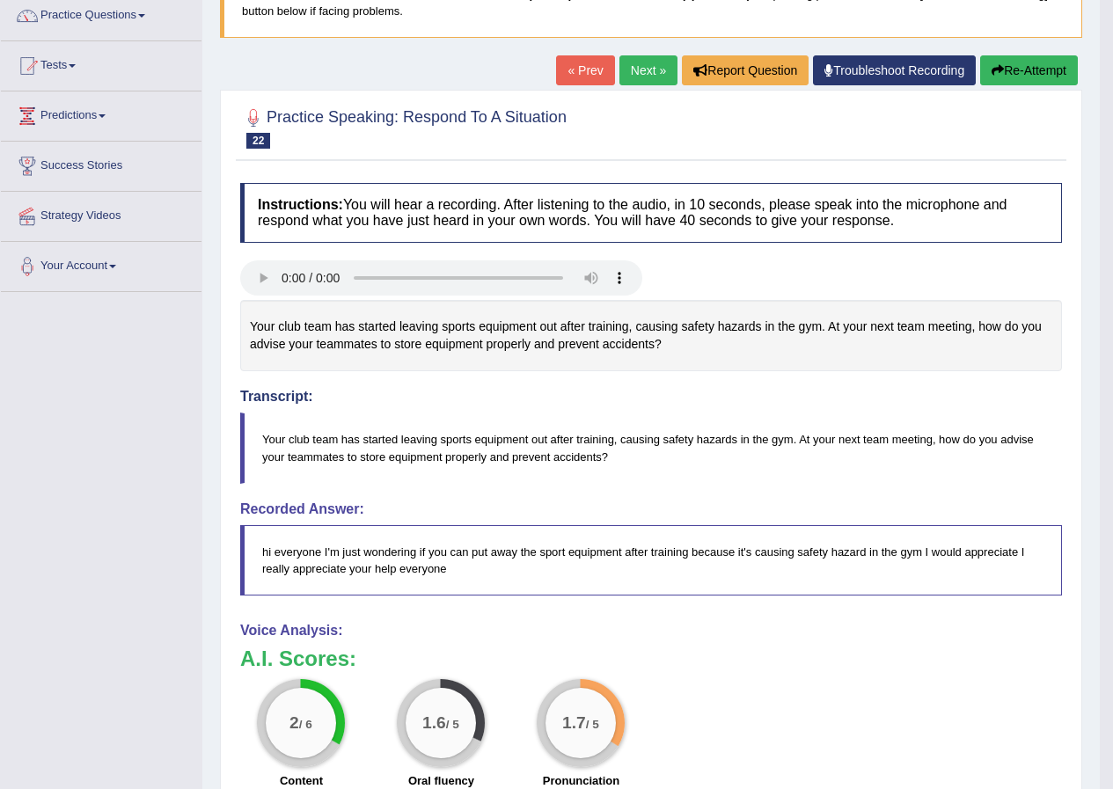
scroll to position [139, 0]
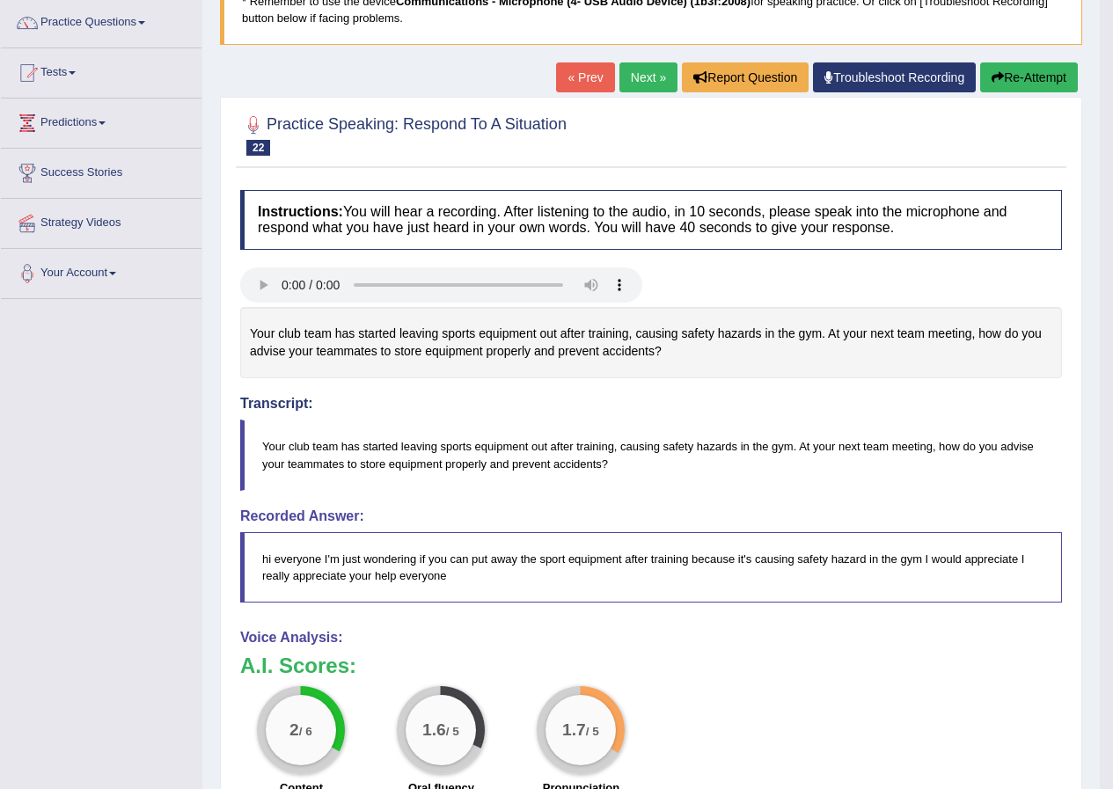
click at [1057, 73] on button "Re-Attempt" at bounding box center [1029, 77] width 98 height 30
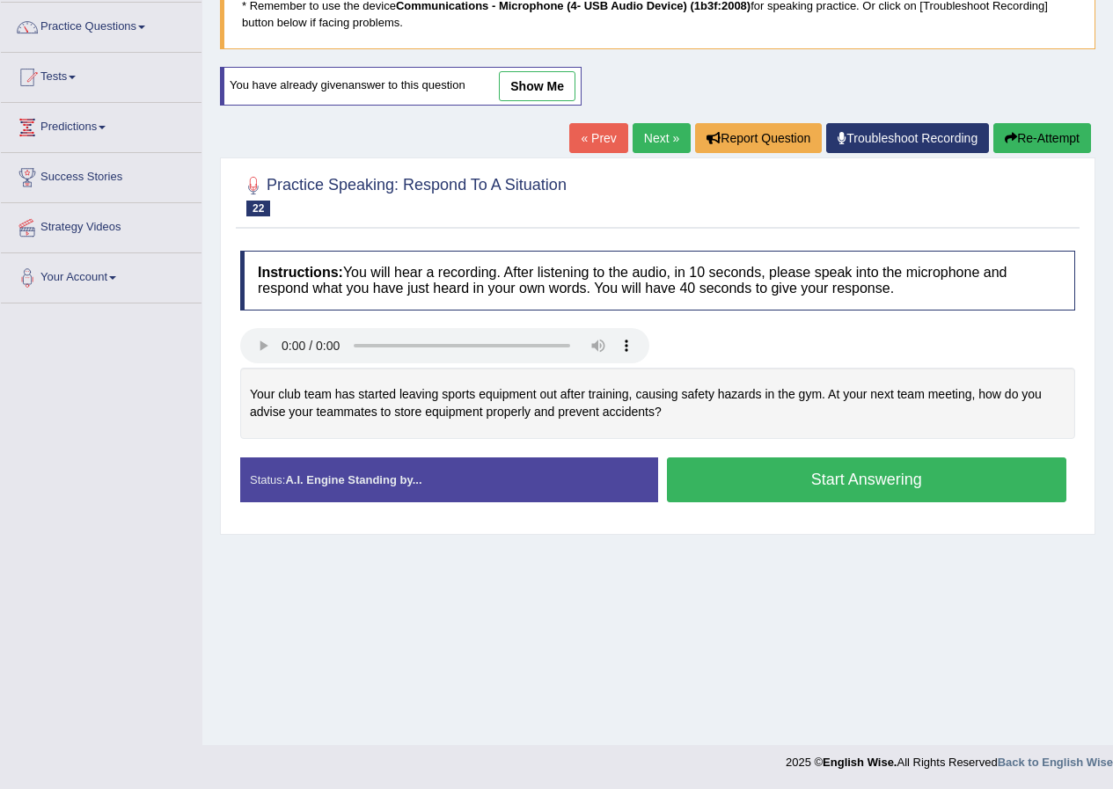
scroll to position [135, 0]
click at [862, 470] on button "Start Answering" at bounding box center [867, 479] width 400 height 45
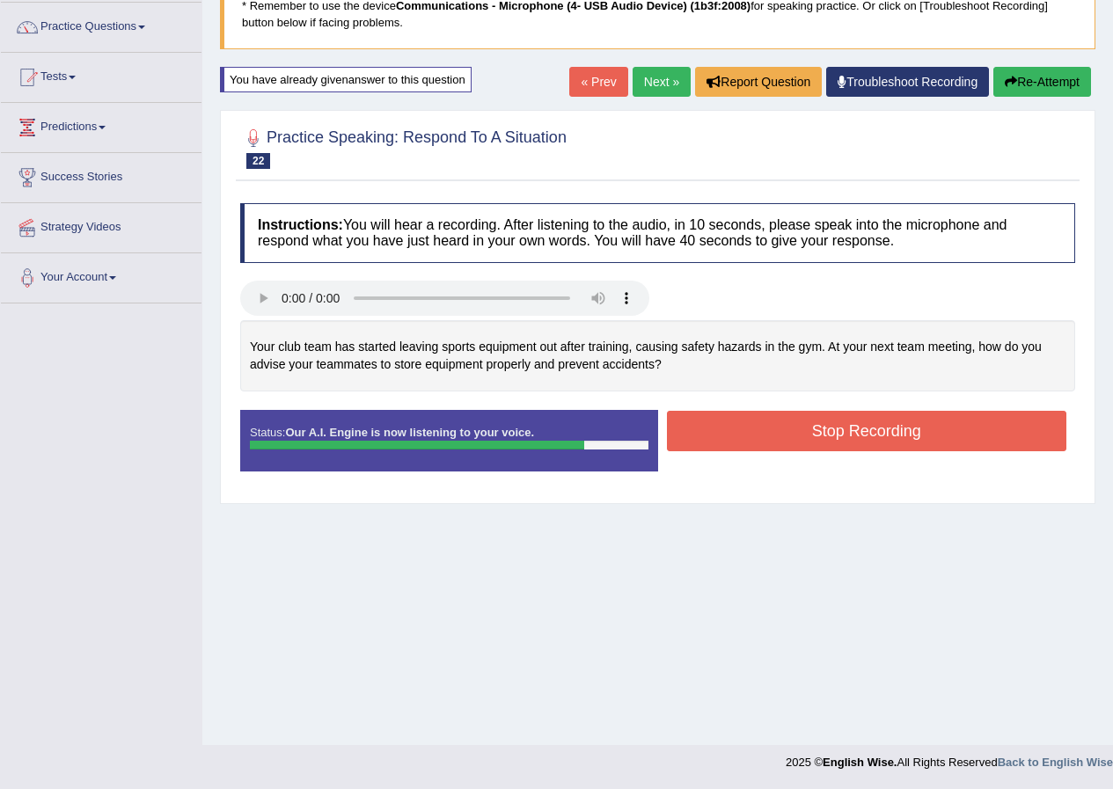
click at [829, 426] on button "Stop Recording" at bounding box center [867, 431] width 400 height 40
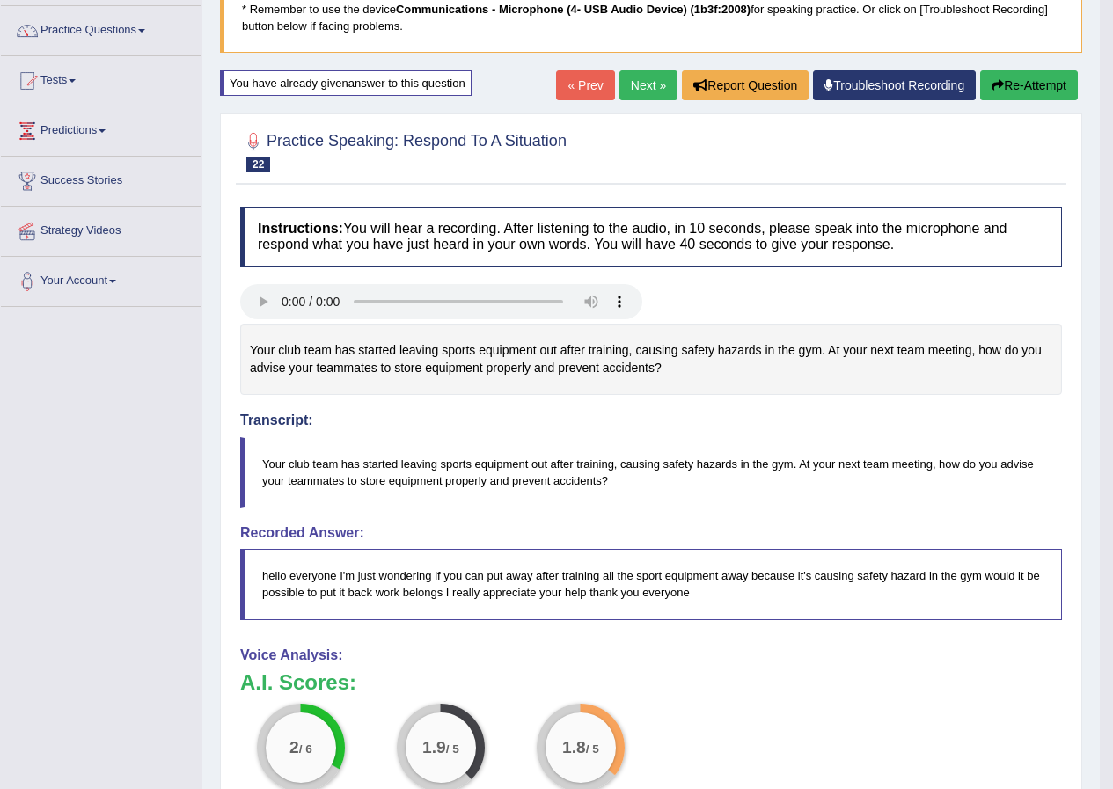
scroll to position [0, 0]
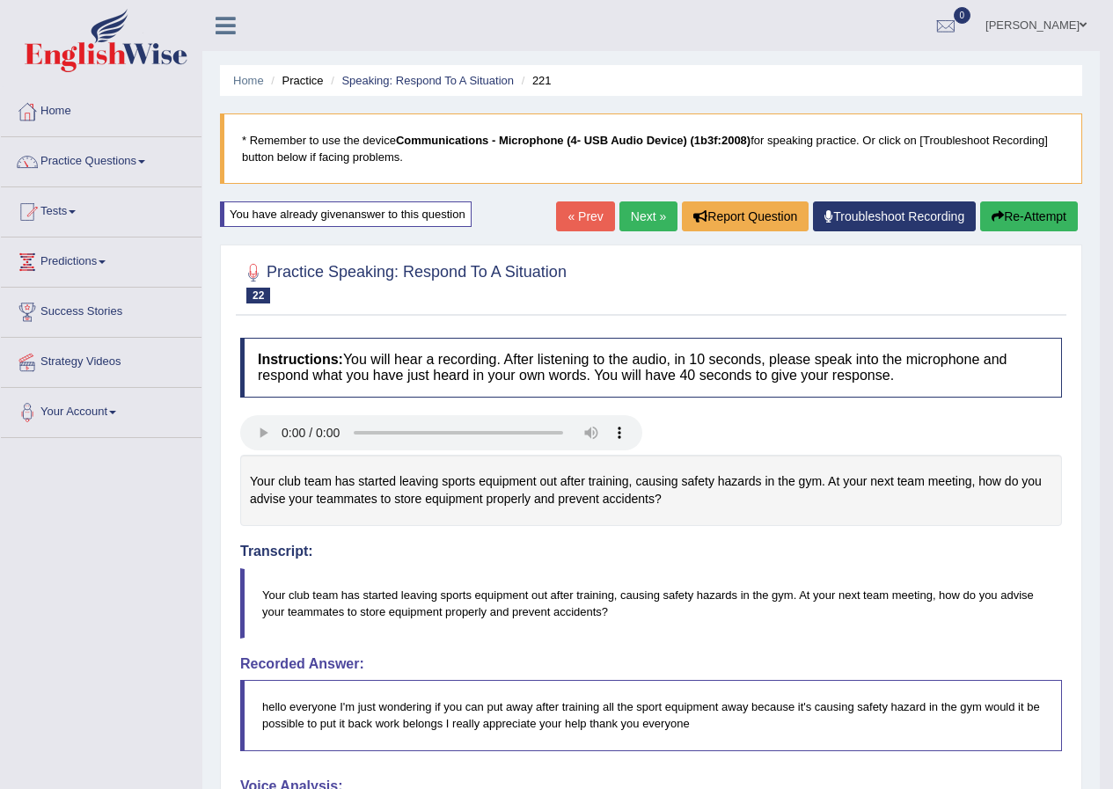
click at [1011, 218] on button "Re-Attempt" at bounding box center [1029, 216] width 98 height 30
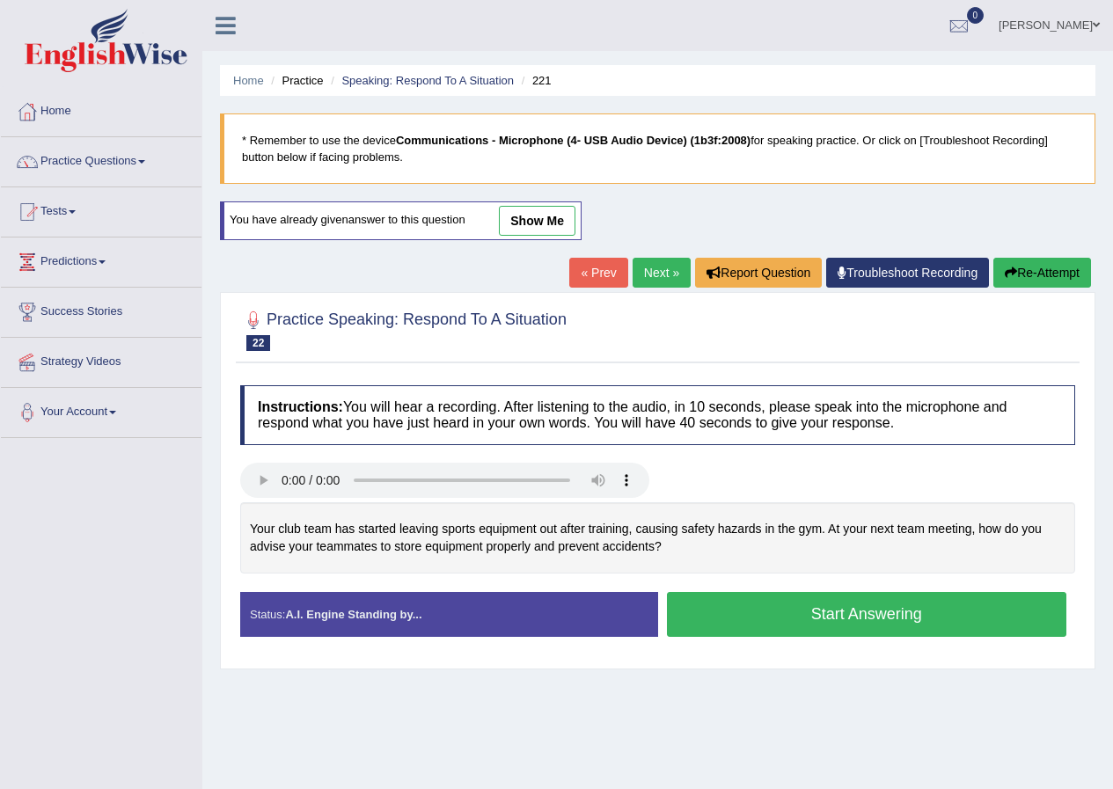
click at [831, 616] on button "Start Answering" at bounding box center [867, 614] width 400 height 45
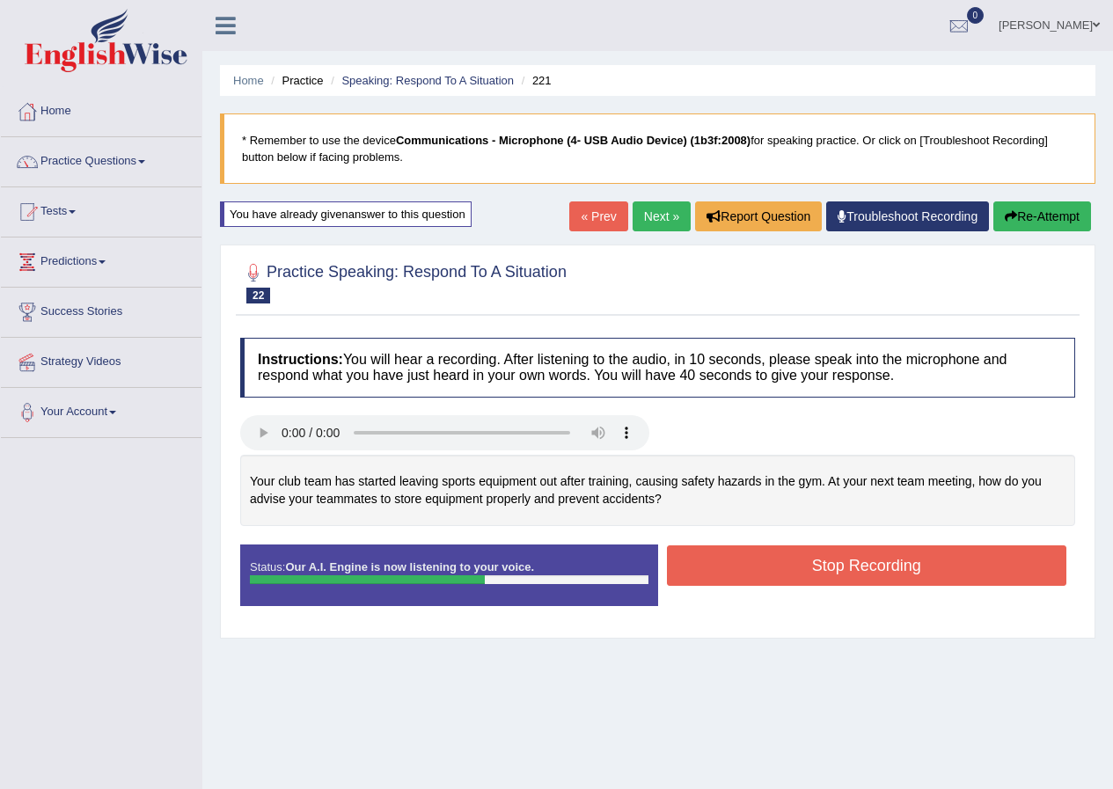
click at [844, 561] on button "Stop Recording" at bounding box center [867, 565] width 400 height 40
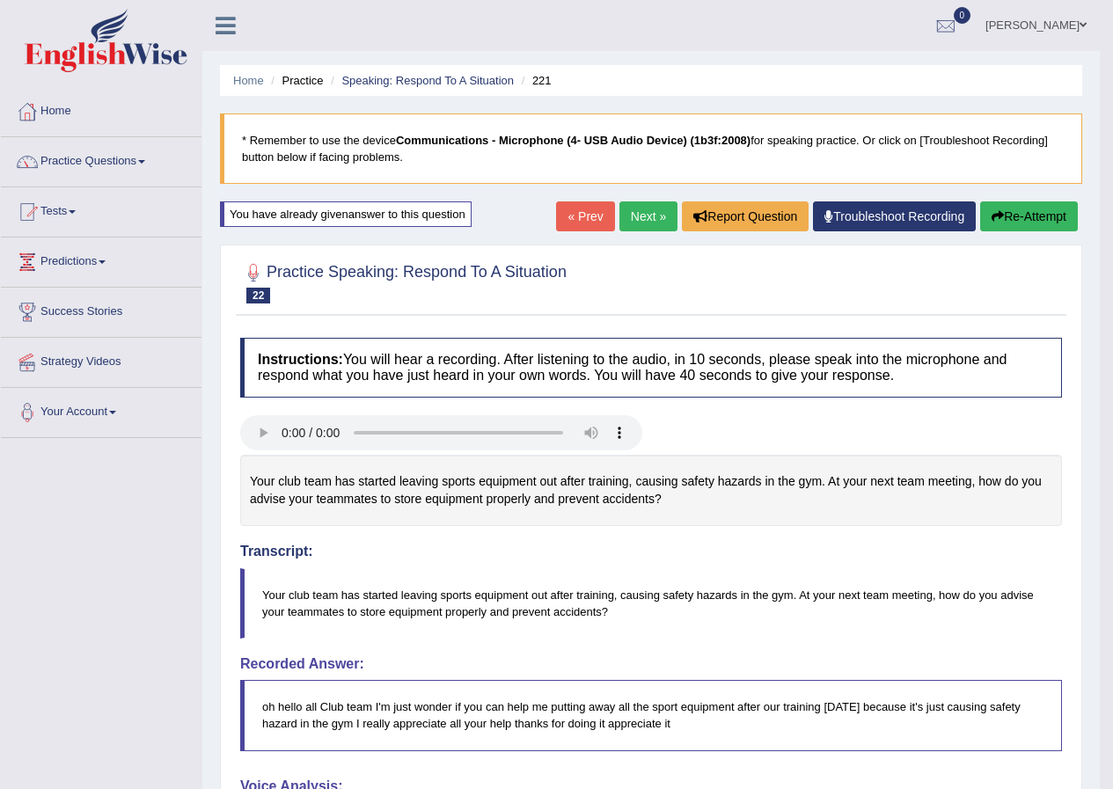
click at [647, 209] on link "Next »" at bounding box center [648, 216] width 58 height 30
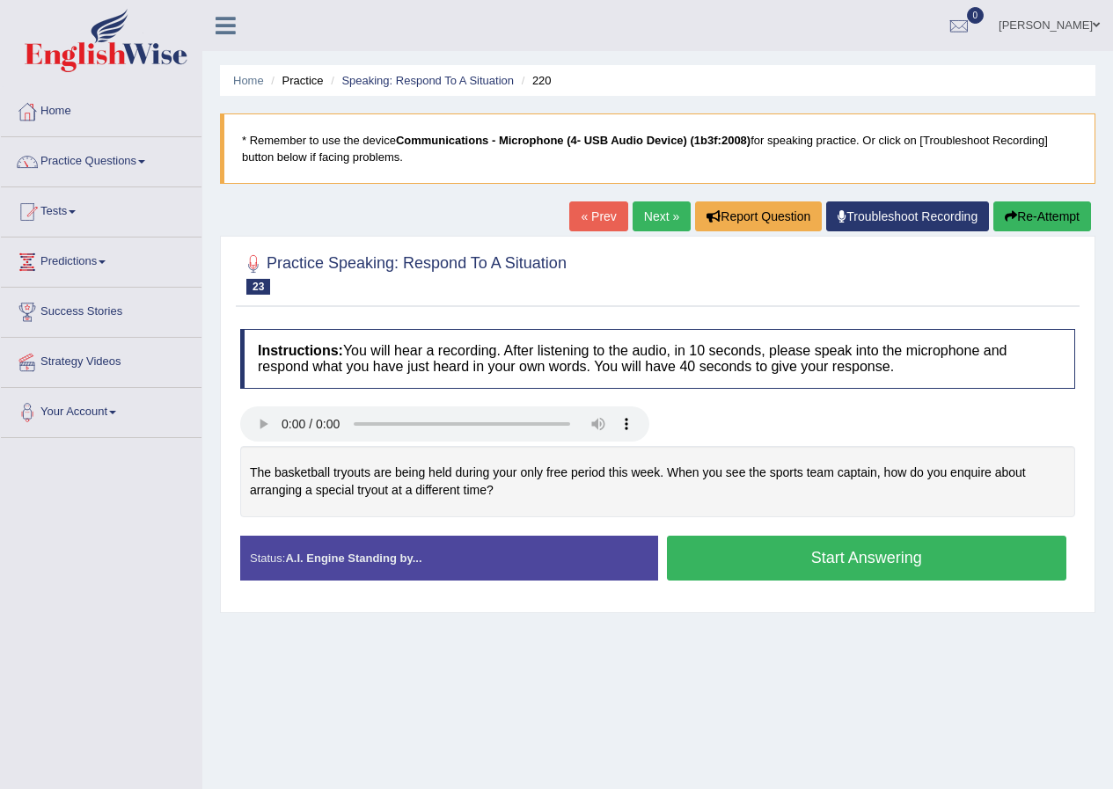
click at [644, 216] on link "Next »" at bounding box center [661, 216] width 58 height 30
click at [658, 213] on link "Next »" at bounding box center [661, 216] width 58 height 30
click at [596, 221] on link "« Prev" at bounding box center [598, 216] width 58 height 30
click at [596, 219] on link "« Prev" at bounding box center [598, 216] width 58 height 30
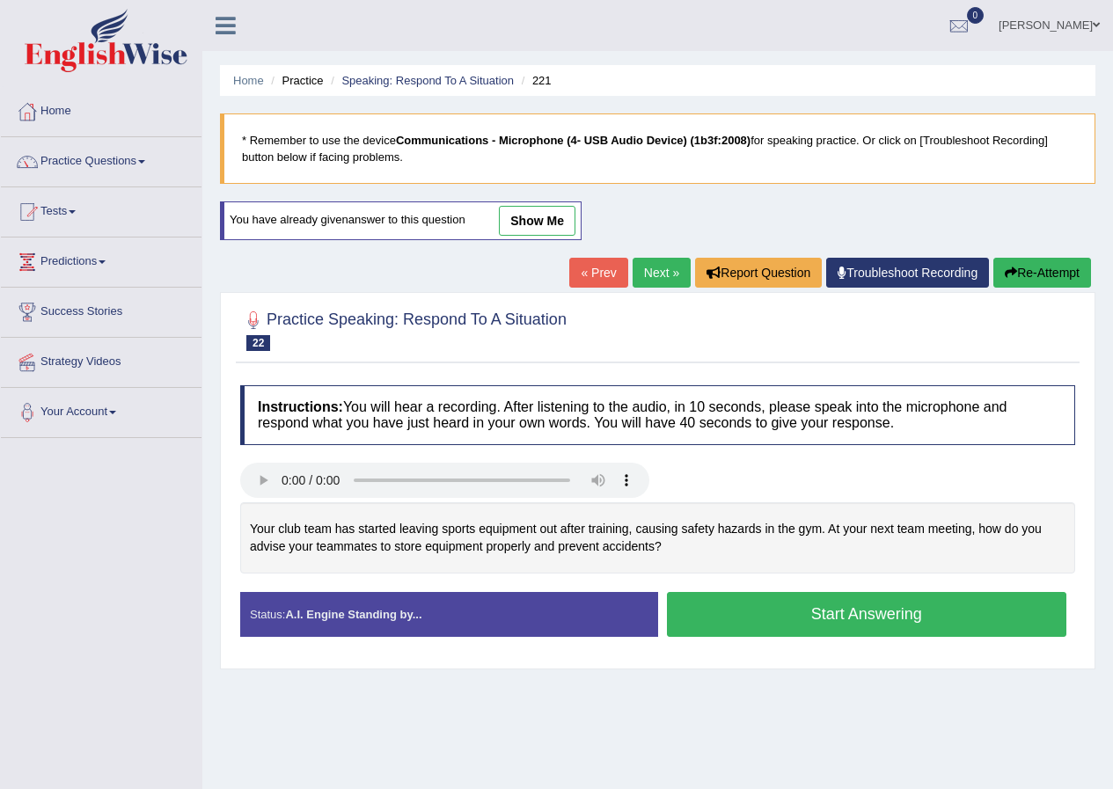
click at [639, 279] on link "Next »" at bounding box center [661, 273] width 58 height 30
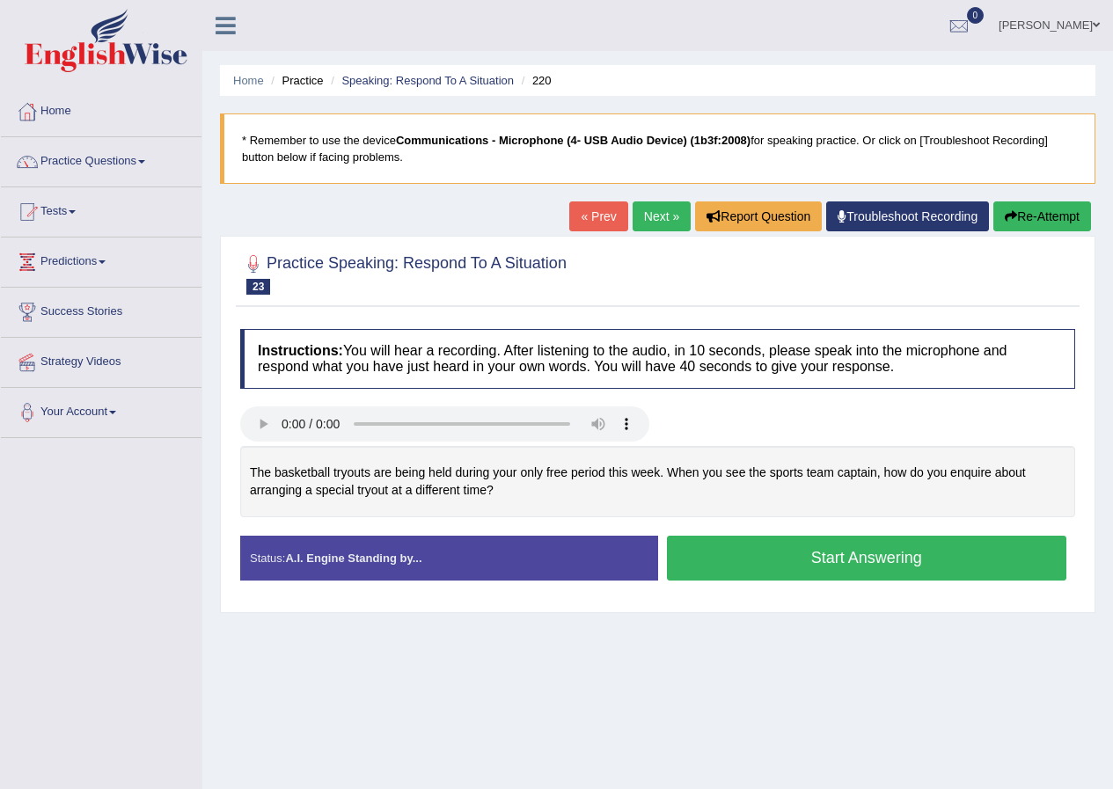
click at [822, 560] on button "Start Answering" at bounding box center [867, 558] width 400 height 45
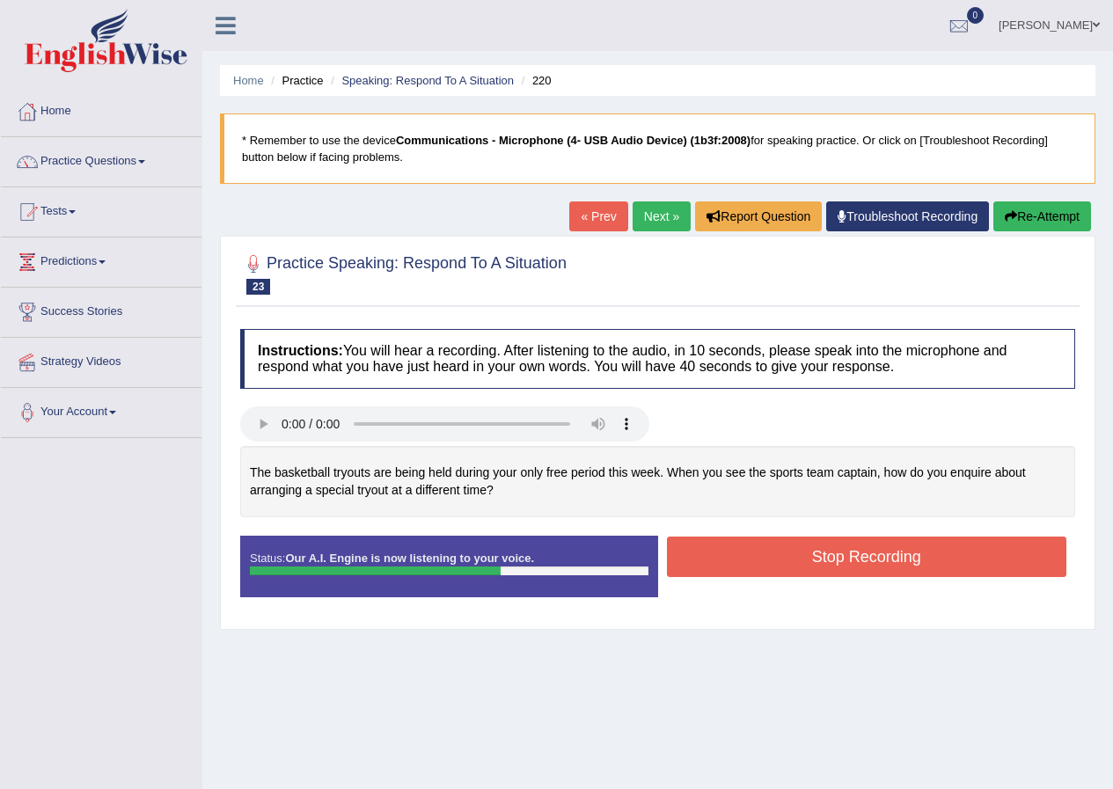
click at [802, 562] on button "Stop Recording" at bounding box center [867, 557] width 400 height 40
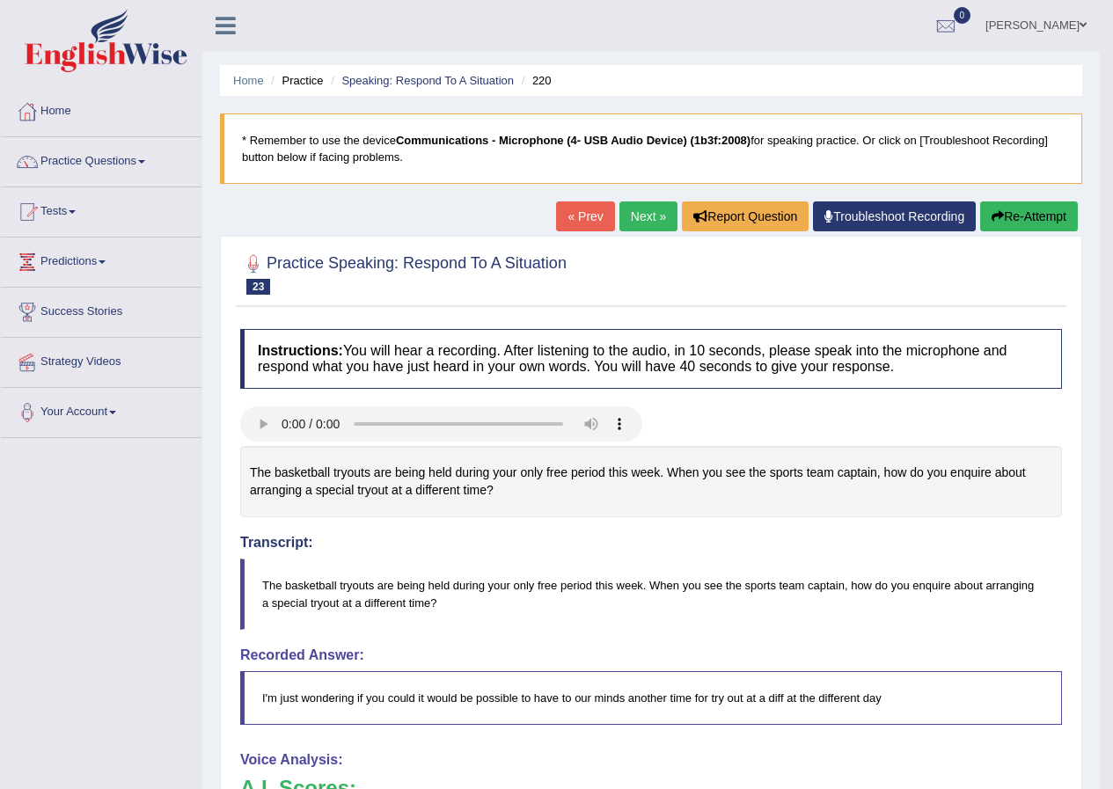
click at [1034, 216] on button "Re-Attempt" at bounding box center [1029, 216] width 98 height 30
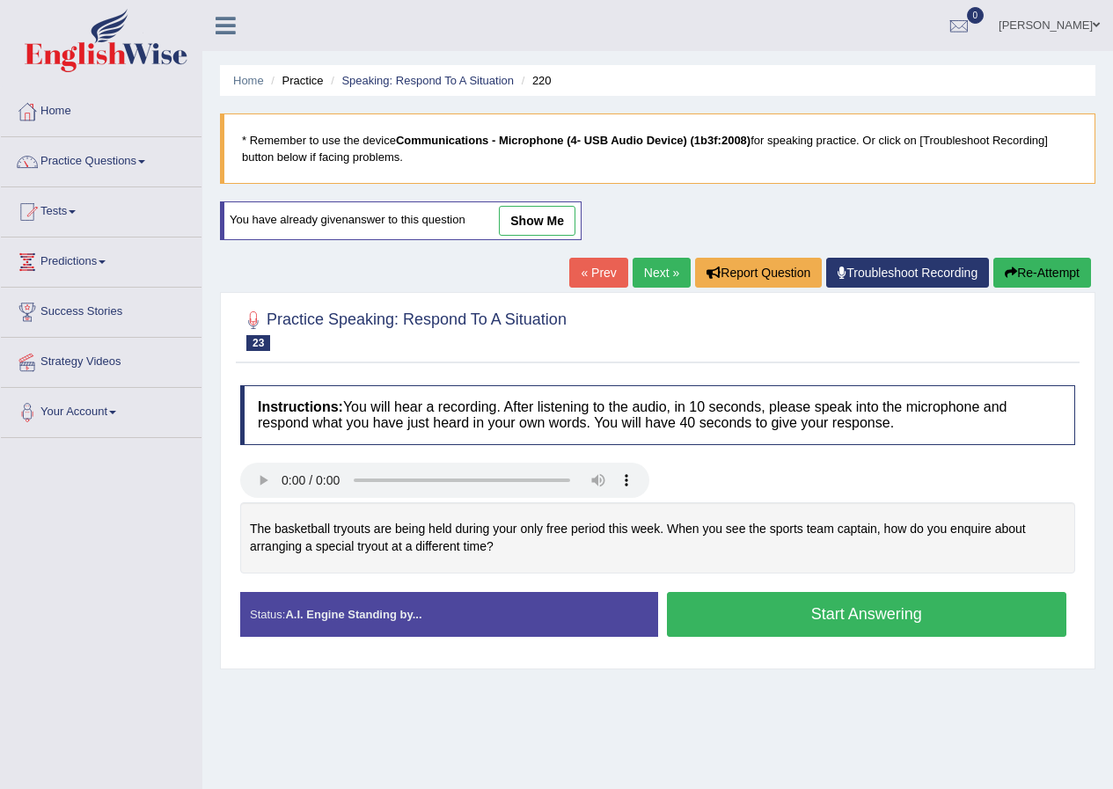
click at [865, 604] on button "Start Answering" at bounding box center [867, 614] width 400 height 45
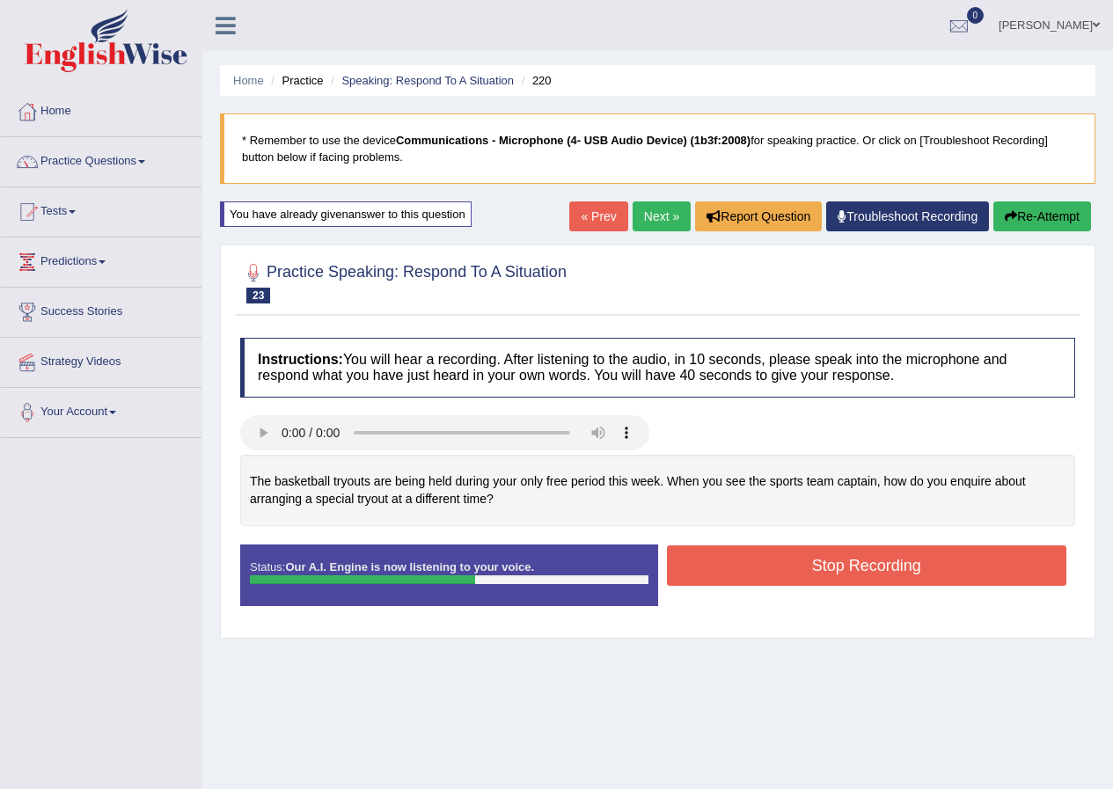
click at [864, 565] on button "Stop Recording" at bounding box center [867, 565] width 400 height 40
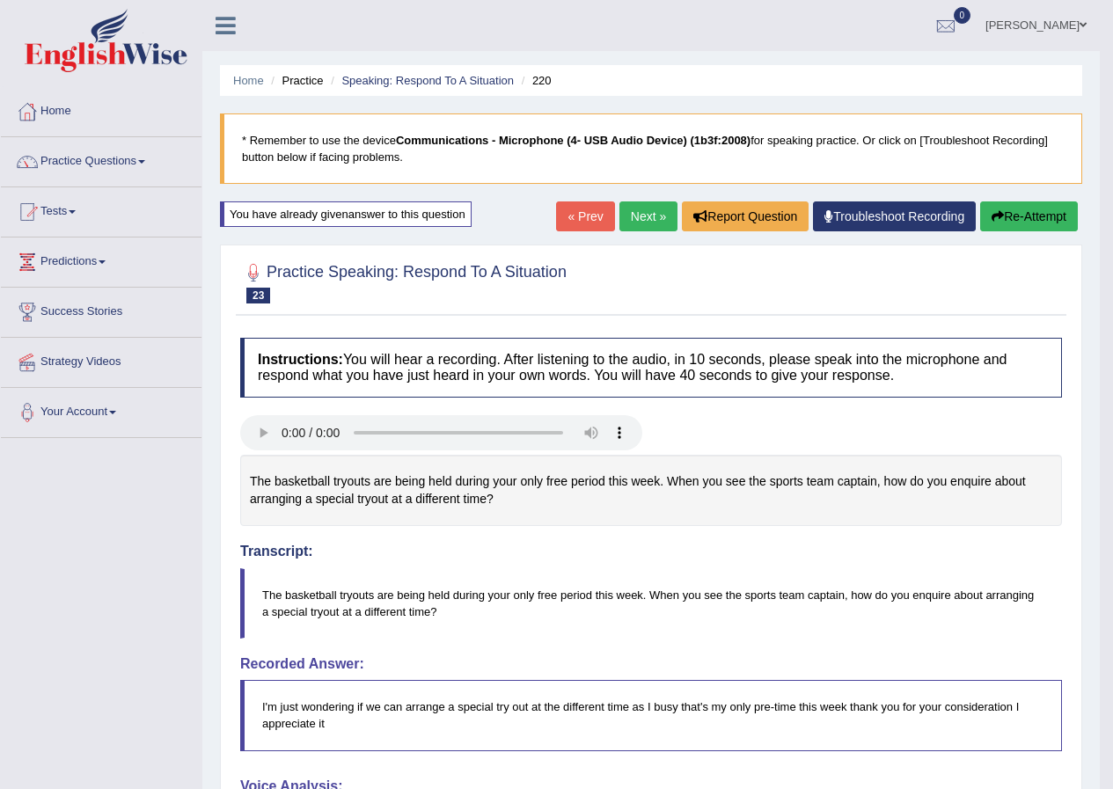
click at [1034, 214] on button "Re-Attempt" at bounding box center [1029, 216] width 98 height 30
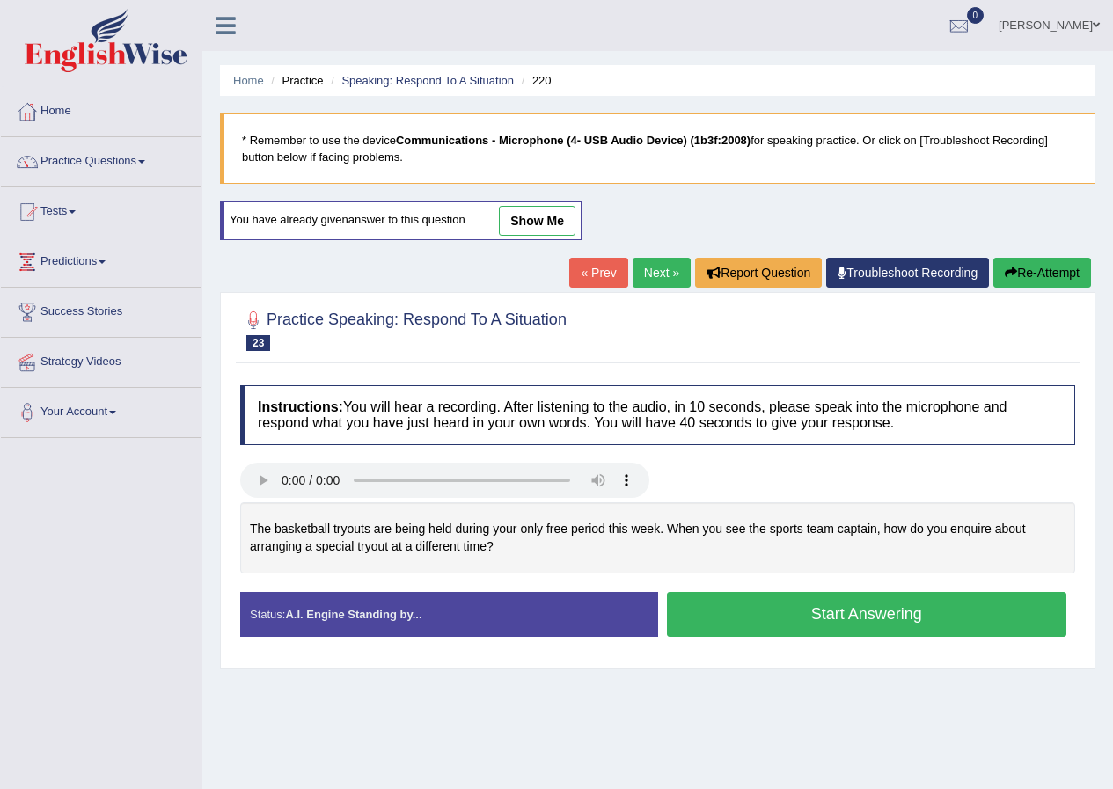
click at [868, 614] on button "Start Answering" at bounding box center [867, 614] width 400 height 45
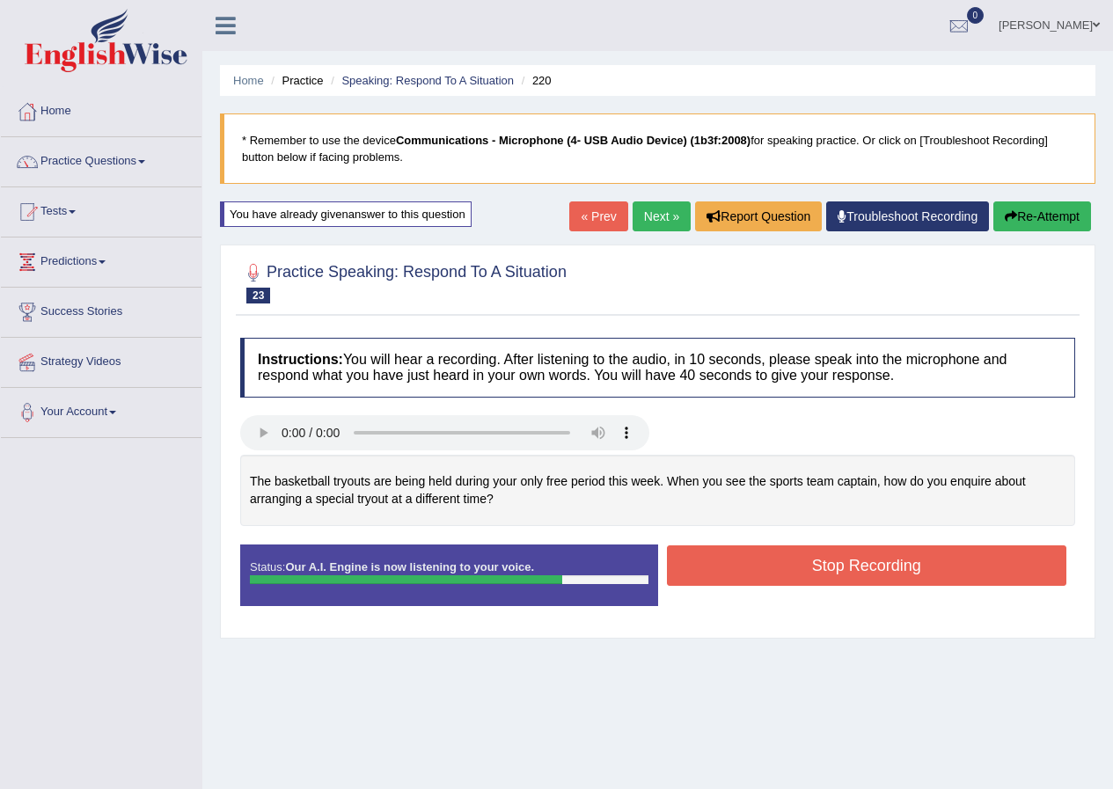
click at [922, 566] on button "Stop Recording" at bounding box center [867, 565] width 400 height 40
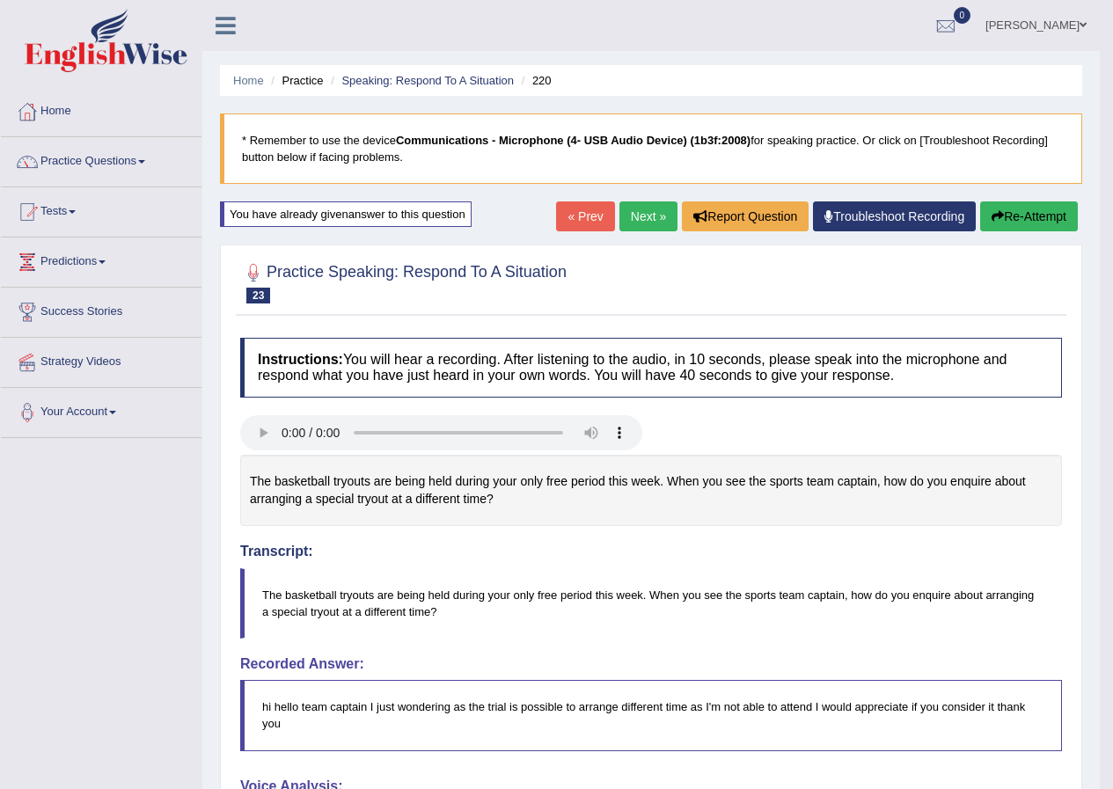
click at [1018, 207] on button "Re-Attempt" at bounding box center [1029, 216] width 98 height 30
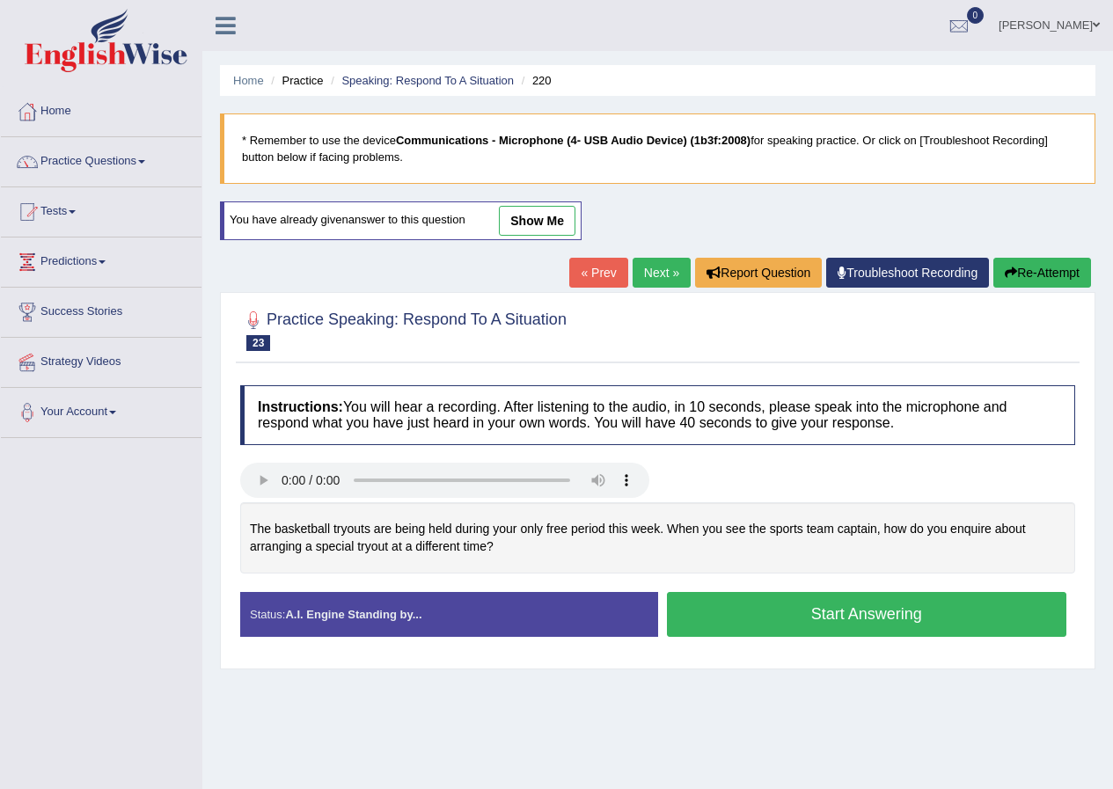
click at [855, 618] on button "Start Answering" at bounding box center [867, 614] width 400 height 45
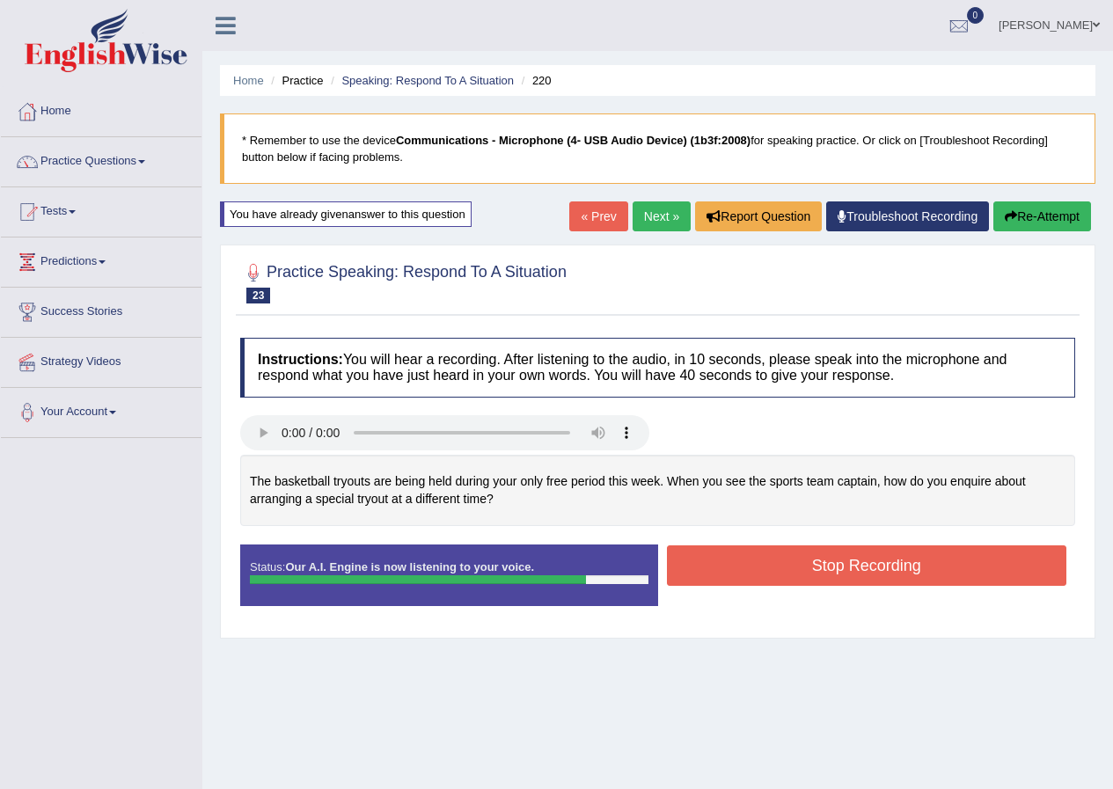
click at [885, 565] on button "Stop Recording" at bounding box center [867, 565] width 400 height 40
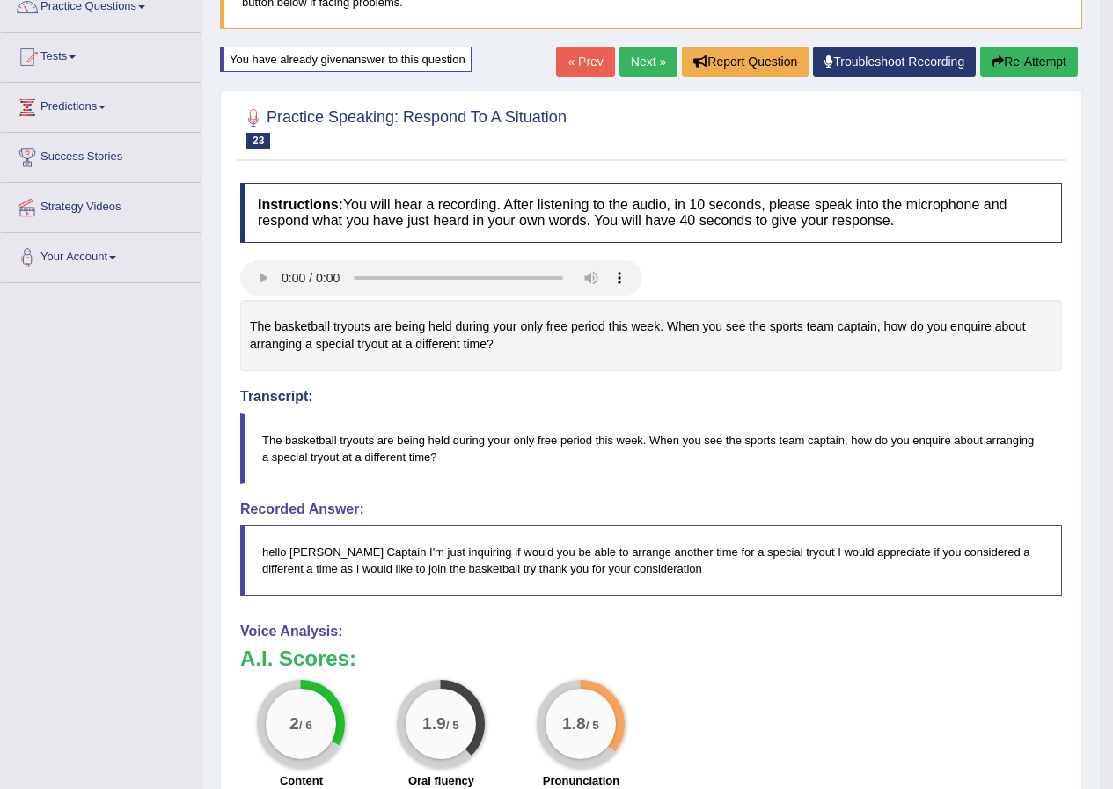
scroll to position [88, 0]
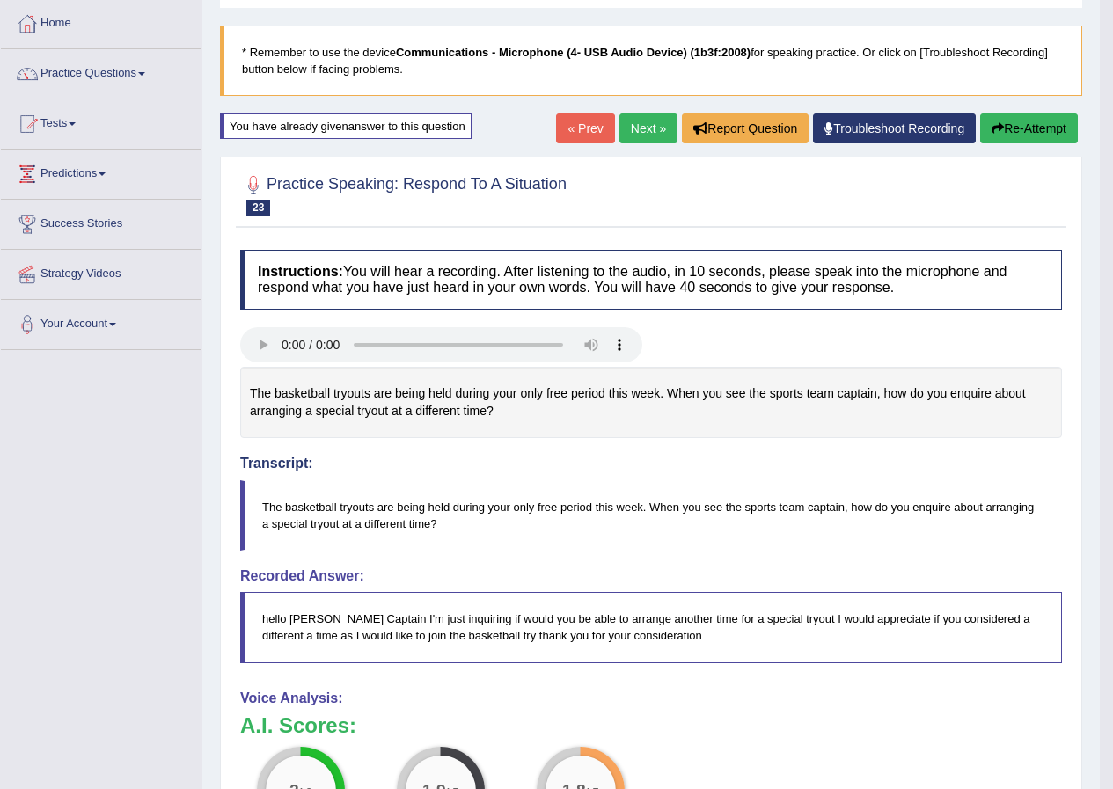
click at [1007, 128] on button "Re-Attempt" at bounding box center [1029, 128] width 98 height 30
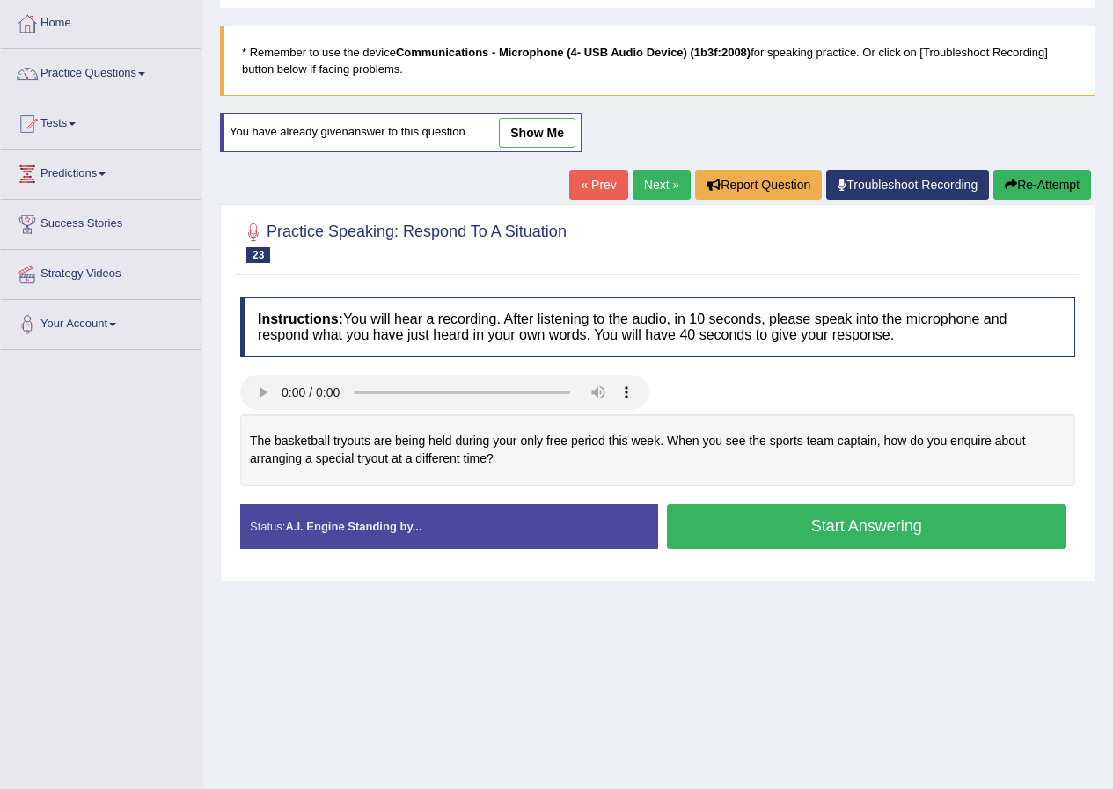
click at [838, 525] on button "Start Answering" at bounding box center [867, 526] width 400 height 45
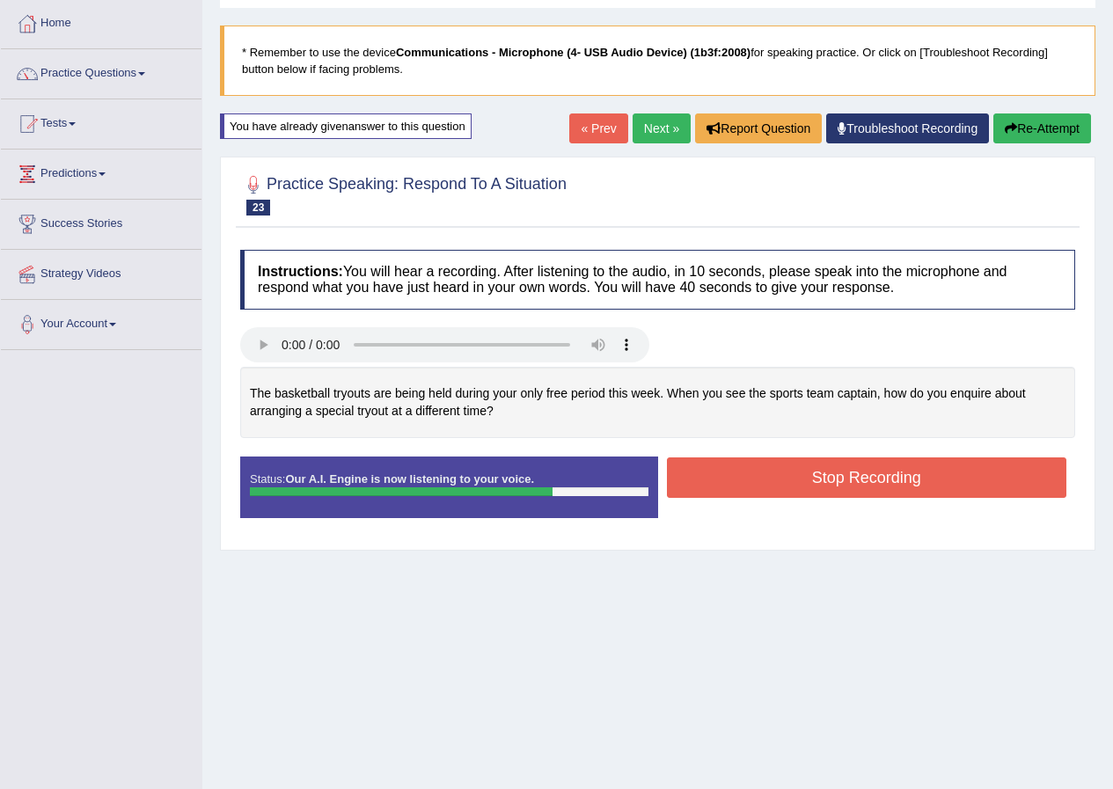
click at [860, 479] on button "Stop Recording" at bounding box center [867, 477] width 400 height 40
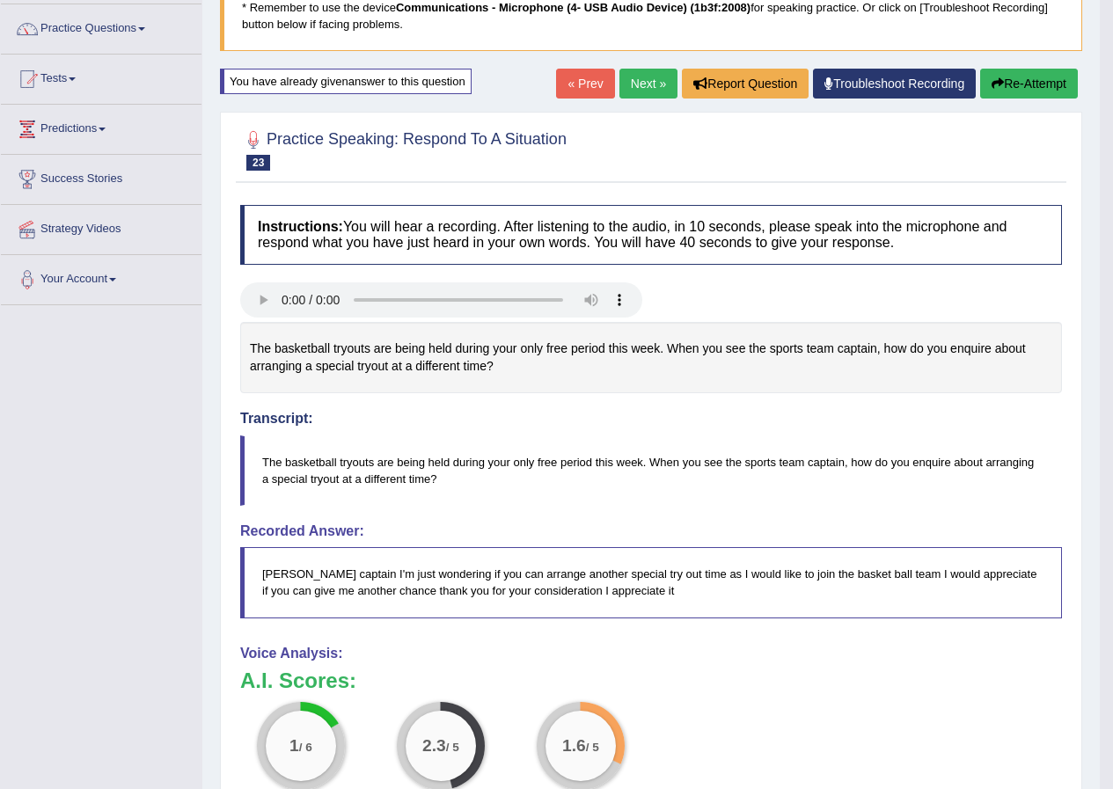
scroll to position [176, 0]
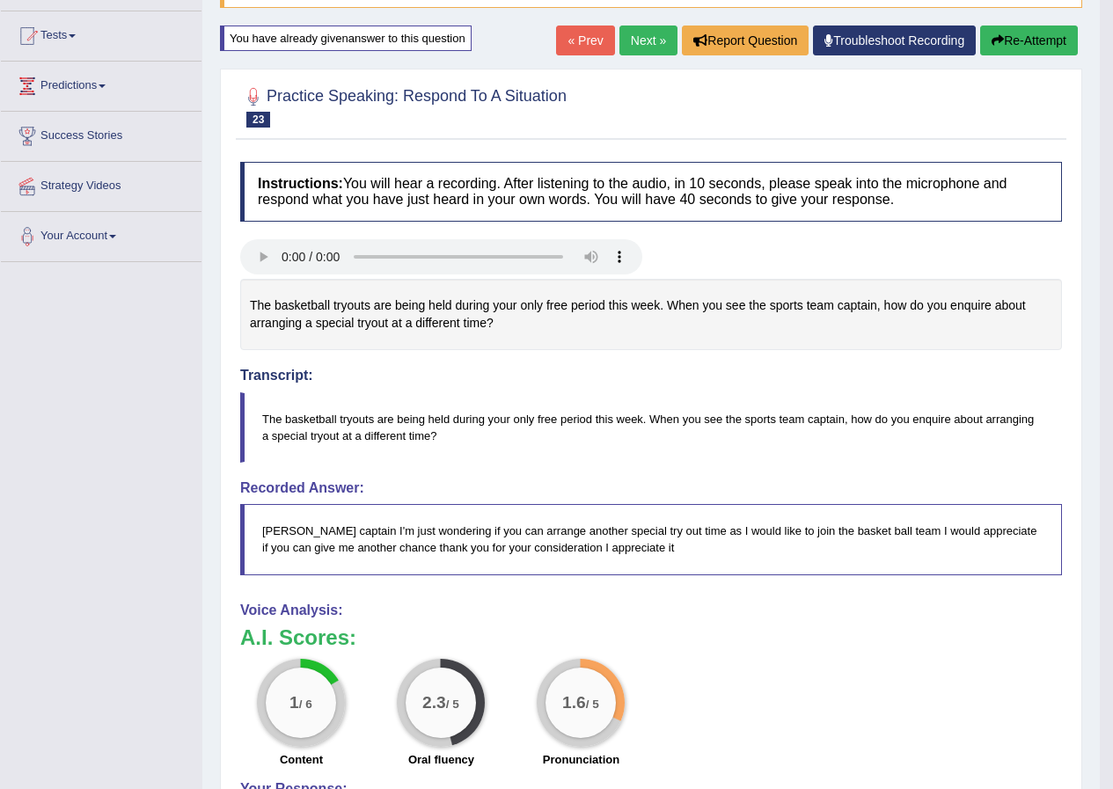
click at [1042, 37] on button "Re-Attempt" at bounding box center [1029, 41] width 98 height 30
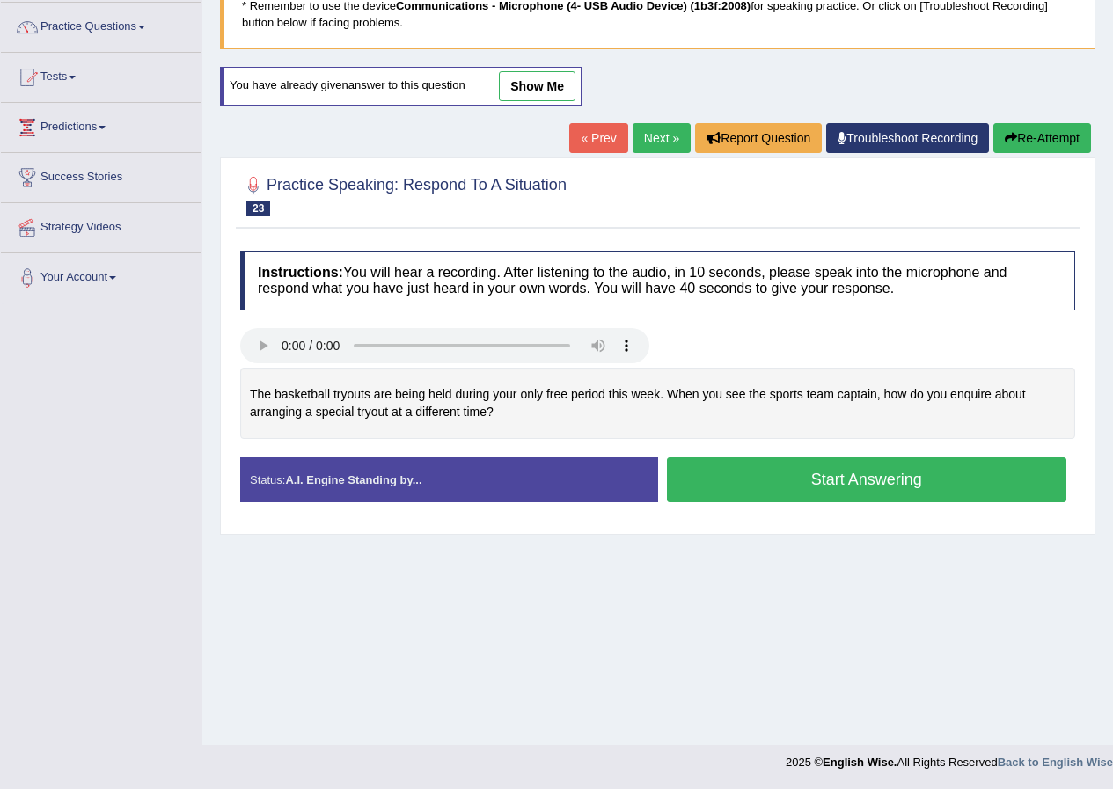
click at [801, 486] on button "Start Answering" at bounding box center [867, 479] width 400 height 45
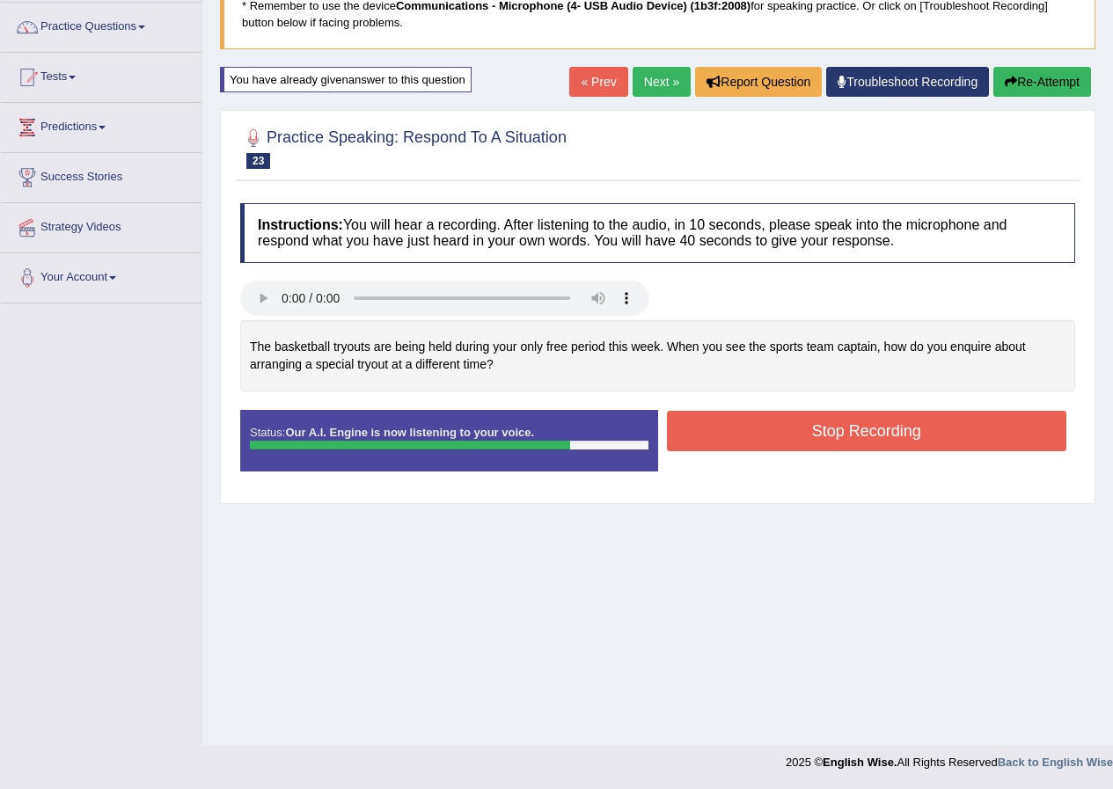
click at [854, 431] on button "Stop Recording" at bounding box center [867, 431] width 400 height 40
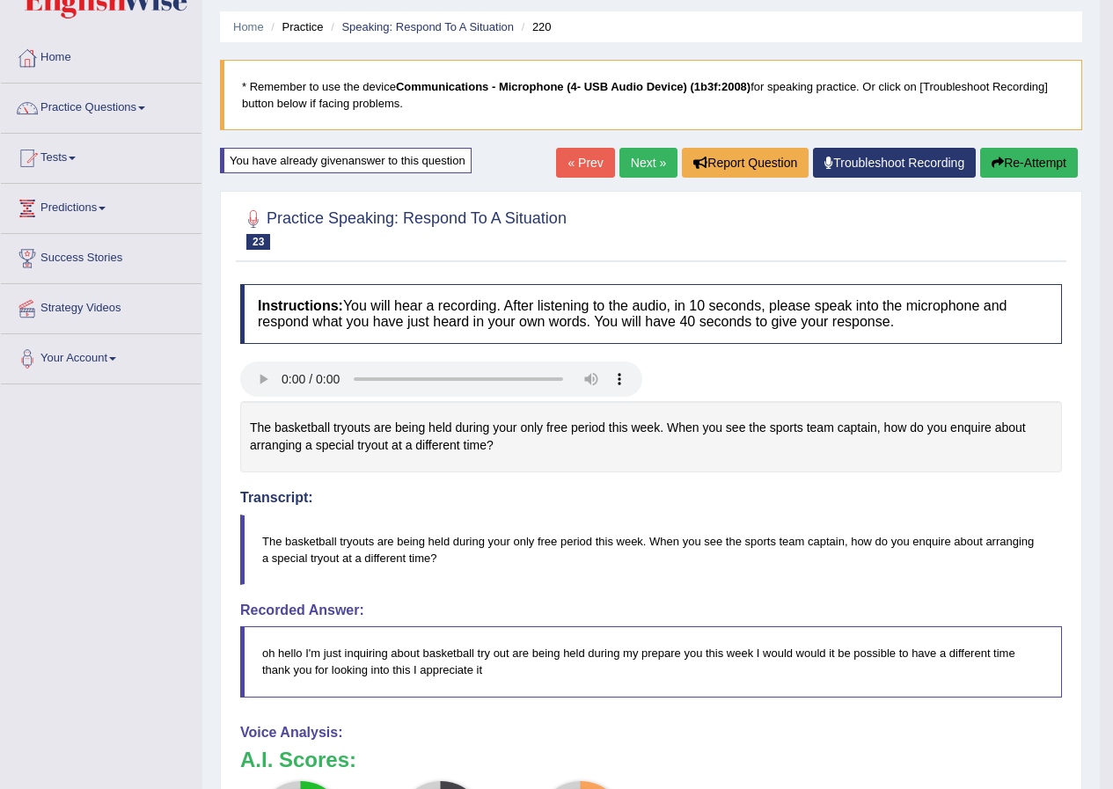
scroll to position [47, 0]
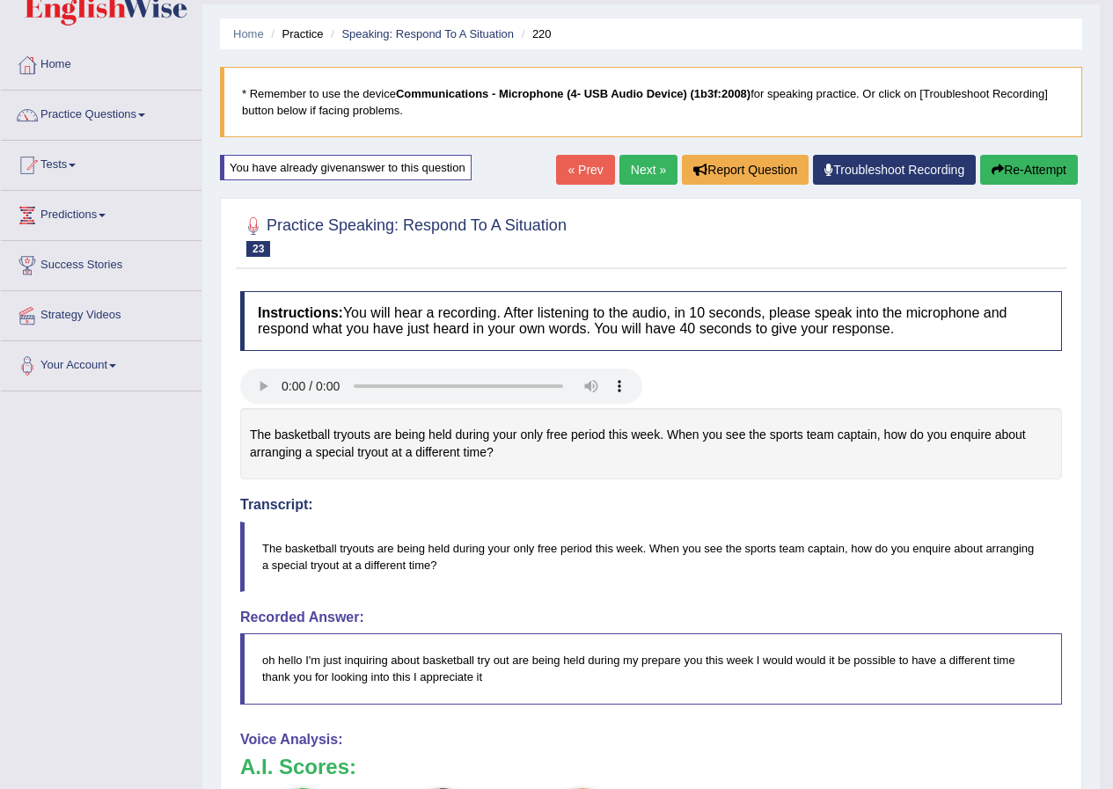
click at [1012, 166] on button "Re-Attempt" at bounding box center [1029, 170] width 98 height 30
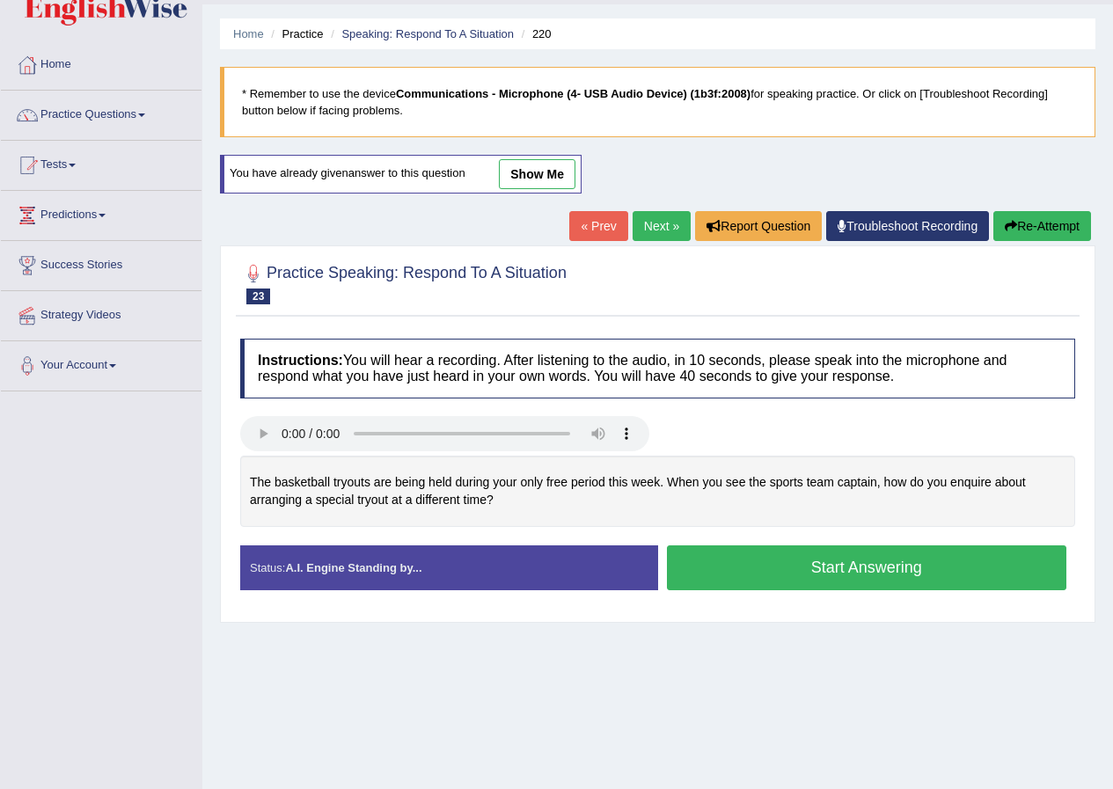
click at [888, 564] on button "Start Answering" at bounding box center [867, 567] width 400 height 45
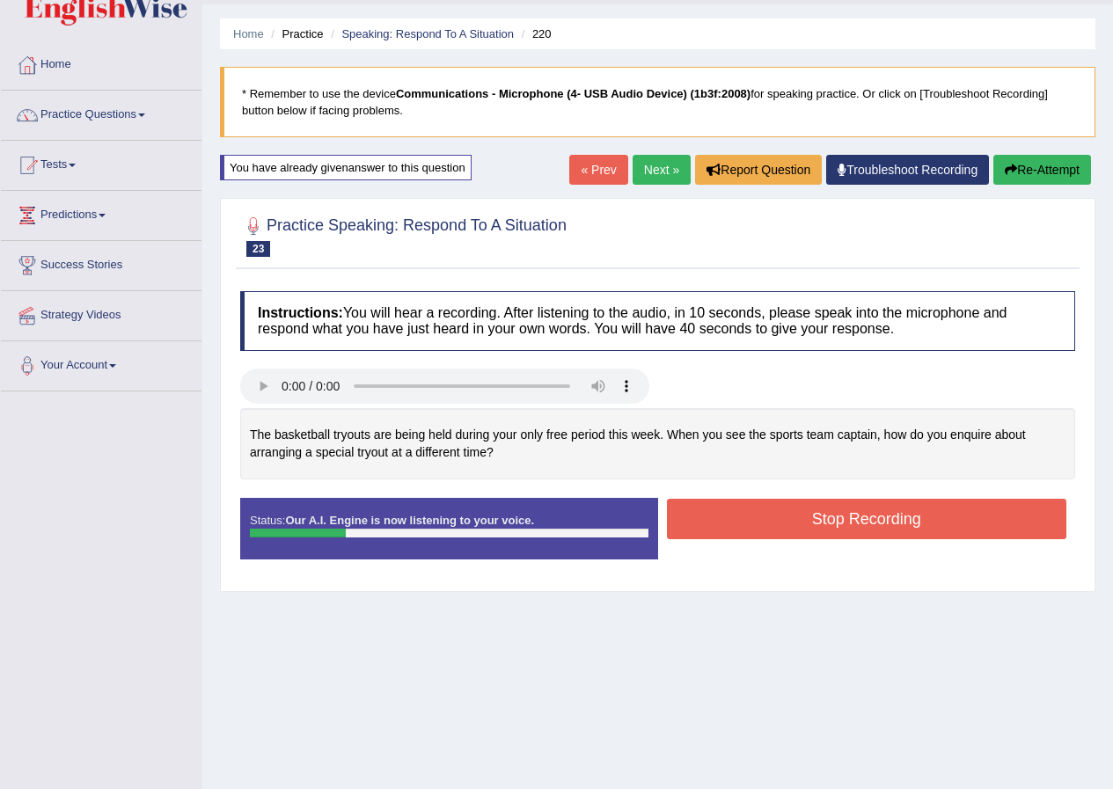
click at [835, 514] on button "Stop Recording" at bounding box center [867, 519] width 400 height 40
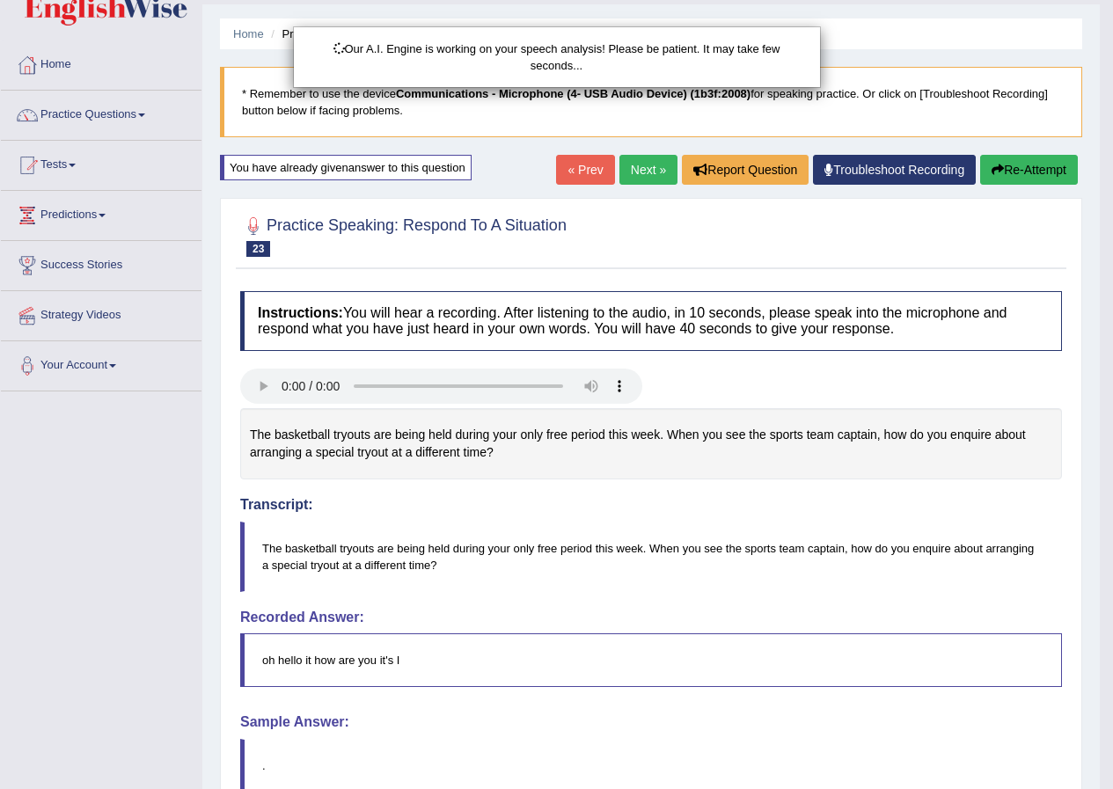
click at [1042, 165] on div "Our A.I. Engine is working on your speech analysis! Please be patient. It may t…" at bounding box center [556, 394] width 1113 height 789
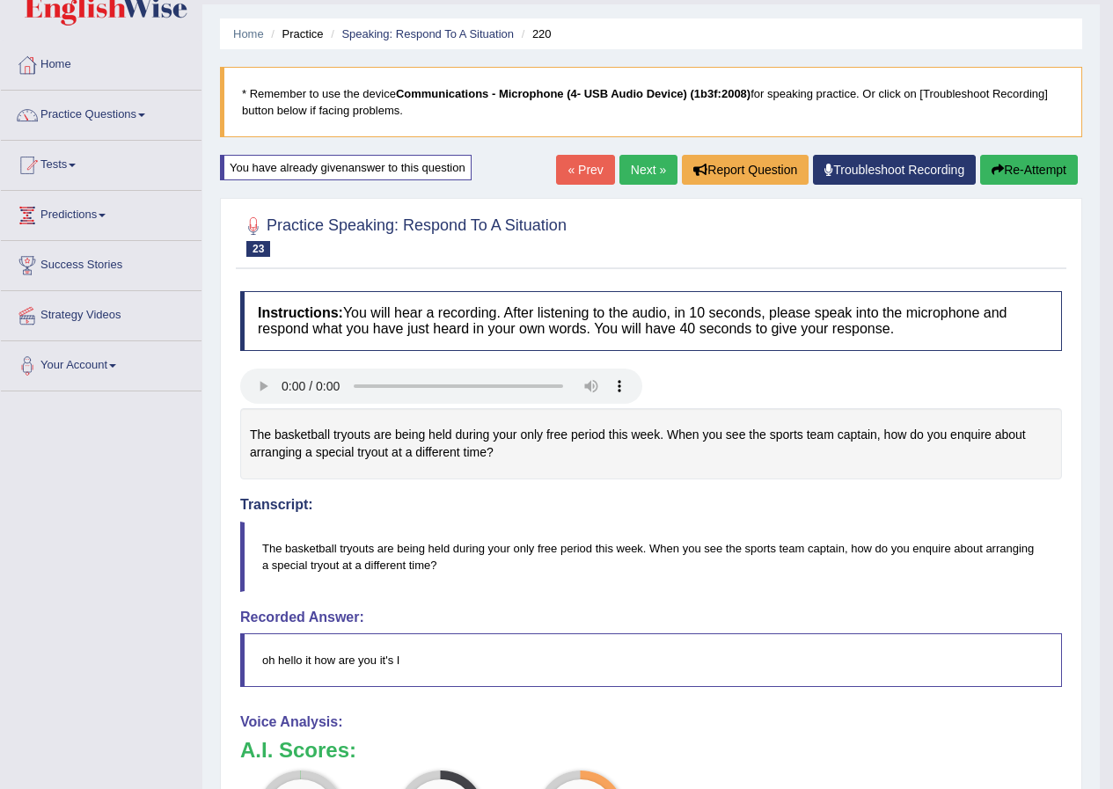
click at [1041, 168] on button "Re-Attempt" at bounding box center [1029, 170] width 98 height 30
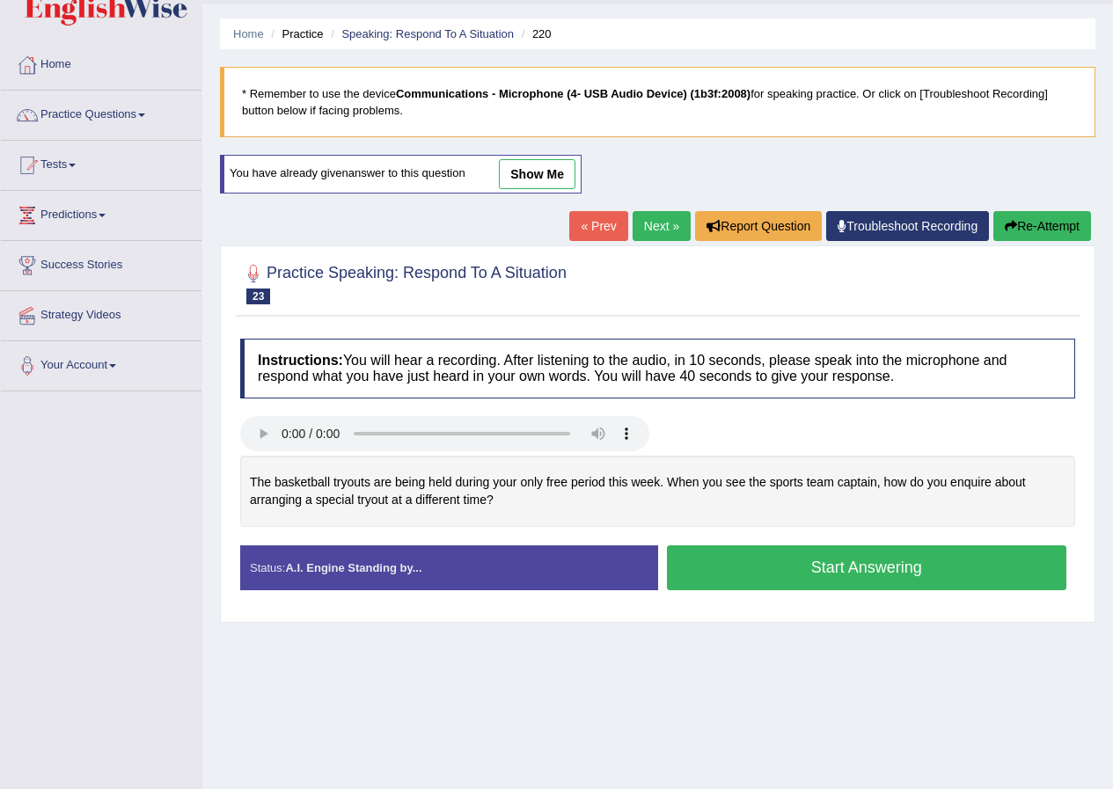
click at [848, 566] on button "Start Answering" at bounding box center [867, 567] width 400 height 45
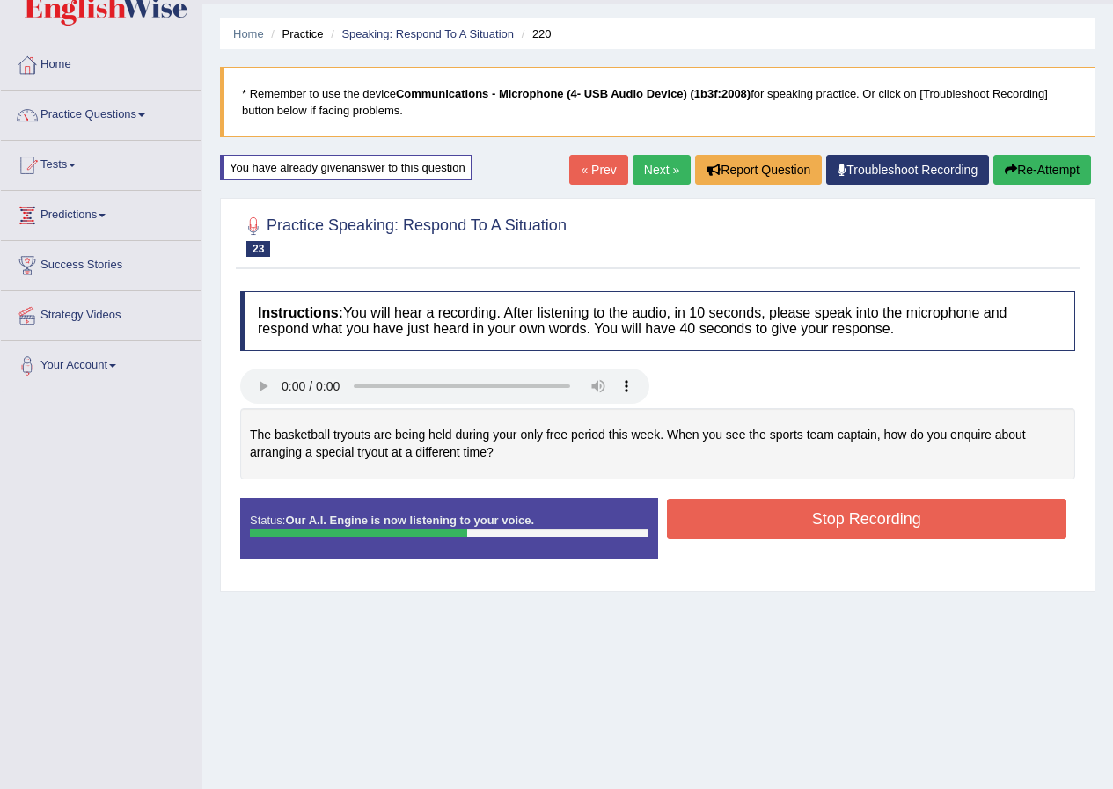
click at [833, 522] on button "Stop Recording" at bounding box center [867, 519] width 400 height 40
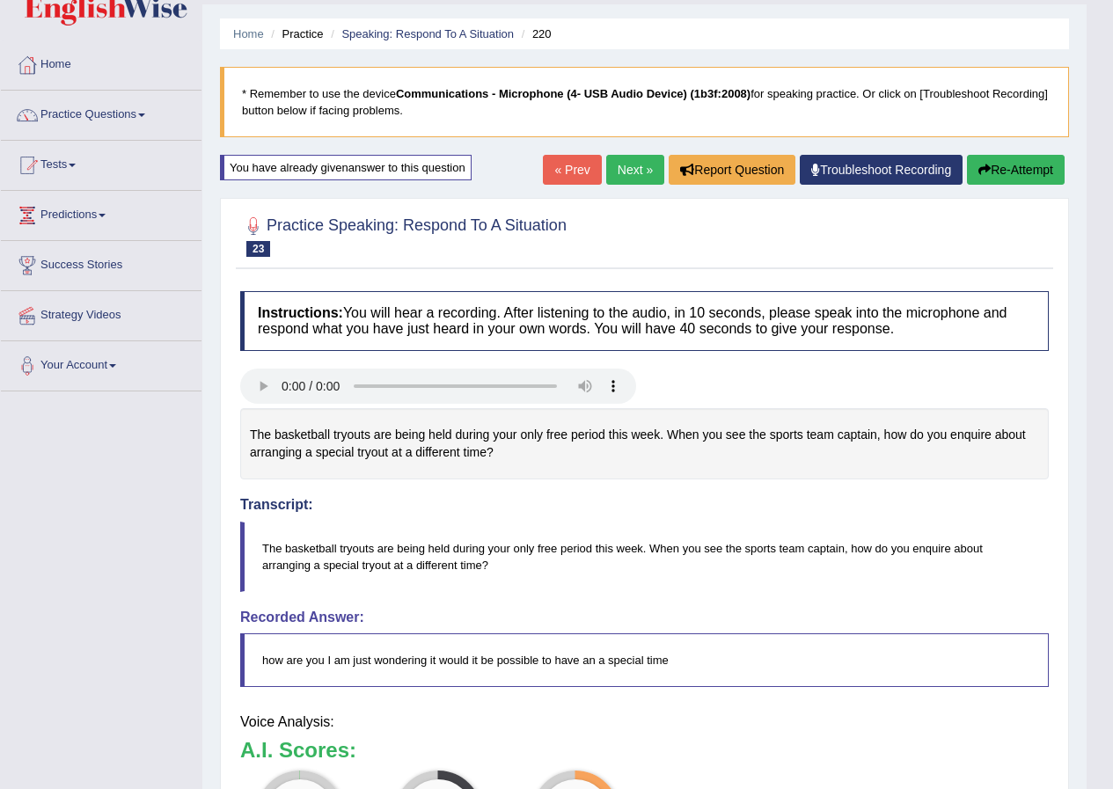
click at [1028, 166] on body "Toggle navigation Home Practice Questions Speaking Practice Read Aloud Repeat S…" at bounding box center [556, 347] width 1113 height 789
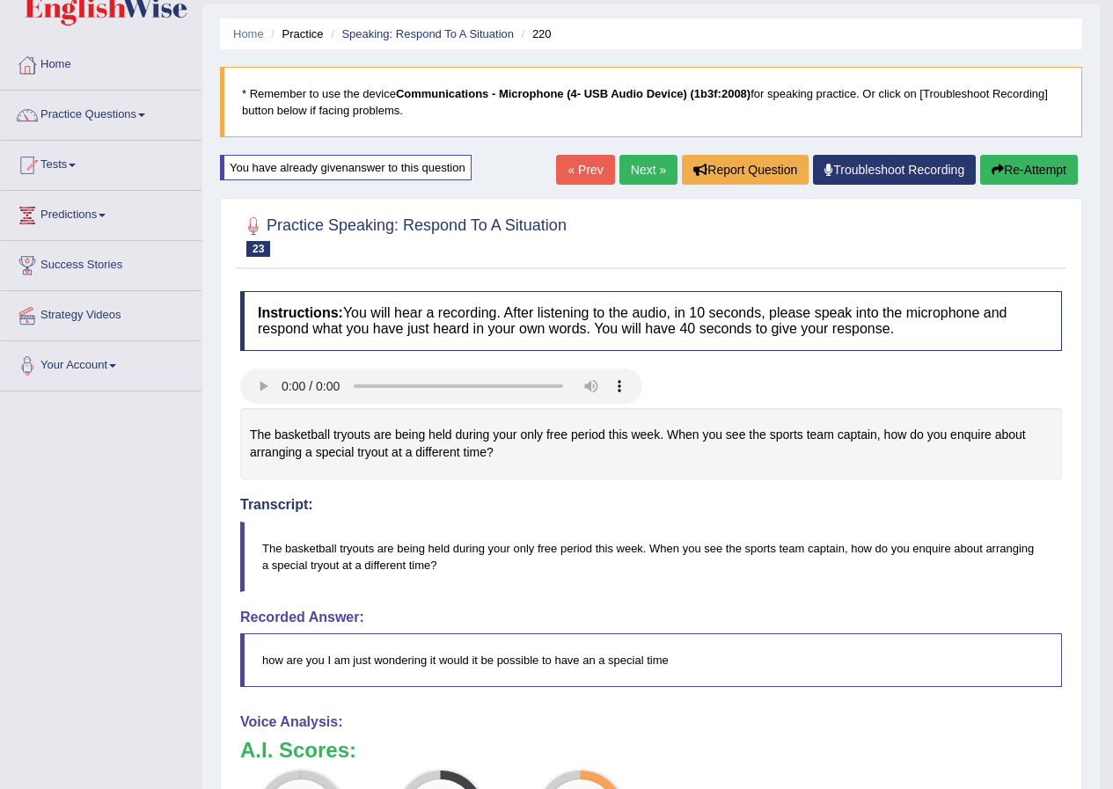
click at [1028, 166] on button "Re-Attempt" at bounding box center [1029, 170] width 98 height 30
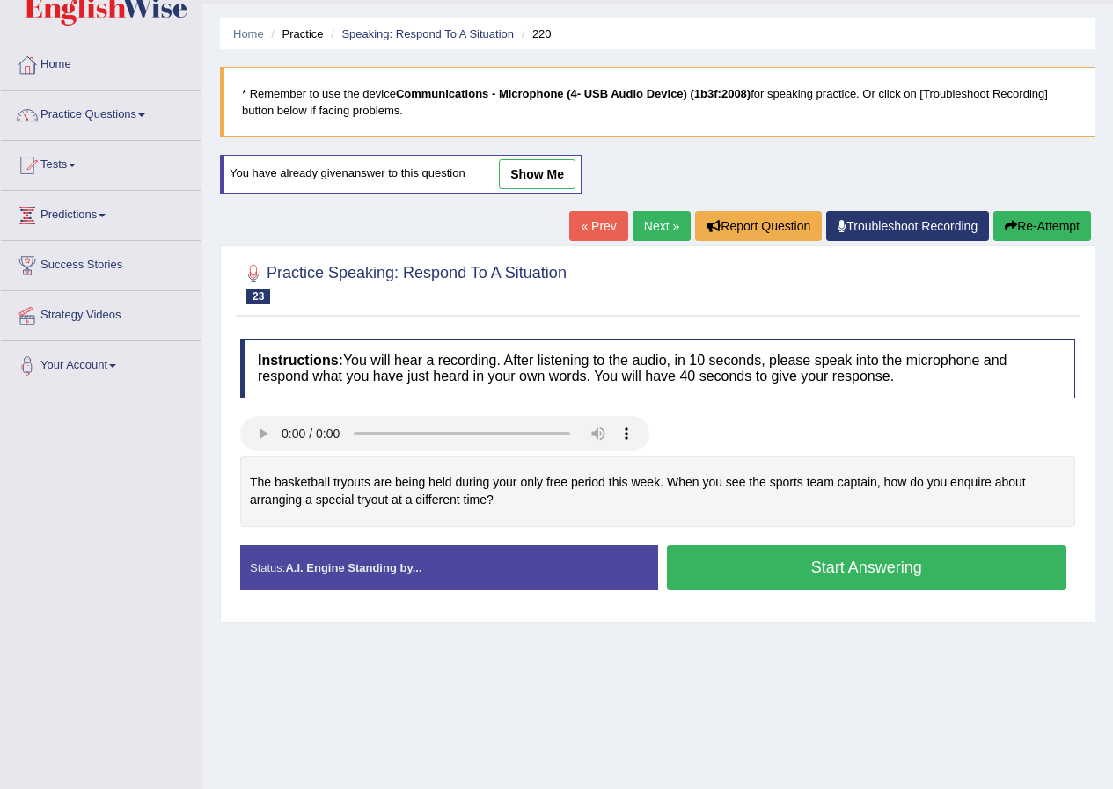
click at [824, 567] on button "Start Answering" at bounding box center [867, 567] width 400 height 45
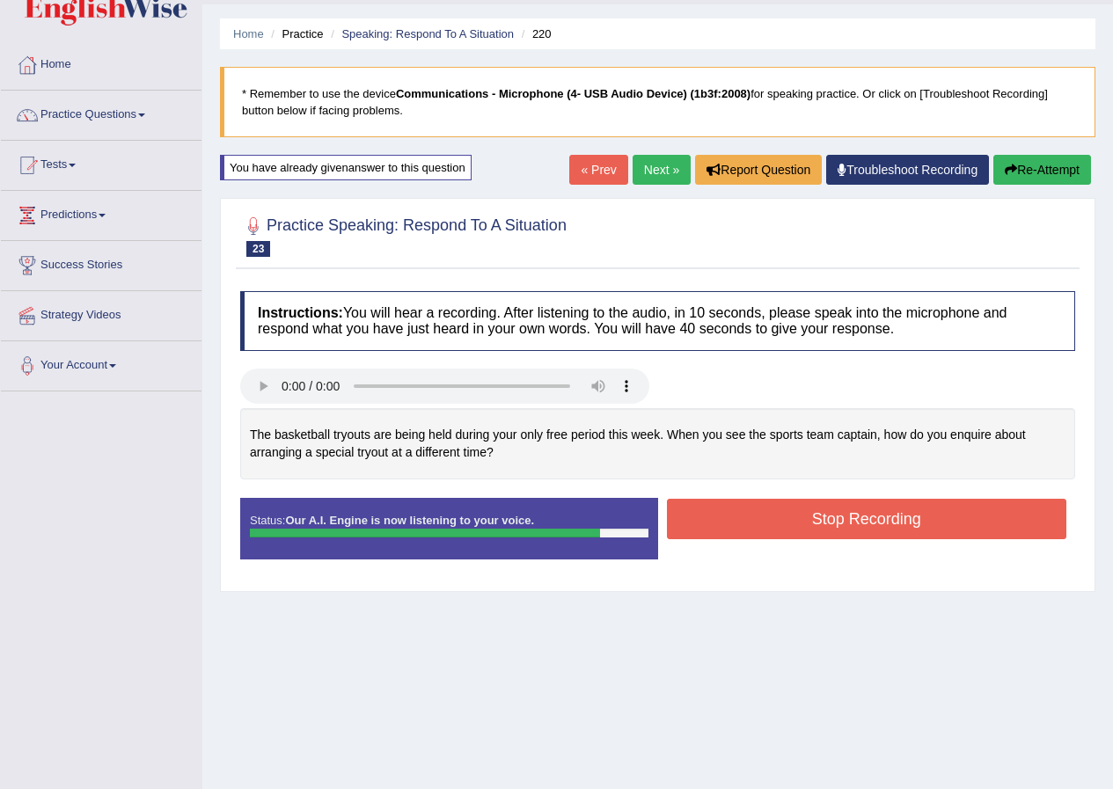
click at [828, 519] on button "Stop Recording" at bounding box center [867, 519] width 400 height 40
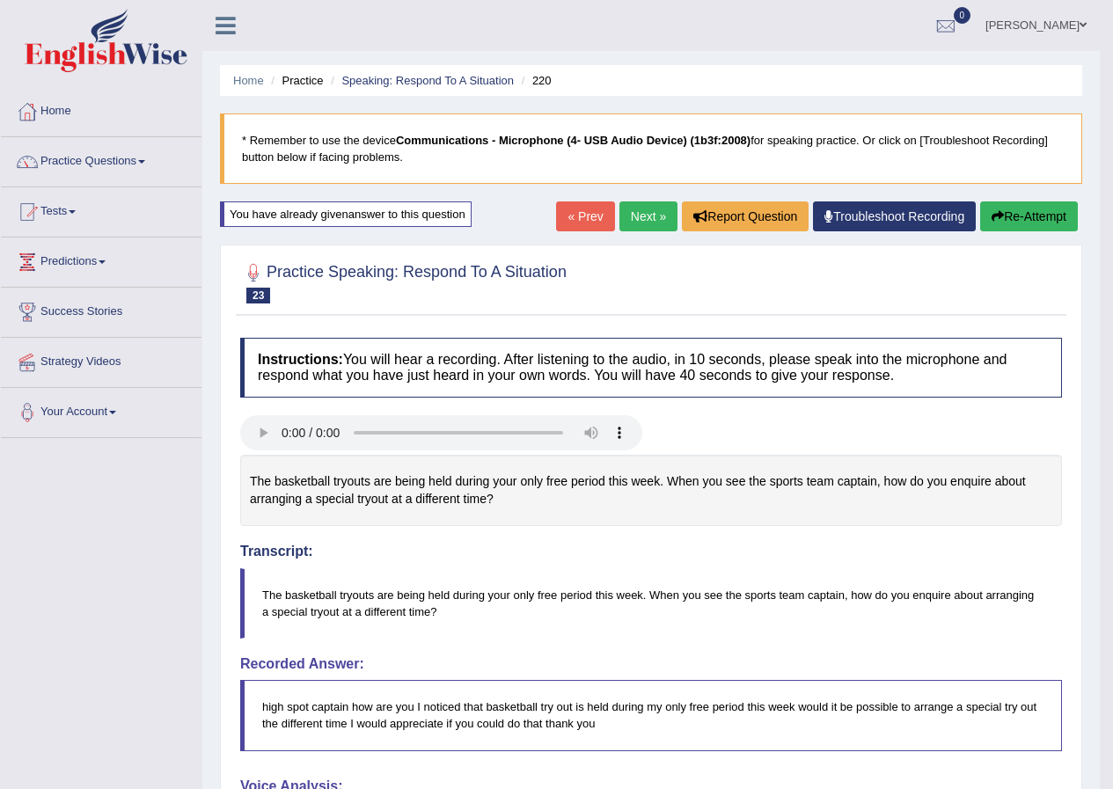
click at [640, 222] on link "Next »" at bounding box center [648, 216] width 58 height 30
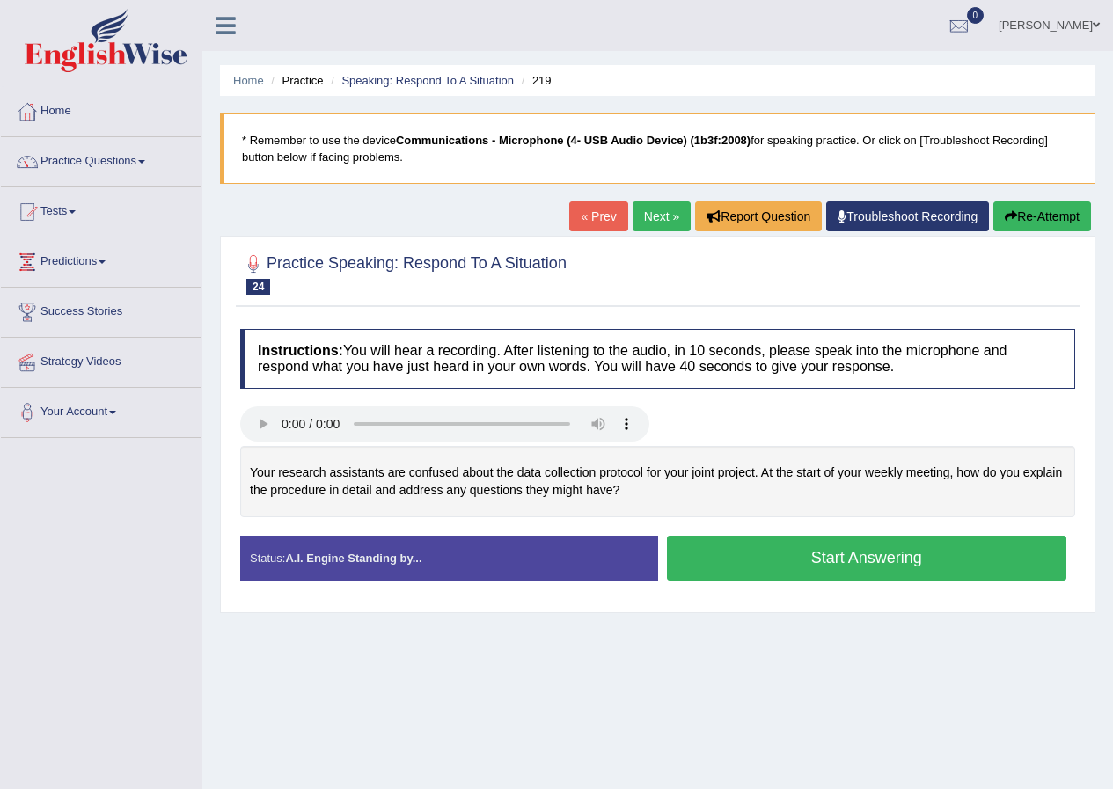
click at [802, 558] on button "Start Answering" at bounding box center [867, 558] width 400 height 45
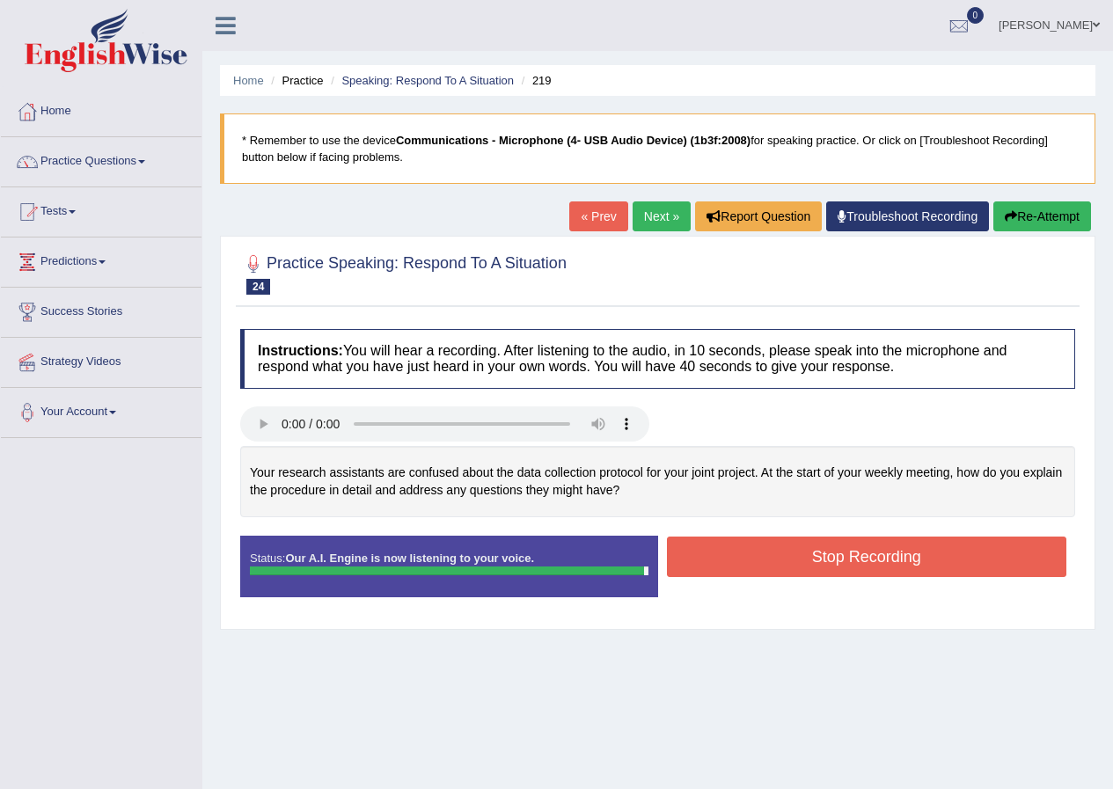
click at [795, 550] on button "Stop Recording" at bounding box center [867, 557] width 400 height 40
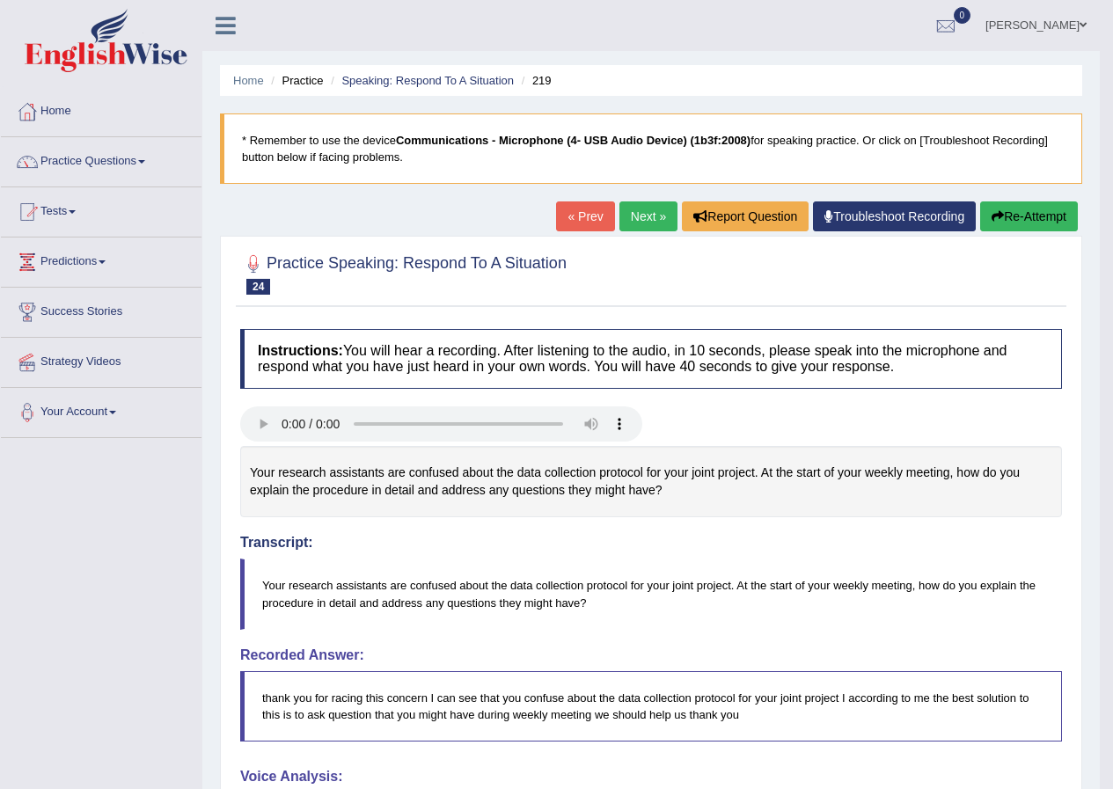
click at [642, 211] on link "Next »" at bounding box center [648, 216] width 58 height 30
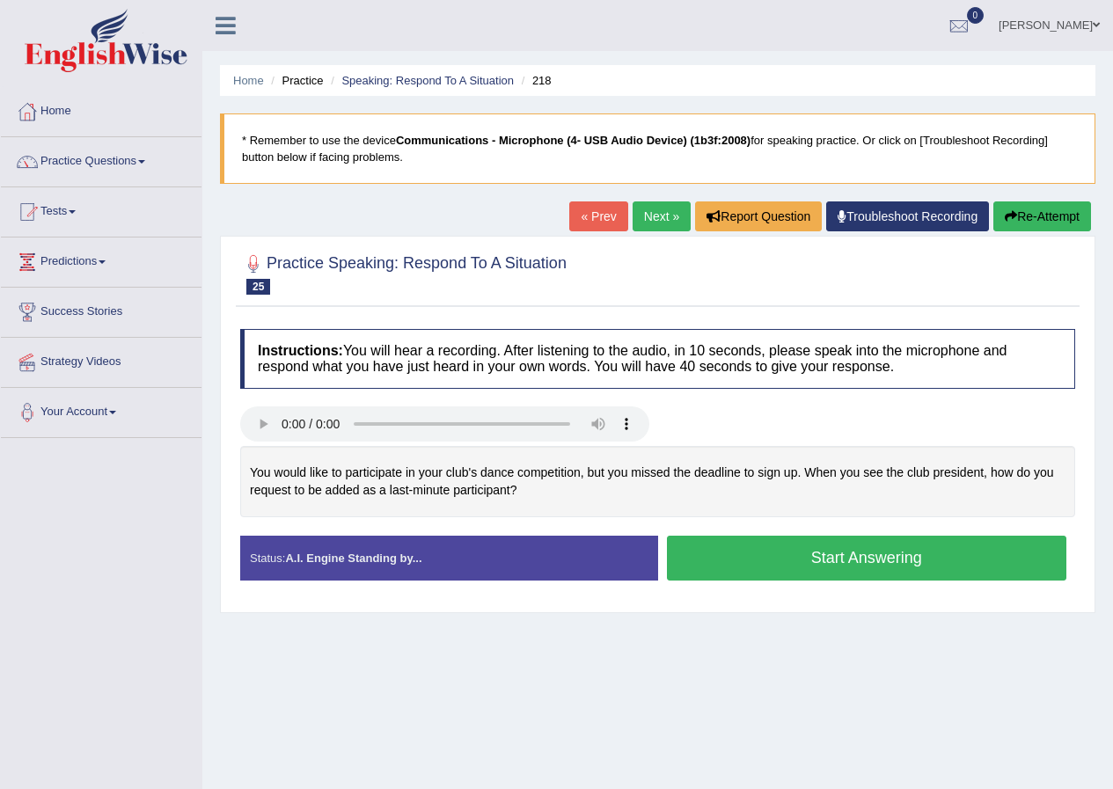
click at [810, 559] on button "Start Answering" at bounding box center [867, 558] width 400 height 45
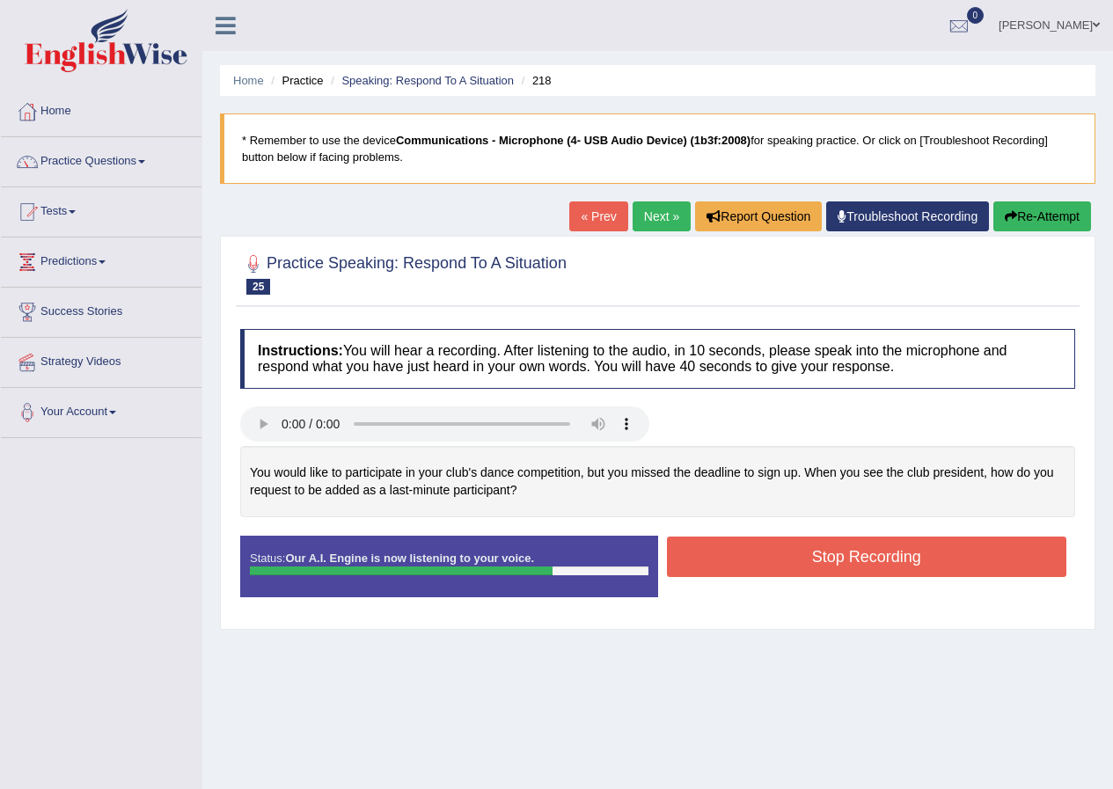
click at [816, 549] on button "Stop Recording" at bounding box center [867, 557] width 400 height 40
